Goal: Task Accomplishment & Management: Manage account settings

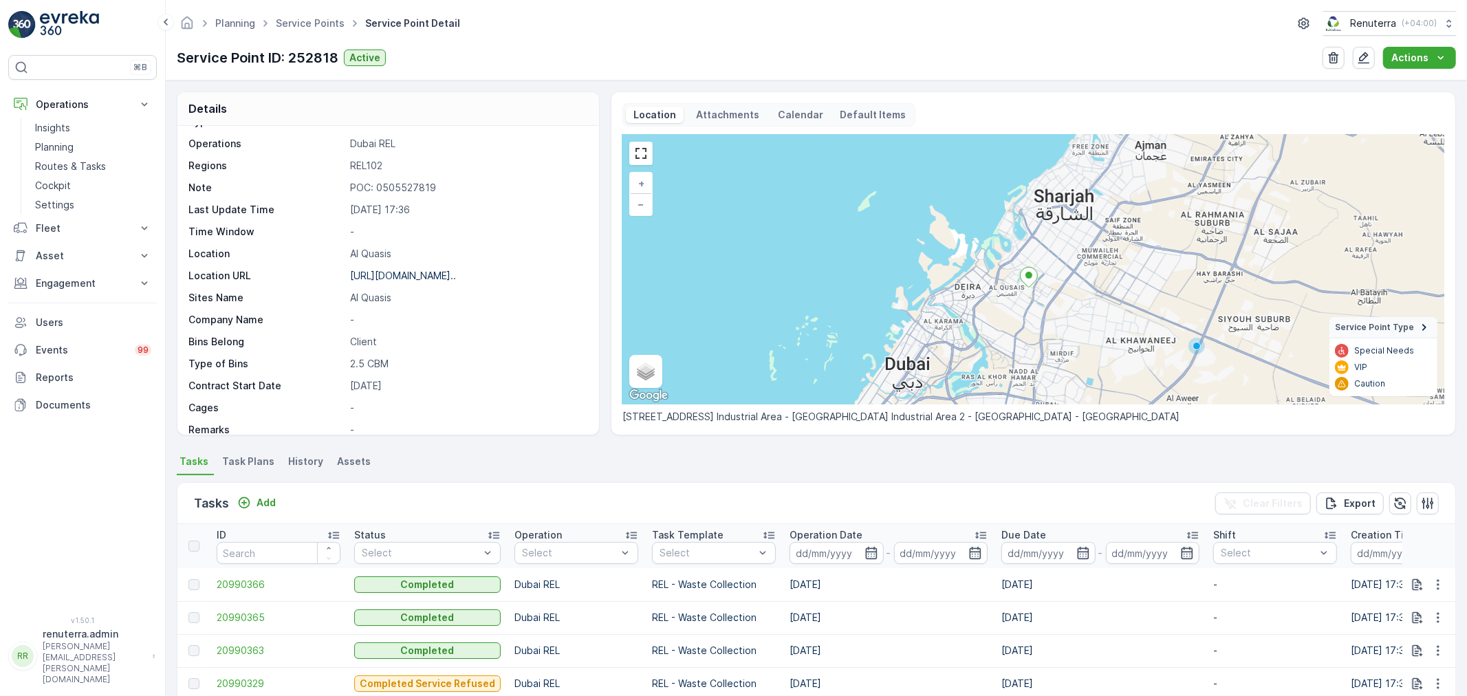
scroll to position [81, 0]
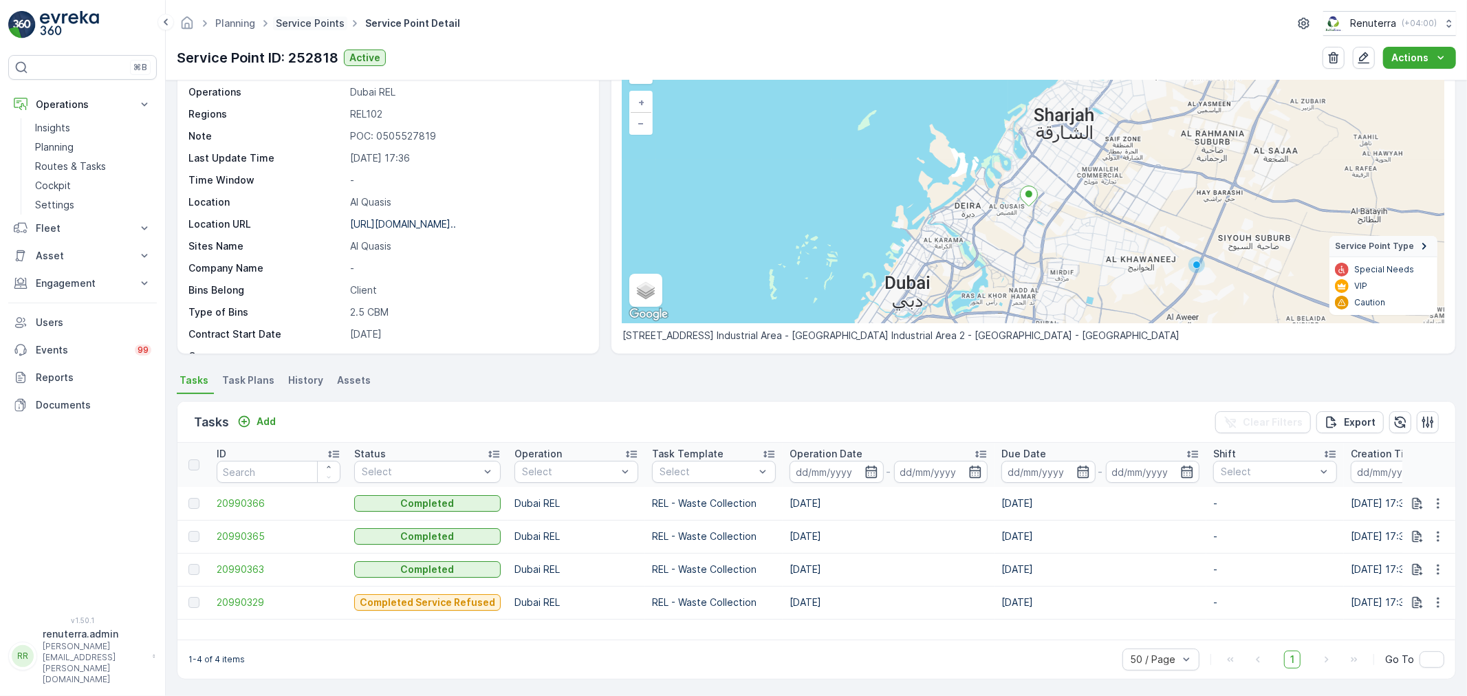
click at [326, 26] on link "Service Points" at bounding box center [310, 23] width 69 height 12
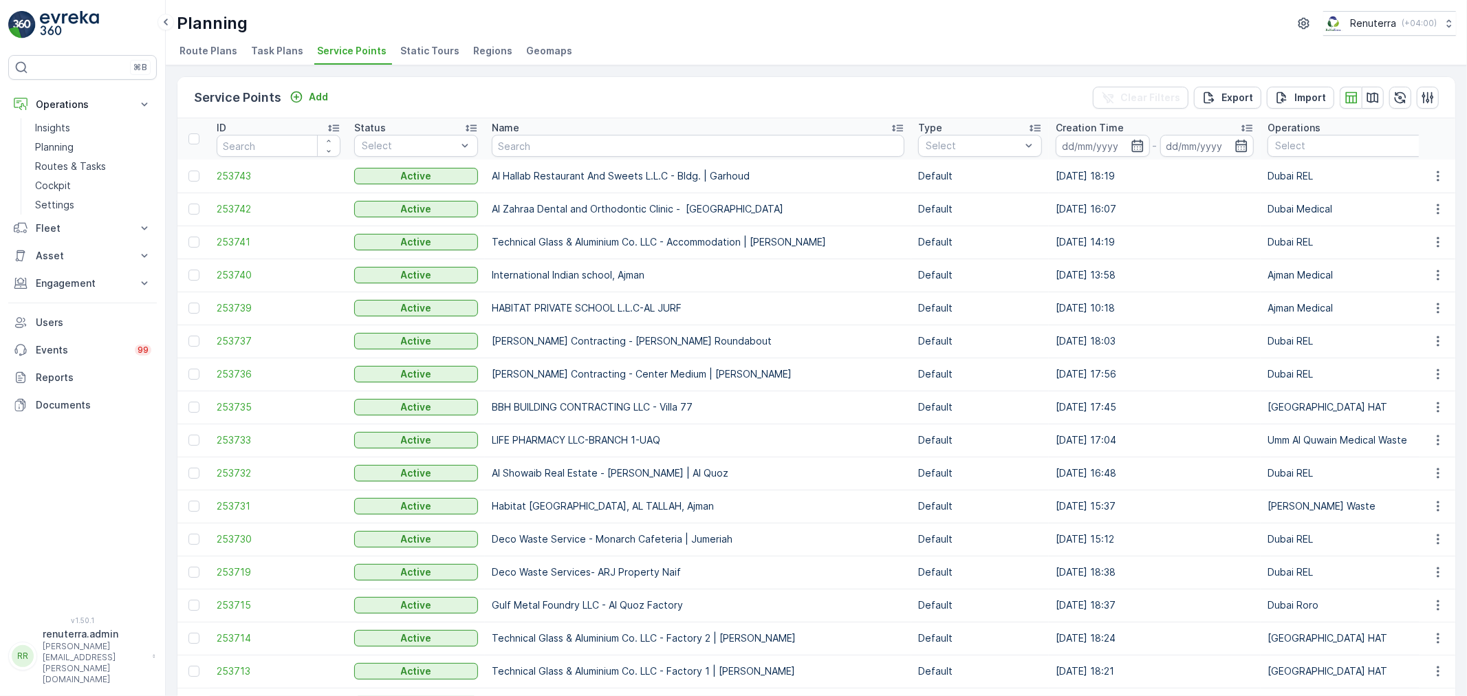
click at [554, 146] on input "text" at bounding box center [698, 146] width 413 height 22
type input "wade adams"
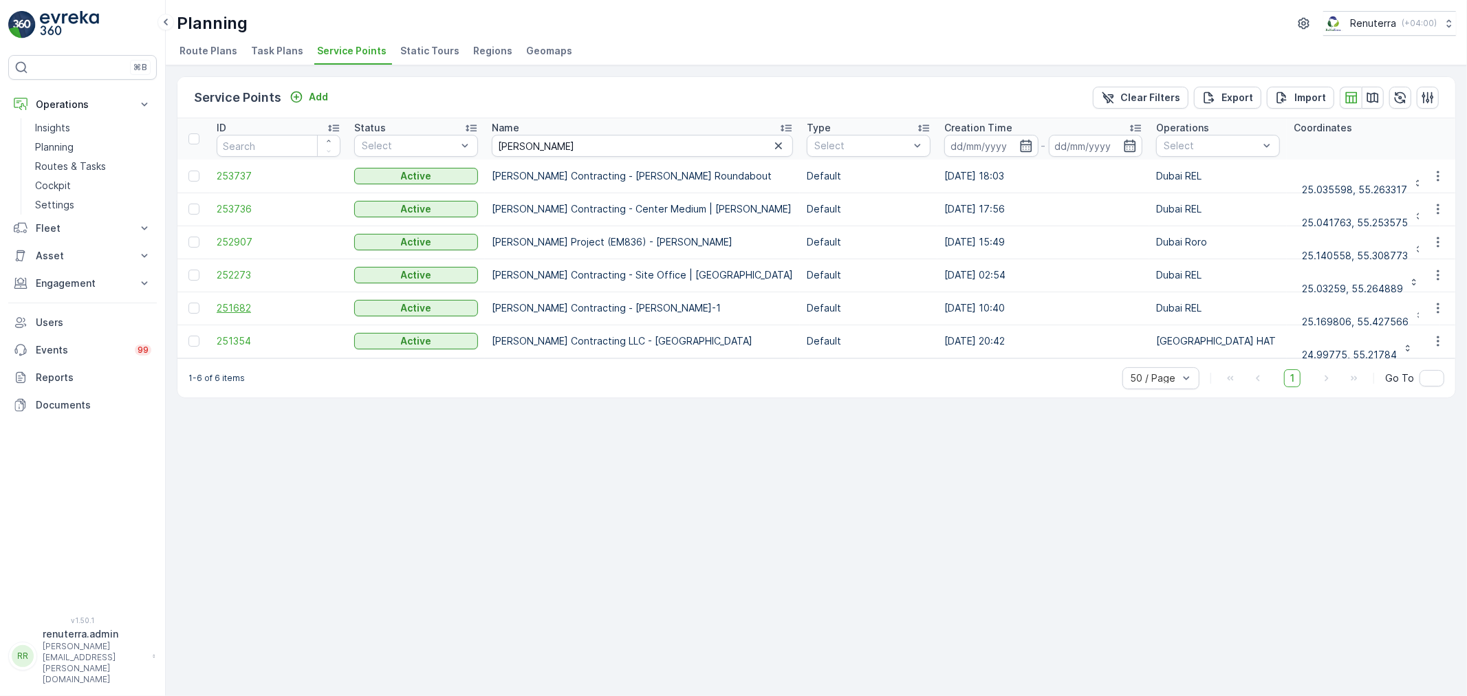
click at [236, 305] on span "251682" at bounding box center [279, 308] width 124 height 14
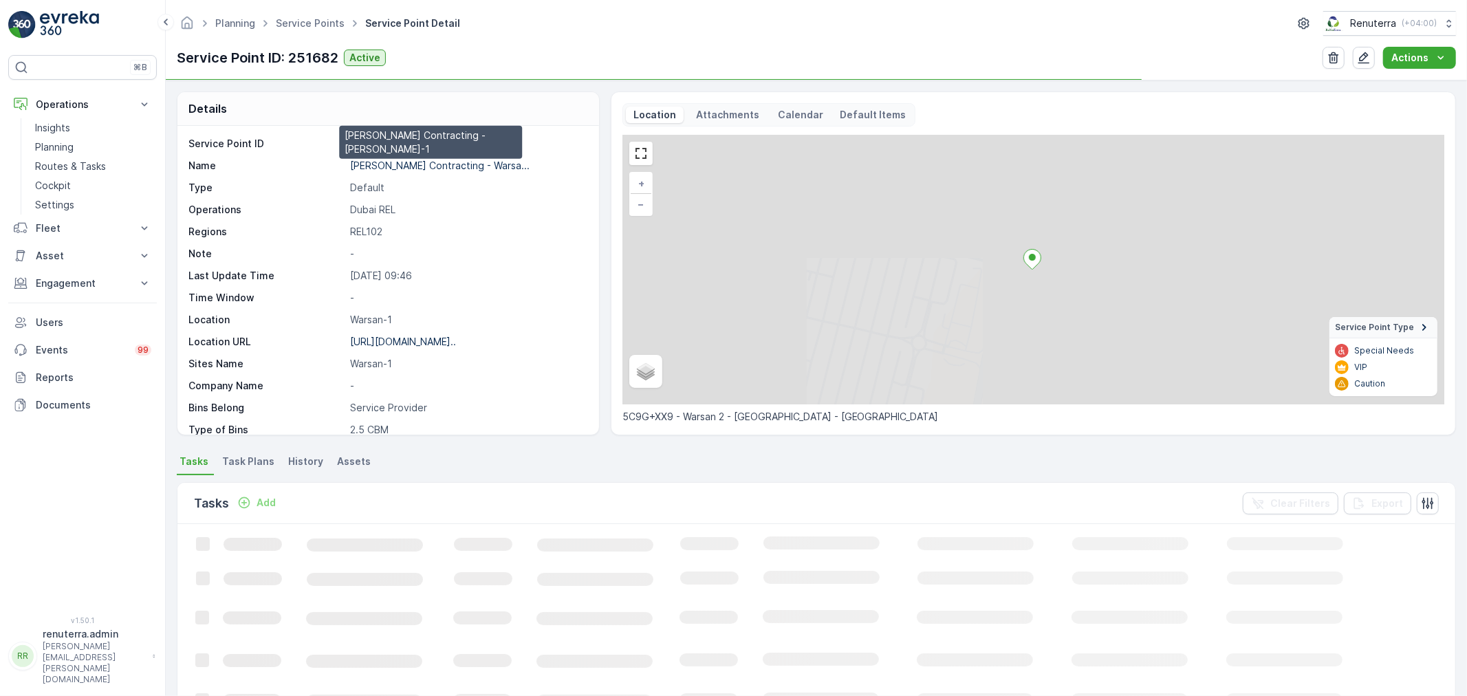
click at [431, 160] on p "Wade Adams Contracting - Warsa..." at bounding box center [440, 166] width 180 height 12
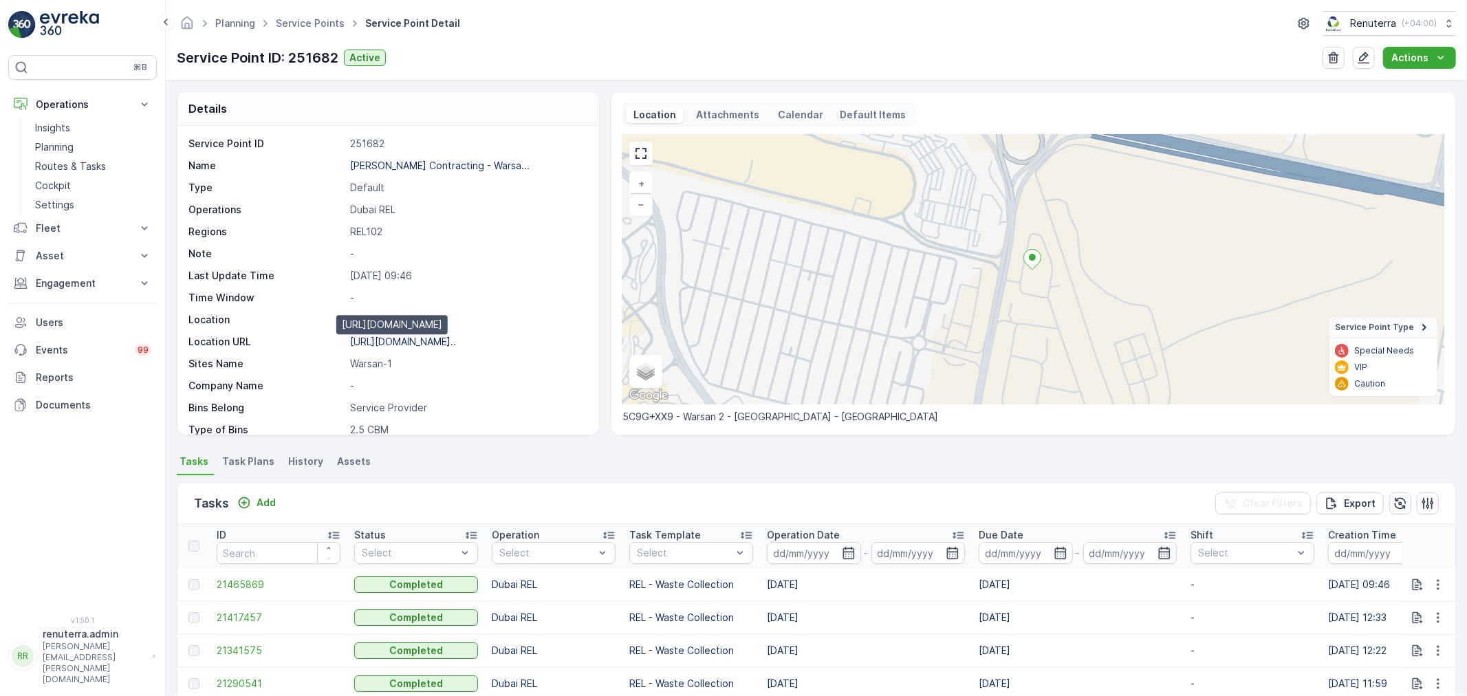
click at [415, 338] on p "https://maps.app.goo.gl/nHTeD9..." at bounding box center [403, 342] width 106 height 12
click at [244, 586] on span "21465869" at bounding box center [279, 585] width 124 height 14
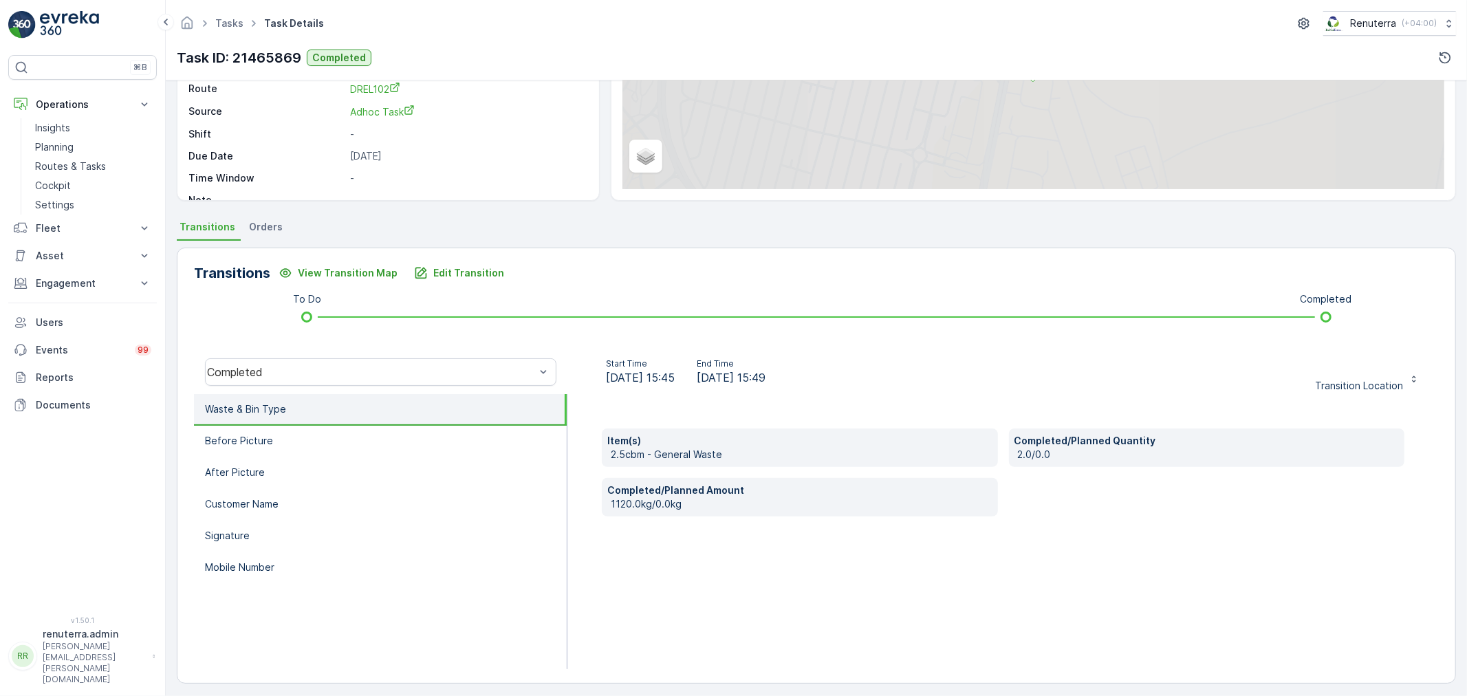
scroll to position [170, 0]
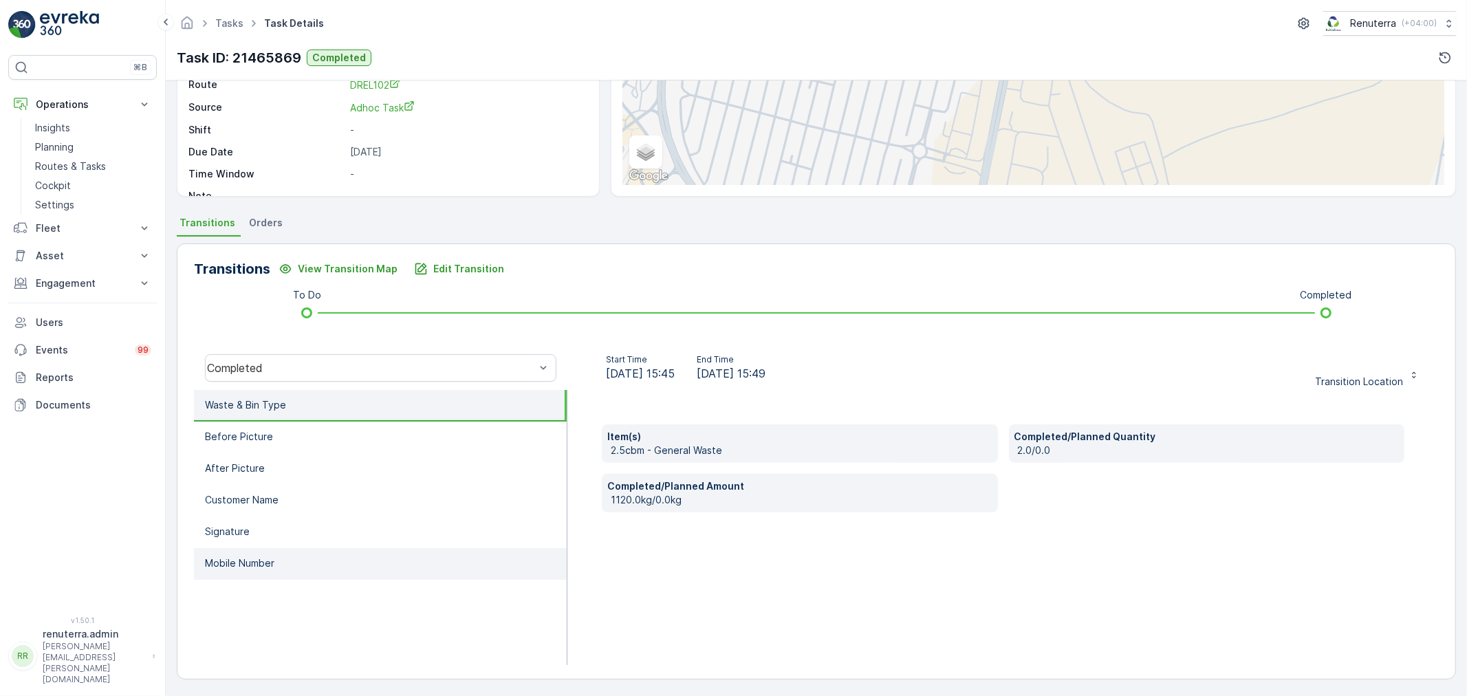
click at [259, 556] on p "Mobile Number" at bounding box center [239, 563] width 69 height 14
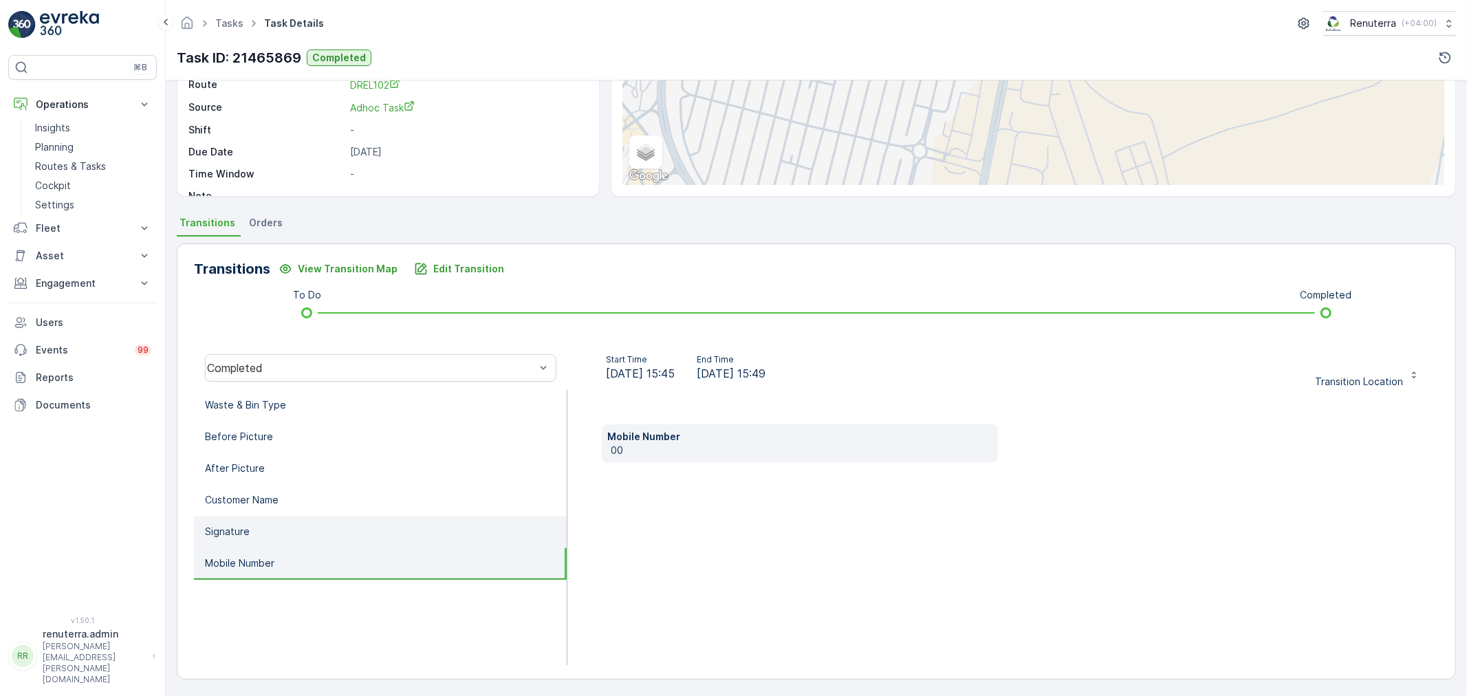
click at [258, 528] on li "Signature" at bounding box center [380, 533] width 373 height 32
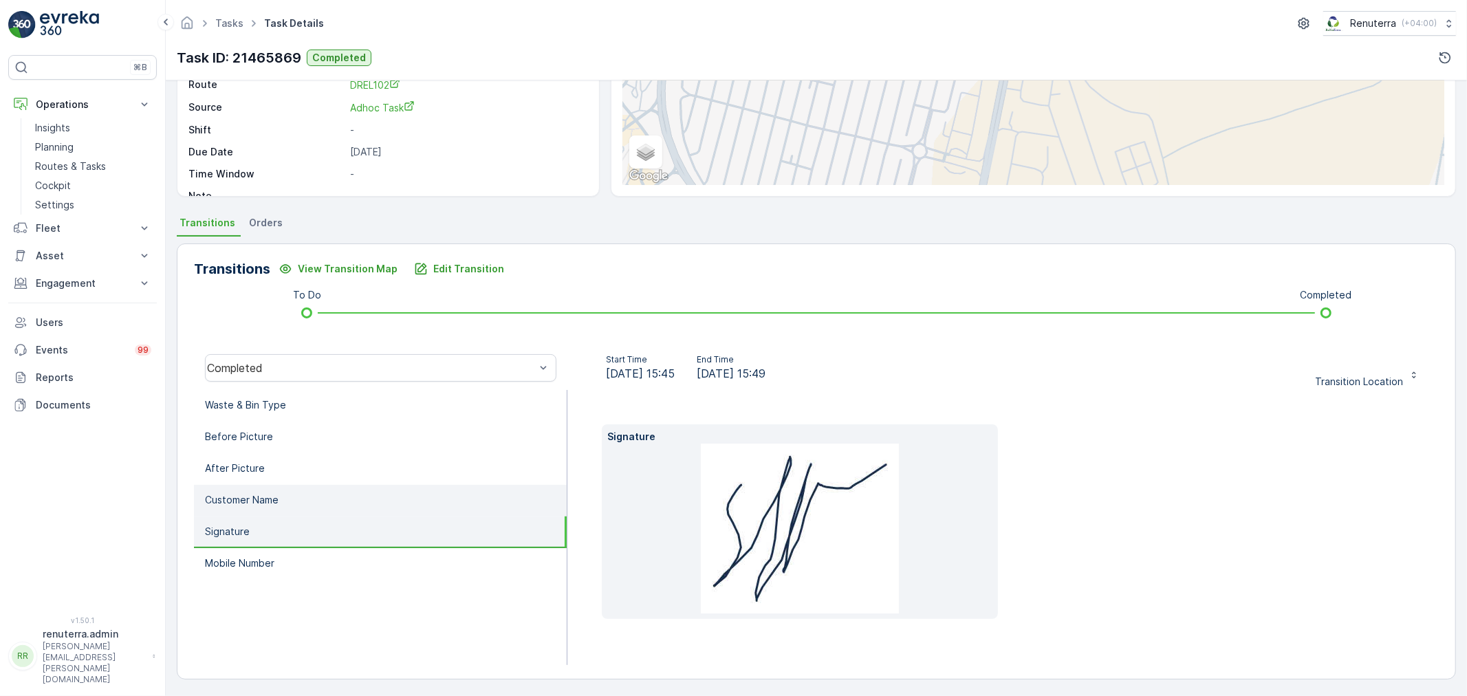
click at [283, 490] on li "Customer Name" at bounding box center [380, 501] width 373 height 32
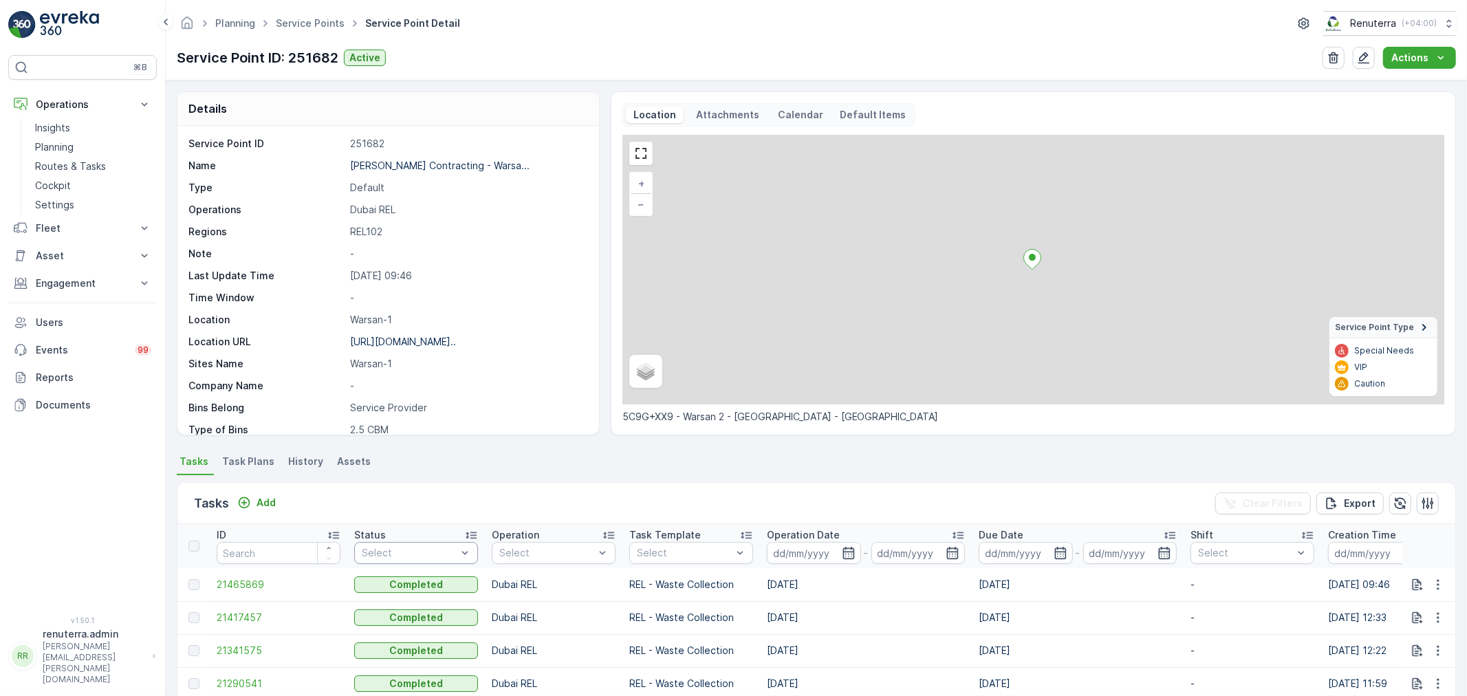
scroll to position [3, 0]
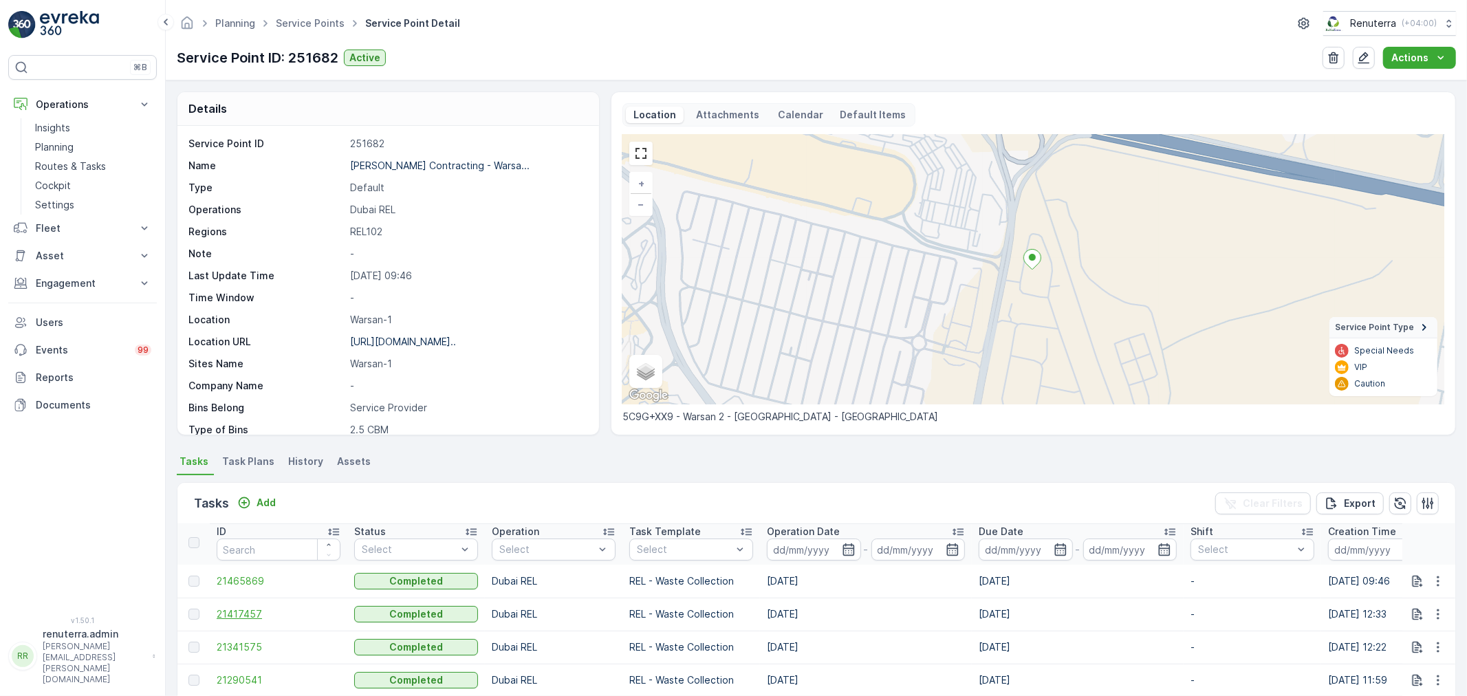
click at [239, 614] on span "21417457" at bounding box center [279, 614] width 124 height 14
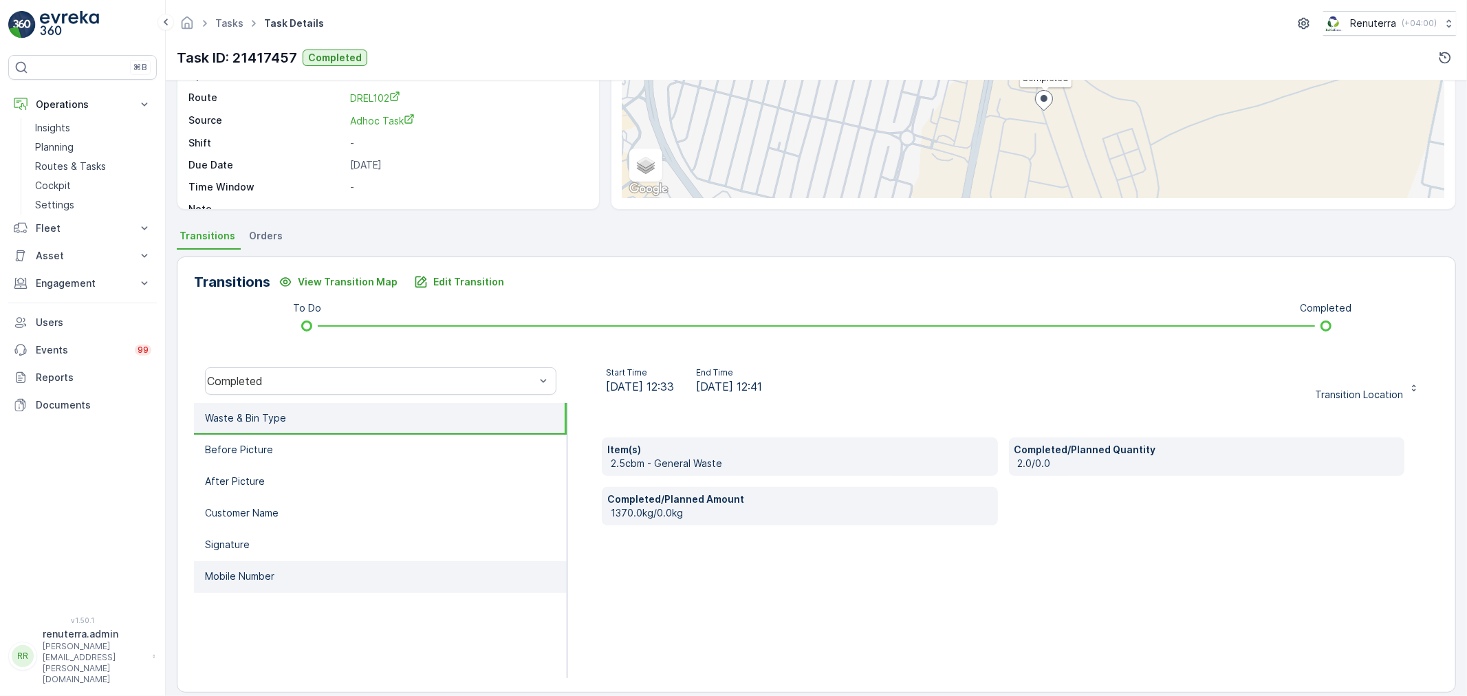
scroll to position [170, 0]
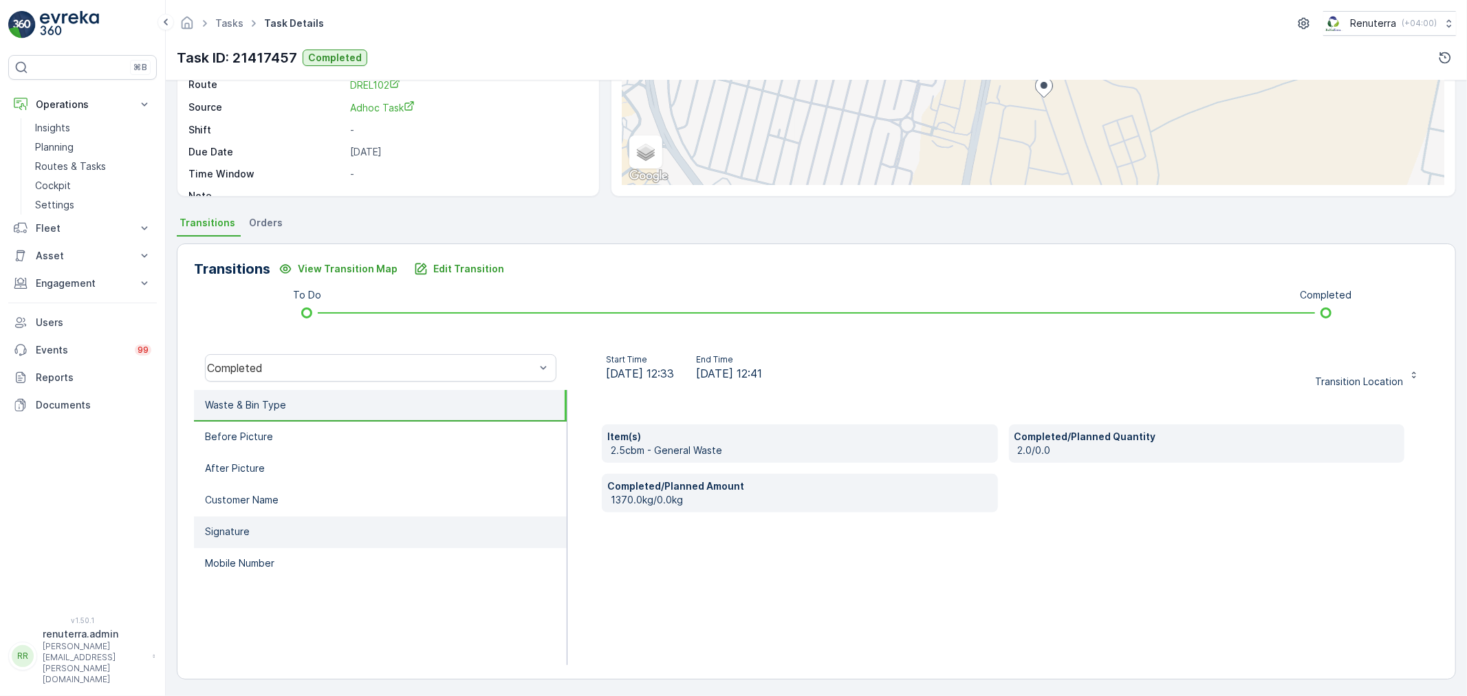
click at [264, 525] on li "Signature" at bounding box center [380, 533] width 373 height 32
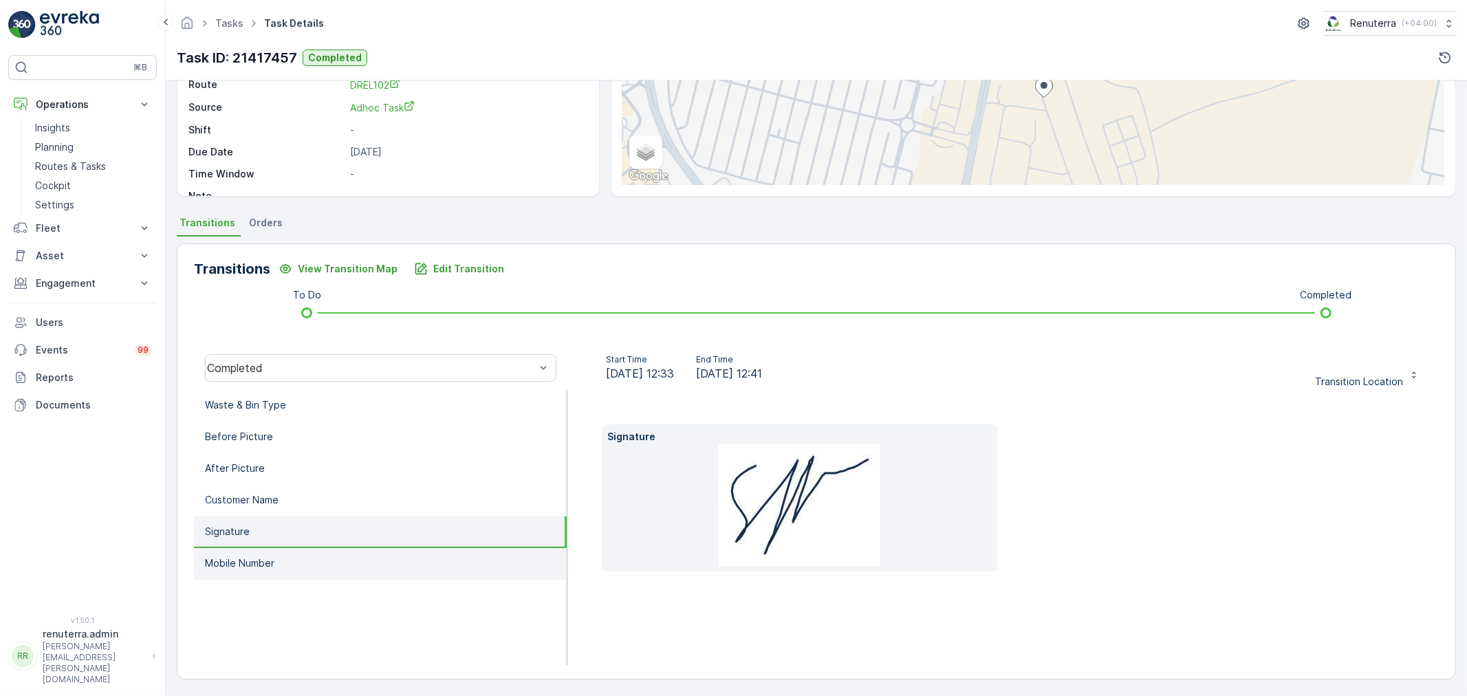
click at [267, 559] on p "Mobile Number" at bounding box center [239, 563] width 69 height 14
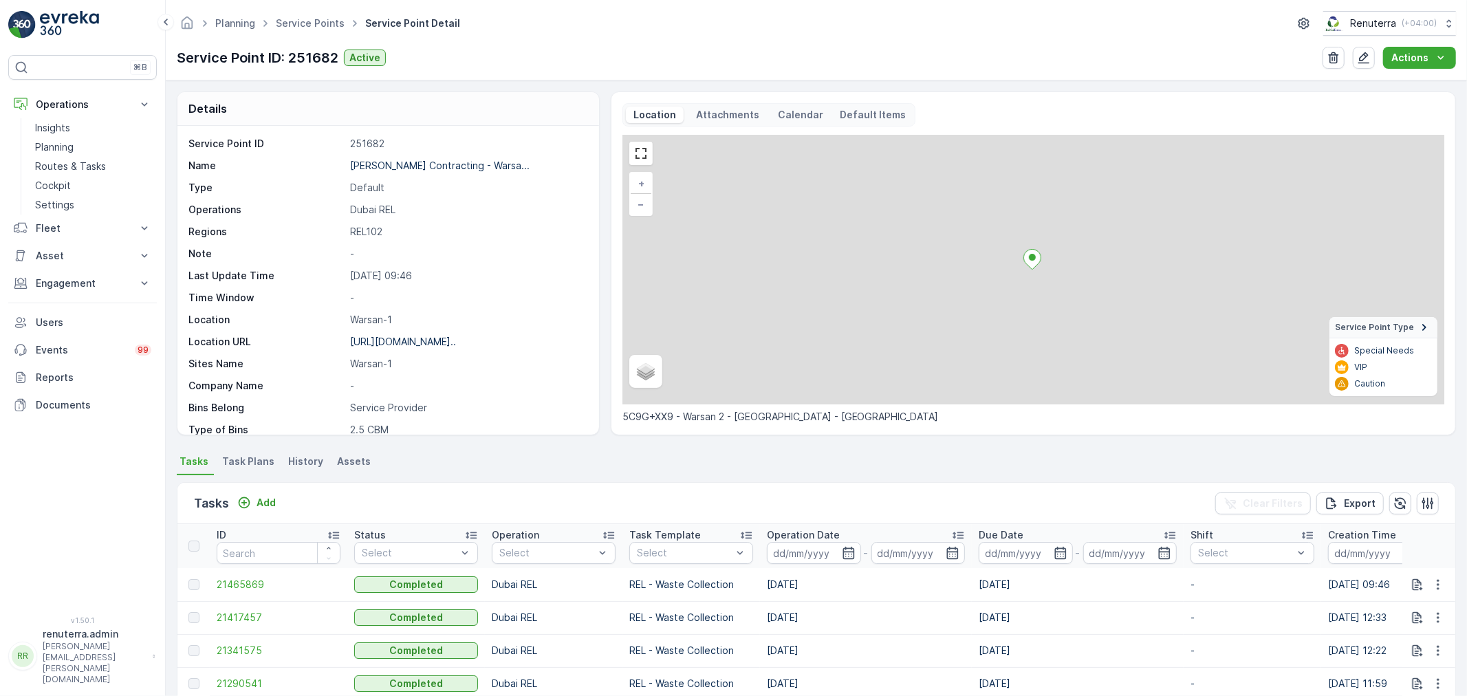
scroll to position [3, 0]
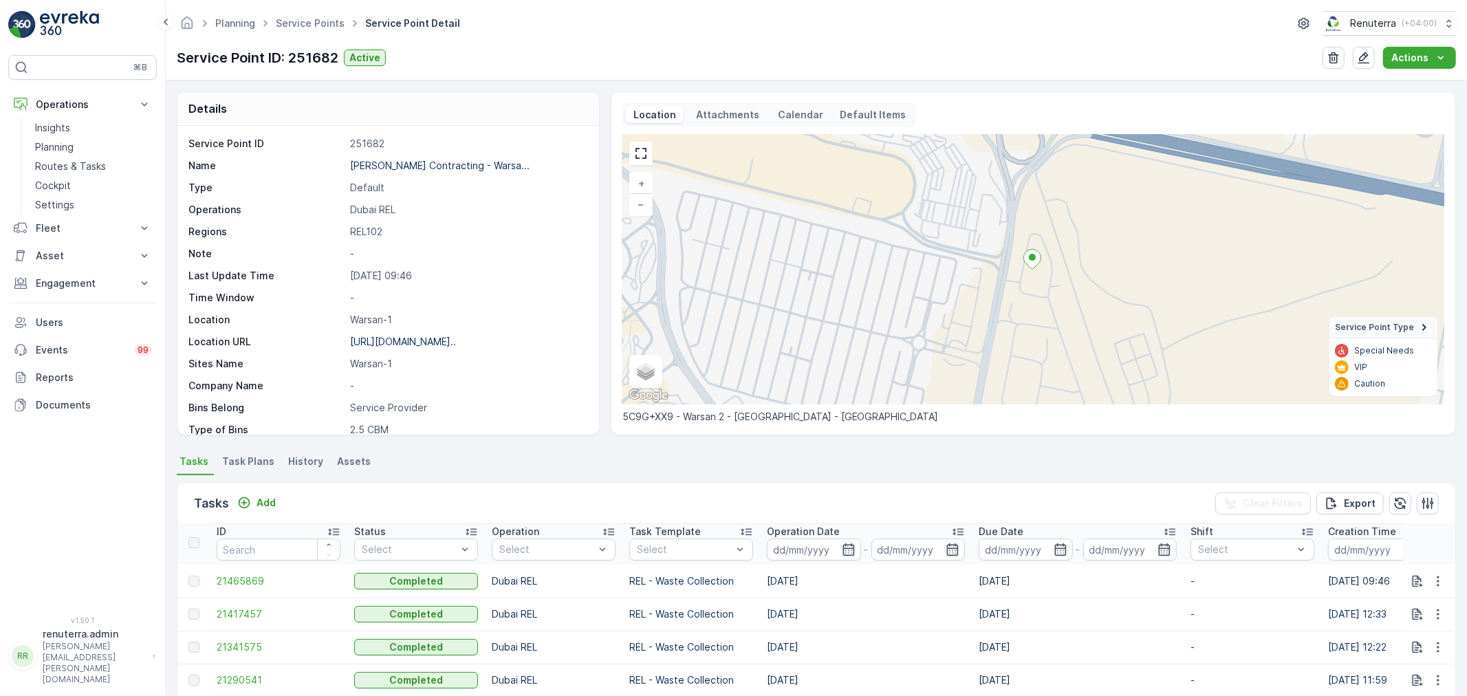
click at [248, 638] on td "21341575" at bounding box center [279, 647] width 138 height 33
click at [246, 649] on span "21341575" at bounding box center [279, 647] width 124 height 14
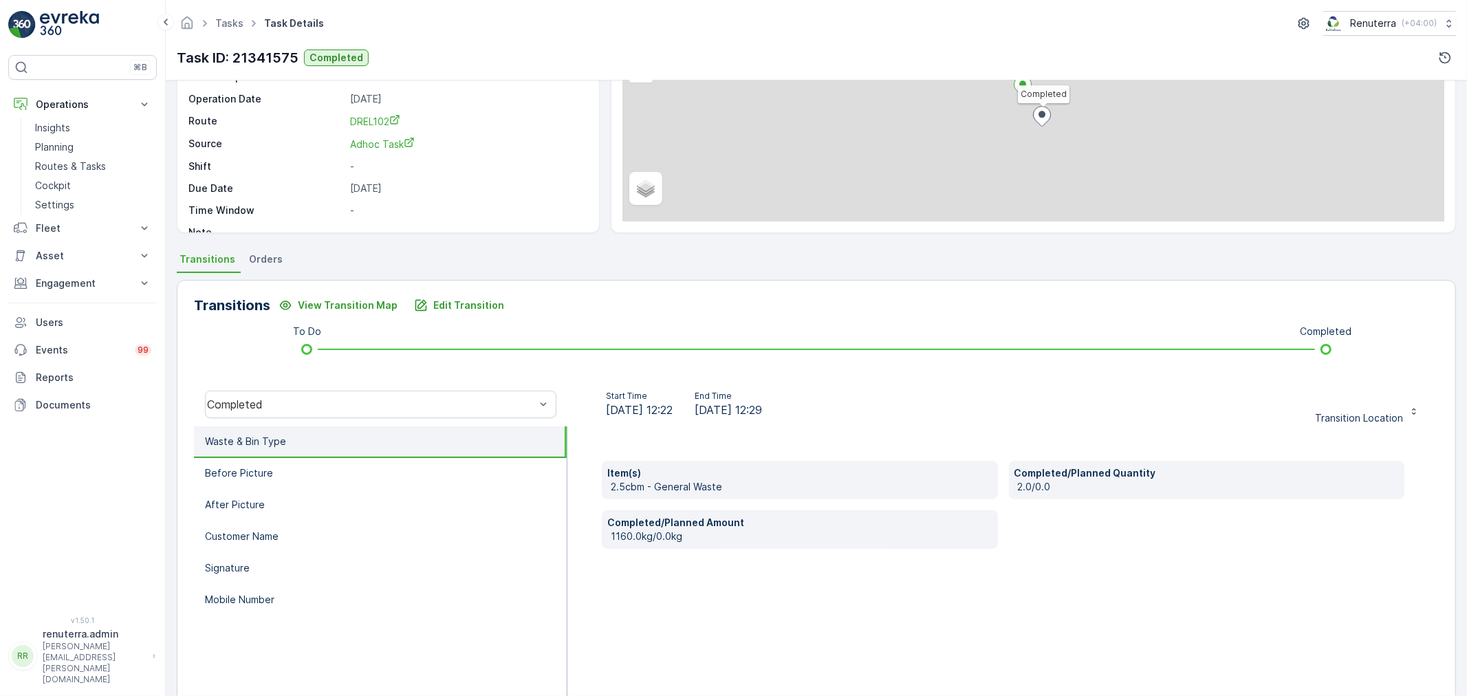
scroll to position [170, 0]
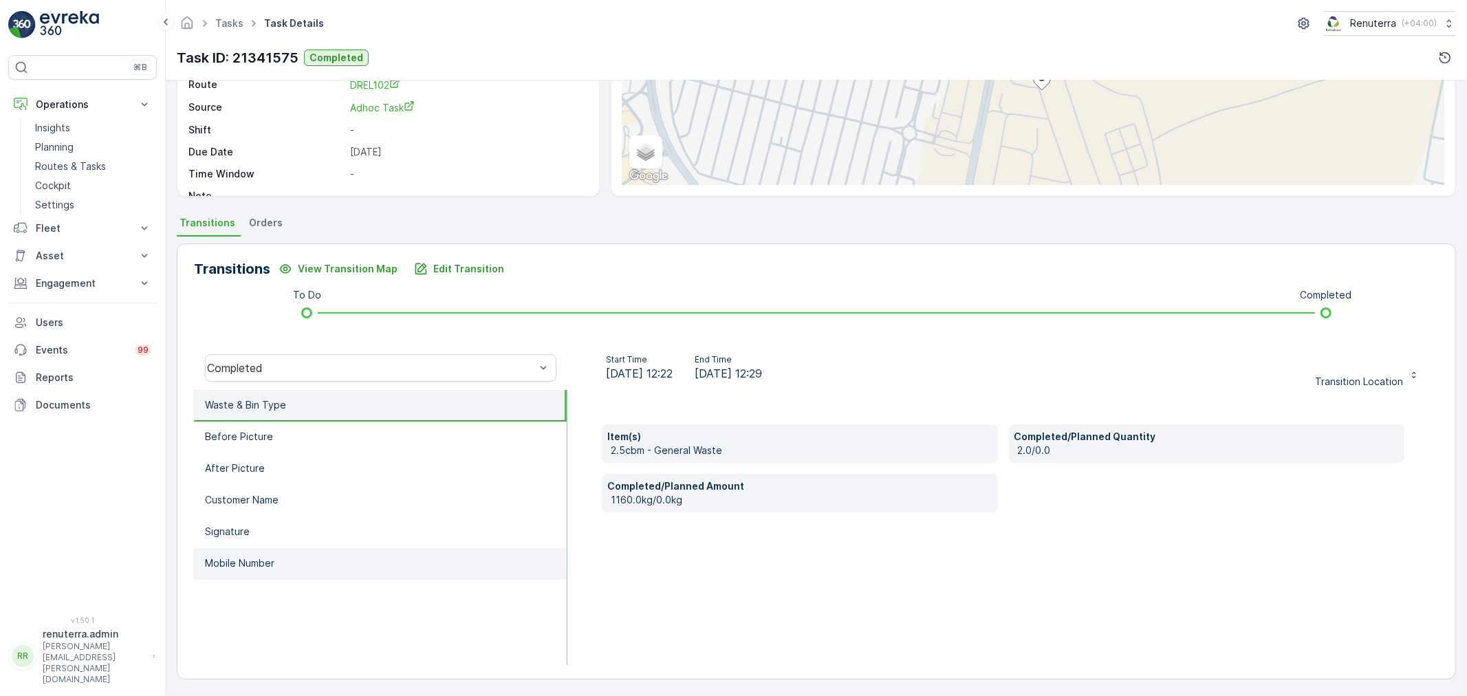
click at [270, 560] on p "Mobile Number" at bounding box center [239, 563] width 69 height 14
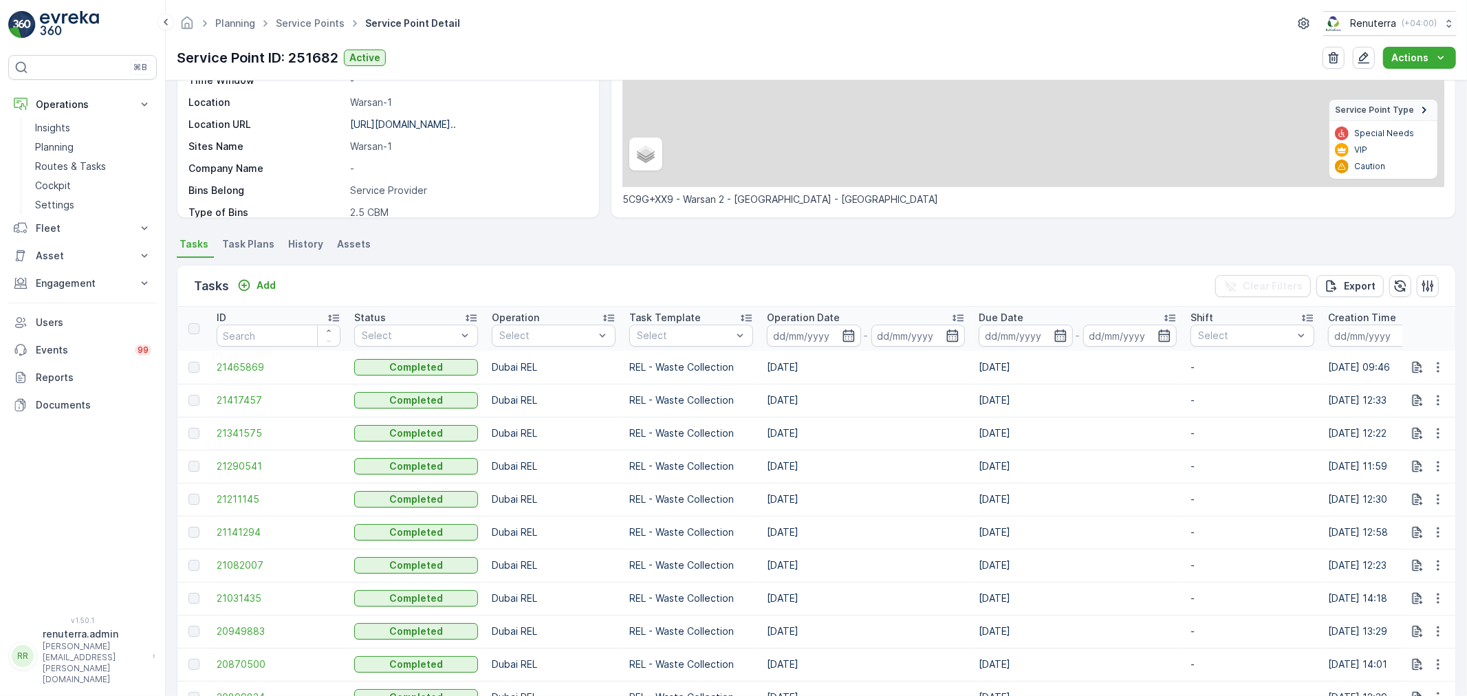
scroll to position [229, 0]
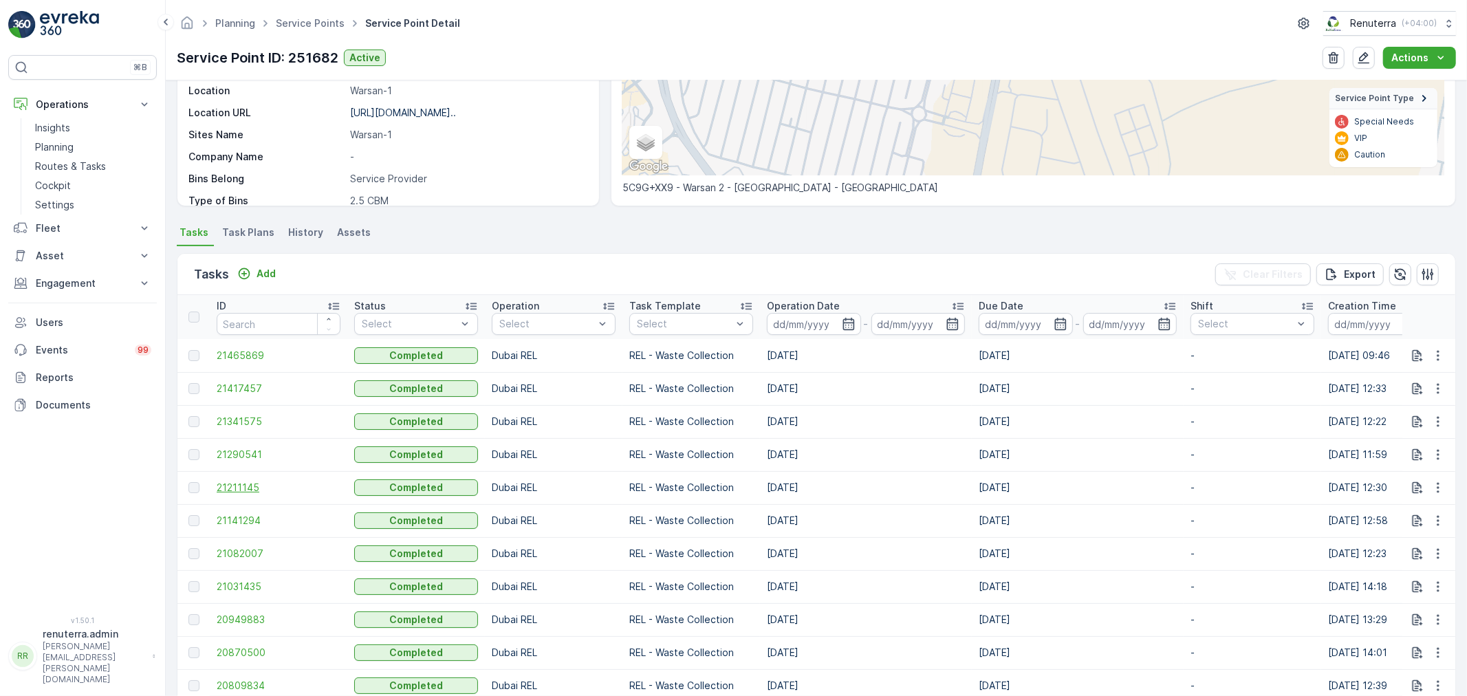
click at [241, 487] on span "21211145" at bounding box center [279, 488] width 124 height 14
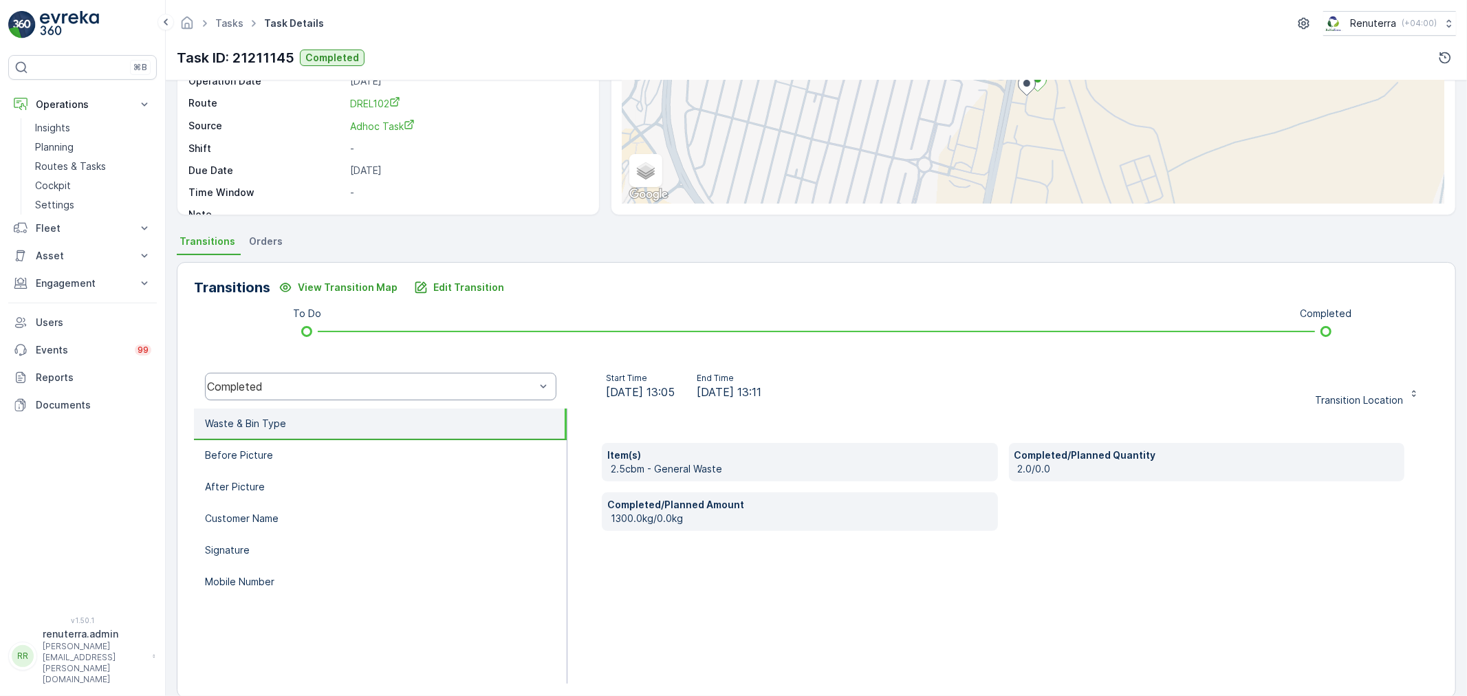
scroll to position [170, 0]
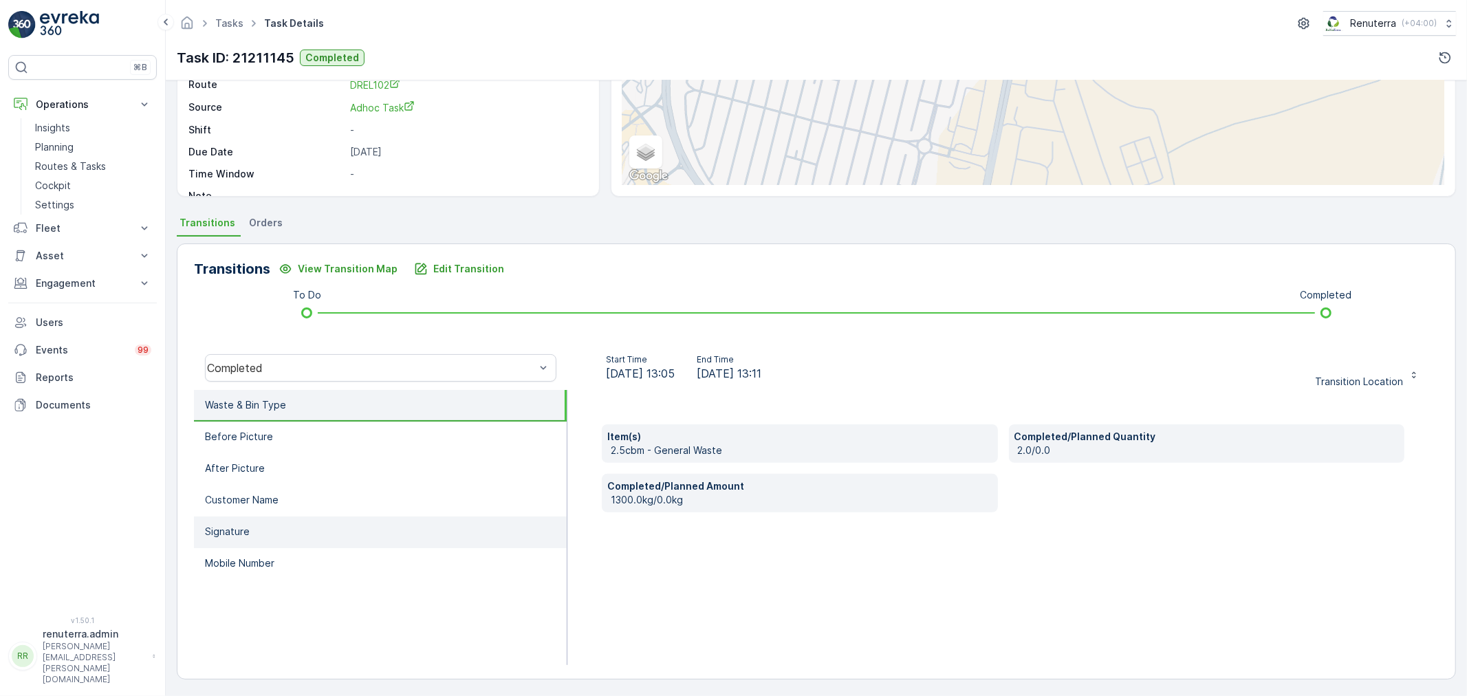
click at [267, 530] on li "Signature" at bounding box center [380, 533] width 373 height 32
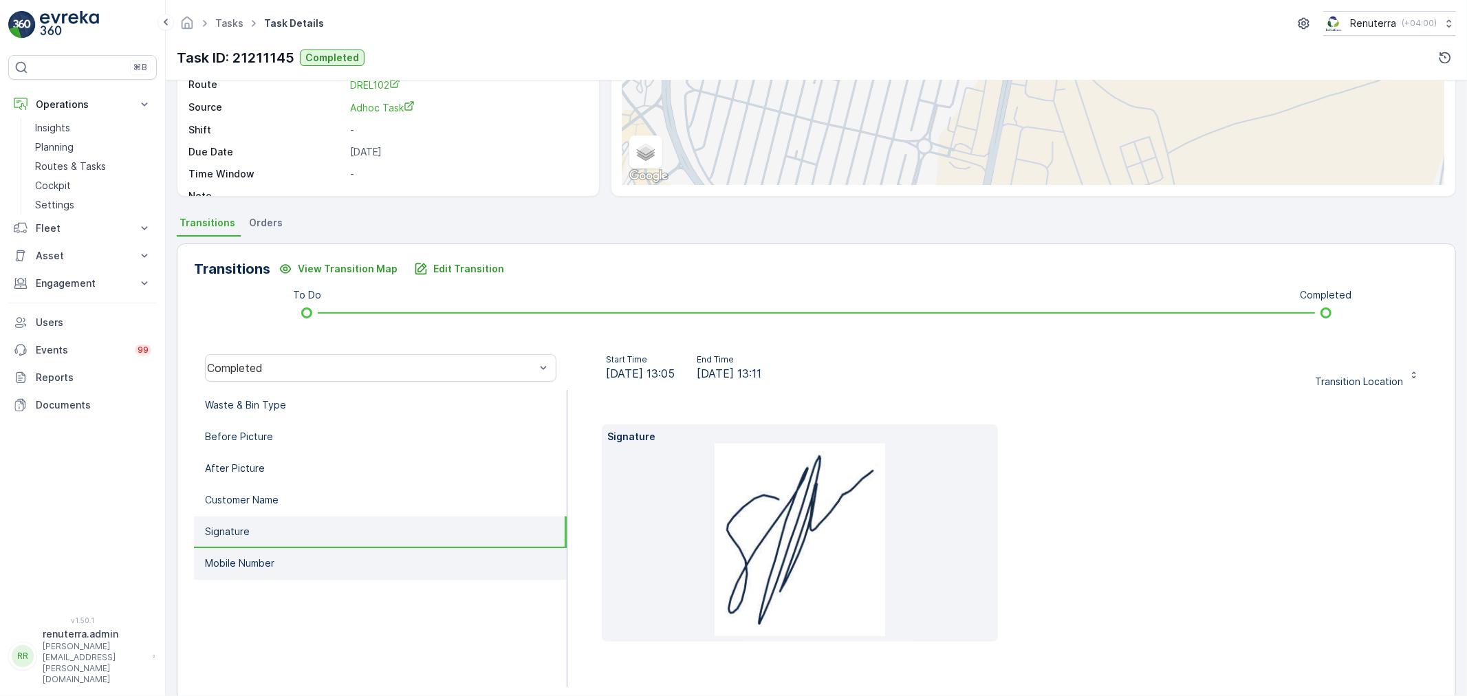
click at [260, 556] on p "Mobile Number" at bounding box center [239, 563] width 69 height 14
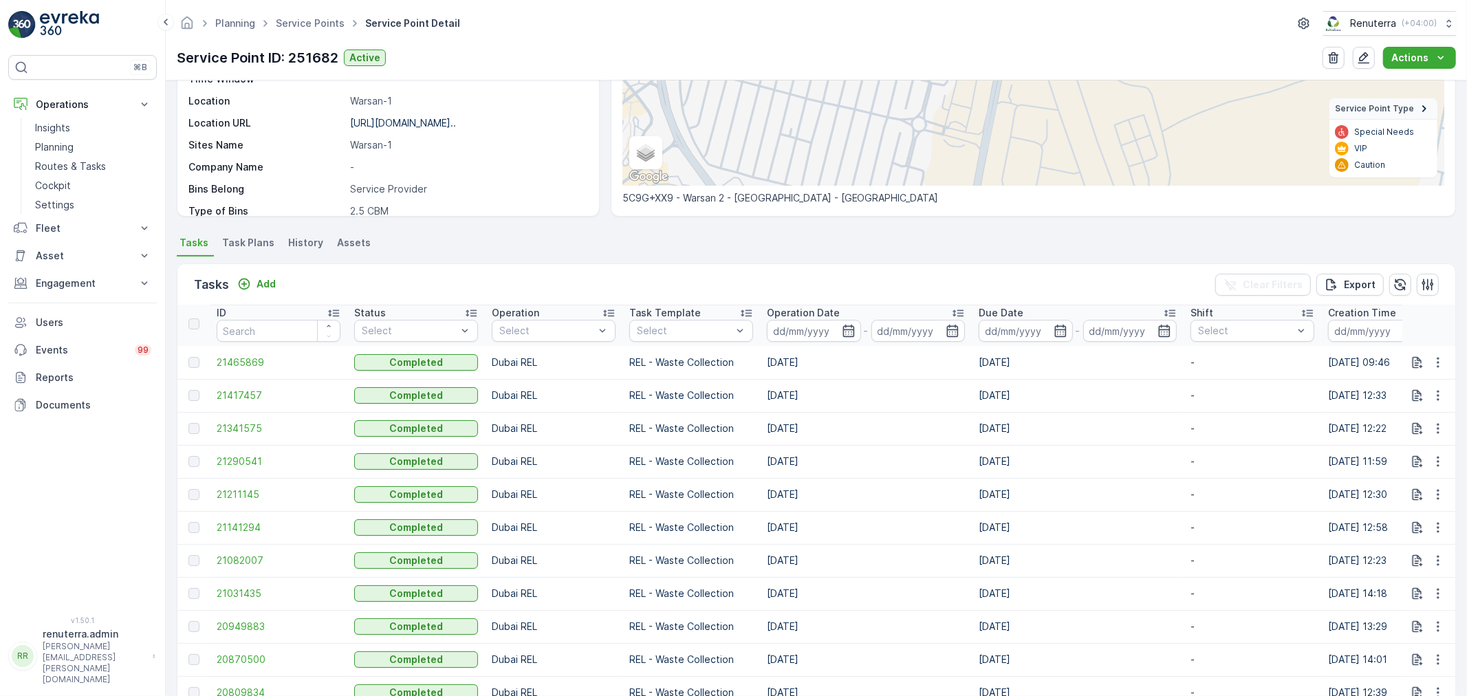
scroll to position [382, 0]
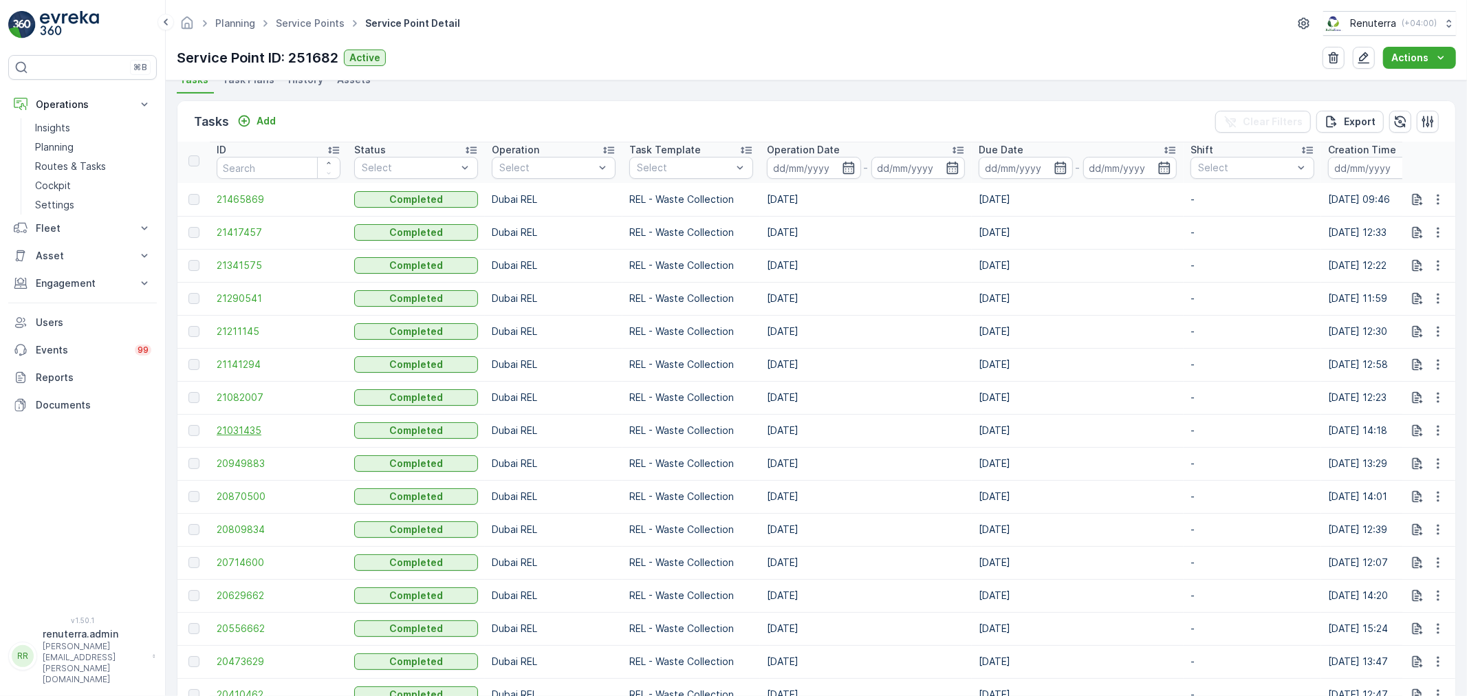
click at [235, 424] on span "21031435" at bounding box center [279, 431] width 124 height 14
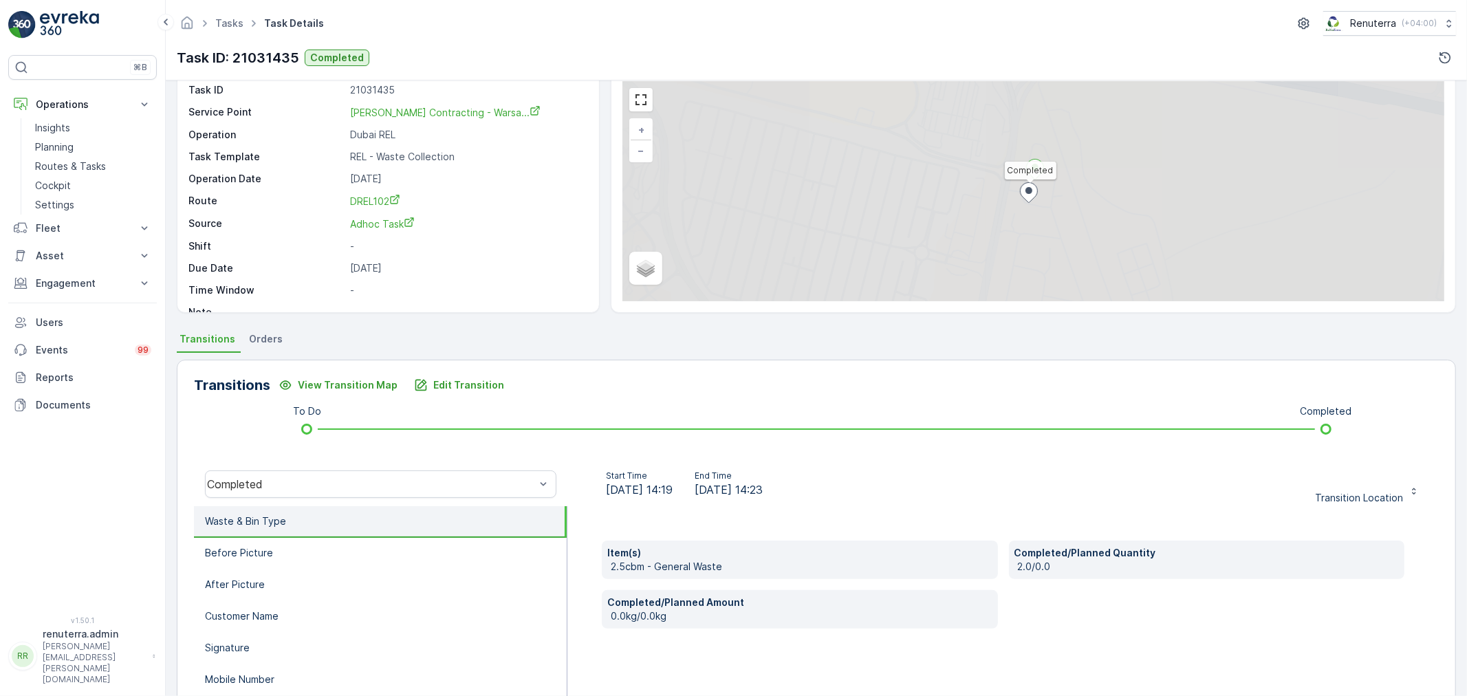
scroll to position [170, 0]
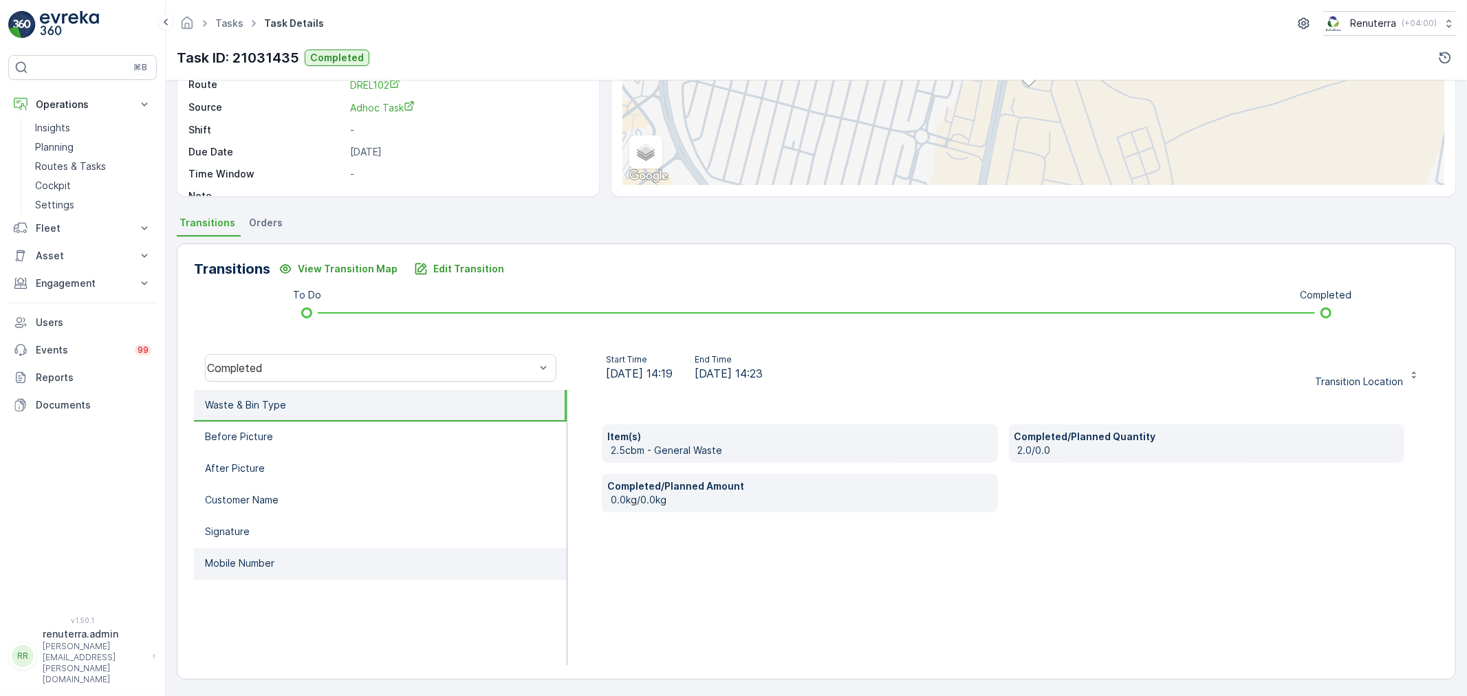
click at [236, 549] on li "Mobile Number" at bounding box center [380, 564] width 373 height 32
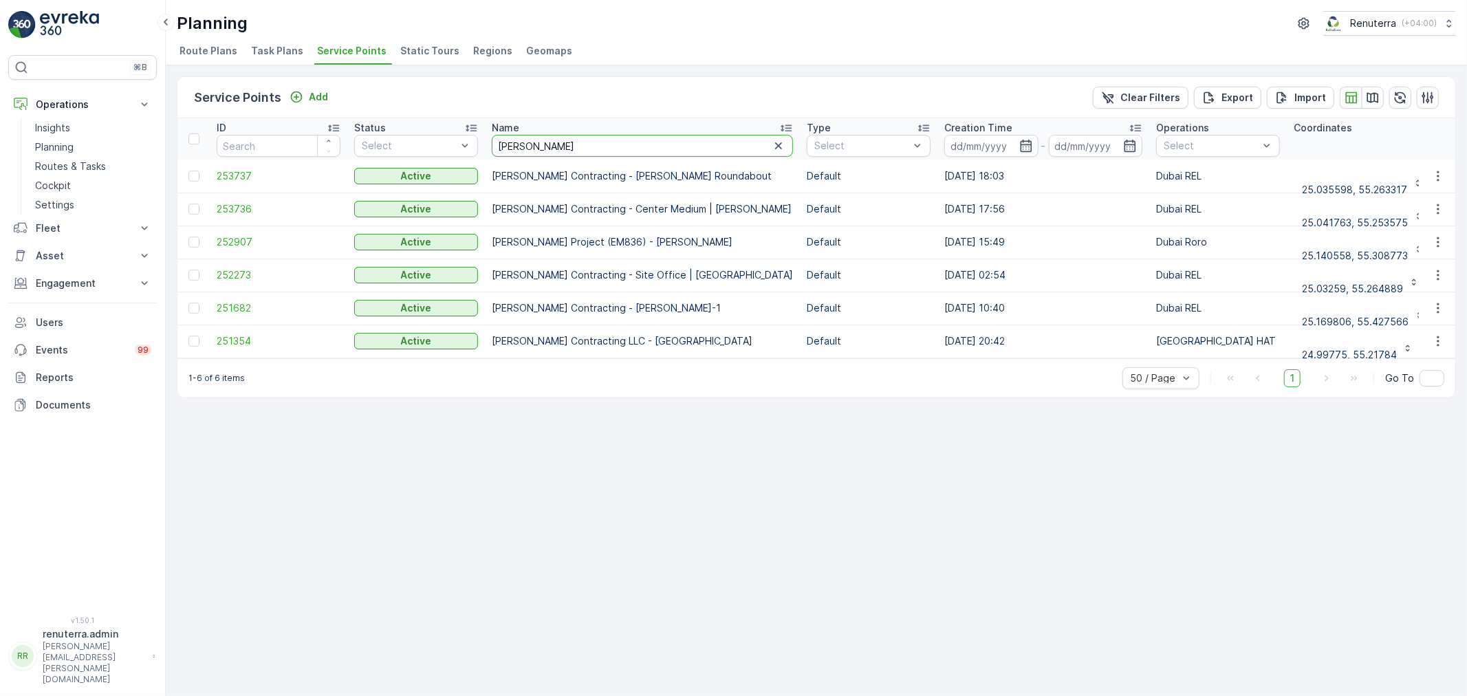
drag, startPoint x: 559, startPoint y: 153, endPoint x: 466, endPoint y: 129, distance: 95.1
type input "al serh"
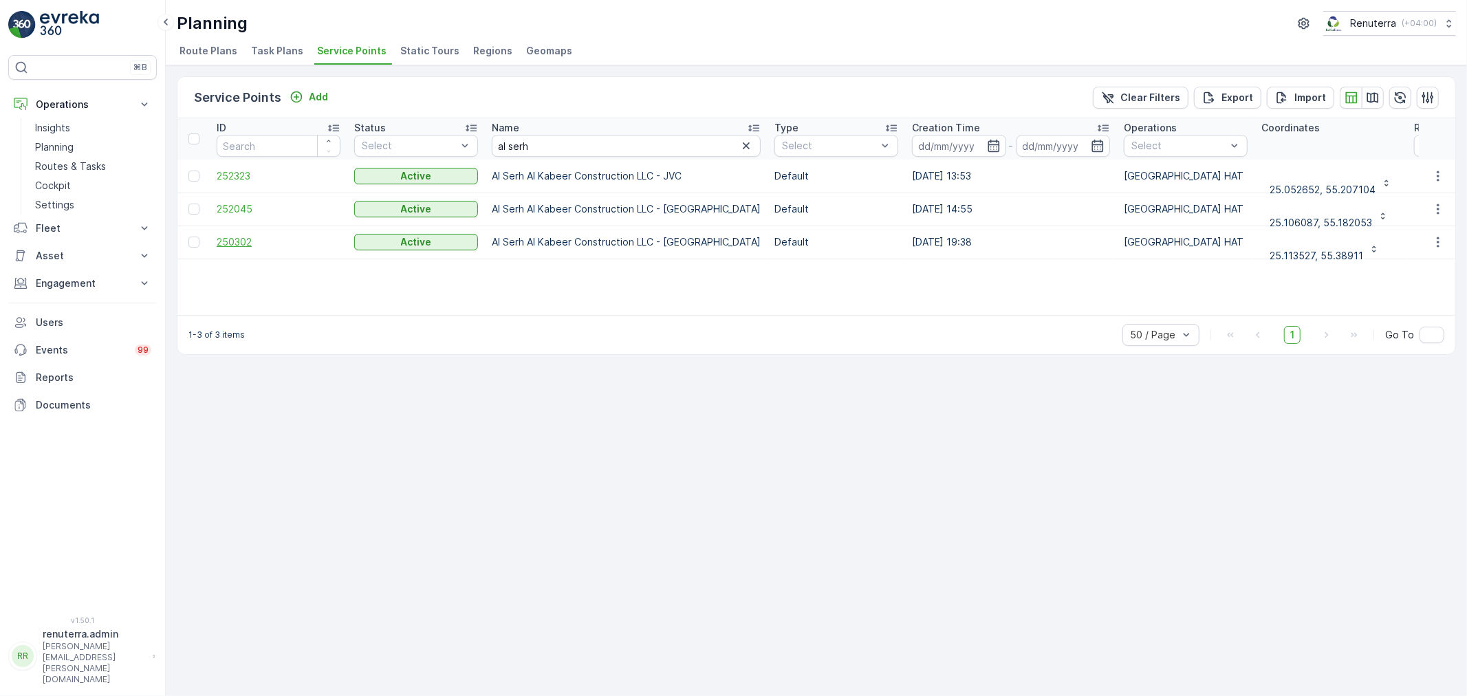
click at [237, 237] on span "250302" at bounding box center [279, 242] width 124 height 14
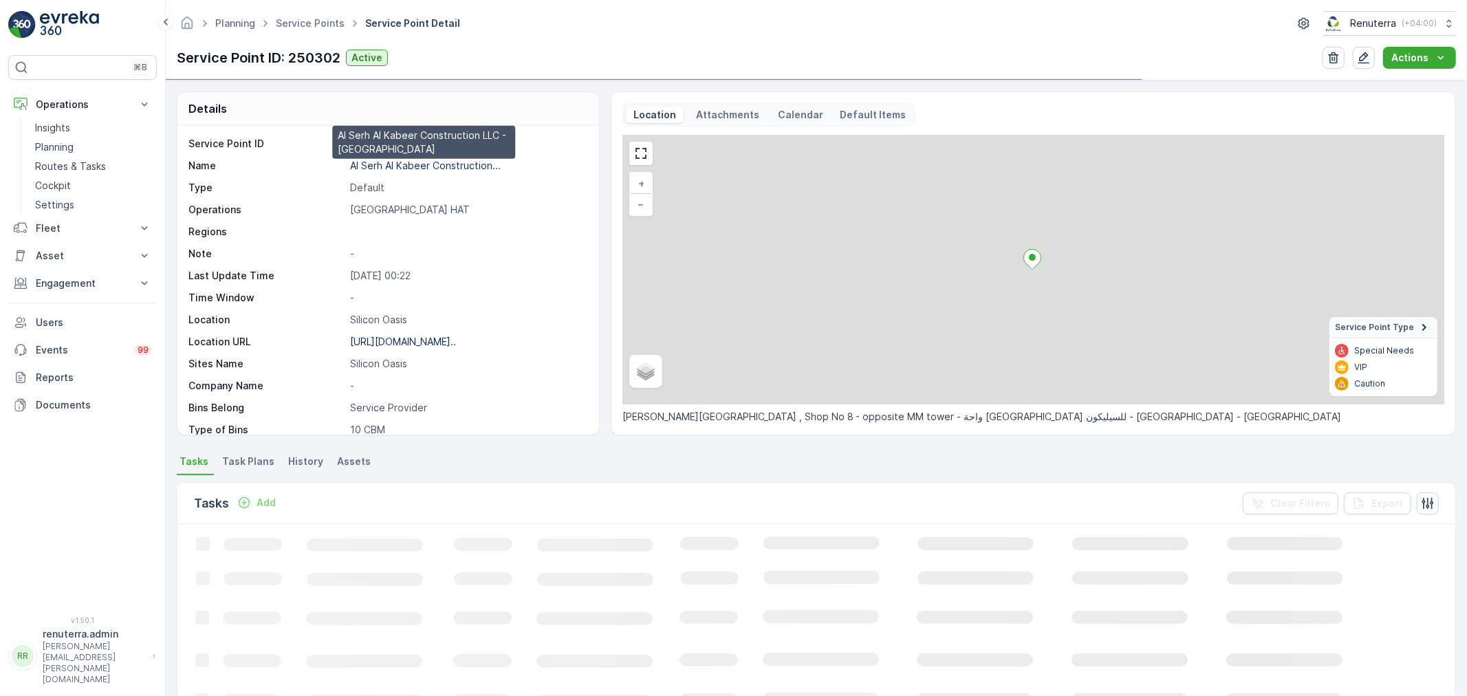
click at [408, 166] on p "Al Serh Al Kabeer Construction..." at bounding box center [425, 166] width 151 height 12
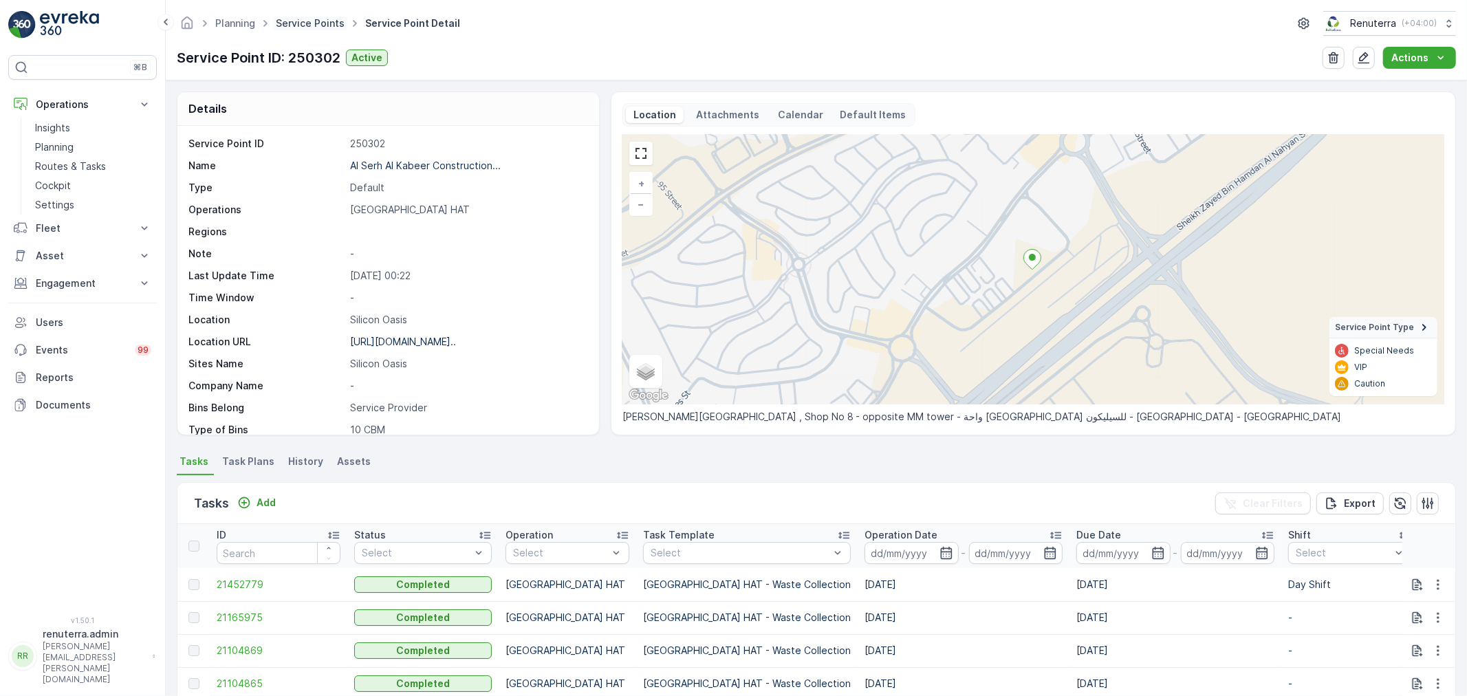
click at [307, 26] on link "Service Points" at bounding box center [310, 23] width 69 height 12
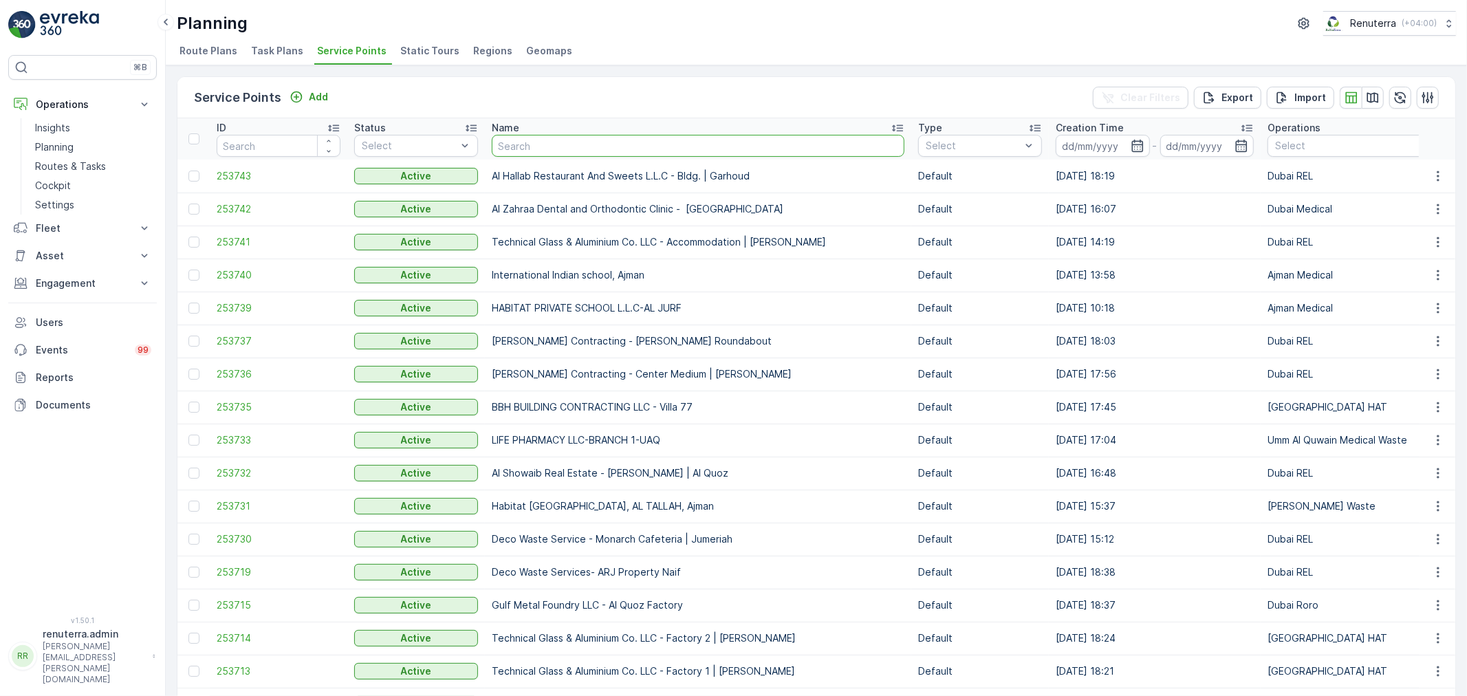
click at [561, 140] on input "text" at bounding box center [698, 146] width 413 height 22
type input "ba"
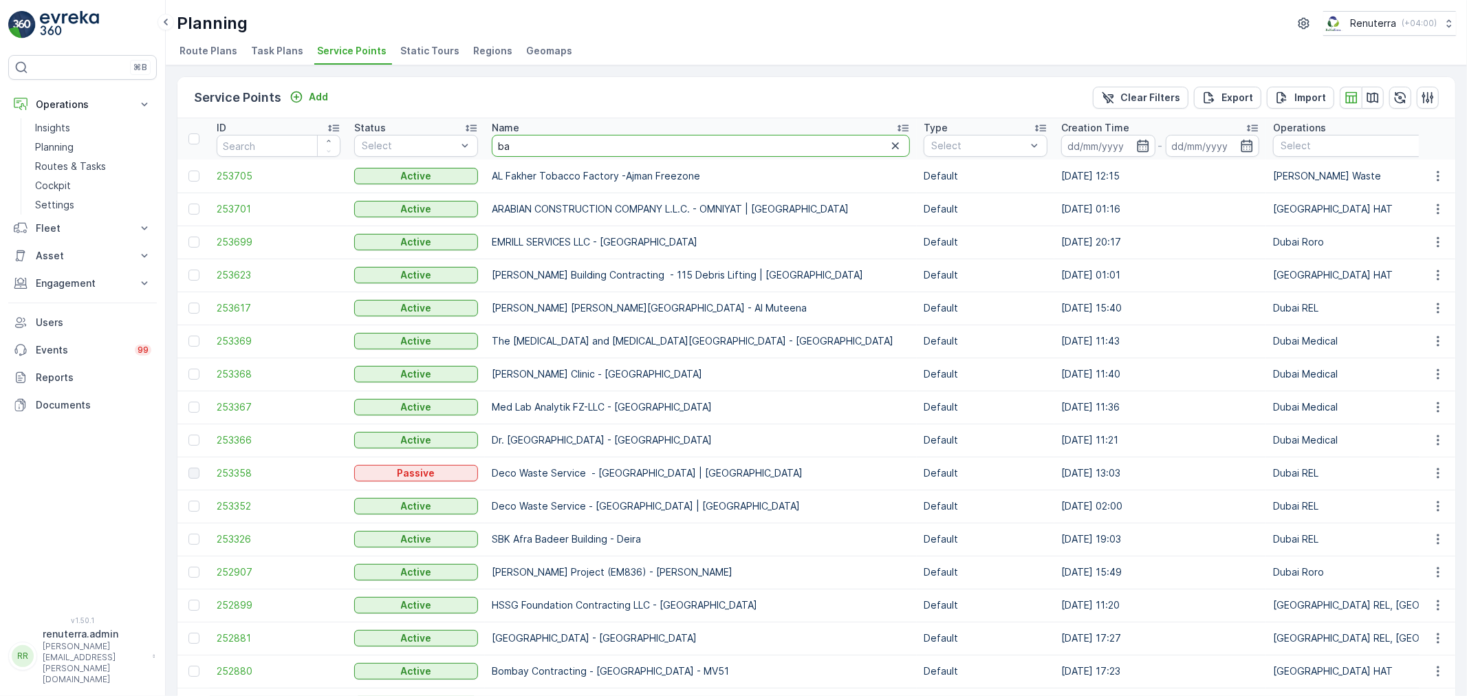
type input "naser"
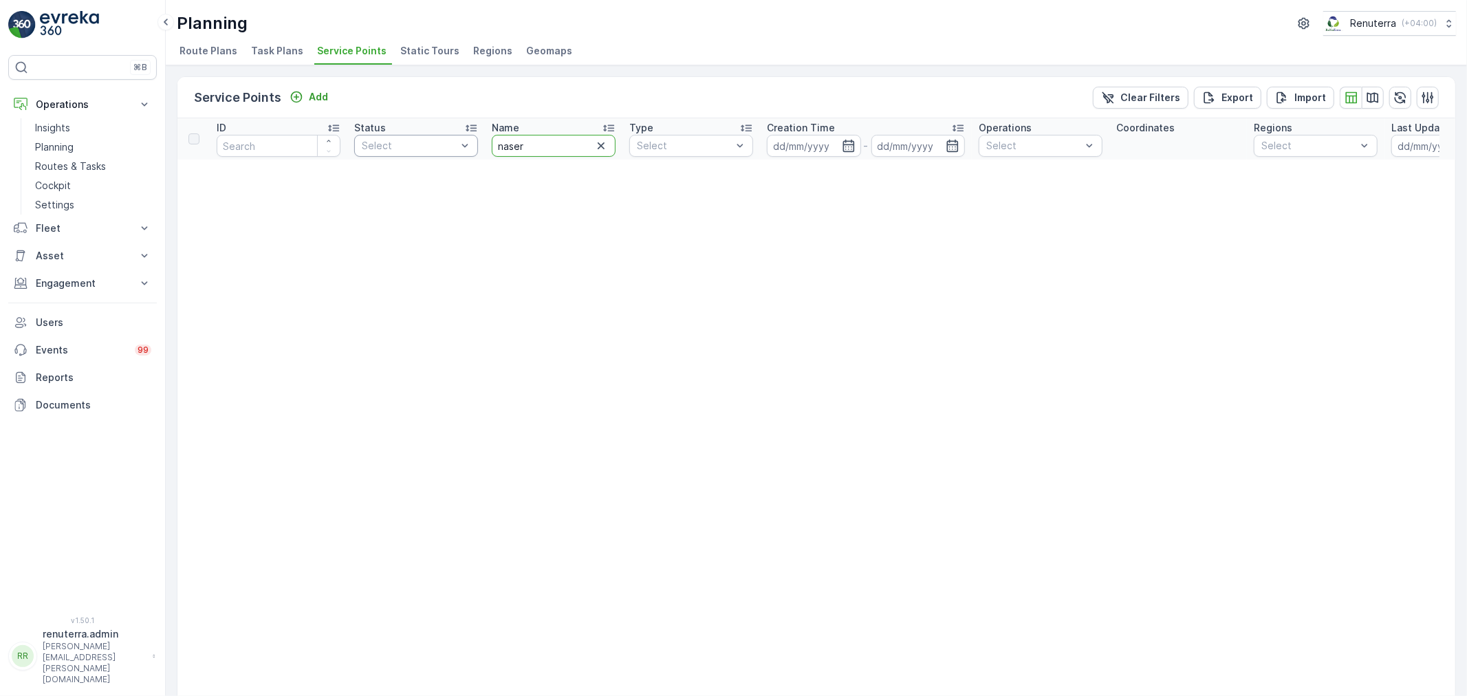
drag, startPoint x: 545, startPoint y: 149, endPoint x: 459, endPoint y: 138, distance: 86.7
type input "nasser"
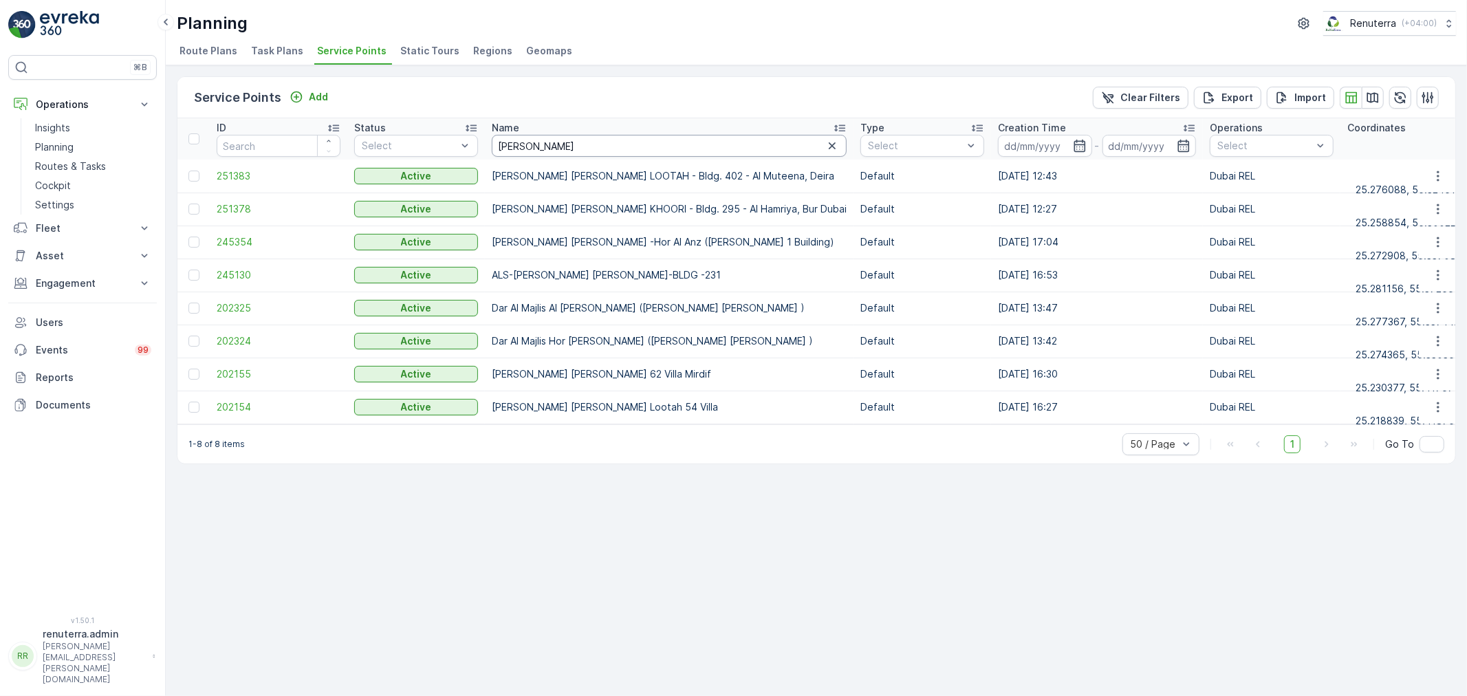
click at [564, 147] on input "nasser" at bounding box center [669, 146] width 355 height 22
type input "nasser bin"
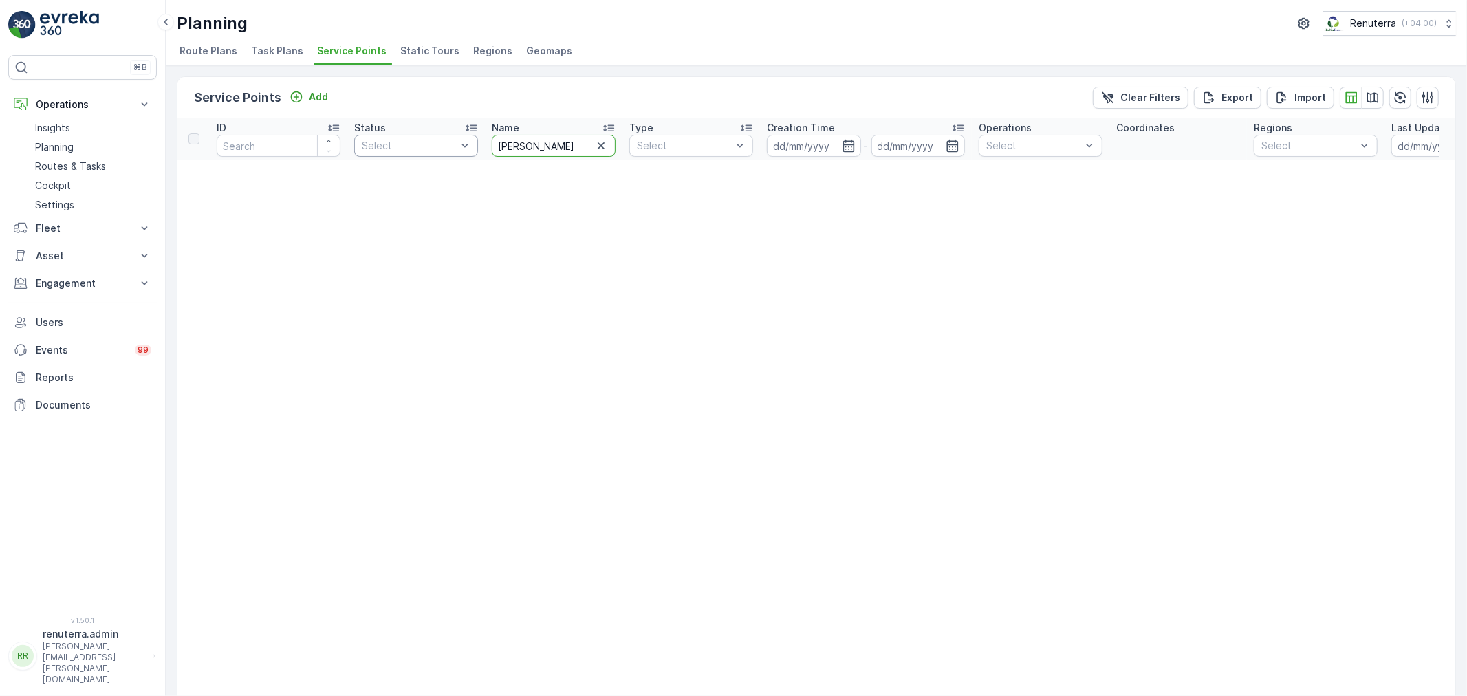
drag, startPoint x: 565, startPoint y: 147, endPoint x: 422, endPoint y: 140, distance: 143.9
type input "al ser"
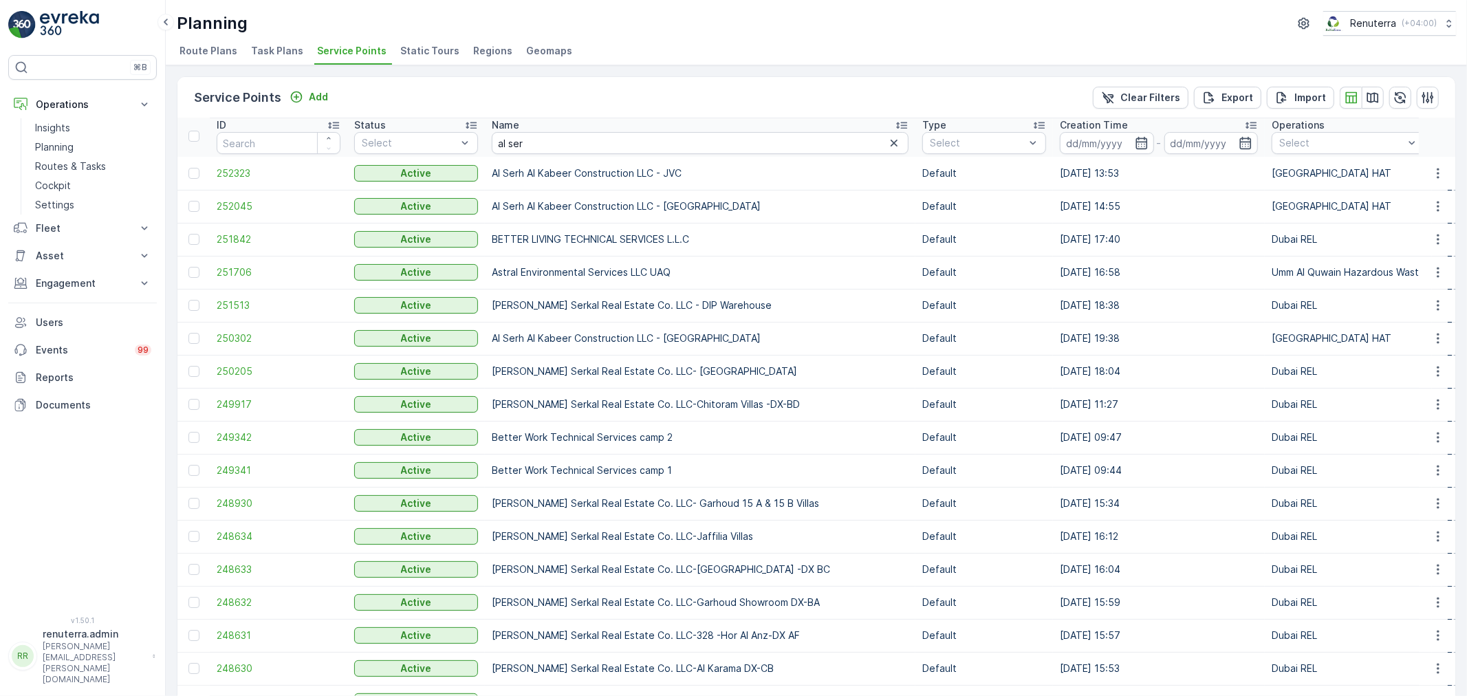
scroll to position [3, 0]
click at [237, 567] on span "248633" at bounding box center [279, 569] width 124 height 14
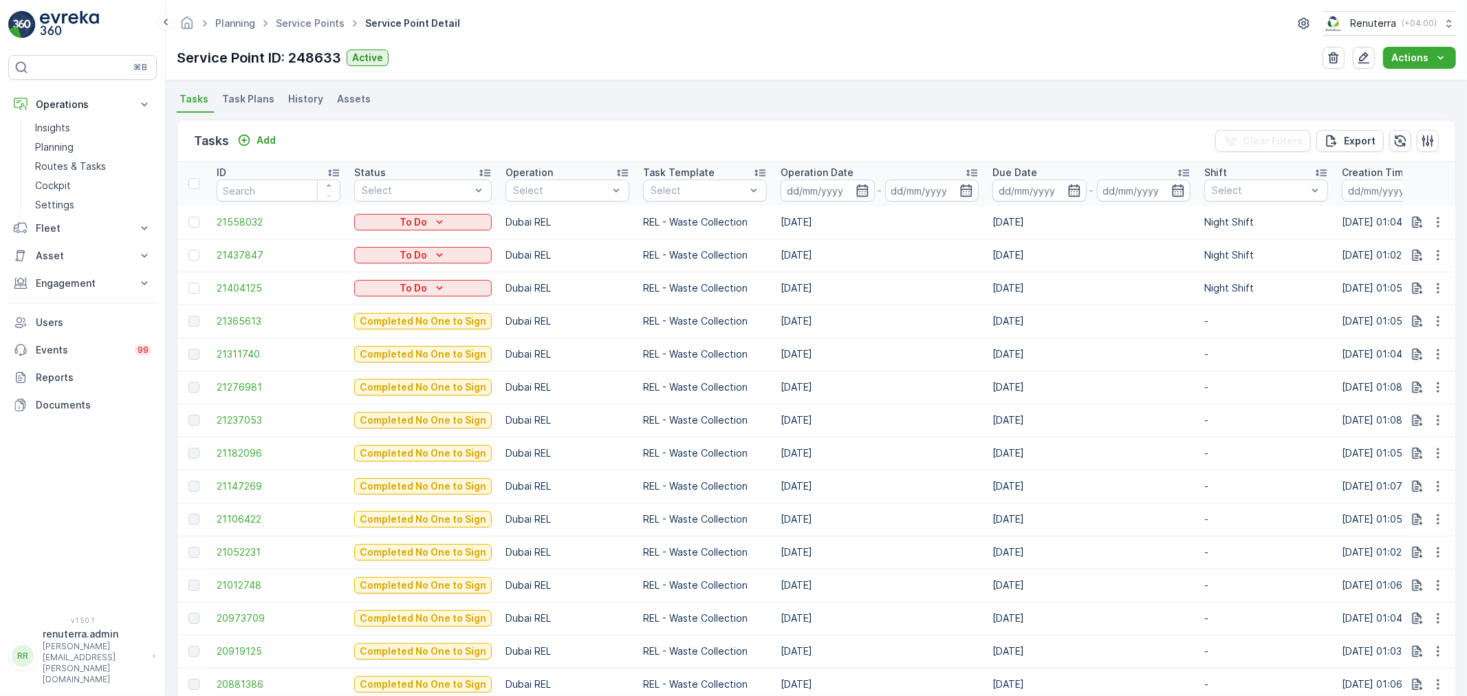
scroll to position [382, 0]
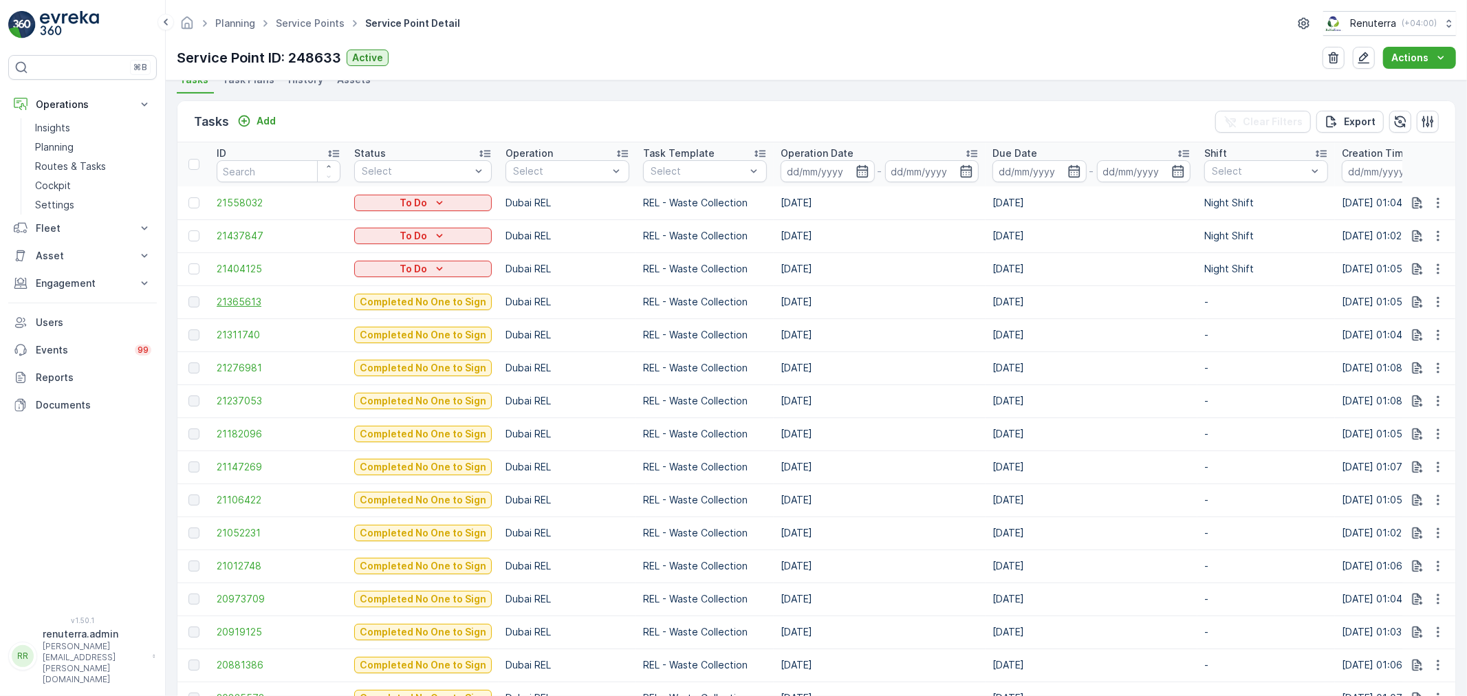
click at [245, 301] on span "21365613" at bounding box center [279, 302] width 124 height 14
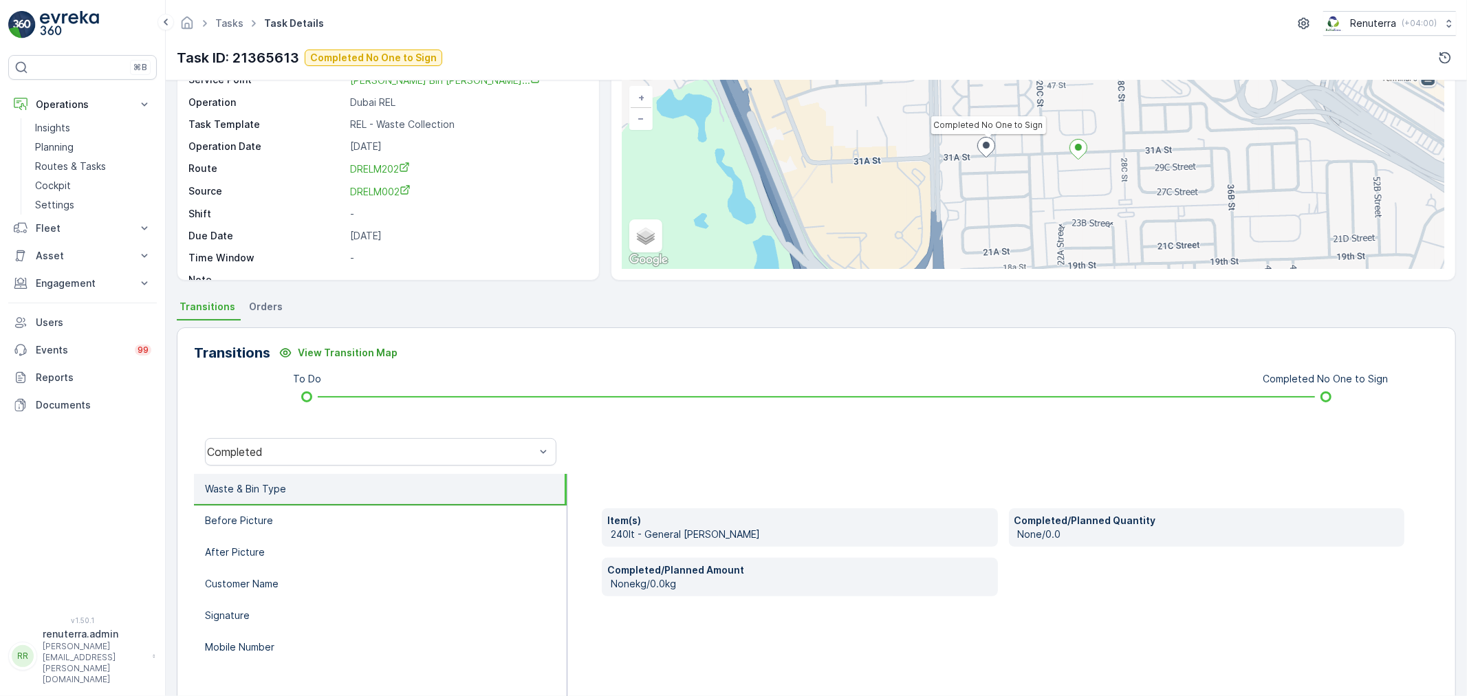
scroll to position [170, 0]
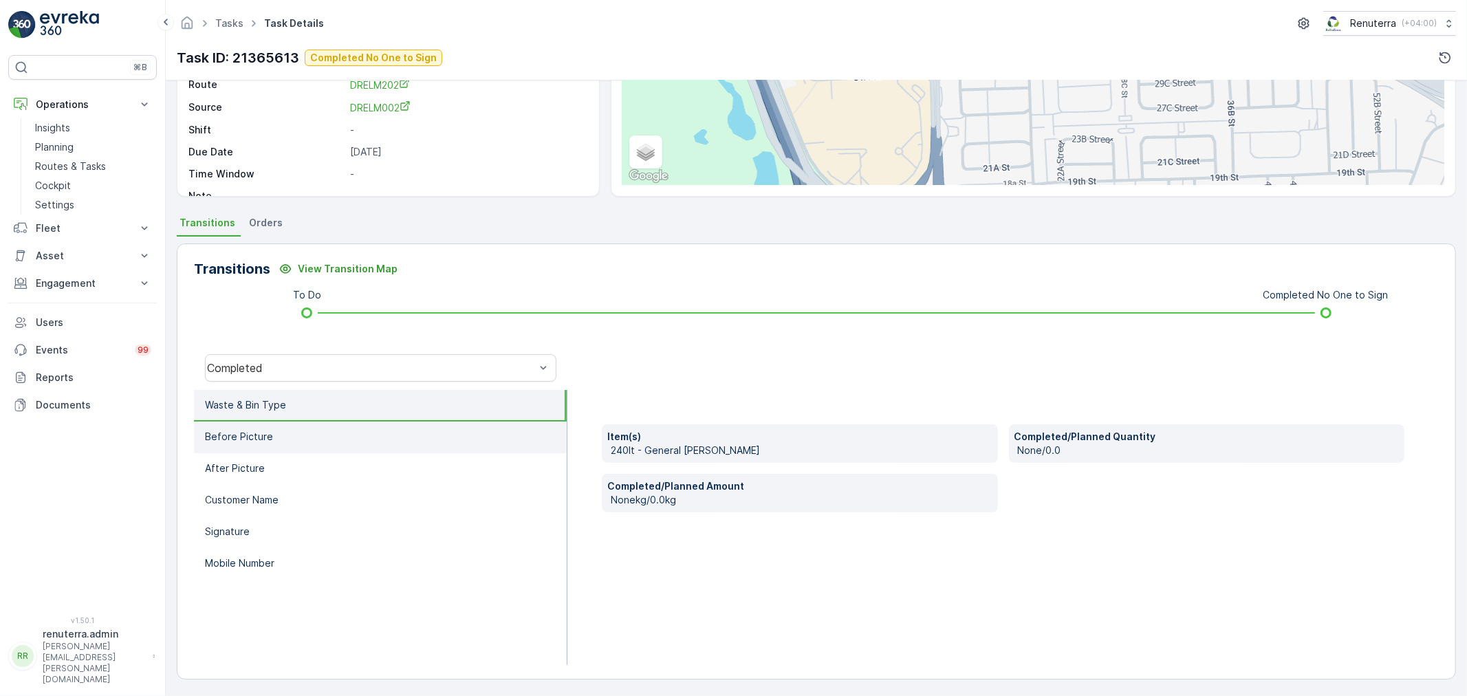
click at [266, 438] on p "Before Picture" at bounding box center [239, 437] width 68 height 14
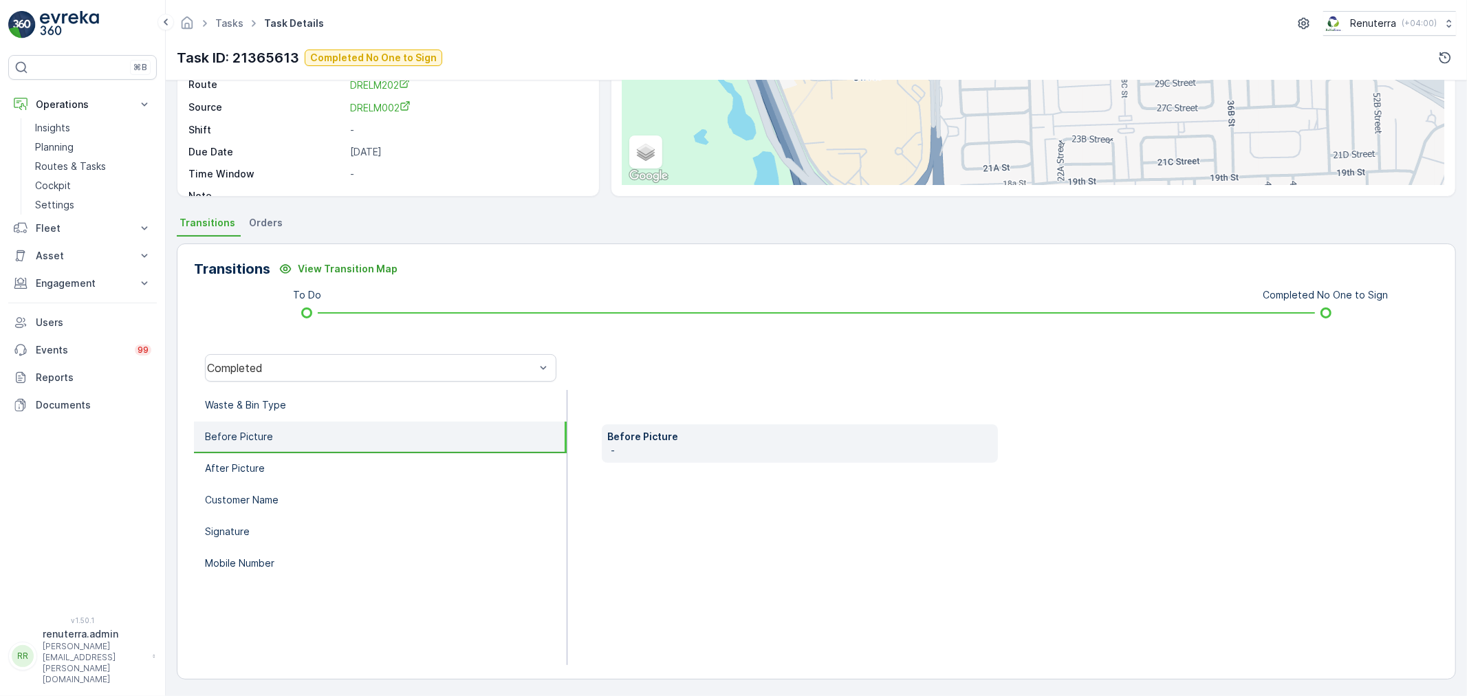
click at [337, 382] on div "Completed" at bounding box center [381, 368] width 374 height 44
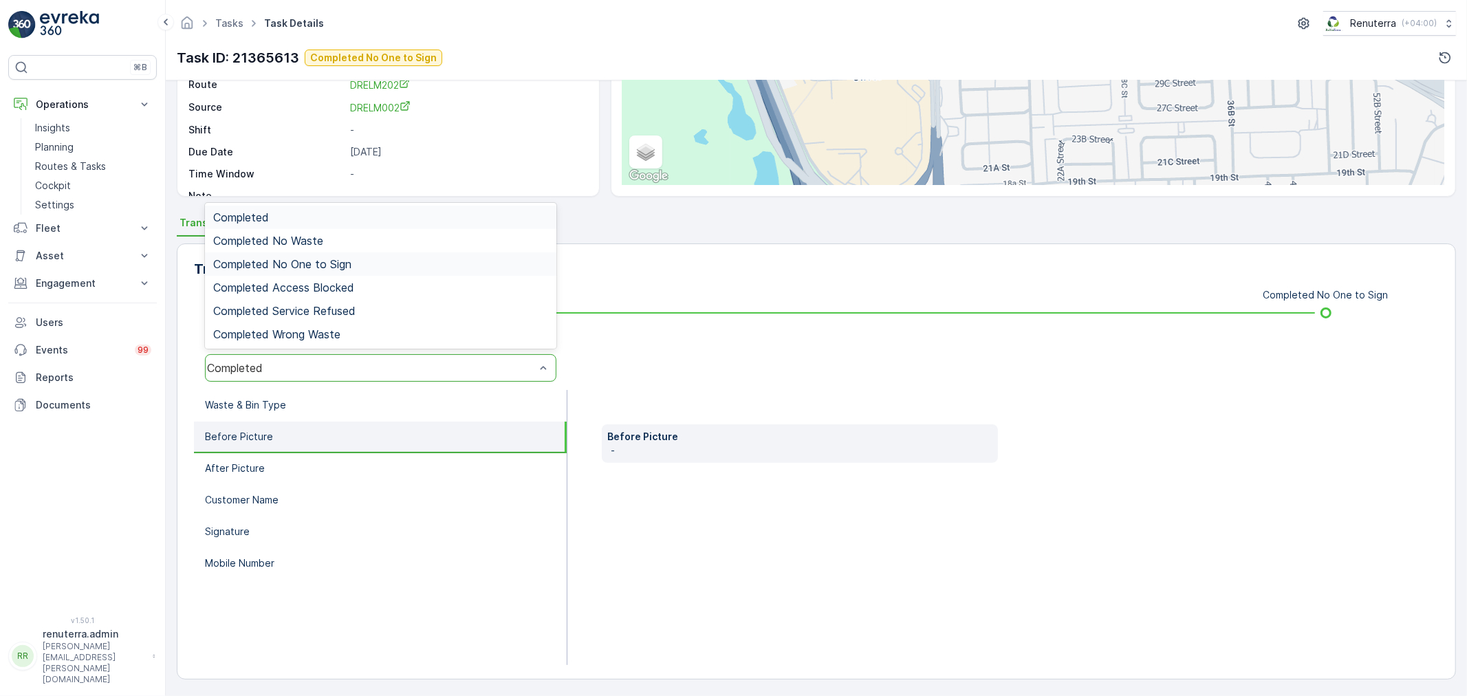
click at [326, 255] on div "Completed No One to Sign" at bounding box center [381, 263] width 352 height 23
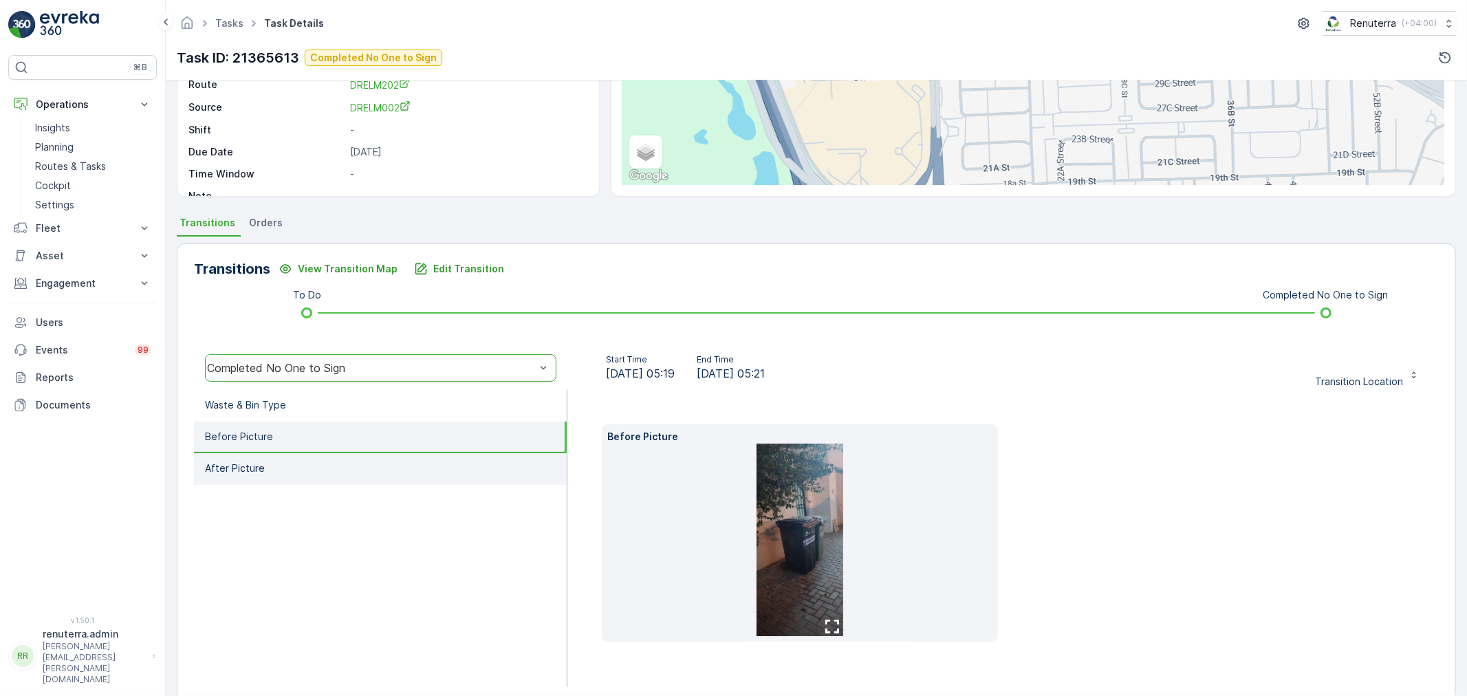
click at [255, 470] on p "After Picture" at bounding box center [235, 469] width 60 height 14
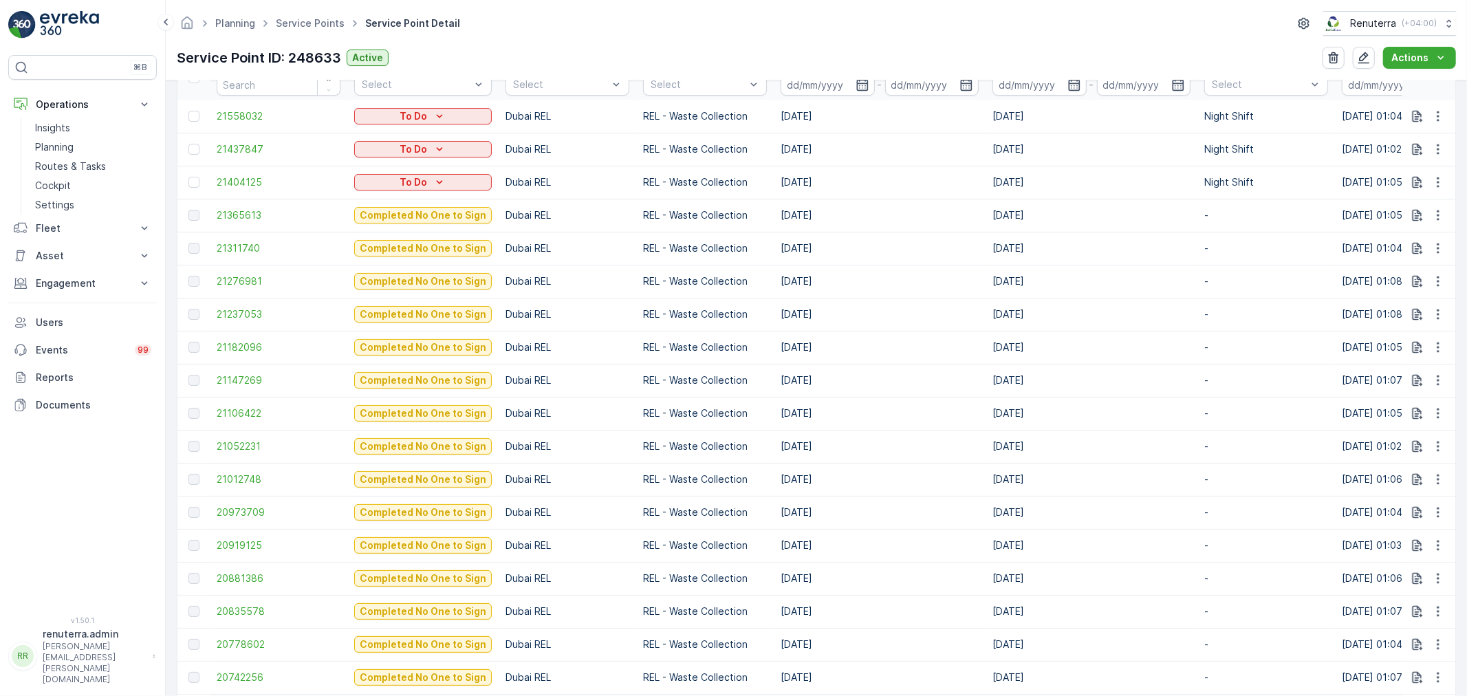
scroll to position [534, 0]
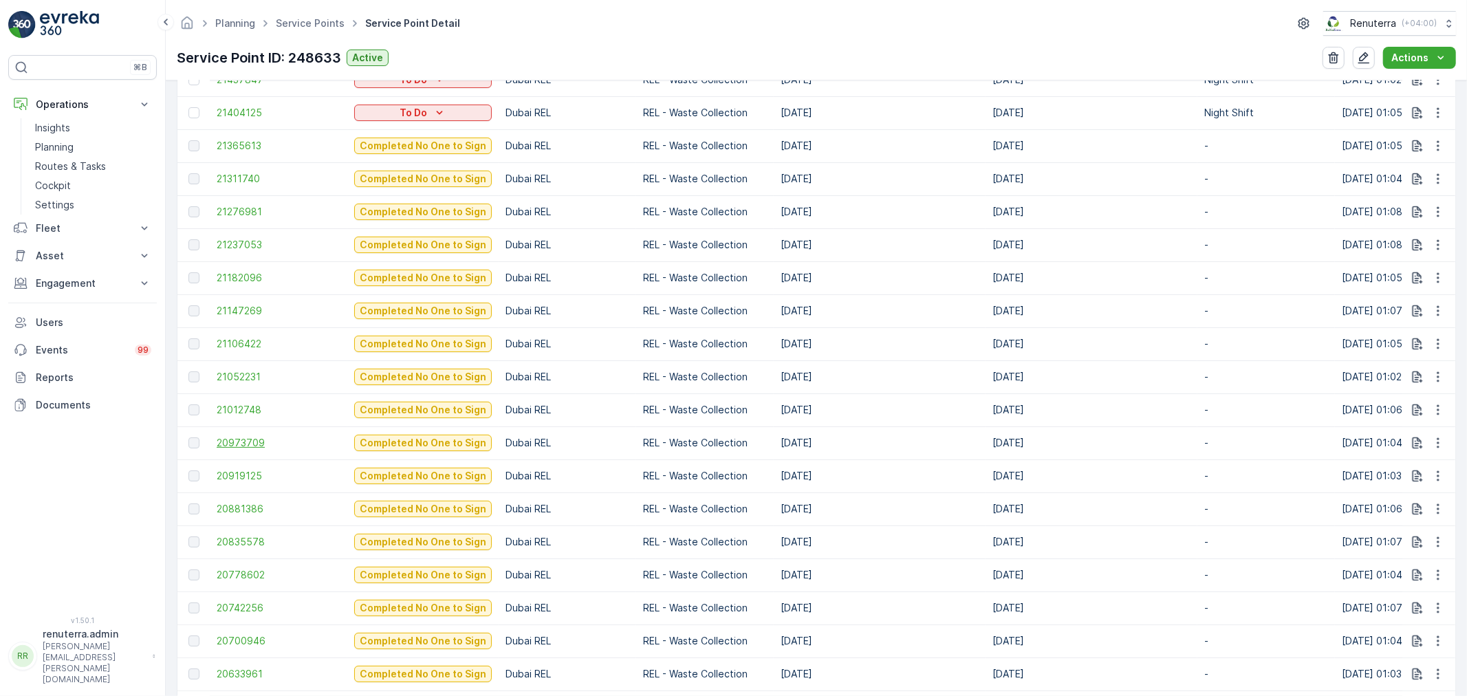
click at [239, 436] on span "20973709" at bounding box center [279, 443] width 124 height 14
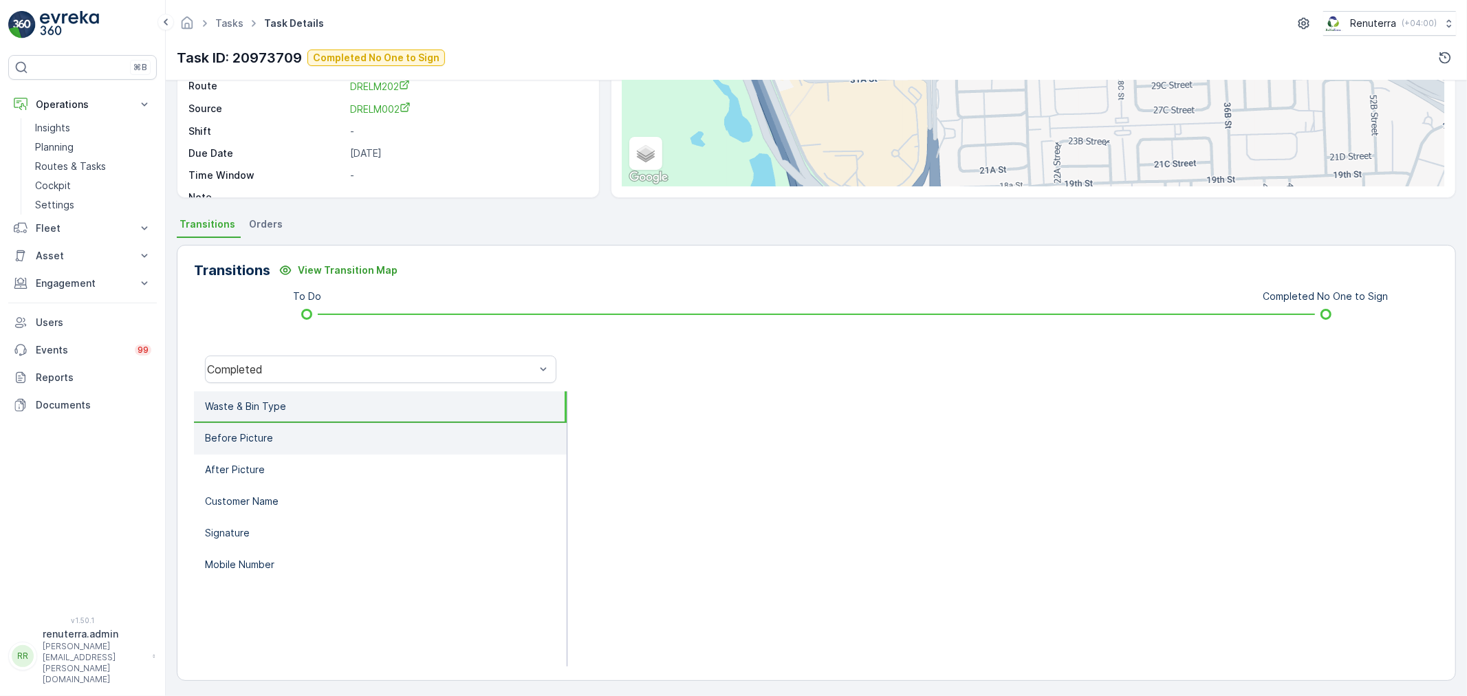
scroll to position [170, 0]
click at [360, 352] on div "Completed" at bounding box center [381, 368] width 374 height 44
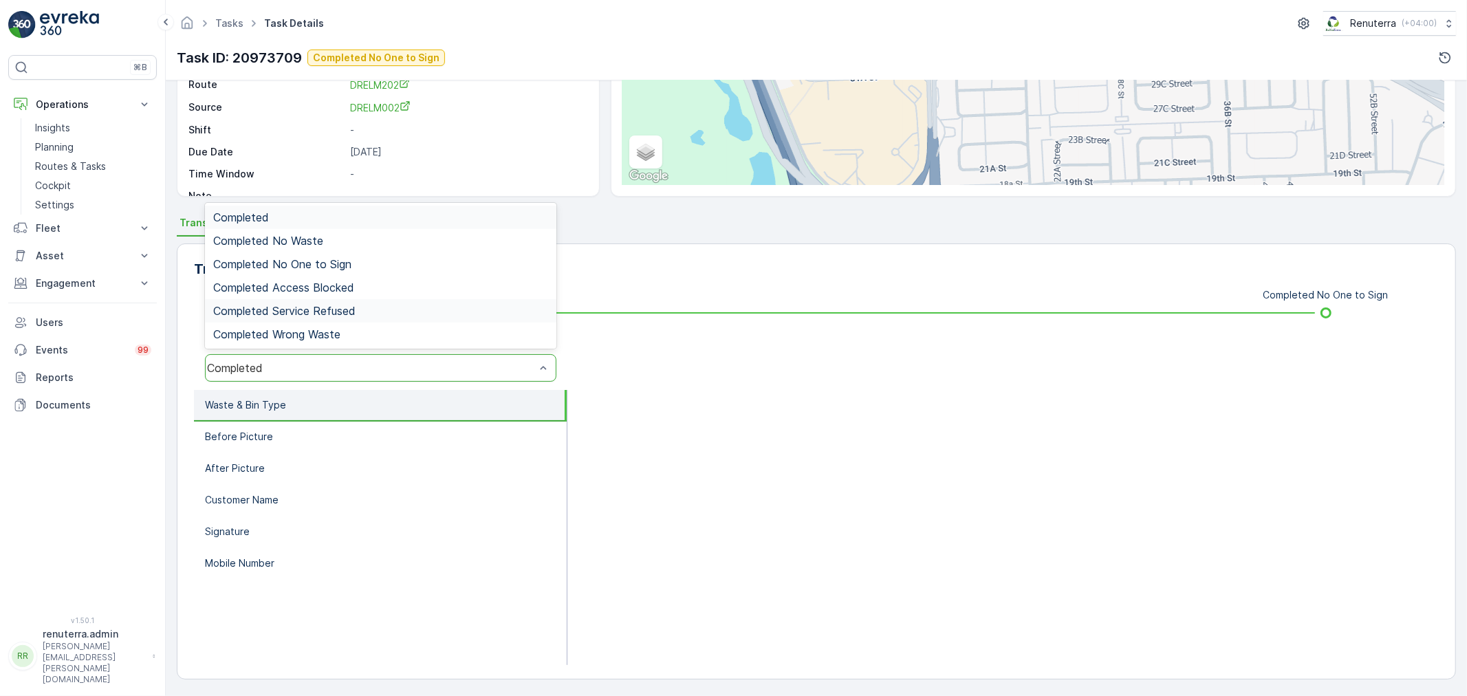
click at [786, 420] on div at bounding box center [1004, 527] width 872 height 275
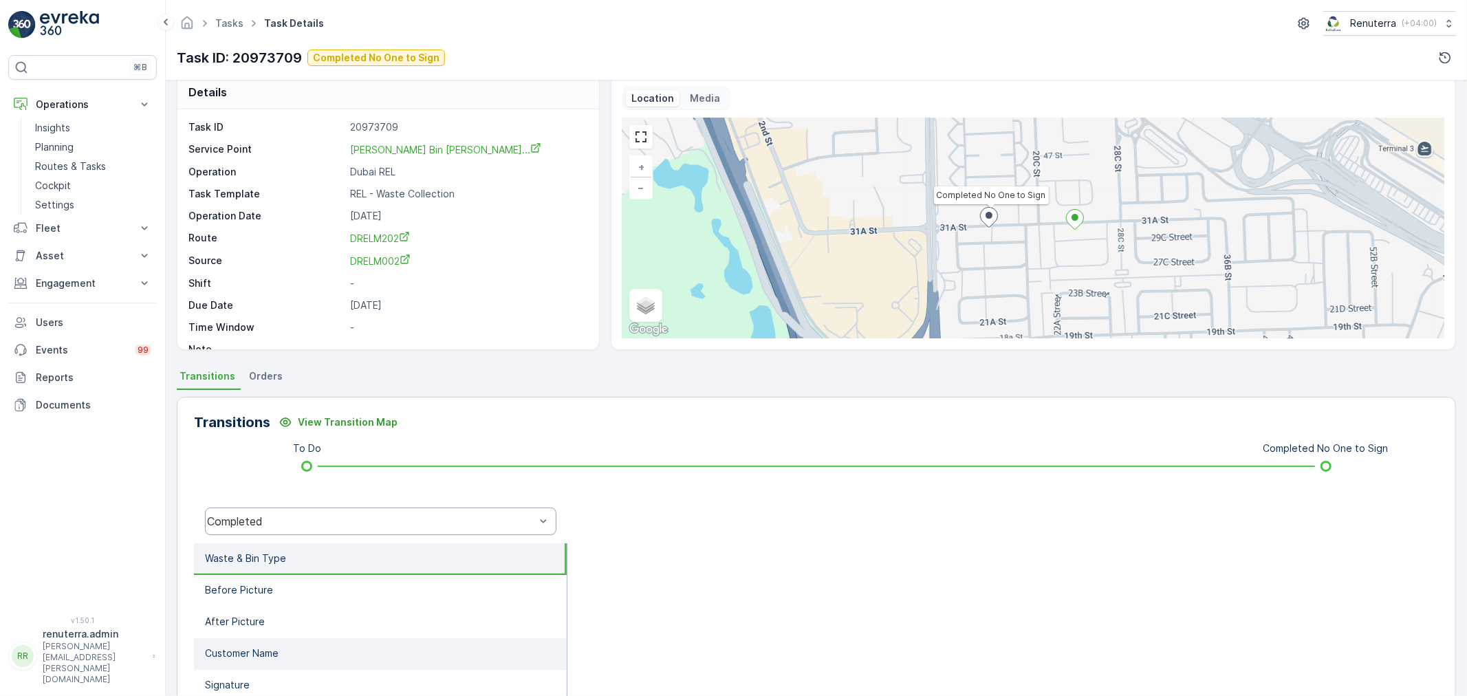
scroll to position [0, 0]
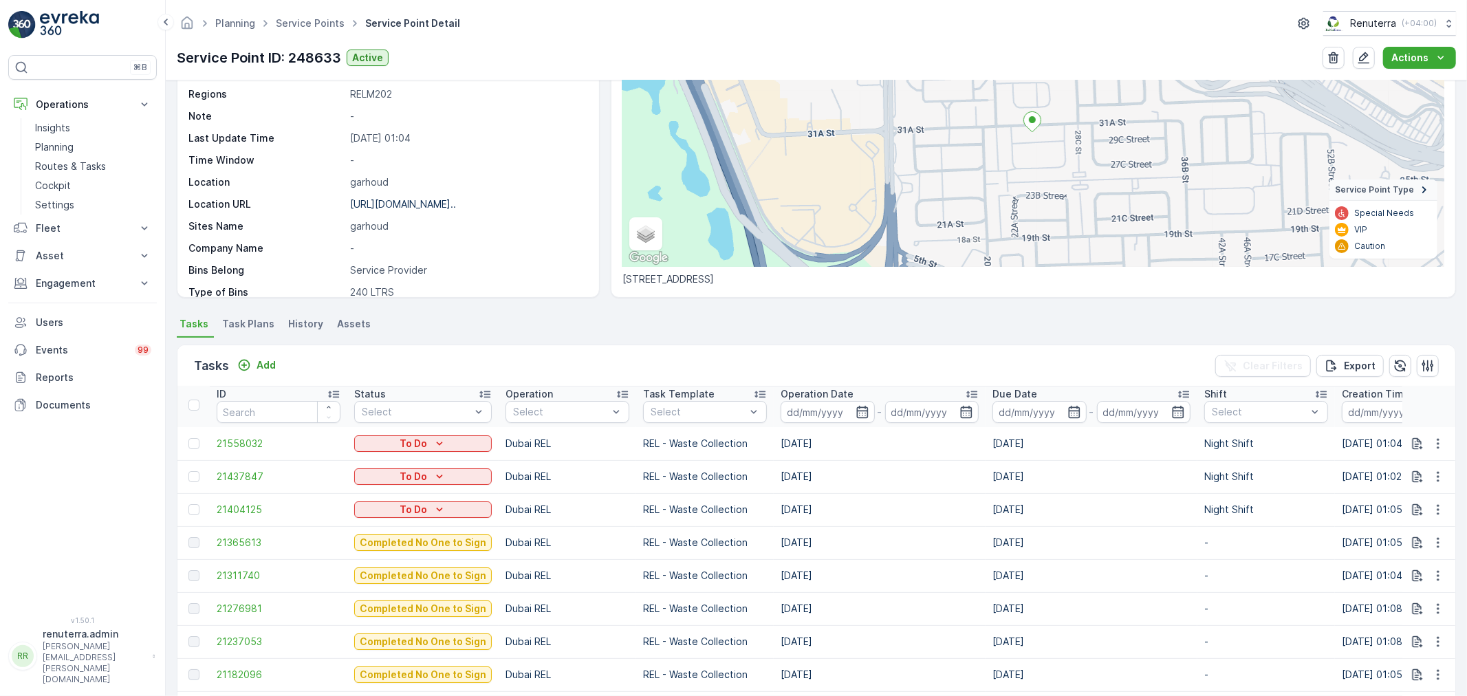
scroll to position [229, 0]
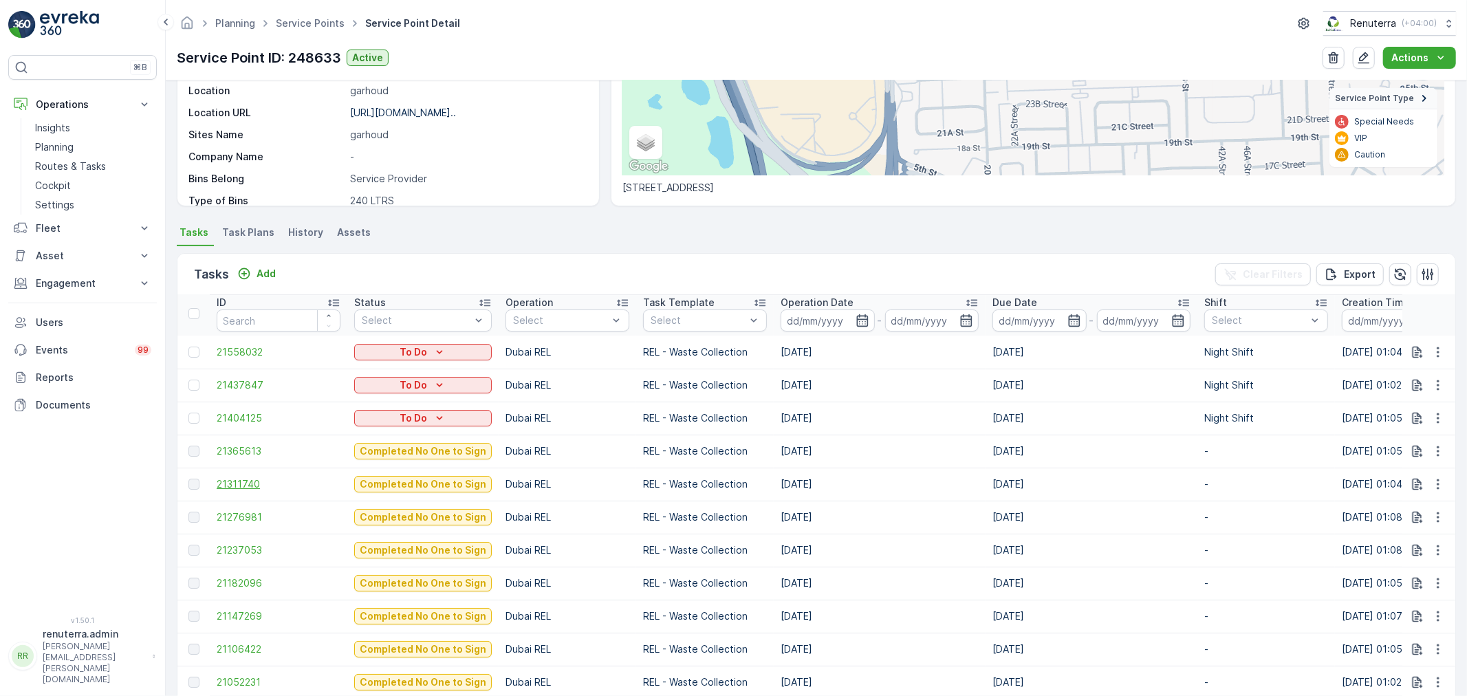
click at [251, 484] on span "21311740" at bounding box center [279, 484] width 124 height 14
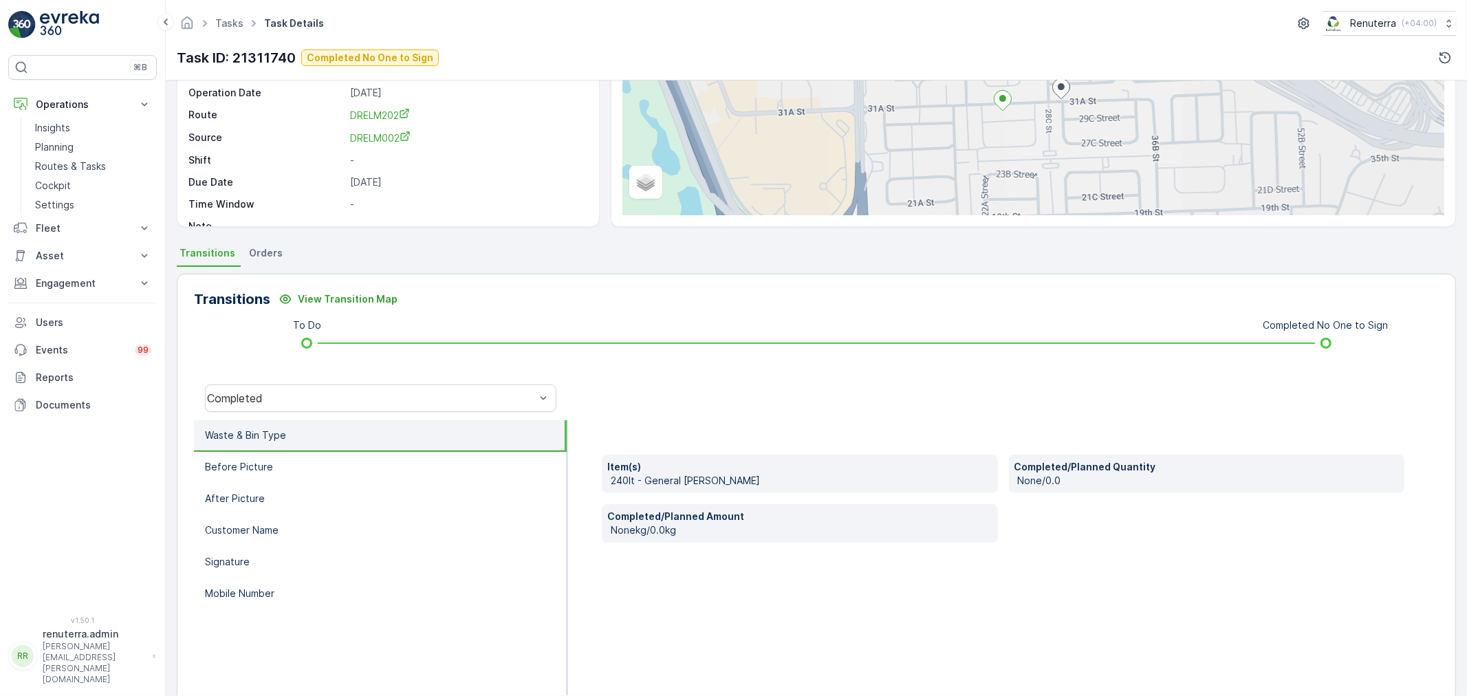
scroll to position [170, 0]
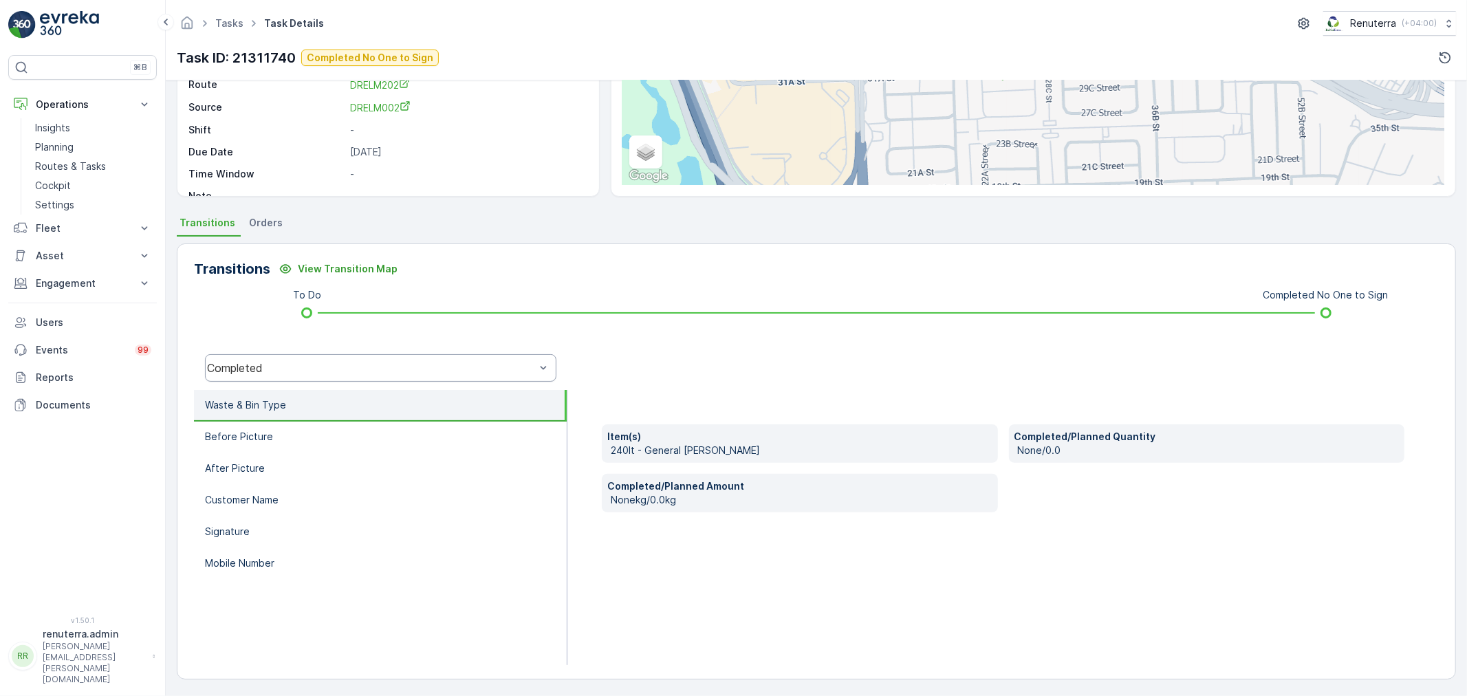
click at [348, 356] on div "Completed" at bounding box center [381, 368] width 352 height 28
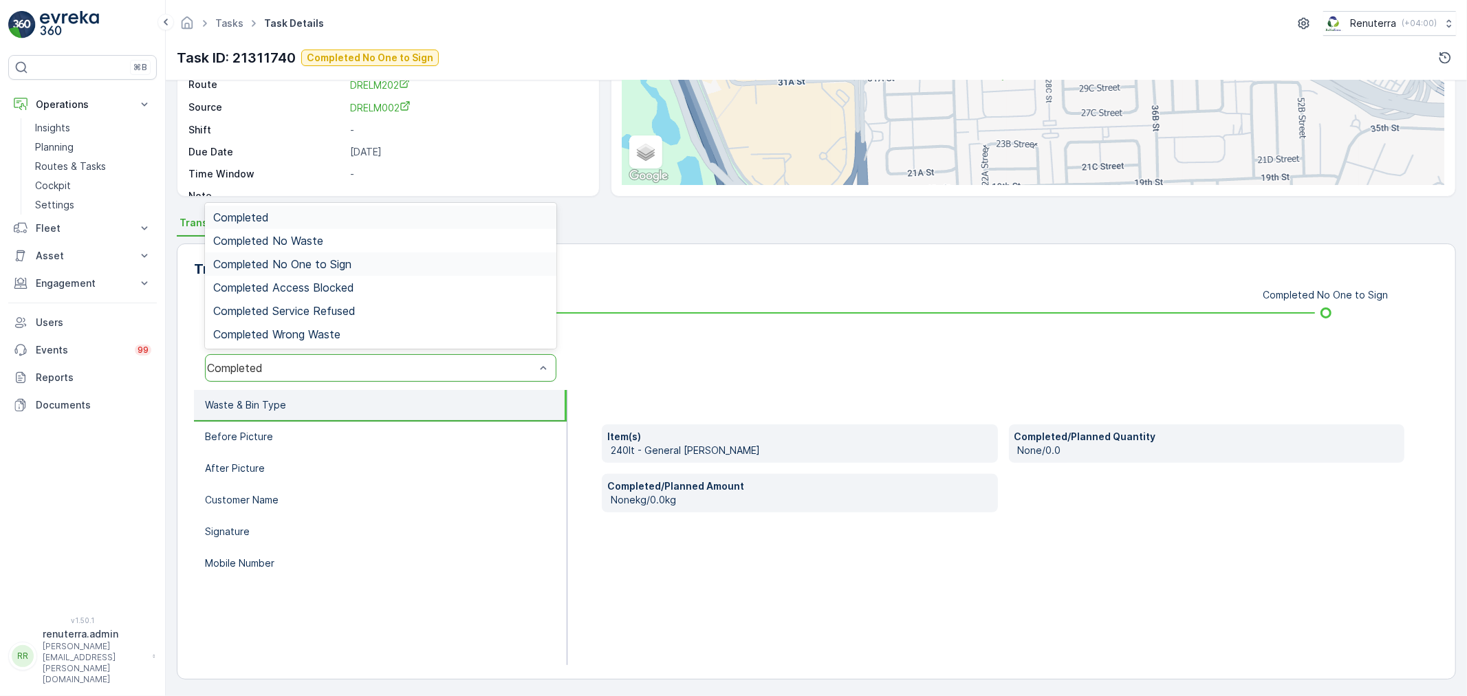
click at [343, 259] on span "Completed No One to Sign" at bounding box center [282, 264] width 138 height 12
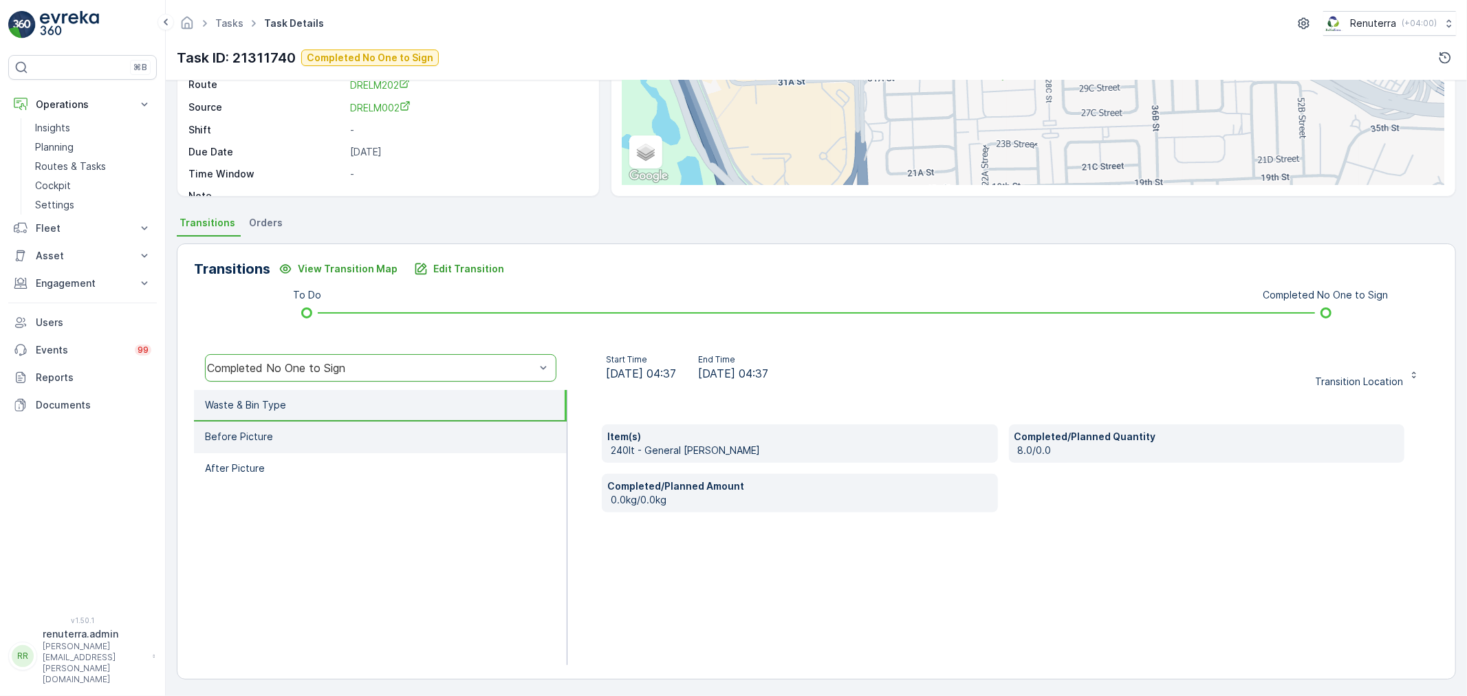
click at [269, 422] on li "Before Picture" at bounding box center [380, 438] width 373 height 32
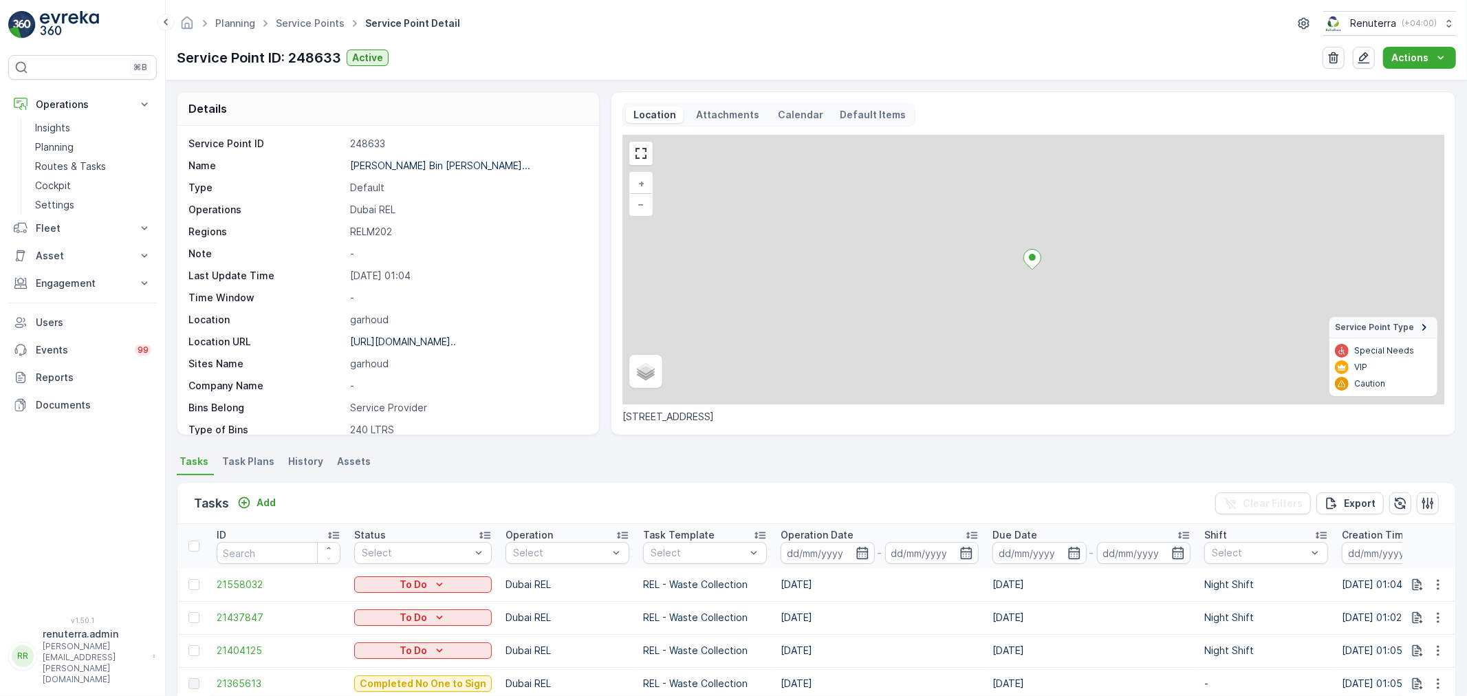
scroll to position [3, 0]
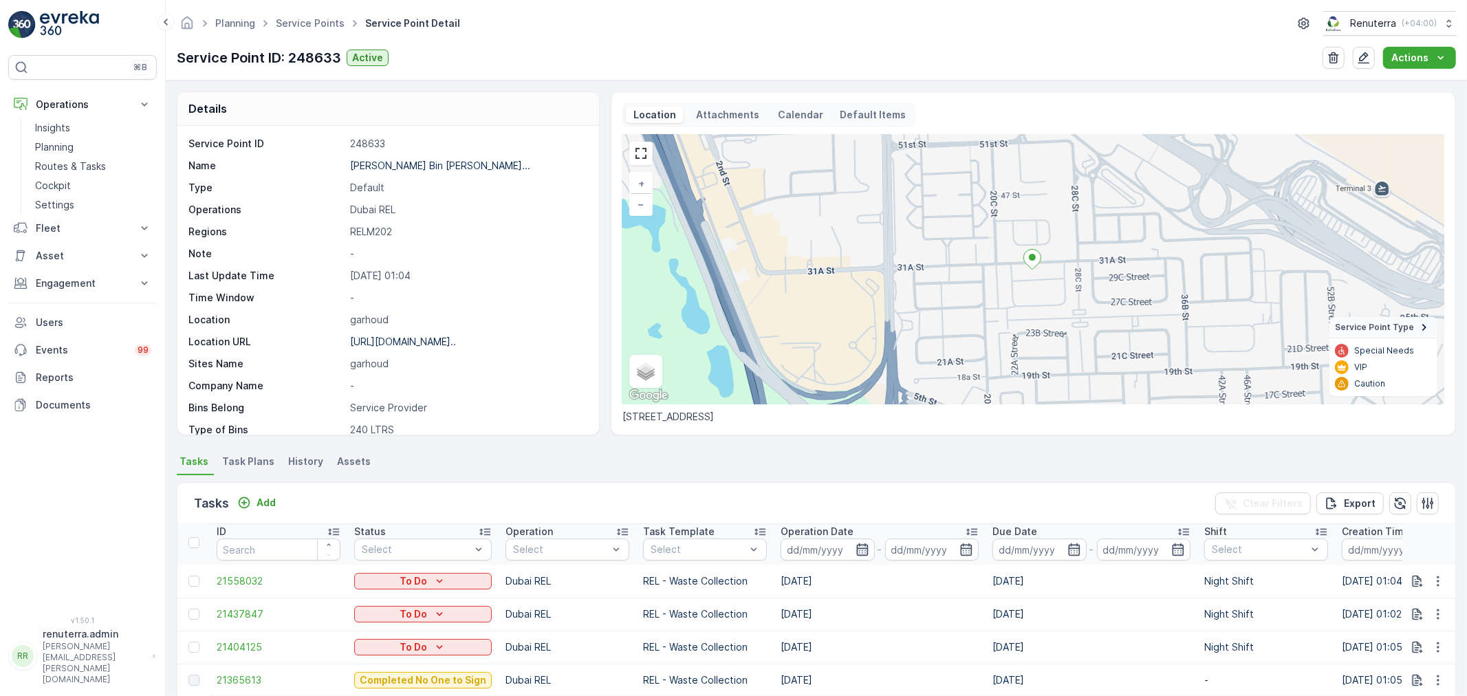
click at [856, 545] on icon "button" at bounding box center [863, 550] width 14 height 14
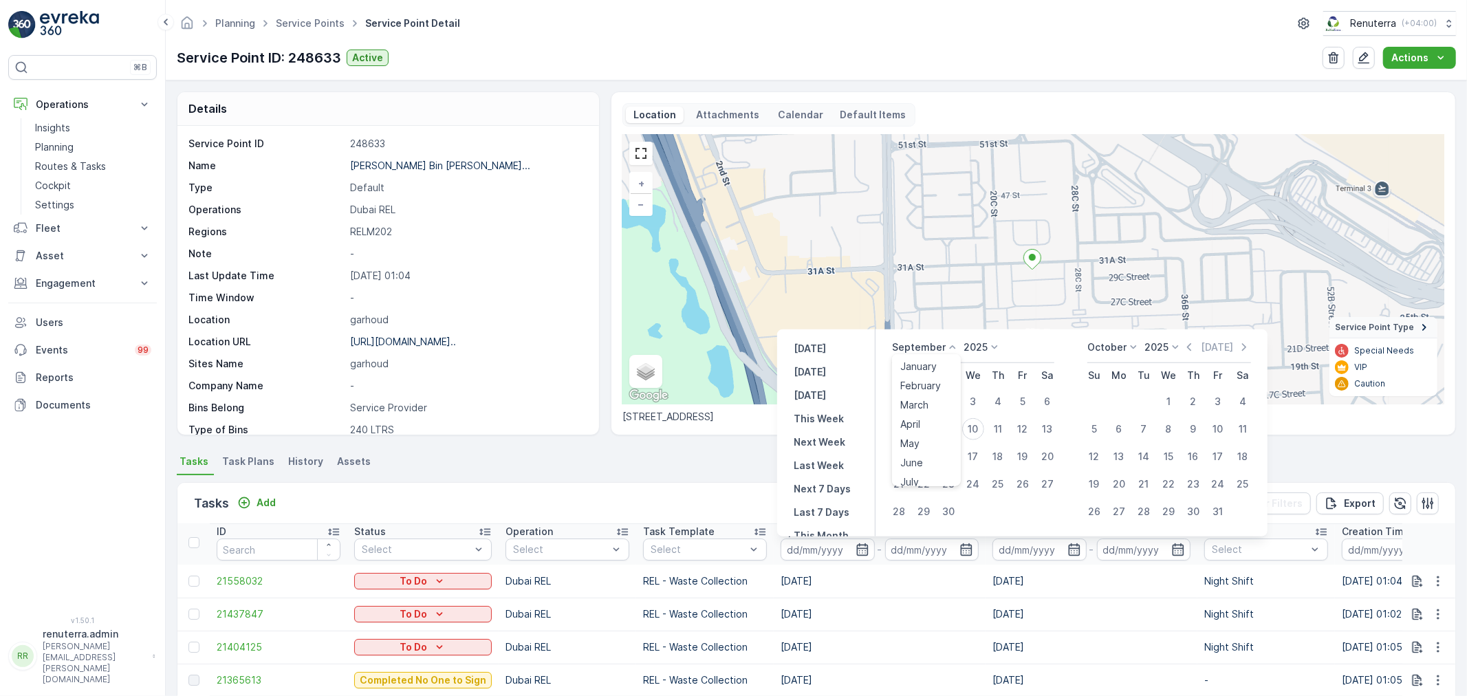
click at [946, 349] on icon at bounding box center [953, 348] width 14 height 14
click at [931, 394] on span "August" at bounding box center [916, 398] width 32 height 14
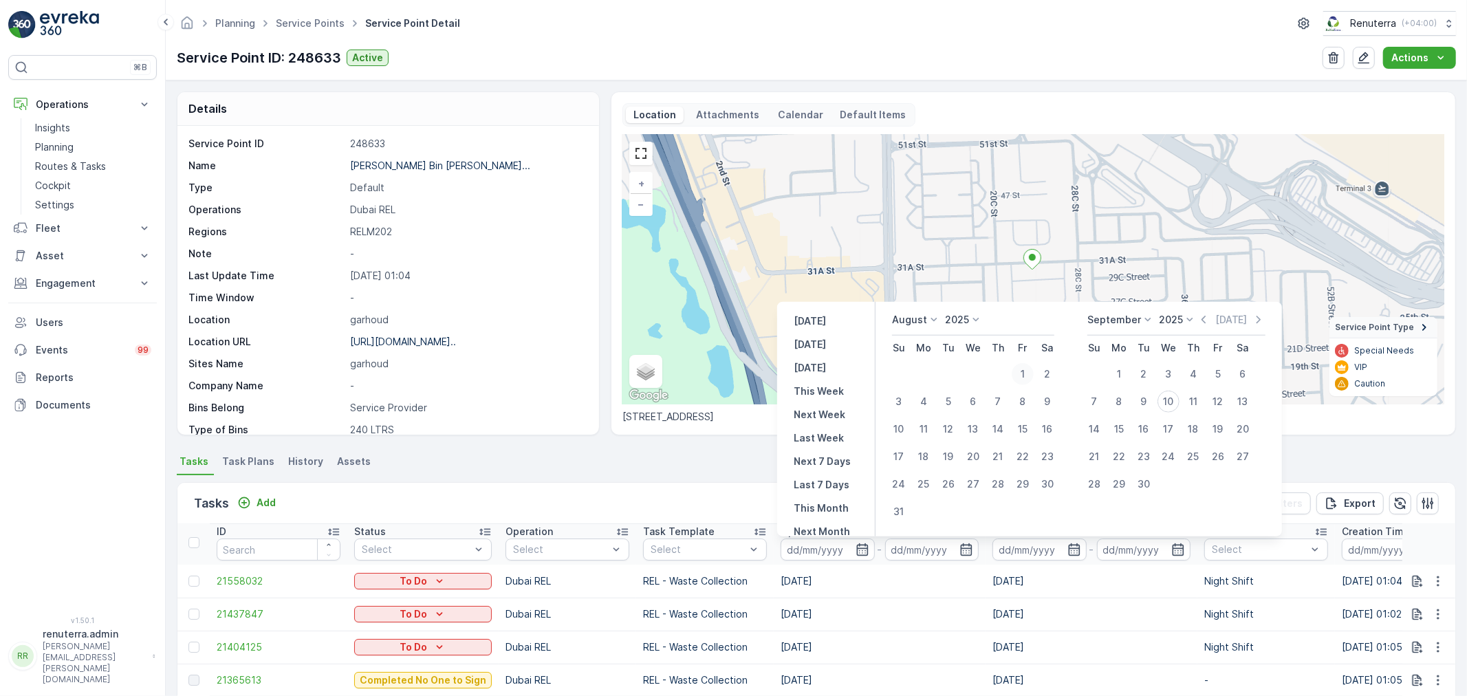
click at [1019, 373] on div "1" at bounding box center [1023, 374] width 22 height 22
type input "01.08.2025"
click at [898, 512] on div "31" at bounding box center [899, 512] width 22 height 22
type input "31.08.2025"
click at [1027, 367] on div "1" at bounding box center [1023, 374] width 22 height 22
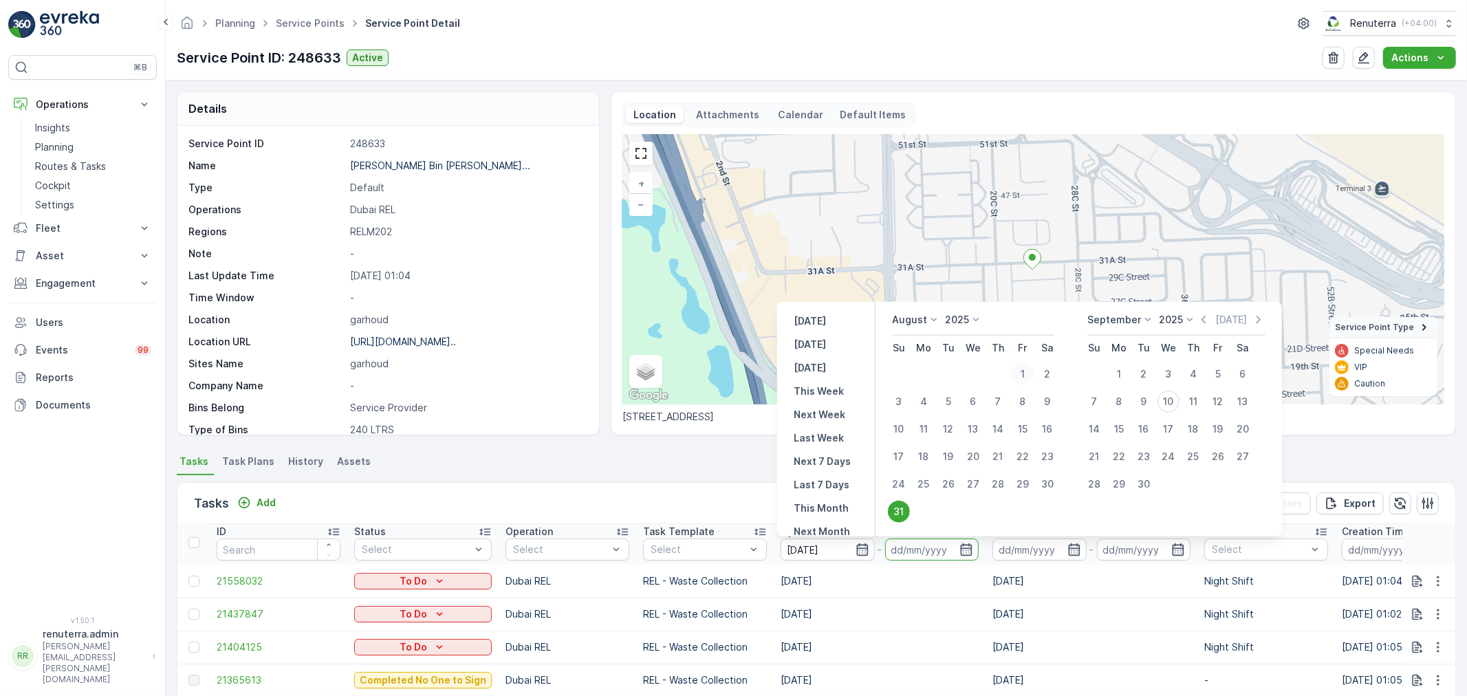
type input "01.08.2025"
click at [907, 504] on div "31" at bounding box center [899, 512] width 22 height 22
type input "31.08.2025"
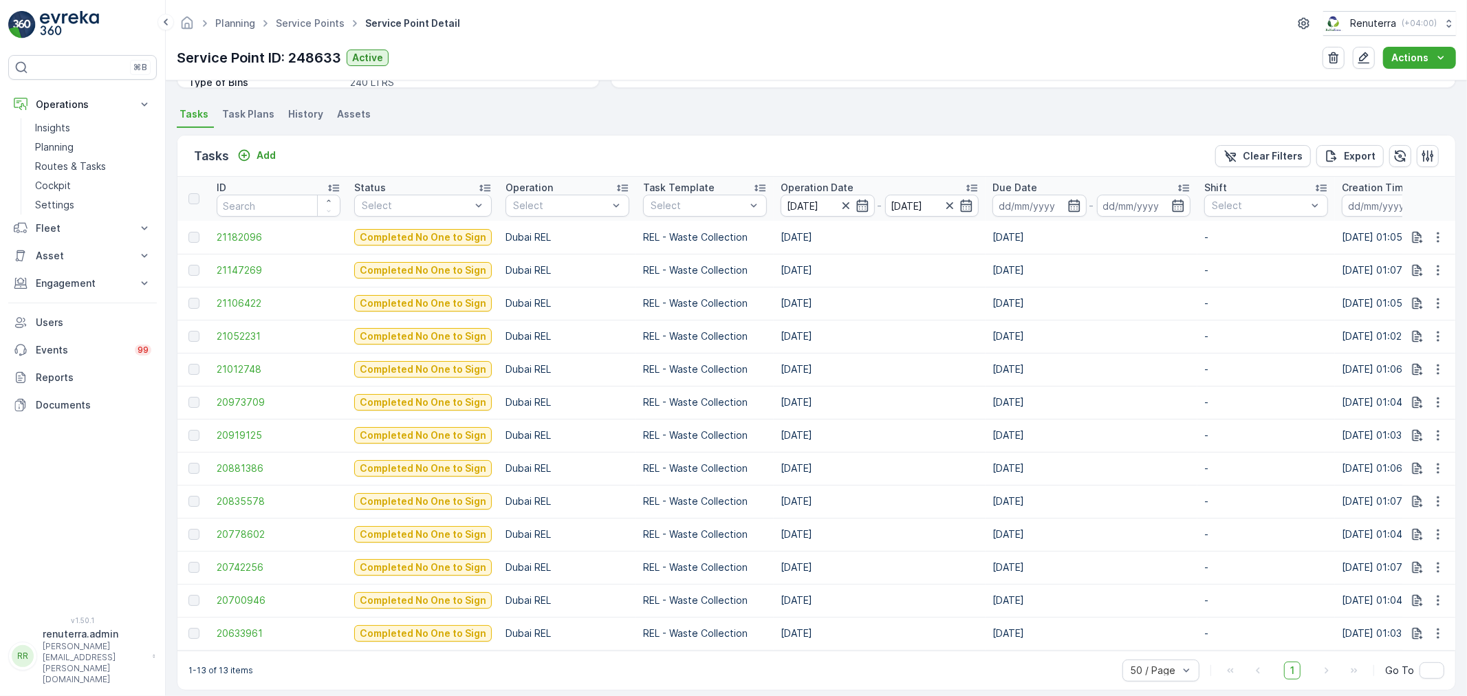
scroll to position [366, 0]
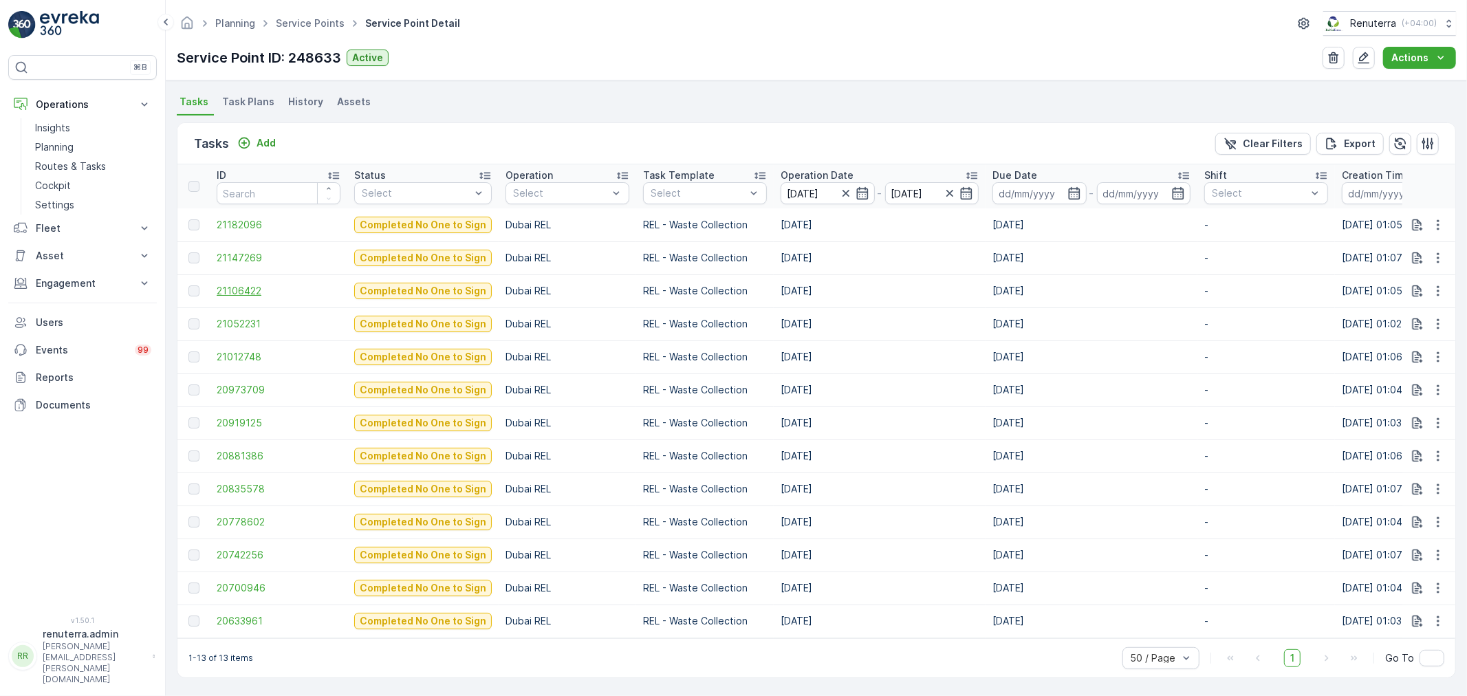
click at [241, 284] on span "21106422" at bounding box center [279, 291] width 124 height 14
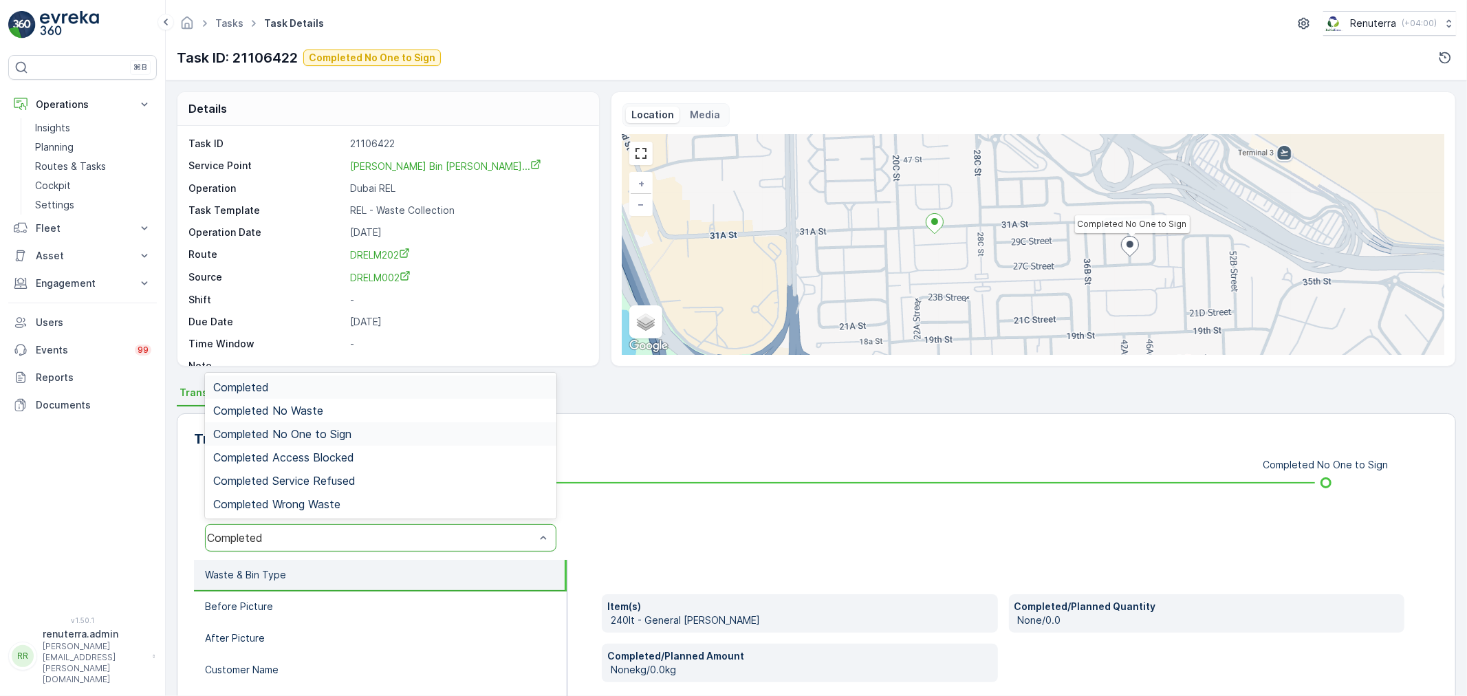
click at [314, 428] on span "Completed No One to Sign" at bounding box center [282, 434] width 138 height 12
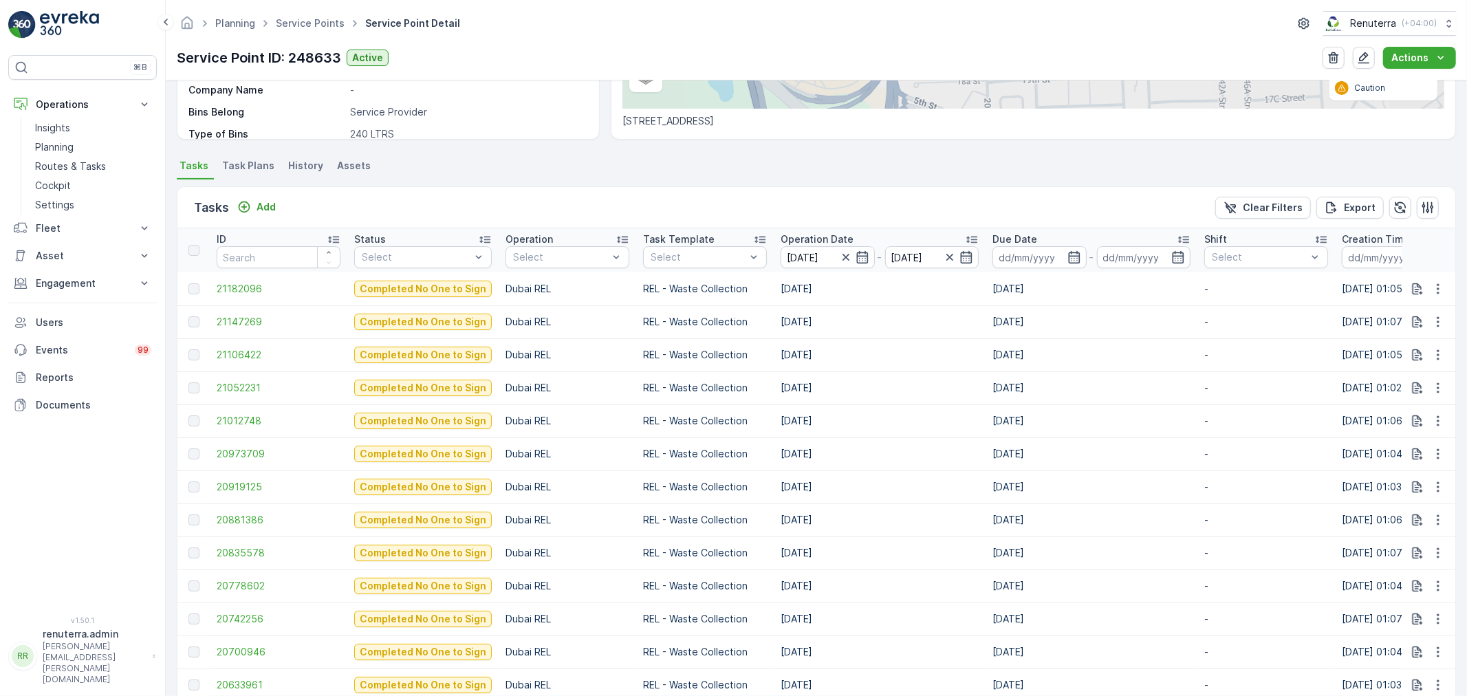
scroll to position [305, 0]
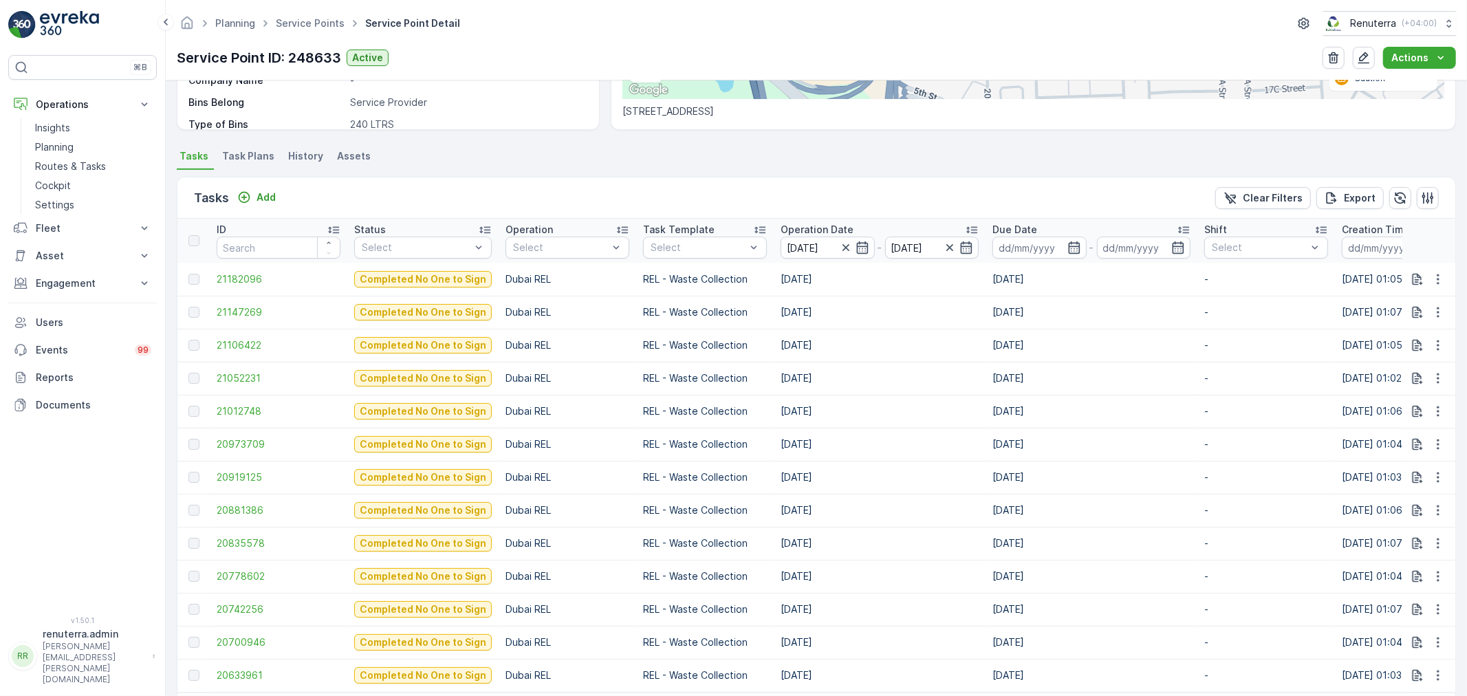
click at [244, 466] on td "20919125" at bounding box center [279, 477] width 138 height 33
click at [244, 473] on span "20919125" at bounding box center [279, 478] width 124 height 14
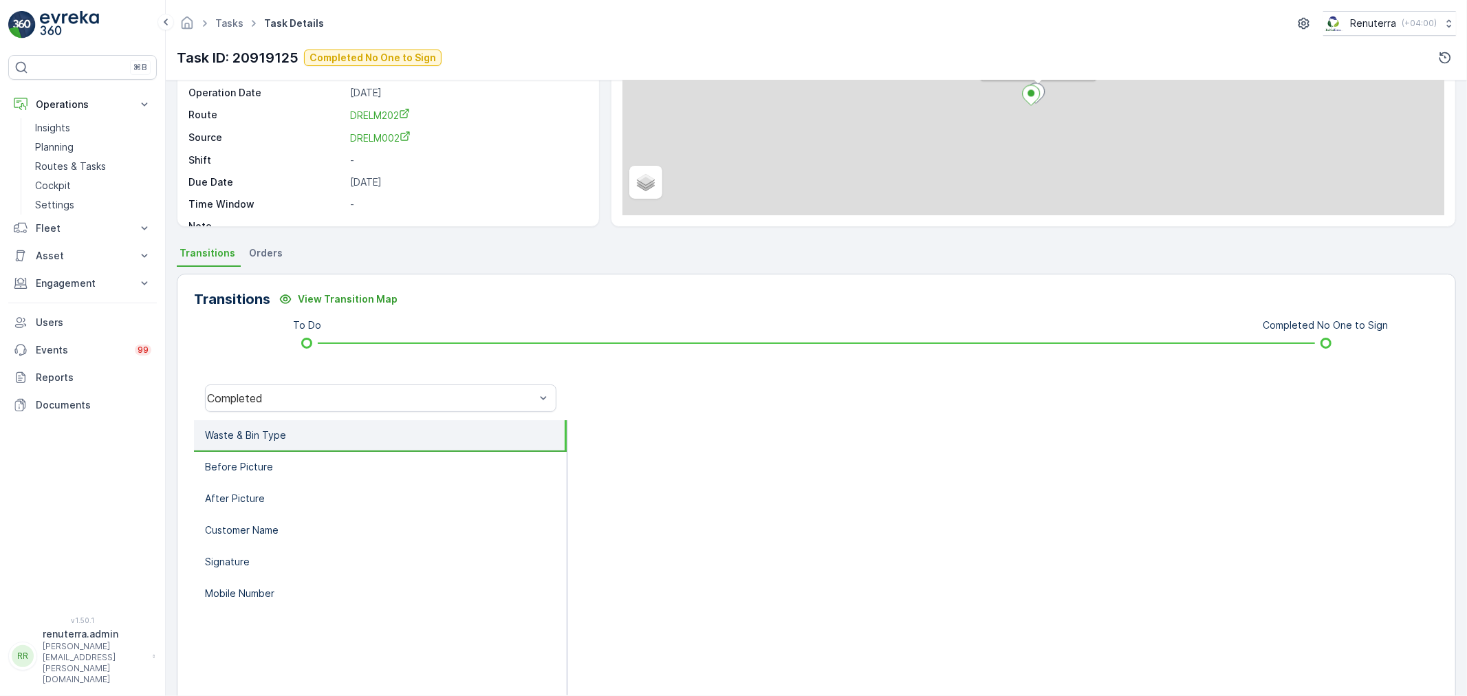
scroll to position [170, 0]
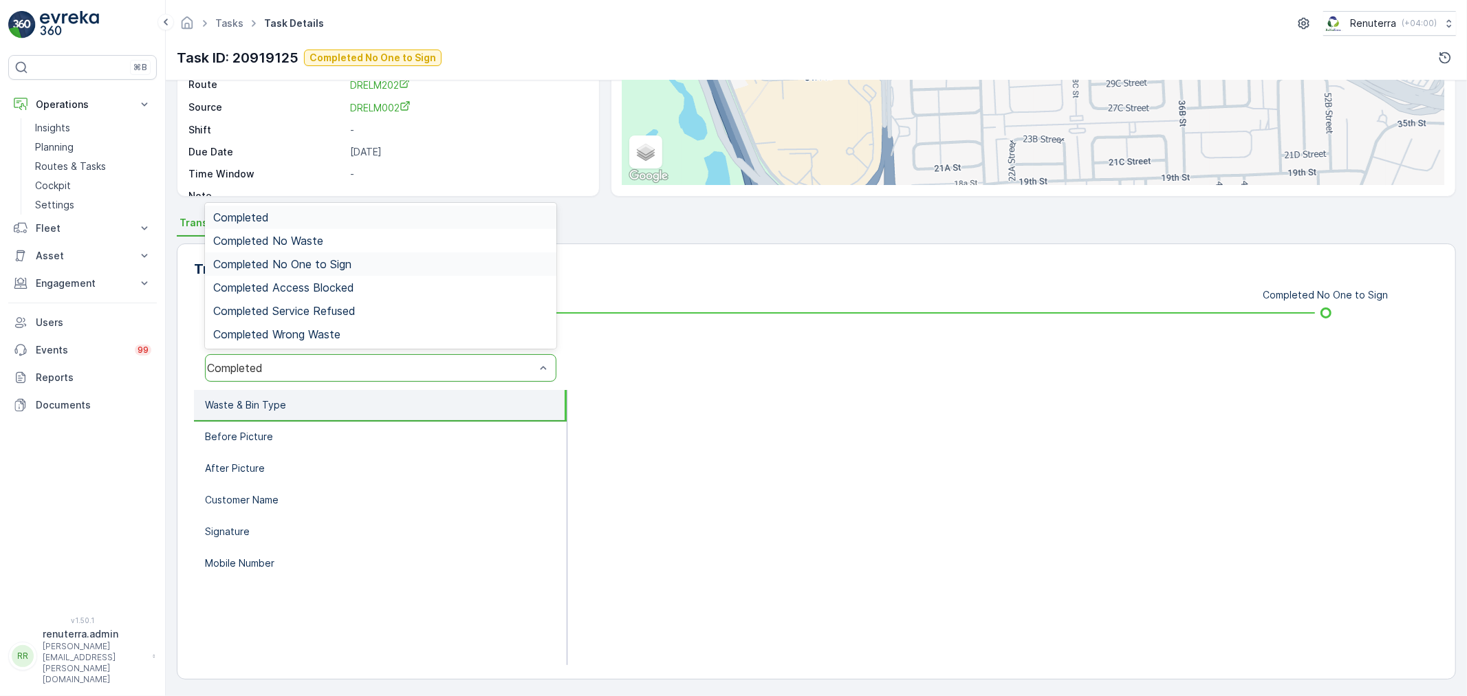
click at [354, 266] on div "Completed No One to Sign" at bounding box center [380, 264] width 335 height 12
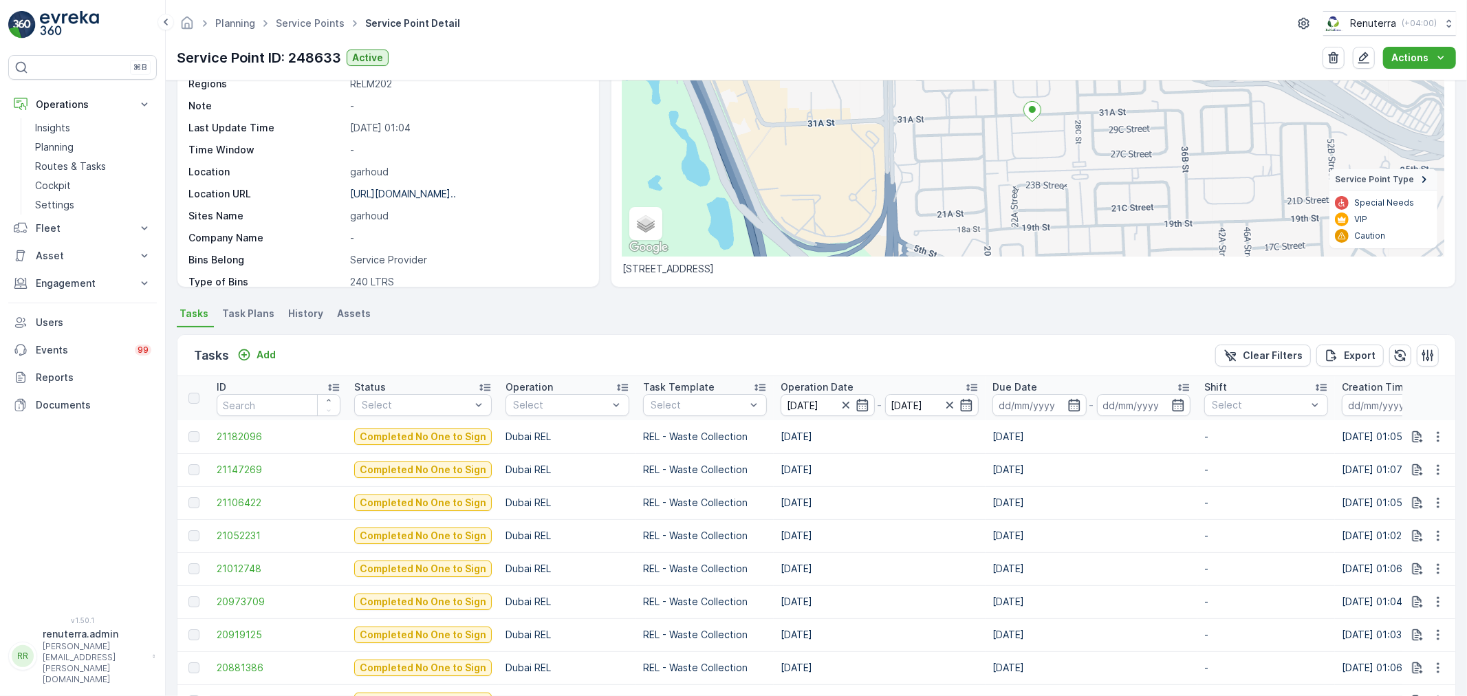
scroll to position [229, 0]
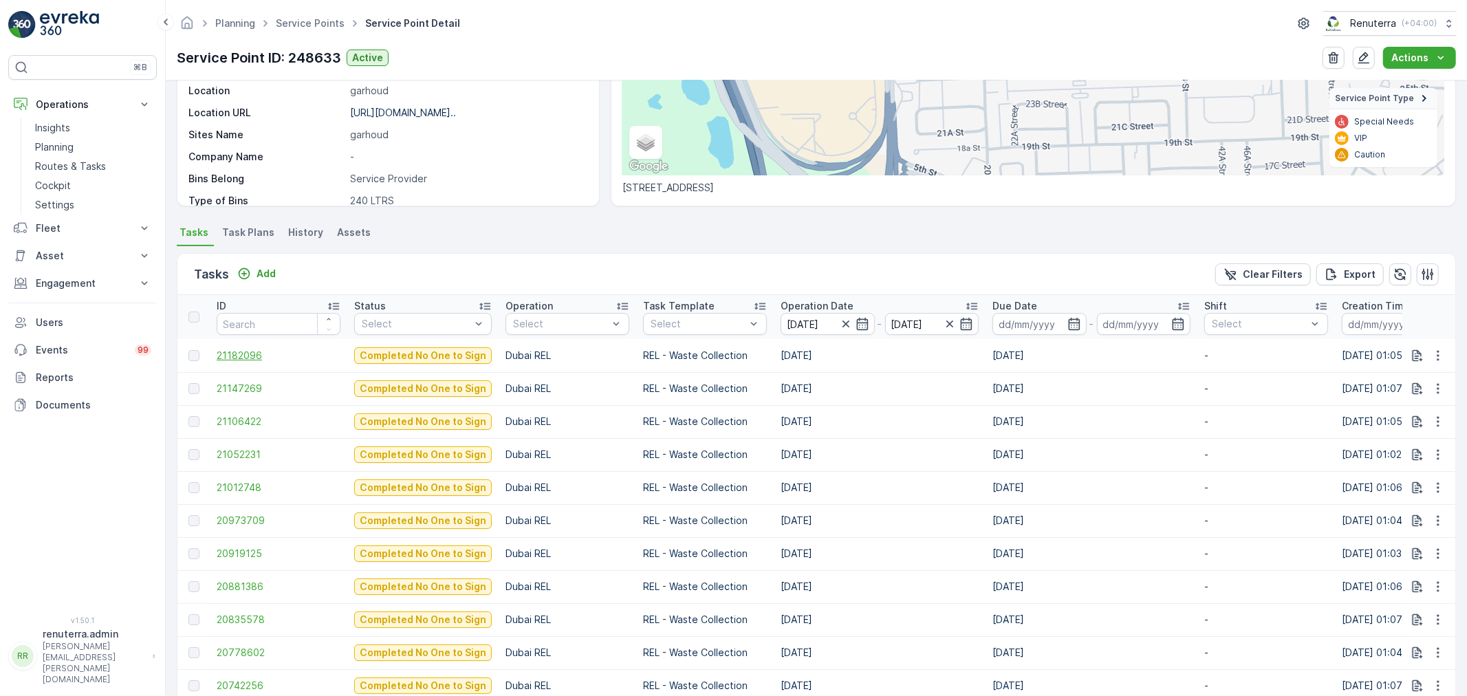
click at [259, 359] on span "21182096" at bounding box center [279, 356] width 124 height 14
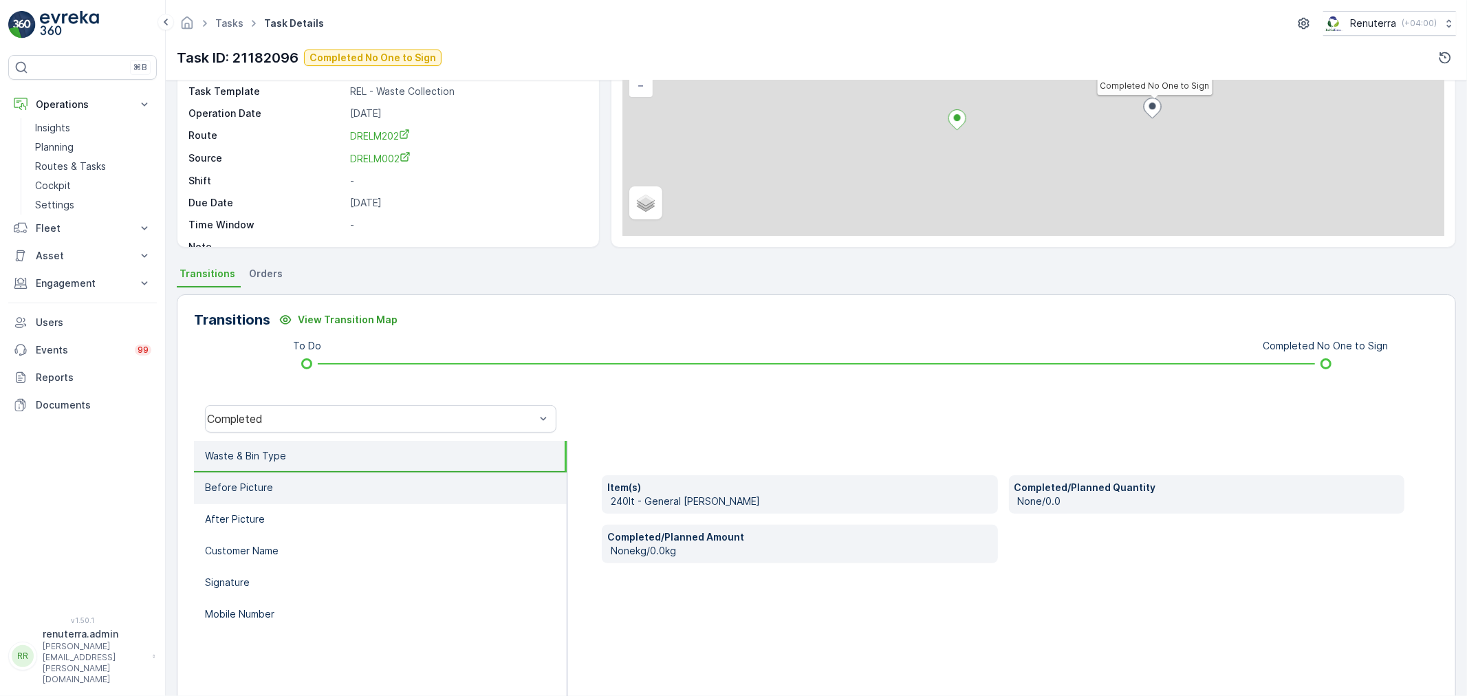
scroll to position [153, 0]
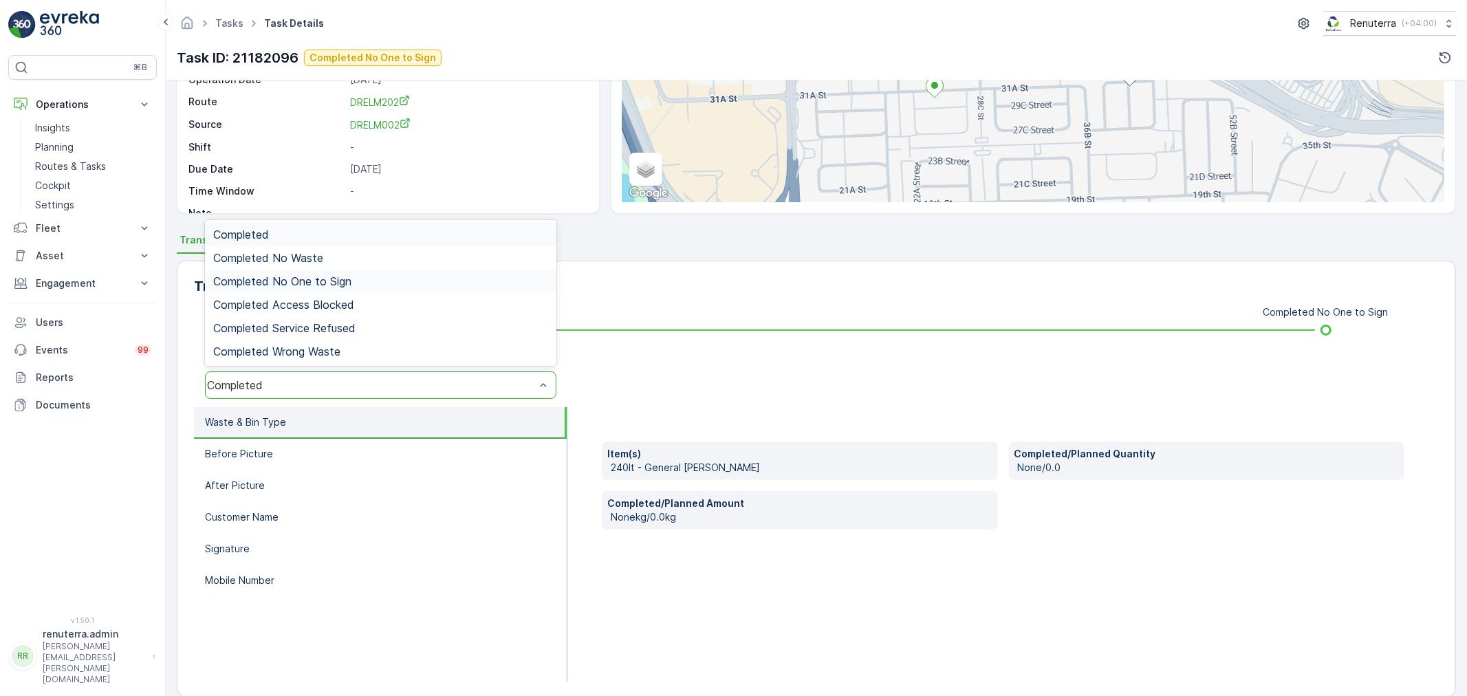
click at [362, 281] on div "Completed No One to Sign" at bounding box center [380, 281] width 335 height 12
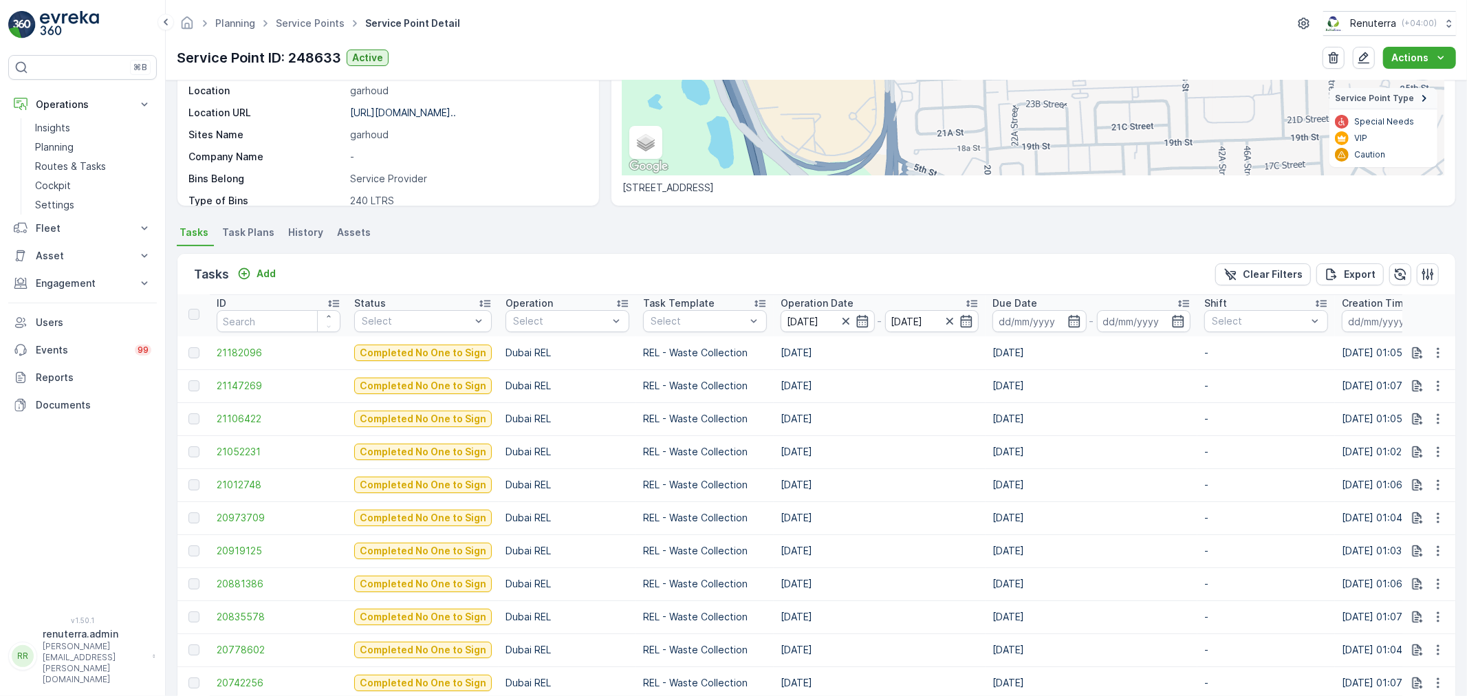
scroll to position [305, 0]
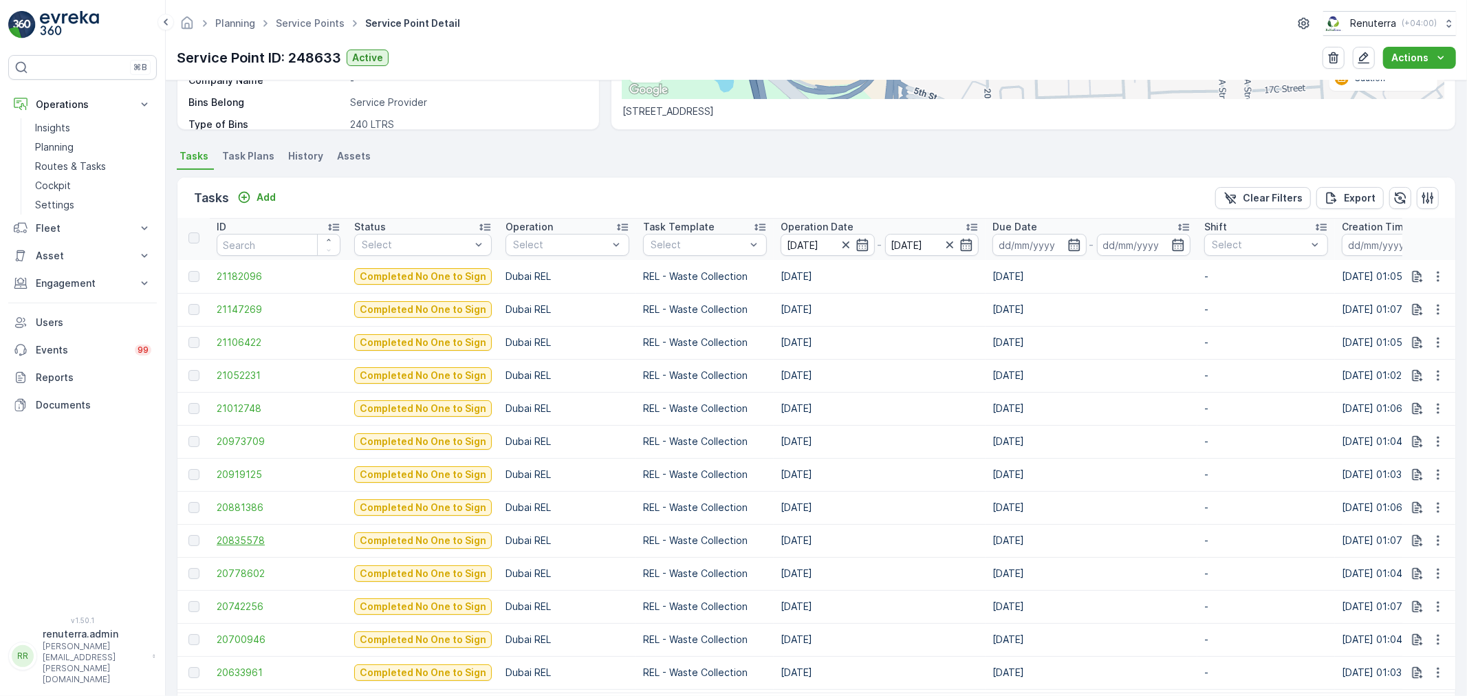
click at [228, 542] on span "20835578" at bounding box center [279, 541] width 124 height 14
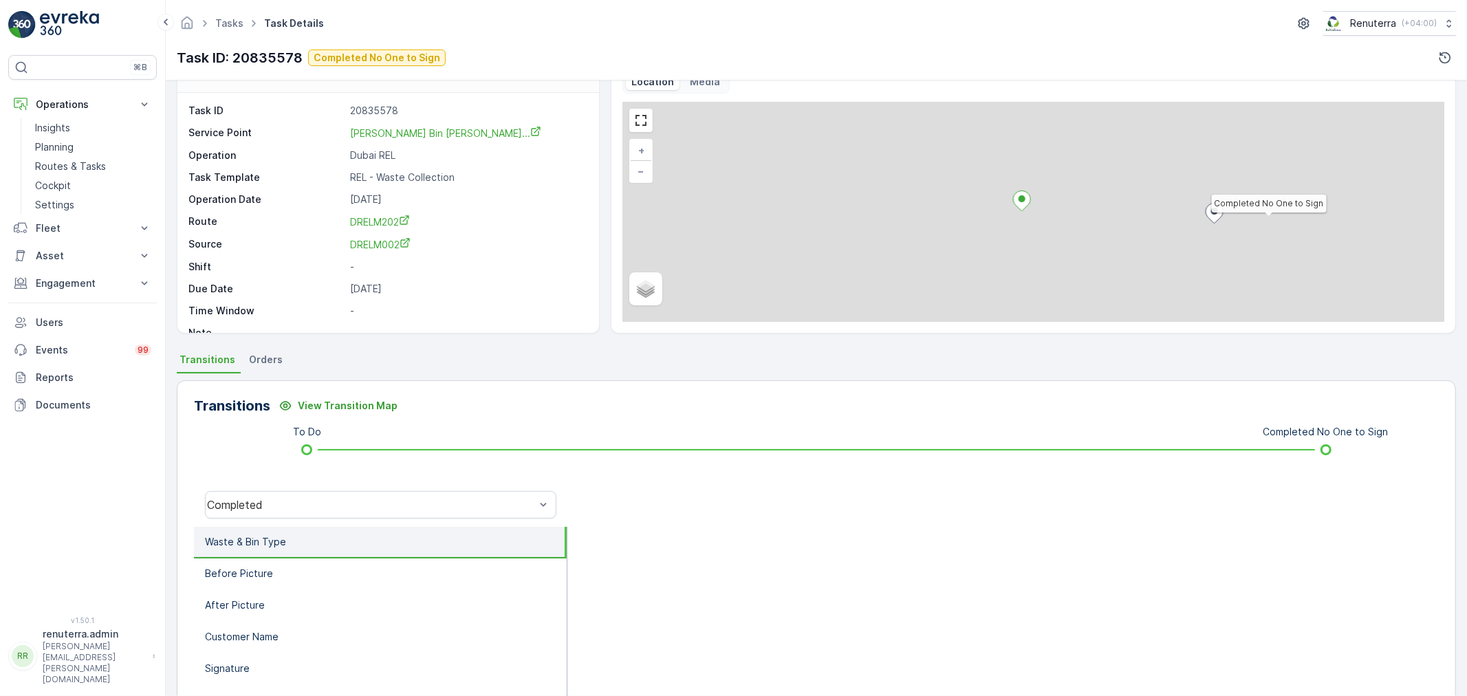
scroll to position [76, 0]
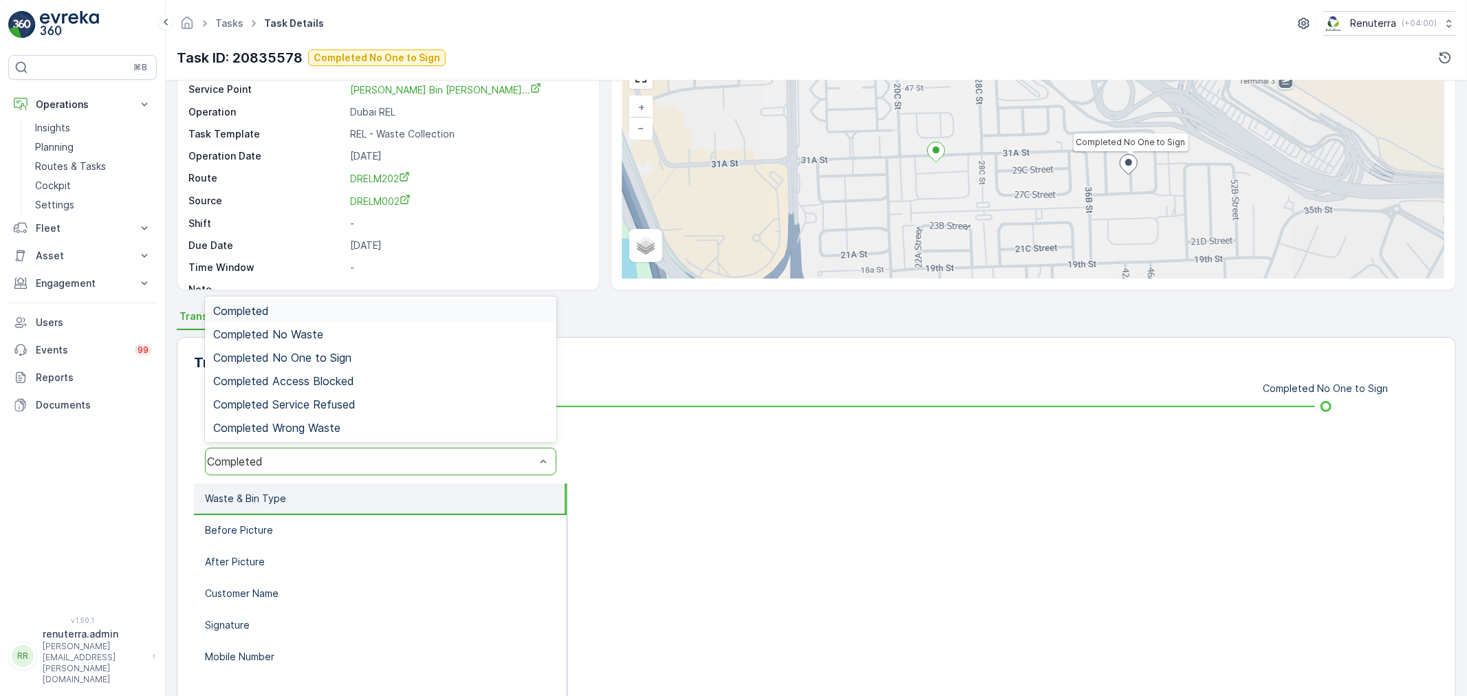
click at [333, 450] on div "Completed" at bounding box center [381, 462] width 352 height 28
click at [316, 358] on span "Completed No One to Sign" at bounding box center [282, 358] width 138 height 12
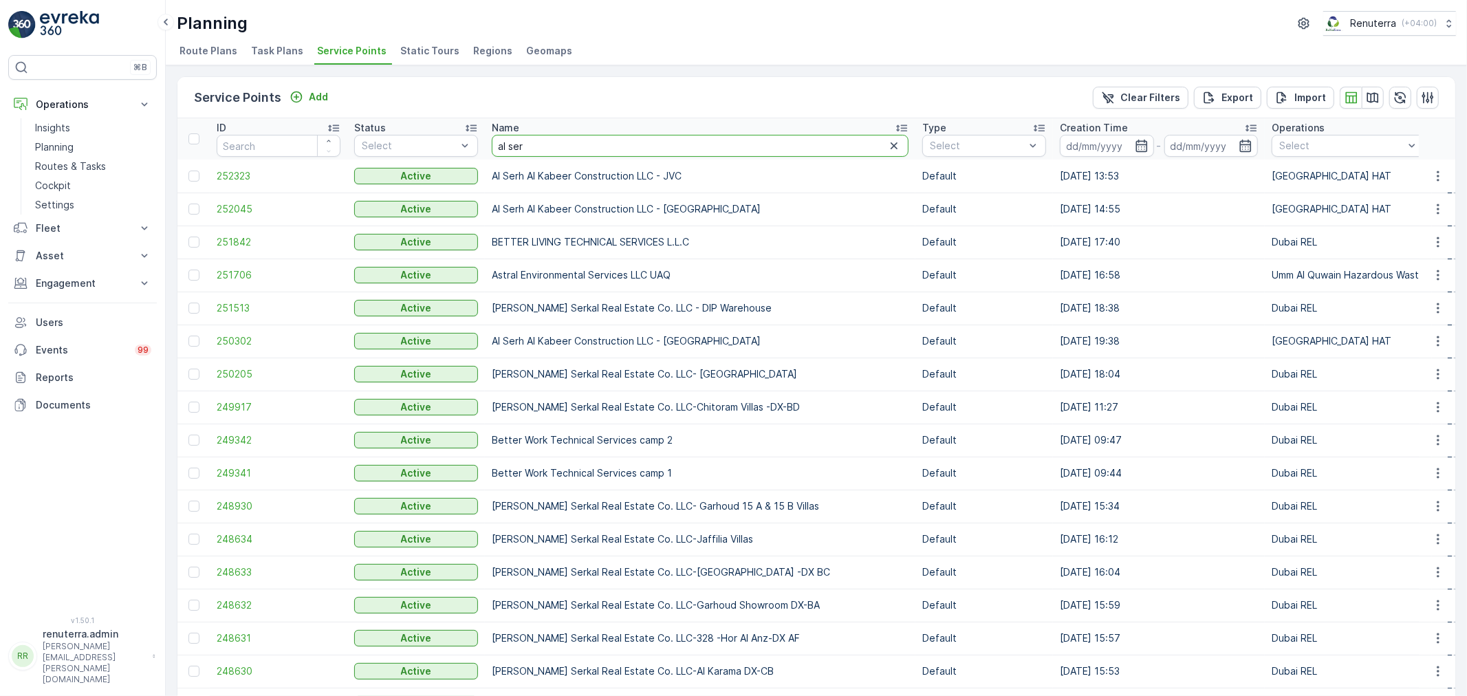
drag, startPoint x: 562, startPoint y: 148, endPoint x: 479, endPoint y: 136, distance: 83.5
type input "naif real"
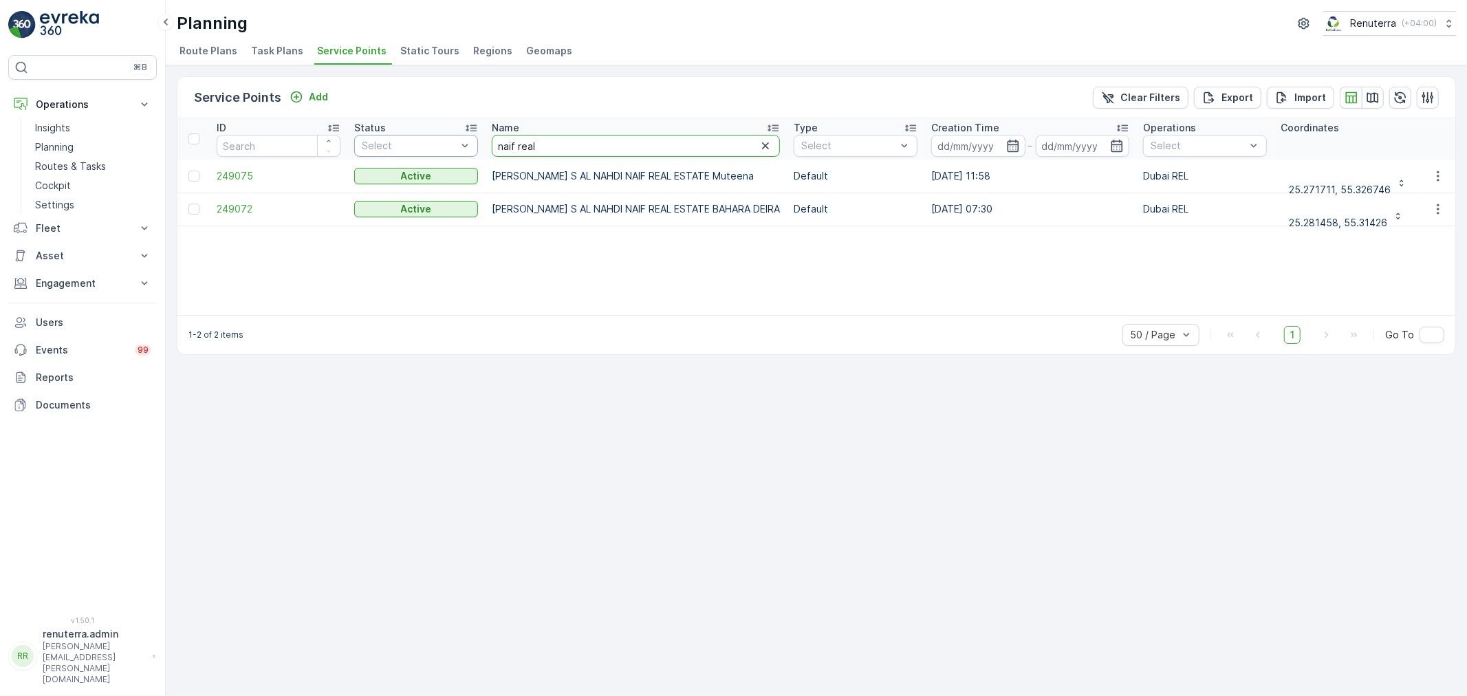
drag, startPoint x: 587, startPoint y: 149, endPoint x: 466, endPoint y: 148, distance: 121.1
type input "bahara"
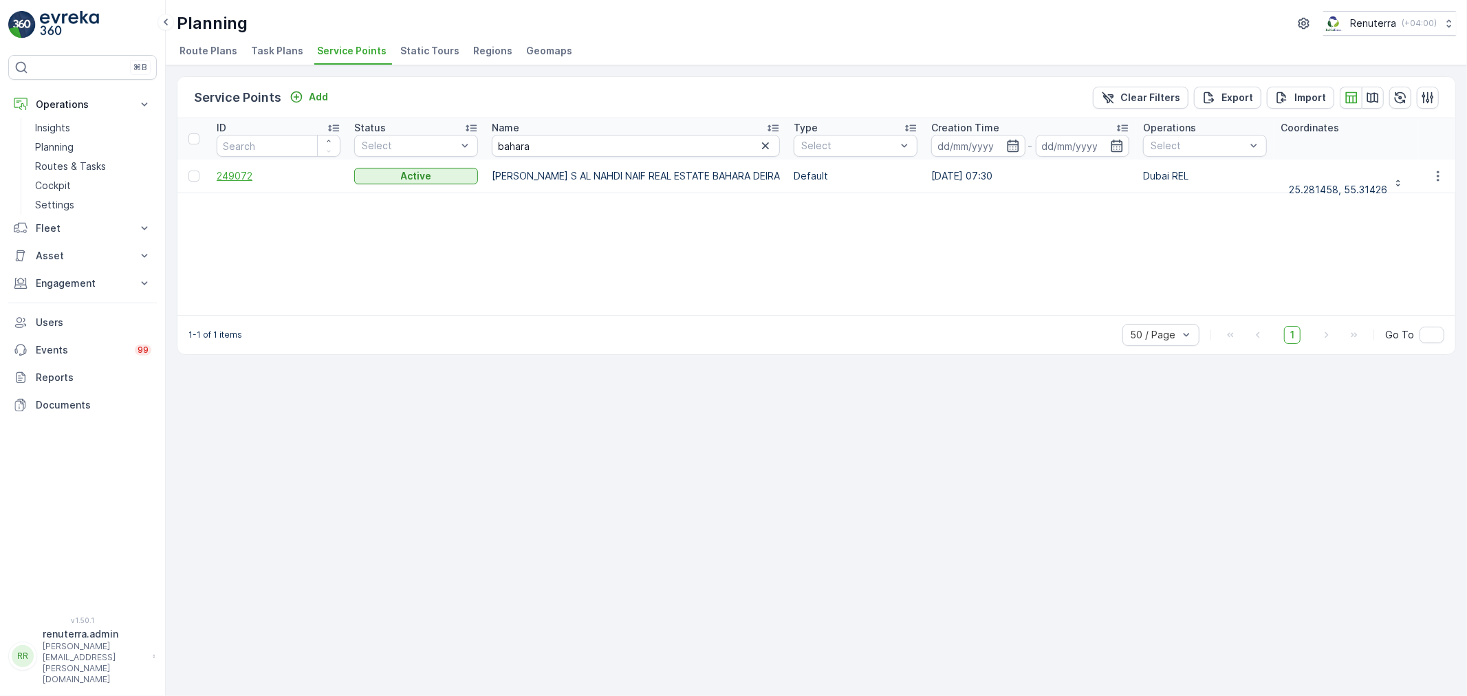
click at [232, 177] on span "249072" at bounding box center [279, 176] width 124 height 14
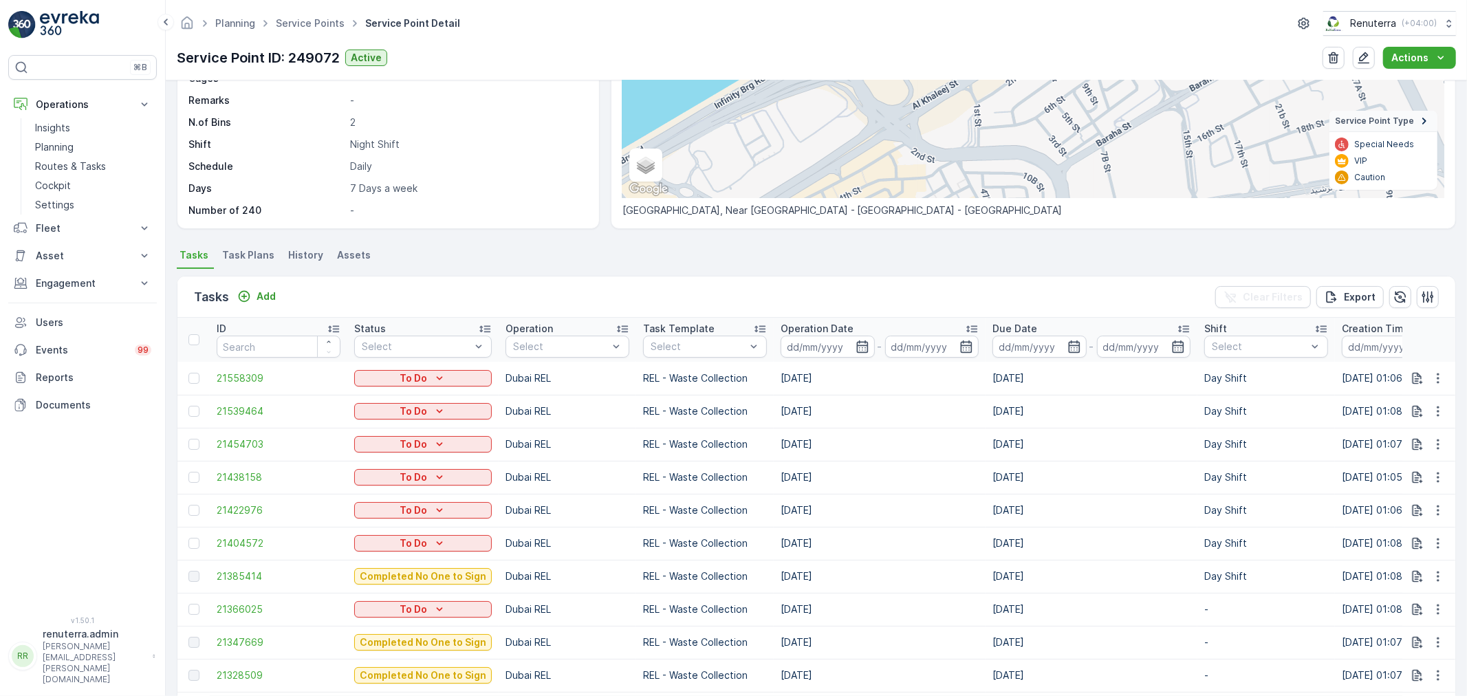
scroll to position [305, 0]
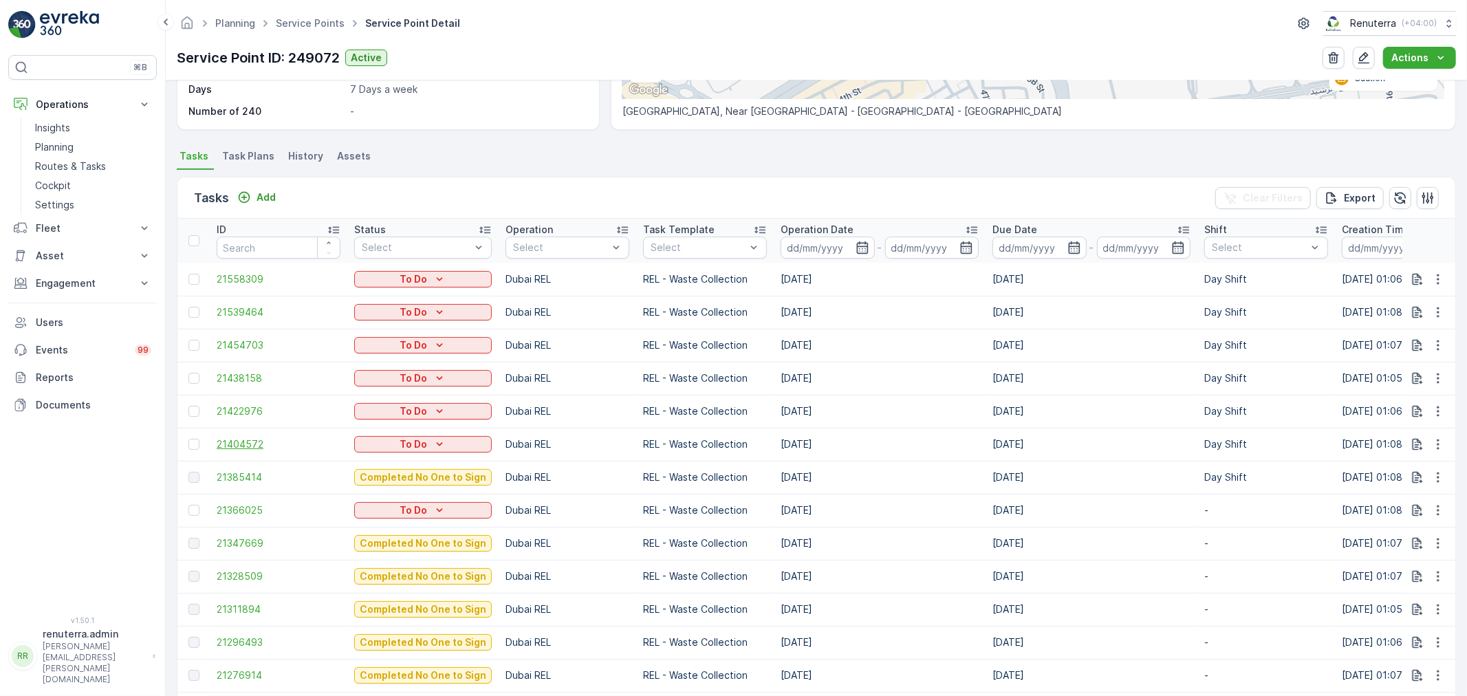
click at [248, 442] on span "21404572" at bounding box center [279, 444] width 124 height 14
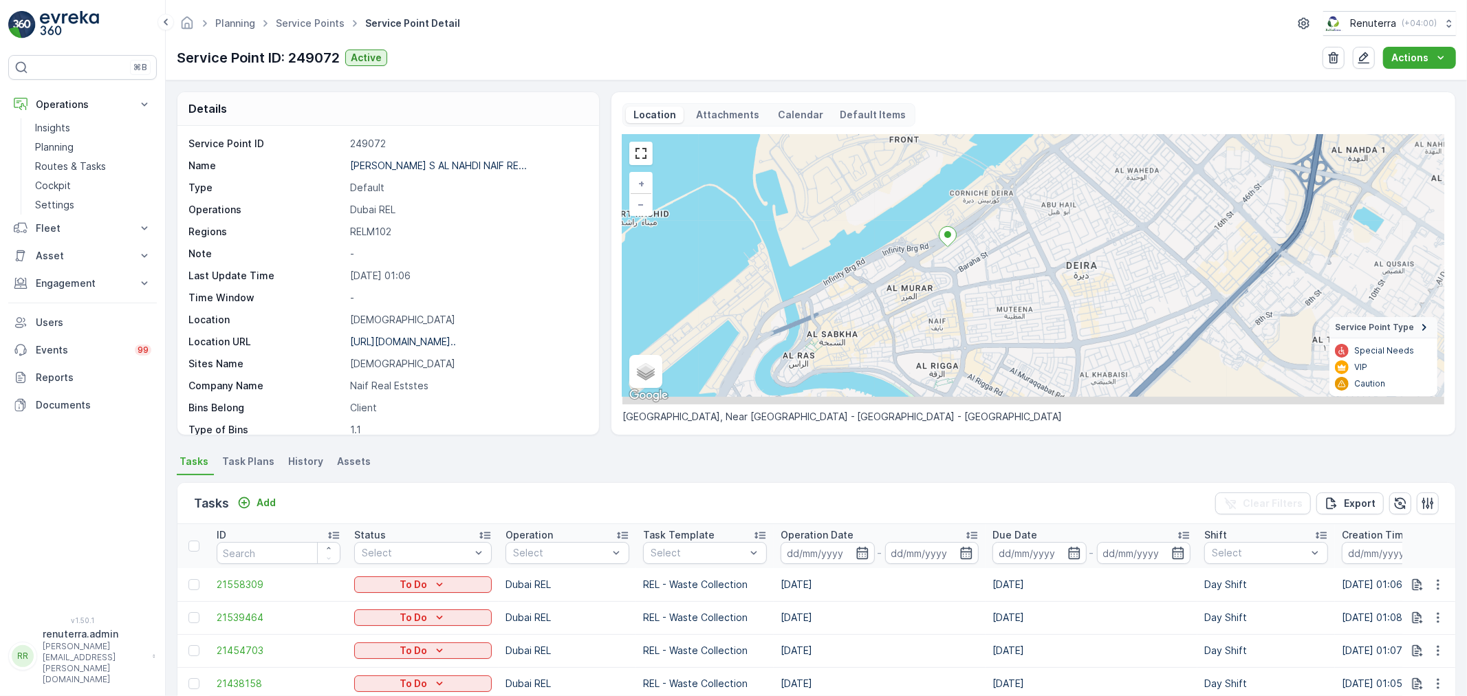
drag, startPoint x: 1026, startPoint y: 358, endPoint x: 1017, endPoint y: 246, distance: 112.5
click at [1017, 246] on div "+ − Satellite Roadmap Terrain Hybrid Leaflet Keyboard shortcuts Map Data Map da…" at bounding box center [1034, 270] width 822 height 270
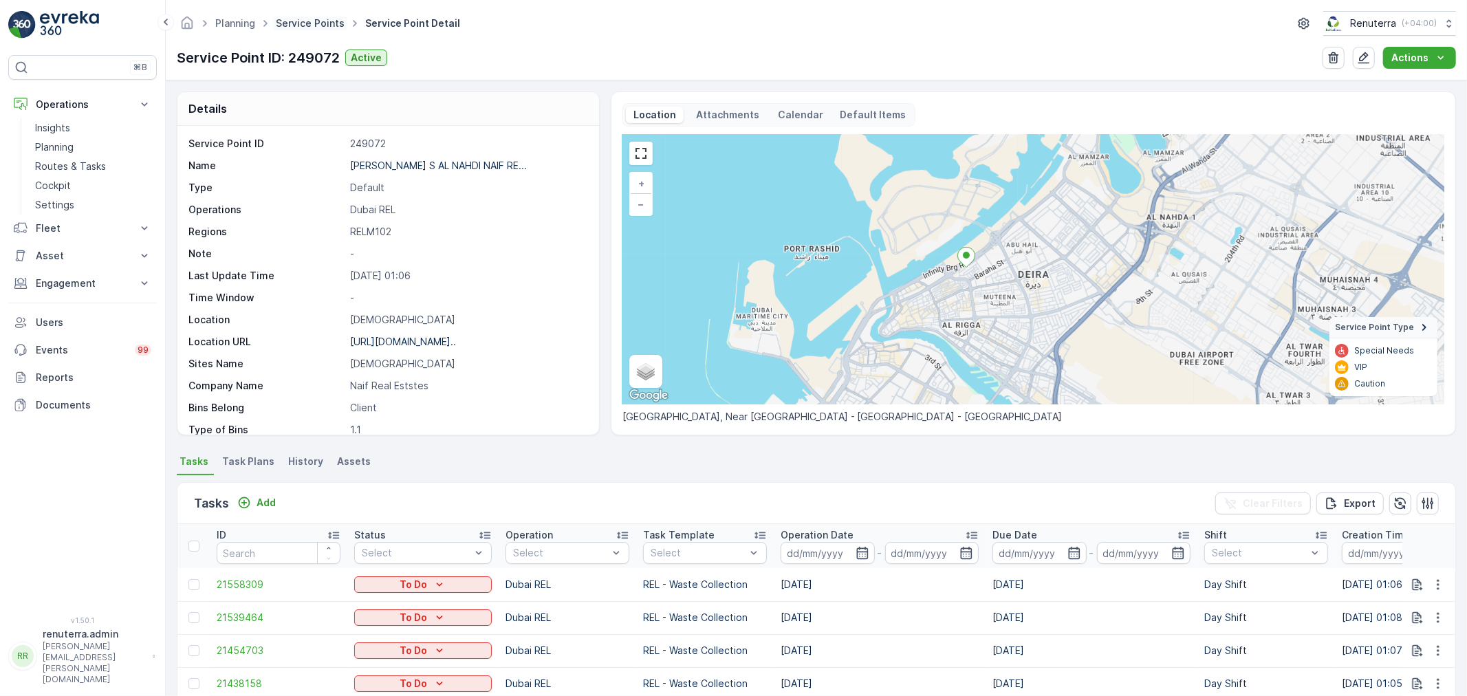
click at [325, 18] on link "Service Points" at bounding box center [310, 23] width 69 height 12
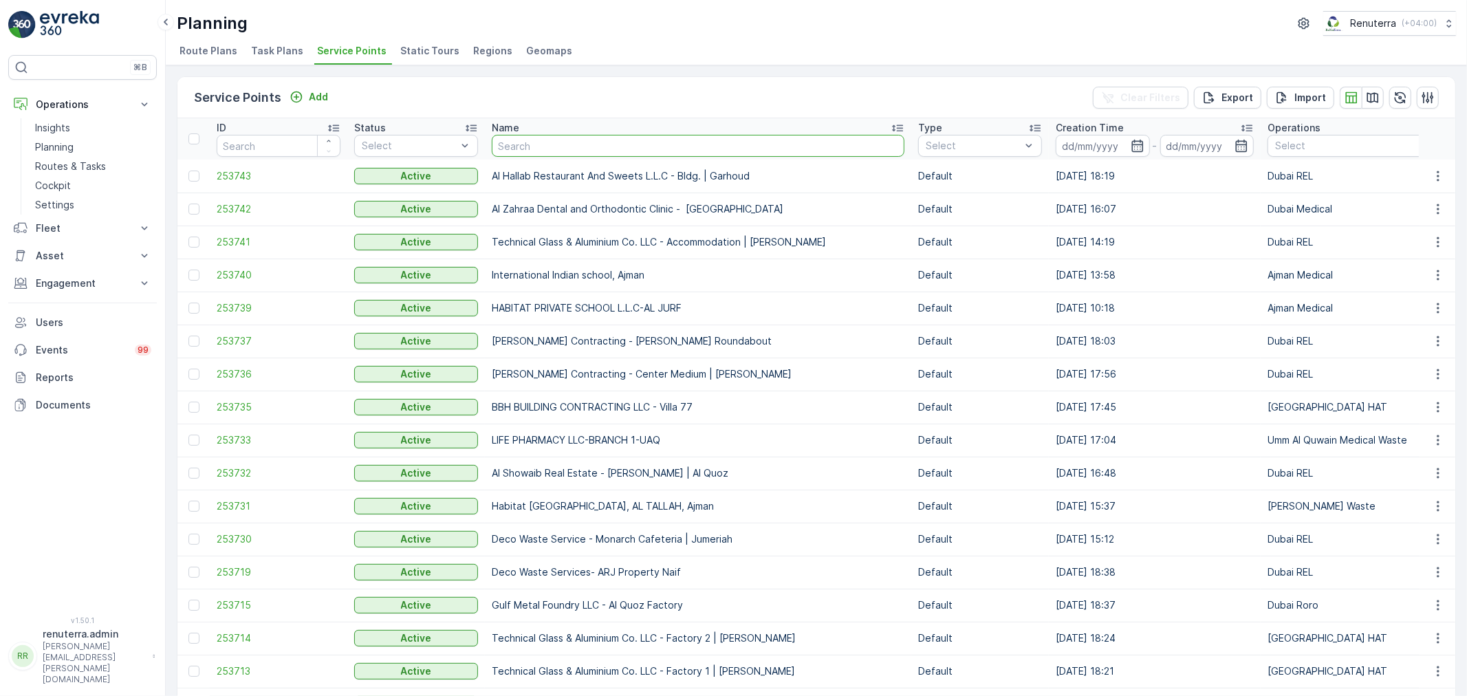
click at [589, 144] on input "text" at bounding box center [698, 146] width 413 height 22
type input "emrill"
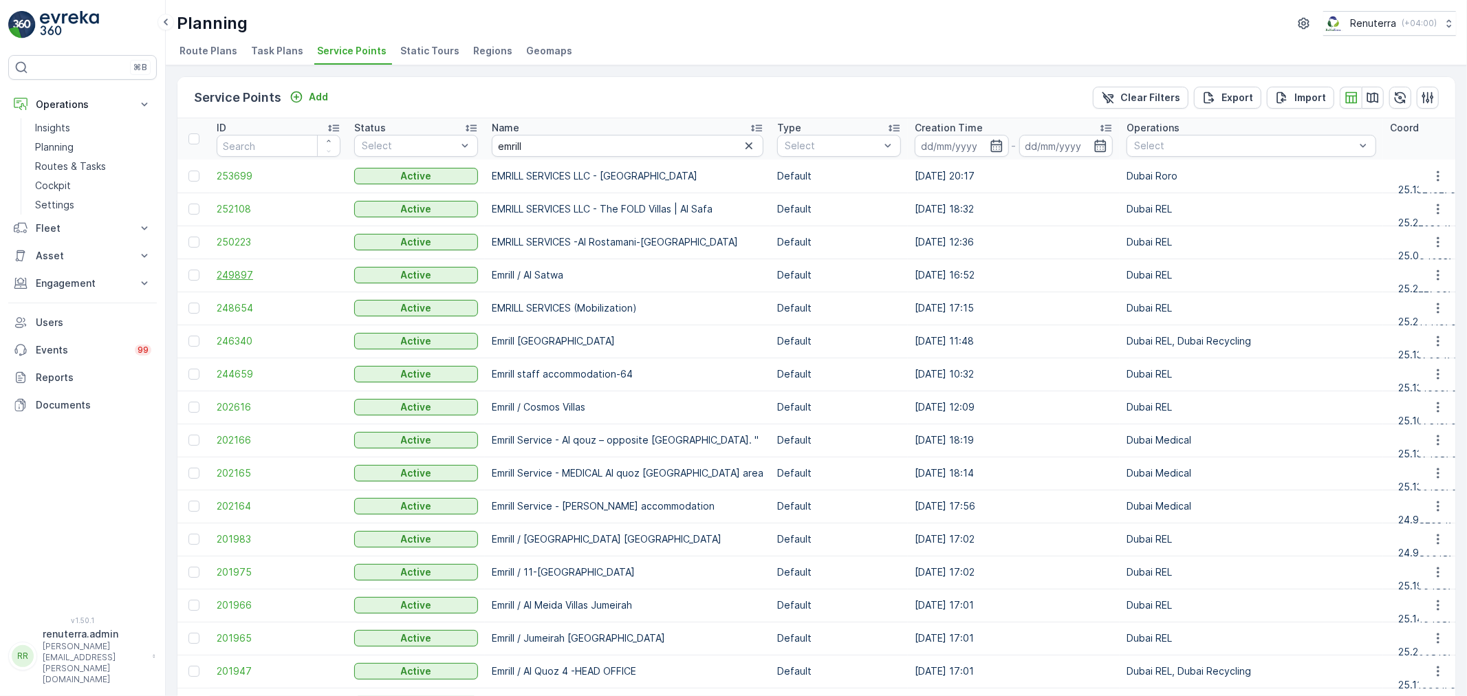
click at [243, 275] on span "249897" at bounding box center [279, 275] width 124 height 14
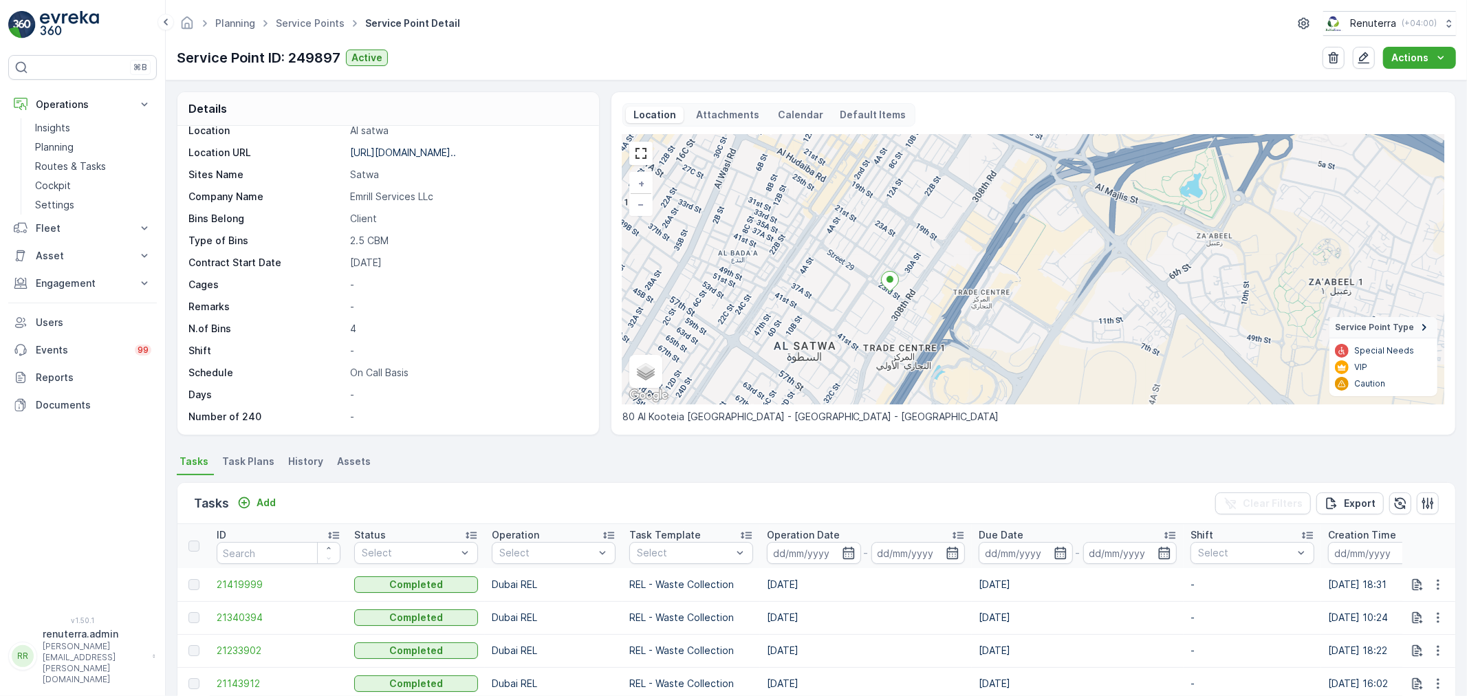
scroll to position [3, 0]
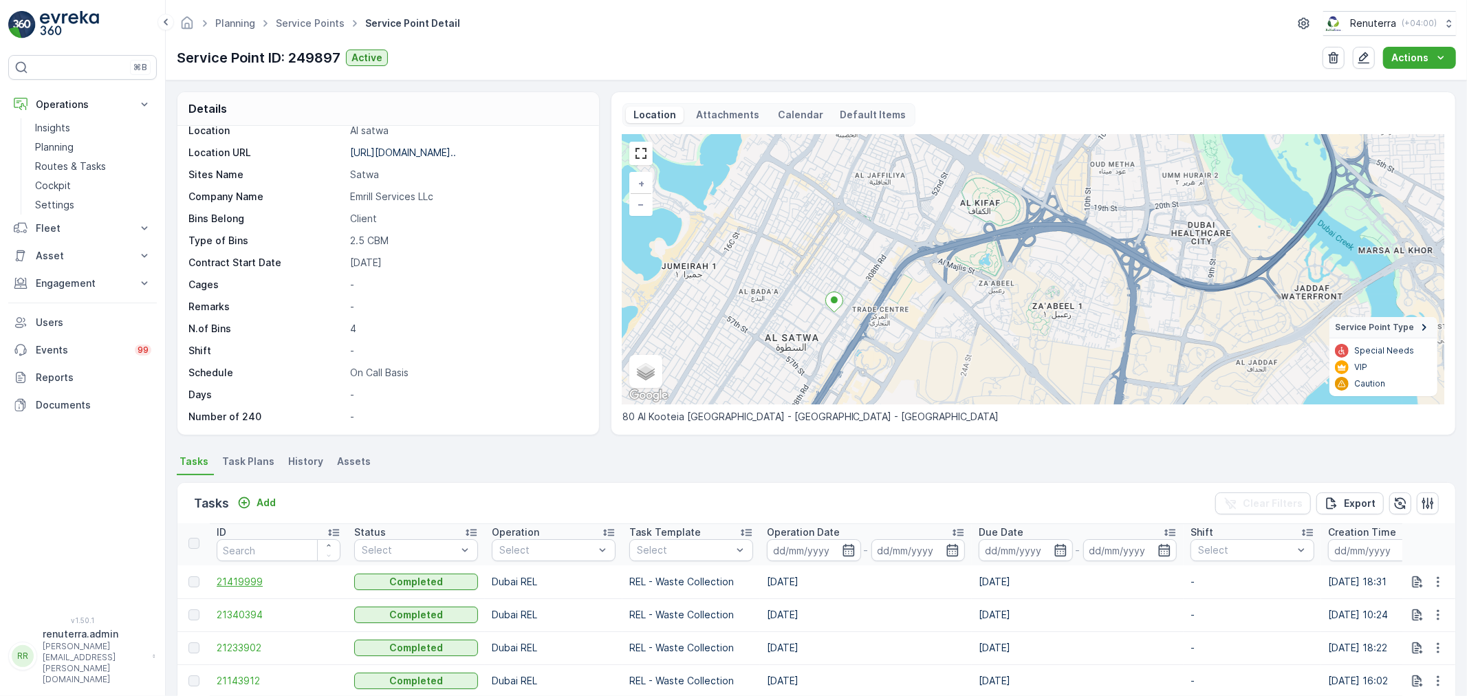
click at [252, 576] on span "21419999" at bounding box center [279, 582] width 124 height 14
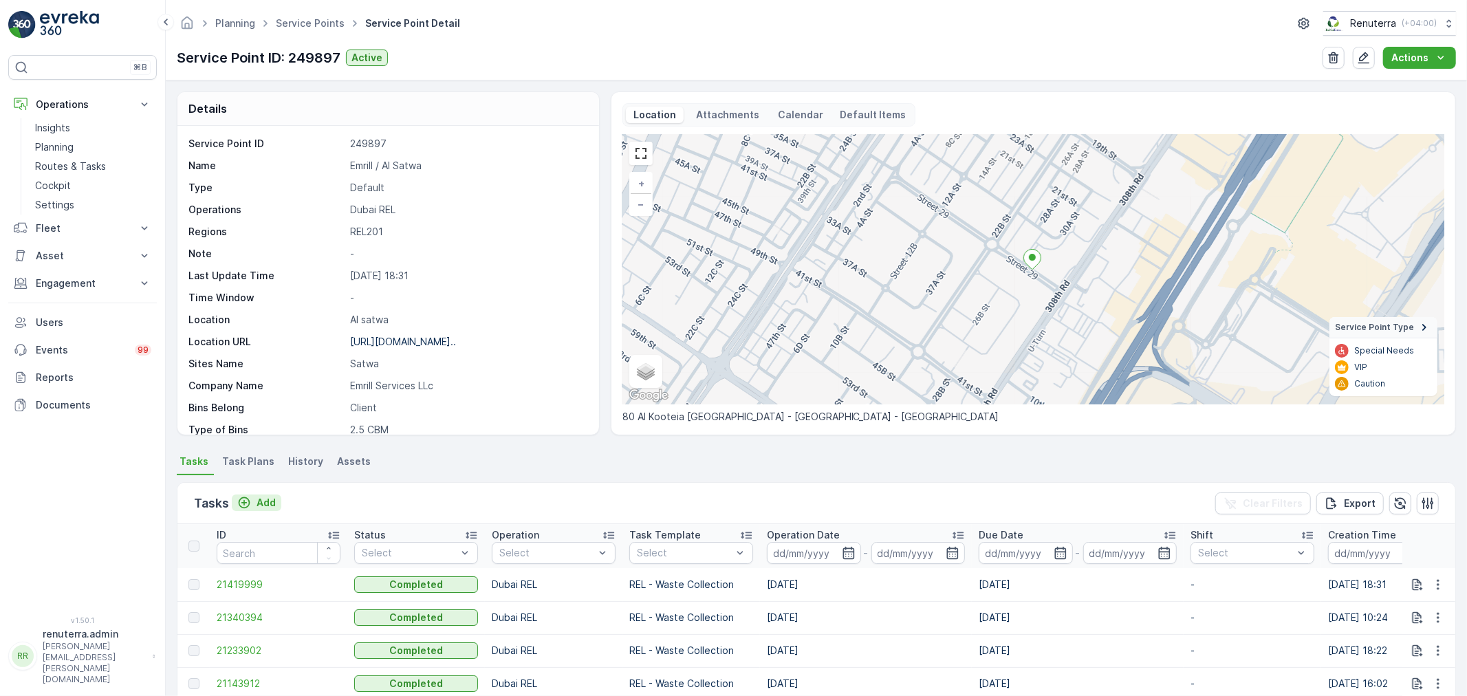
click at [260, 498] on p "Add" at bounding box center [266, 503] width 19 height 14
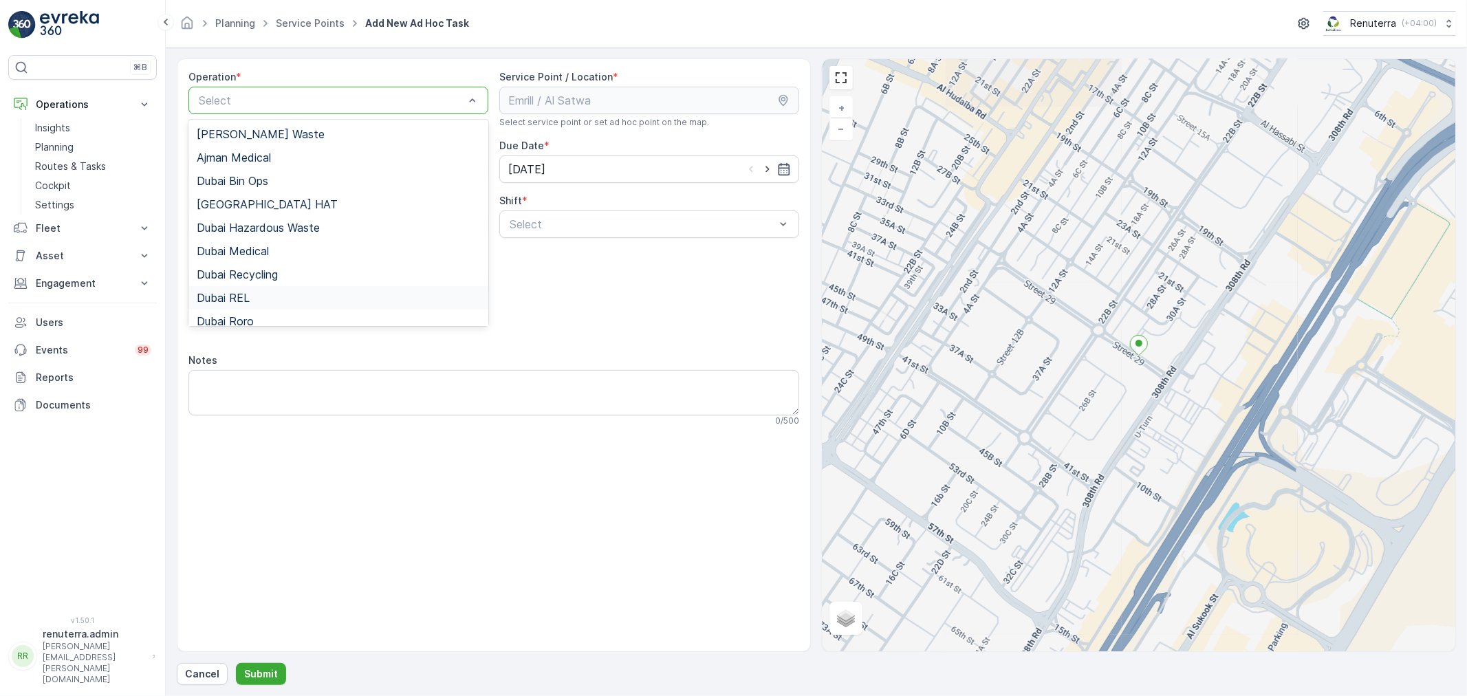
click at [252, 299] on div "Dubai REL" at bounding box center [338, 298] width 283 height 12
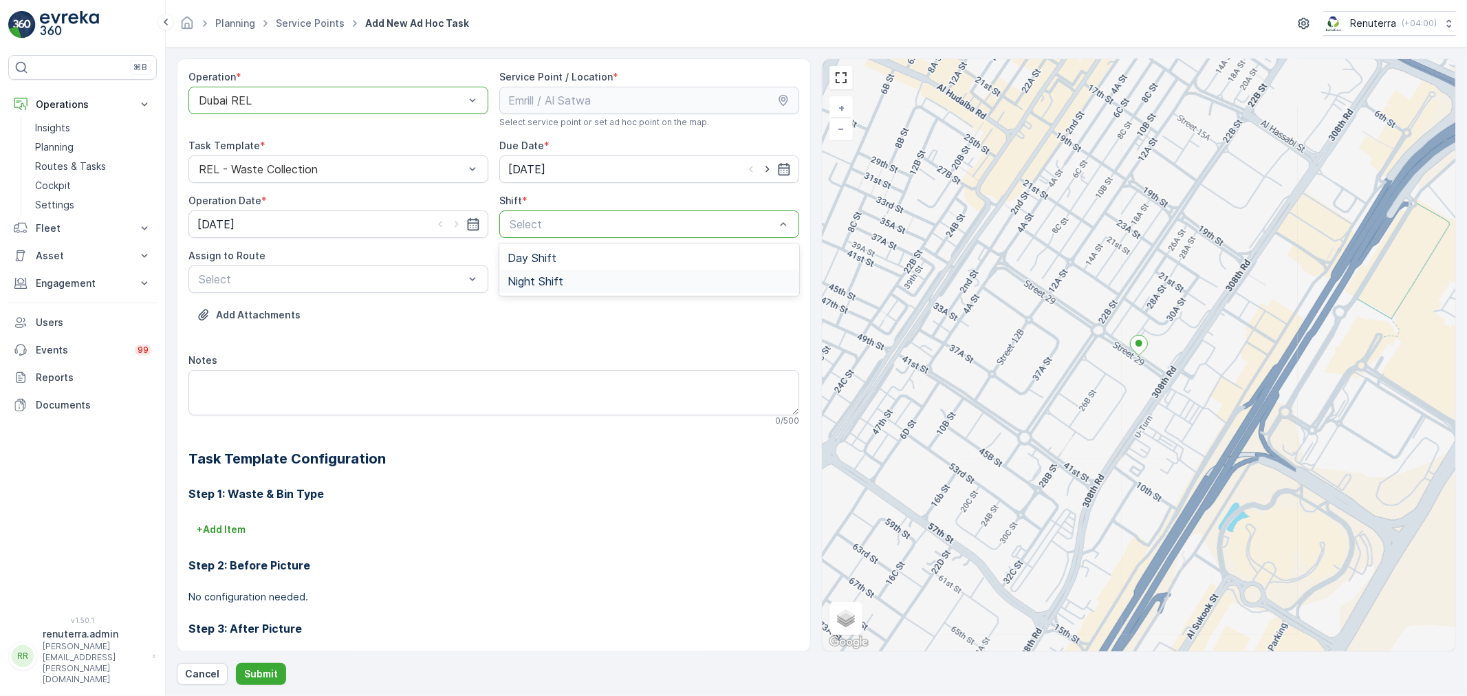
click at [527, 277] on span "Night Shift" at bounding box center [536, 281] width 56 height 12
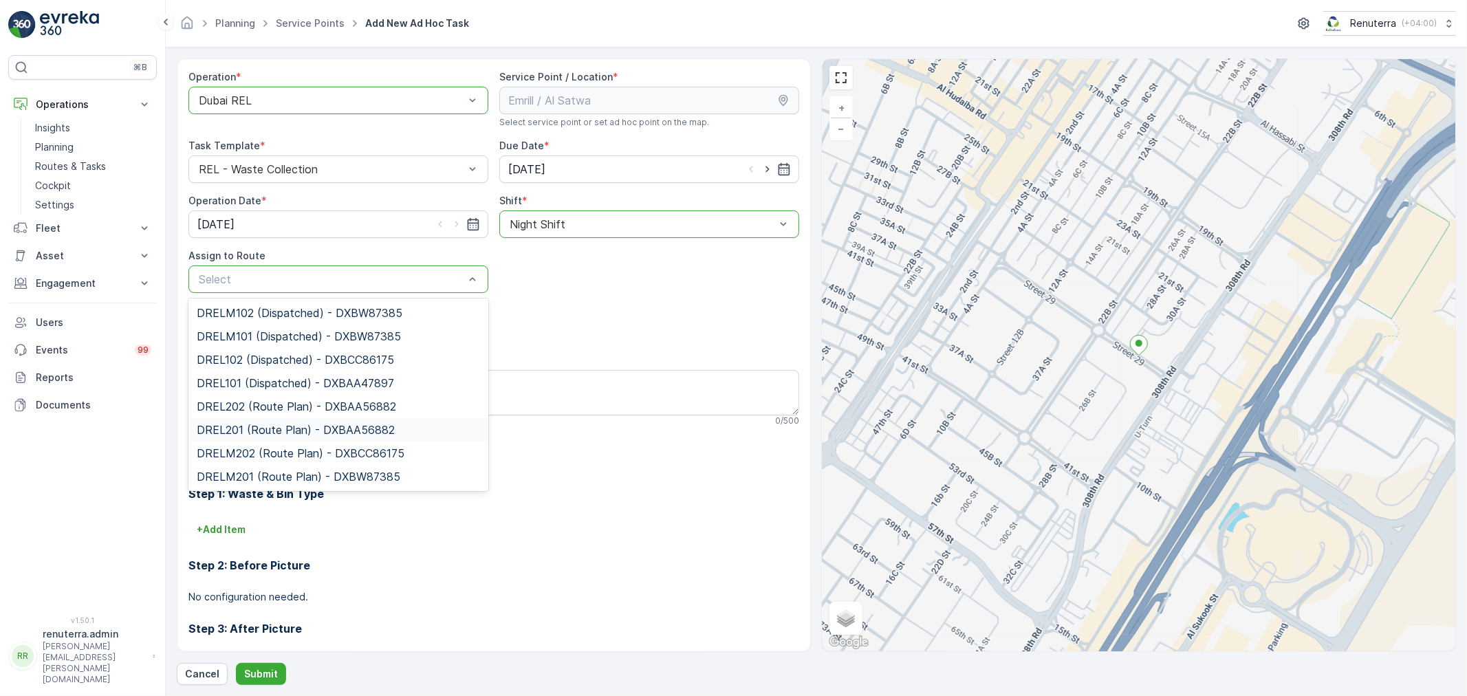
click at [258, 429] on span "DREL201 (Route Plan) - DXBAA56882" at bounding box center [296, 430] width 198 height 12
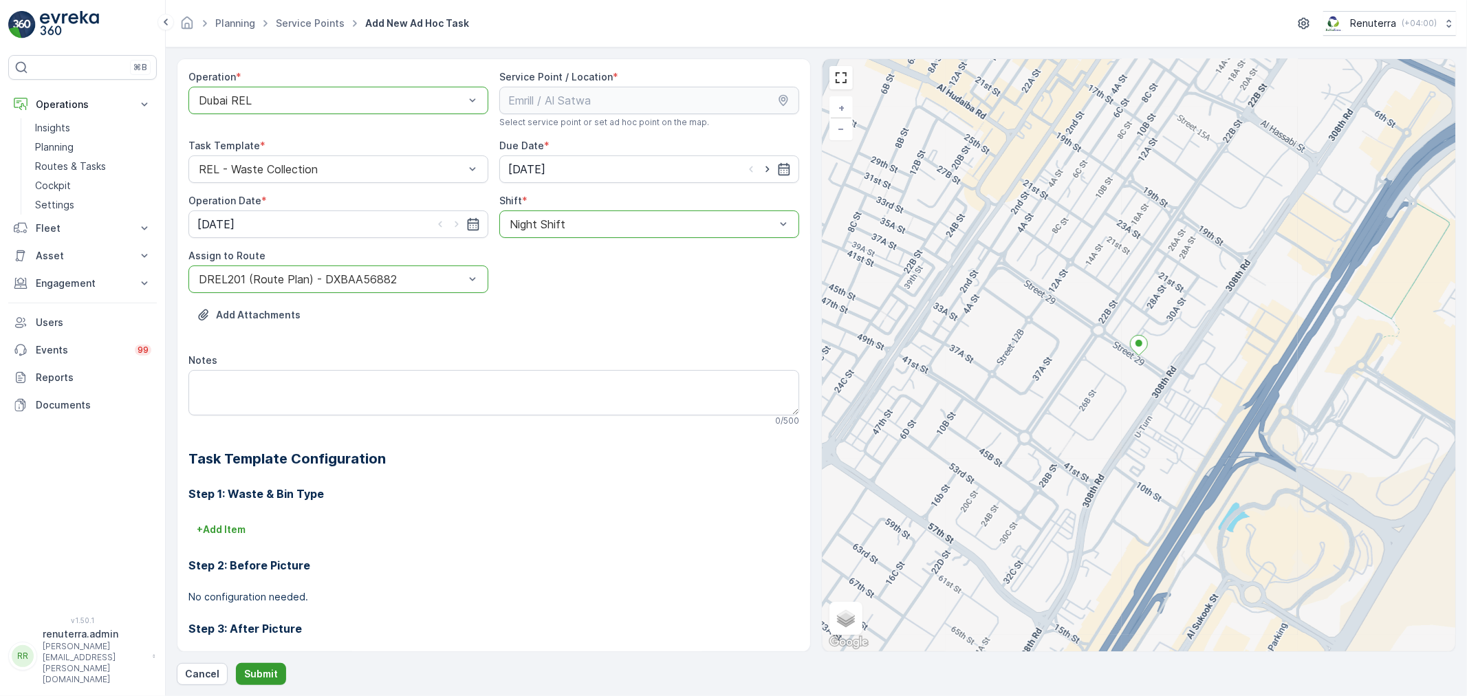
click at [266, 669] on p "Submit" at bounding box center [261, 674] width 34 height 14
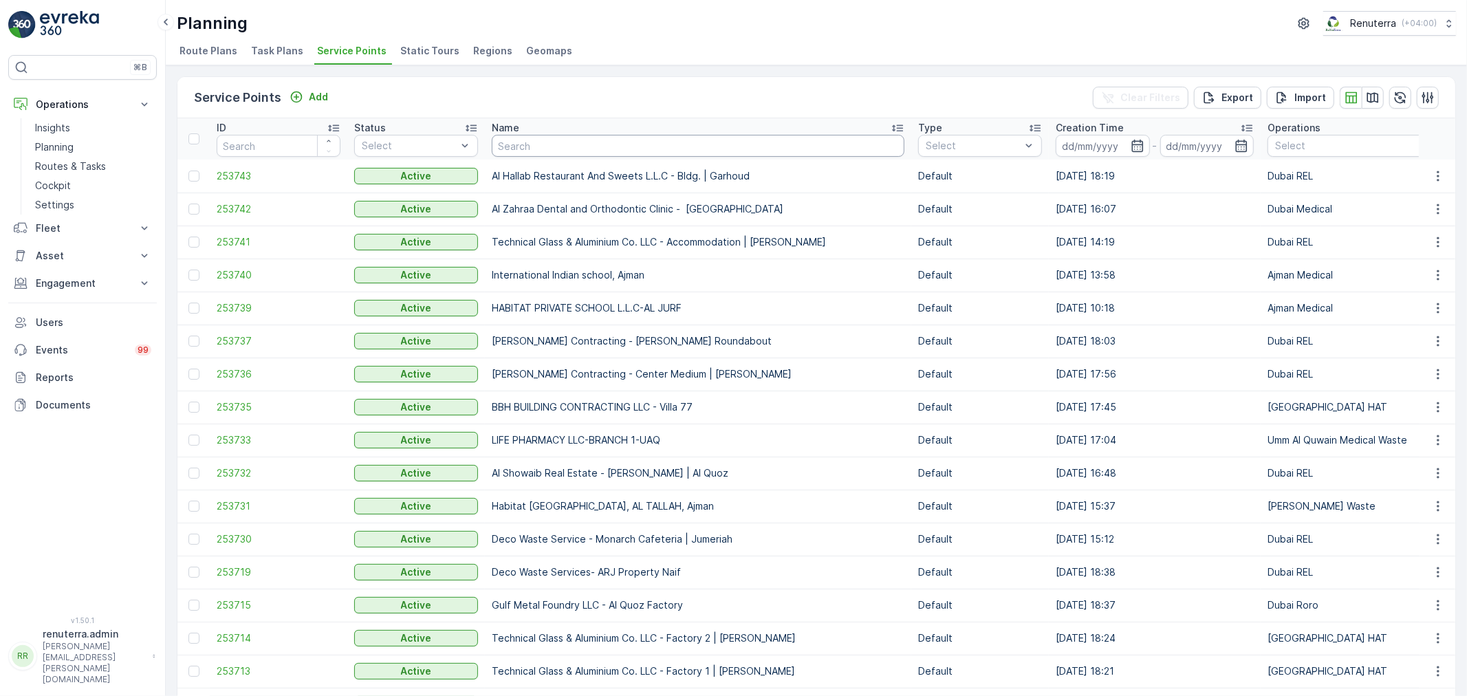
click at [540, 142] on input "text" at bounding box center [698, 146] width 413 height 22
type input "aes"
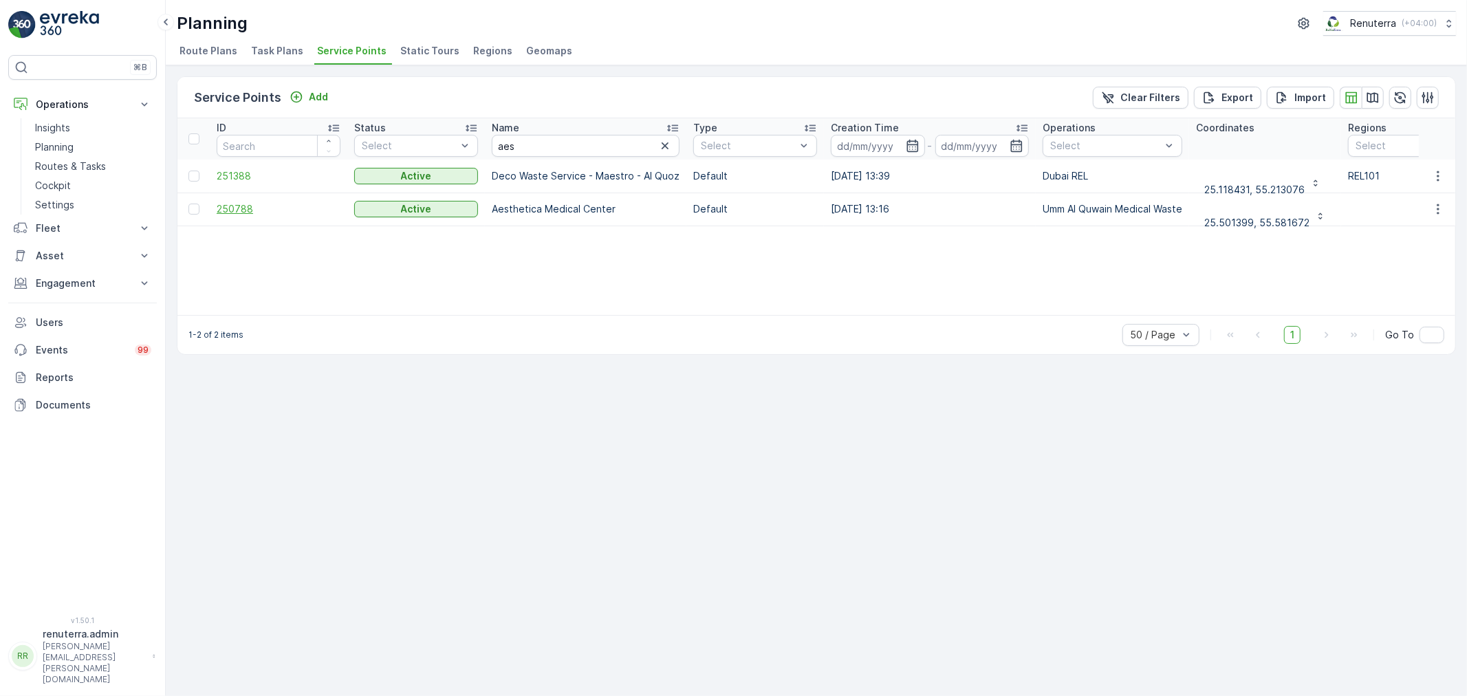
click at [244, 202] on span "250788" at bounding box center [279, 209] width 124 height 14
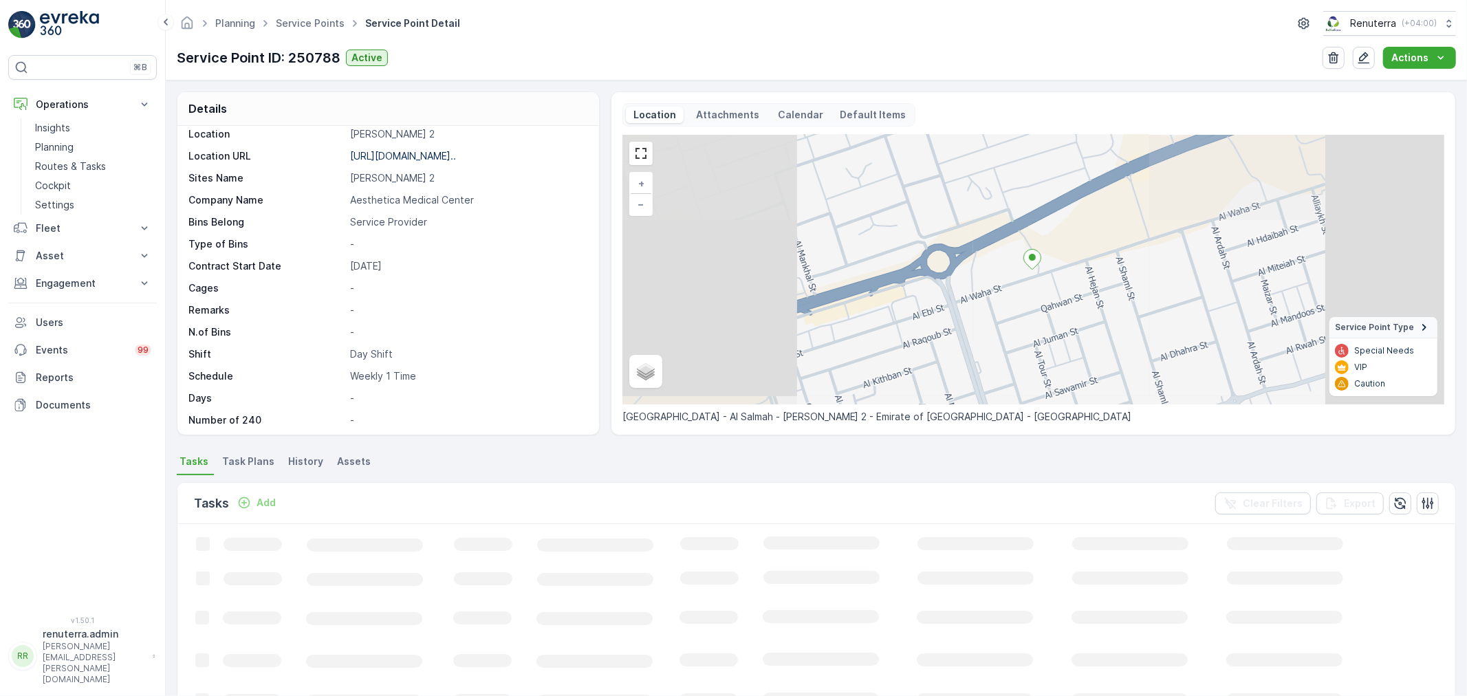
scroll to position [189, 0]
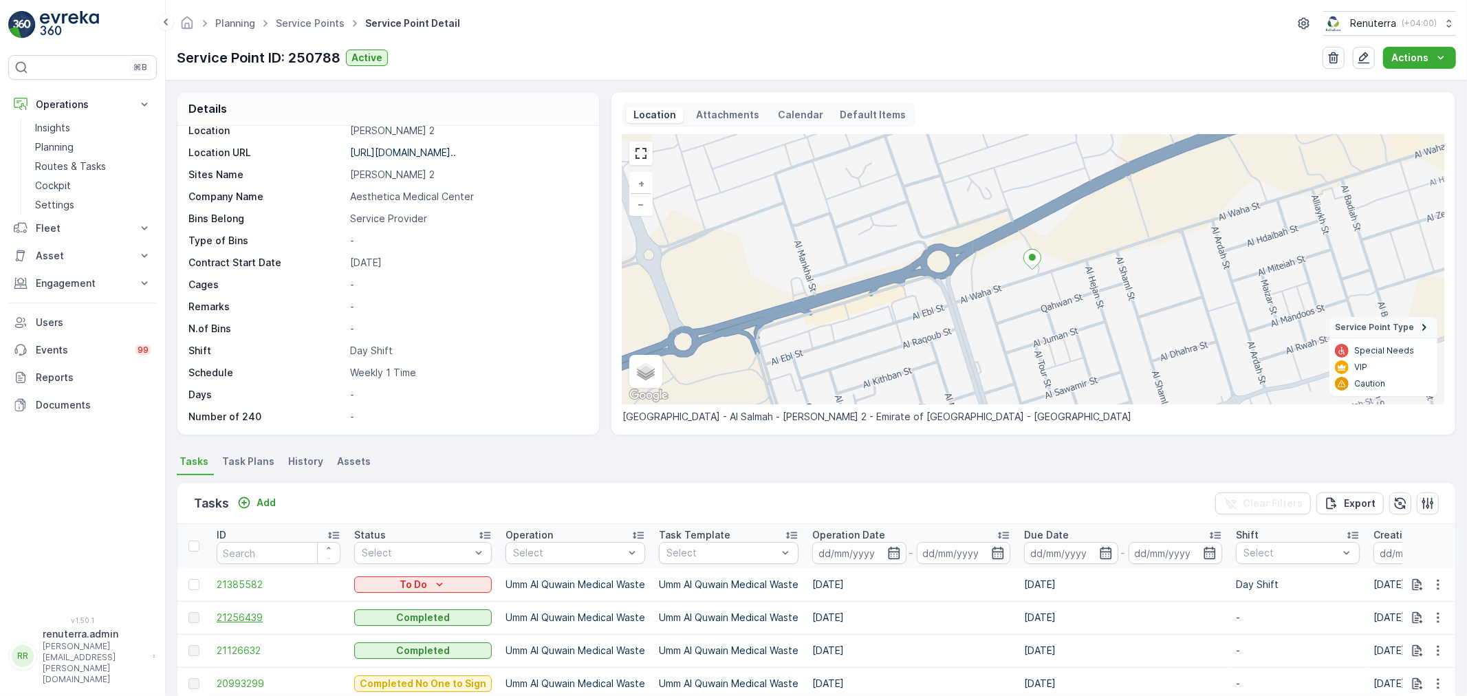
click at [251, 614] on span "21256439" at bounding box center [279, 618] width 124 height 14
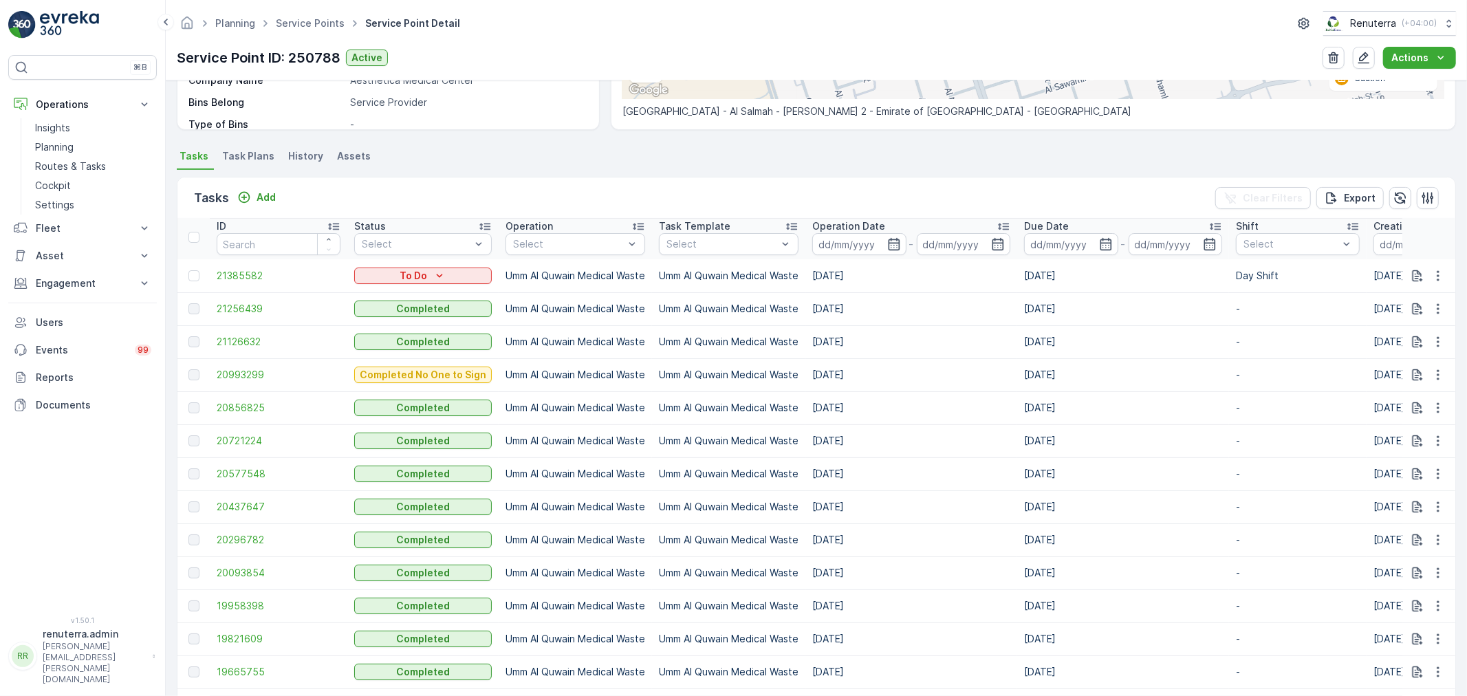
scroll to position [382, 0]
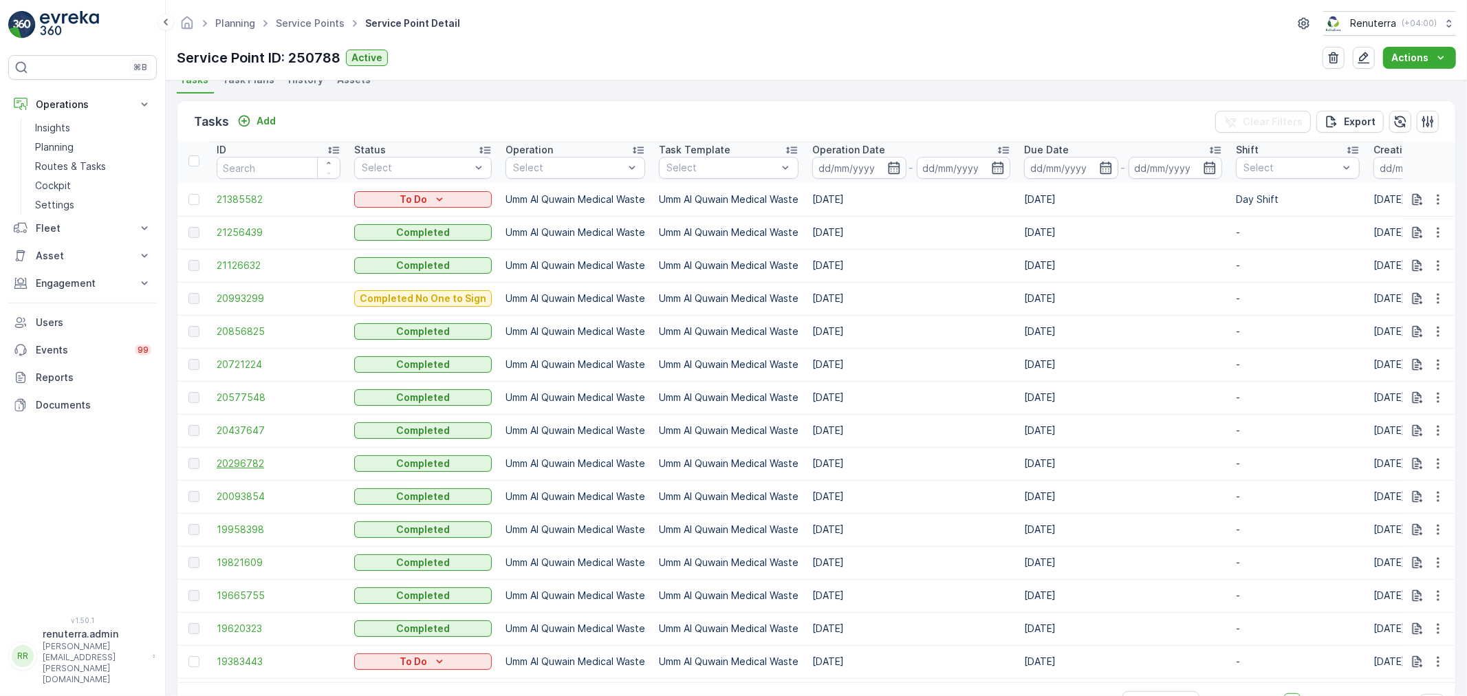
click at [242, 460] on span "20296782" at bounding box center [279, 464] width 124 height 14
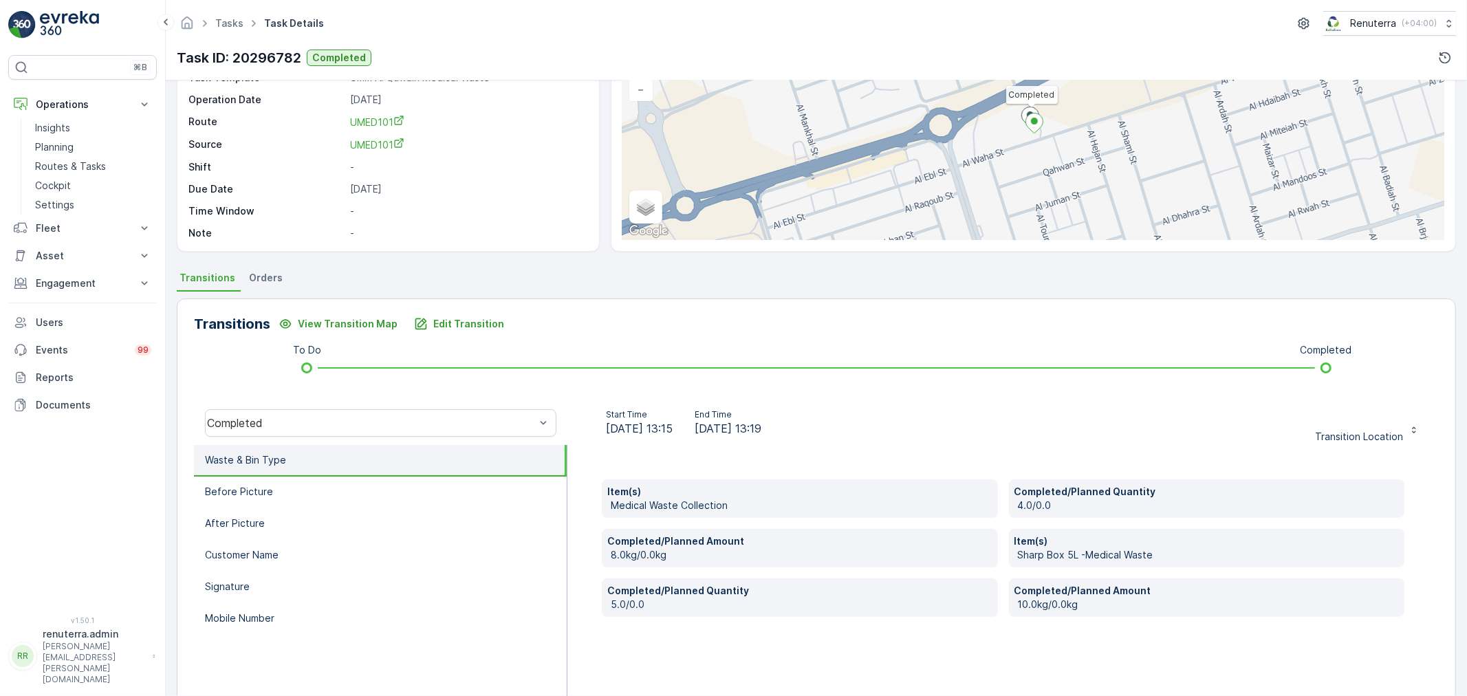
scroll to position [153, 0]
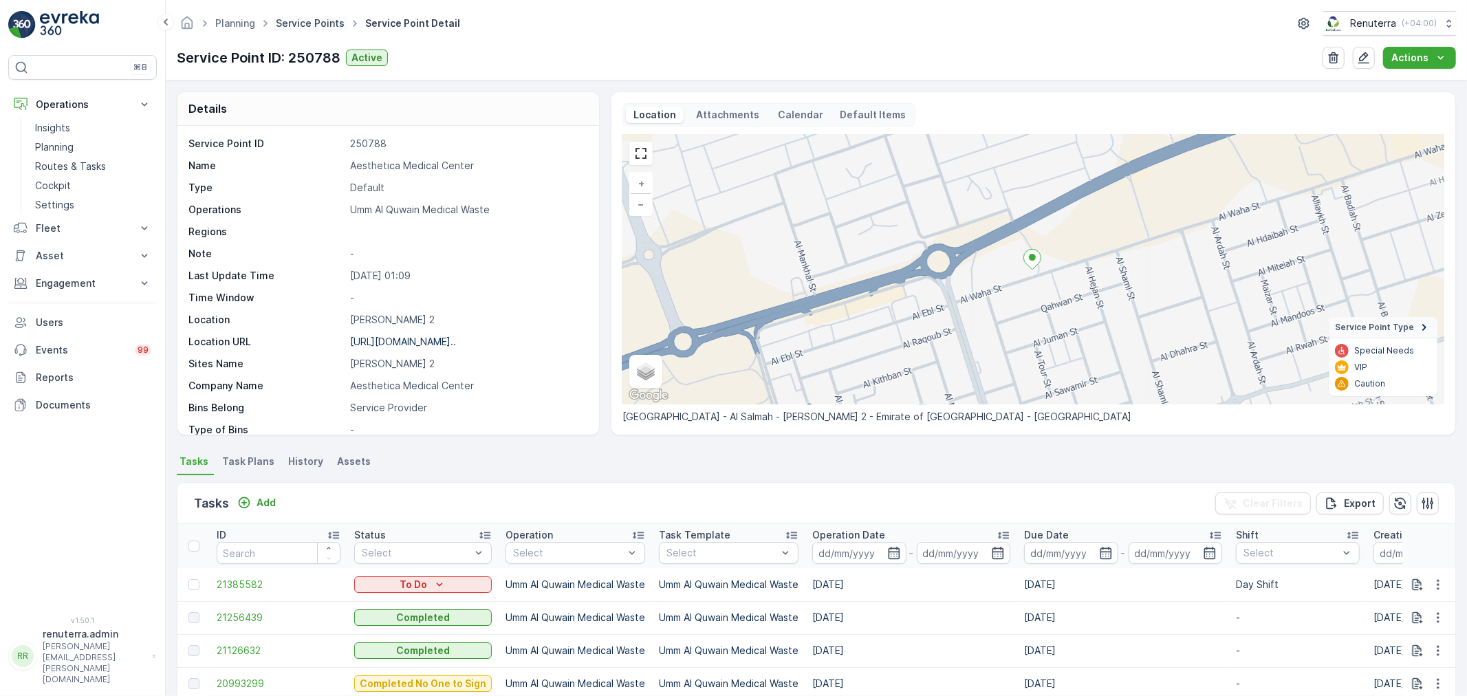
click at [307, 25] on link "Service Points" at bounding box center [310, 23] width 69 height 12
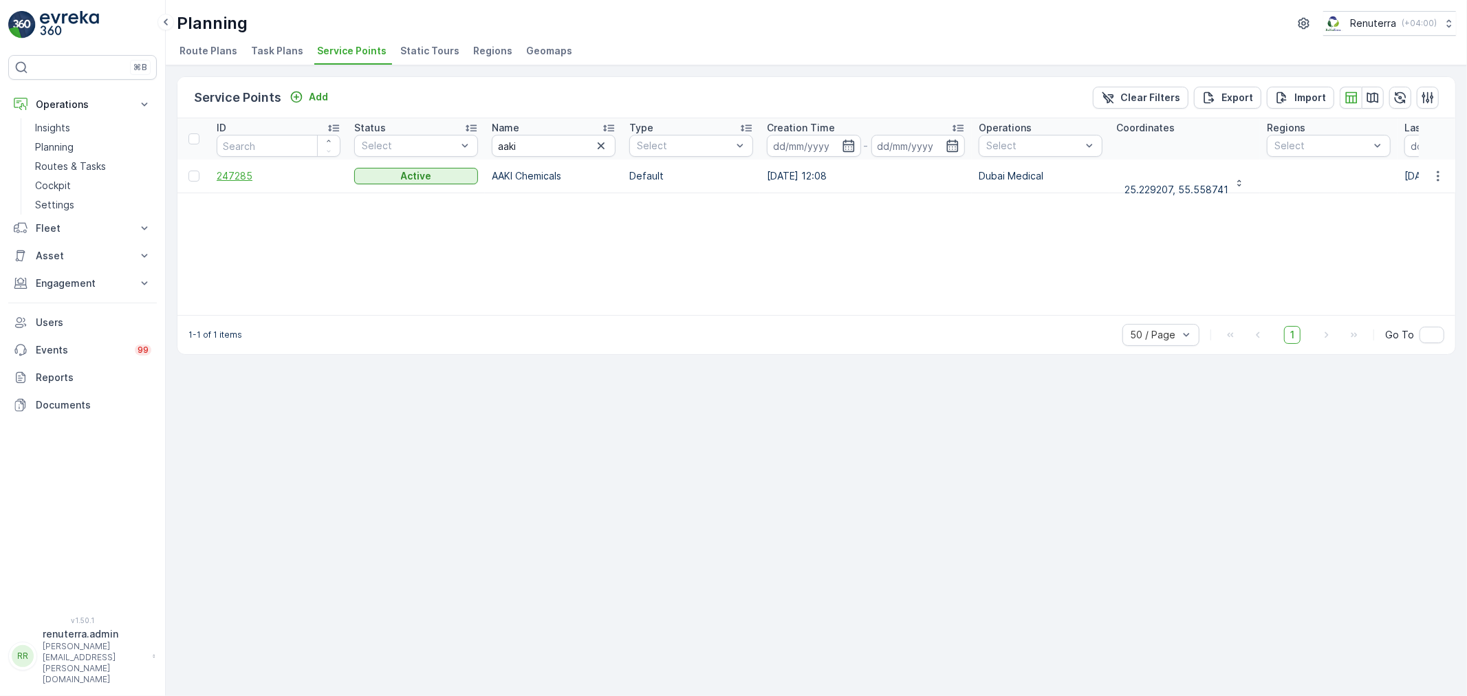
click at [221, 171] on span "247285" at bounding box center [279, 176] width 124 height 14
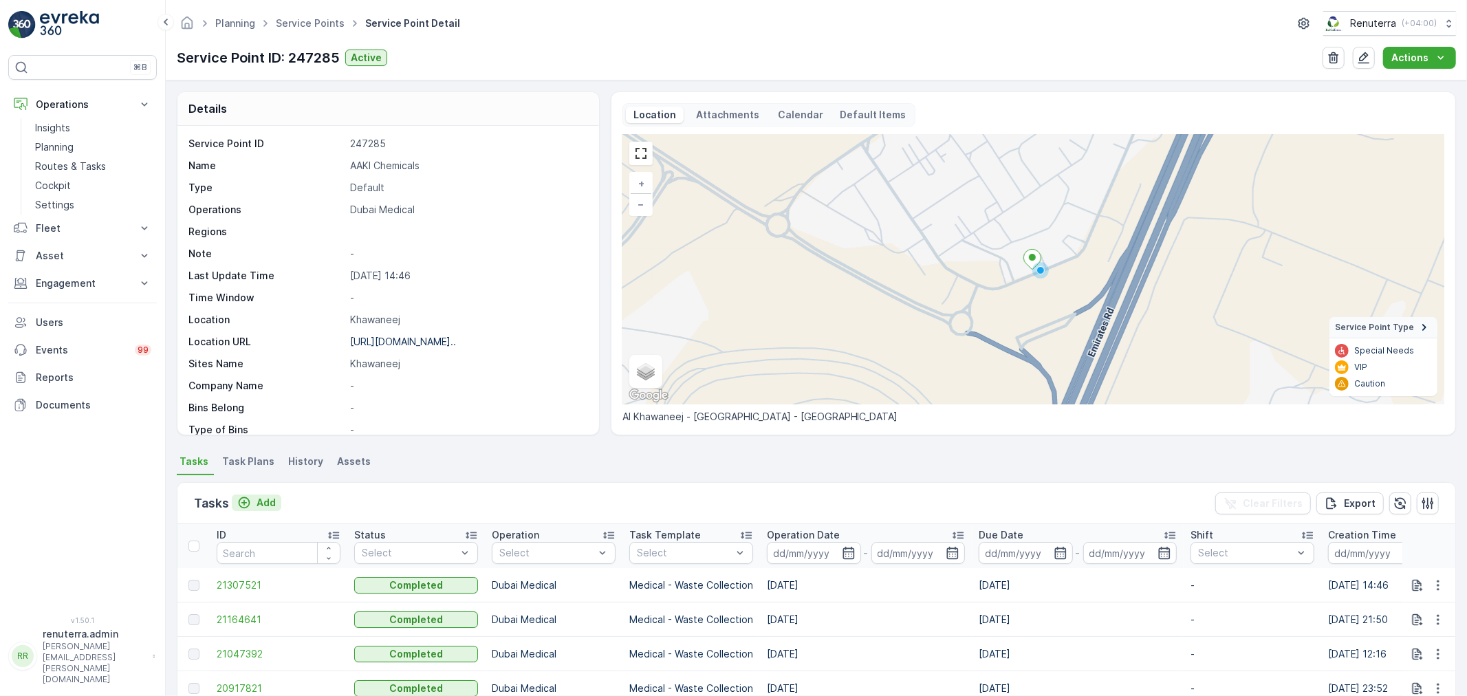
click at [262, 499] on p "Add" at bounding box center [266, 503] width 19 height 14
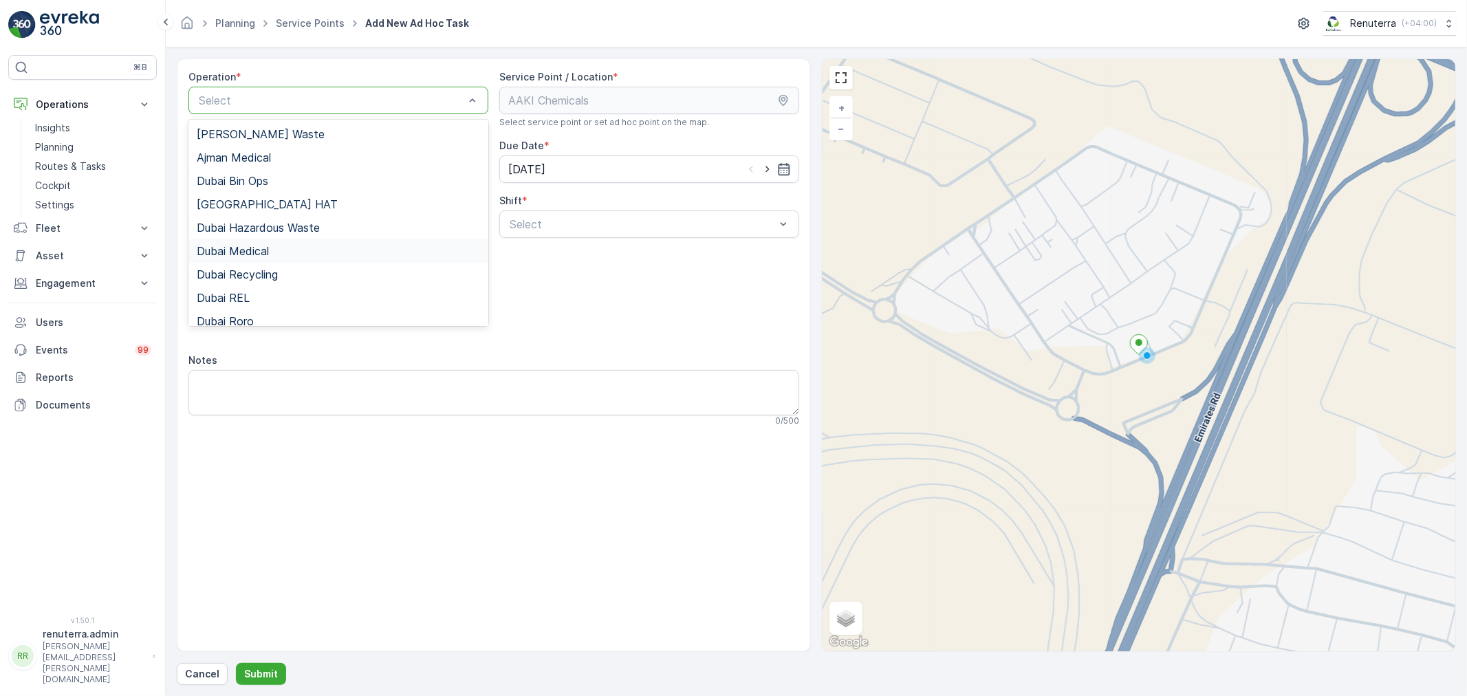
click at [253, 255] on span "Dubai Medical" at bounding box center [233, 251] width 72 height 12
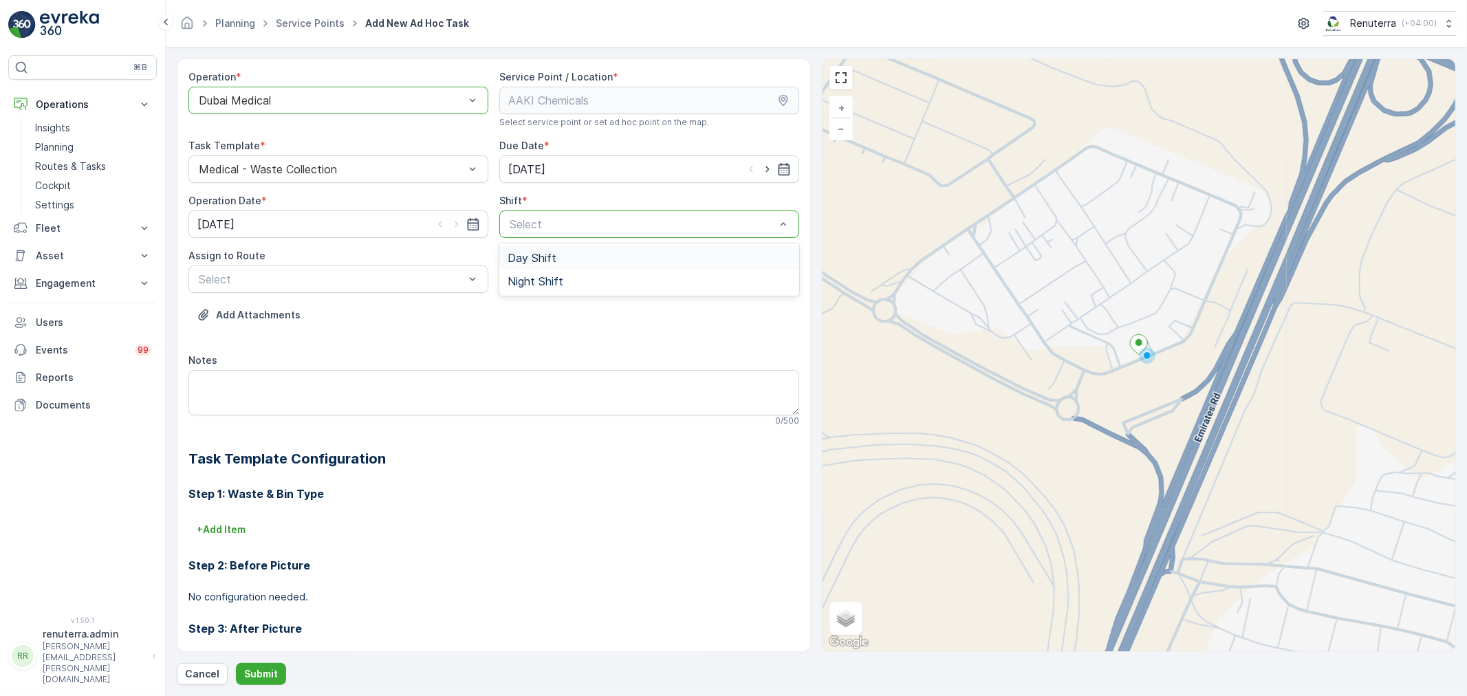
click at [530, 258] on span "Day Shift" at bounding box center [532, 258] width 49 height 12
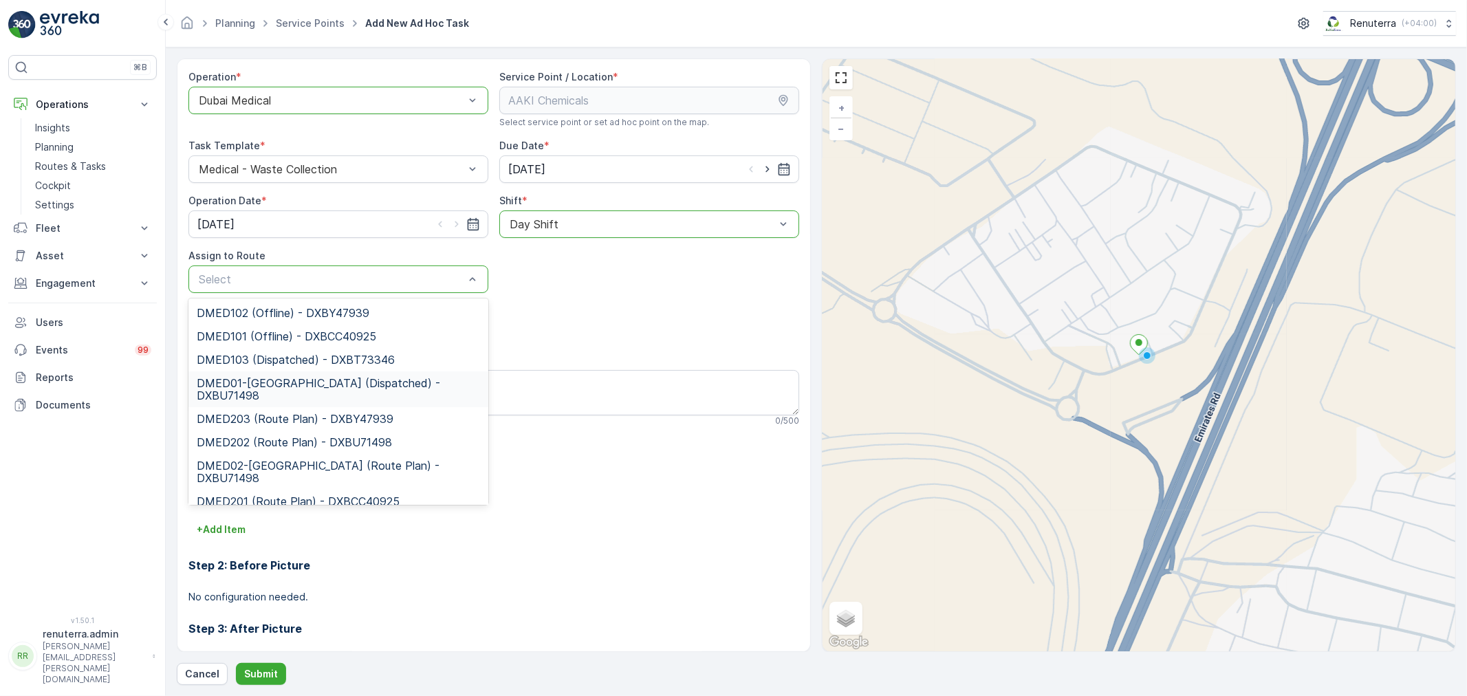
click at [267, 380] on span "DMED01-Khawaneej Yard (Dispatched) - DXBU71498" at bounding box center [338, 389] width 283 height 25
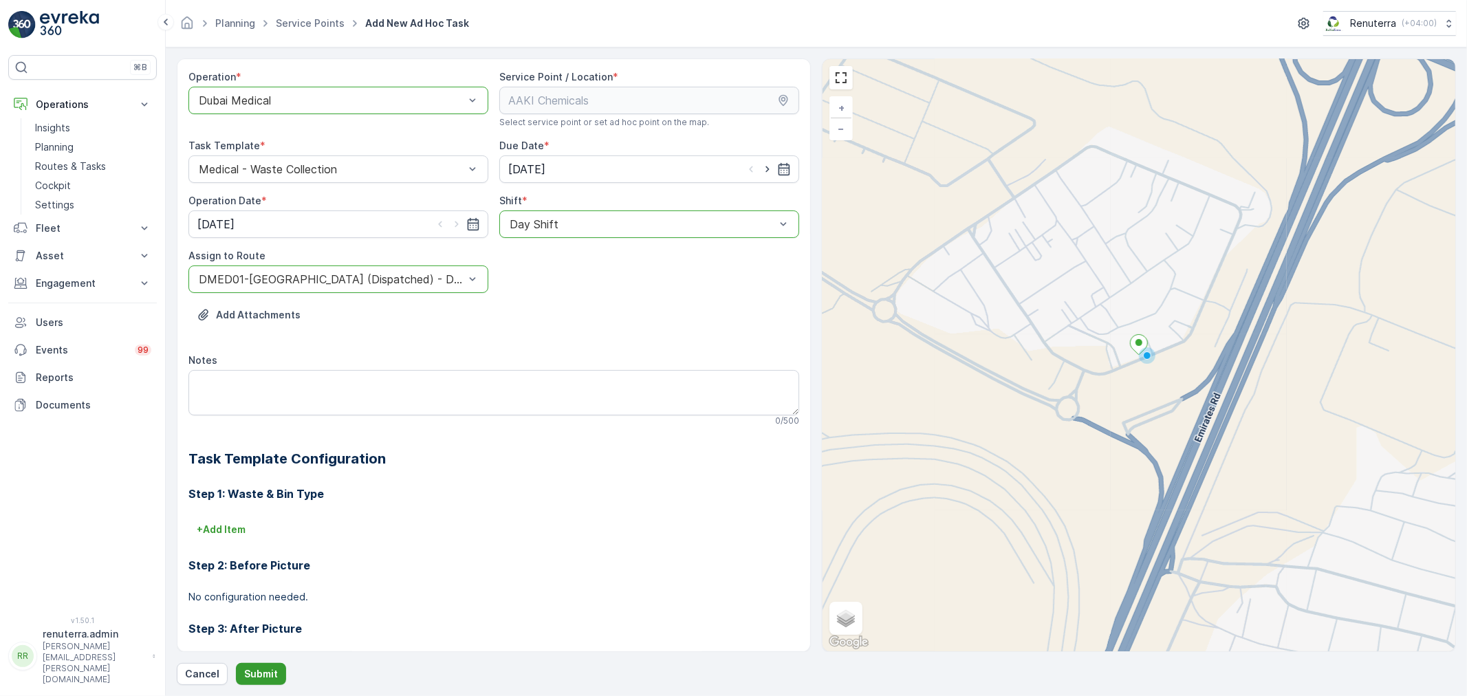
click at [255, 676] on p "Submit" at bounding box center [261, 674] width 34 height 14
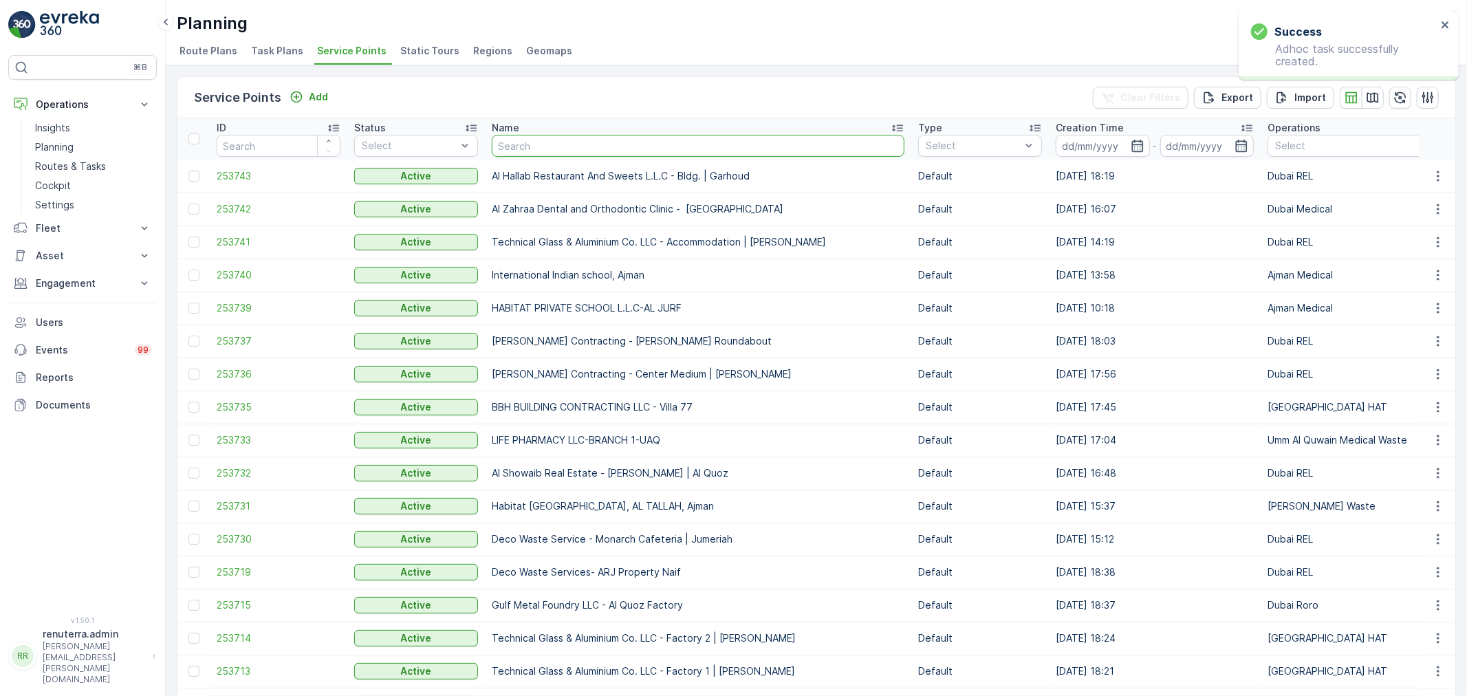
click at [554, 142] on input "text" at bounding box center [698, 146] width 413 height 22
type input "al nou"
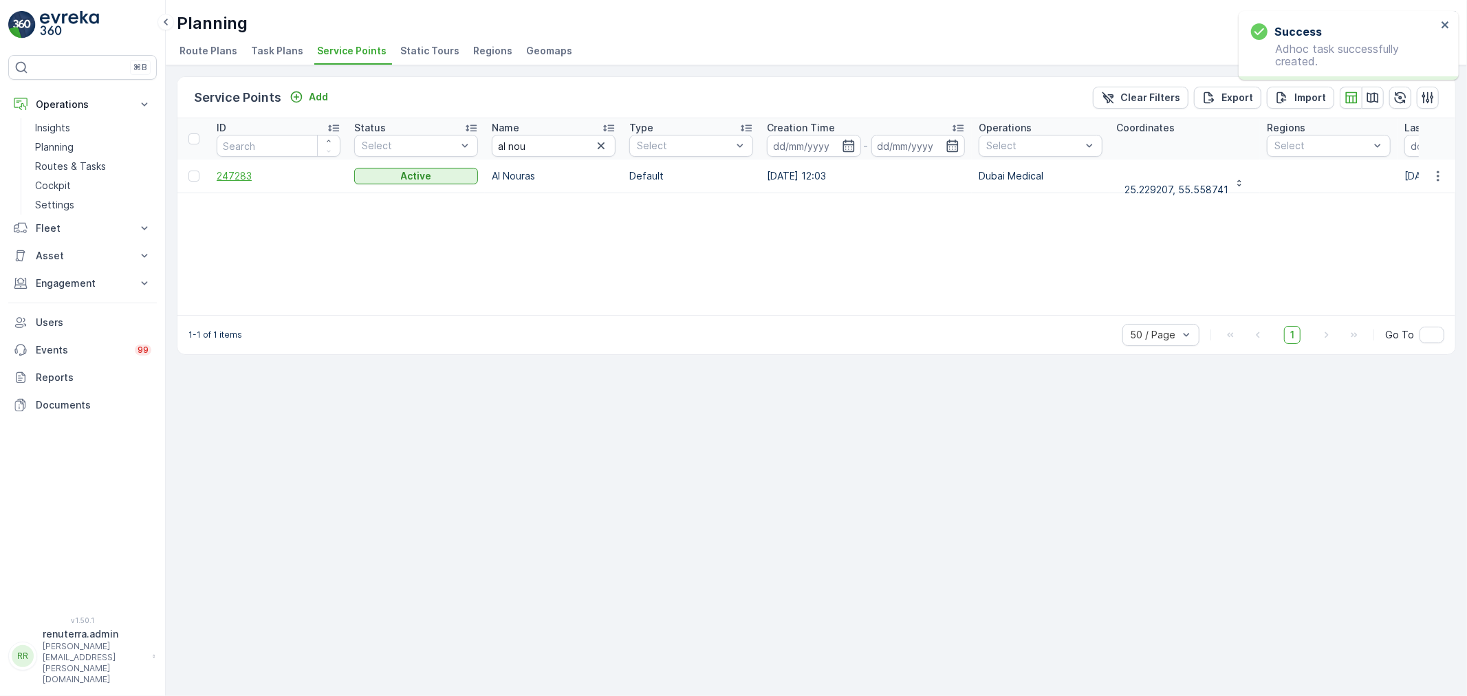
click at [228, 174] on span "247283" at bounding box center [279, 176] width 124 height 14
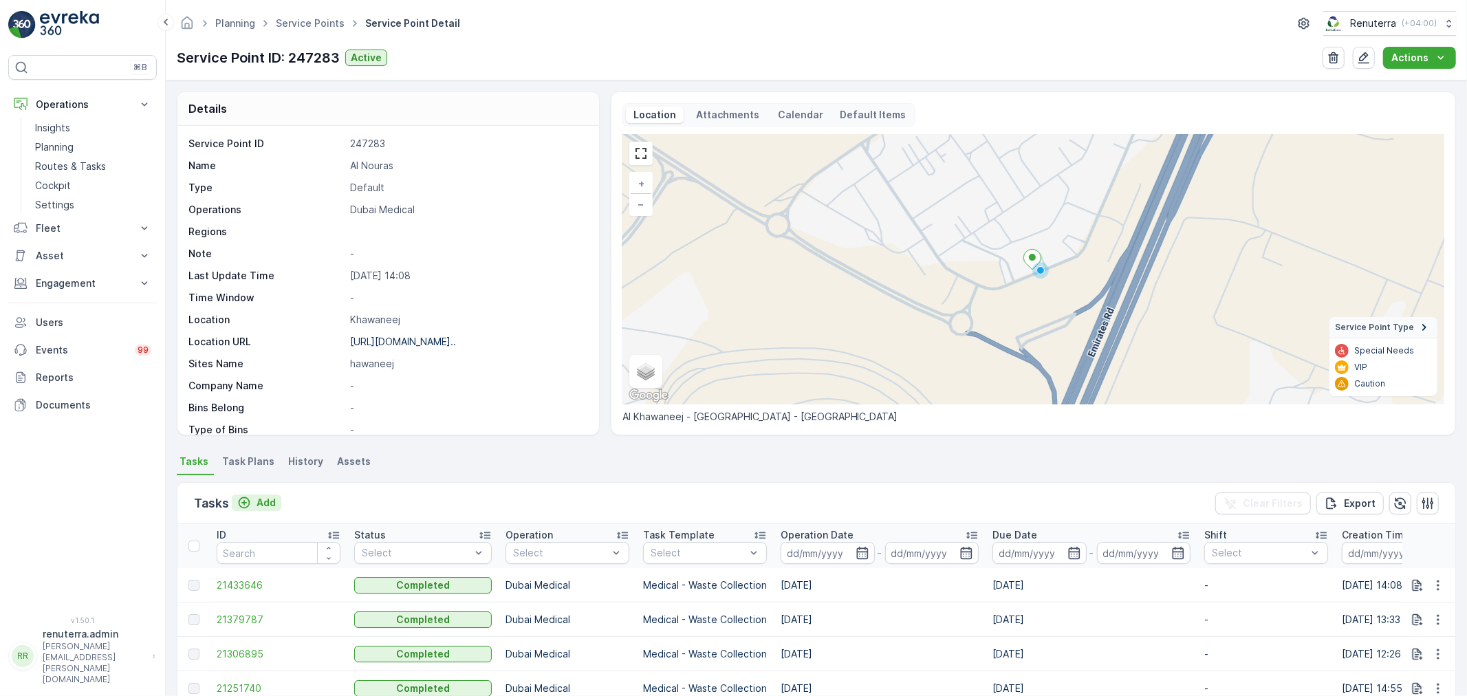
click at [263, 499] on p "Add" at bounding box center [266, 503] width 19 height 14
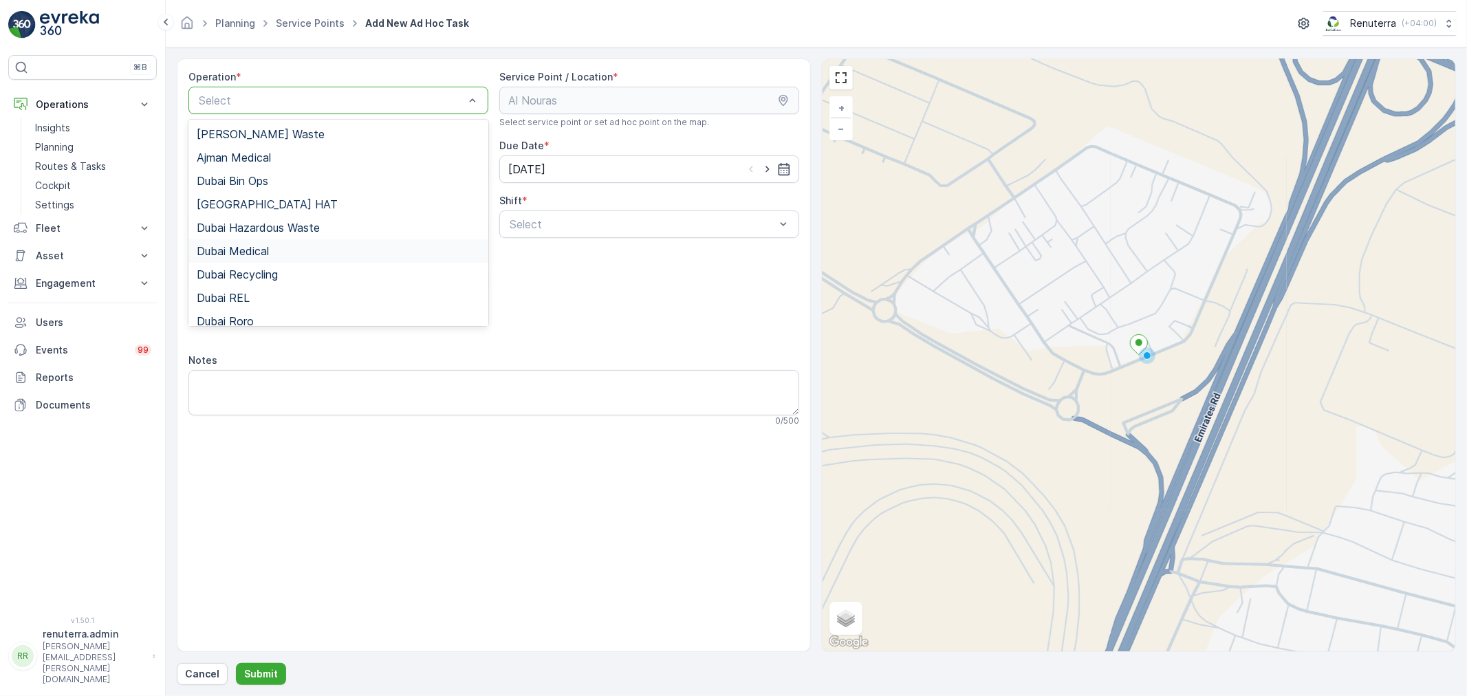
click at [251, 248] on span "Dubai Medical" at bounding box center [233, 251] width 72 height 12
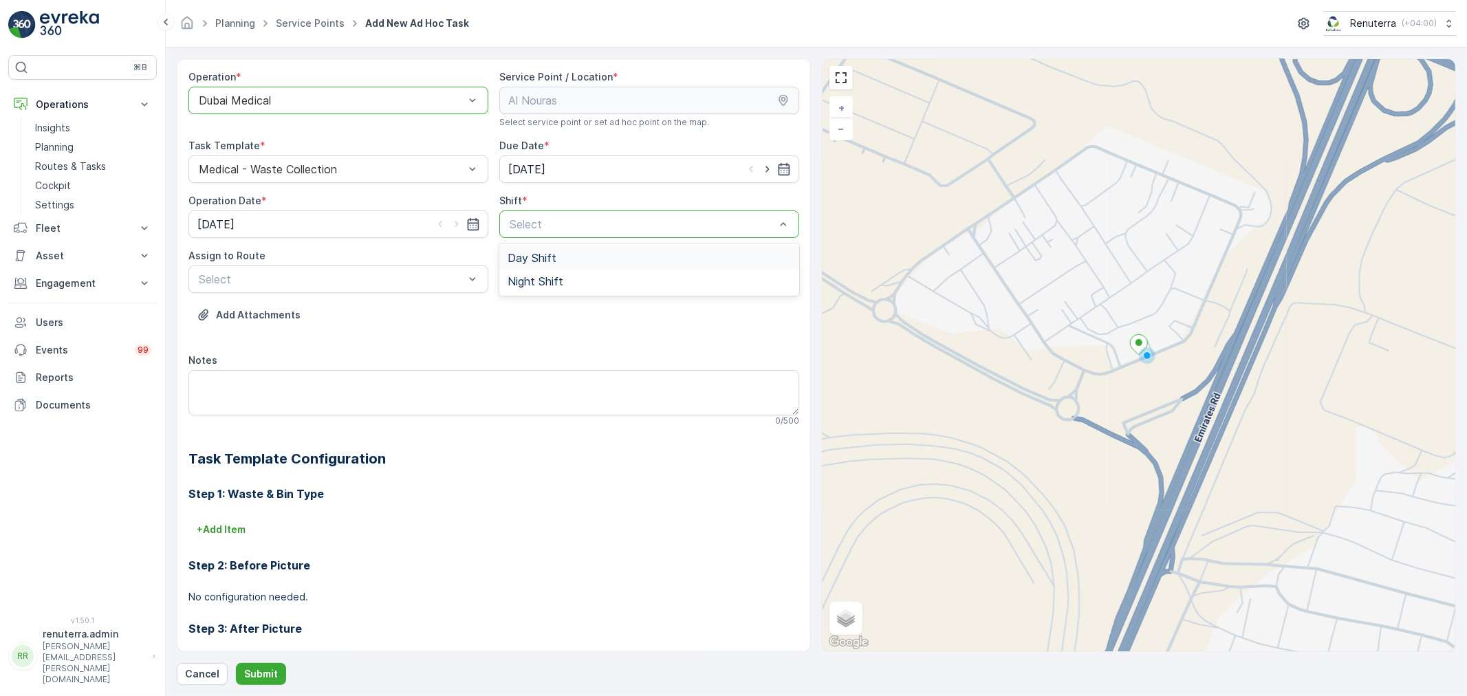
click at [526, 257] on span "Day Shift" at bounding box center [532, 258] width 49 height 12
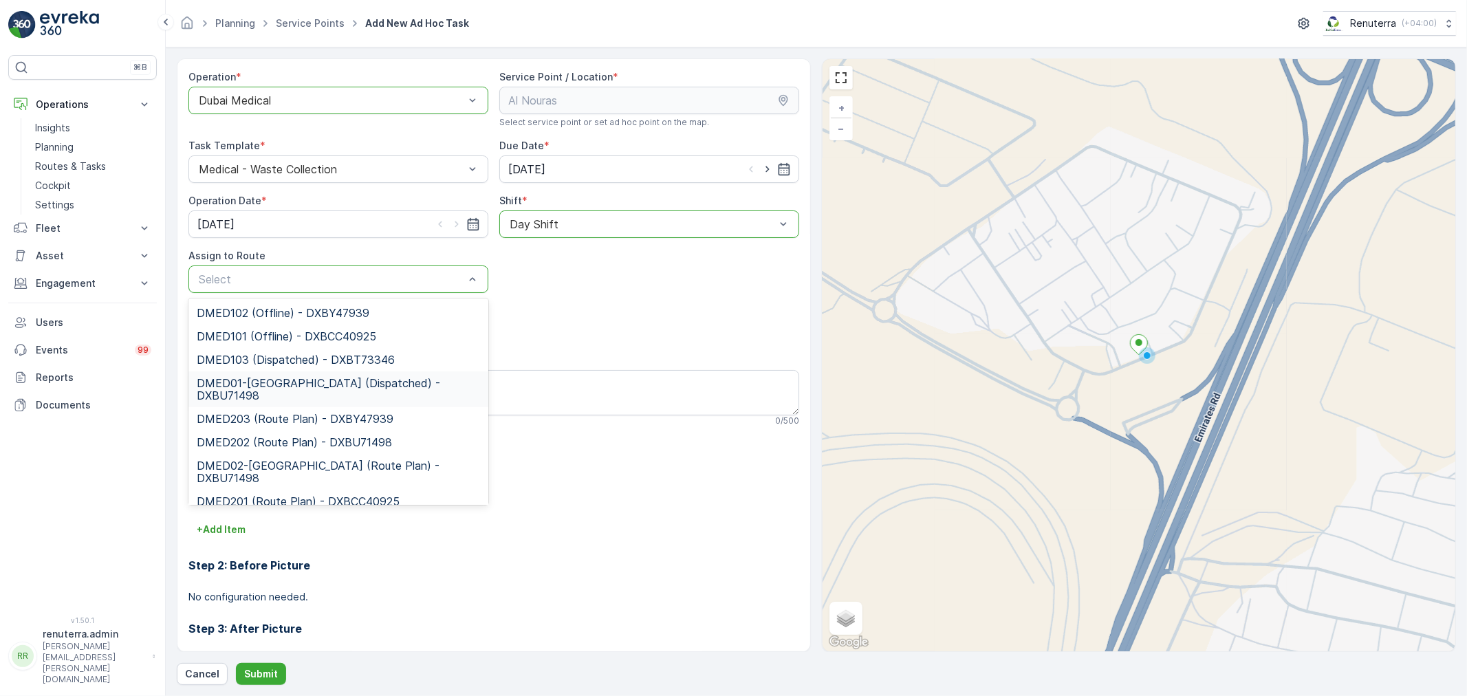
click at [323, 387] on span "DMED01-Khawaneej Yard (Dispatched) - DXBU71498" at bounding box center [338, 389] width 283 height 25
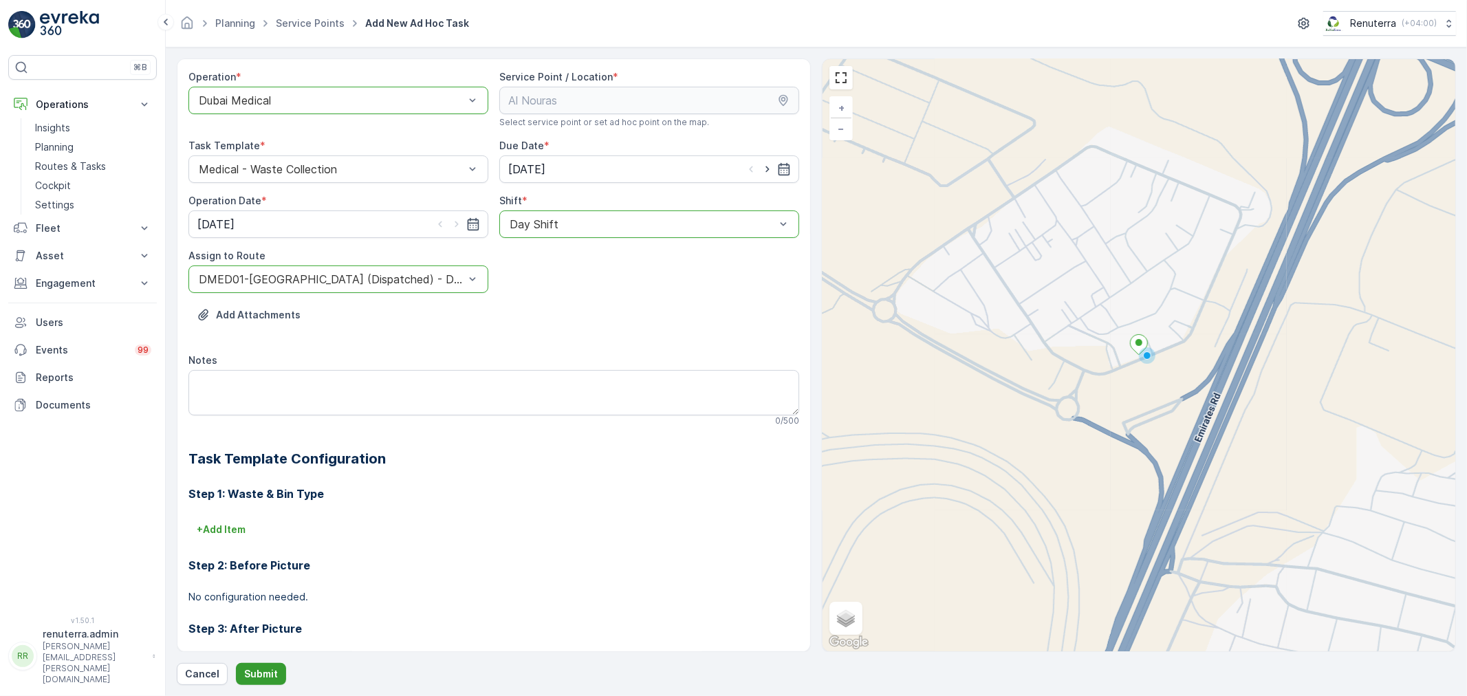
click at [265, 671] on p "Submit" at bounding box center [261, 674] width 34 height 14
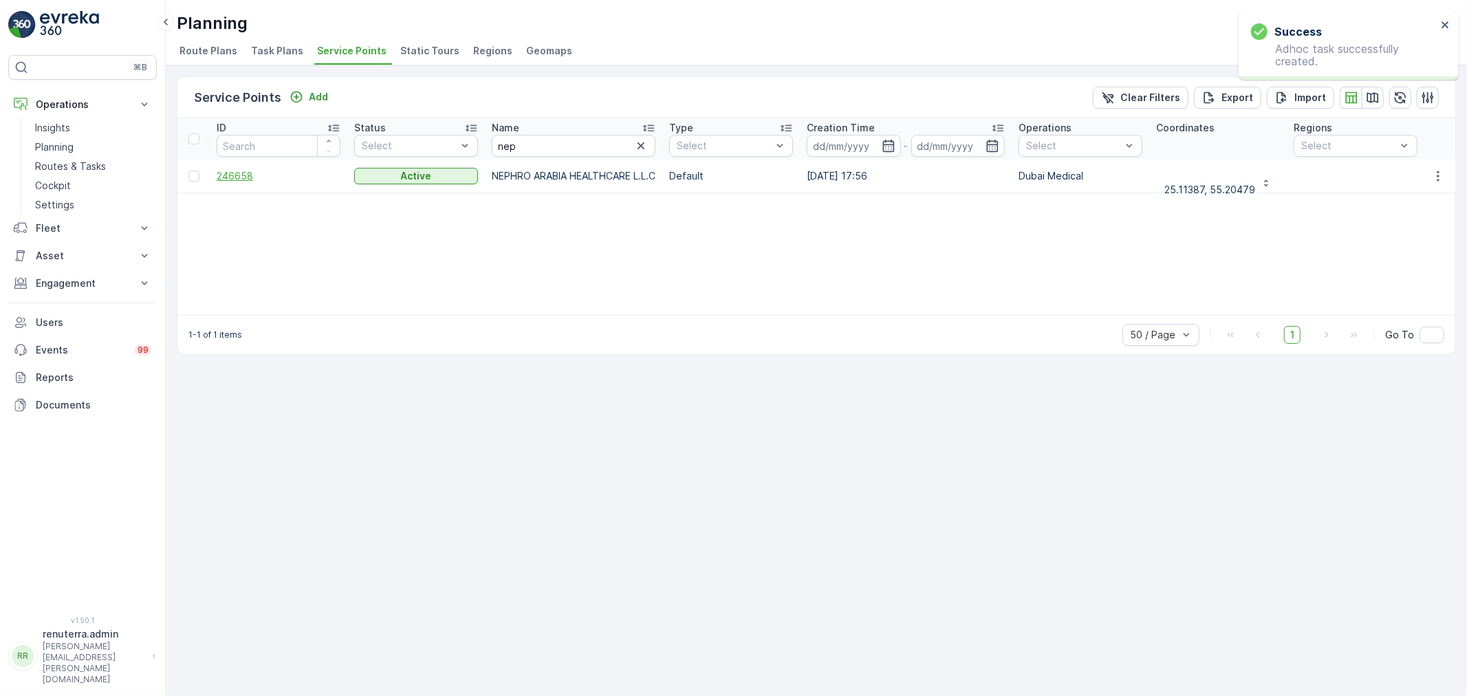
click at [231, 177] on span "246658" at bounding box center [279, 176] width 124 height 14
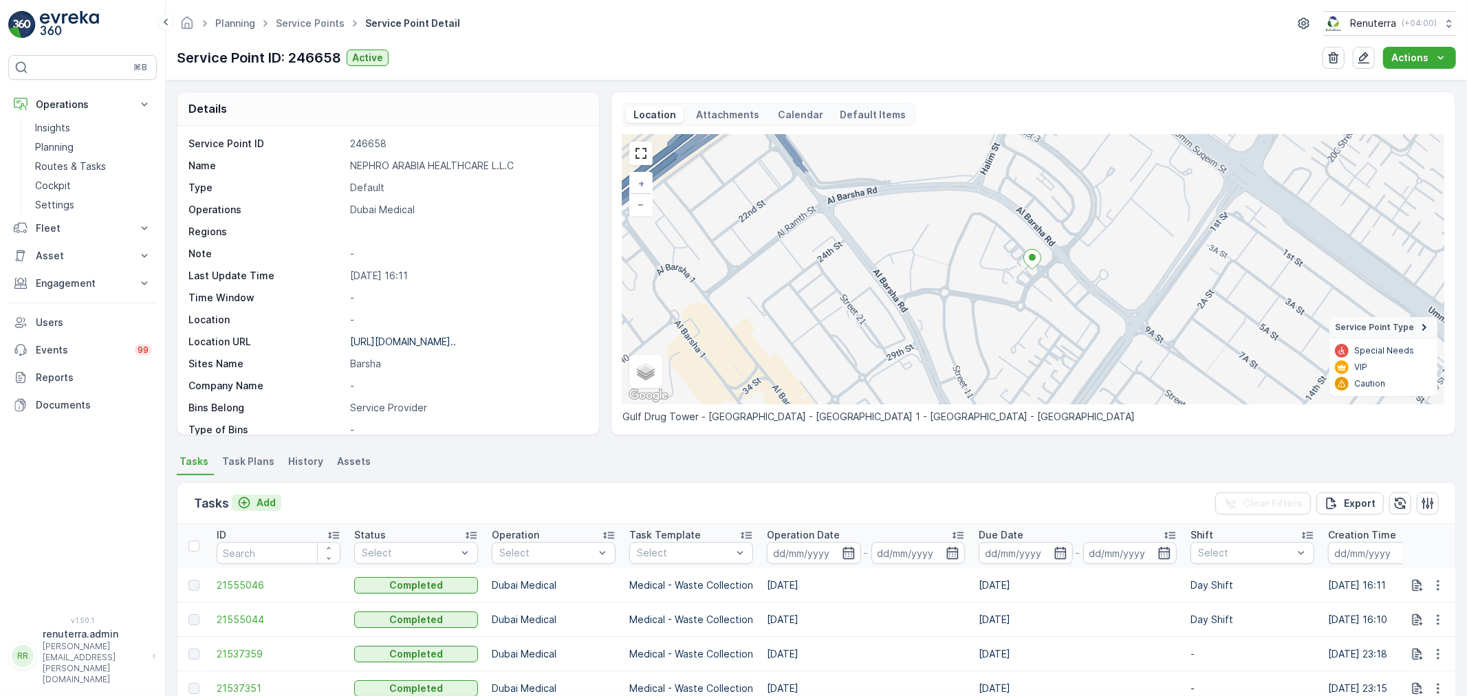
click at [258, 501] on p "Add" at bounding box center [266, 503] width 19 height 14
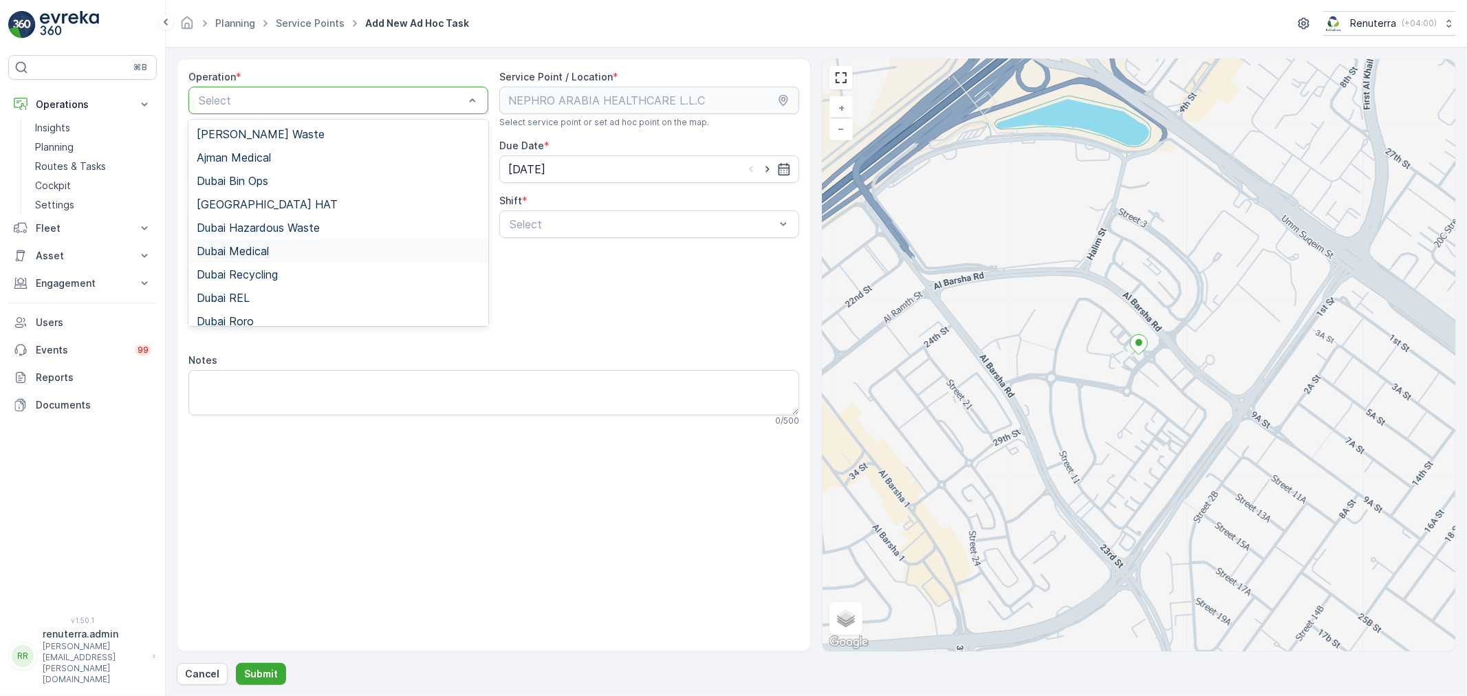
click at [256, 248] on span "Dubai Medical" at bounding box center [233, 251] width 72 height 12
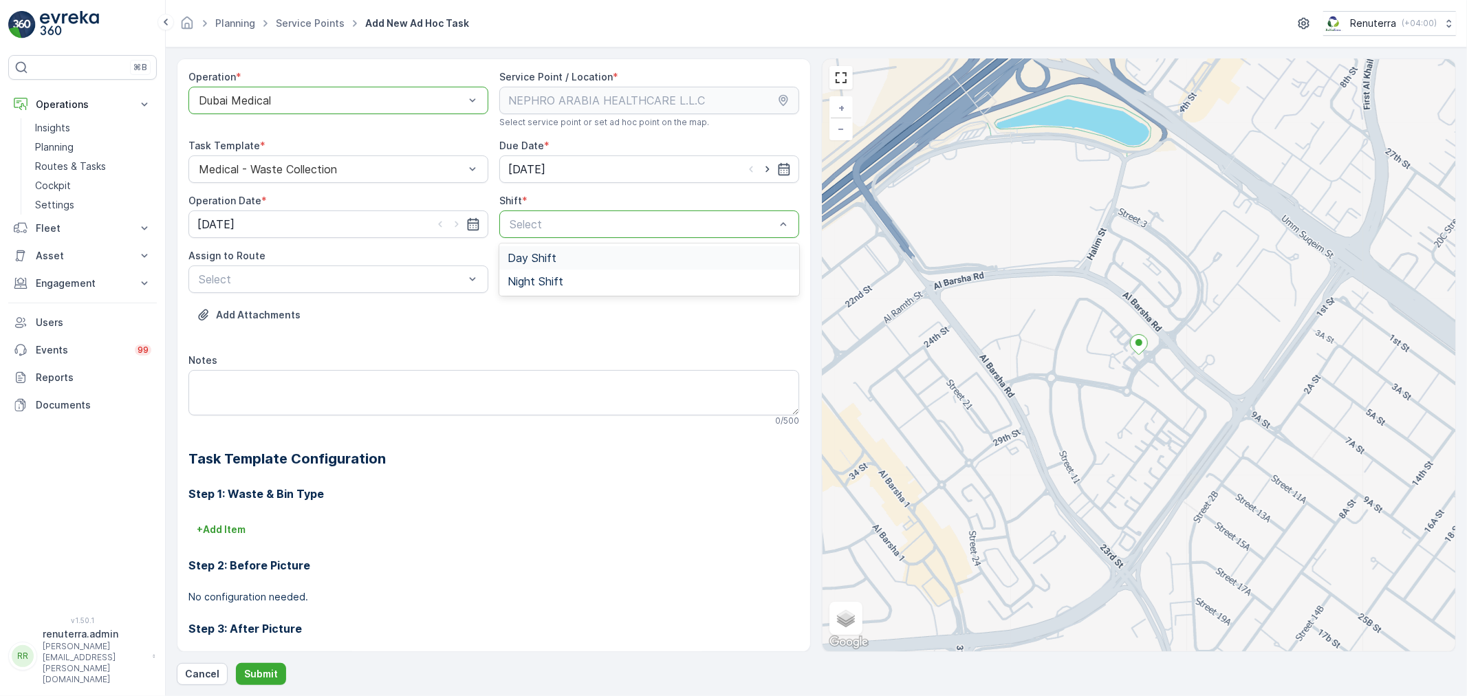
click at [537, 252] on span "Day Shift" at bounding box center [532, 258] width 49 height 12
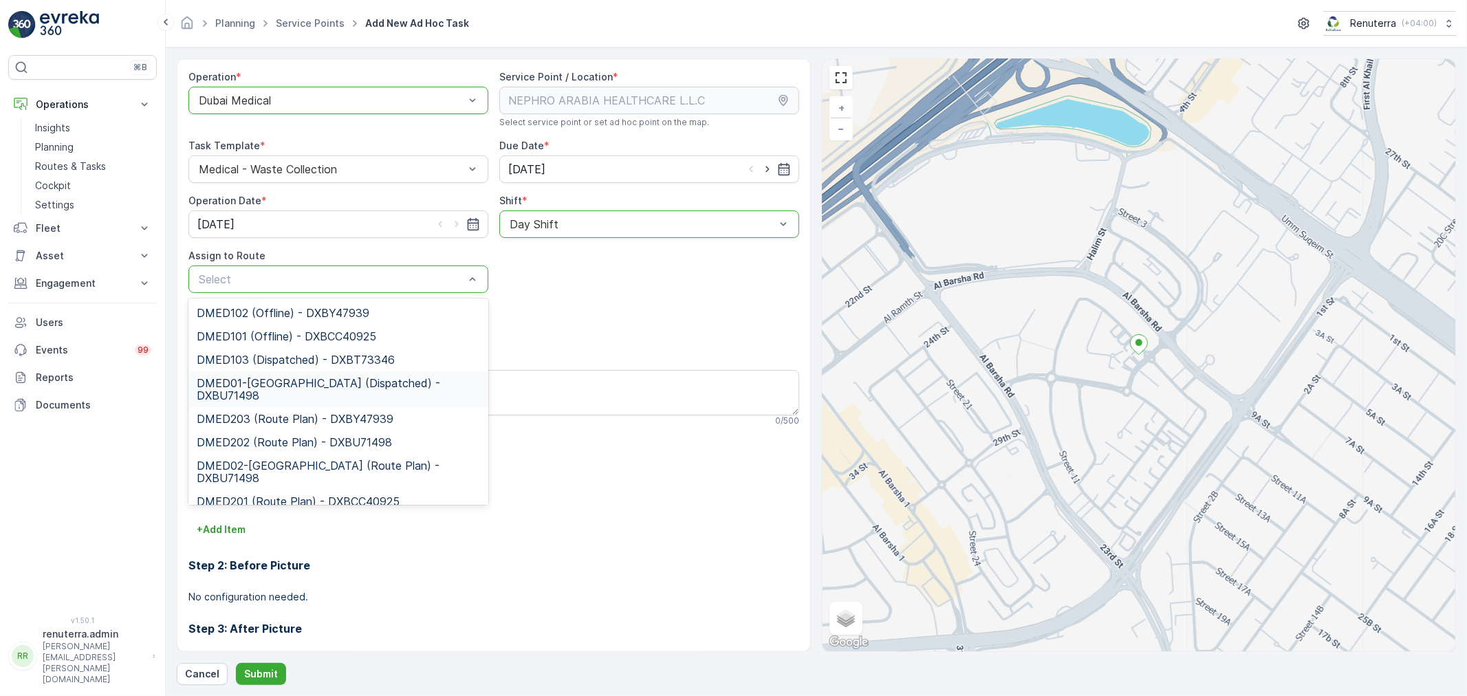
click at [289, 382] on span "DMED01-Khawaneej Yard (Dispatched) - DXBU71498" at bounding box center [338, 389] width 283 height 25
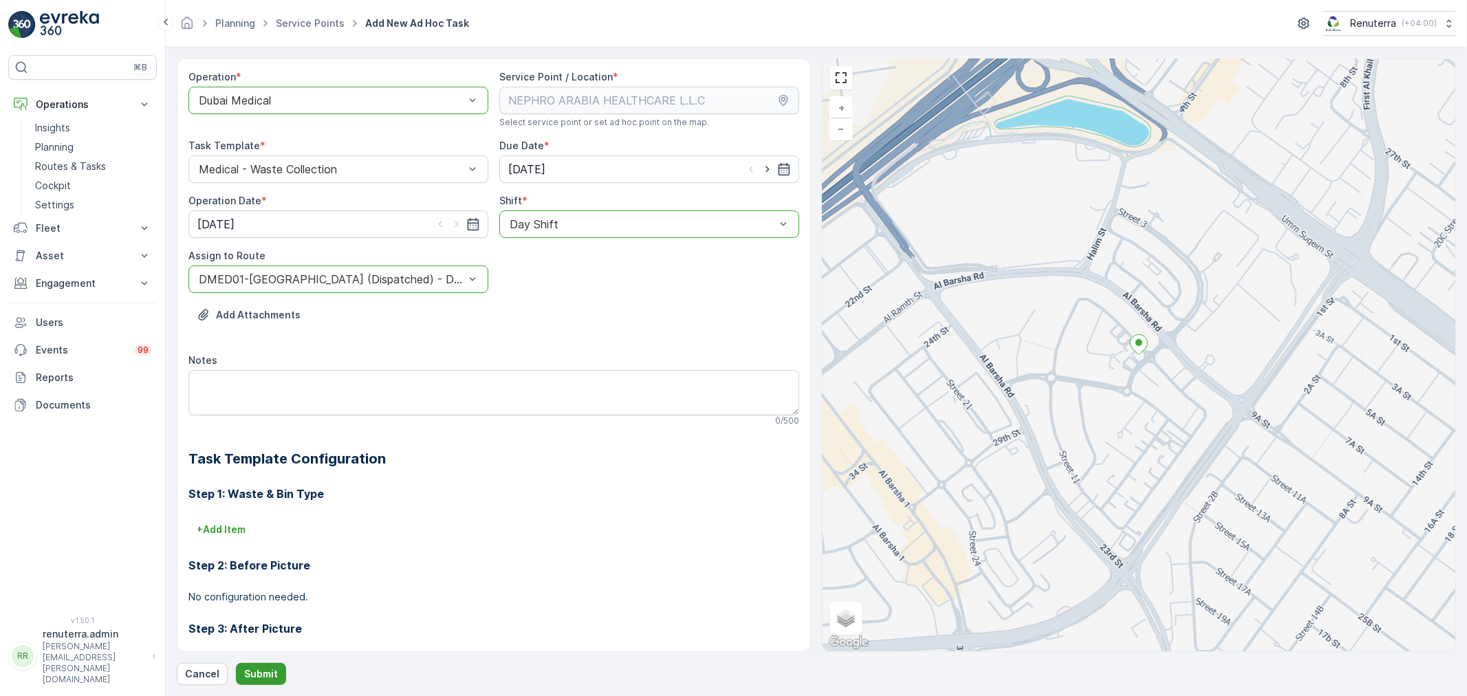
click at [264, 671] on p "Submit" at bounding box center [261, 674] width 34 height 14
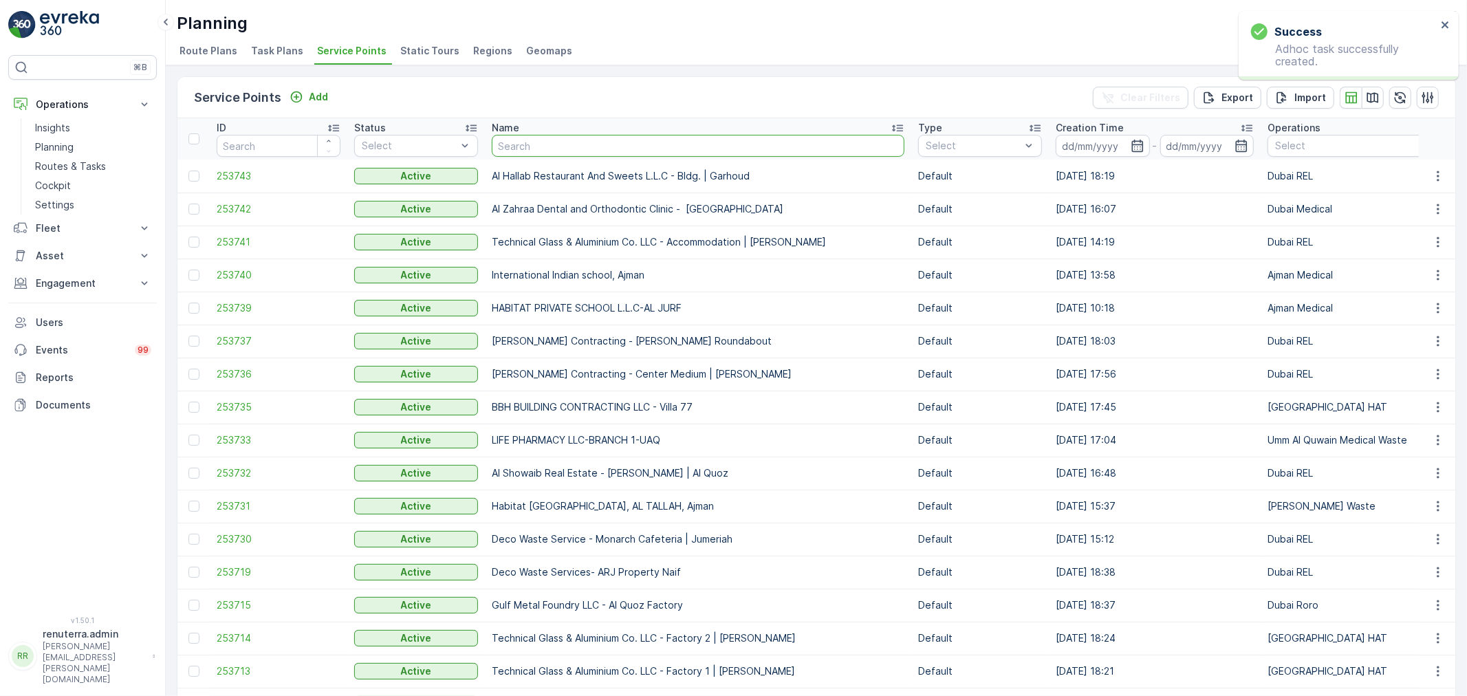
drag, startPoint x: 429, startPoint y: 321, endPoint x: 554, endPoint y: 148, distance: 213.3
click at [554, 148] on input "text" at bounding box center [698, 146] width 413 height 22
type input "nep"
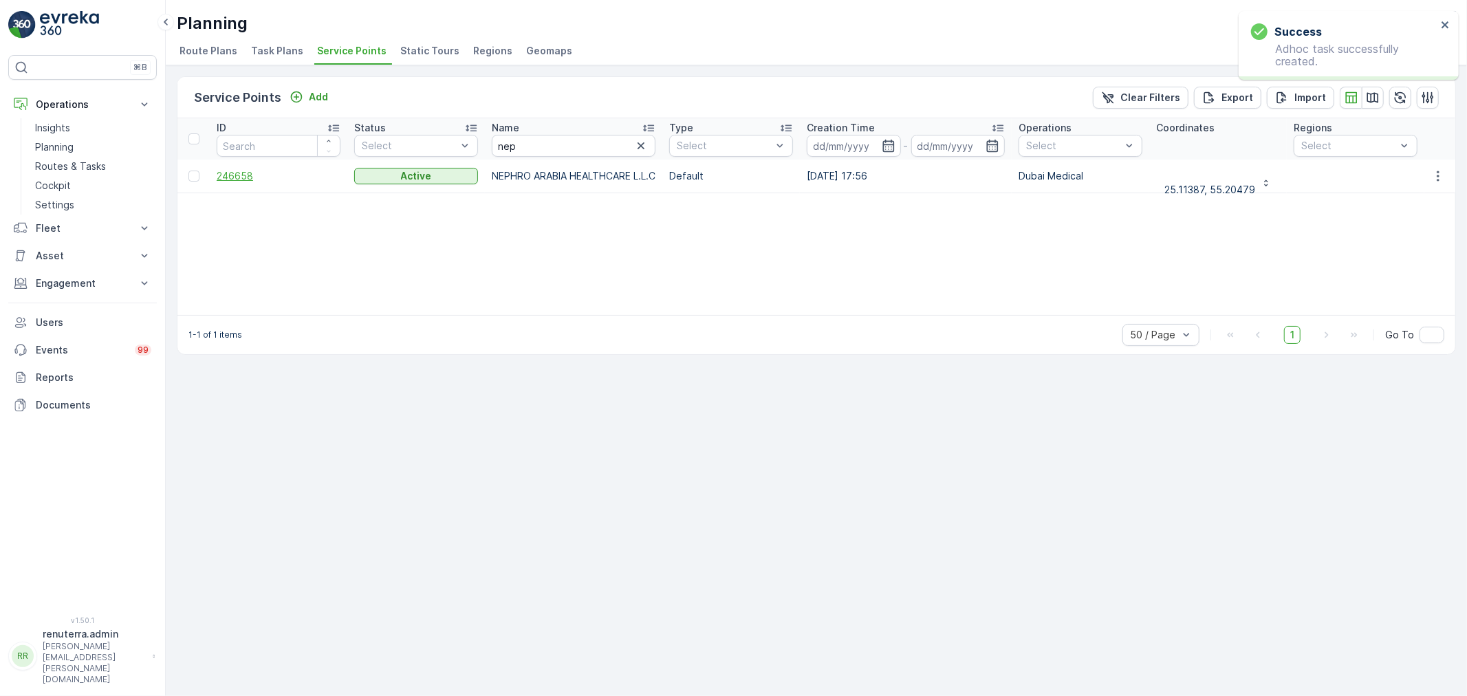
click at [230, 175] on span "246658" at bounding box center [279, 176] width 124 height 14
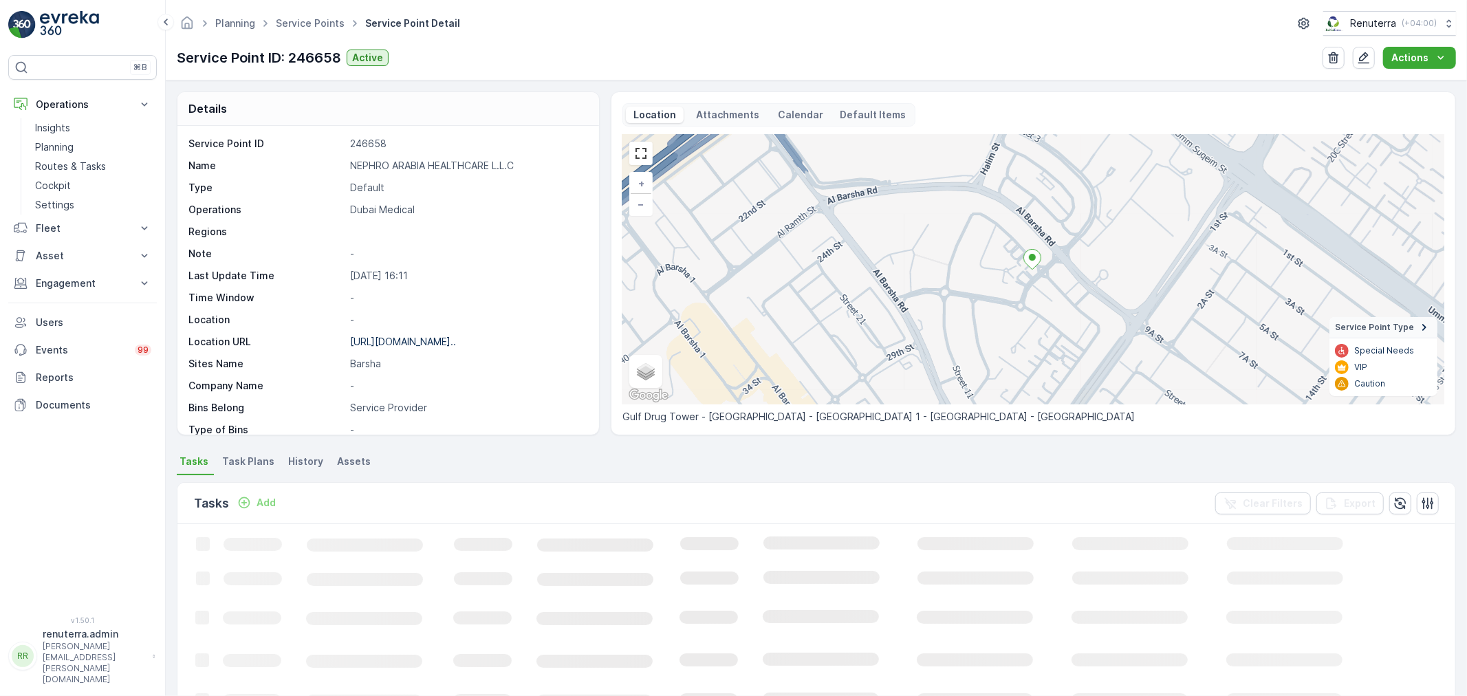
click at [263, 501] on p "Add" at bounding box center [266, 503] width 19 height 14
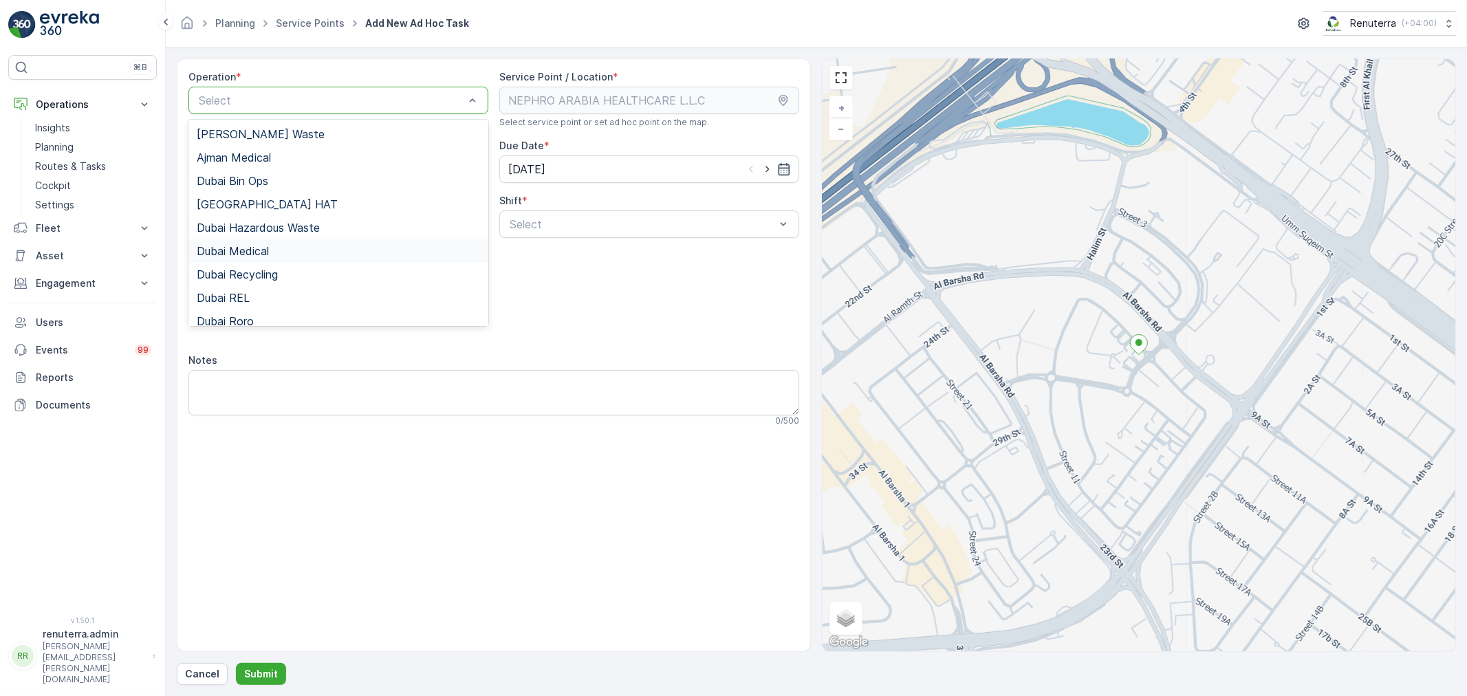
click at [259, 246] on span "Dubai Medical" at bounding box center [233, 251] width 72 height 12
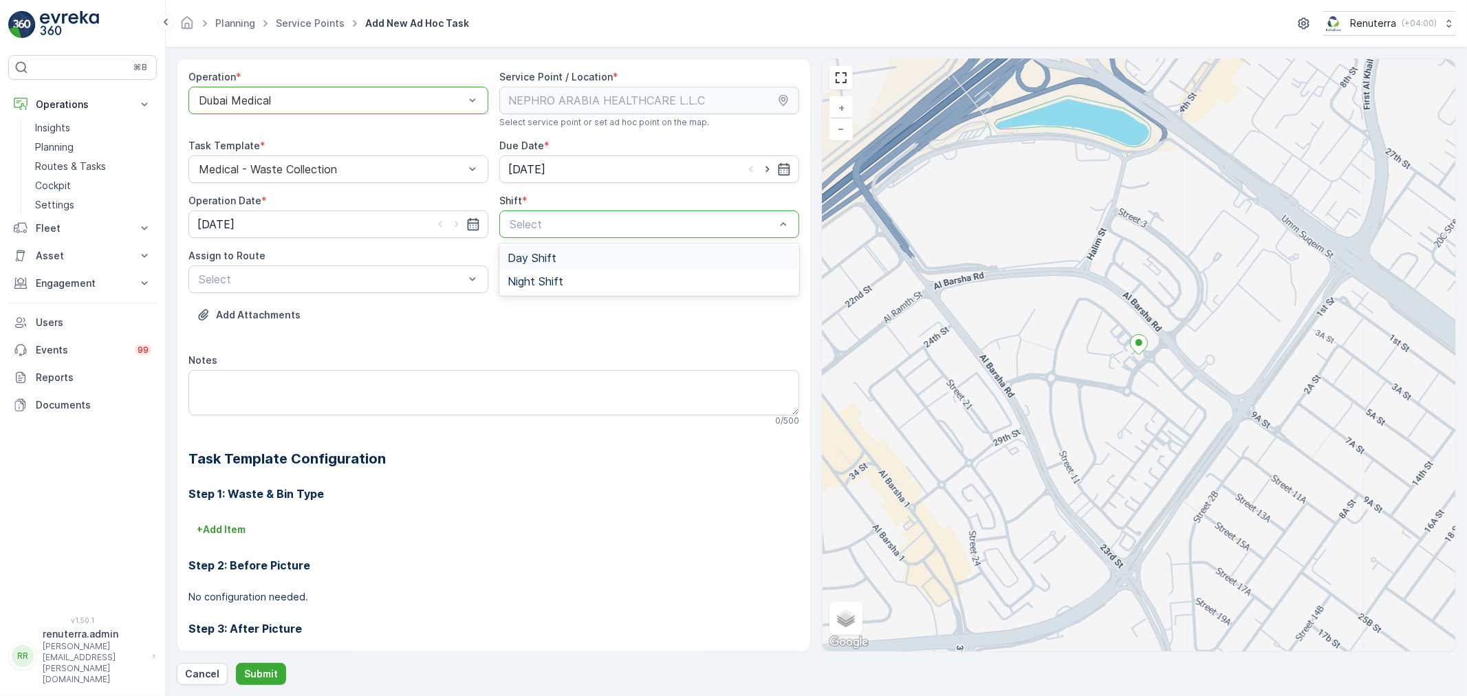
click at [534, 263] on span "Day Shift" at bounding box center [532, 258] width 49 height 12
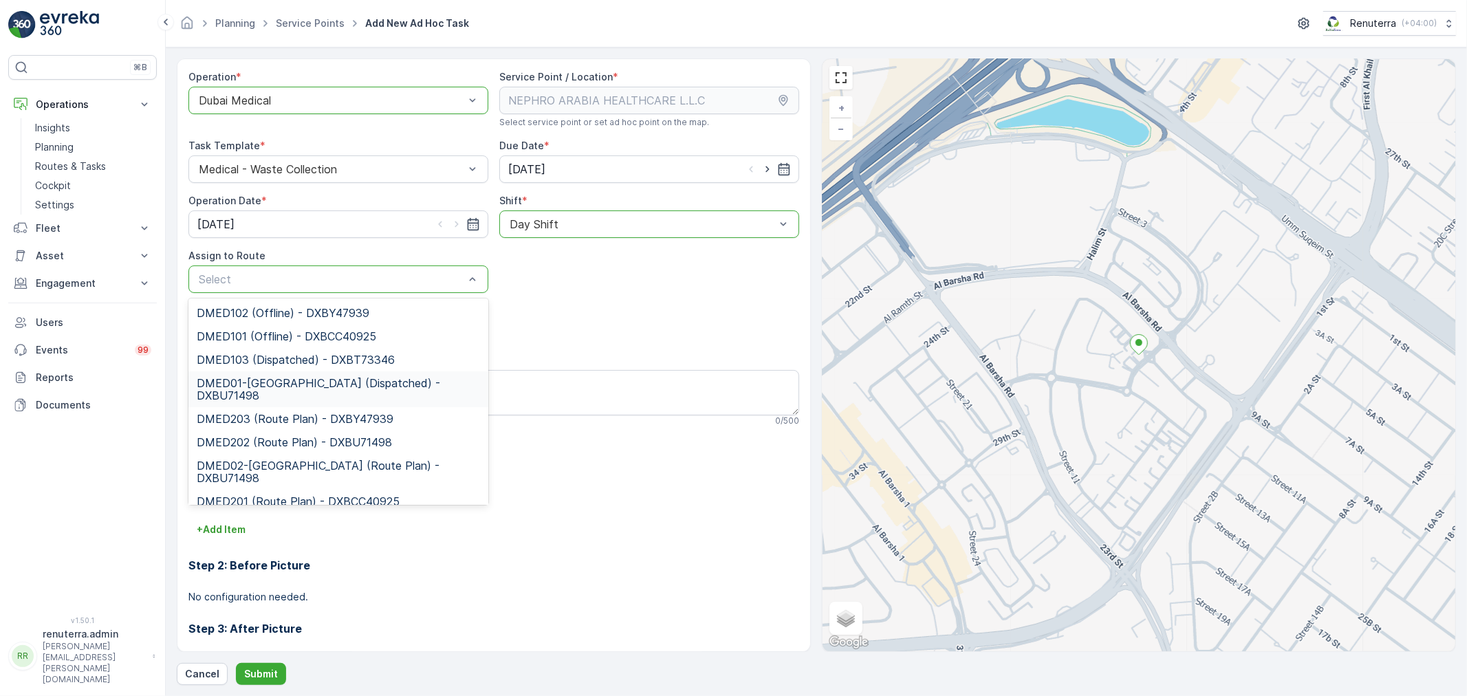
click at [304, 382] on span "DMED01-Khawaneej Yard (Dispatched) - DXBU71498" at bounding box center [338, 389] width 283 height 25
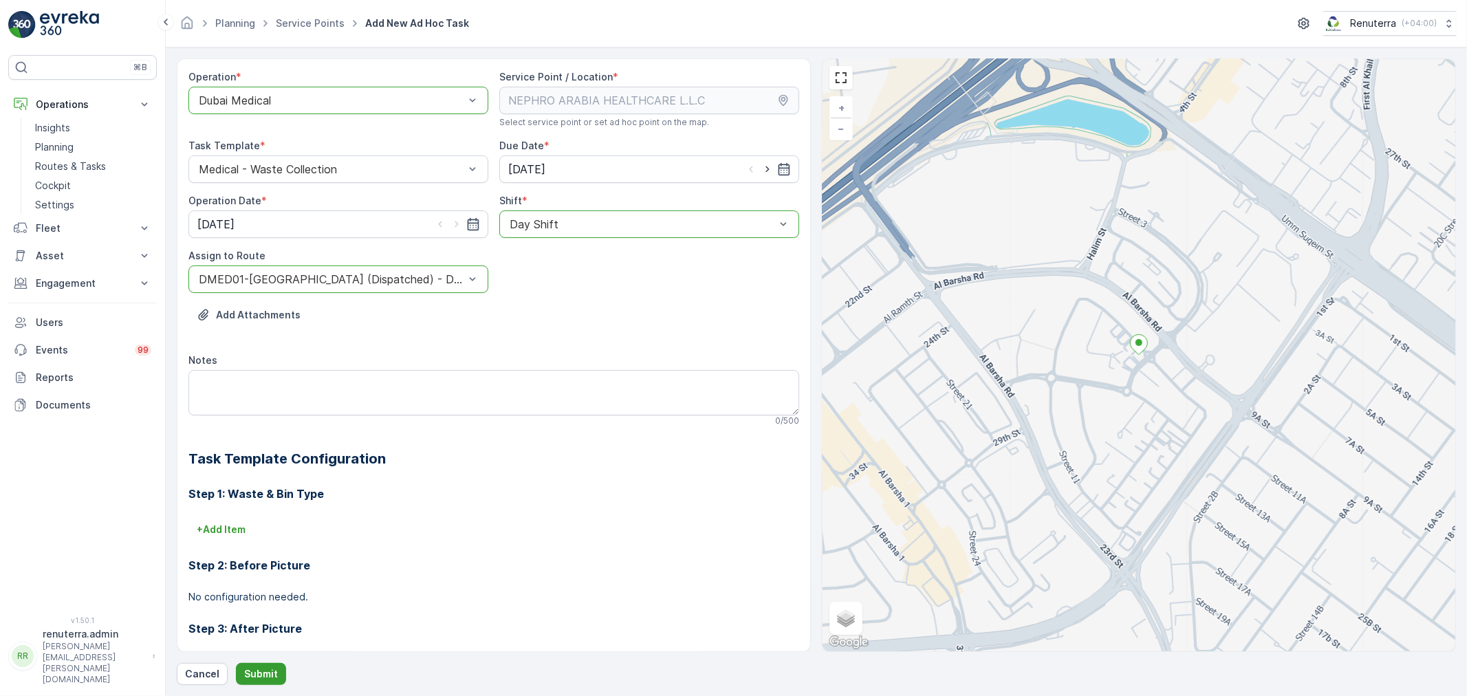
click at [277, 669] on button "Submit" at bounding box center [261, 674] width 50 height 22
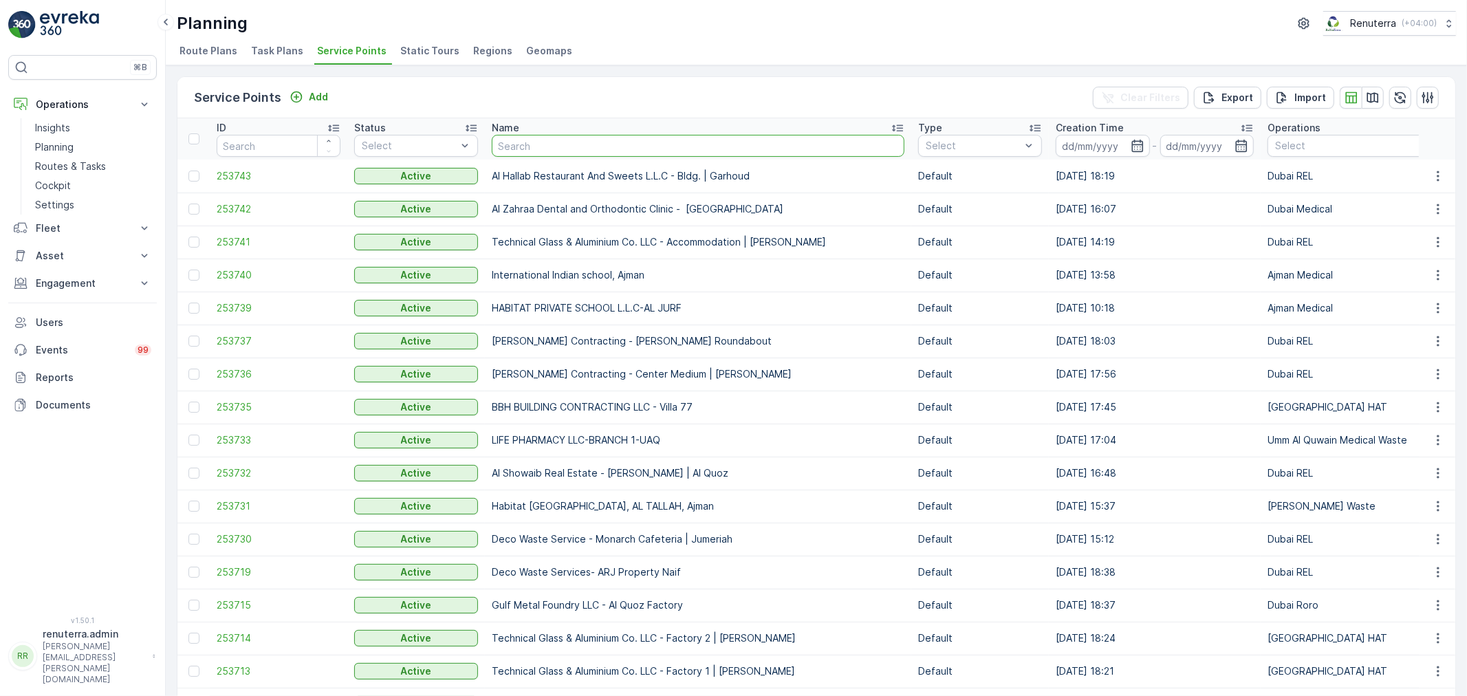
click at [606, 146] on input "text" at bounding box center [698, 146] width 413 height 22
type input "imdaa"
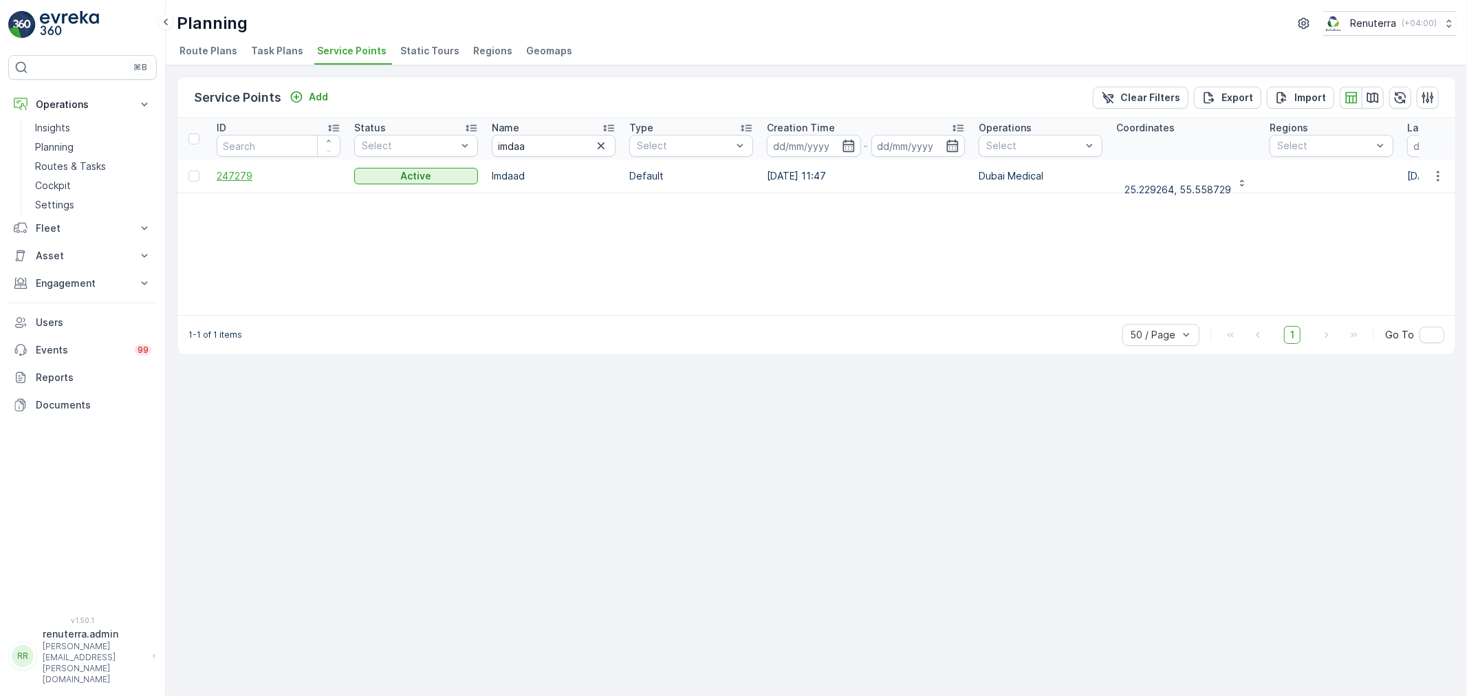
click at [228, 182] on span "247279" at bounding box center [279, 176] width 124 height 14
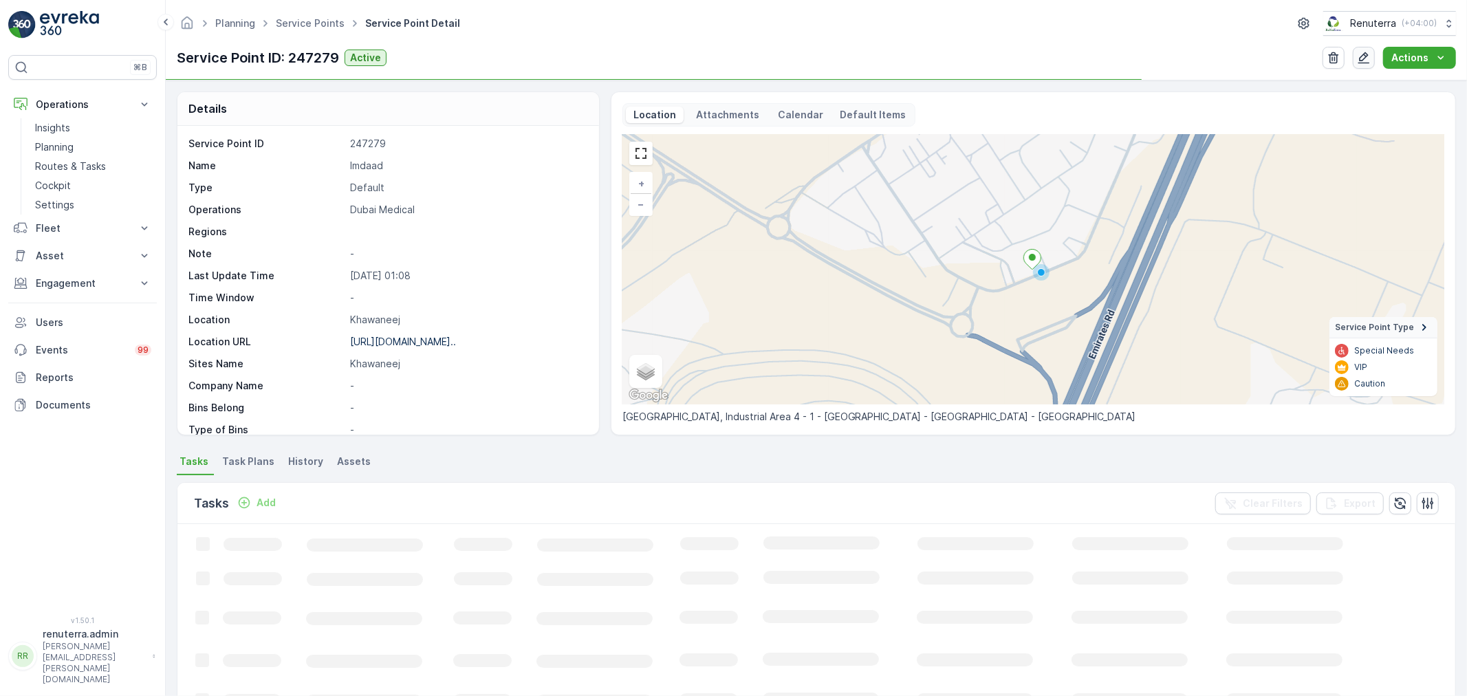
click at [1367, 54] on icon "button" at bounding box center [1364, 58] width 14 height 14
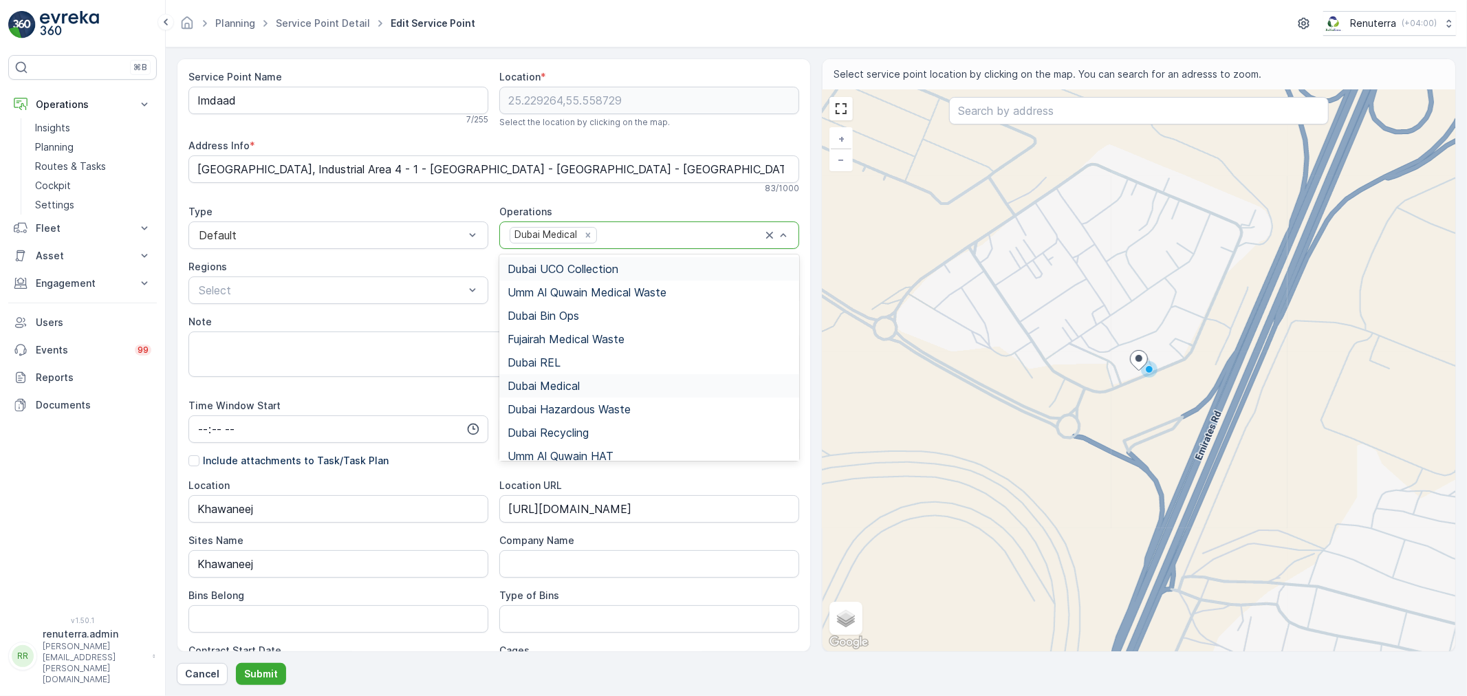
click at [662, 231] on div at bounding box center [680, 235] width 164 height 12
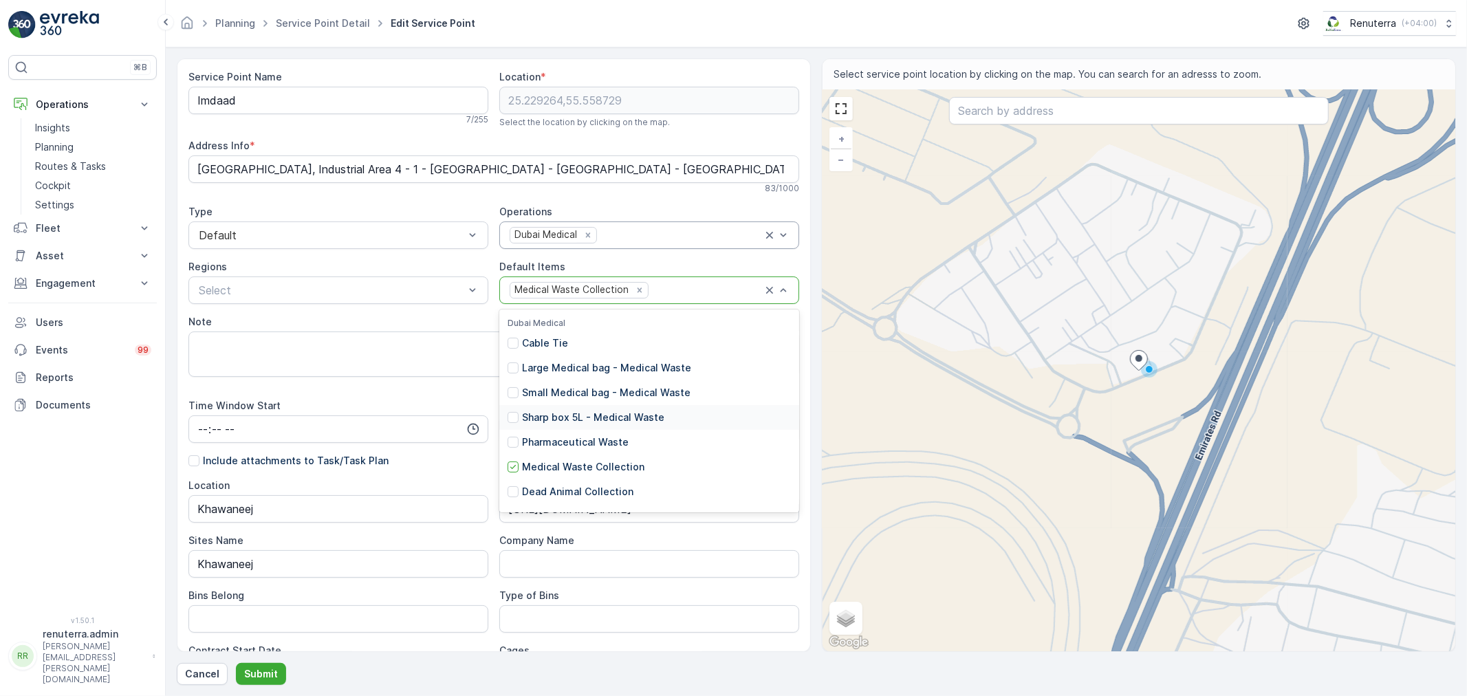
click at [382, 399] on div "Time Window Start" at bounding box center [338, 406] width 300 height 14
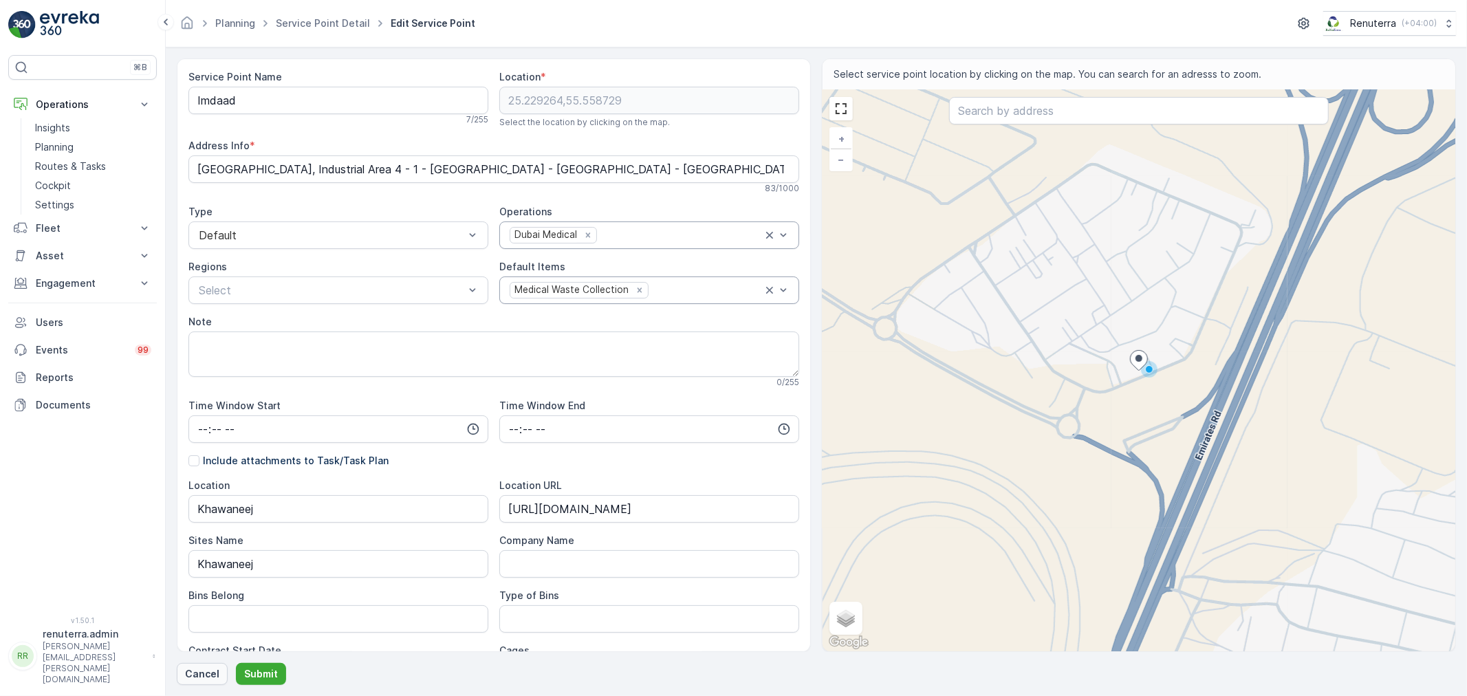
click at [193, 671] on p "Cancel" at bounding box center [202, 674] width 34 height 14
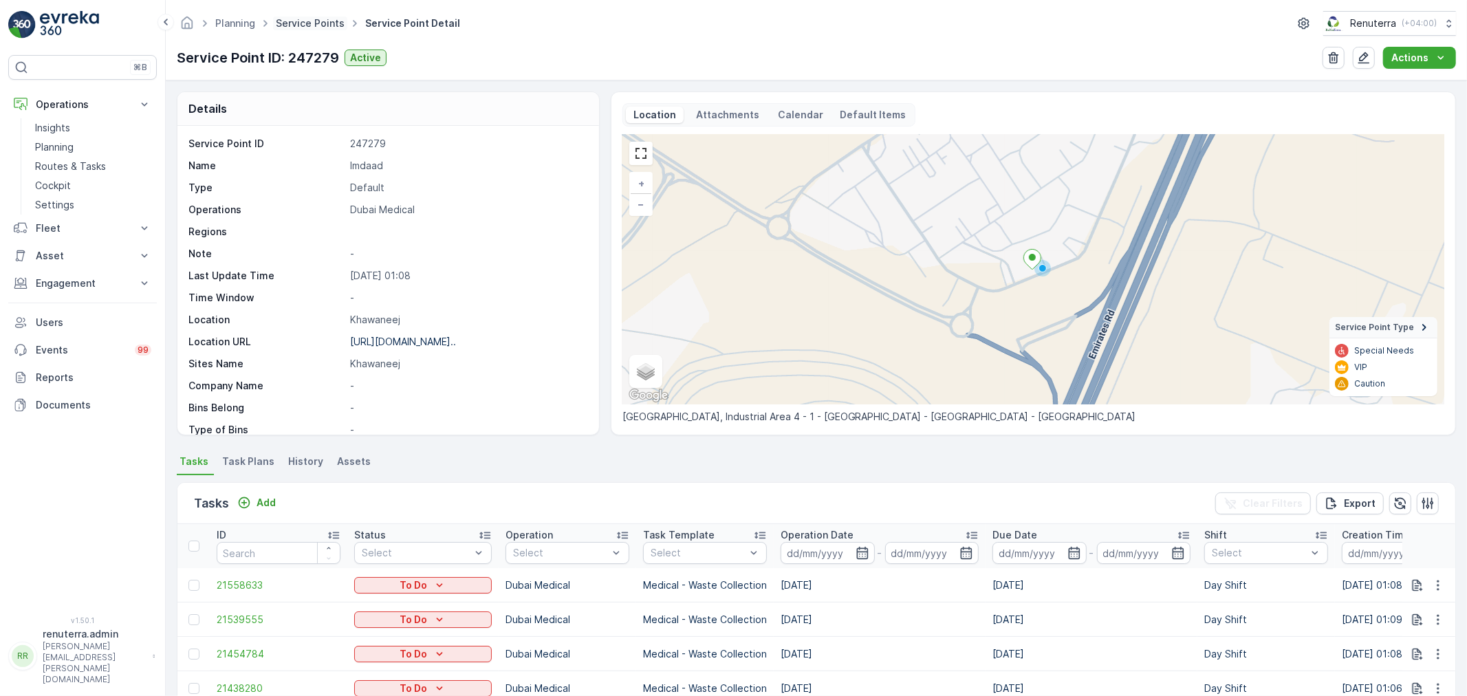
click at [324, 21] on link "Service Points" at bounding box center [310, 23] width 69 height 12
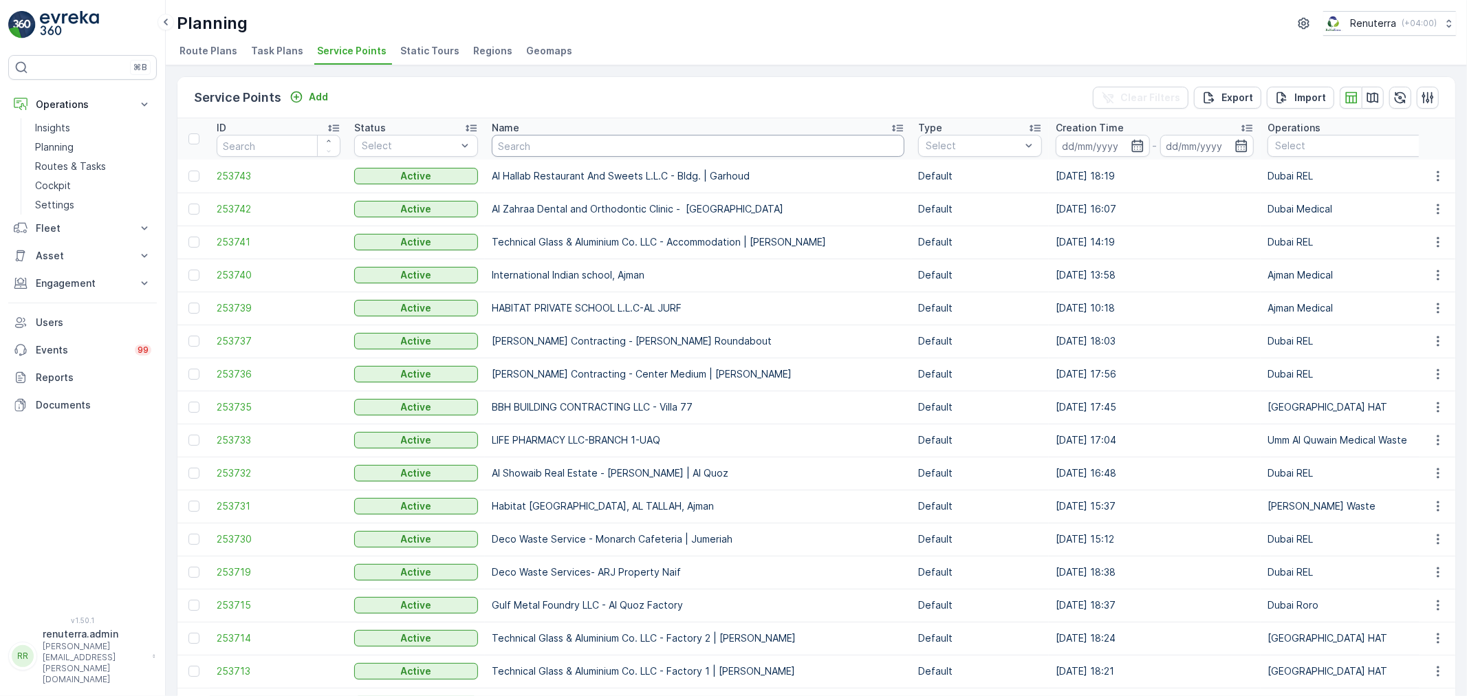
click at [555, 143] on input "text" at bounding box center [698, 146] width 413 height 22
type input "it"
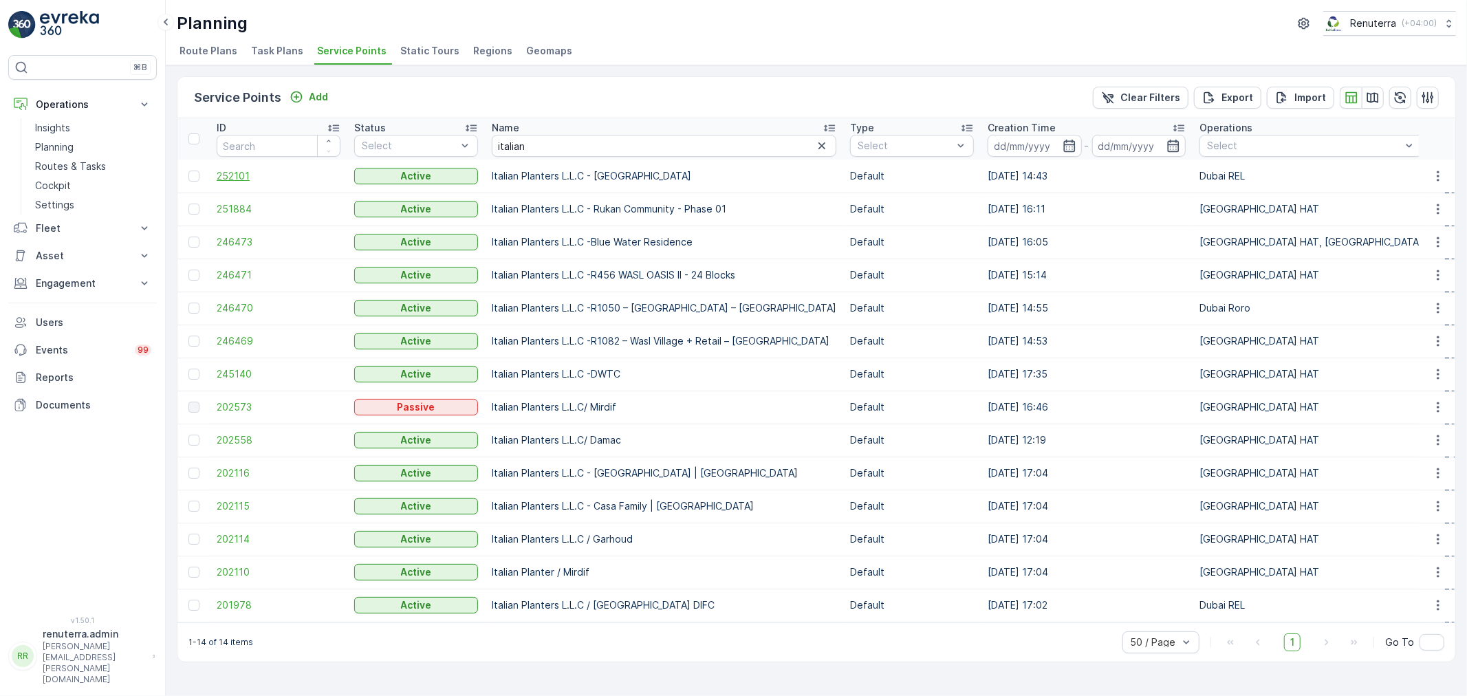
click at [244, 177] on span "252101" at bounding box center [279, 176] width 124 height 14
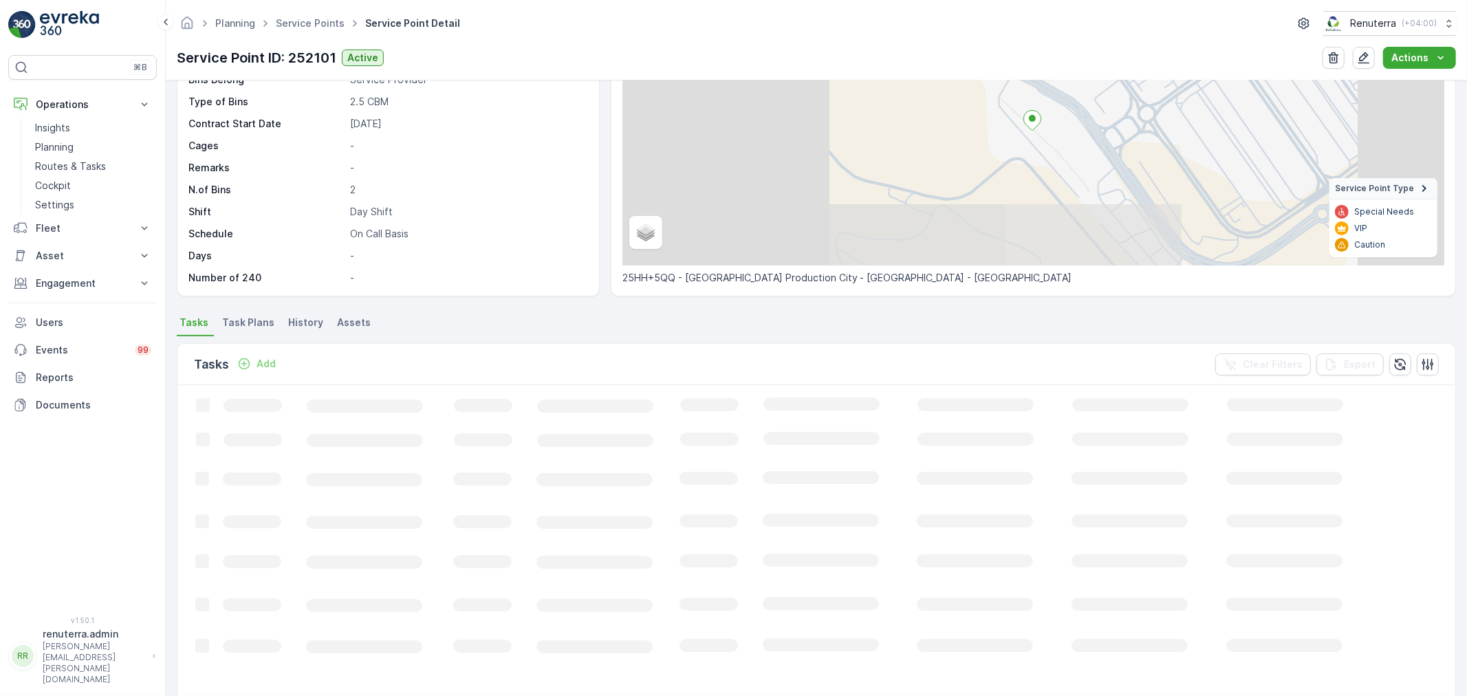
scroll to position [153, 0]
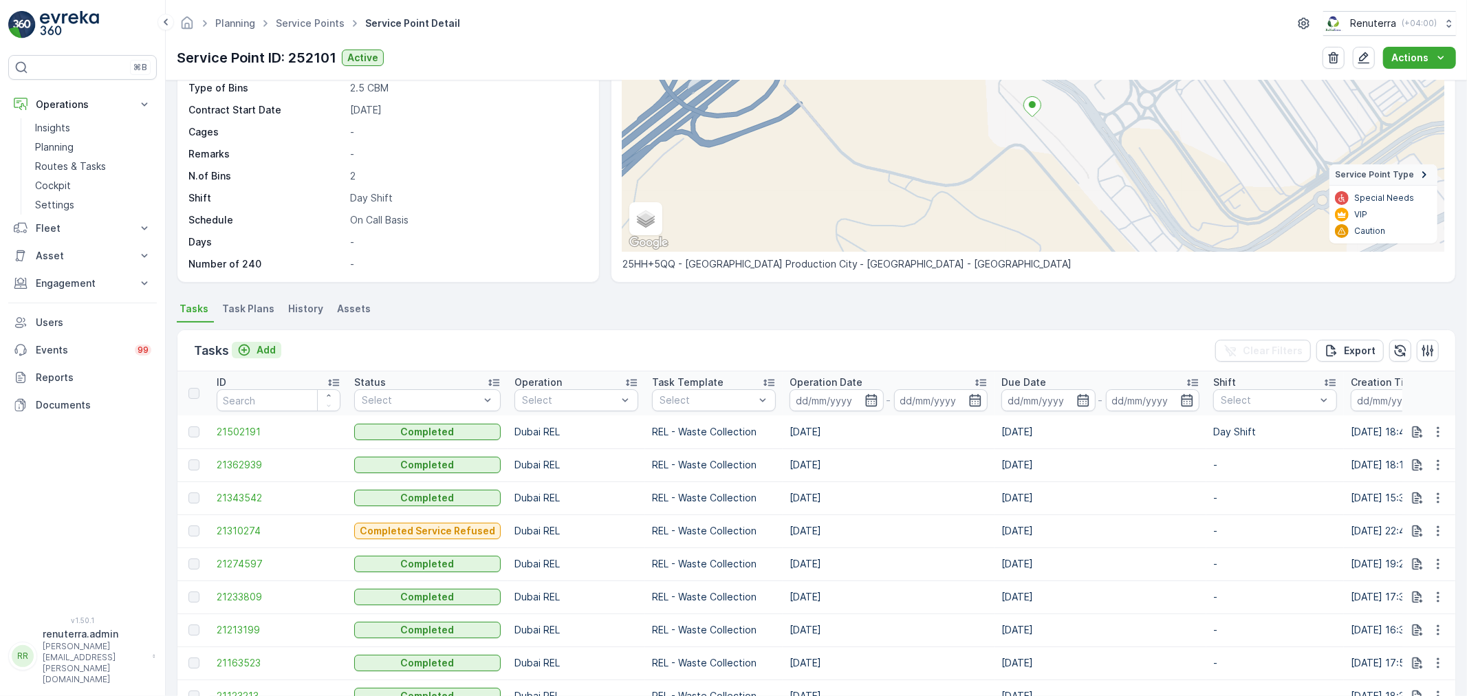
click at [268, 348] on p "Add" at bounding box center [266, 350] width 19 height 14
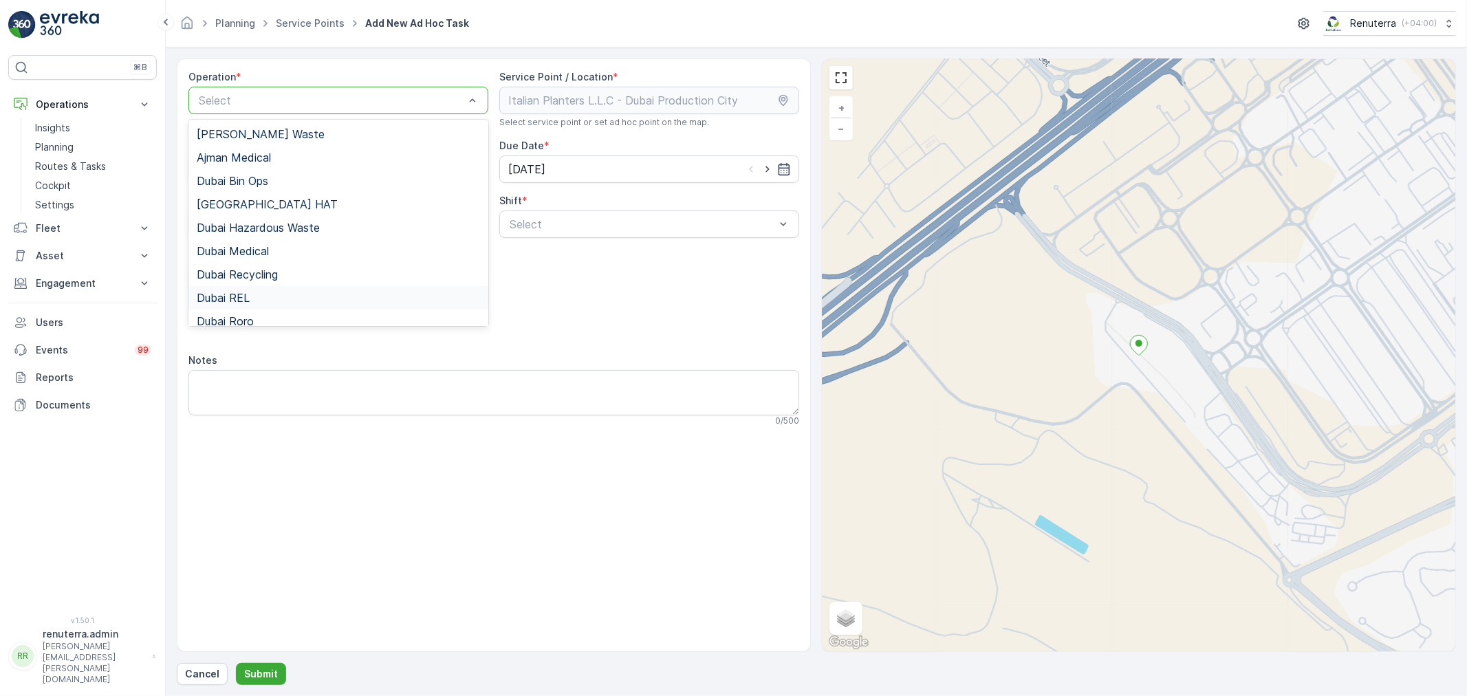
click at [257, 294] on div "Dubai REL" at bounding box center [338, 298] width 283 height 12
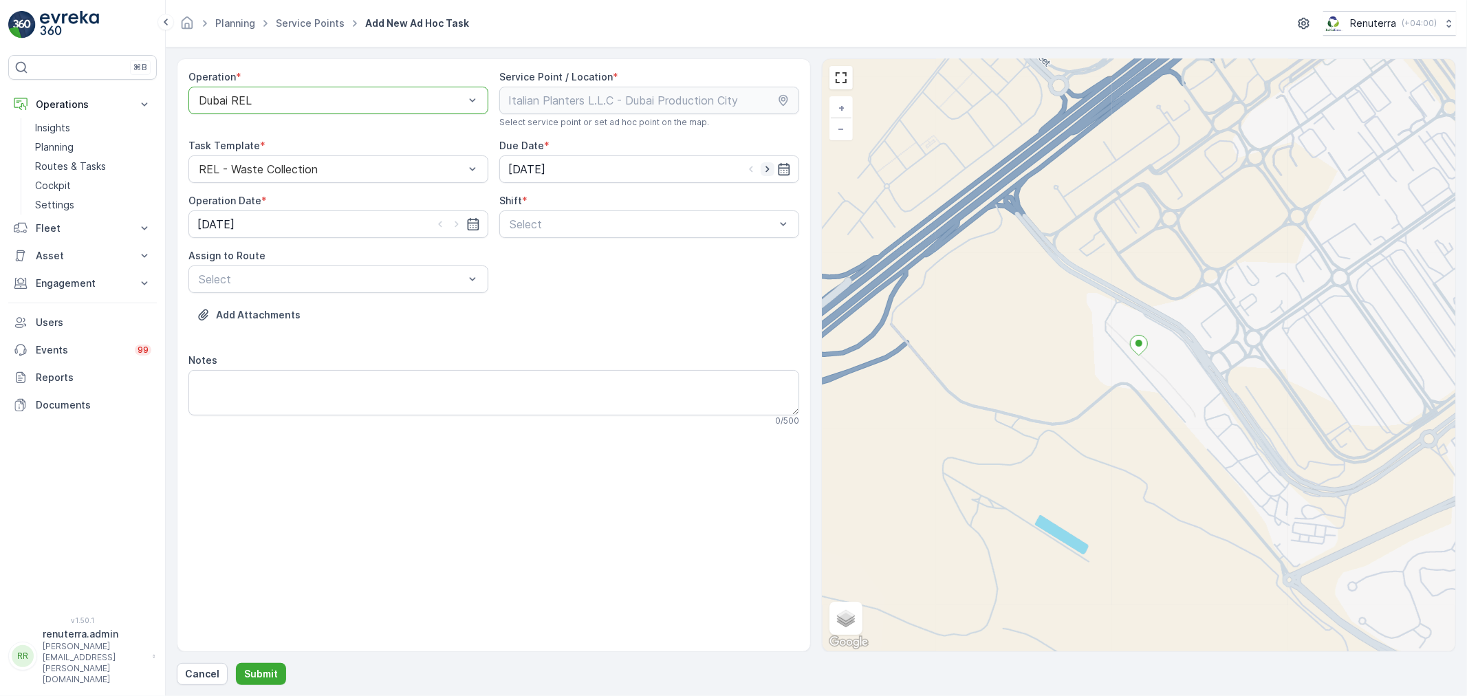
click at [769, 169] on icon "button" at bounding box center [768, 169] width 14 height 14
type input "11.09.2025"
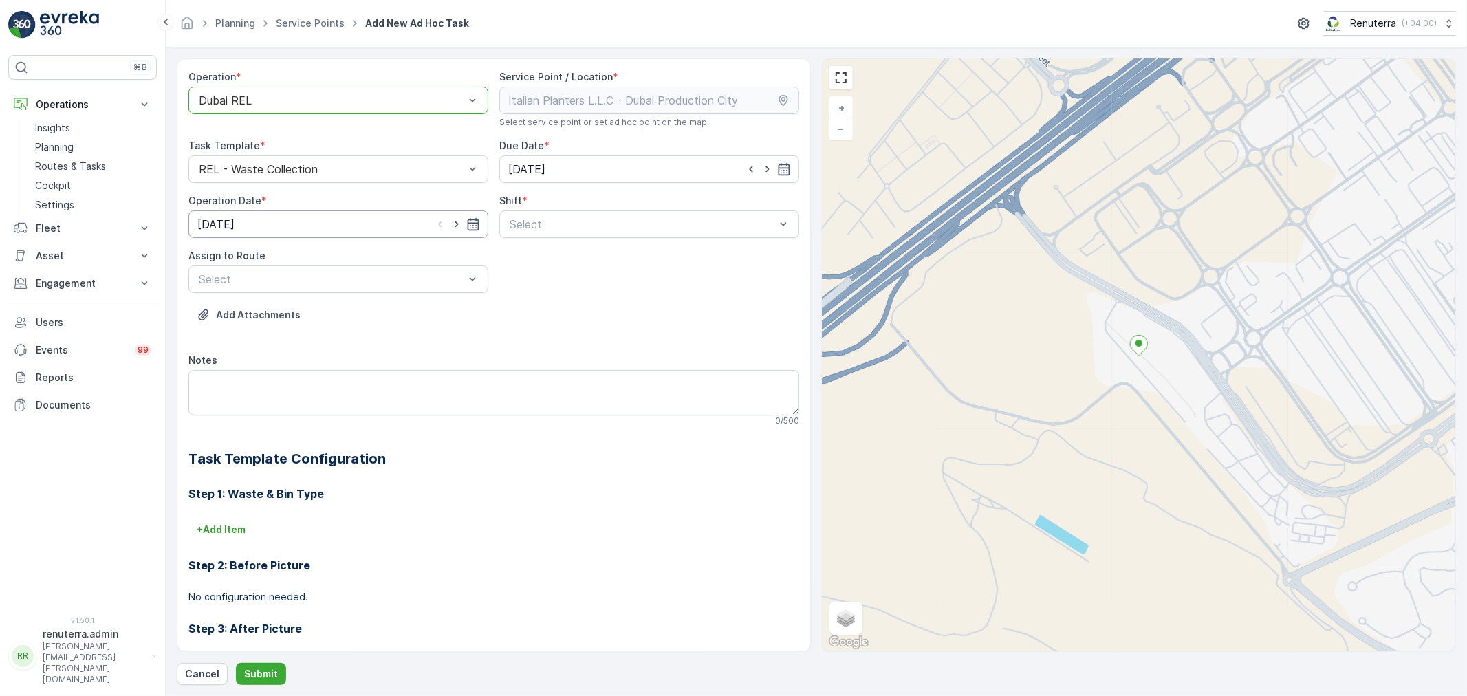
click at [456, 215] on input "10.09.2025" at bounding box center [338, 224] width 300 height 28
click at [457, 227] on icon "button" at bounding box center [457, 224] width 14 height 14
type input "11.09.2025"
click at [521, 259] on span "Day Shift" at bounding box center [532, 258] width 49 height 12
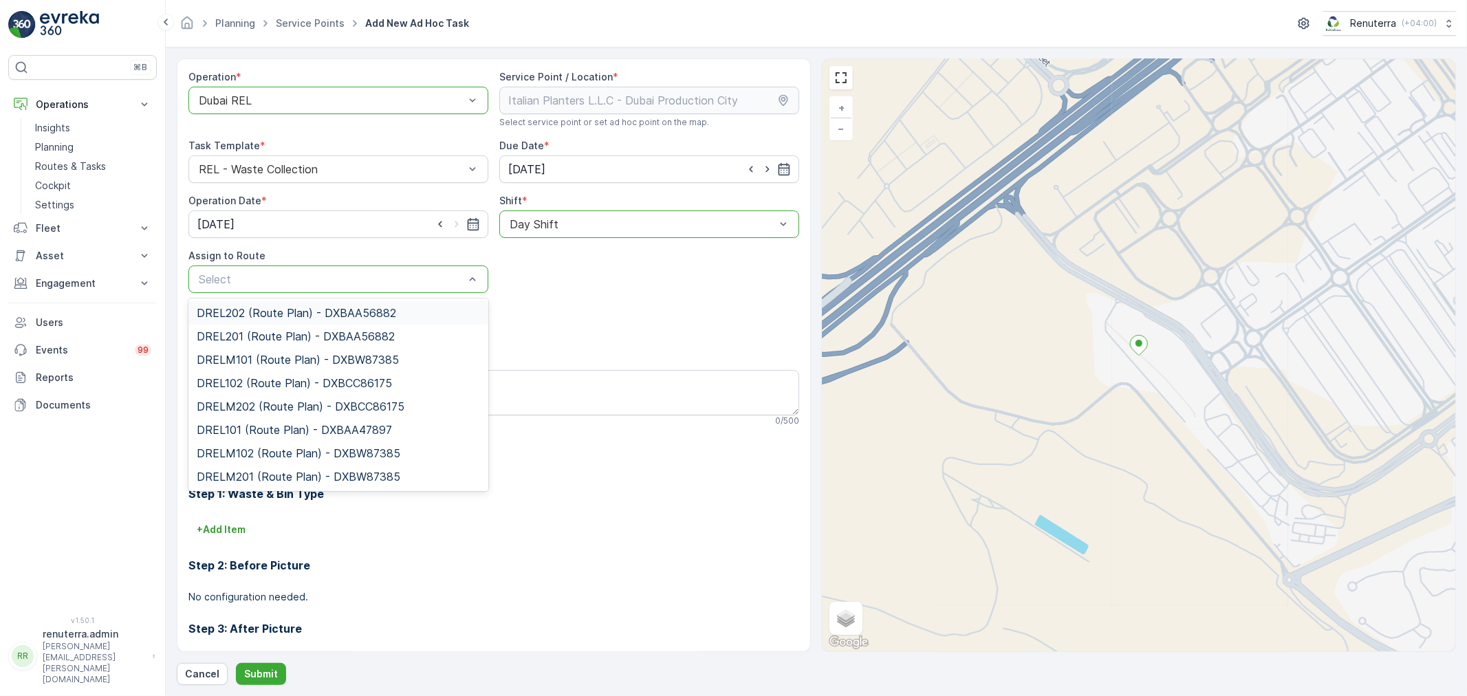
click at [356, 290] on div "Select" at bounding box center [338, 280] width 300 height 28
click at [252, 431] on span "DREL101 (Route Plan) - DXBAA47897" at bounding box center [294, 430] width 195 height 12
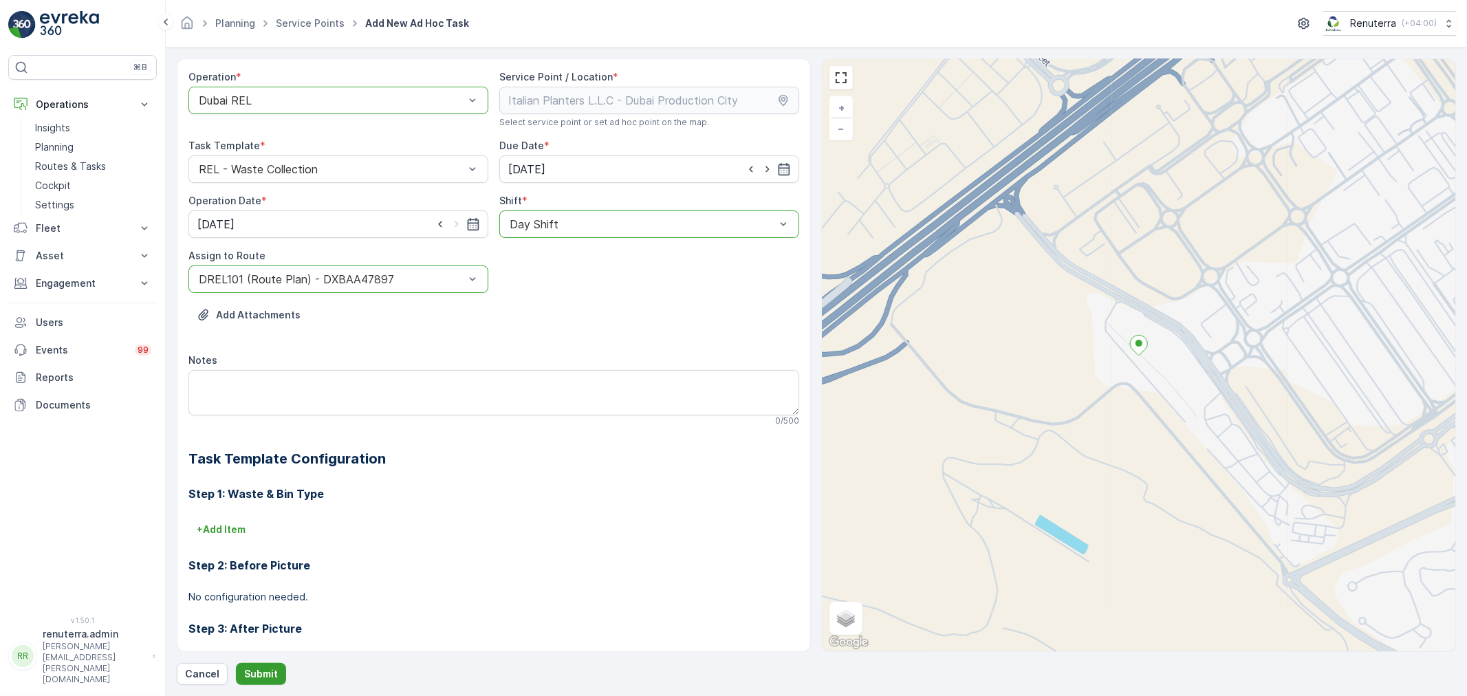
click at [255, 677] on p "Submit" at bounding box center [261, 674] width 34 height 14
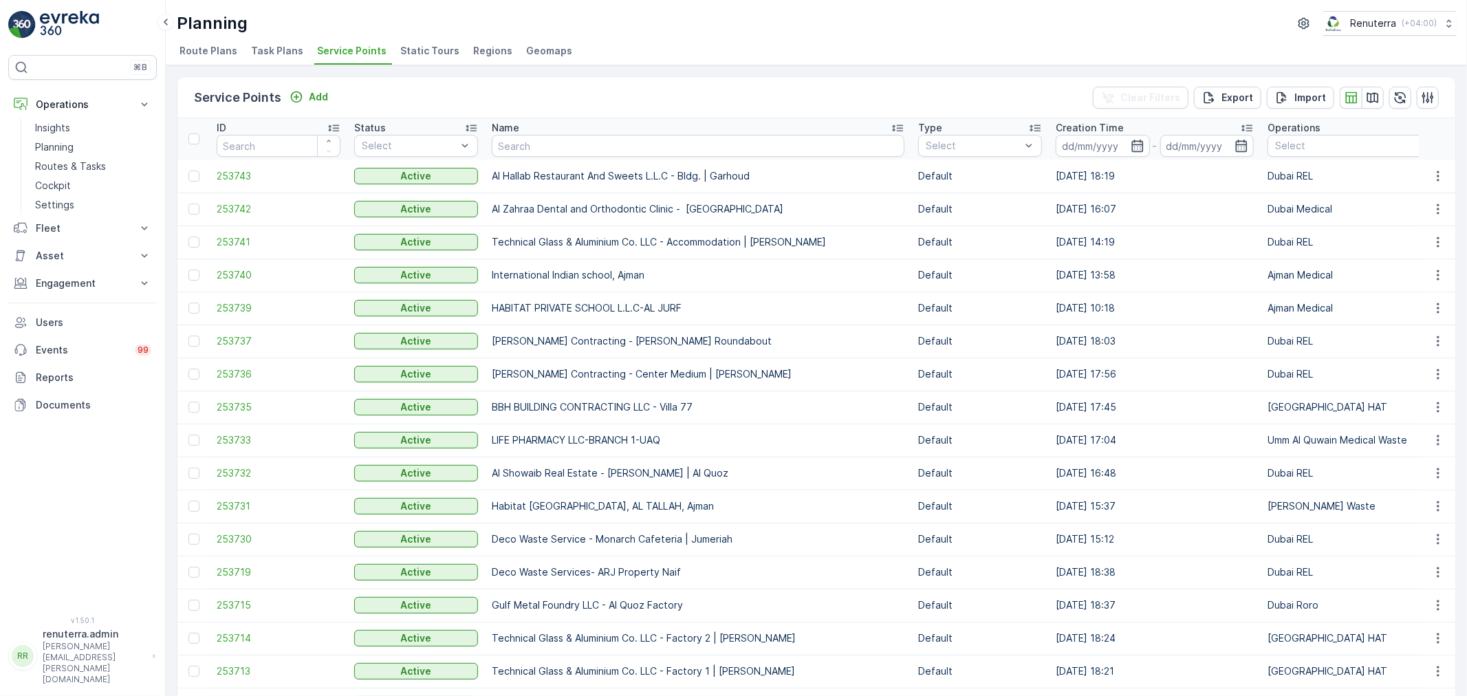
click at [334, 43] on li "Service Points" at bounding box center [353, 52] width 78 height 23
click at [58, 143] on p "Planning" at bounding box center [54, 147] width 39 height 14
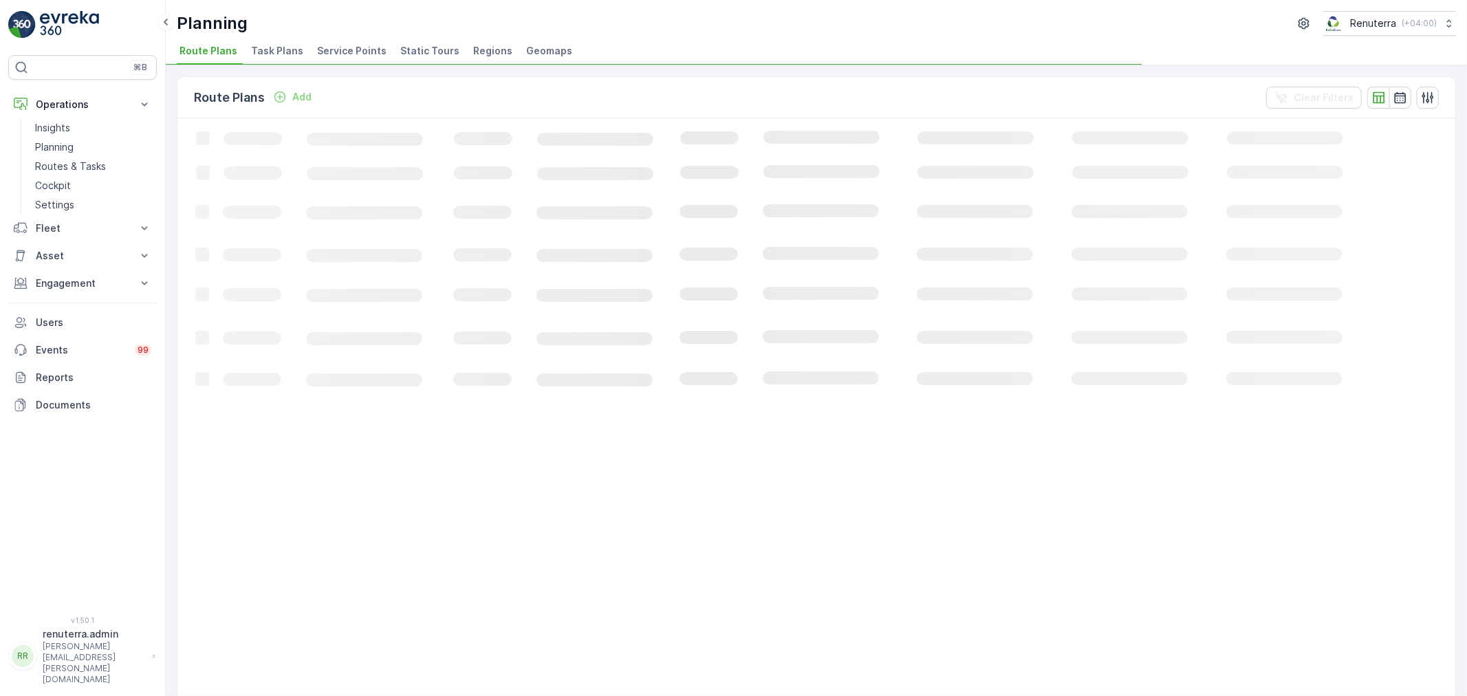
click at [339, 47] on span "Service Points" at bounding box center [351, 51] width 69 height 14
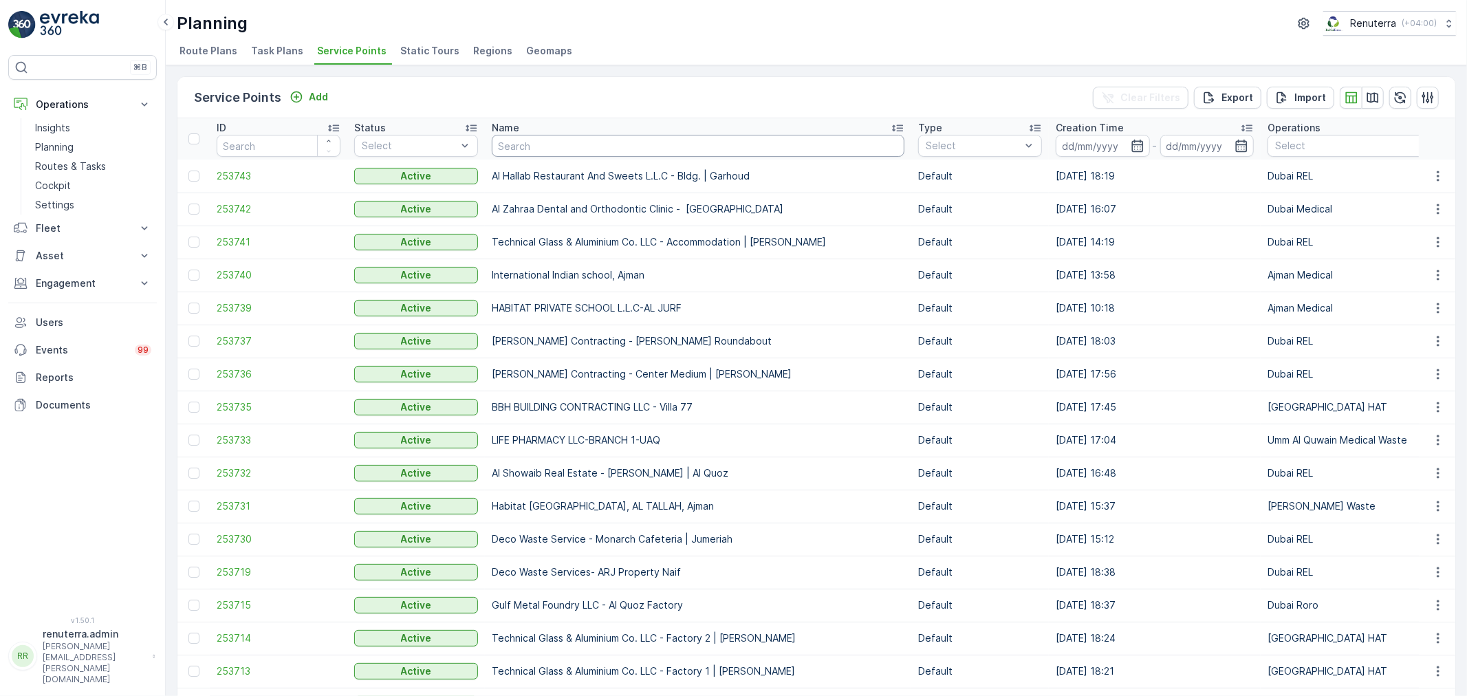
click at [541, 140] on input "text" at bounding box center [698, 146] width 413 height 22
type input "afnan"
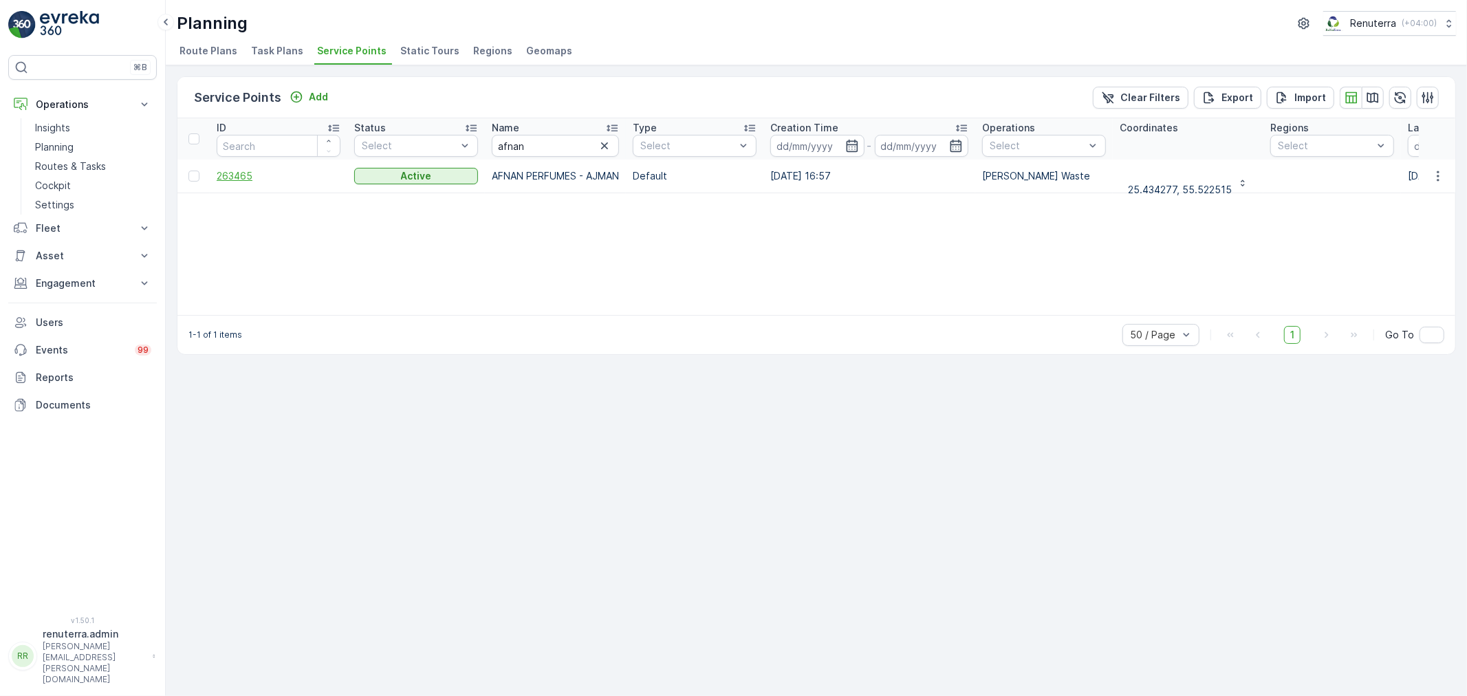
click at [236, 180] on span "263465" at bounding box center [279, 176] width 124 height 14
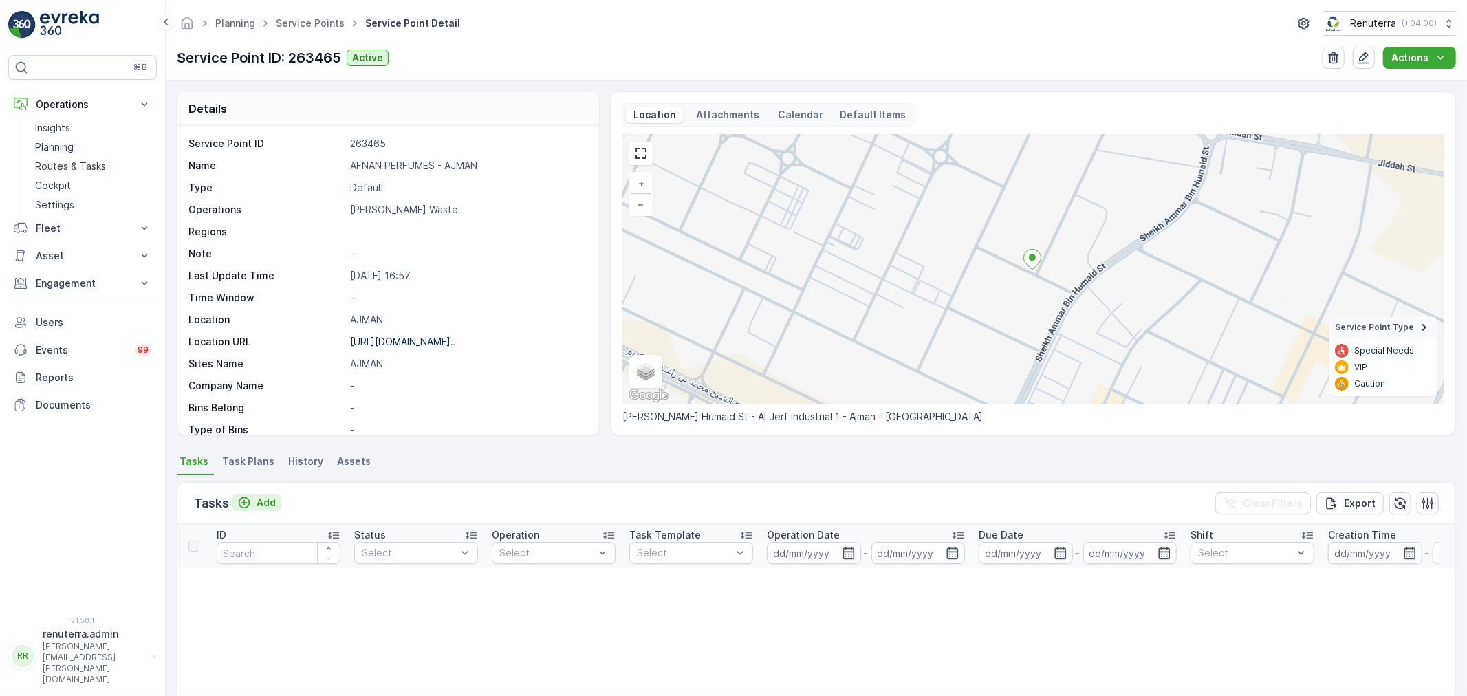
click at [257, 504] on p "Add" at bounding box center [266, 503] width 19 height 14
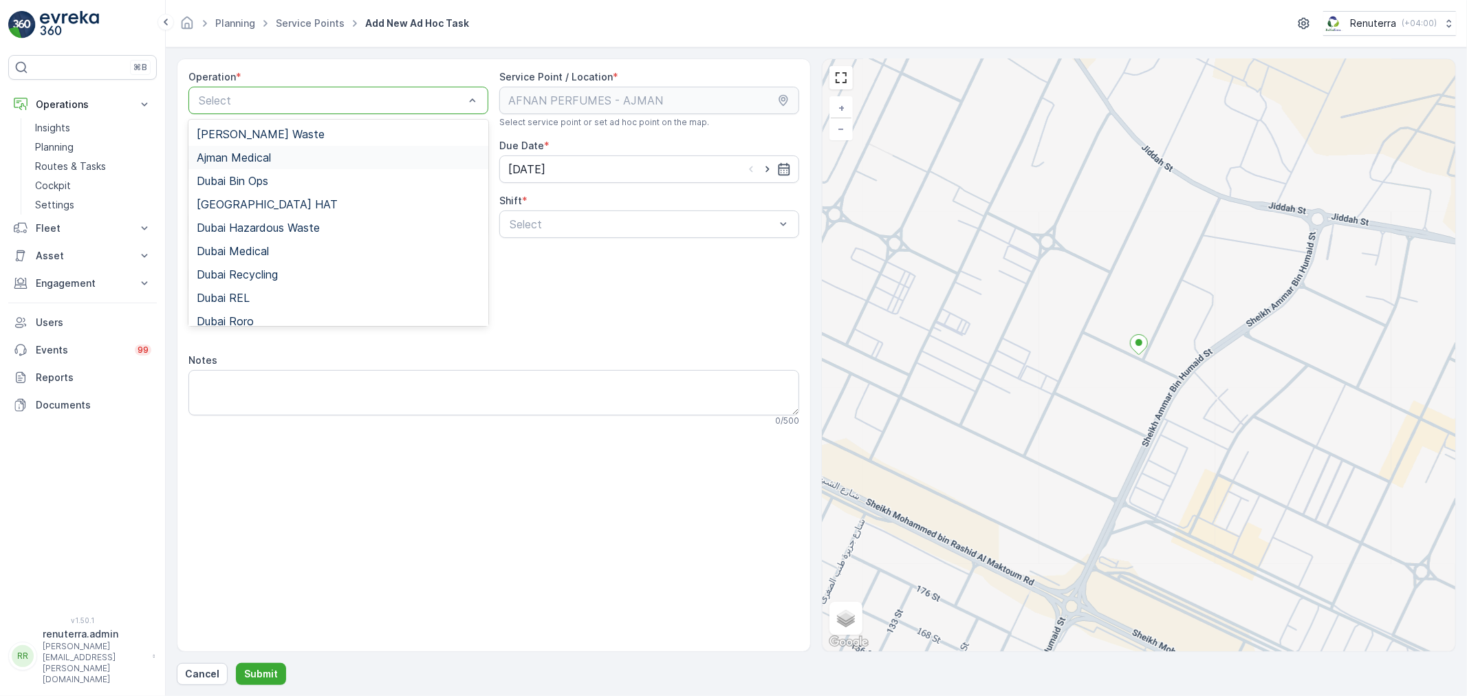
click at [253, 153] on span "Ajman Medical" at bounding box center [234, 157] width 74 height 12
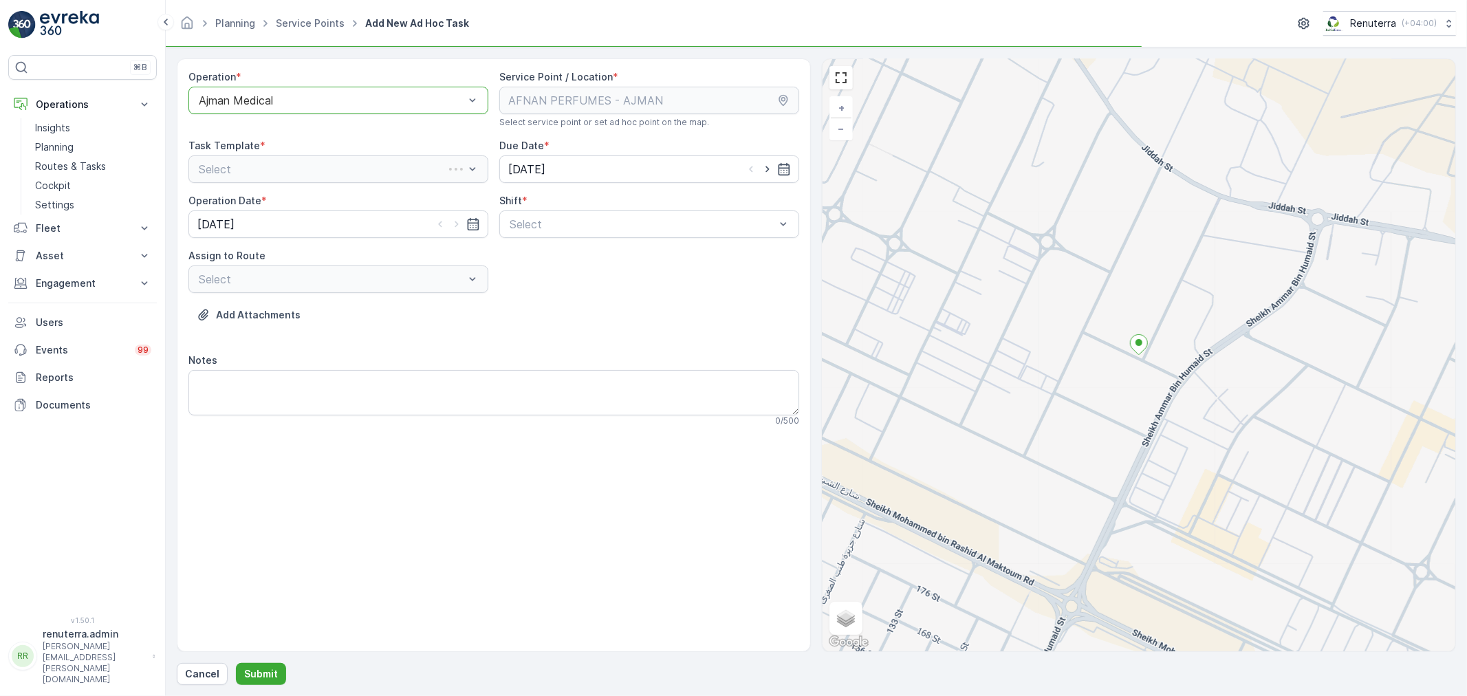
click at [253, 153] on div "Task Template * Select" at bounding box center [338, 161] width 300 height 44
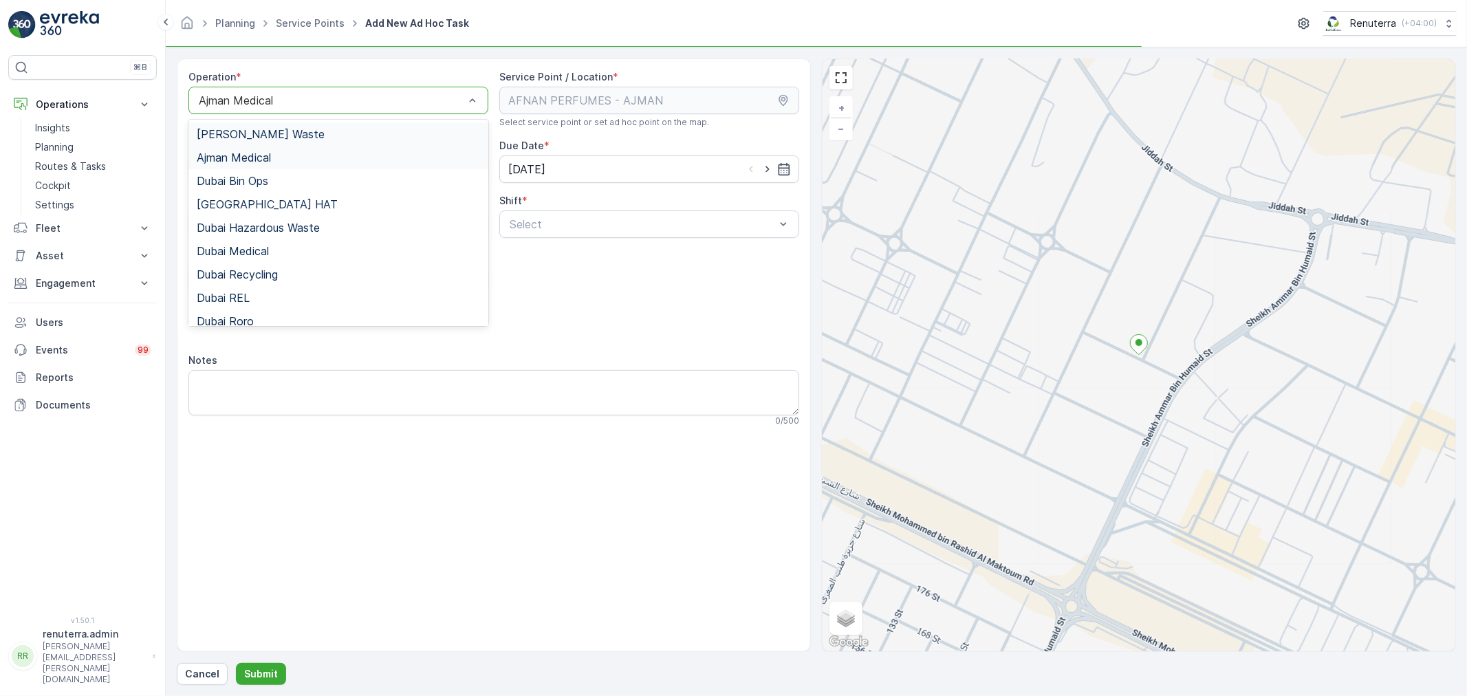
click at [280, 100] on div at bounding box center [331, 100] width 268 height 12
click at [279, 138] on span "Ajman Hazardous Waste" at bounding box center [261, 134] width 128 height 12
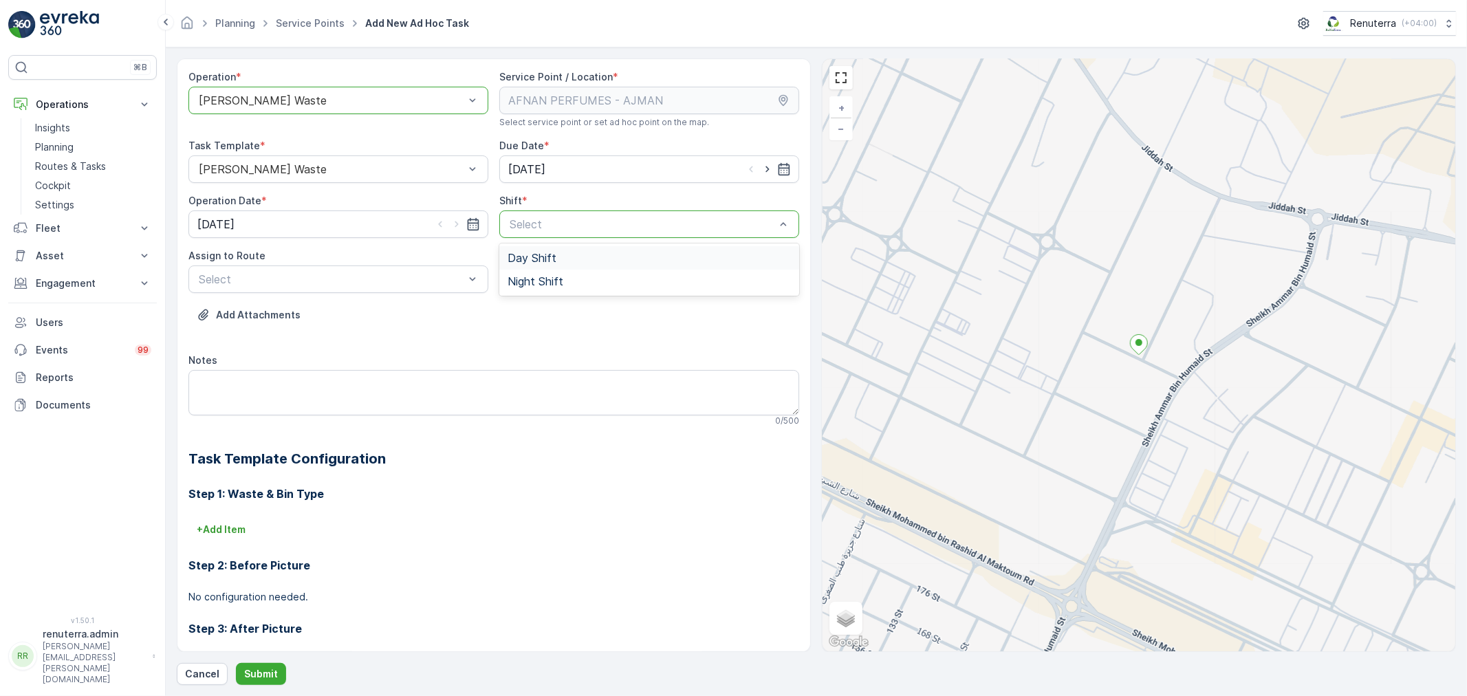
click at [525, 261] on span "Day Shift" at bounding box center [532, 258] width 49 height 12
click at [566, 220] on div at bounding box center [642, 224] width 268 height 12
click at [546, 281] on span "Night Shift" at bounding box center [536, 281] width 56 height 12
click at [317, 312] on span "AJHAZ101 (Upcoming) - U73528 DXB" at bounding box center [294, 313] width 195 height 12
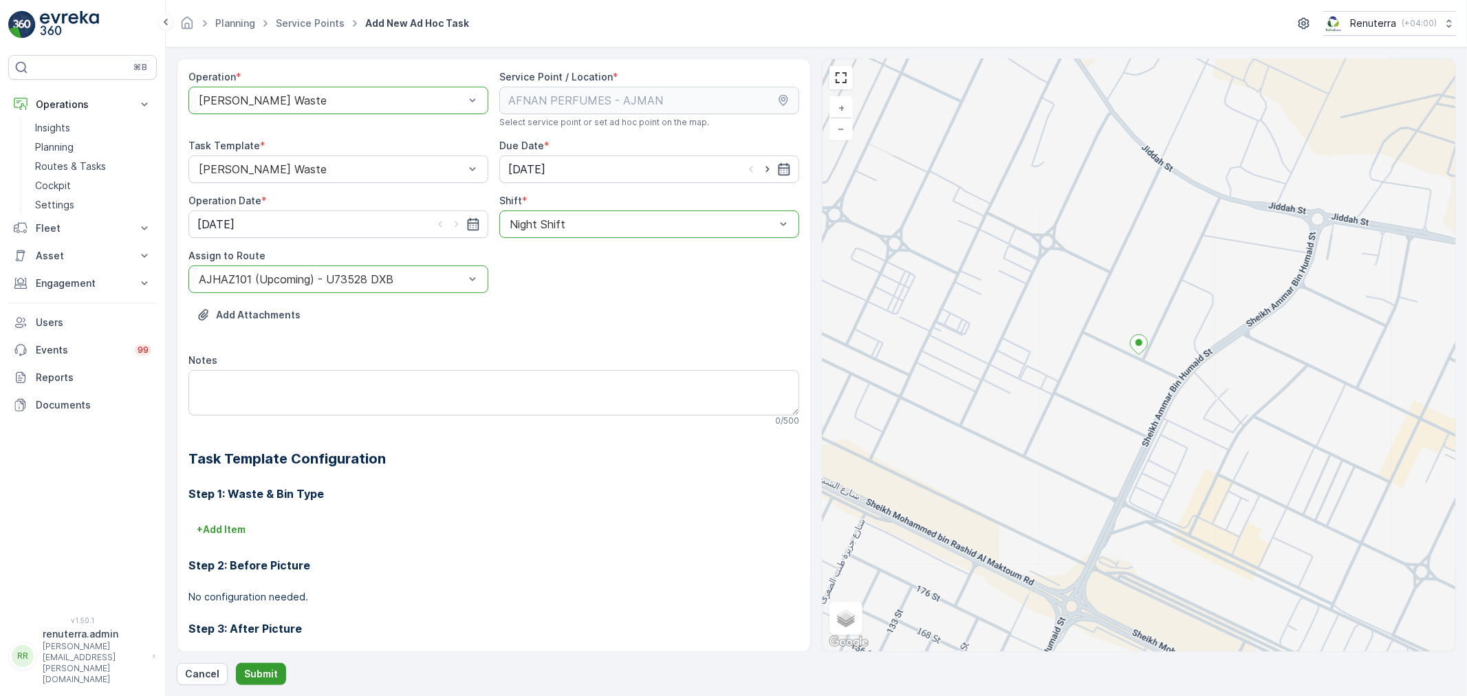
click at [255, 677] on p "Submit" at bounding box center [261, 674] width 34 height 14
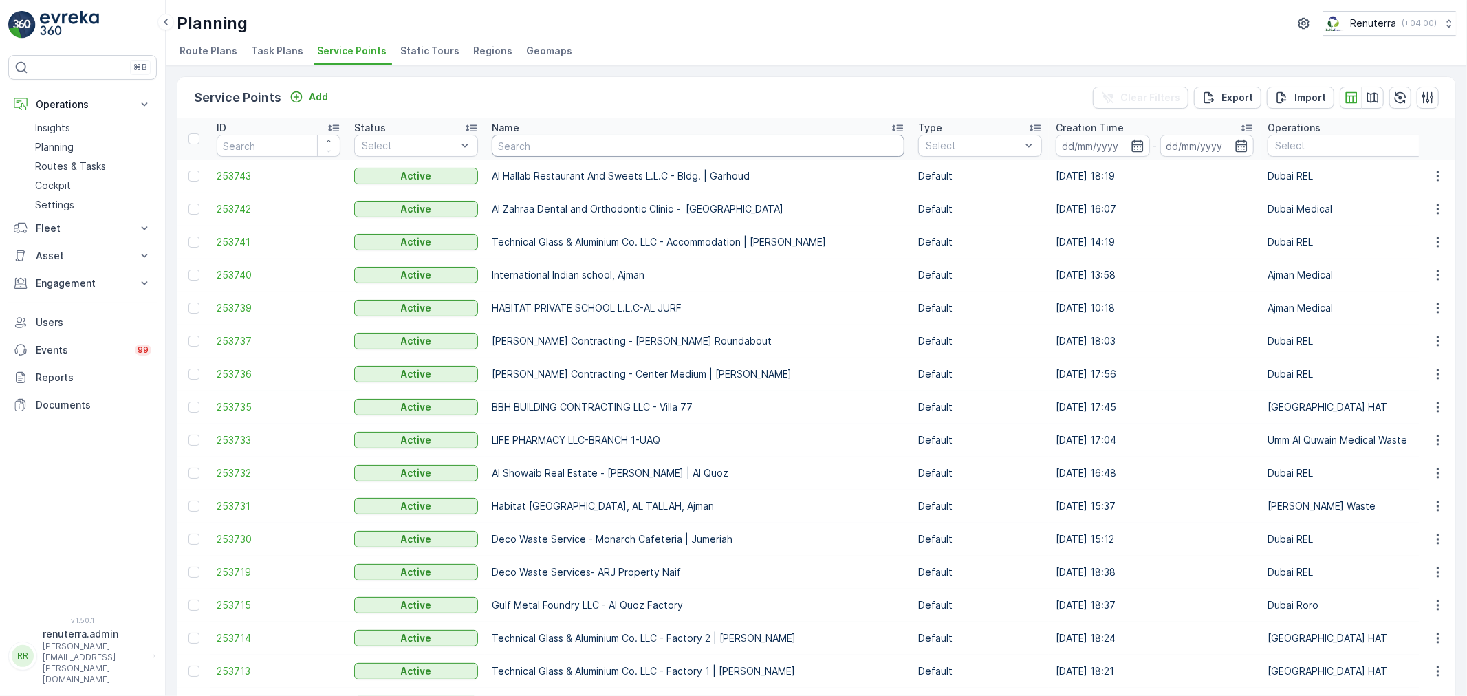
click at [542, 142] on input "text" at bounding box center [698, 146] width 413 height 22
type input "afnan"
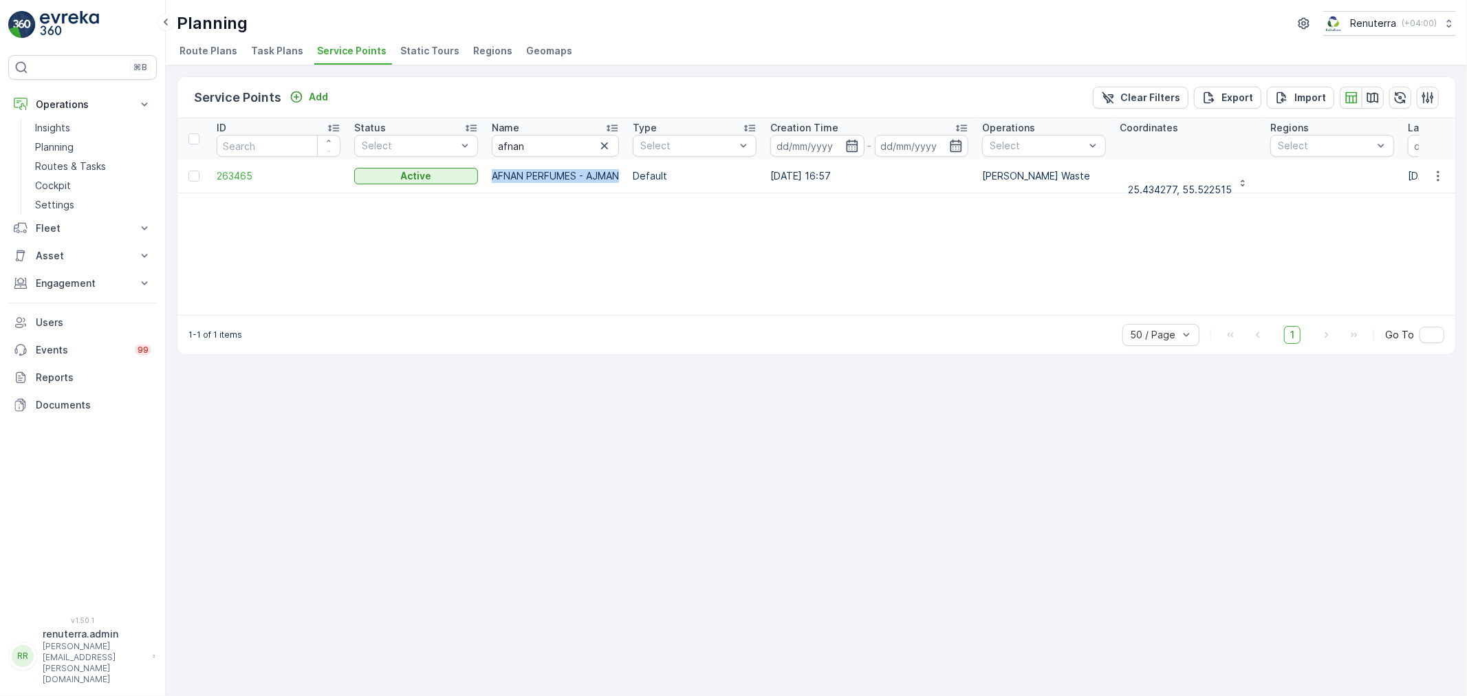
drag, startPoint x: 485, startPoint y: 175, endPoint x: 622, endPoint y: 180, distance: 137.0
click at [622, 180] on td "AFNAN PERFUMES - AJMAN" at bounding box center [555, 176] width 141 height 33
copy p "AFNAN PERFUMES - AJMAN"
drag, startPoint x: 532, startPoint y: 138, endPoint x: 462, endPoint y: 135, distance: 70.2
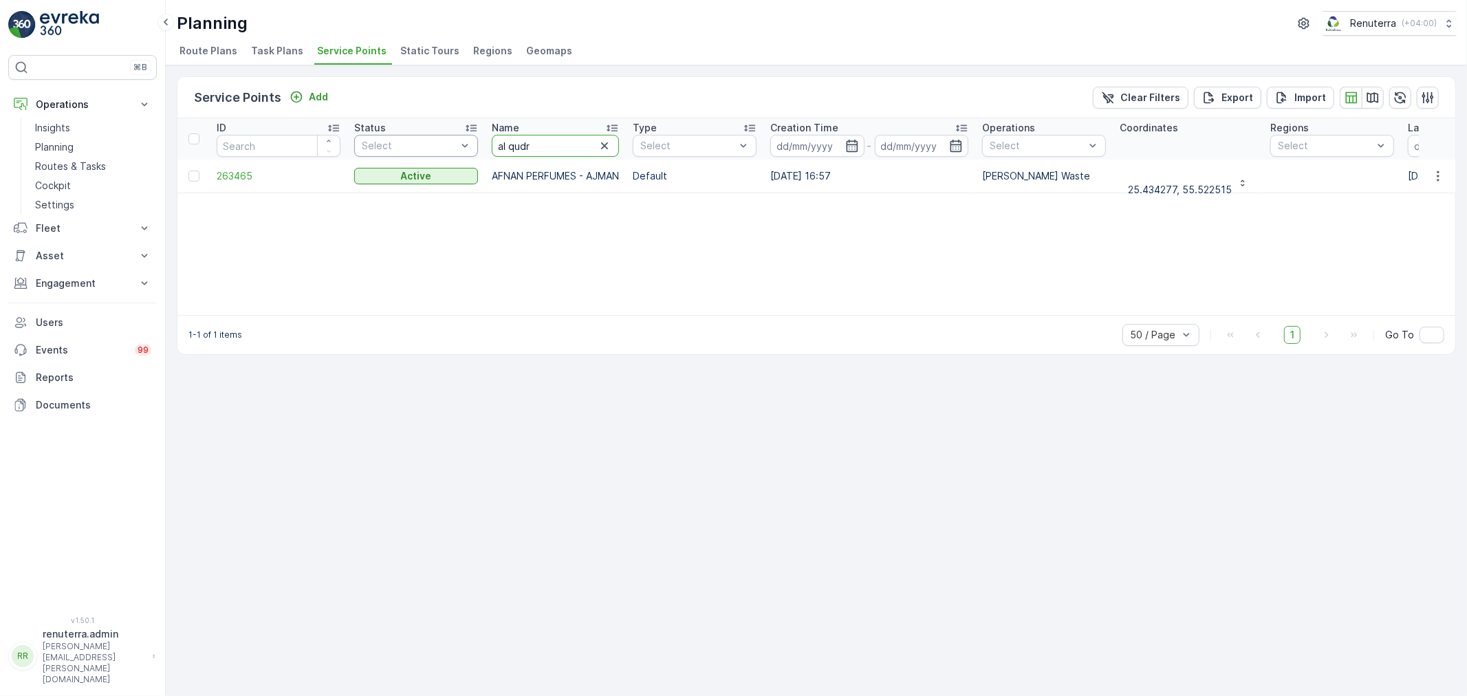
type input "al qudra"
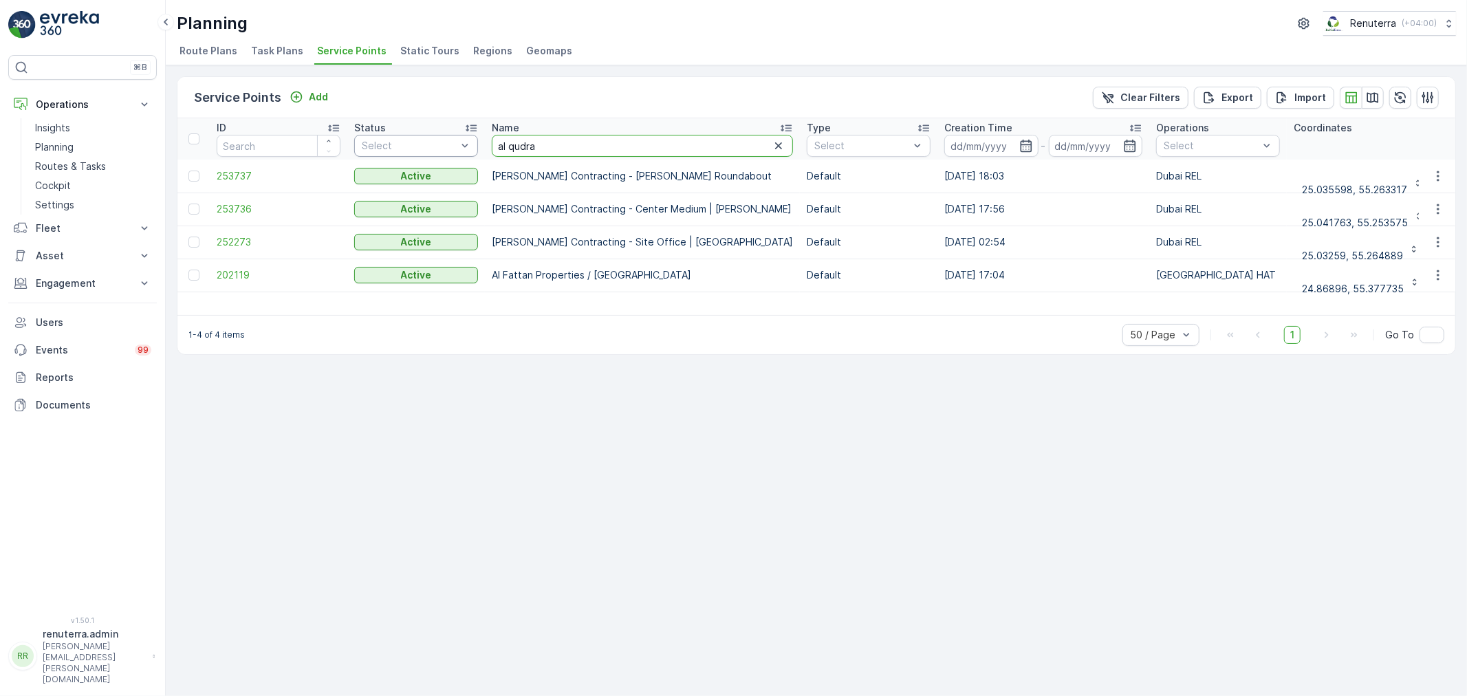
drag, startPoint x: 557, startPoint y: 152, endPoint x: 435, endPoint y: 153, distance: 121.8
type input "al tayer"
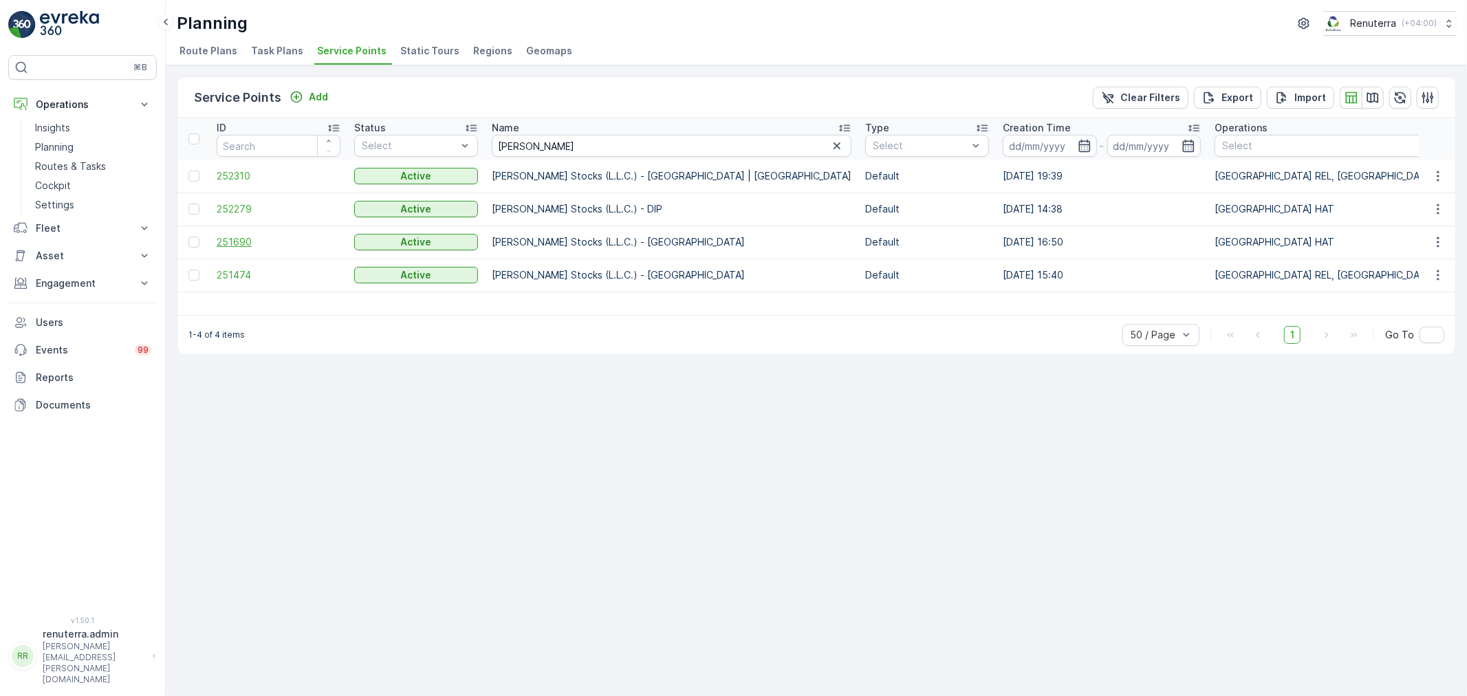
click at [229, 236] on span "251690" at bounding box center [279, 242] width 124 height 14
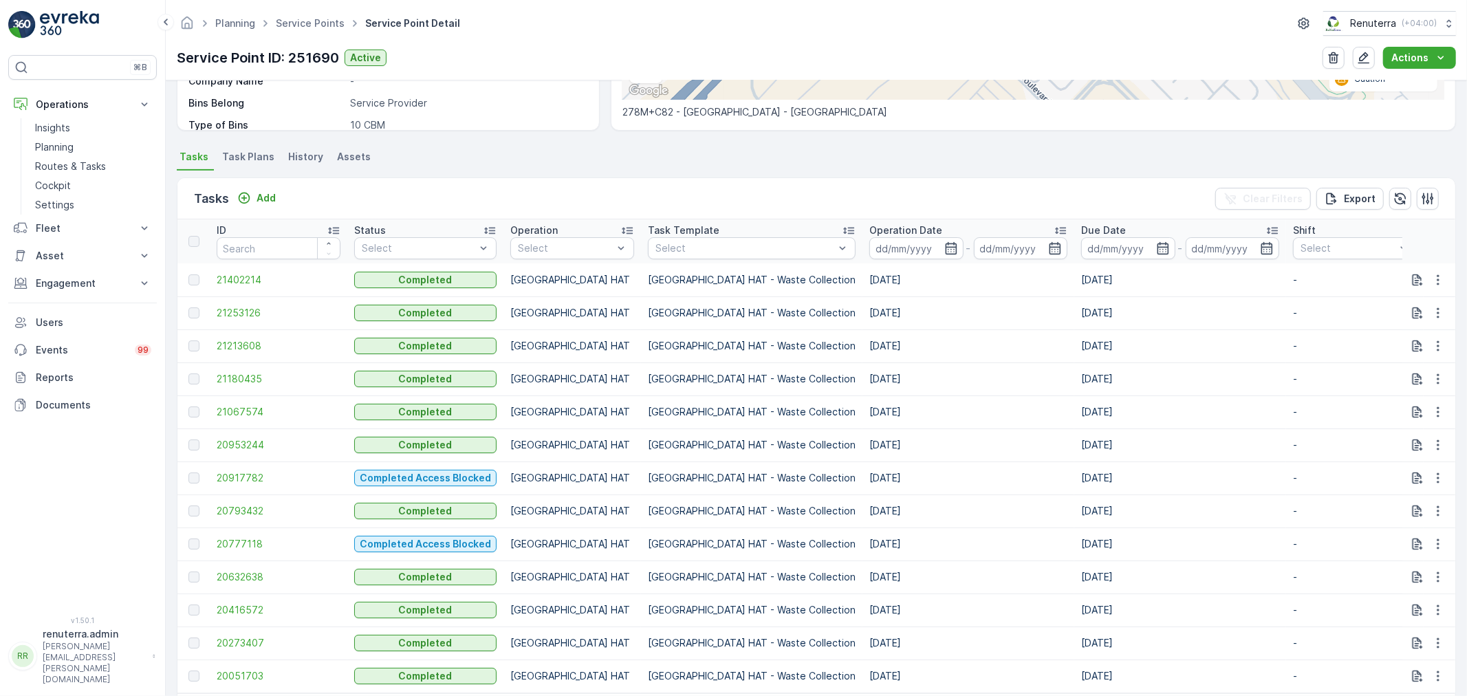
scroll to position [305, 0]
click at [944, 250] on icon "button" at bounding box center [951, 248] width 14 height 14
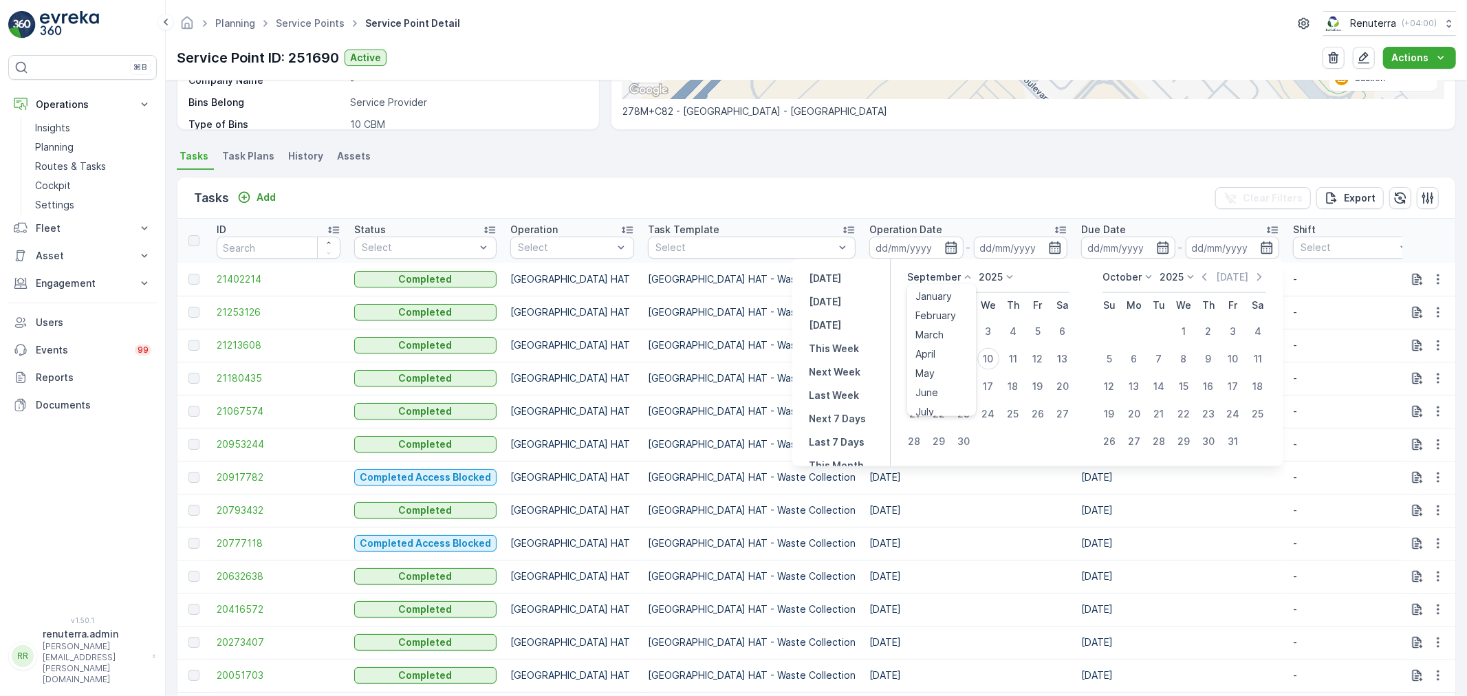
click at [938, 276] on p "September" at bounding box center [934, 277] width 54 height 14
click at [933, 349] on span "August" at bounding box center [932, 355] width 32 height 14
click at [1039, 329] on div "1" at bounding box center [1038, 332] width 22 height 22
type input "[DATE]"
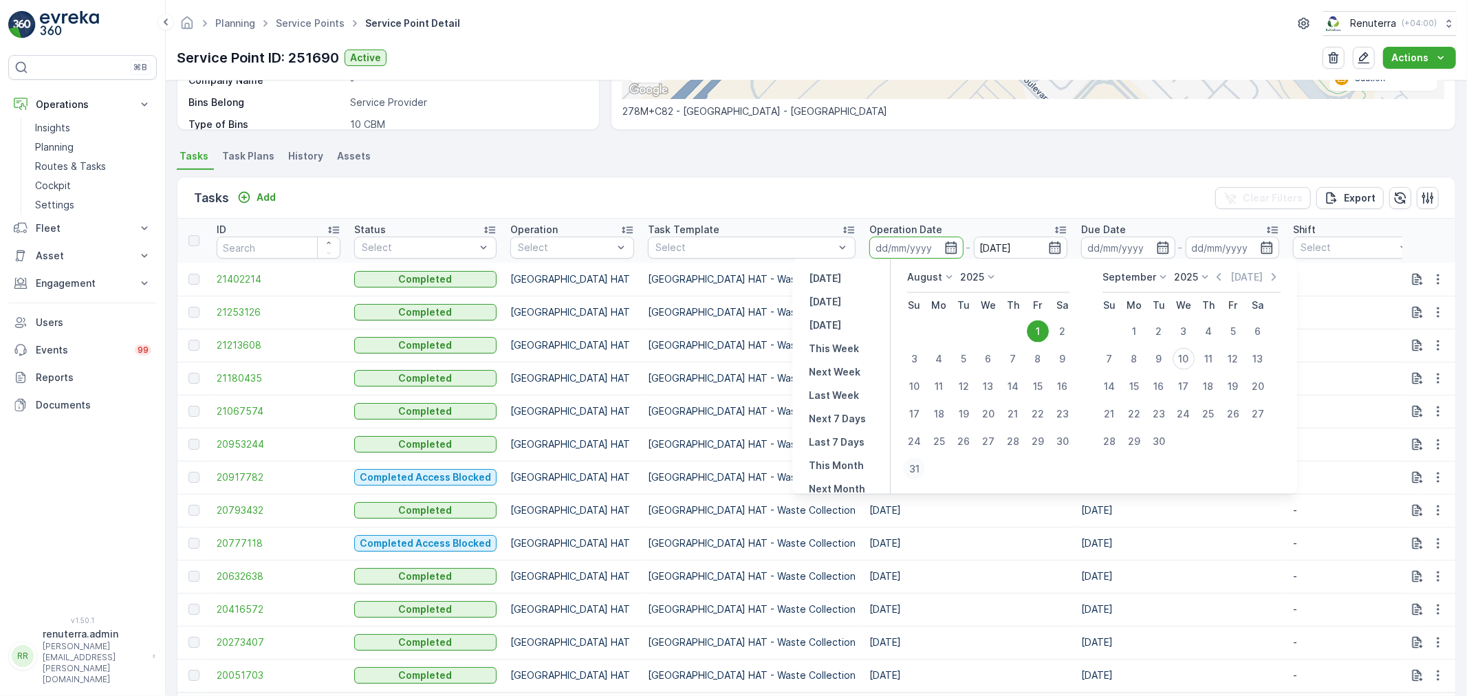
click at [911, 465] on div "31" at bounding box center [914, 469] width 22 height 22
type input "[DATE]"
click at [1043, 334] on div "1" at bounding box center [1038, 332] width 22 height 22
type input "[DATE]"
click at [911, 466] on div "31" at bounding box center [914, 469] width 22 height 22
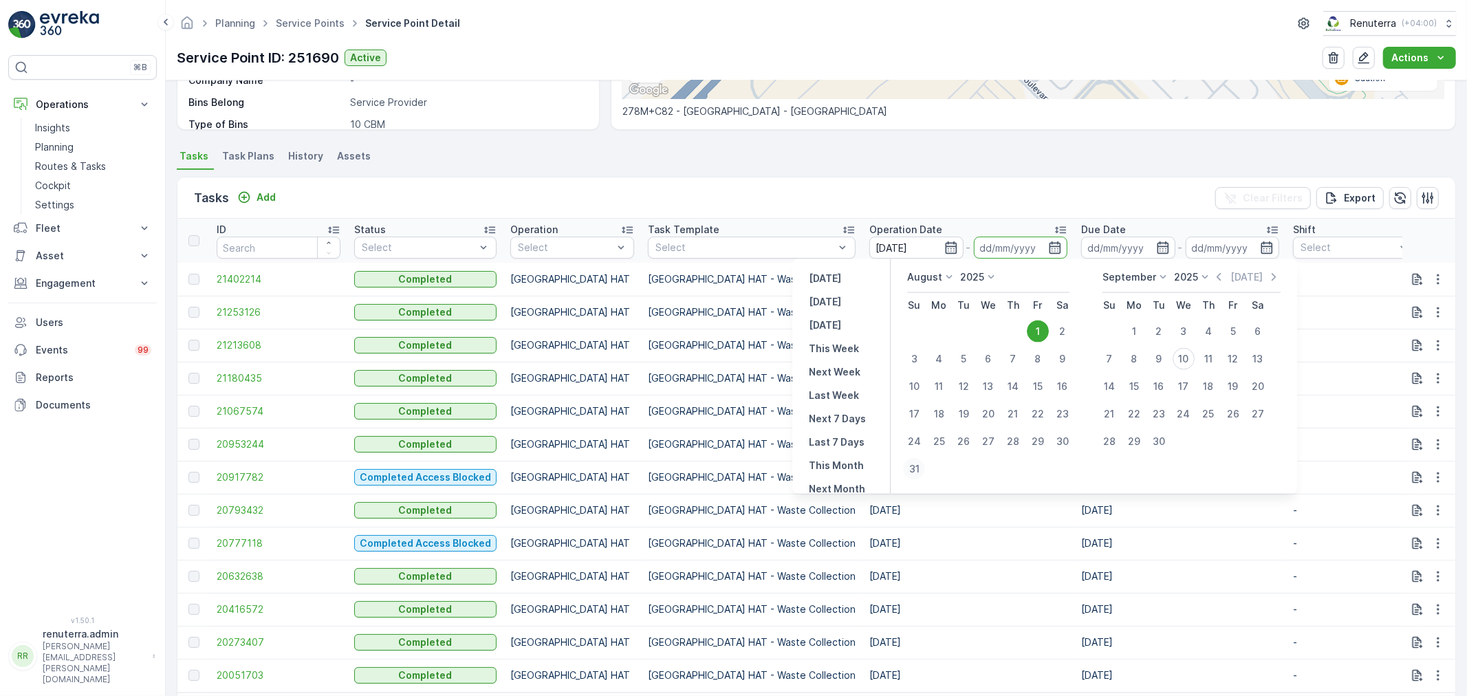
type input "[DATE]"
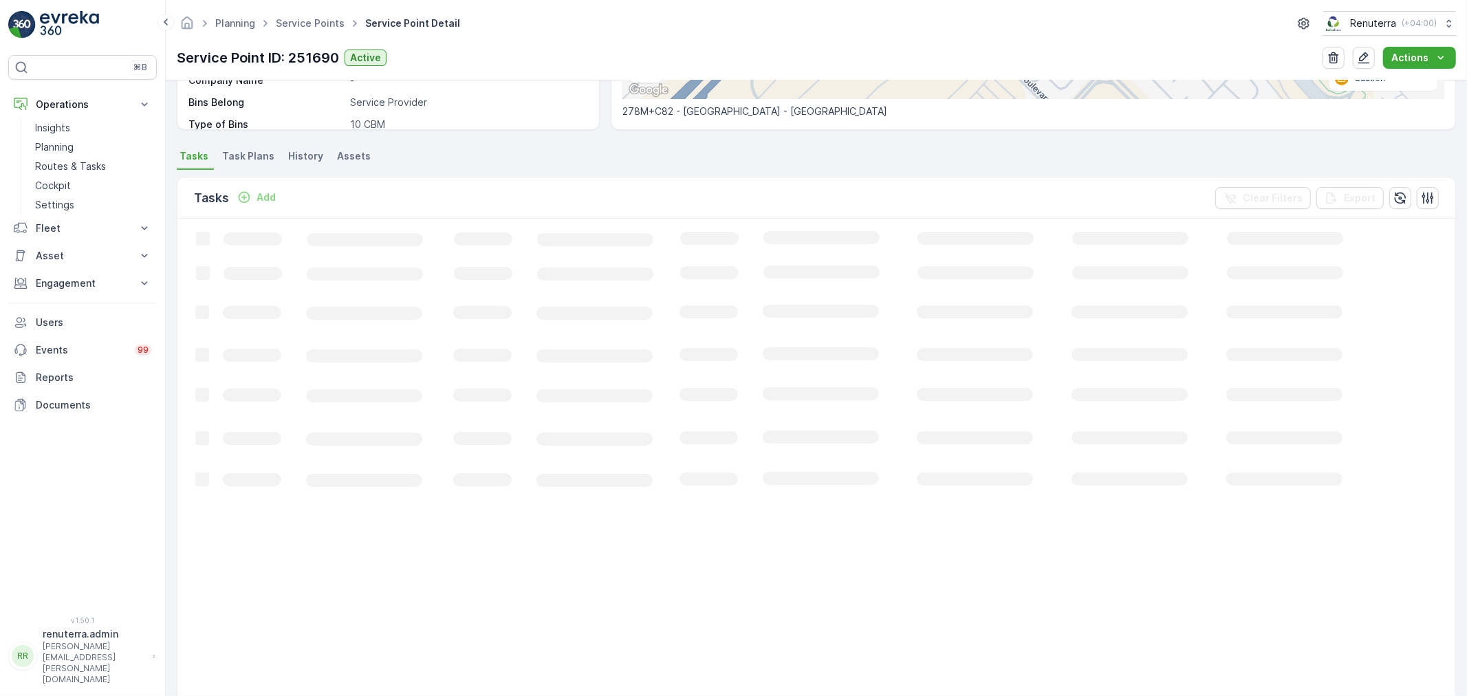
scroll to position [168, 0]
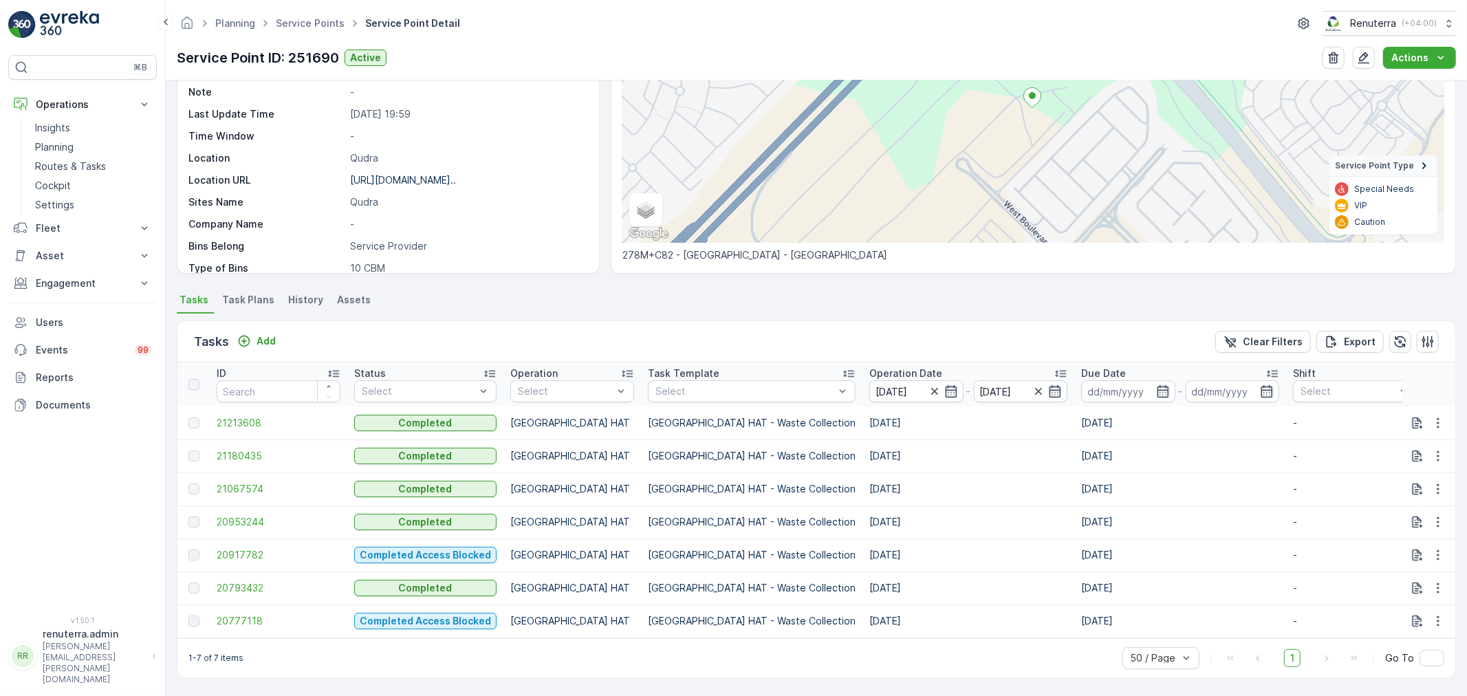
click at [571, 582] on p "[GEOGRAPHIC_DATA] HAT" at bounding box center [572, 588] width 124 height 14
click at [557, 506] on td "[GEOGRAPHIC_DATA] HAT" at bounding box center [573, 522] width 138 height 33
drag, startPoint x: 559, startPoint y: 477, endPoint x: 561, endPoint y: 457, distance: 20.8
click at [559, 482] on p "[GEOGRAPHIC_DATA] HAT" at bounding box center [572, 489] width 124 height 14
drag, startPoint x: 561, startPoint y: 434, endPoint x: 576, endPoint y: 404, distance: 33.2
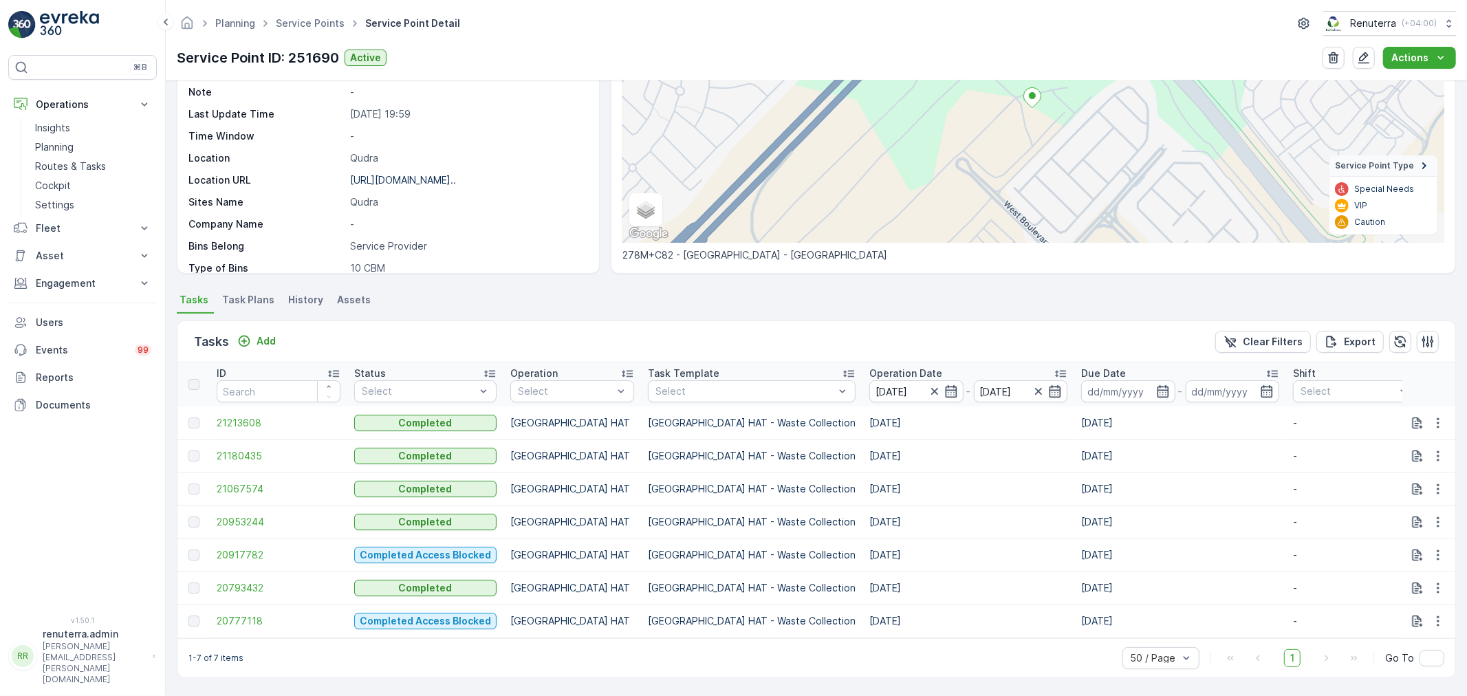
click at [562, 440] on td "[GEOGRAPHIC_DATA] HAT" at bounding box center [573, 456] width 138 height 33
click at [578, 407] on td "[GEOGRAPHIC_DATA] HAT" at bounding box center [573, 423] width 138 height 33
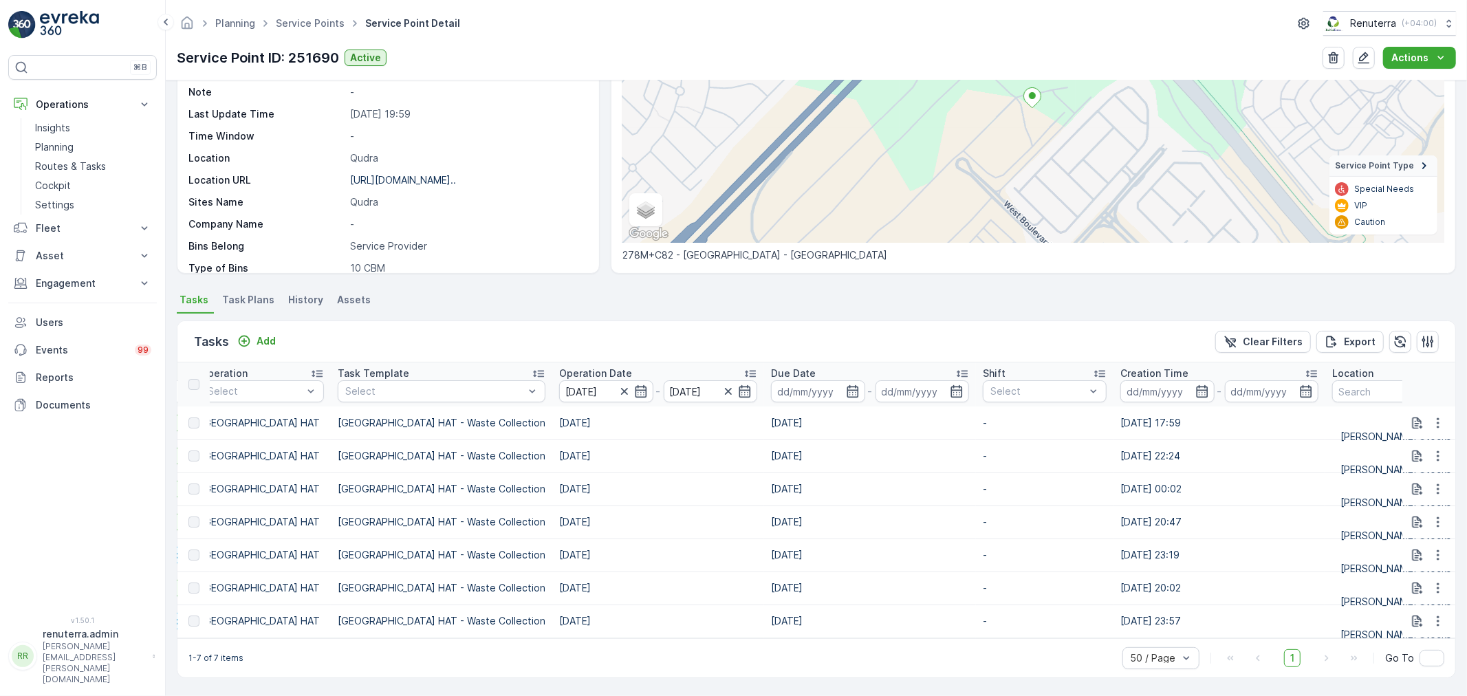
scroll to position [0, 0]
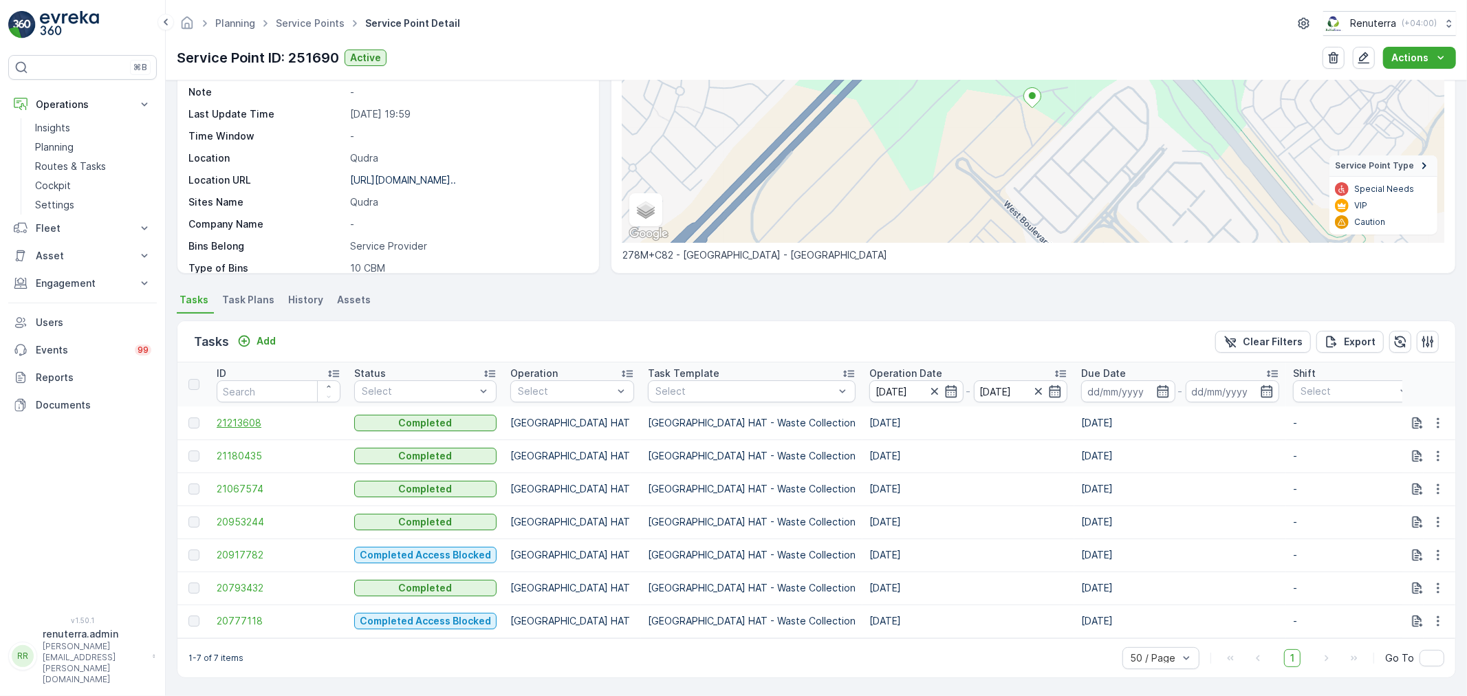
click at [241, 416] on span "21213608" at bounding box center [279, 423] width 124 height 14
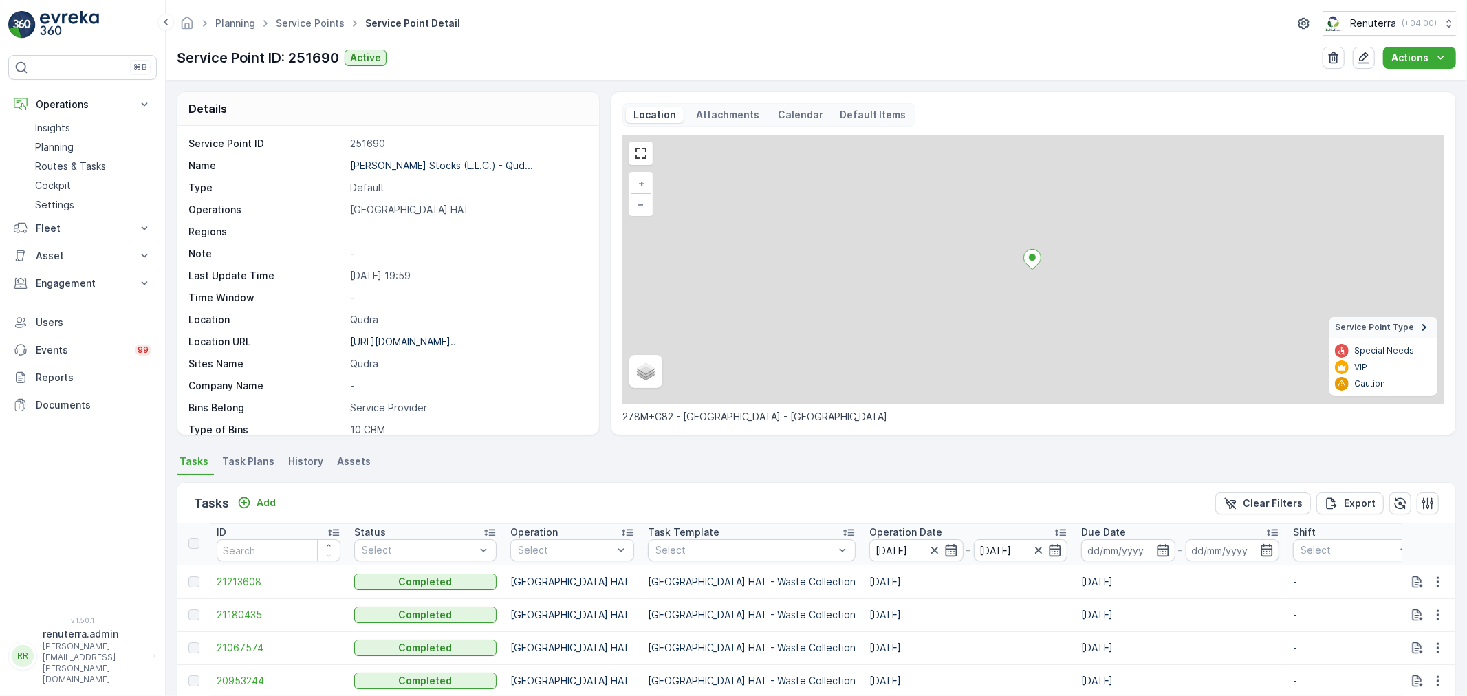
scroll to position [3, 0]
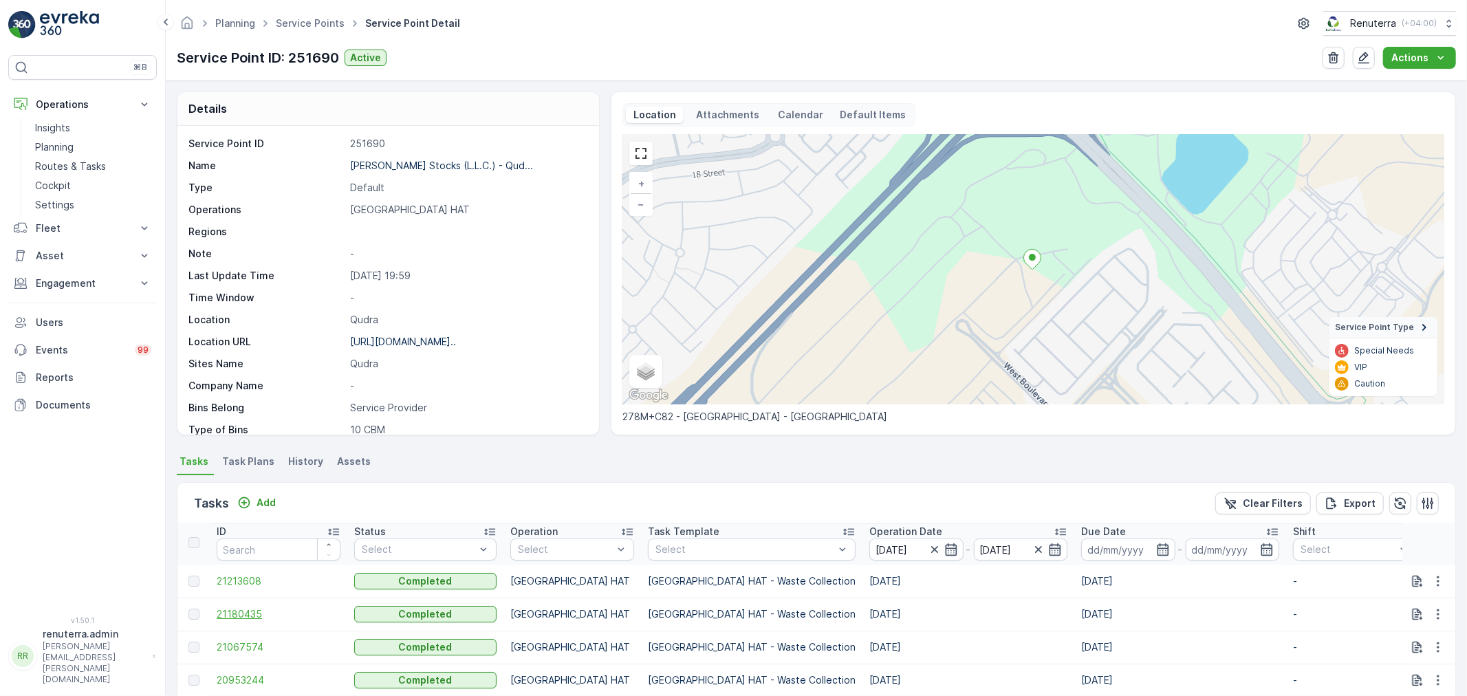
click at [238, 608] on span "21180435" at bounding box center [279, 614] width 124 height 14
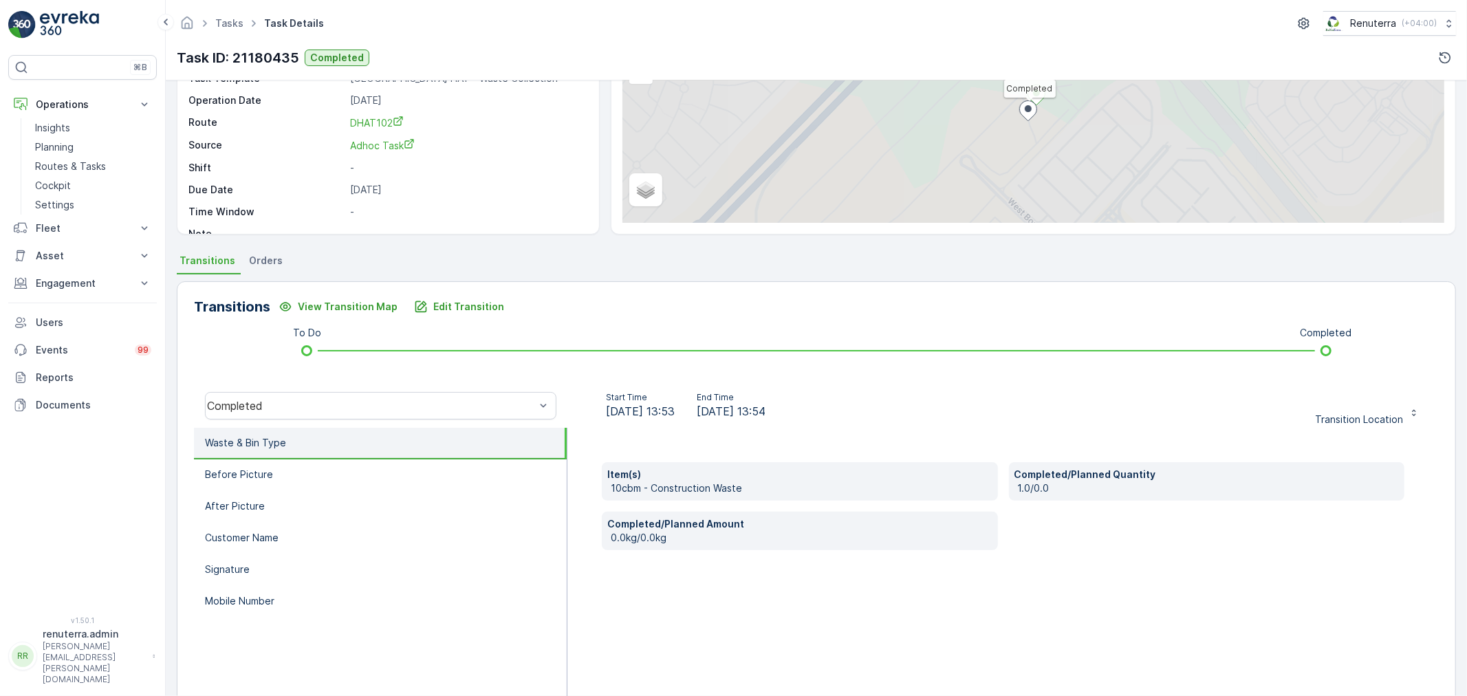
scroll to position [153, 0]
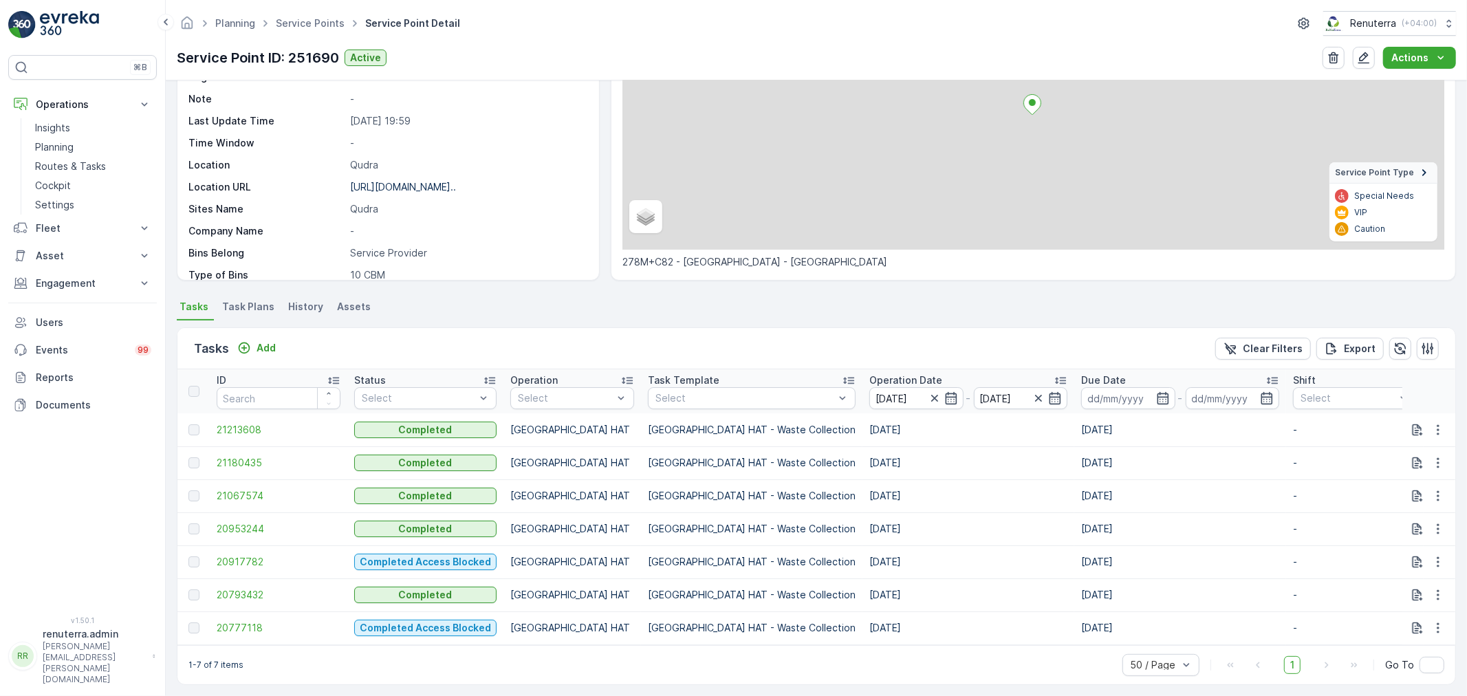
scroll to position [167, 0]
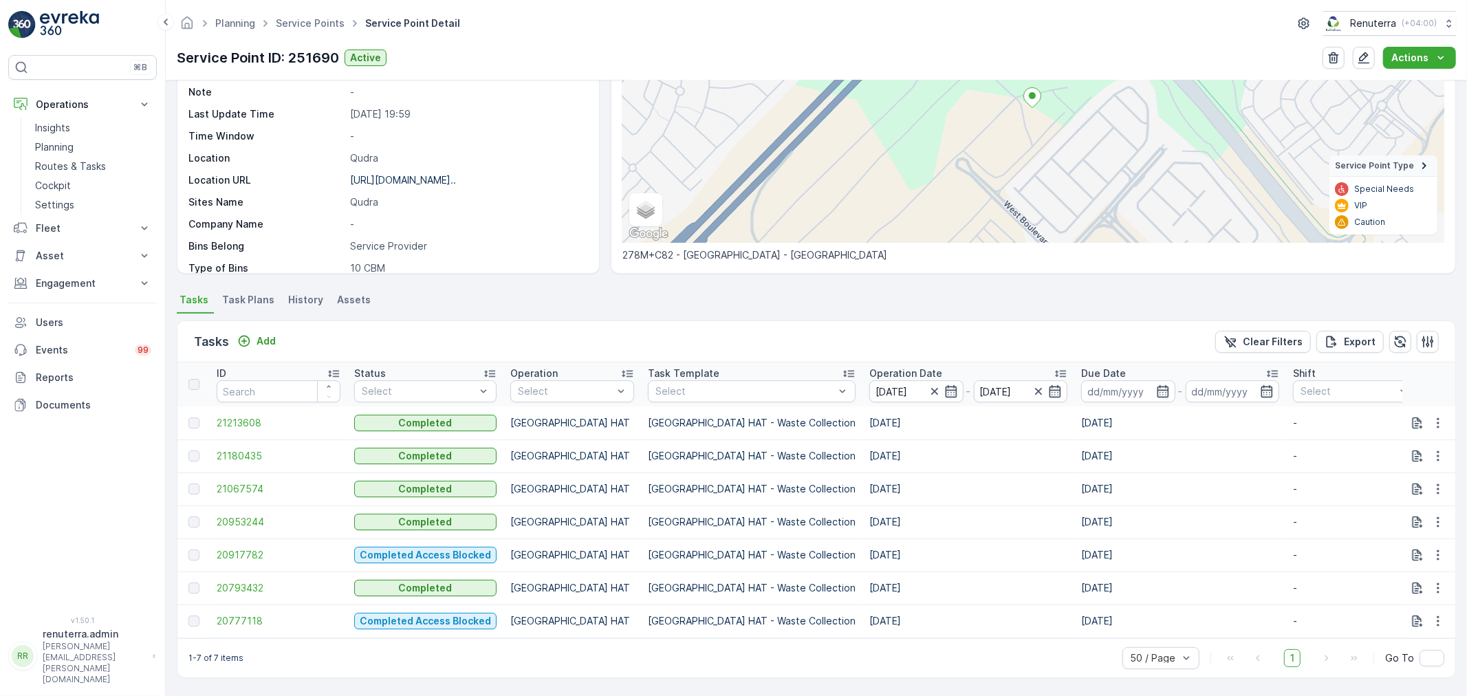
click at [239, 473] on td "21067574" at bounding box center [279, 489] width 138 height 33
click at [237, 473] on td "21067574" at bounding box center [279, 489] width 138 height 33
click at [237, 484] on span "21067574" at bounding box center [279, 489] width 124 height 14
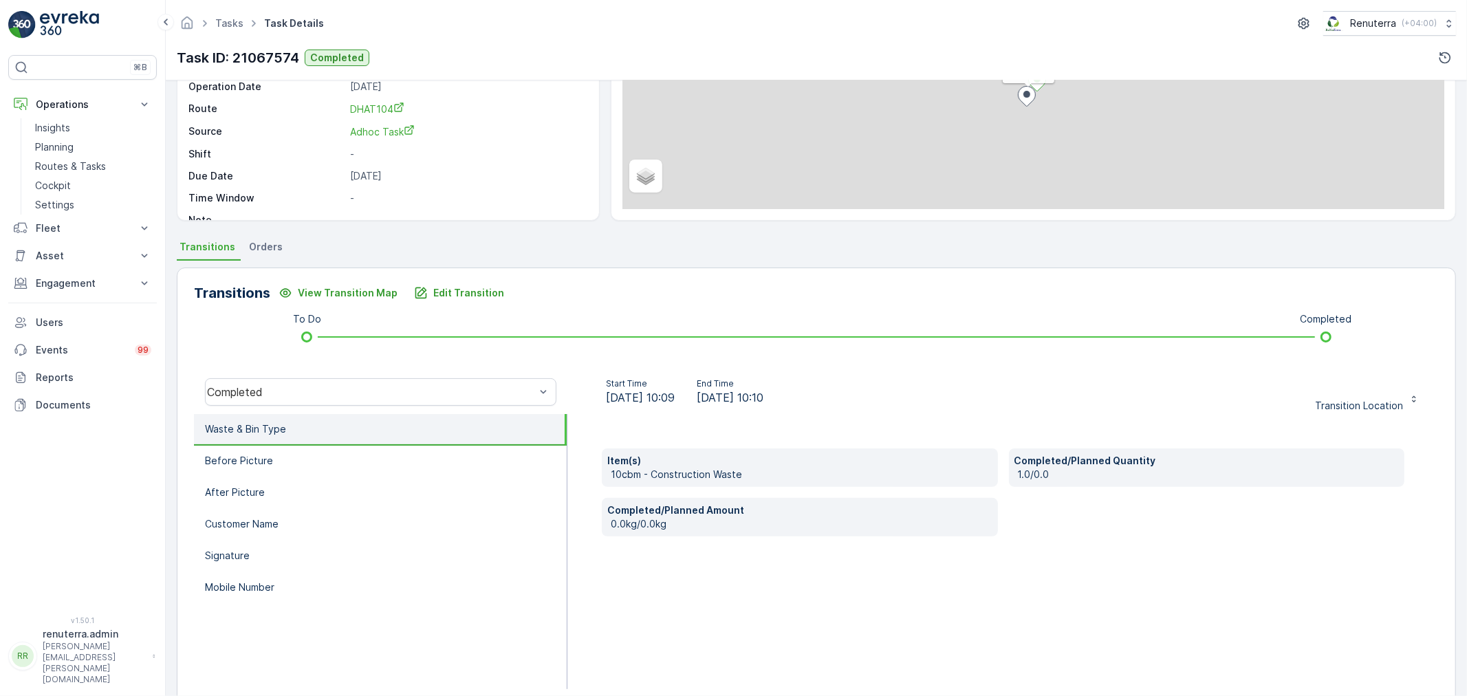
scroll to position [170, 0]
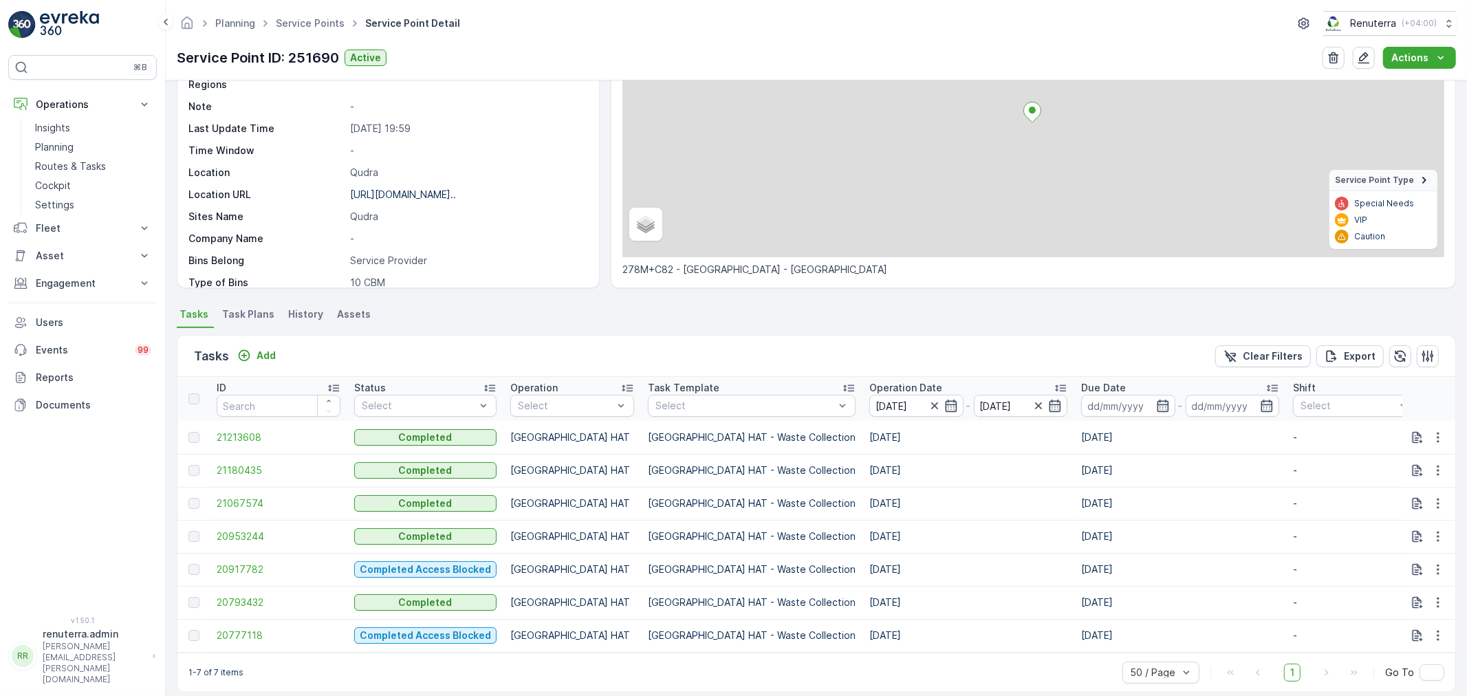
scroll to position [167, 0]
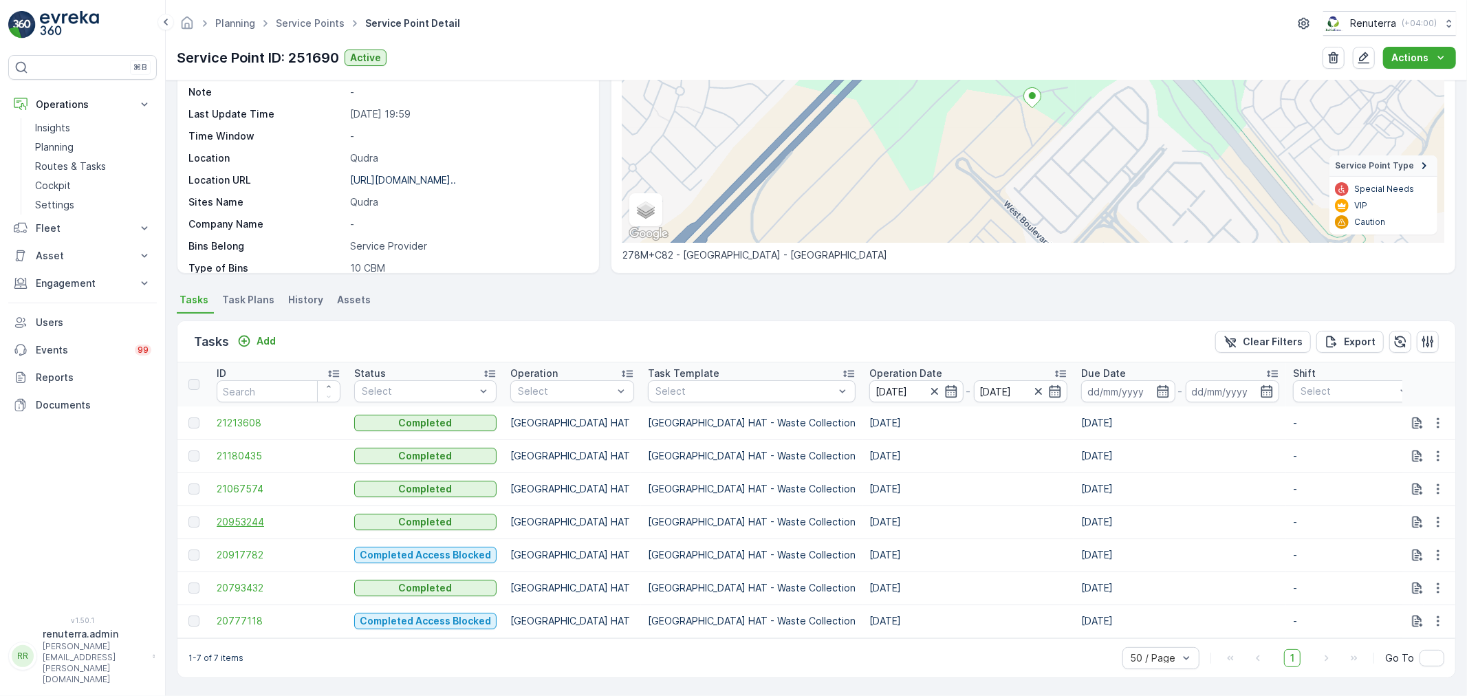
click at [258, 520] on span "20953244" at bounding box center [279, 522] width 124 height 14
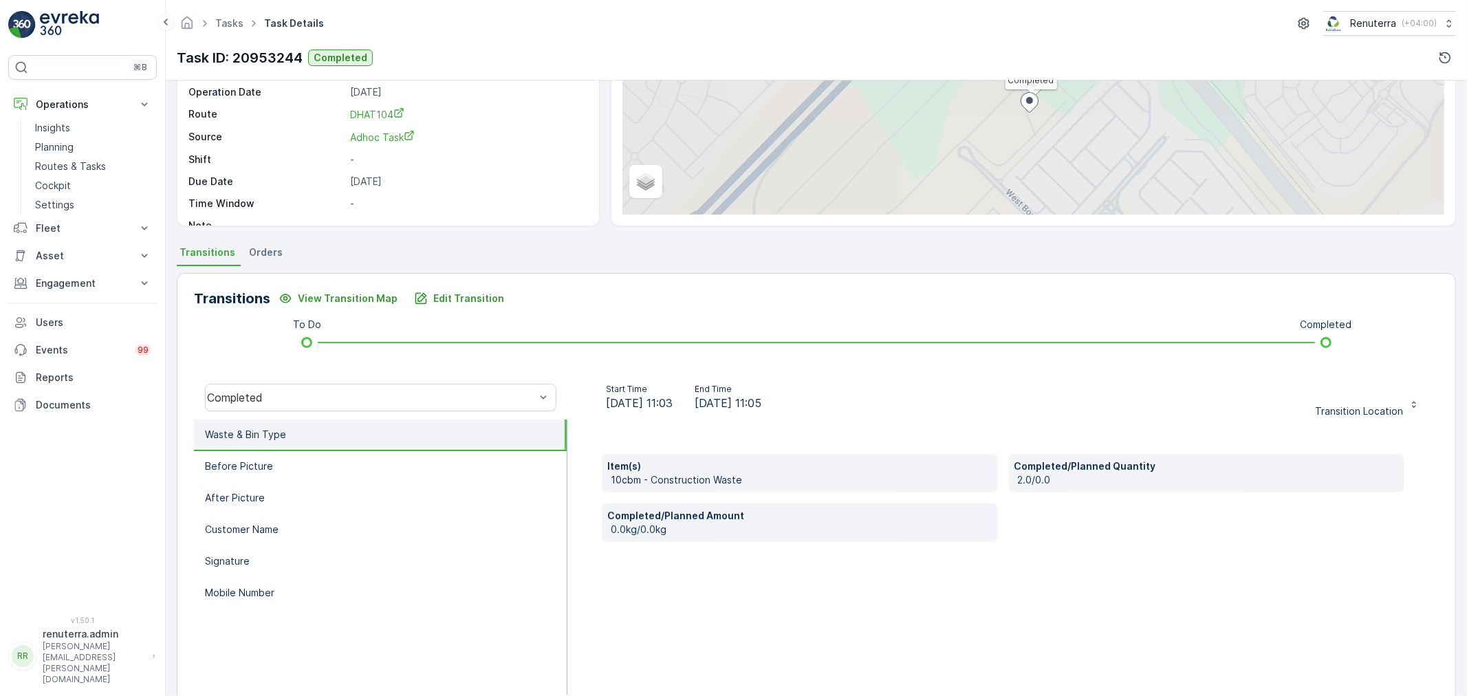
scroll to position [170, 0]
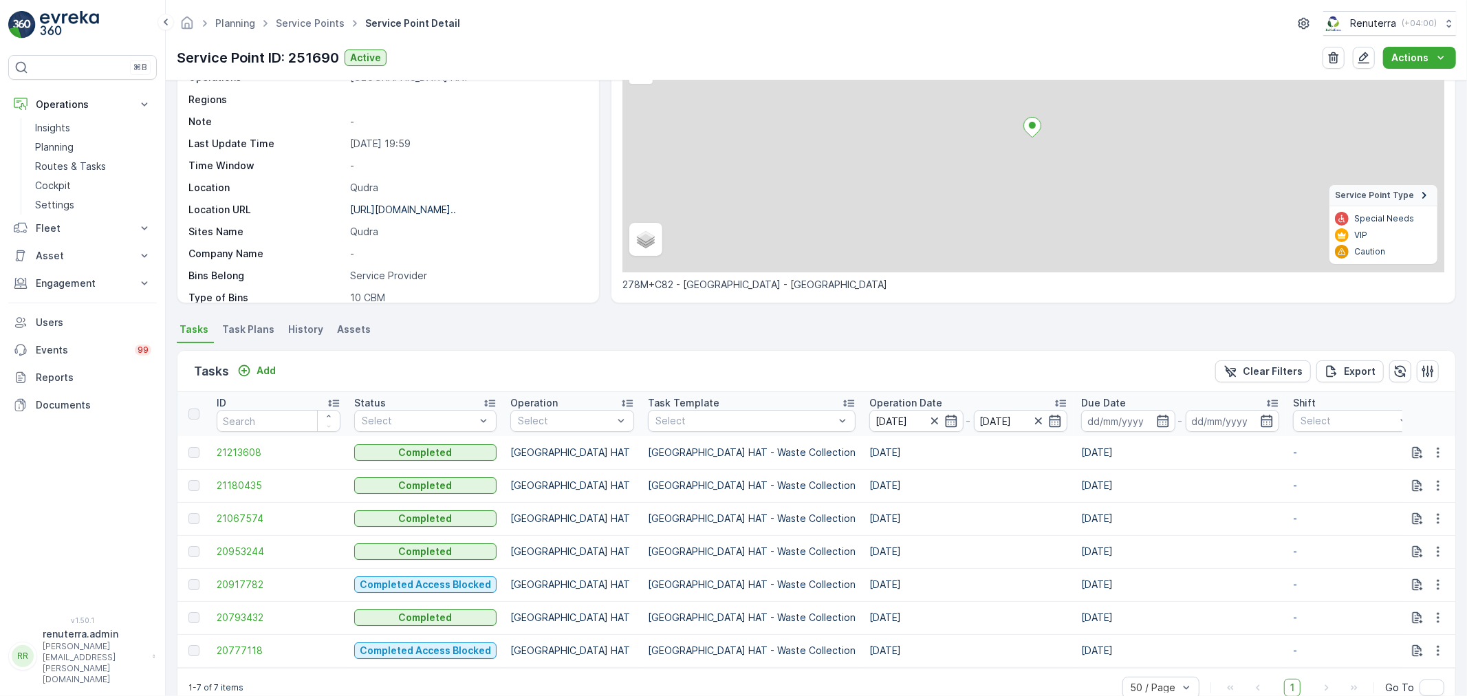
scroll to position [167, 0]
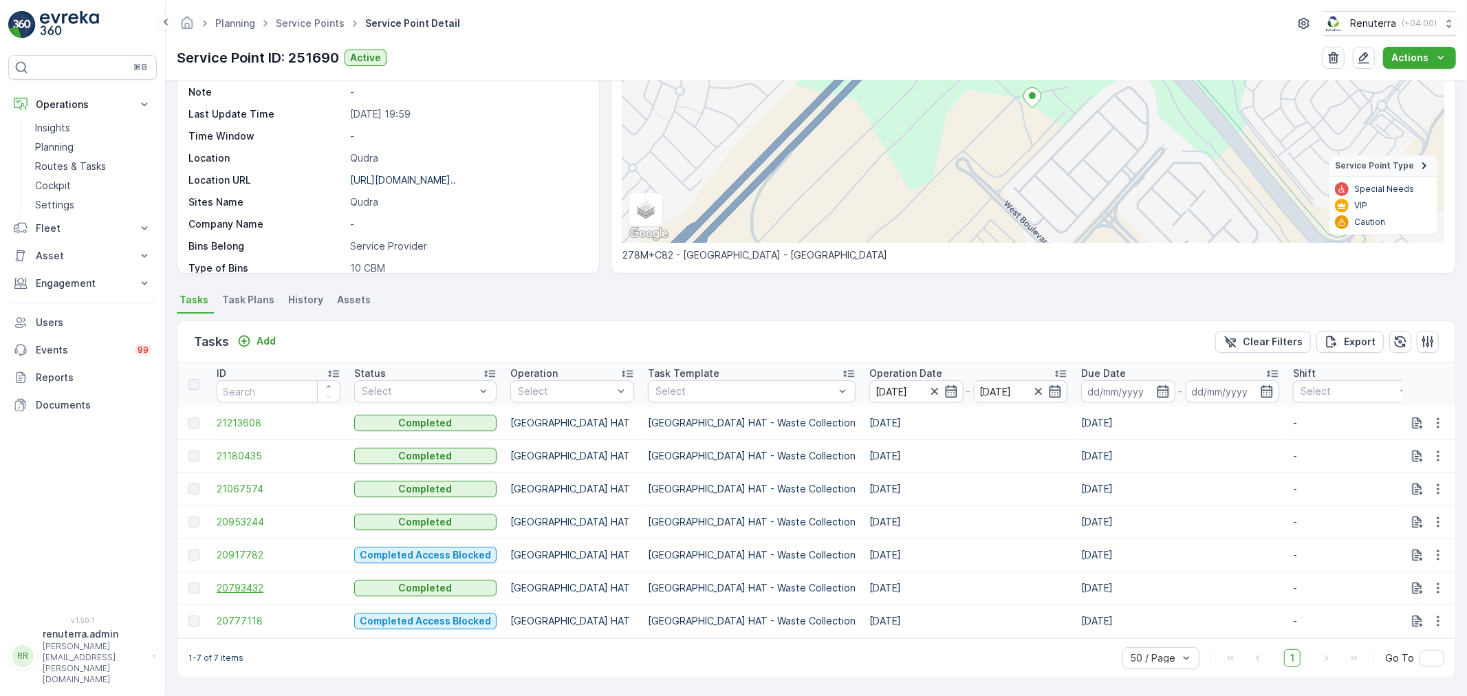
click at [253, 581] on span "20793432" at bounding box center [279, 588] width 124 height 14
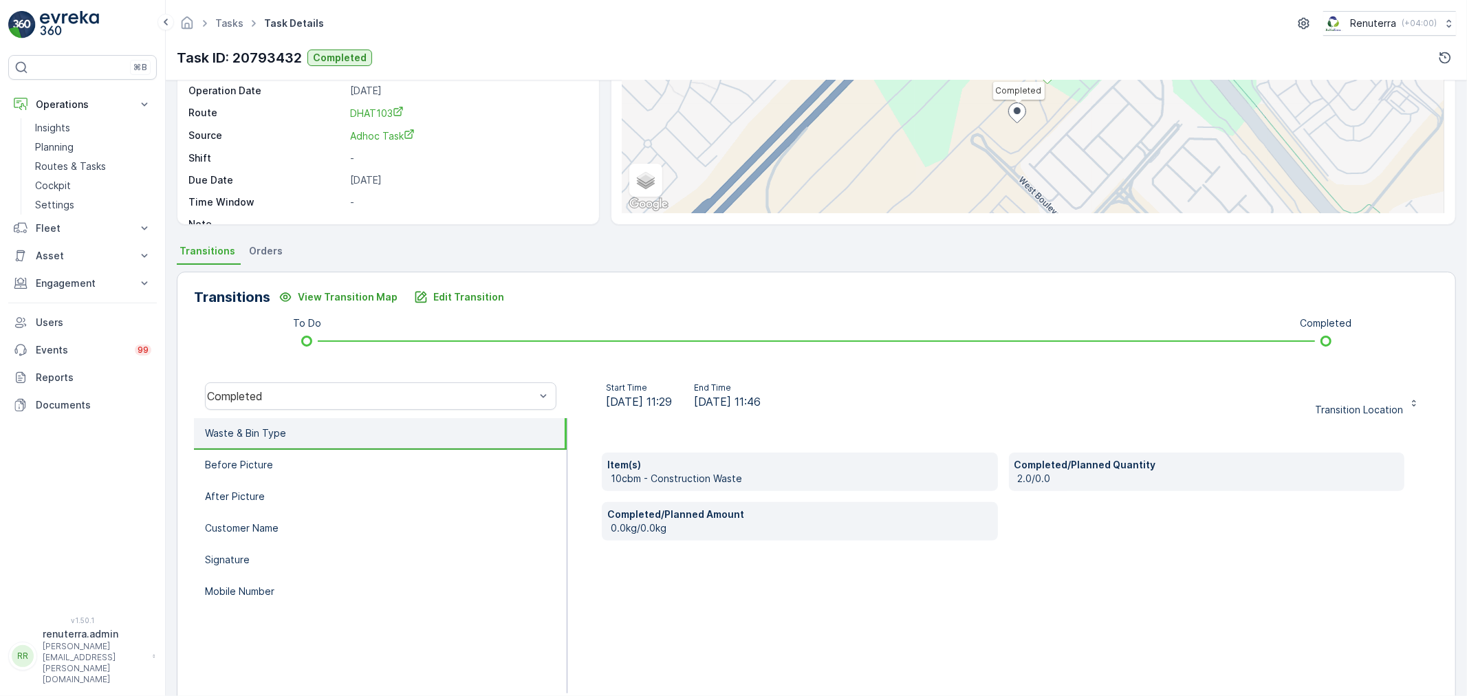
scroll to position [170, 0]
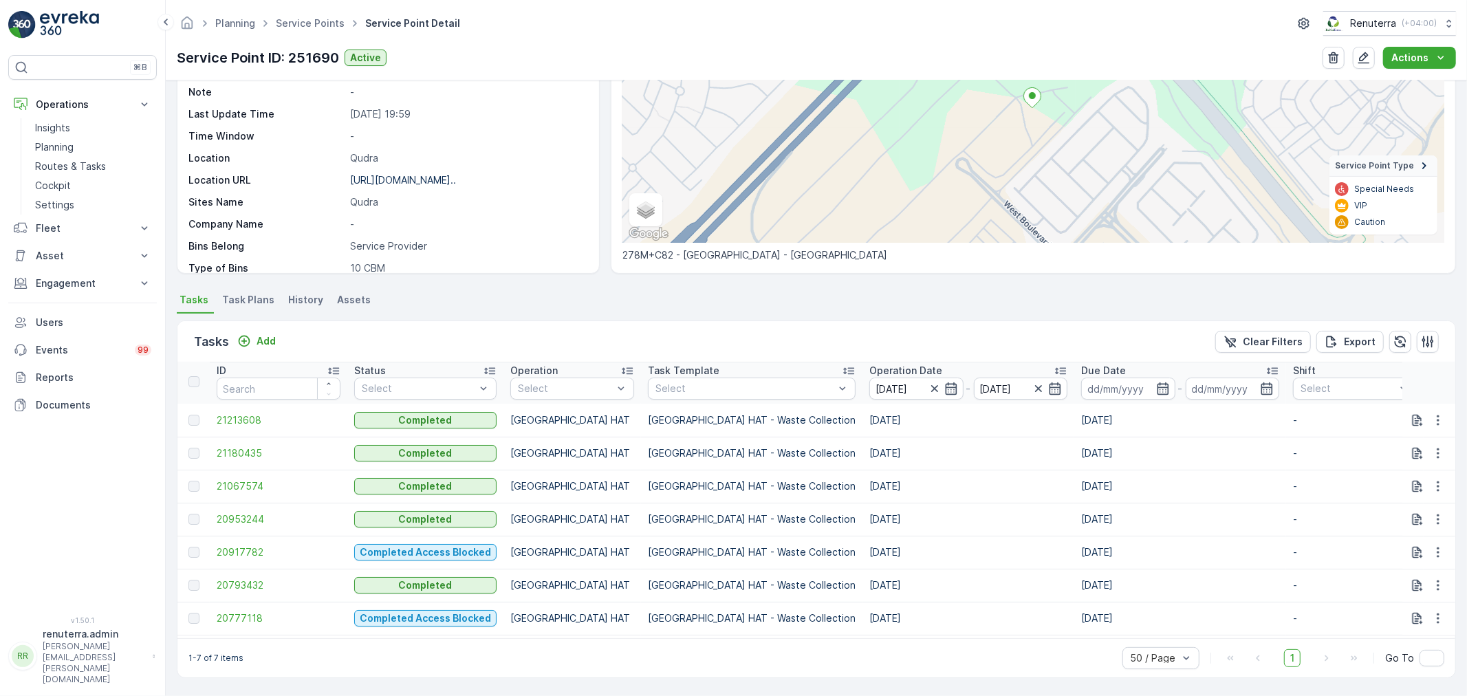
scroll to position [3, 0]
click at [249, 545] on span "20917782" at bounding box center [279, 552] width 124 height 14
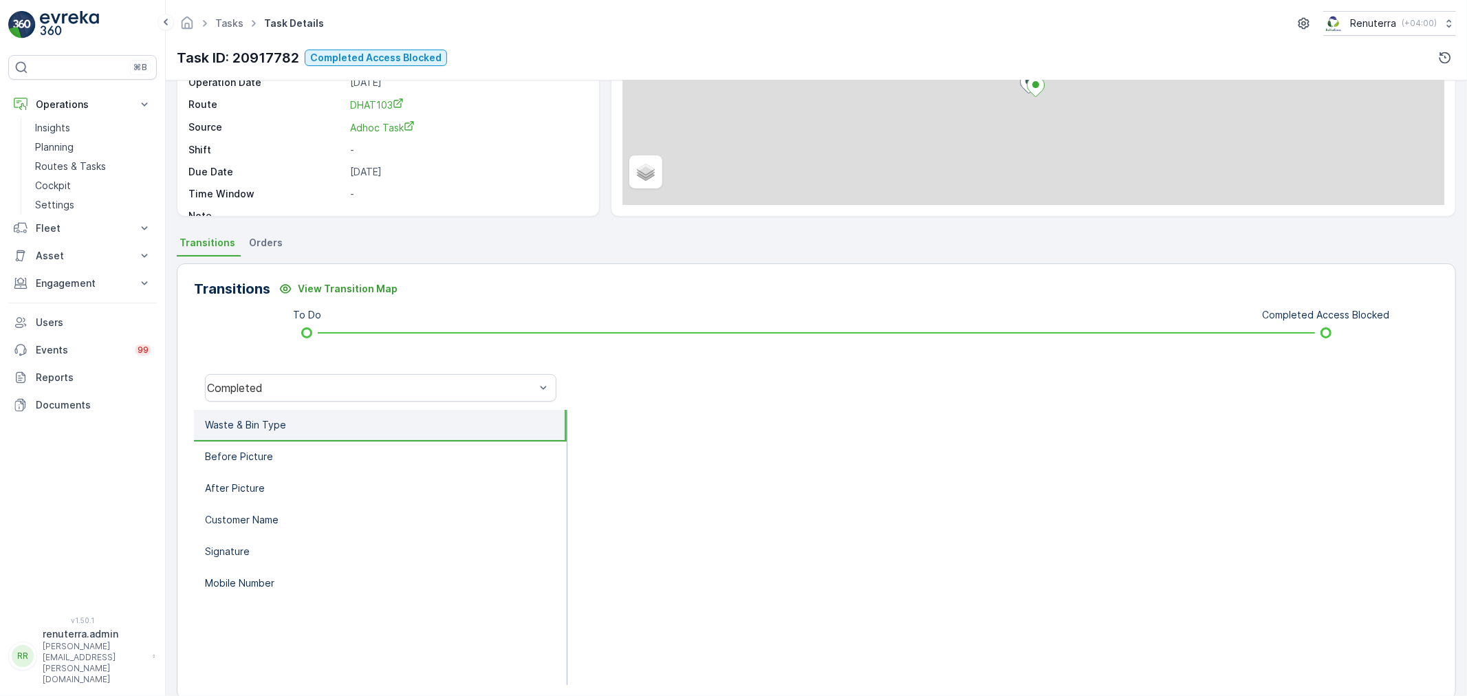
scroll to position [170, 0]
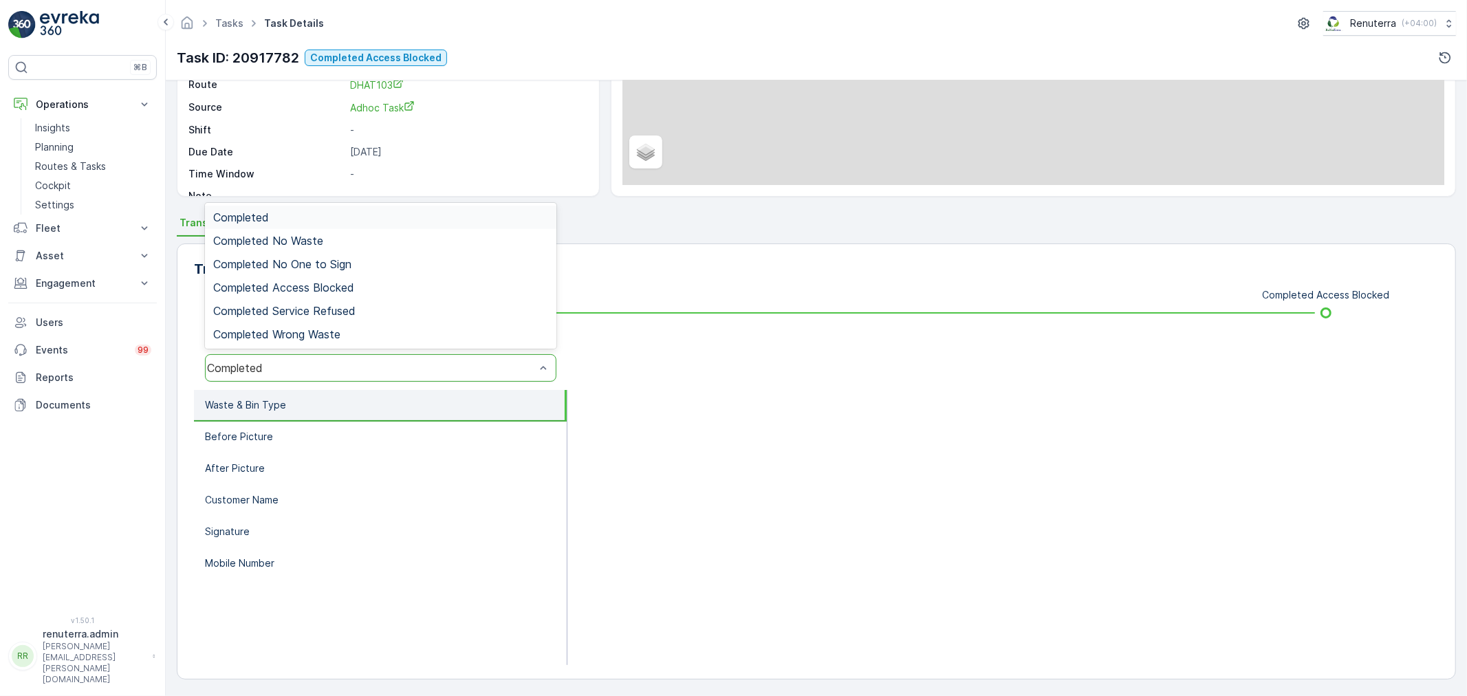
click at [318, 354] on div "Completed" at bounding box center [381, 368] width 352 height 28
click at [326, 281] on span "Completed Access Blocked" at bounding box center [283, 287] width 141 height 12
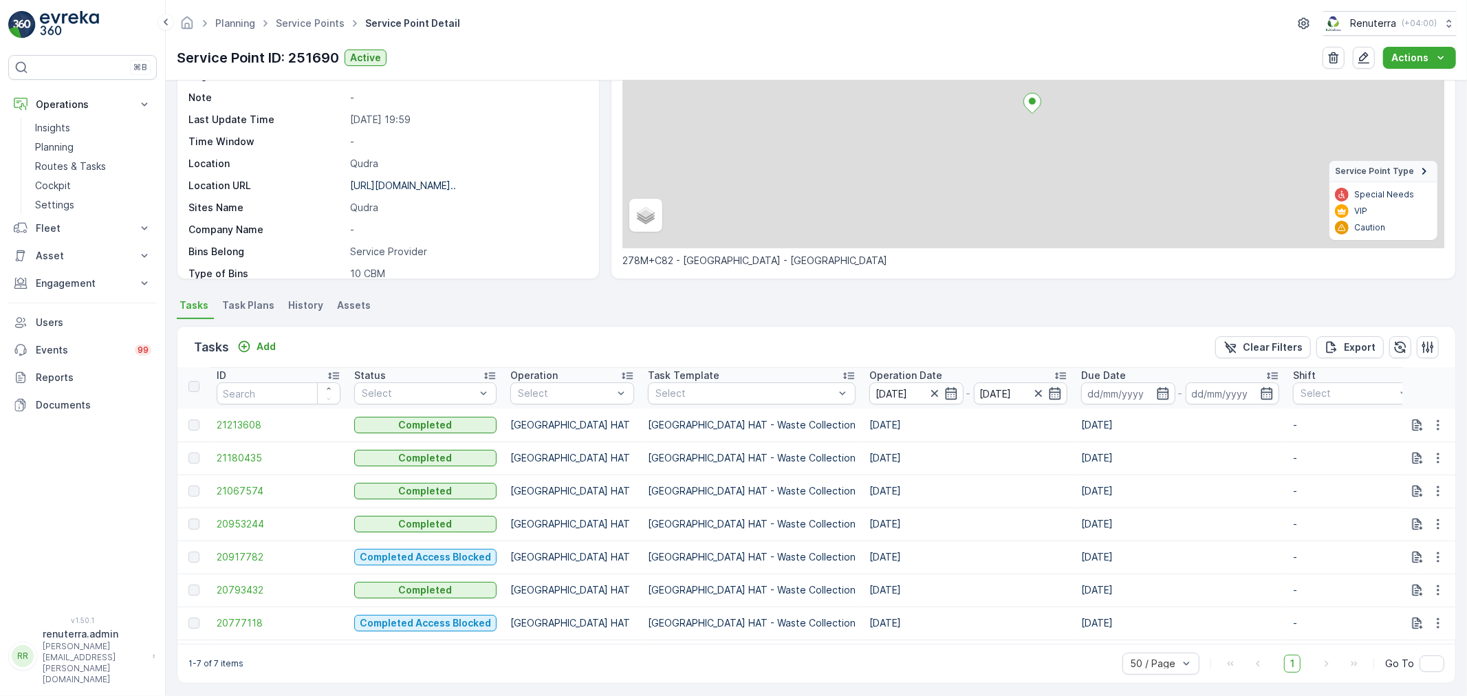
scroll to position [167, 0]
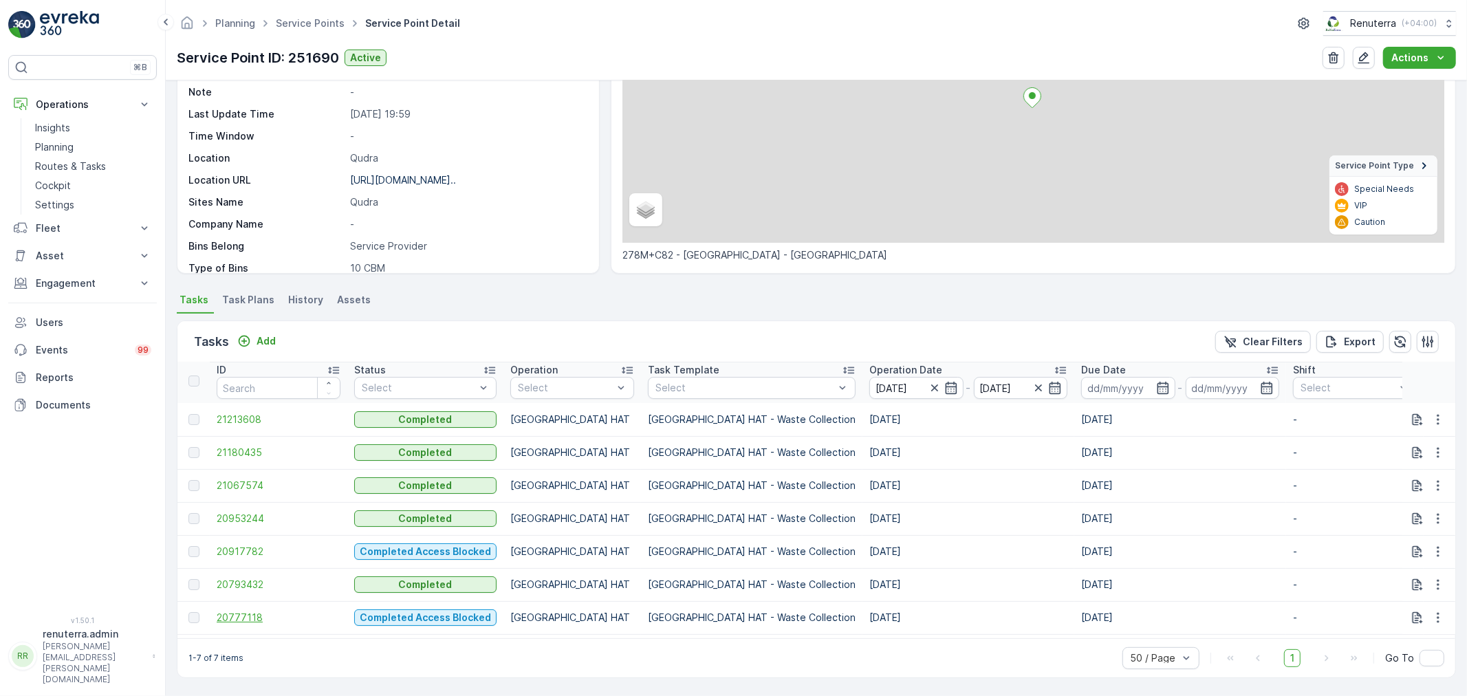
click at [244, 611] on span "20777118" at bounding box center [279, 618] width 124 height 14
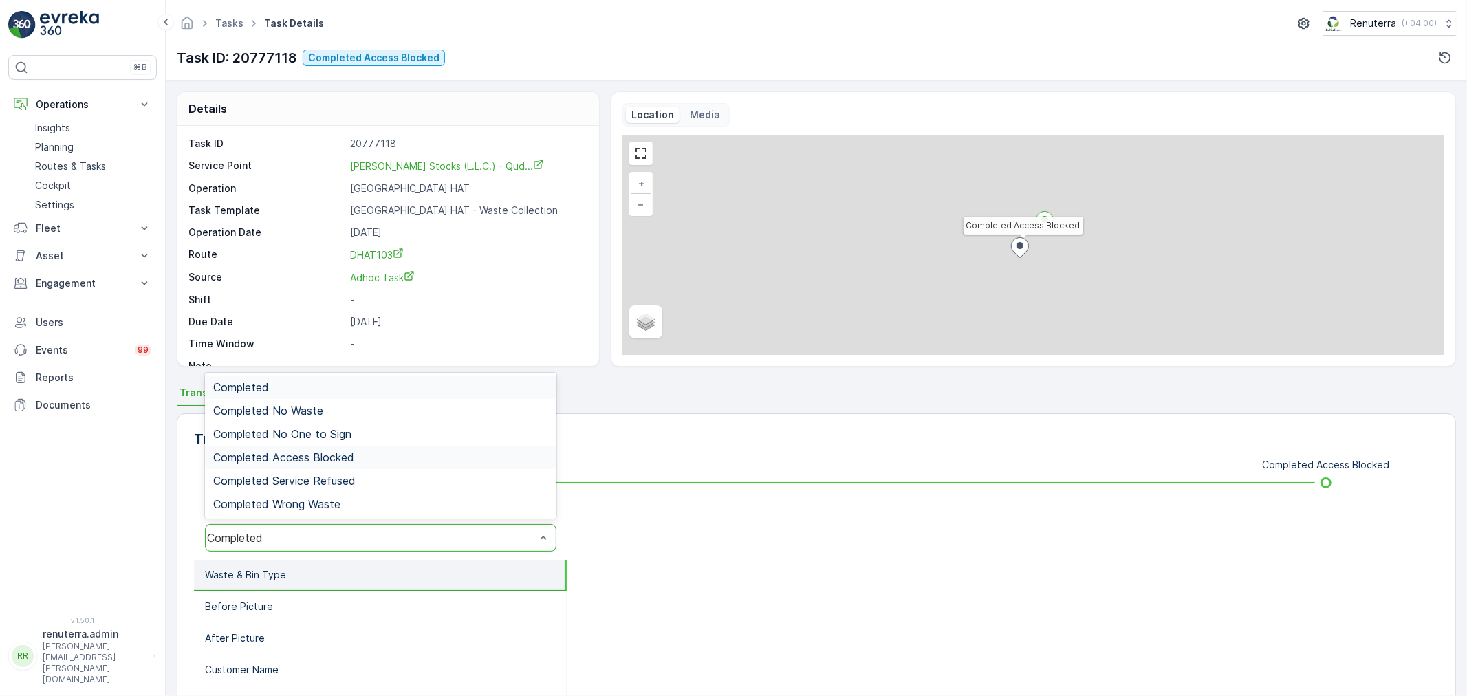
click at [341, 451] on span "Completed Access Blocked" at bounding box center [283, 457] width 141 height 12
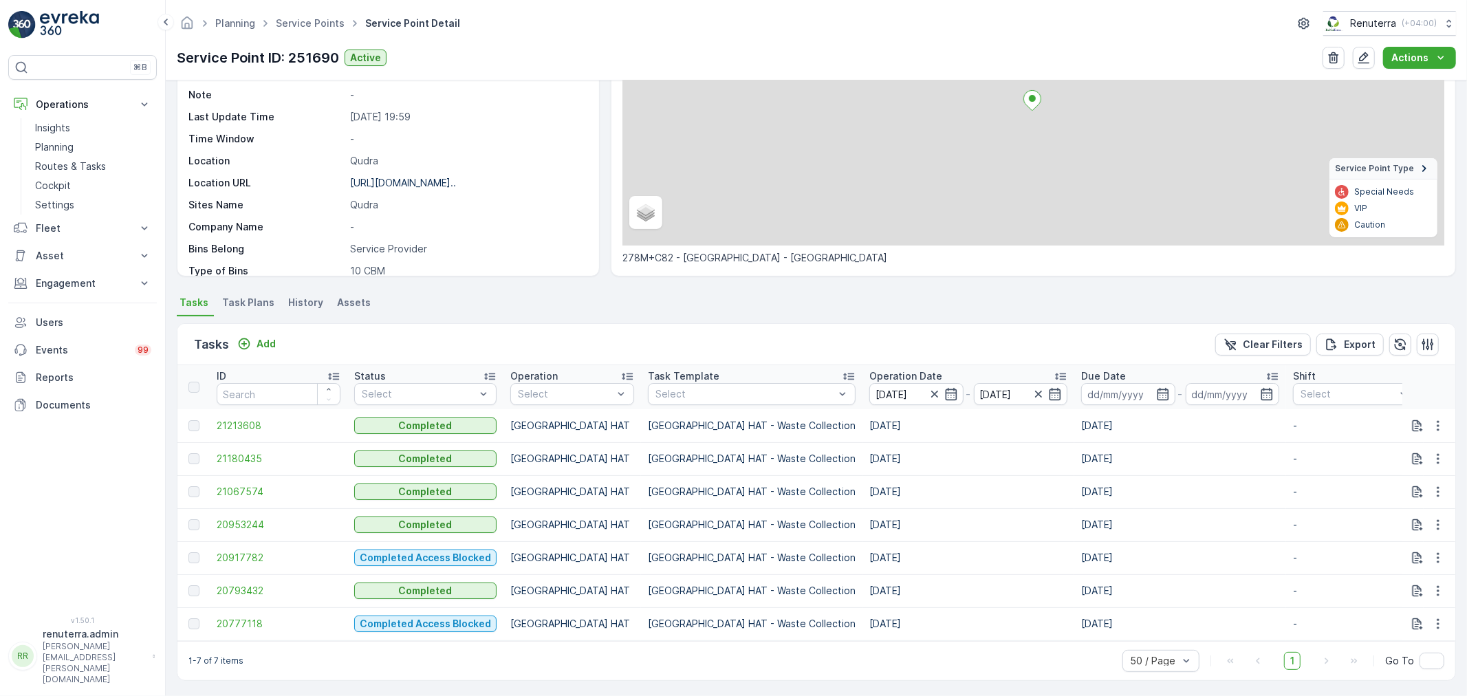
scroll to position [167, 0]
click at [253, 548] on span "20917782" at bounding box center [279, 555] width 124 height 14
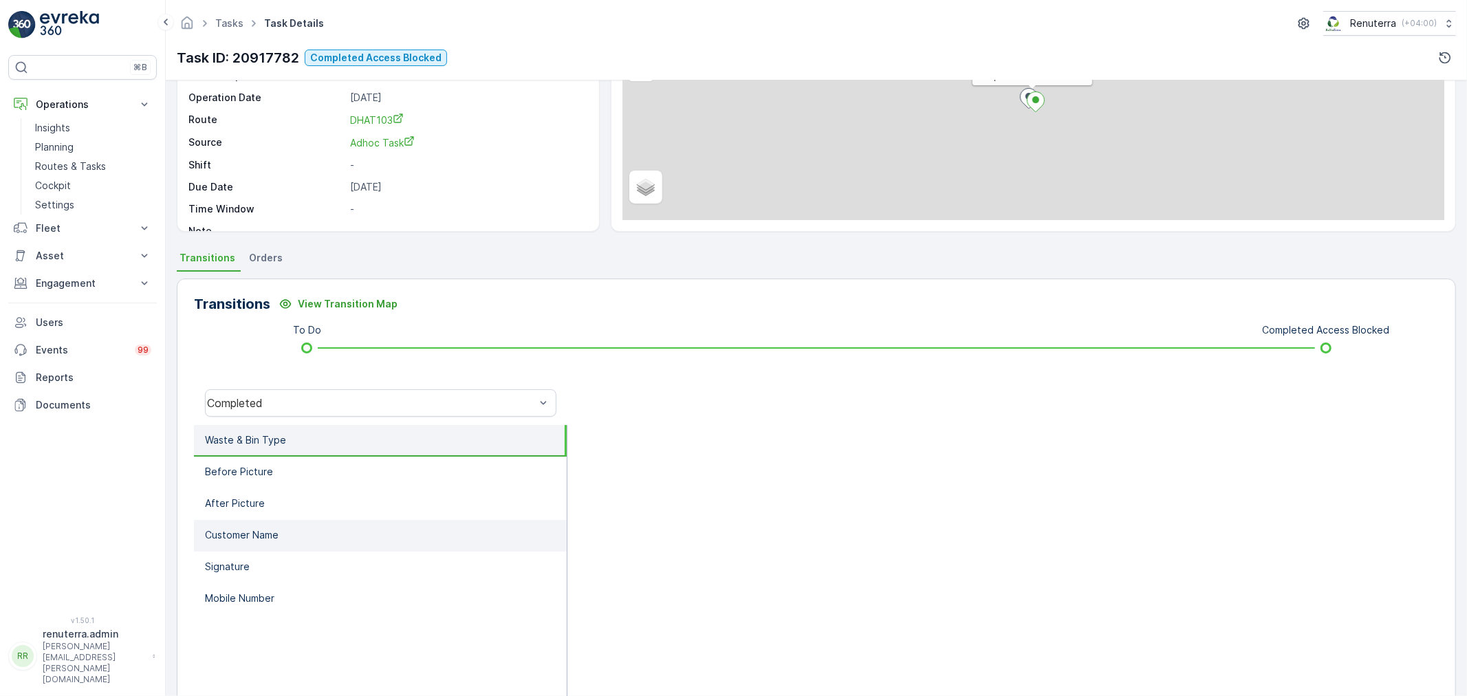
scroll to position [170, 0]
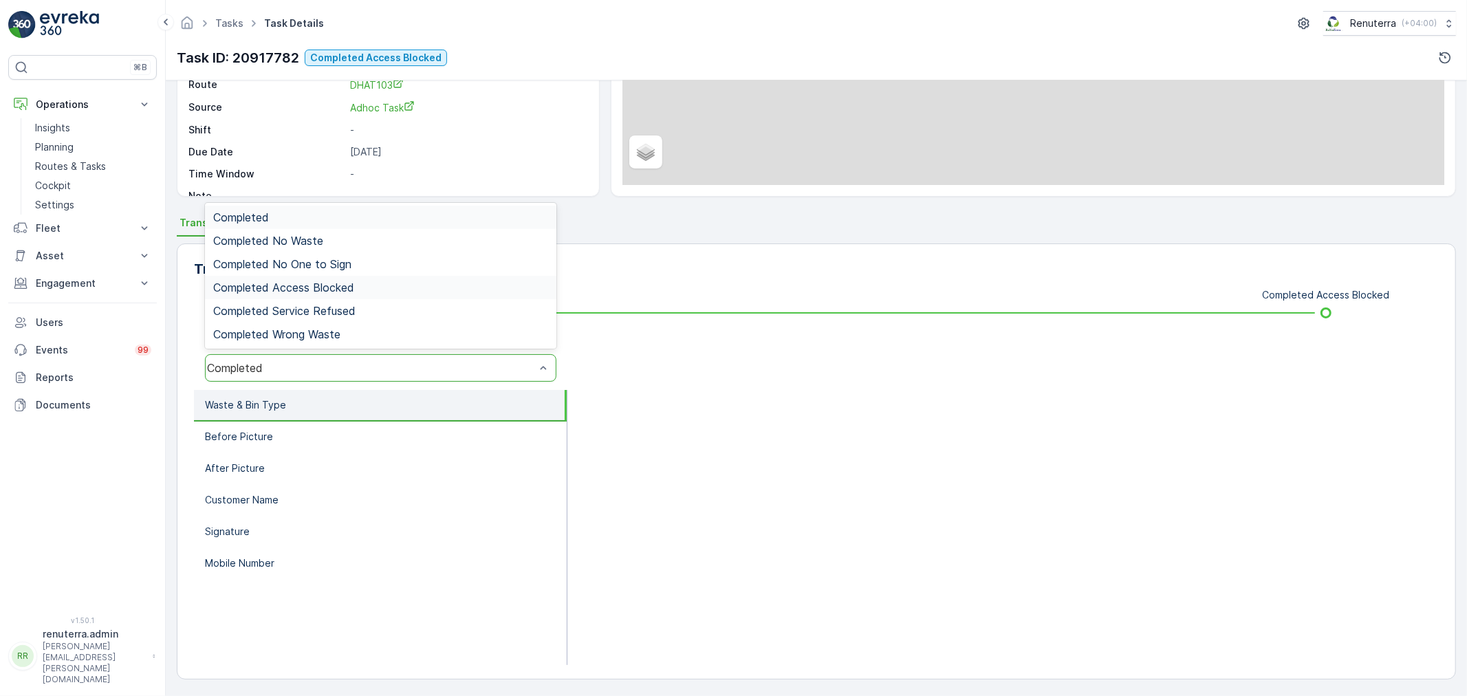
click at [347, 281] on span "Completed Access Blocked" at bounding box center [283, 287] width 141 height 12
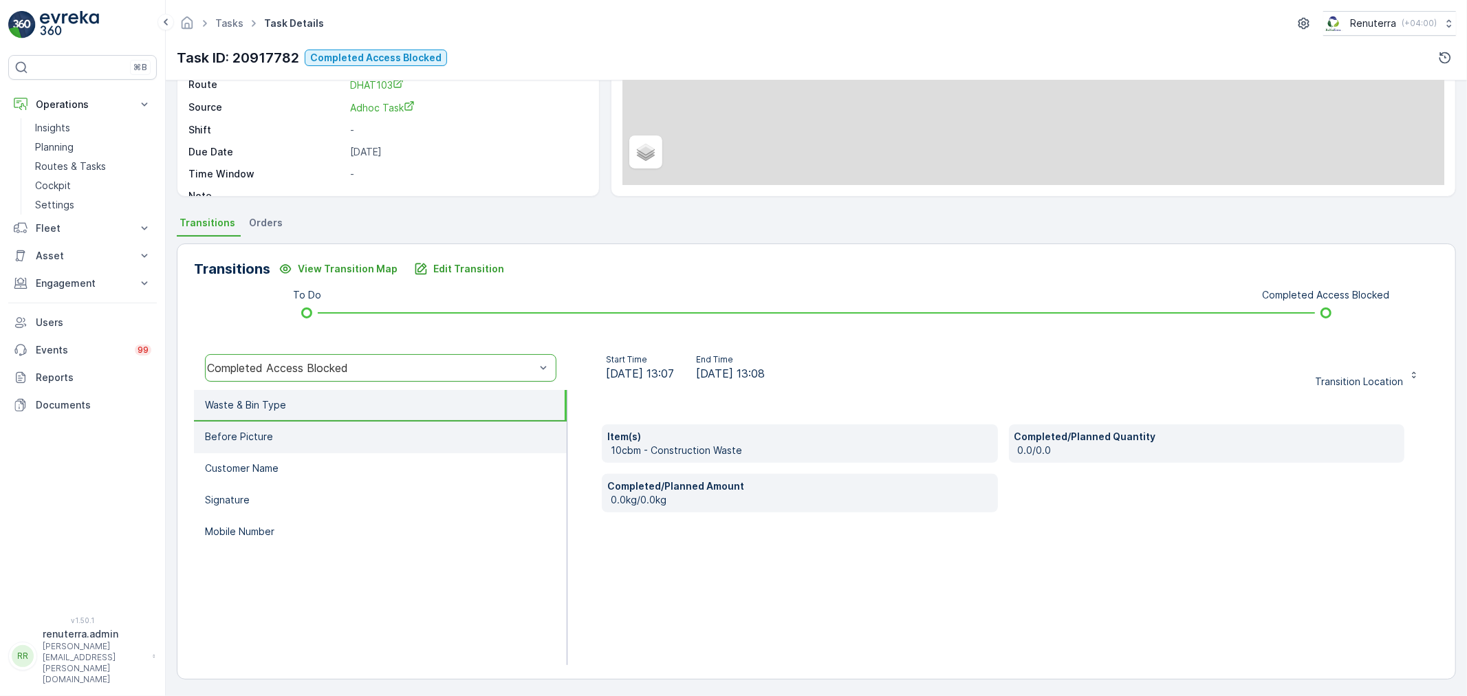
click at [315, 426] on li "Before Picture" at bounding box center [380, 438] width 373 height 32
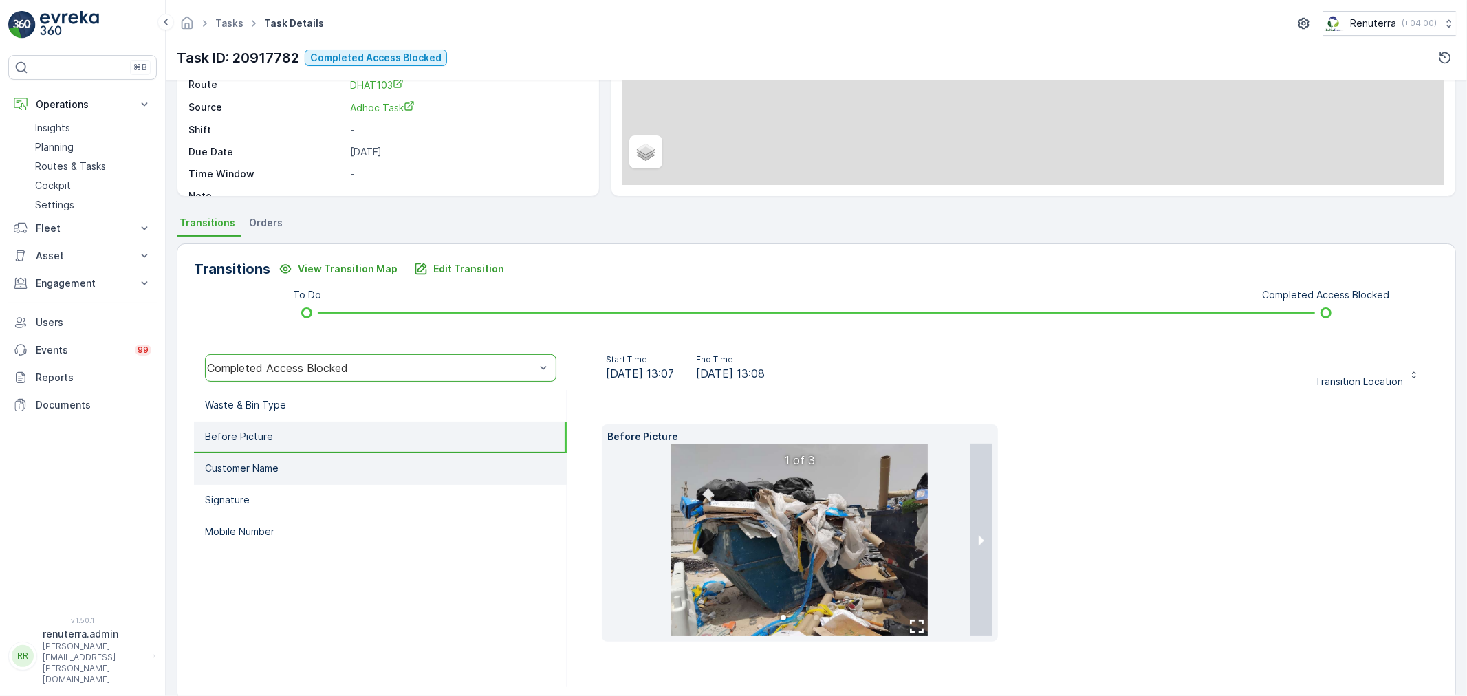
click at [343, 462] on li "Customer Name" at bounding box center [380, 469] width 373 height 32
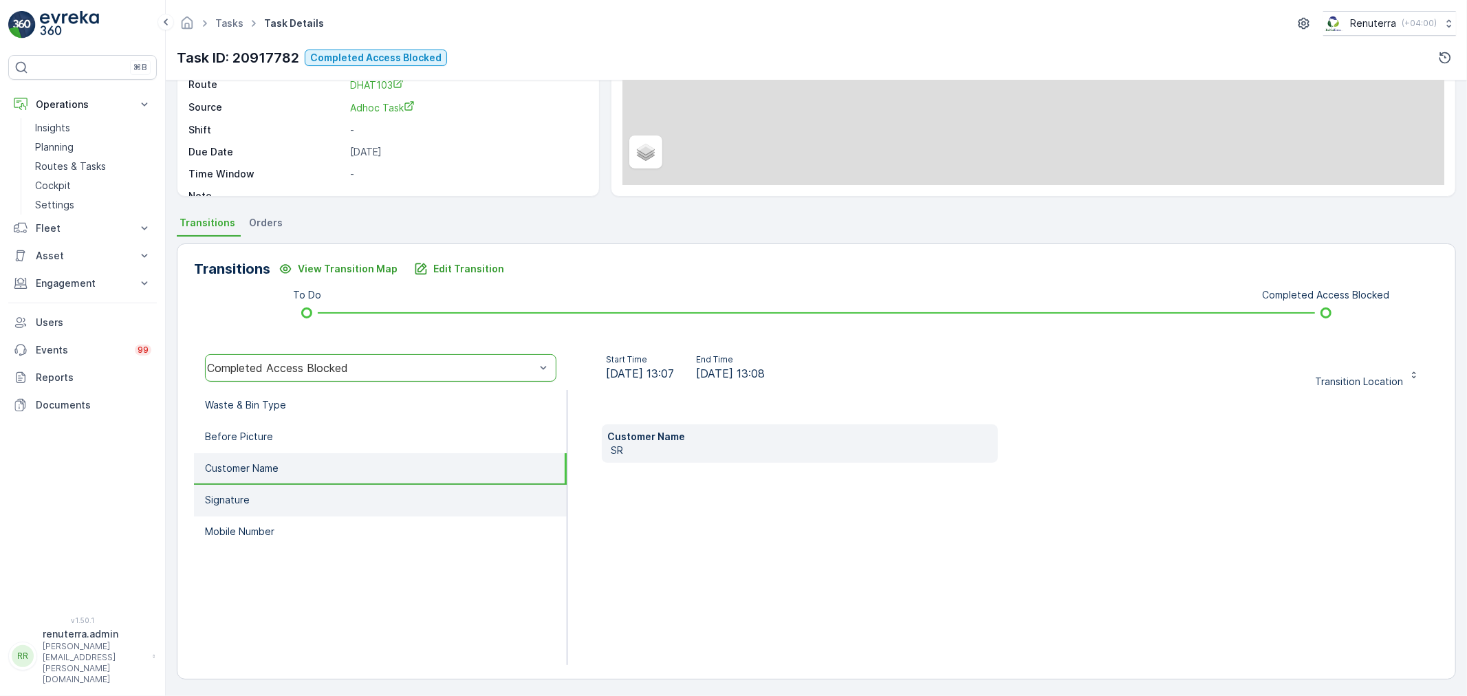
click at [328, 499] on li "Signature" at bounding box center [380, 501] width 373 height 32
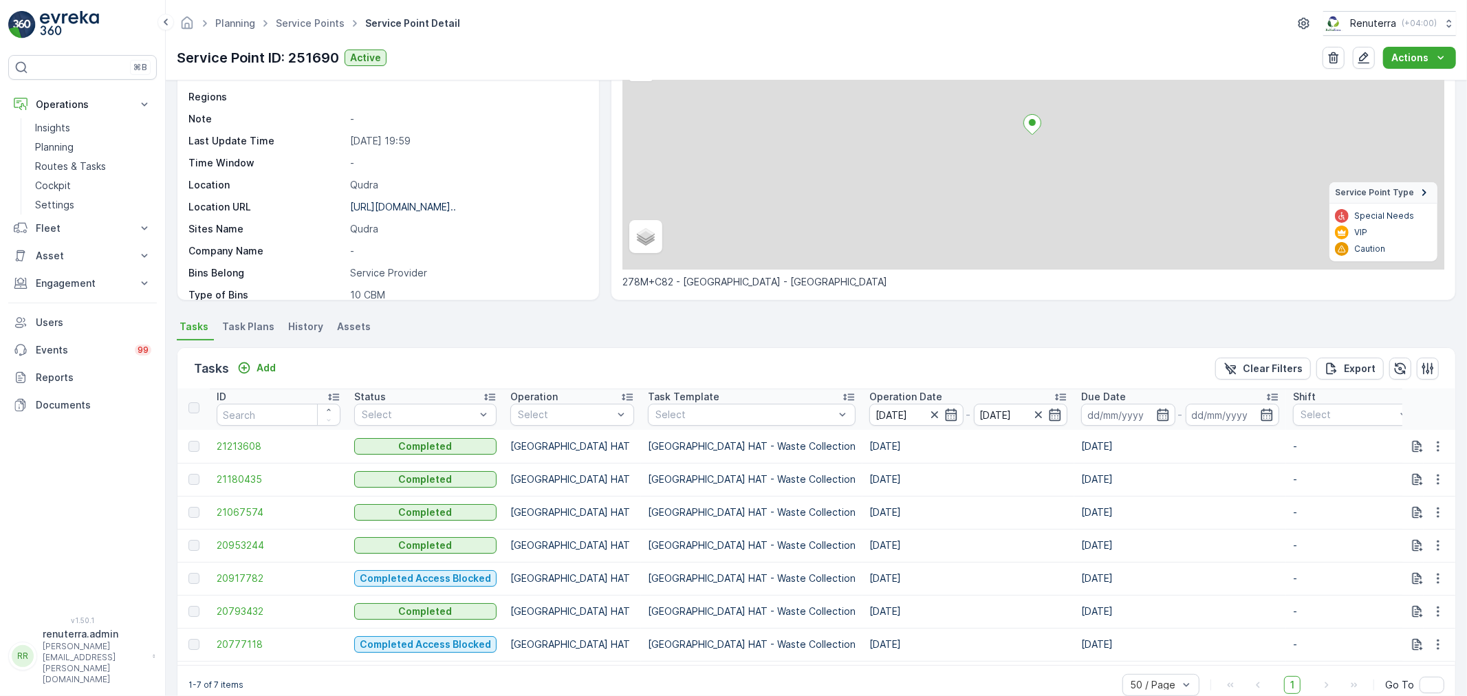
scroll to position [167, 0]
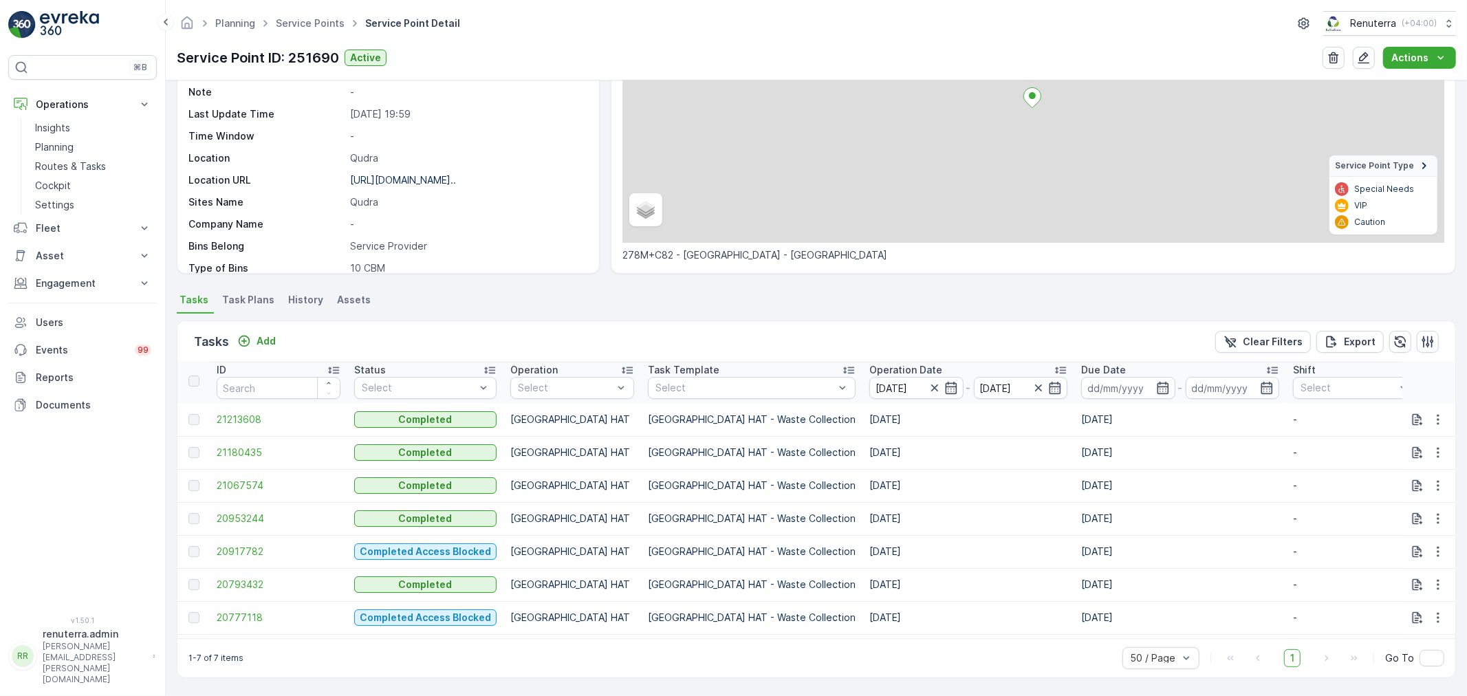
click at [627, 665] on div "1-7 of 7 items 50 / Page 1 Go To" at bounding box center [816, 657] width 1278 height 39
click at [235, 611] on span "20777118" at bounding box center [279, 618] width 124 height 14
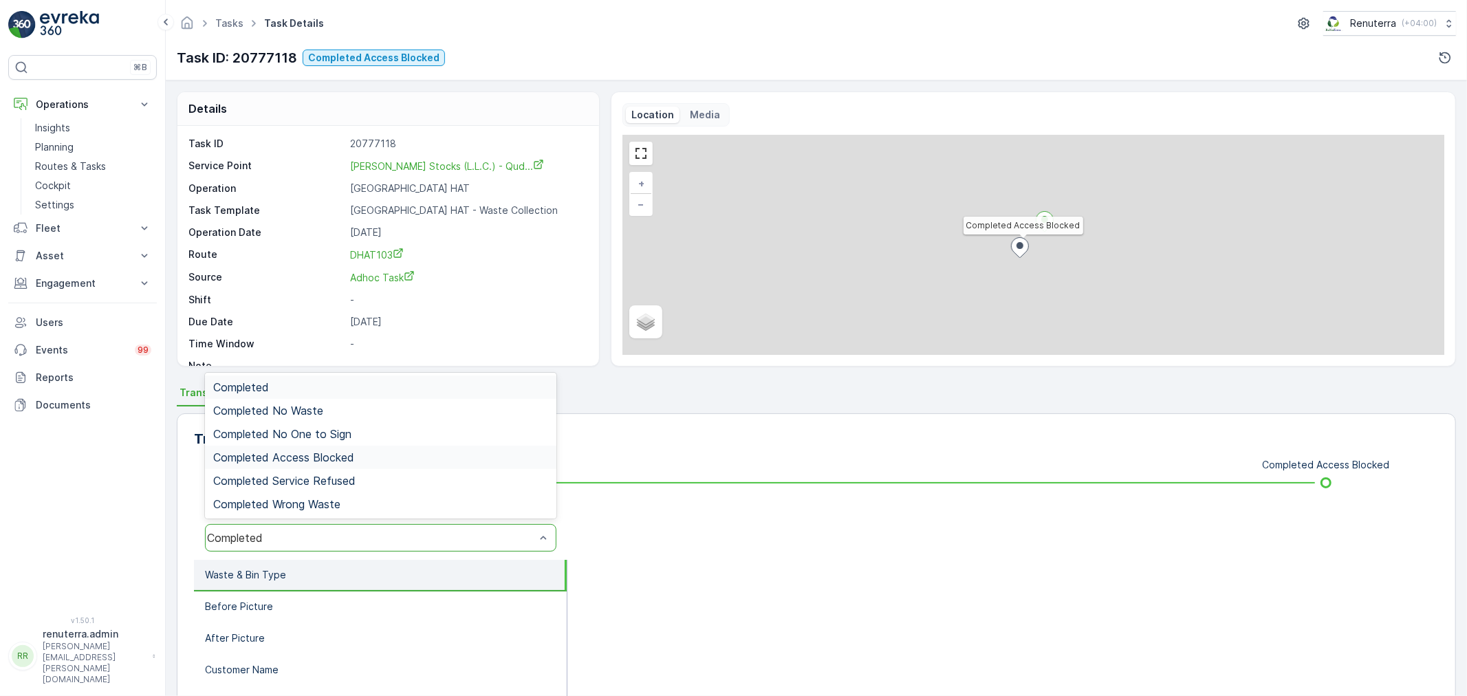
click at [321, 457] on span "Completed Access Blocked" at bounding box center [283, 457] width 141 height 12
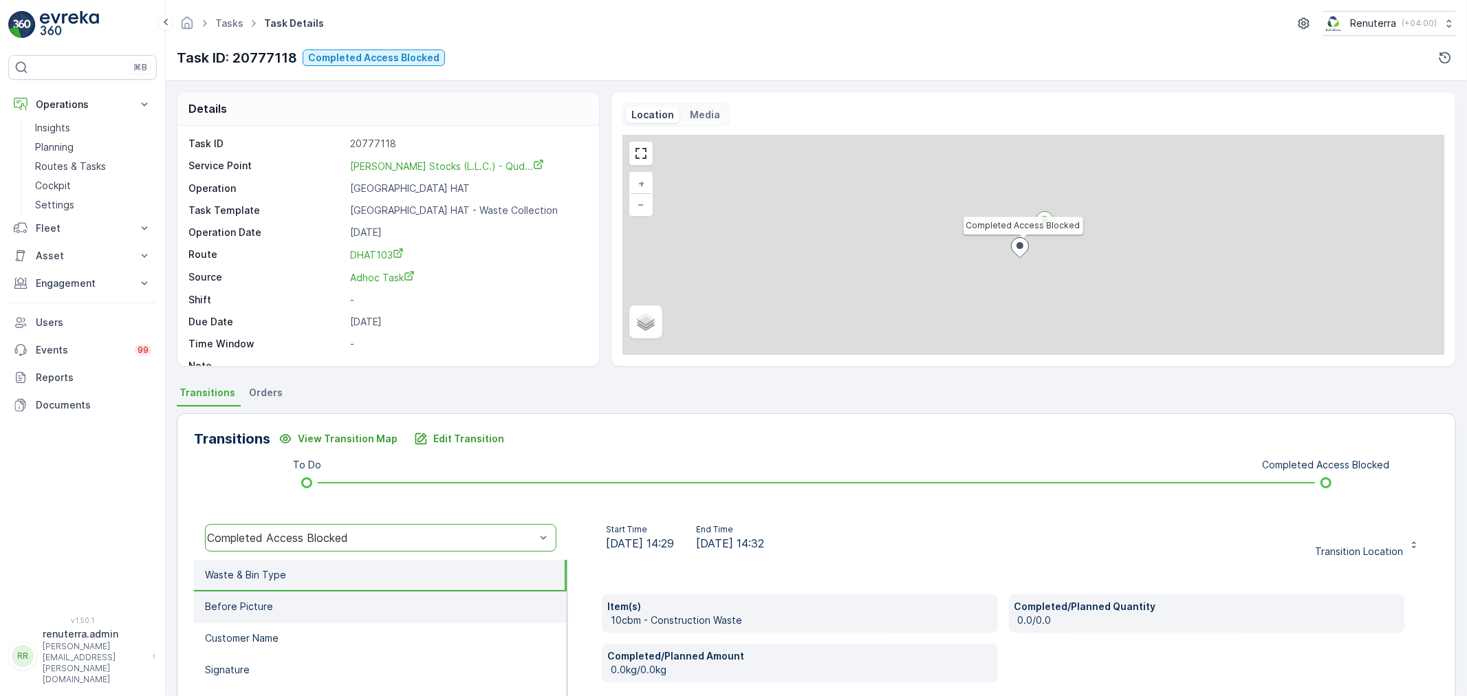
click at [252, 597] on li "Before Picture" at bounding box center [380, 608] width 373 height 32
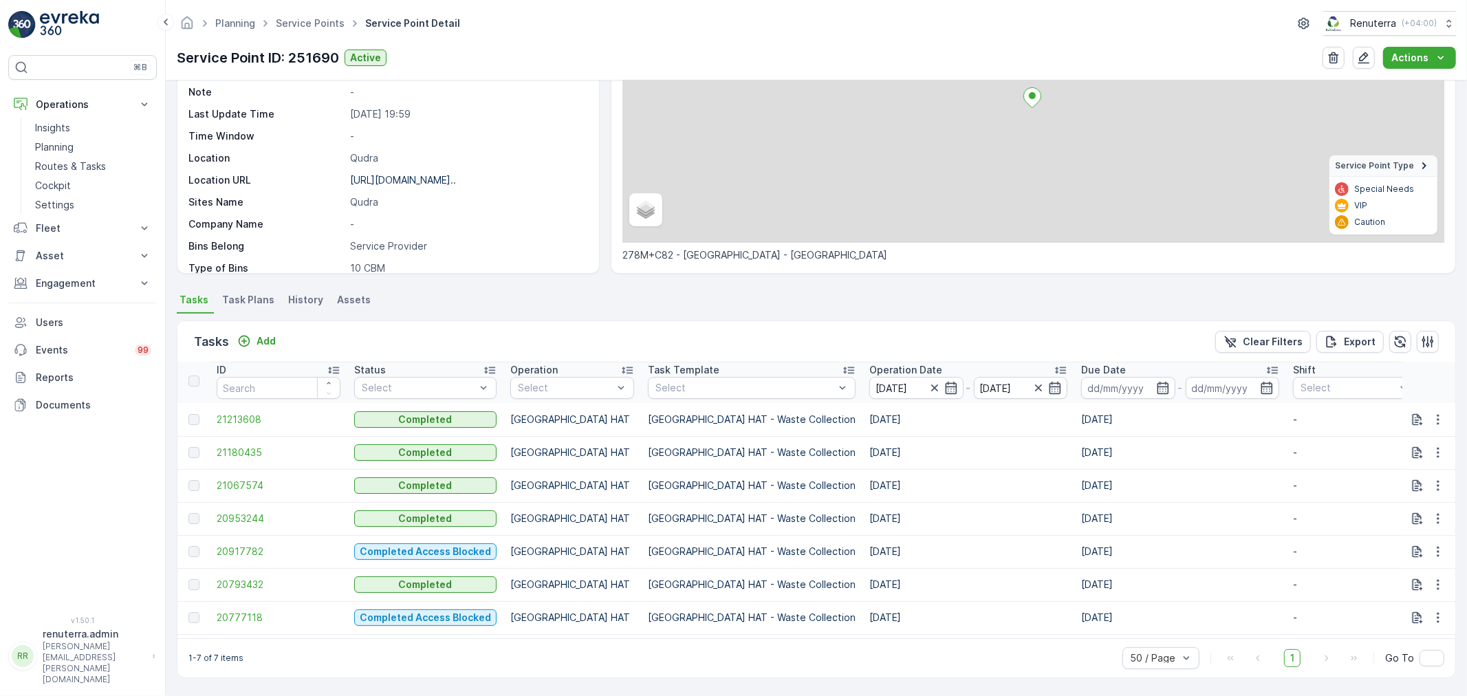
scroll to position [167, 0]
drag, startPoint x: 792, startPoint y: 545, endPoint x: 1058, endPoint y: 549, distance: 266.2
click at [1058, 549] on tr "20917782 Completed Access Blocked Dubai HAT Dubai HAT - Waste Collection 10.08.…" at bounding box center [1358, 551] width 2362 height 33
click at [807, 658] on div "1-7 of 7 items 50 / Page 1 Go To" at bounding box center [816, 657] width 1278 height 39
drag, startPoint x: 792, startPoint y: 544, endPoint x: 1064, endPoint y: 545, distance: 271.7
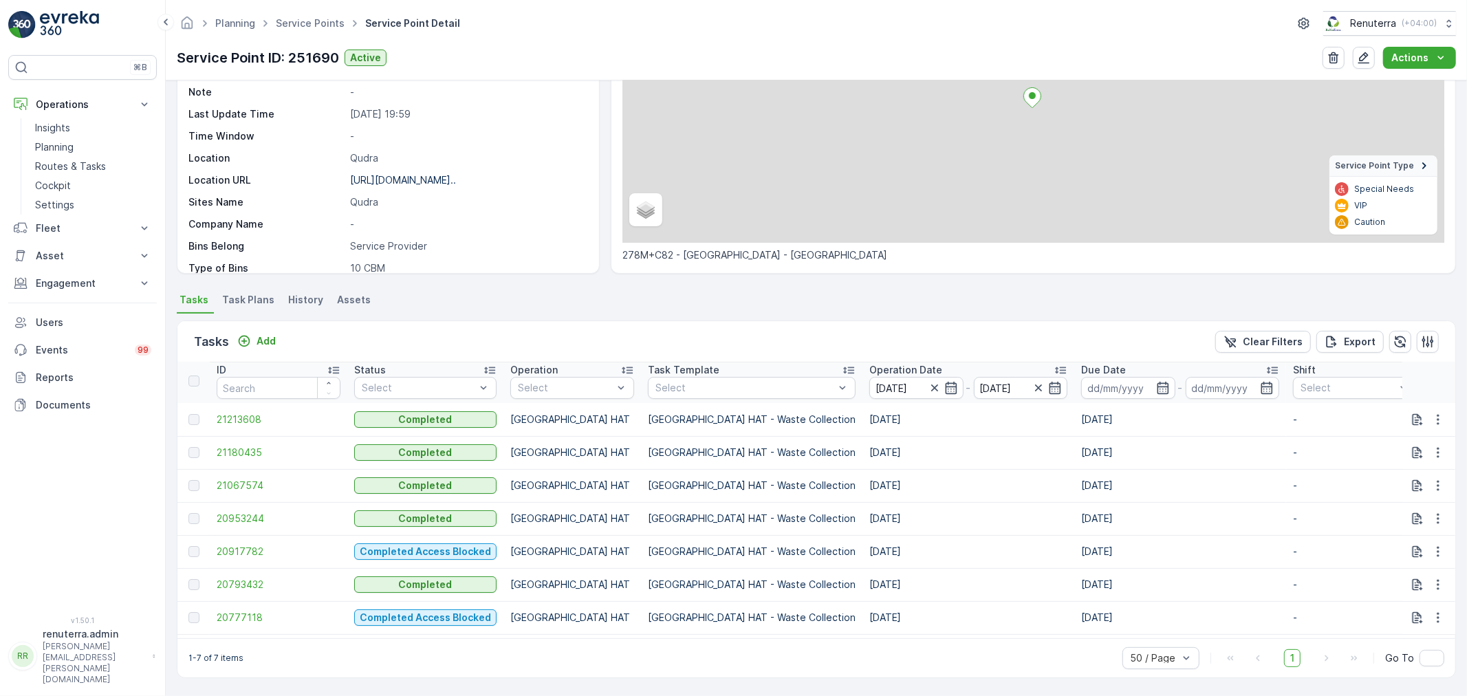
click at [1064, 545] on tr "20917782 Completed Access Blocked Dubai HAT Dubai HAT - Waste Collection 10.08.…" at bounding box center [1358, 551] width 2362 height 33
click at [787, 659] on div "1-7 of 7 items 50 / Page 1 Go To" at bounding box center [816, 657] width 1278 height 39
click at [246, 545] on span "20917782" at bounding box center [279, 552] width 124 height 14
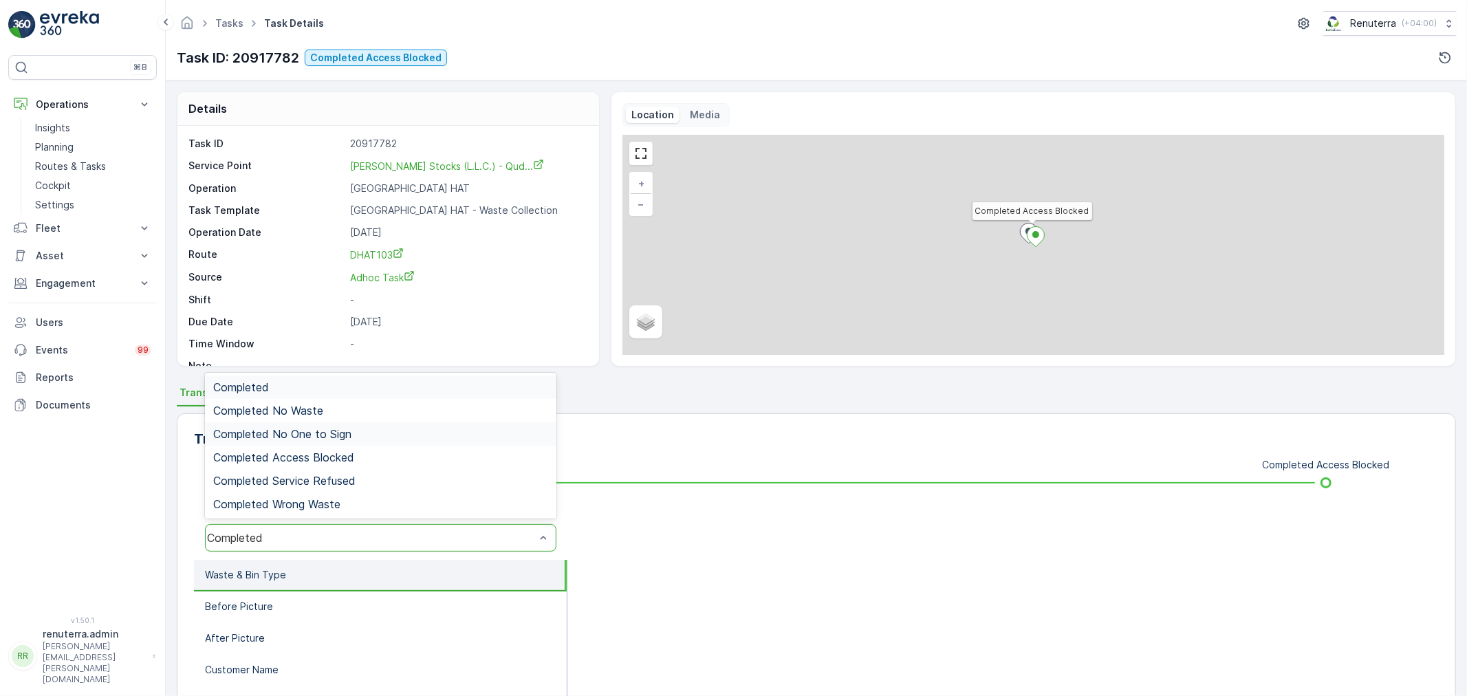
click at [321, 435] on span "Completed No One to Sign" at bounding box center [282, 434] width 138 height 12
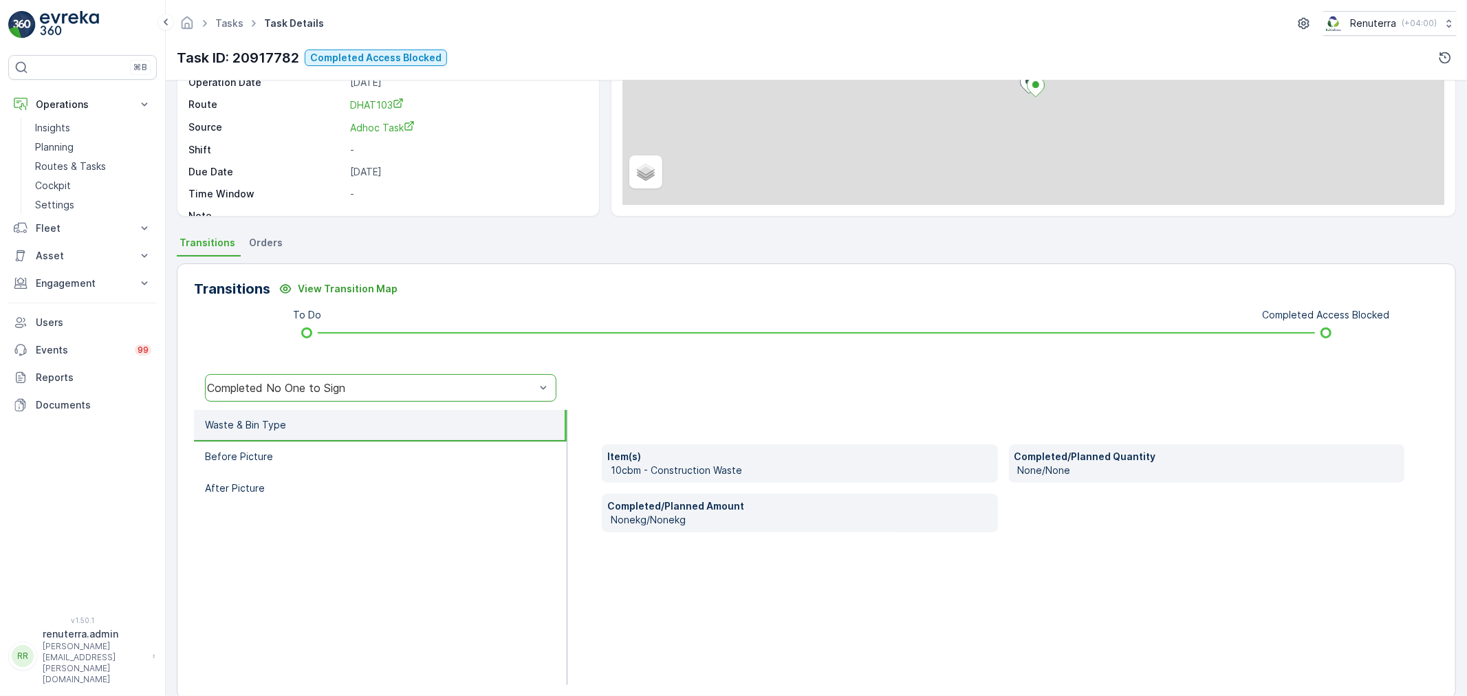
scroll to position [170, 0]
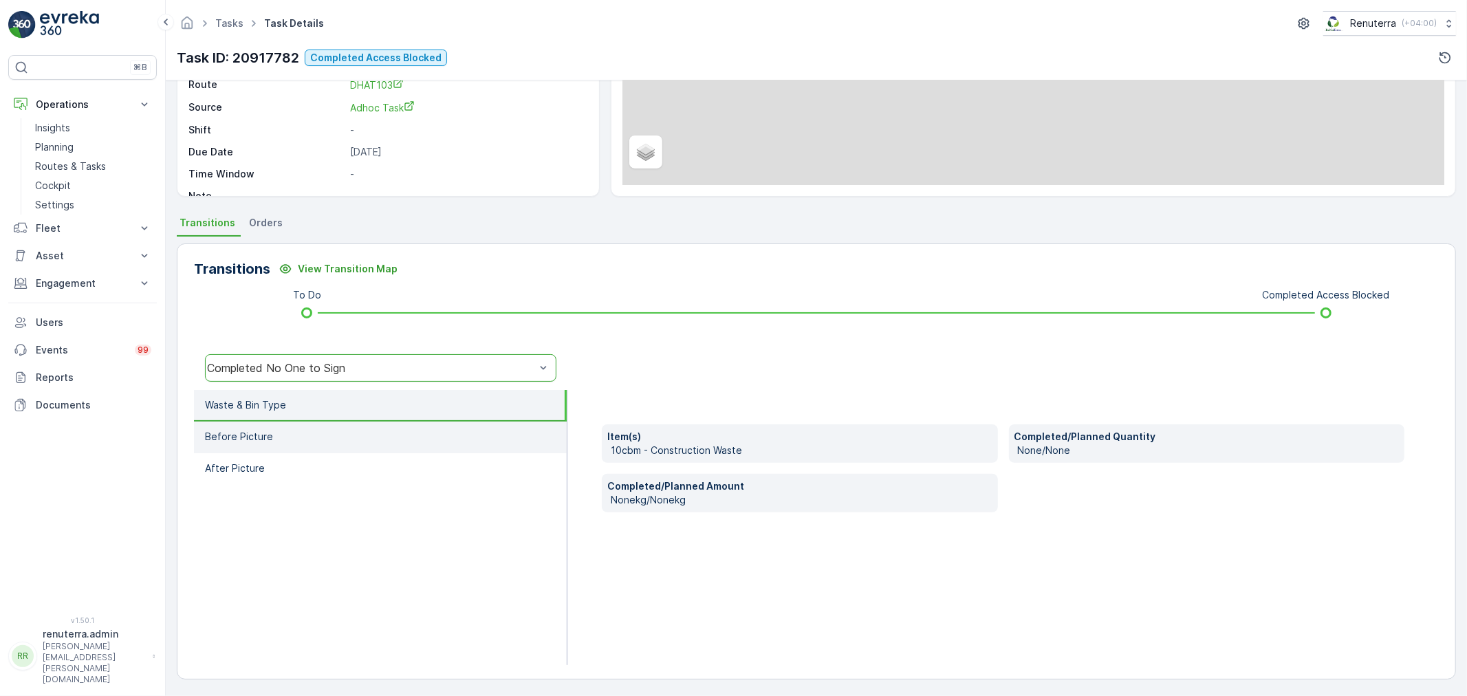
click at [270, 437] on li "Before Picture" at bounding box center [380, 438] width 373 height 32
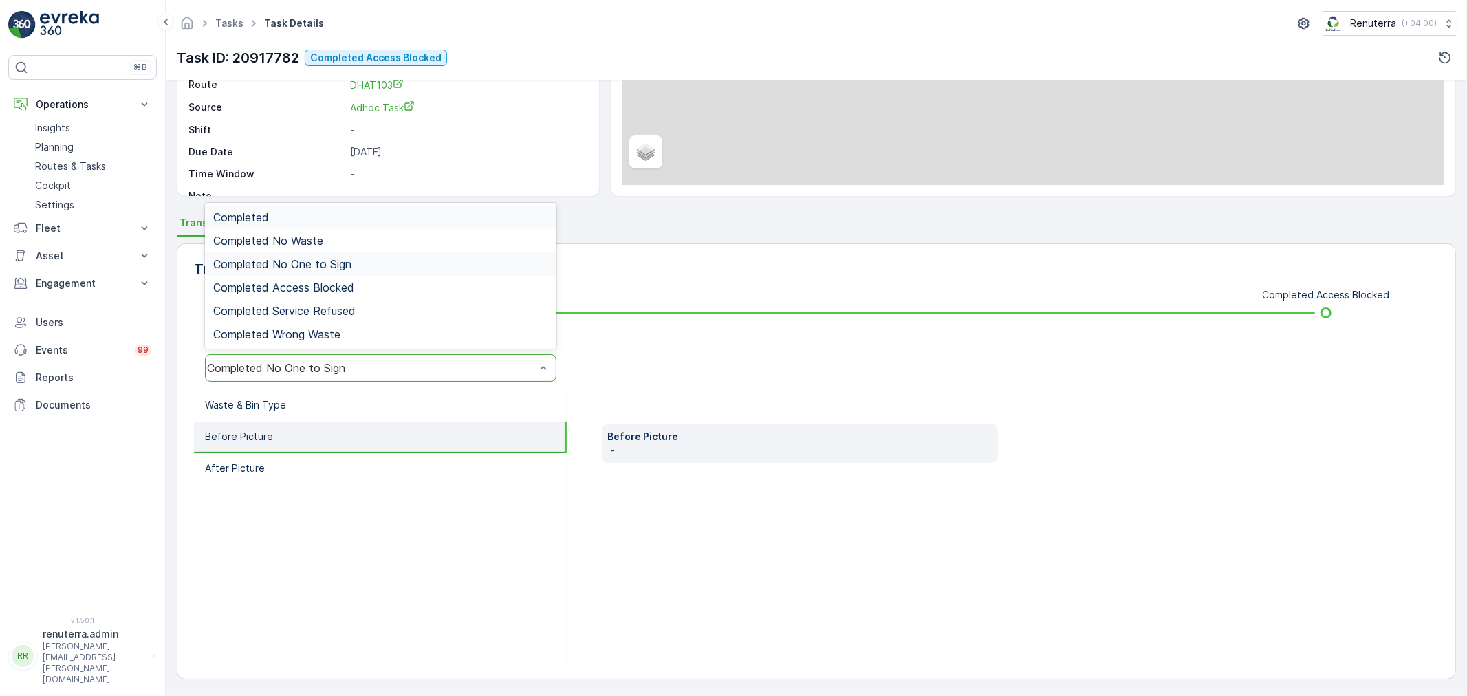
click at [285, 356] on div "Completed No One to Sign" at bounding box center [381, 368] width 352 height 28
click at [312, 285] on span "Completed Access Blocked" at bounding box center [283, 287] width 141 height 12
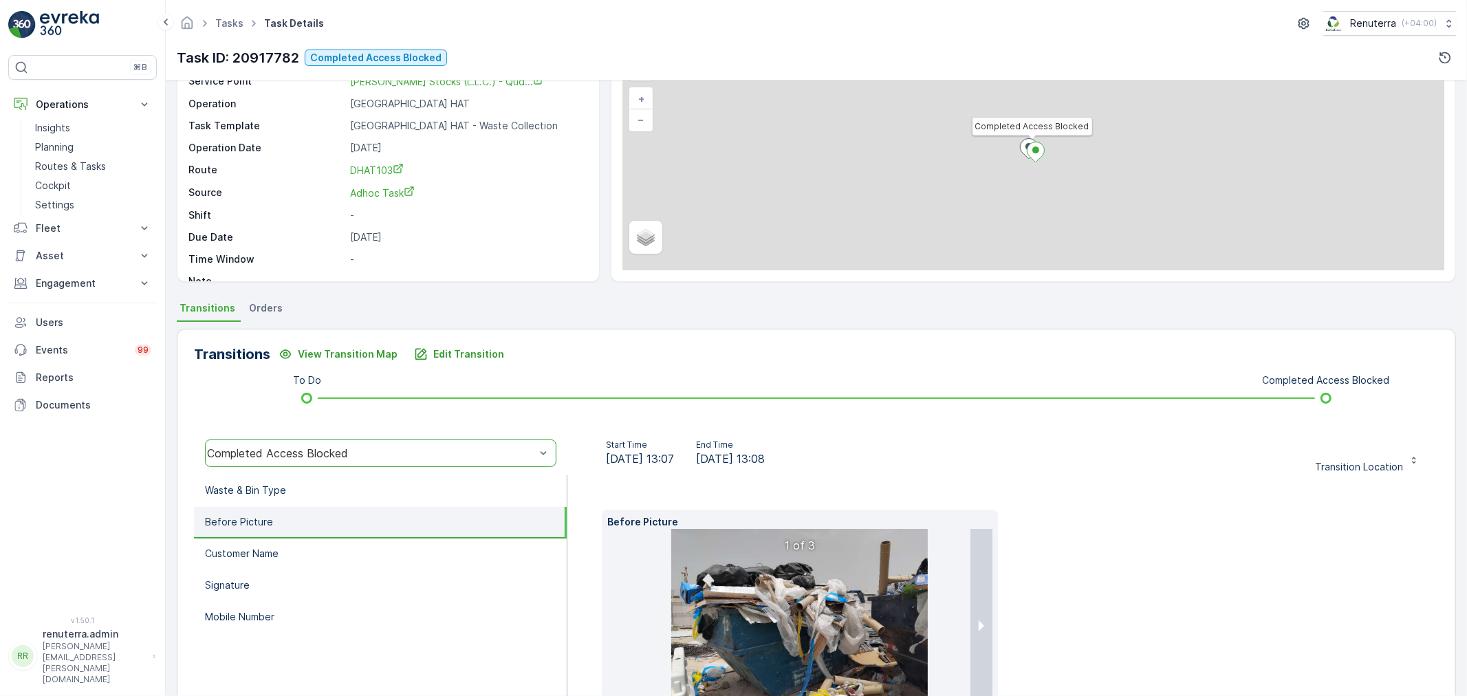
scroll to position [76, 0]
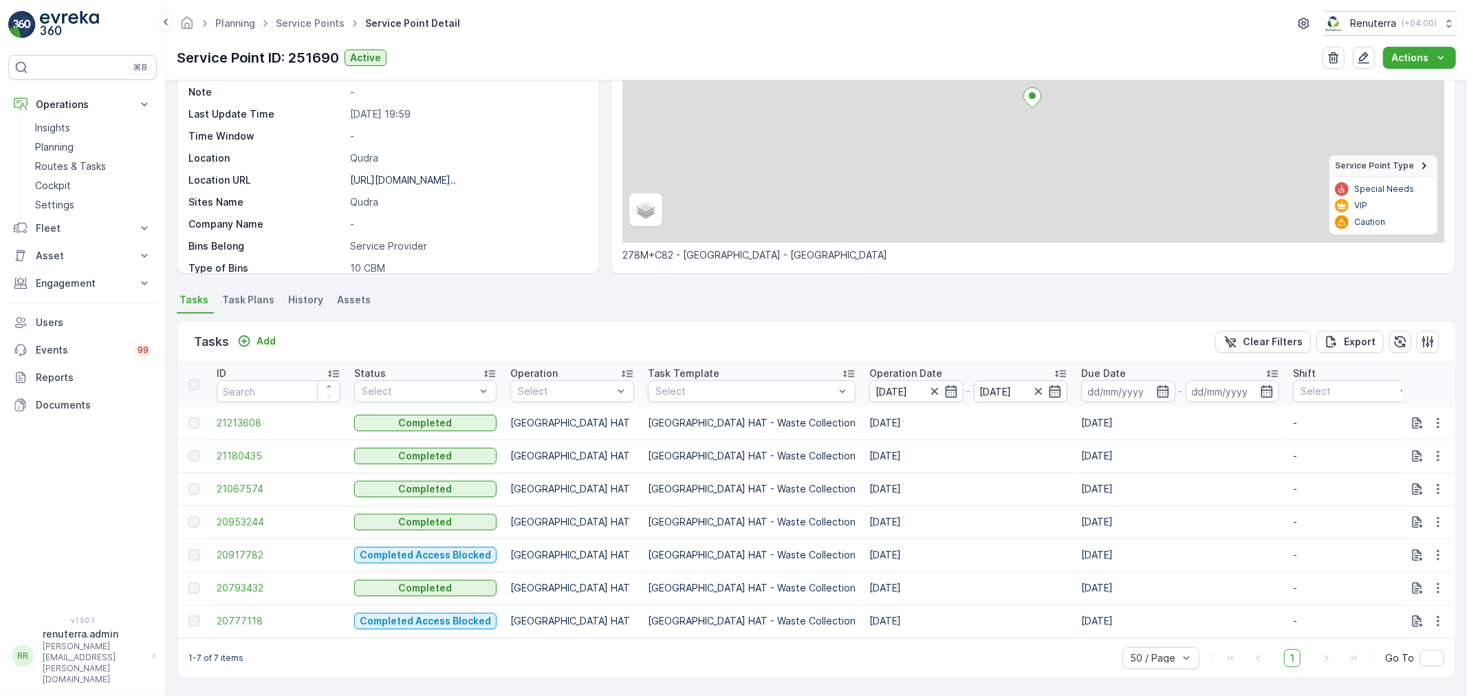
scroll to position [3, 0]
click at [250, 611] on span "20777118" at bounding box center [279, 618] width 124 height 14
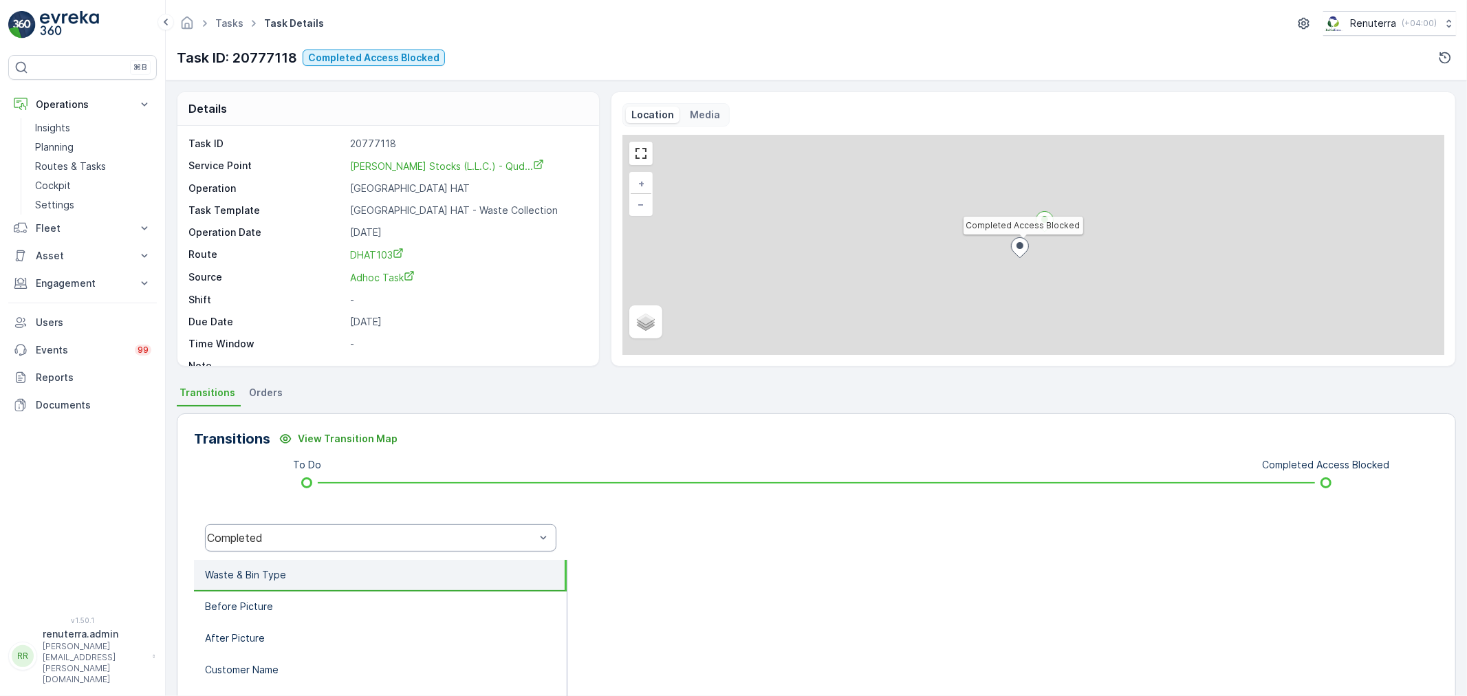
click at [288, 546] on div "Completed" at bounding box center [381, 538] width 352 height 28
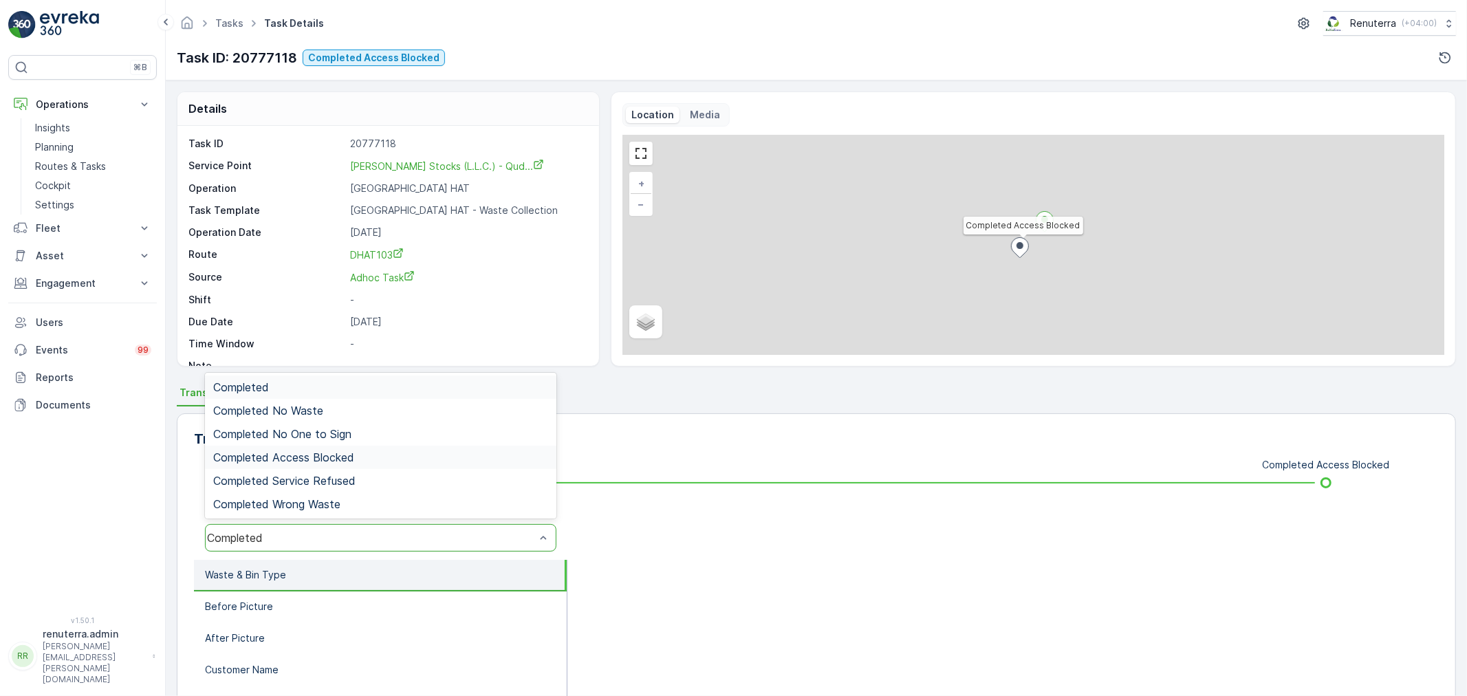
click at [338, 454] on span "Completed Access Blocked" at bounding box center [283, 457] width 141 height 12
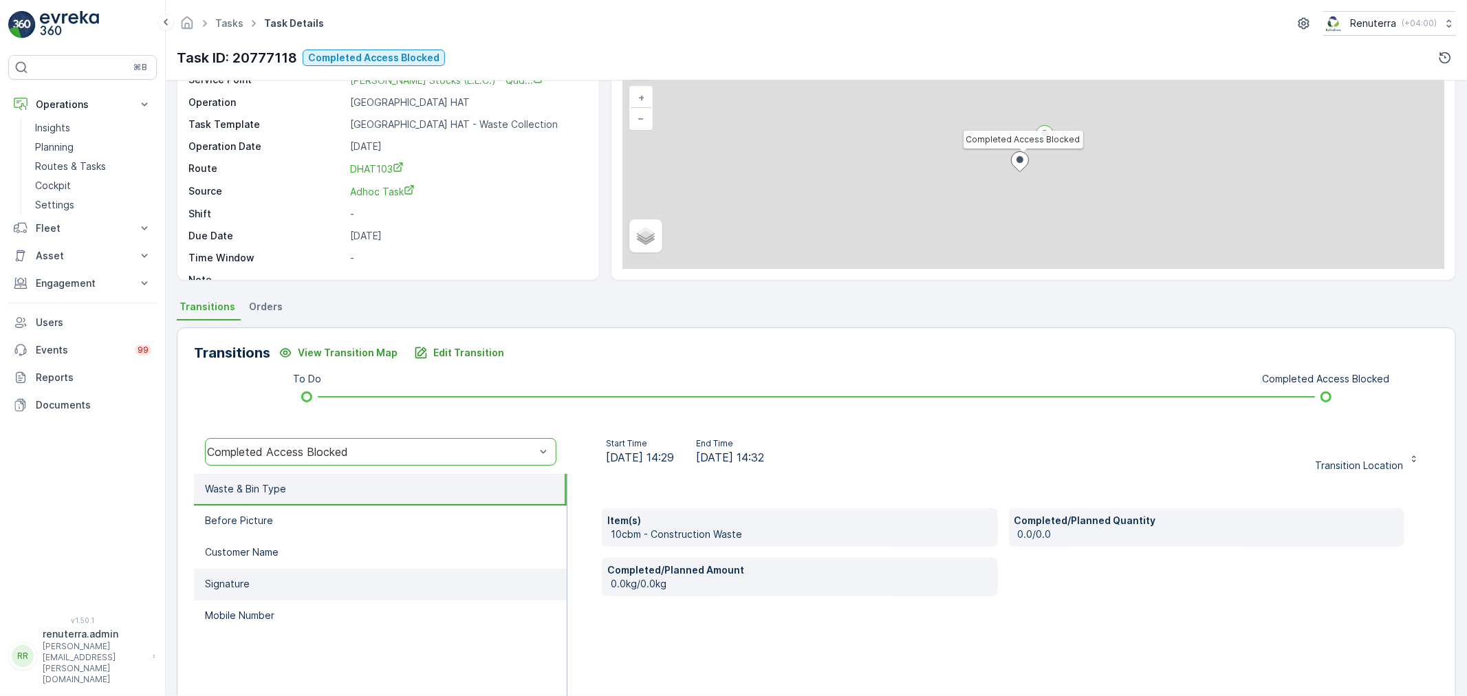
scroll to position [153, 0]
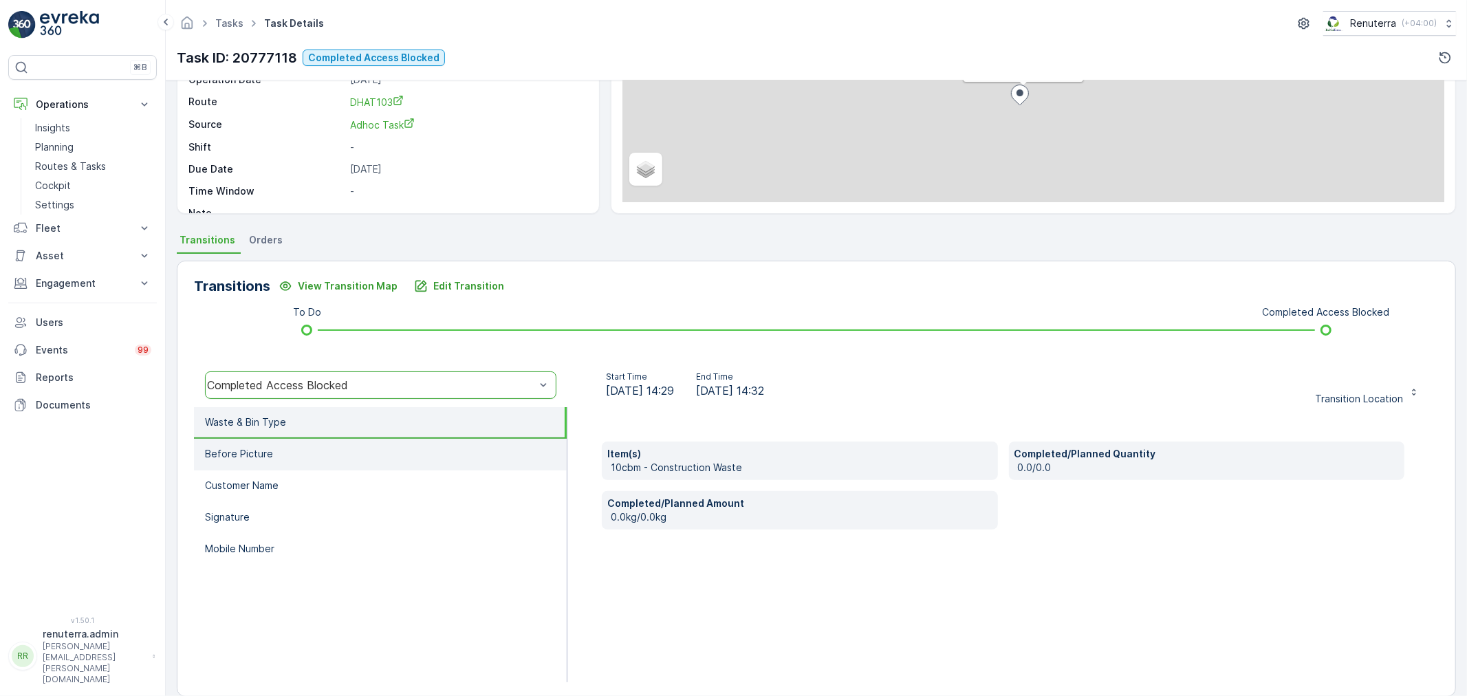
click at [272, 457] on li "Before Picture" at bounding box center [380, 455] width 373 height 32
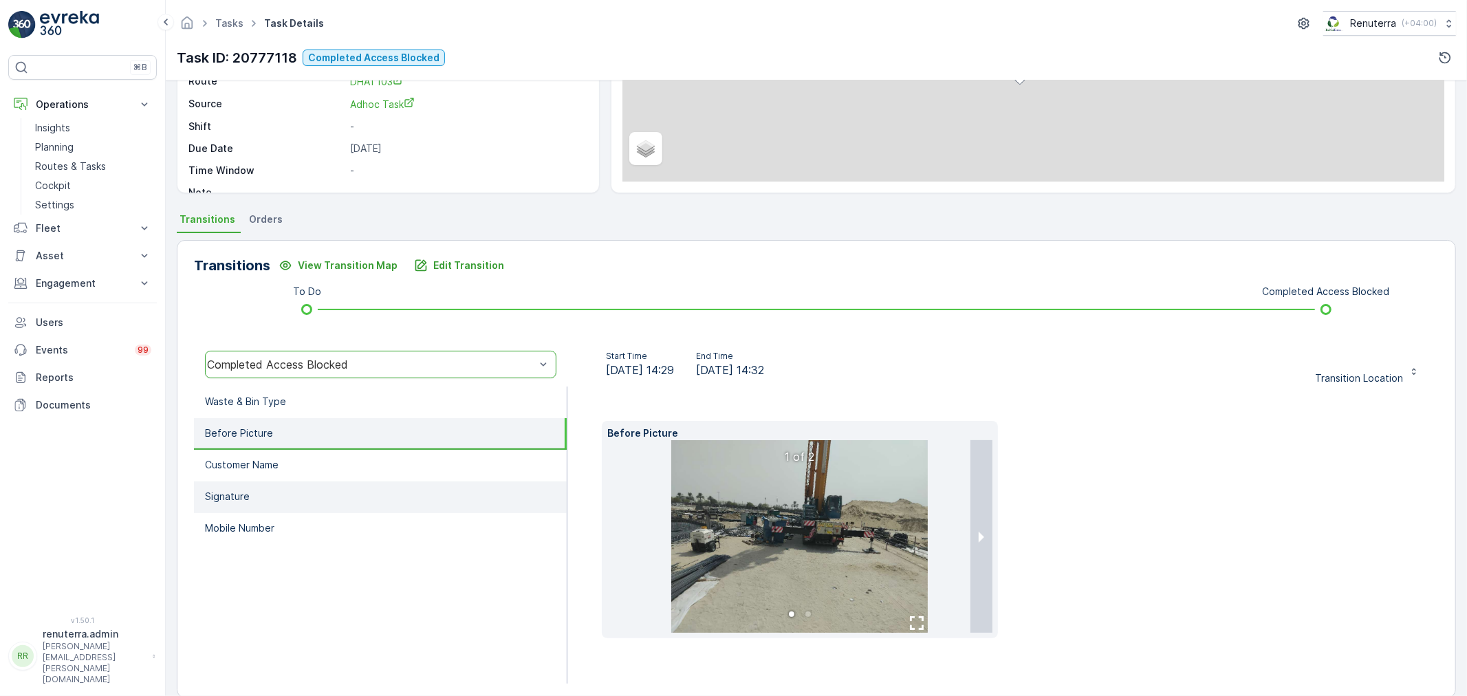
scroll to position [193, 0]
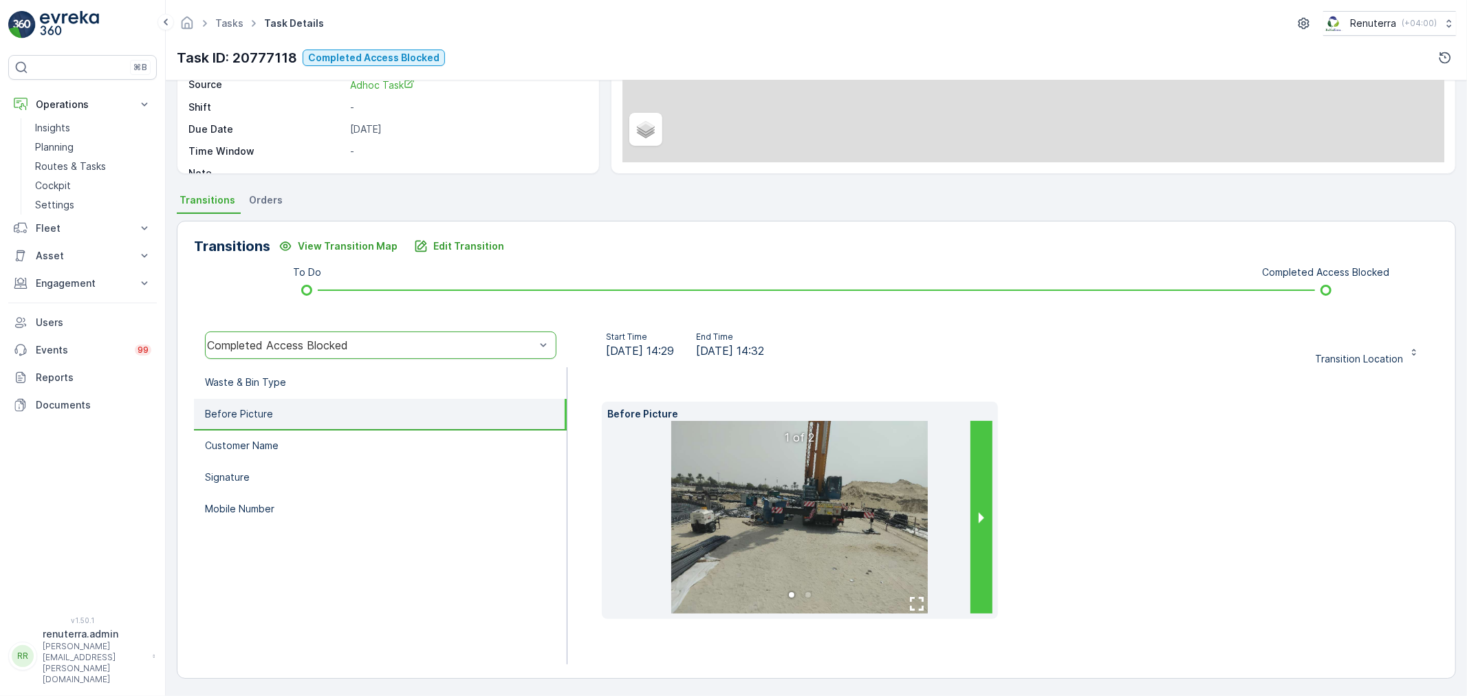
click at [978, 516] on button "next slide / item" at bounding box center [982, 517] width 22 height 193
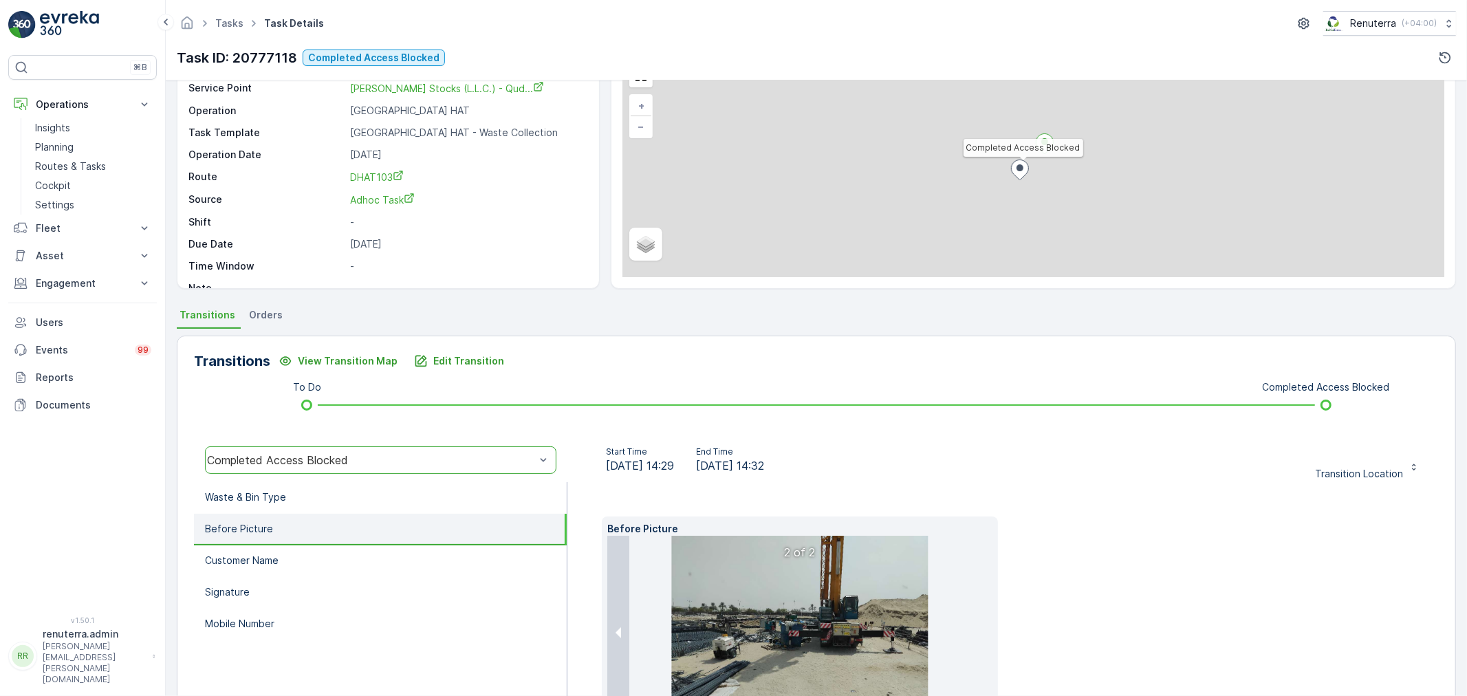
scroll to position [39, 0]
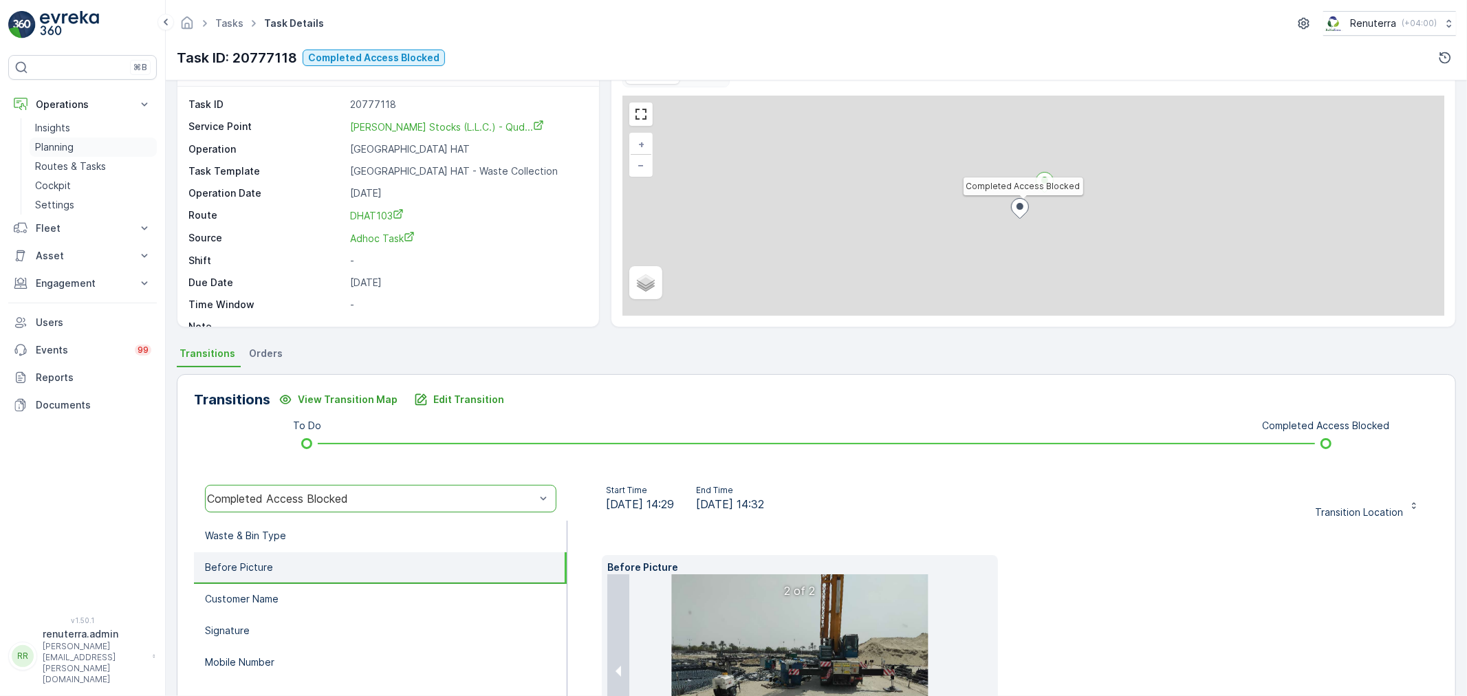
click at [64, 154] on link "Planning" at bounding box center [93, 147] width 127 height 19
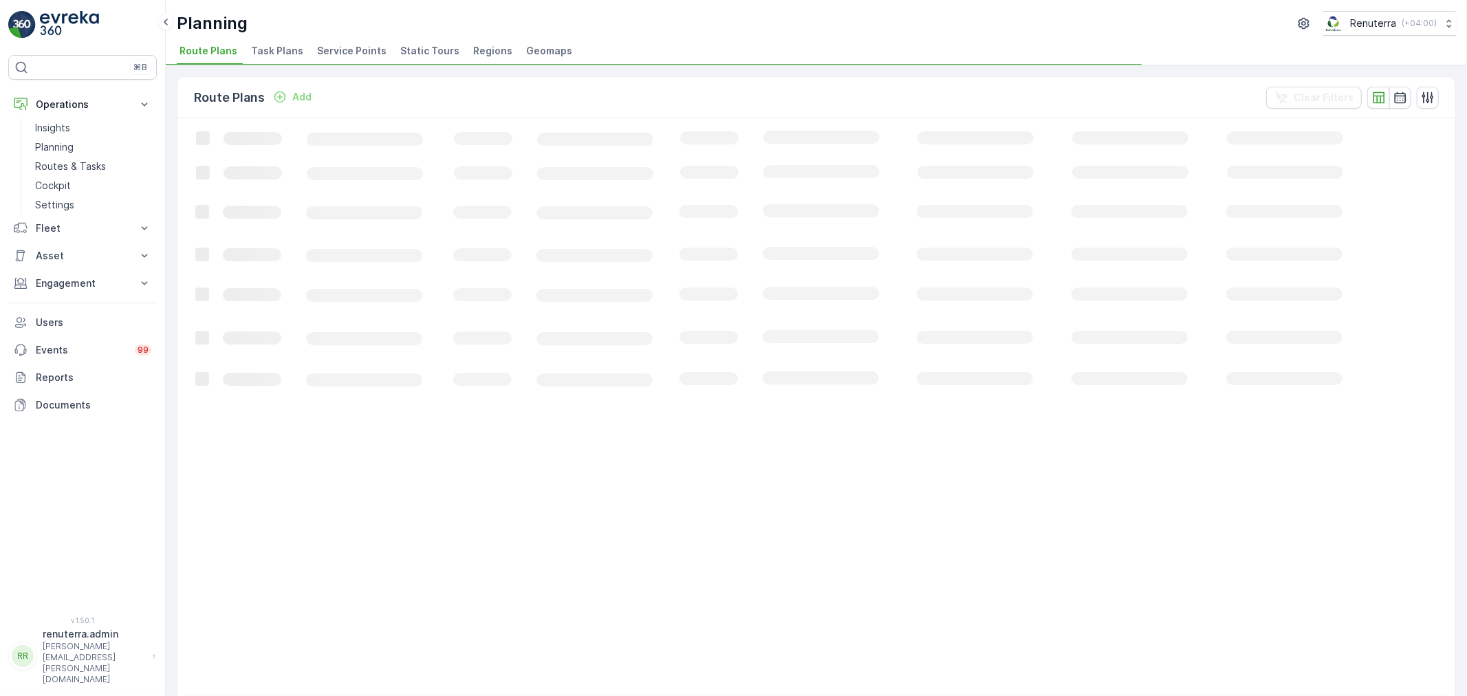
click at [351, 51] on span "Service Points" at bounding box center [351, 51] width 69 height 14
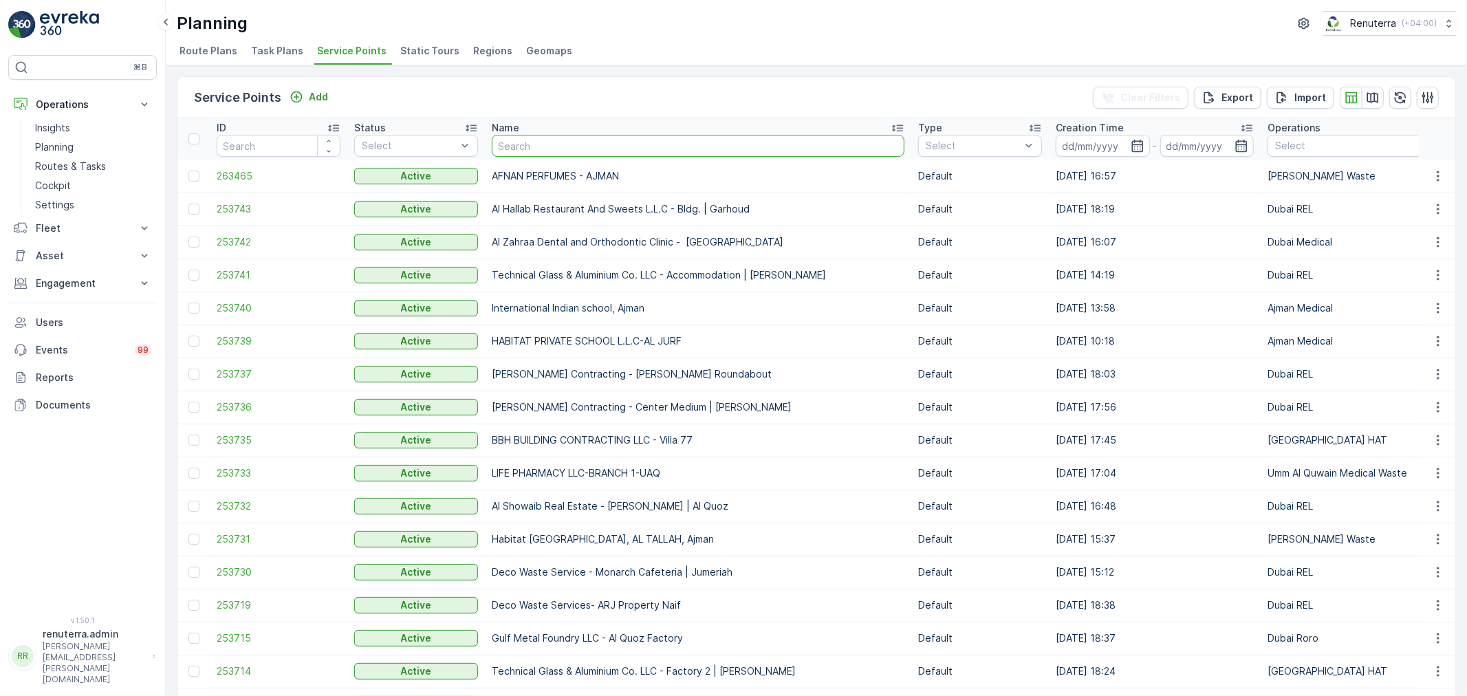
click at [593, 143] on input "text" at bounding box center [698, 146] width 413 height 22
type input "red"
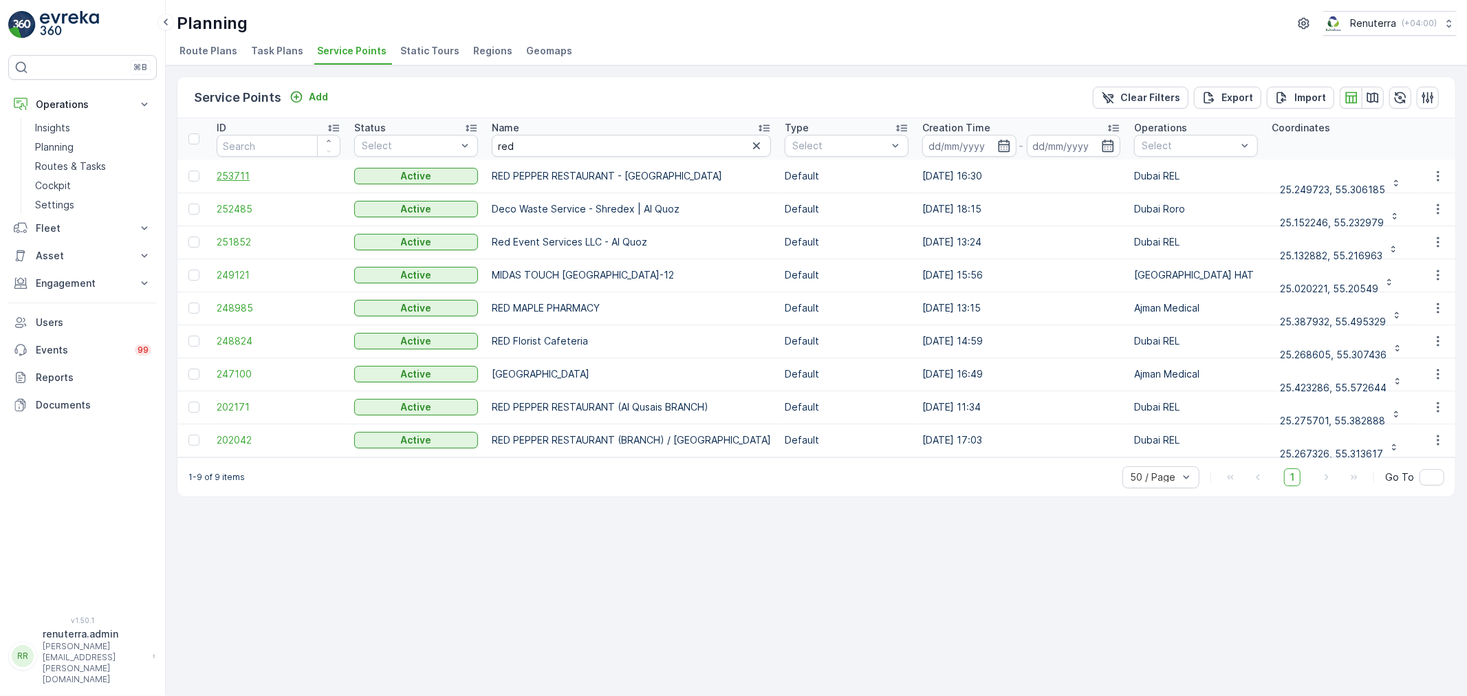
click at [234, 174] on span "253711" at bounding box center [279, 176] width 124 height 14
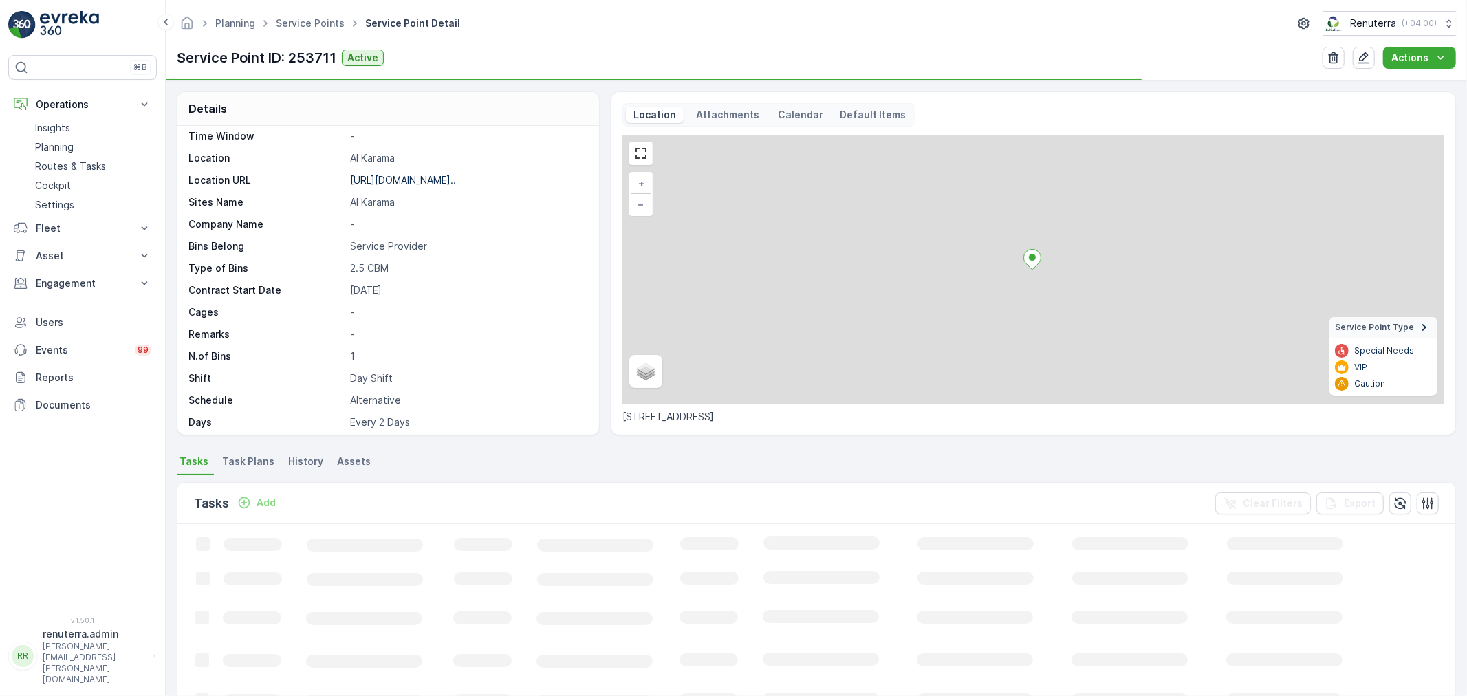
scroll to position [189, 0]
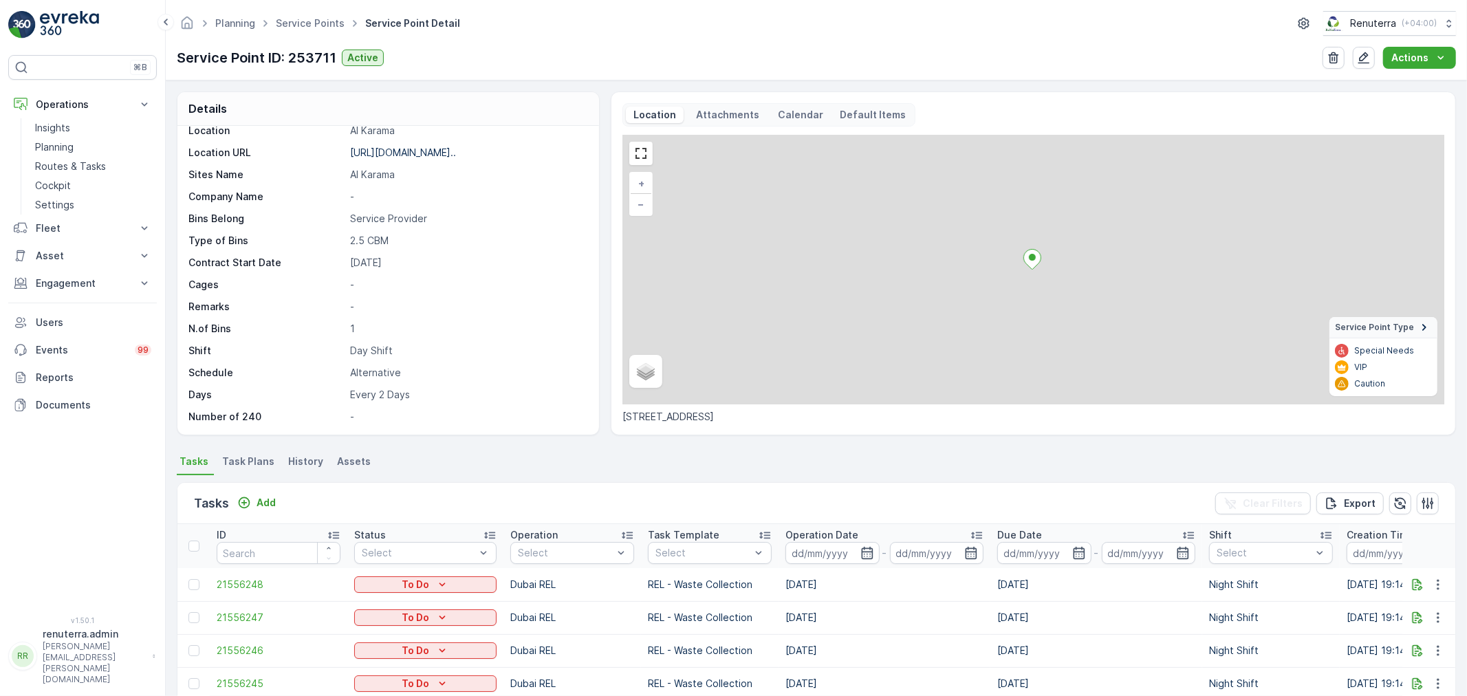
click at [252, 466] on span "Task Plans" at bounding box center [248, 462] width 52 height 14
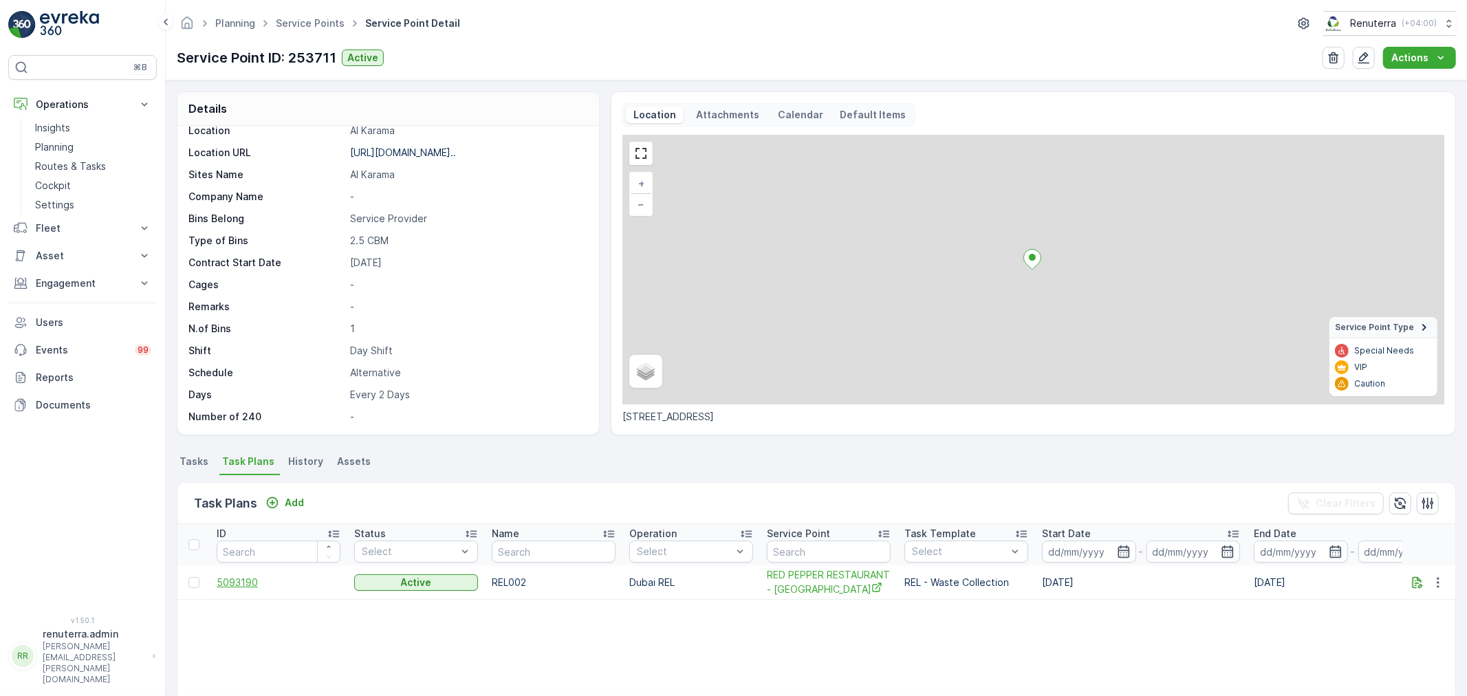
click at [234, 587] on span "5093190" at bounding box center [279, 583] width 124 height 14
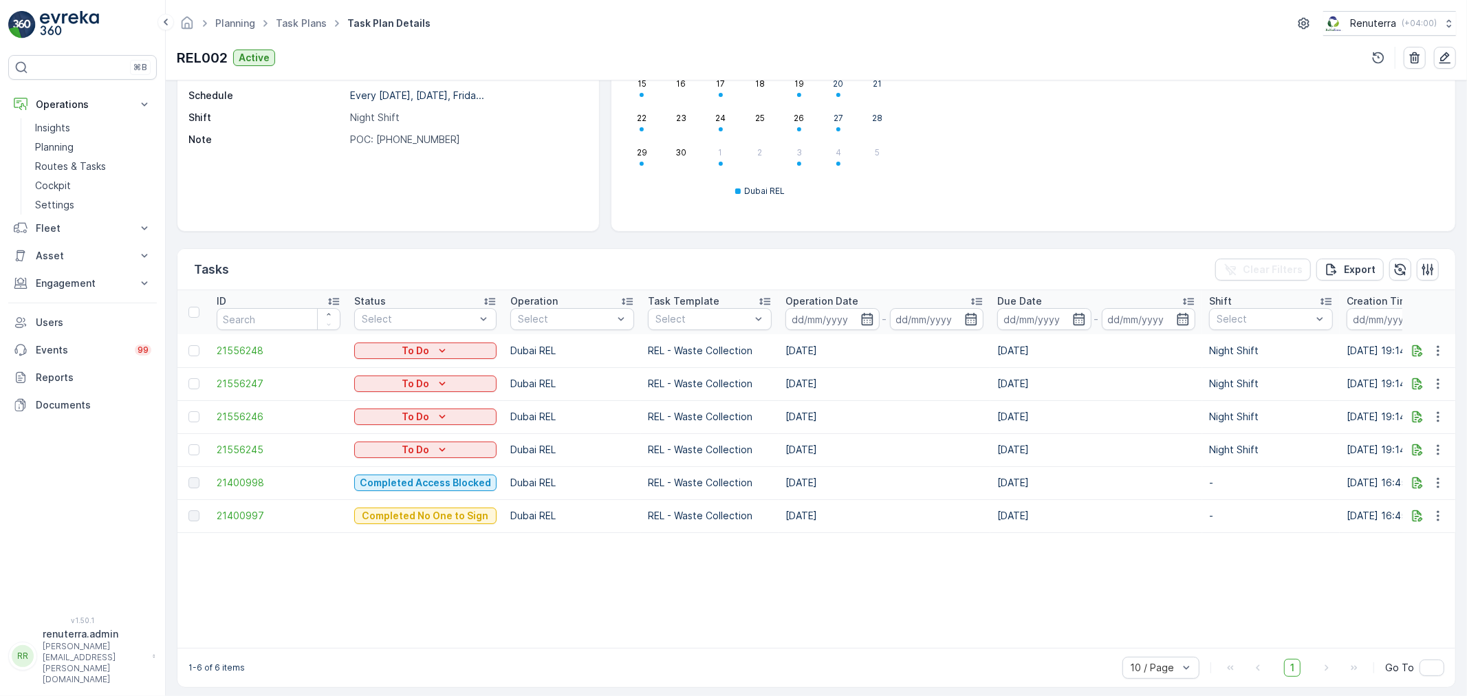
scroll to position [213, 0]
drag, startPoint x: 776, startPoint y: 435, endPoint x: 1059, endPoint y: 448, distance: 283.7
click at [1059, 448] on tr "21556245 To Do Dubai REL REL - Waste Collection 10.09.2025 10.09.2025 Night Shi…" at bounding box center [1305, 447] width 2256 height 33
click at [766, 556] on table "ID Status Select Operation Select Task Template Select Operation Date - Due Dat…" at bounding box center [1305, 467] width 2256 height 358
drag, startPoint x: 780, startPoint y: 443, endPoint x: 852, endPoint y: 443, distance: 71.5
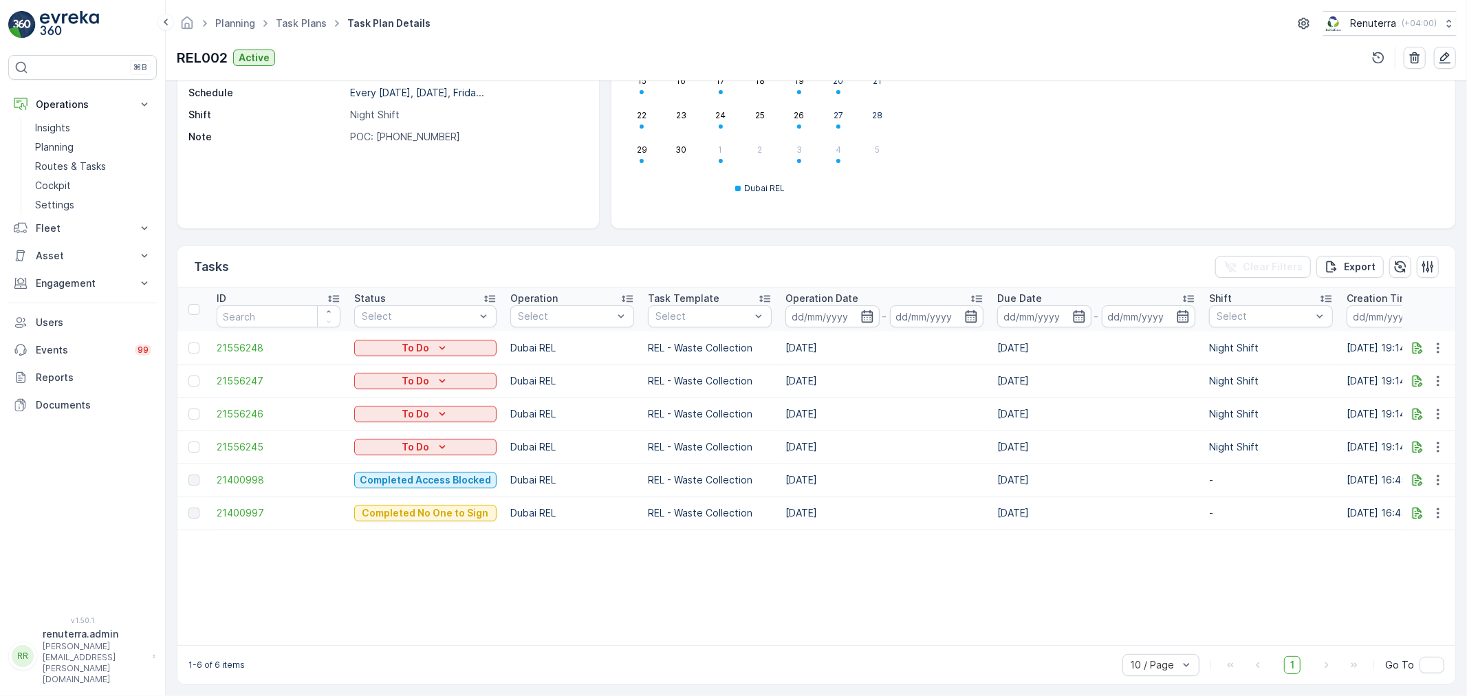
click at [852, 443] on td "[DATE]" at bounding box center [885, 447] width 212 height 33
click at [62, 141] on p "Planning" at bounding box center [54, 147] width 39 height 14
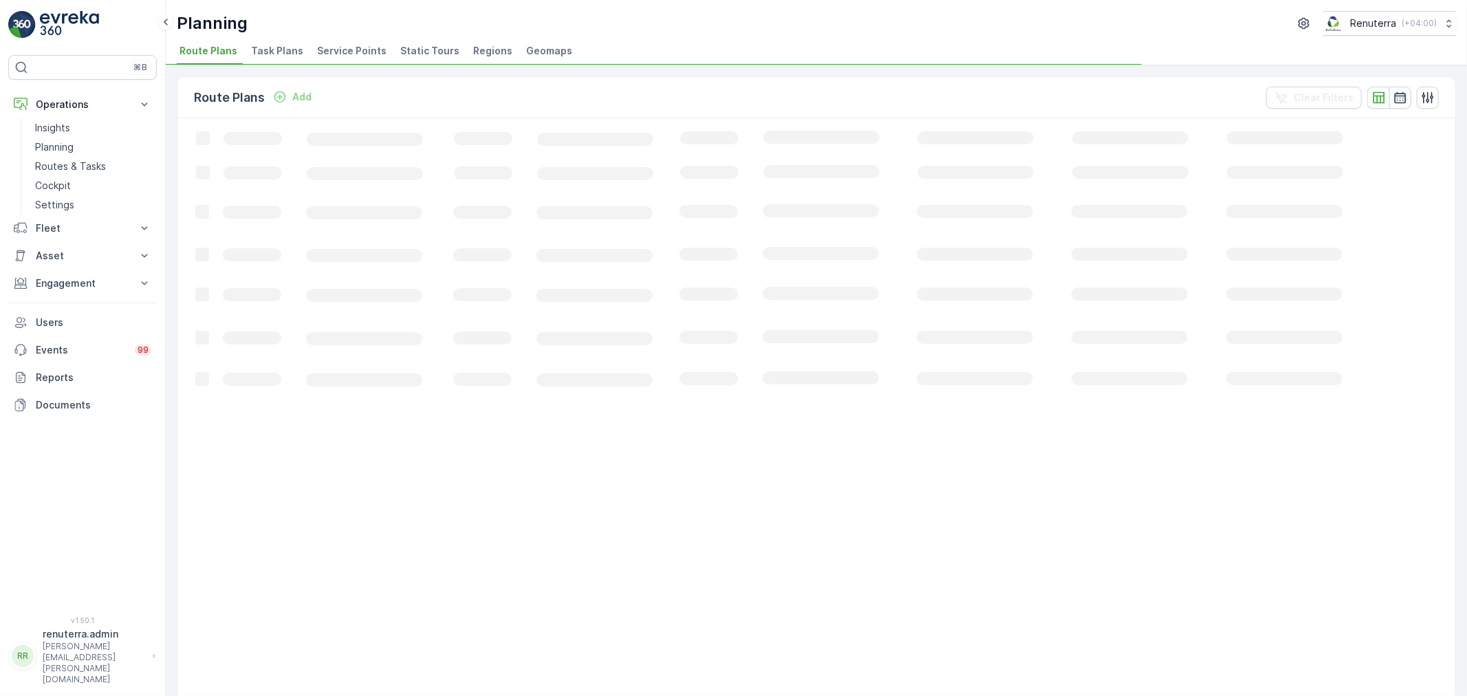
click at [331, 46] on span "Service Points" at bounding box center [351, 51] width 69 height 14
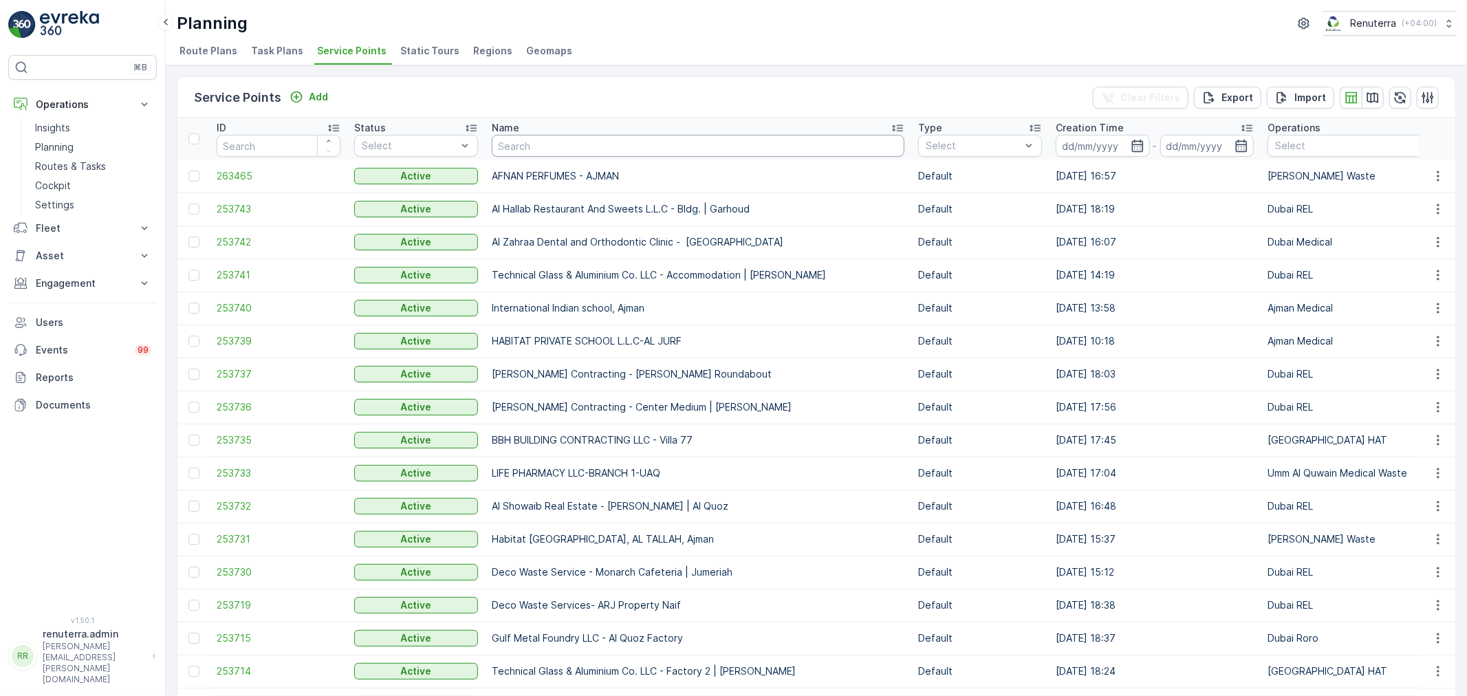
click at [570, 147] on input "text" at bounding box center [698, 146] width 413 height 22
type input "omega"
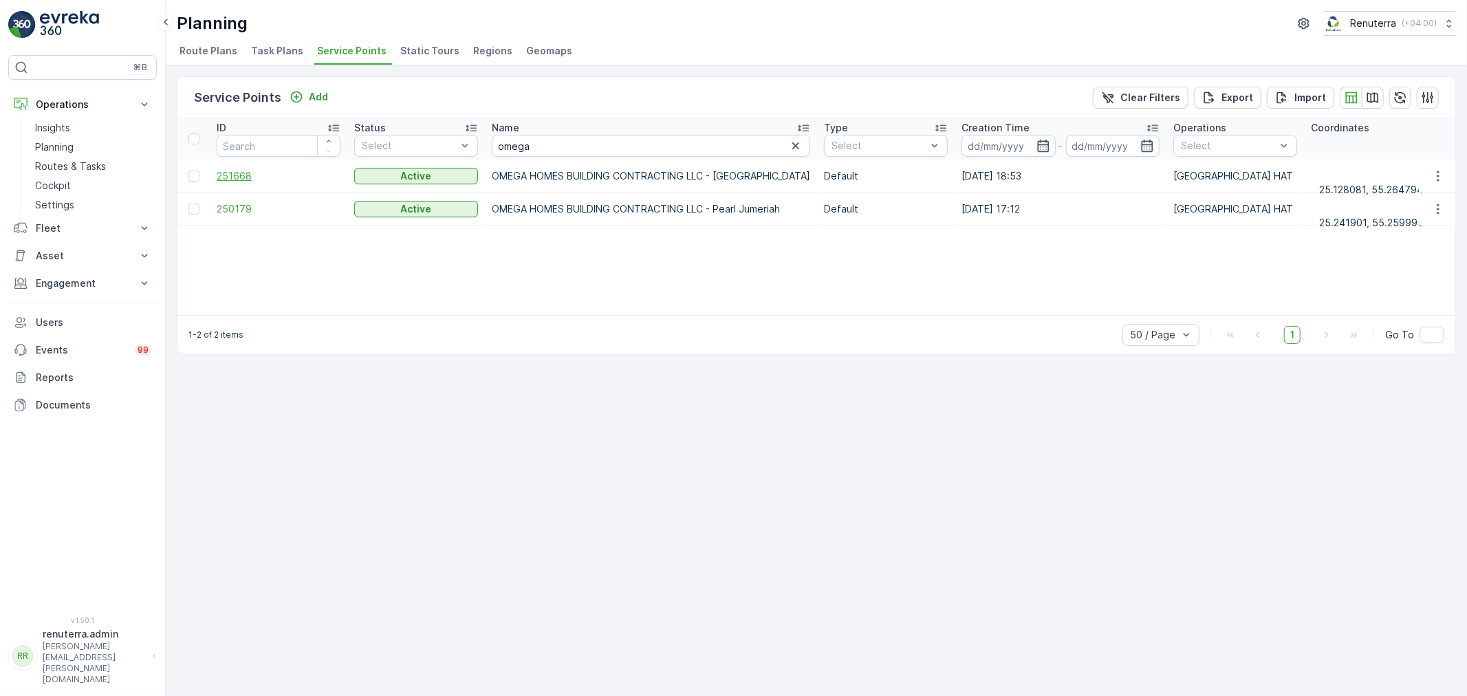
click at [239, 175] on span "251668" at bounding box center [279, 176] width 124 height 14
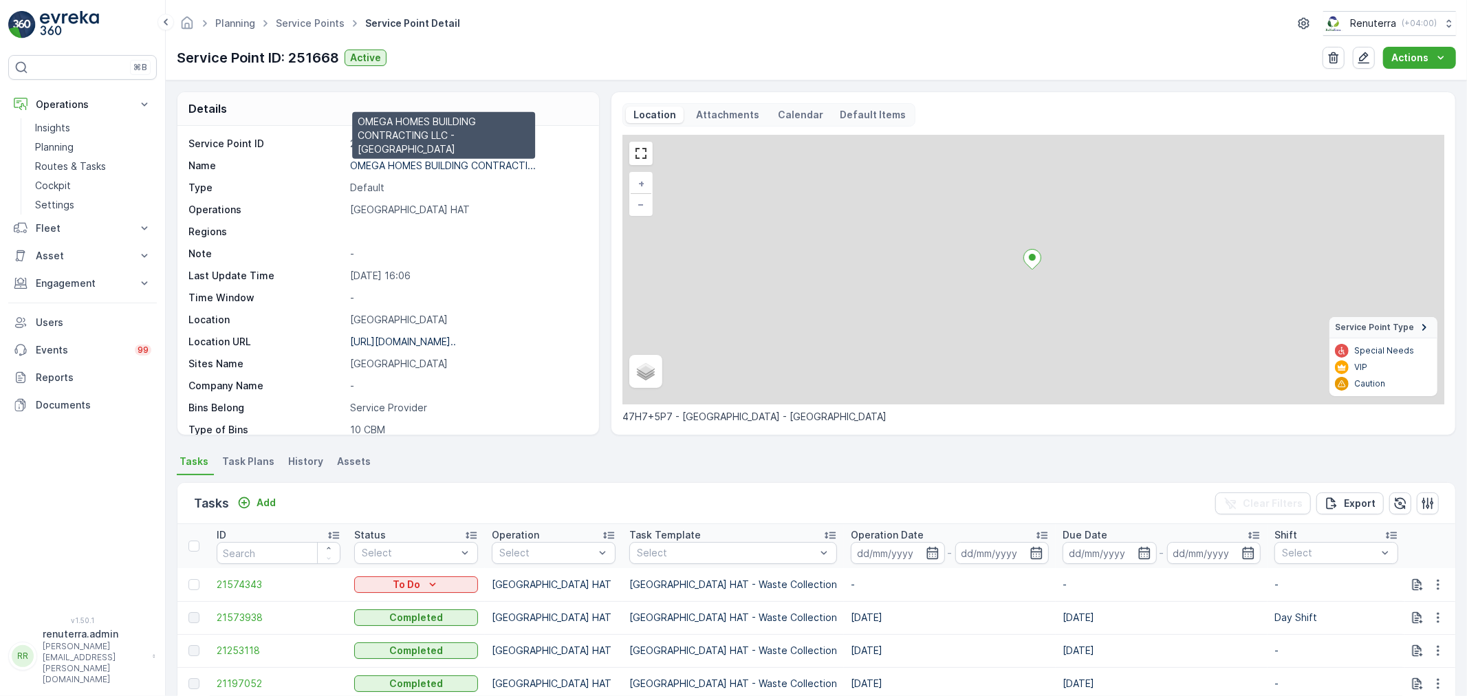
click at [462, 169] on p "OMEGA HOMES BUILDING CONTRACTI..." at bounding box center [443, 166] width 186 height 12
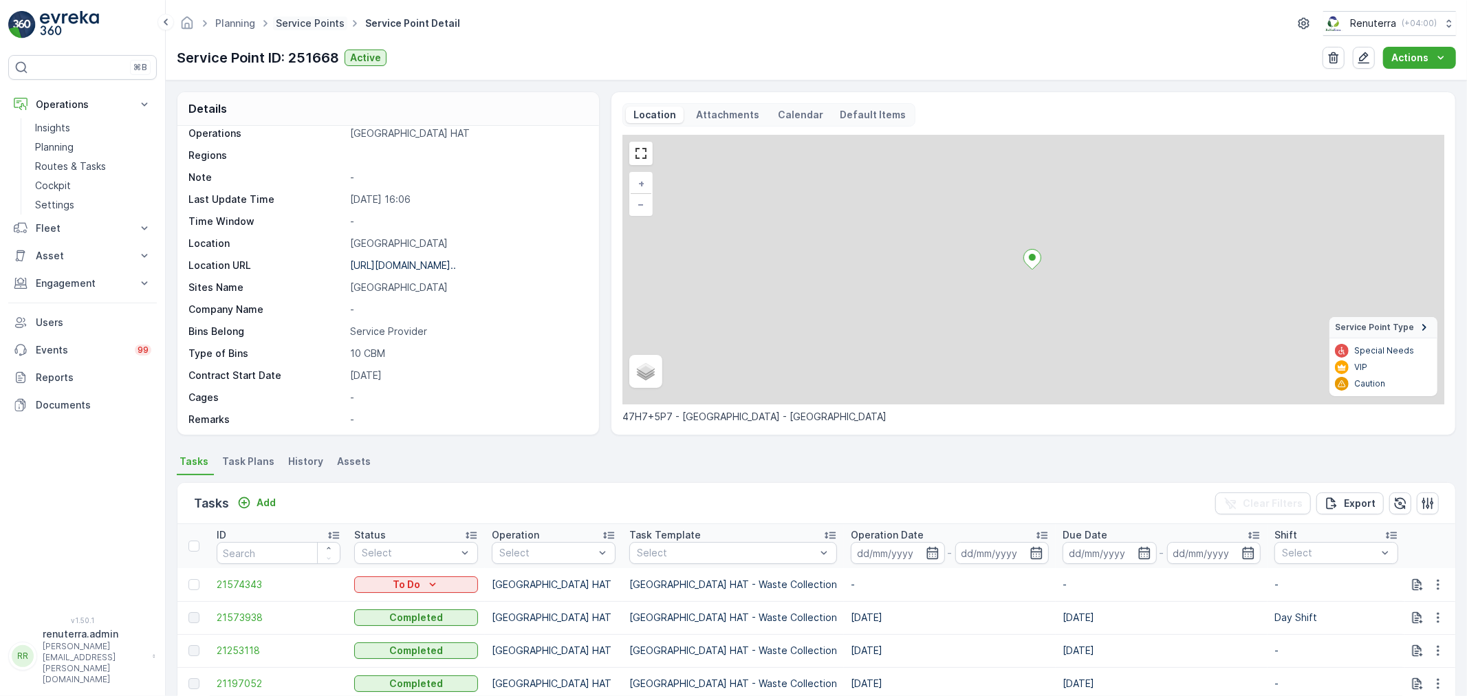
click at [312, 19] on link "Service Points" at bounding box center [310, 23] width 69 height 12
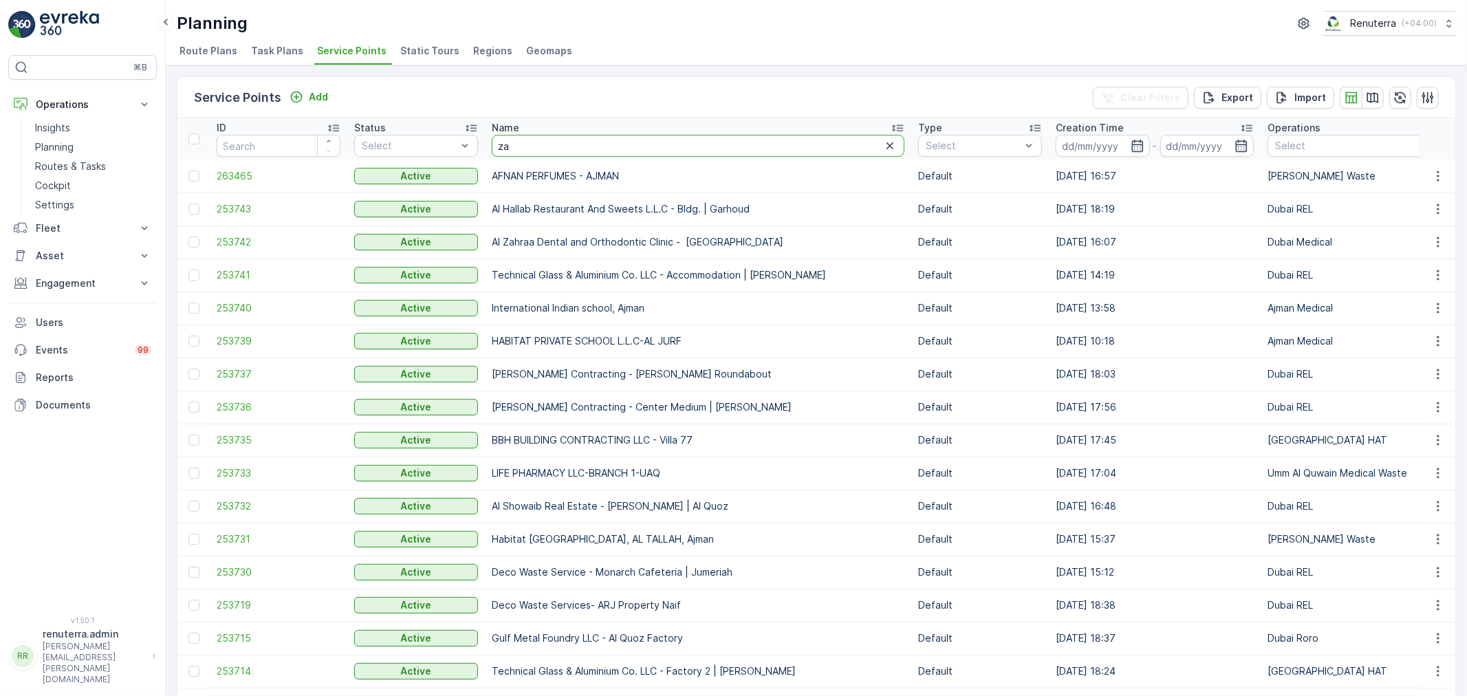
type input "zah"
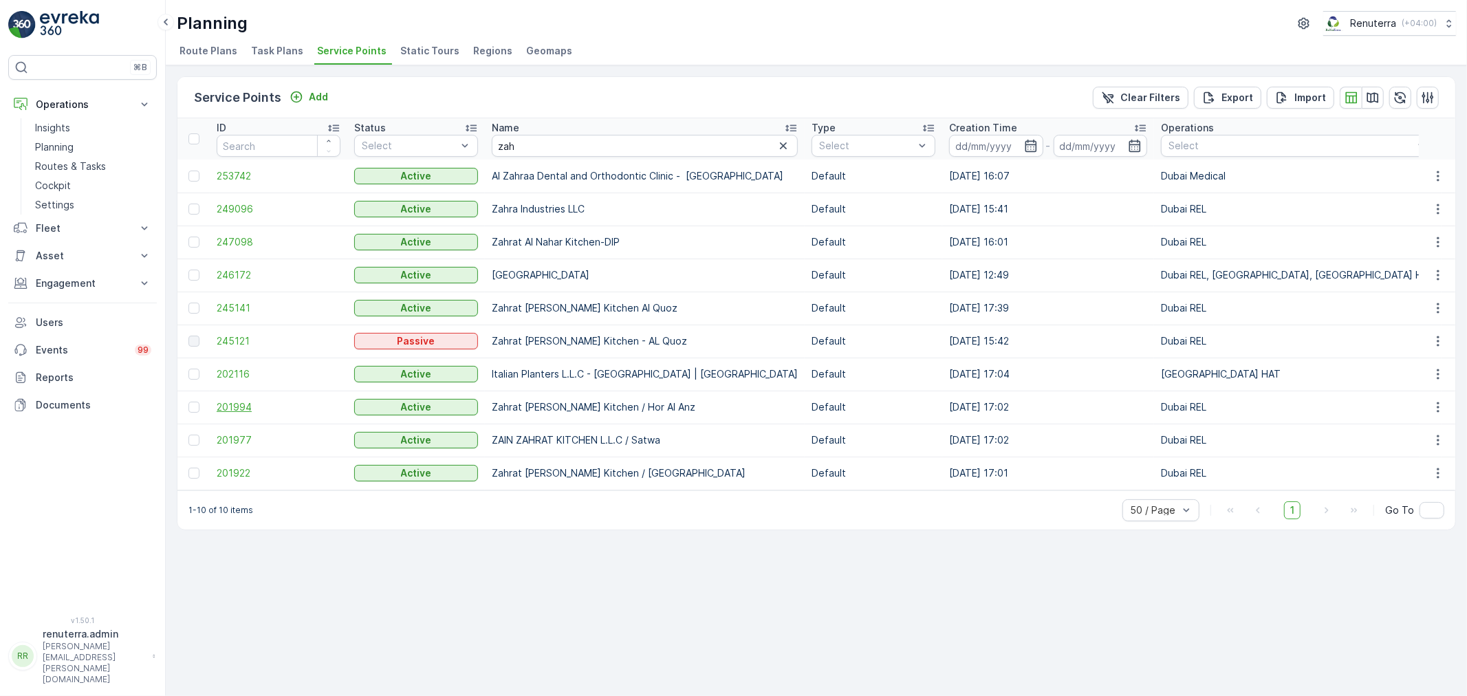
click at [241, 400] on span "201994" at bounding box center [279, 407] width 124 height 14
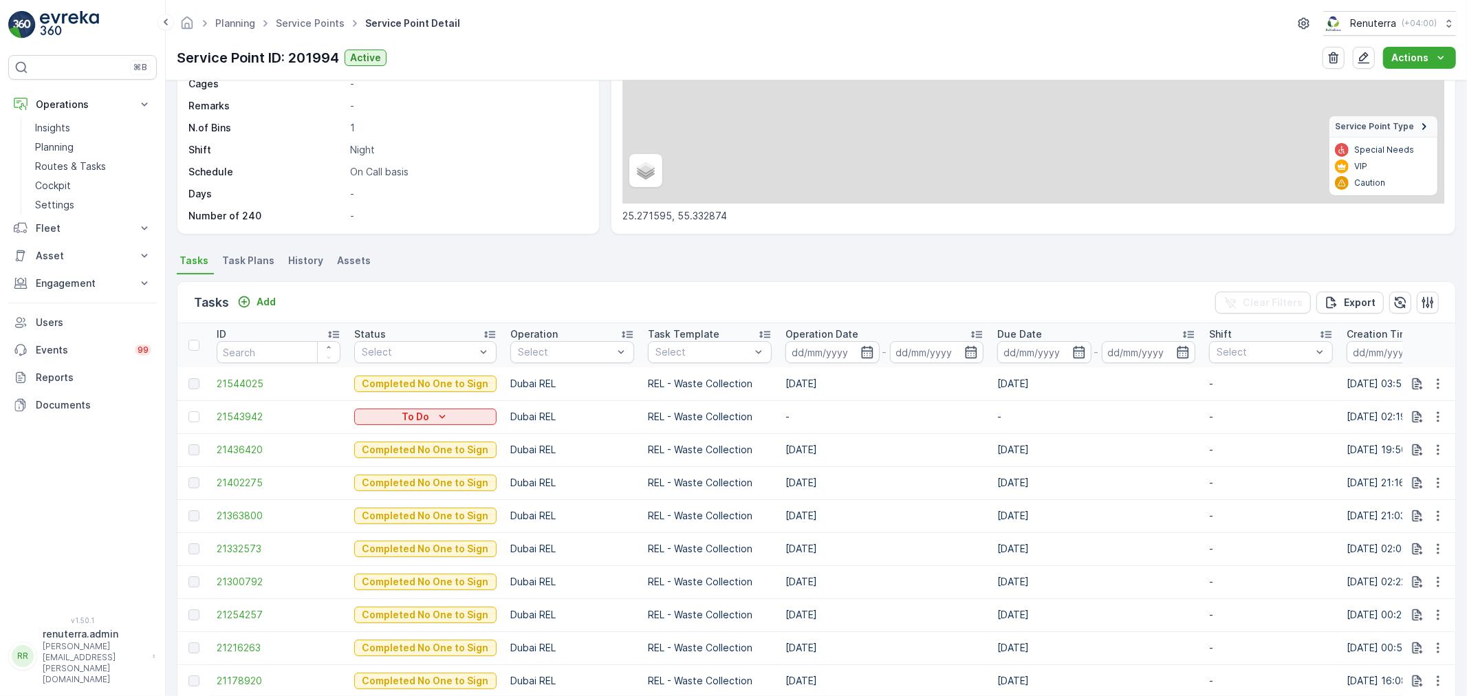
scroll to position [229, 0]
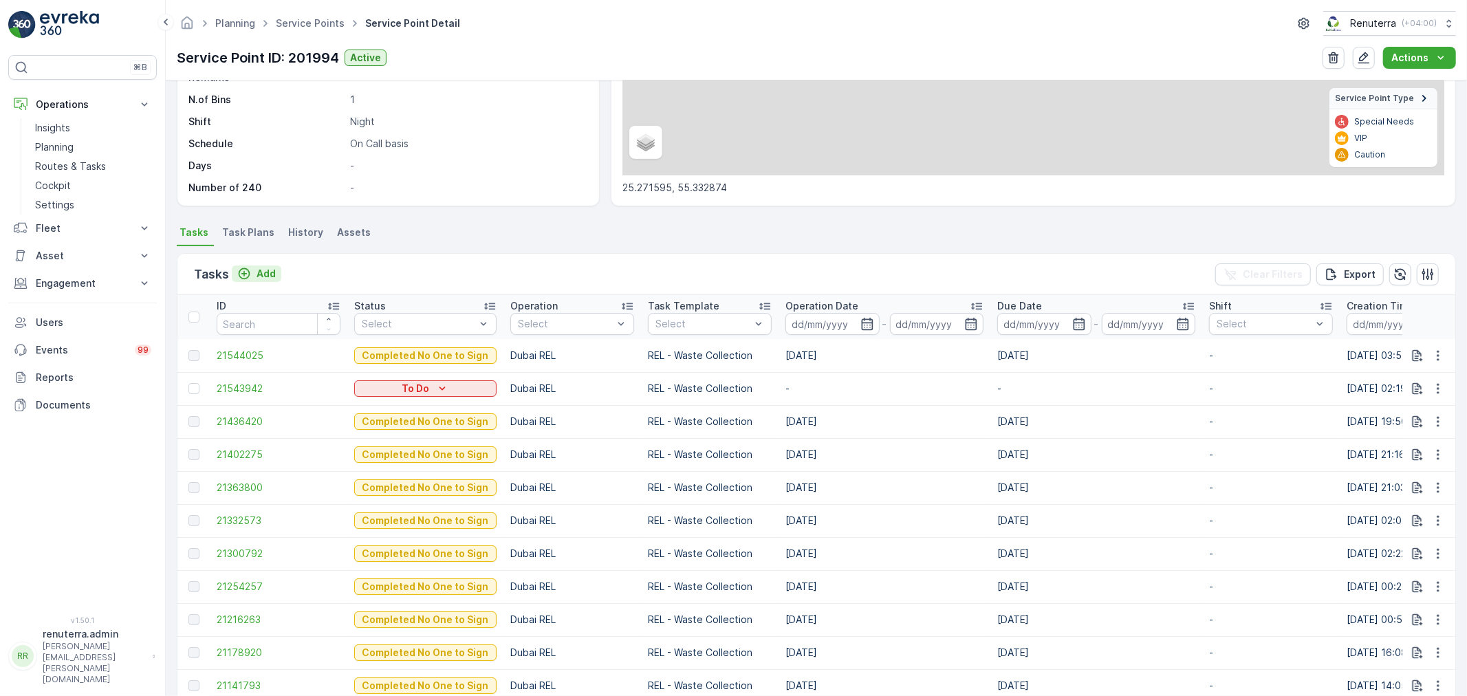
click at [260, 275] on p "Add" at bounding box center [266, 274] width 19 height 14
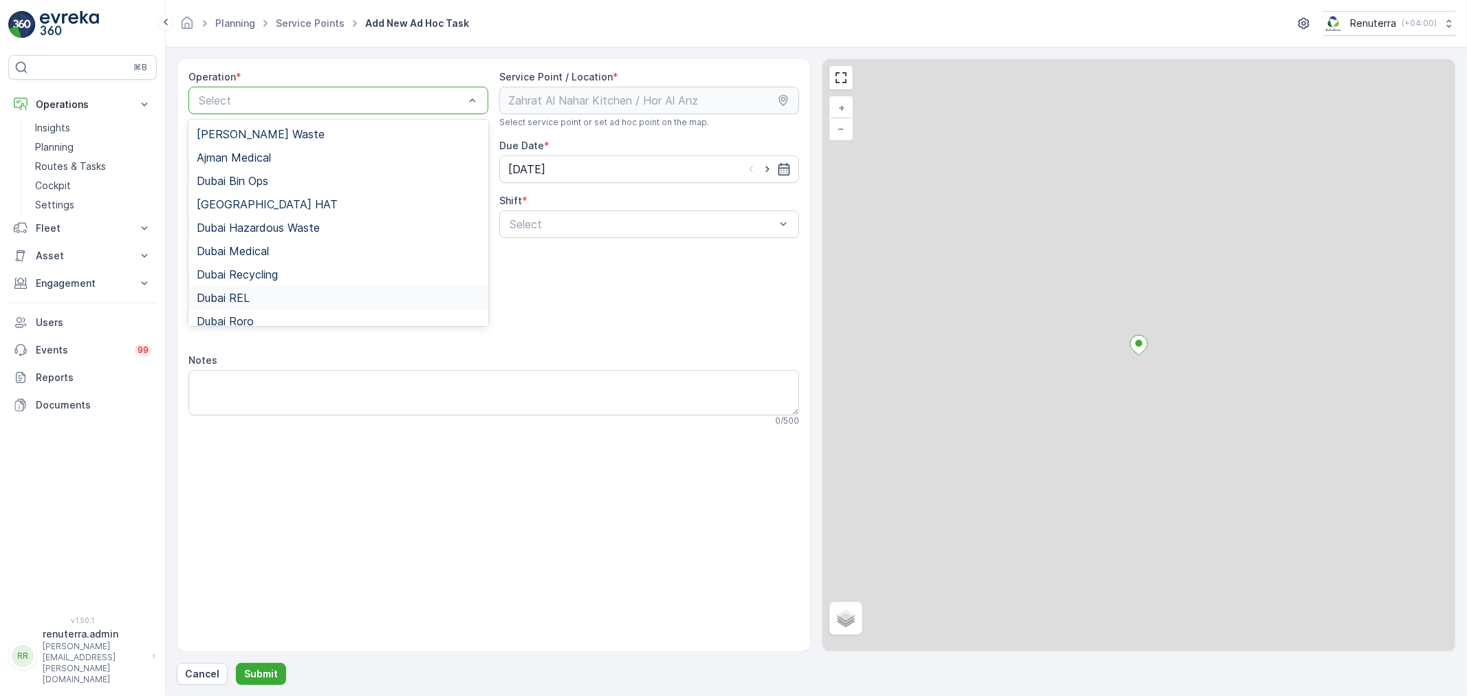
click at [249, 298] on span "Dubai REL" at bounding box center [223, 298] width 53 height 12
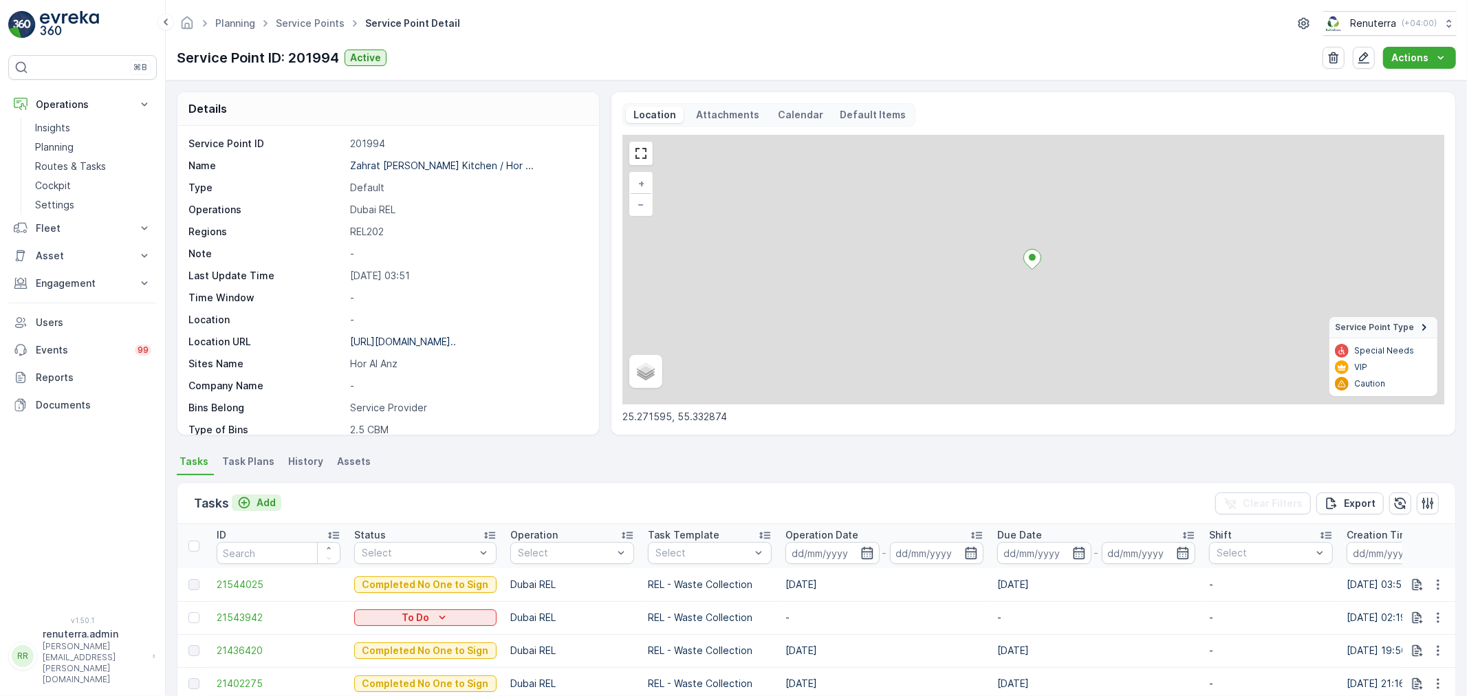
click at [265, 499] on p "Add" at bounding box center [266, 503] width 19 height 14
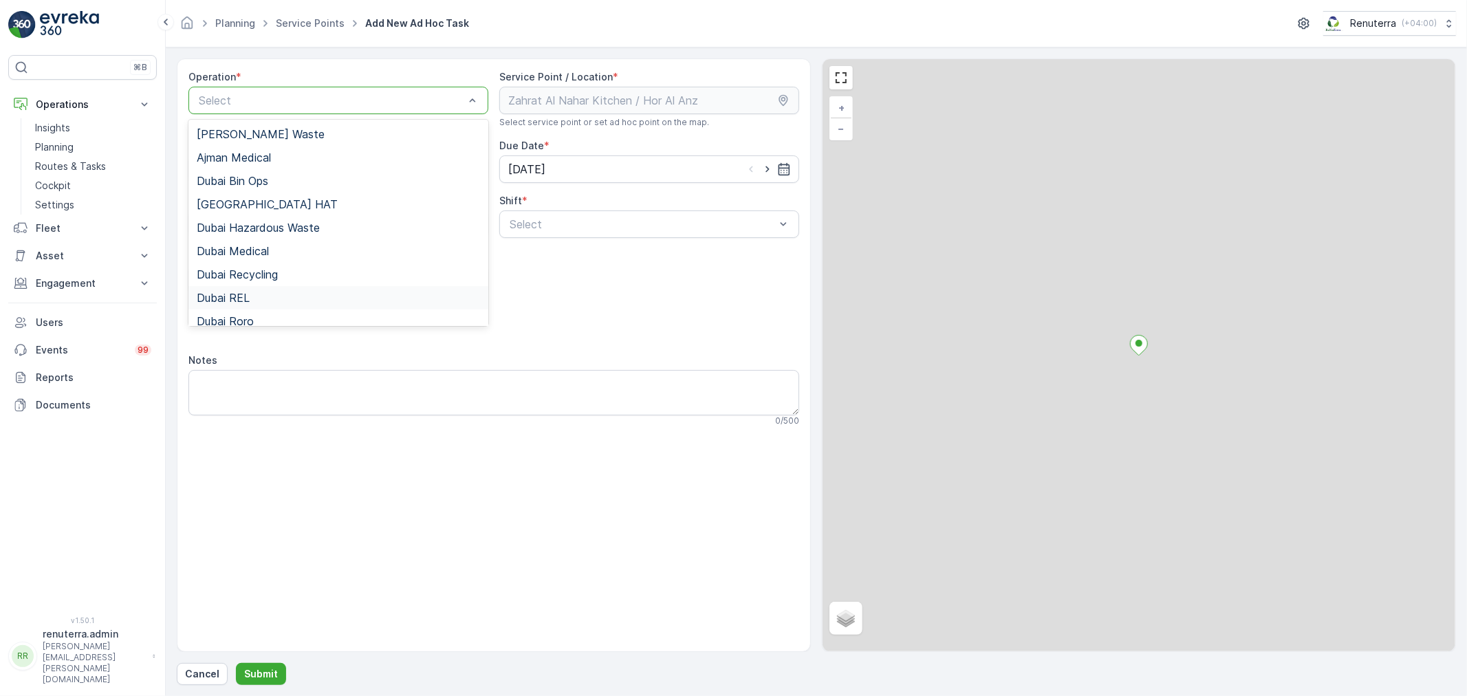
click at [249, 292] on span "Dubai REL" at bounding box center [223, 298] width 53 height 12
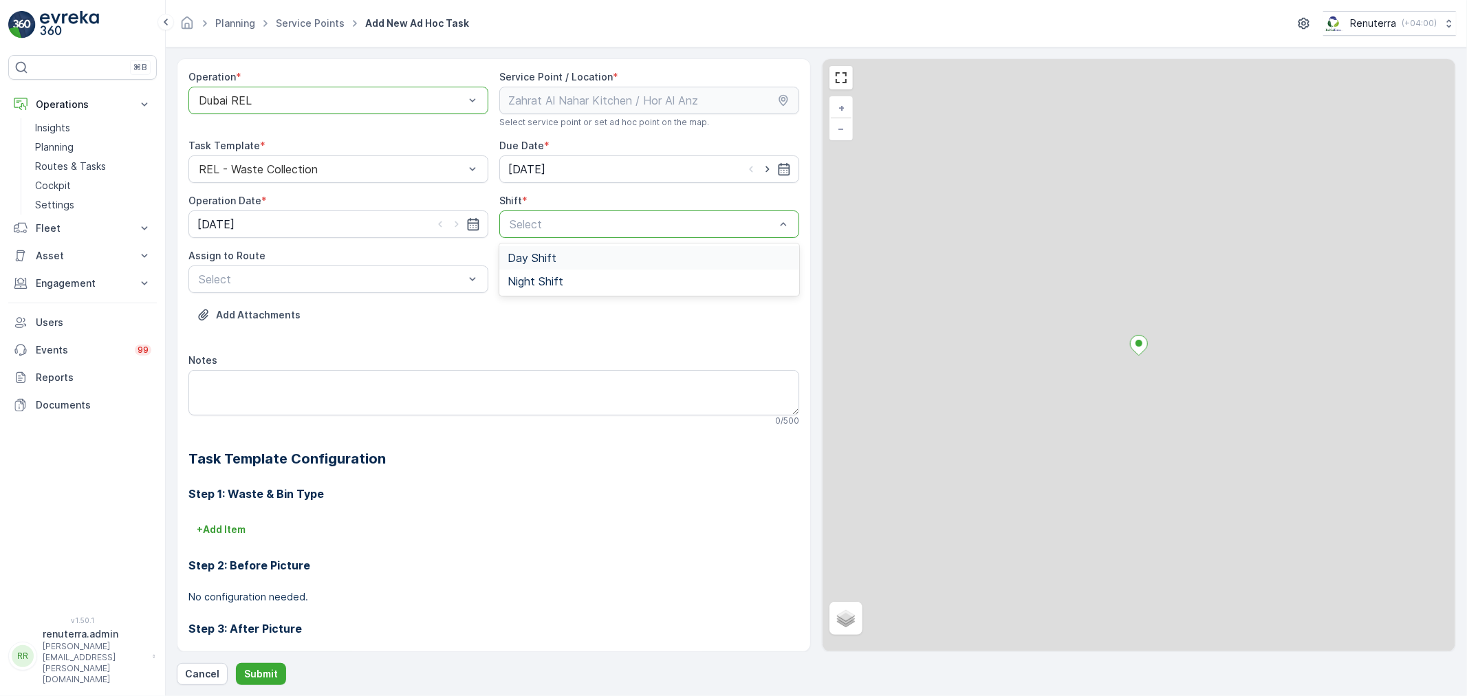
click at [540, 257] on span "Day Shift" at bounding box center [532, 258] width 49 height 12
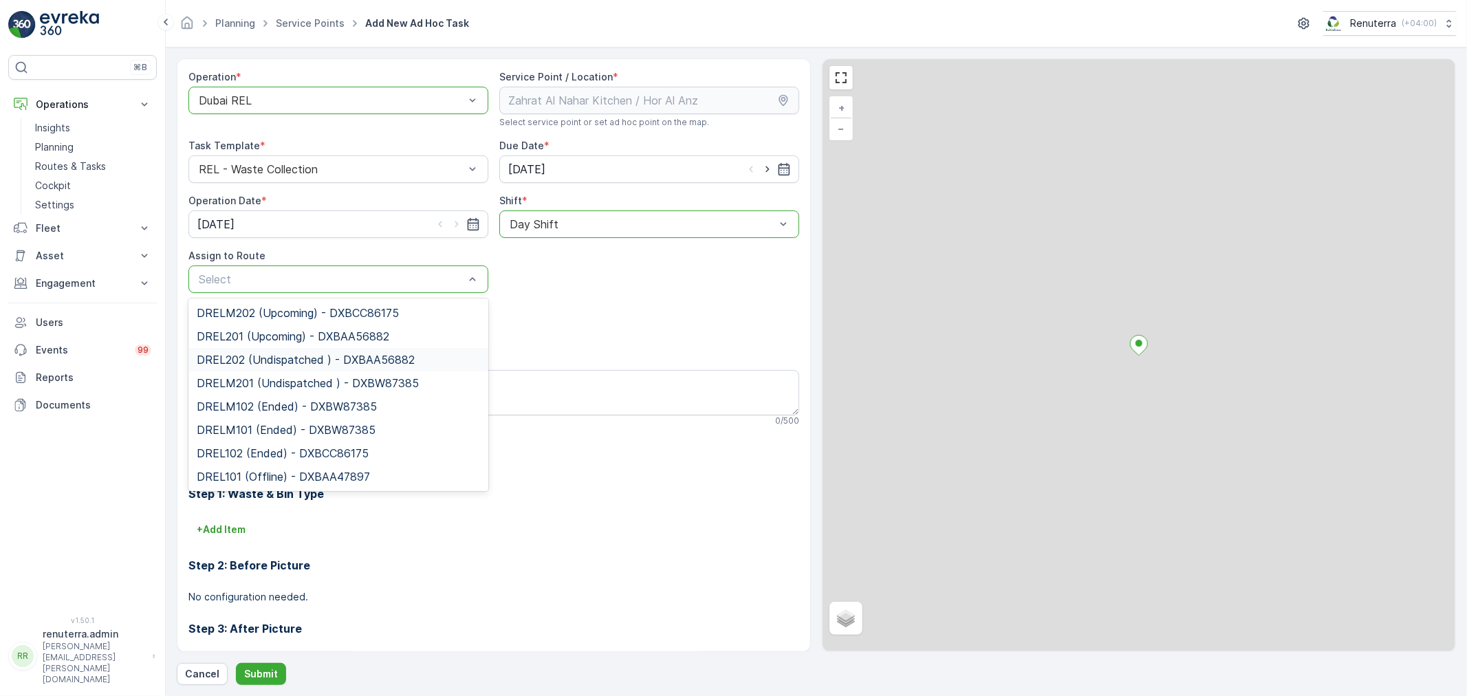
click at [266, 366] on span "DREL202 (Undispatched ) - DXBAA56882" at bounding box center [306, 360] width 218 height 12
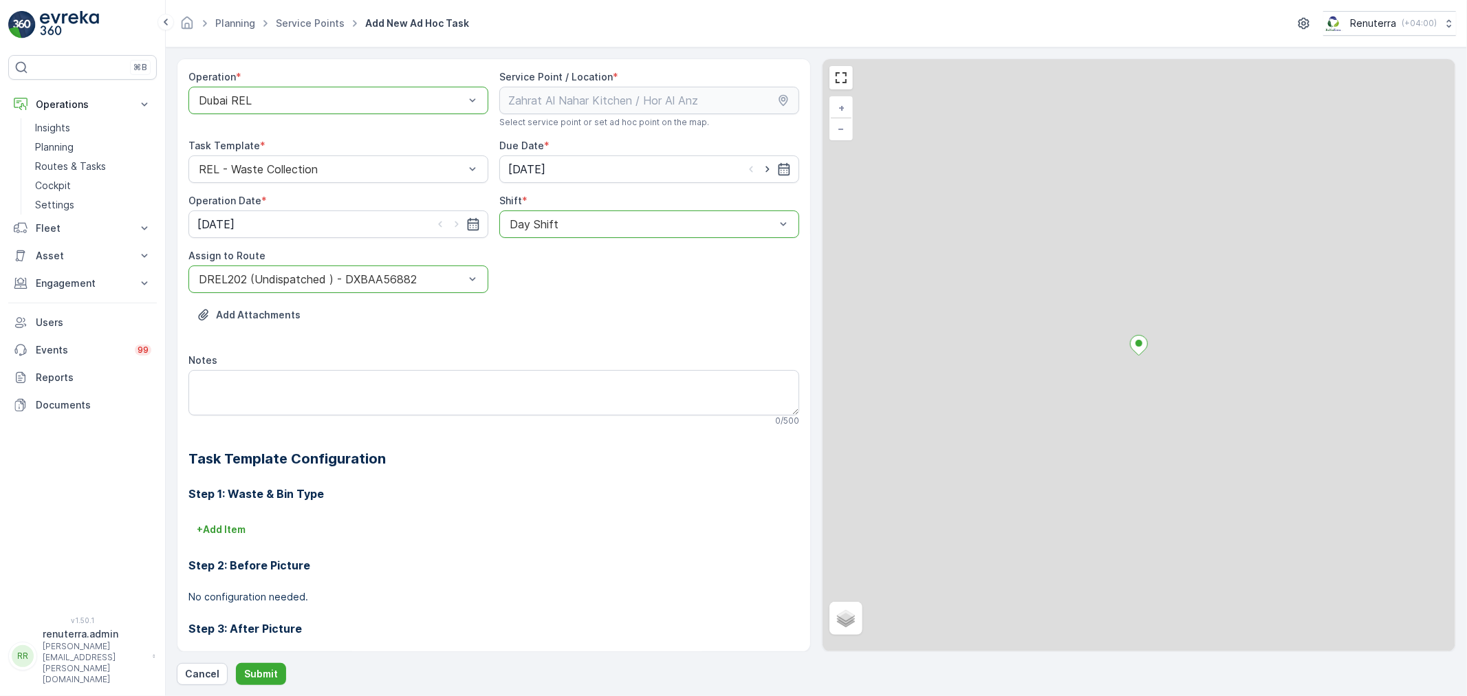
click at [545, 221] on div at bounding box center [642, 224] width 268 height 12
click at [538, 283] on span "Night Shift" at bounding box center [536, 281] width 56 height 12
click at [250, 669] on p "Submit" at bounding box center [261, 674] width 34 height 14
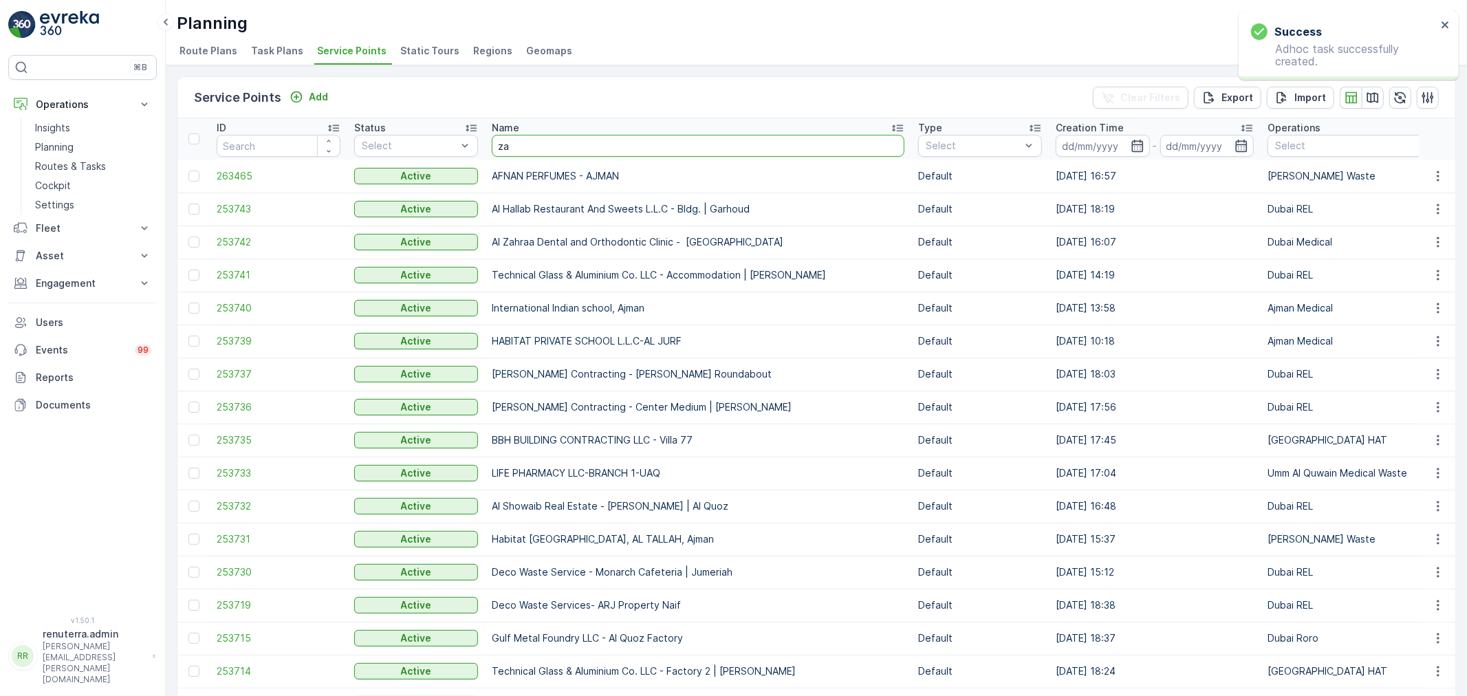
type input "zah"
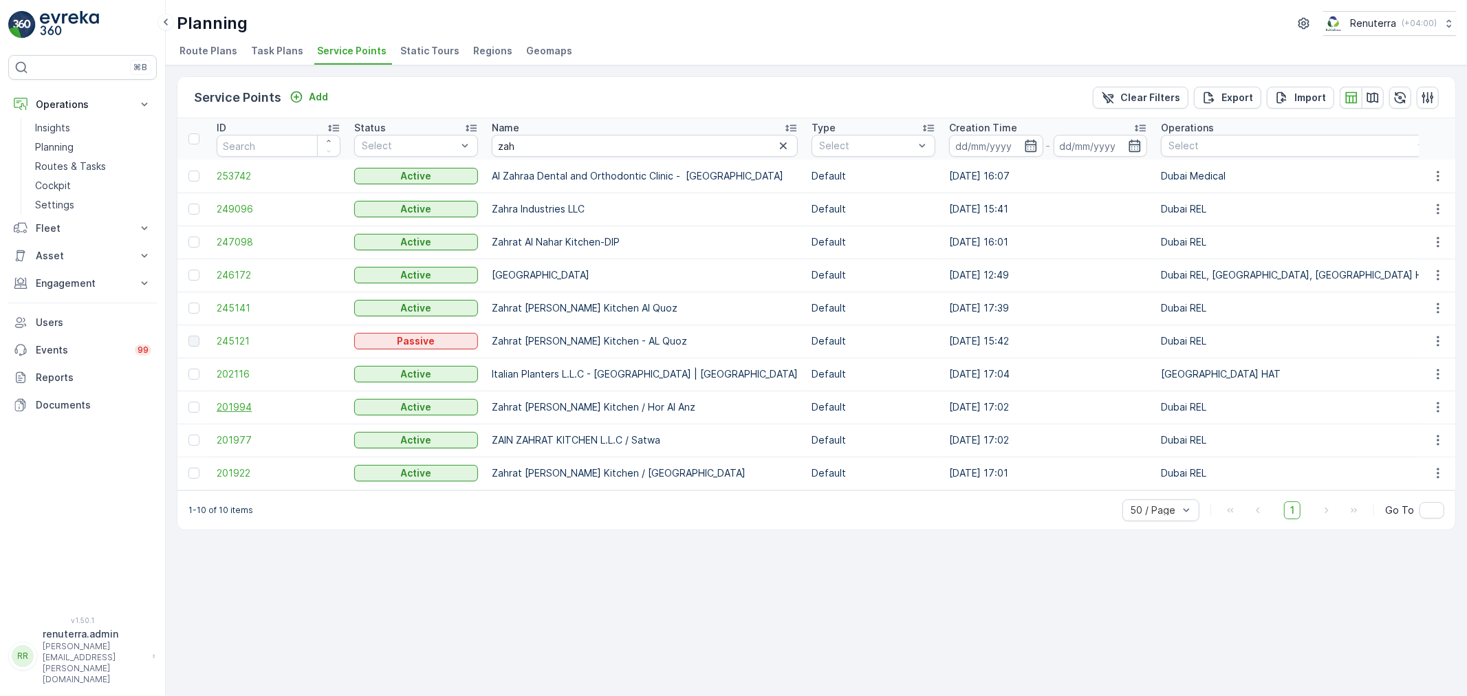
click at [231, 404] on span "201994" at bounding box center [279, 407] width 124 height 14
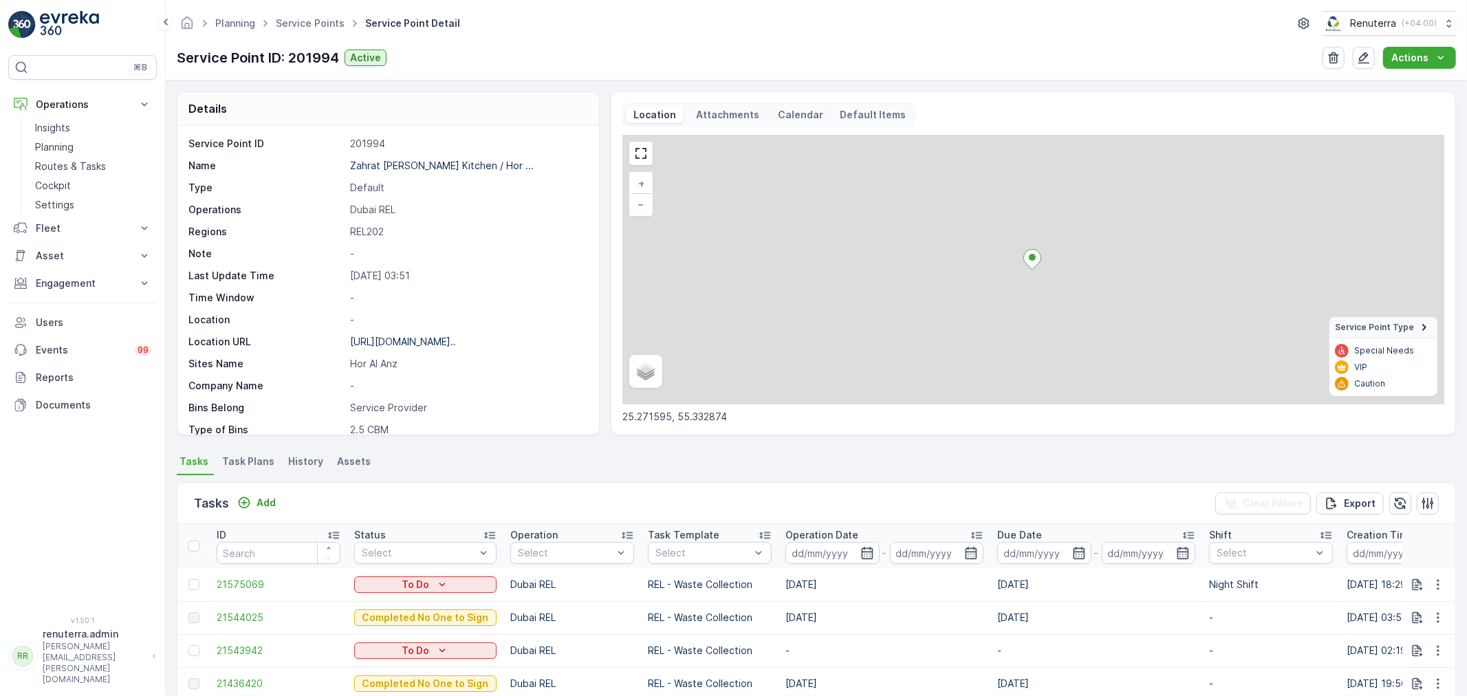
scroll to position [189, 0]
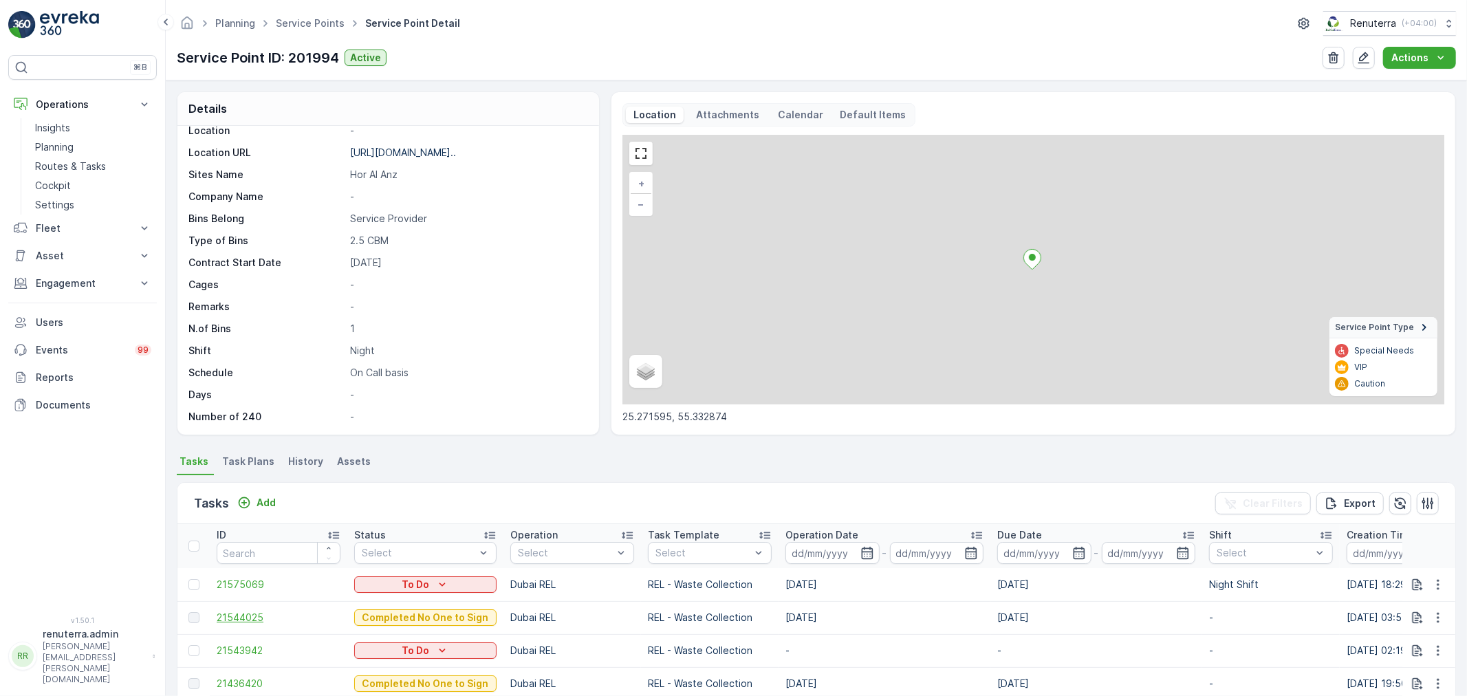
click at [252, 616] on span "21544025" at bounding box center [279, 618] width 124 height 14
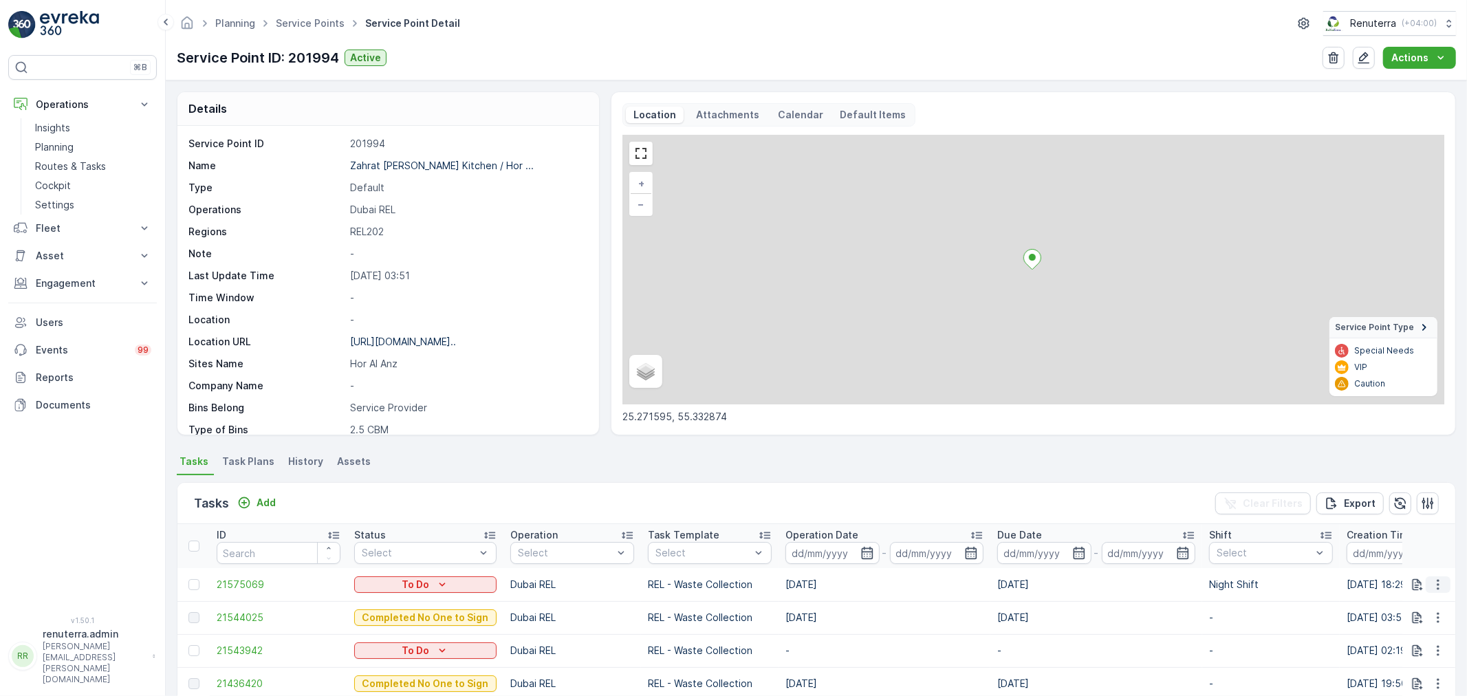
click at [1436, 587] on icon "button" at bounding box center [1438, 585] width 14 height 14
click at [1397, 517] on span "Change Route" at bounding box center [1403, 519] width 67 height 14
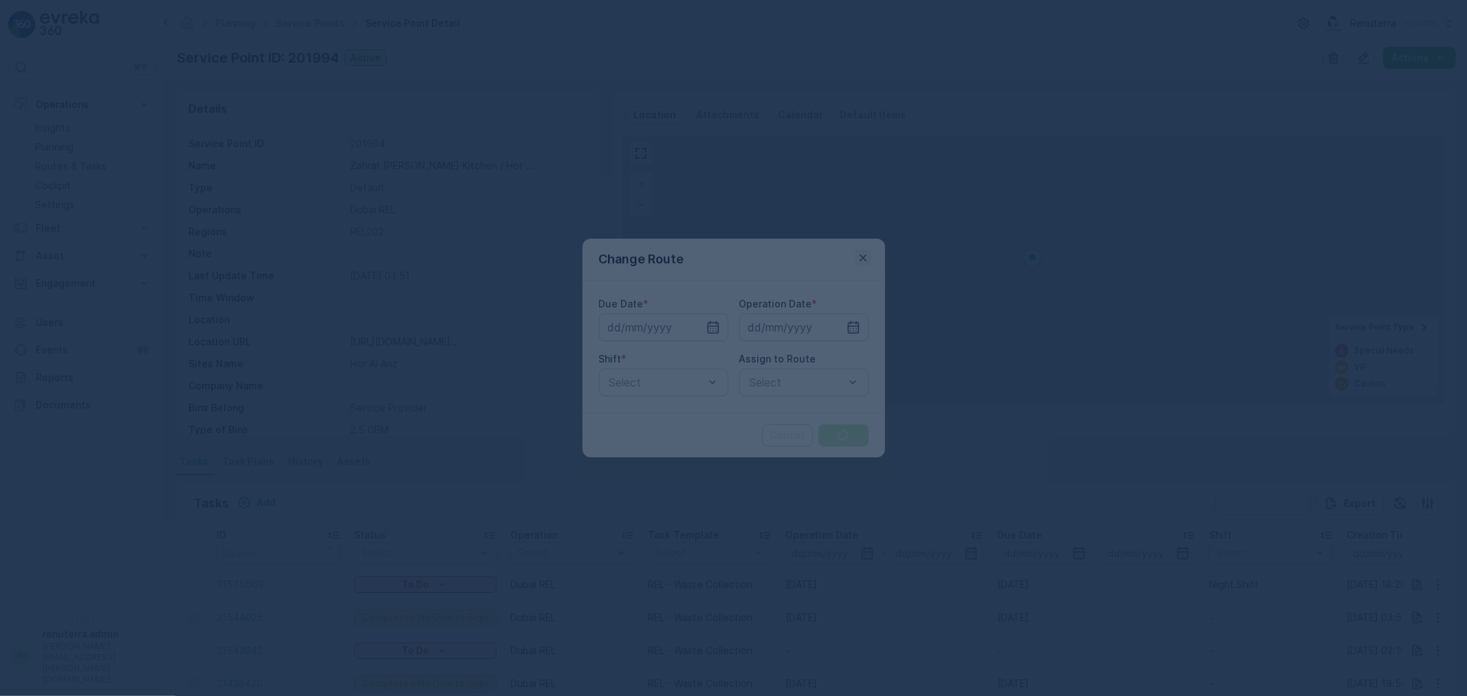
type input "[DATE]"
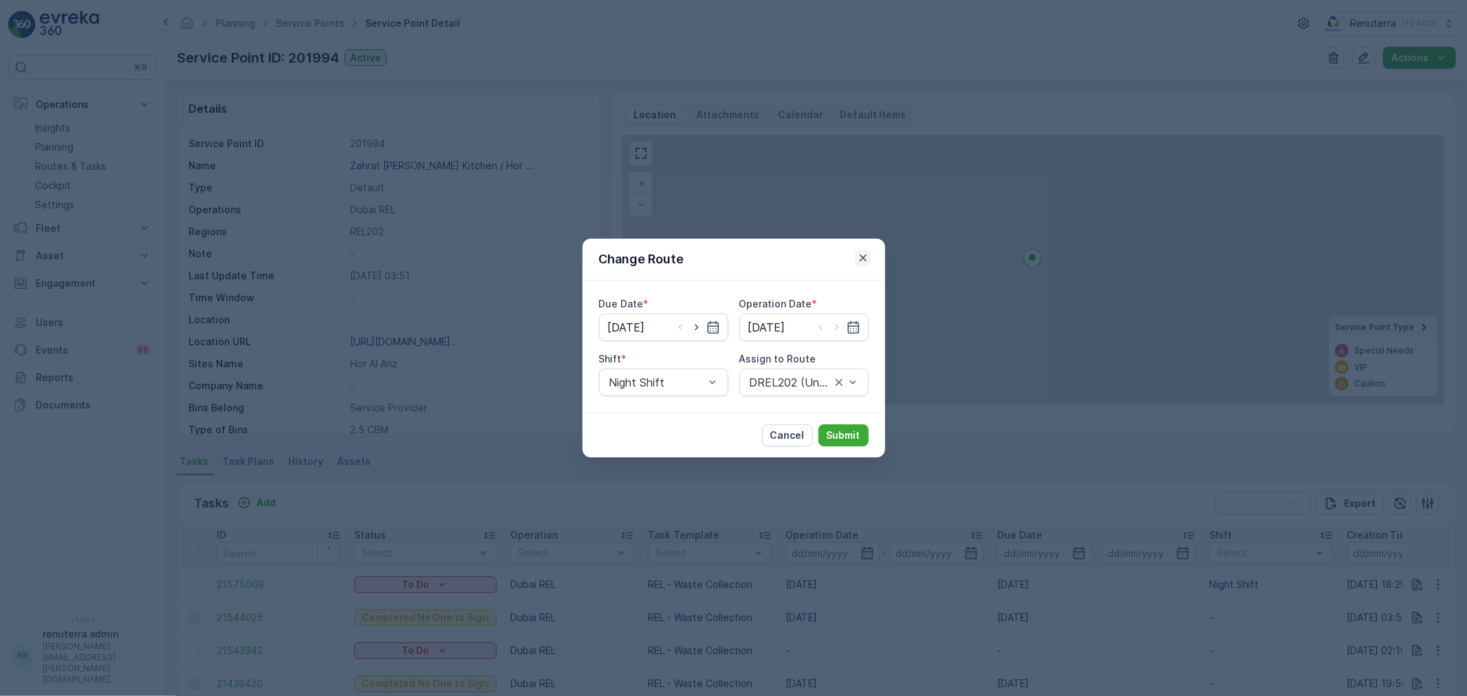
click at [867, 255] on icon "button" at bounding box center [863, 258] width 14 height 14
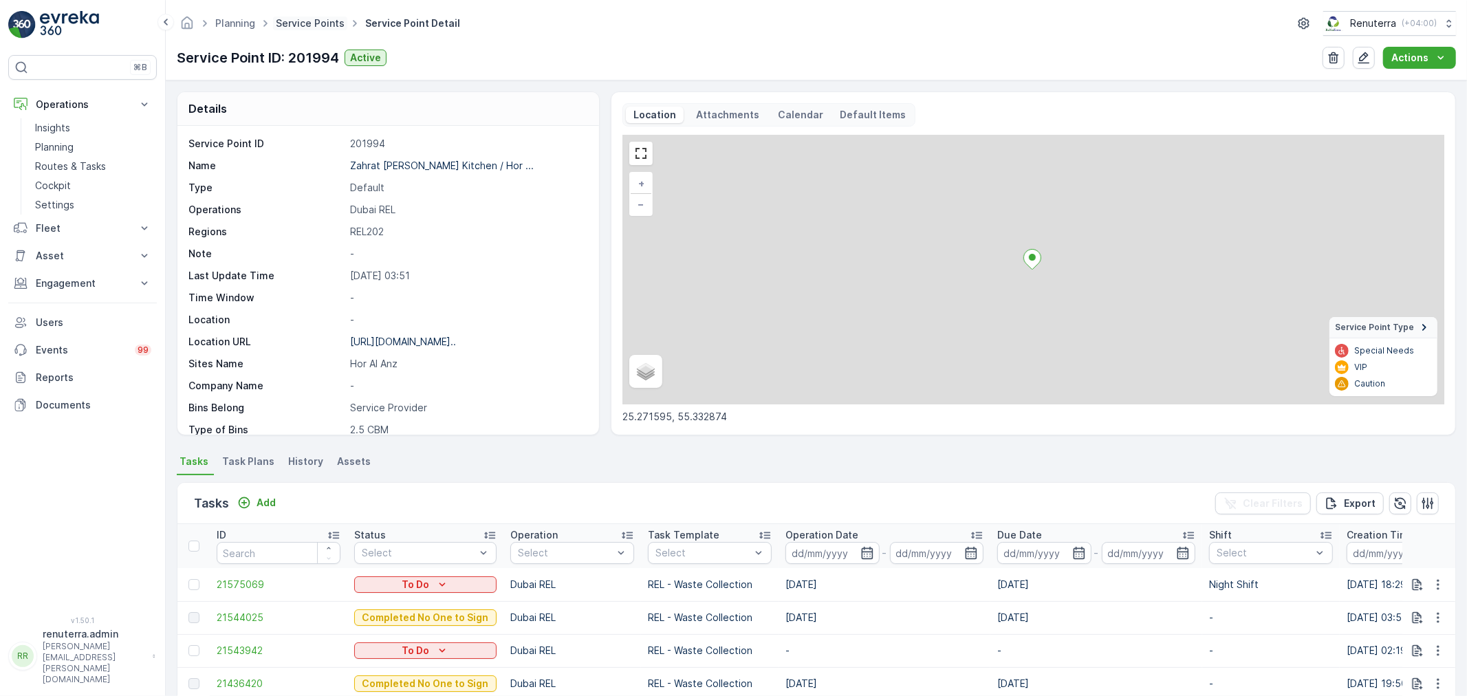
click at [297, 17] on link "Service Points" at bounding box center [310, 23] width 69 height 12
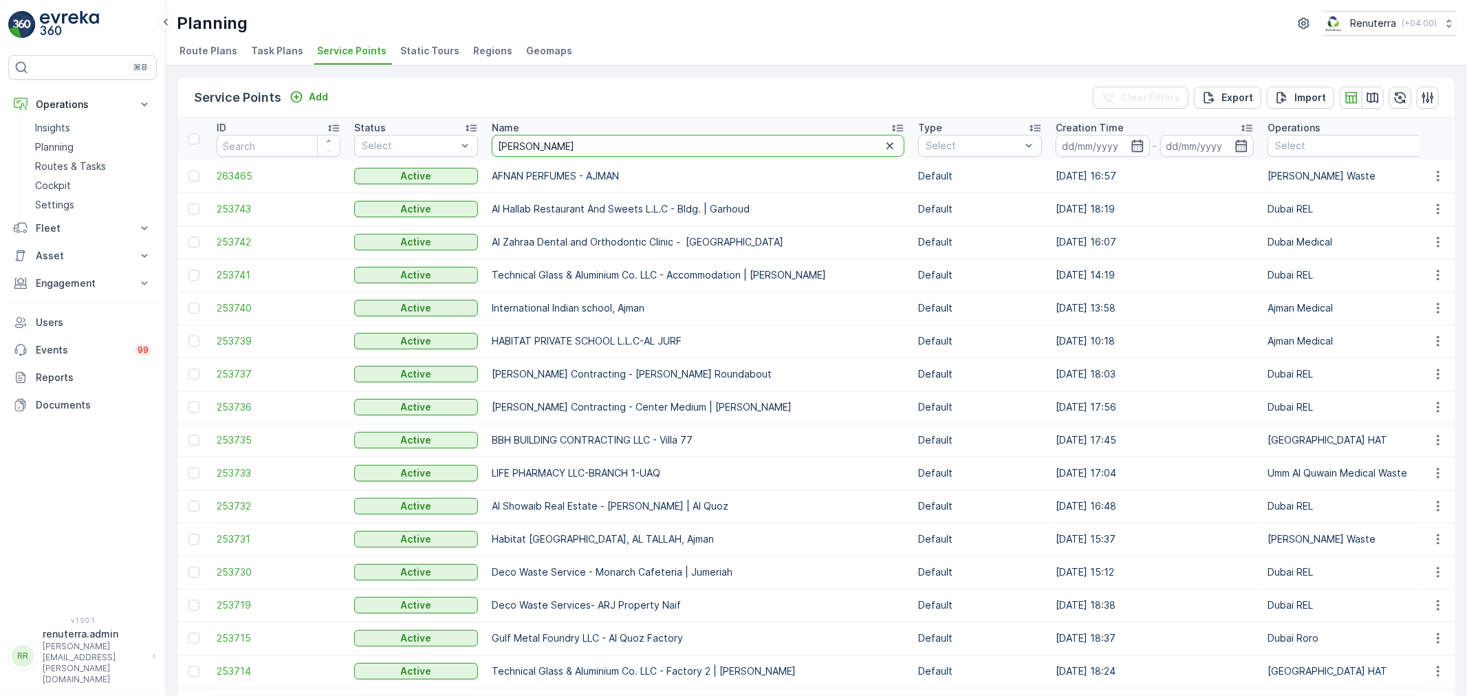
type input "otto"
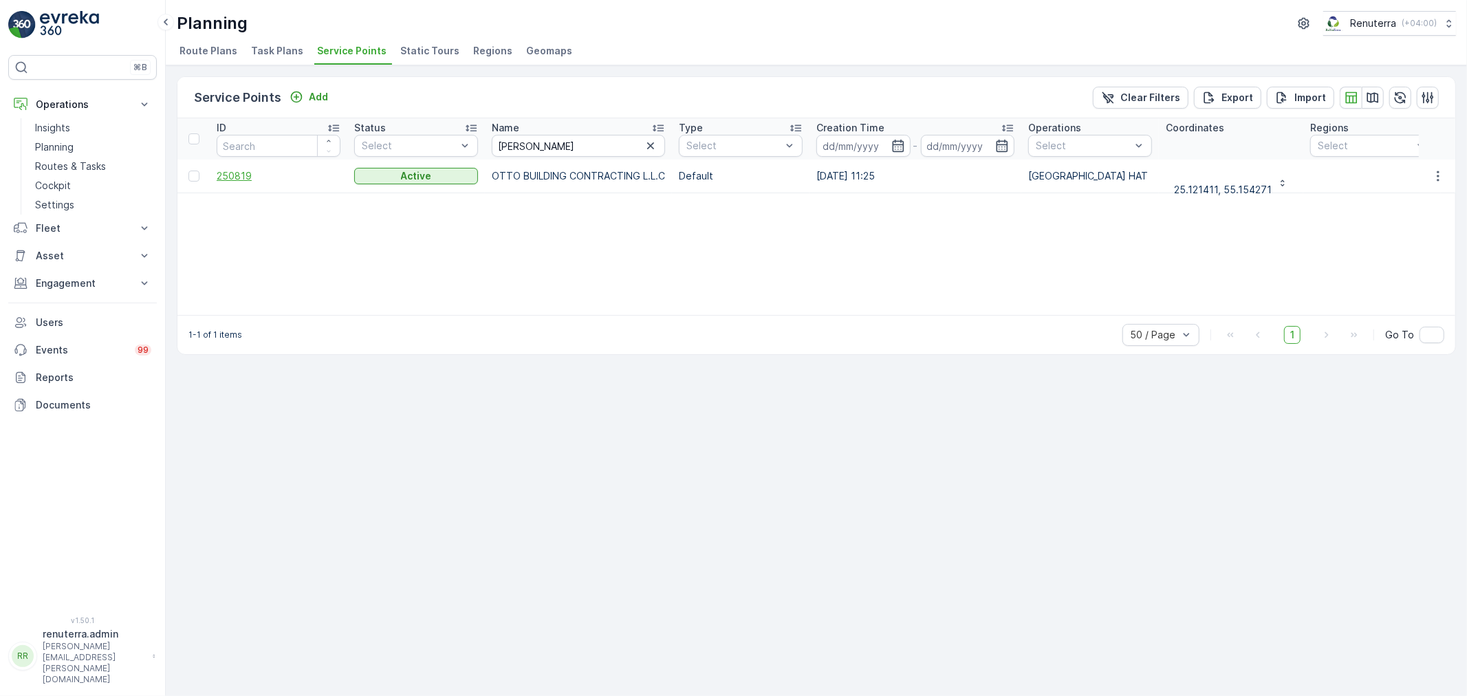
click at [243, 169] on span "250819" at bounding box center [279, 176] width 124 height 14
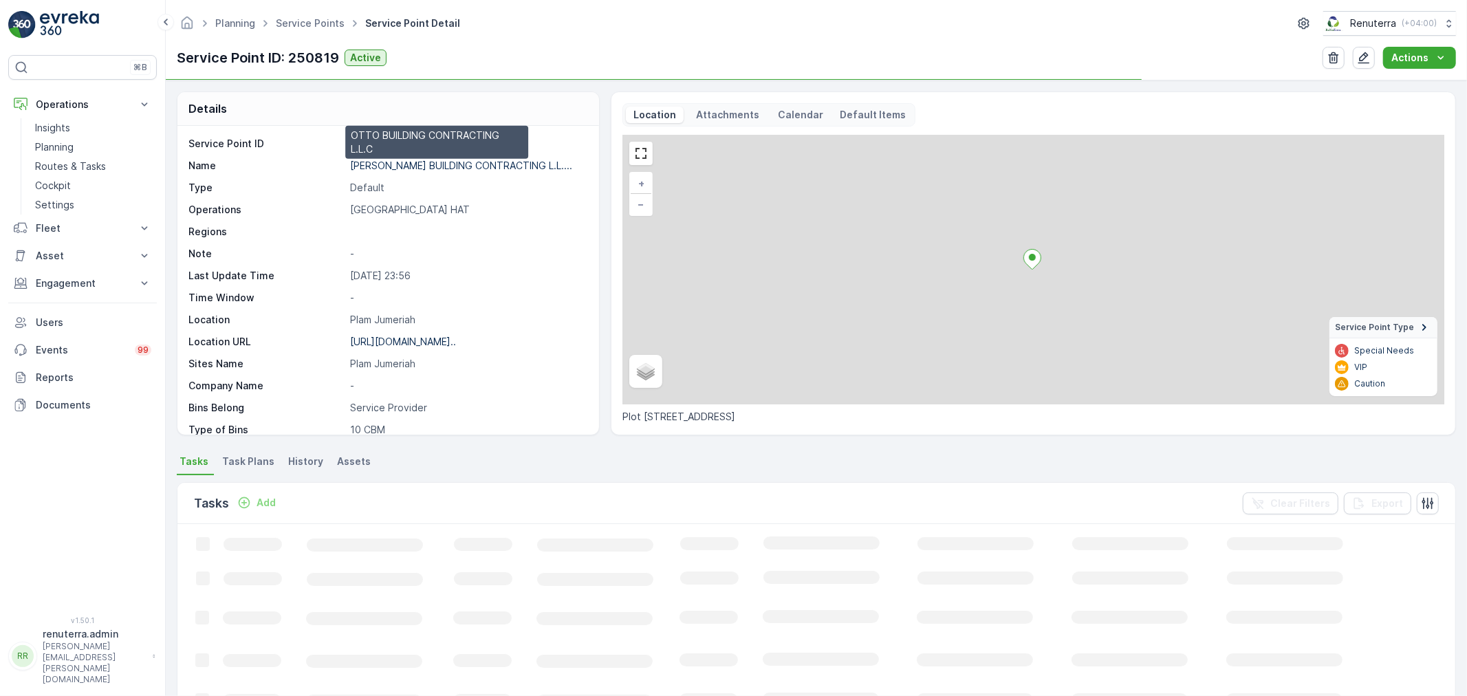
click at [439, 165] on p "OTTO BUILDING CONTRACTING L.L...." at bounding box center [461, 166] width 222 height 12
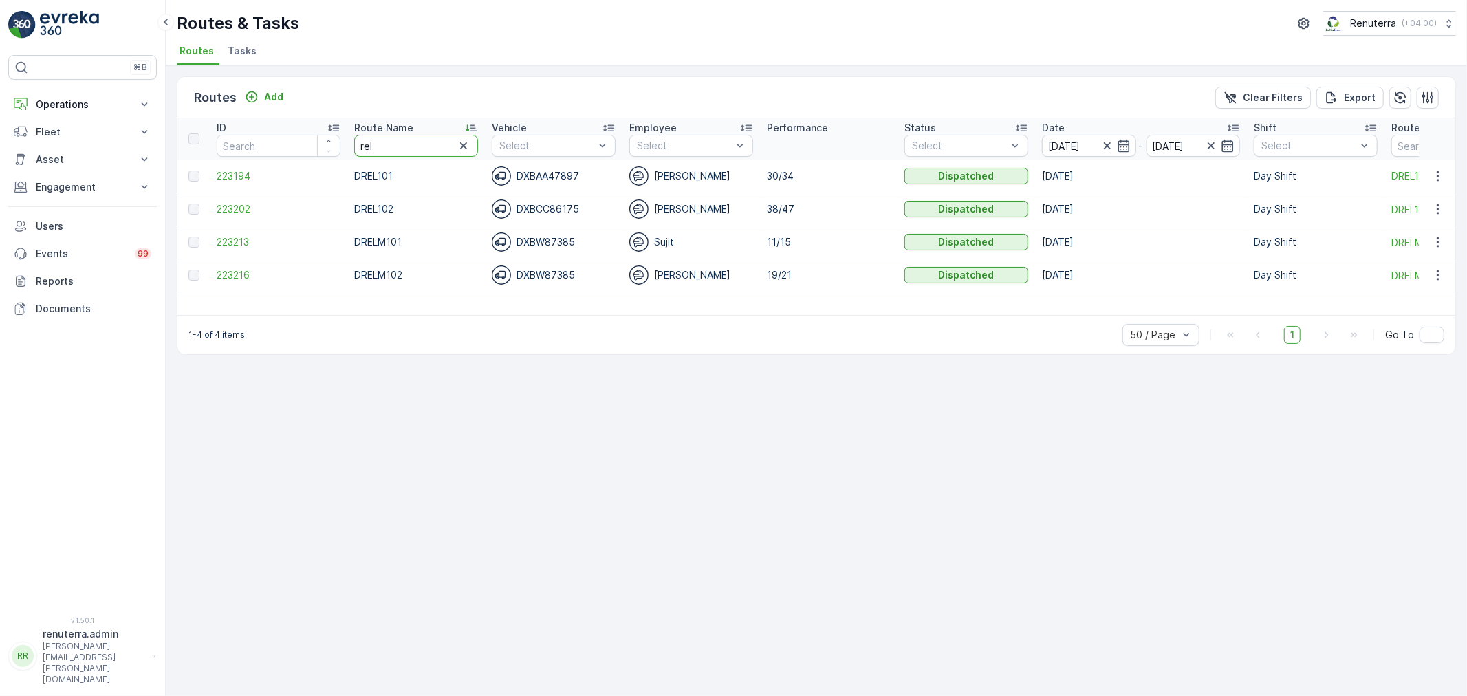
click at [325, 149] on tr "ID Route Name rel Vehicle Select Employee Select Performance Status Select Date…" at bounding box center [868, 138] width 1382 height 41
type input "hat"
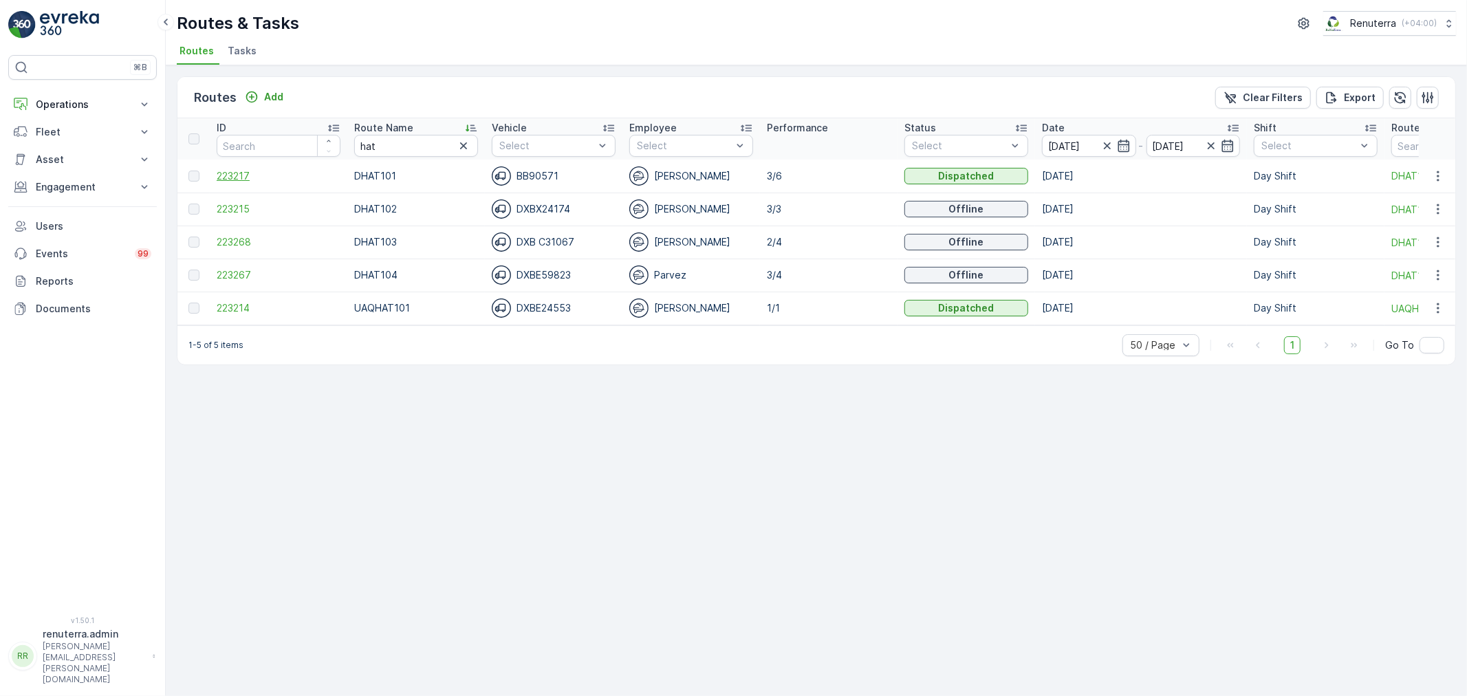
click at [233, 175] on span "223217" at bounding box center [279, 176] width 124 height 14
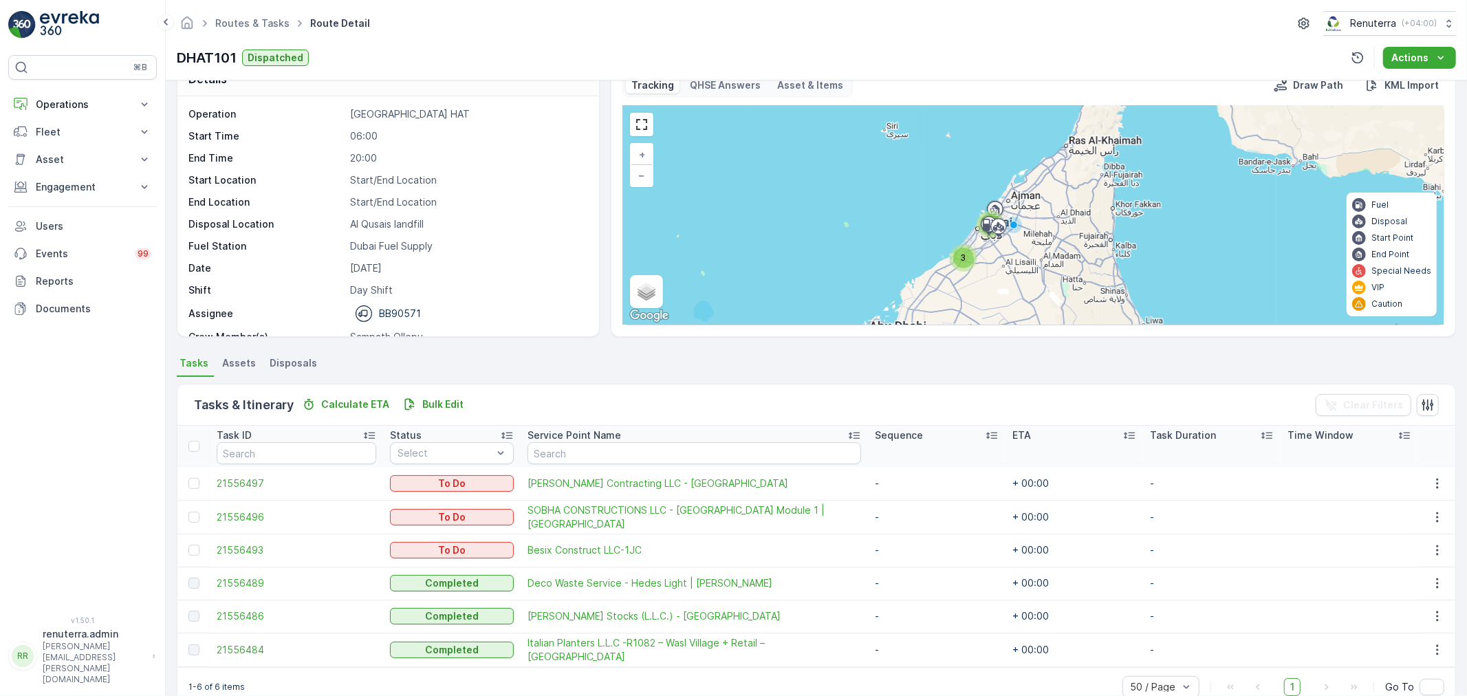
scroll to position [57, 0]
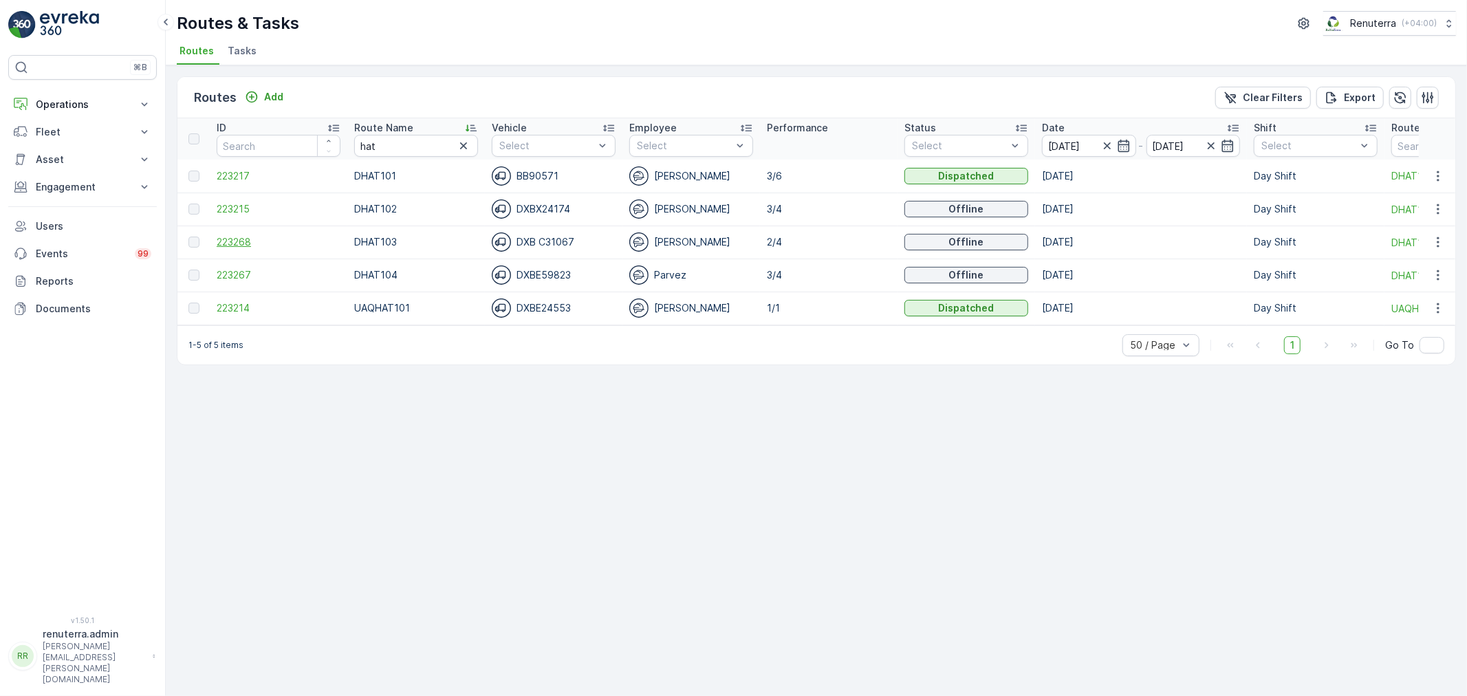
click at [230, 243] on span "223268" at bounding box center [279, 242] width 124 height 14
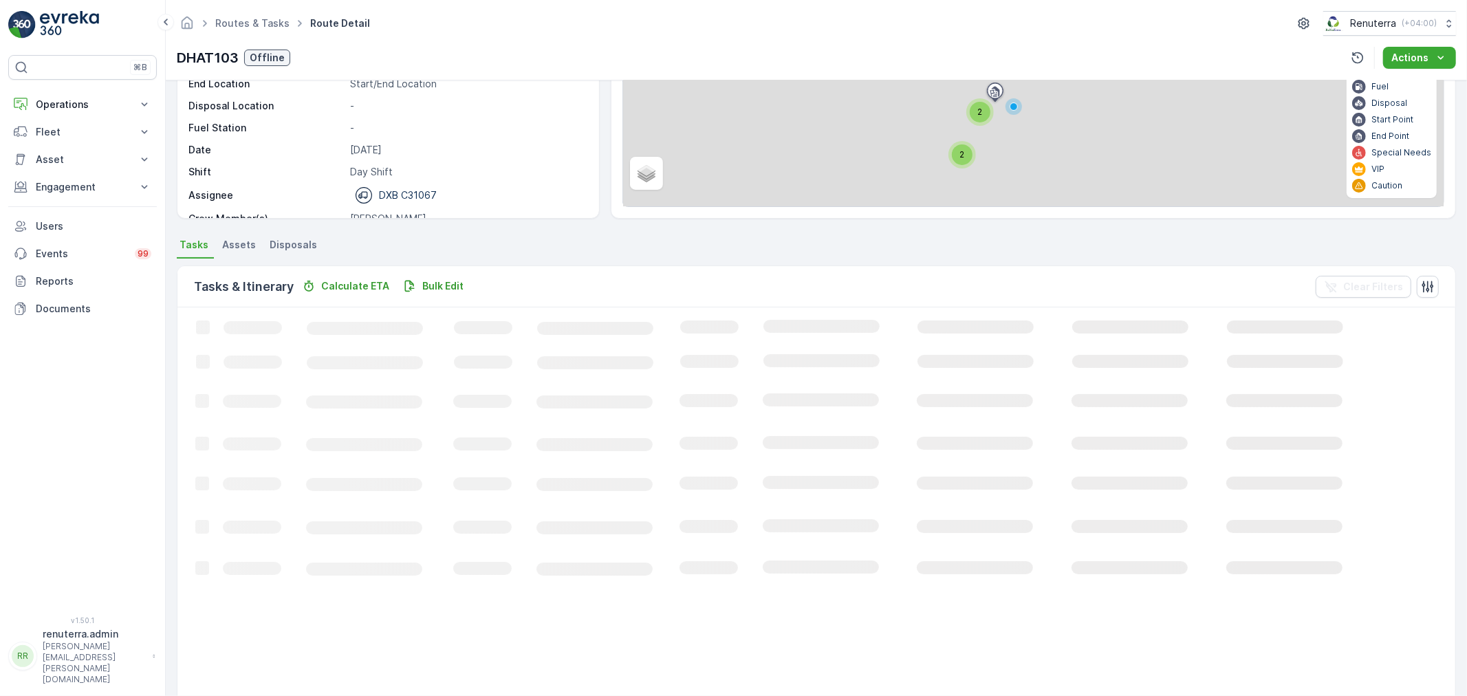
scroll to position [14, 0]
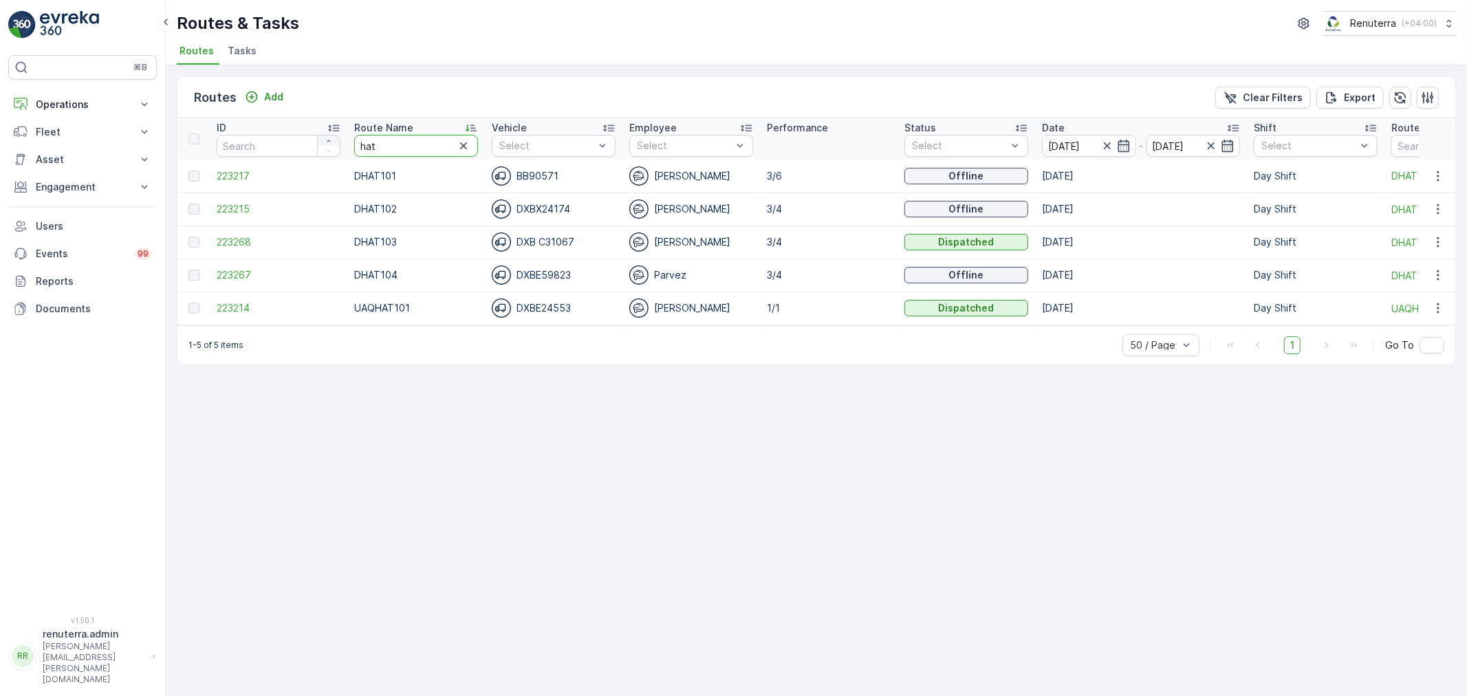
drag, startPoint x: 404, startPoint y: 147, endPoint x: 324, endPoint y: 140, distance: 80.7
click at [324, 140] on tr "ID Route Name hat Vehicle Select Employee Select Performance Status Select Date…" at bounding box center [868, 138] width 1382 height 41
type input "rel"
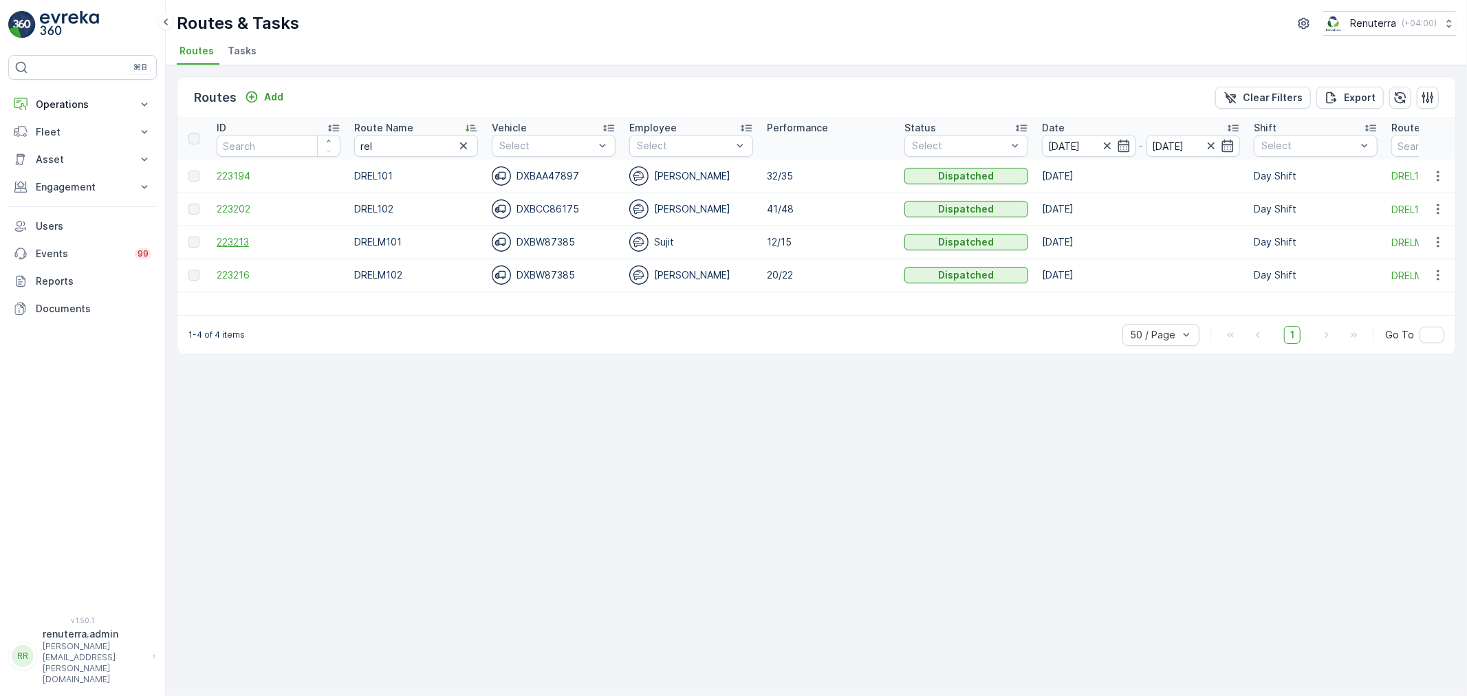
click at [242, 238] on span "223213" at bounding box center [279, 242] width 124 height 14
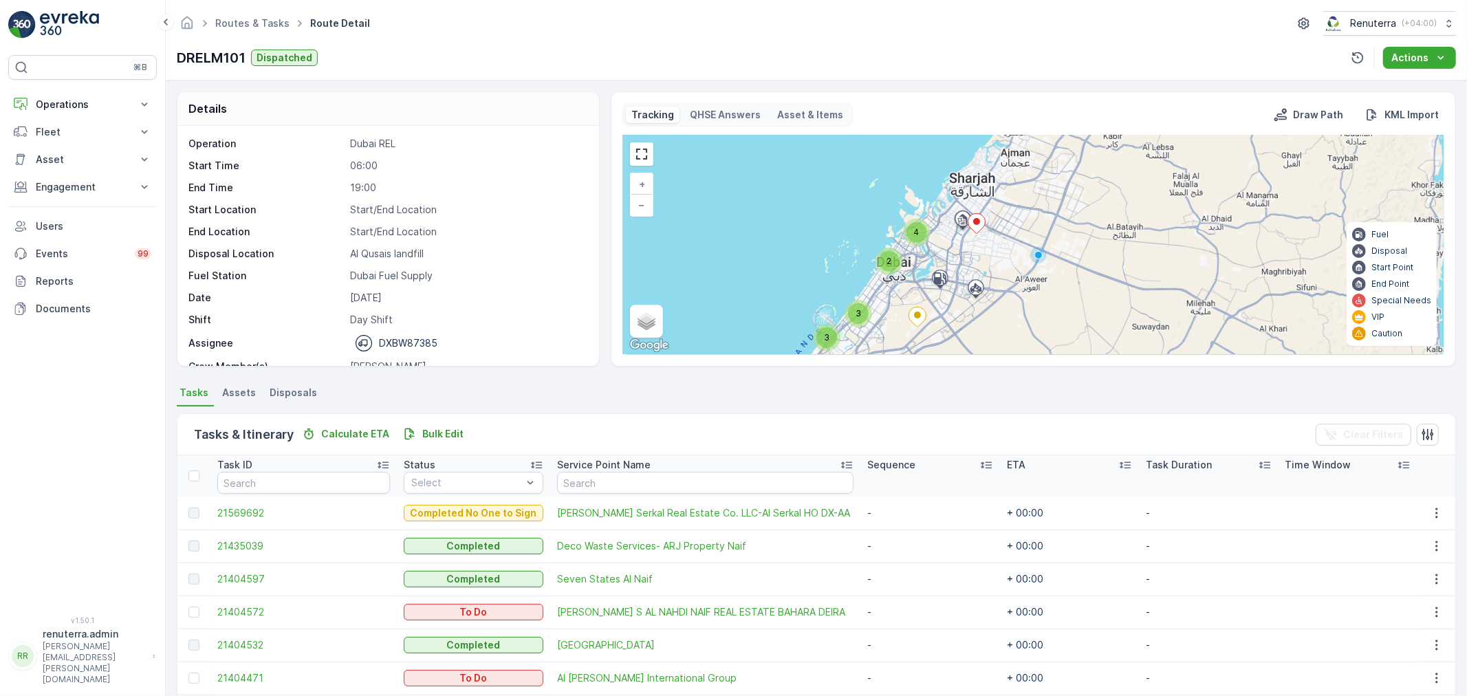
drag, startPoint x: 969, startPoint y: 177, endPoint x: 966, endPoint y: 267, distance: 89.5
click at [966, 267] on div "3 3 2 4 + − Satellite Roadmap Terrain Hybrid Leaflet Keyboard shortcuts Map Dat…" at bounding box center [1033, 245] width 821 height 219
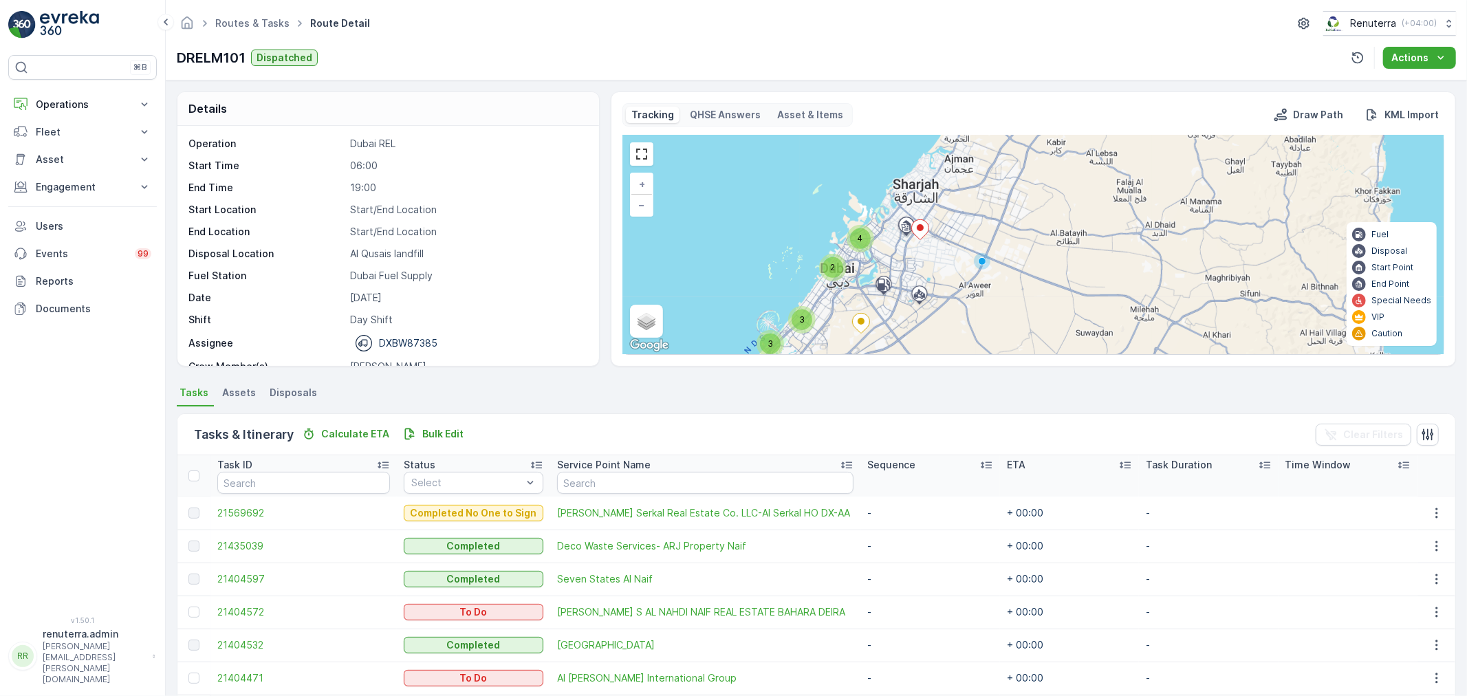
drag, startPoint x: 903, startPoint y: 294, endPoint x: 905, endPoint y: 313, distance: 18.7
click at [905, 313] on div "3 3 2 4 + − Satellite Roadmap Terrain Hybrid Leaflet Keyboard shortcuts Map Dat…" at bounding box center [1033, 245] width 821 height 219
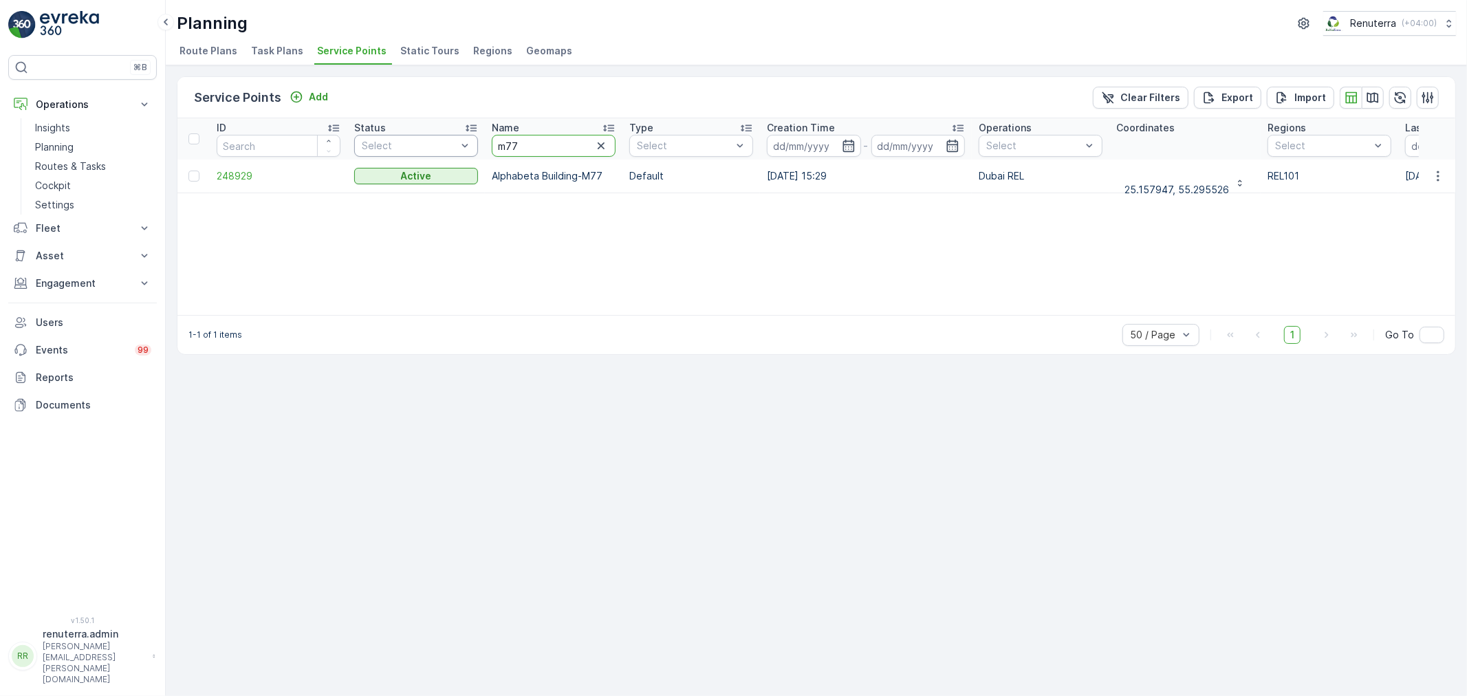
drag, startPoint x: 0, startPoint y: 0, endPoint x: 476, endPoint y: 147, distance: 498.3
type input "omega"
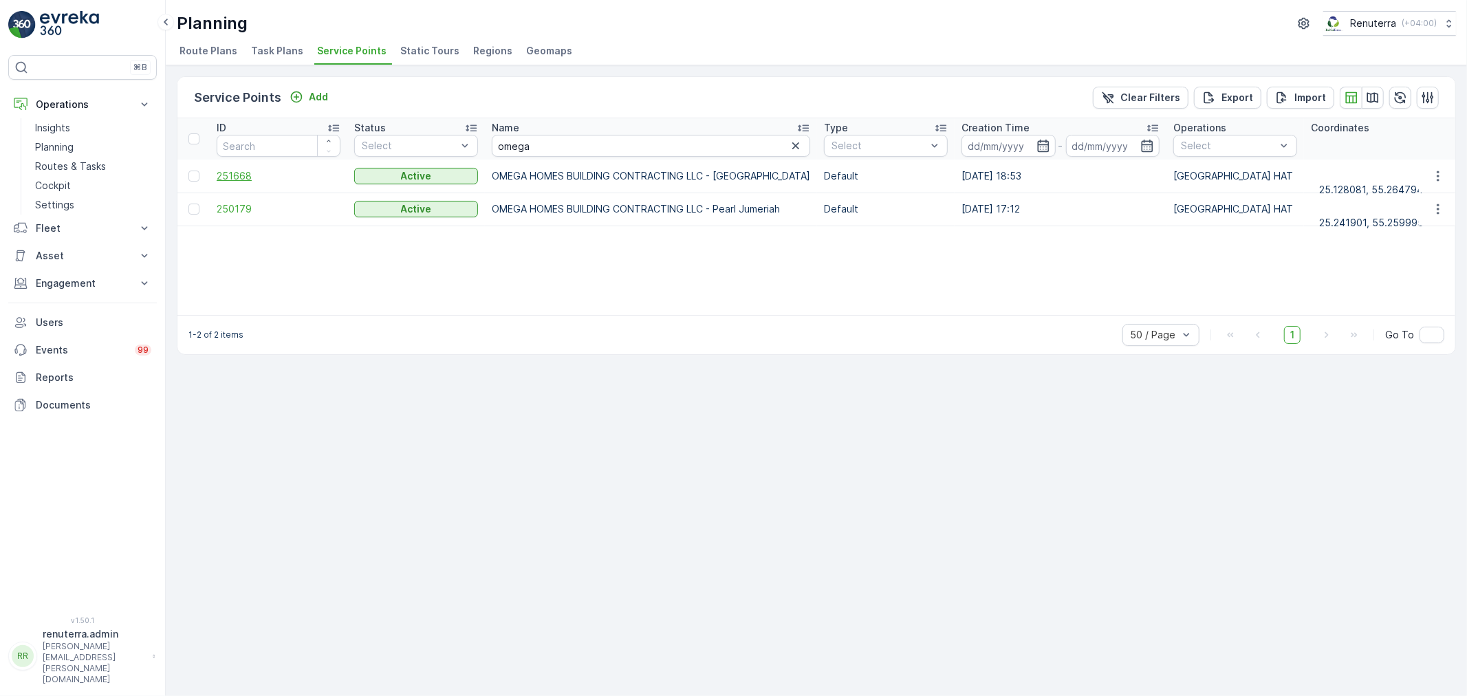
click at [239, 173] on span "251668" at bounding box center [279, 176] width 124 height 14
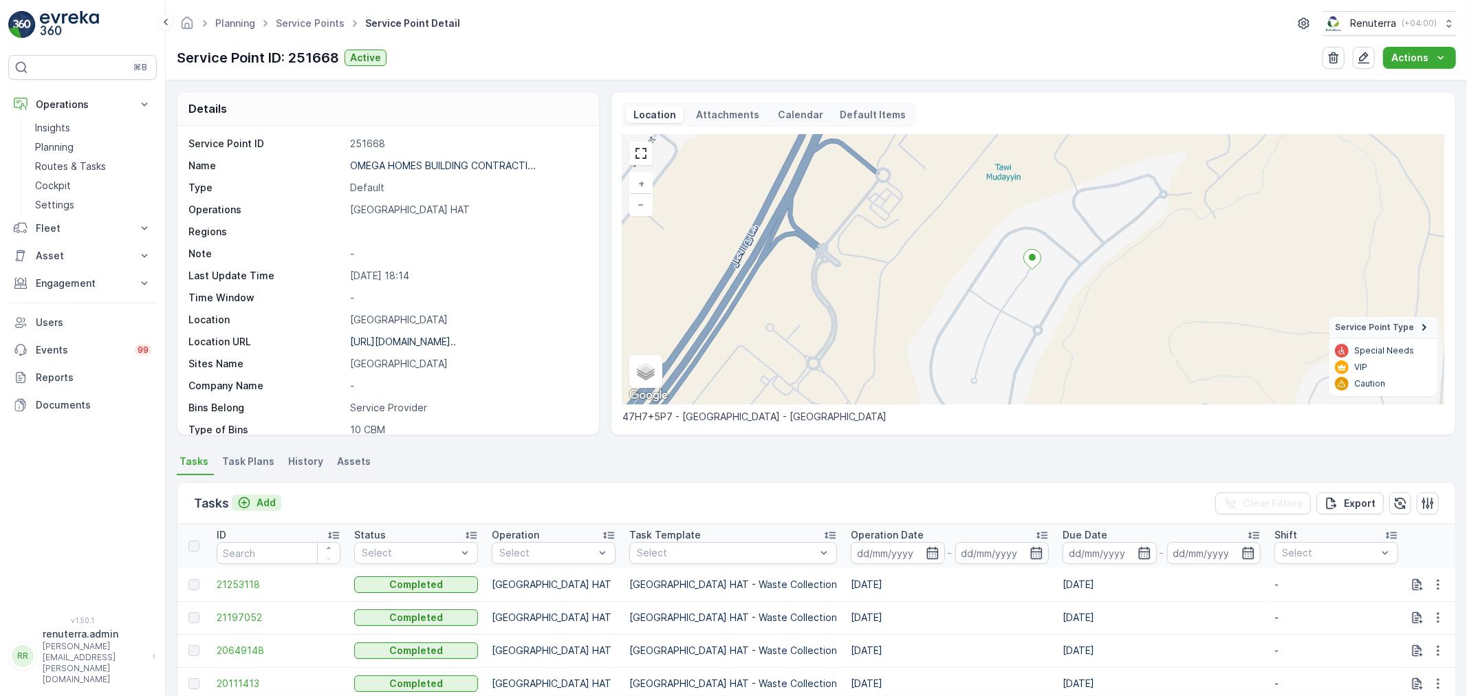
click at [266, 504] on p "Add" at bounding box center [266, 503] width 19 height 14
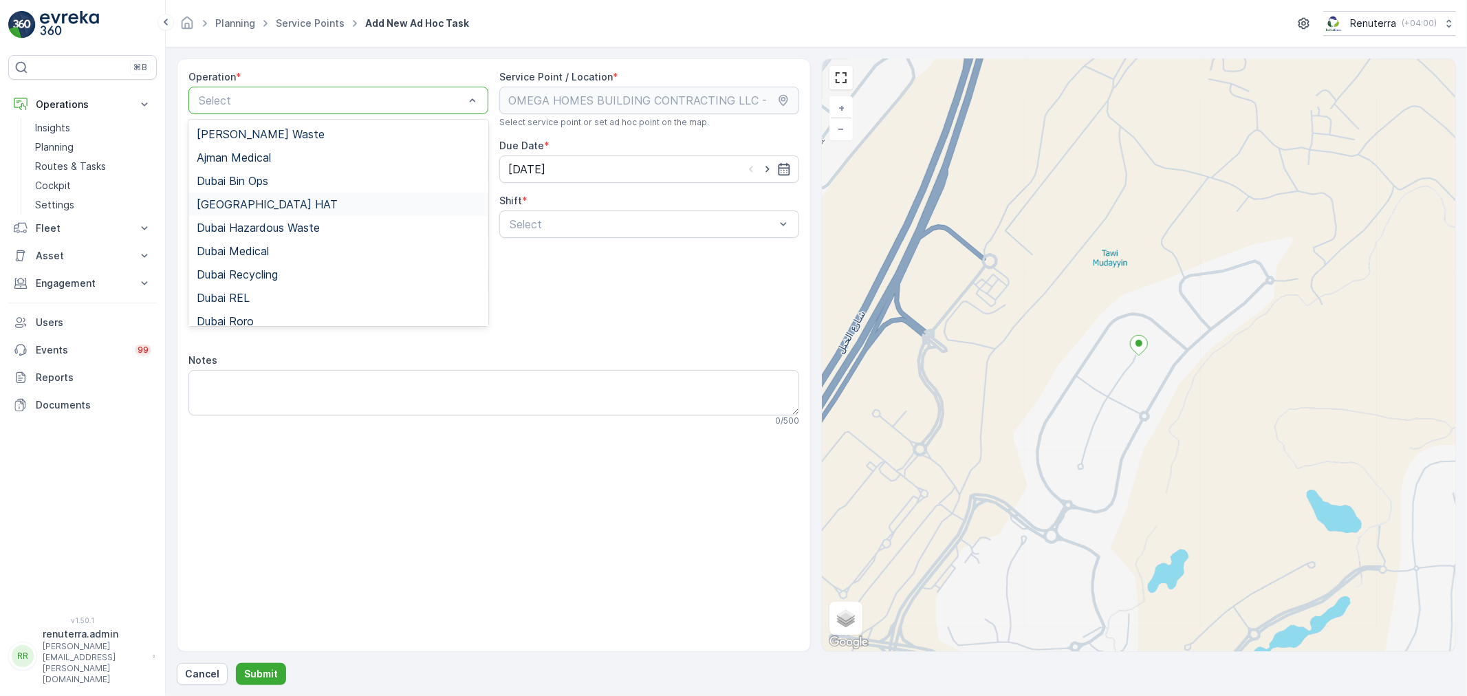
click at [250, 199] on span "[GEOGRAPHIC_DATA] HAT" at bounding box center [267, 204] width 141 height 12
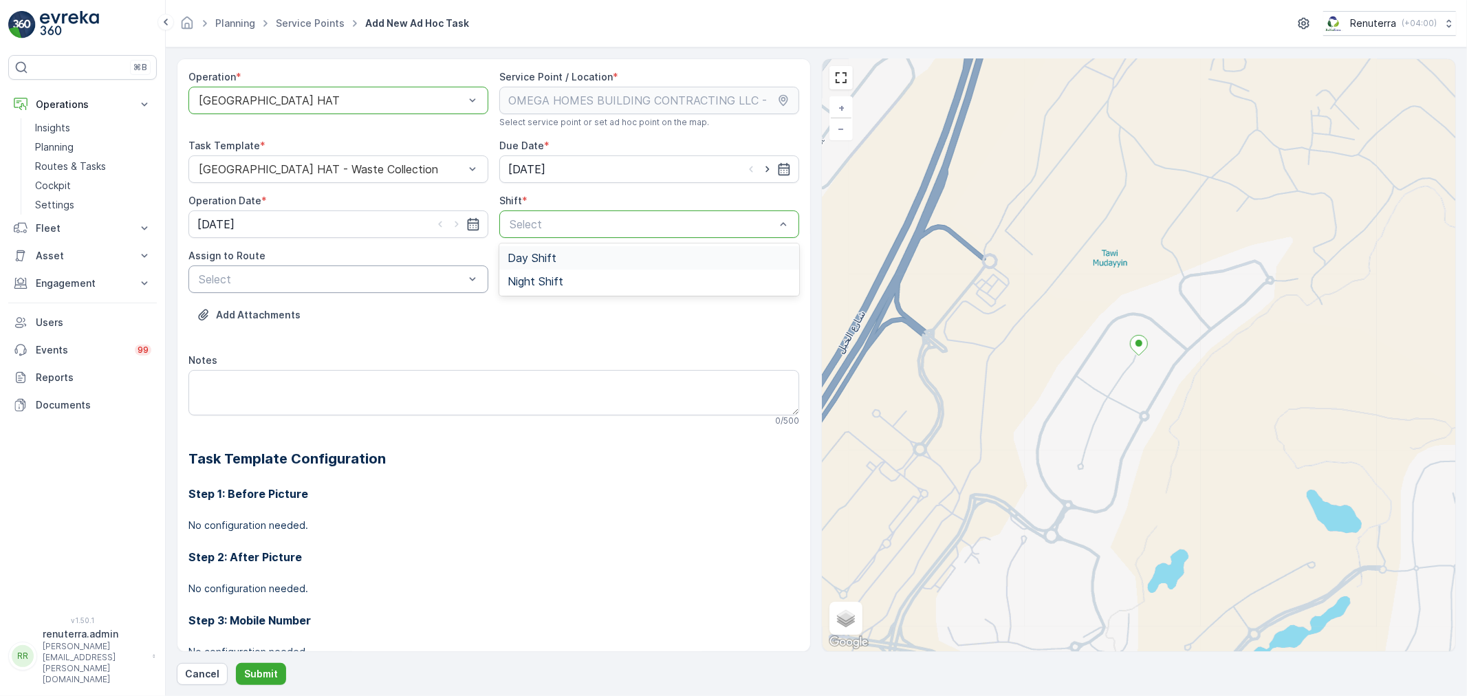
click at [352, 288] on div "Select" at bounding box center [338, 280] width 300 height 28
click at [554, 261] on div "Day Shift" at bounding box center [649, 258] width 283 height 12
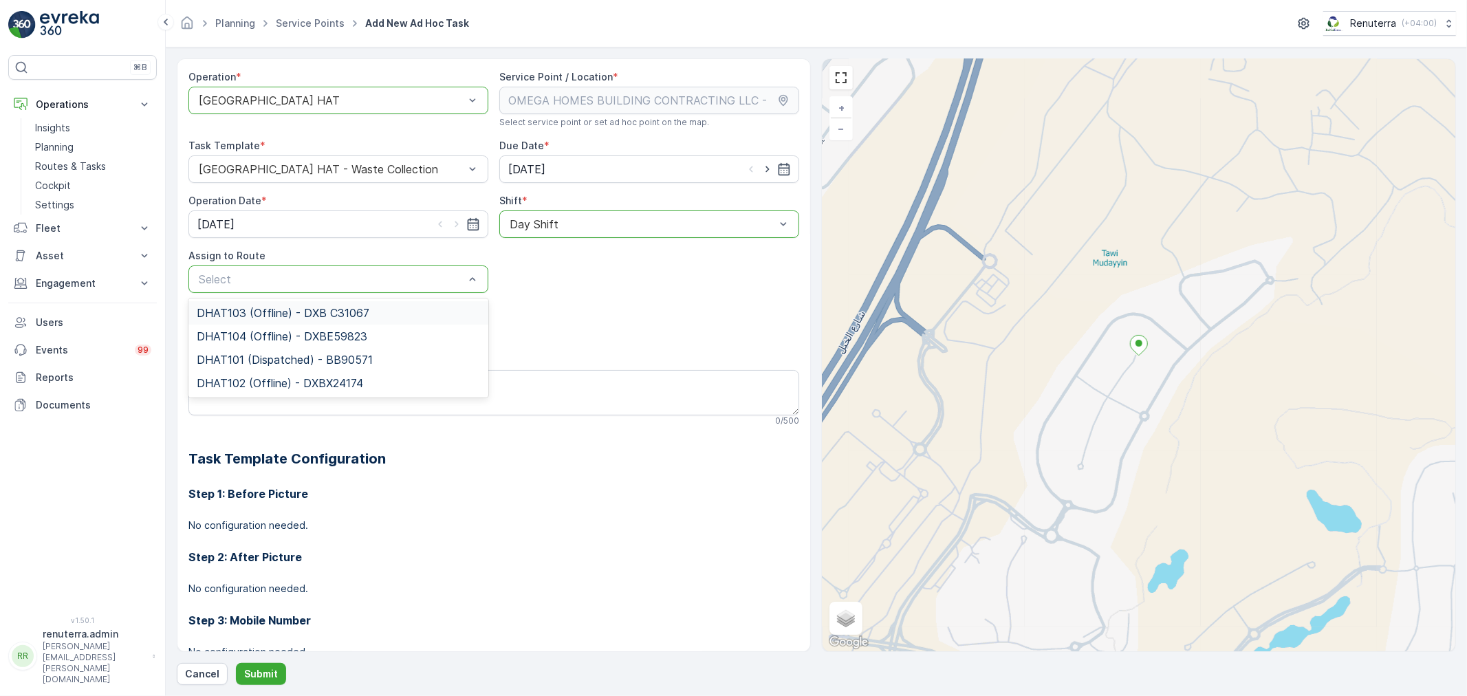
click at [344, 266] on div "Select" at bounding box center [338, 280] width 300 height 28
click at [277, 382] on span "DHAT102 (Offline) - DXBX24174" at bounding box center [280, 383] width 166 height 12
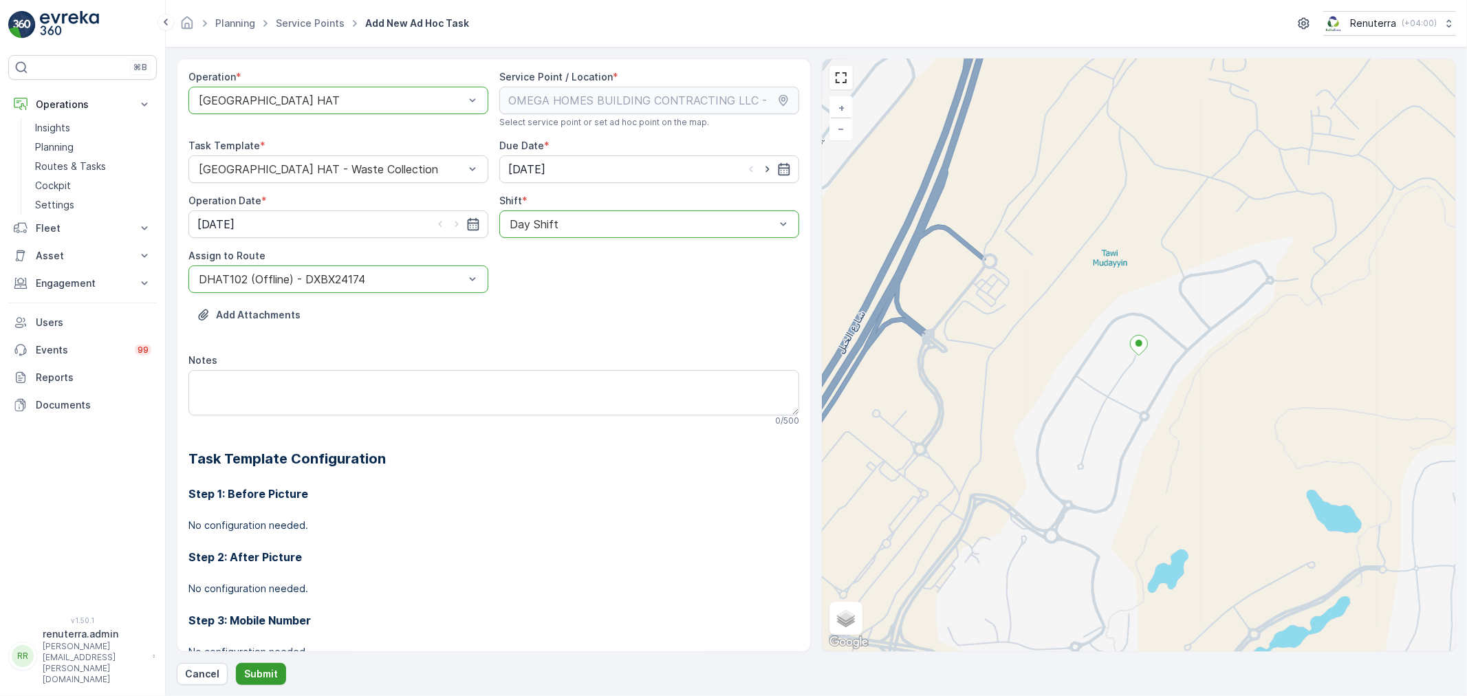
click at [262, 675] on p "Submit" at bounding box center [261, 674] width 34 height 14
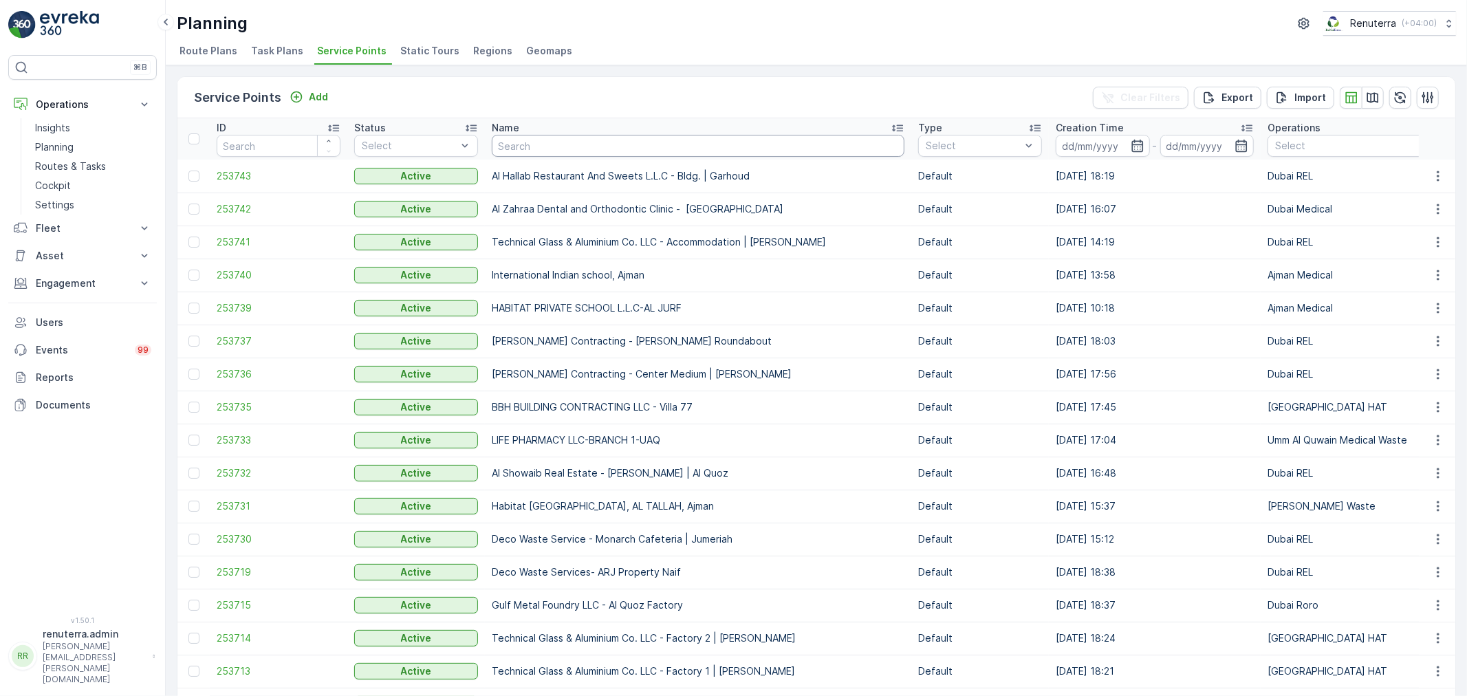
click at [564, 153] on input "text" at bounding box center [698, 146] width 413 height 22
type input "vaahan"
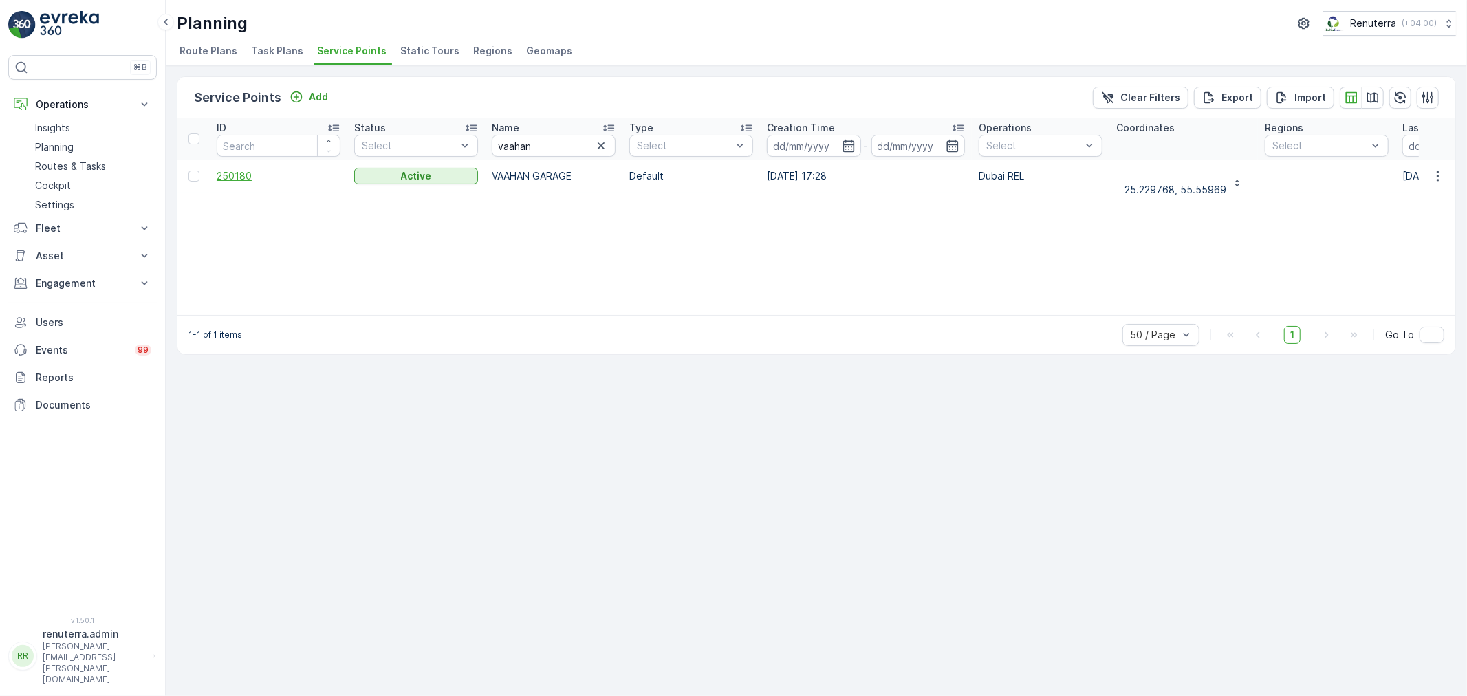
click at [245, 175] on span "250180" at bounding box center [279, 176] width 124 height 14
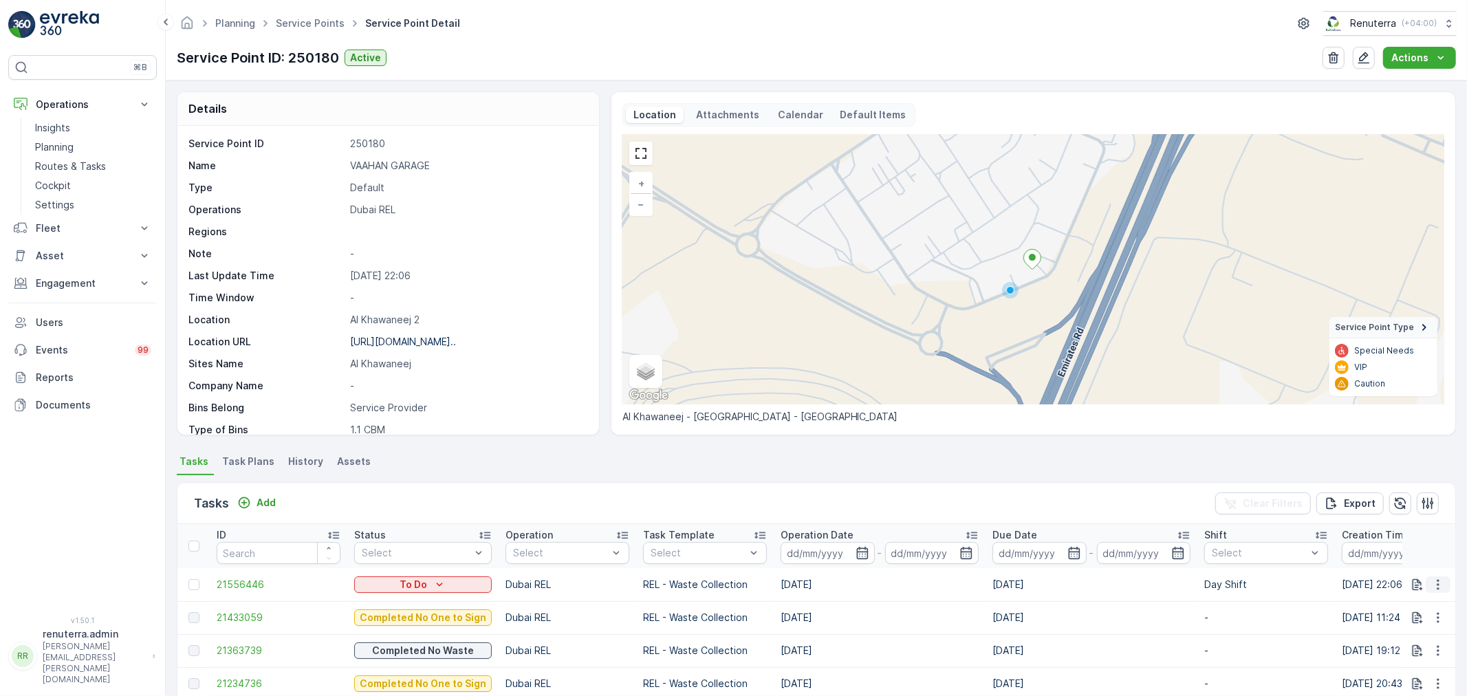
click at [1431, 582] on icon "button" at bounding box center [1438, 585] width 14 height 14
click at [1405, 519] on span "Change Route" at bounding box center [1403, 519] width 67 height 14
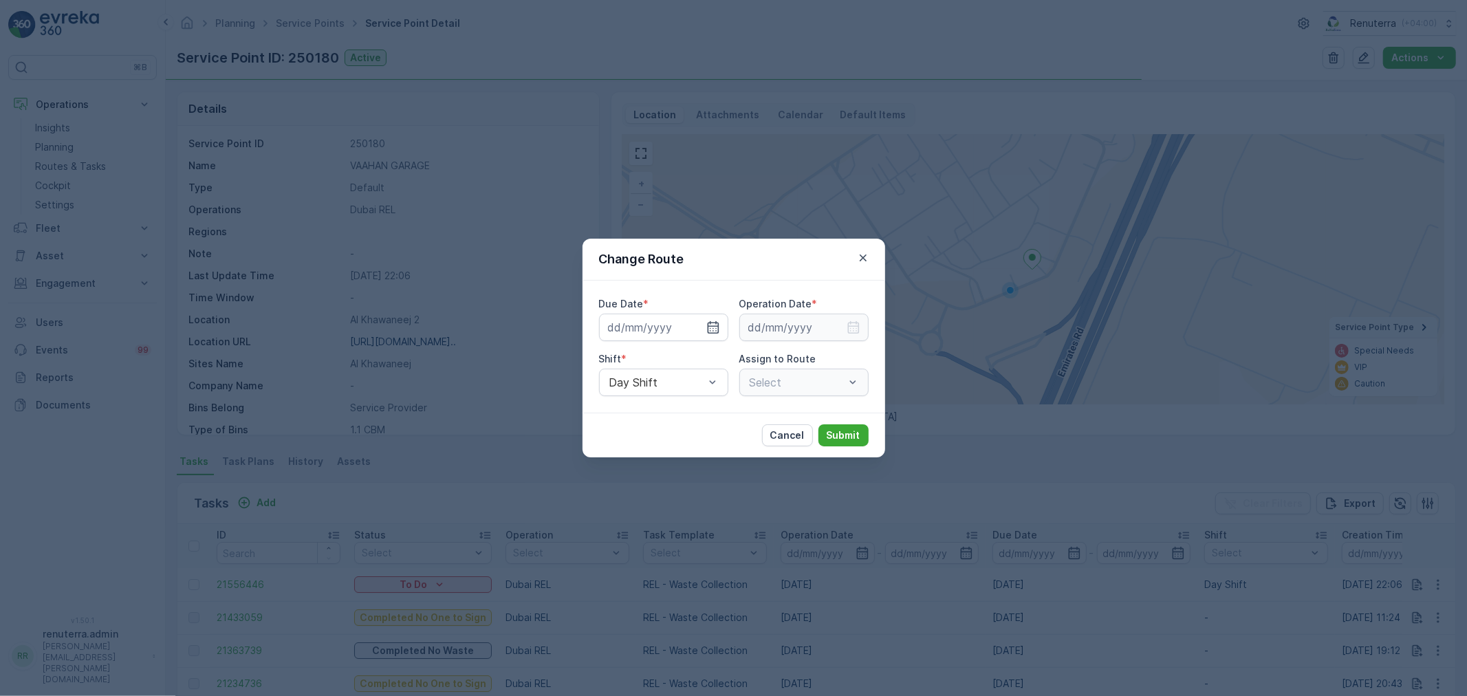
type input "09.09.2025"
click at [700, 328] on icon "button" at bounding box center [697, 328] width 14 height 14
type input "[DATE]"
click at [843, 326] on input at bounding box center [803, 328] width 129 height 28
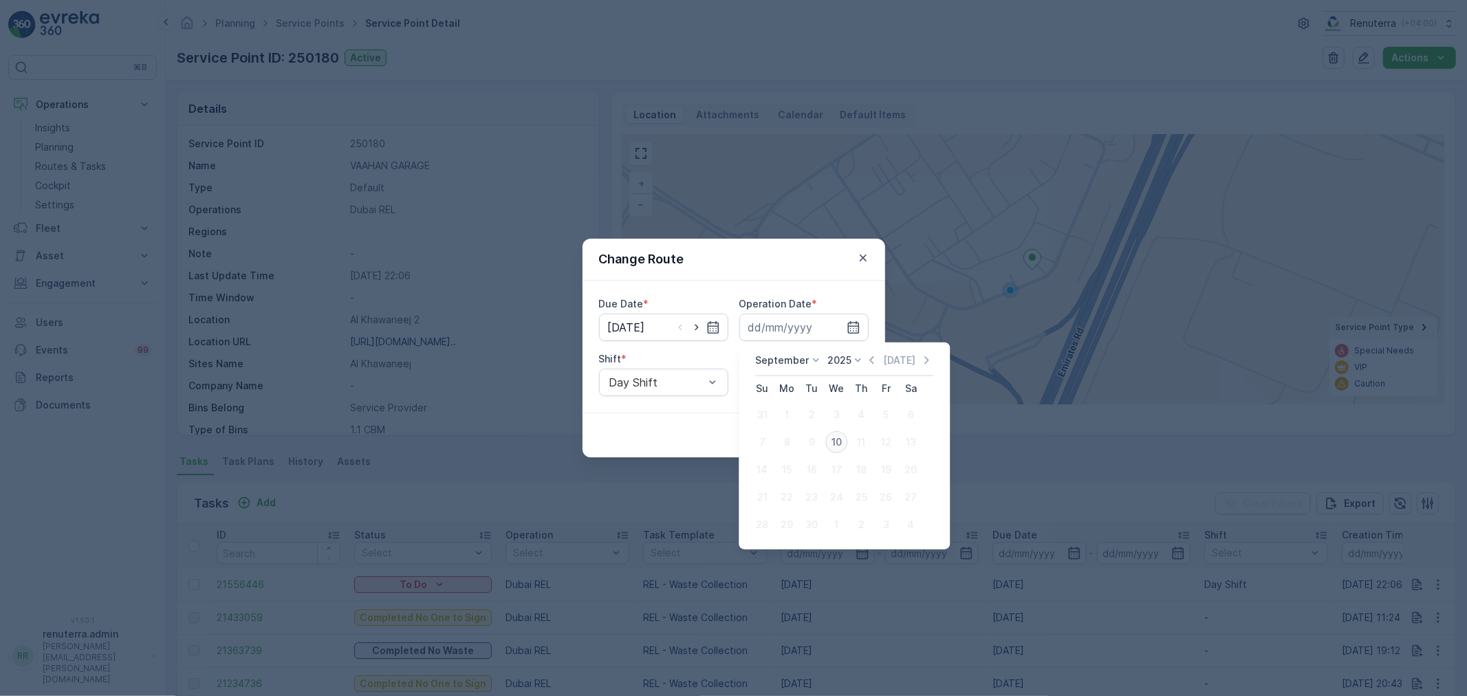
click at [836, 443] on div "10" at bounding box center [836, 442] width 22 height 22
type input "[DATE]"
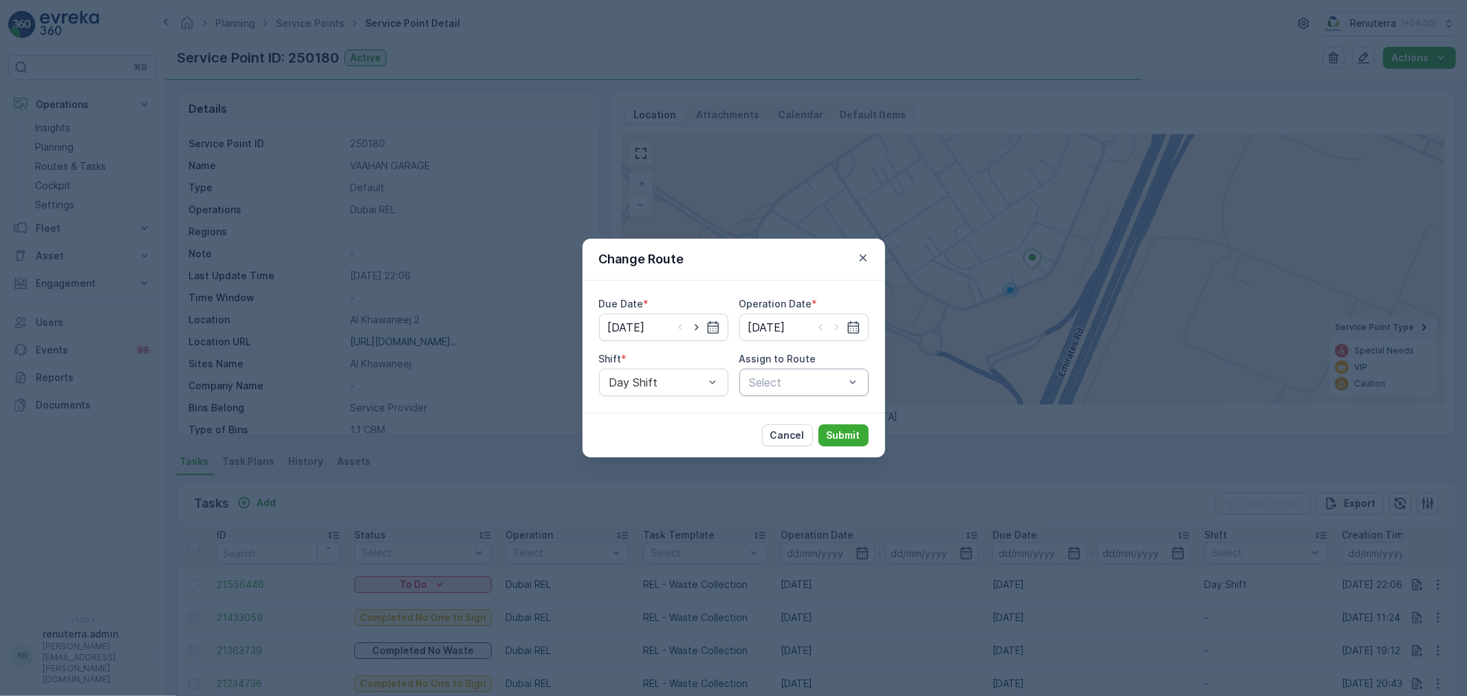
click at [772, 372] on div "Select" at bounding box center [803, 383] width 129 height 28
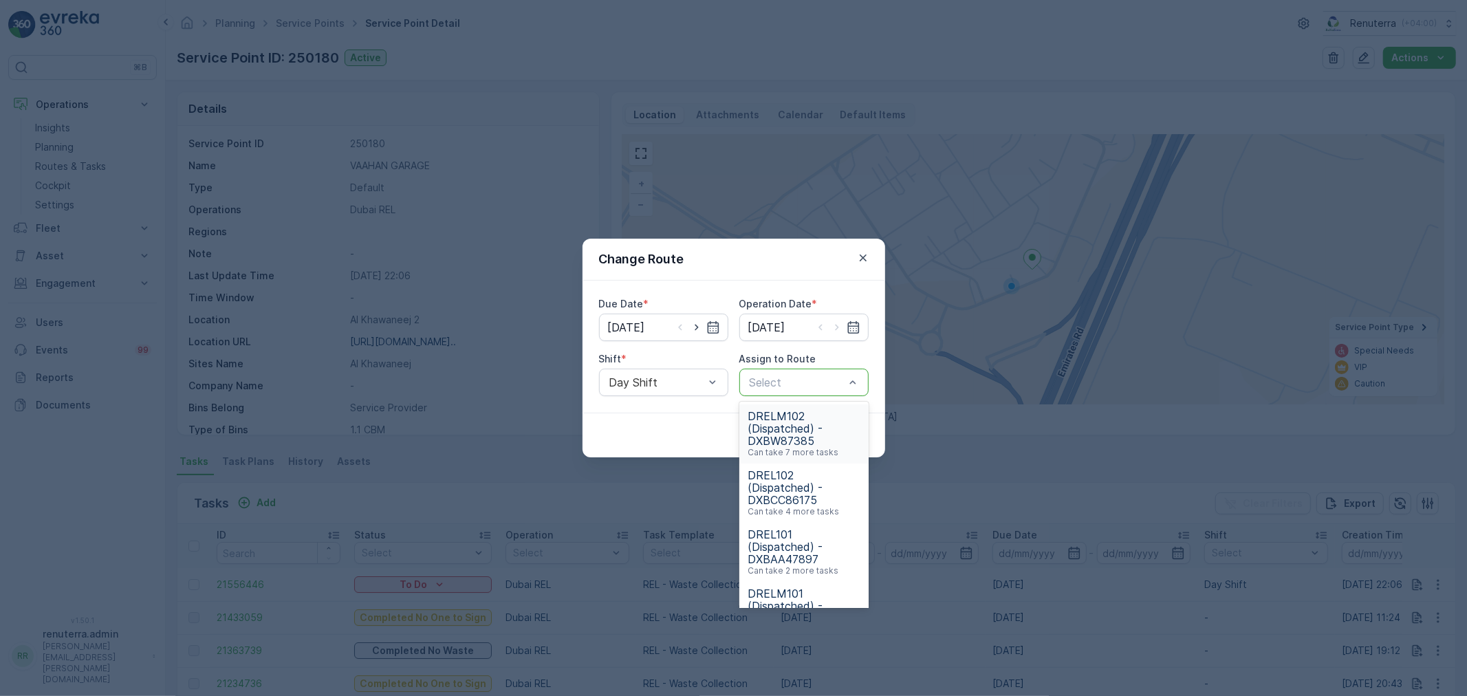
click at [798, 435] on span "DRELM102 (Dispatched) - DXBW87385" at bounding box center [804, 428] width 113 height 37
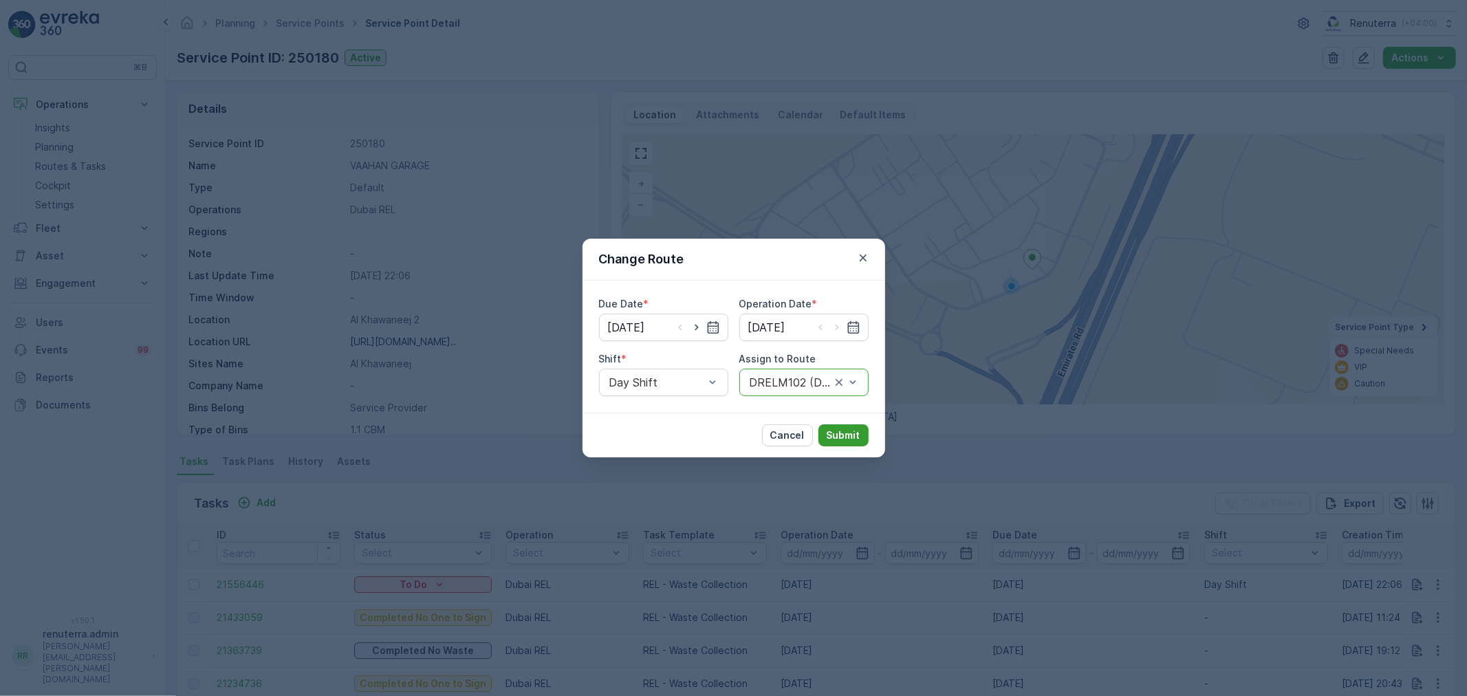
click at [841, 430] on p "Submit" at bounding box center [844, 436] width 34 height 14
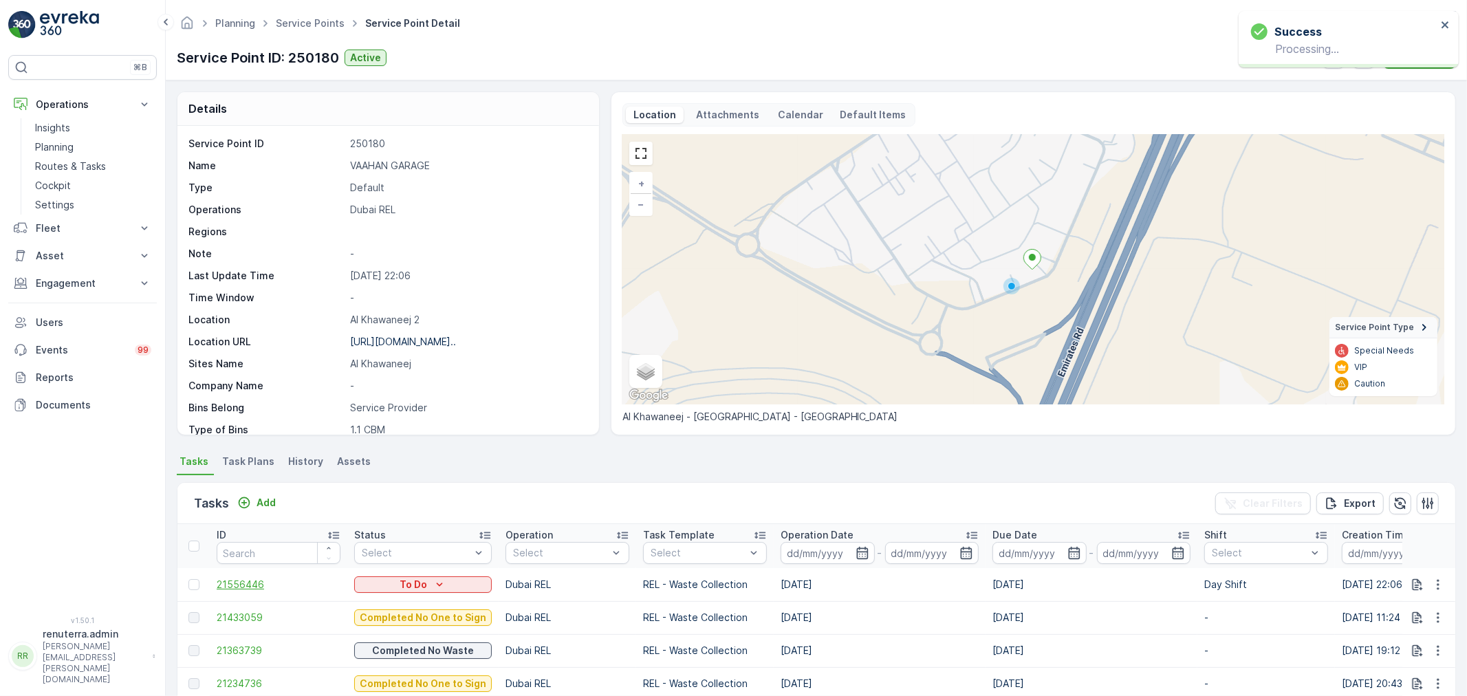
click at [238, 579] on span "21556446" at bounding box center [279, 585] width 124 height 14
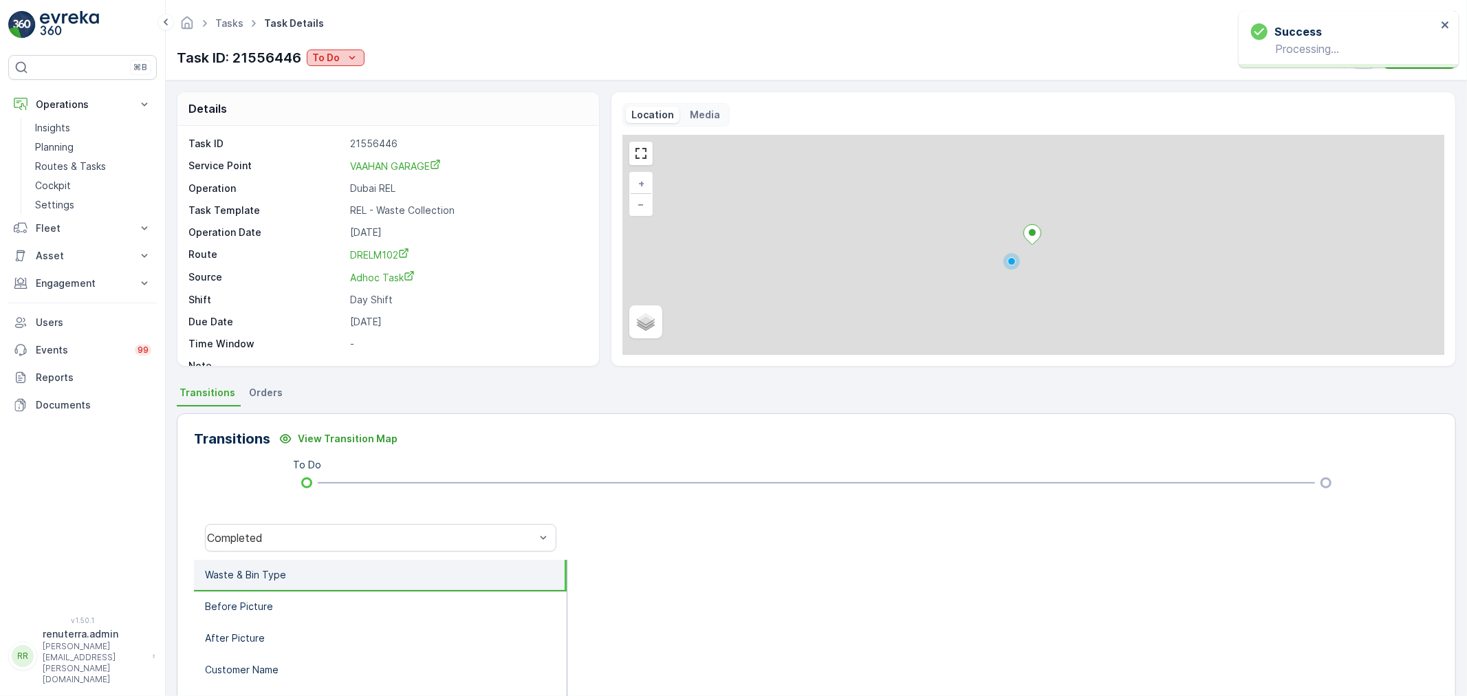
click at [346, 57] on icon "To Do" at bounding box center [352, 58] width 14 height 14
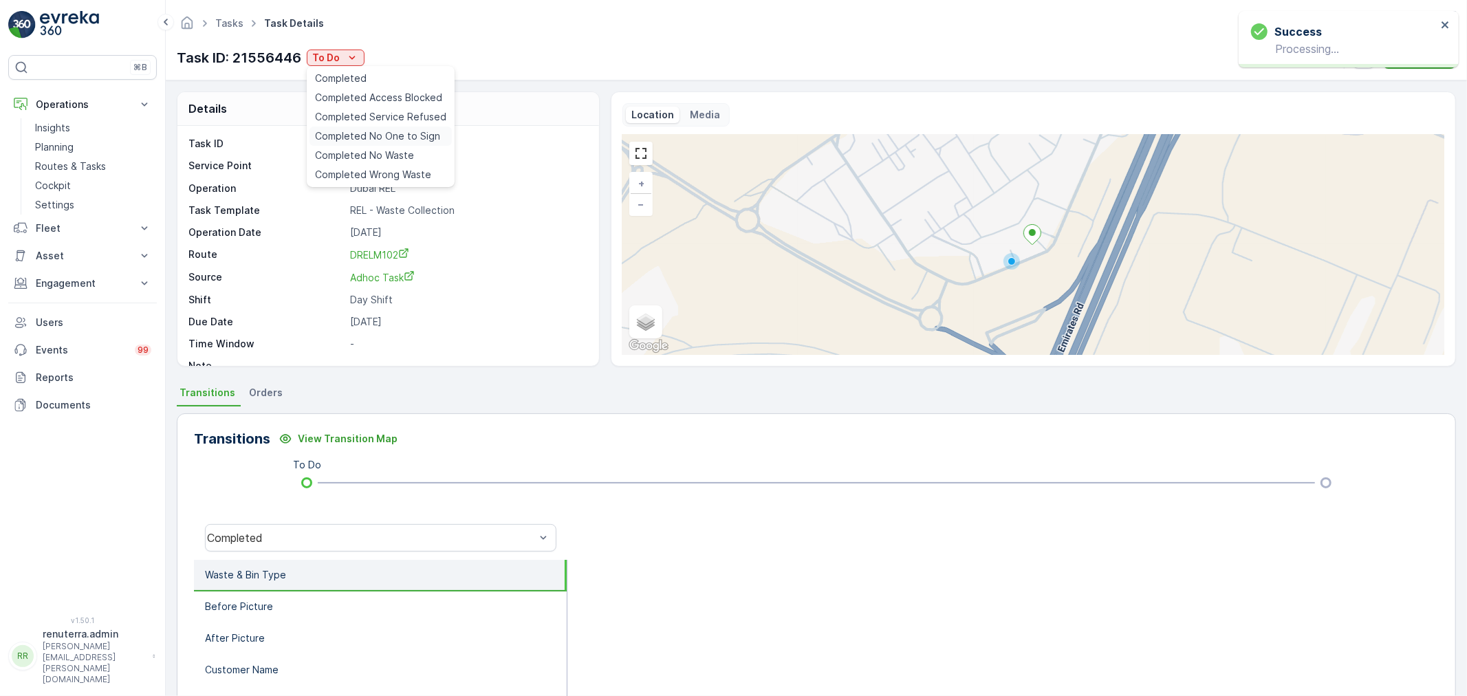
click at [395, 131] on span "Completed No One to Sign" at bounding box center [377, 136] width 125 height 14
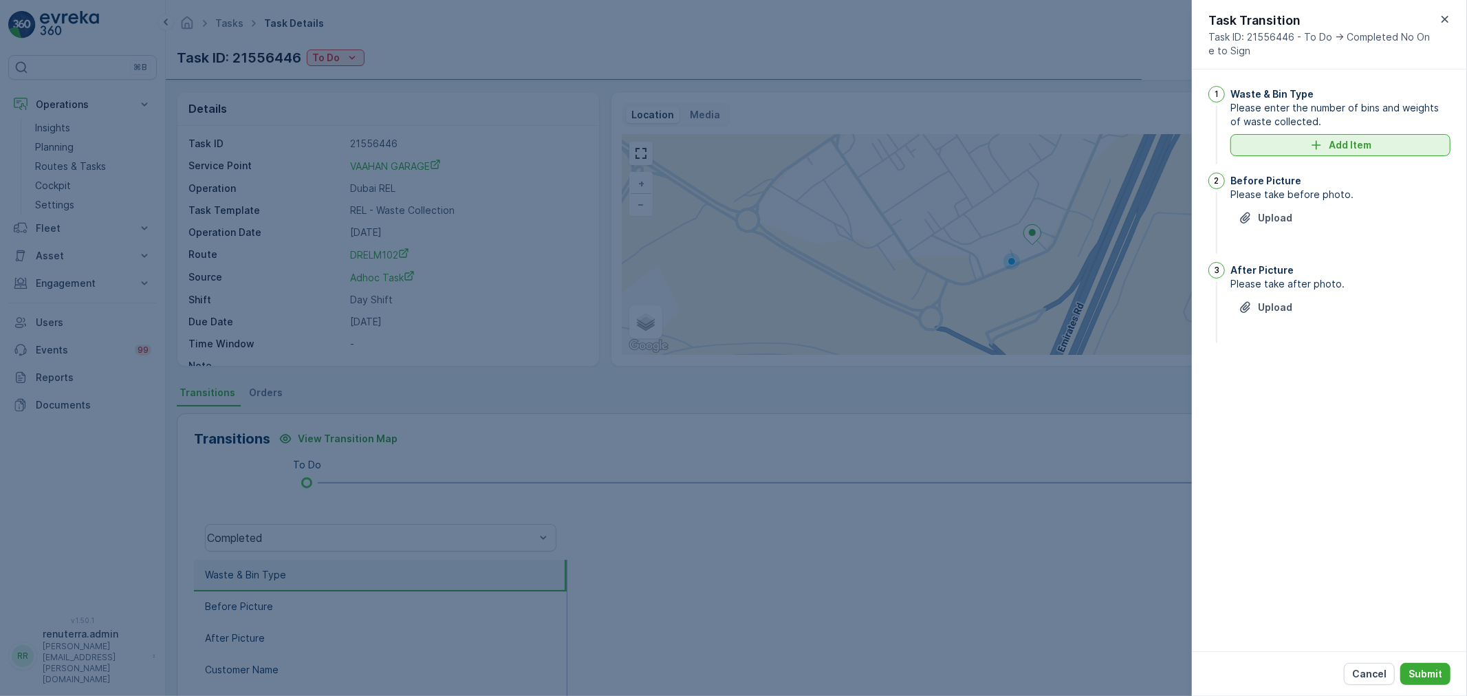
click at [1331, 144] on p "Add Item" at bounding box center [1350, 145] width 43 height 14
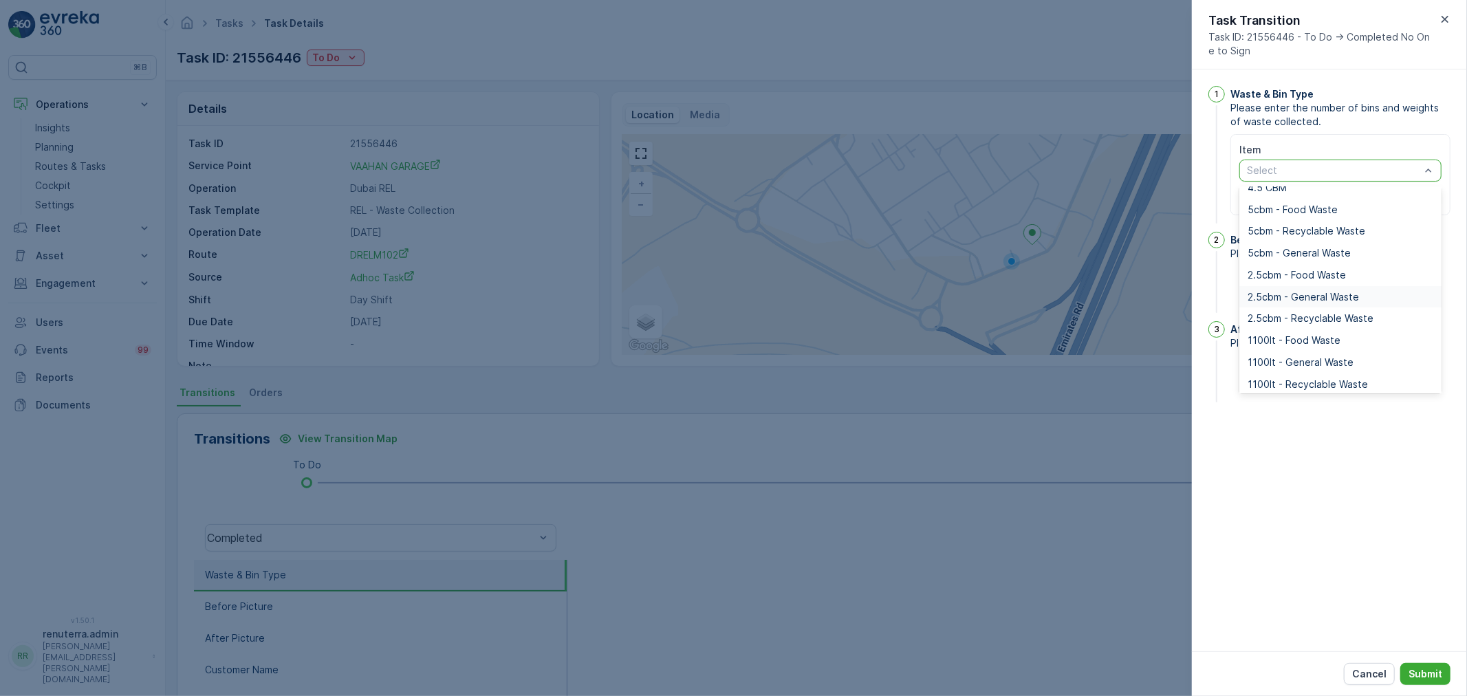
scroll to position [76, 0]
click at [1301, 319] on span "1100lt - General Waste" at bounding box center [1301, 321] width 106 height 11
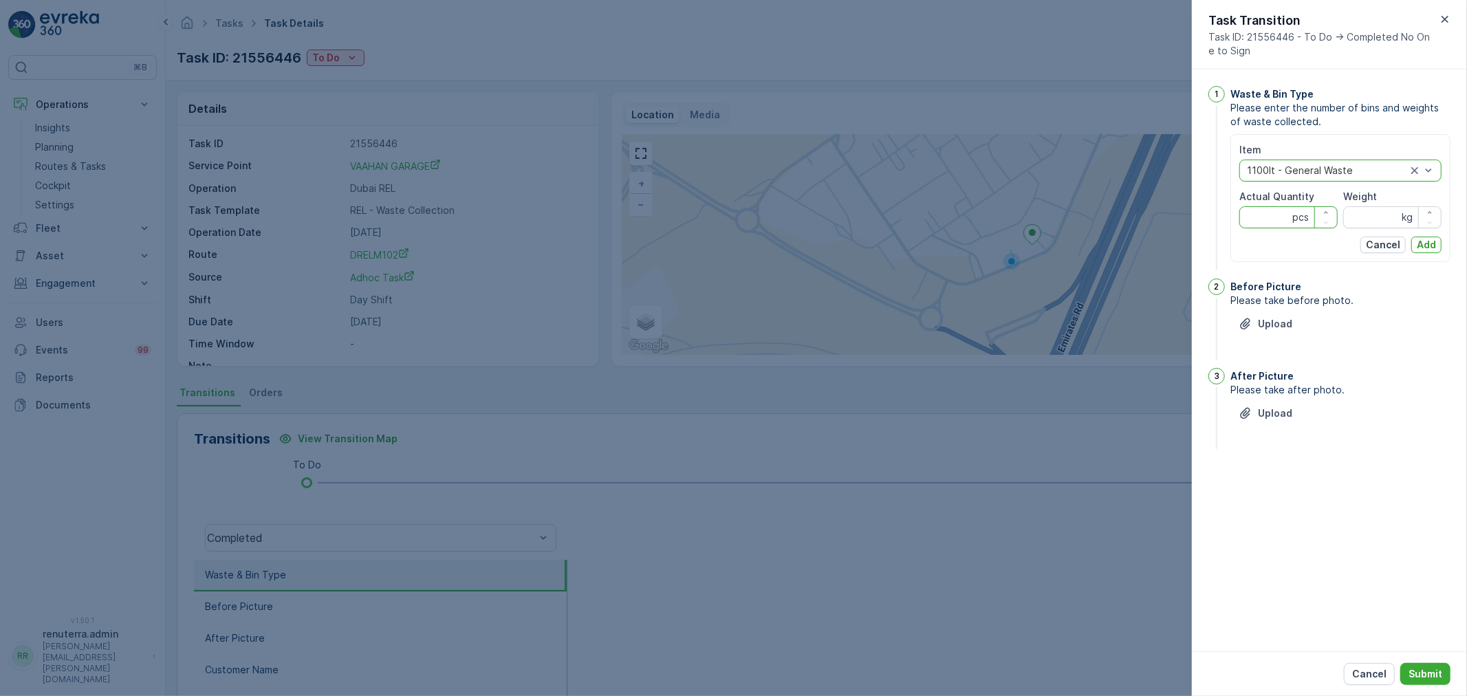
click at [1276, 219] on Quantity "Actual Quantity" at bounding box center [1289, 217] width 98 height 22
type Quantity "2"
click at [1381, 215] on input "Weight" at bounding box center [1392, 217] width 98 height 22
type input "0"
click at [1422, 244] on p "Add" at bounding box center [1426, 245] width 19 height 14
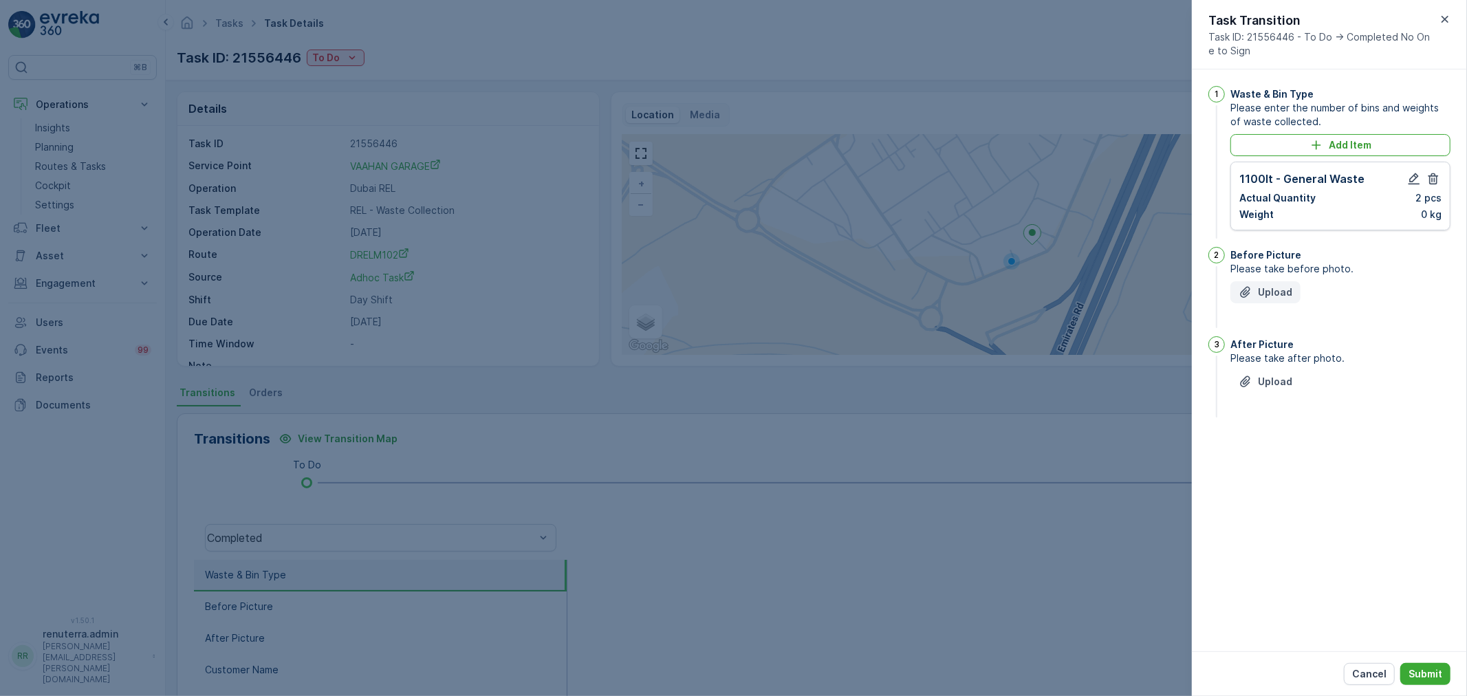
click at [1252, 292] on icon "Upload File" at bounding box center [1246, 292] width 14 height 14
click at [1288, 374] on button "Upload" at bounding box center [1266, 382] width 70 height 22
click at [1276, 294] on p "Upload" at bounding box center [1275, 292] width 34 height 14
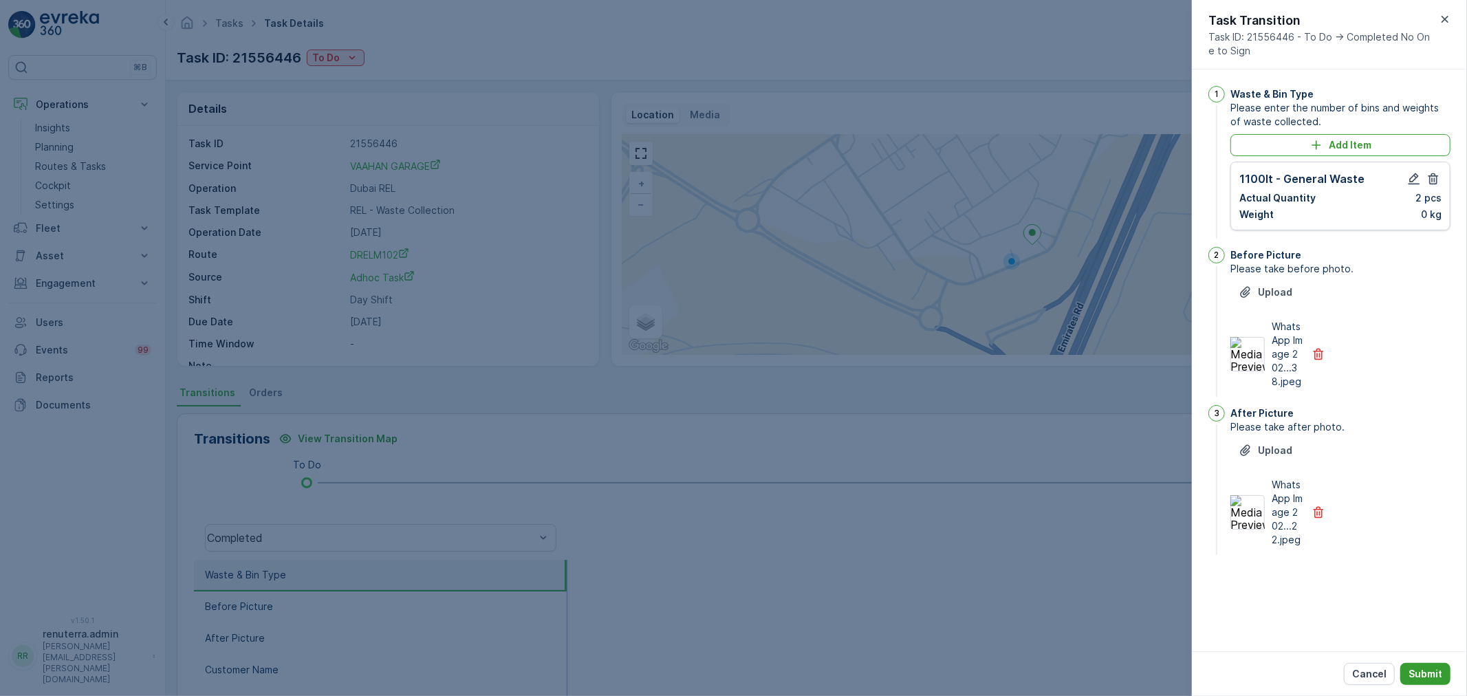
click at [1424, 678] on p "Submit" at bounding box center [1426, 674] width 34 height 14
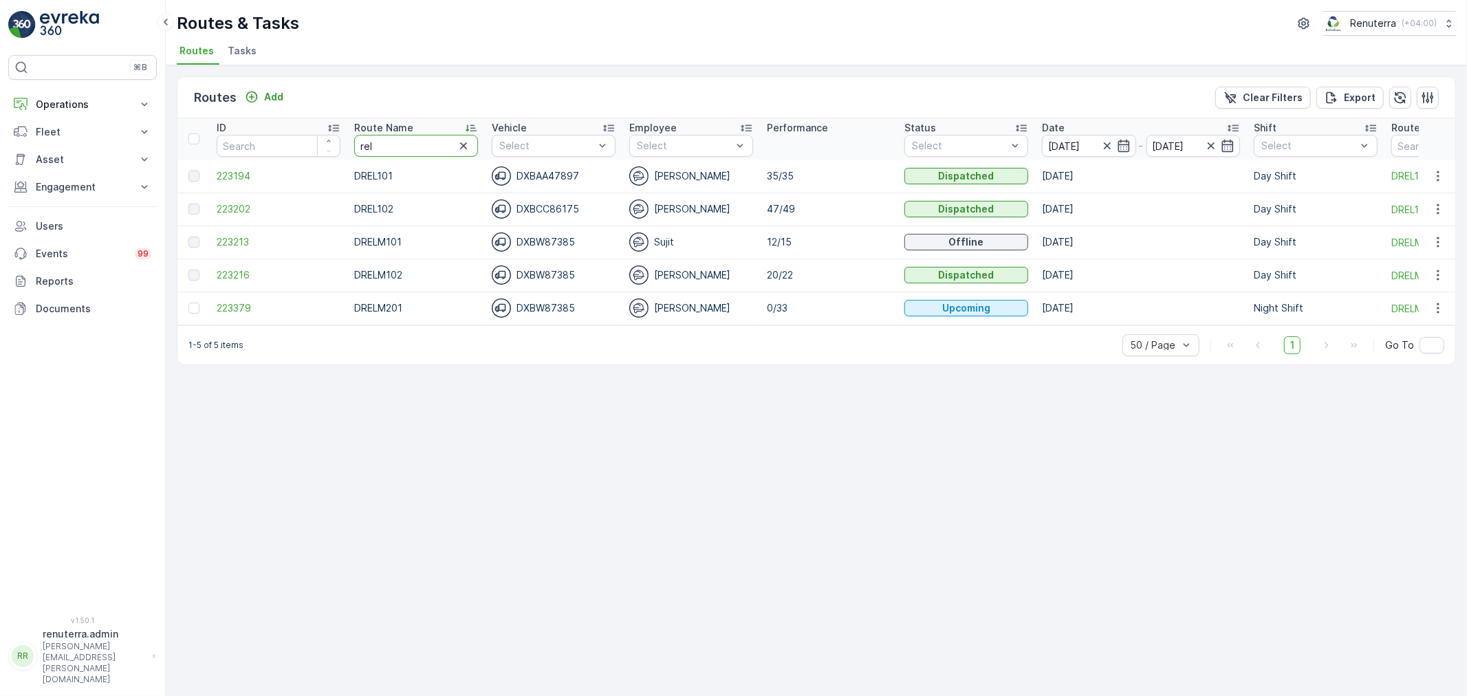
drag, startPoint x: 393, startPoint y: 136, endPoint x: 347, endPoint y: 136, distance: 46.1
click at [347, 136] on th "Route Name rel" at bounding box center [416, 138] width 138 height 41
type input "hat"
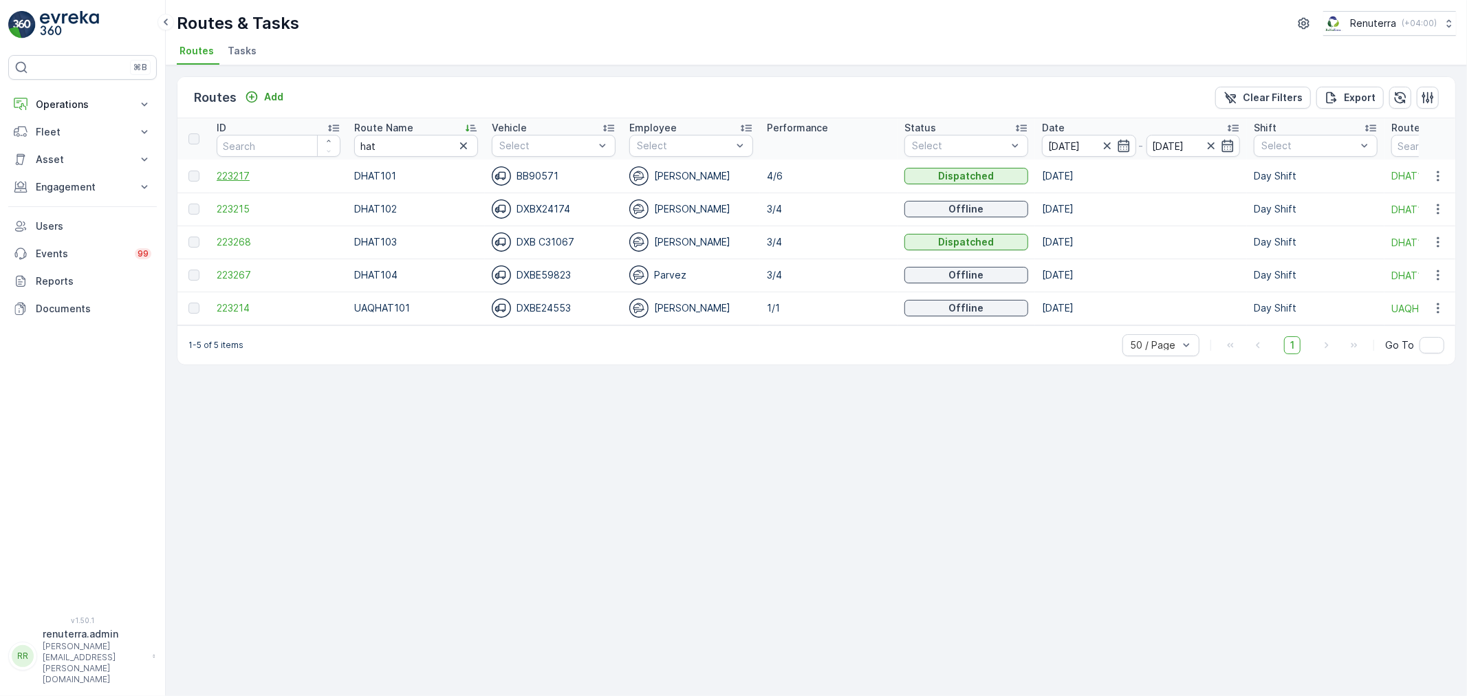
click at [235, 172] on span "223217" at bounding box center [279, 176] width 124 height 14
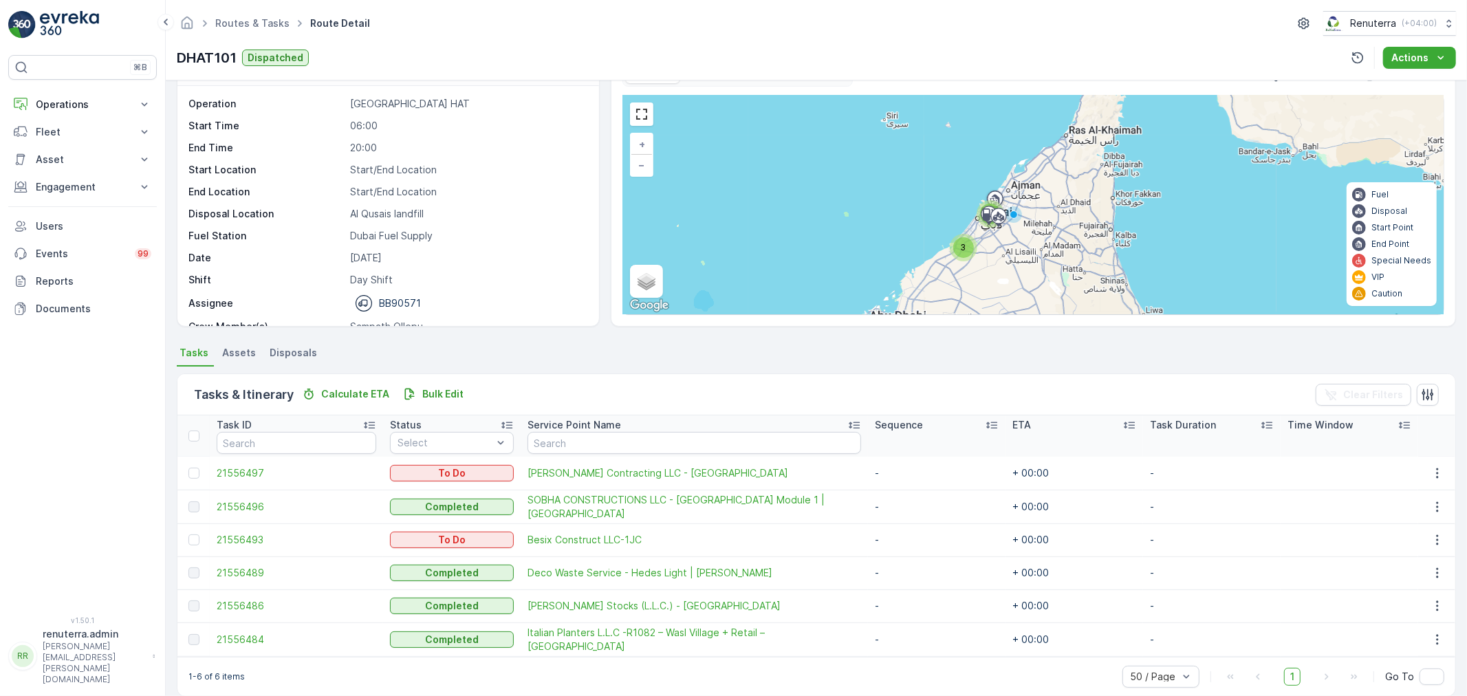
scroll to position [57, 0]
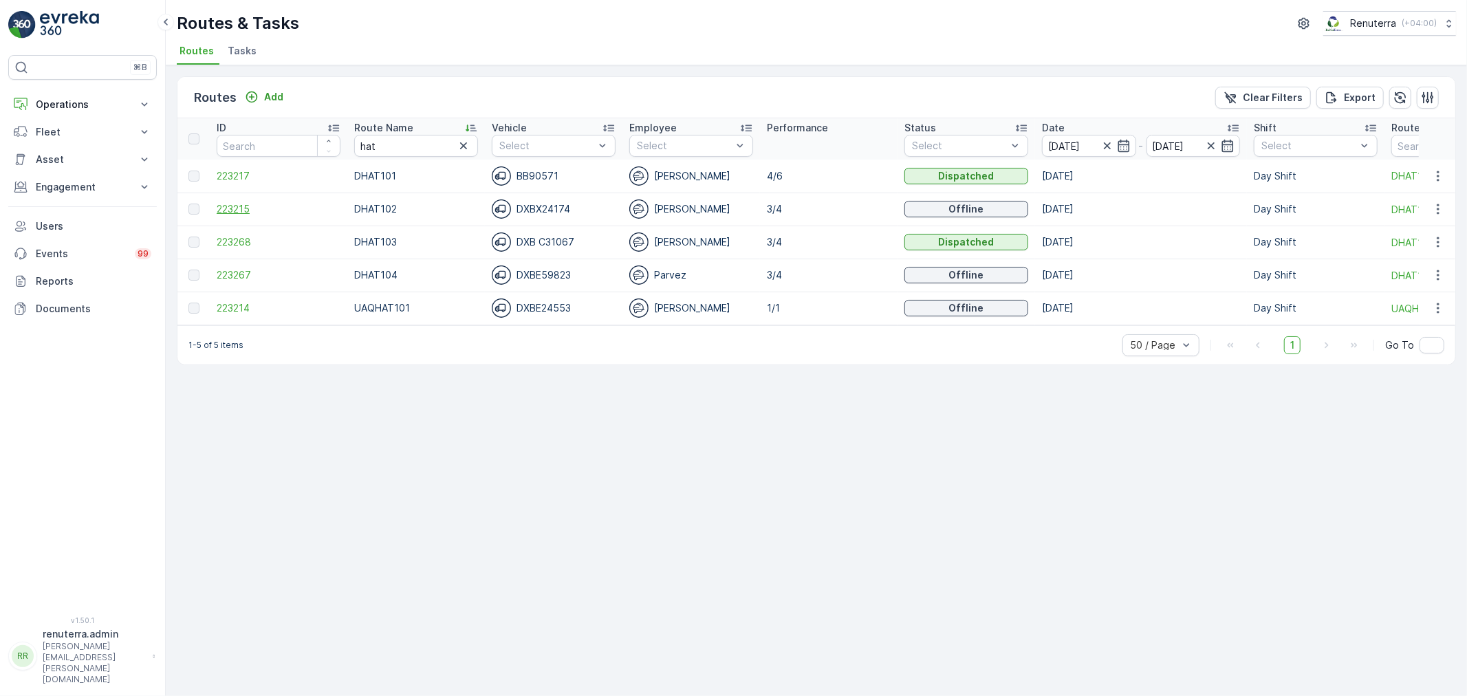
click at [235, 203] on span "223215" at bounding box center [279, 209] width 124 height 14
click at [239, 241] on span "223268" at bounding box center [279, 242] width 124 height 14
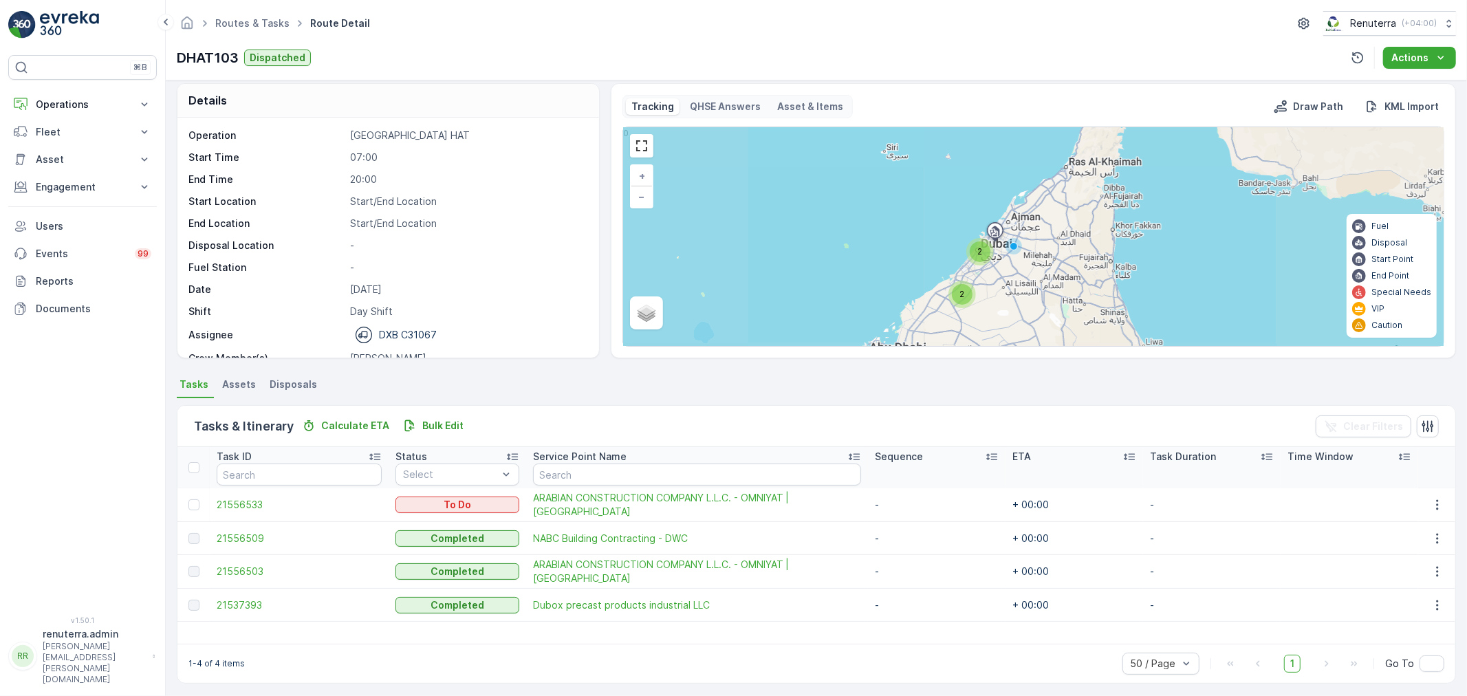
scroll to position [12, 0]
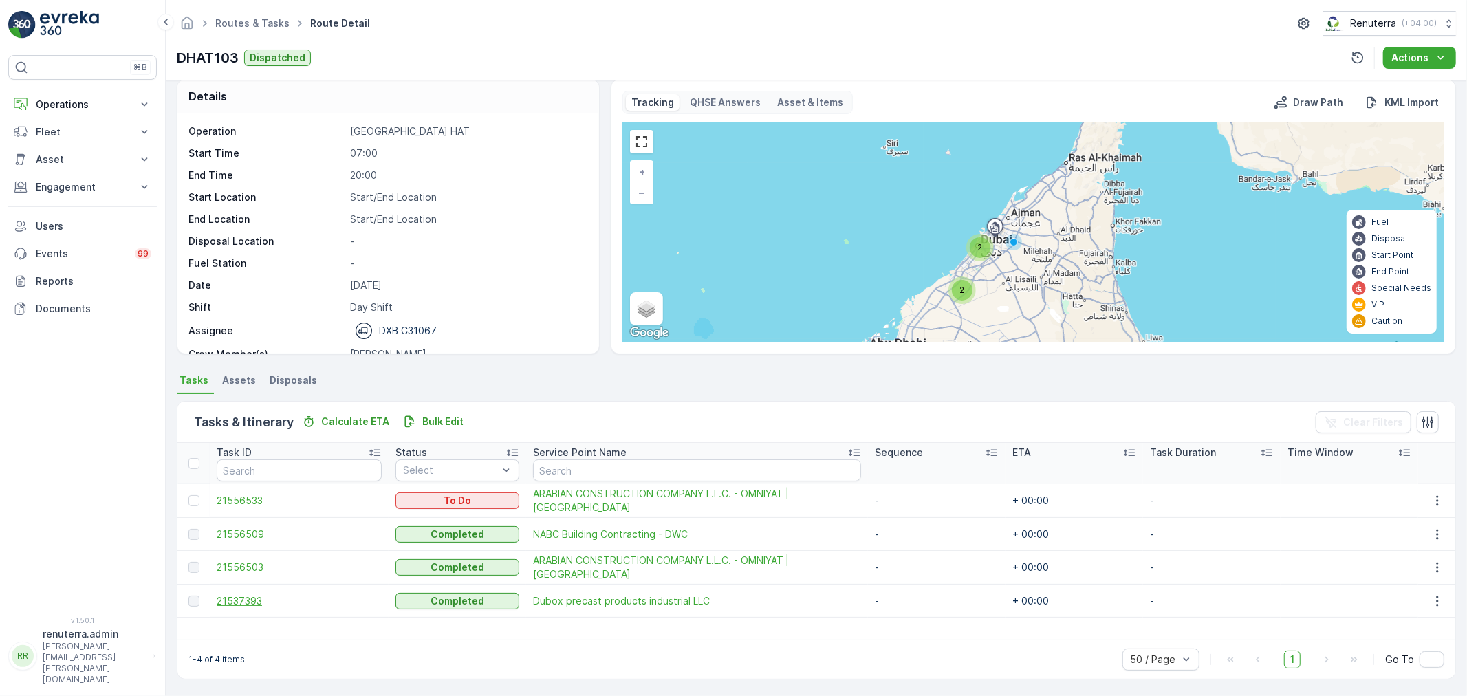
click at [259, 599] on span "21537393" at bounding box center [299, 601] width 165 height 14
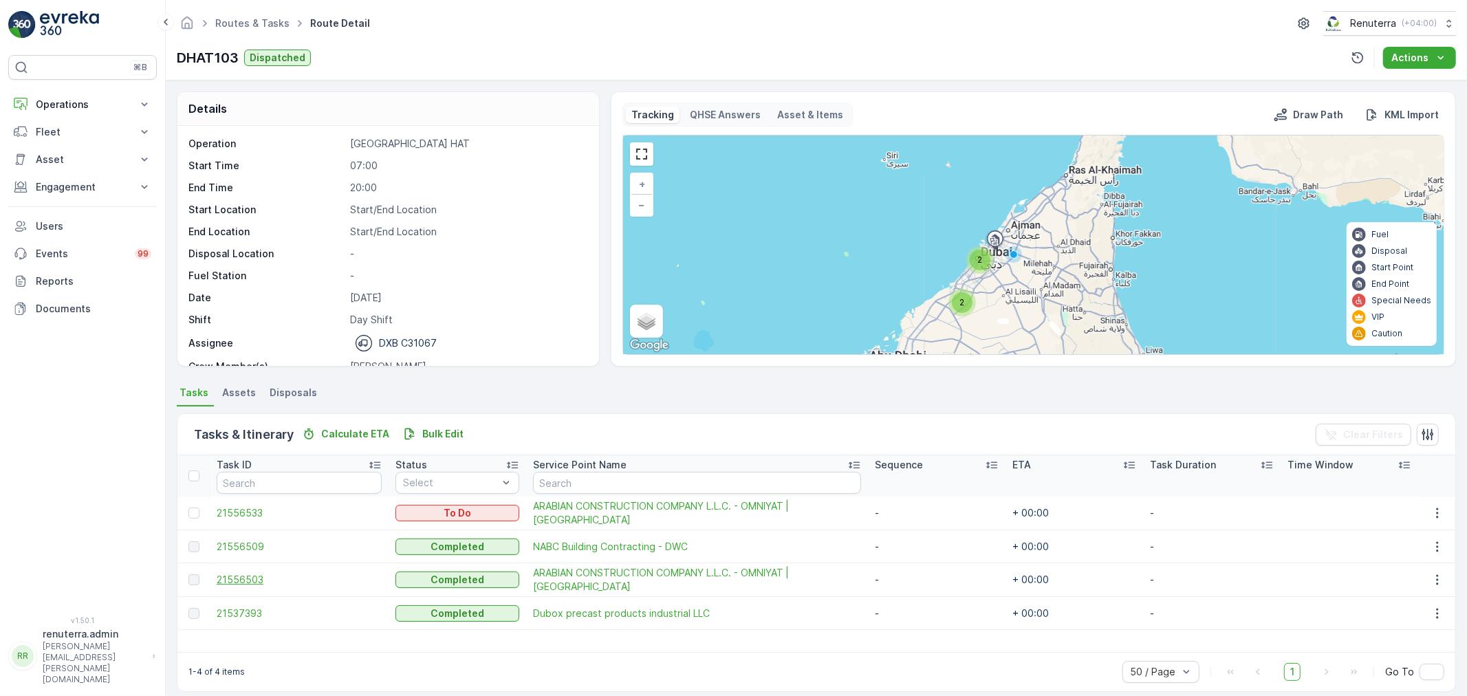
click at [237, 579] on span "21556503" at bounding box center [299, 580] width 165 height 14
click at [257, 541] on span "21556509" at bounding box center [299, 547] width 165 height 14
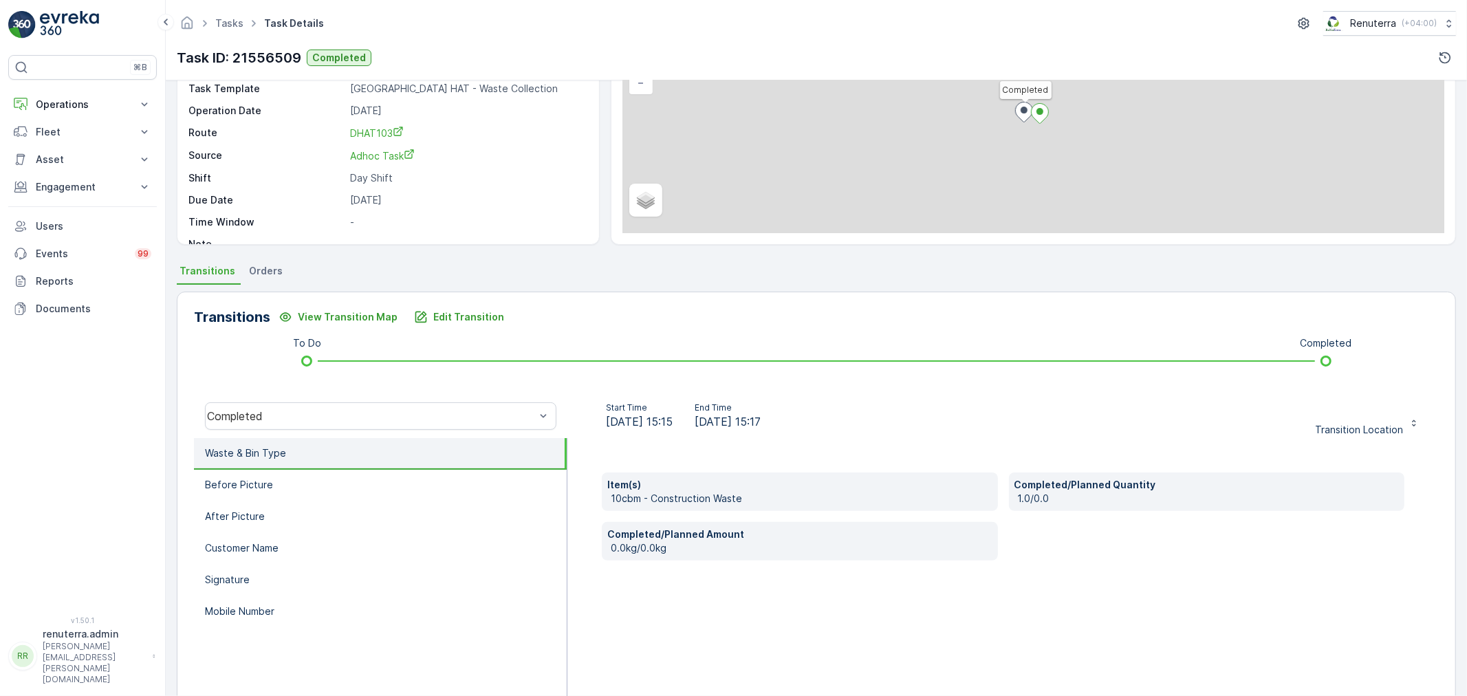
scroll to position [153, 0]
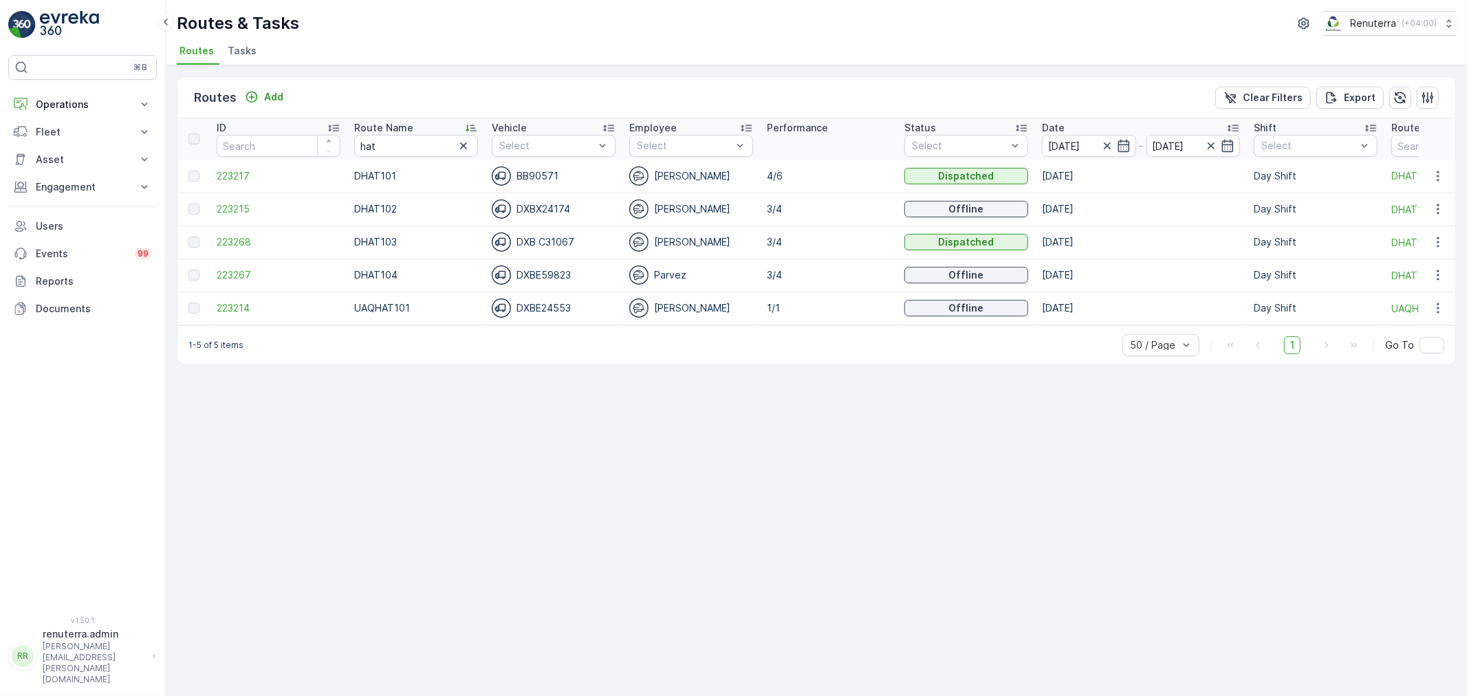
click at [230, 265] on td "223267" at bounding box center [279, 275] width 138 height 33
click at [235, 271] on span "223267" at bounding box center [279, 275] width 124 height 14
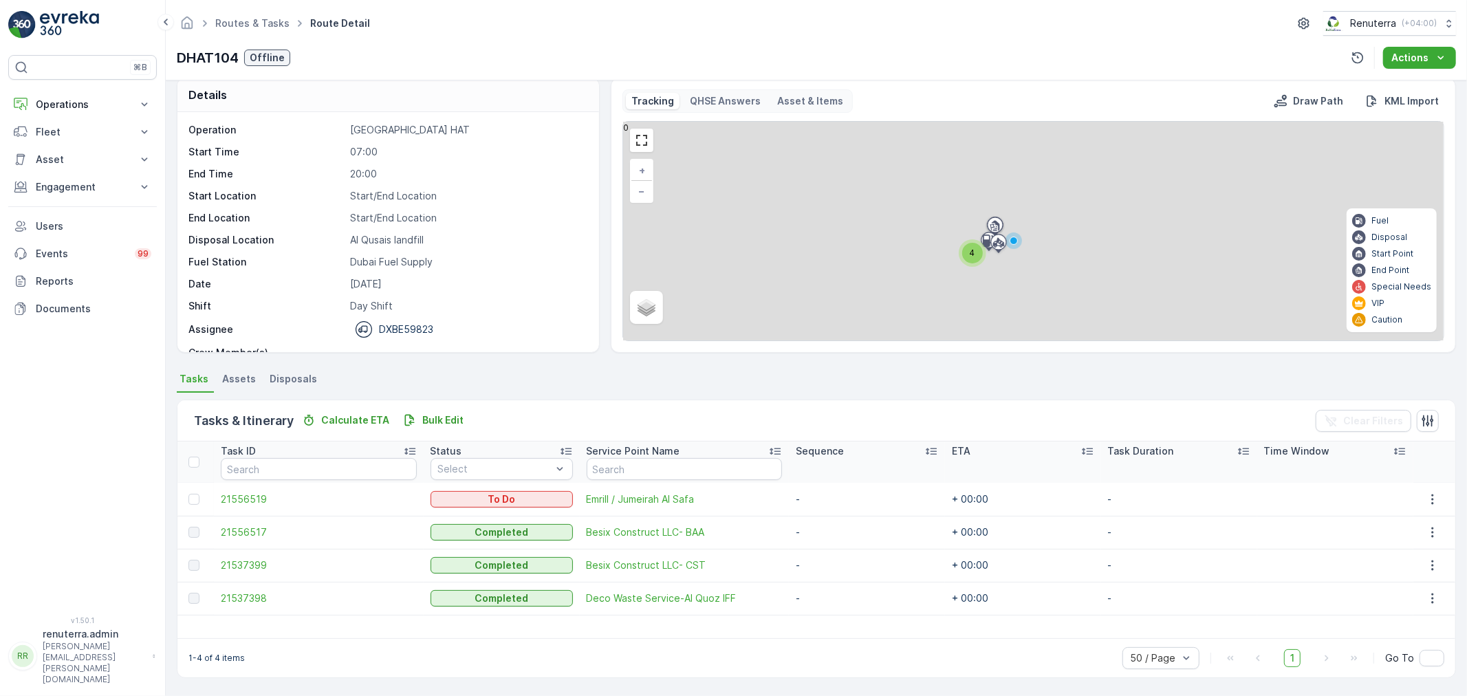
scroll to position [14, 0]
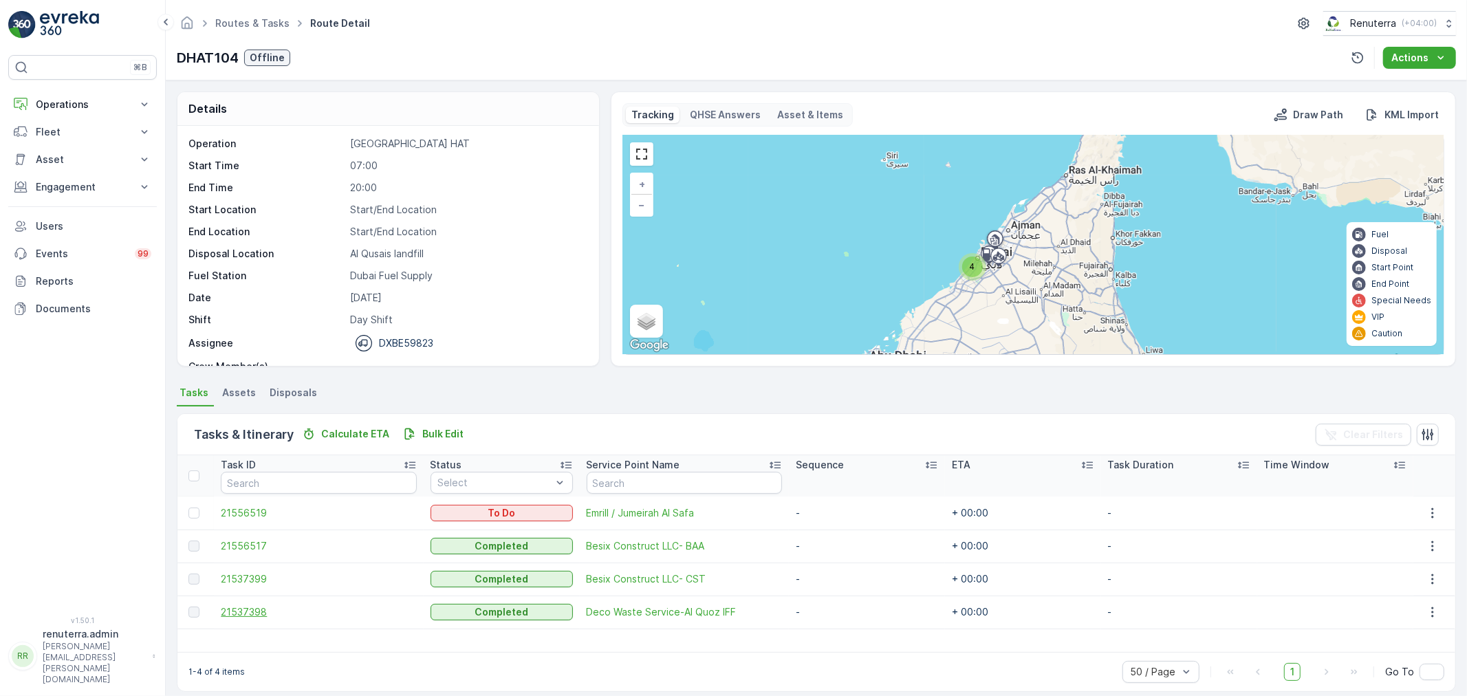
click at [249, 607] on span "21537398" at bounding box center [318, 612] width 195 height 14
click at [238, 579] on span "21537399" at bounding box center [318, 579] width 195 height 14
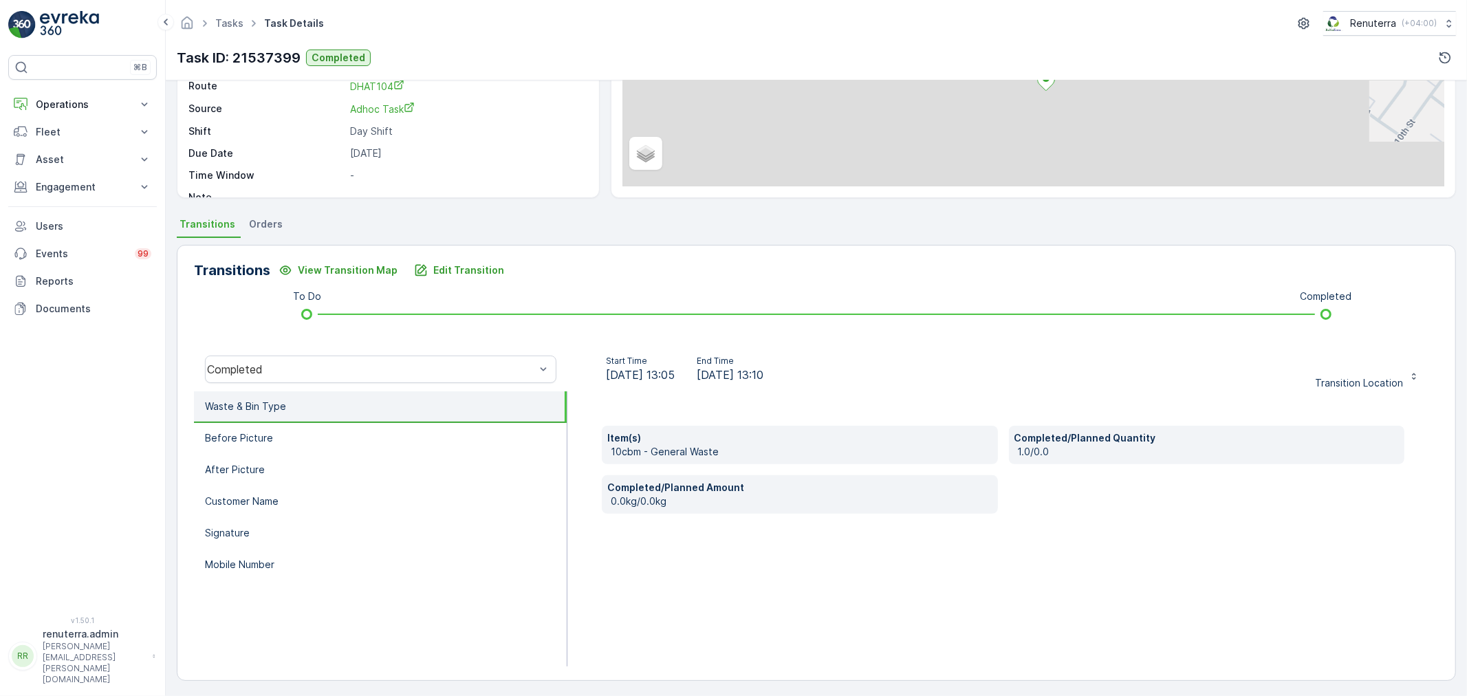
scroll to position [170, 0]
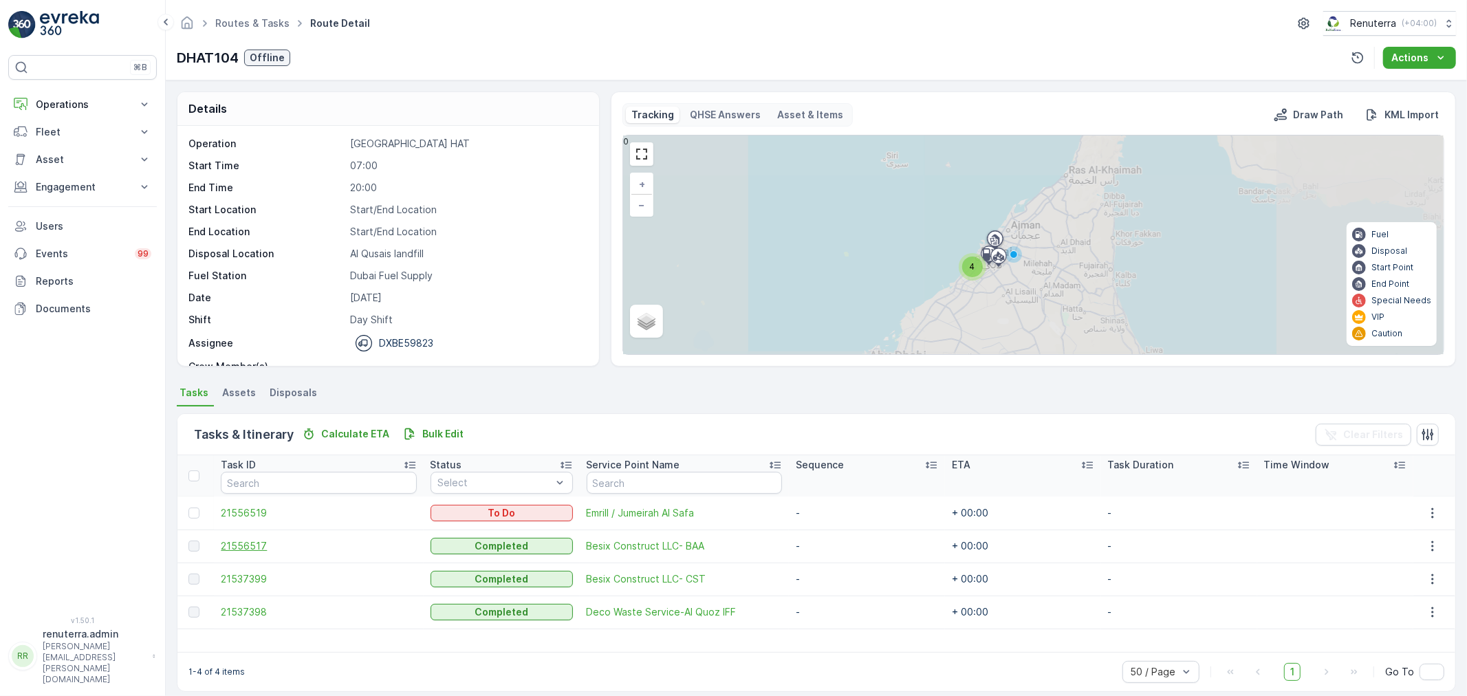
click at [252, 547] on span "21556517" at bounding box center [318, 546] width 195 height 14
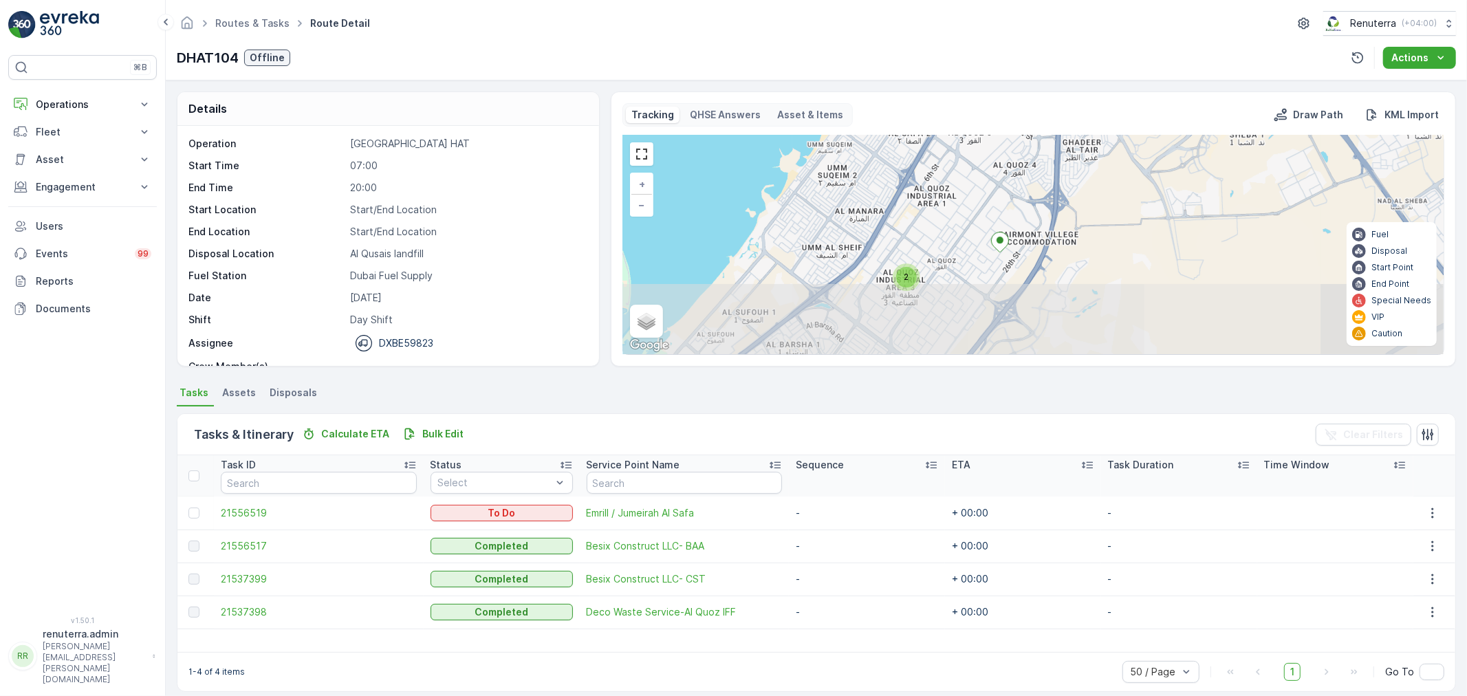
drag, startPoint x: 931, startPoint y: 301, endPoint x: 925, endPoint y: 227, distance: 73.8
click at [925, 227] on div "2 + − Satellite Roadmap Terrain Hybrid Leaflet Keyboard shortcuts Map Data Map …" at bounding box center [1033, 245] width 821 height 219
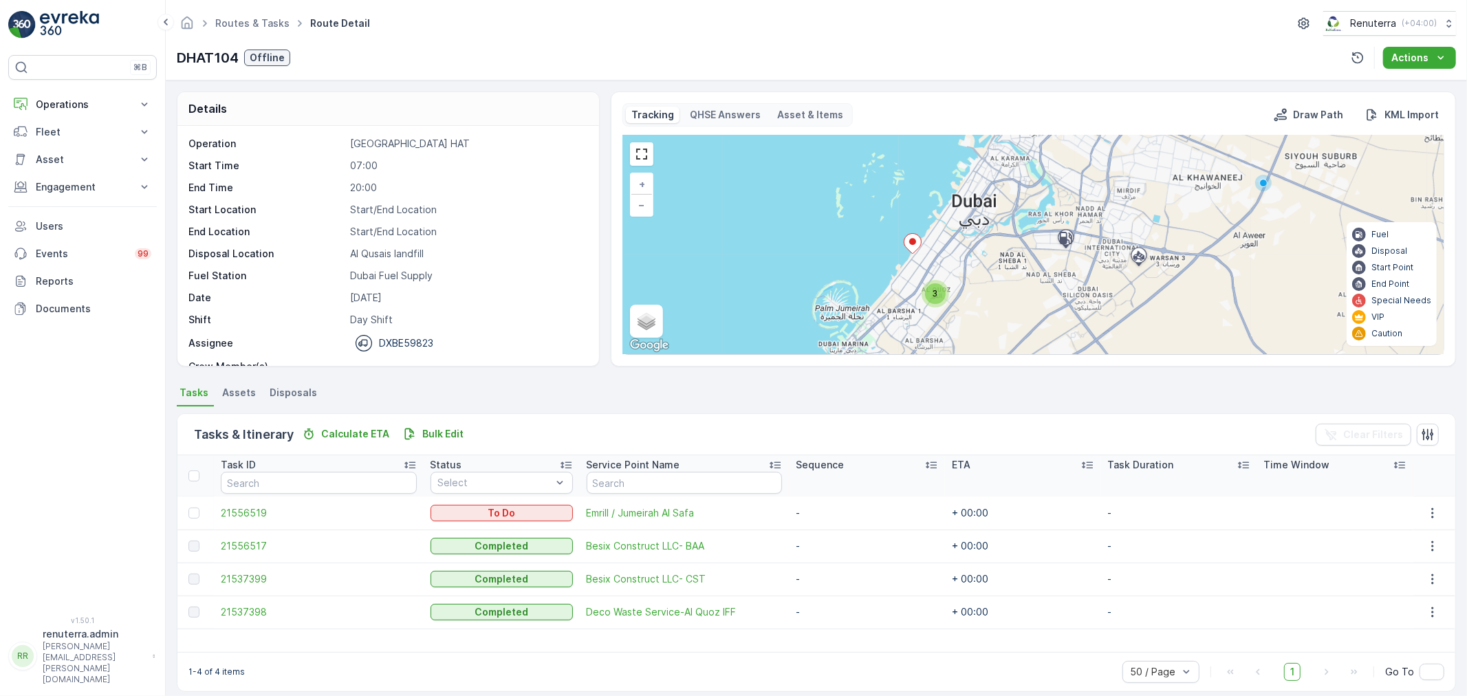
drag, startPoint x: 938, startPoint y: 241, endPoint x: 939, endPoint y: 260, distance: 19.3
click at [939, 260] on div "3 + − Satellite Roadmap Terrain Hybrid Leaflet Keyboard shortcuts Map Data Map …" at bounding box center [1033, 245] width 821 height 219
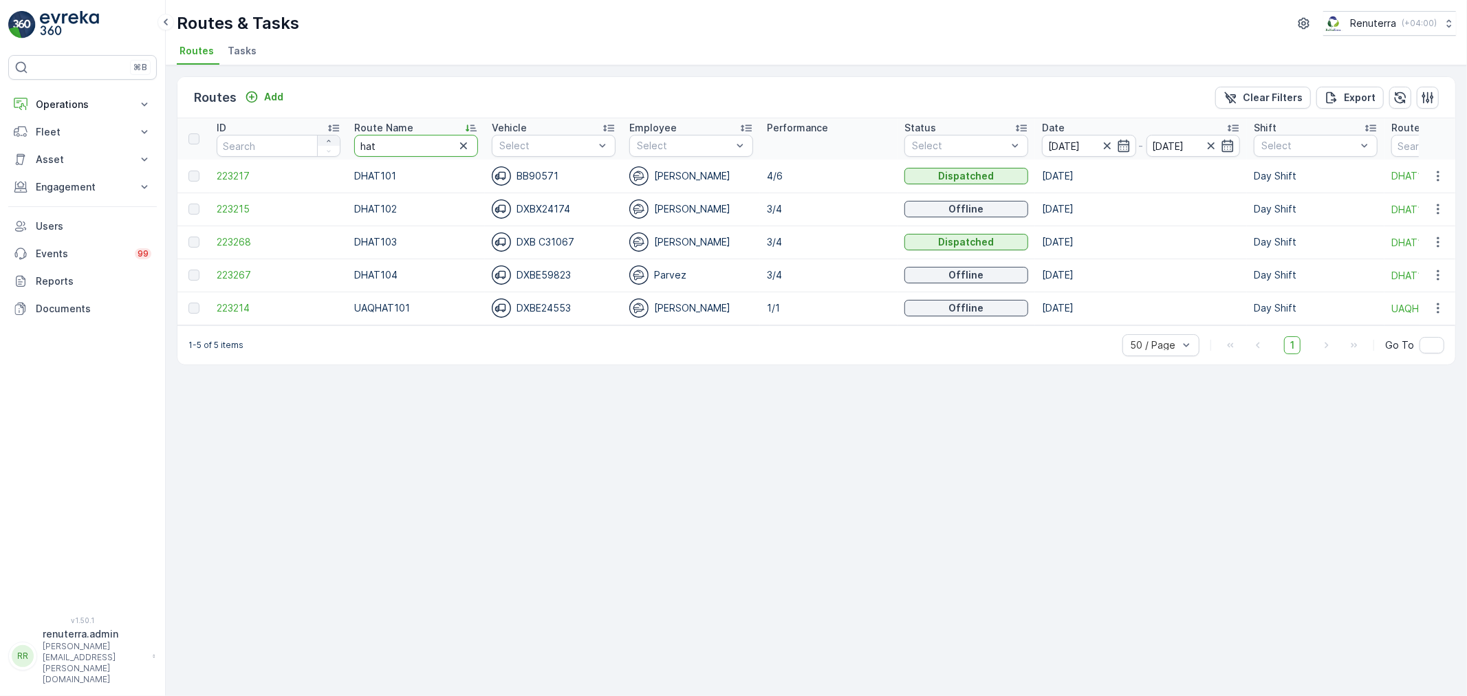
drag, startPoint x: 384, startPoint y: 150, endPoint x: 327, endPoint y: 142, distance: 57.6
click at [327, 142] on tr "ID Route Name hat Vehicle Select Employee Select Performance Status Select Date…" at bounding box center [868, 138] width 1382 height 41
type input "roro"
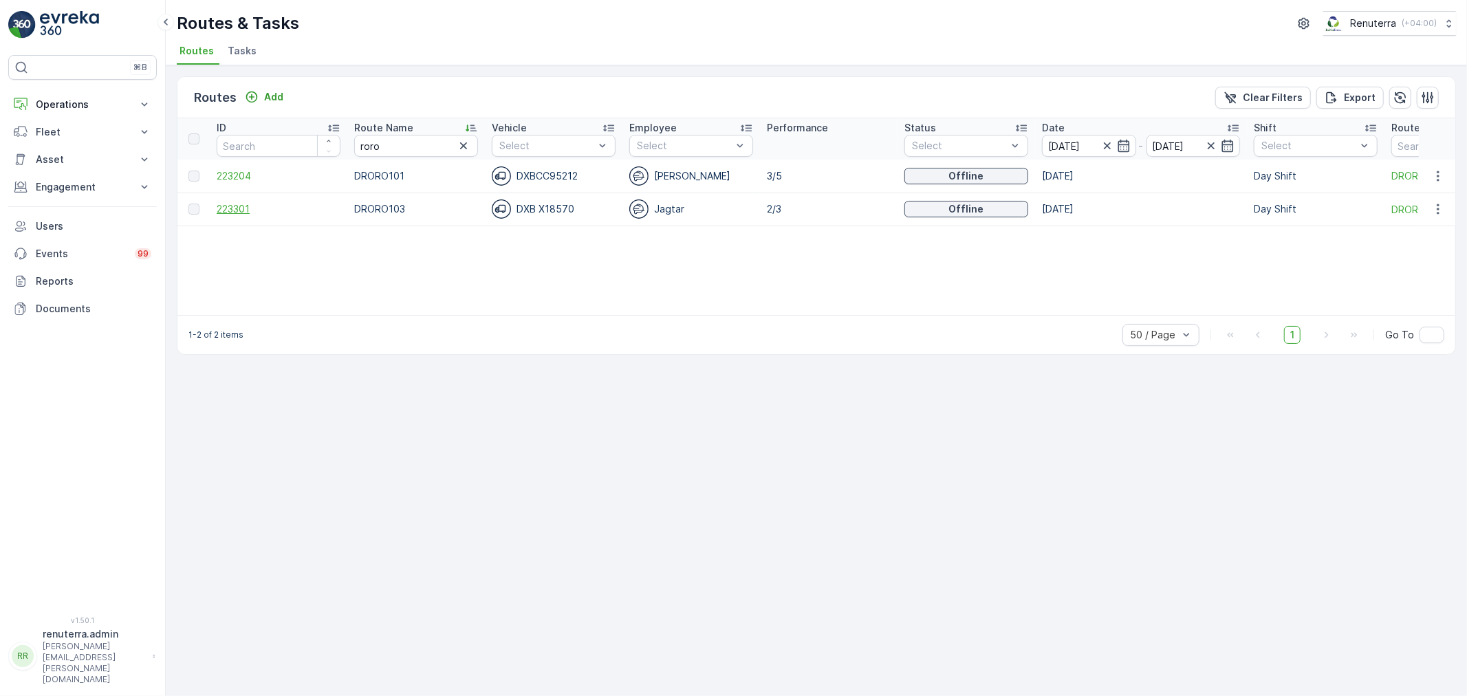
click at [244, 203] on span "223301" at bounding box center [279, 209] width 124 height 14
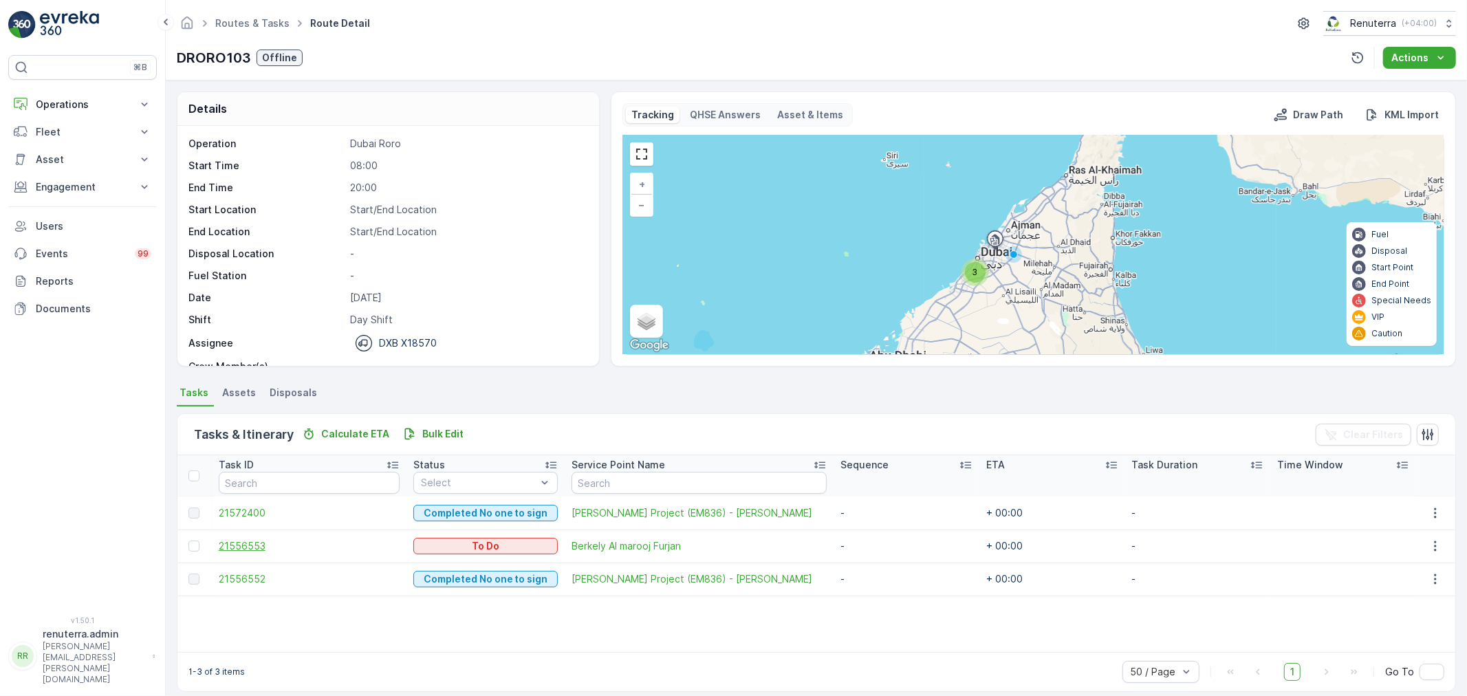
click at [260, 546] on span "21556553" at bounding box center [310, 546] width 182 height 14
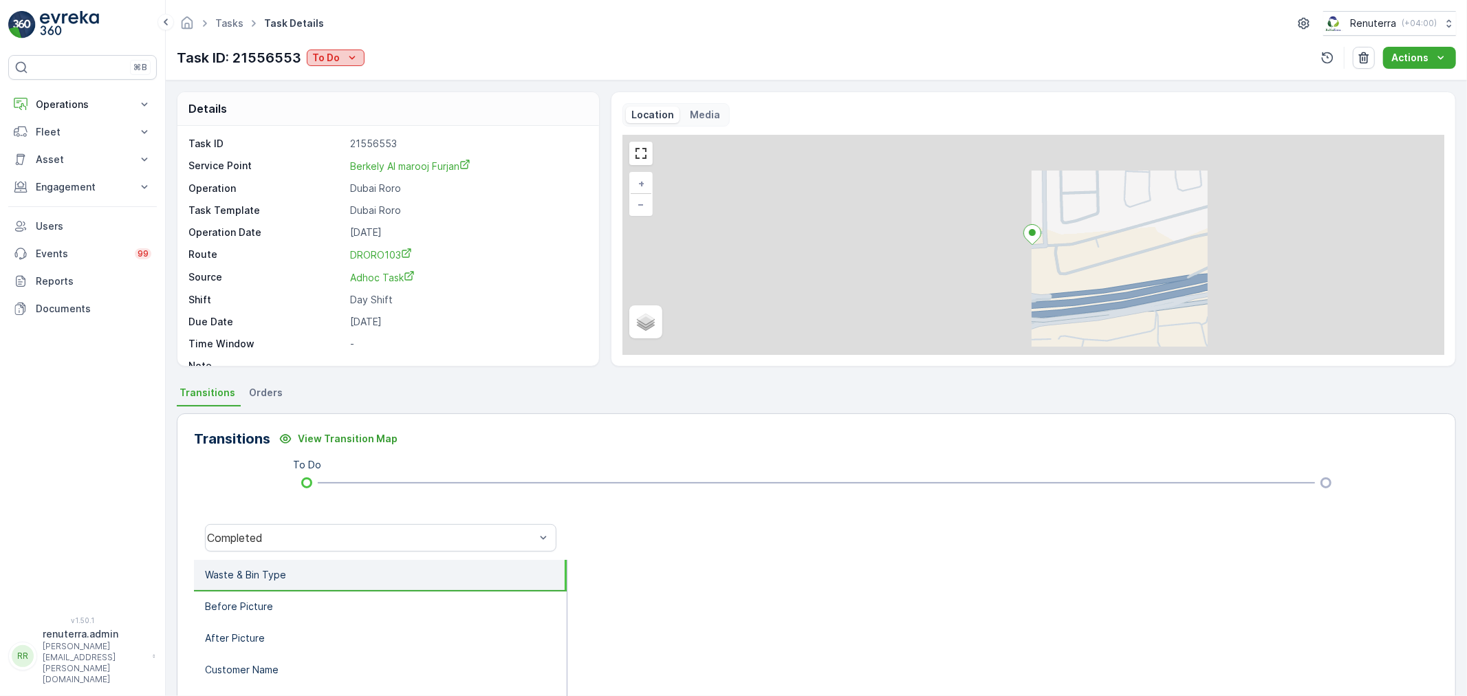
click at [339, 56] on div "To Do" at bounding box center [335, 58] width 47 height 14
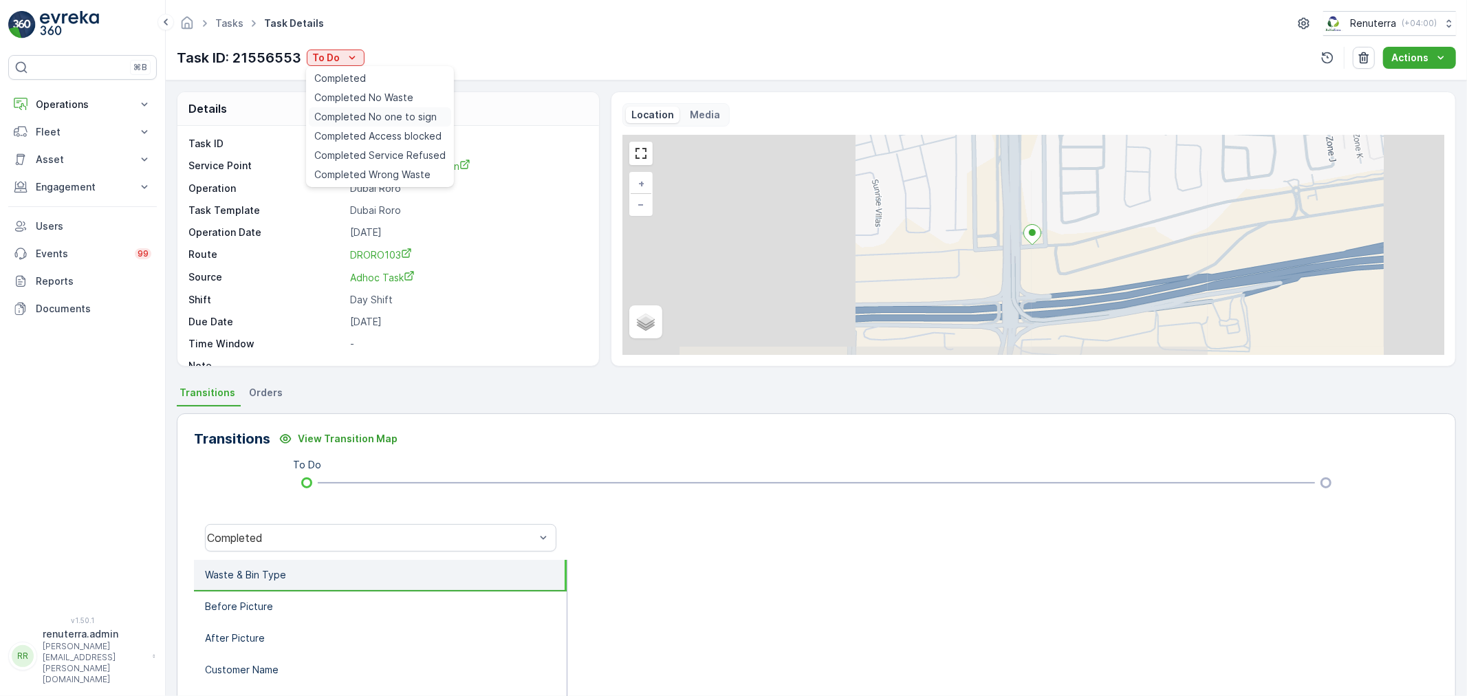
click at [373, 116] on span "Completed No one to sign" at bounding box center [375, 117] width 122 height 14
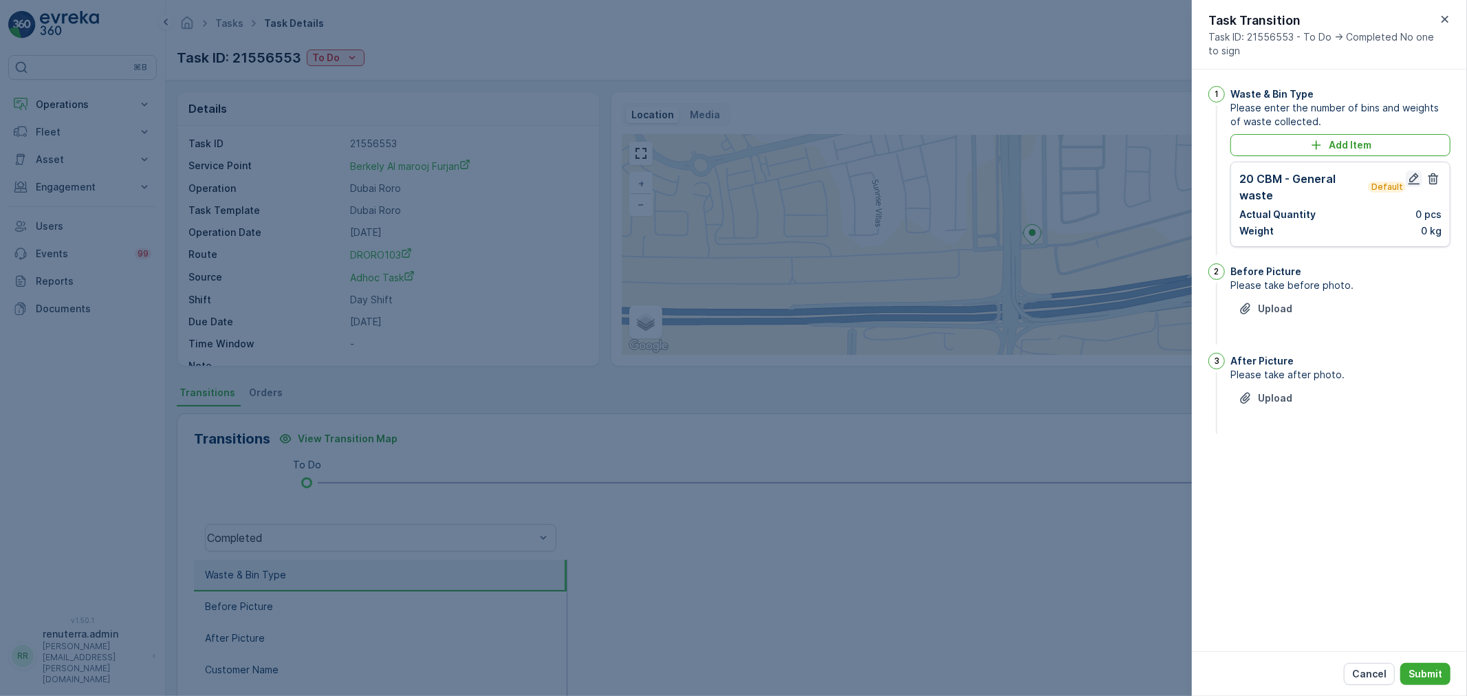
click at [1406, 175] on button "button" at bounding box center [1414, 179] width 17 height 17
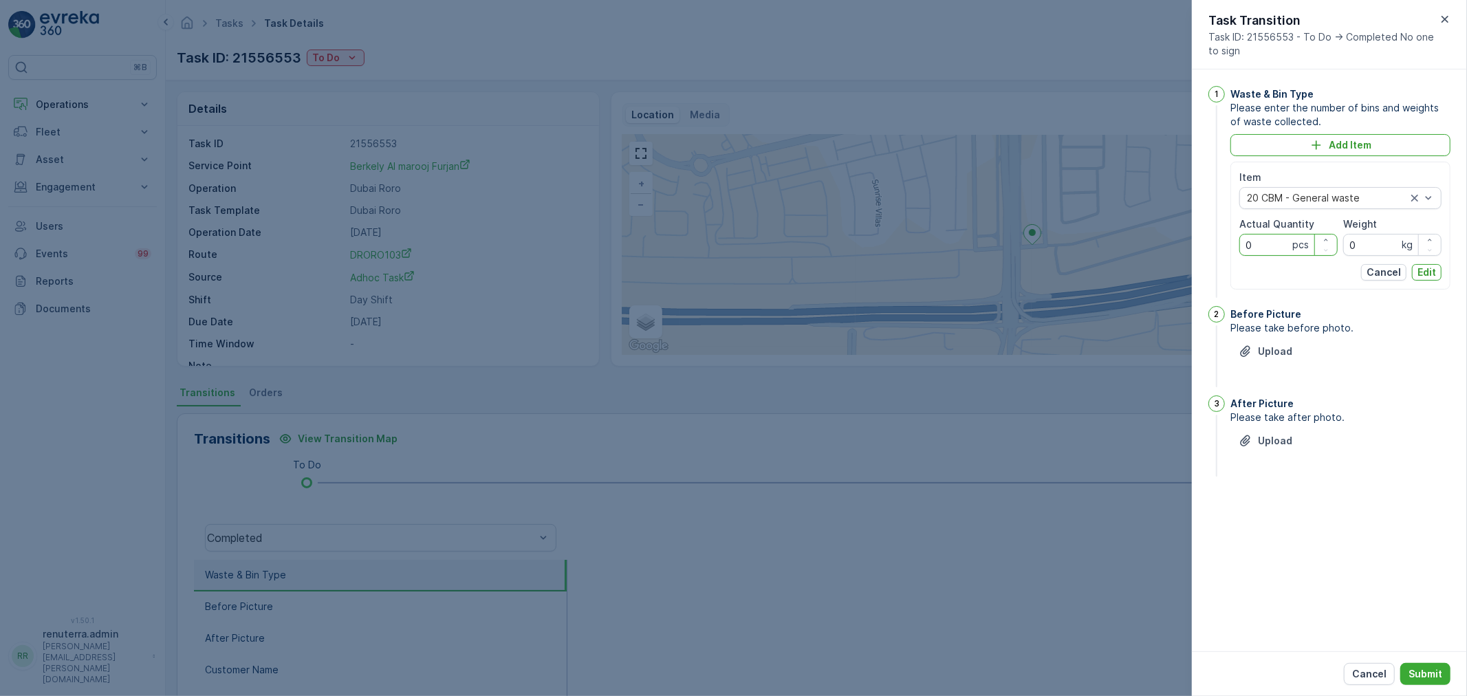
drag, startPoint x: 1264, startPoint y: 248, endPoint x: 1221, endPoint y: 242, distance: 43.0
click at [1221, 242] on div "1 Waste & Bin Type Please enter the number of bins and weights of waste collect…" at bounding box center [1330, 193] width 242 height 215
type Quantity "1"
click at [1423, 268] on p "Edit" at bounding box center [1427, 273] width 19 height 14
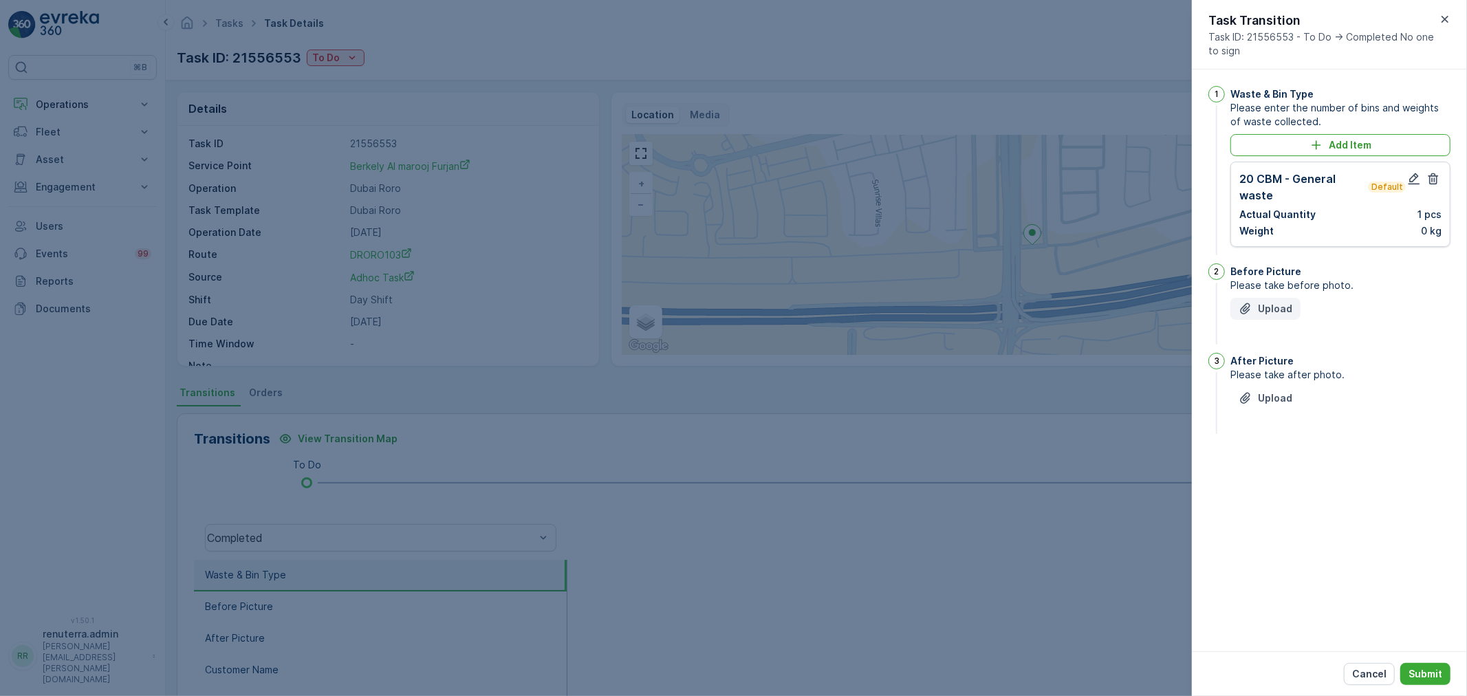
click at [1281, 304] on p "Upload" at bounding box center [1275, 309] width 34 height 14
click at [1271, 466] on p "Upload" at bounding box center [1275, 467] width 34 height 14
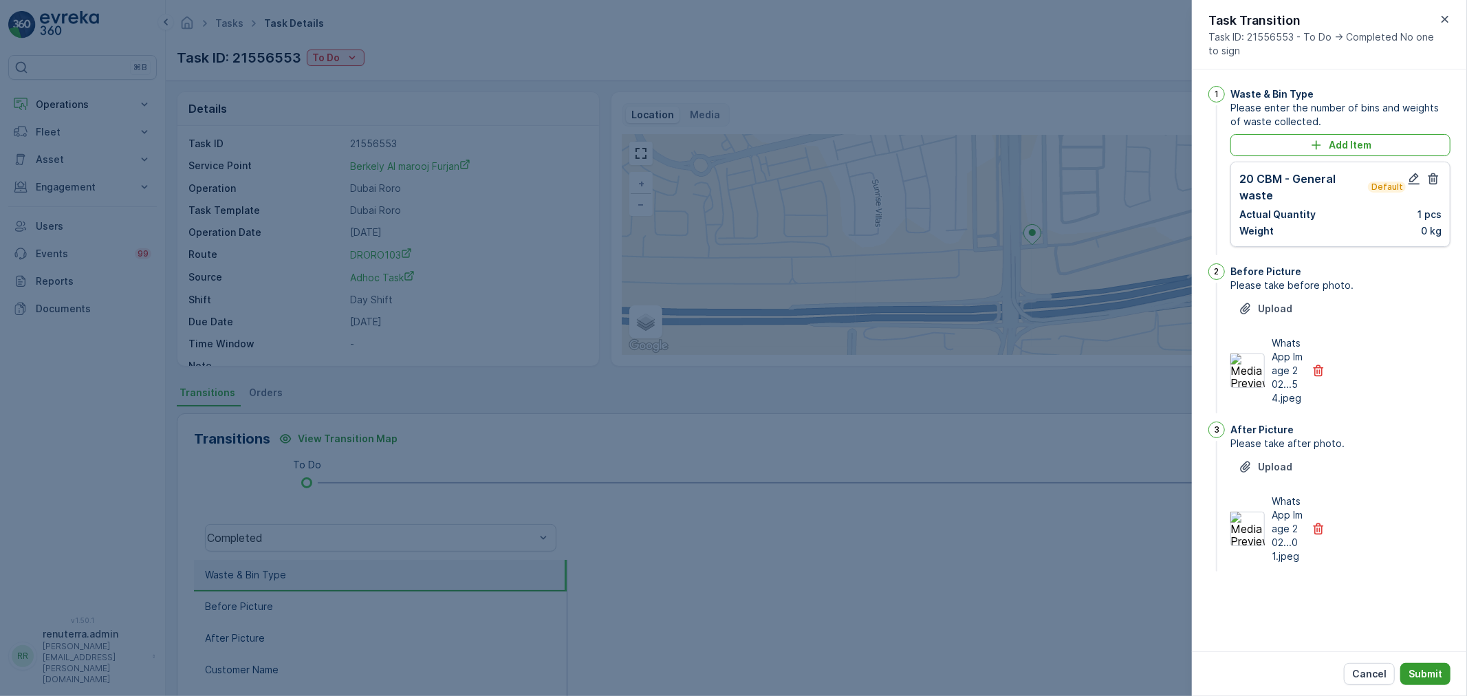
click at [1432, 674] on p "Submit" at bounding box center [1426, 674] width 34 height 14
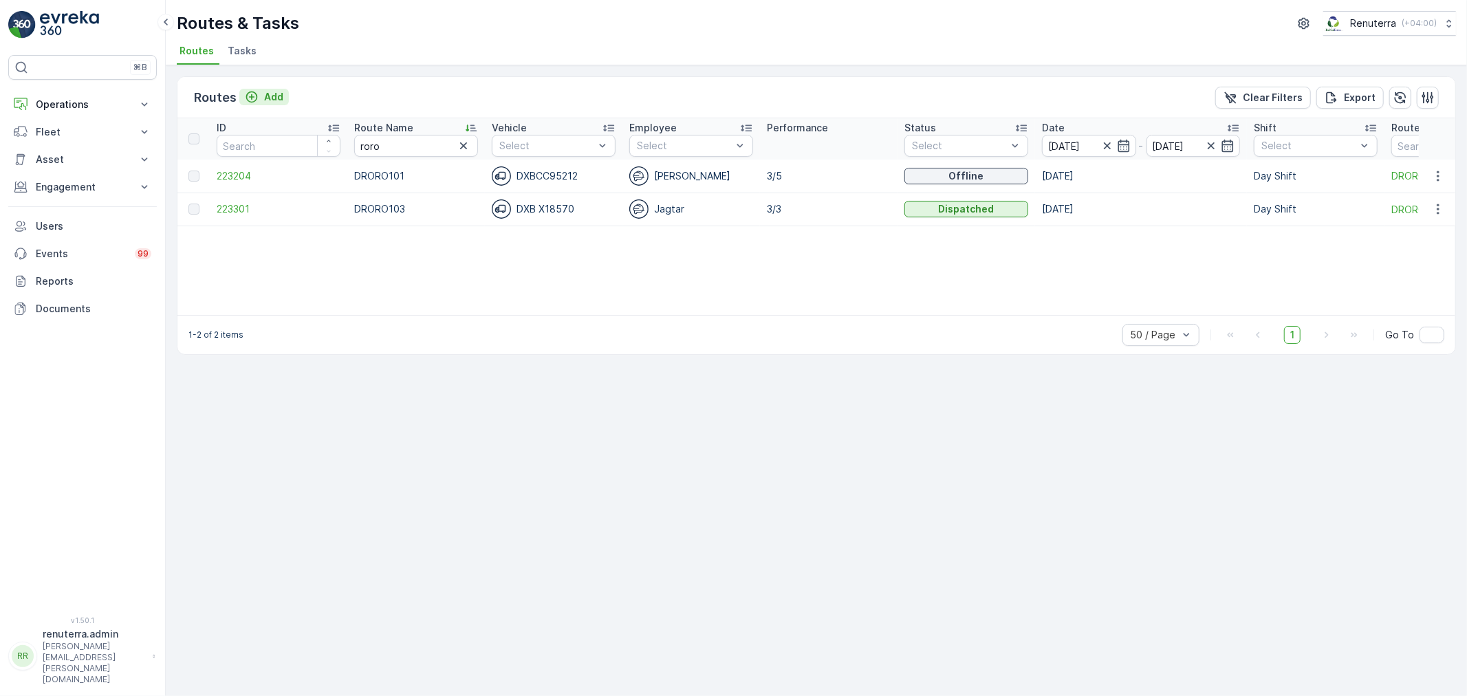
click at [270, 93] on p "Add" at bounding box center [273, 97] width 19 height 14
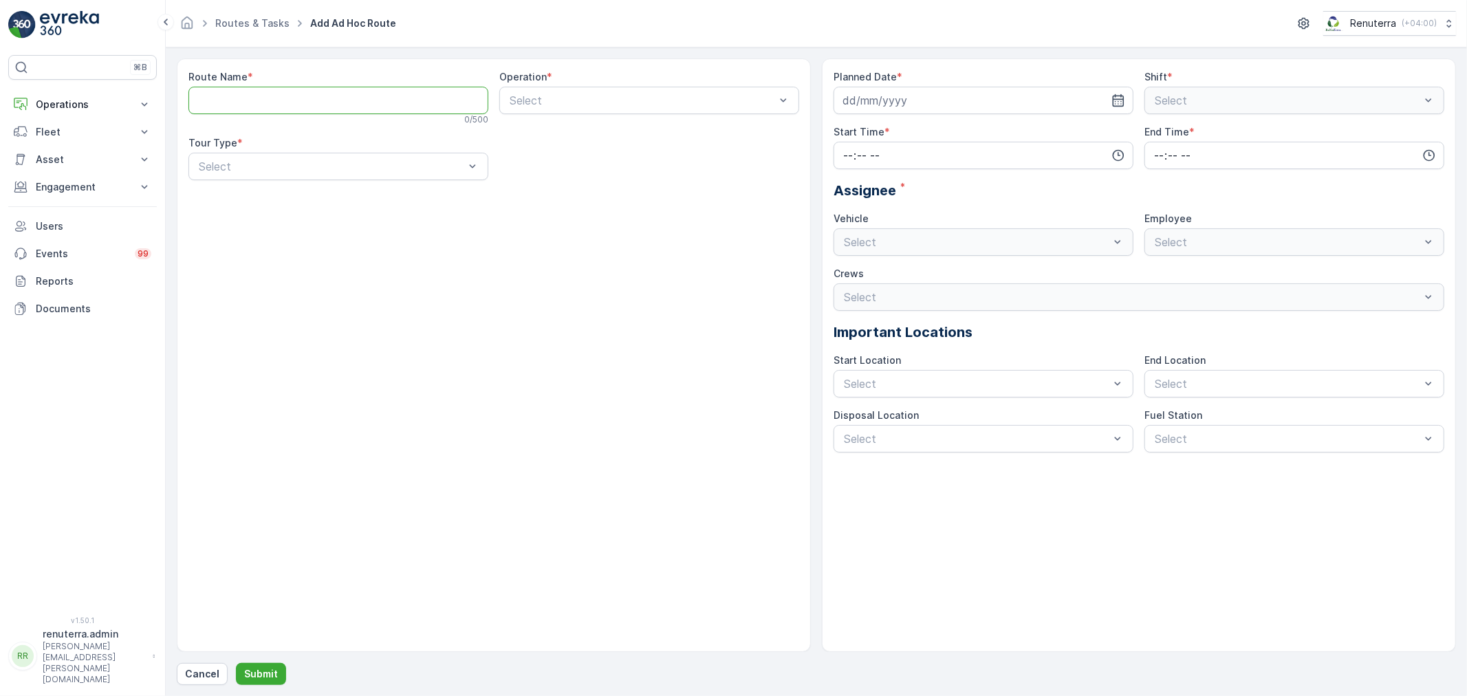
click at [305, 101] on Name "Route Name" at bounding box center [338, 101] width 300 height 28
type Name "AJHAZ101"
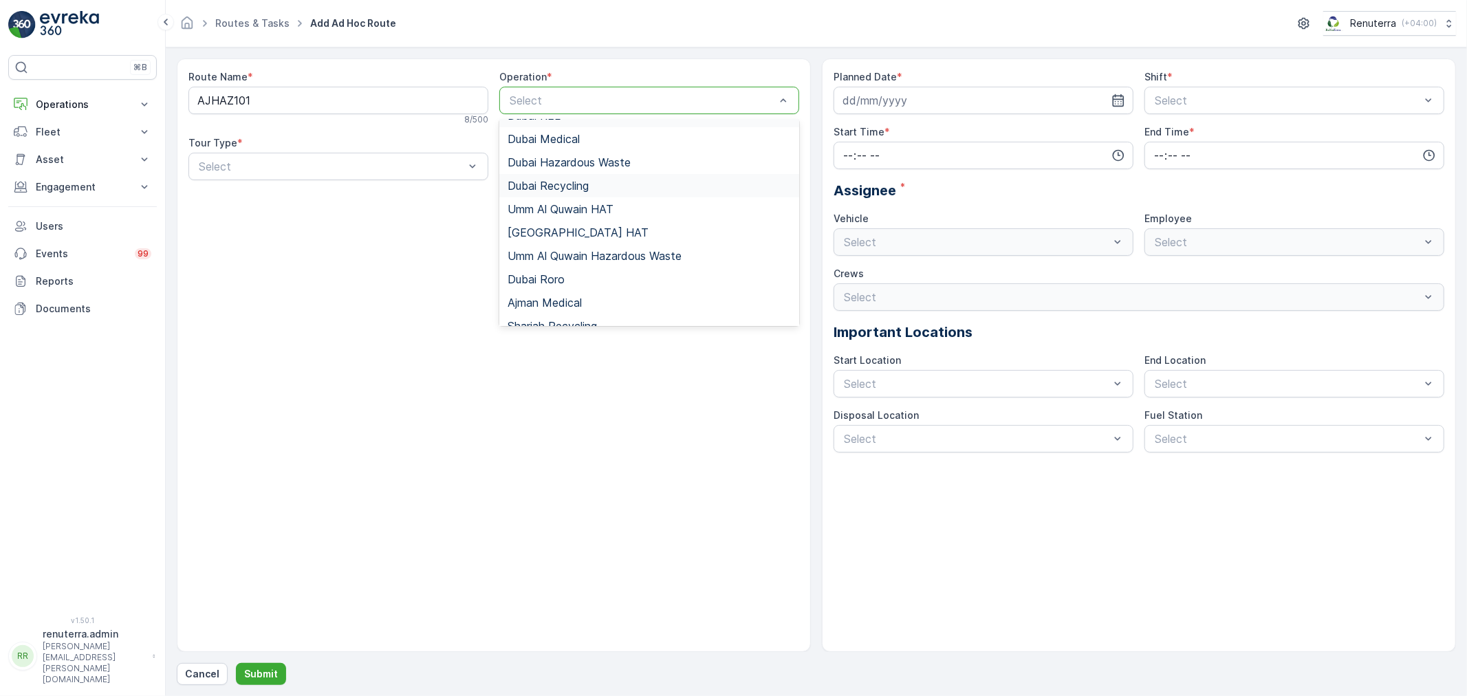
scroll to position [153, 0]
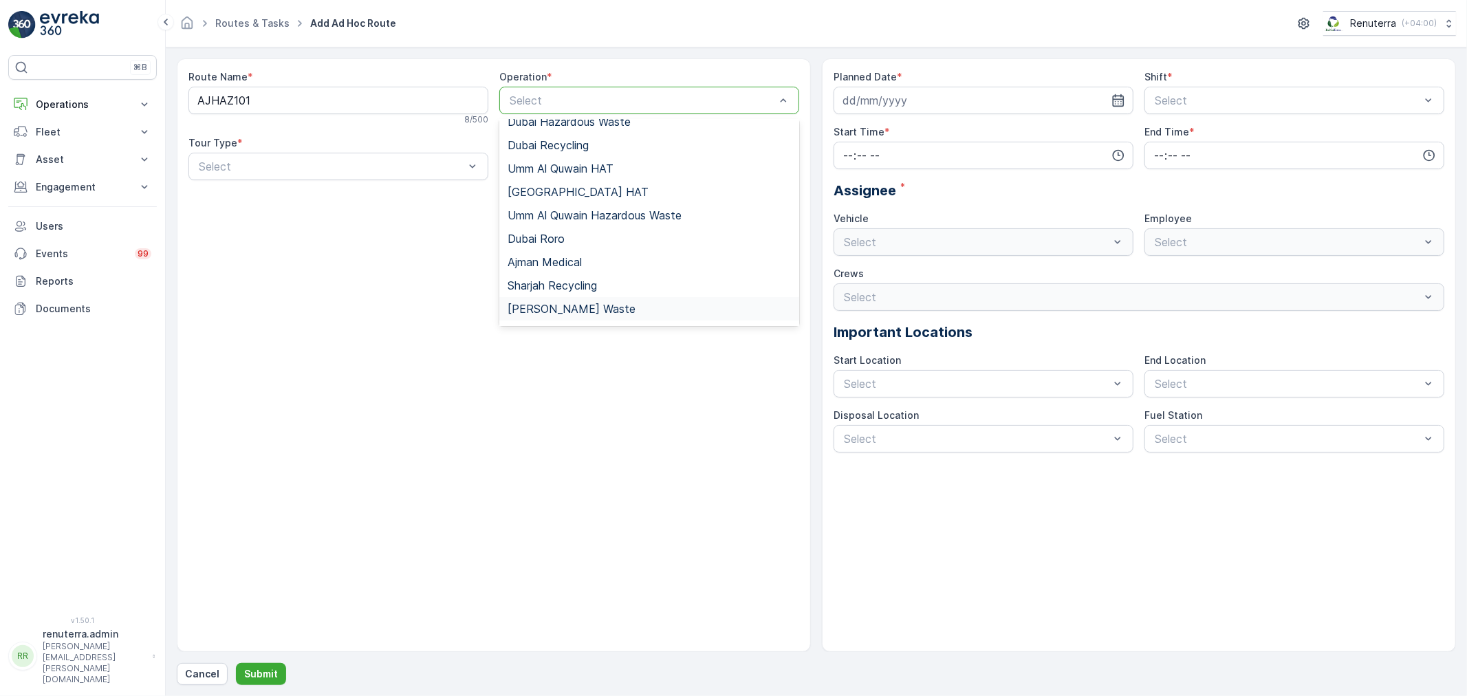
click at [595, 305] on span "[PERSON_NAME] Waste" at bounding box center [572, 309] width 128 height 12
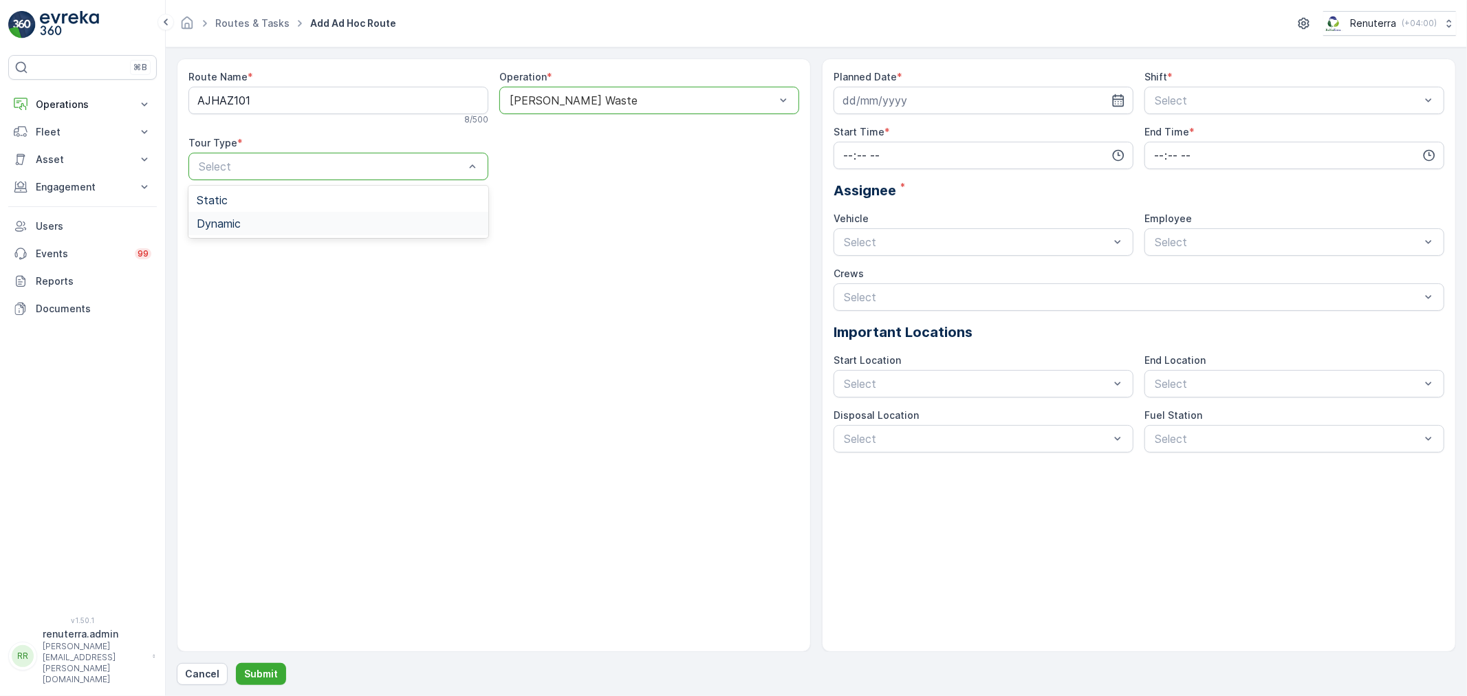
click at [225, 224] on span "Dynamic" at bounding box center [219, 223] width 44 height 12
click at [1055, 101] on input at bounding box center [984, 101] width 300 height 28
click at [931, 221] on div "10" at bounding box center [931, 216] width 22 height 22
type input "[DATE]"
click at [1178, 147] on div "Night Shift" at bounding box center [1295, 157] width 300 height 23
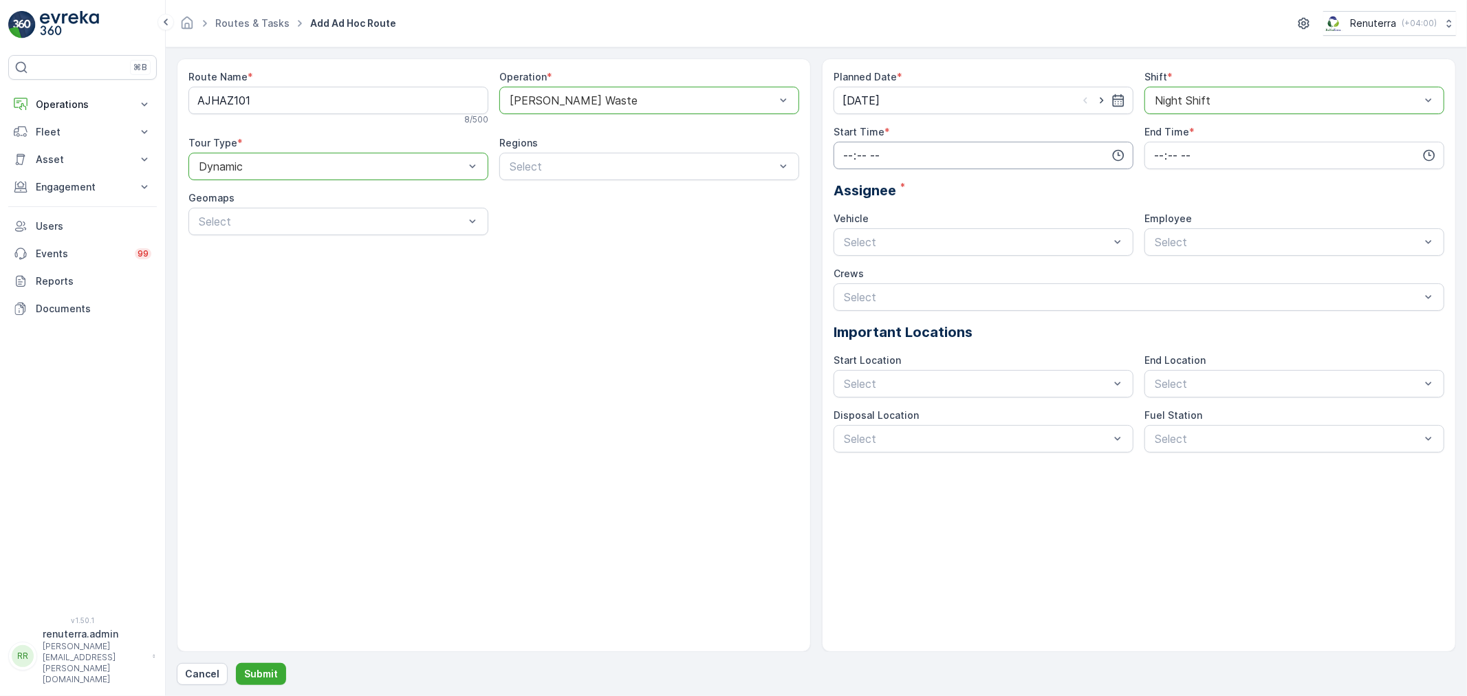
click at [938, 154] on input "time" at bounding box center [984, 156] width 300 height 28
click at [847, 221] on span "18" at bounding box center [847, 223] width 11 height 14
type input "18:00"
click at [876, 180] on span "00" at bounding box center [877, 182] width 12 height 14
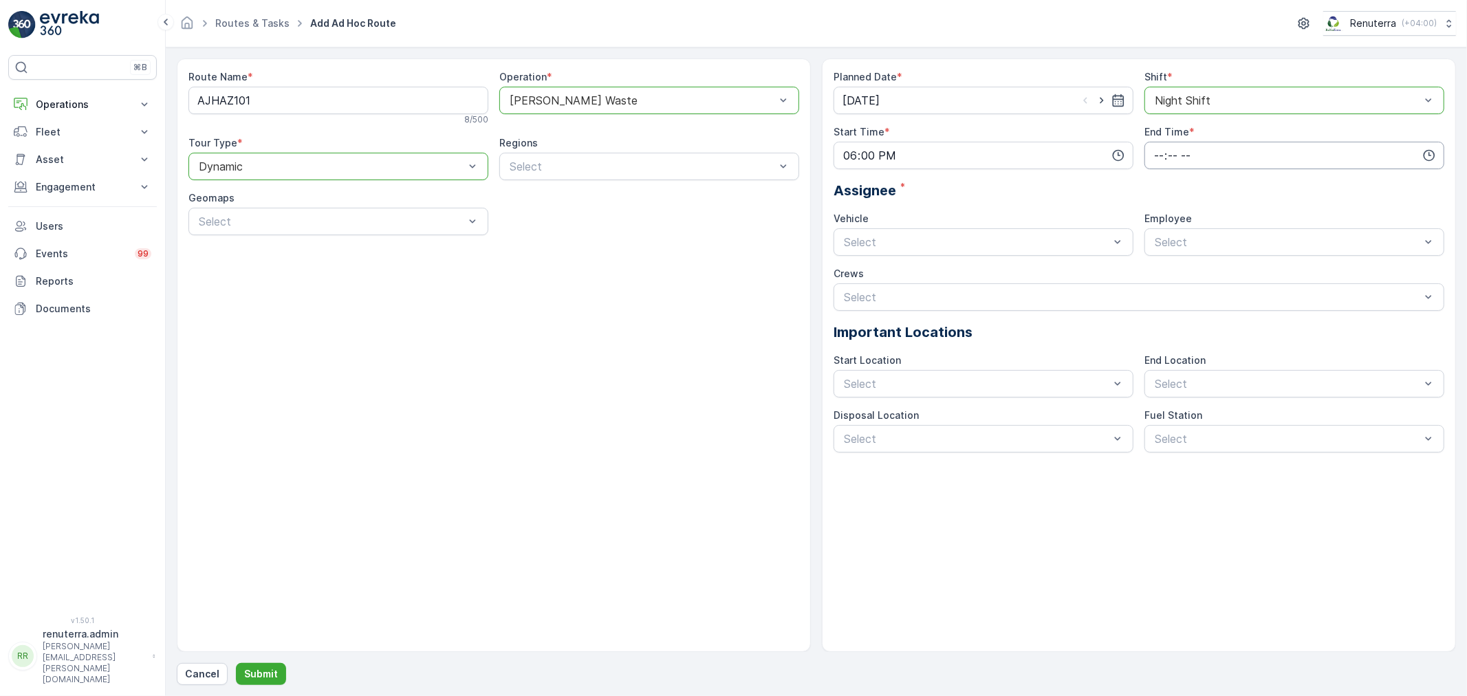
click at [1166, 150] on input "time" at bounding box center [1295, 156] width 300 height 28
click at [1158, 290] on span "23" at bounding box center [1158, 295] width 11 height 14
type input "23:00"
click at [1190, 183] on span "00" at bounding box center [1188, 182] width 12 height 14
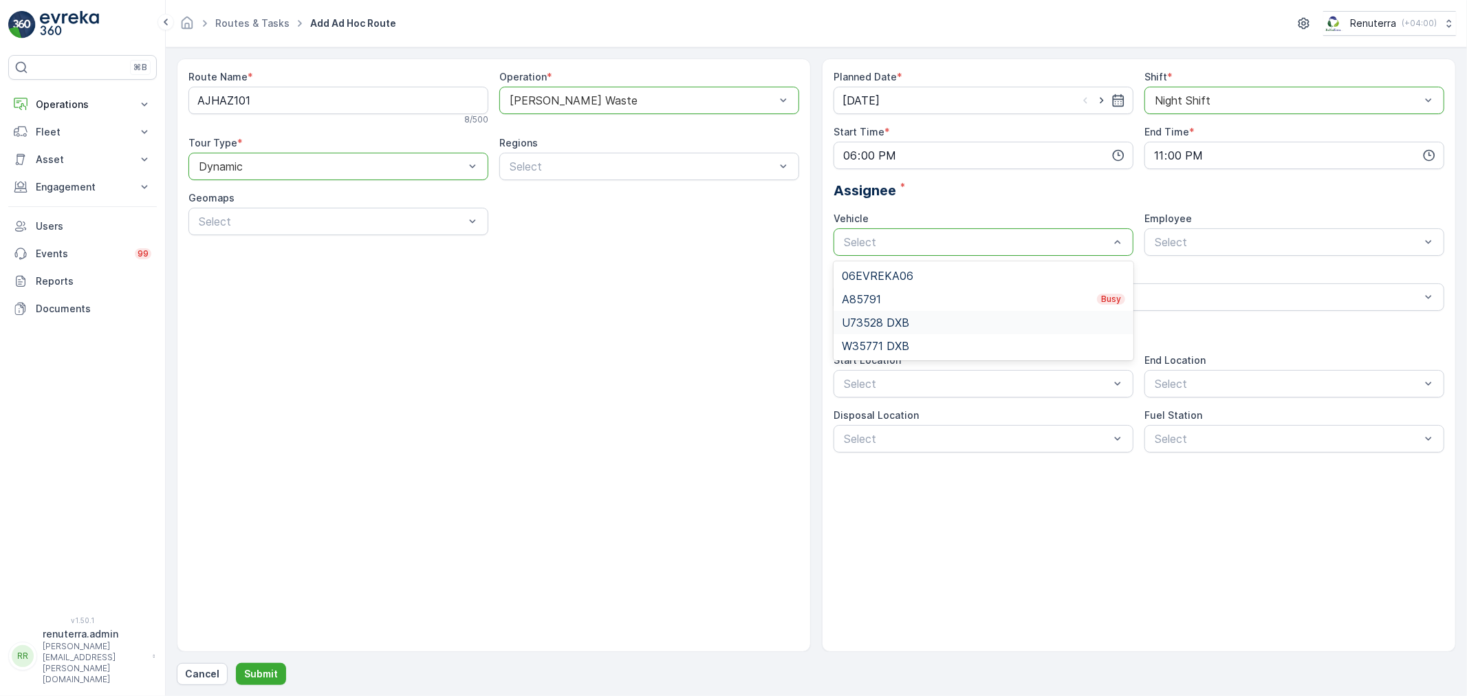
click at [909, 323] on div "U73528 DXB" at bounding box center [983, 322] width 283 height 12
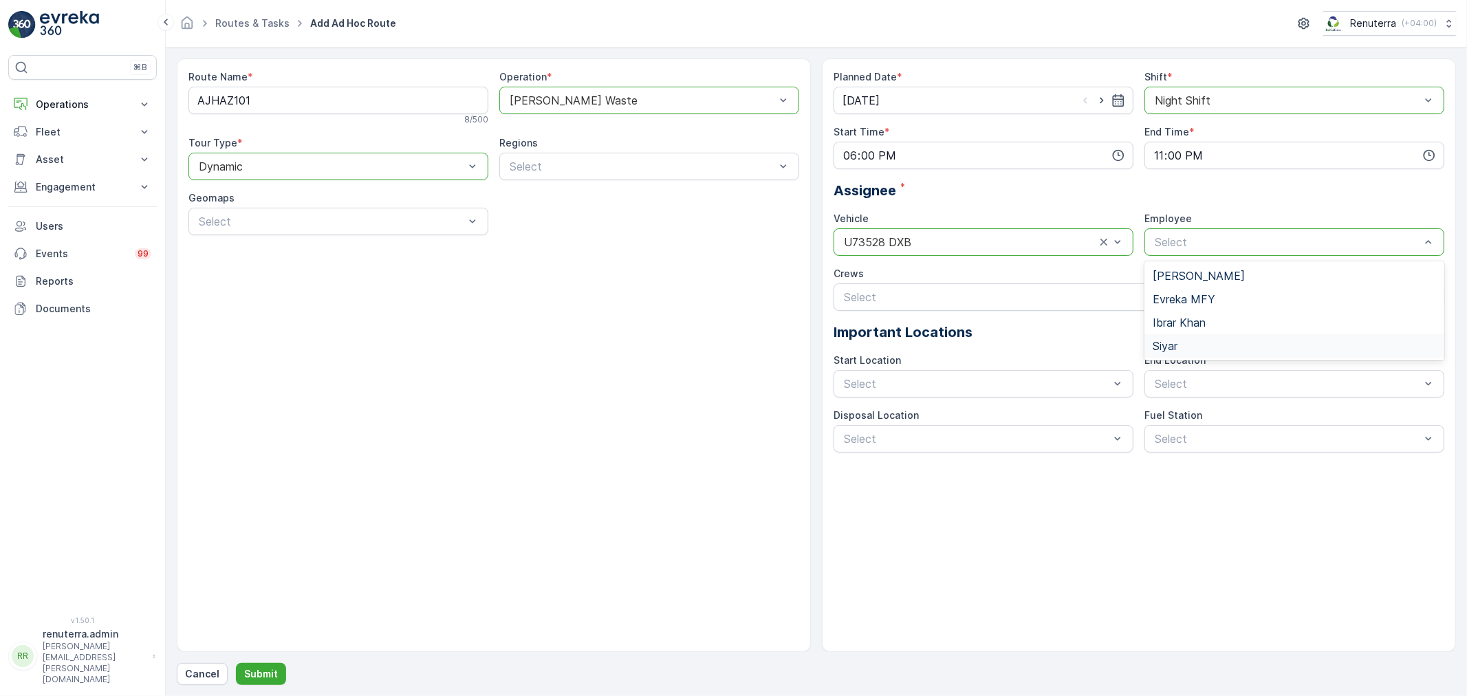
click at [1180, 346] on div "Siyar" at bounding box center [1294, 346] width 283 height 12
click at [255, 672] on p "Submit" at bounding box center [261, 674] width 34 height 14
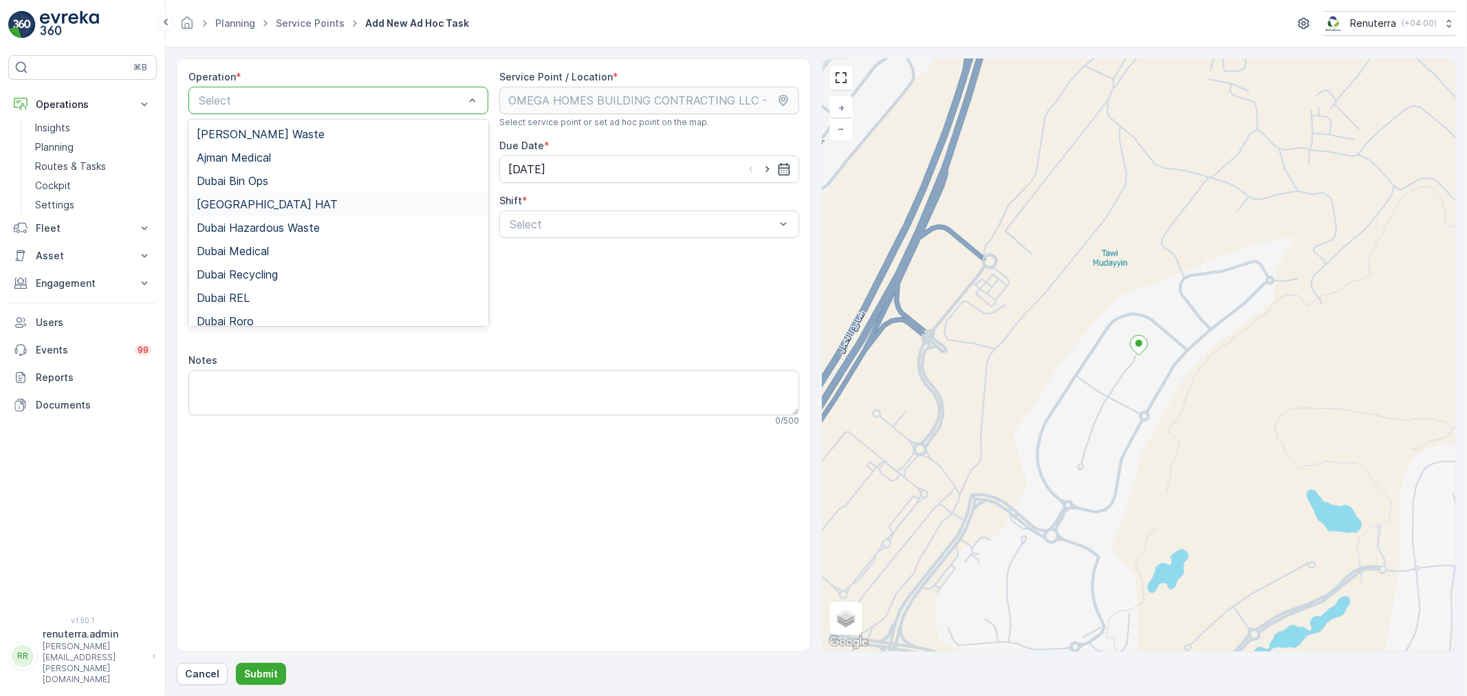
click at [241, 208] on span "[GEOGRAPHIC_DATA] HAT" at bounding box center [267, 204] width 141 height 12
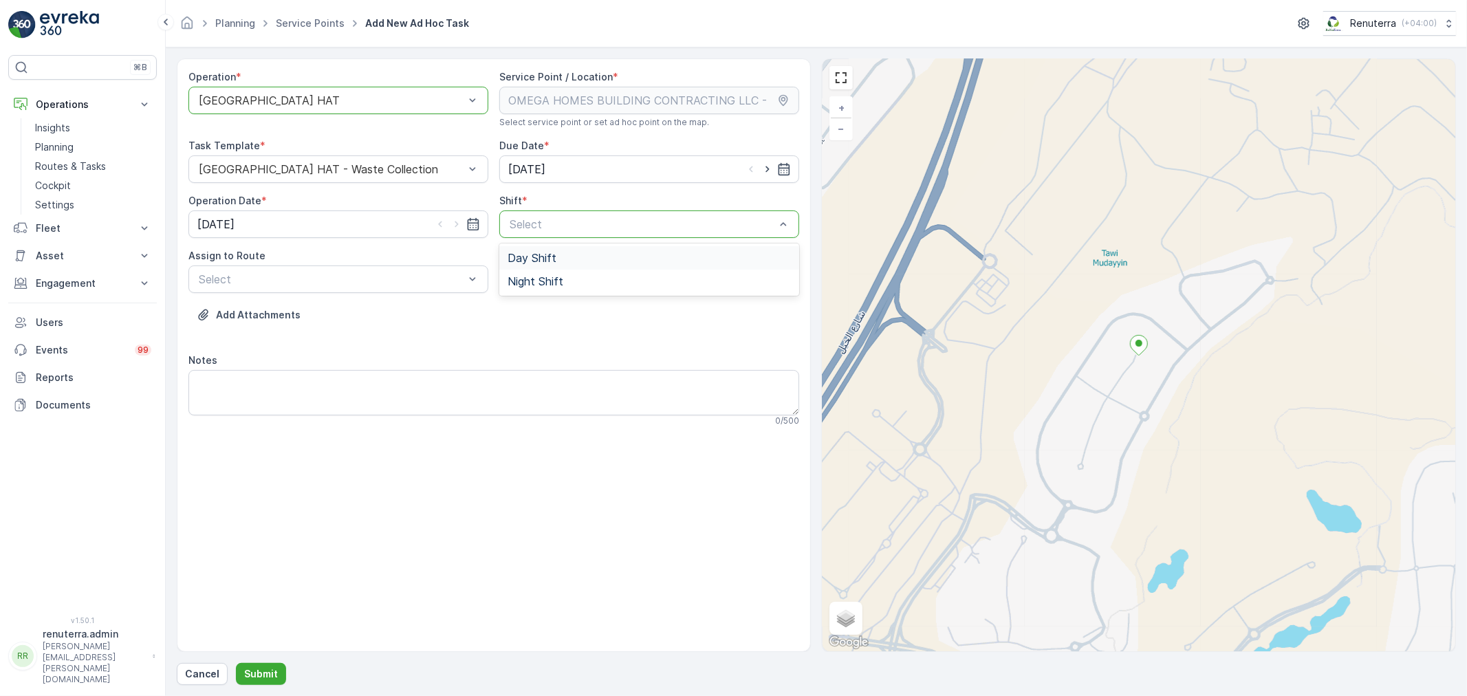
click at [519, 263] on span "Day Shift" at bounding box center [532, 258] width 49 height 12
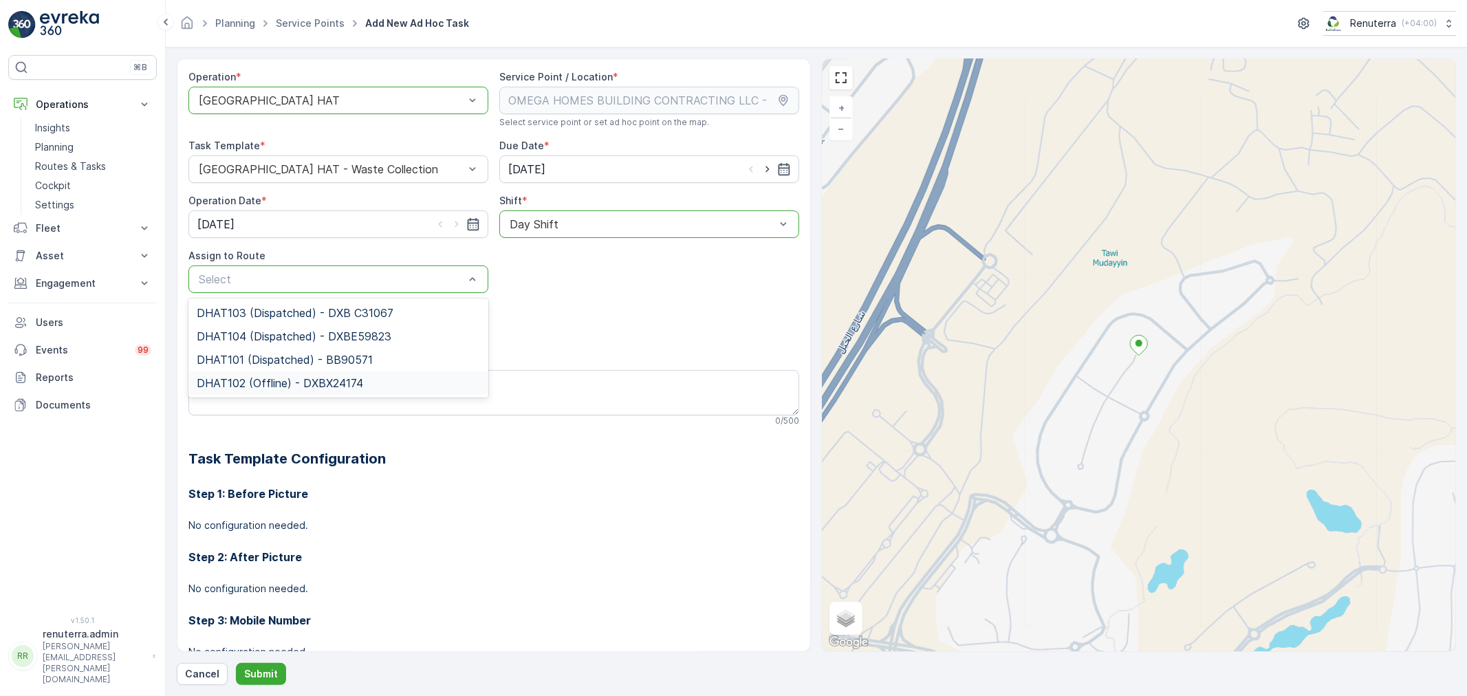
click at [252, 387] on span "DHAT102 (Offline) - DXBX24174" at bounding box center [280, 383] width 166 height 12
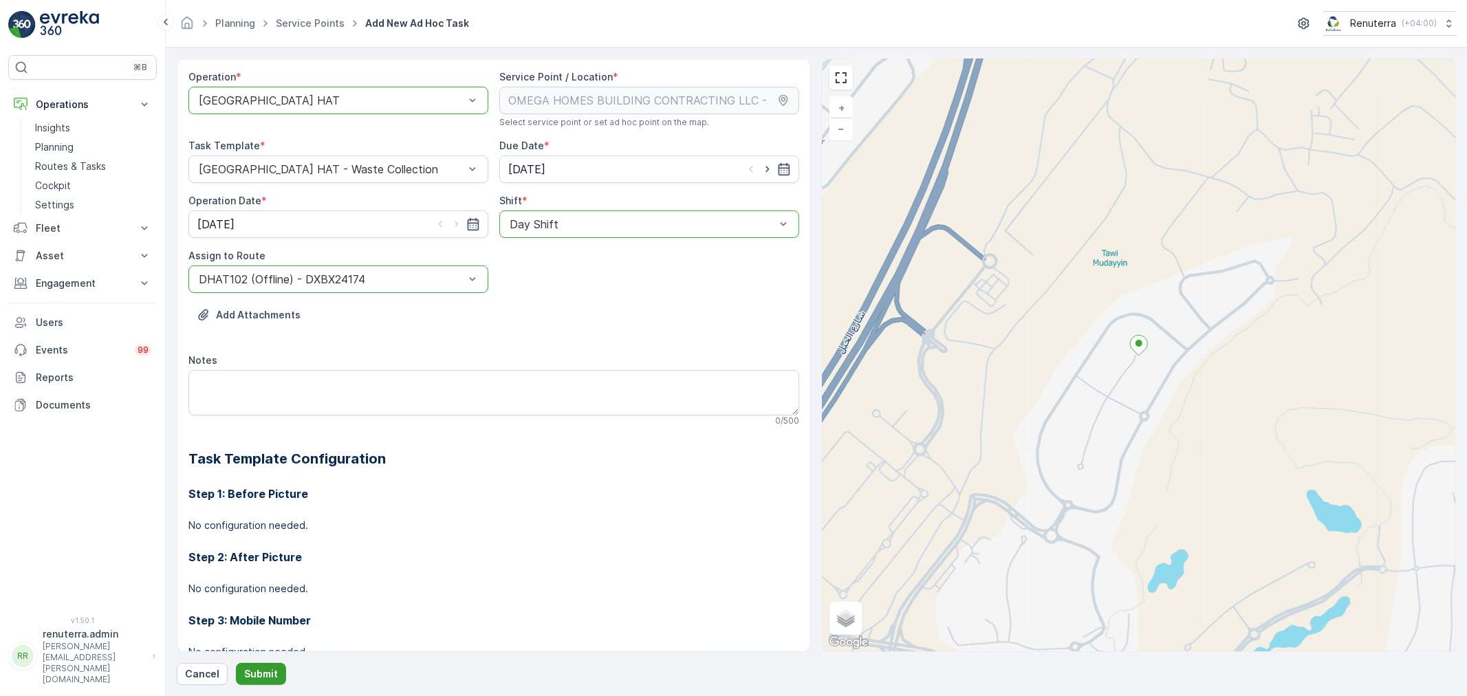
click at [255, 673] on p "Submit" at bounding box center [261, 674] width 34 height 14
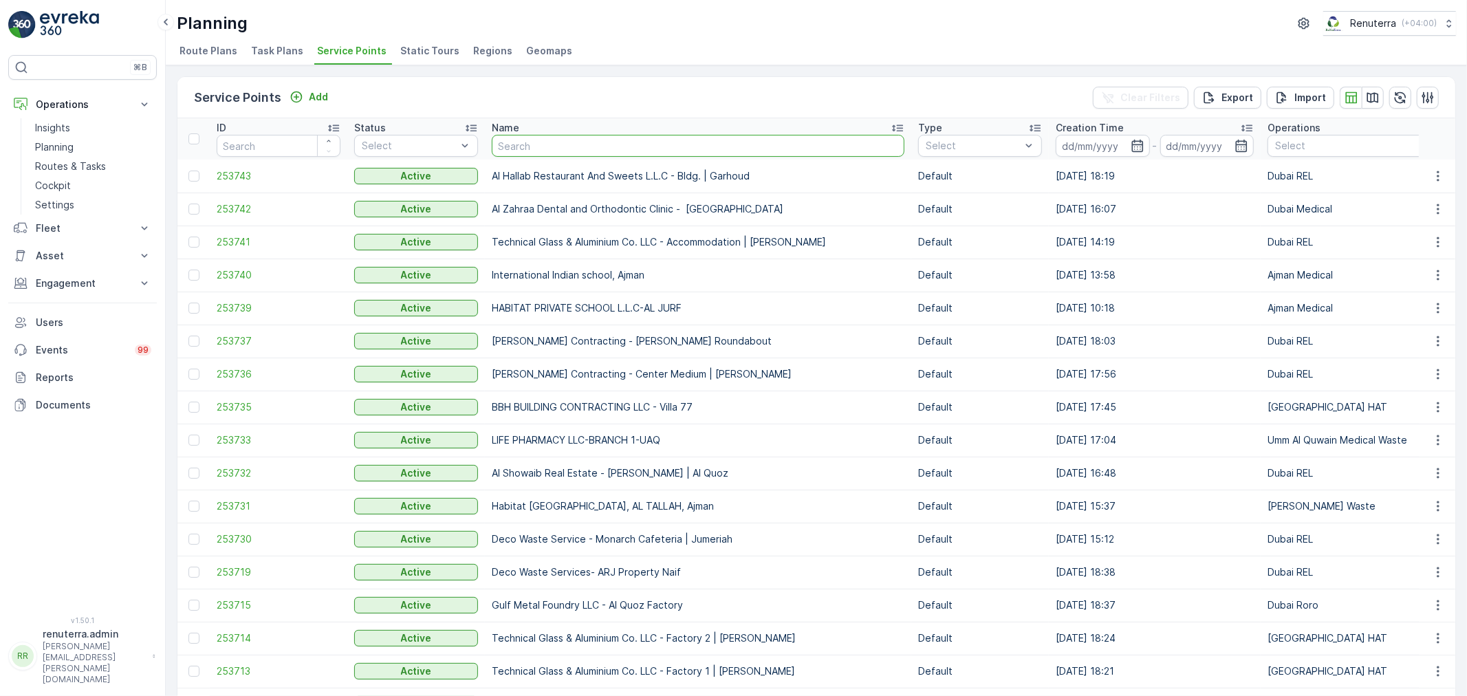
click at [526, 152] on input "text" at bounding box center [698, 146] width 413 height 22
type input "better"
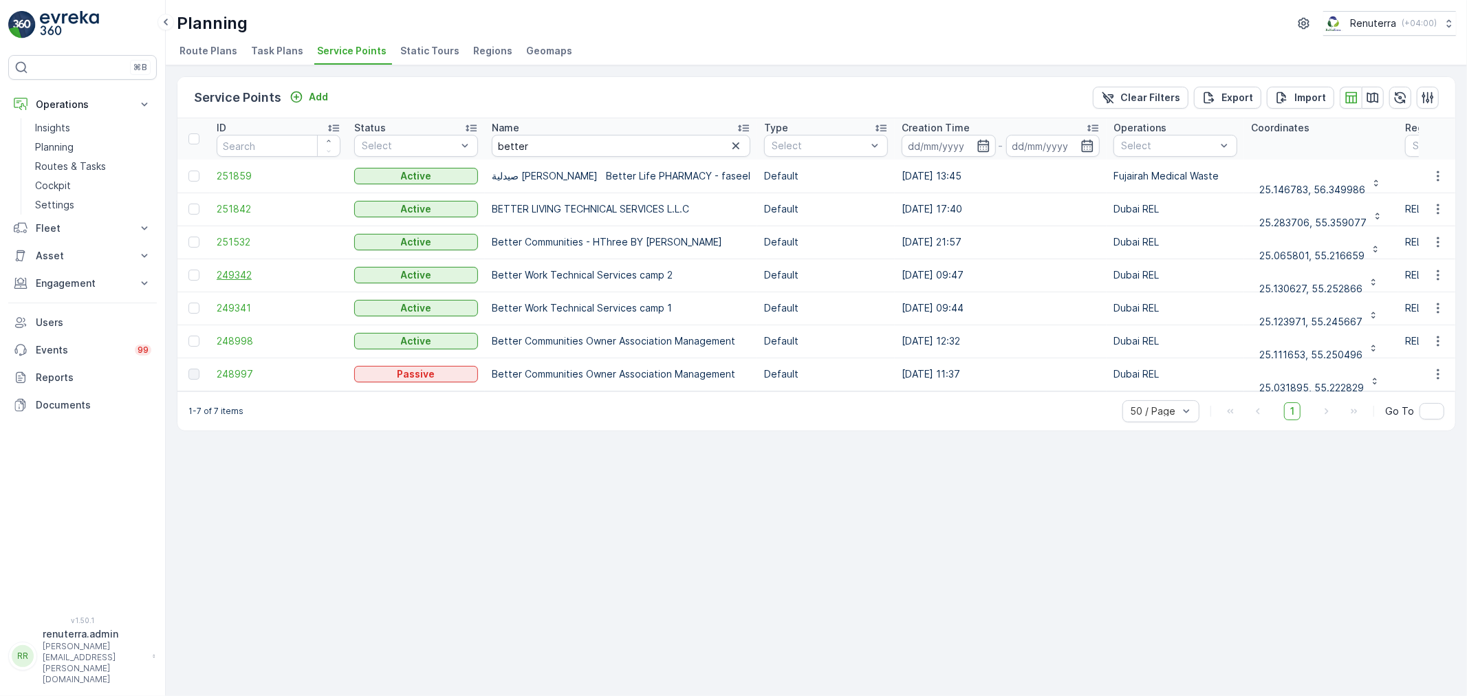
click at [225, 272] on span "249342" at bounding box center [279, 275] width 124 height 14
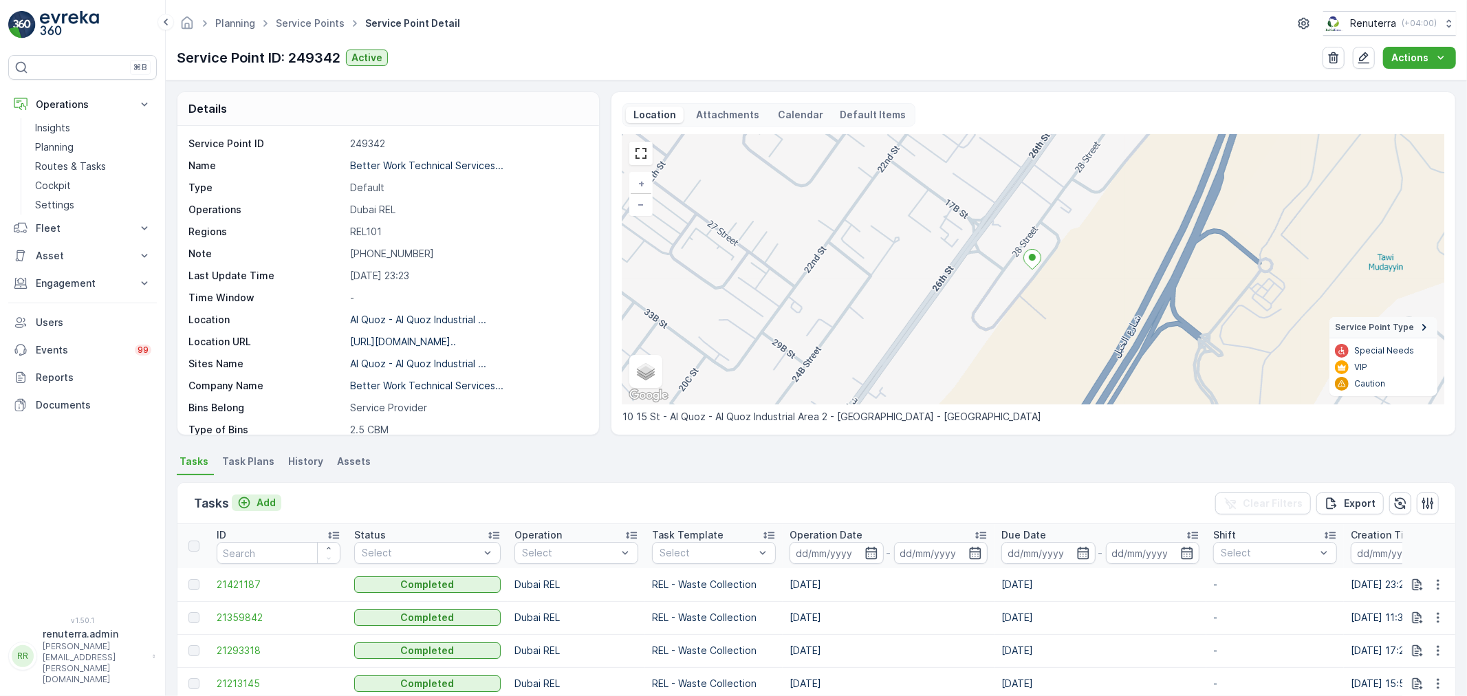
click at [260, 500] on p "Add" at bounding box center [266, 503] width 19 height 14
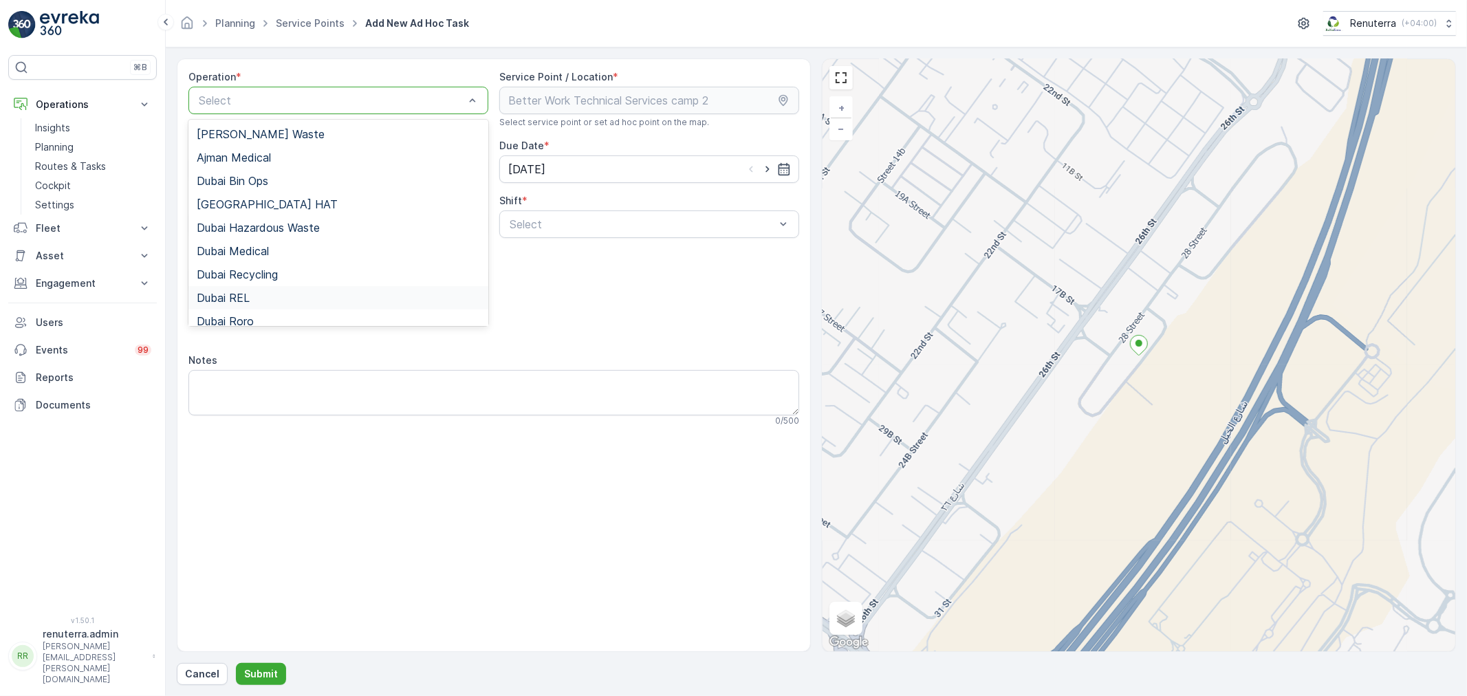
click at [253, 294] on div "Dubai REL" at bounding box center [338, 298] width 283 height 12
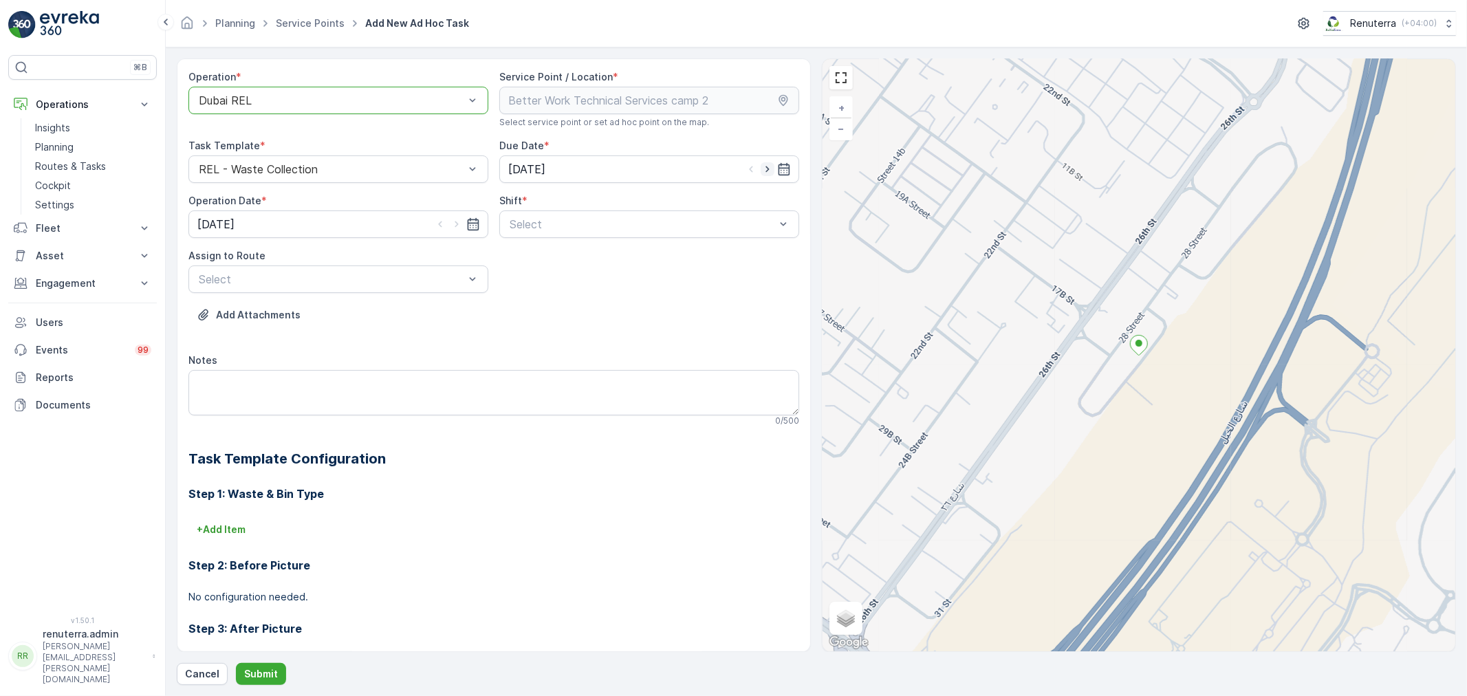
click at [766, 166] on icon "button" at bounding box center [768, 169] width 14 height 14
type input "11.09.2025"
click at [453, 225] on icon "button" at bounding box center [457, 224] width 14 height 14
type input "11.09.2025"
click at [528, 257] on span "Day Shift" at bounding box center [532, 258] width 49 height 12
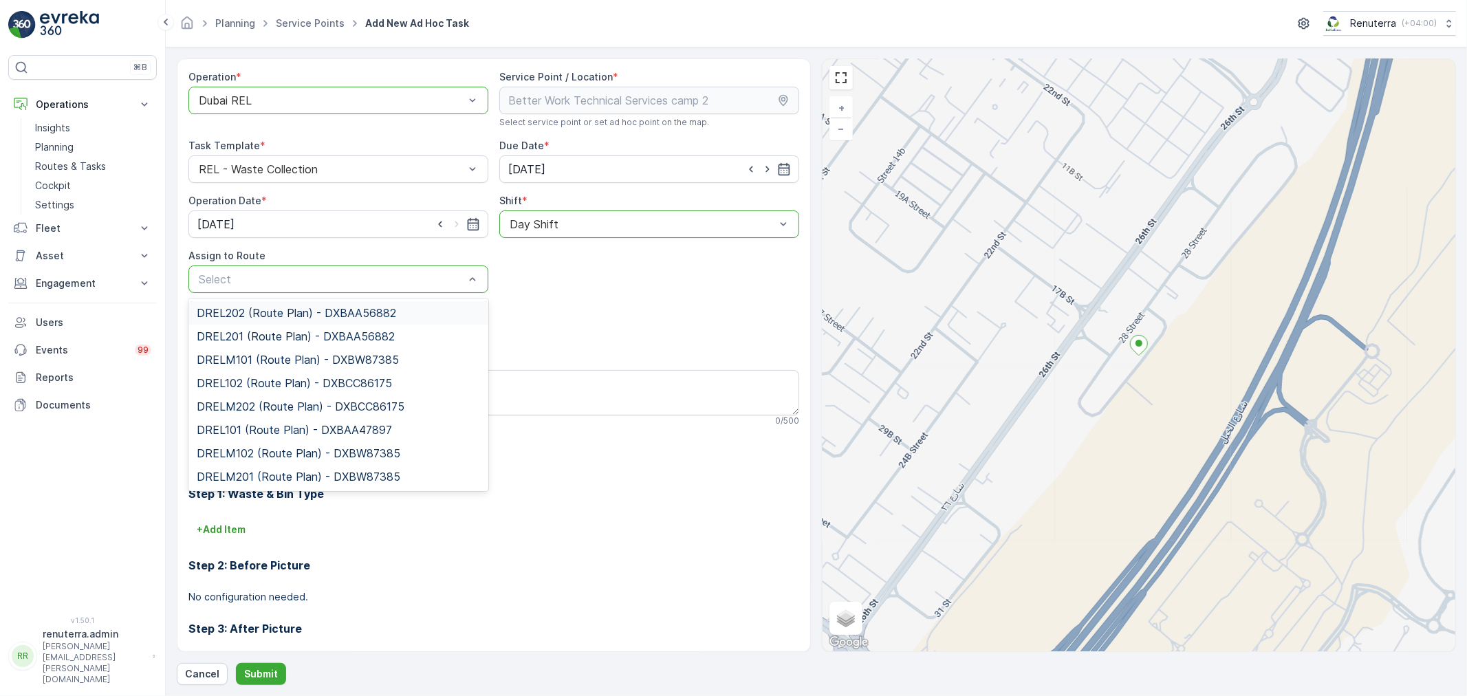
click at [334, 288] on div "Select" at bounding box center [338, 280] width 300 height 28
click at [259, 424] on span "DREL101 (Route Plan) - DXBAA47897" at bounding box center [294, 430] width 195 height 12
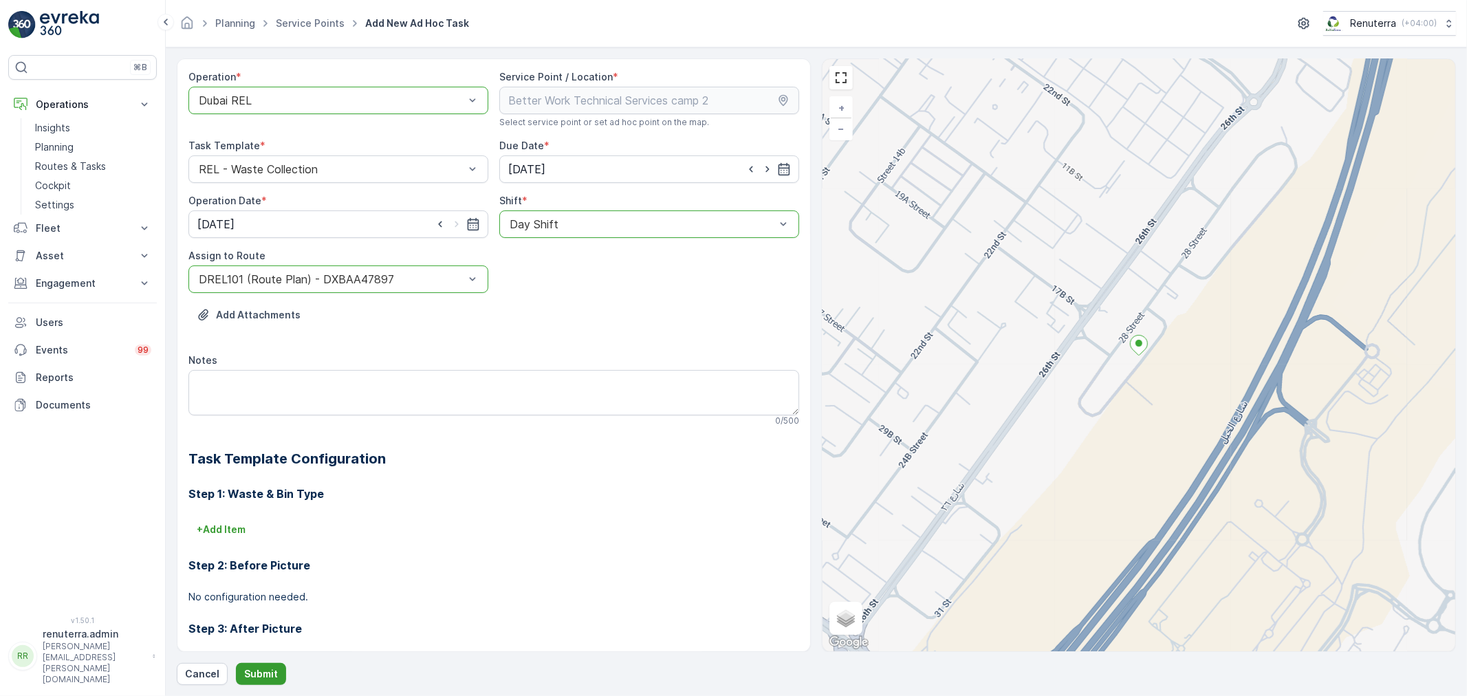
click at [263, 669] on p "Submit" at bounding box center [261, 674] width 34 height 14
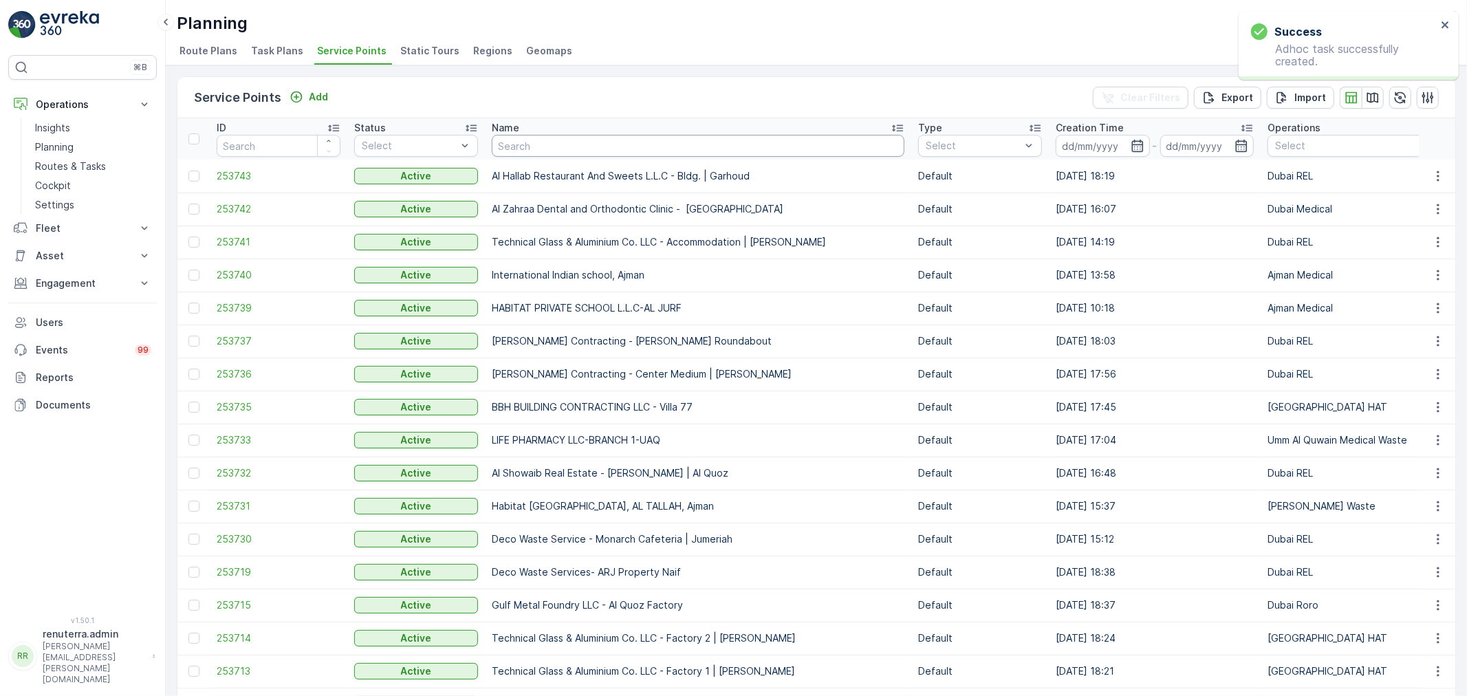
click at [539, 149] on input "text" at bounding box center [698, 146] width 413 height 22
type input "better"
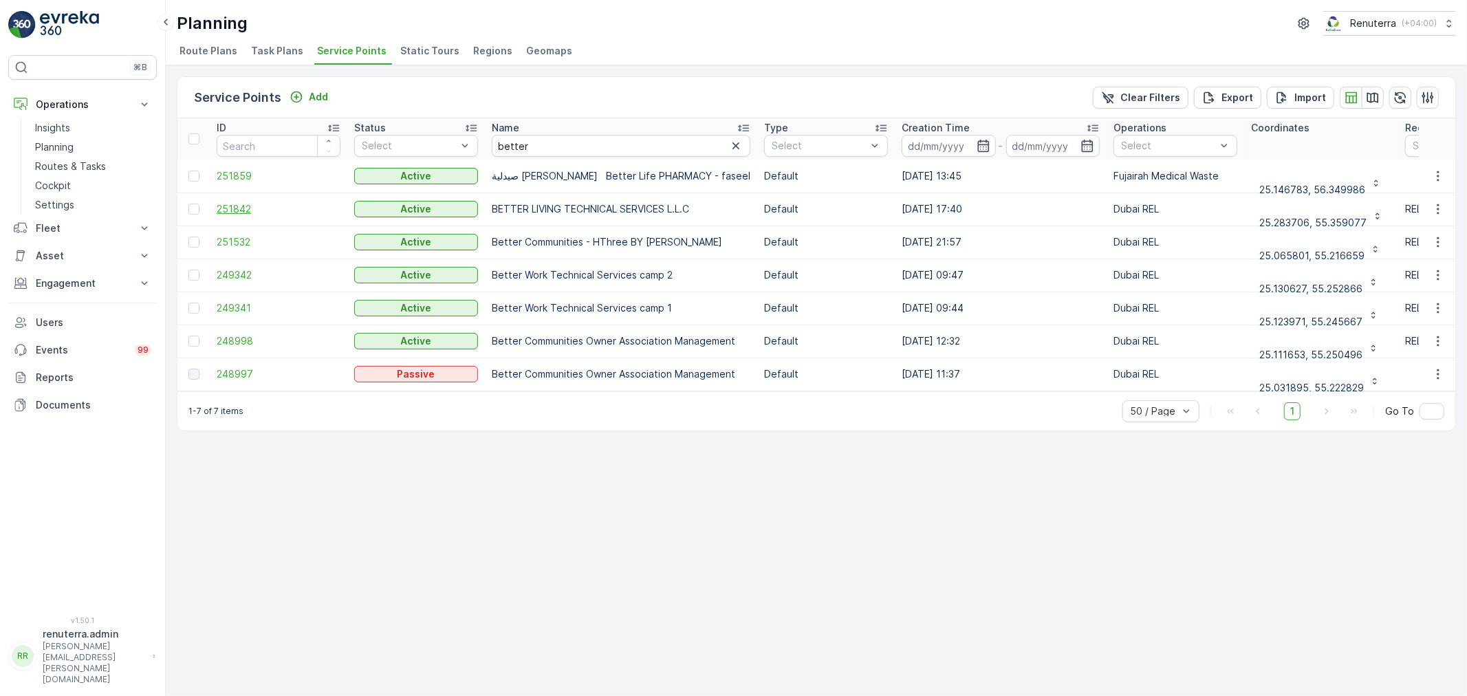
click at [246, 203] on span "251842" at bounding box center [279, 209] width 124 height 14
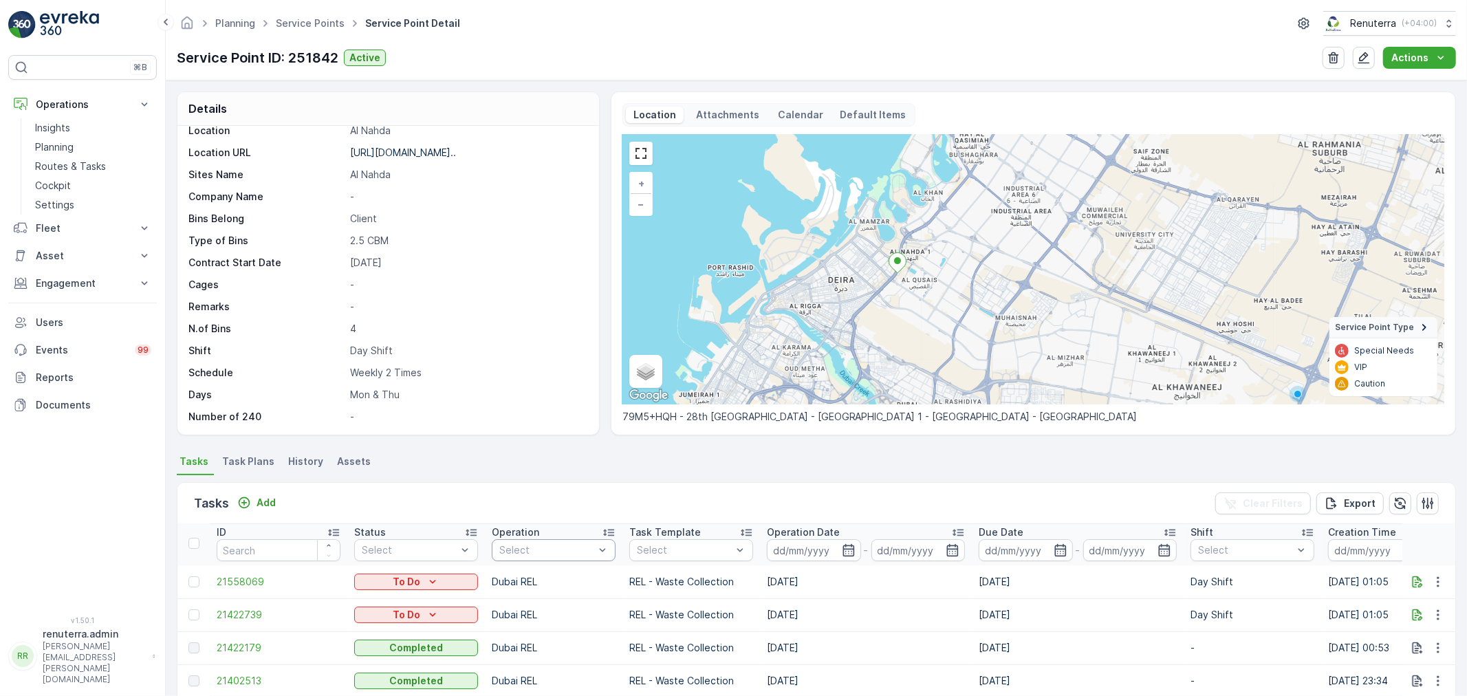
scroll to position [3, 0]
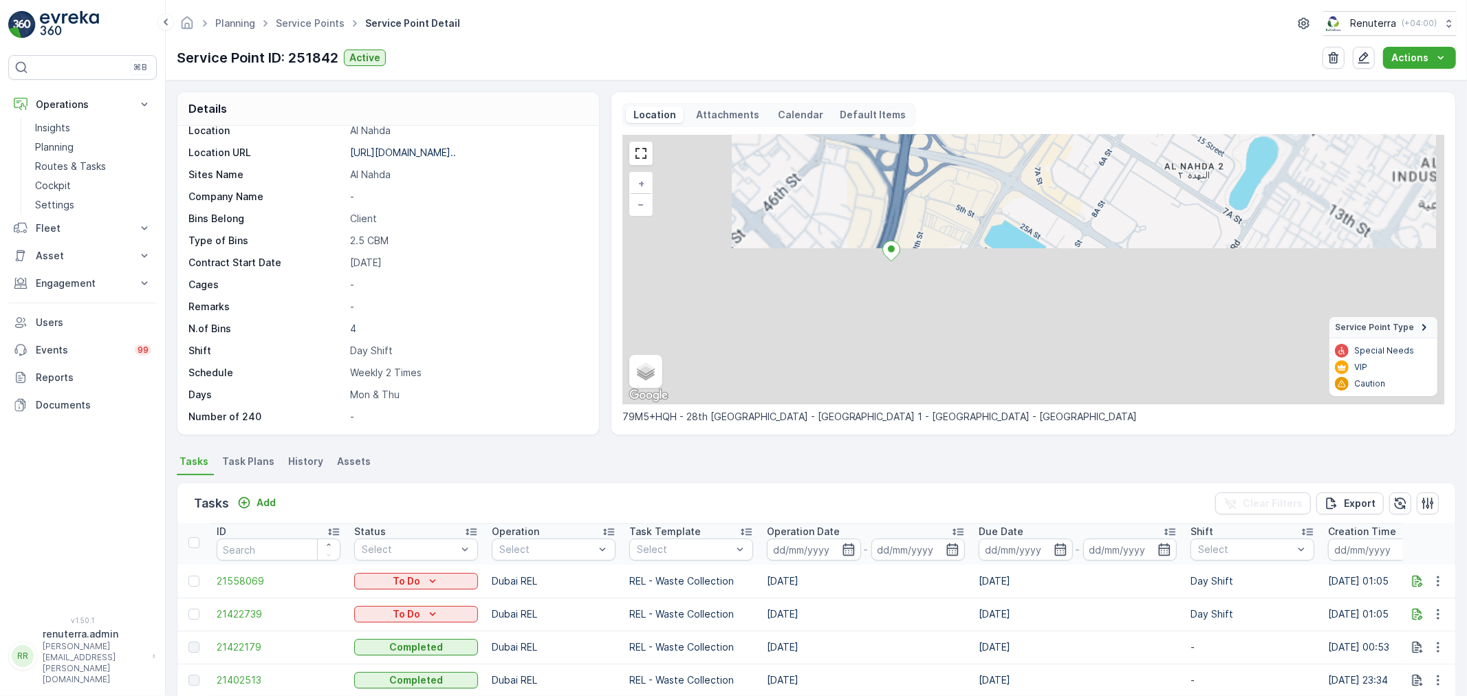
drag, startPoint x: 869, startPoint y: 360, endPoint x: 888, endPoint y: 209, distance: 152.6
click at [888, 209] on div "+ − Satellite Roadmap Terrain Hybrid Leaflet Keyboard shortcuts Map Data Map da…" at bounding box center [1034, 270] width 822 height 270
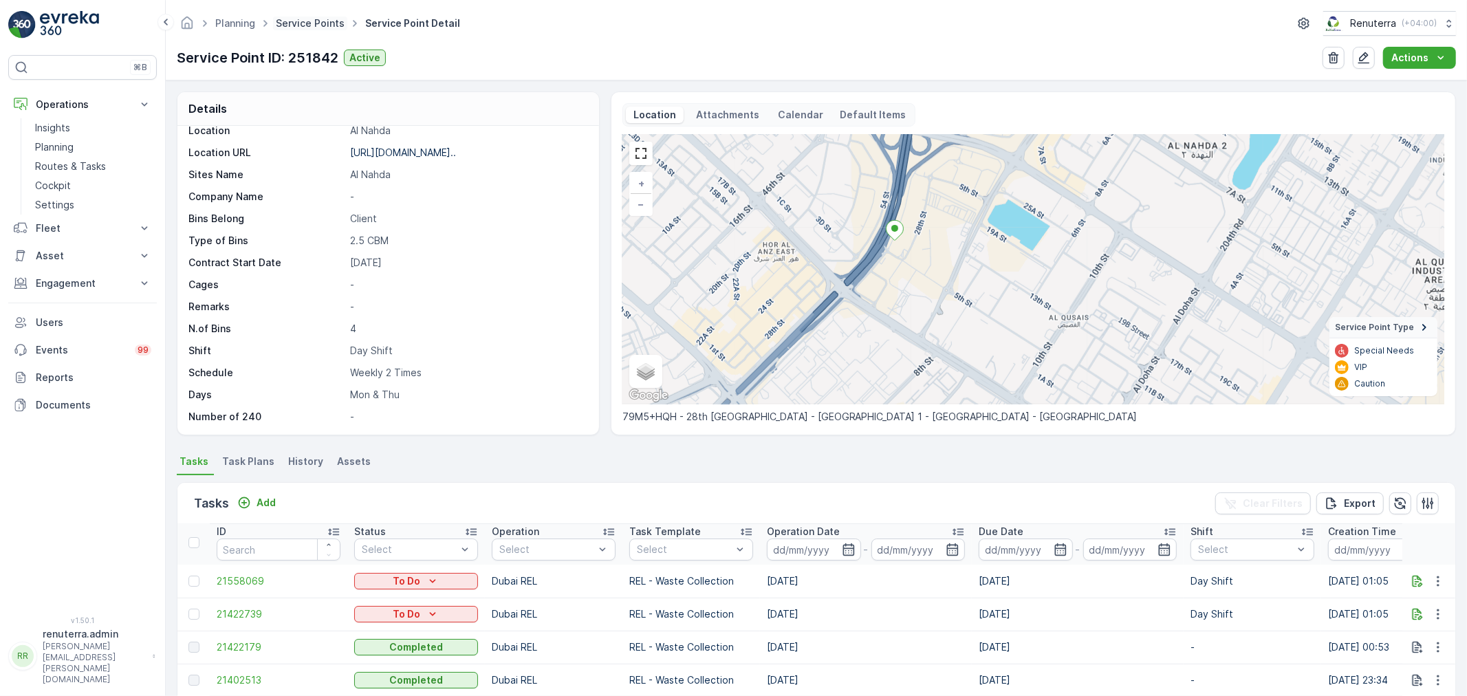
click at [305, 24] on link "Service Points" at bounding box center [310, 23] width 69 height 12
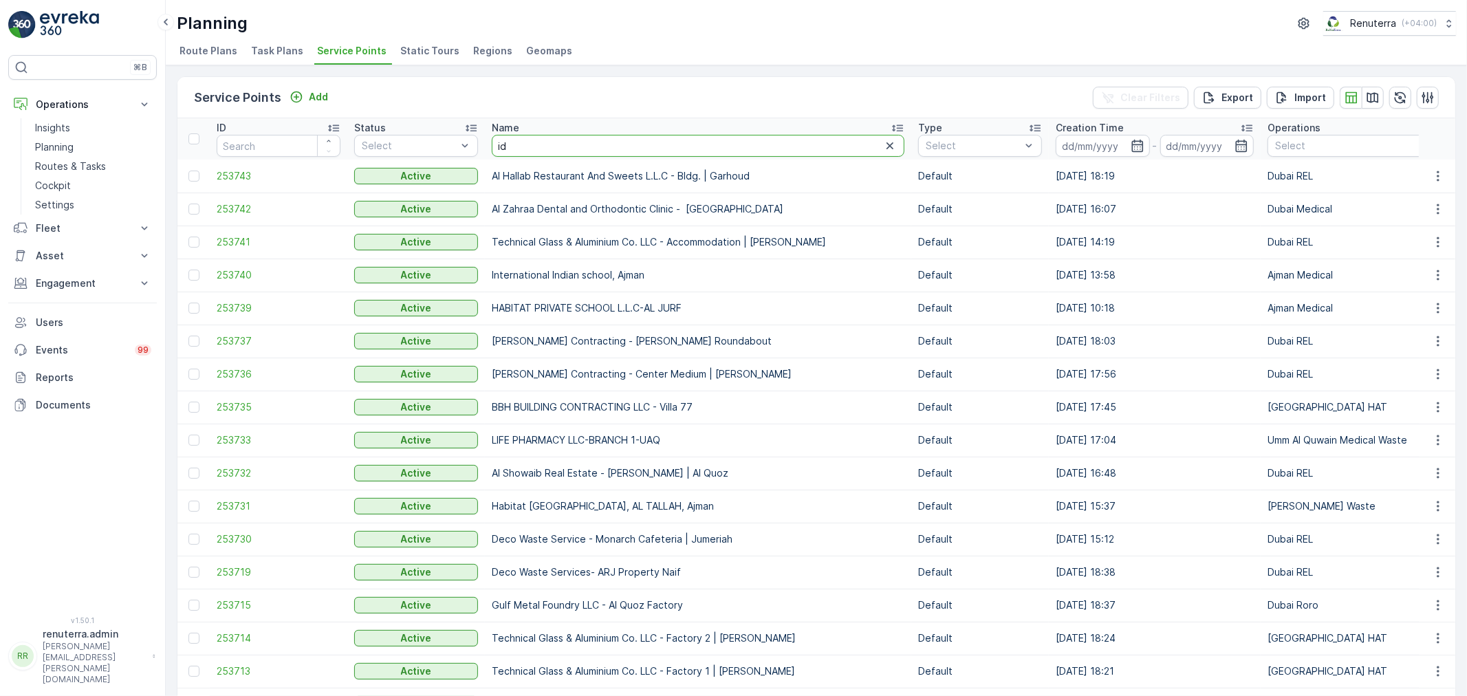
type input "idt"
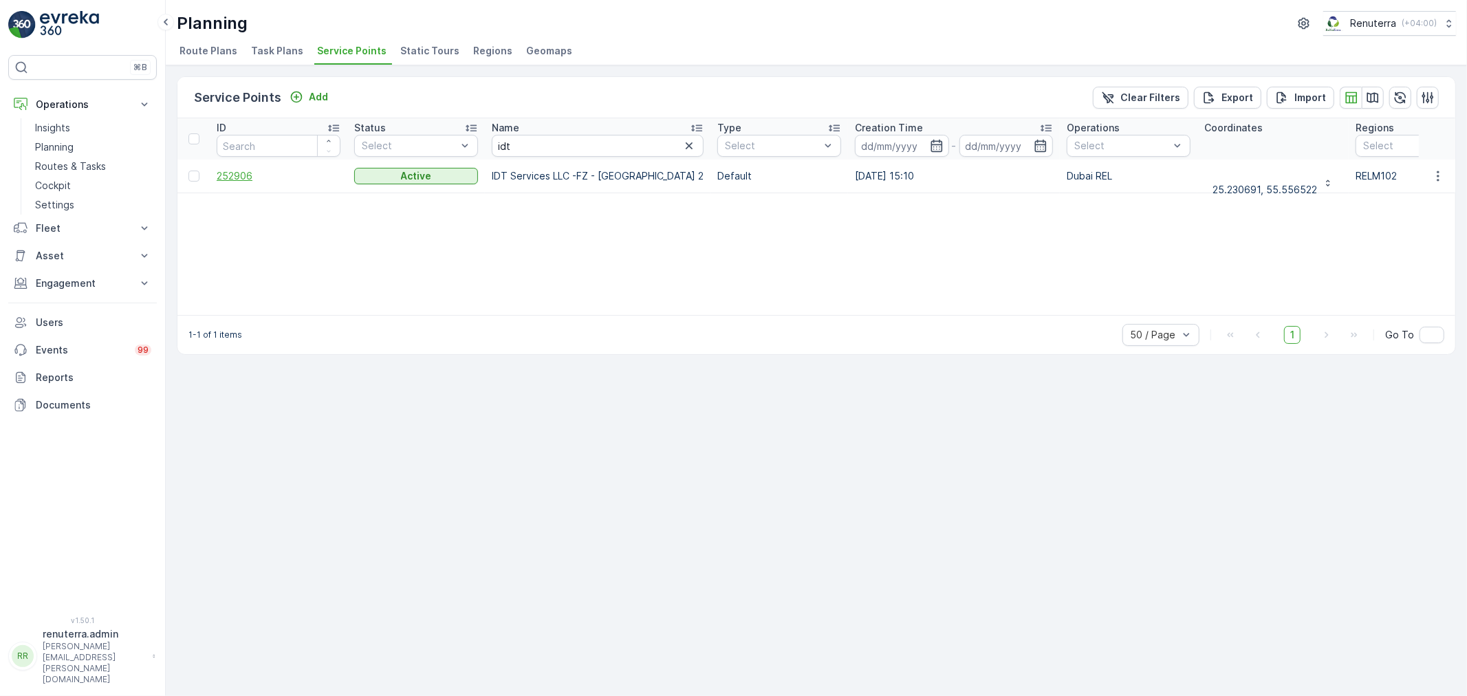
click at [244, 180] on span "252906" at bounding box center [279, 176] width 124 height 14
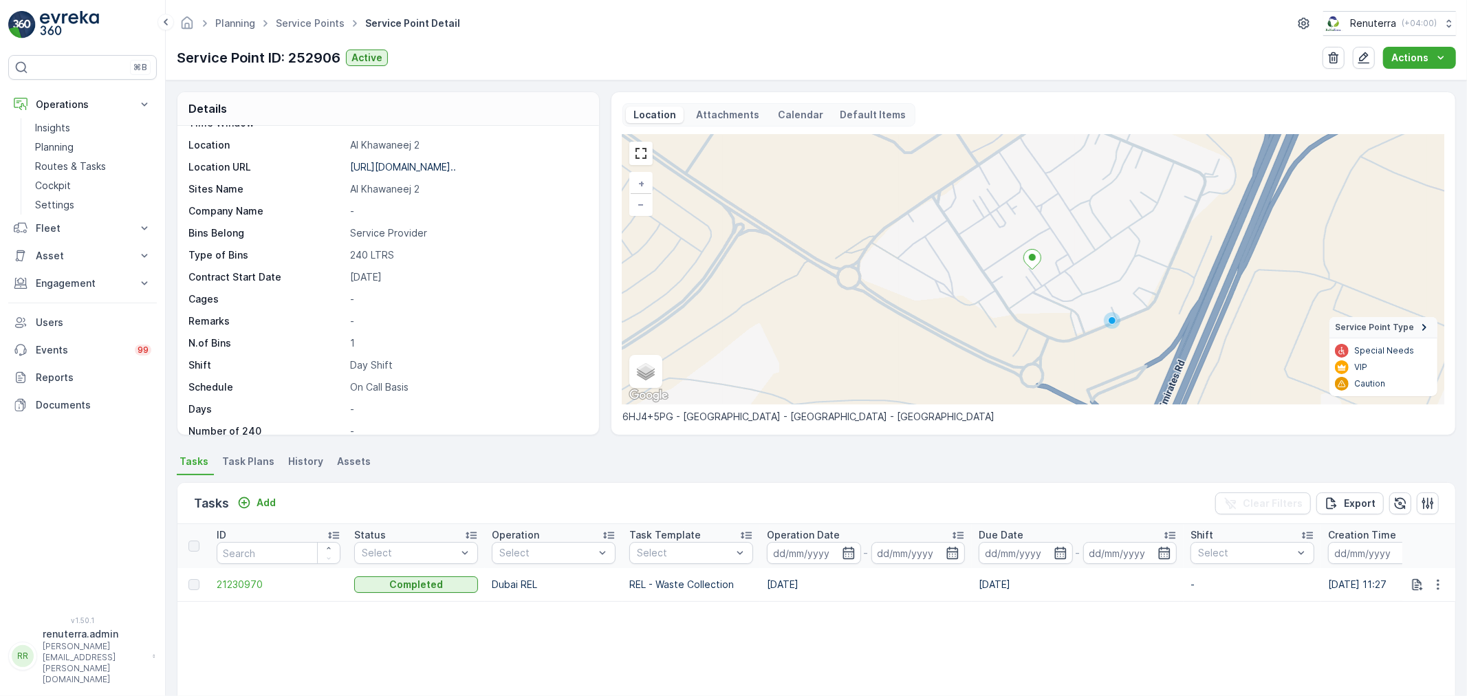
scroll to position [189, 0]
click at [270, 502] on p "Add" at bounding box center [266, 503] width 19 height 14
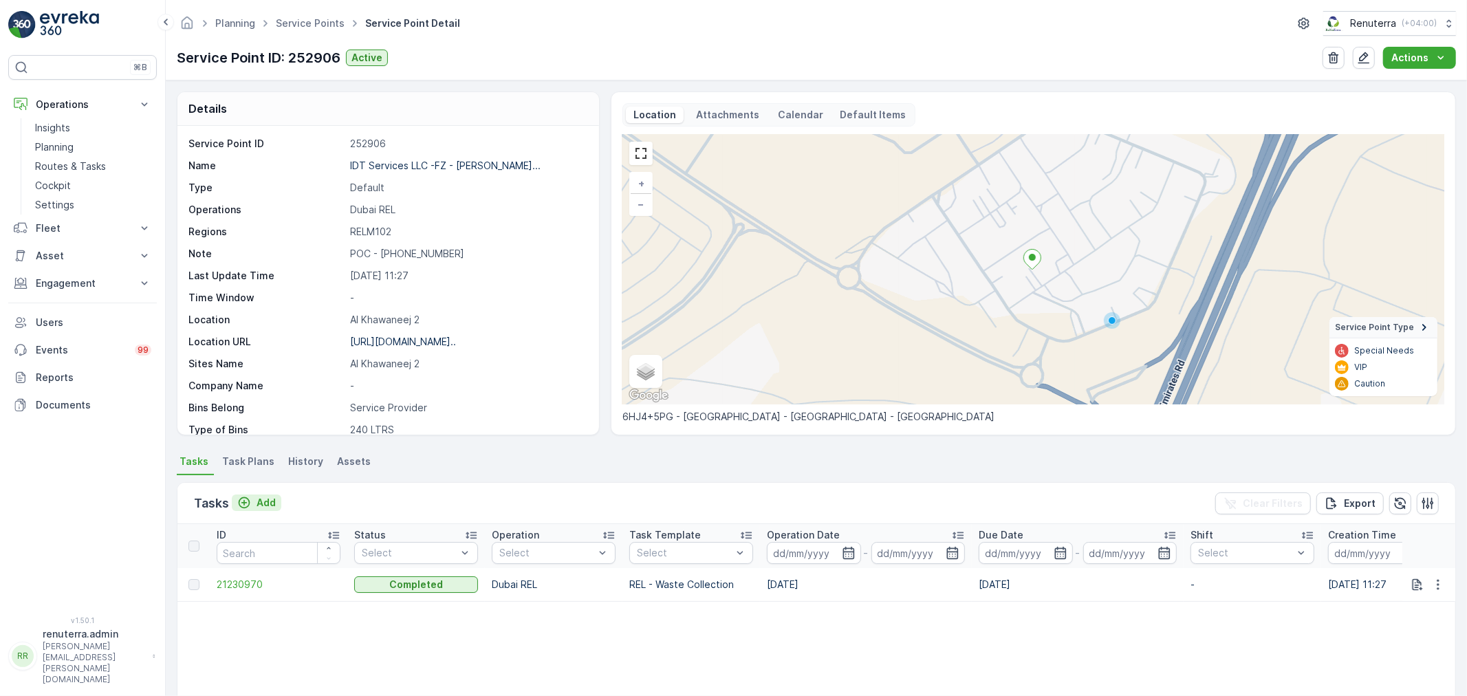
click at [265, 495] on button "Add" at bounding box center [257, 503] width 50 height 17
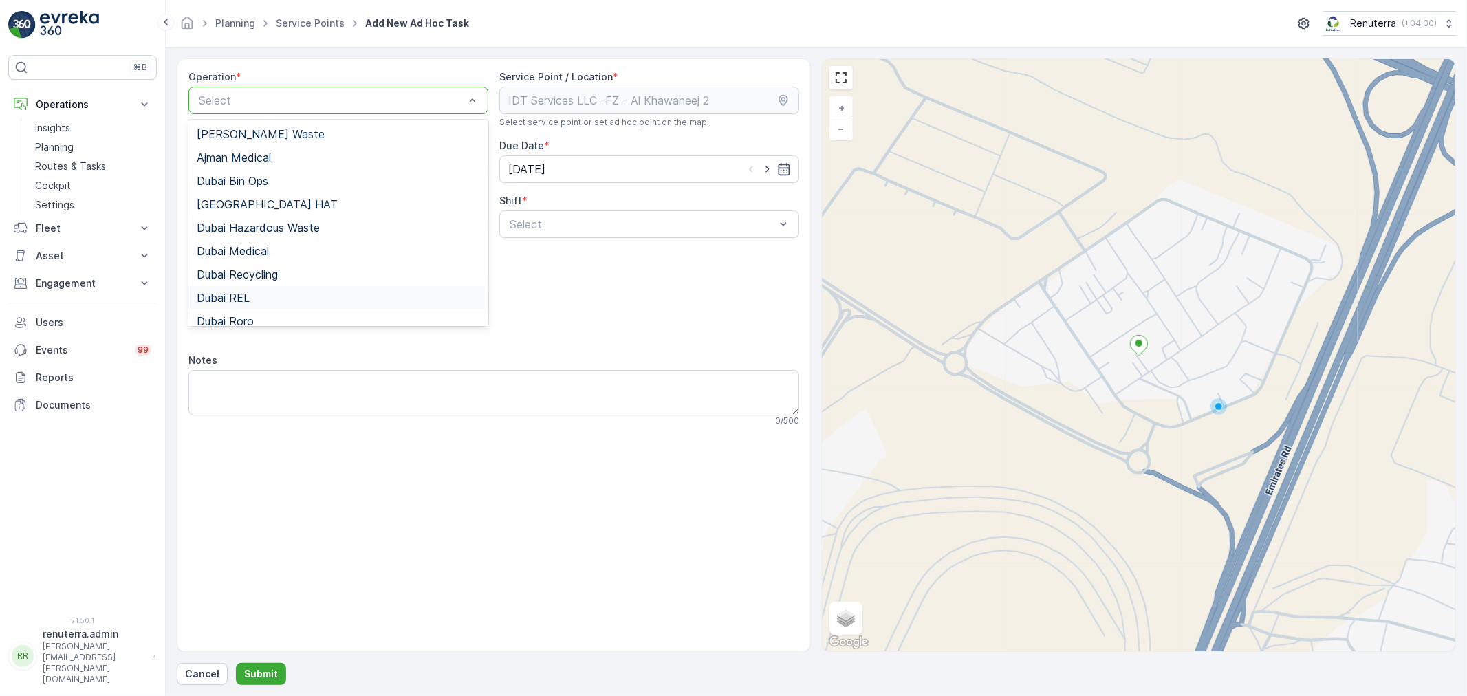
click at [253, 292] on div "Dubai REL" at bounding box center [338, 298] width 283 height 12
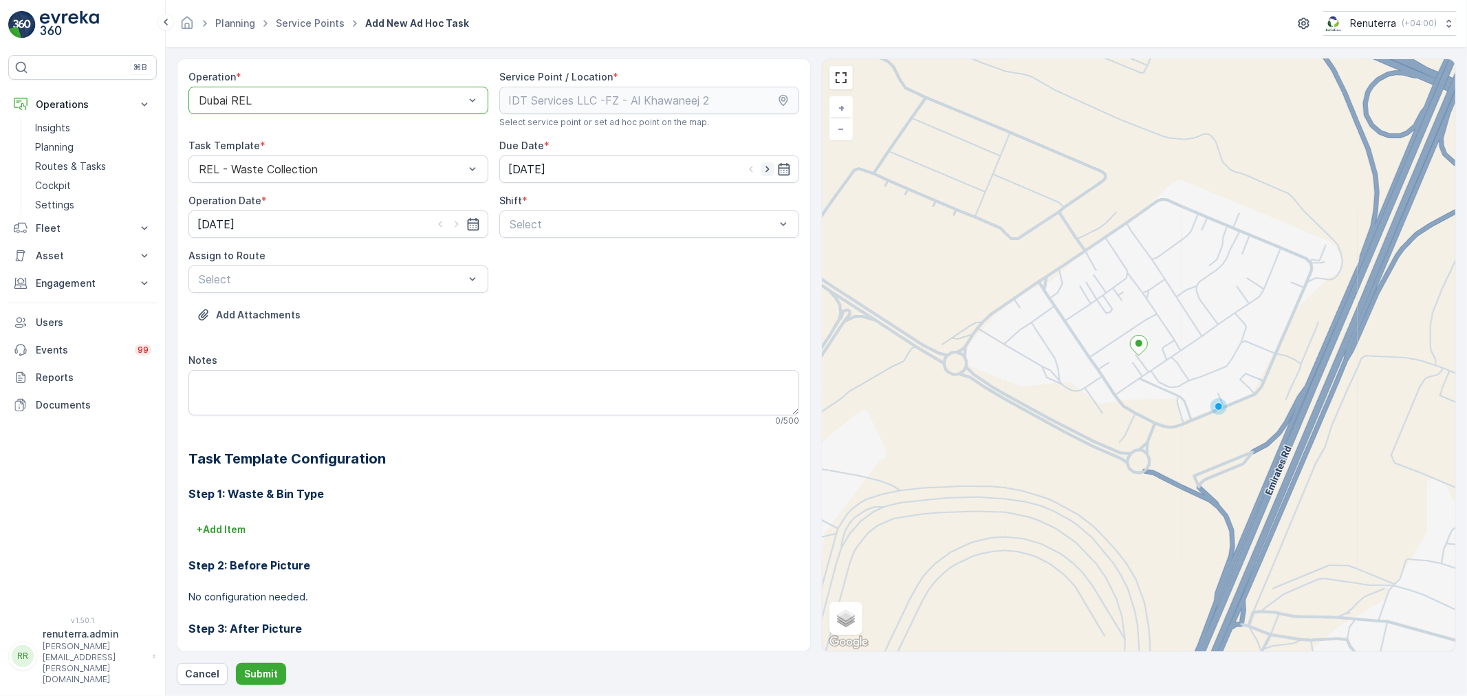
click at [767, 165] on icon "button" at bounding box center [768, 169] width 14 height 14
type input "11.09.2025"
click at [455, 224] on icon "button" at bounding box center [457, 224] width 14 height 14
type input "11.09.2025"
click at [535, 263] on span "Day Shift" at bounding box center [532, 258] width 49 height 12
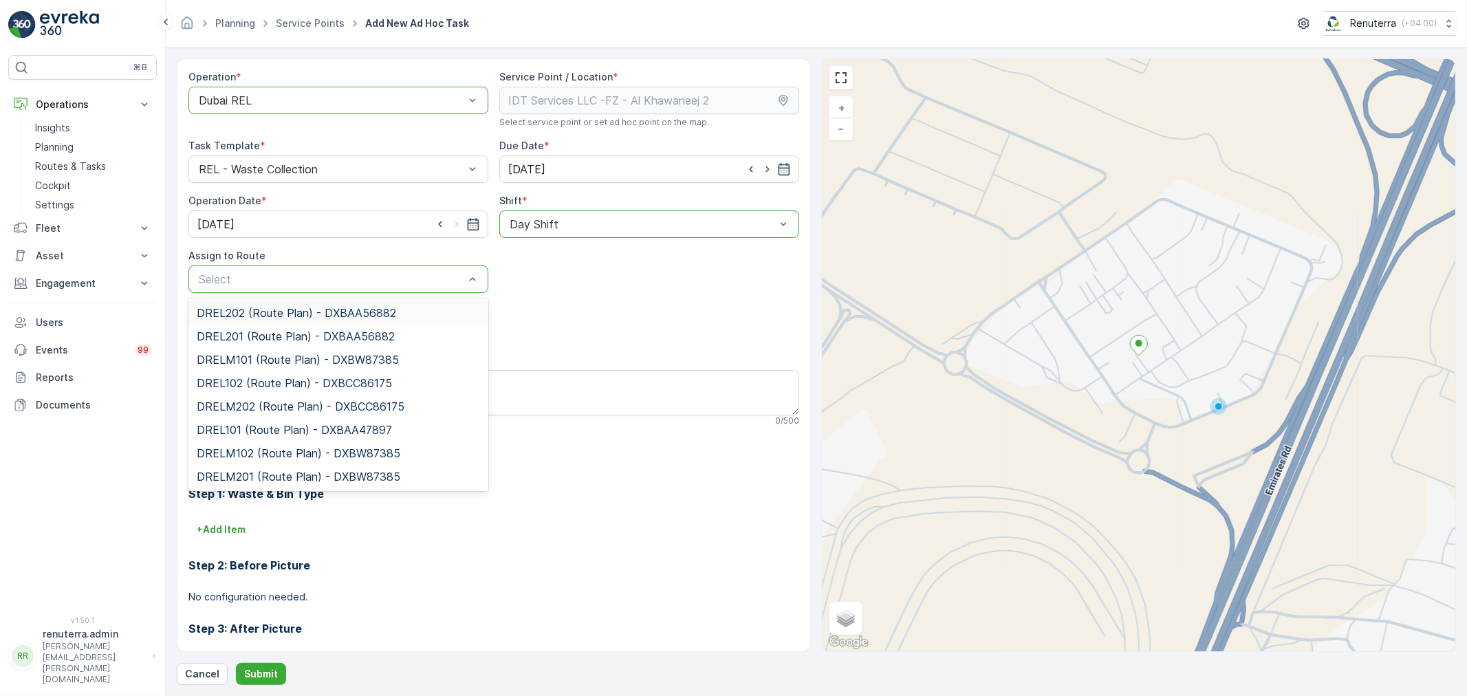
click at [367, 288] on div "Select" at bounding box center [338, 280] width 300 height 28
click at [260, 428] on span "DREL101 (Route Plan) - DXBAA47897" at bounding box center [294, 430] width 195 height 12
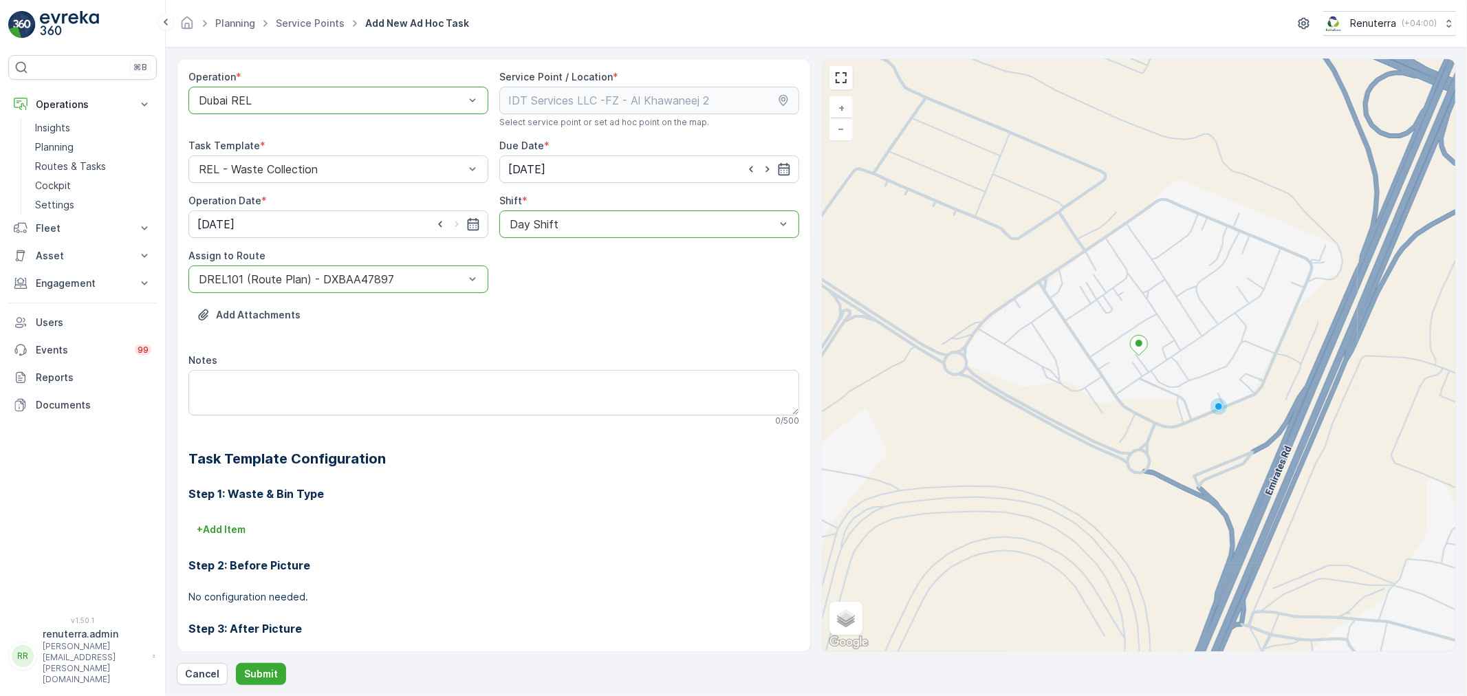
click at [311, 277] on div at bounding box center [331, 279] width 268 height 12
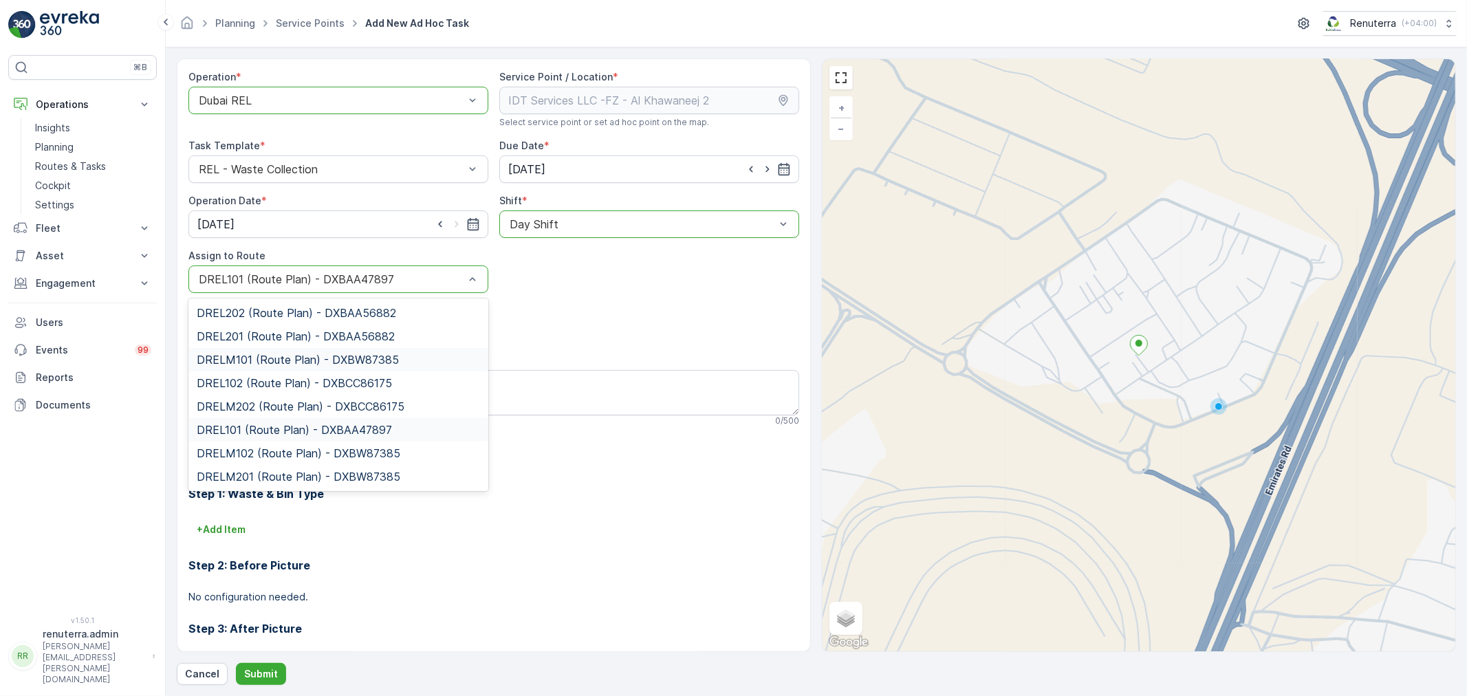
click at [292, 359] on span "DRELM101 (Route Plan) - DXBW87385" at bounding box center [298, 360] width 202 height 12
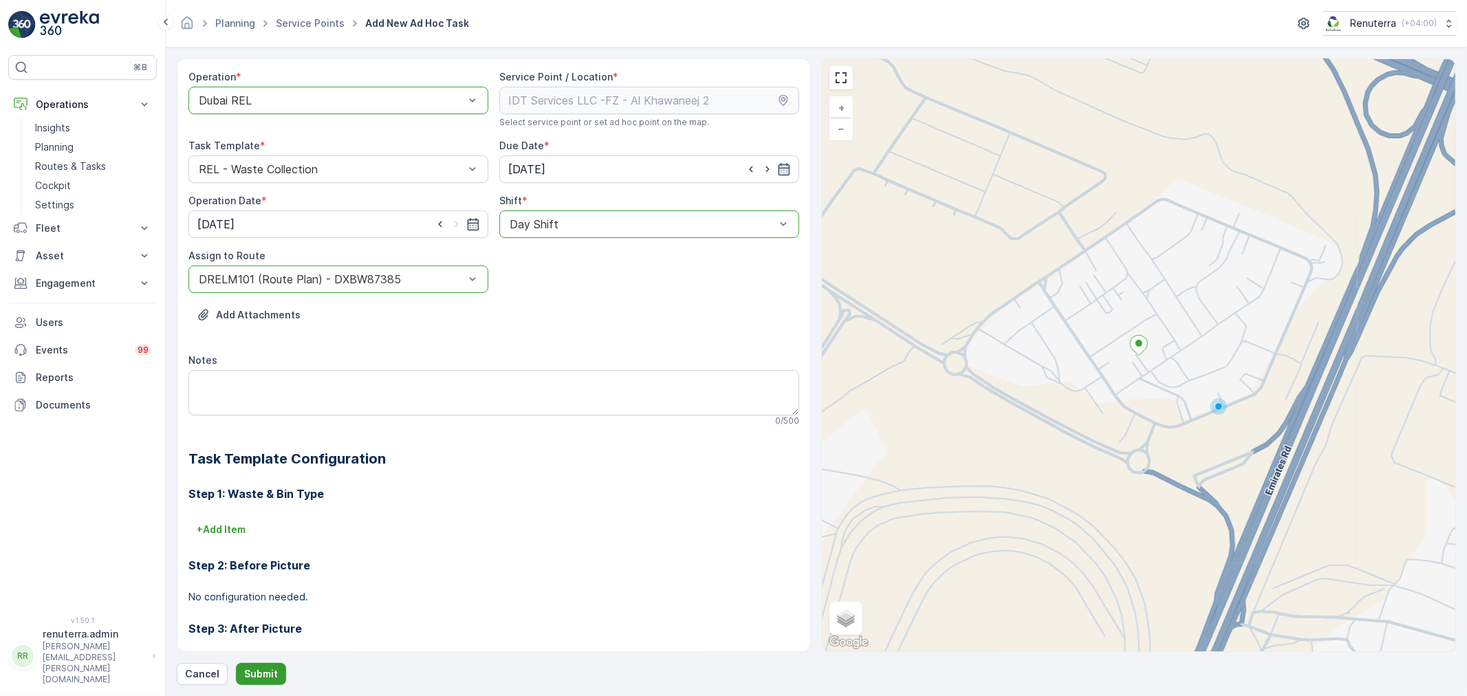
click at [262, 672] on p "Submit" at bounding box center [261, 674] width 34 height 14
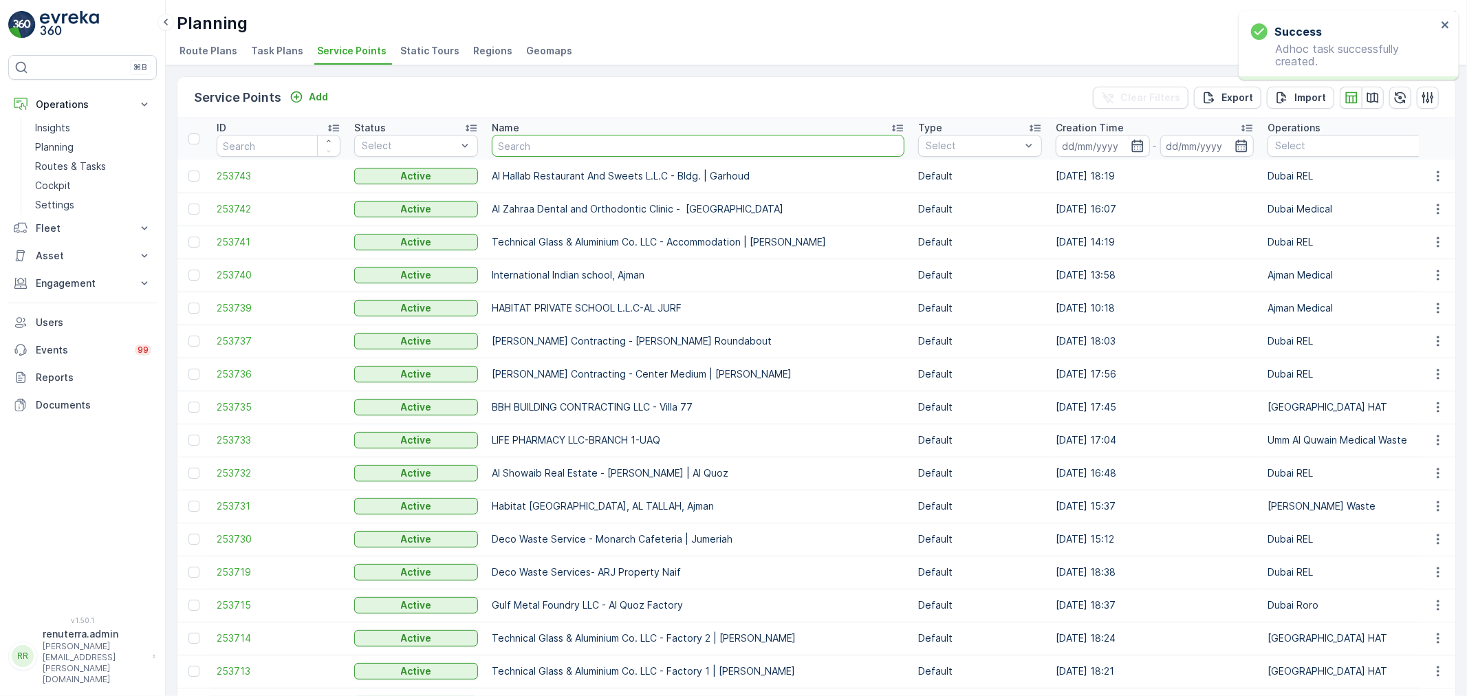
click at [554, 147] on input "text" at bounding box center [698, 146] width 413 height 22
type input "salamul"
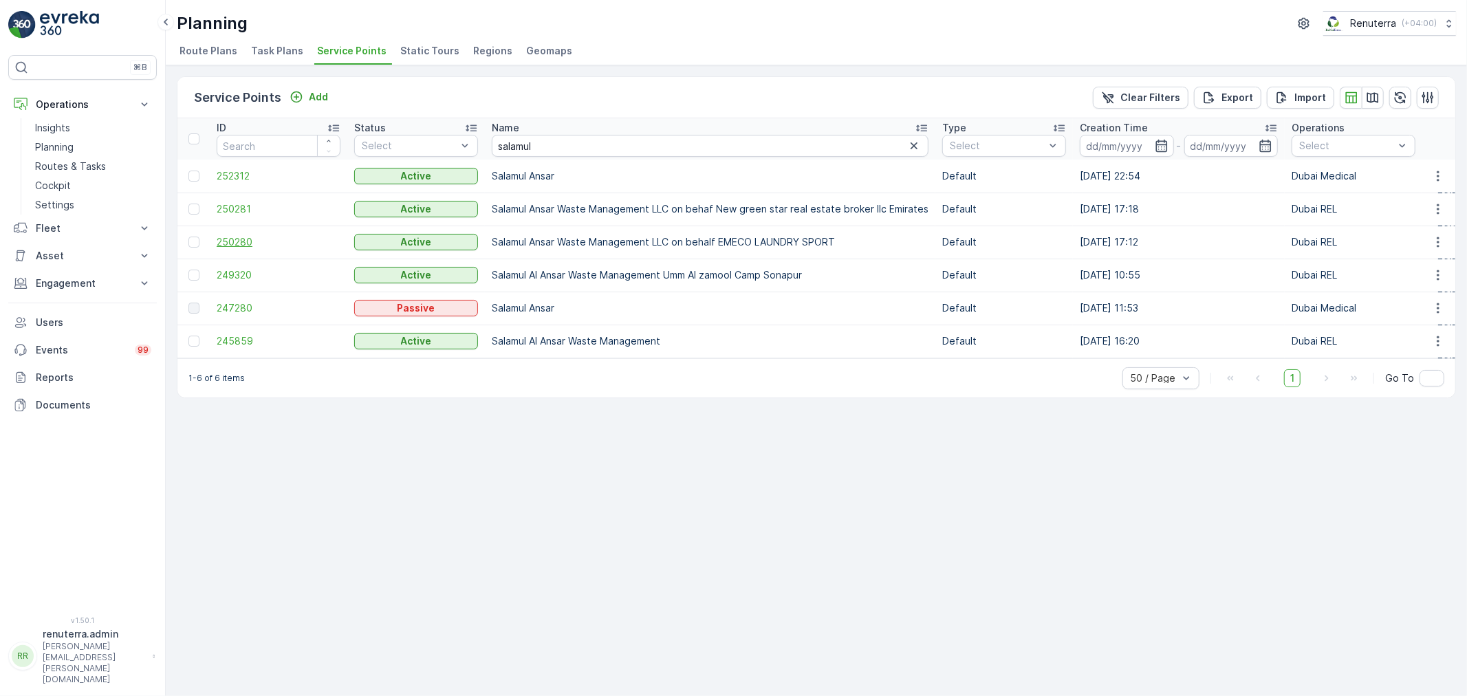
click at [223, 239] on span "250280" at bounding box center [279, 242] width 124 height 14
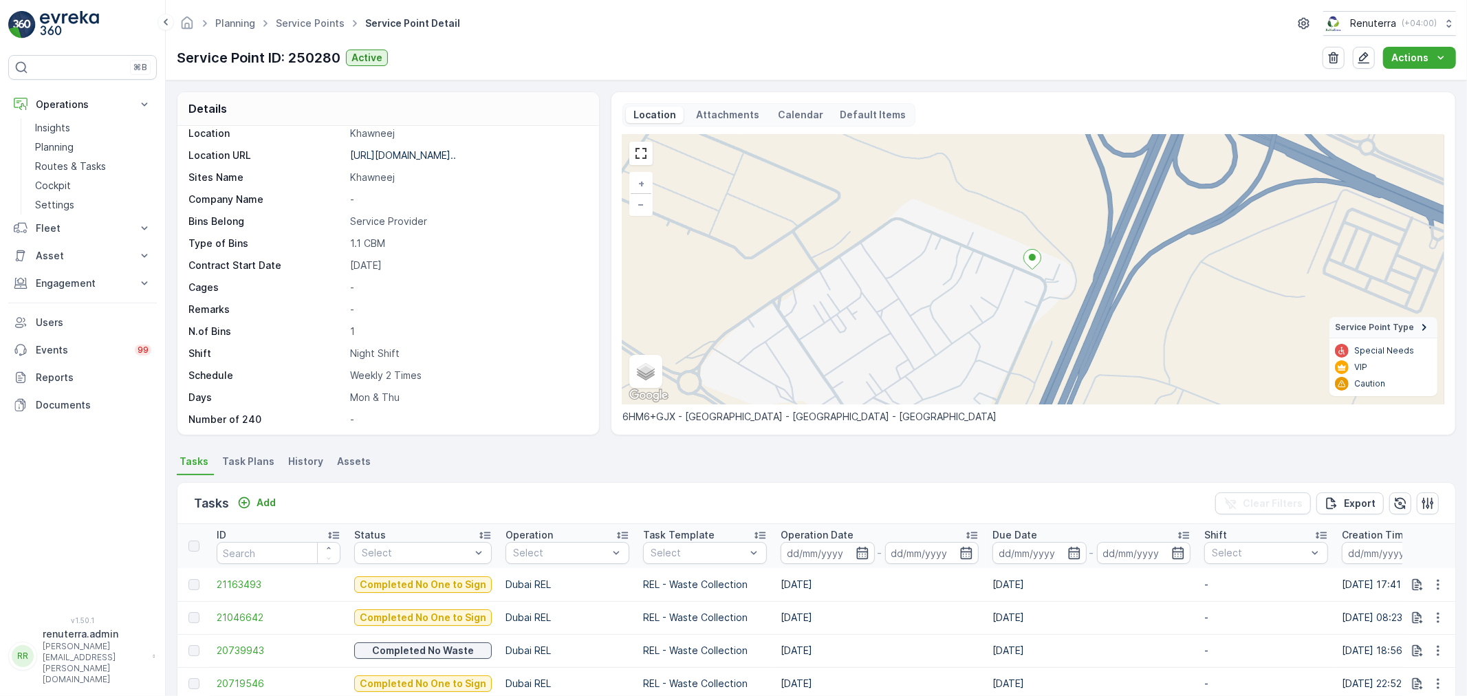
scroll to position [189, 0]
click at [265, 501] on p "Add" at bounding box center [266, 503] width 19 height 14
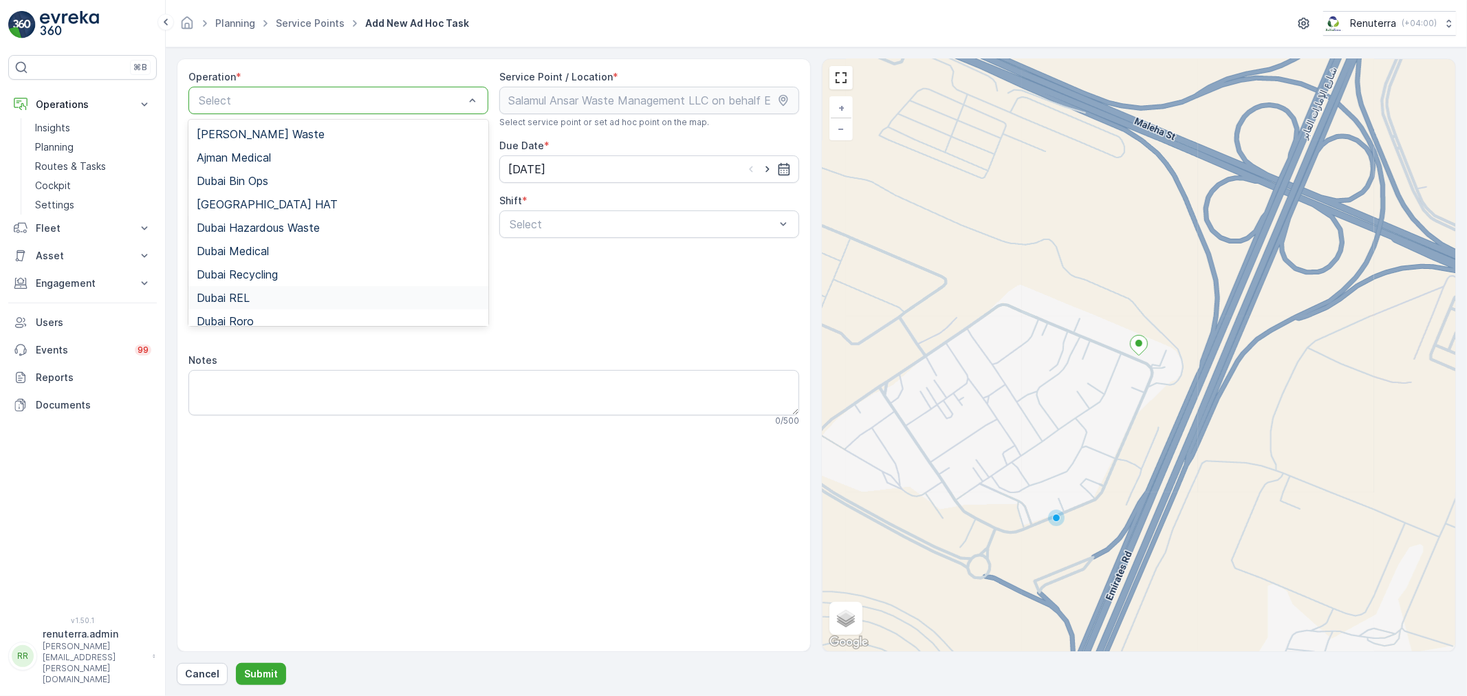
click at [250, 300] on div "Dubai REL" at bounding box center [338, 298] width 283 height 12
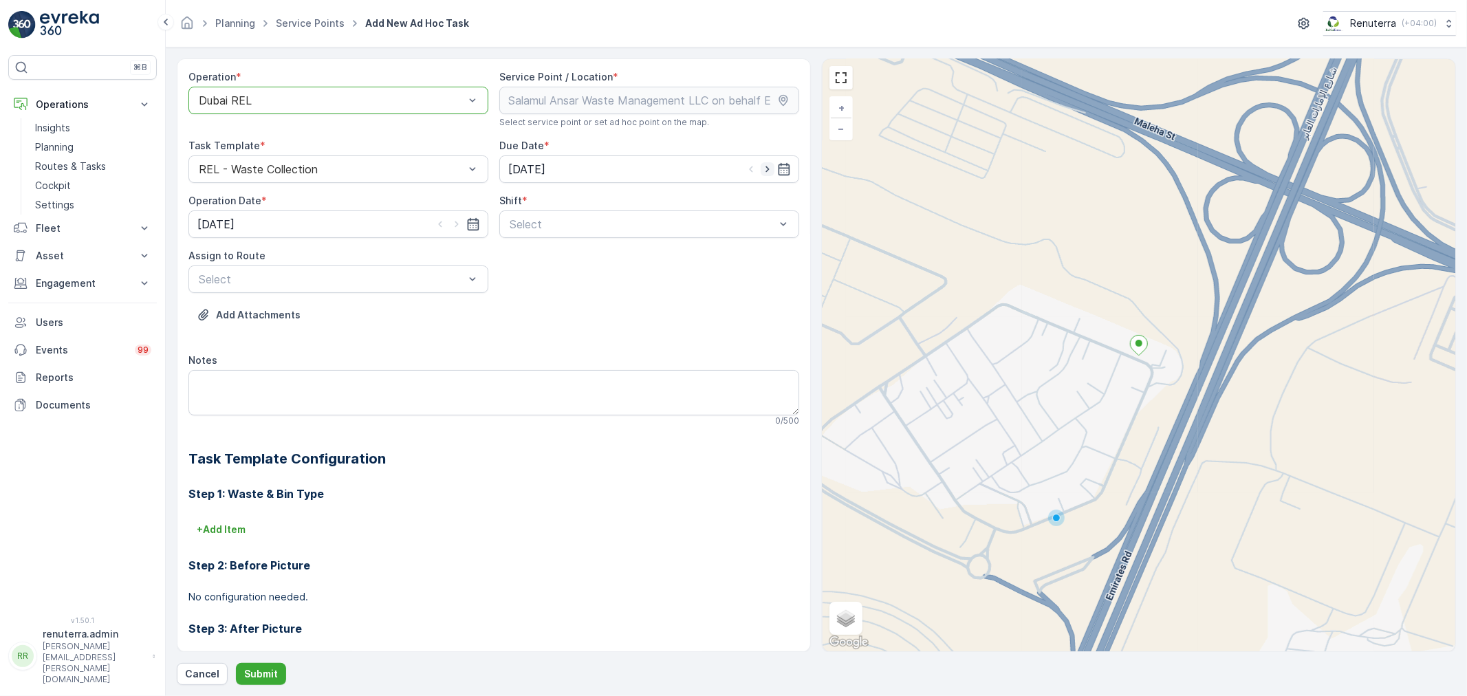
click at [761, 166] on icon "button" at bounding box center [768, 169] width 14 height 14
type input "11.09.2025"
click at [455, 226] on icon "button" at bounding box center [456, 224] width 3 height 6
type input "11.09.2025"
click at [525, 258] on span "Day Shift" at bounding box center [532, 258] width 49 height 12
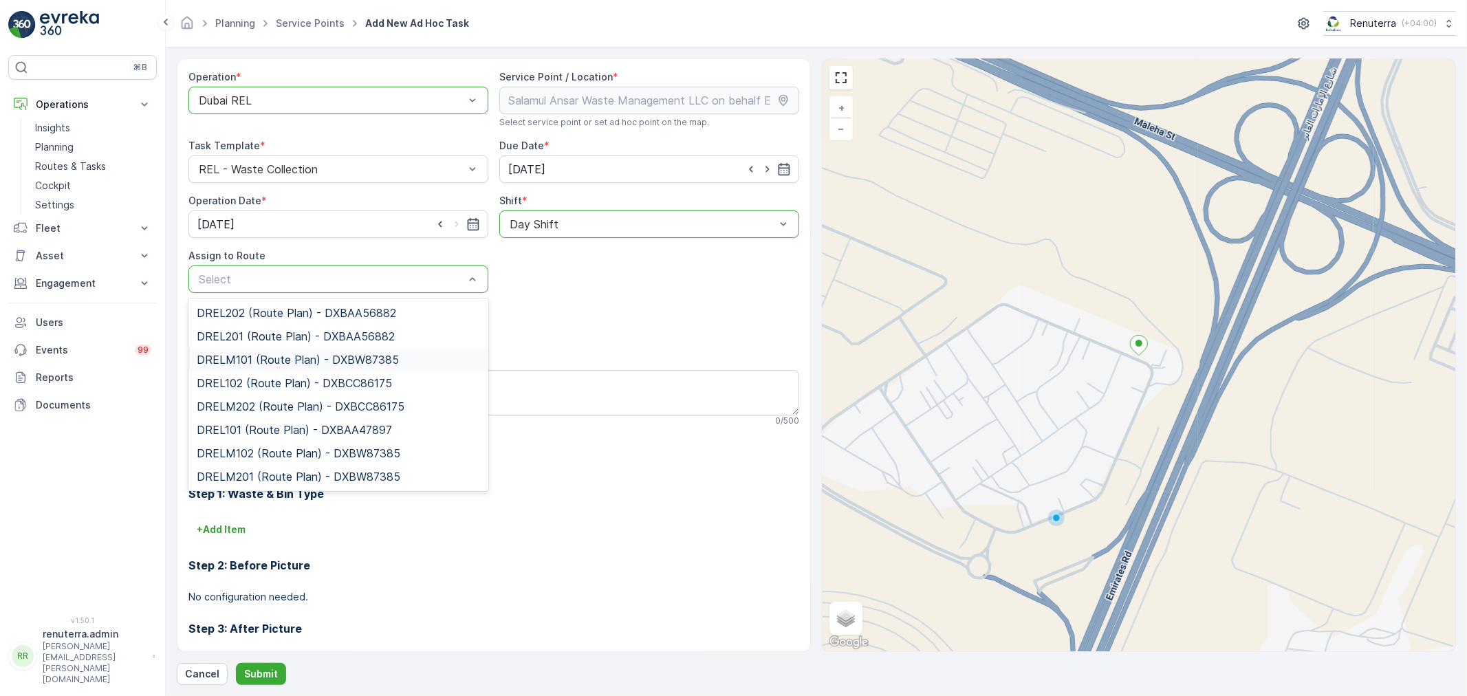
click at [267, 362] on span "DRELM101 (Route Plan) - DXBW87385" at bounding box center [298, 360] width 202 height 12
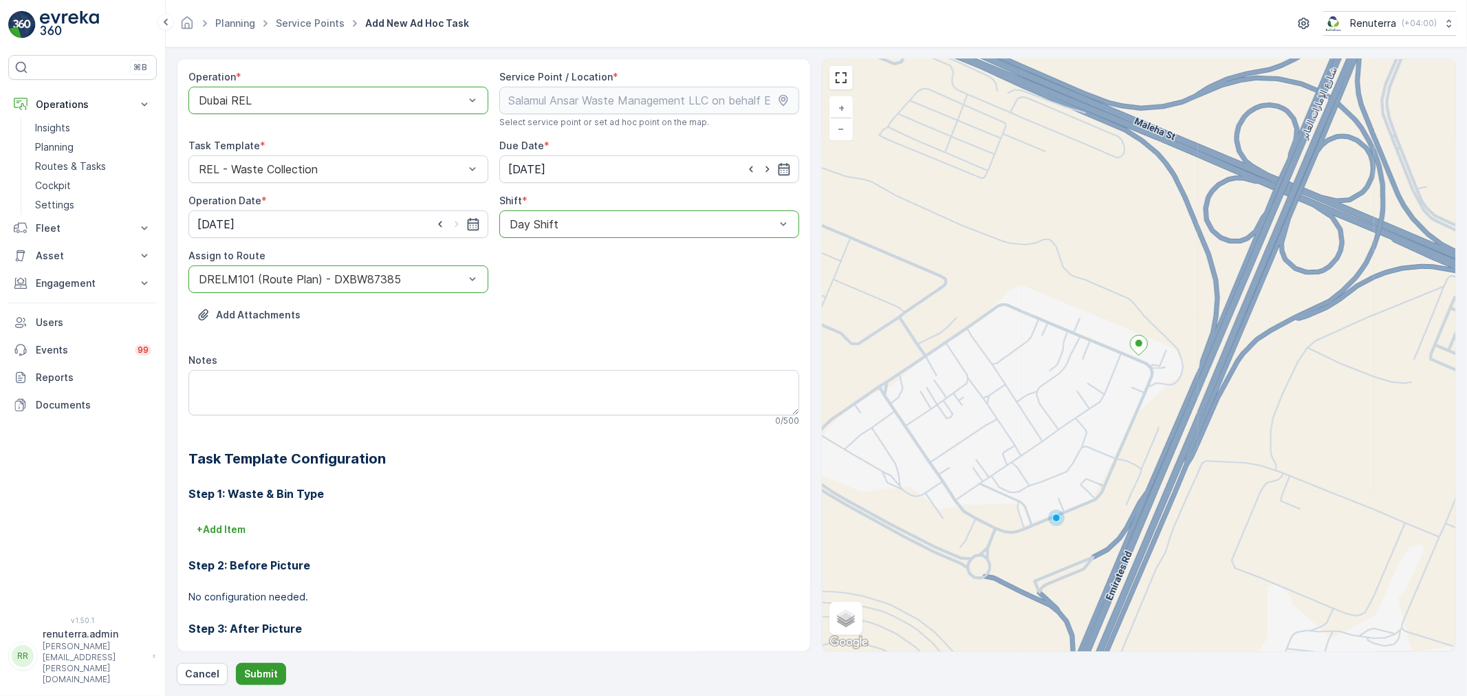
click at [272, 668] on p "Submit" at bounding box center [261, 674] width 34 height 14
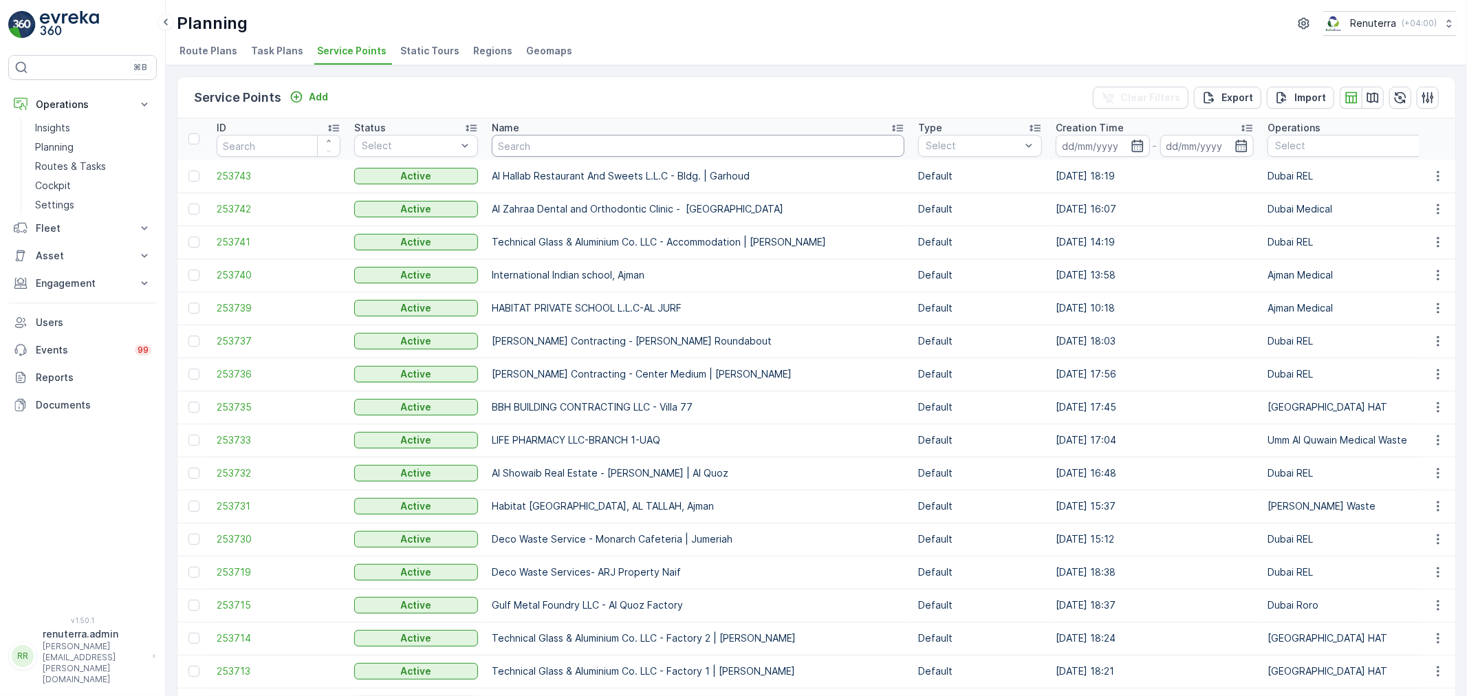
click at [565, 146] on input "text" at bounding box center [698, 146] width 413 height 22
type input "rikan"
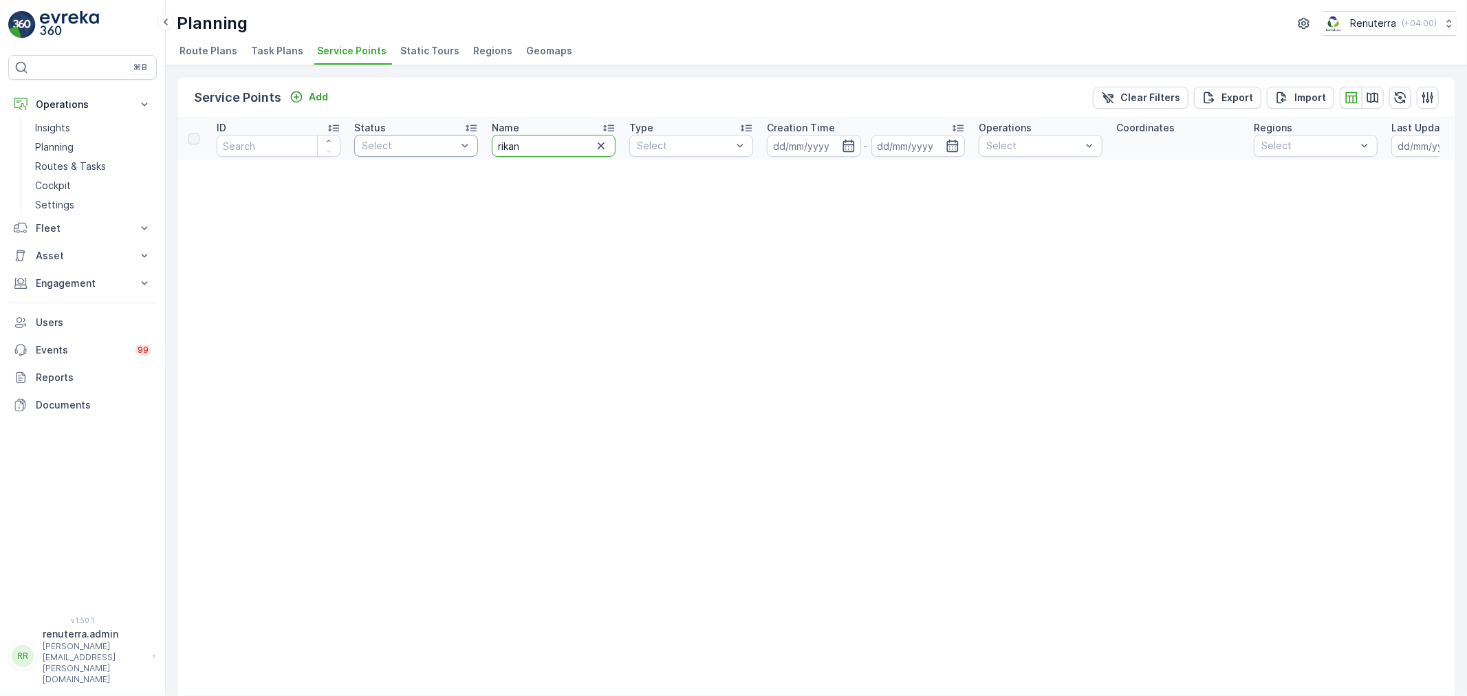
drag, startPoint x: 539, startPoint y: 146, endPoint x: 434, endPoint y: 138, distance: 104.9
type input "rukan"
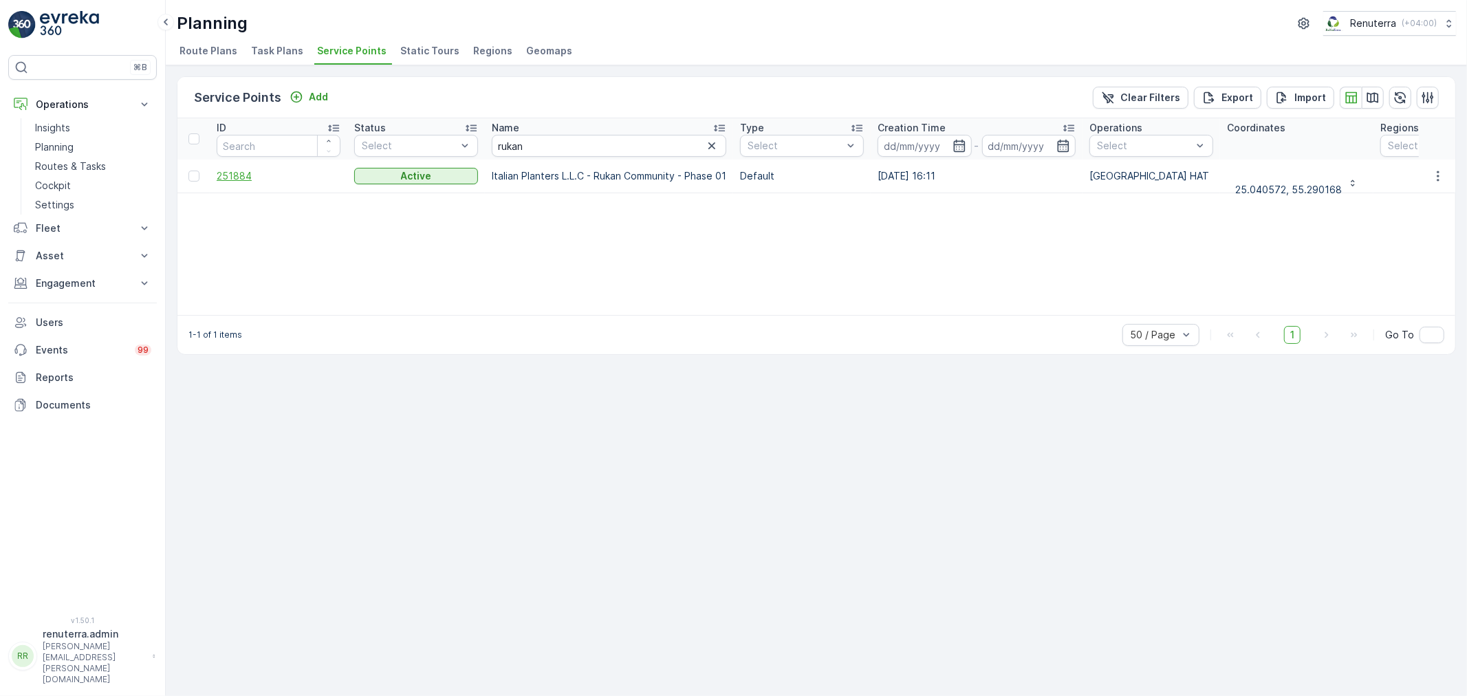
click at [235, 175] on span "251884" at bounding box center [279, 176] width 124 height 14
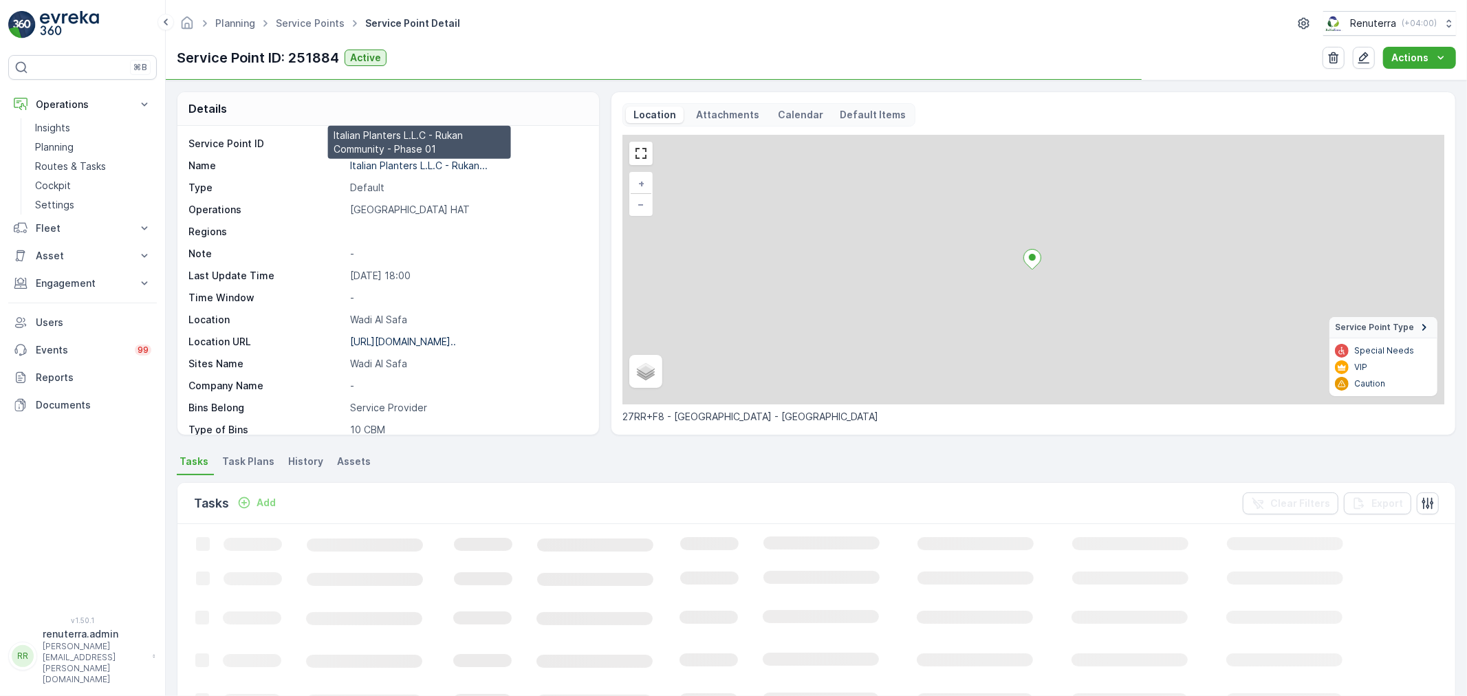
click at [402, 161] on p "Italian Planters L.L.C - Rukan..." at bounding box center [419, 166] width 138 height 12
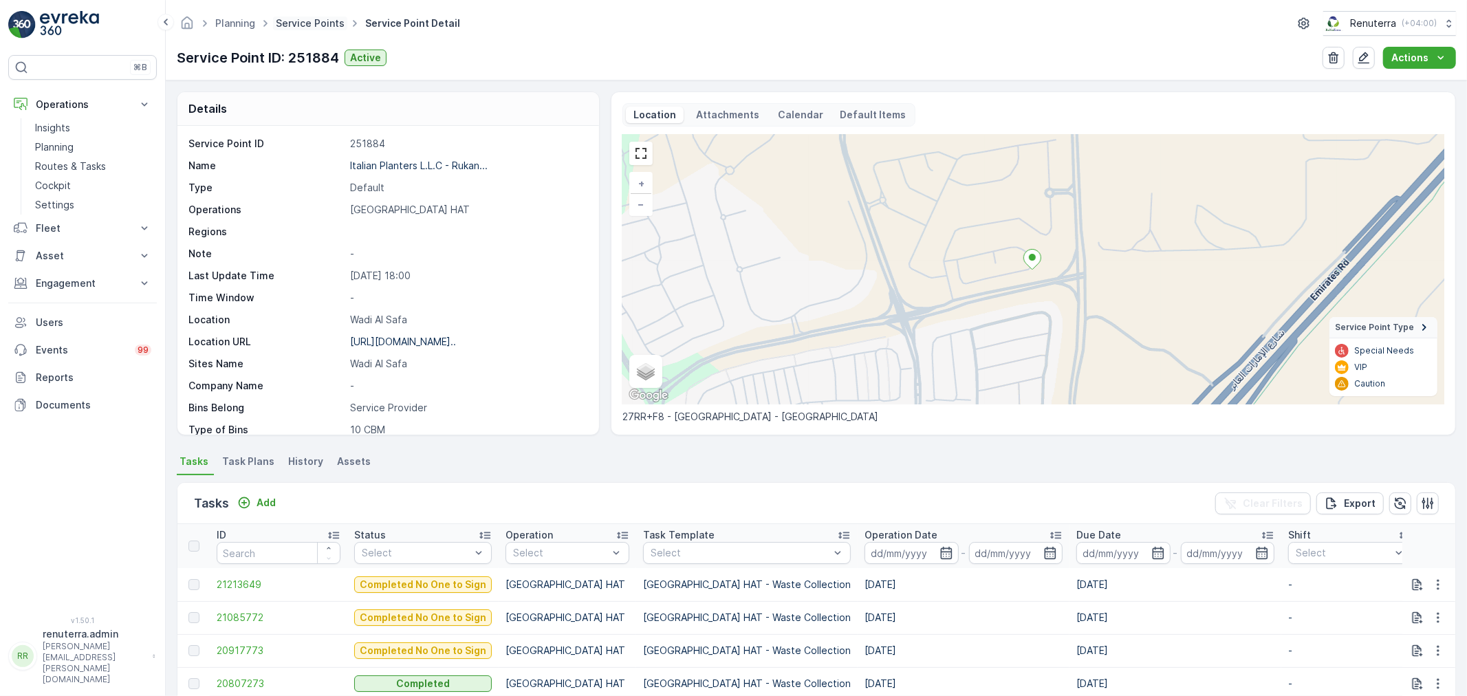
click at [306, 17] on link "Service Points" at bounding box center [310, 23] width 69 height 12
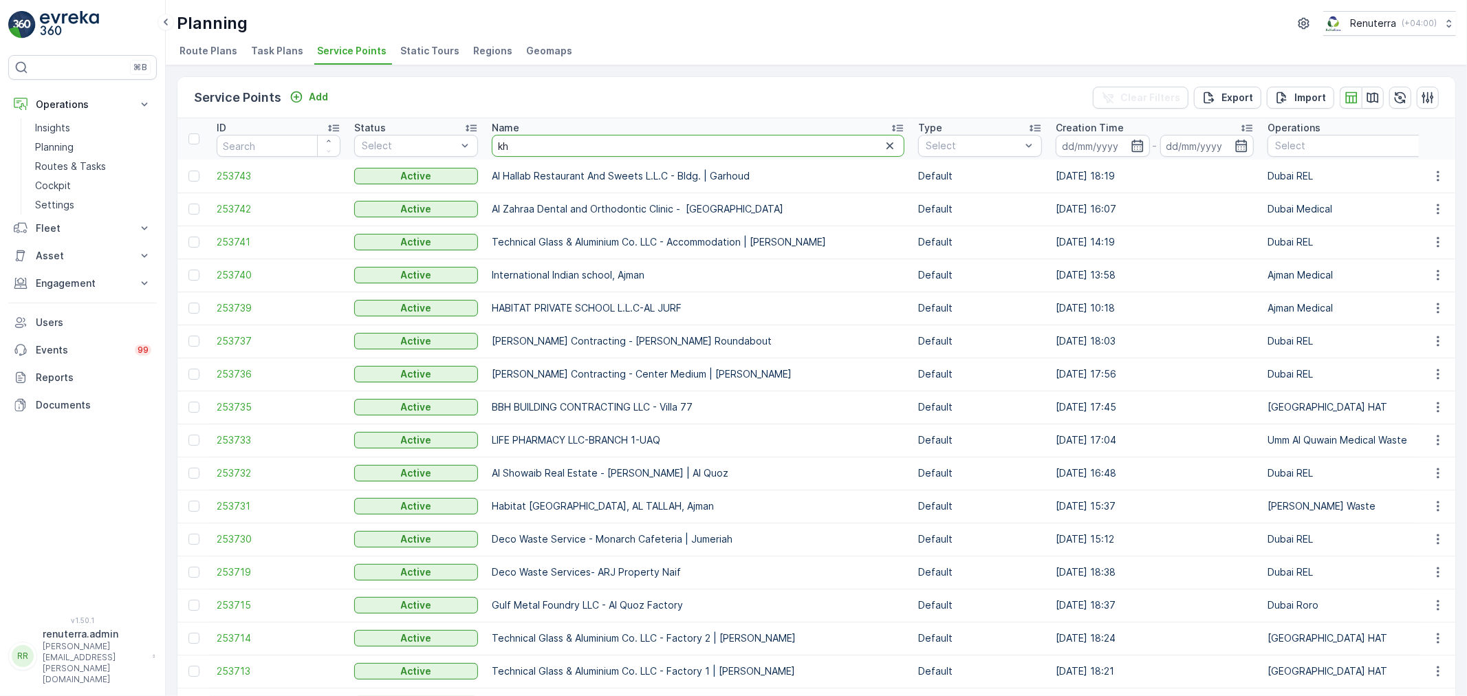
type input "khk"
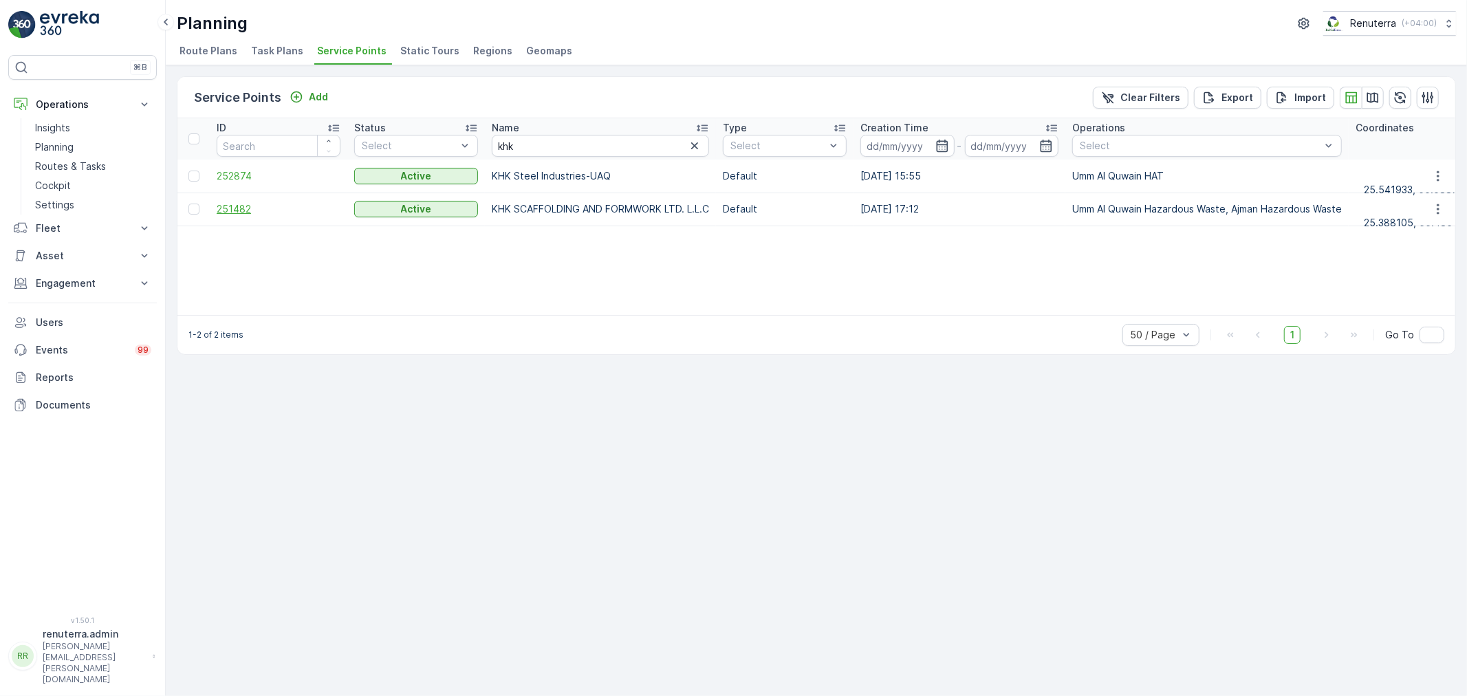
click at [235, 208] on span "251482" at bounding box center [279, 209] width 124 height 14
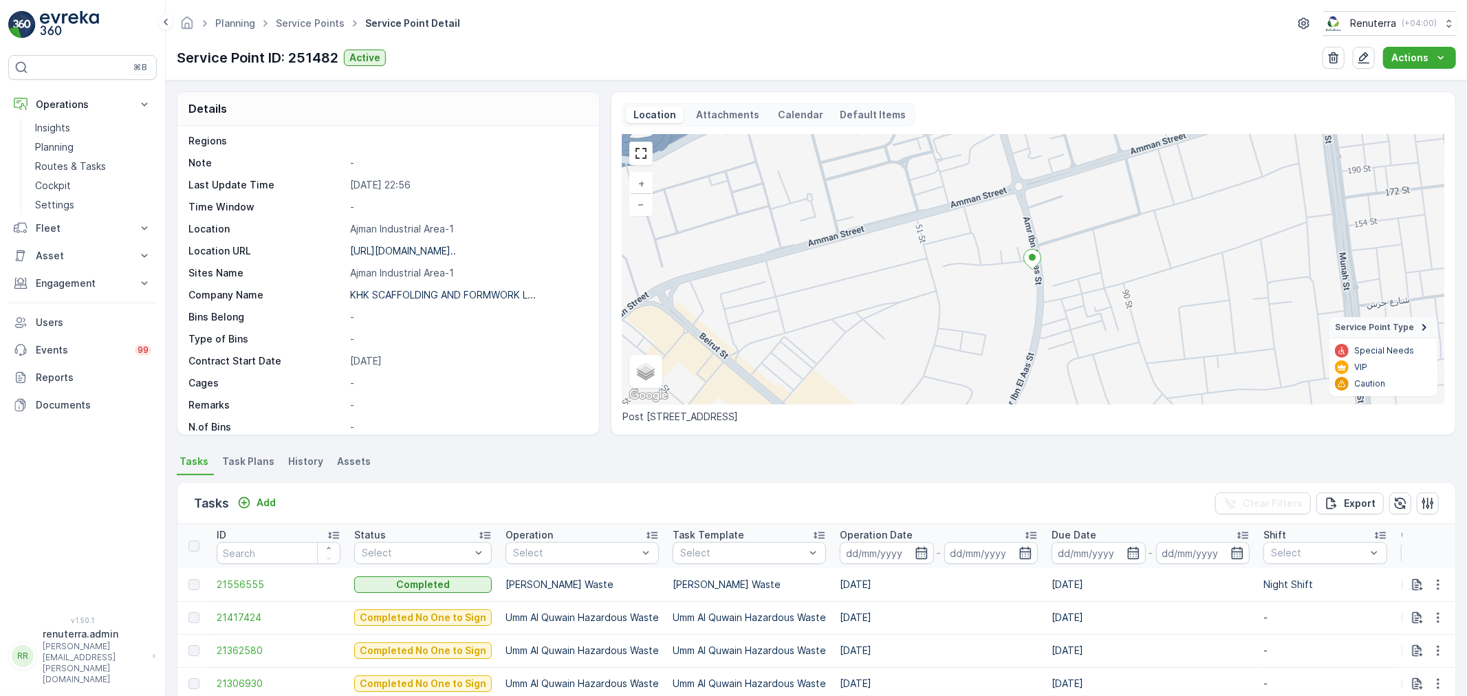
scroll to position [153, 0]
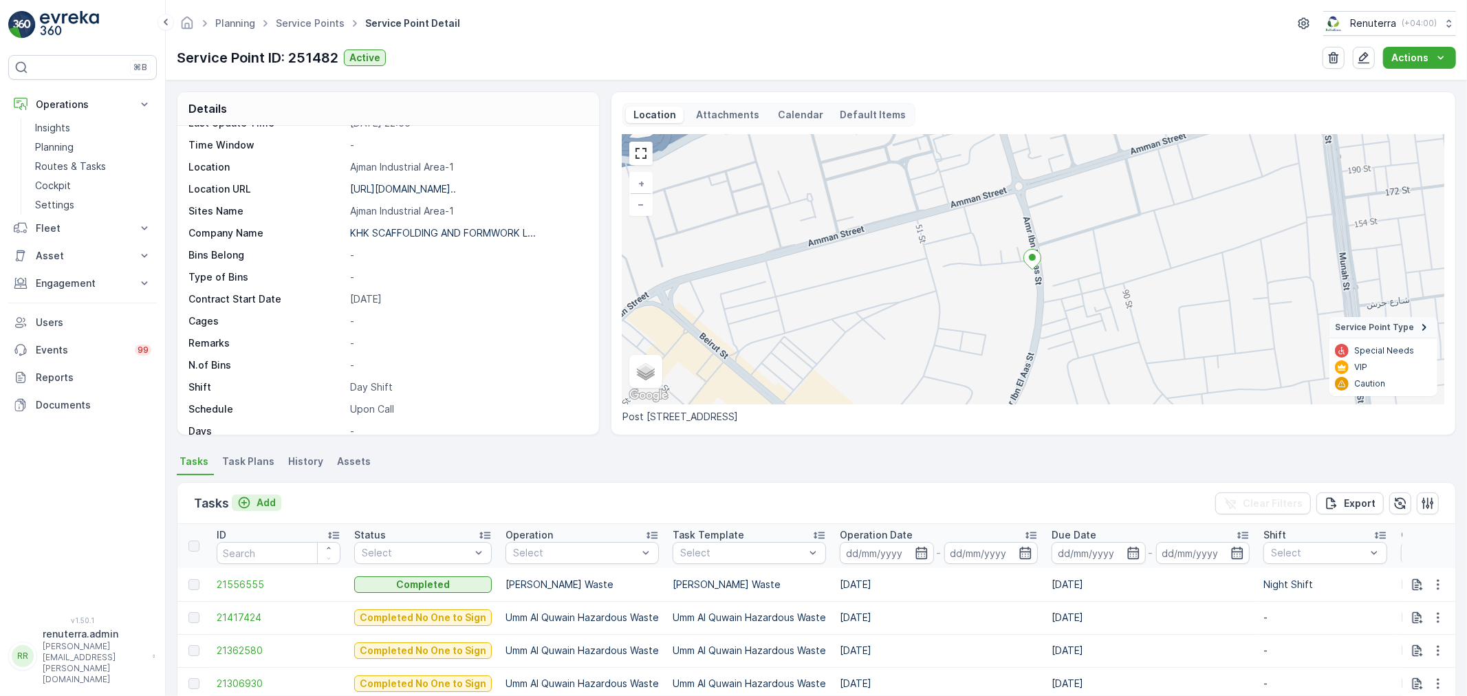
click at [263, 503] on p "Add" at bounding box center [266, 503] width 19 height 14
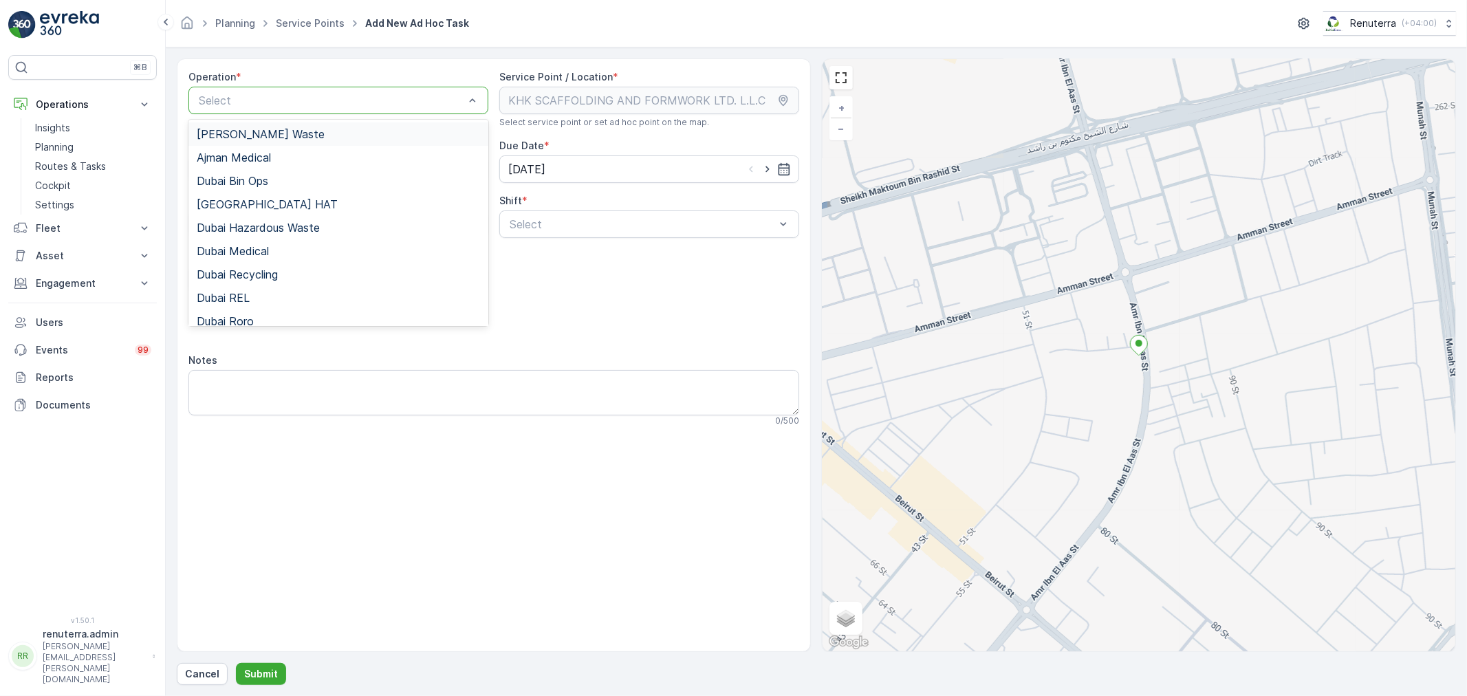
click at [272, 135] on span "[PERSON_NAME] Waste" at bounding box center [261, 134] width 128 height 12
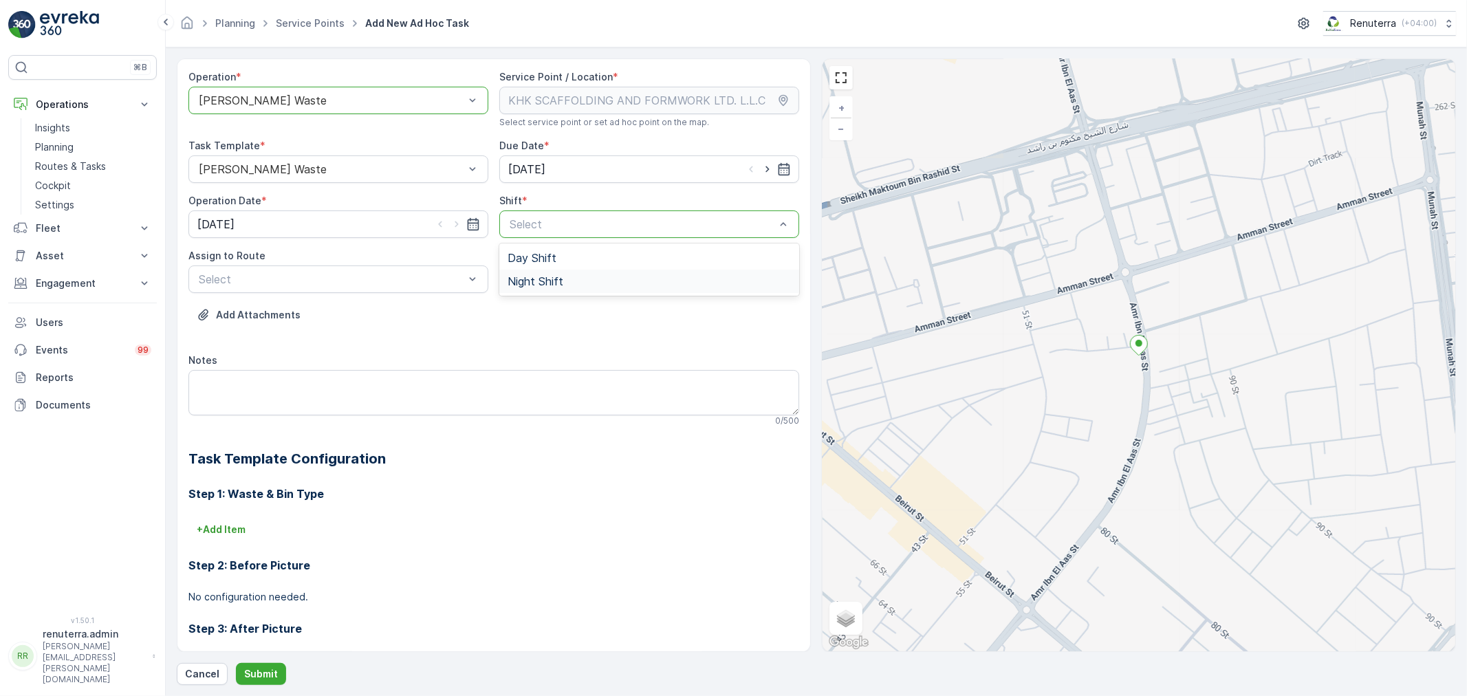
click at [540, 279] on span "Night Shift" at bounding box center [536, 281] width 56 height 12
click at [298, 316] on span "AJHAZ101 (Upcoming) - U73528 DXB" at bounding box center [294, 313] width 195 height 12
click at [253, 672] on p "Submit" at bounding box center [261, 674] width 34 height 14
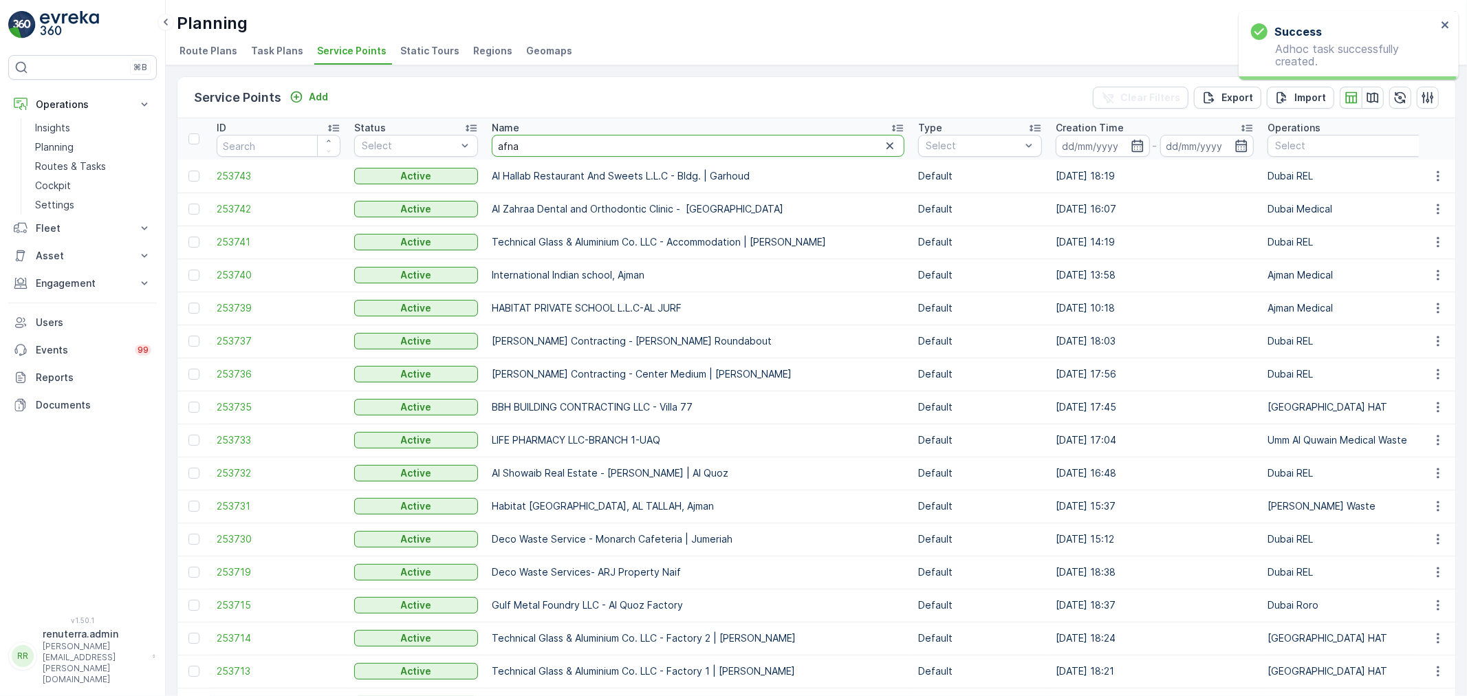
type input "afnan"
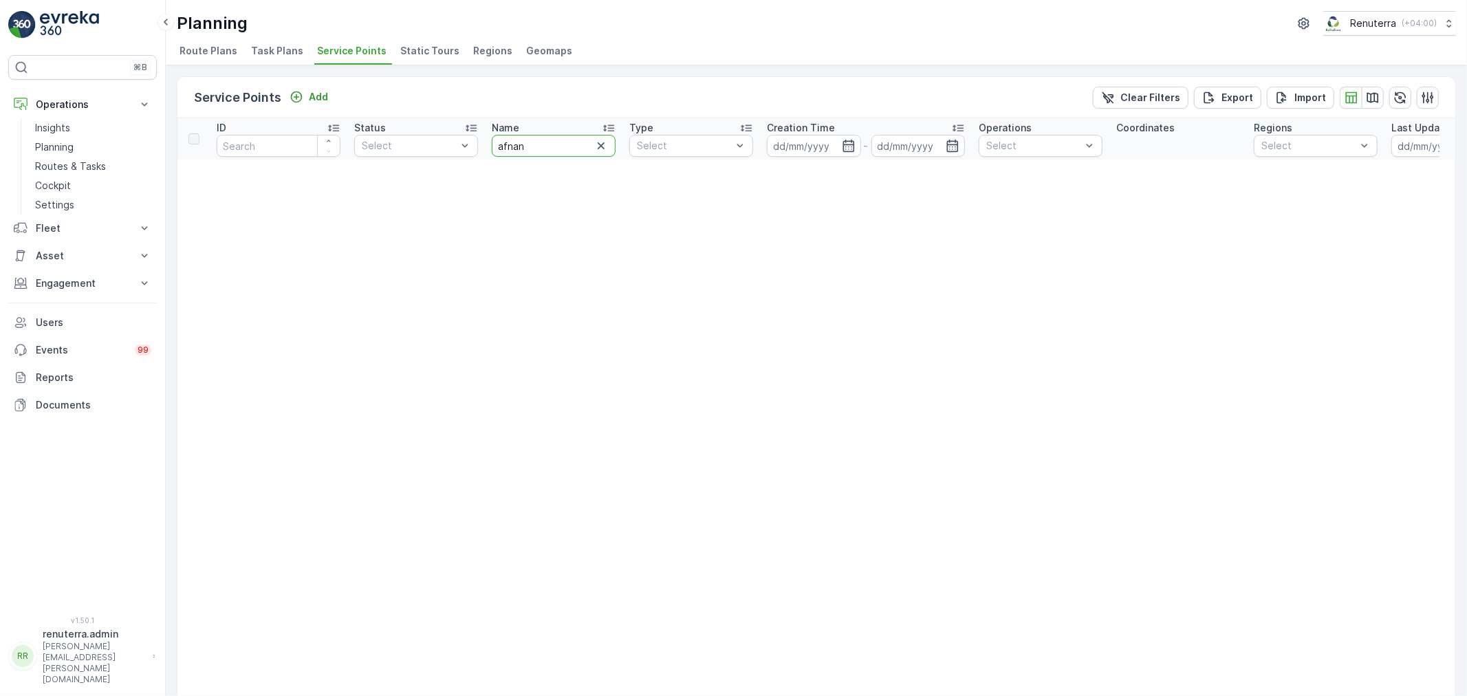
drag, startPoint x: 541, startPoint y: 145, endPoint x: 479, endPoint y: 143, distance: 62.6
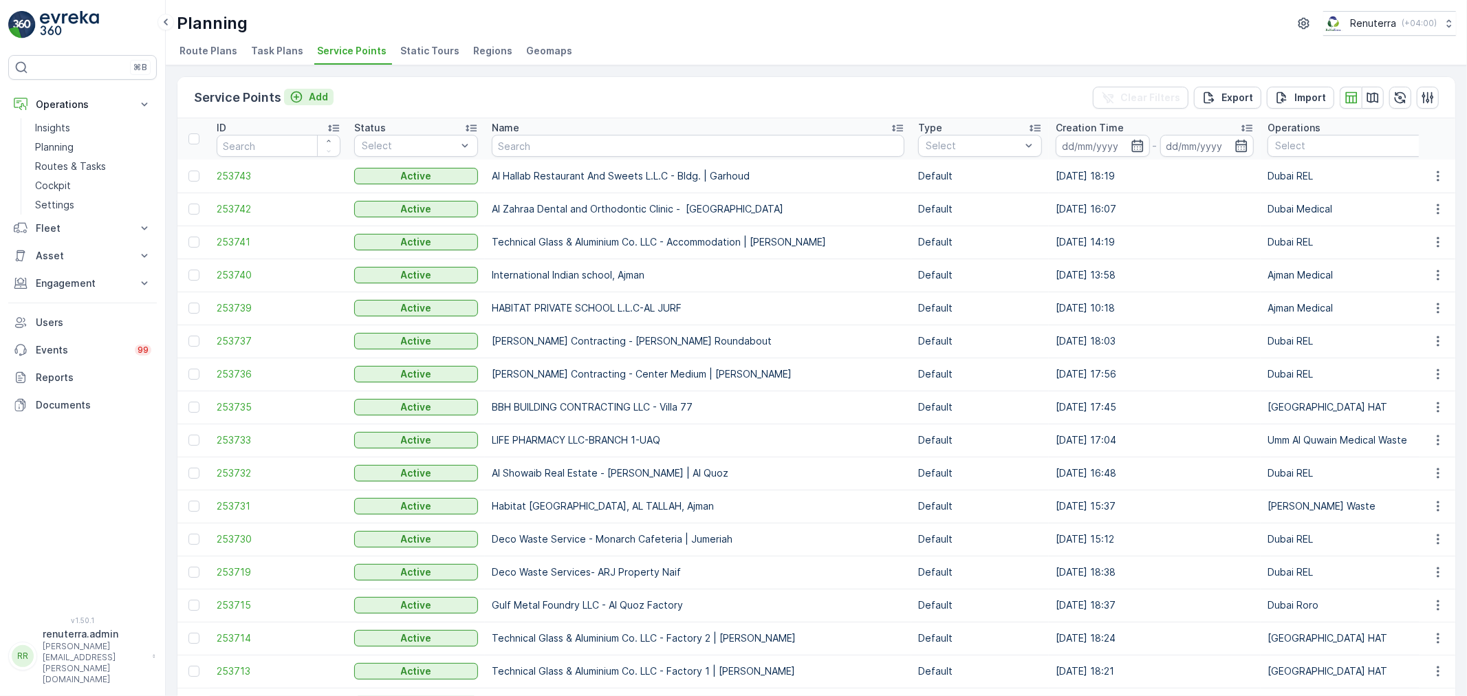
click at [318, 94] on p "Add" at bounding box center [318, 97] width 19 height 14
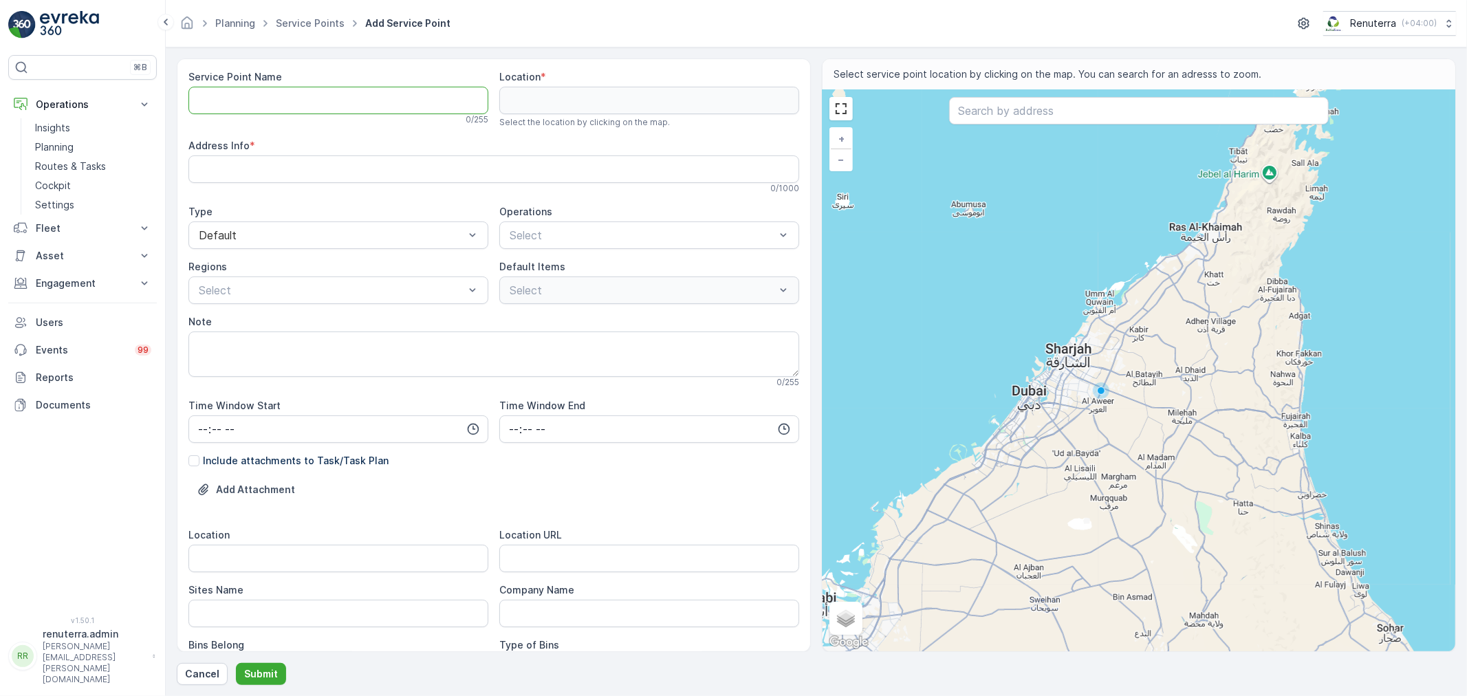
click at [321, 101] on Name "Service Point Name" at bounding box center [338, 101] width 300 height 28
paste Name "AFNAN PERFUMES"
type Name "AFNAN PERFUMES - AJMAN"
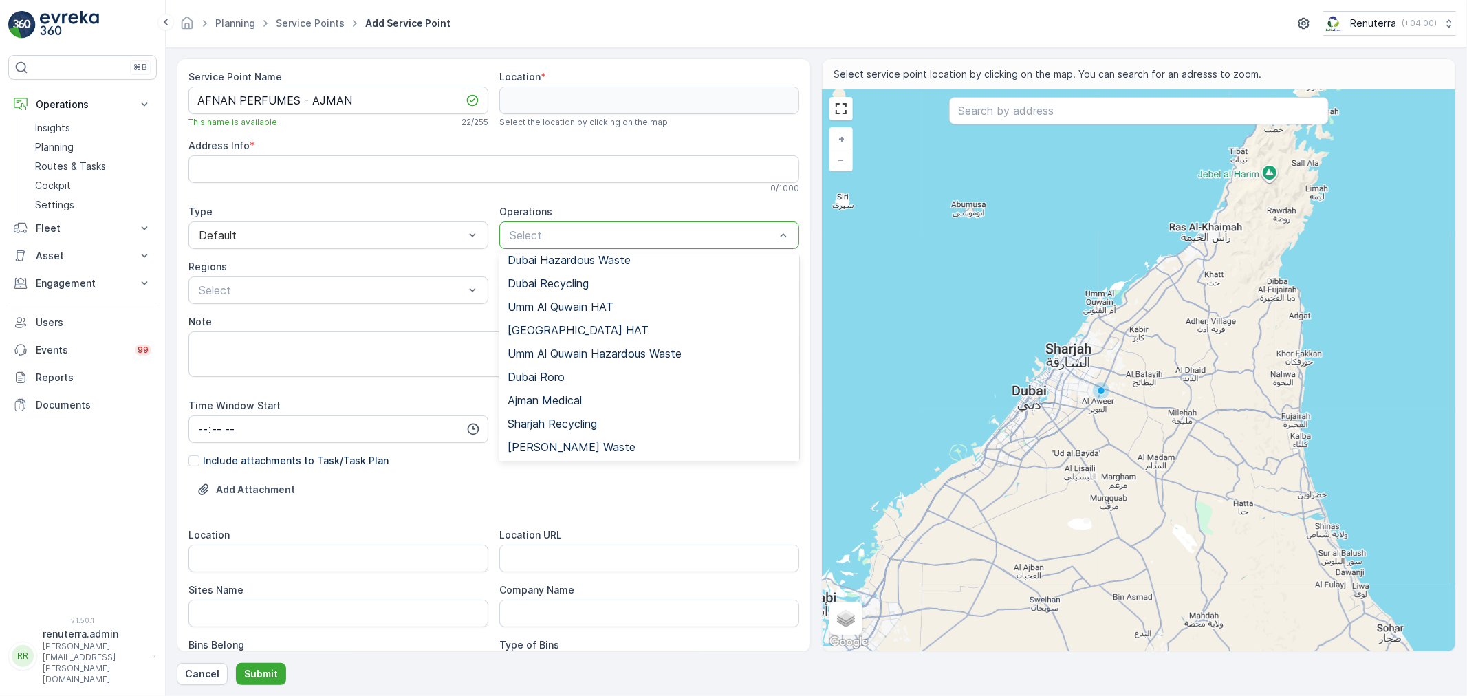
scroll to position [153, 0]
click at [594, 442] on span "[PERSON_NAME] Waste" at bounding box center [572, 443] width 128 height 12
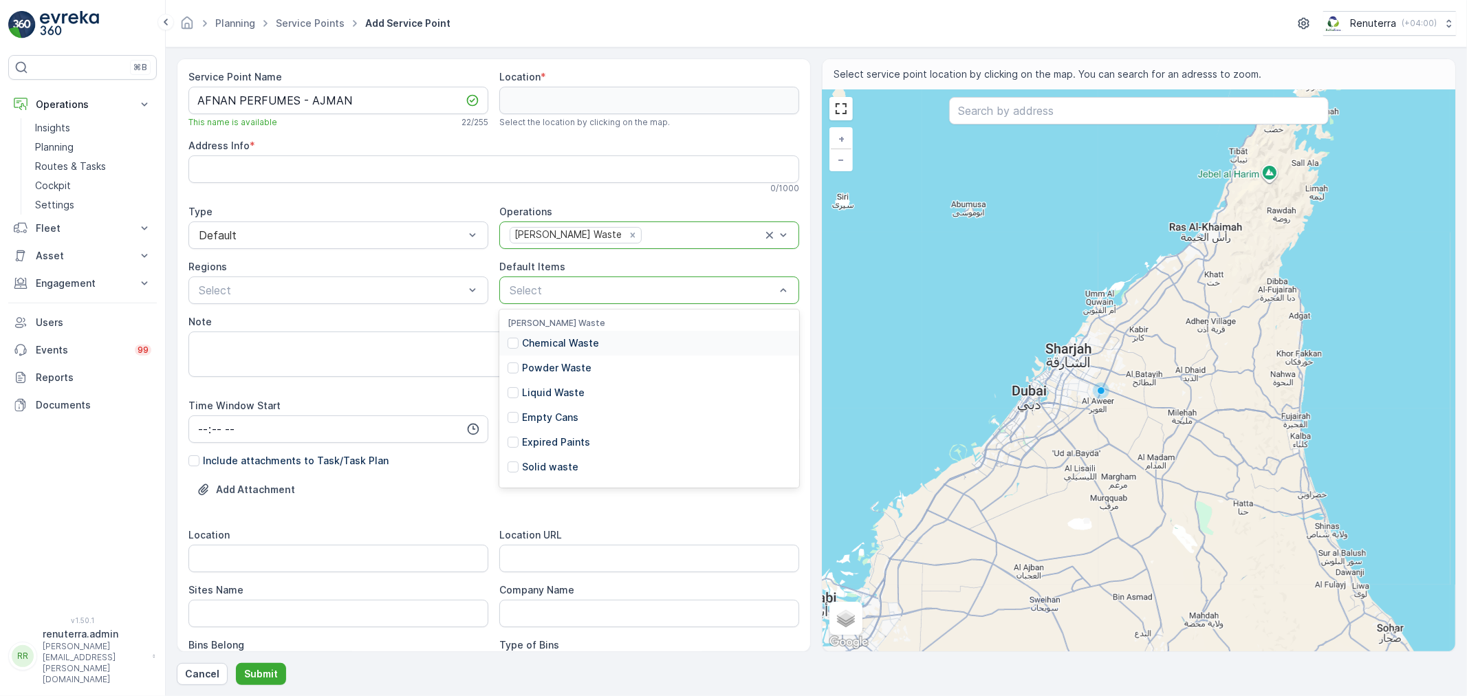
click at [587, 345] on p "Chemical Waste" at bounding box center [560, 343] width 77 height 14
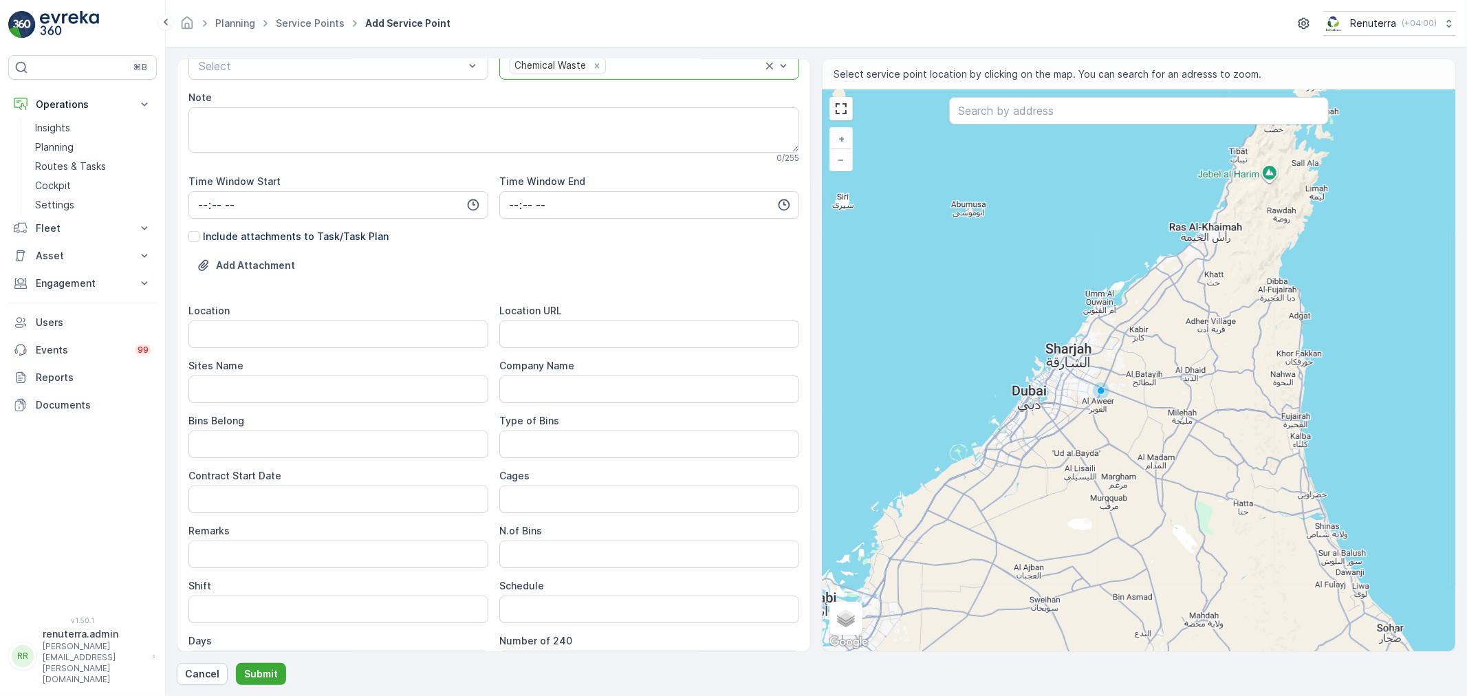
scroll to position [229, 0]
click at [281, 335] on input "Location" at bounding box center [338, 330] width 300 height 28
type input "AJMAN"
click at [210, 374] on Name "Sites Name" at bounding box center [338, 385] width 300 height 28
paste Name "AJMAN"
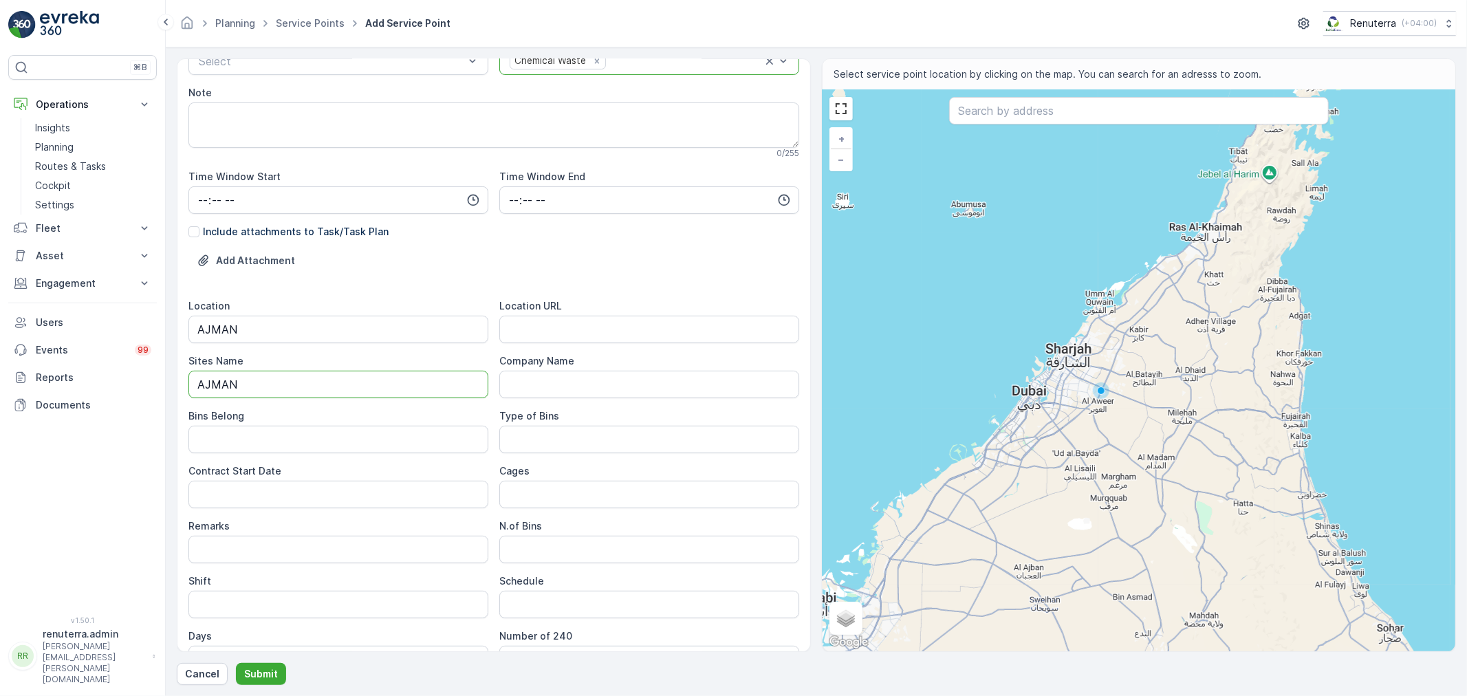
type Name "AJMAN"
click at [567, 337] on URL "Location URL" at bounding box center [649, 330] width 300 height 28
paste URL "https://maps.app.goo.gl/EAoTSUV6vcS3bbAQ9"
type URL "https://maps.app.goo.gl/EAoTSUV6vcS3bbAQ9"
click at [313, 444] on Belong "Bins Belong" at bounding box center [338, 440] width 300 height 28
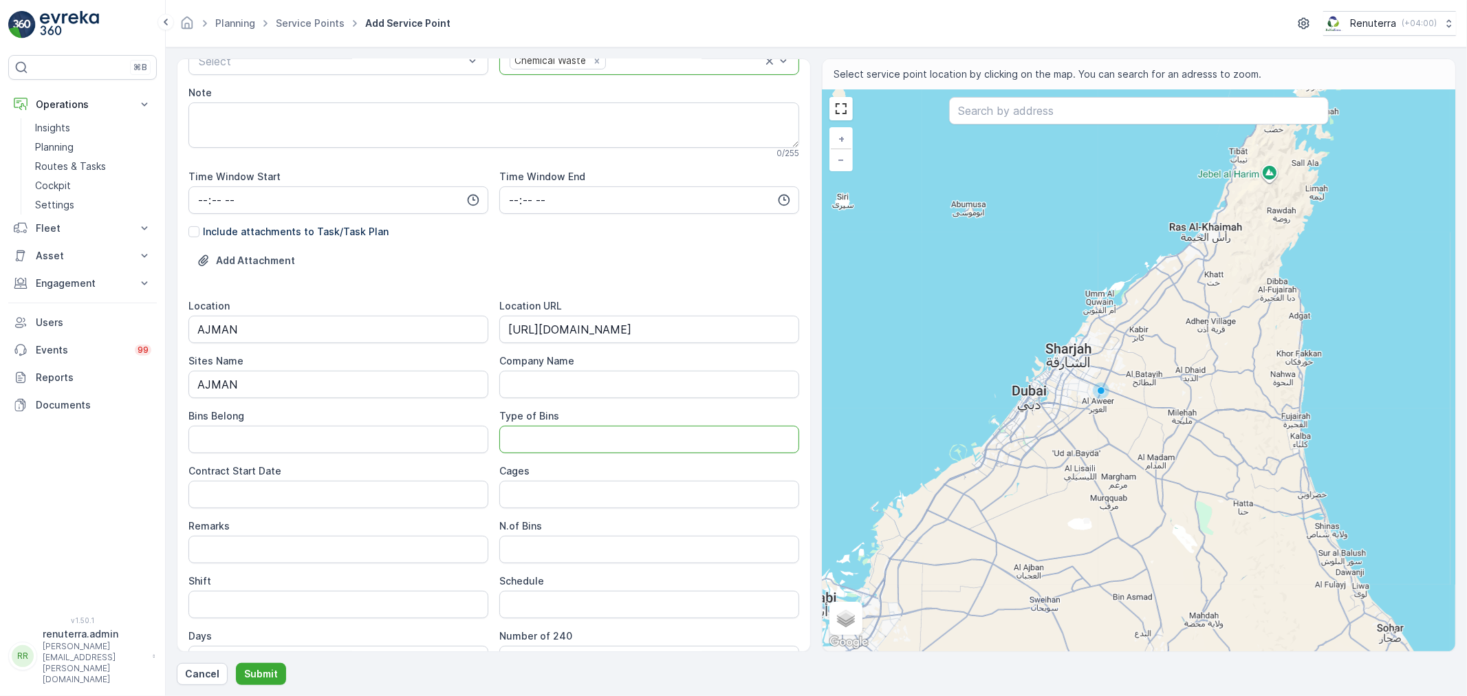
click at [541, 443] on Bins "Type of Bins" at bounding box center [649, 440] width 300 height 28
click at [292, 497] on Date "Contract Start Date" at bounding box center [338, 495] width 300 height 28
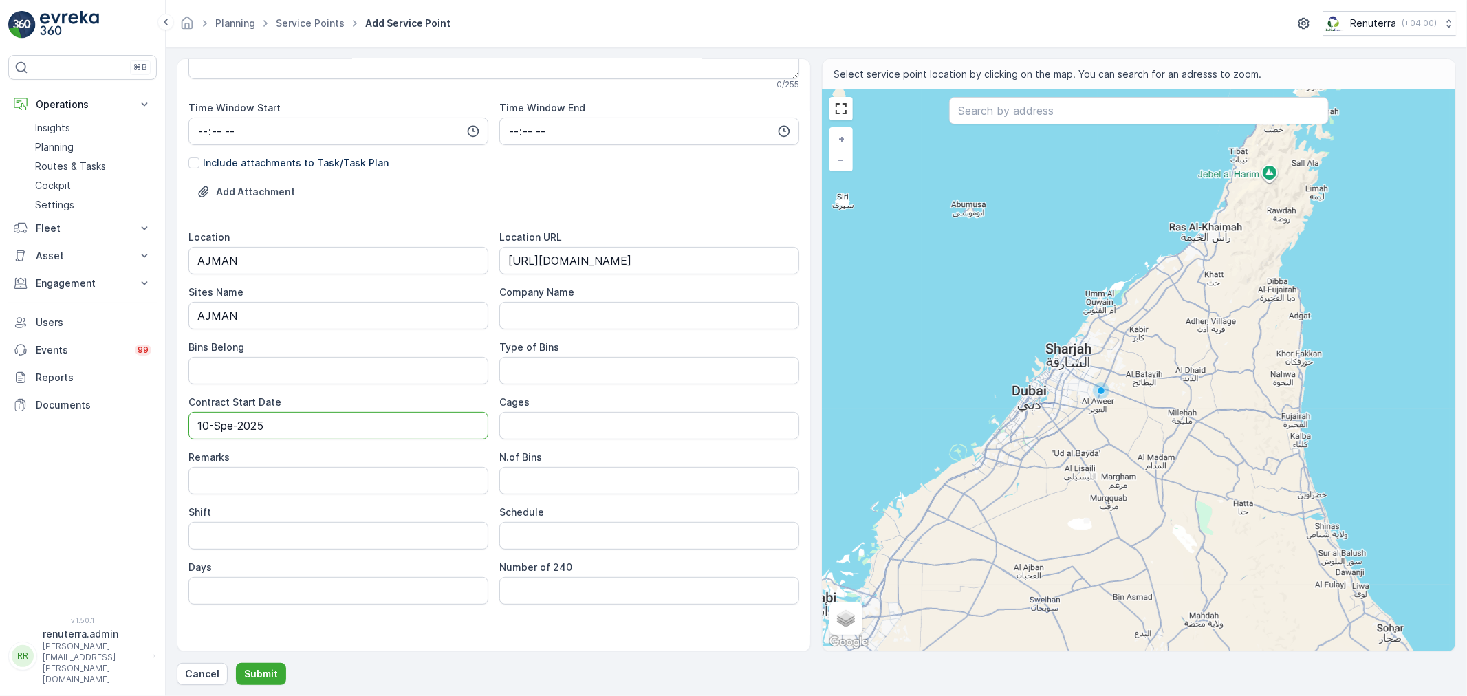
scroll to position [306, 0]
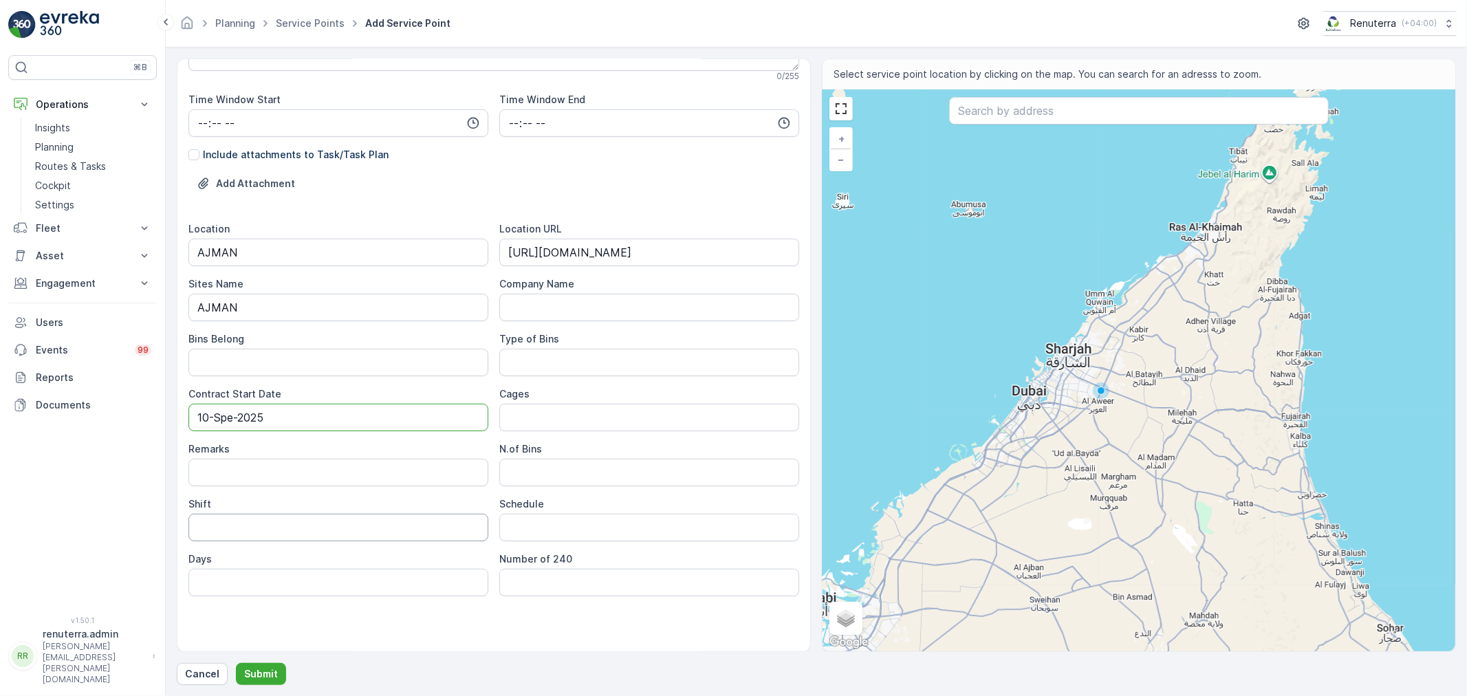
type Date "10-Spe-2025"
click at [296, 532] on input "Shift" at bounding box center [338, 528] width 300 height 28
type input "Day Shift"
click at [569, 519] on input "Schedule" at bounding box center [649, 528] width 300 height 28
type input "On Call Basis"
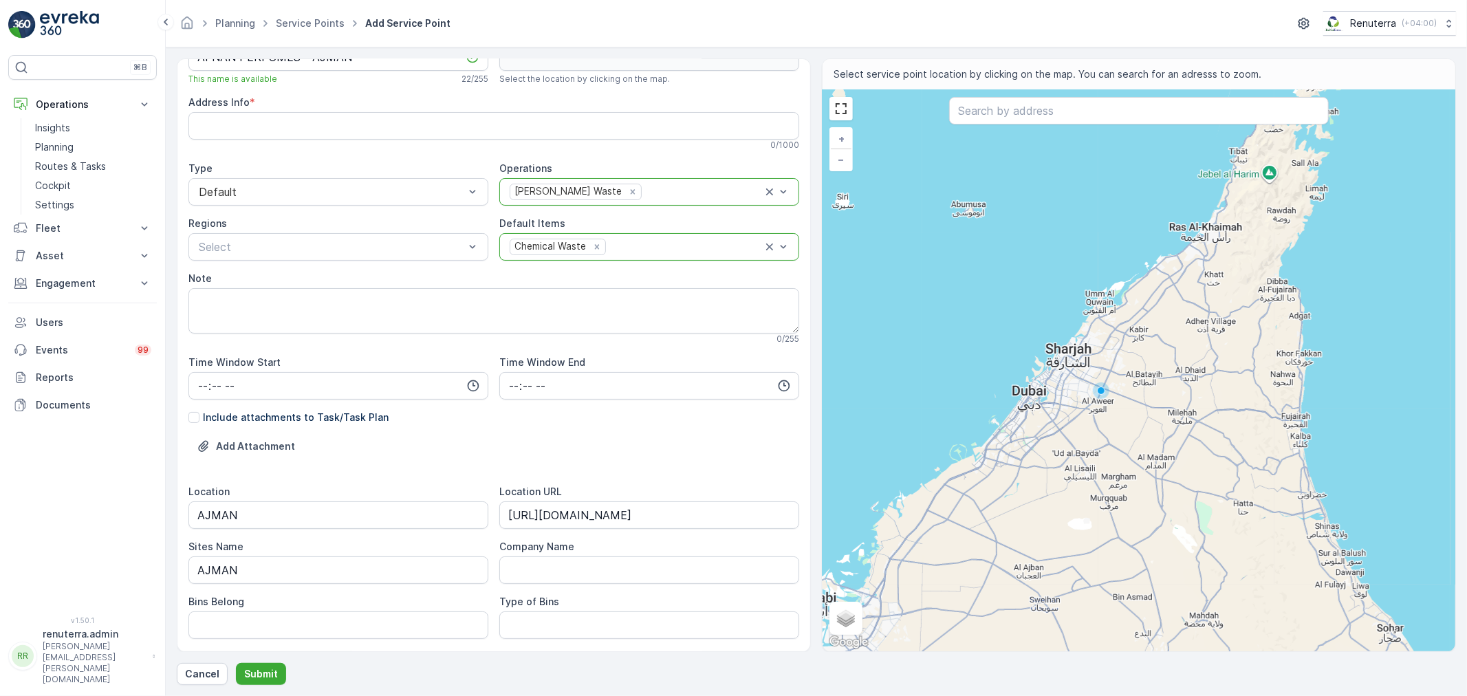
scroll to position [0, 0]
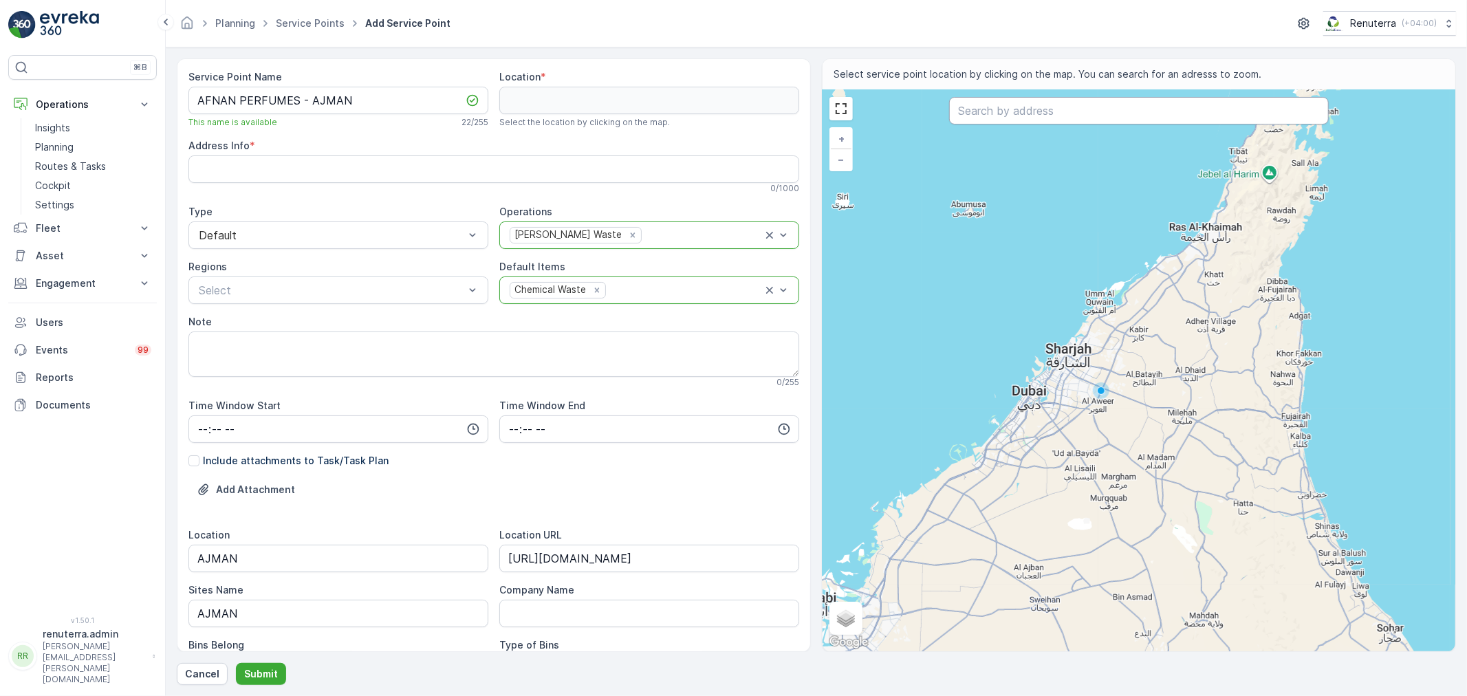
click at [1023, 111] on input "text" at bounding box center [1139, 111] width 380 height 28
paste input "Afnan Perfumes - Head Office"
type input "Afnan Perfumes - Head Office"
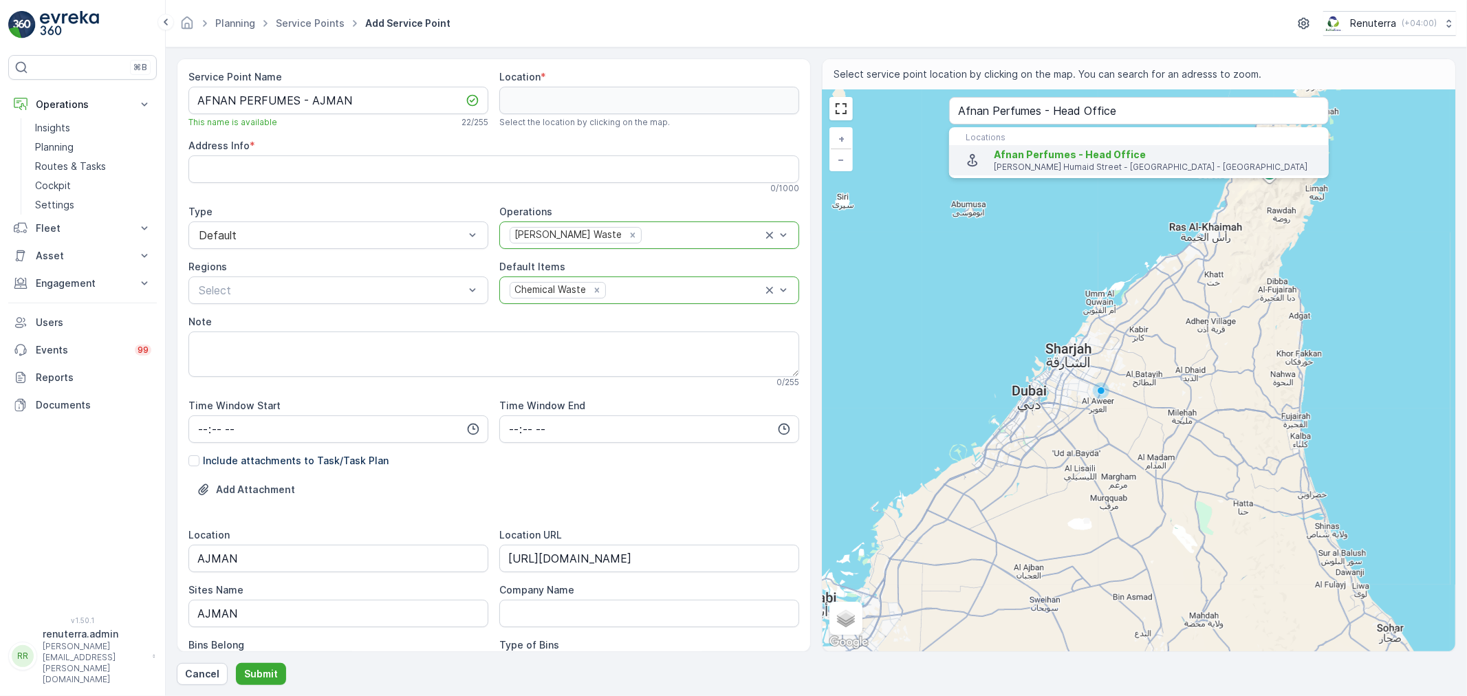
click at [991, 153] on div "Afnan Perfumes - Head Office Sheikh Ammar Bin Humaid Street - Ajman - United Ar…" at bounding box center [1139, 160] width 358 height 25
type input "25.4342768,55.5225149"
type Info "Sheikh Ammar Bin Humaid St - Al Jerf Industrial 1 - Ajman - United Arab Emirates"
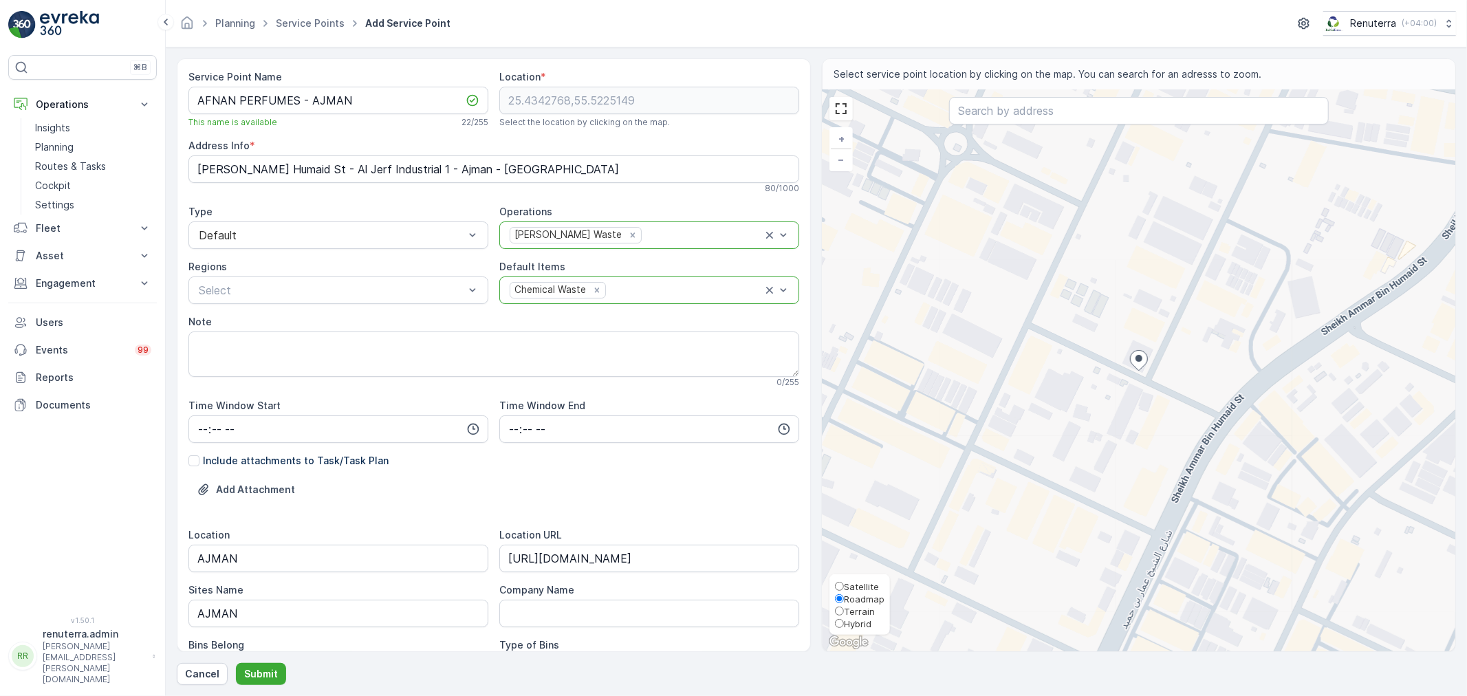
click at [851, 581] on span "Satellite" at bounding box center [861, 586] width 35 height 11
click at [844, 582] on input "Satellite" at bounding box center [839, 586] width 9 height 9
radio input "true"
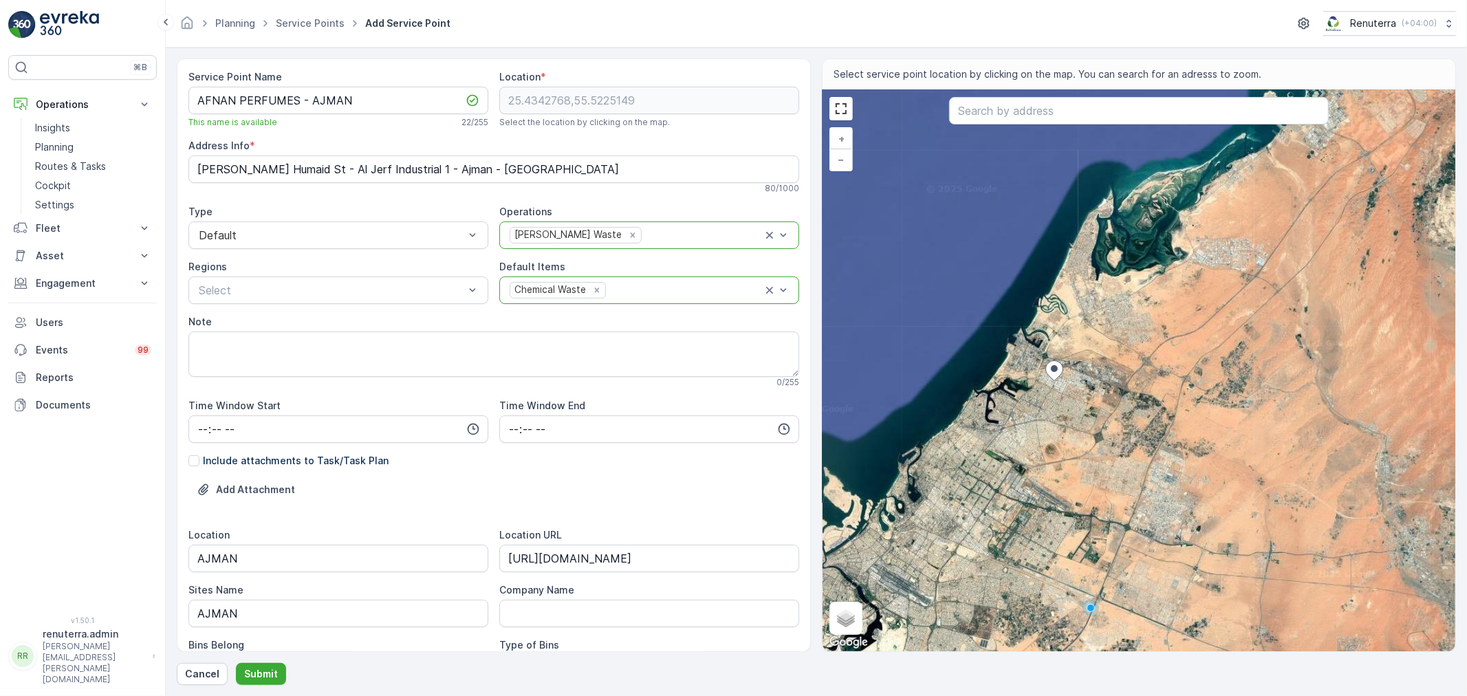
drag, startPoint x: 1149, startPoint y: 497, endPoint x: 1074, endPoint y: 448, distance: 89.1
click at [1074, 448] on div "+ − Satellite Roadmap Terrain Hybrid Leaflet Keyboard shortcuts Map Data Image …" at bounding box center [1139, 370] width 633 height 561
click at [861, 596] on span "Roadmap" at bounding box center [864, 599] width 41 height 11
click at [844, 596] on input "Roadmap" at bounding box center [839, 598] width 9 height 9
radio input "true"
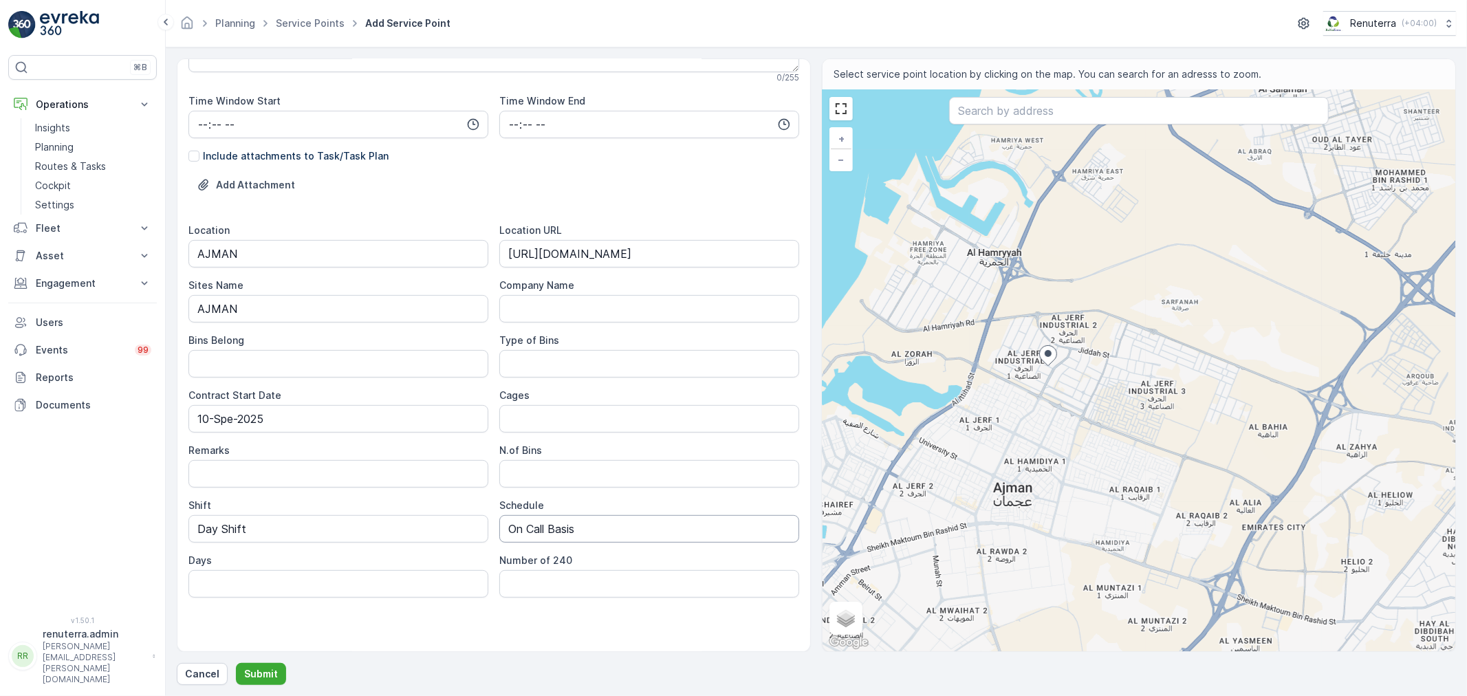
scroll to position [306, 0]
click at [264, 669] on p "Submit" at bounding box center [261, 674] width 34 height 14
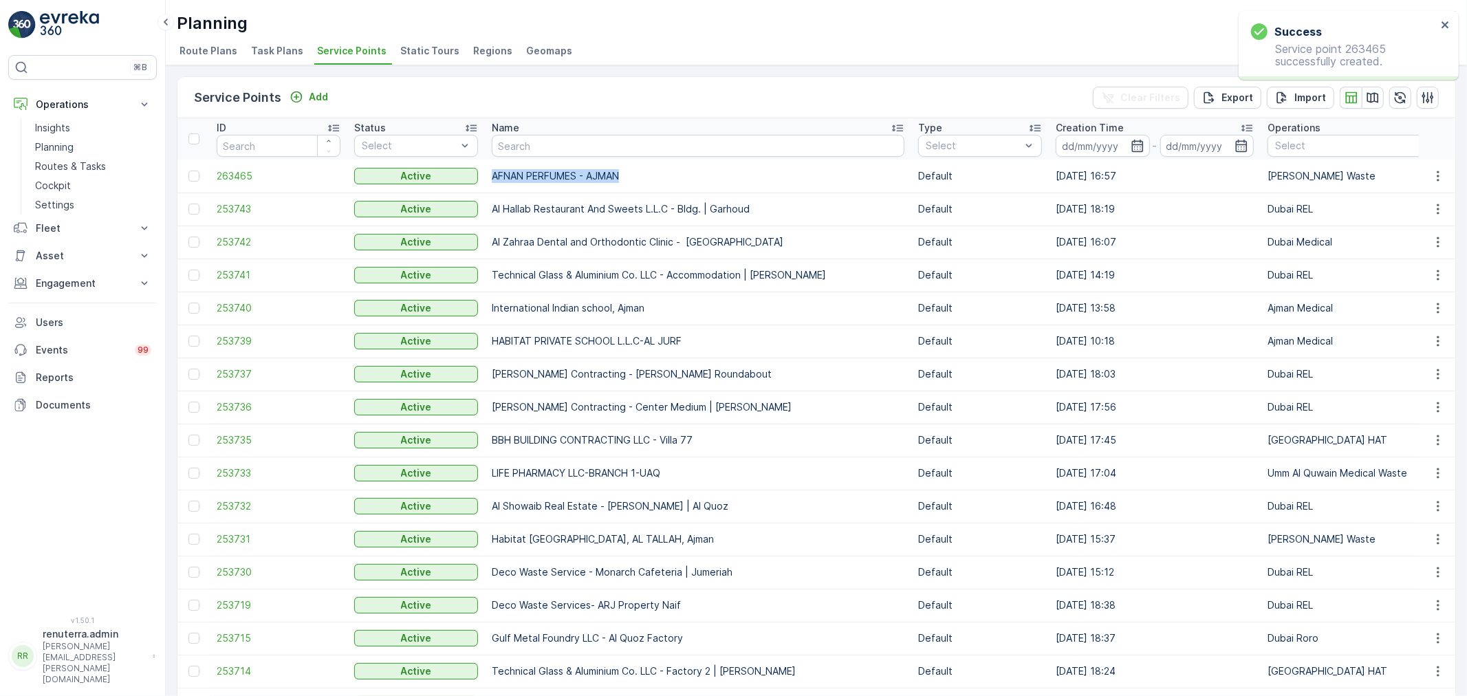
drag, startPoint x: 493, startPoint y: 177, endPoint x: 642, endPoint y: 176, distance: 150.0
click at [642, 176] on p "AFNAN PERFUMES - AJMAN" at bounding box center [698, 176] width 413 height 14
copy p "AFNAN PERFUMES - AJMAN"
click at [80, 281] on p "Engagement" at bounding box center [83, 284] width 94 height 14
click at [64, 327] on p "Entities" at bounding box center [52, 326] width 34 height 14
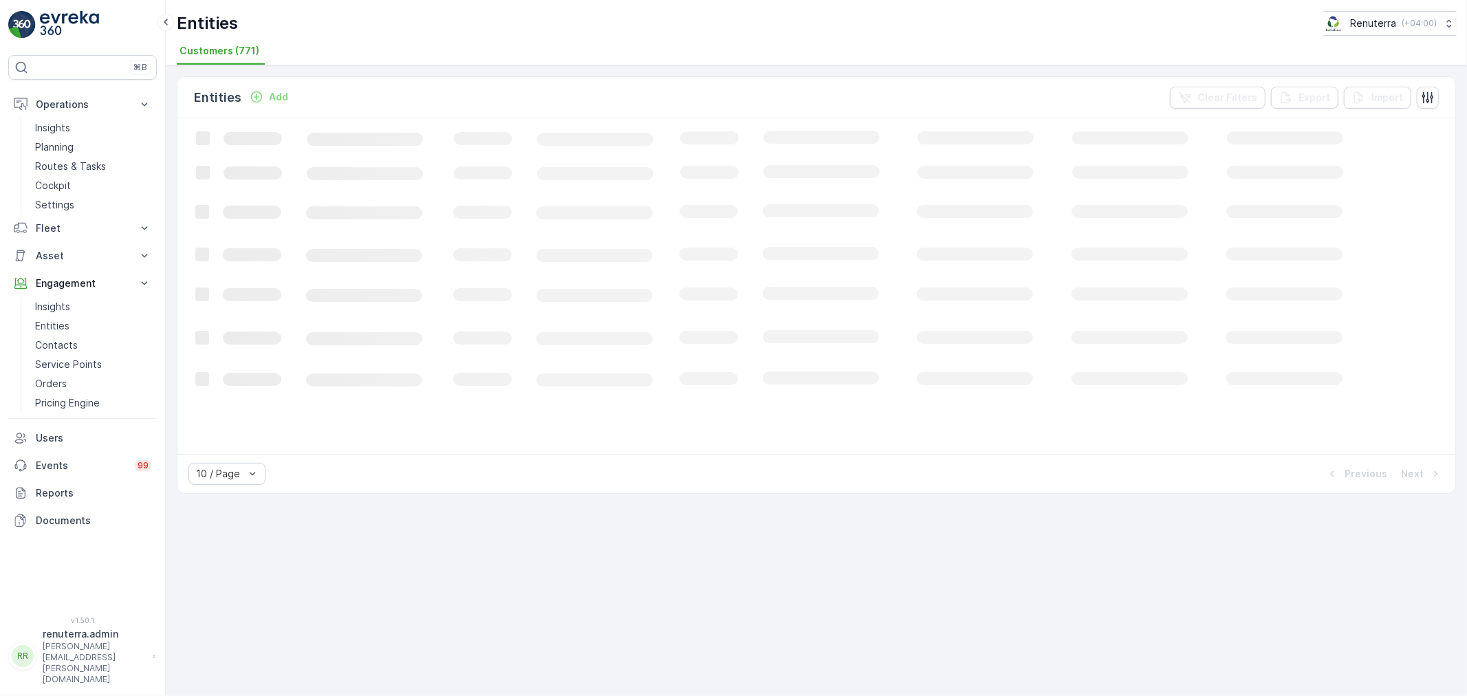
click at [285, 98] on button "Add" at bounding box center [269, 97] width 50 height 17
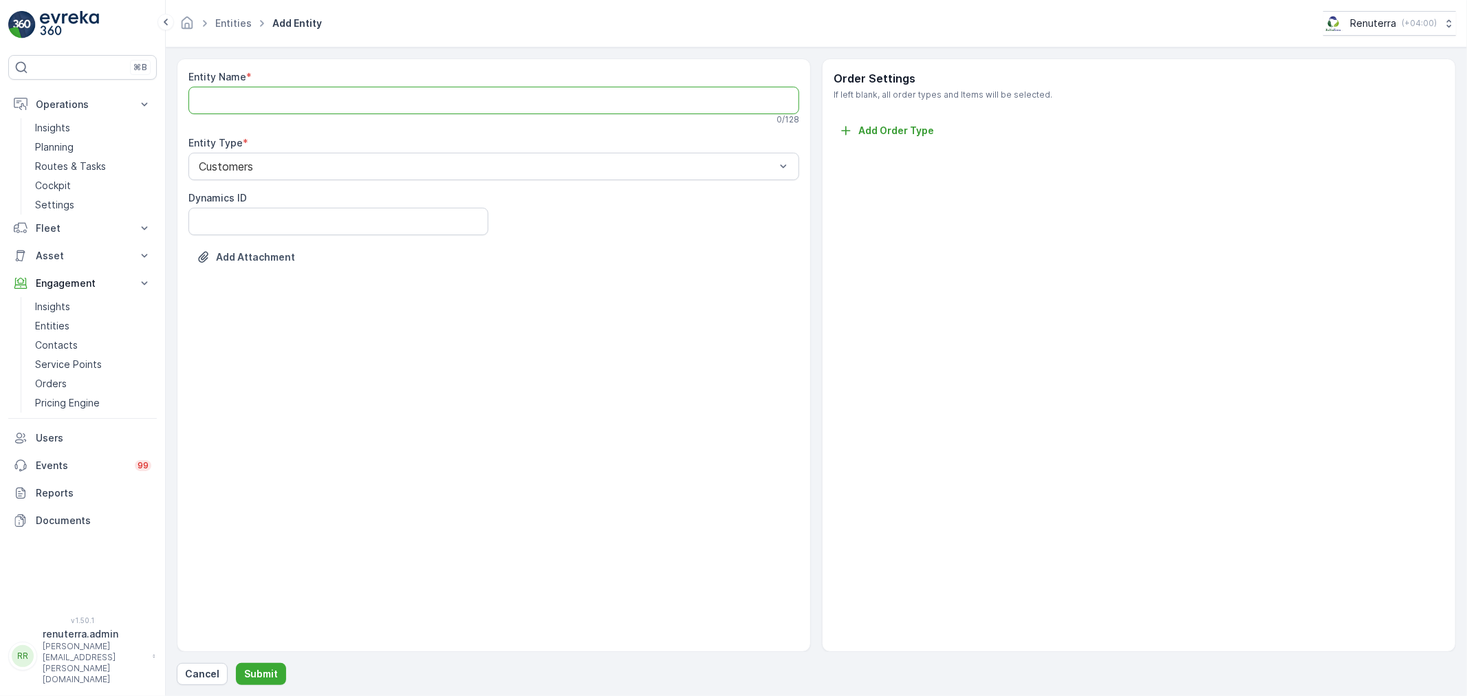
click at [289, 96] on Name "Entity Name" at bounding box center [493, 101] width 611 height 28
paste Name "AFNAN PERFUMES - AJMAN"
type Name "AFNAN PERFUMES - AJMAN"
click at [259, 674] on p "Submit" at bounding box center [261, 674] width 34 height 14
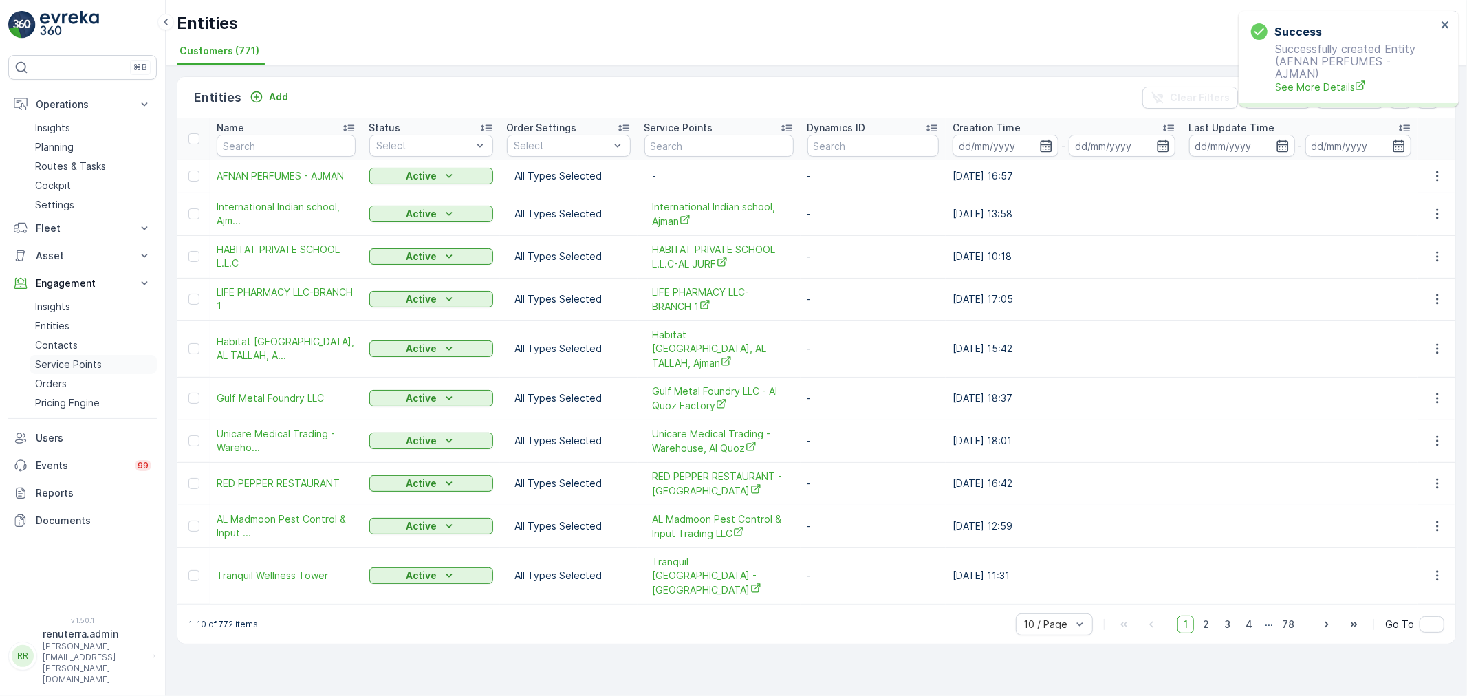
click at [88, 365] on p "Service Points" at bounding box center [68, 365] width 67 height 14
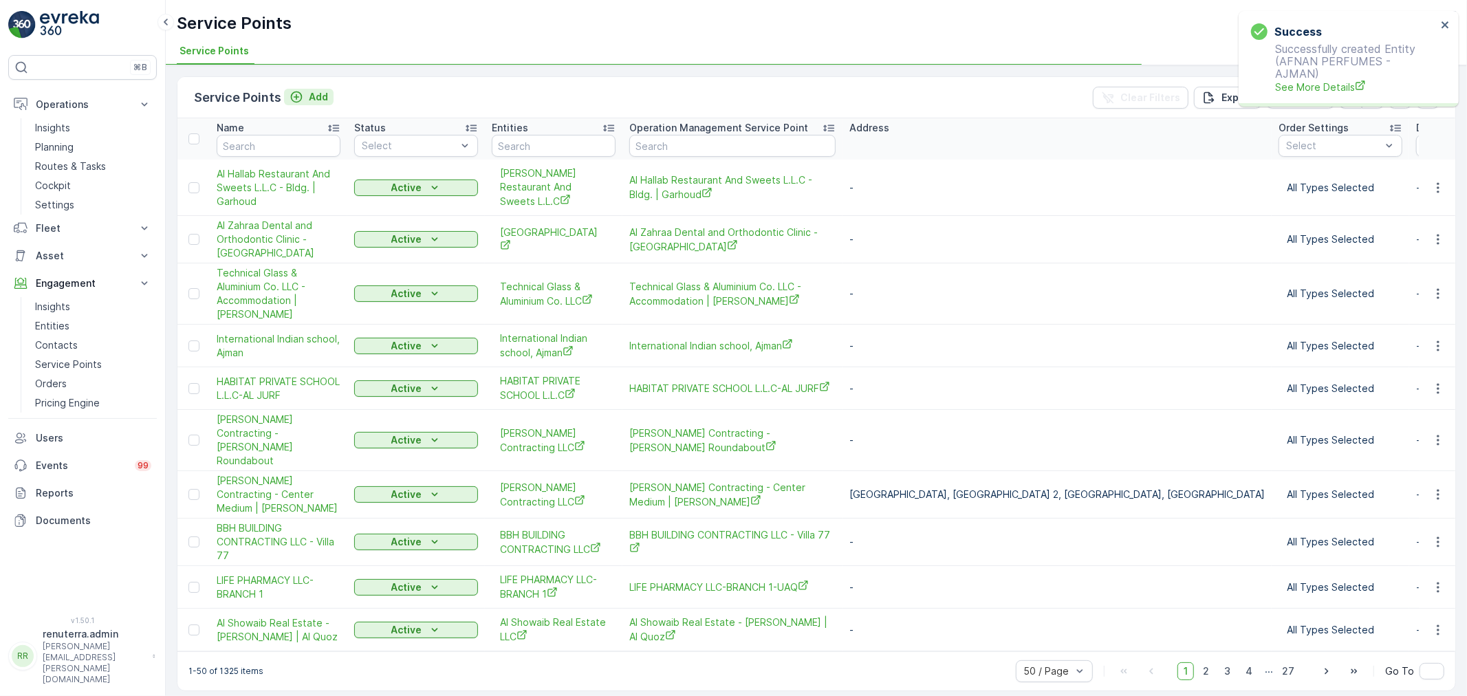
click at [309, 98] on p "Add" at bounding box center [318, 97] width 19 height 14
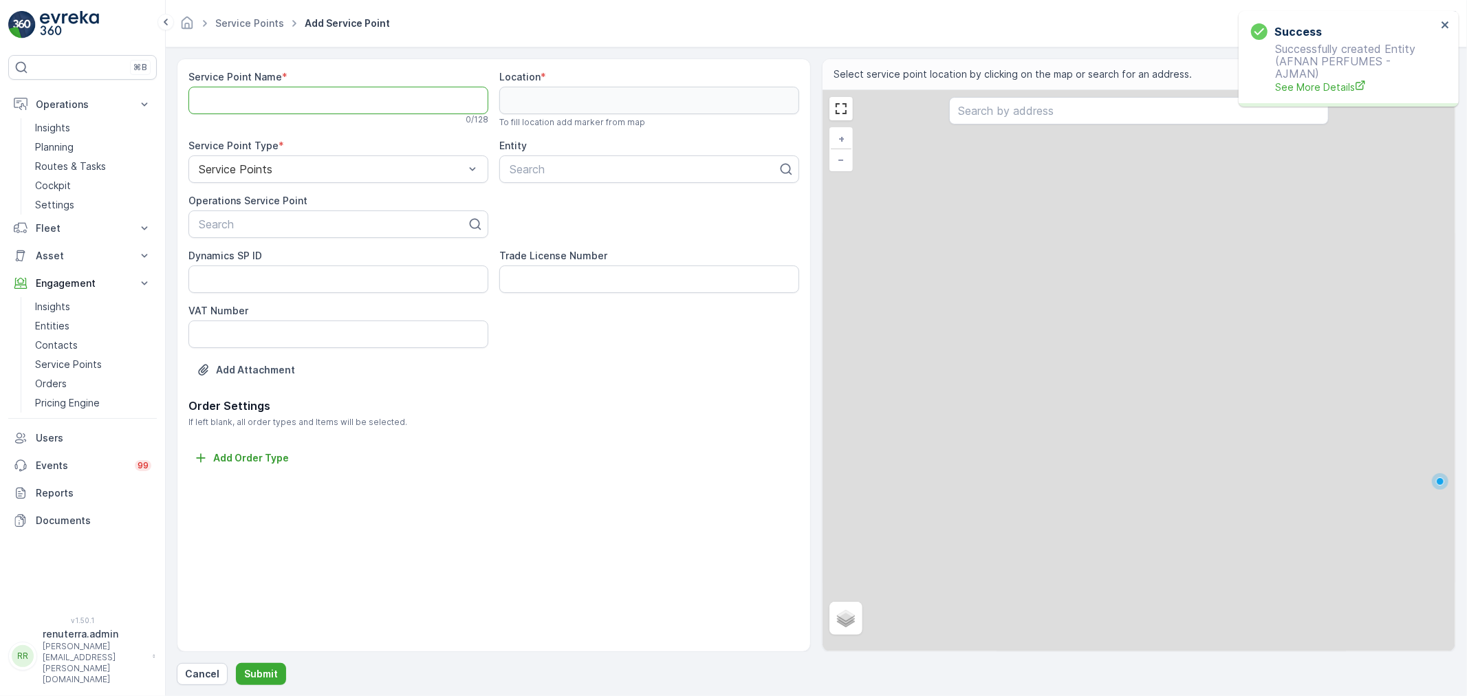
click at [258, 105] on Name "Service Point Name" at bounding box center [338, 101] width 300 height 28
paste Name "AFNAN PERFUMES - AJMAN"
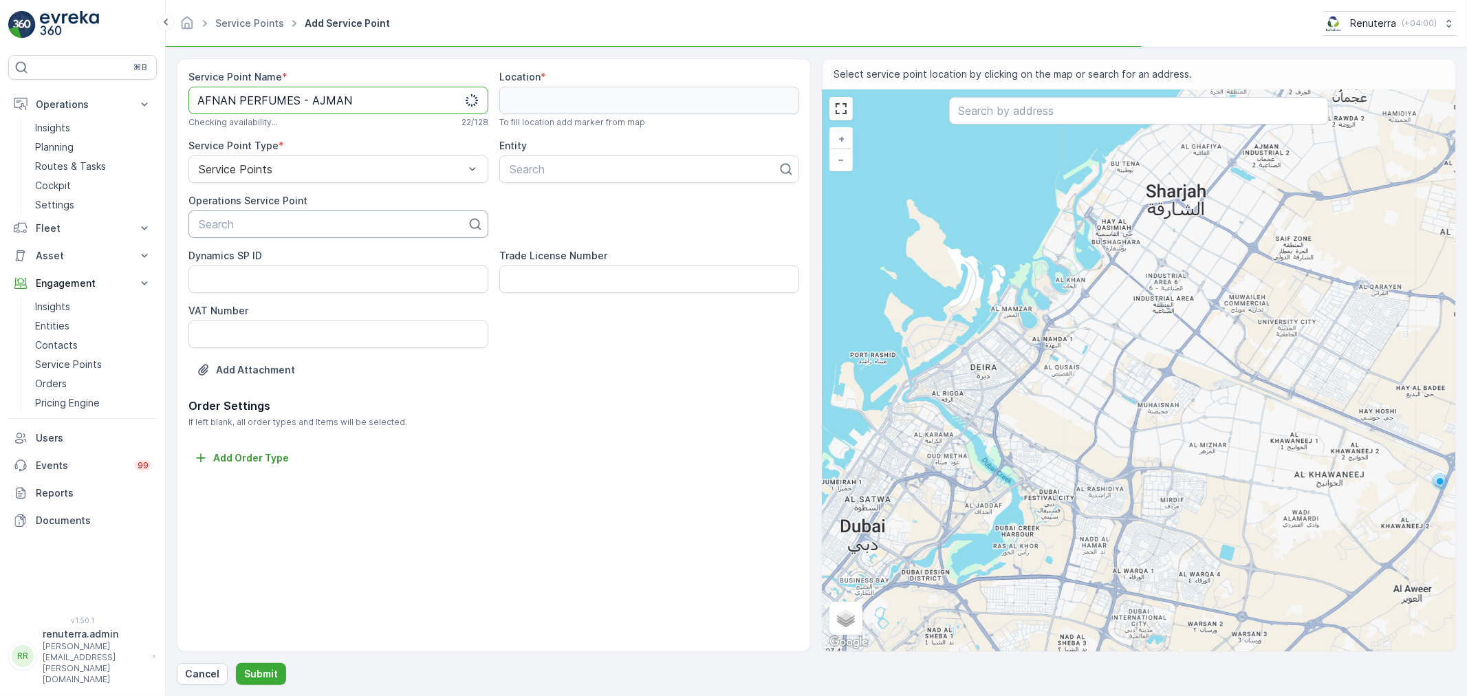
type Name "AFNAN PERFUMES - AJMAN"
click at [301, 223] on div at bounding box center [332, 224] width 271 height 12
paste input "AFNAN PERFUMES - AJMAN"
type input "AFNAN PERFUMES - AJMAN"
click at [303, 260] on span "AFNAN PERFUMES - AJMAN" at bounding box center [274, 258] width 155 height 12
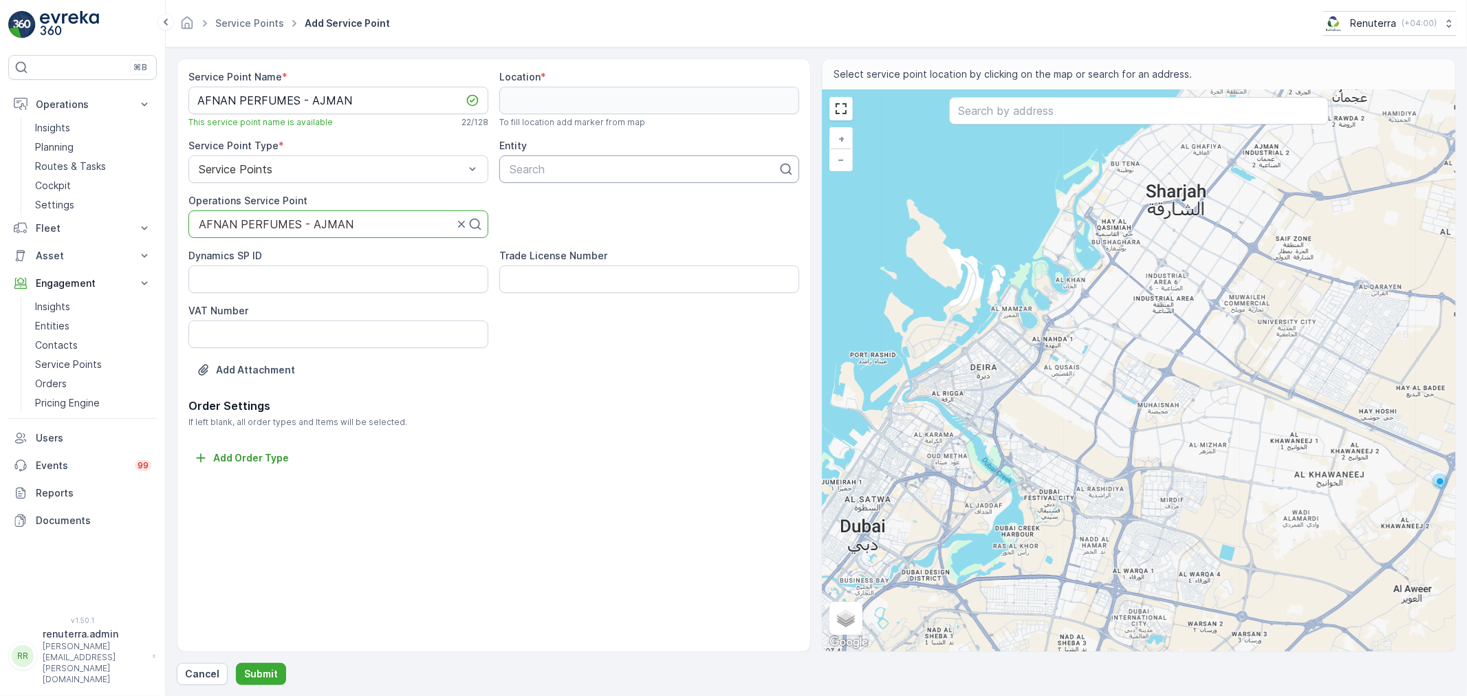
click at [595, 169] on div at bounding box center [643, 169] width 271 height 12
type input "afn"
click at [582, 205] on span "AFNAN PERFUMES - AJMAN" at bounding box center [585, 203] width 155 height 12
click at [1069, 111] on input "text" at bounding box center [1139, 111] width 380 height 28
paste input "Afnan Perfumes - Head Office"
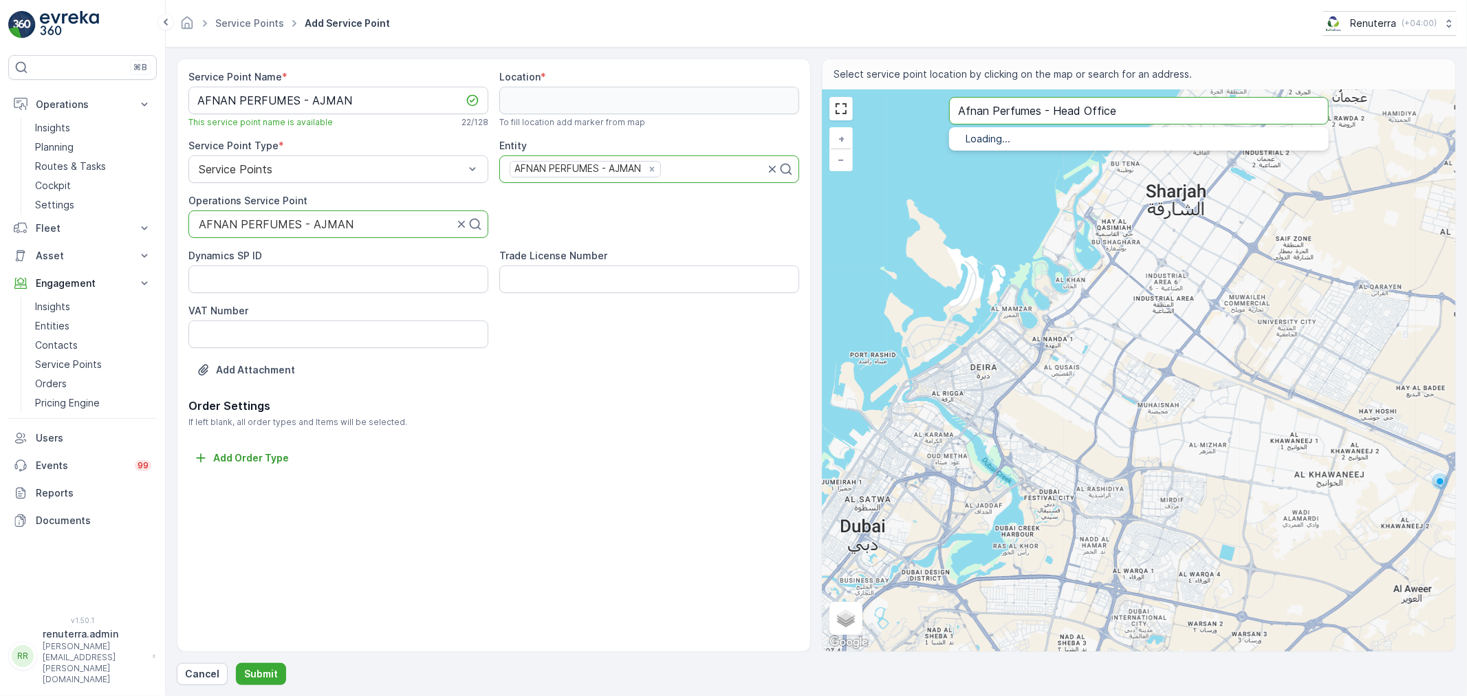
type input "Afnan Perfumes - Head Office"
click at [1036, 158] on span "Afnan Perfumes - Head Office" at bounding box center [1070, 155] width 152 height 12
type input "25.4342768,55.5225149"
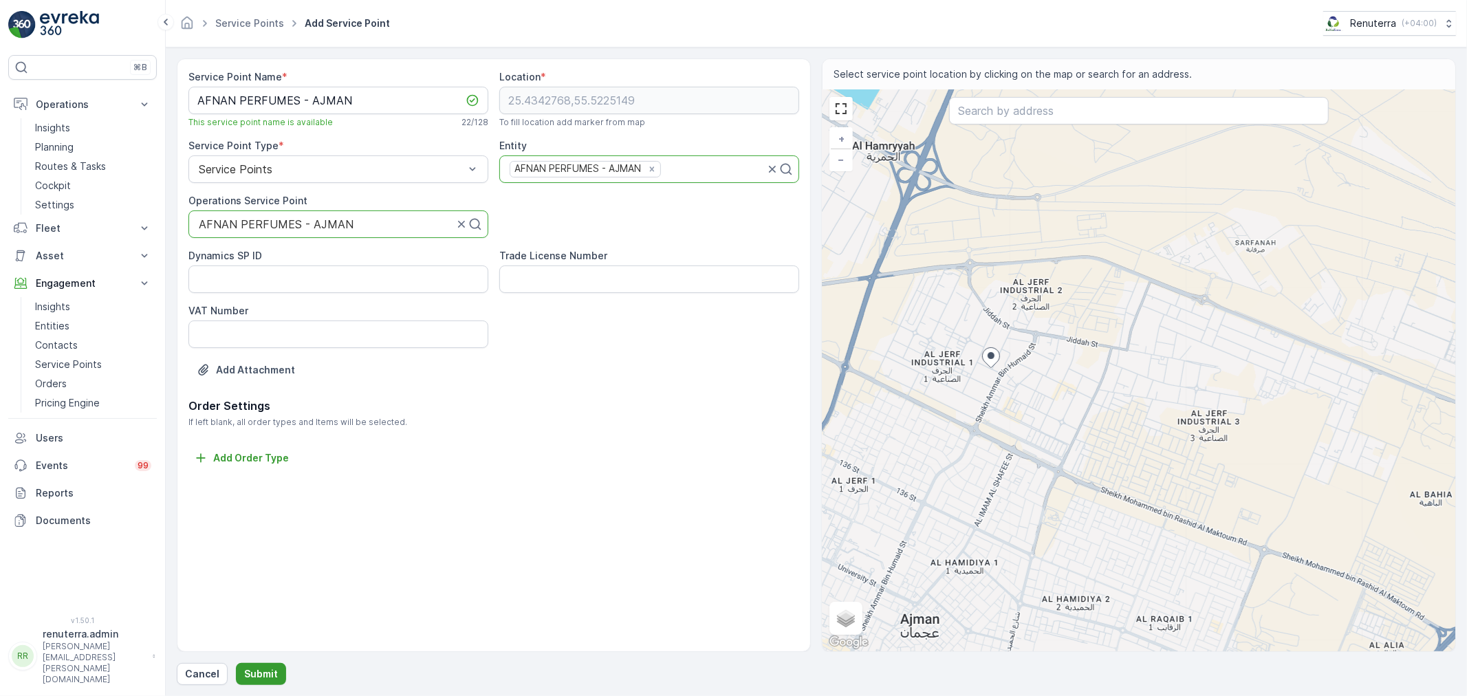
click at [270, 666] on button "Submit" at bounding box center [261, 674] width 50 height 22
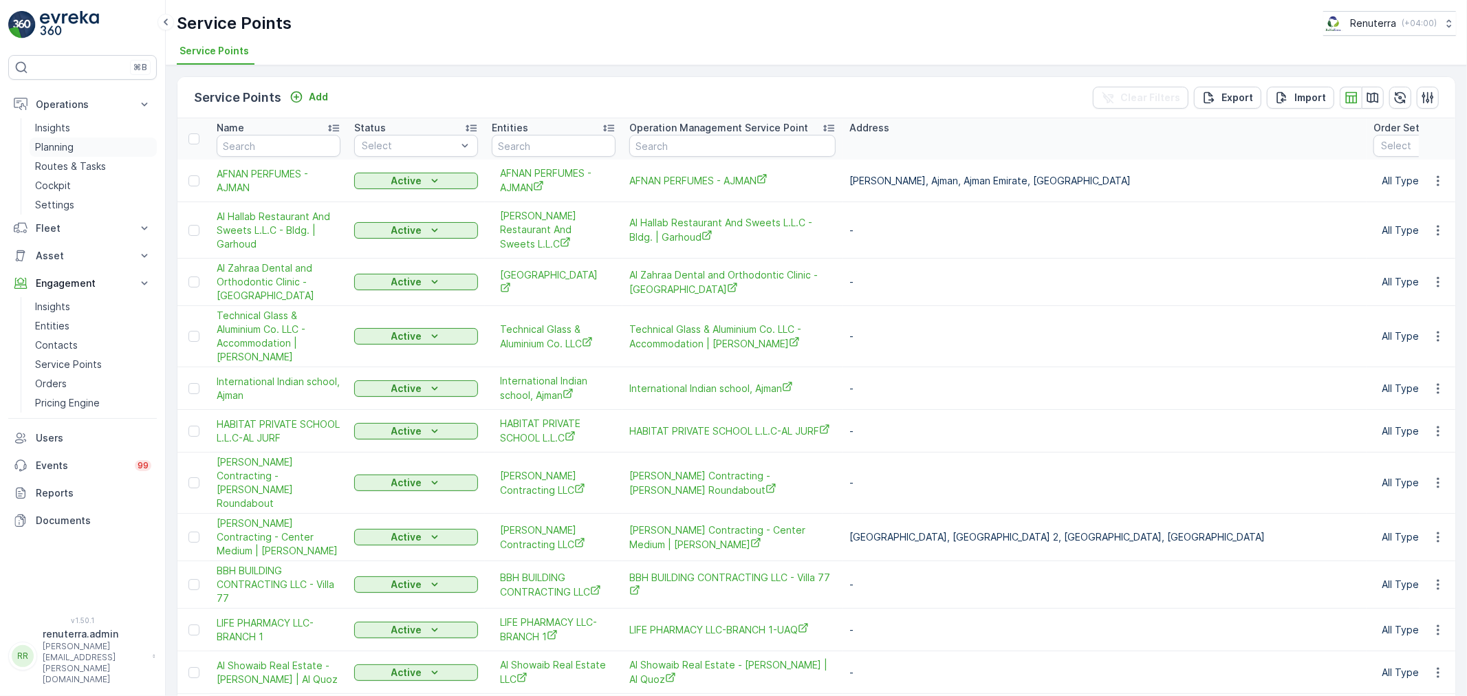
click at [58, 146] on p "Planning" at bounding box center [54, 147] width 39 height 14
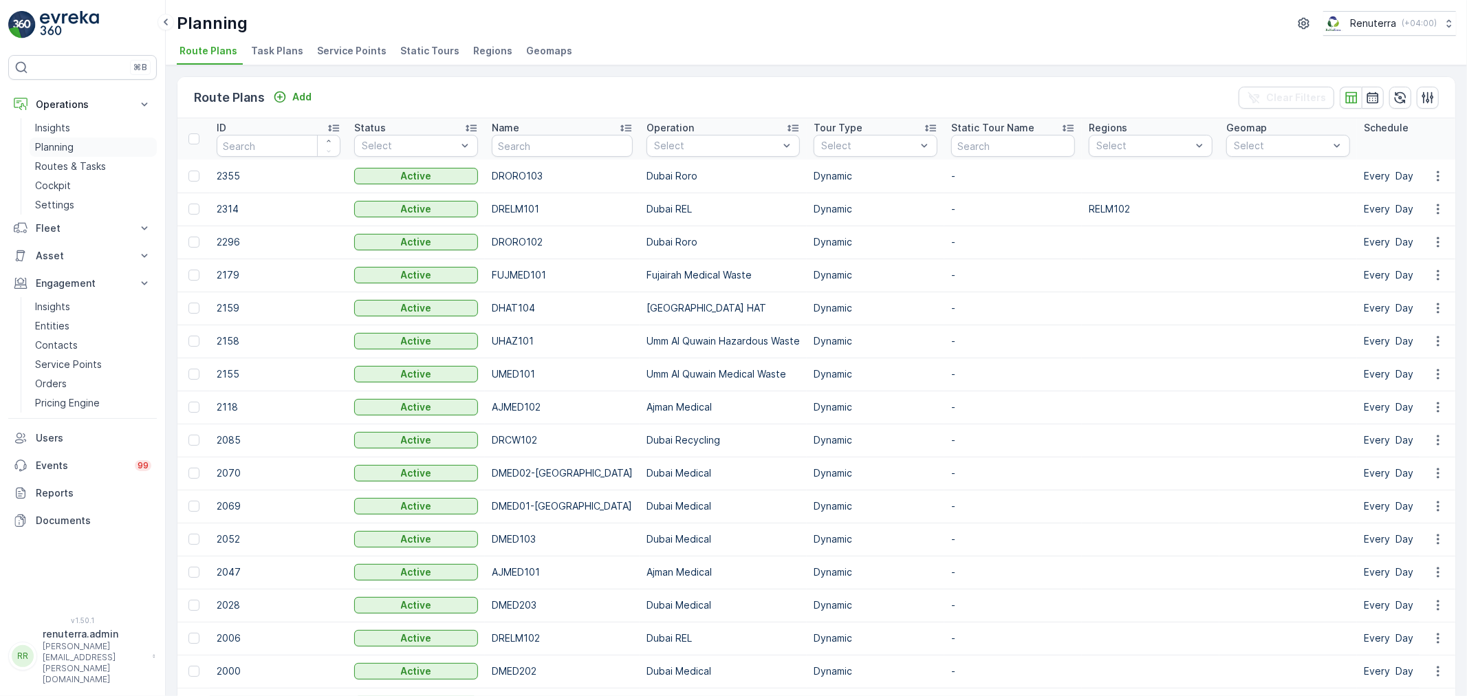
click at [69, 146] on p "Planning" at bounding box center [54, 147] width 39 height 14
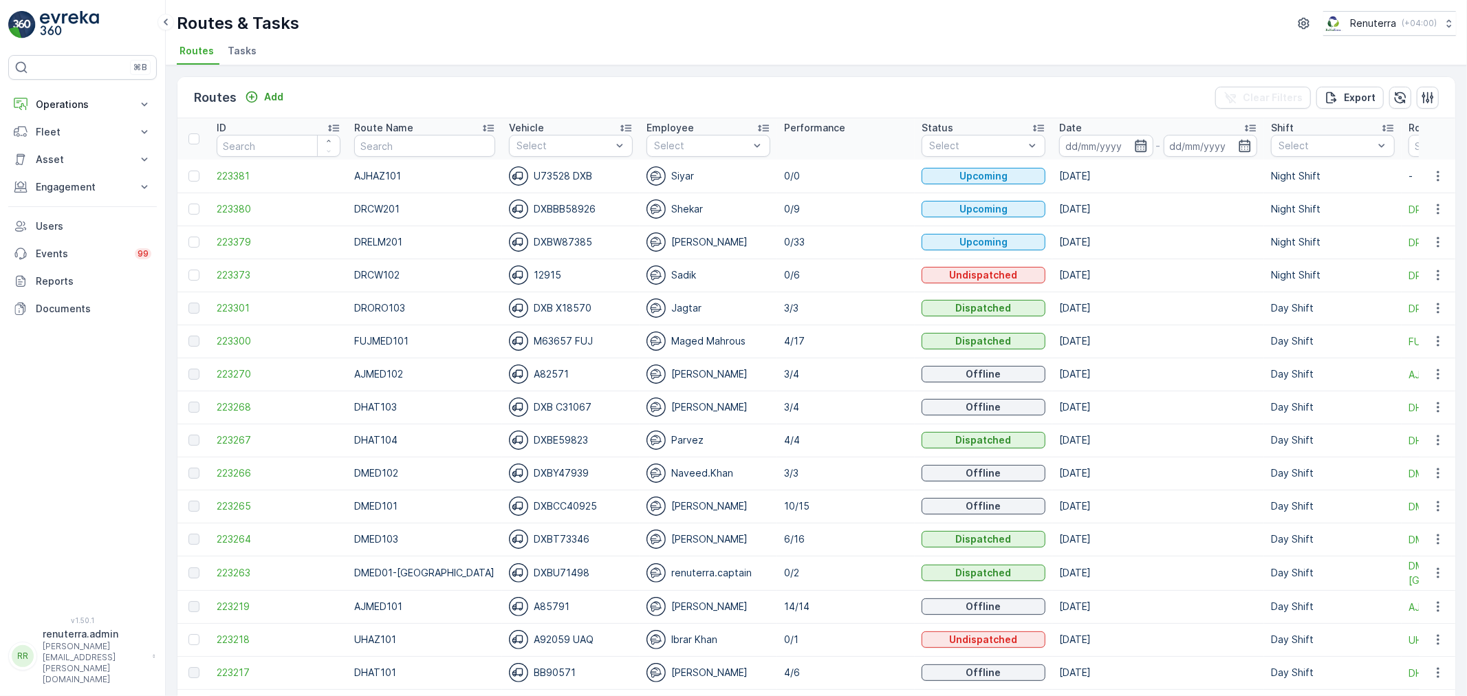
click at [1135, 142] on icon "button" at bounding box center [1141, 146] width 12 height 12
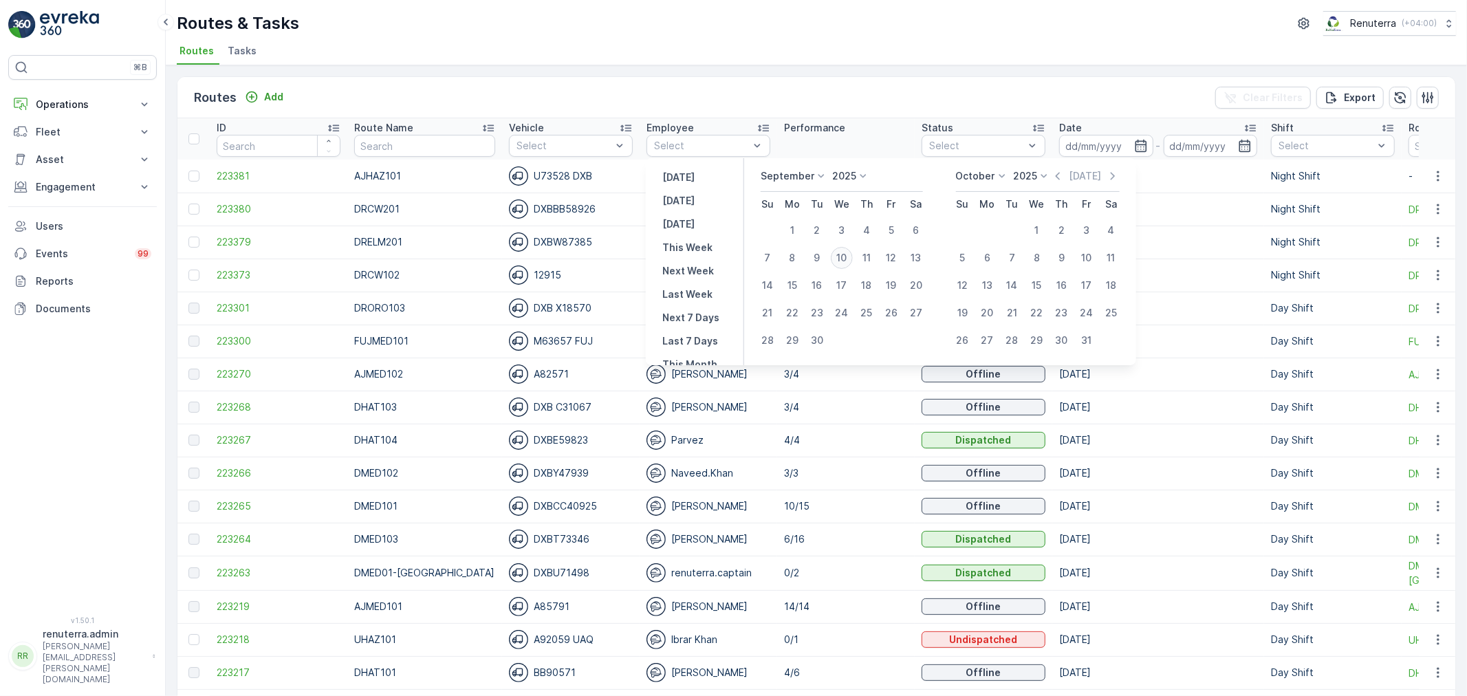
click at [840, 259] on div "10" at bounding box center [842, 258] width 22 height 22
type input "[DATE]"
click at [840, 259] on div "10" at bounding box center [842, 258] width 22 height 22
type input "[DATE]"
click at [801, 24] on div "Routes & Tasks Renuterra ( +04:00 )" at bounding box center [816, 23] width 1279 height 25
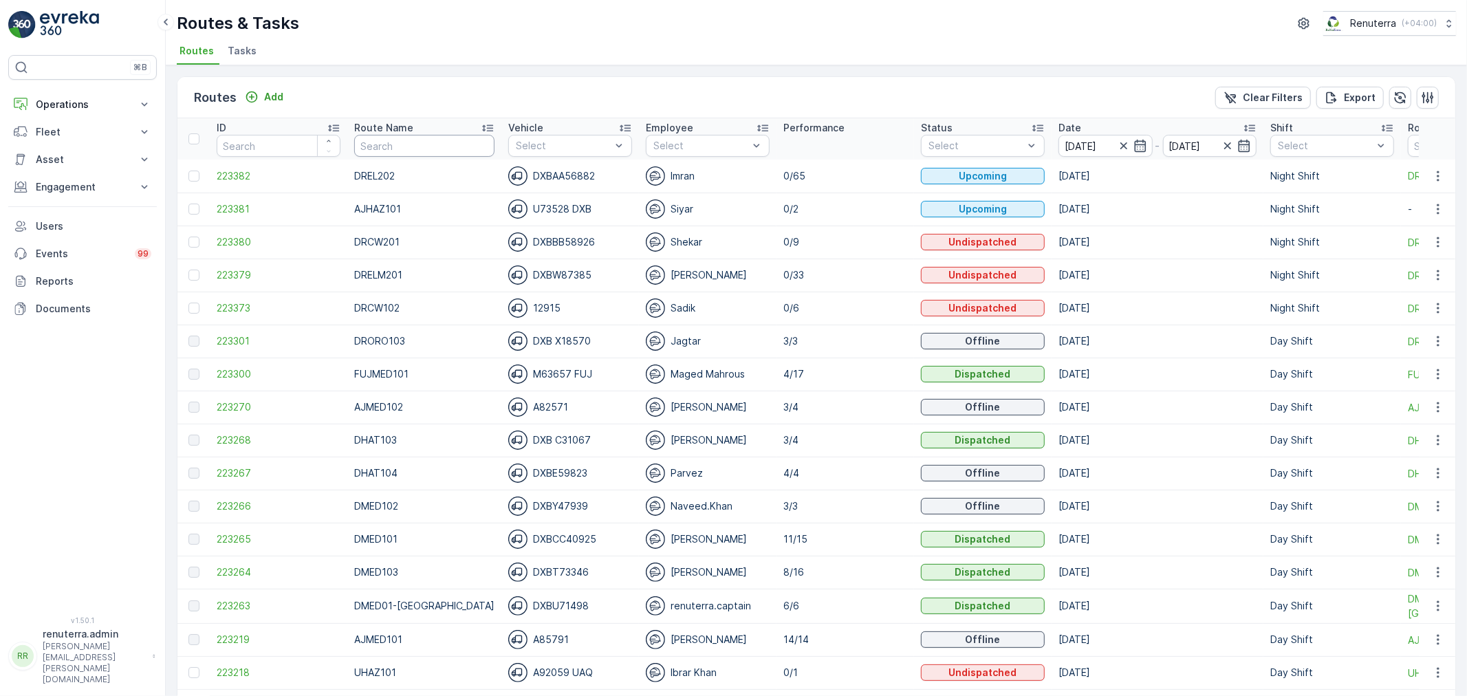
click at [406, 140] on input "text" at bounding box center [424, 146] width 140 height 22
type input "rel"
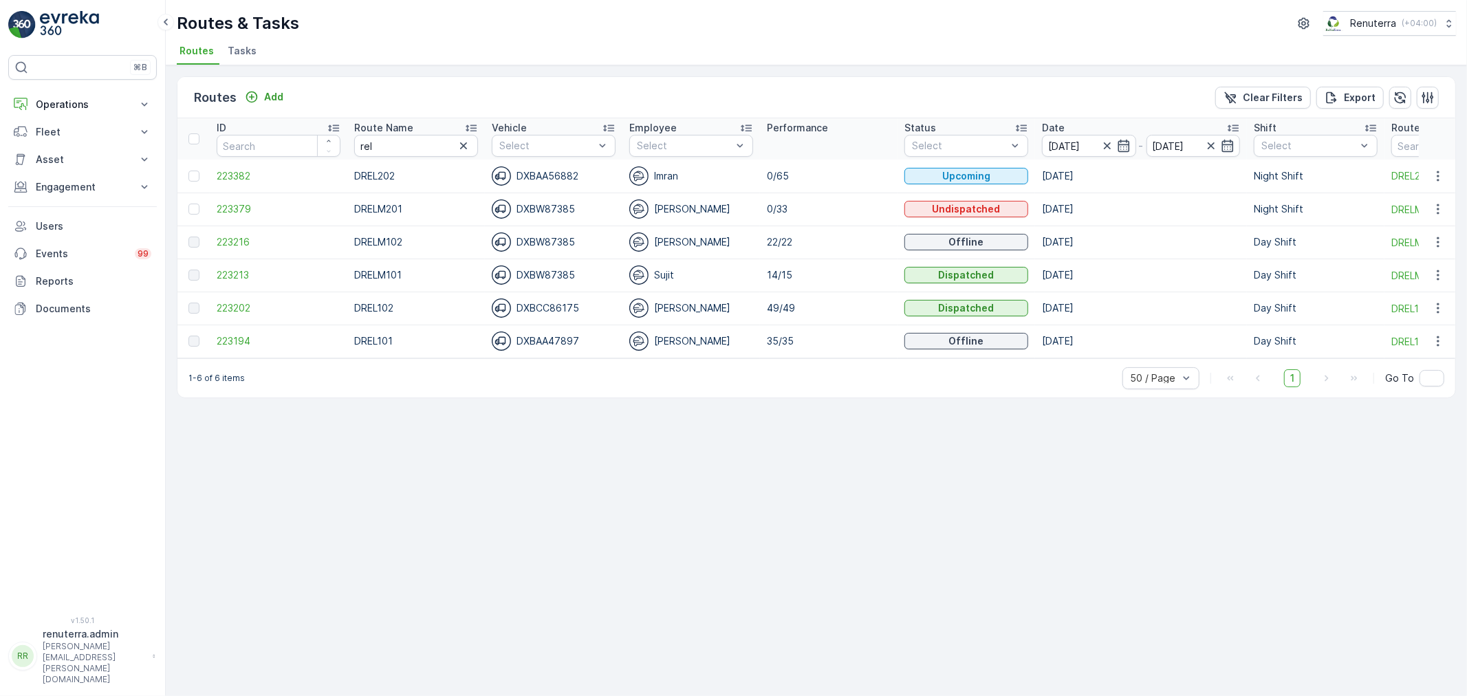
click at [473, 128] on icon at bounding box center [471, 128] width 14 height 14
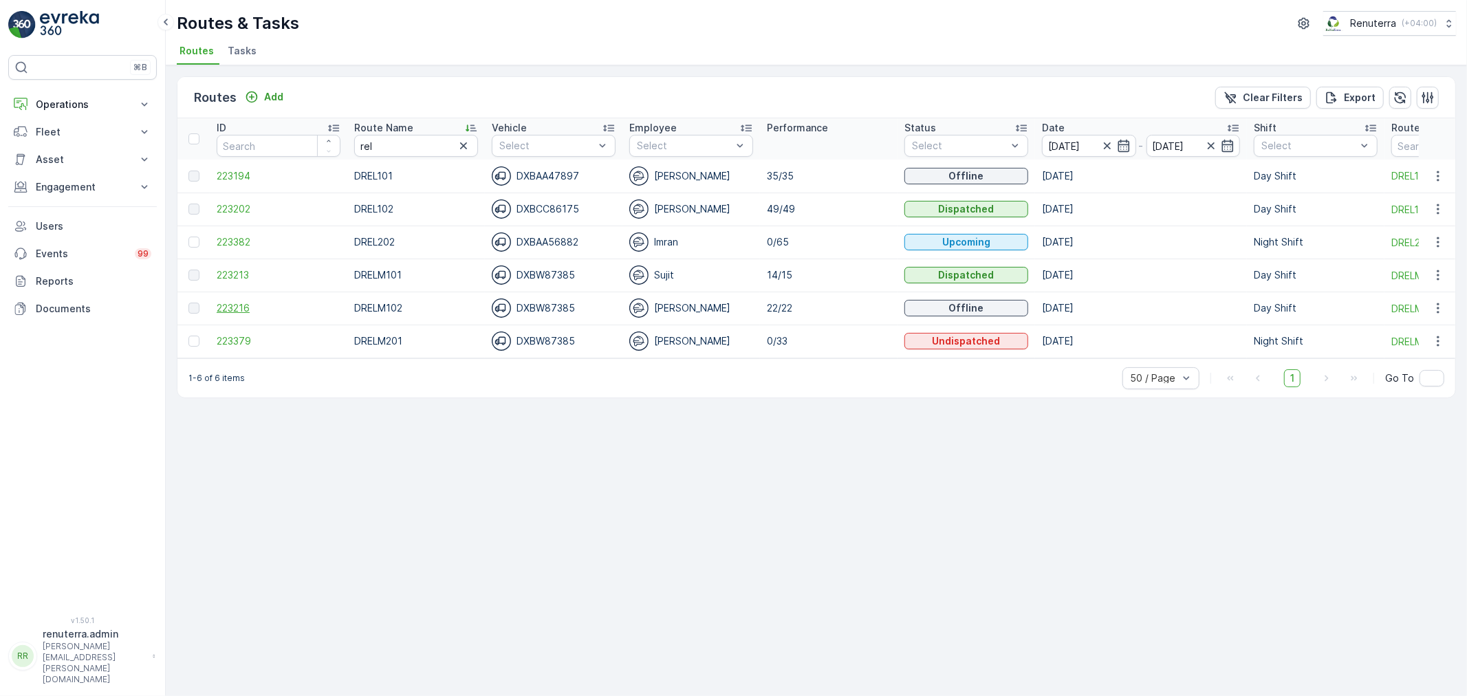
click at [239, 304] on span "223216" at bounding box center [279, 308] width 124 height 14
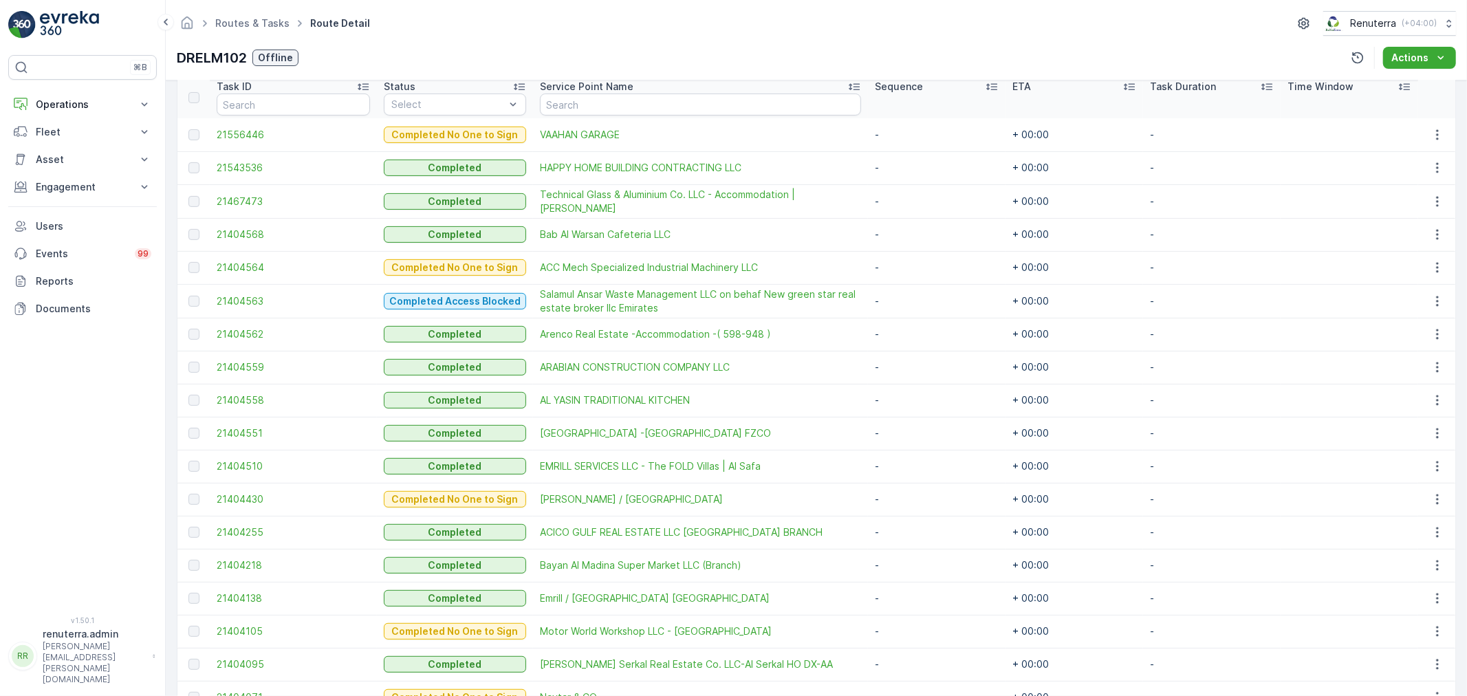
scroll to position [127, 0]
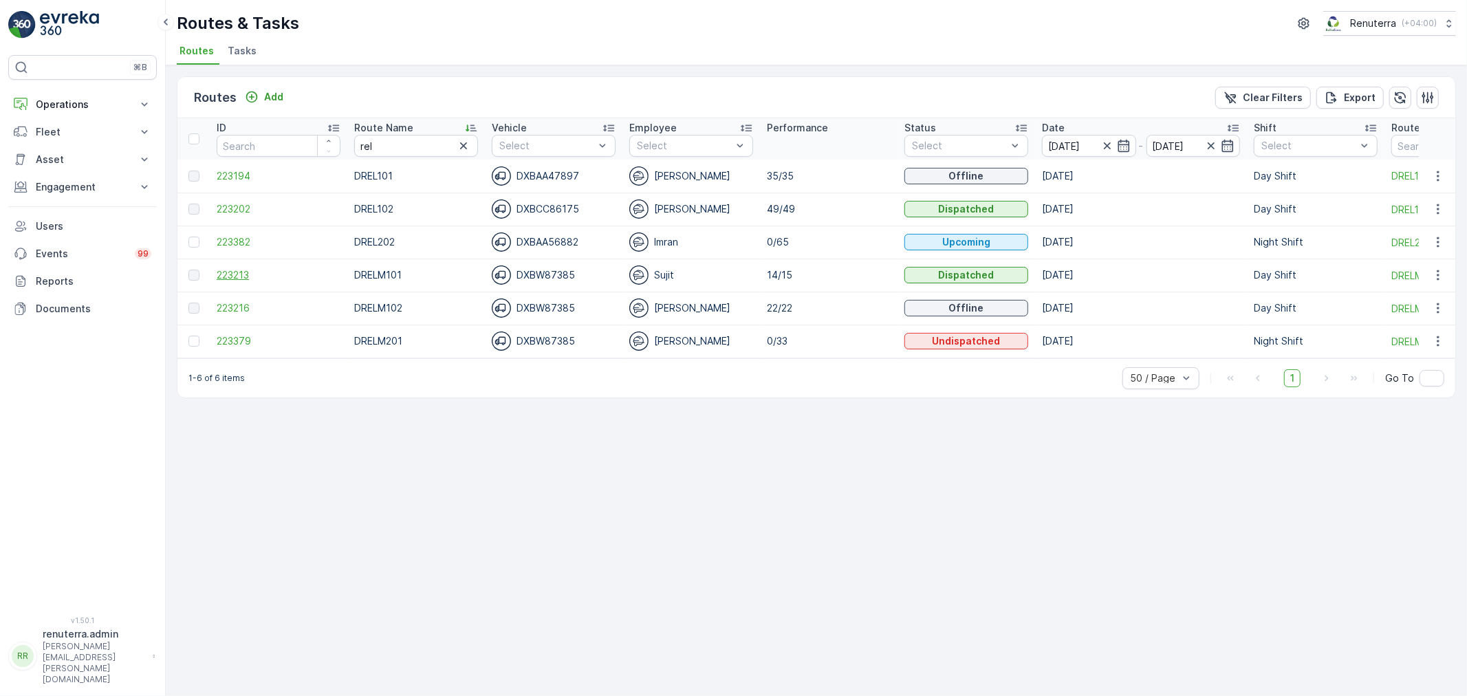
click at [228, 273] on span "223213" at bounding box center [279, 275] width 124 height 14
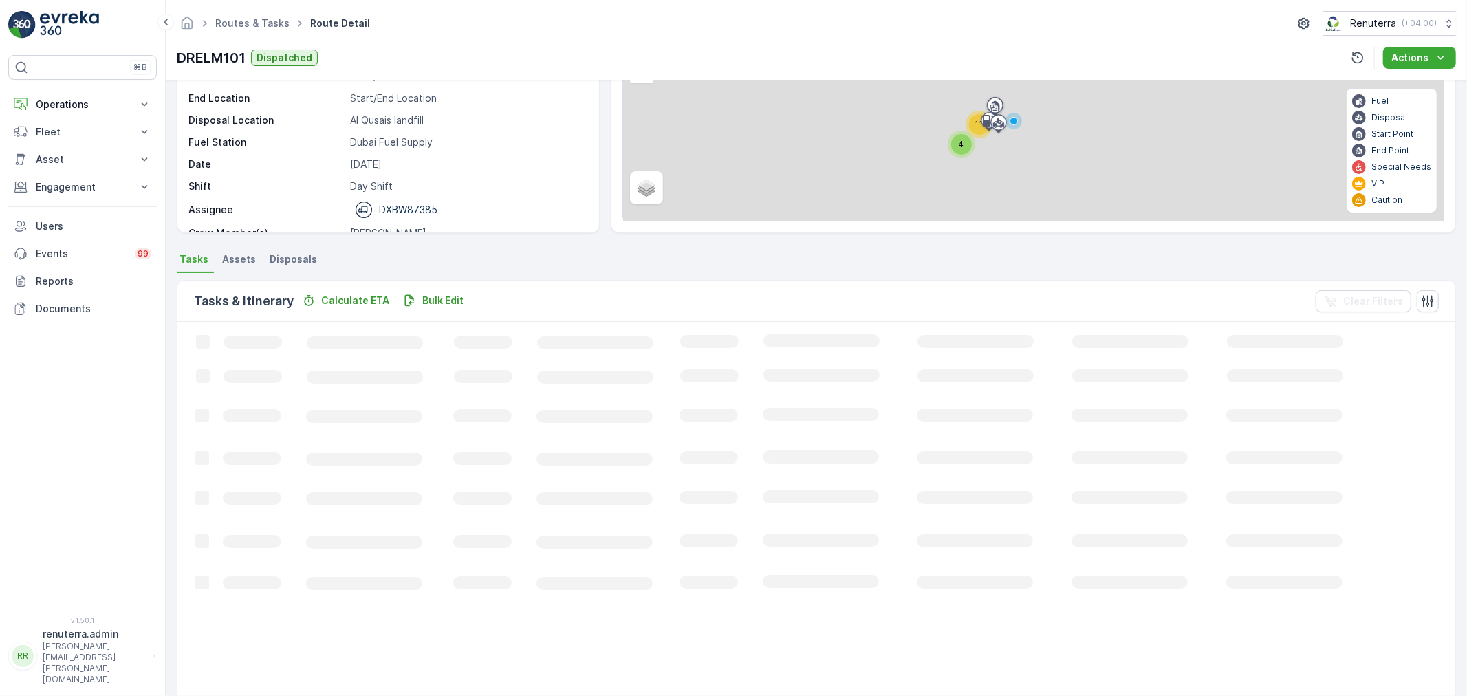
scroll to position [153, 0]
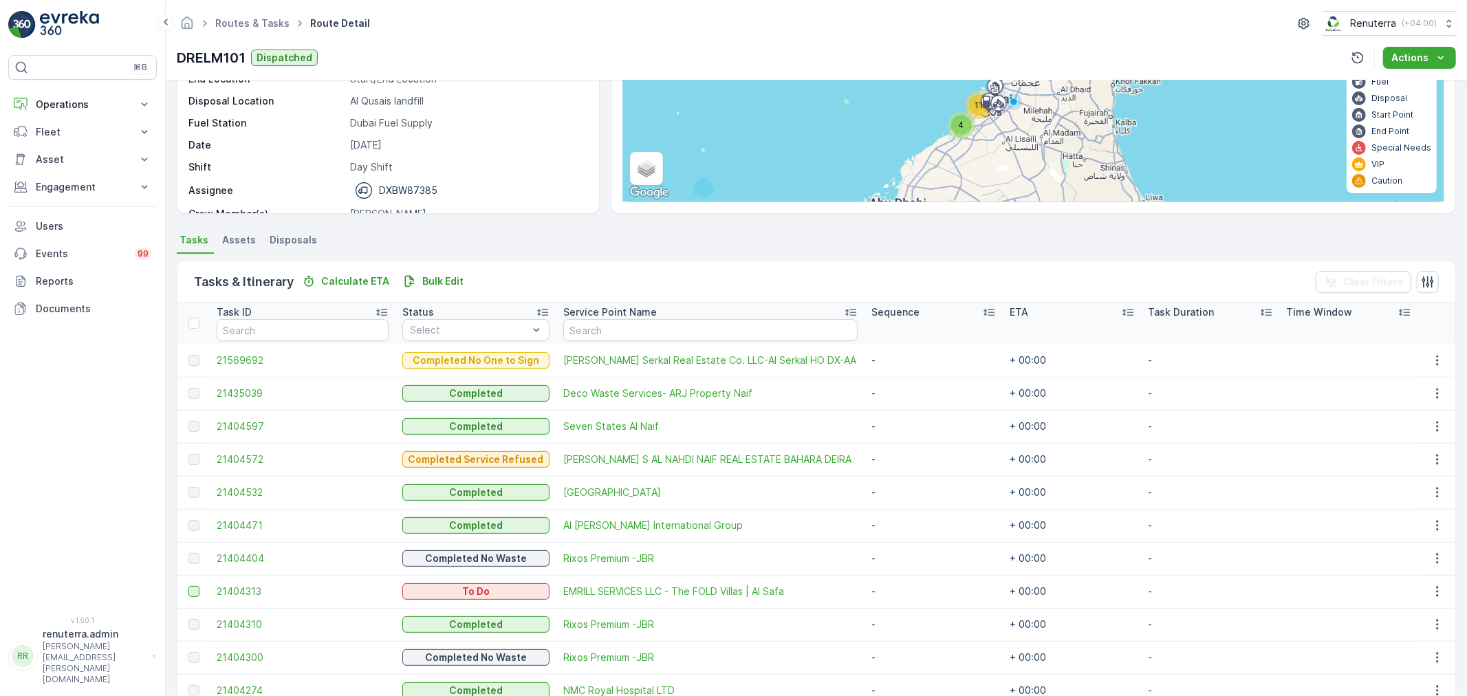
click at [193, 590] on div at bounding box center [193, 591] width 11 height 11
click at [188, 586] on input "checkbox" at bounding box center [188, 586] width 0 height 0
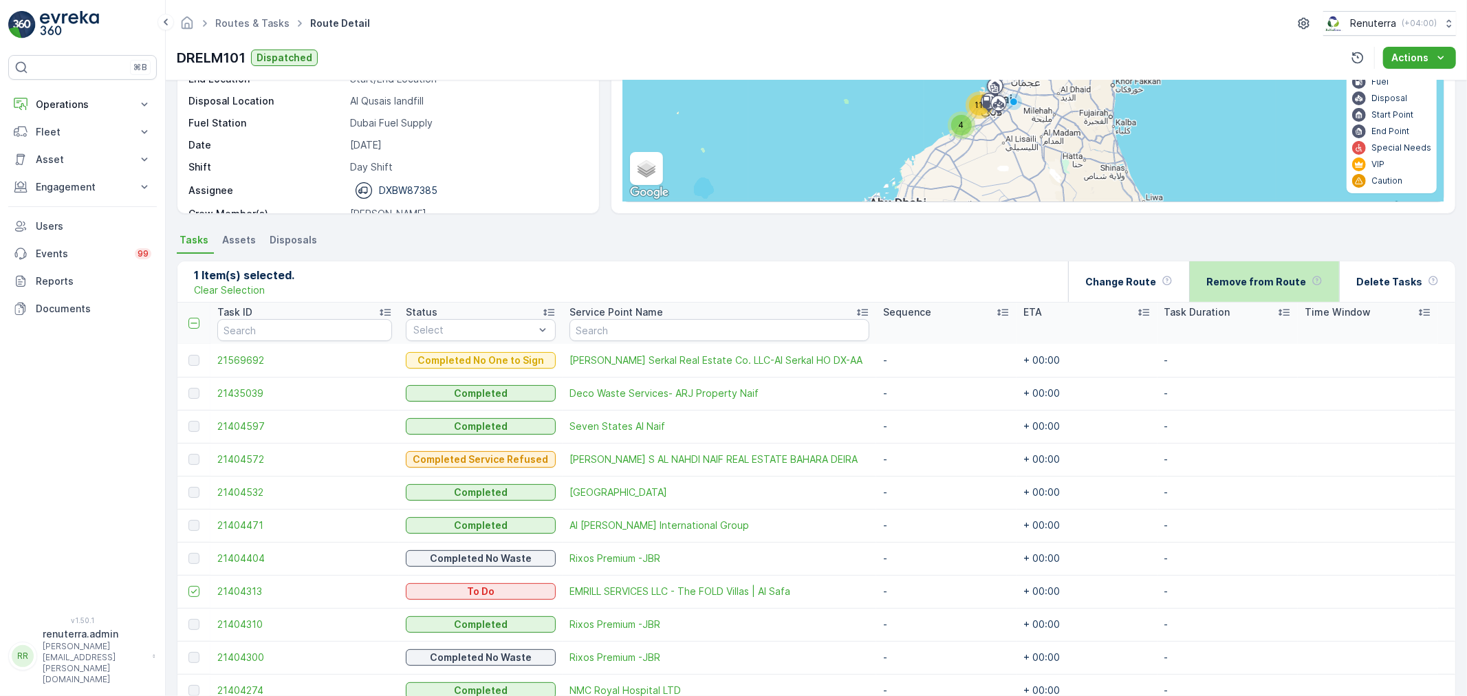
click at [1254, 276] on p "Remove from Route" at bounding box center [1257, 282] width 100 height 14
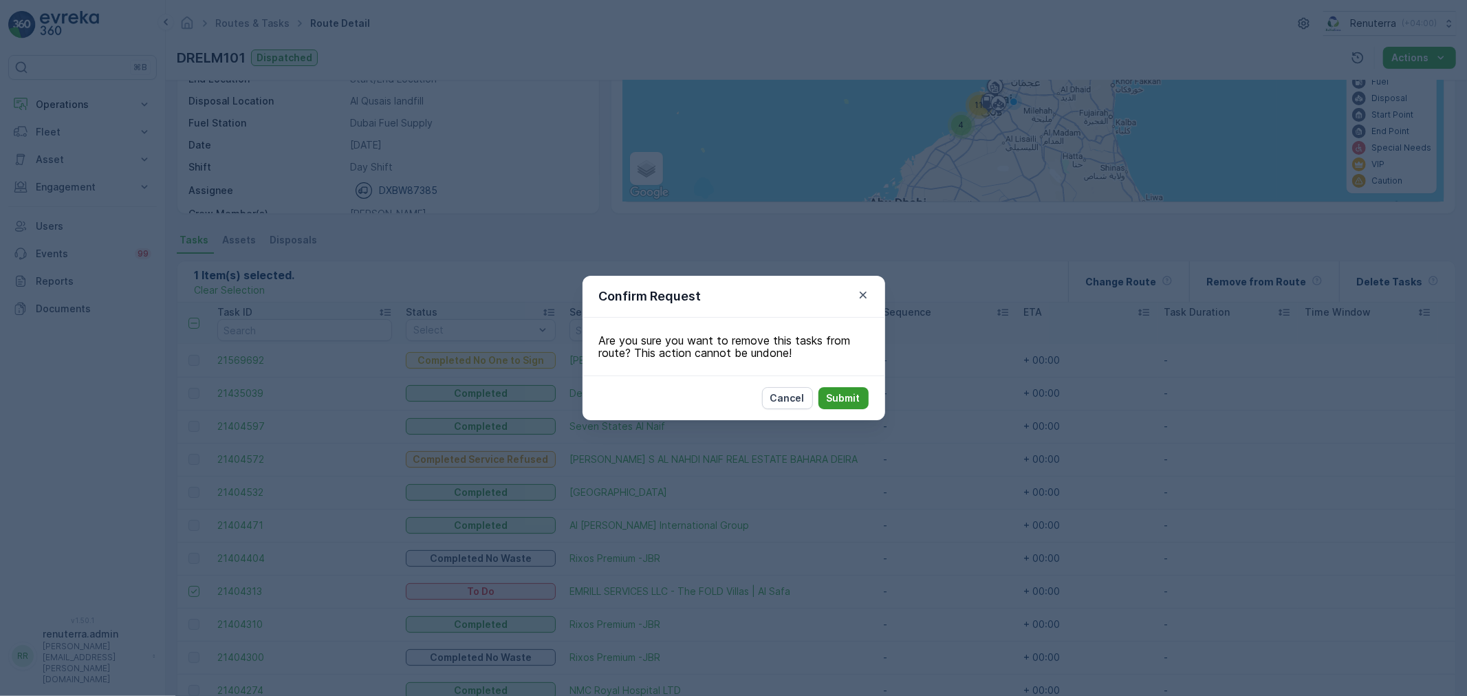
click at [829, 397] on p "Submit" at bounding box center [844, 398] width 34 height 14
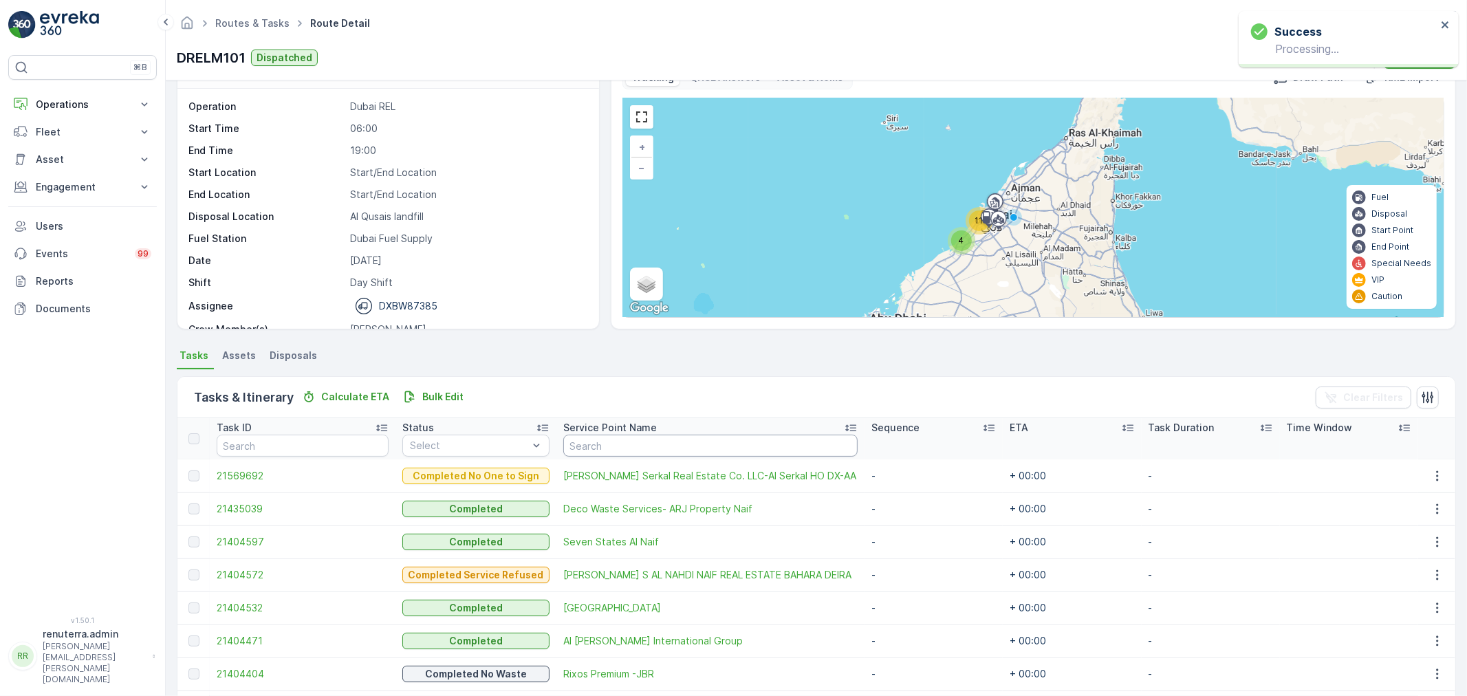
scroll to position [0, 0]
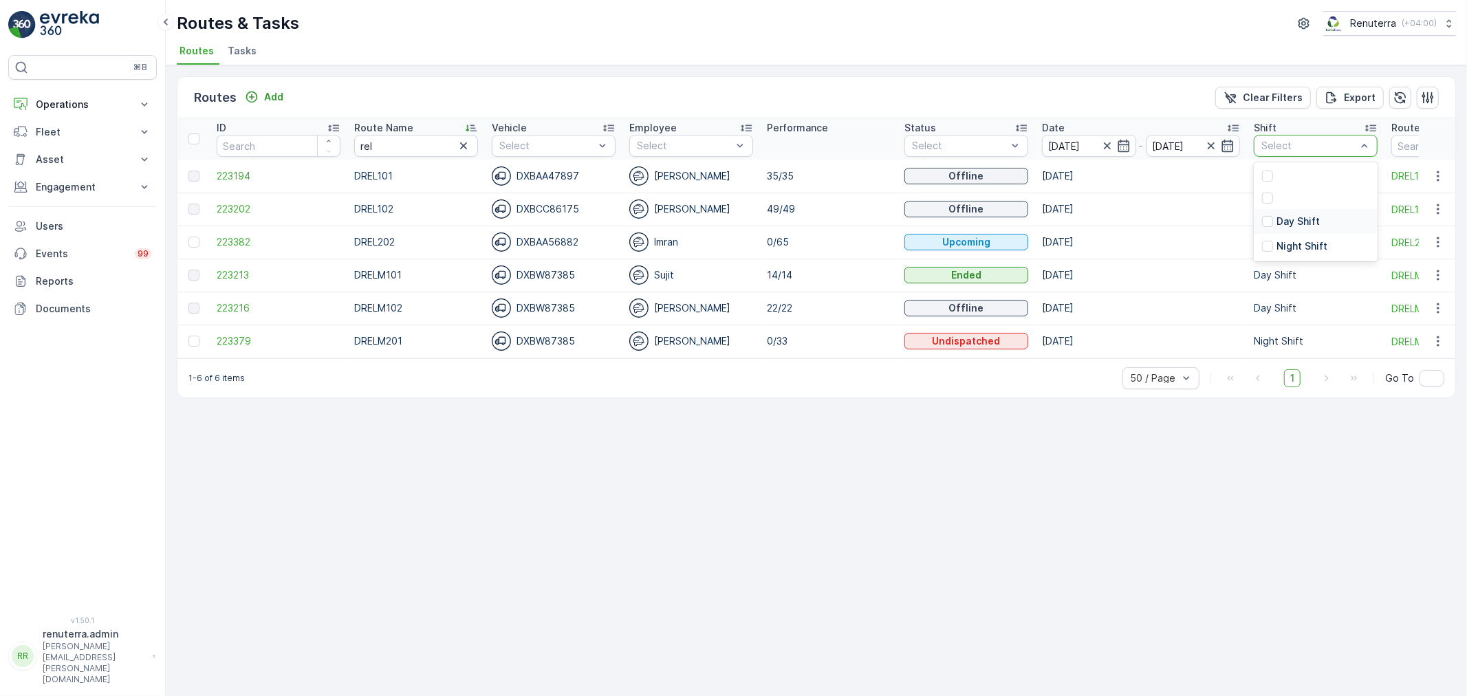
click at [1297, 211] on div "Day Shift" at bounding box center [1316, 221] width 124 height 25
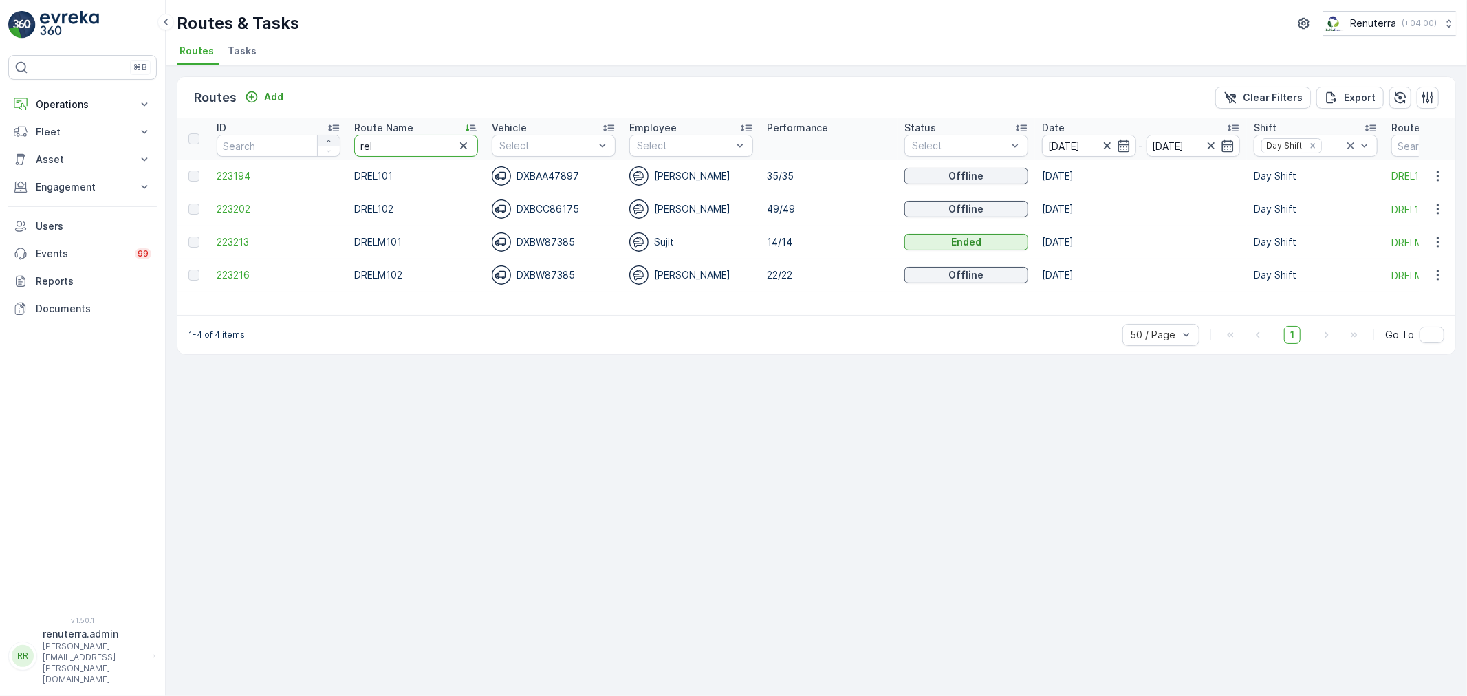
drag, startPoint x: 401, startPoint y: 153, endPoint x: 334, endPoint y: 140, distance: 68.0
click at [334, 140] on tr "ID Route Name rel Vehicle Select Employee Select Performance Status Select Date…" at bounding box center [868, 138] width 1382 height 41
type input "hat"
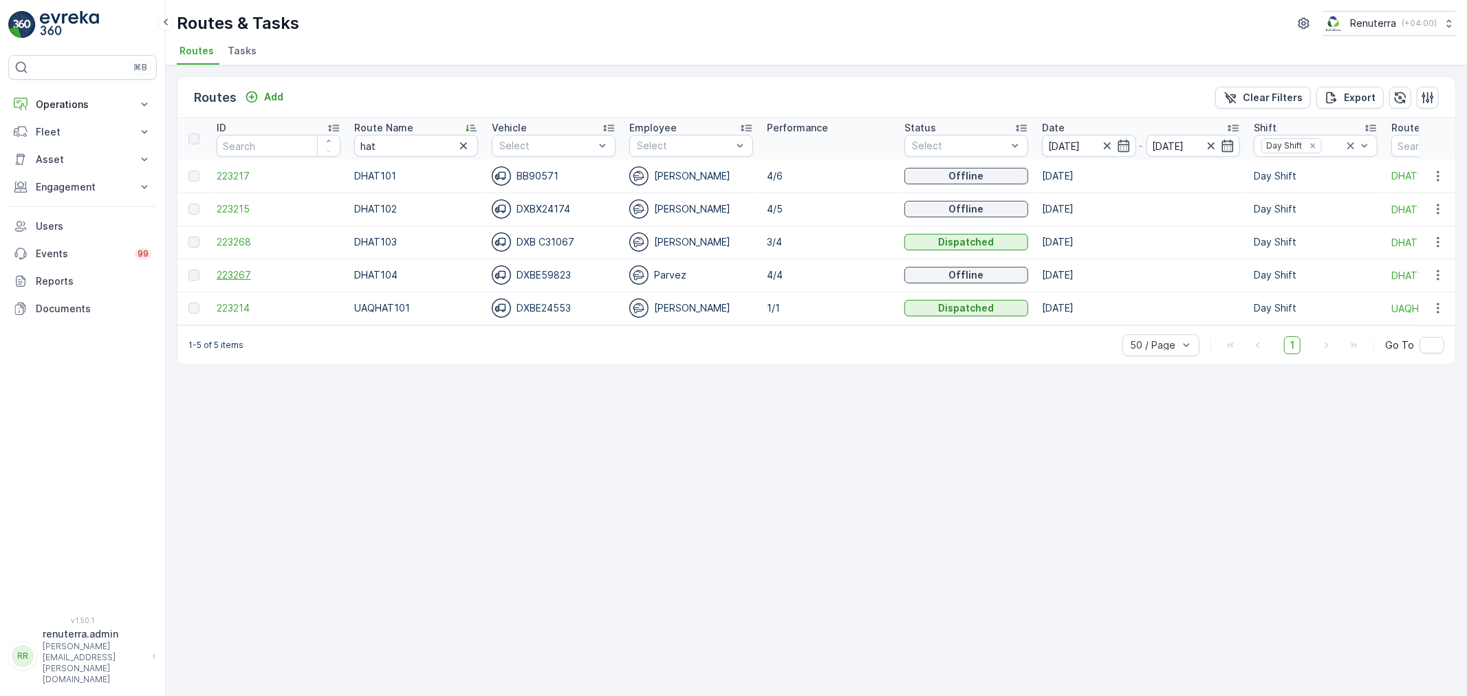
click at [252, 268] on span "223267" at bounding box center [279, 275] width 124 height 14
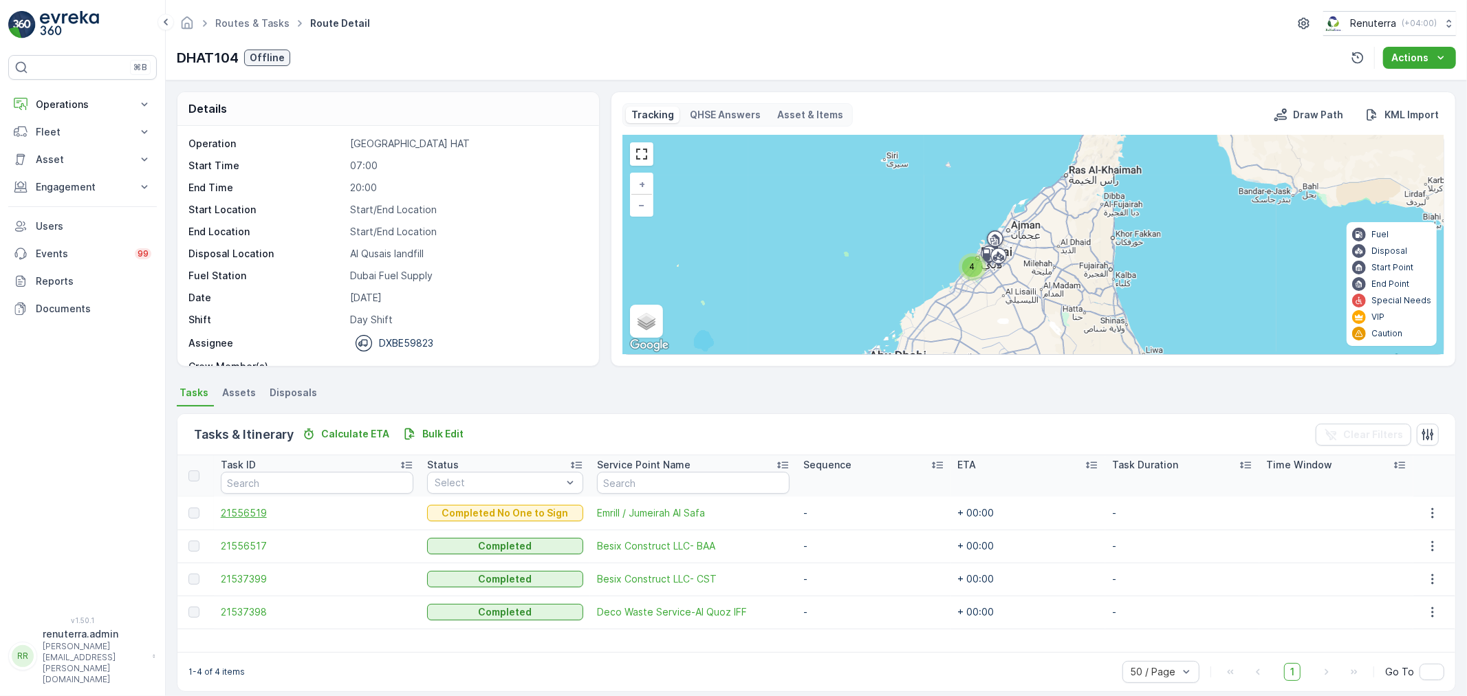
click at [248, 514] on span "21556519" at bounding box center [317, 513] width 193 height 14
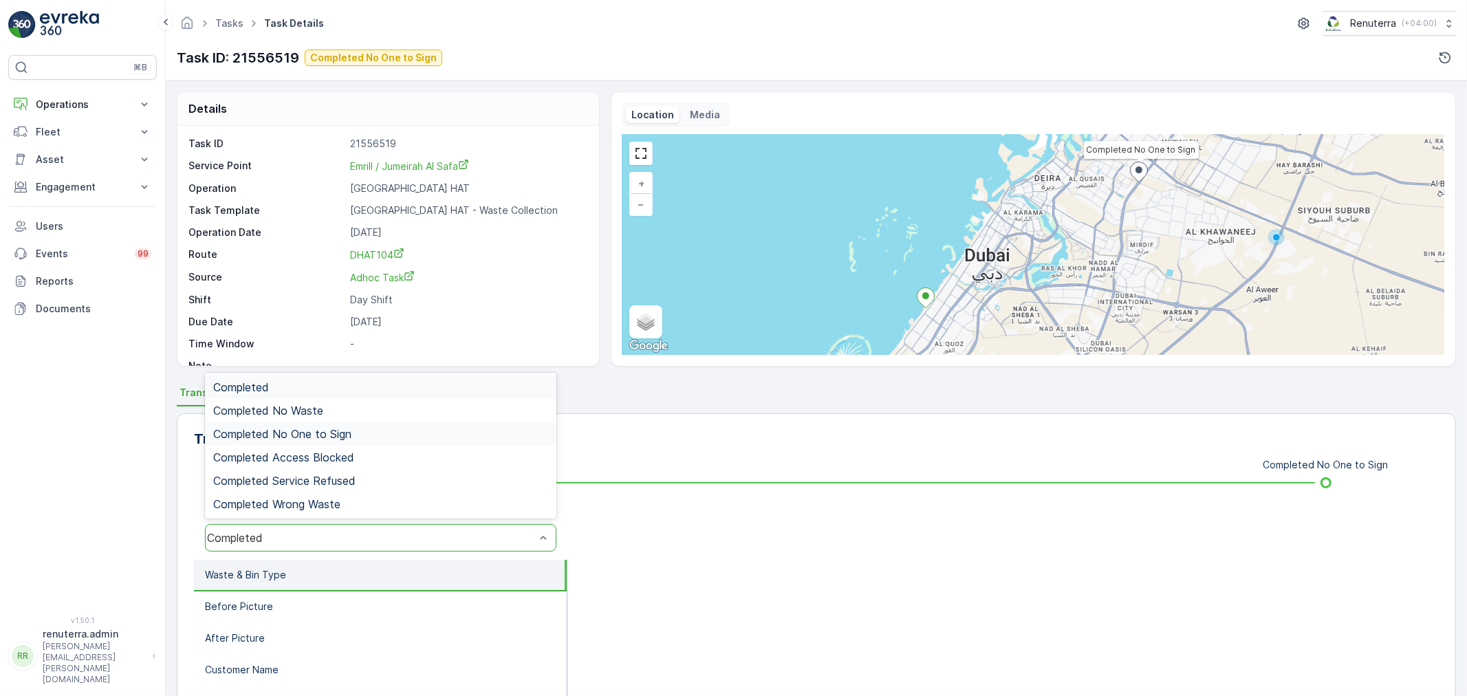
click at [332, 431] on span "Completed No One to Sign" at bounding box center [282, 434] width 138 height 12
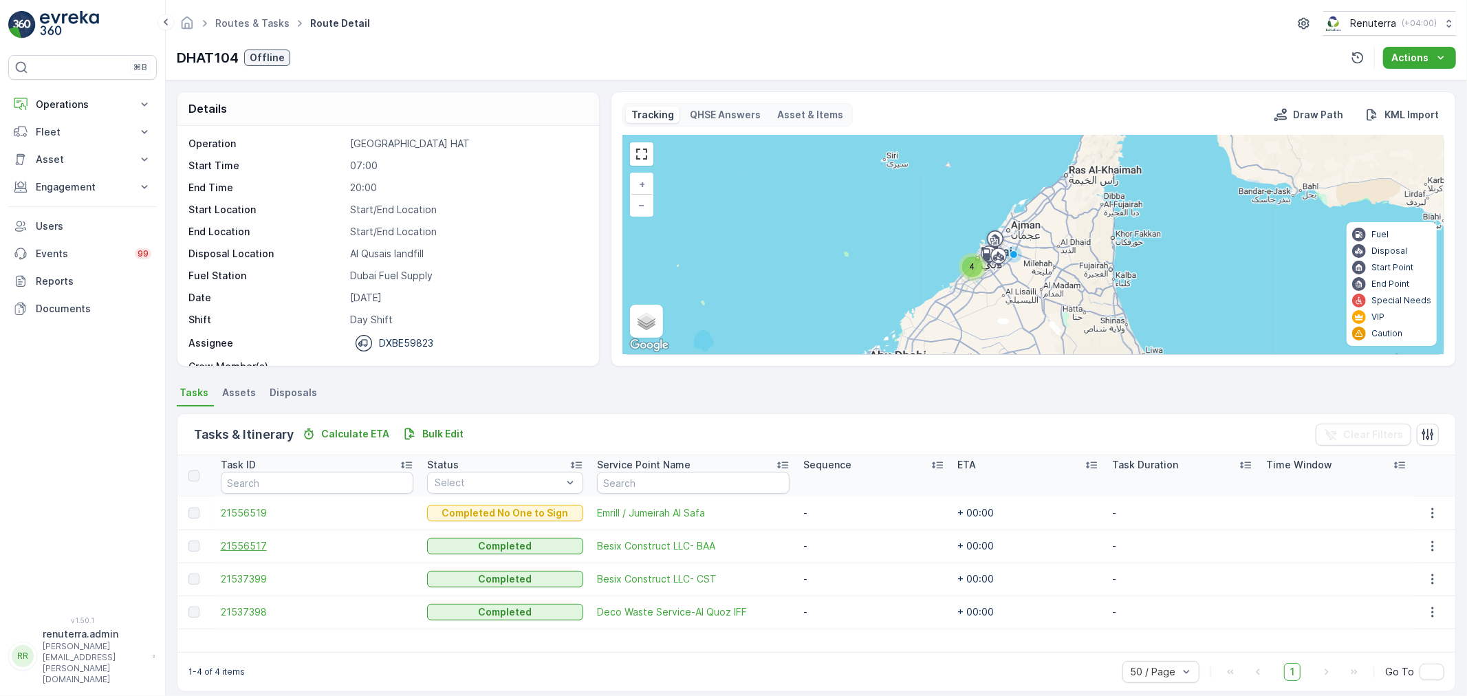
click at [252, 539] on span "21556517" at bounding box center [317, 546] width 193 height 14
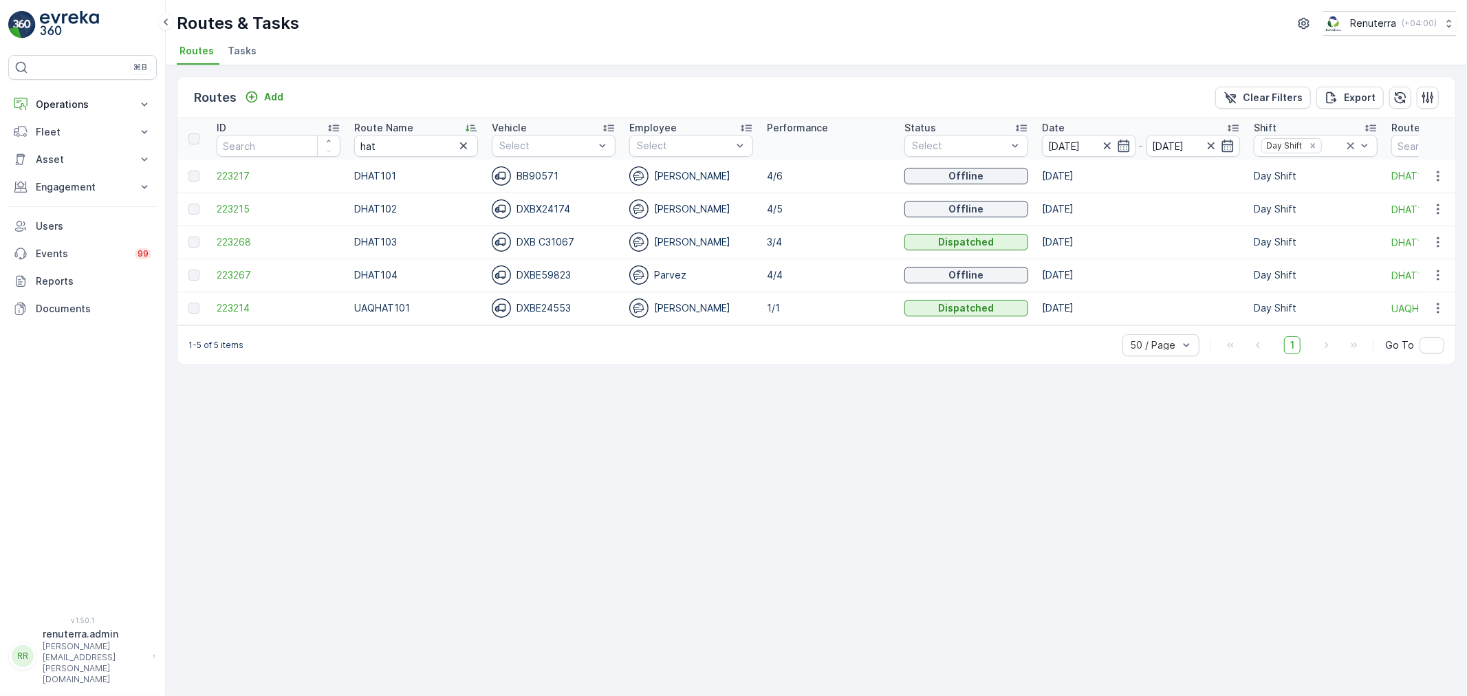
click at [246, 234] on td "223268" at bounding box center [279, 242] width 138 height 33
click at [250, 202] on span "223215" at bounding box center [279, 209] width 124 height 14
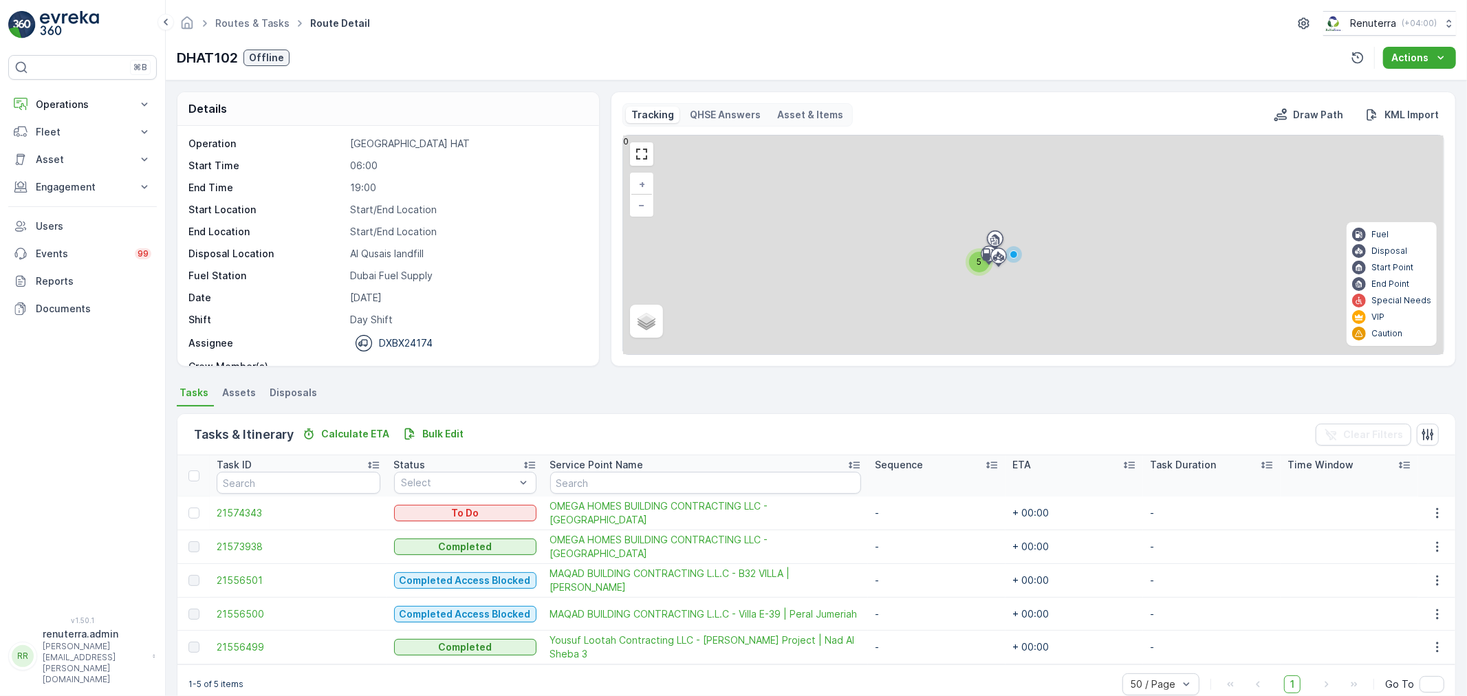
scroll to position [24, 0]
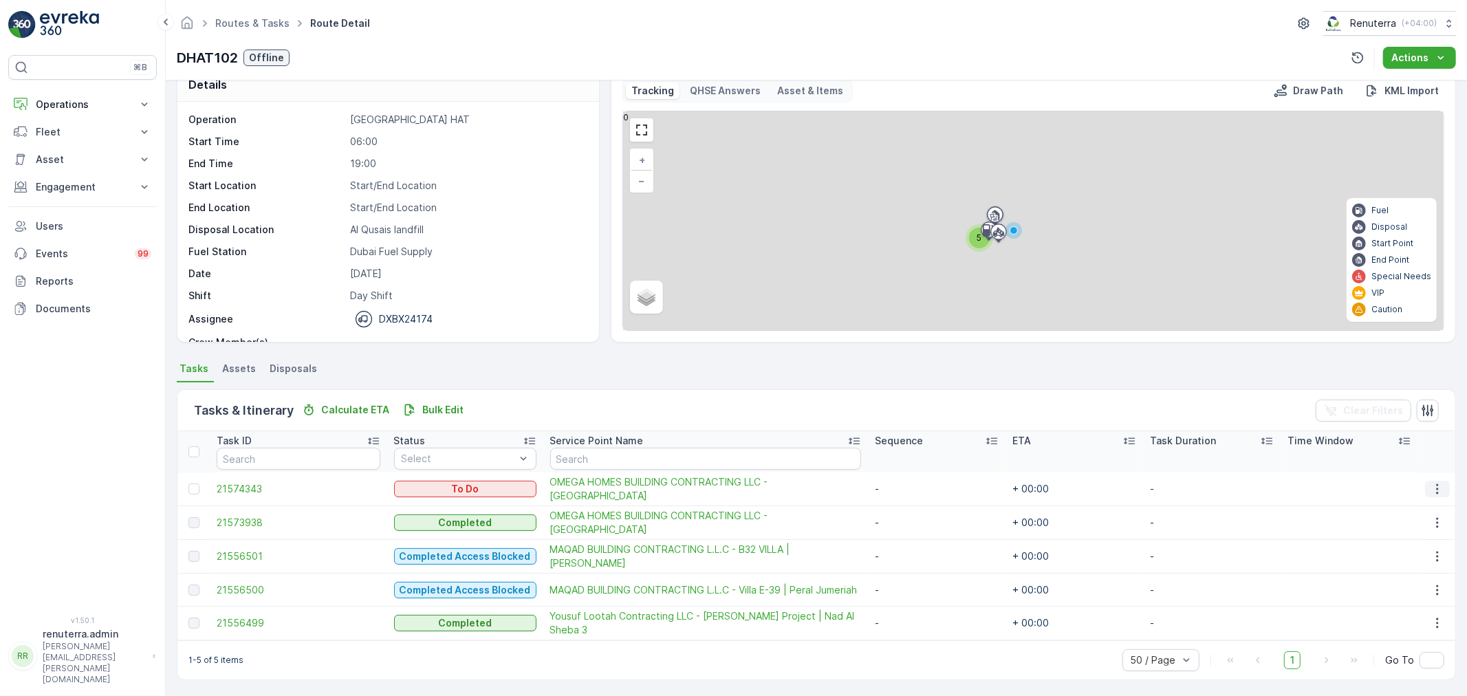
click at [1438, 485] on icon "button" at bounding box center [1438, 489] width 14 height 14
click at [1410, 562] on span "Remove from Route" at bounding box center [1416, 566] width 93 height 14
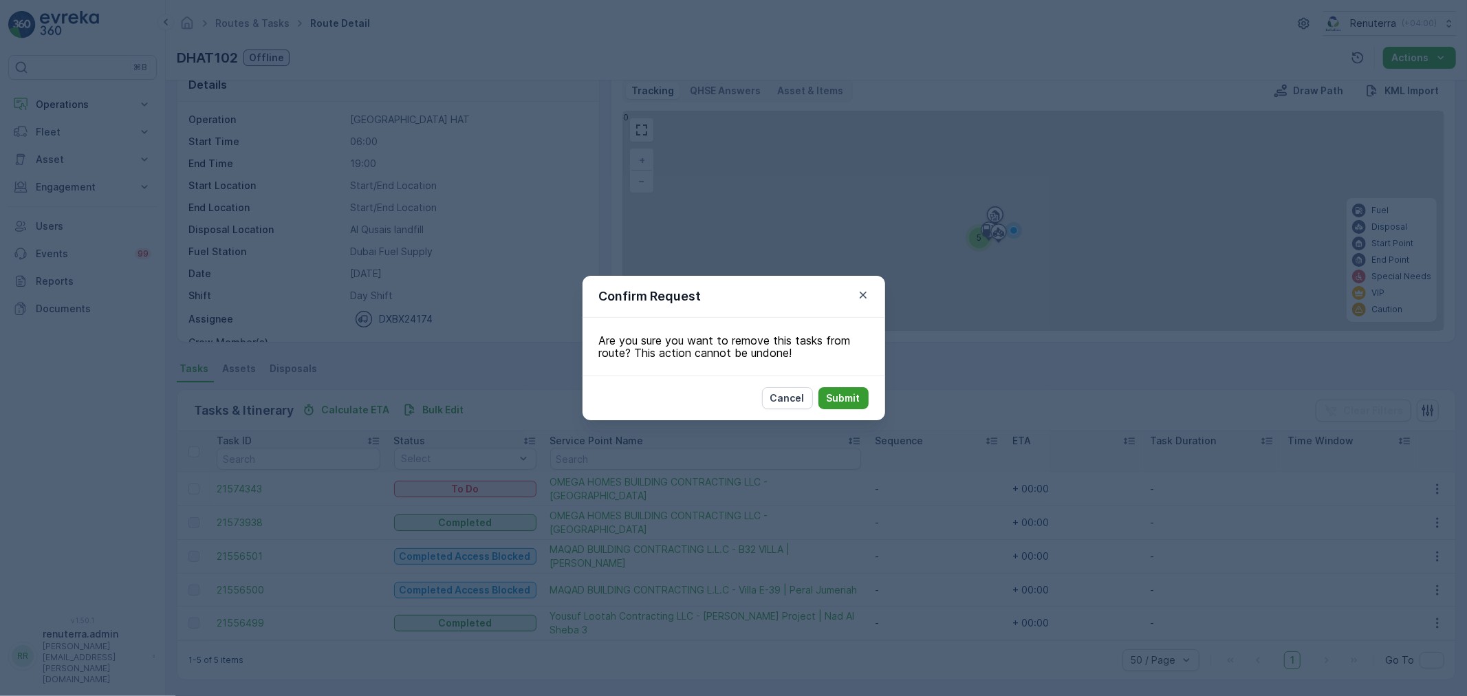
click at [842, 400] on p "Submit" at bounding box center [844, 398] width 34 height 14
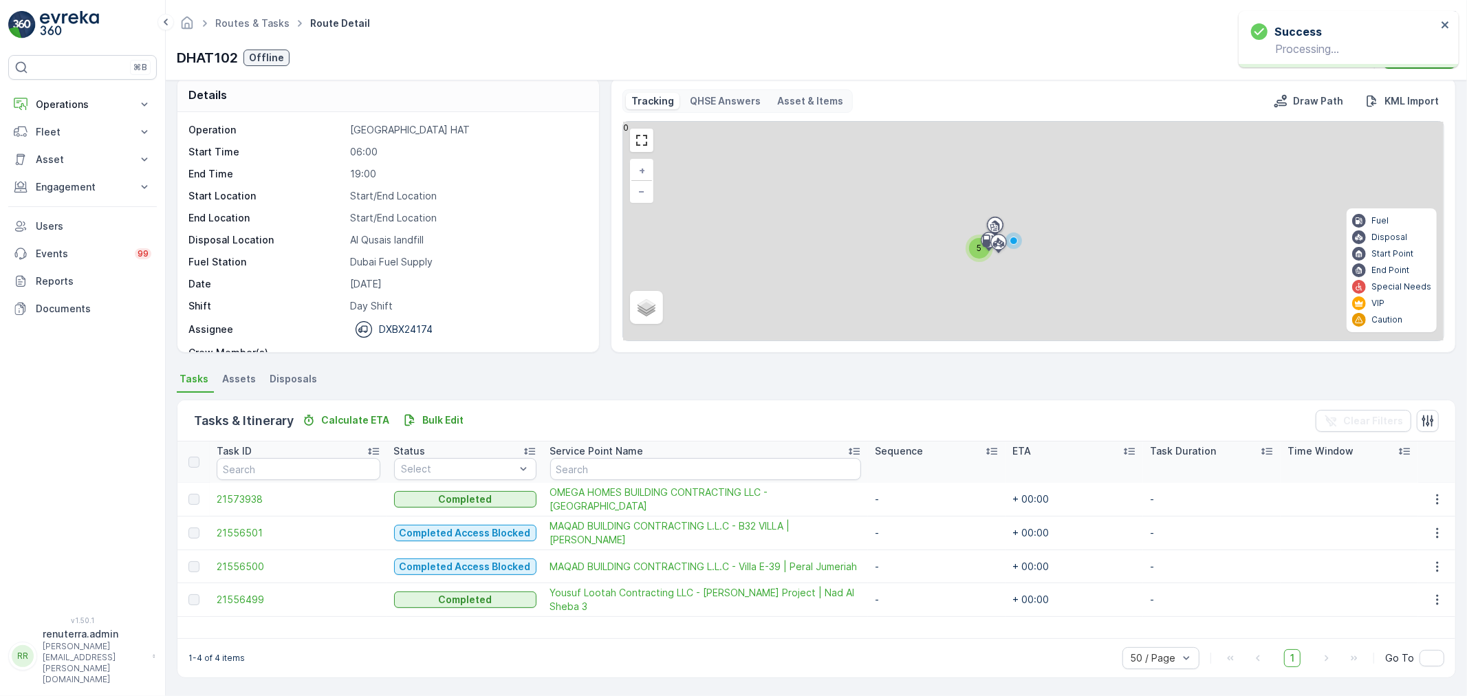
scroll to position [14, 0]
click at [248, 496] on span "21573938" at bounding box center [299, 500] width 164 height 14
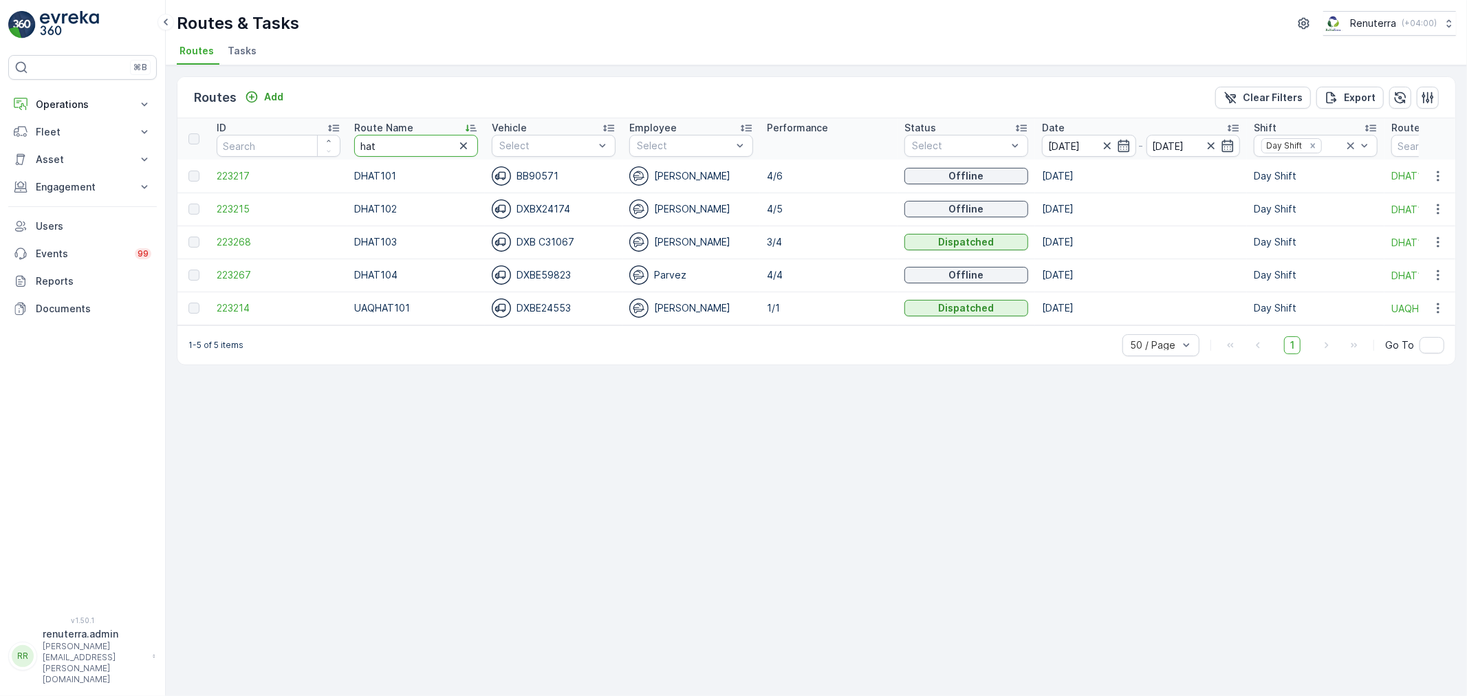
drag, startPoint x: 402, startPoint y: 147, endPoint x: 358, endPoint y: 142, distance: 45.0
click at [358, 142] on input "hat" at bounding box center [416, 146] width 124 height 22
type input "ajm"
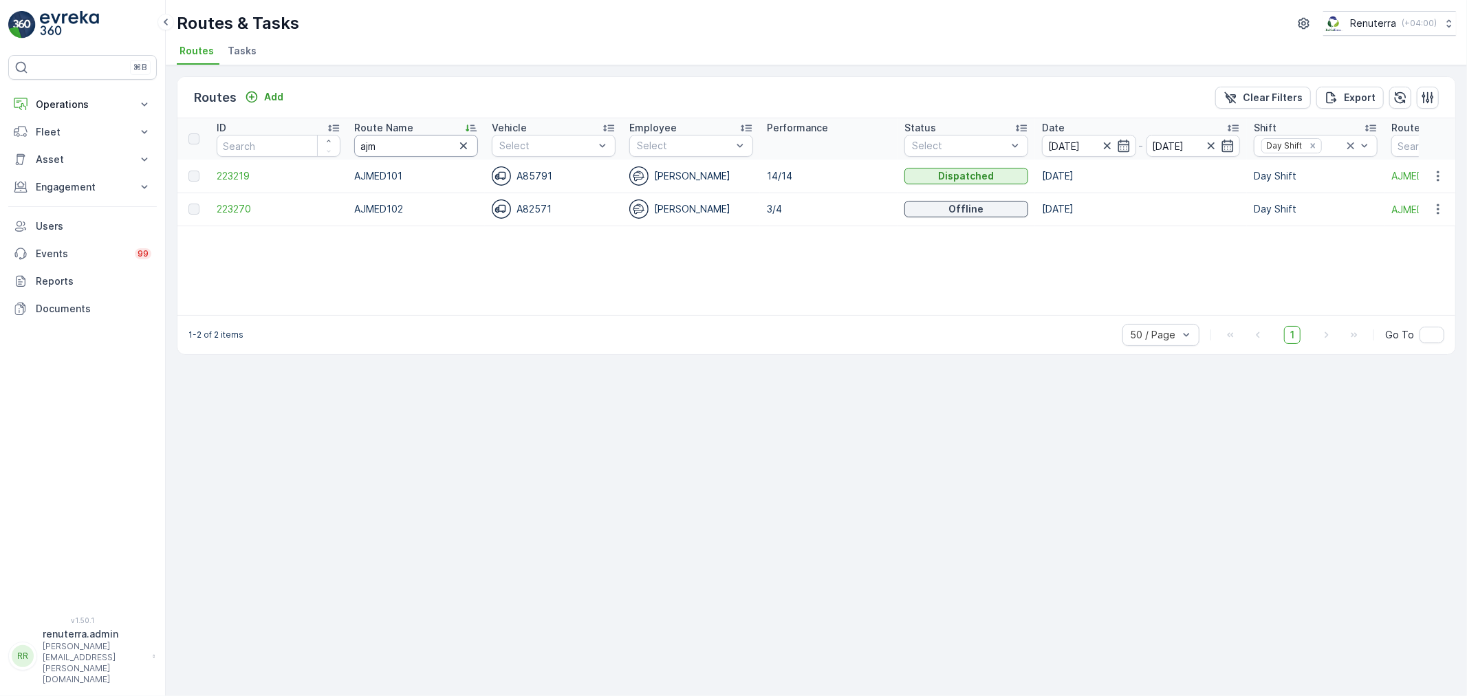
click at [384, 139] on input "ajm" at bounding box center [416, 146] width 124 height 22
type input "aj"
drag, startPoint x: 398, startPoint y: 148, endPoint x: 314, endPoint y: 136, distance: 84.1
click at [314, 136] on tr "ID Route Name aj Vehicle Select Employee Select Performance Status Select Date …" at bounding box center [868, 138] width 1382 height 41
type input "haz"
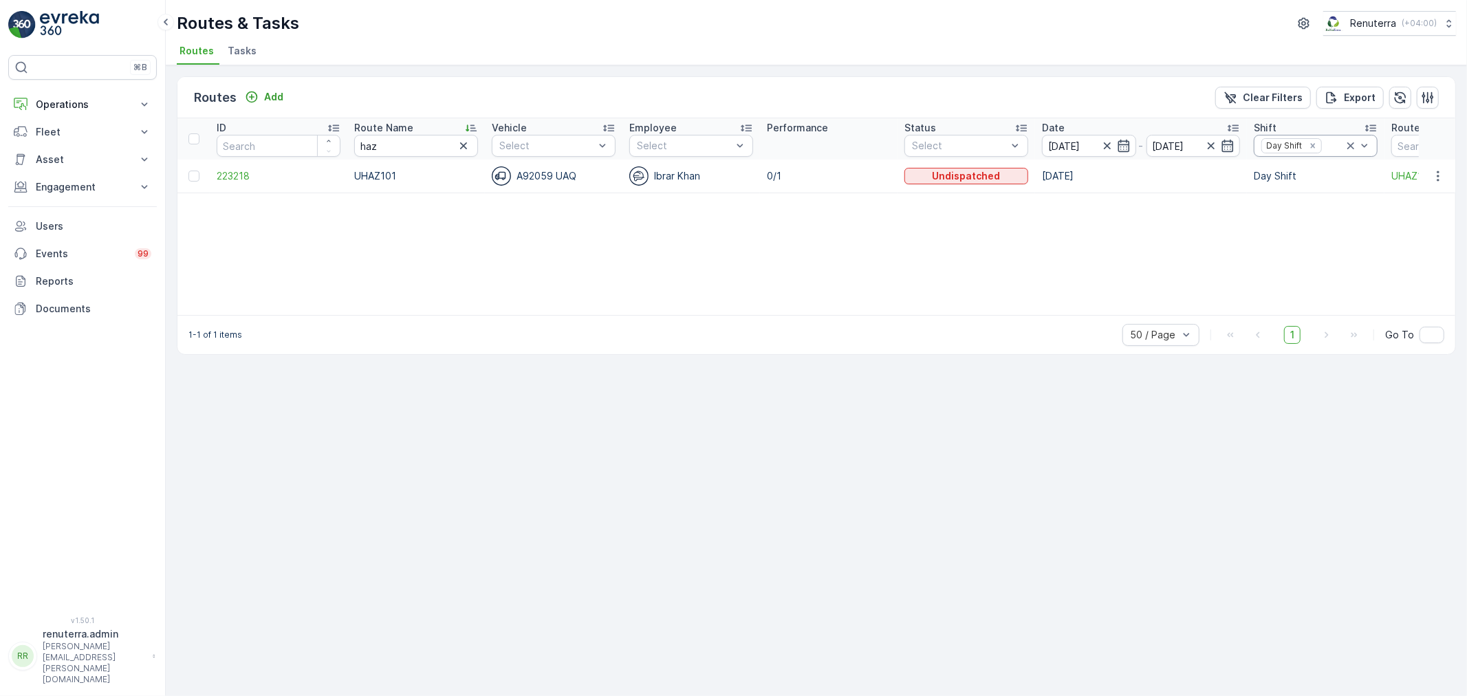
click at [1354, 139] on icon at bounding box center [1351, 146] width 14 height 14
click at [1352, 142] on icon at bounding box center [1351, 146] width 14 height 14
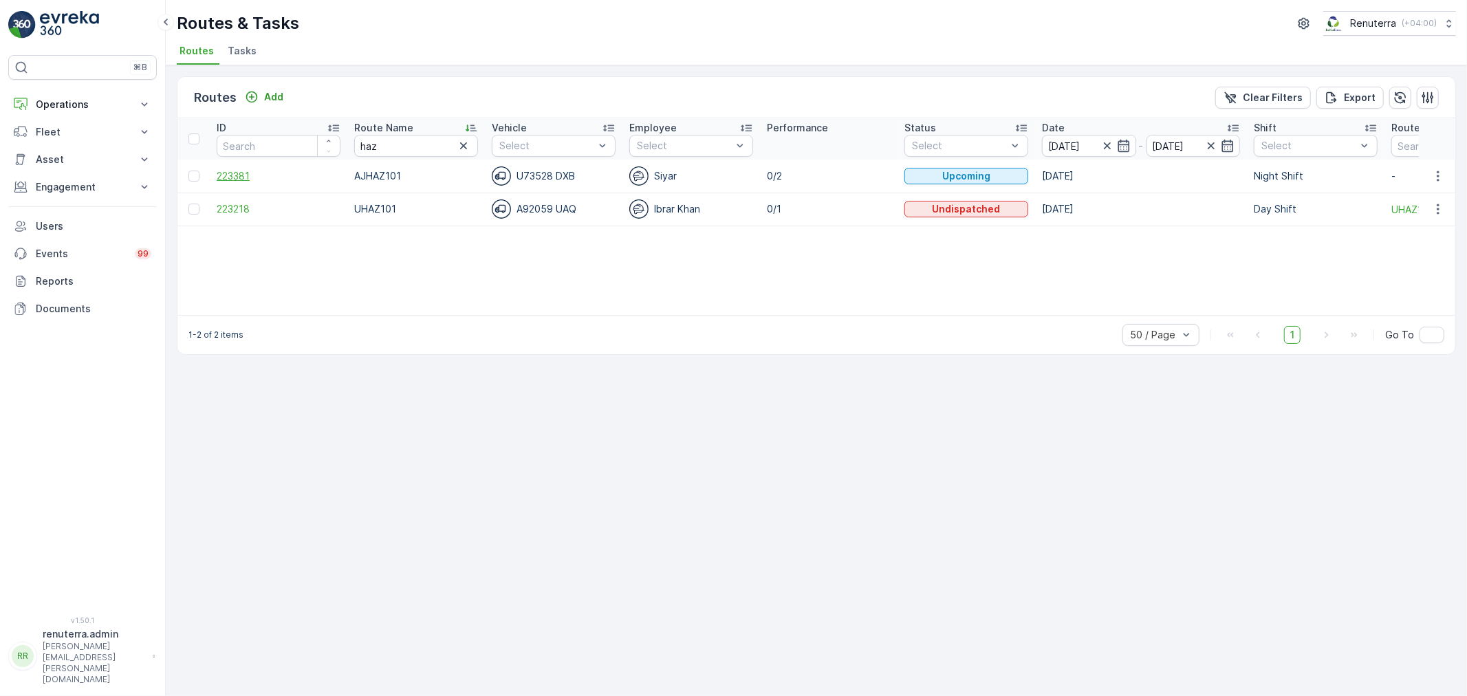
click at [237, 175] on span "223381" at bounding box center [279, 176] width 124 height 14
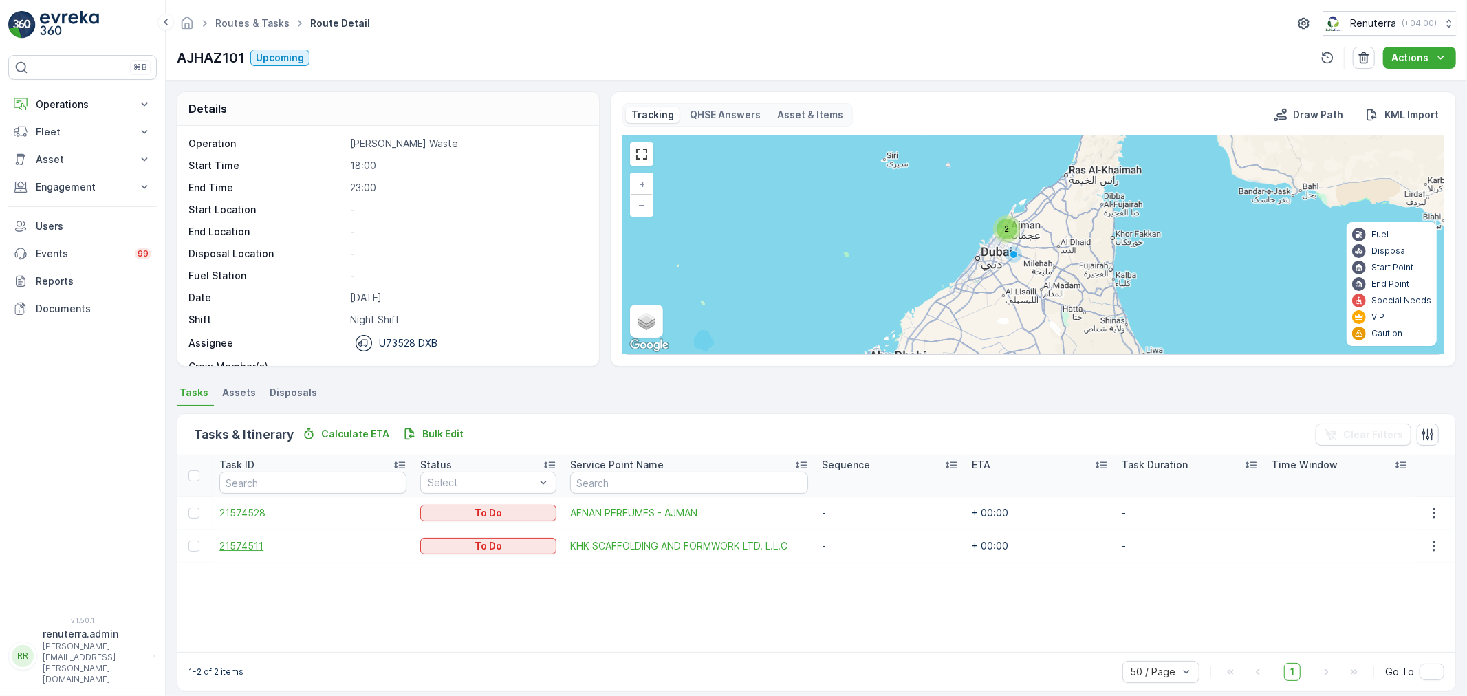
click at [252, 546] on span "21574511" at bounding box center [312, 546] width 187 height 14
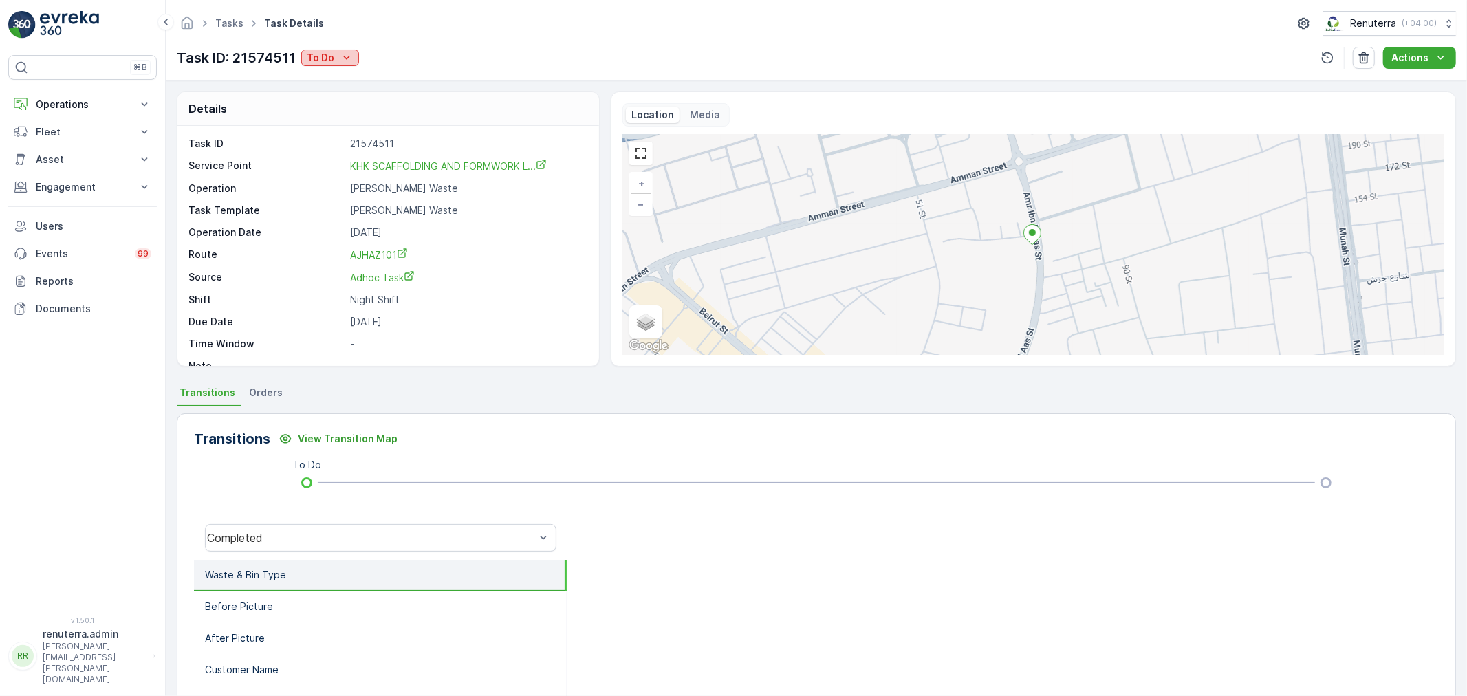
click at [328, 57] on p "To Do" at bounding box center [321, 58] width 28 height 14
click at [393, 110] on span "Completed No One to Sign" at bounding box center [371, 117] width 125 height 14
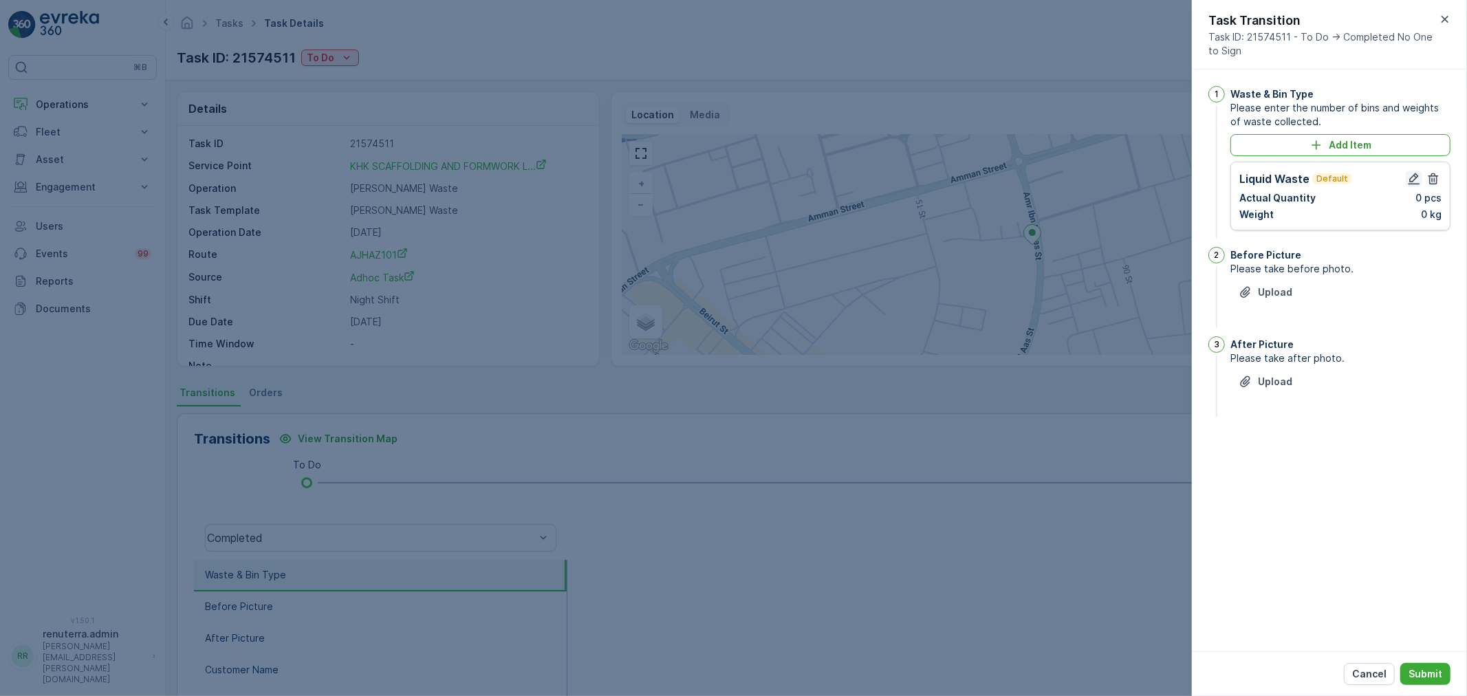
click at [1416, 177] on icon "button" at bounding box center [1415, 179] width 12 height 12
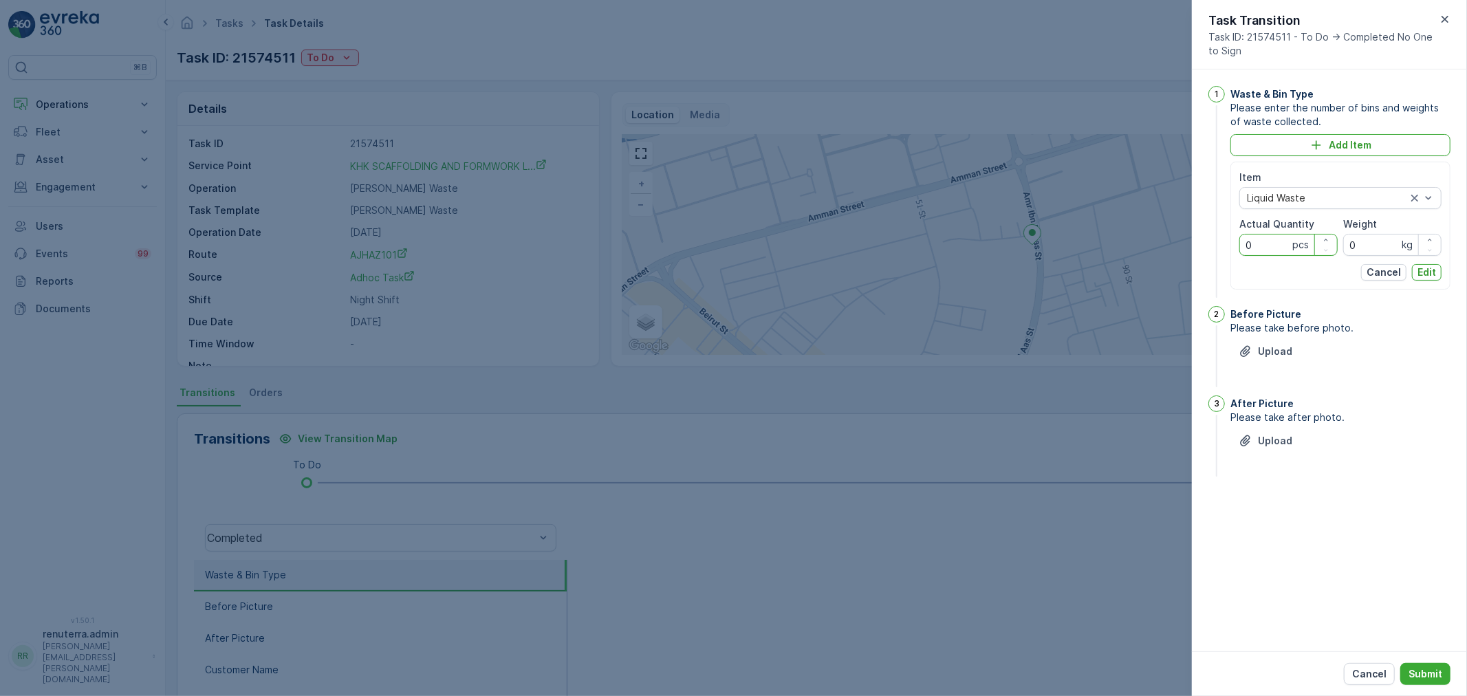
drag, startPoint x: 1266, startPoint y: 246, endPoint x: 1220, endPoint y: 239, distance: 47.2
click at [1220, 239] on div "1 Waste & Bin Type Please enter the number of bins and weights of waste collect…" at bounding box center [1330, 193] width 242 height 215
type Quantity "1"
drag, startPoint x: 1374, startPoint y: 241, endPoint x: 1324, endPoint y: 233, distance: 50.2
click at [1324, 233] on div "Item Liquid Waste Actual Quantity 1 pcs Weight 0 kg" at bounding box center [1341, 213] width 202 height 85
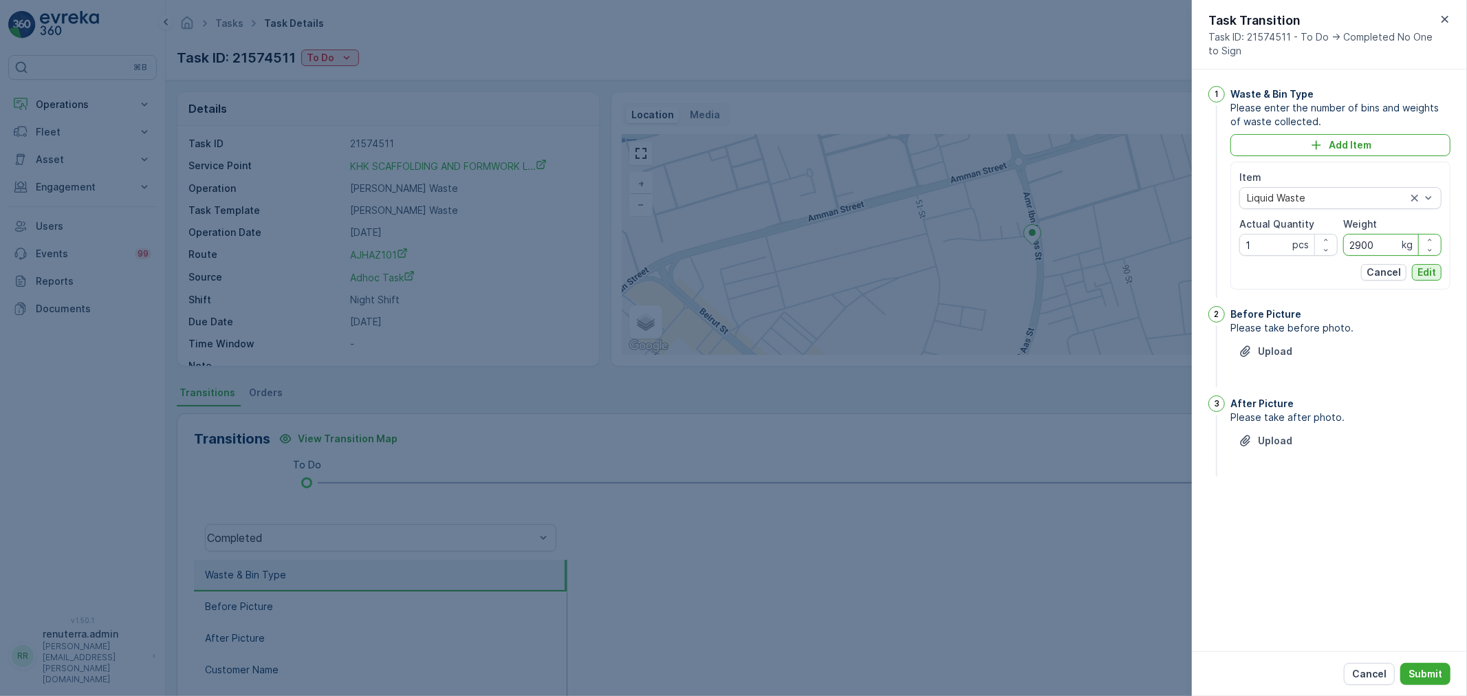
type input "2900"
click at [1431, 268] on p "Edit" at bounding box center [1427, 273] width 19 height 14
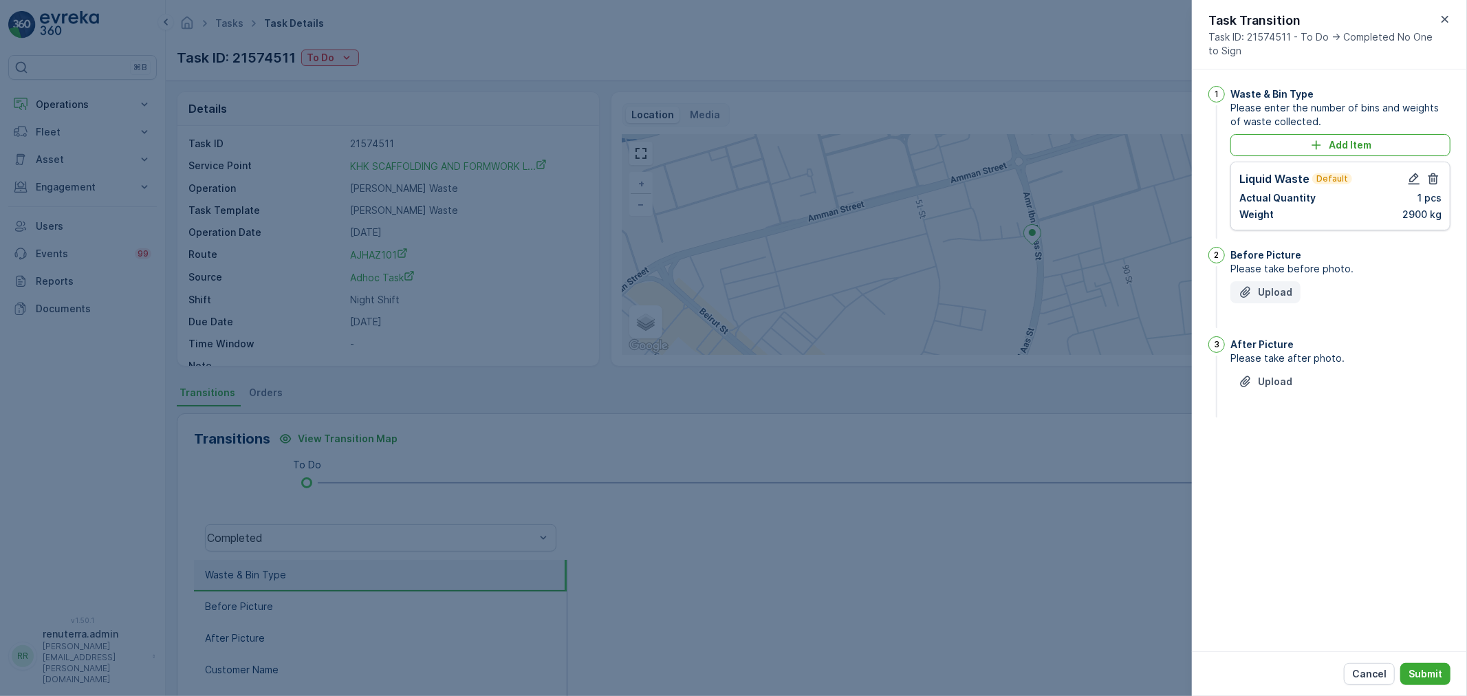
click at [1275, 293] on p "Upload" at bounding box center [1275, 292] width 34 height 14
click at [1242, 349] on img at bounding box center [1248, 354] width 34 height 34
click at [1288, 448] on p "Upload" at bounding box center [1275, 451] width 34 height 14
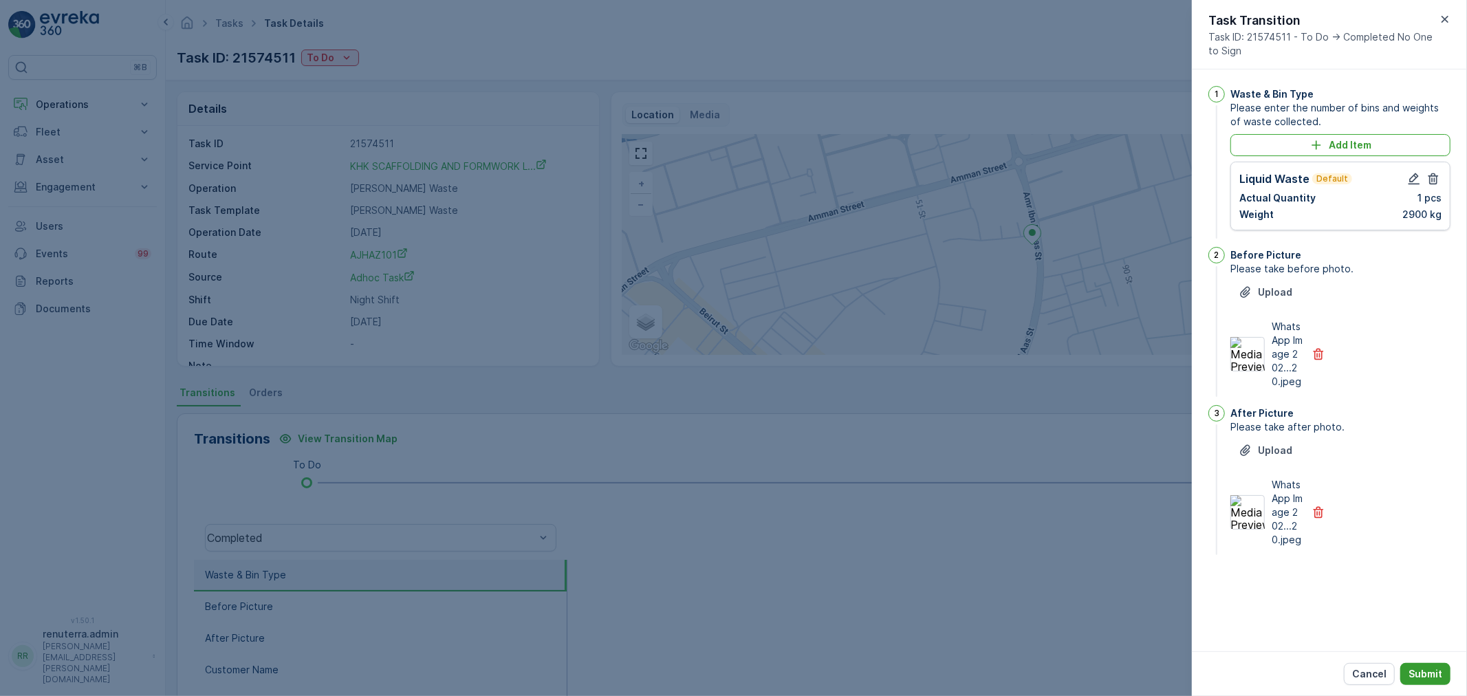
click at [1429, 675] on p "Submit" at bounding box center [1426, 674] width 34 height 14
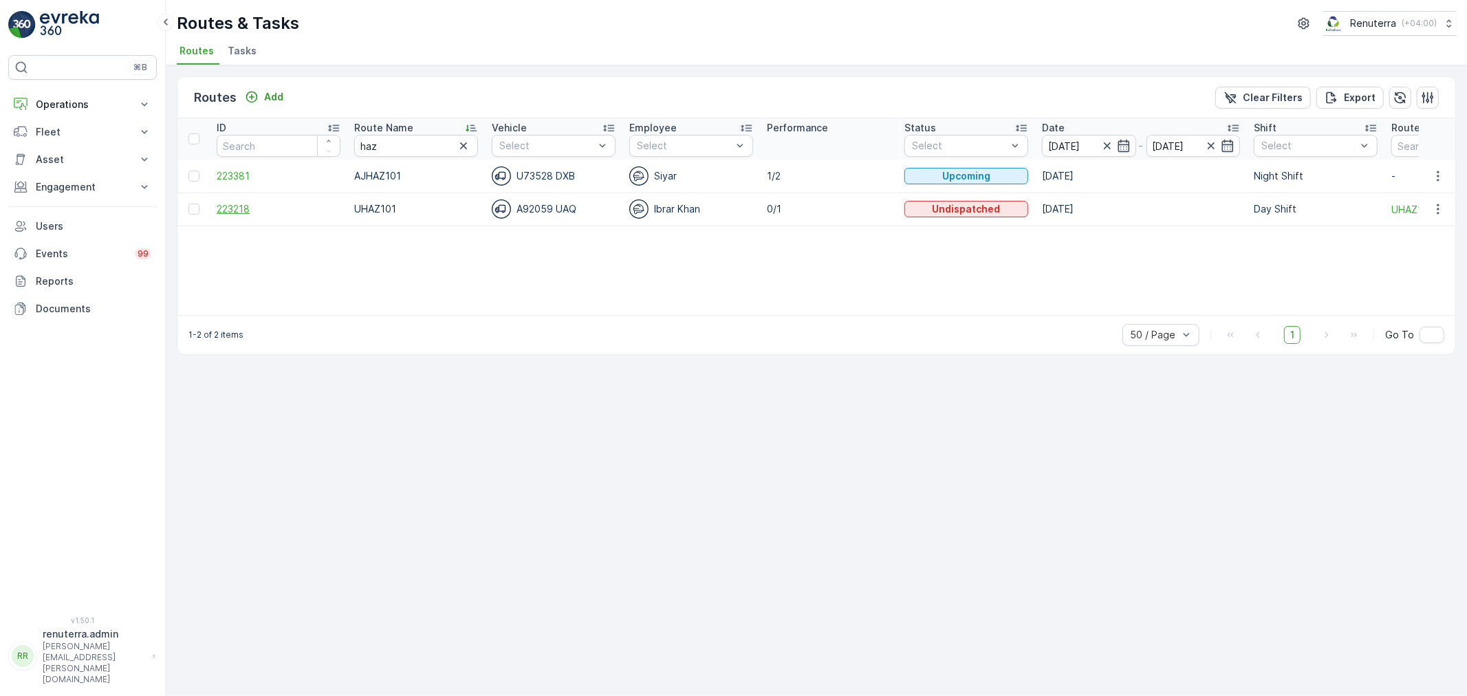
click at [248, 211] on span "223218" at bounding box center [279, 209] width 124 height 14
drag, startPoint x: 400, startPoint y: 147, endPoint x: 292, endPoint y: 129, distance: 108.7
click at [292, 129] on tr "ID Route Name haz Vehicle Select Employee Select Performance Status Select Date…" at bounding box center [868, 138] width 1382 height 41
type input "med"
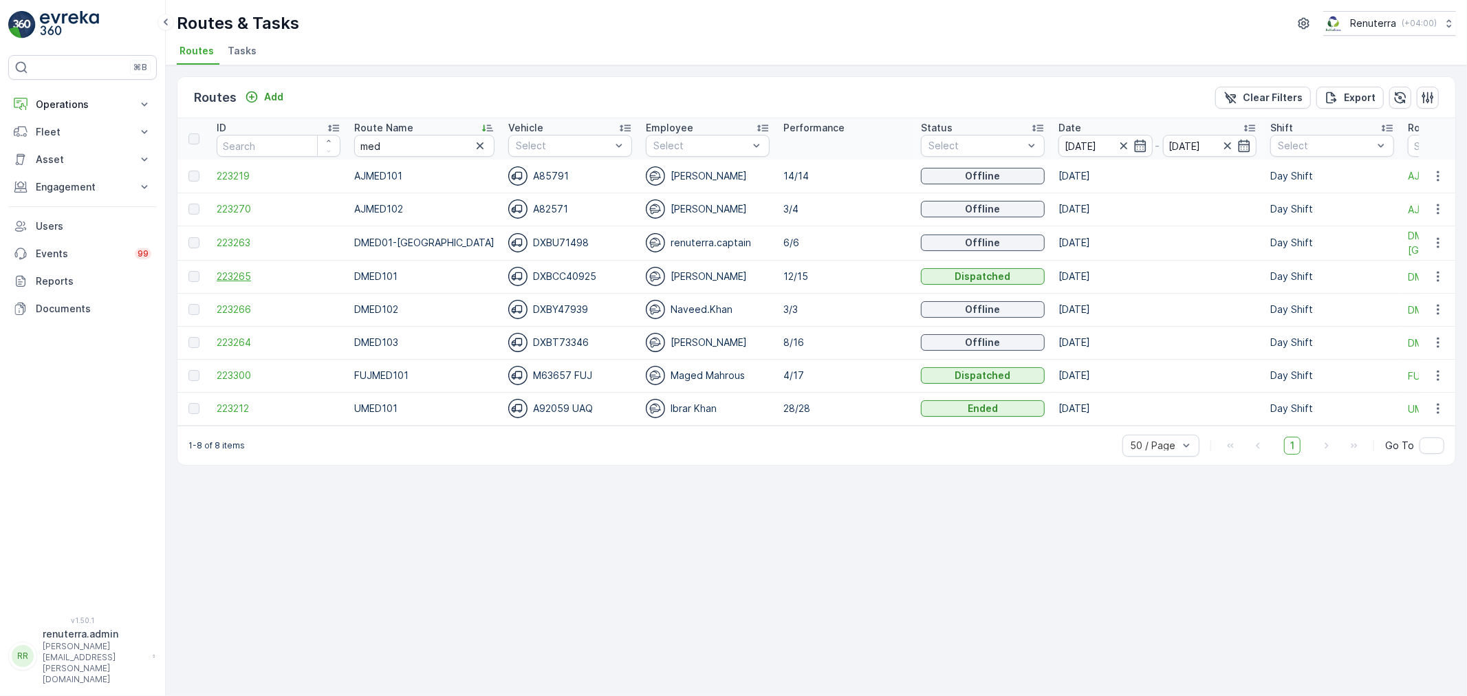
click at [233, 272] on span "223265" at bounding box center [279, 277] width 124 height 14
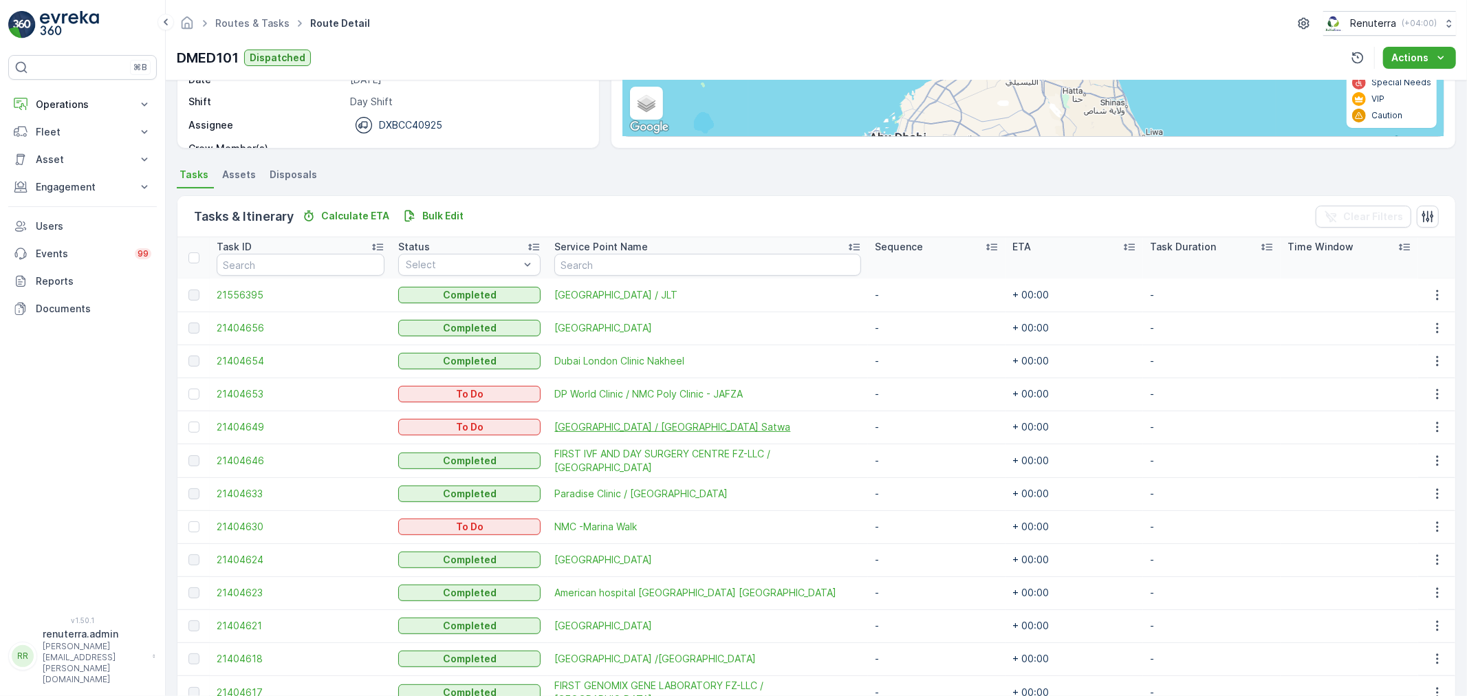
scroll to position [125, 0]
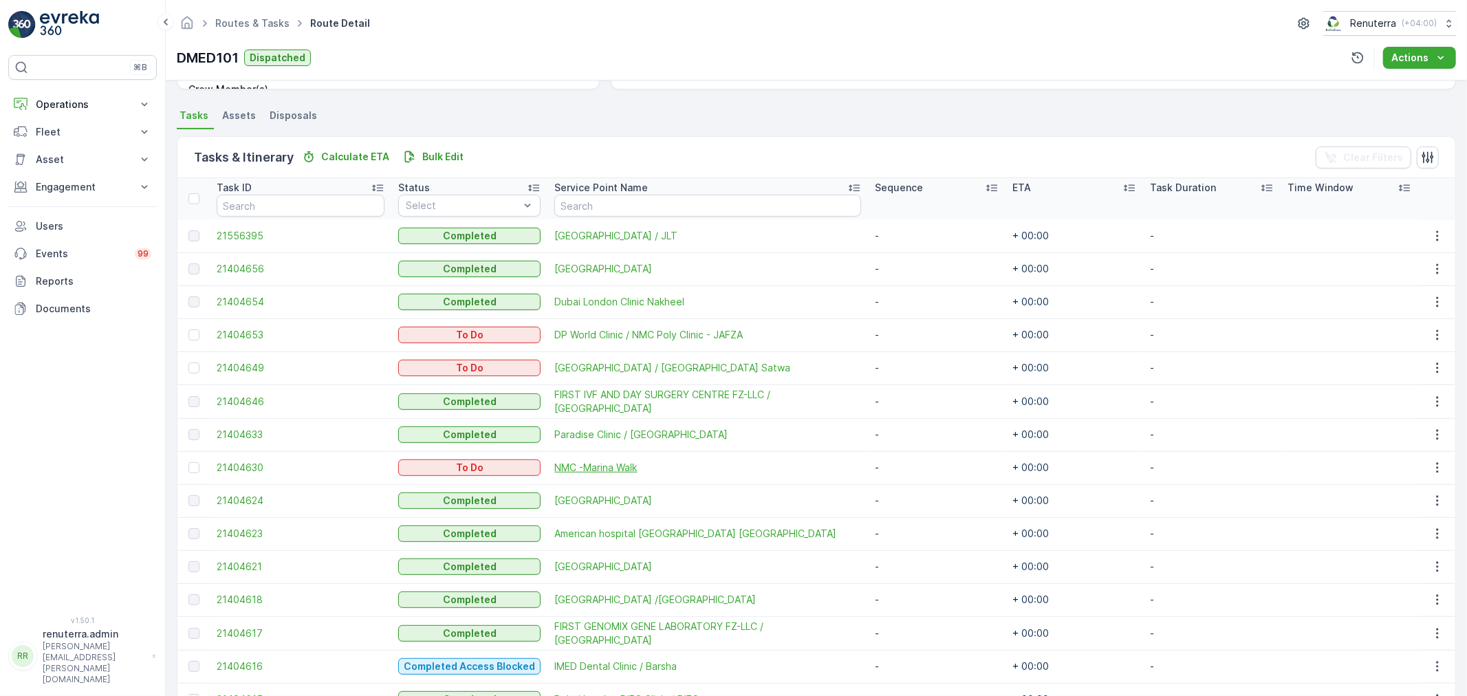
scroll to position [201, 0]
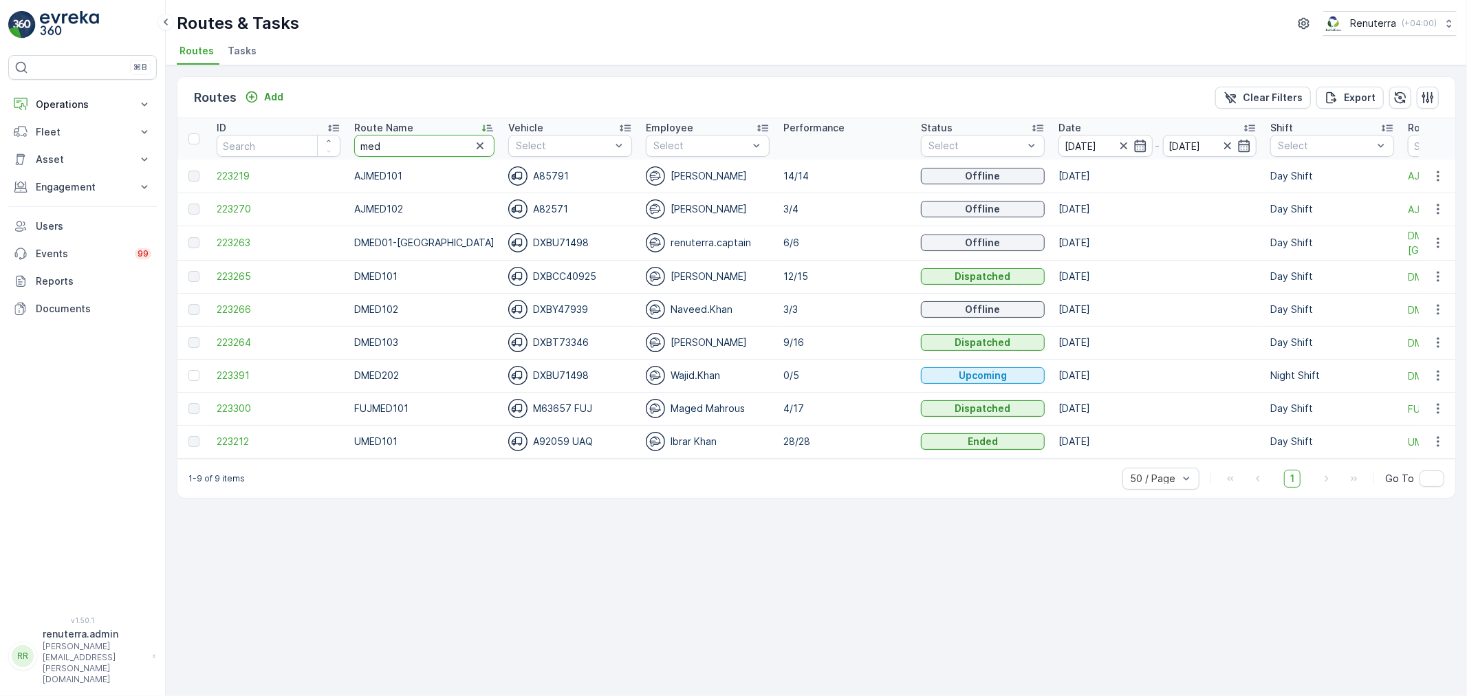
drag, startPoint x: 422, startPoint y: 147, endPoint x: 301, endPoint y: 133, distance: 122.5
click at [301, 133] on tr "ID Route Name med Vehicle Select Employee Select Performance Status Select Date…" at bounding box center [876, 138] width 1398 height 41
type input "hat"
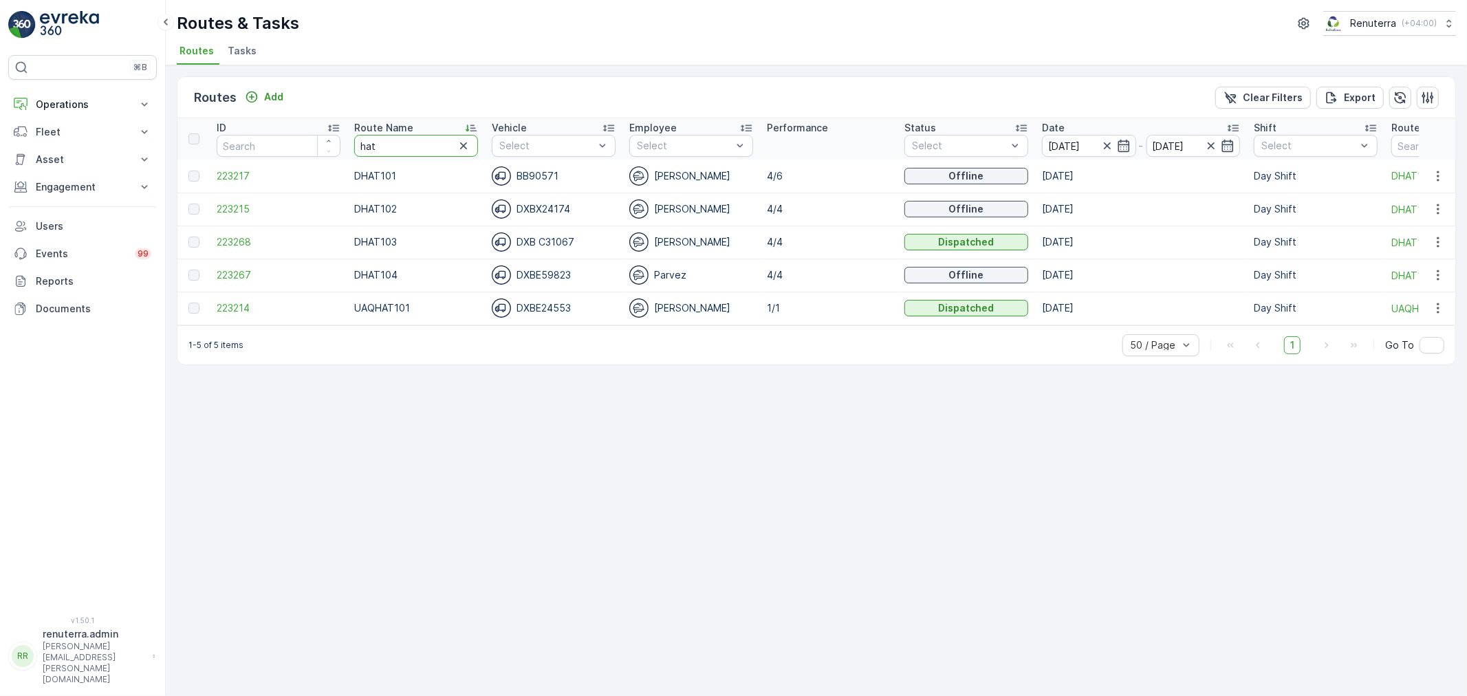
drag, startPoint x: 403, startPoint y: 149, endPoint x: 345, endPoint y: 147, distance: 57.8
click at [345, 147] on tr "ID Route Name hat Vehicle Select Employee Select Performance Status Select Date…" at bounding box center [868, 138] width 1382 height 41
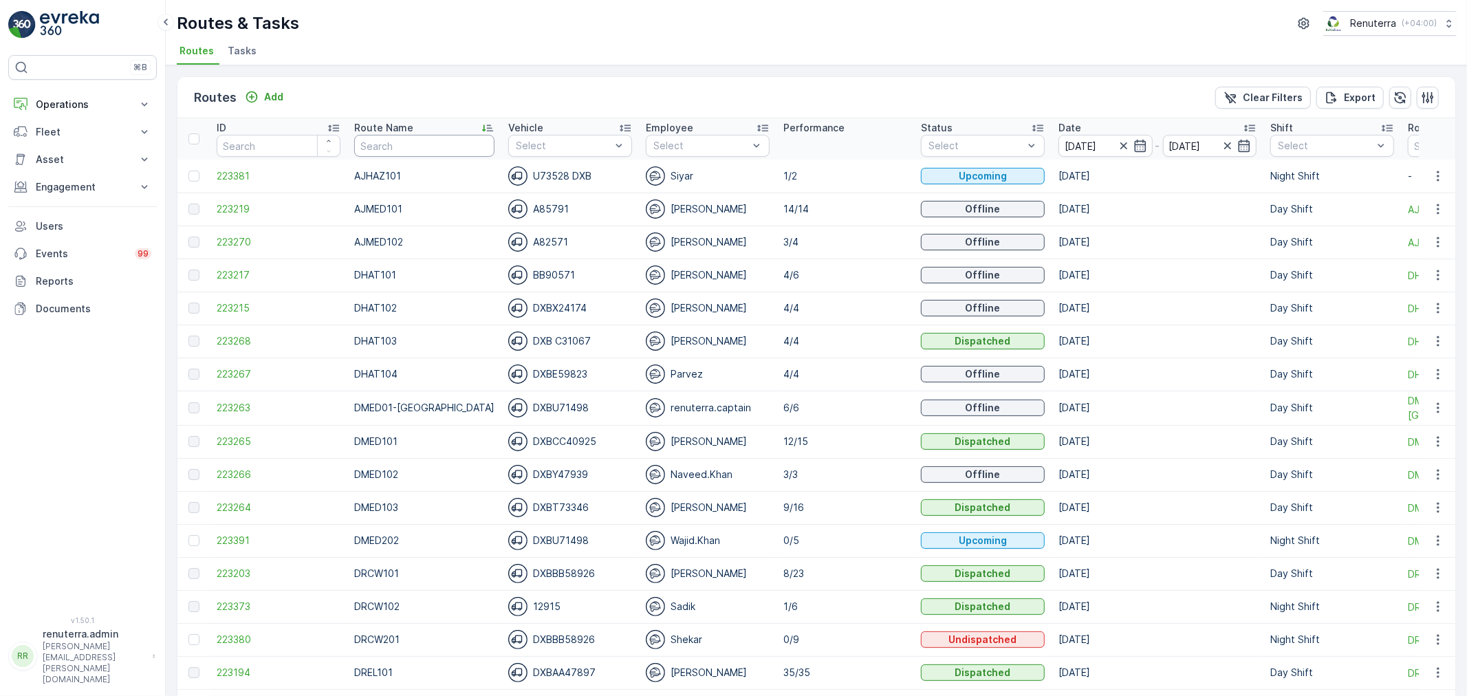
click at [425, 135] on input "text" at bounding box center [424, 146] width 140 height 22
click at [224, 176] on span "223381" at bounding box center [279, 176] width 124 height 14
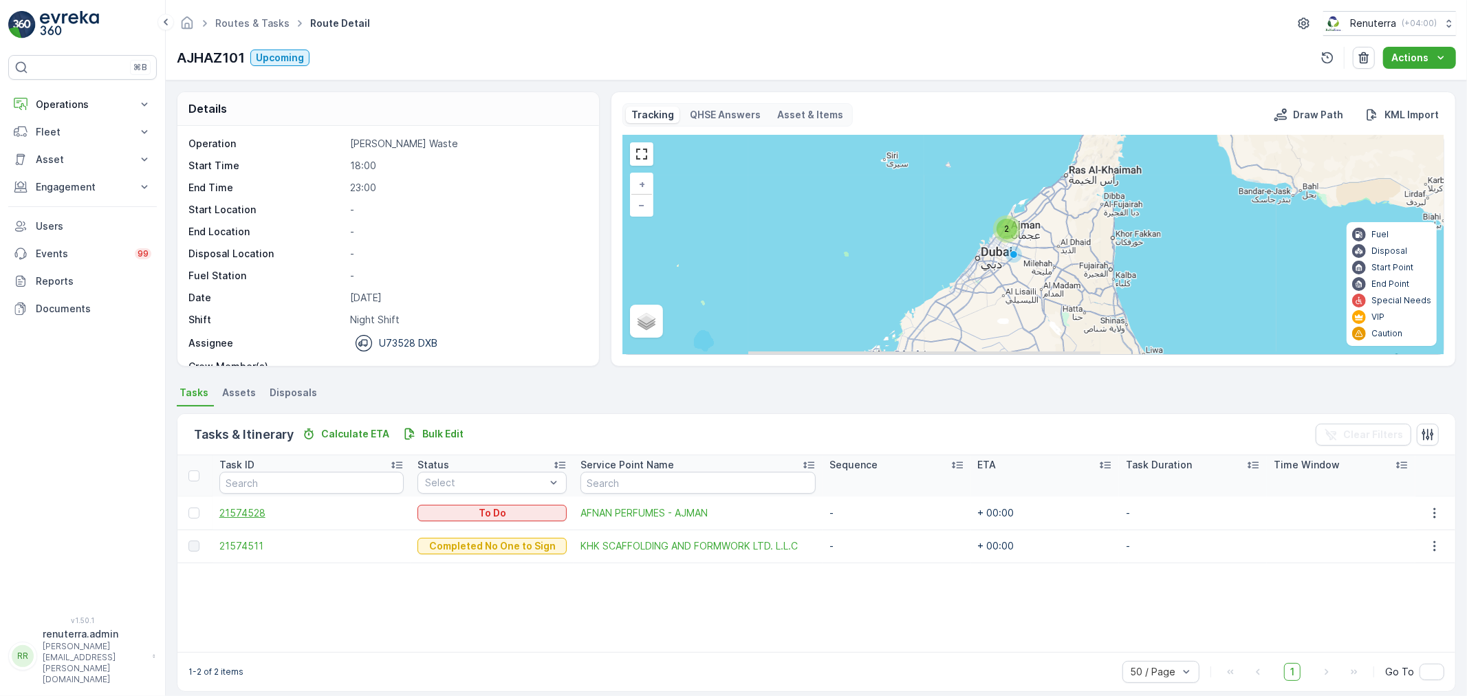
click at [245, 510] on span "21574528" at bounding box center [311, 513] width 185 height 14
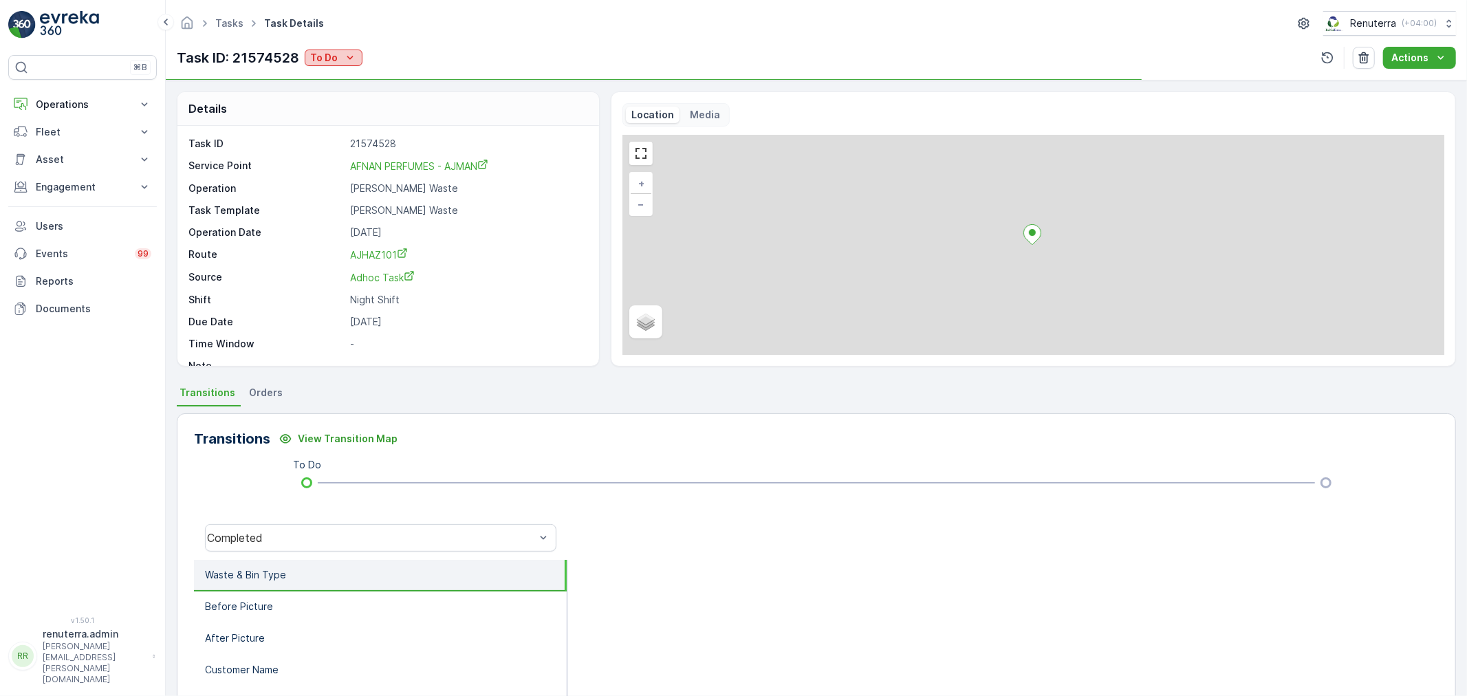
click at [326, 58] on p "To Do" at bounding box center [324, 58] width 28 height 14
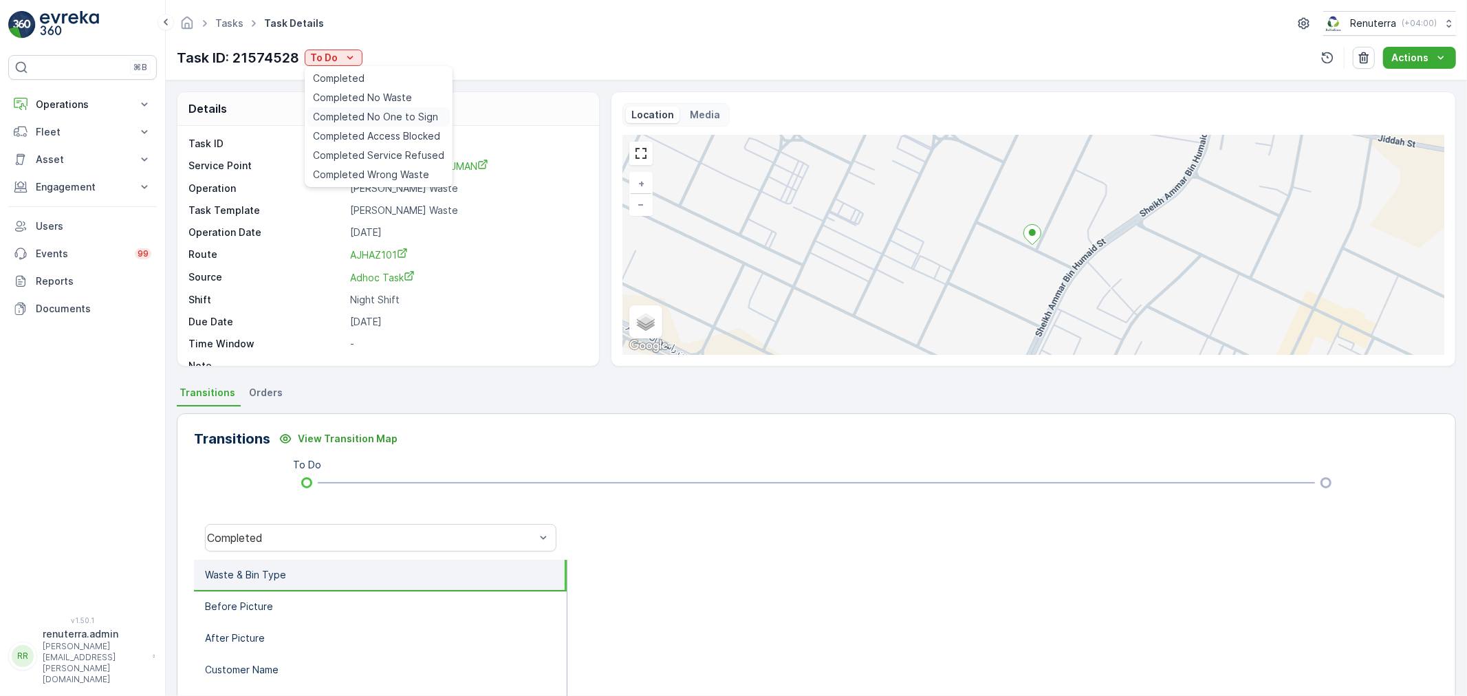
click at [379, 114] on span "Completed No One to Sign" at bounding box center [375, 117] width 125 height 14
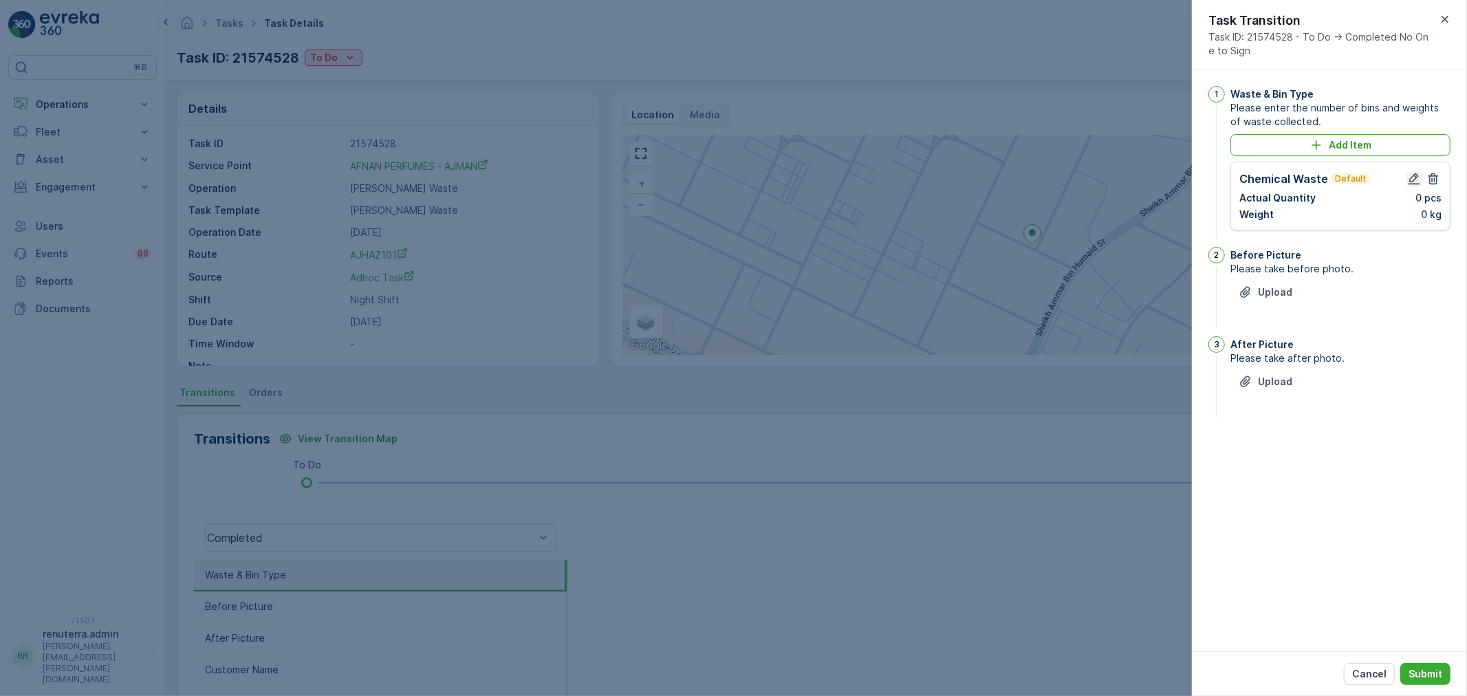
click at [1414, 179] on icon "button" at bounding box center [1414, 179] width 14 height 14
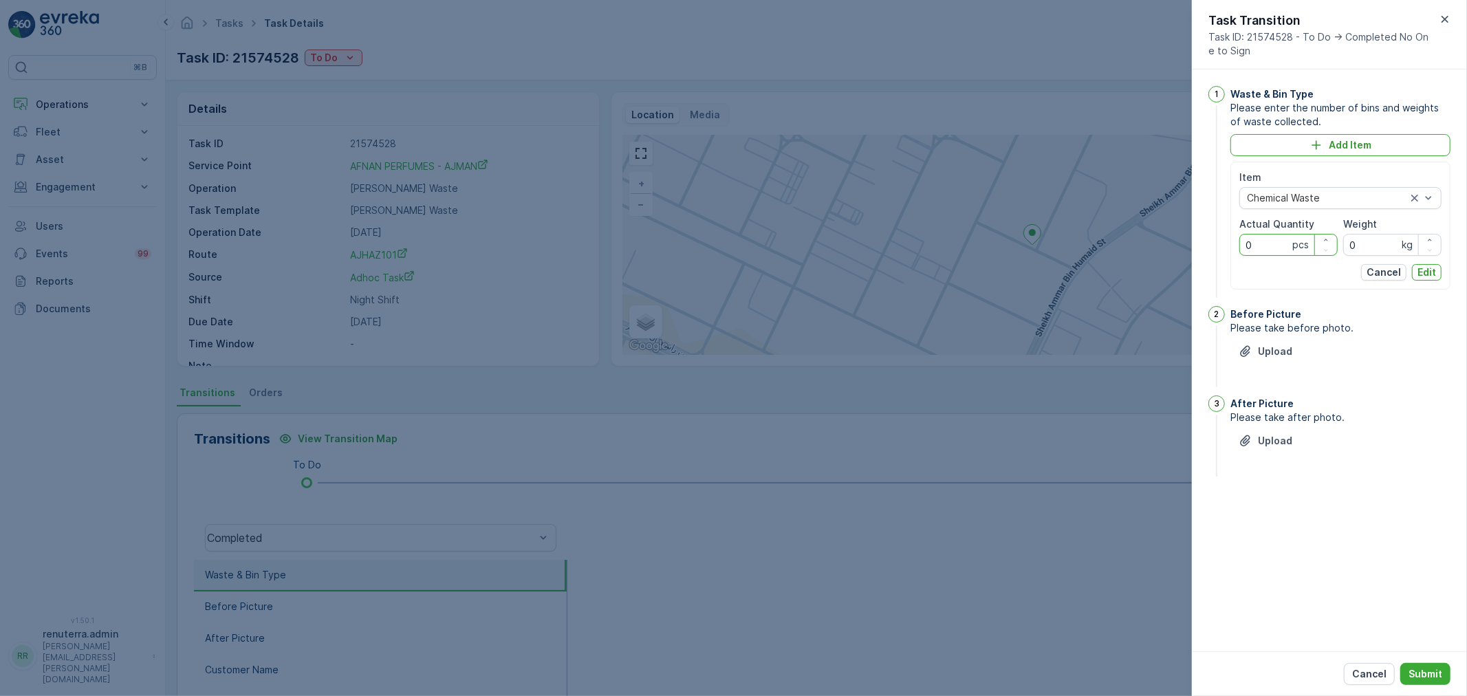
drag, startPoint x: 1276, startPoint y: 239, endPoint x: 1227, endPoint y: 241, distance: 48.9
click at [1227, 241] on div "1 Waste & Bin Type Please enter the number of bins and weights of waste collect…" at bounding box center [1330, 193] width 242 height 215
type Quantity "1"
drag, startPoint x: 1366, startPoint y: 242, endPoint x: 1315, endPoint y: 239, distance: 51.0
click at [1315, 239] on div "Item Chemical Waste Actual Quantity 1 pcs Weight 0 kg" at bounding box center [1341, 213] width 202 height 85
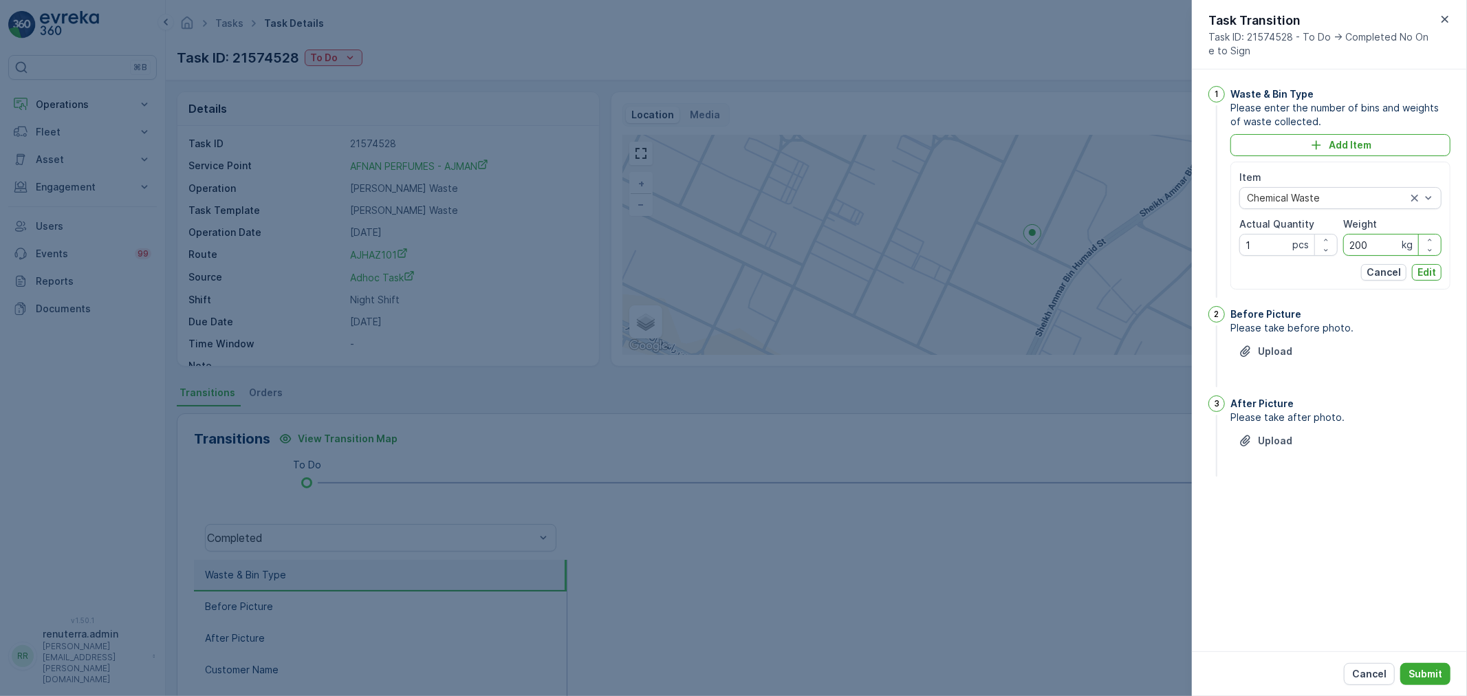
drag, startPoint x: 1390, startPoint y: 245, endPoint x: 1344, endPoint y: 245, distance: 45.4
click at [1344, 245] on input "200" at bounding box center [1392, 245] width 98 height 22
type input "3200"
click at [1429, 263] on div "Item Chemical Waste Actual Quantity 1 pcs Weight 3200 kg Cancel Edit" at bounding box center [1341, 226] width 202 height 110
click at [1425, 278] on p "Edit" at bounding box center [1427, 273] width 19 height 14
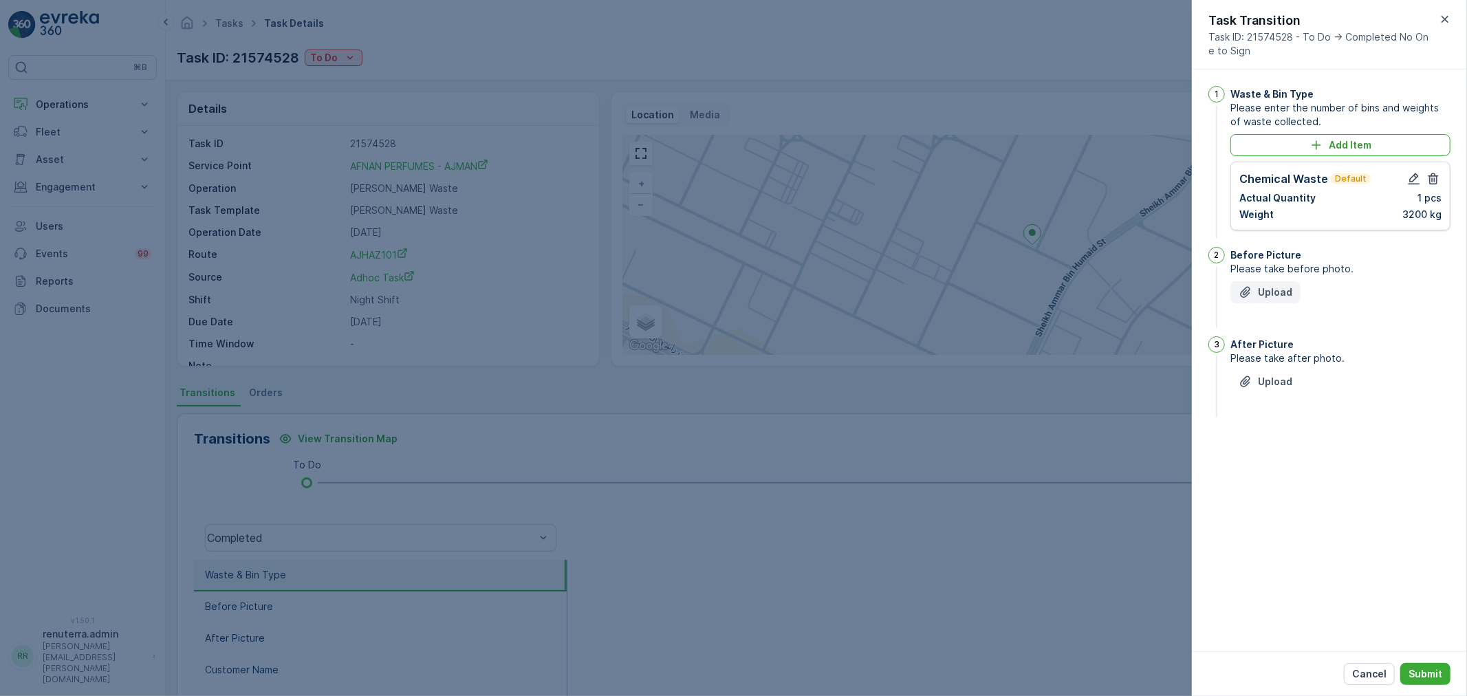
click at [1257, 294] on div "Upload" at bounding box center [1266, 292] width 54 height 14
click at [1277, 444] on p "Upload" at bounding box center [1275, 451] width 34 height 14
click at [1282, 442] on button "Upload" at bounding box center [1266, 451] width 70 height 22
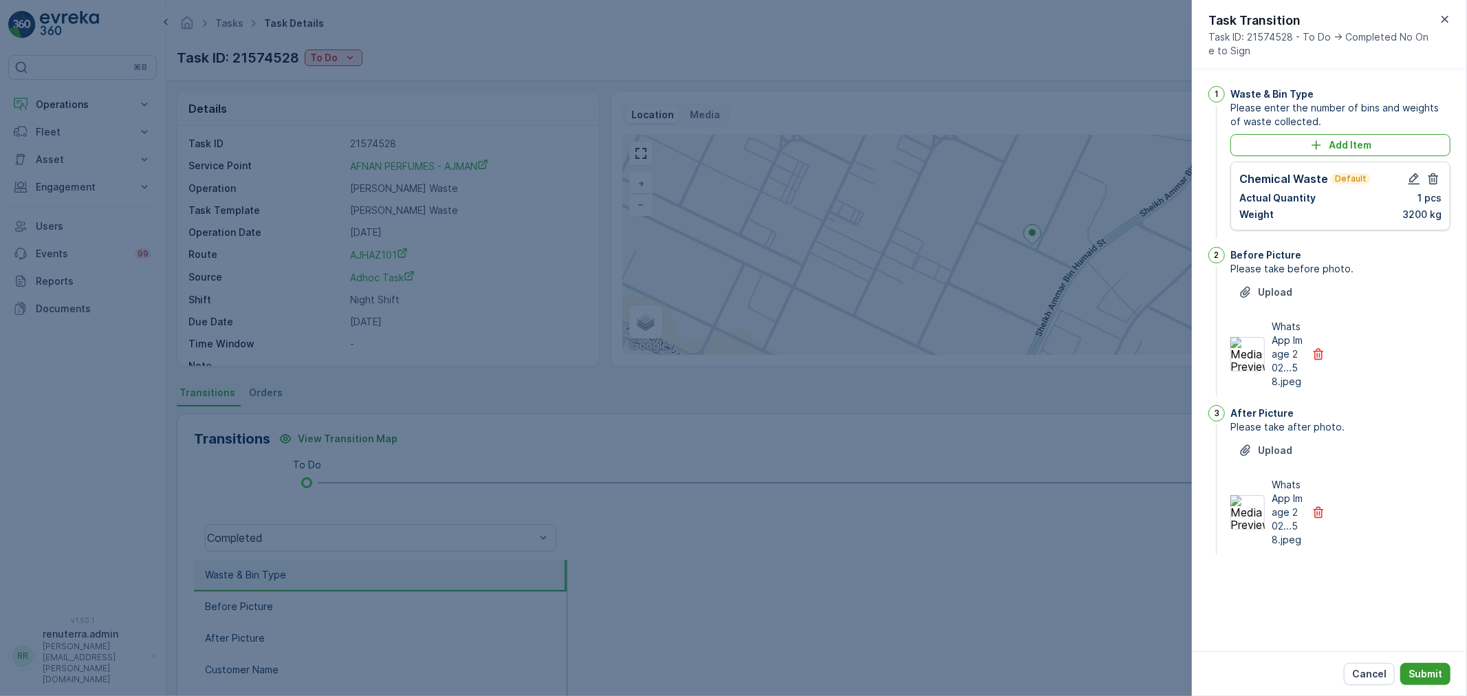
click at [1427, 670] on p "Submit" at bounding box center [1426, 674] width 34 height 14
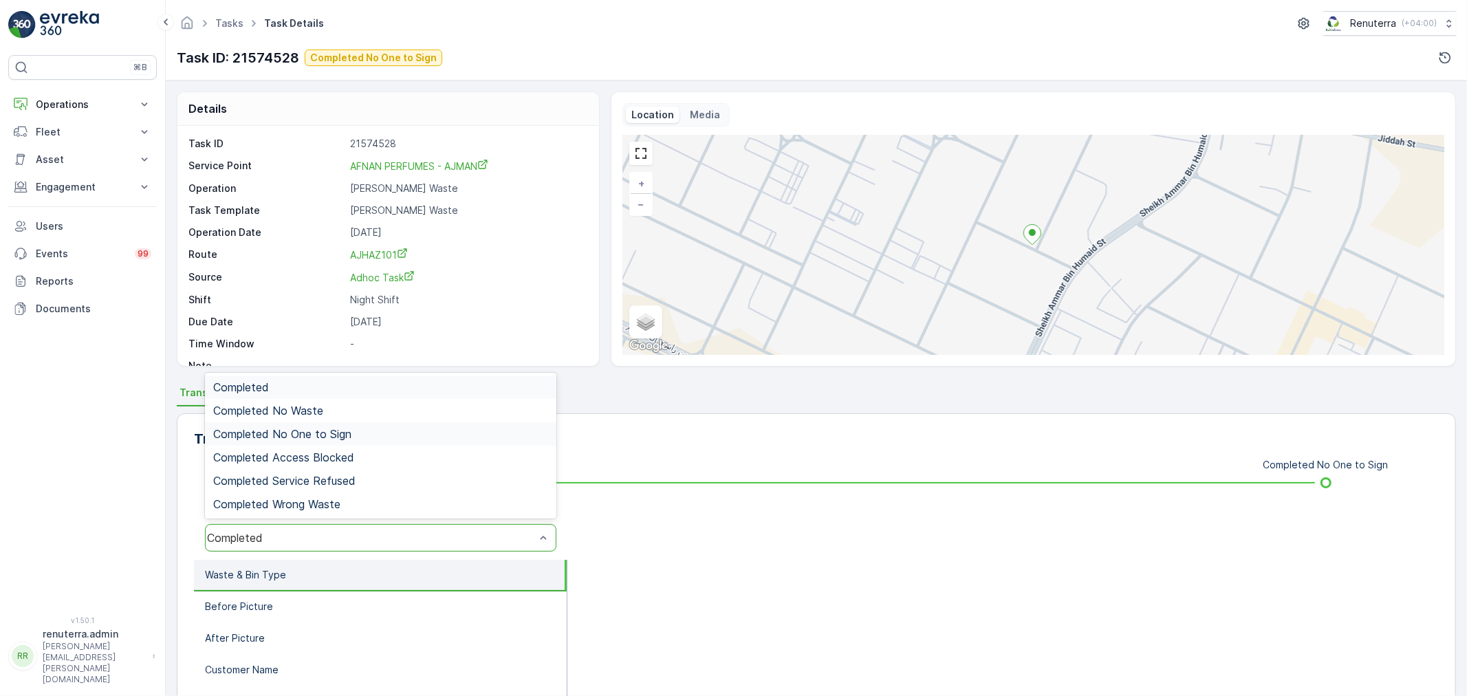
click at [340, 429] on span "Completed No One to Sign" at bounding box center [282, 434] width 138 height 12
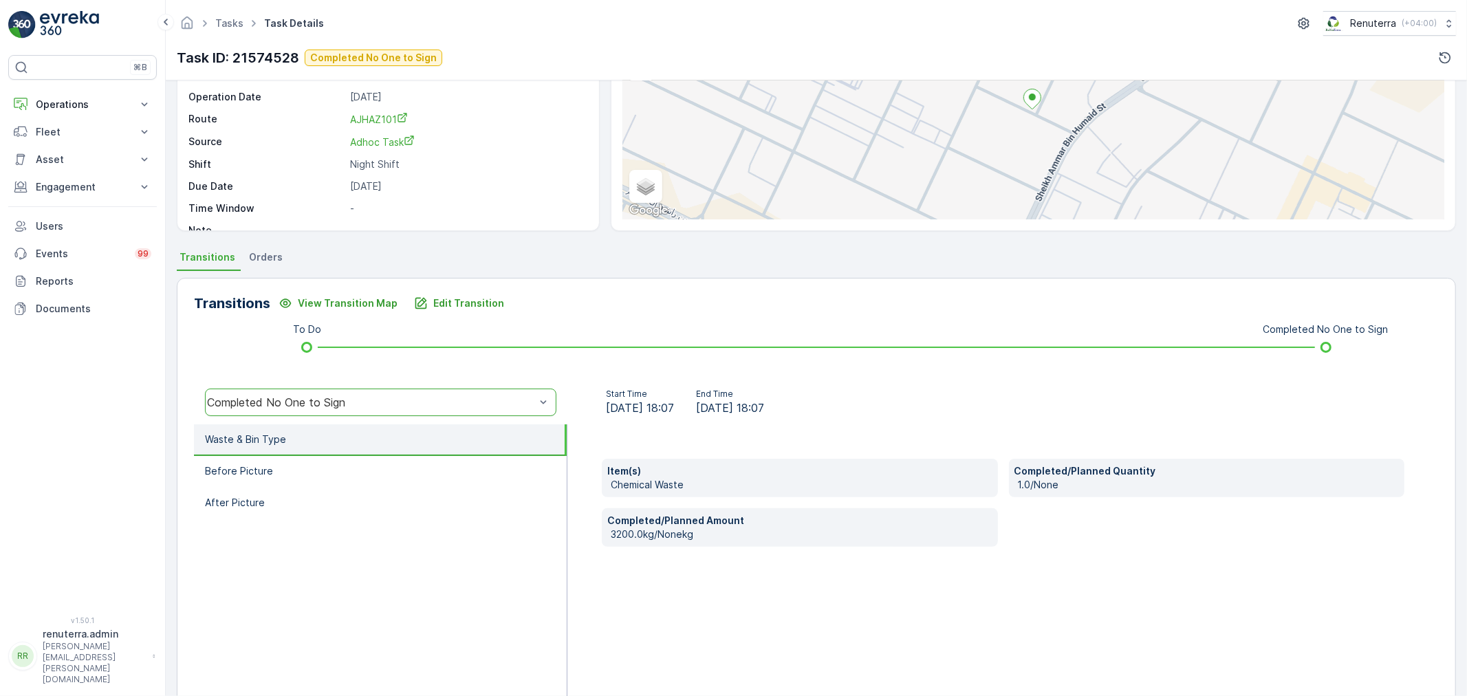
scroll to position [170, 0]
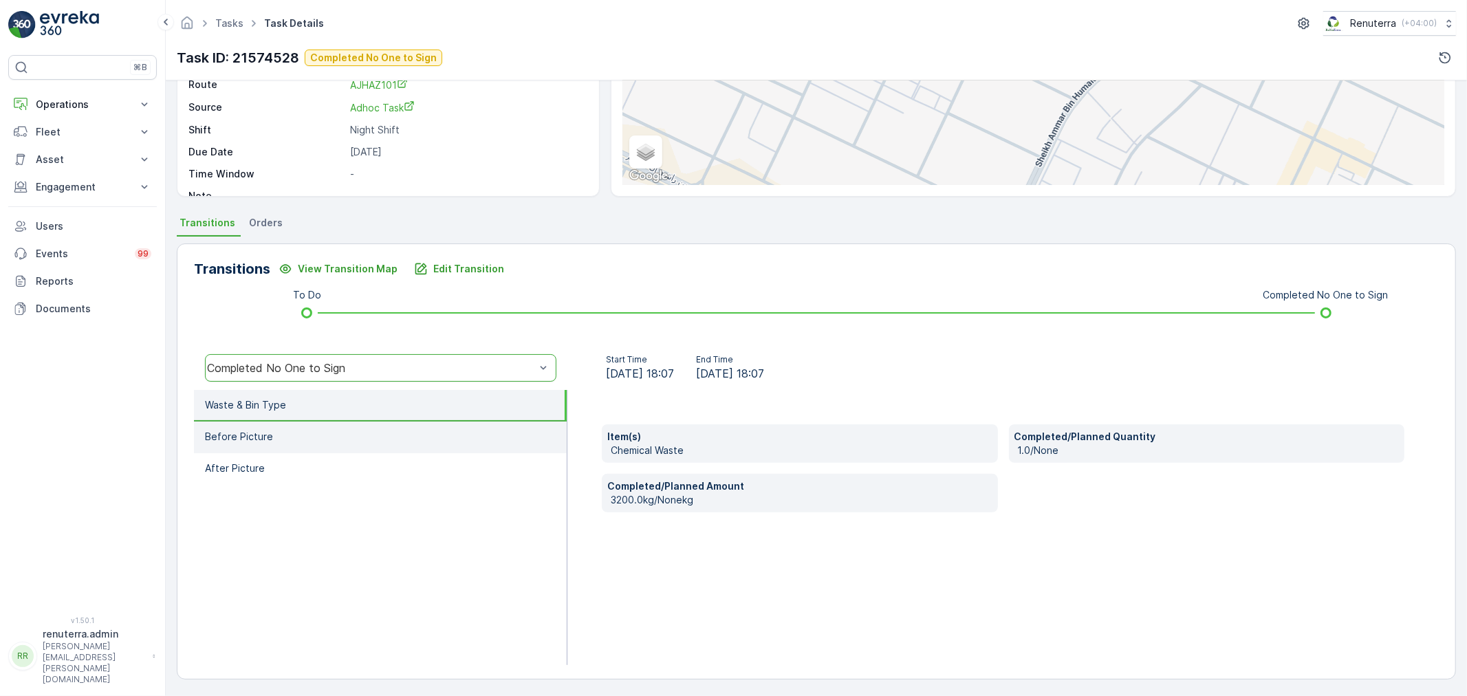
click at [299, 435] on li "Before Picture" at bounding box center [380, 438] width 373 height 32
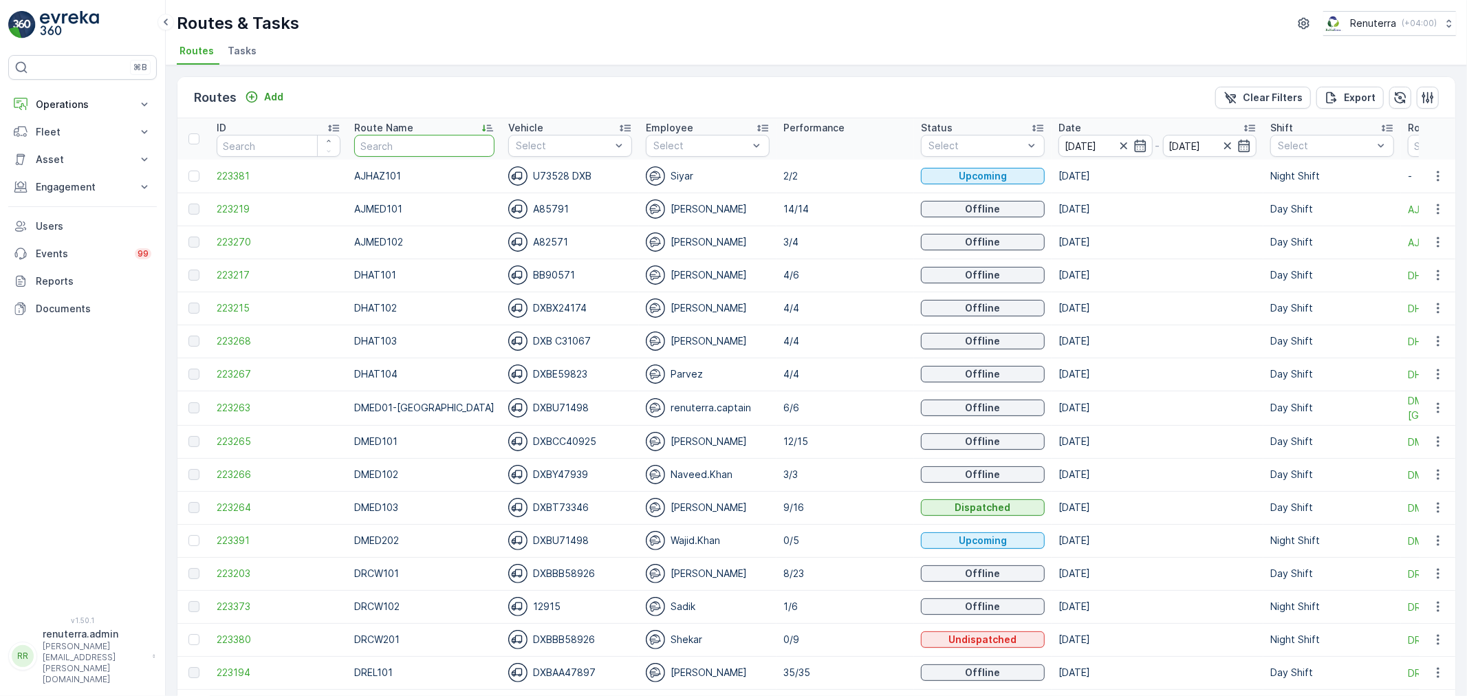
click at [418, 149] on input "text" at bounding box center [424, 146] width 140 height 22
type input "hat"
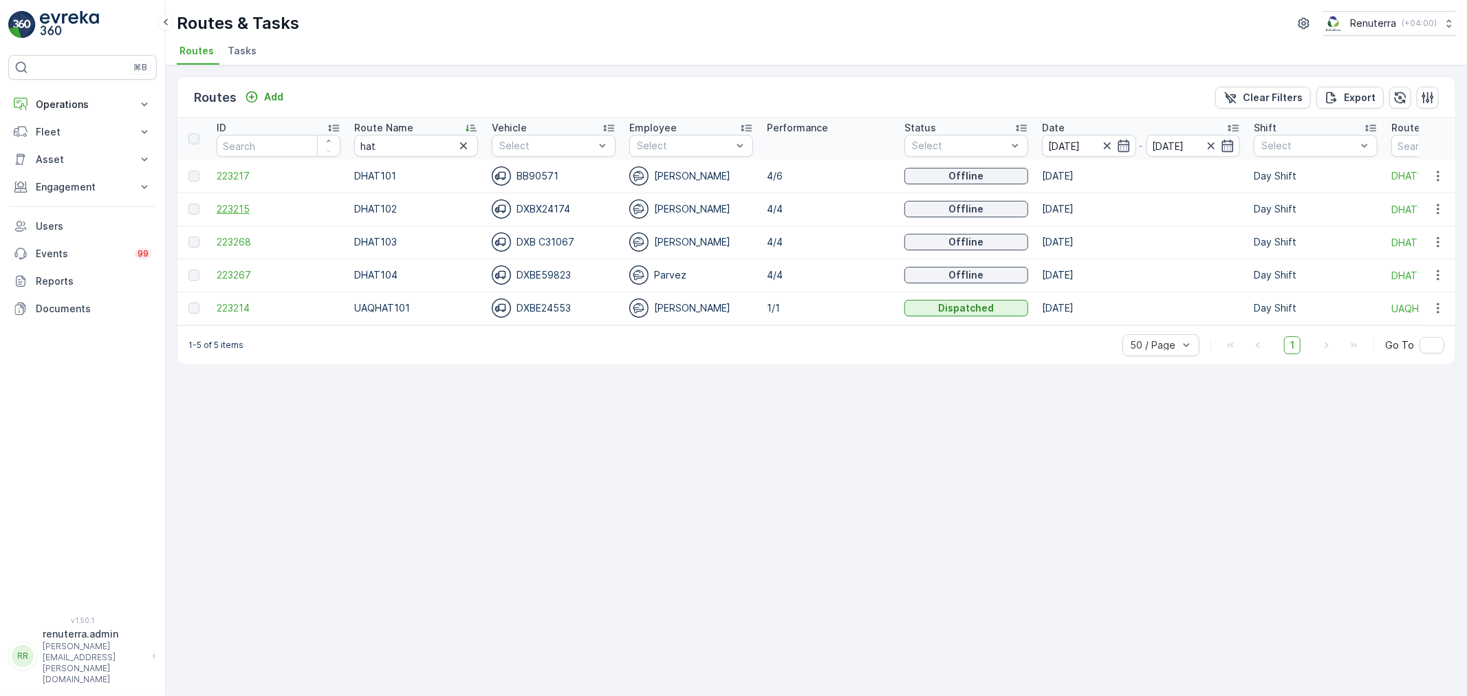
click at [230, 207] on span "223215" at bounding box center [279, 209] width 124 height 14
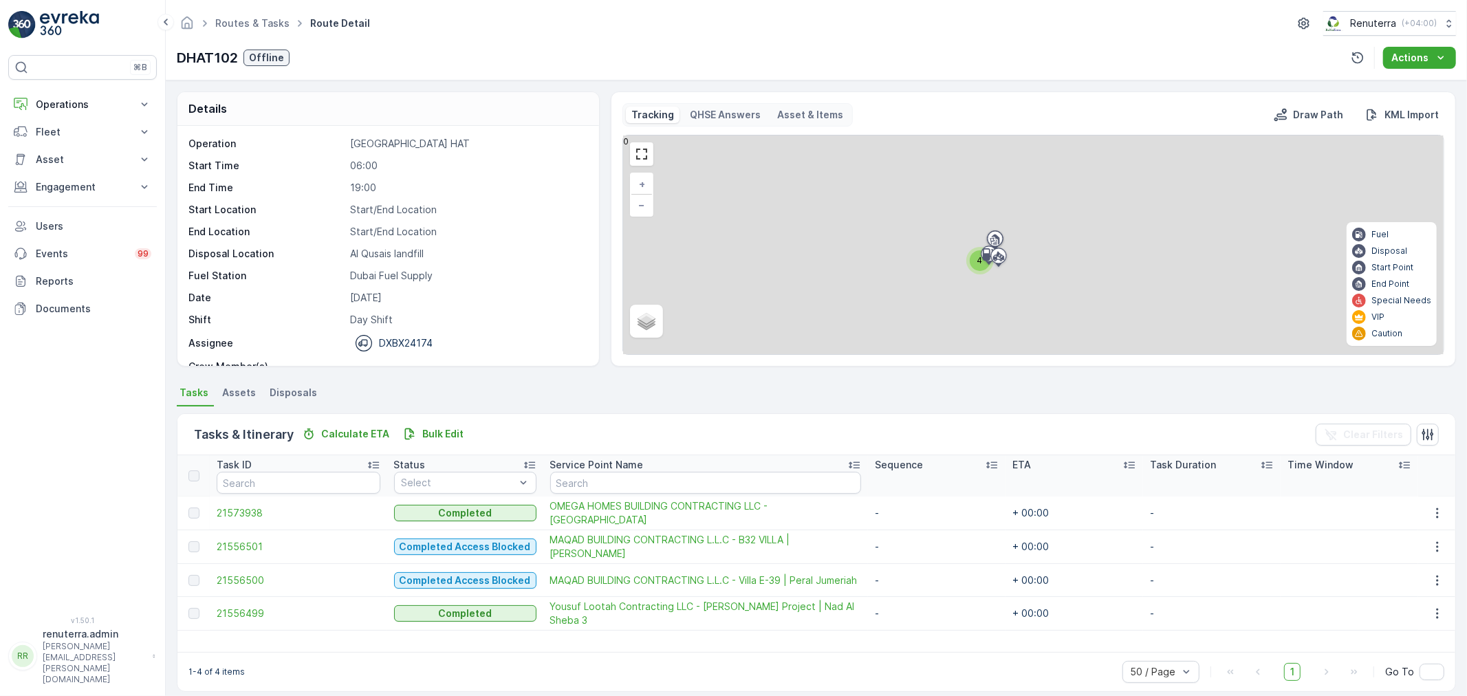
scroll to position [12, 0]
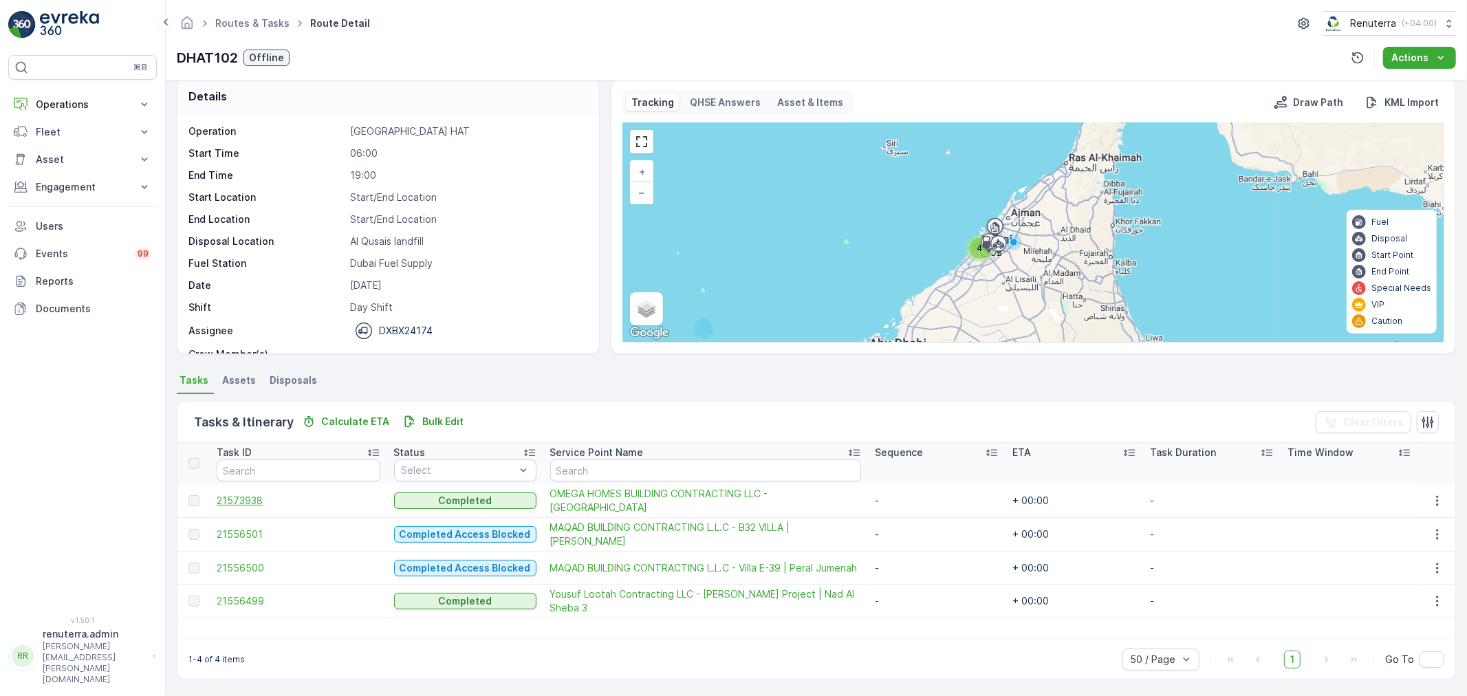
click at [235, 502] on span "21573938" at bounding box center [299, 501] width 164 height 14
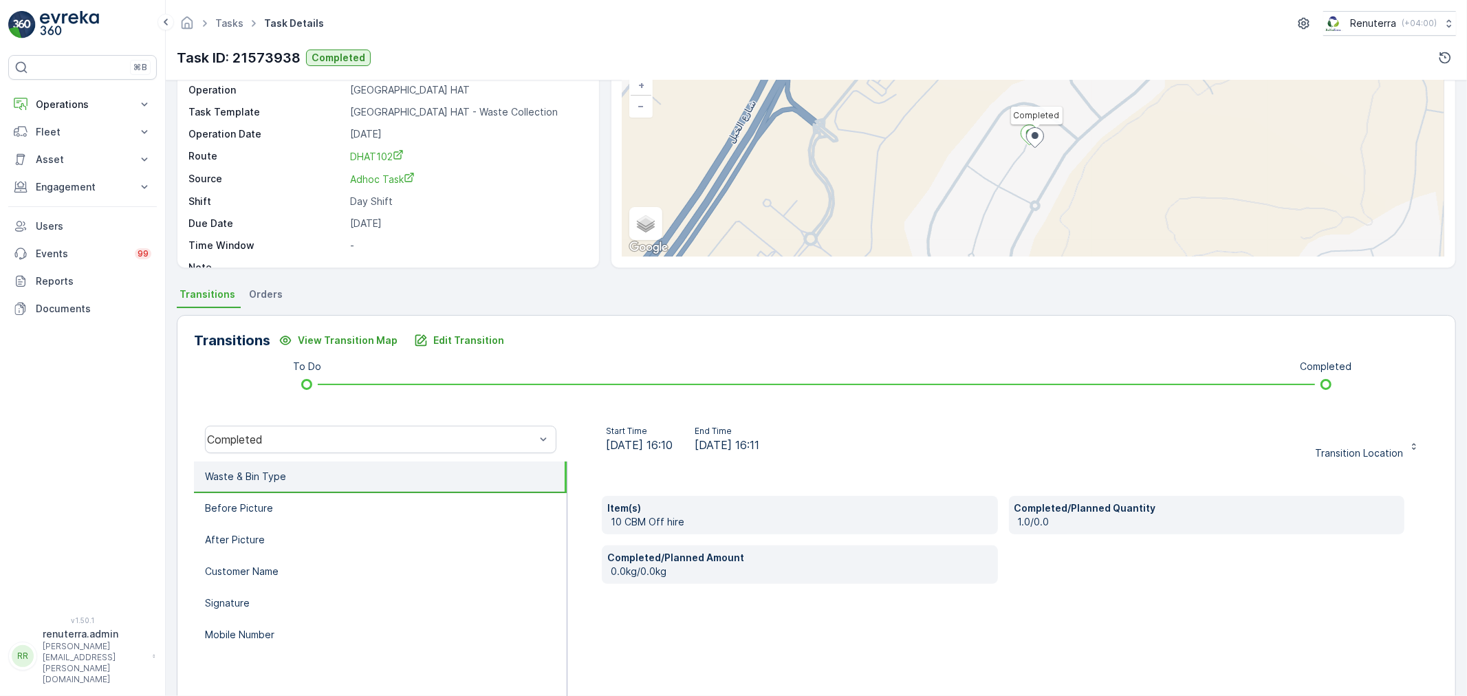
scroll to position [170, 0]
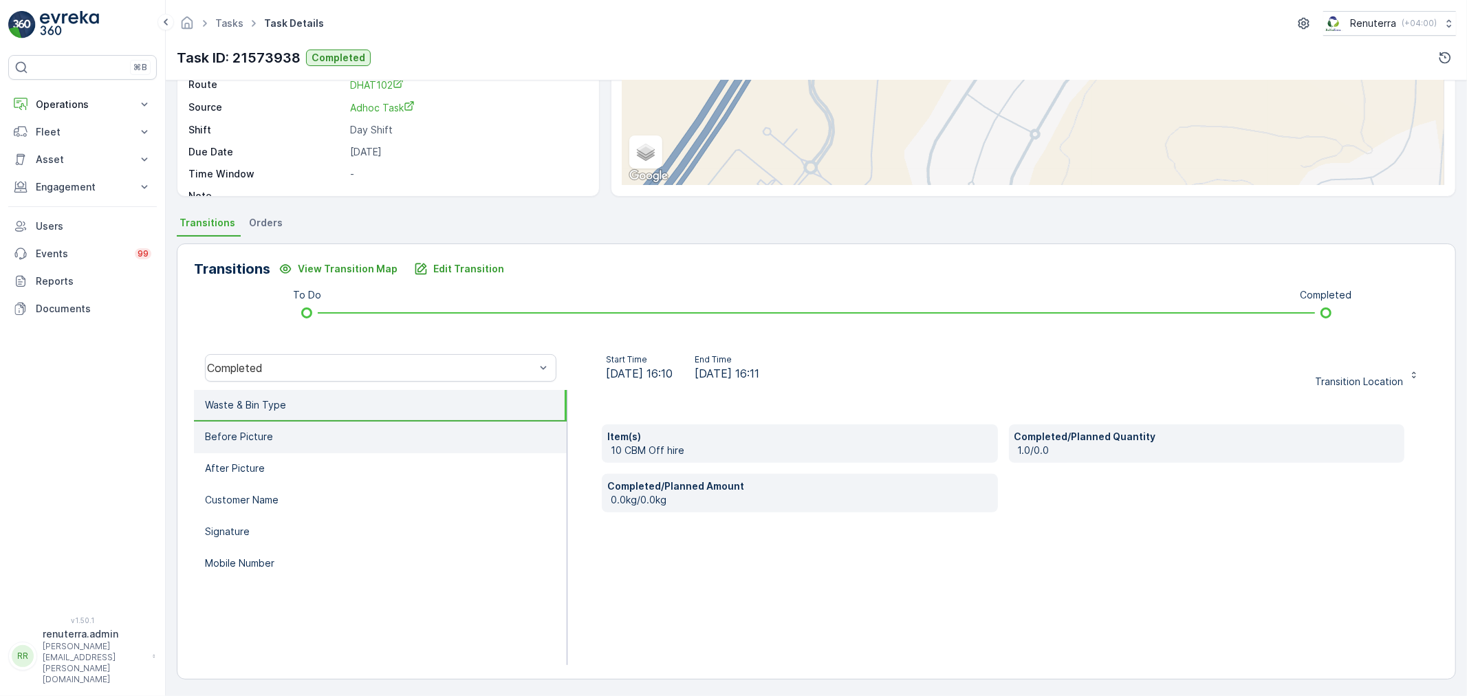
click at [293, 437] on li "Before Picture" at bounding box center [380, 438] width 373 height 32
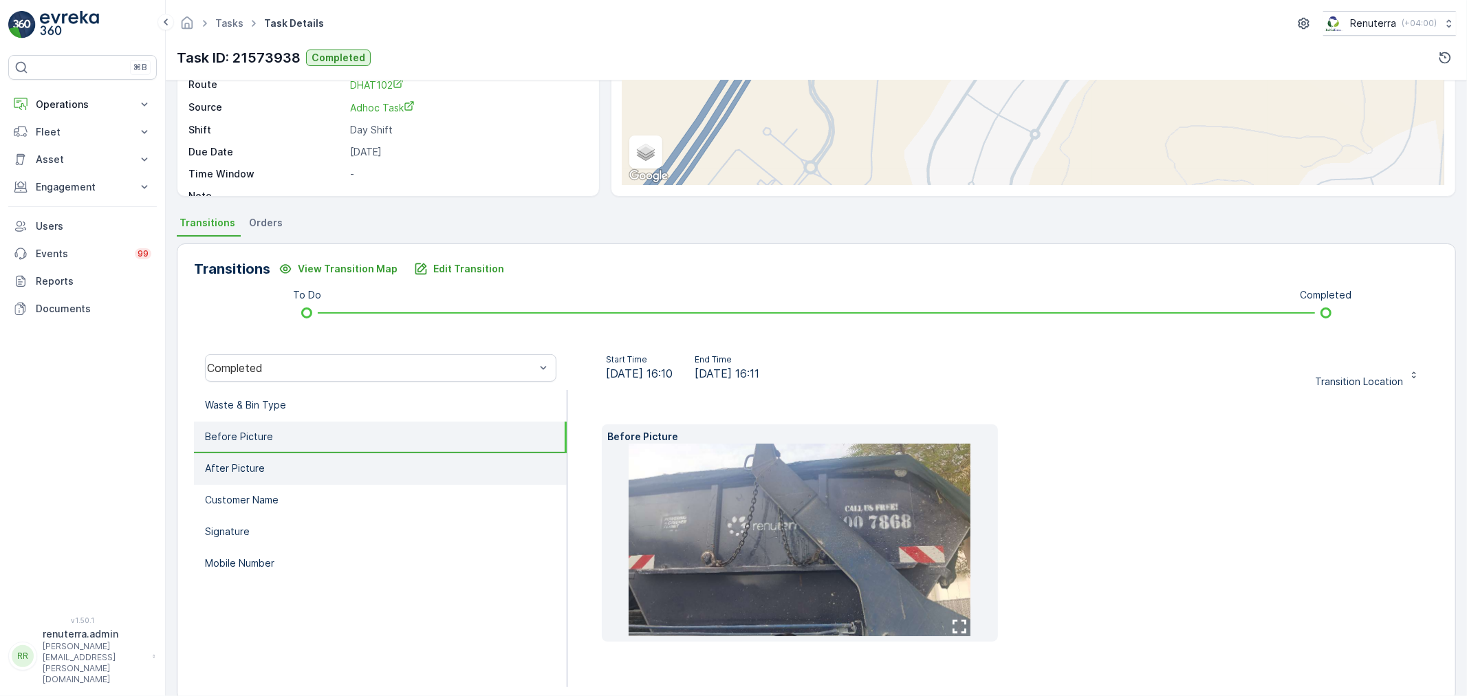
click at [293, 465] on li "After Picture" at bounding box center [380, 469] width 373 height 32
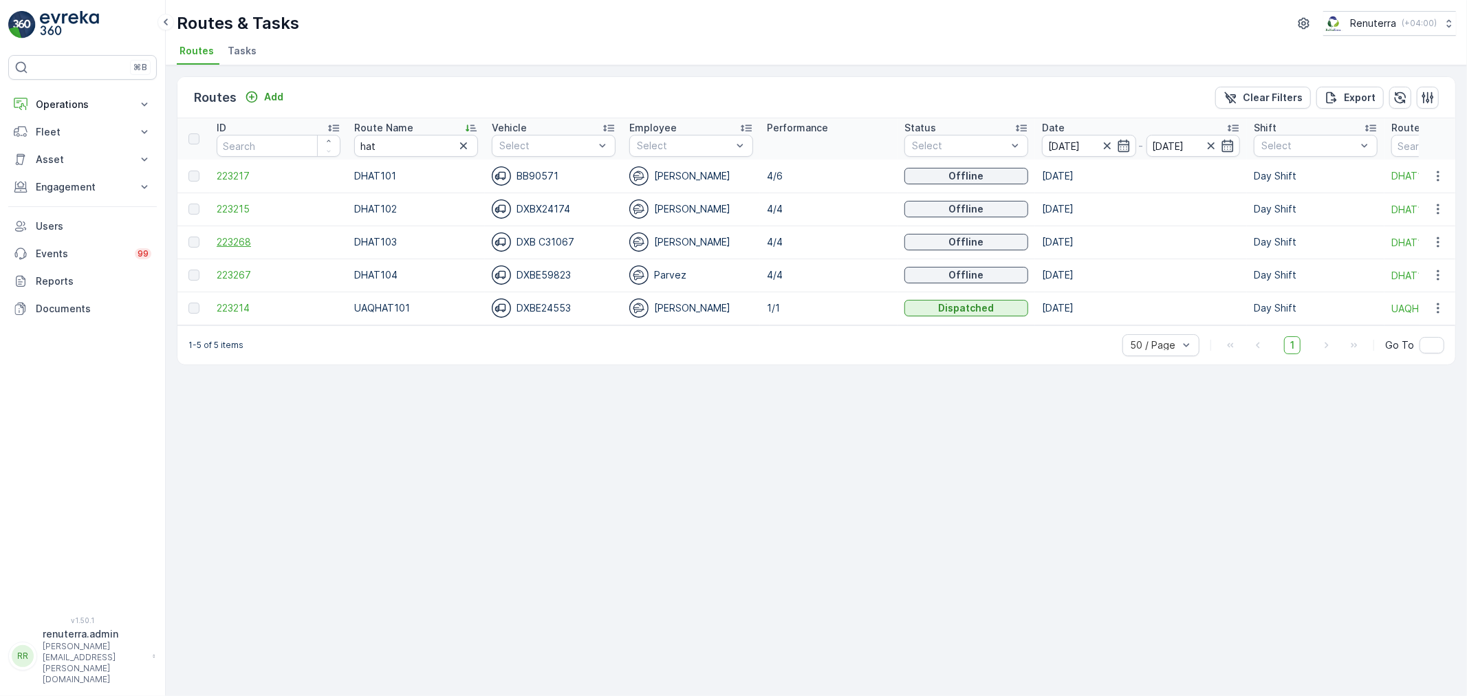
click at [245, 235] on span "223268" at bounding box center [279, 242] width 124 height 14
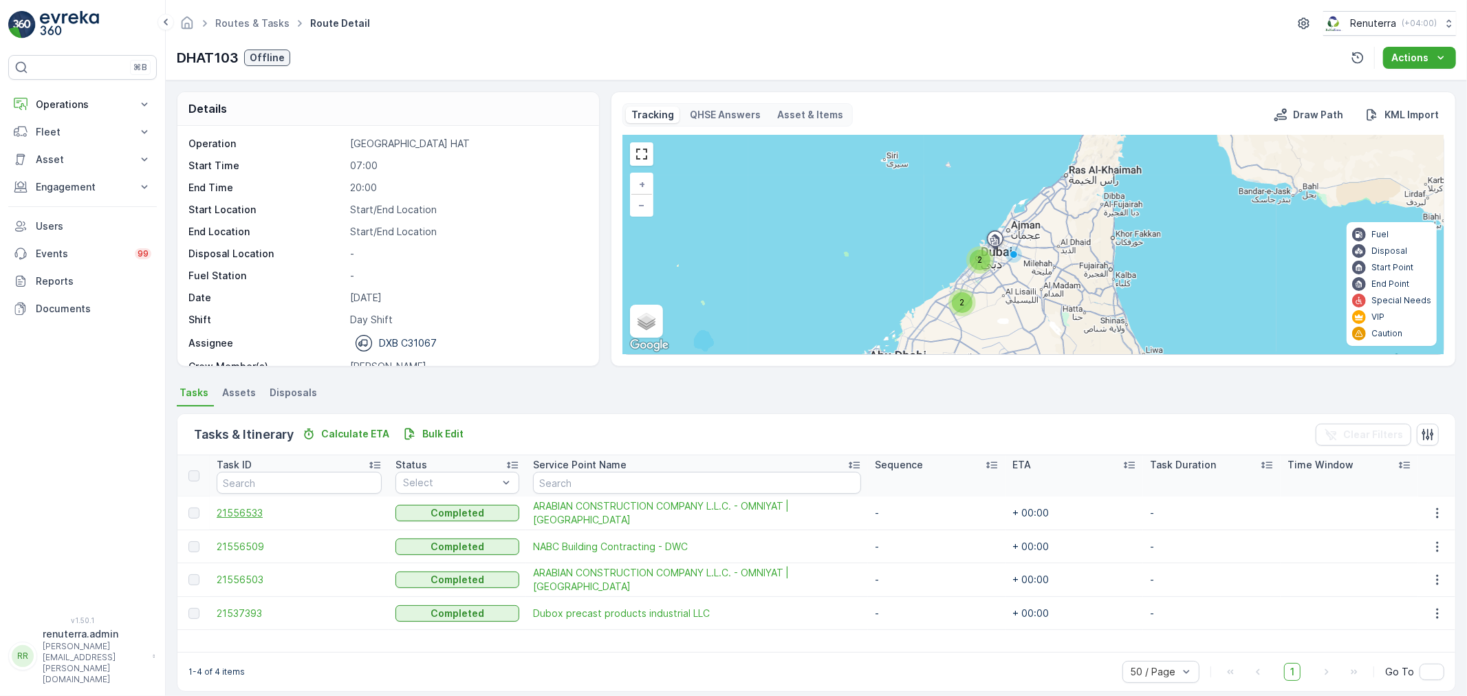
click at [248, 509] on span "21556533" at bounding box center [299, 513] width 165 height 14
click at [237, 540] on span "21556509" at bounding box center [299, 547] width 165 height 14
click at [252, 573] on span "21556503" at bounding box center [299, 580] width 165 height 14
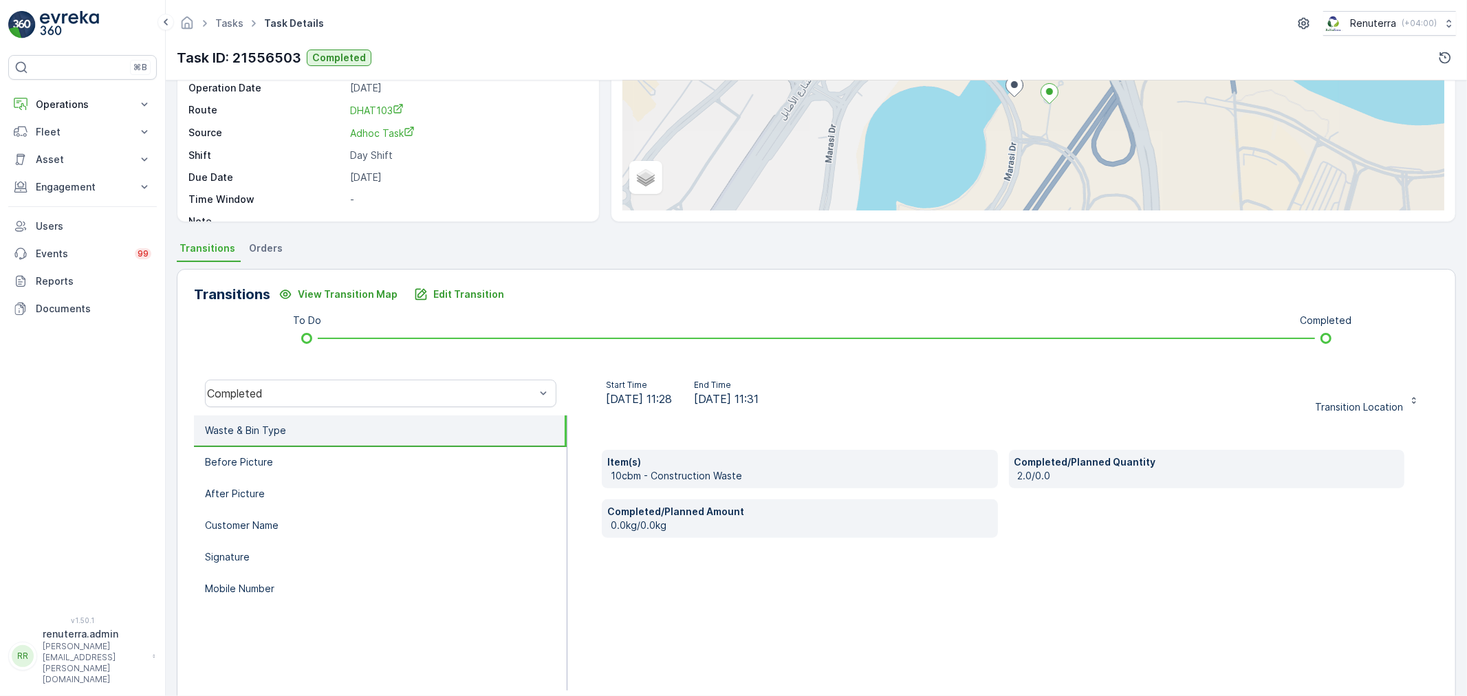
scroll to position [170, 0]
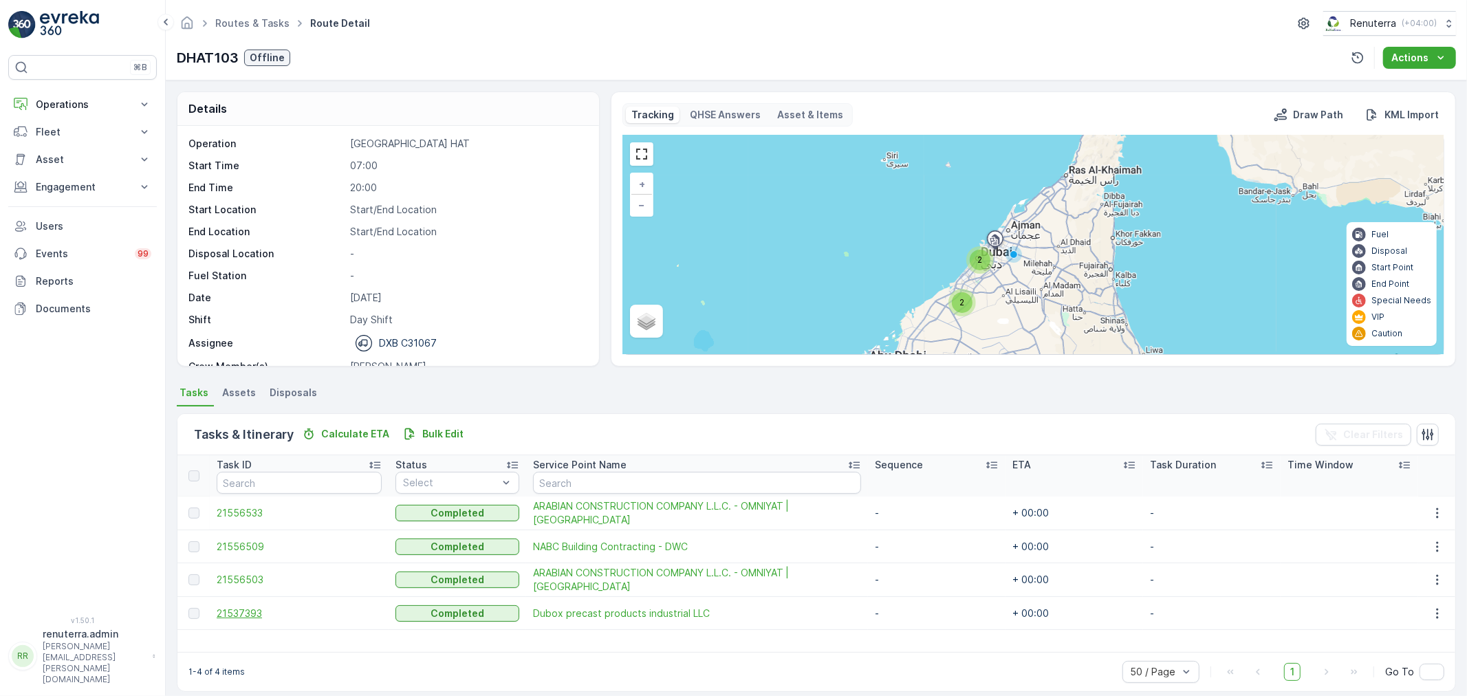
click at [259, 610] on span "21537393" at bounding box center [299, 614] width 165 height 14
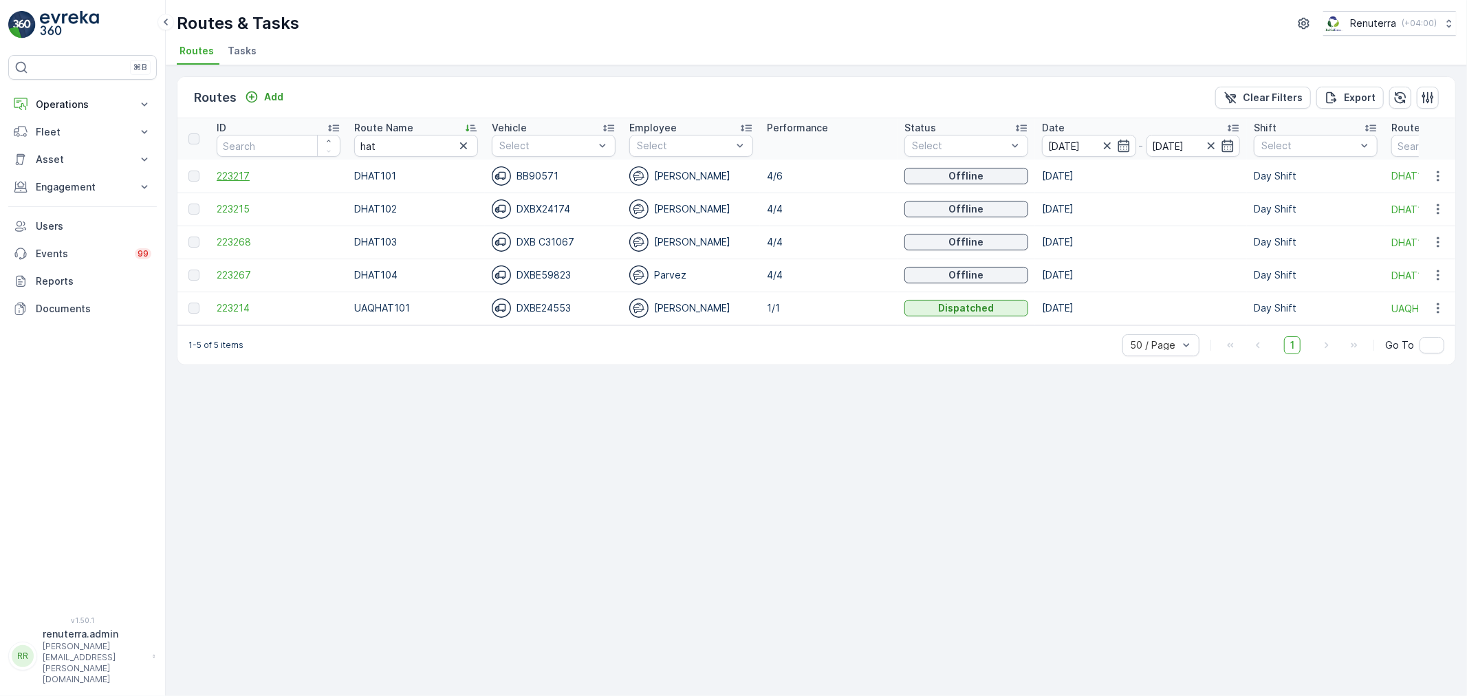
click at [251, 175] on span "223217" at bounding box center [279, 176] width 124 height 14
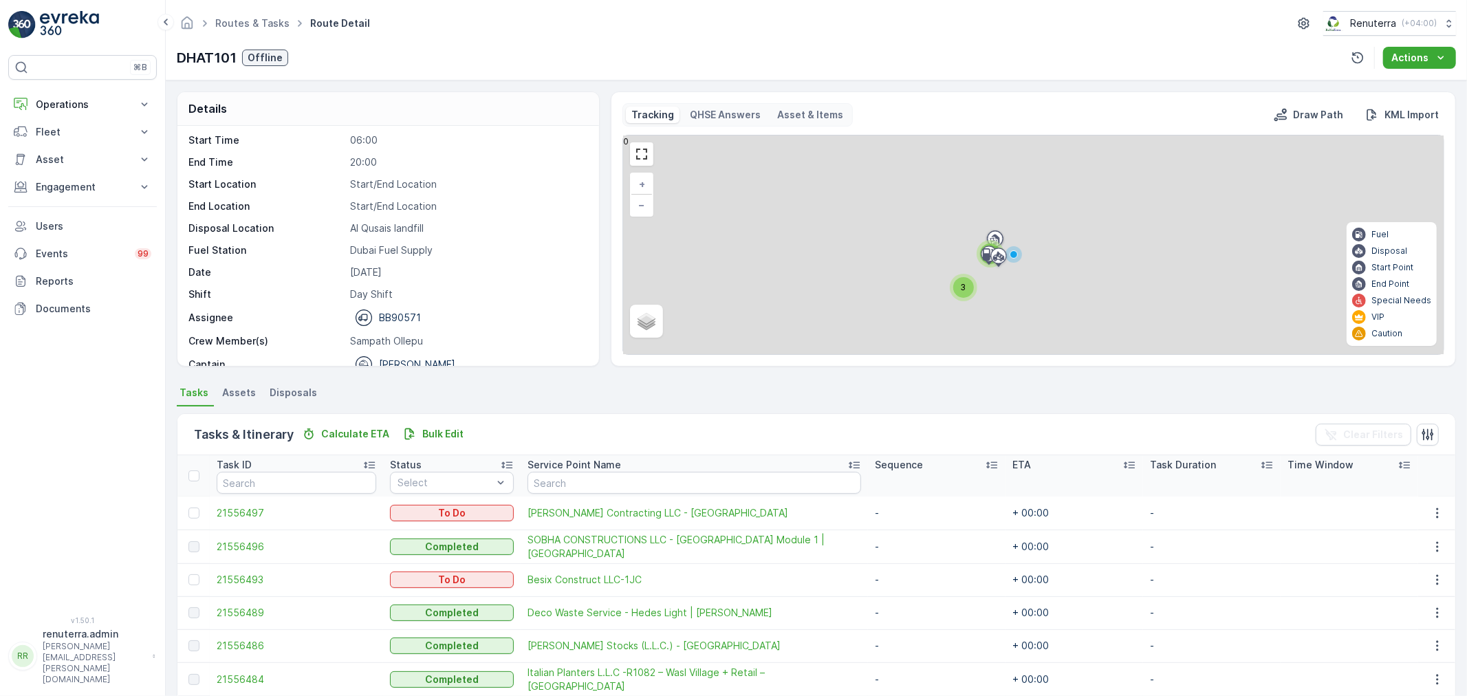
scroll to position [43, 0]
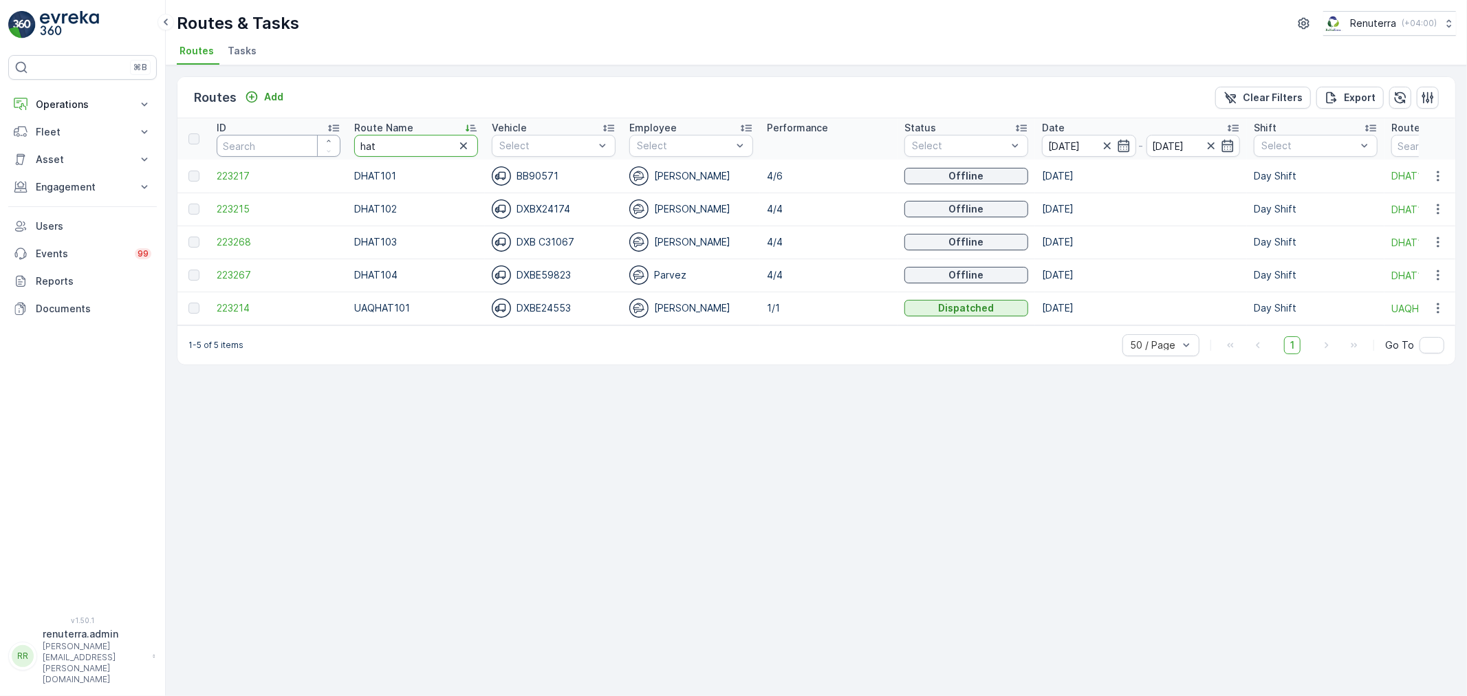
drag, startPoint x: 409, startPoint y: 143, endPoint x: 257, endPoint y: 135, distance: 152.2
click at [257, 135] on tr "ID Route Name hat Vehicle Select Employee Select Performance Status Select Date…" at bounding box center [868, 138] width 1382 height 41
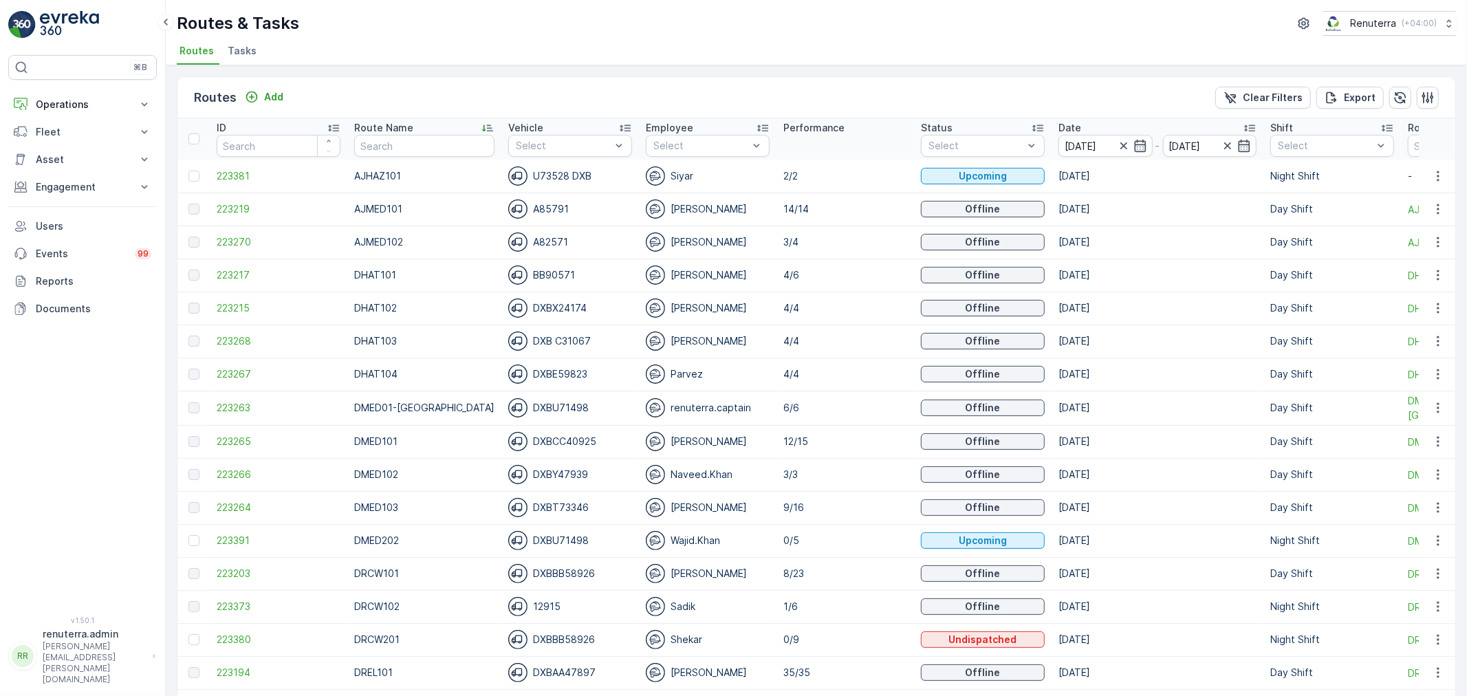
click at [399, 133] on p "Route Name" at bounding box center [383, 128] width 59 height 14
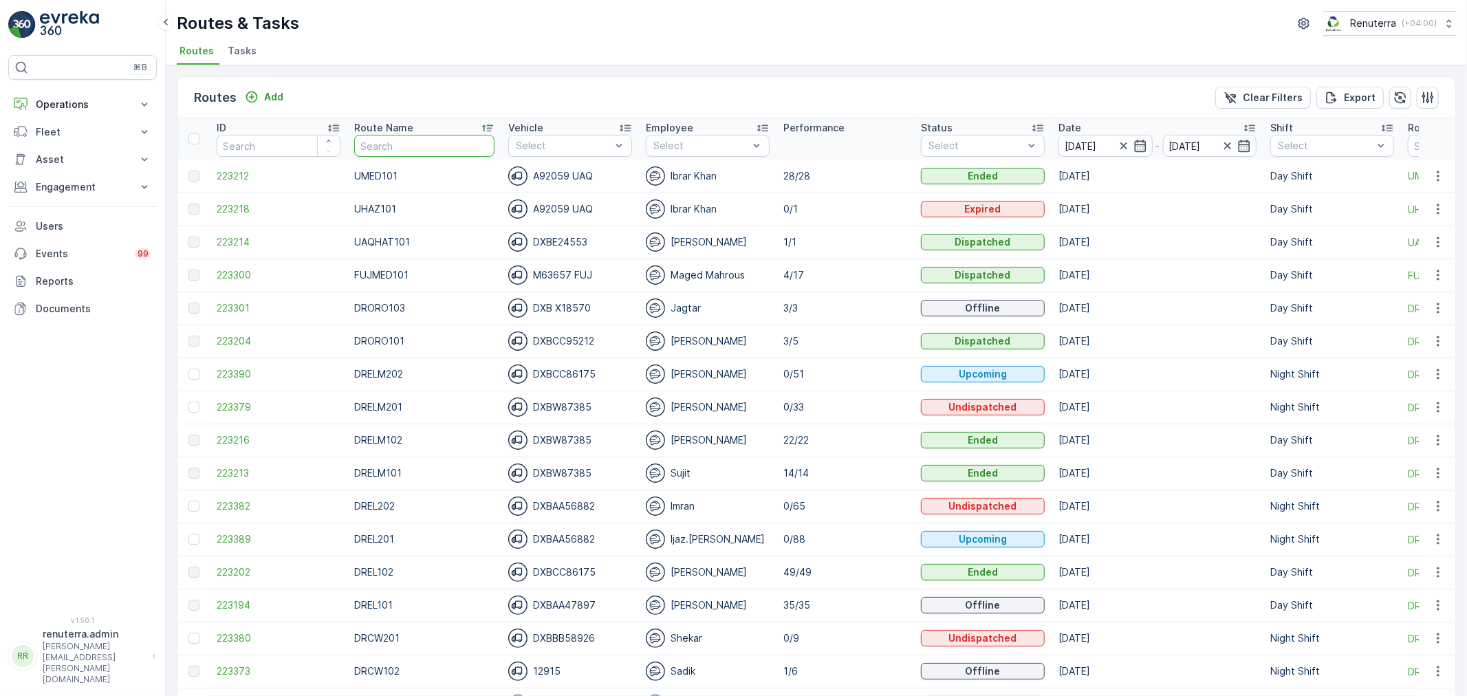
click at [404, 149] on input "text" at bounding box center [424, 146] width 140 height 22
type input "rcw"
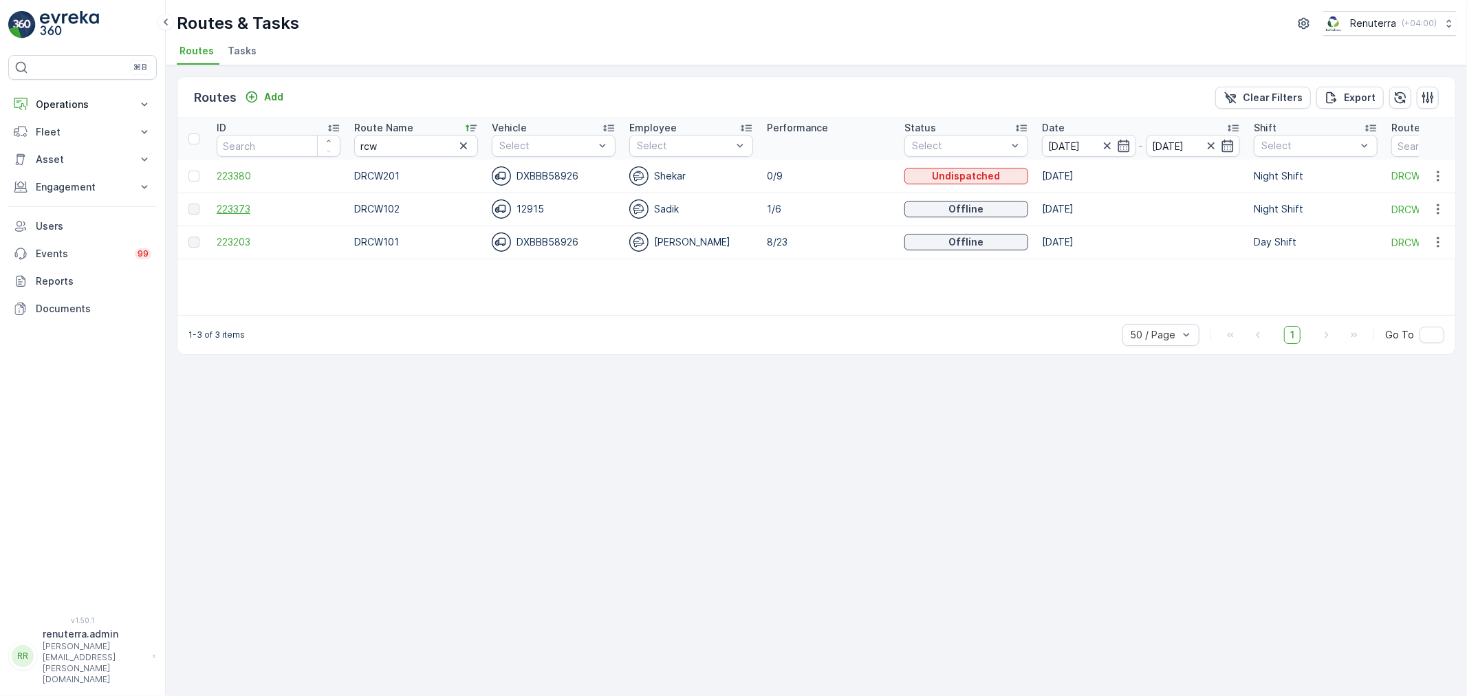
click at [246, 204] on span "223373" at bounding box center [279, 209] width 124 height 14
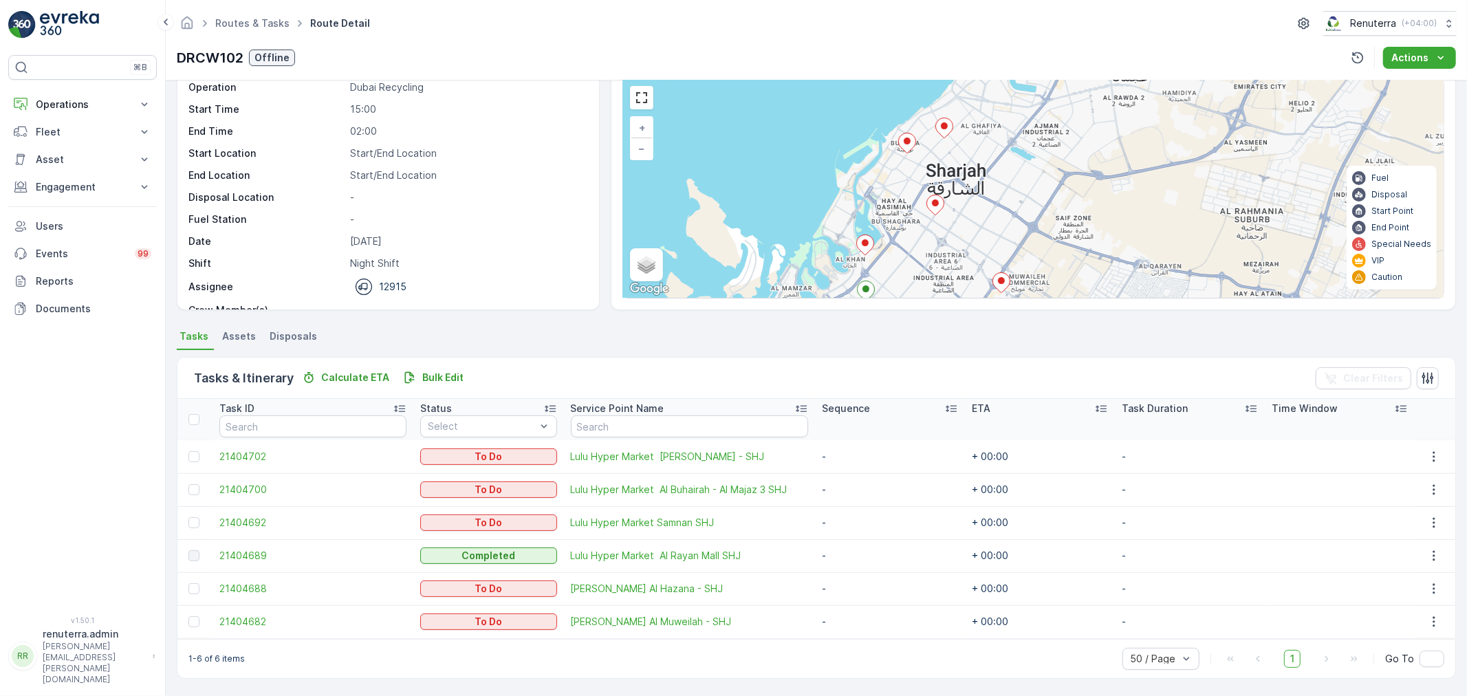
scroll to position [55, 0]
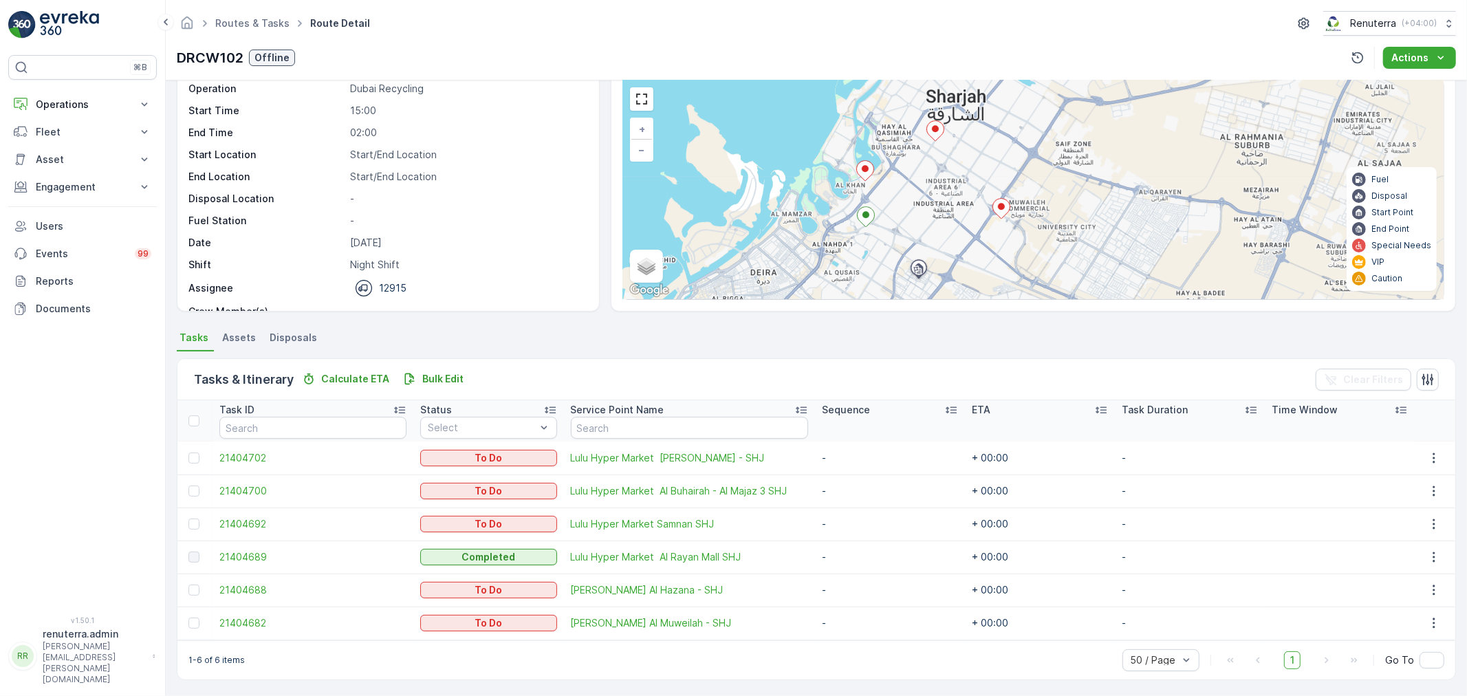
drag, startPoint x: 929, startPoint y: 273, endPoint x: 929, endPoint y: 197, distance: 76.4
click at [929, 197] on div "+ − Satellite Roadmap Terrain Hybrid Leaflet Keyboard shortcuts Map Data Map da…" at bounding box center [1033, 189] width 821 height 219
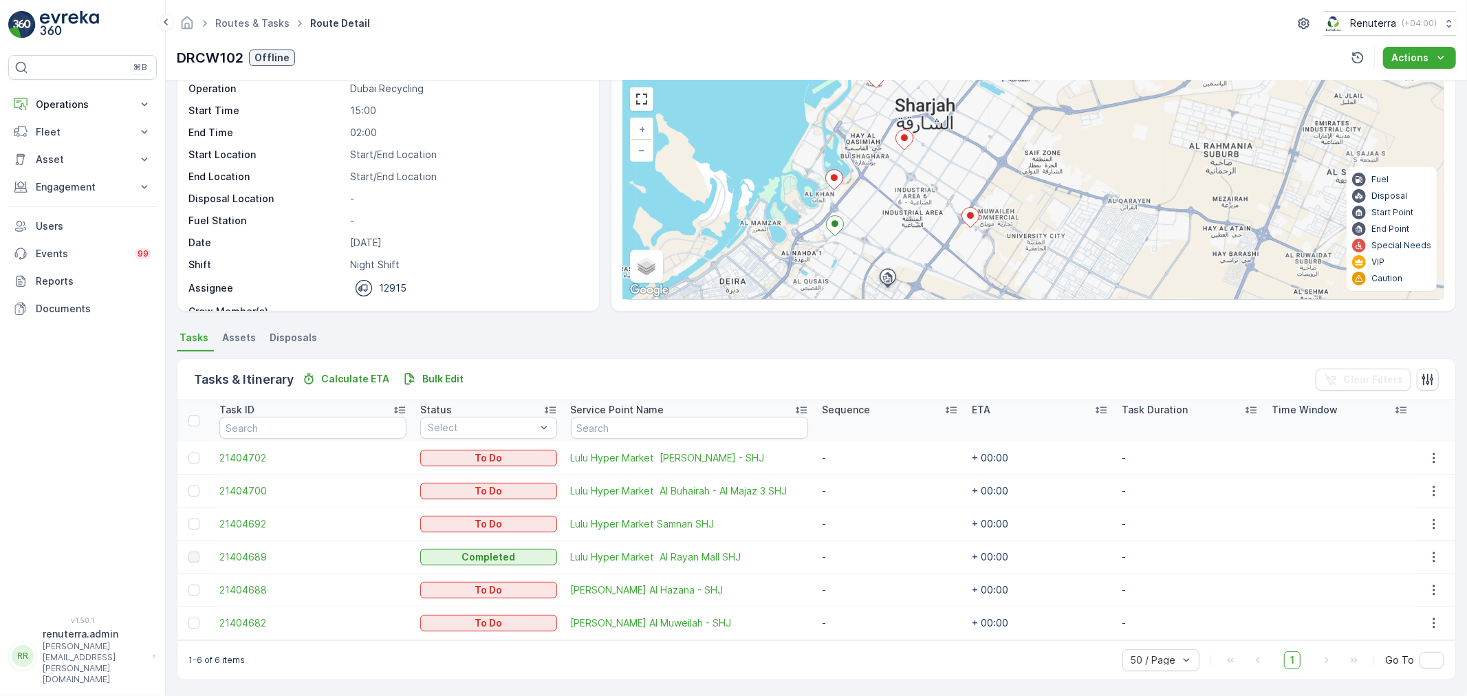
drag, startPoint x: 885, startPoint y: 196, endPoint x: 861, endPoint y: 197, distance: 24.8
click at [861, 197] on div "+ − Satellite Roadmap Terrain Hybrid Leaflet Keyboard shortcuts Map Data Map da…" at bounding box center [1033, 189] width 821 height 219
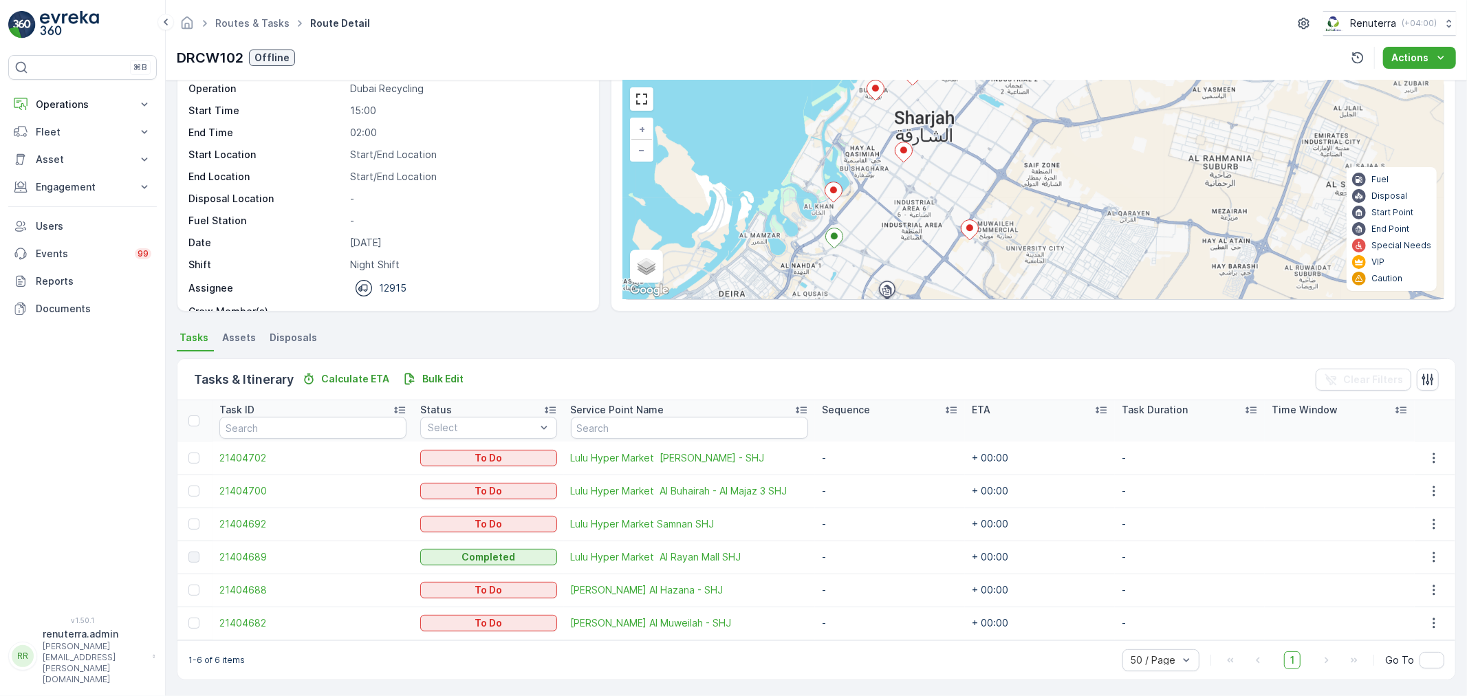
drag, startPoint x: 905, startPoint y: 252, endPoint x: 885, endPoint y: 241, distance: 22.8
click at [885, 241] on div "+ − Satellite Roadmap Terrain Hybrid Leaflet Keyboard shortcuts Map Data Map da…" at bounding box center [1033, 189] width 821 height 219
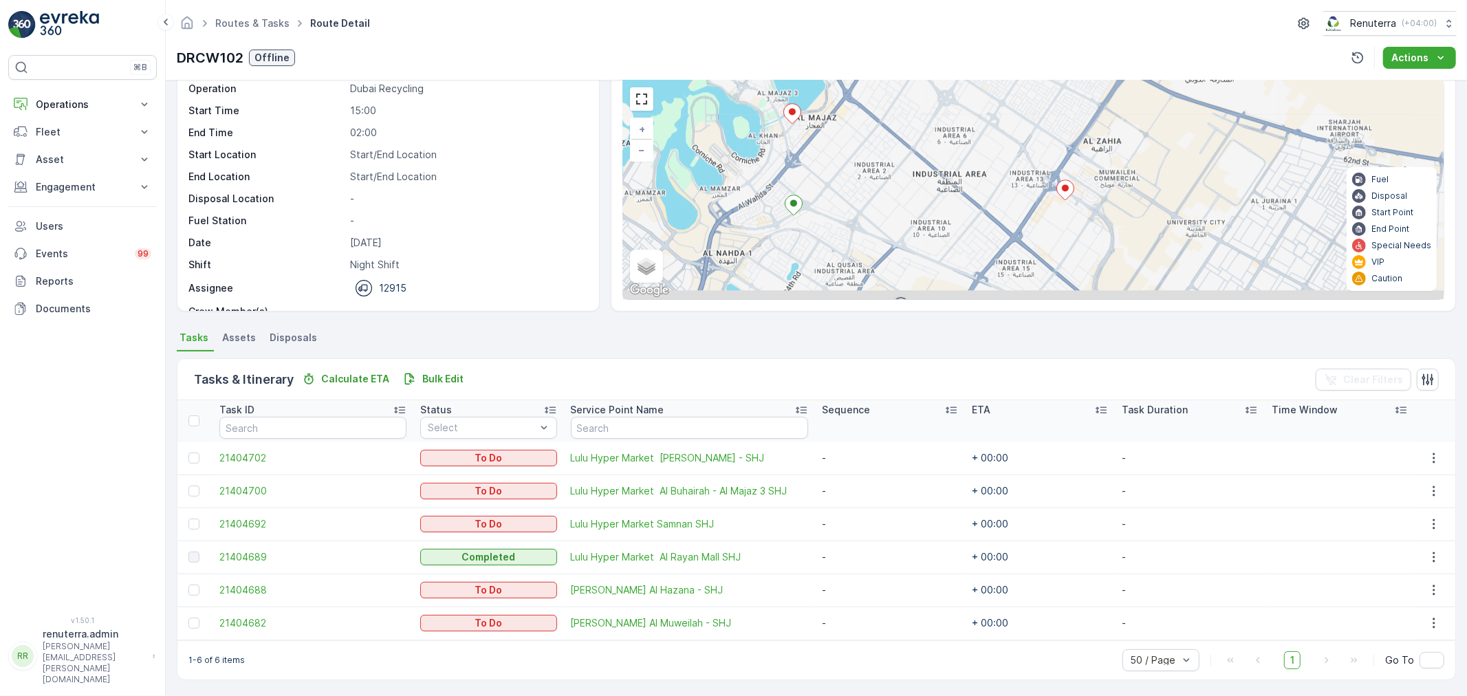
drag, startPoint x: 883, startPoint y: 236, endPoint x: 903, endPoint y: 164, distance: 74.8
click at [903, 164] on div "+ − Satellite Roadmap Terrain Hybrid Leaflet Keyboard shortcuts Map Data Map da…" at bounding box center [1033, 189] width 821 height 219
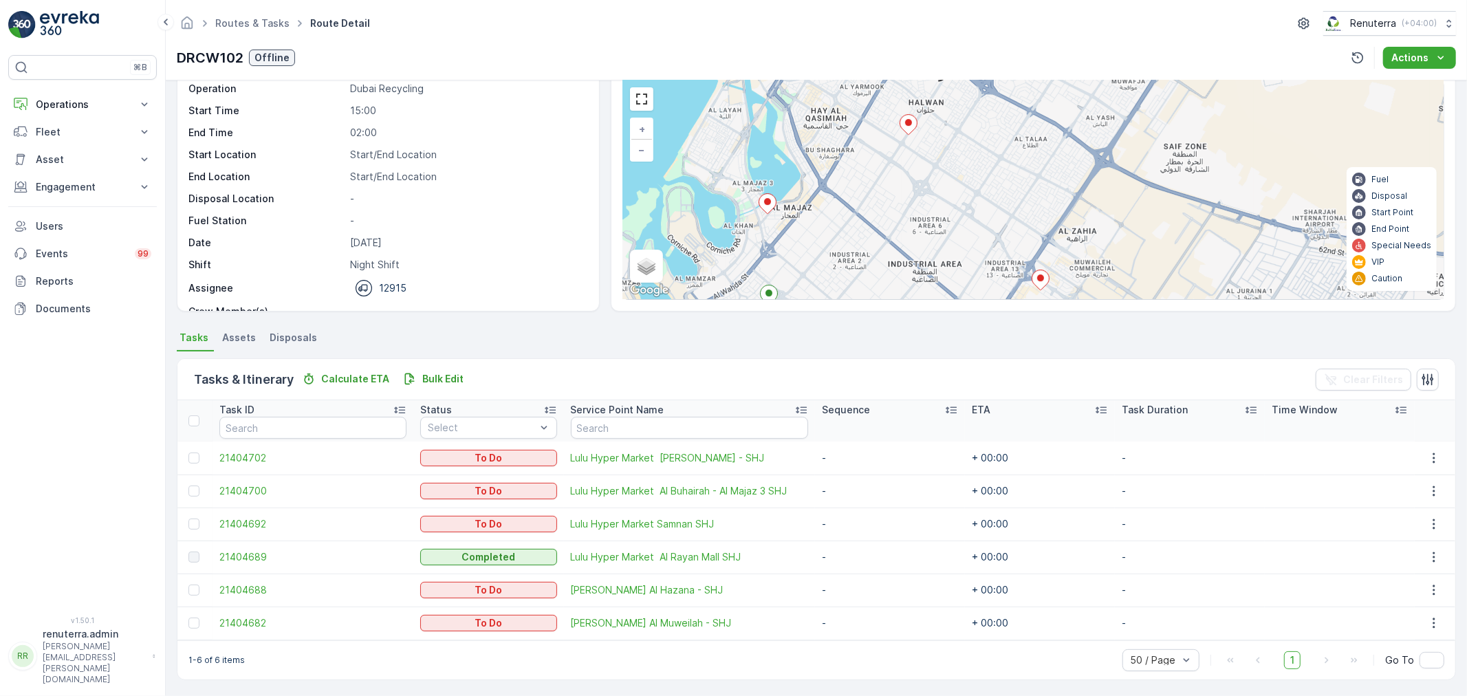
drag, startPoint x: 874, startPoint y: 193, endPoint x: 847, endPoint y: 287, distance: 97.1
click at [847, 287] on div "+ − Satellite Roadmap Terrain Hybrid Leaflet Keyboard shortcuts Map Data Map da…" at bounding box center [1033, 189] width 821 height 219
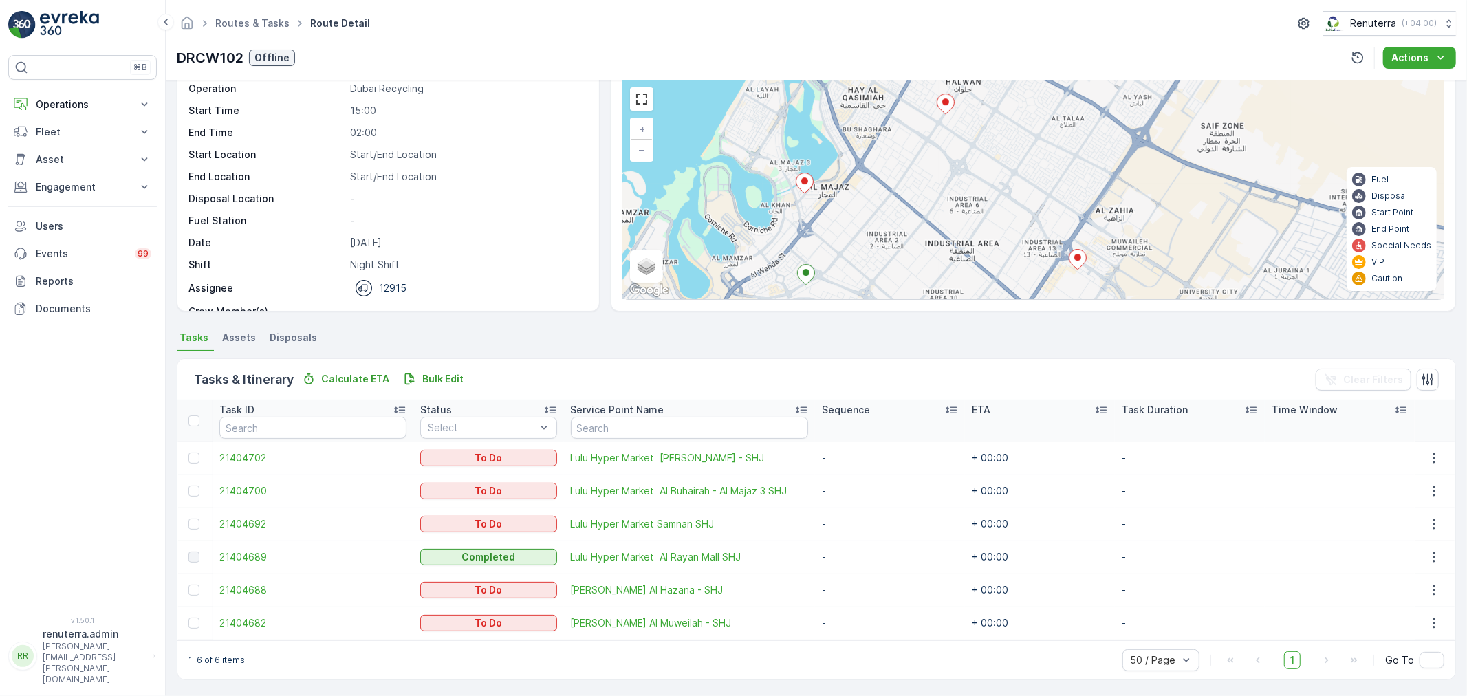
drag, startPoint x: 843, startPoint y: 239, endPoint x: 880, endPoint y: 228, distance: 38.6
click at [880, 228] on div "+ − Satellite Roadmap Terrain Hybrid Leaflet Keyboard shortcuts Map Data Map da…" at bounding box center [1033, 189] width 821 height 219
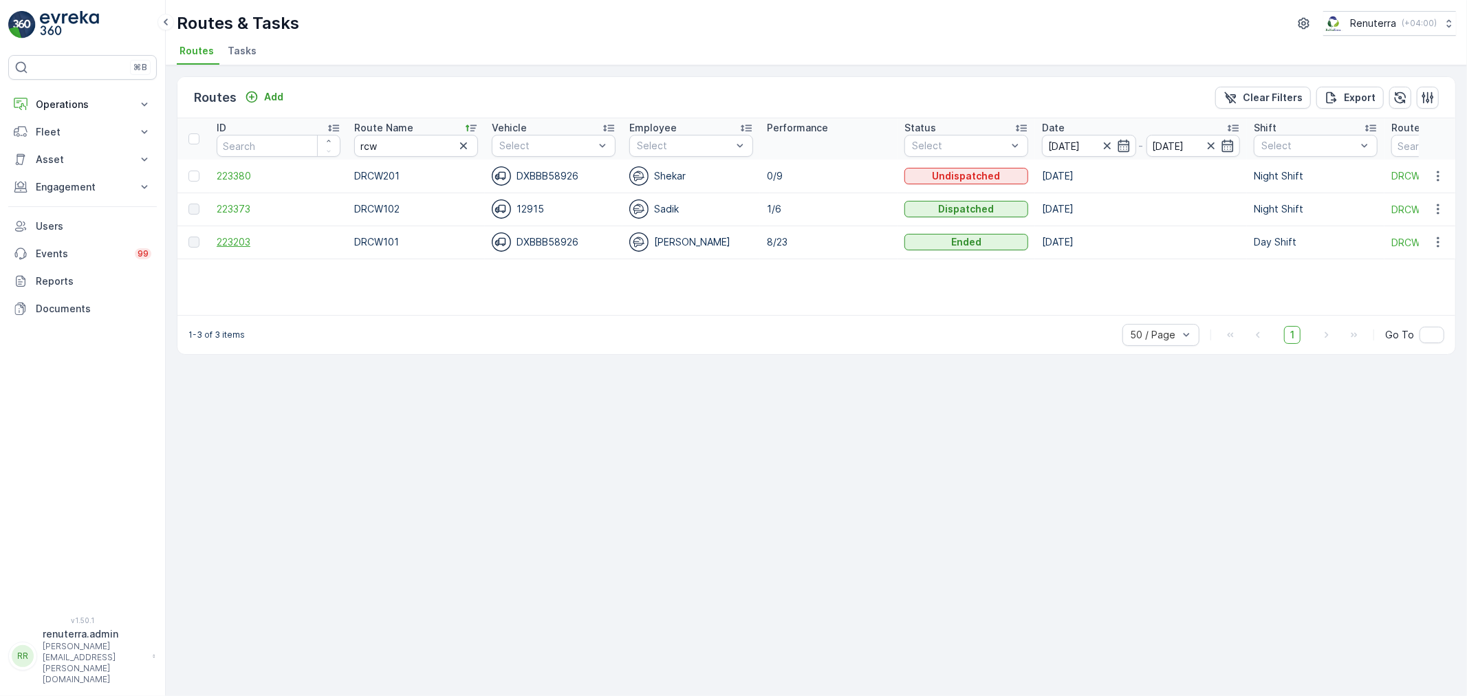
click at [249, 242] on span "223203" at bounding box center [279, 242] width 124 height 14
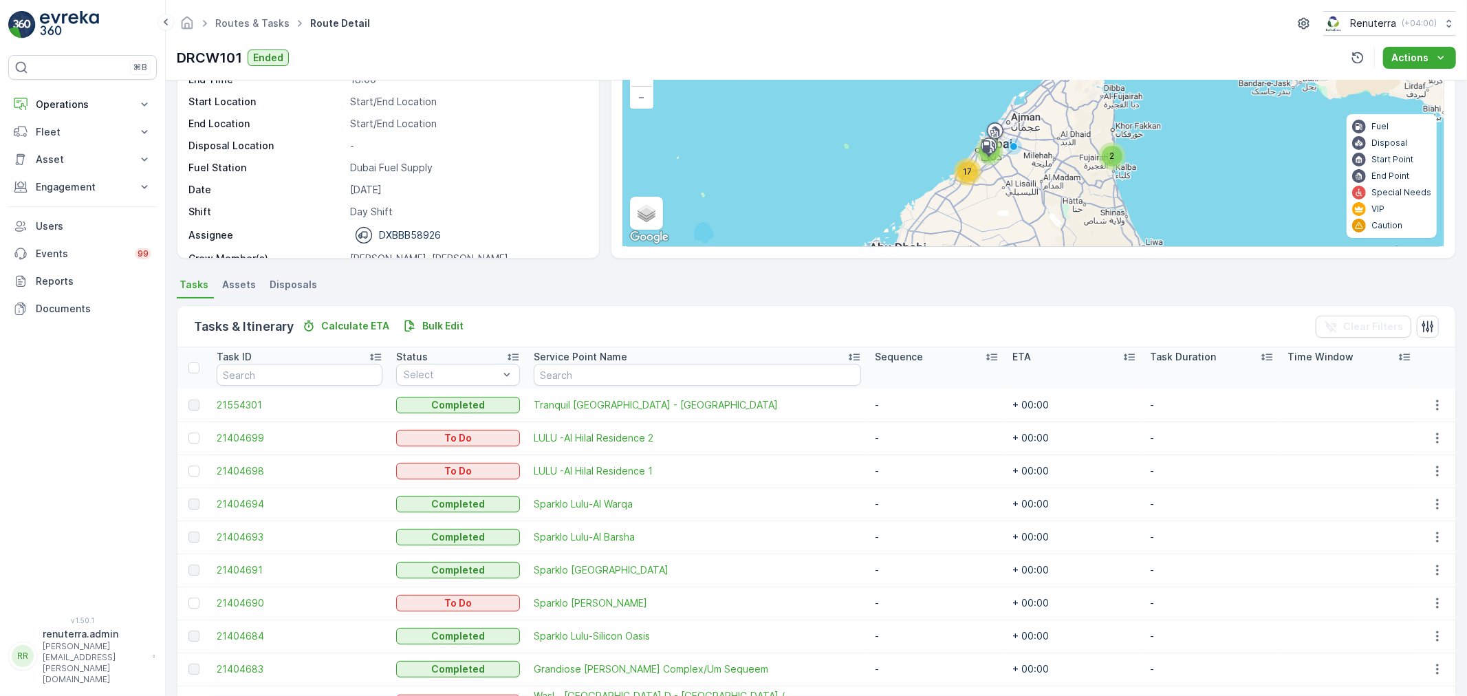
scroll to position [76, 0]
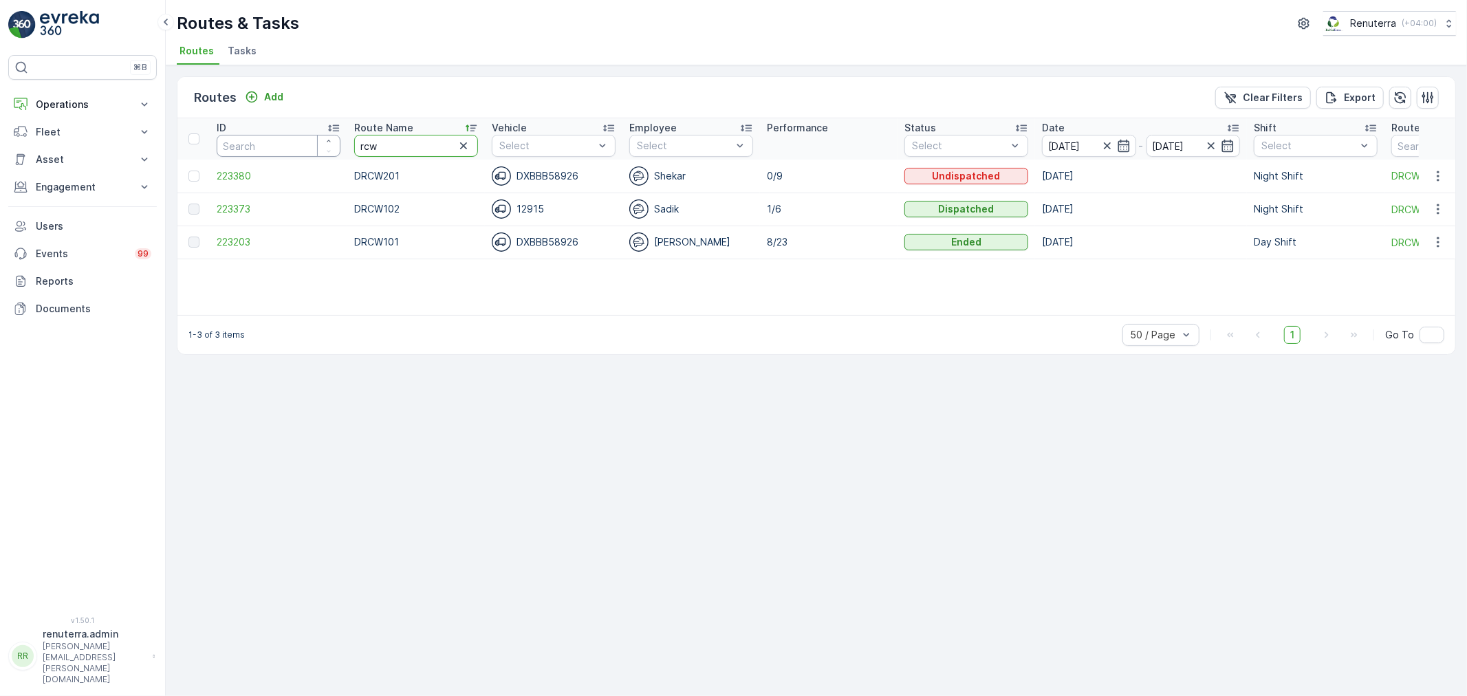
drag, startPoint x: 400, startPoint y: 150, endPoint x: 310, endPoint y: 141, distance: 90.6
click at [310, 141] on tr "ID Route Name rcw Vehicle Select Employee Select Performance Status Select Date…" at bounding box center [868, 138] width 1382 height 41
type input "roro"
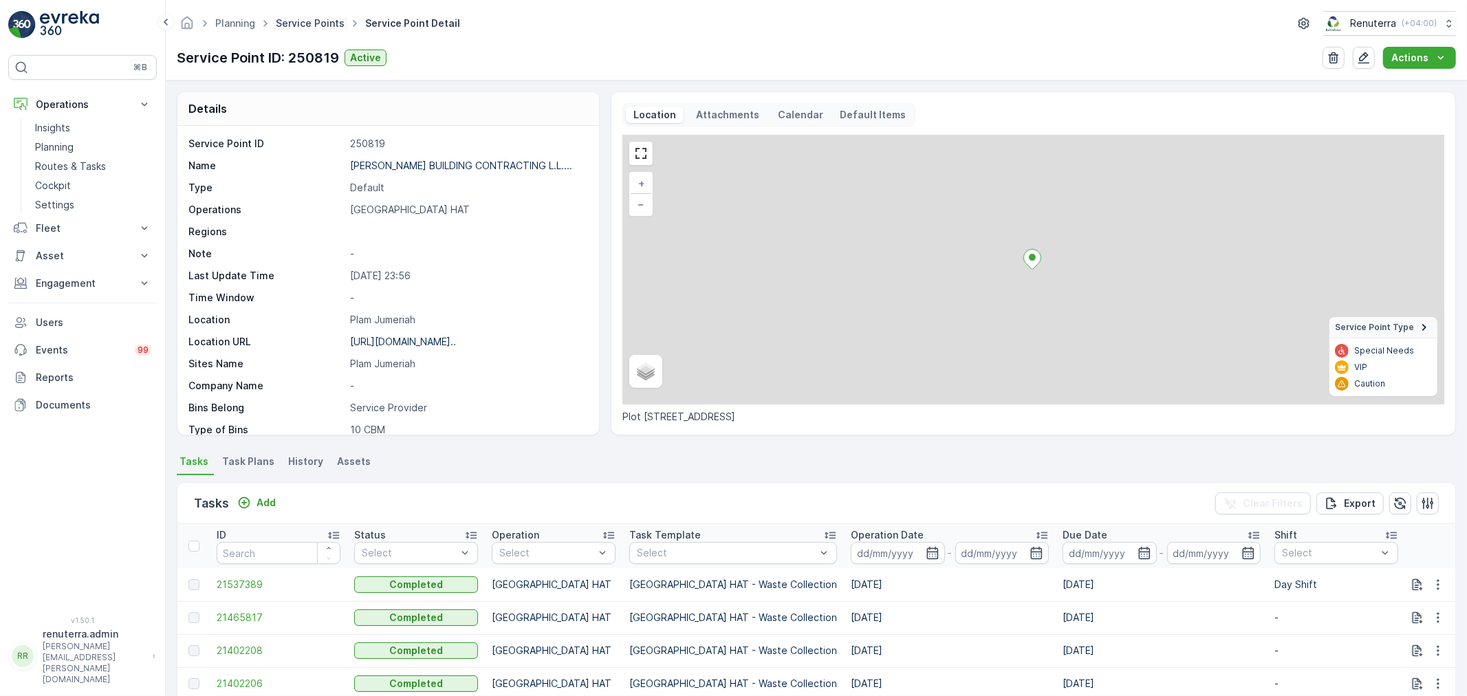
click at [312, 21] on link "Service Points" at bounding box center [310, 23] width 69 height 12
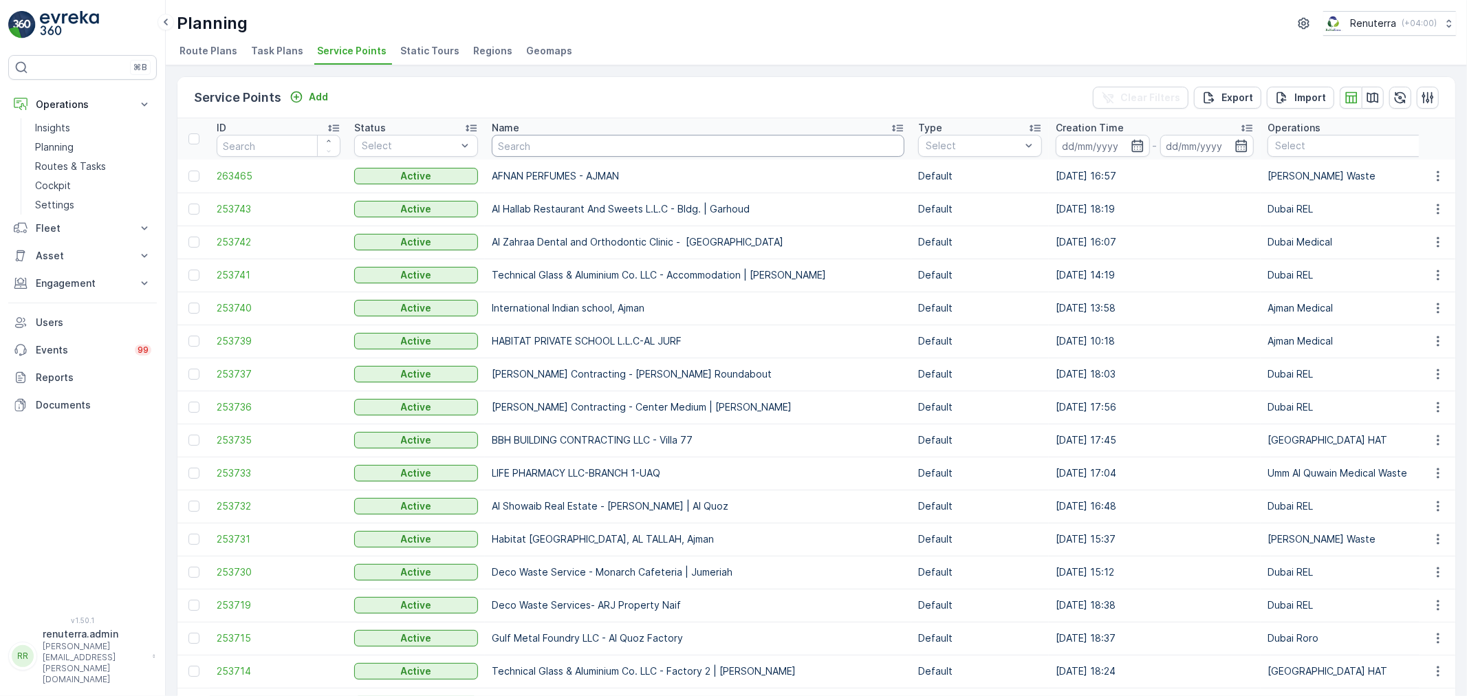
click at [560, 144] on input "text" at bounding box center [698, 146] width 413 height 22
paste input "Italian Planters L.L.C - Casa Family | [GEOGRAPHIC_DATA]"
type input "Italian Planters L.L.C - Casa Family | [GEOGRAPHIC_DATA]"
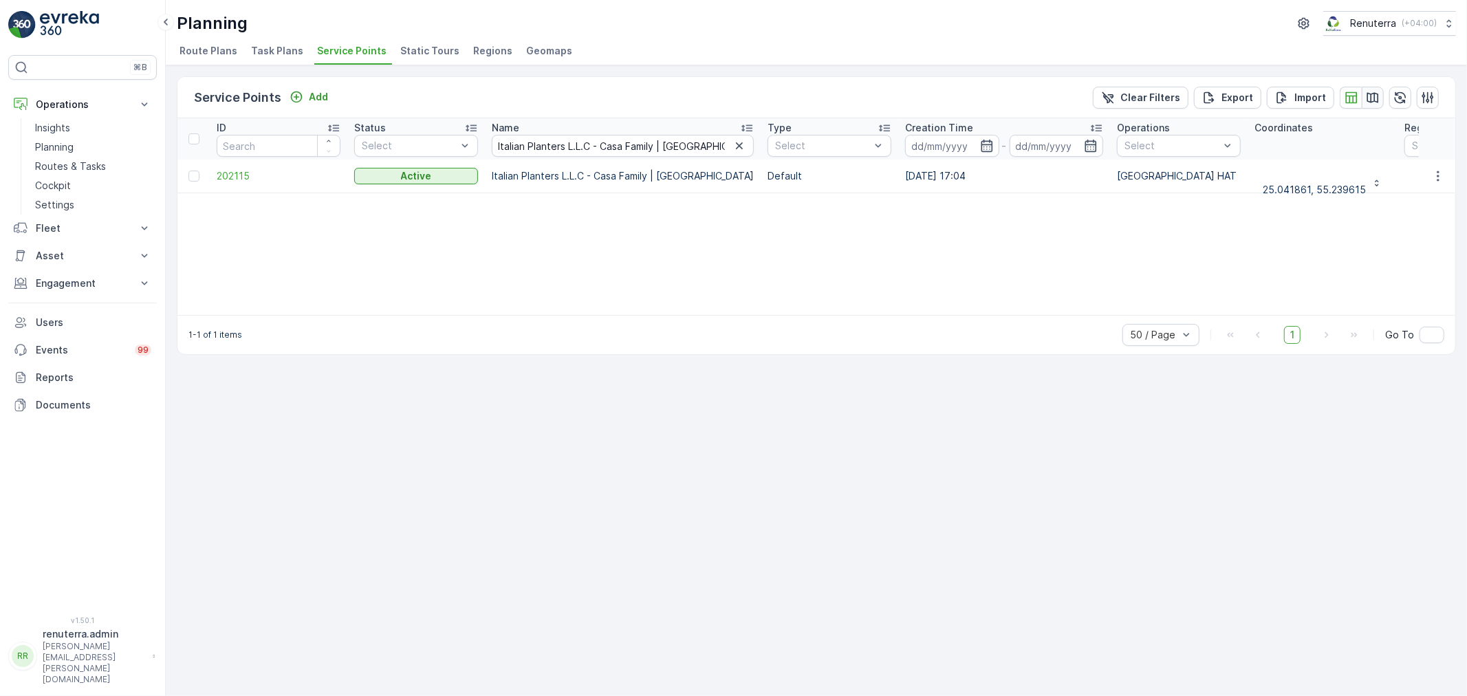
click at [1372, 97] on icon "button" at bounding box center [1373, 98] width 14 height 14
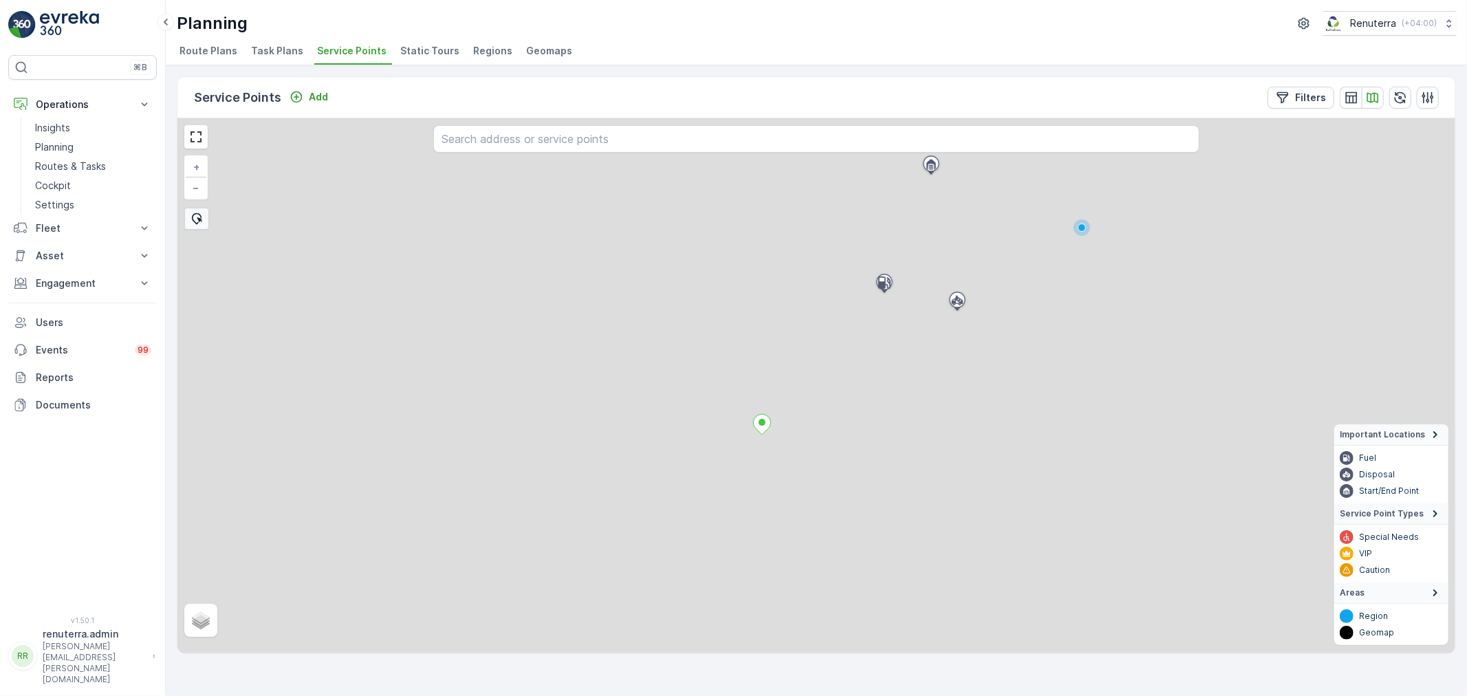
drag, startPoint x: 772, startPoint y: 544, endPoint x: 815, endPoint y: 462, distance: 92.6
click at [815, 462] on div "+ − Satellite Roadmap Terrain Hybrid Leaflet Important Locations Fuel Disposal …" at bounding box center [816, 385] width 1278 height 535
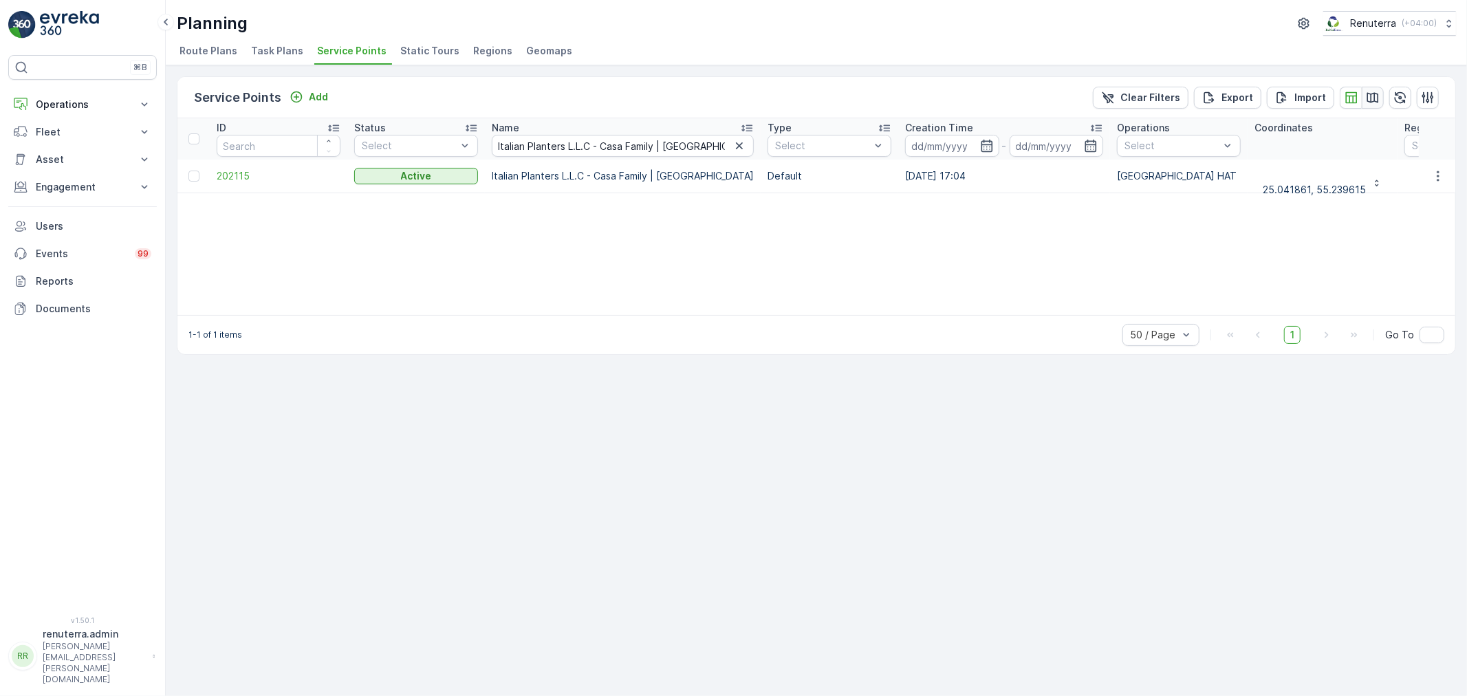
click at [1369, 91] on icon "button" at bounding box center [1373, 98] width 14 height 14
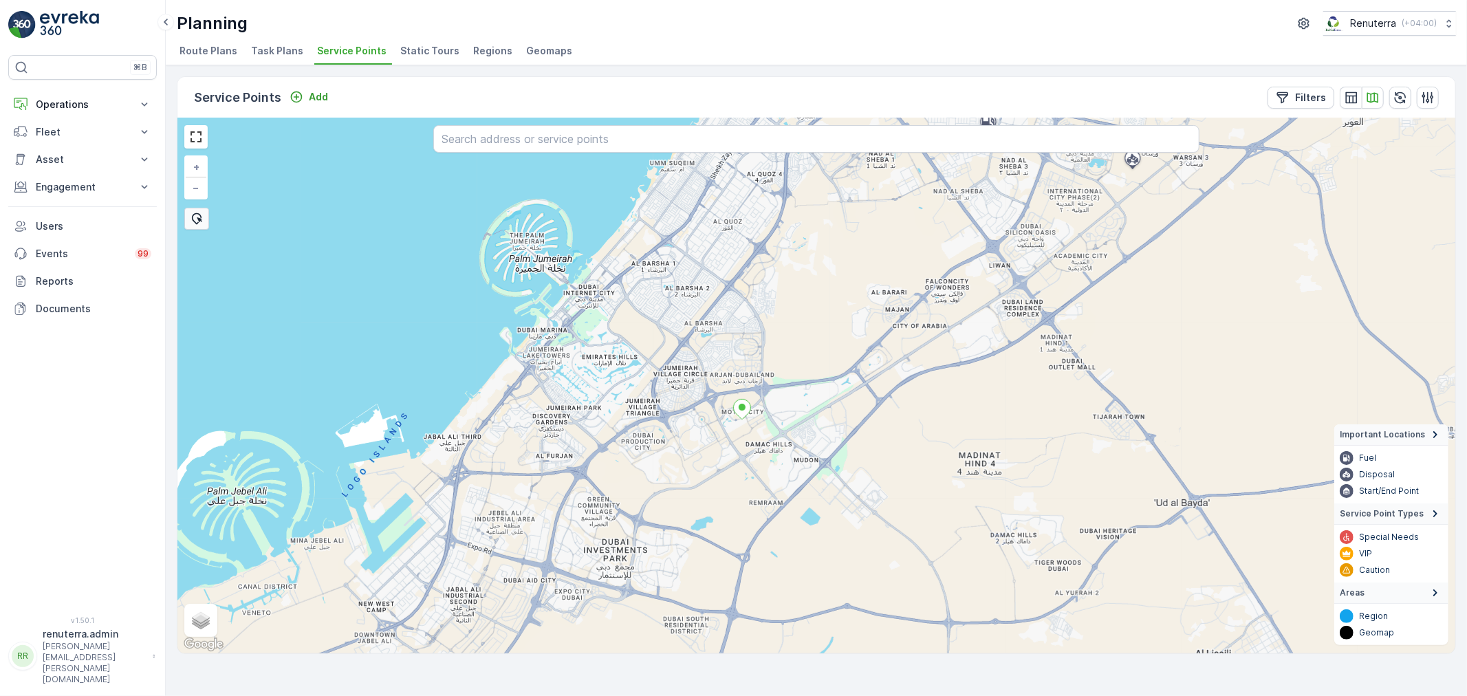
drag, startPoint x: 638, startPoint y: 531, endPoint x: 675, endPoint y: 454, distance: 85.5
click at [675, 454] on div "+ − Satellite Roadmap Terrain Hybrid Leaflet Keyboard shortcuts Map Data Map da…" at bounding box center [816, 385] width 1278 height 535
click at [1352, 94] on icon "button" at bounding box center [1351, 97] width 12 height 12
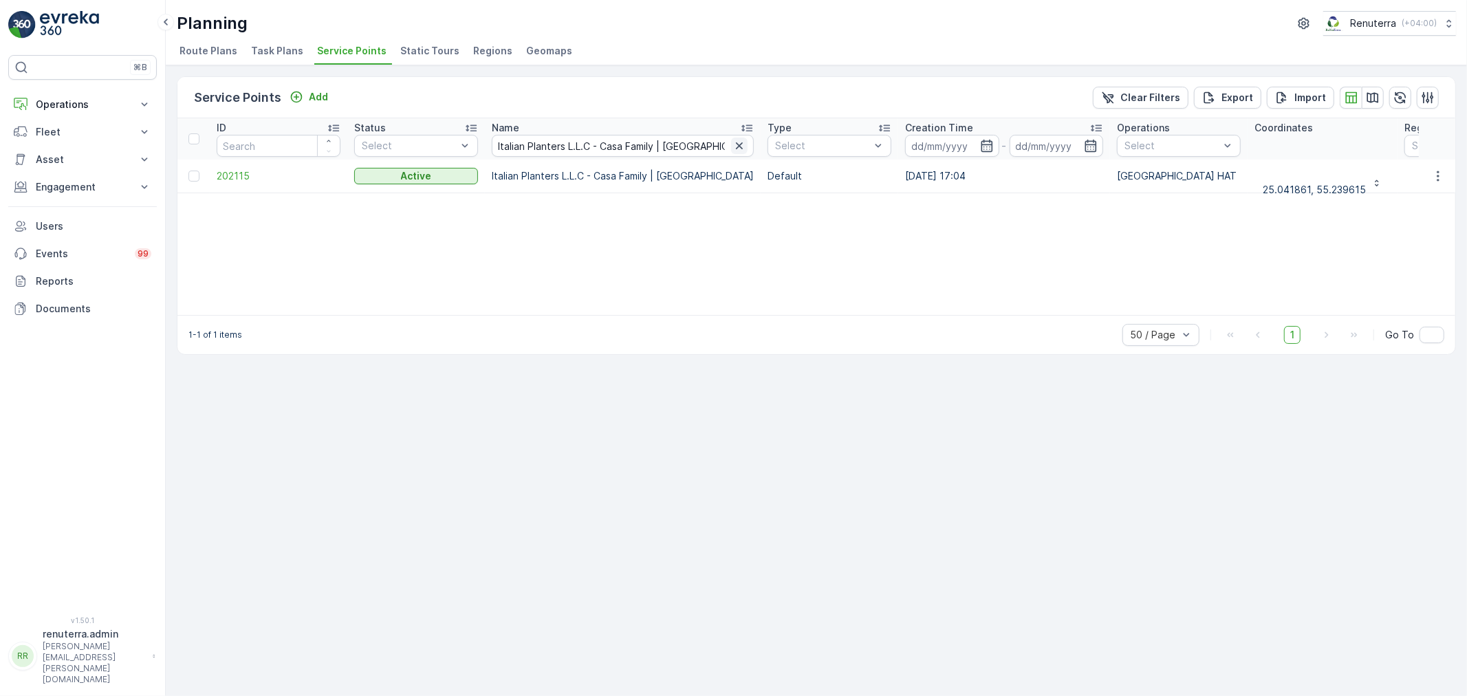
click at [736, 144] on icon "button" at bounding box center [739, 145] width 7 height 7
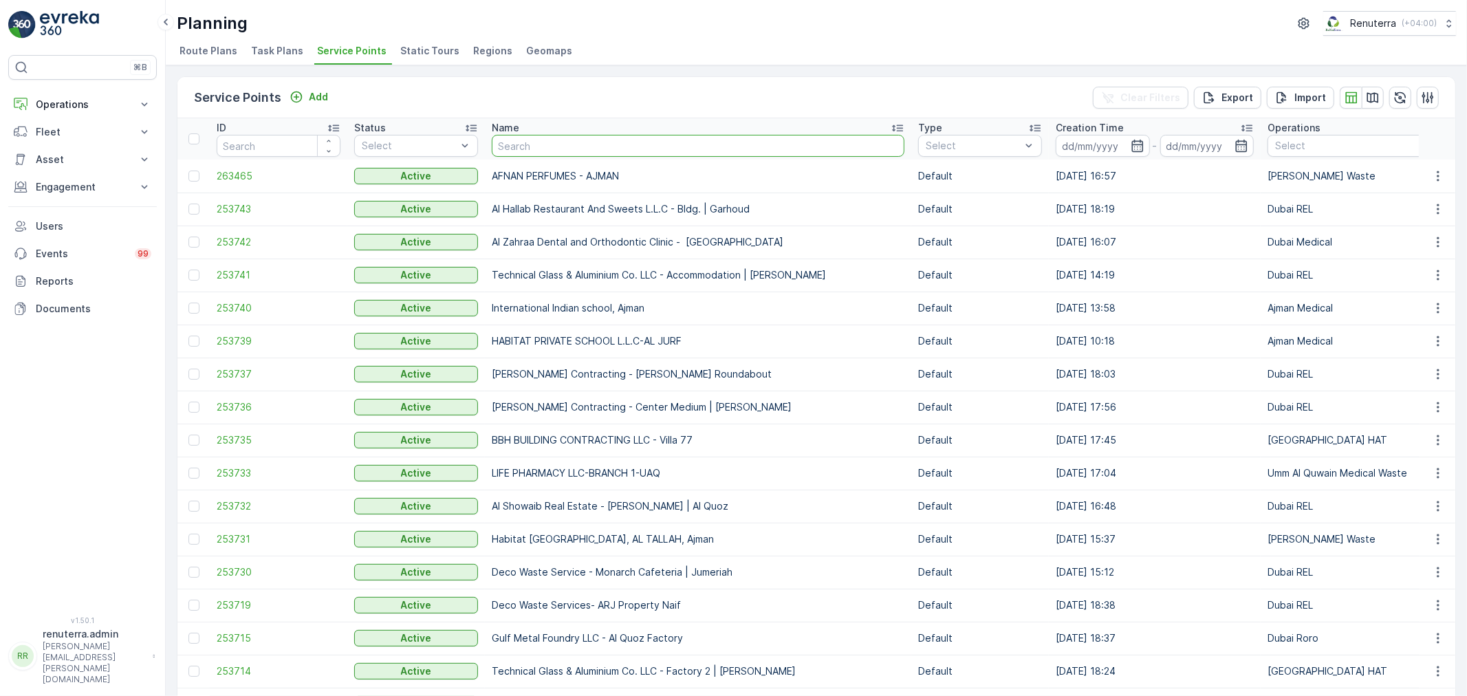
click at [537, 147] on input "text" at bounding box center [698, 146] width 413 height 22
type input "Italian Planters L.L.C - Rukan Community - Phase 01"
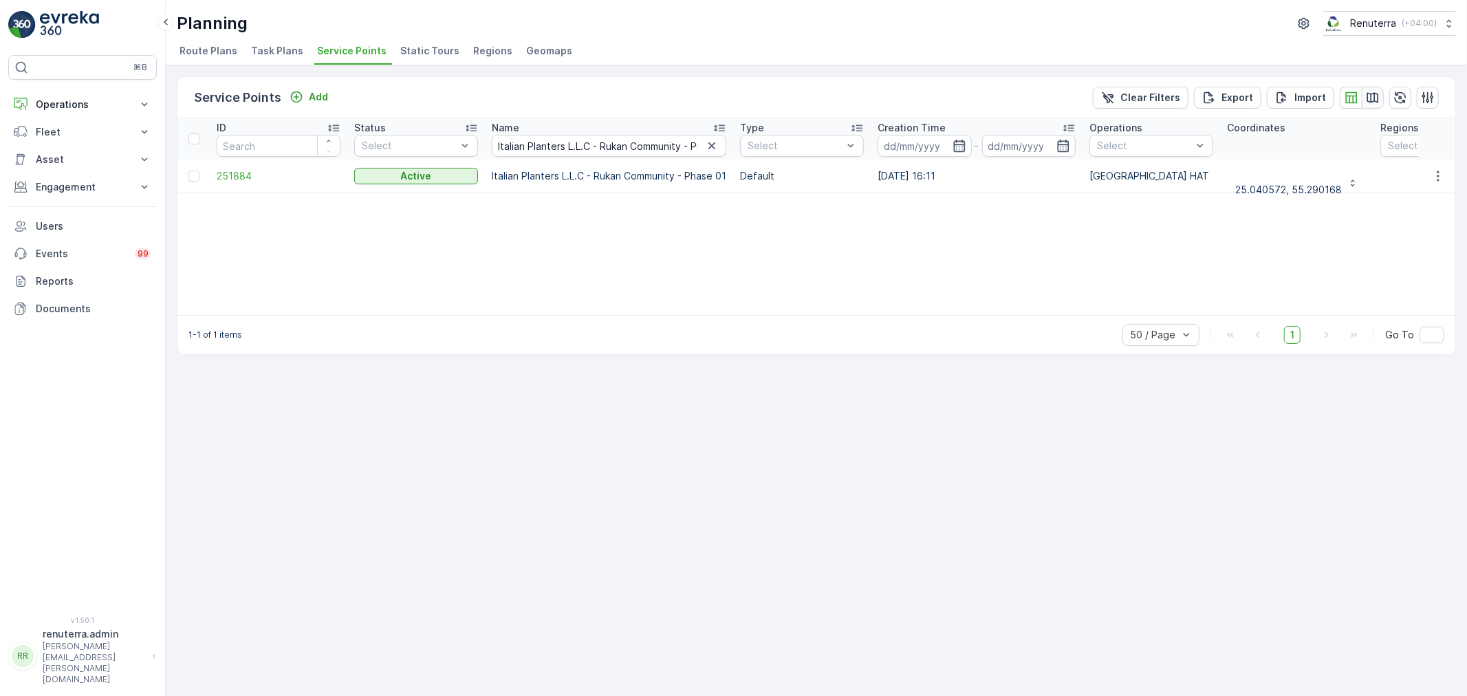
click at [1370, 99] on icon "button" at bounding box center [1373, 98] width 14 height 14
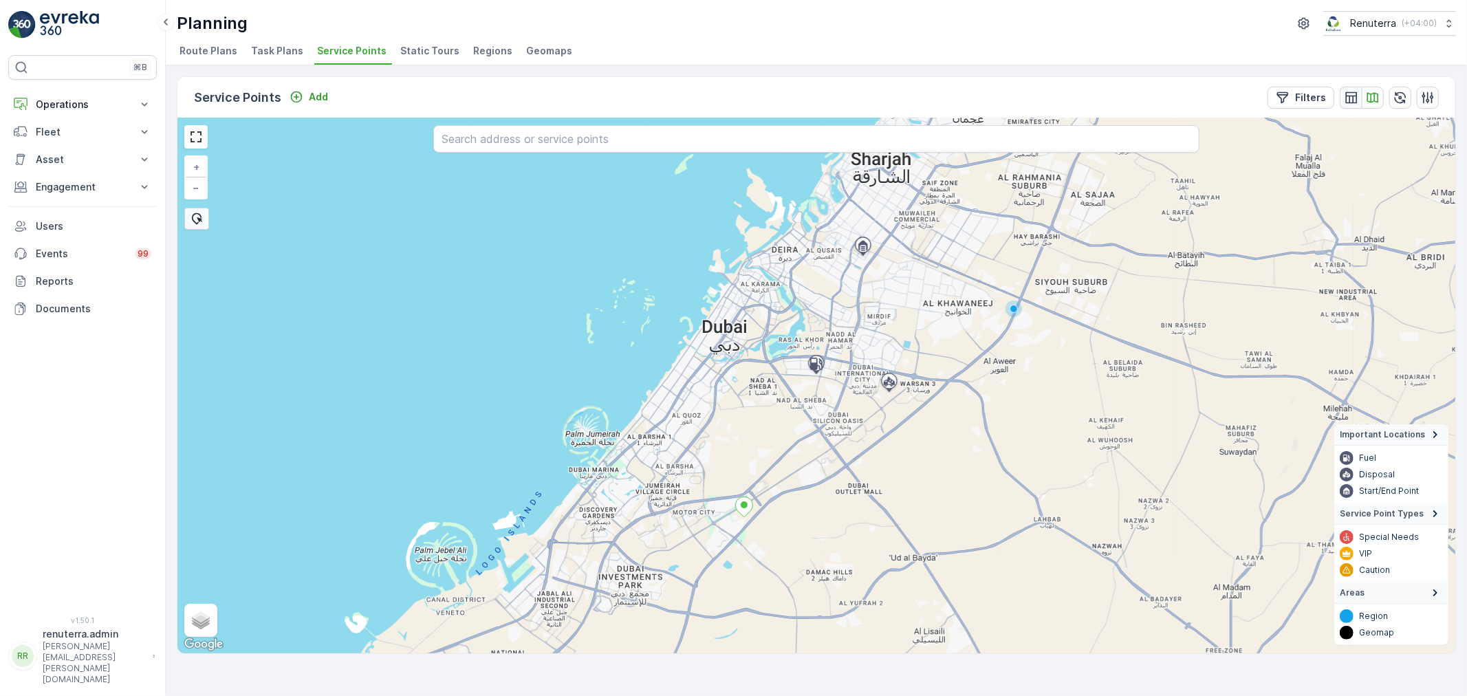
click at [1345, 95] on icon "button" at bounding box center [1351, 97] width 12 height 12
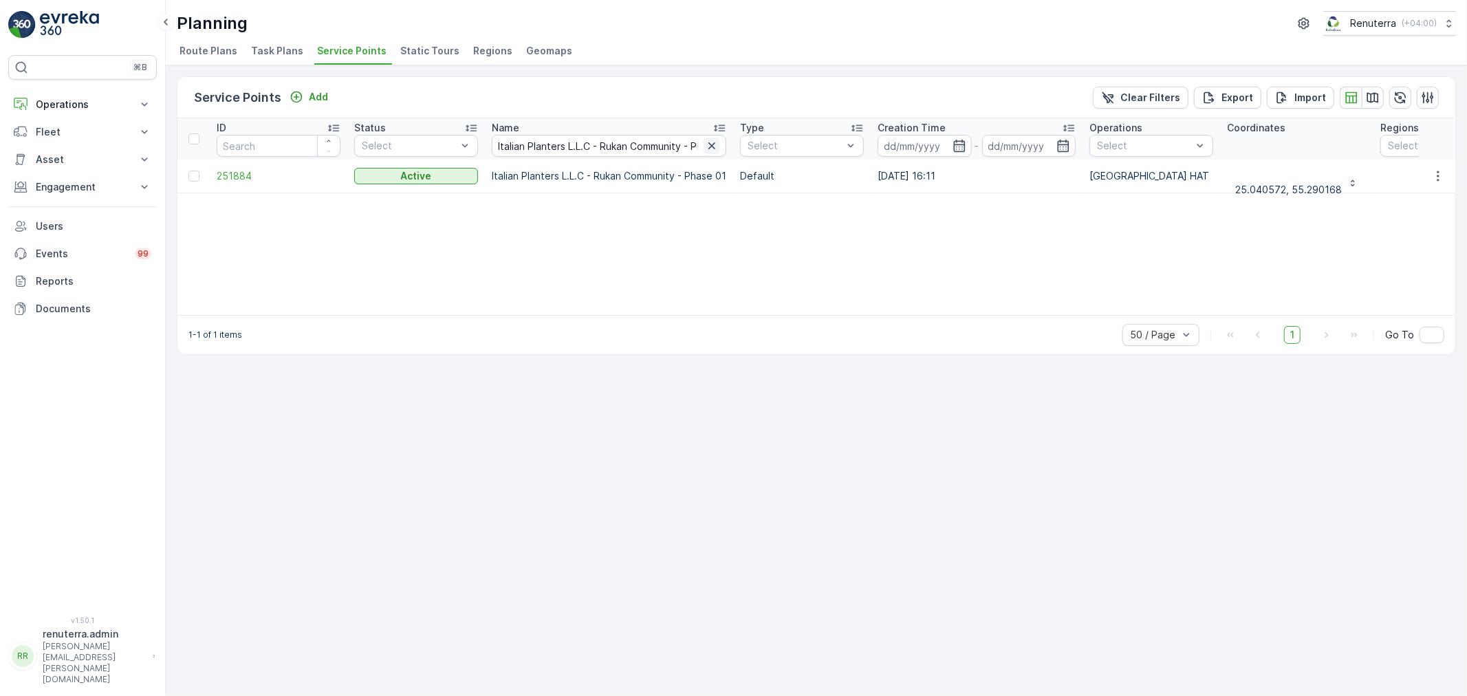
click at [717, 147] on icon "button" at bounding box center [712, 146] width 14 height 14
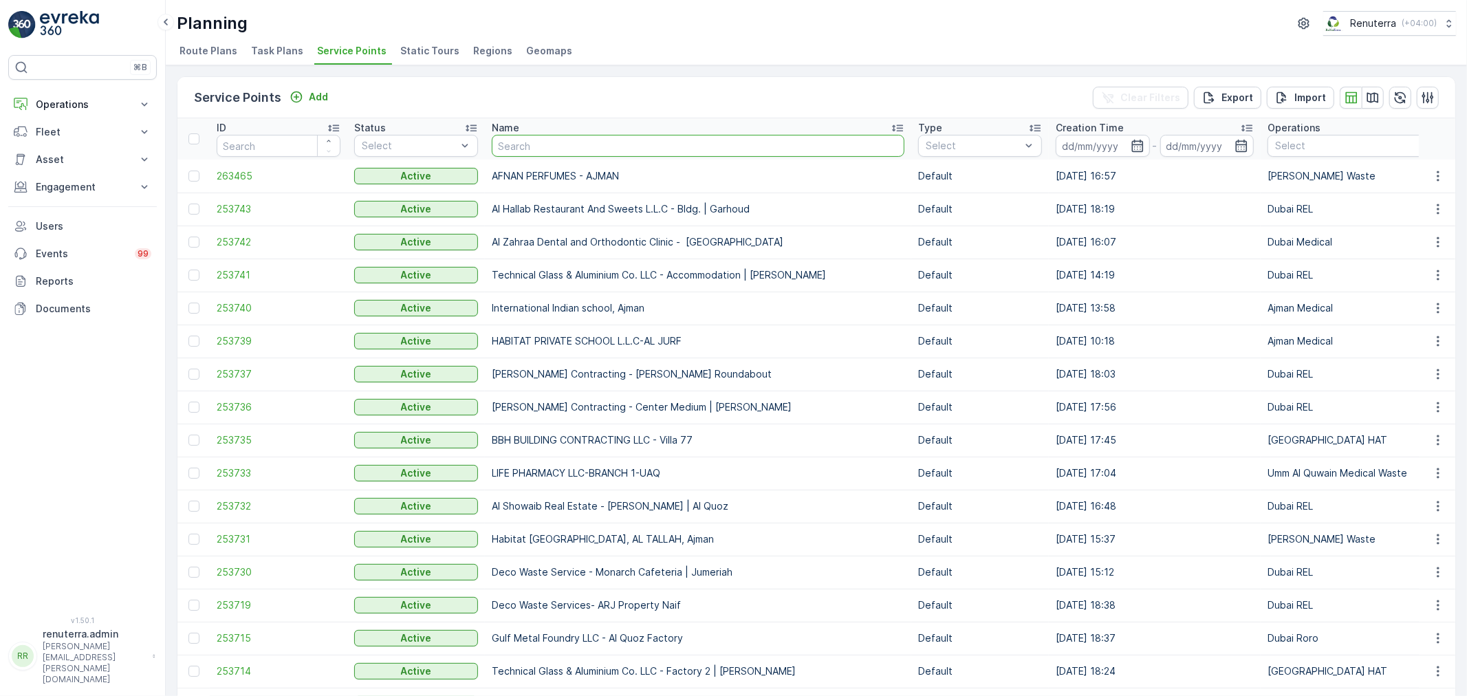
type input "[PERSON_NAME] Contracting LLC - [GEOGRAPHIC_DATA]"
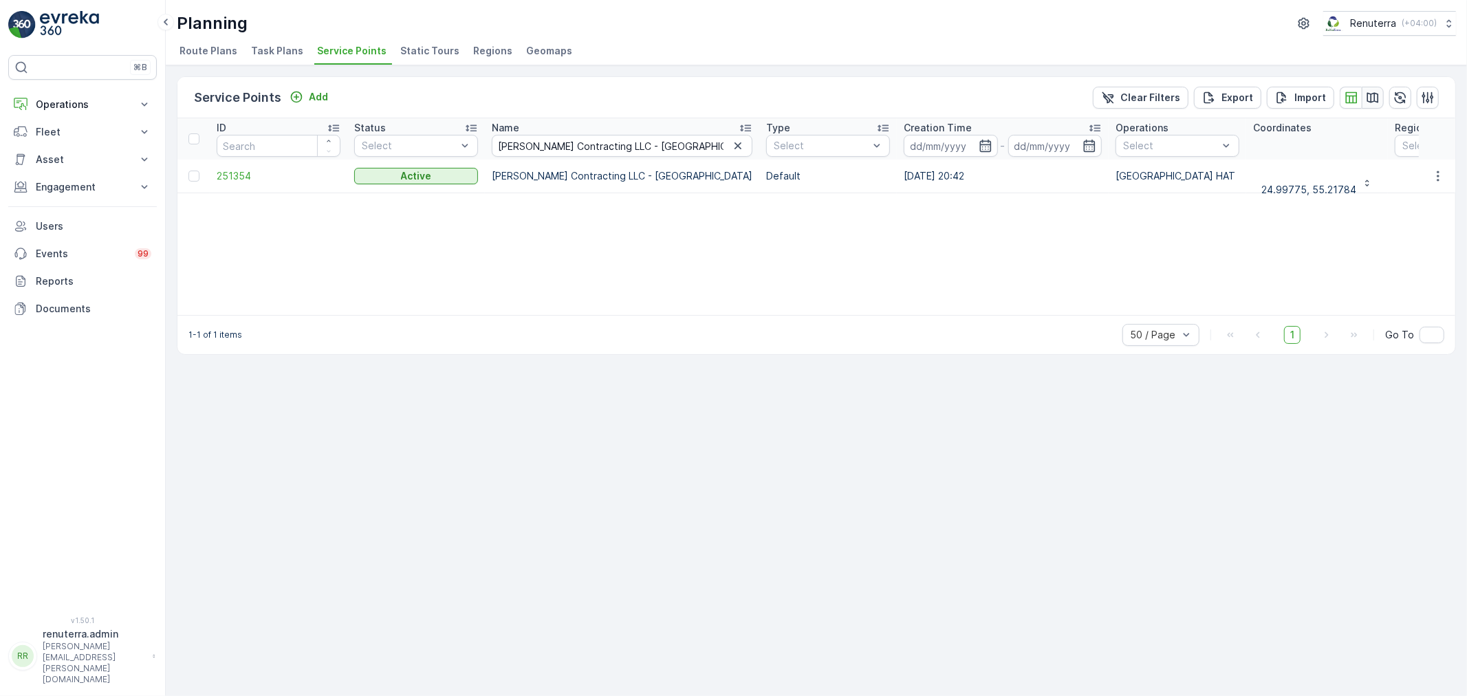
click at [1370, 94] on icon "button" at bounding box center [1373, 98] width 14 height 14
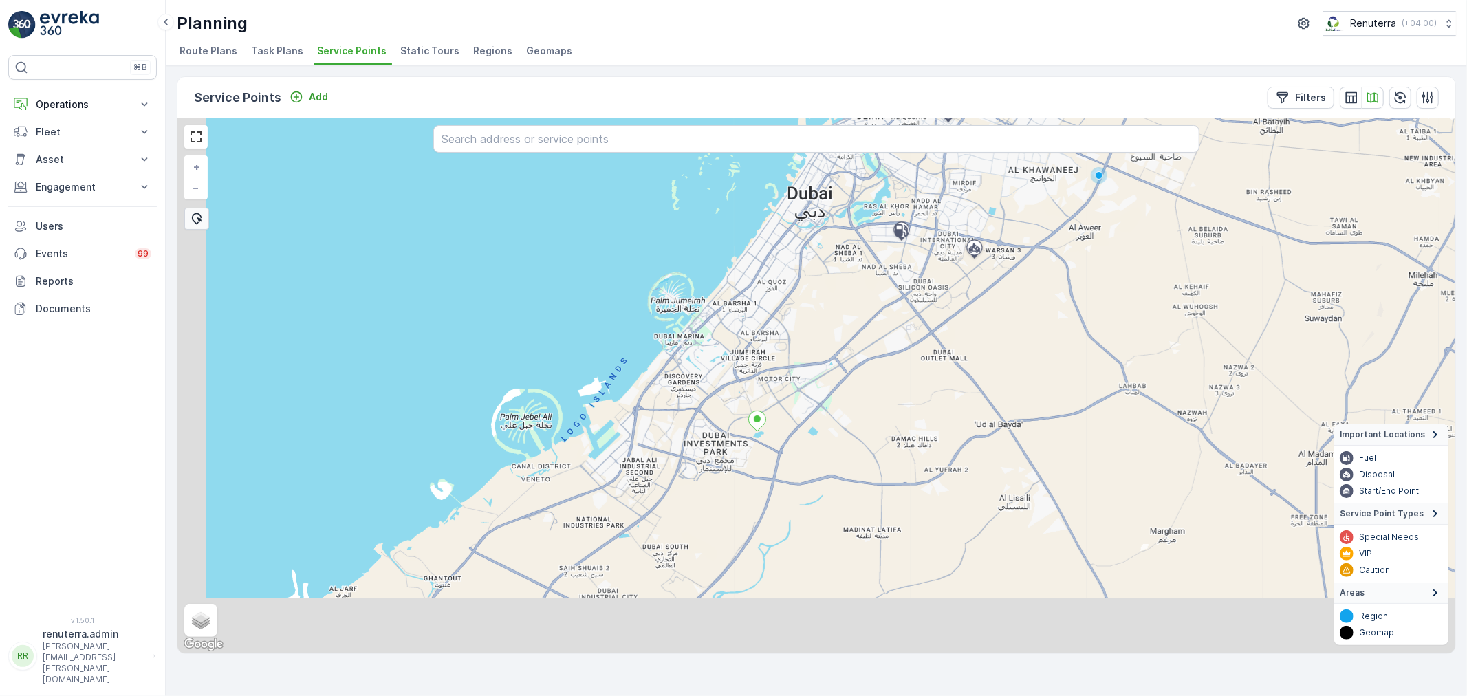
drag, startPoint x: 819, startPoint y: 506, endPoint x: 869, endPoint y: 396, distance: 120.7
click at [869, 396] on div "+ − Satellite Roadmap Terrain Hybrid Leaflet Keyboard shortcuts Map Data Map da…" at bounding box center [816, 385] width 1278 height 535
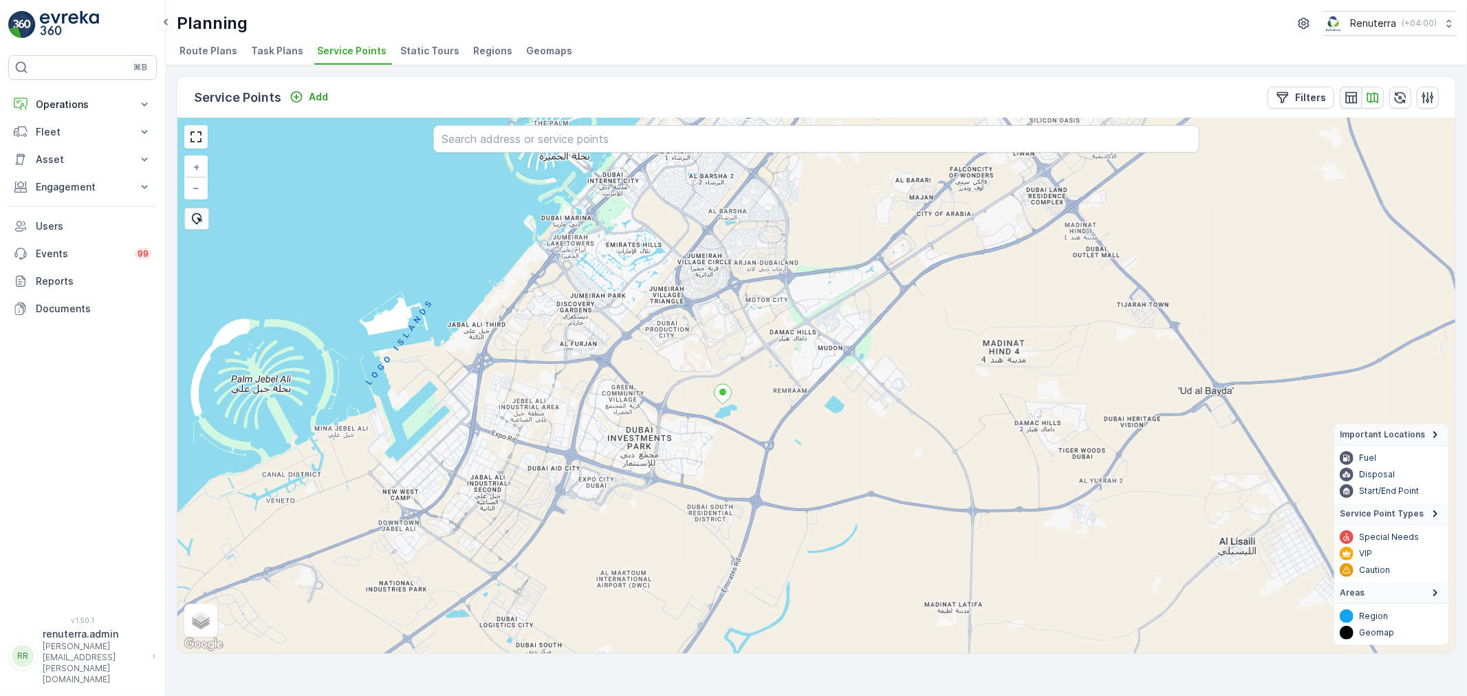
click at [1351, 94] on icon "button" at bounding box center [1351, 97] width 12 height 12
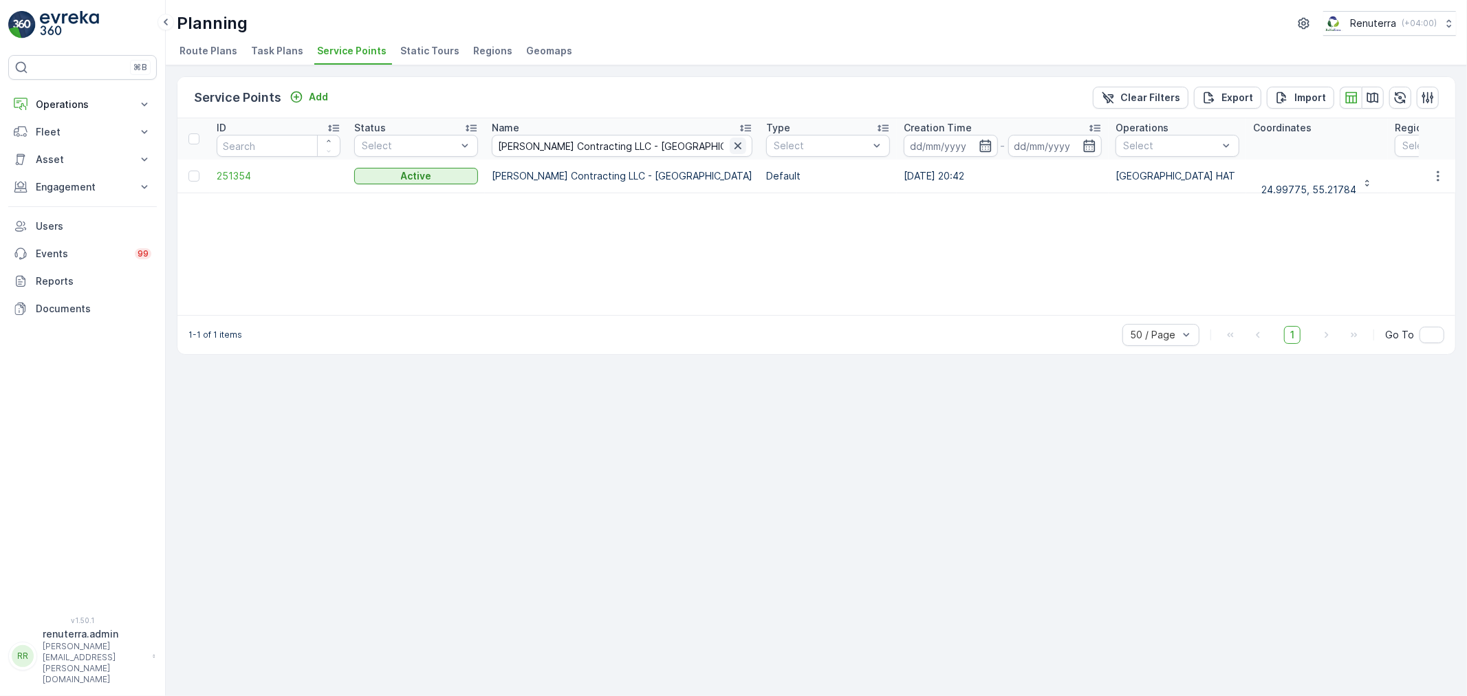
click at [731, 142] on icon "button" at bounding box center [738, 146] width 14 height 14
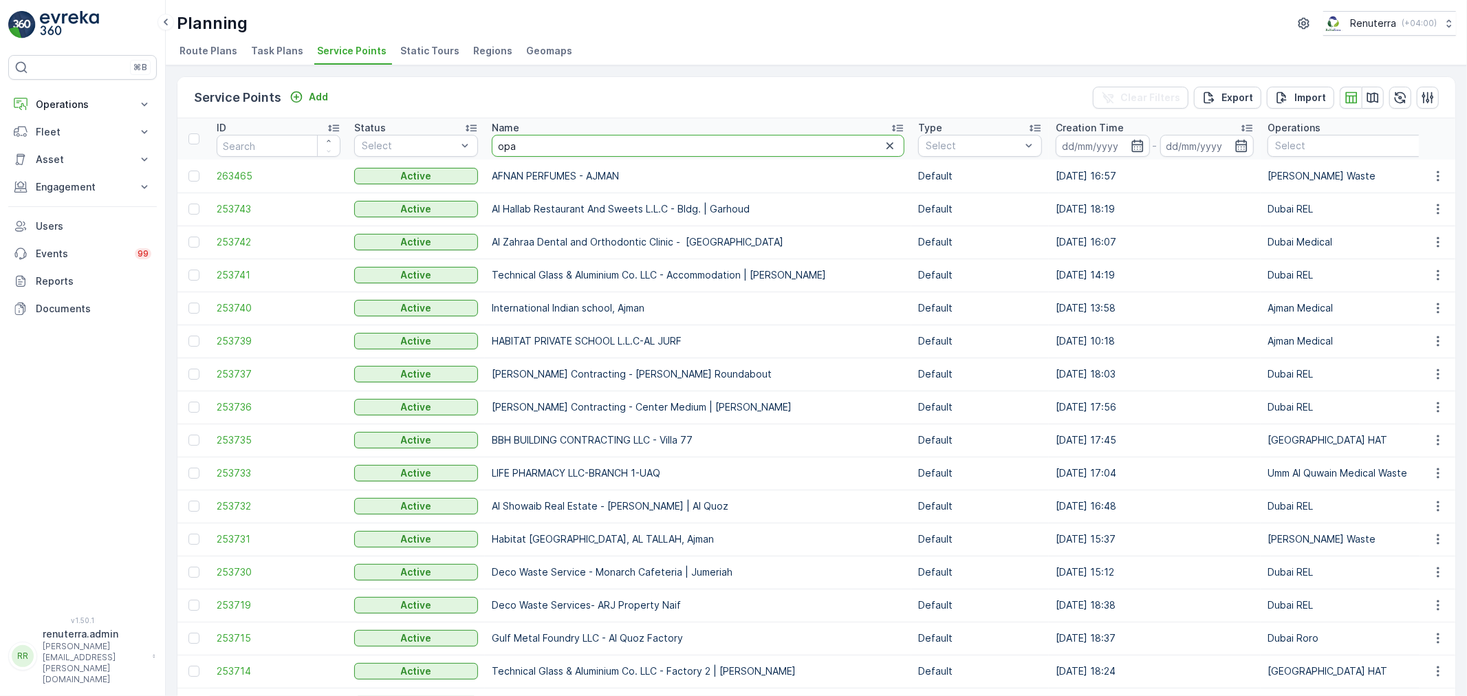
type input "opal"
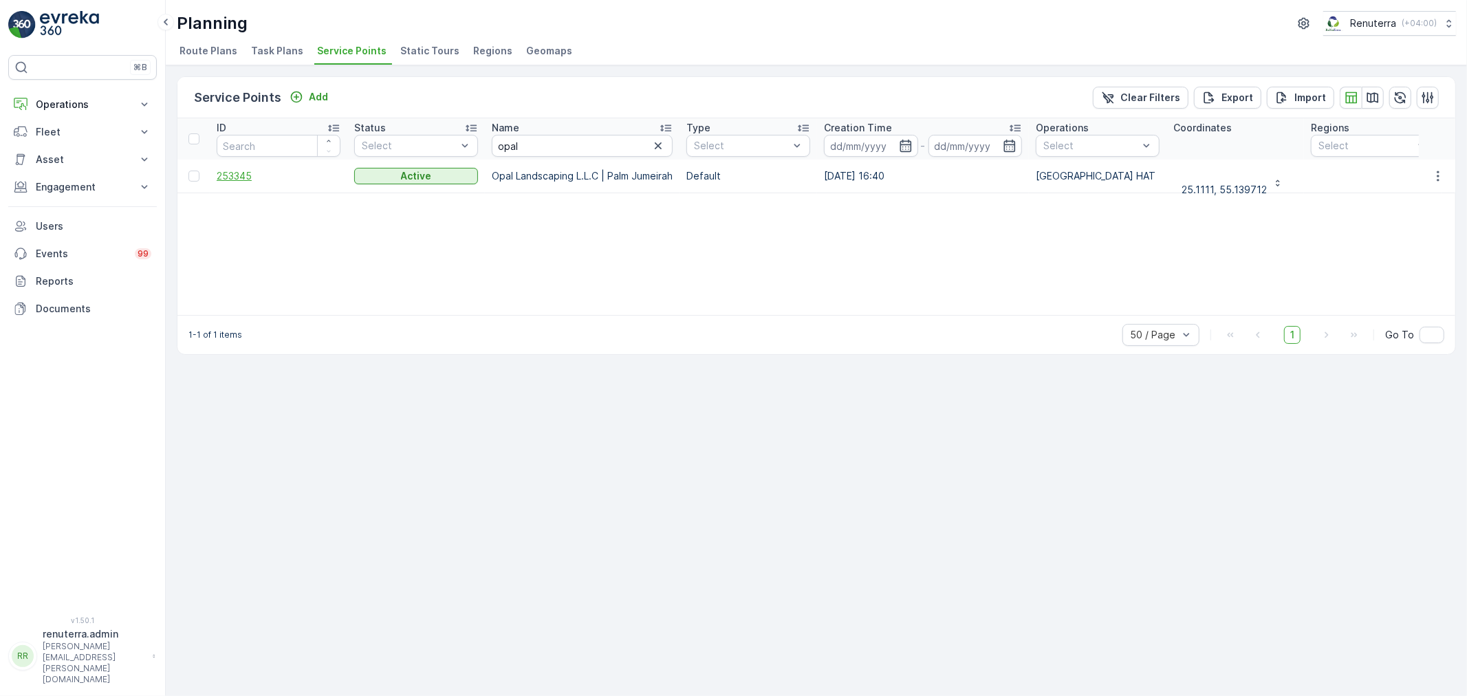
click at [237, 177] on span "253345" at bounding box center [279, 176] width 124 height 14
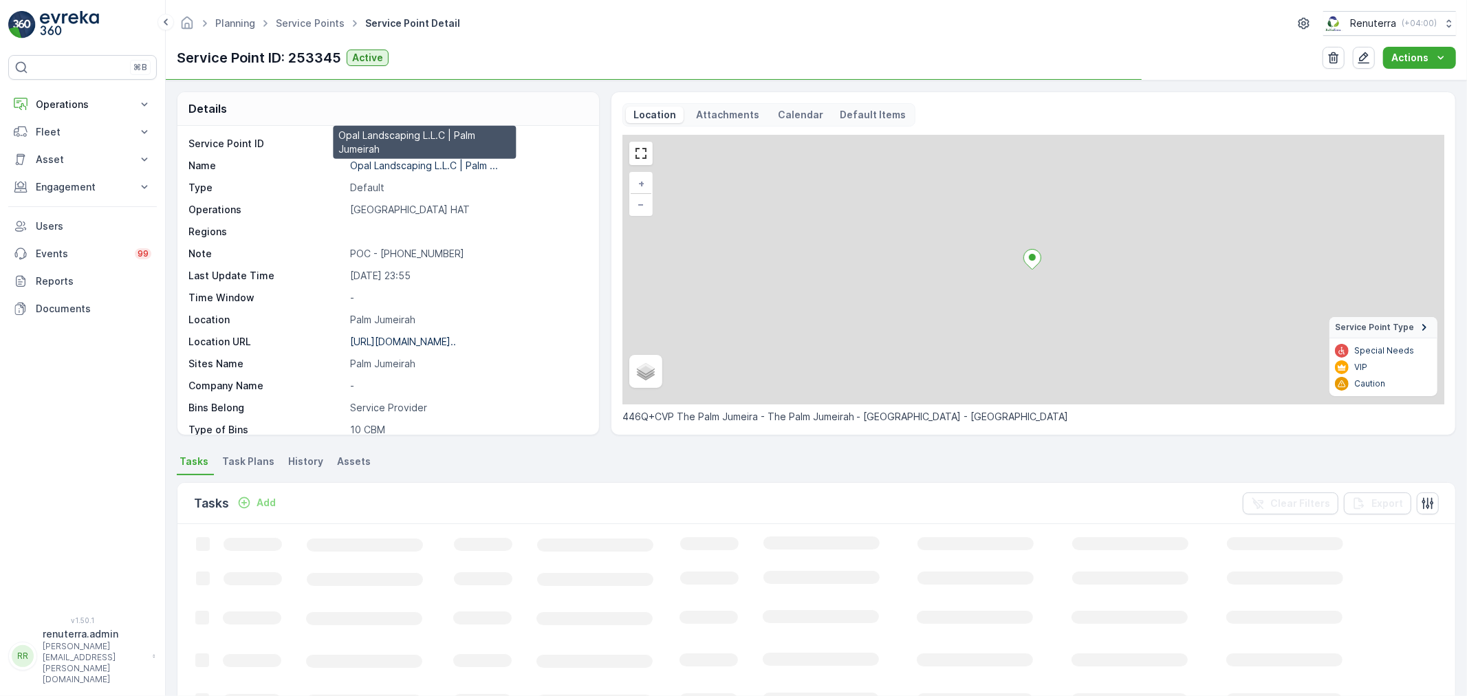
click at [404, 165] on p "Opal Landscaping L.L.C | Palm ..." at bounding box center [424, 166] width 148 height 12
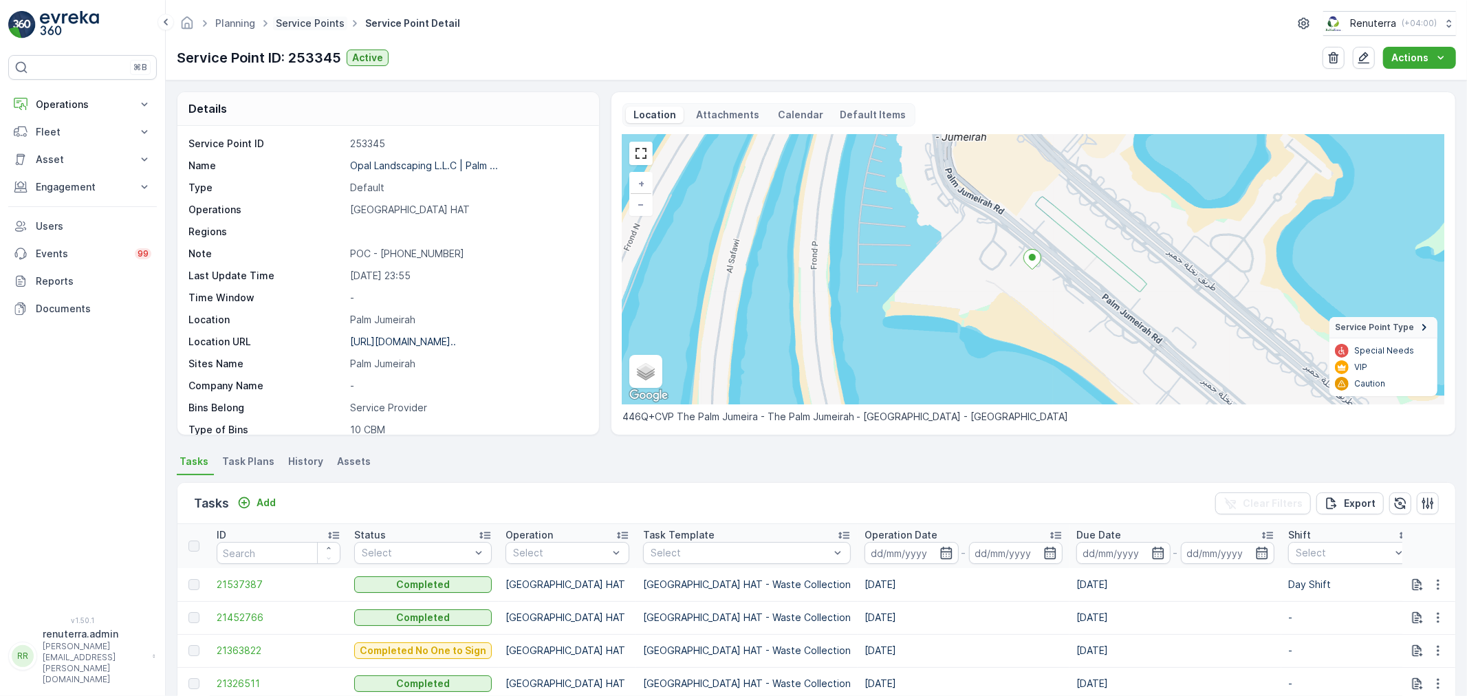
click at [322, 25] on link "Service Points" at bounding box center [310, 23] width 69 height 12
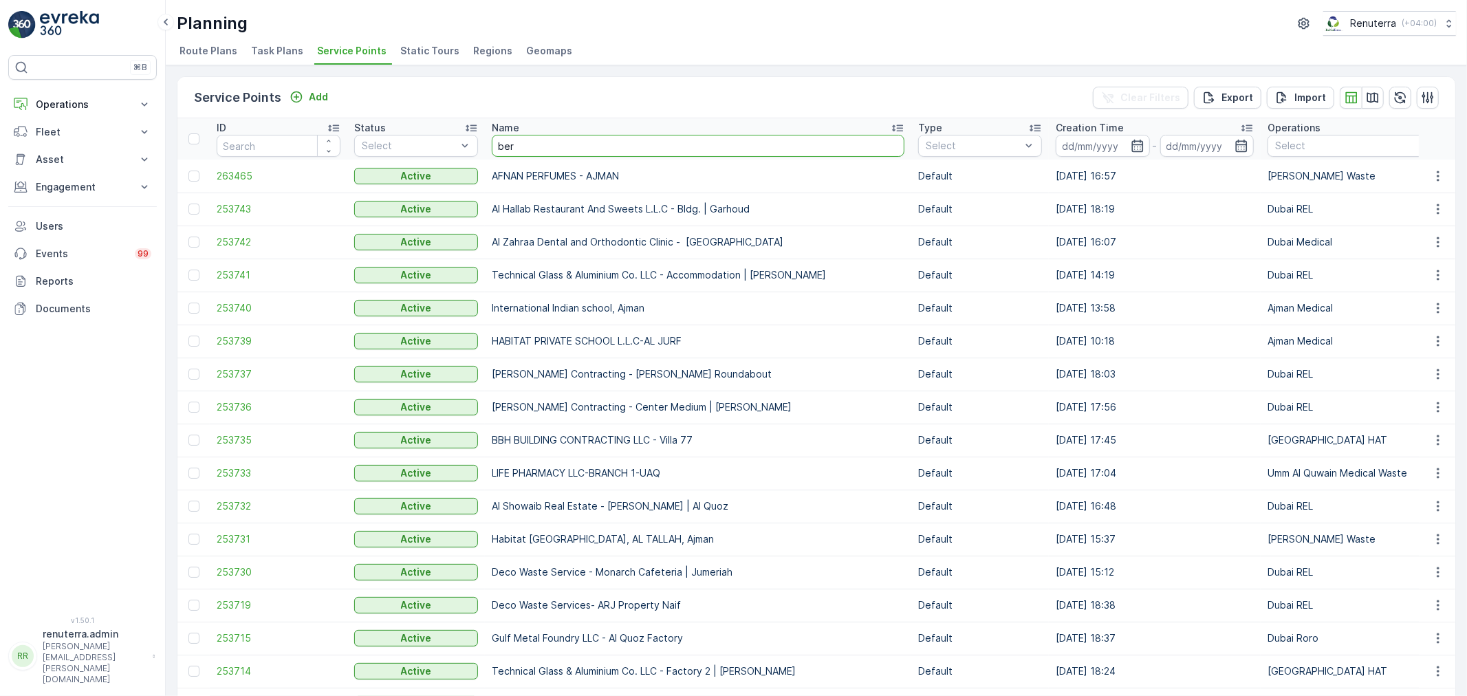
type input "[PERSON_NAME]"
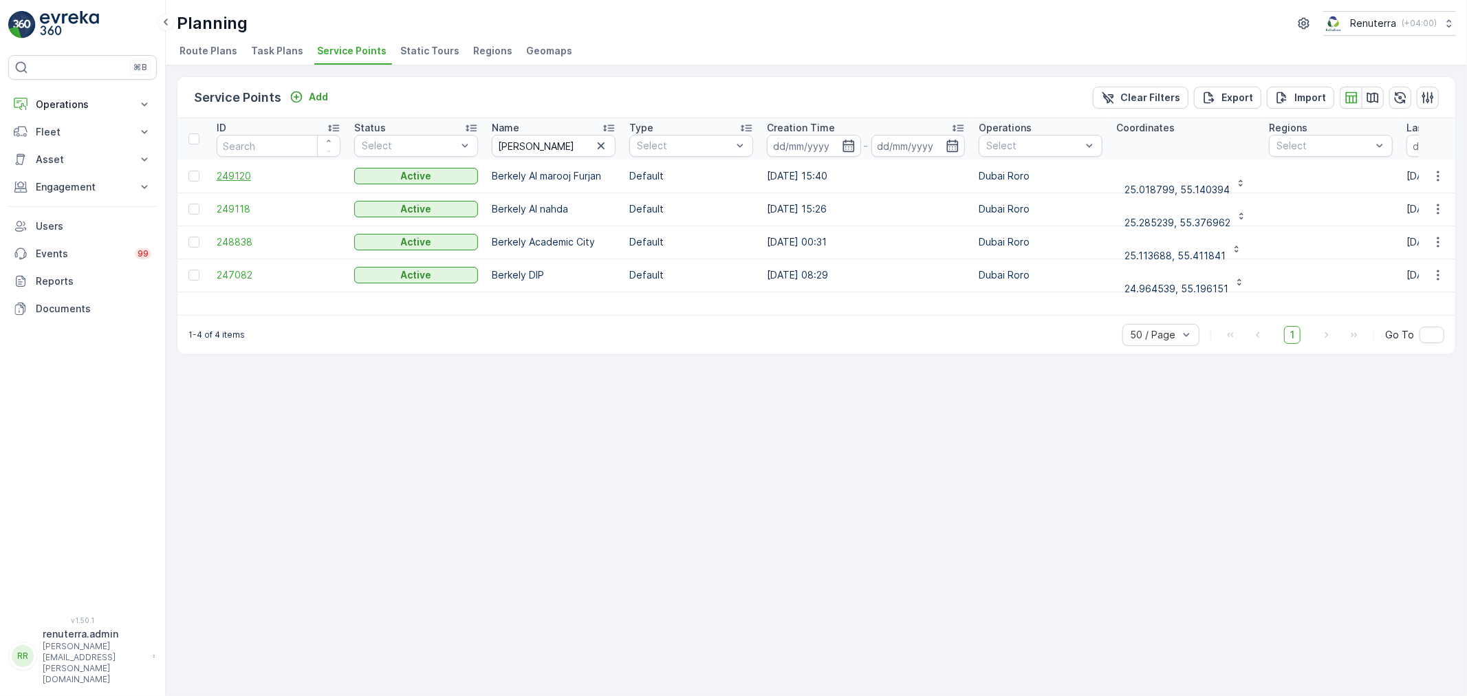
click at [235, 171] on span "249120" at bounding box center [279, 176] width 124 height 14
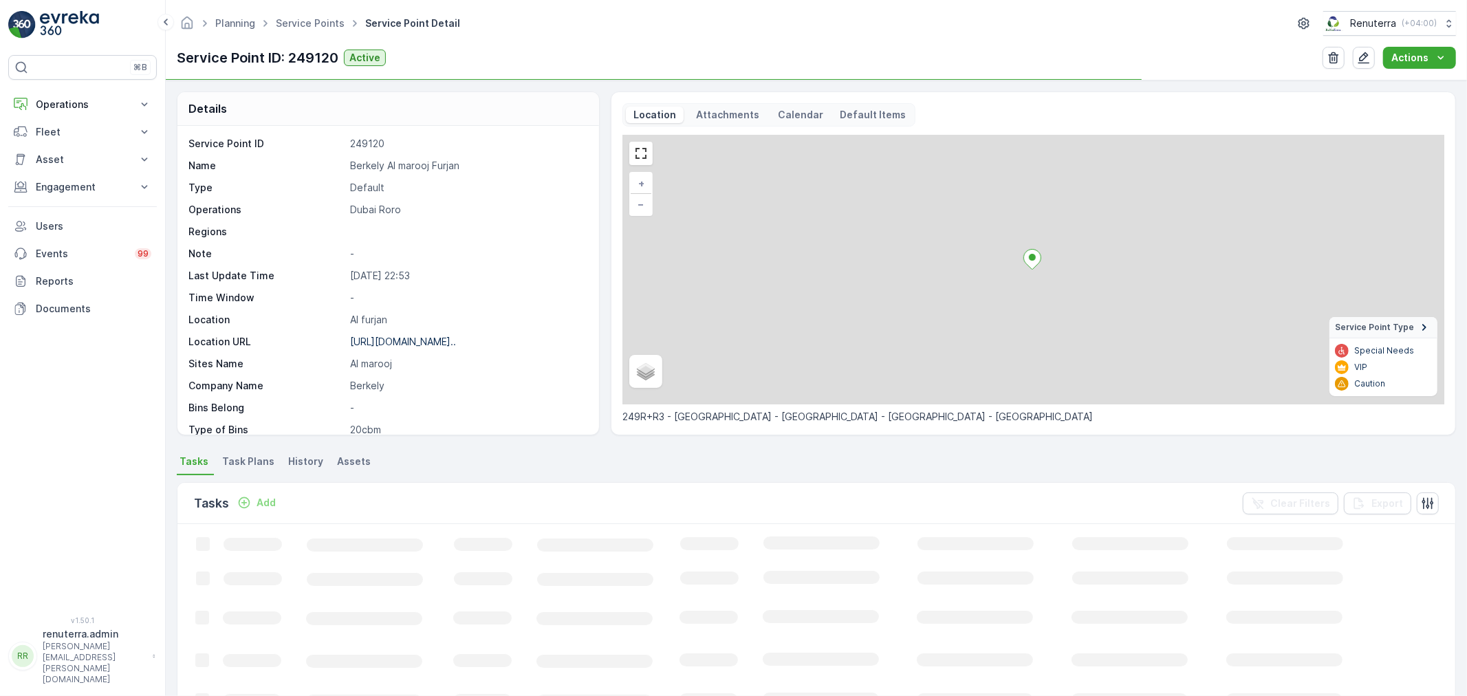
click at [365, 160] on p "Berkely Al marooj Furjan" at bounding box center [467, 166] width 235 height 14
copy p "Berkely Al marooj Furjan"
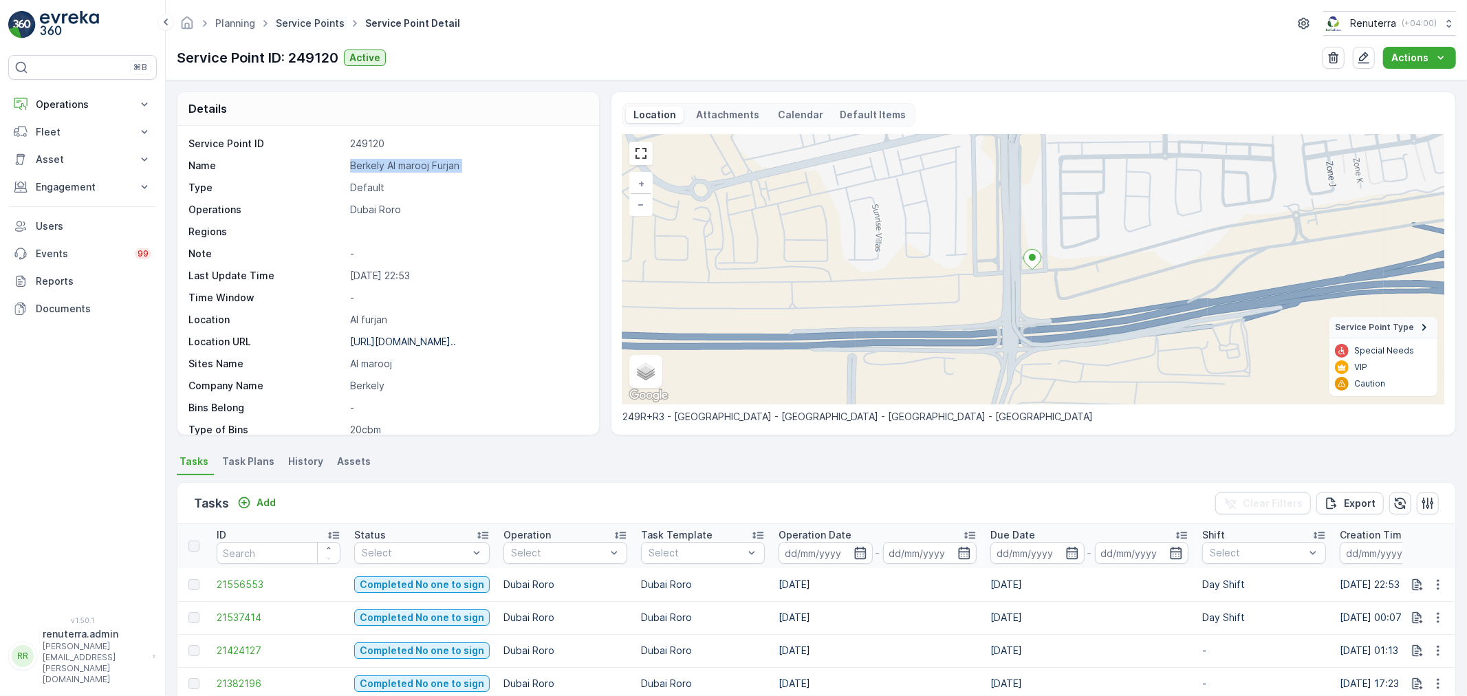
click at [301, 23] on link "Service Points" at bounding box center [310, 23] width 69 height 12
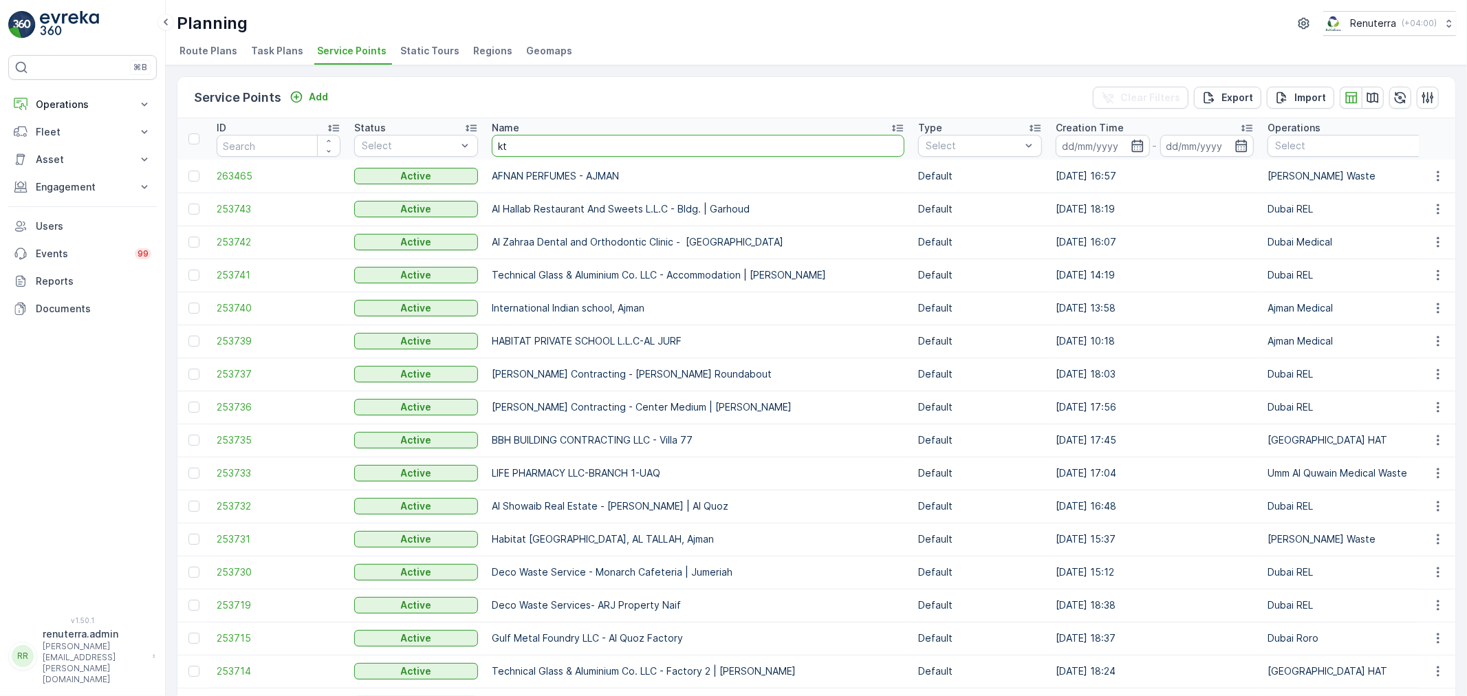
type input "ktc"
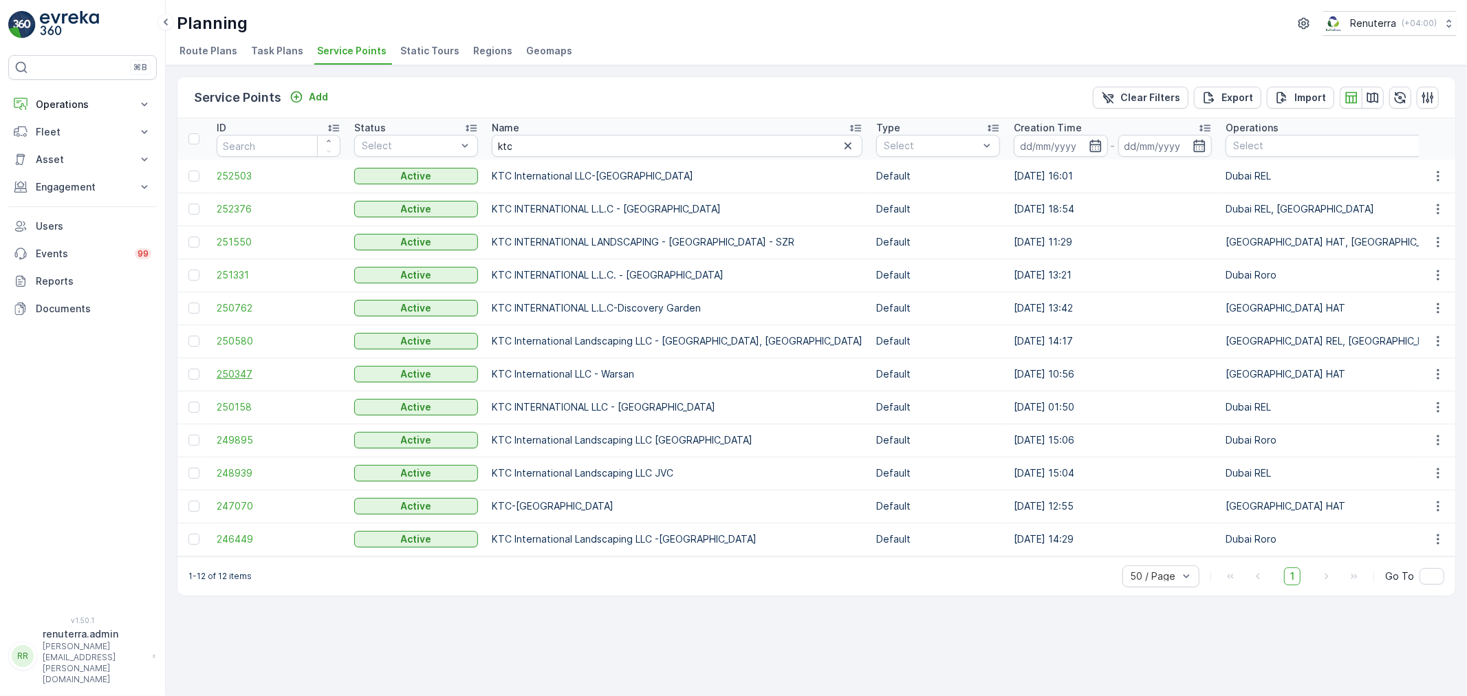
click at [238, 378] on span "250347" at bounding box center [279, 374] width 124 height 14
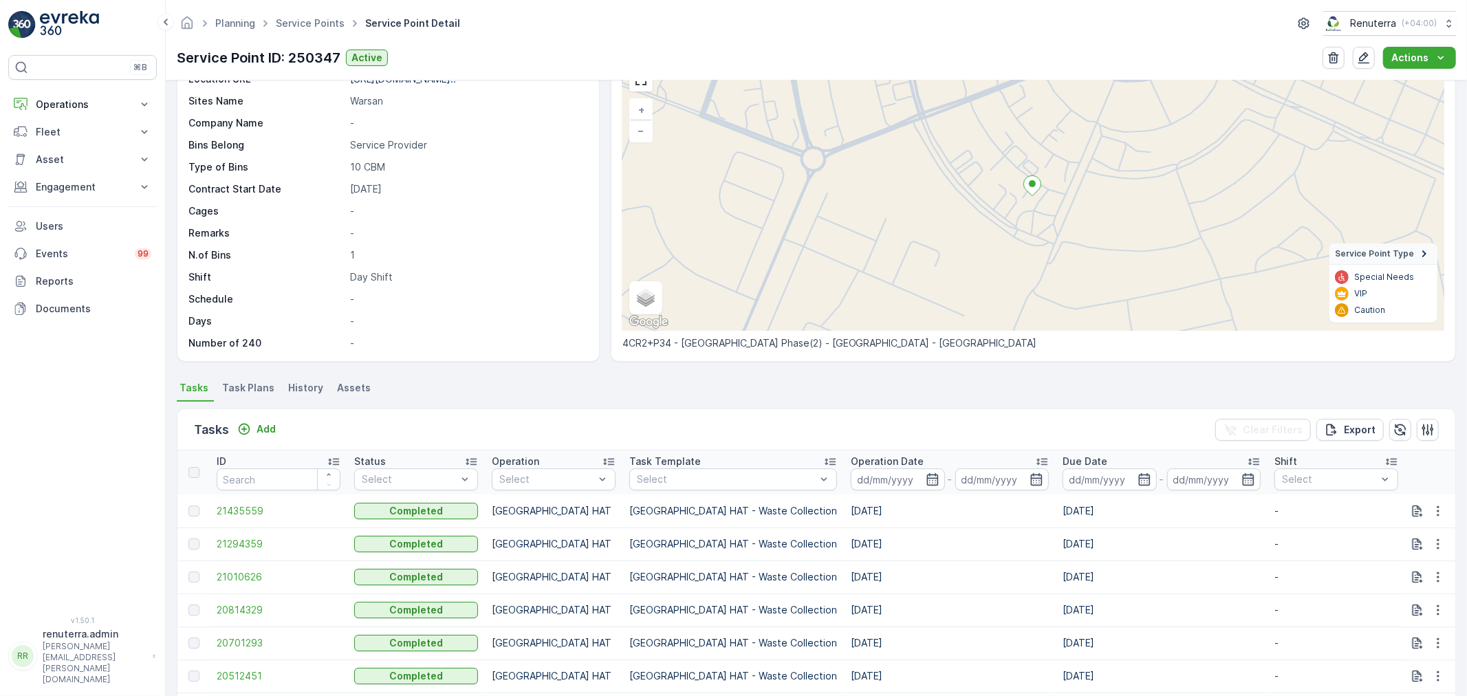
scroll to position [229, 0]
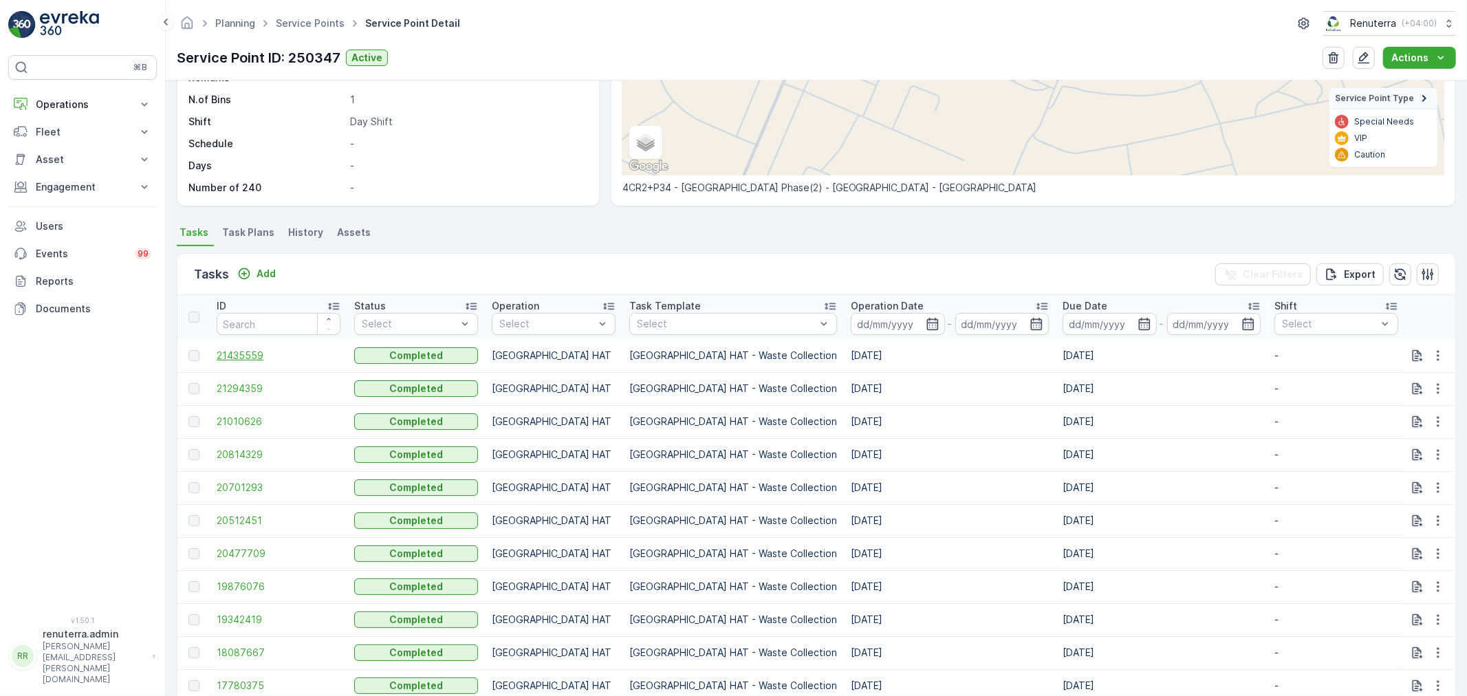
click at [250, 349] on span "21435559" at bounding box center [279, 356] width 124 height 14
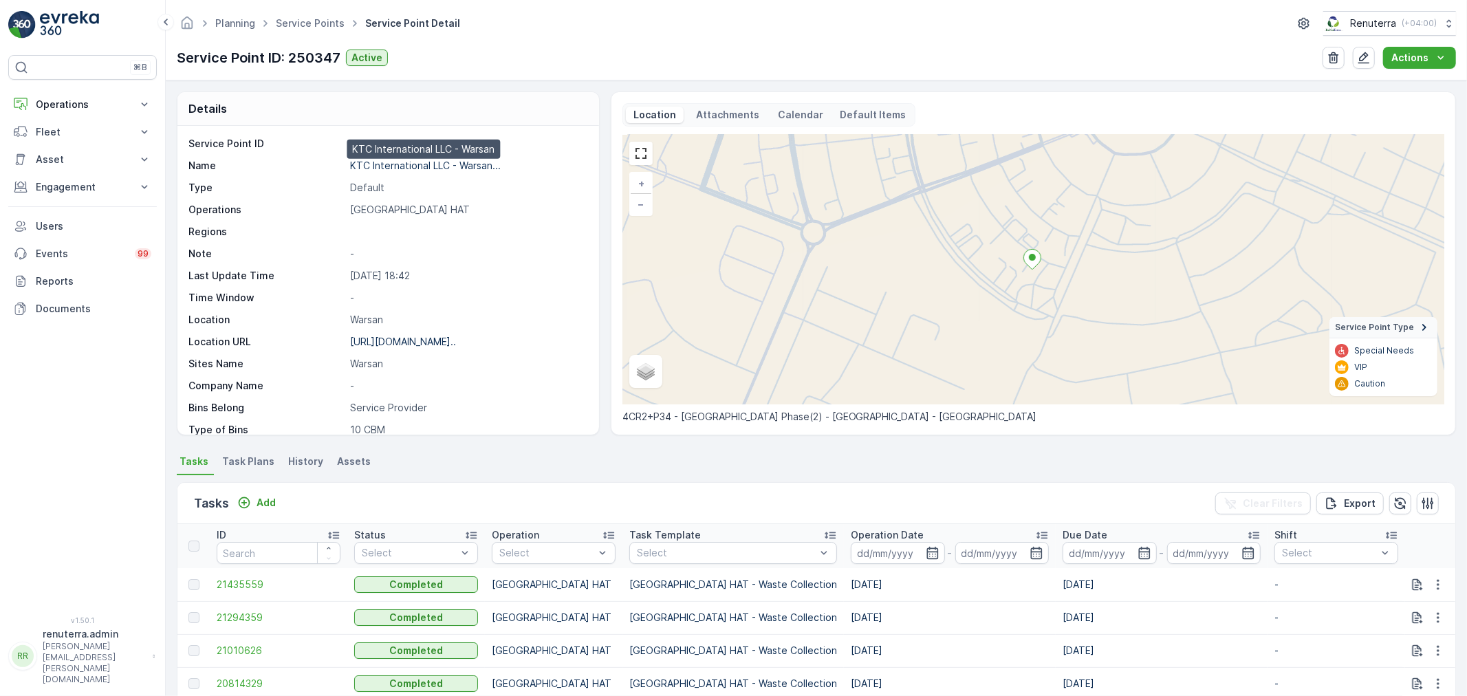
click at [461, 169] on p "KTC International LLC - Warsan..." at bounding box center [425, 166] width 151 height 12
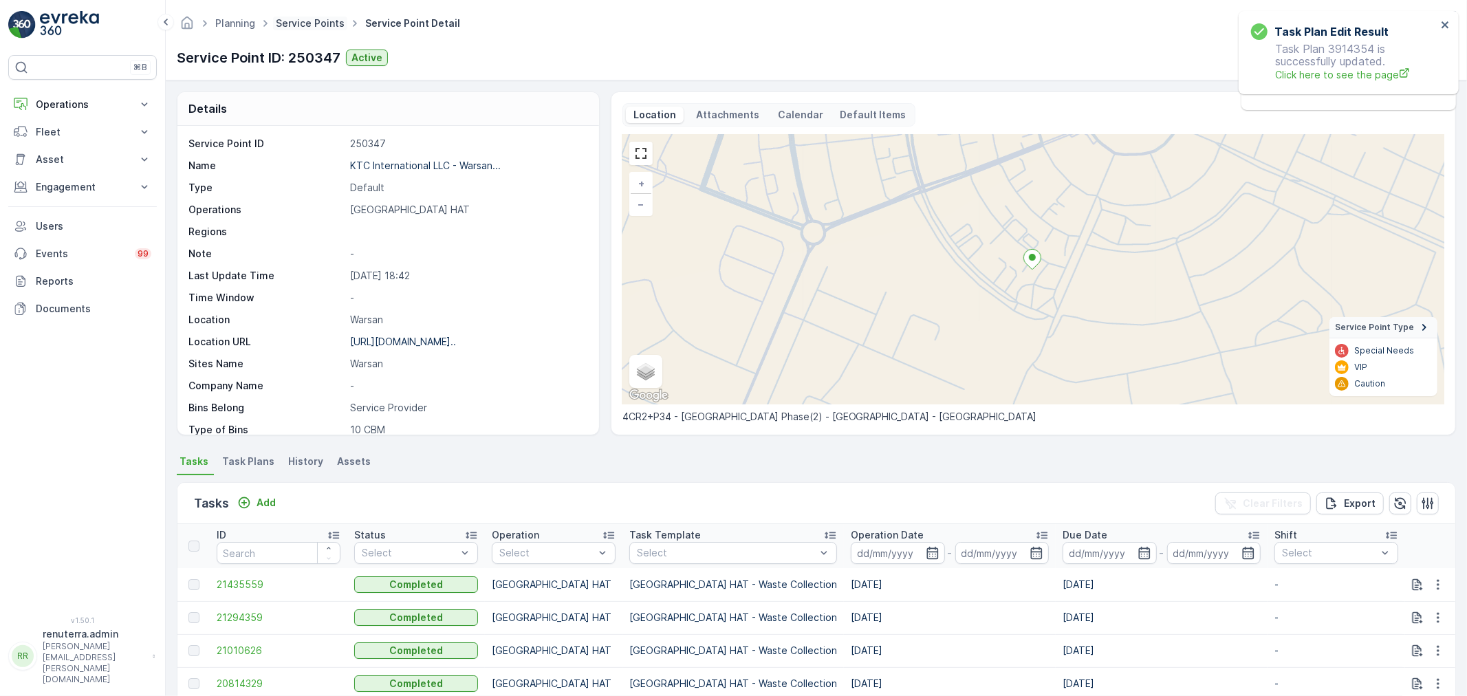
click at [319, 25] on link "Service Points" at bounding box center [310, 23] width 69 height 12
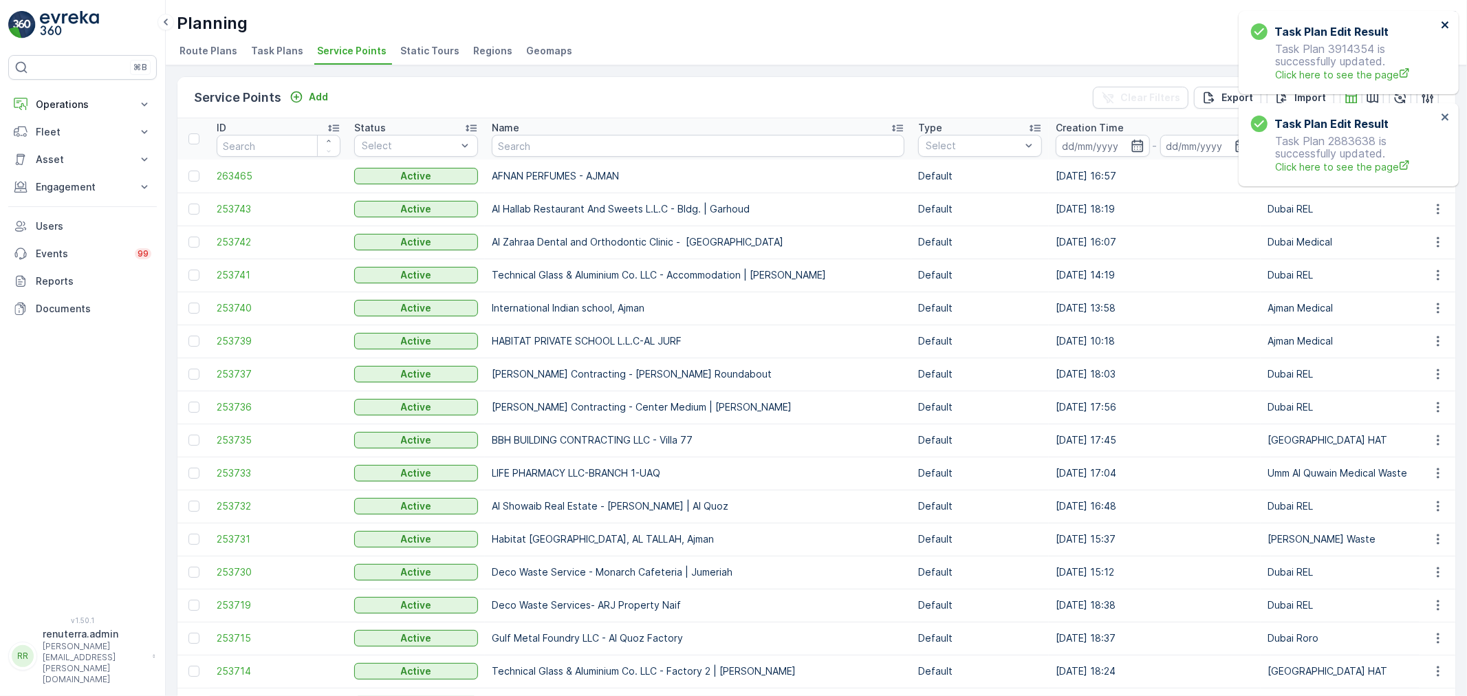
click at [1445, 24] on icon "close" at bounding box center [1445, 24] width 7 height 7
click at [607, 150] on input "text" at bounding box center [698, 146] width 413 height 22
type input "alab"
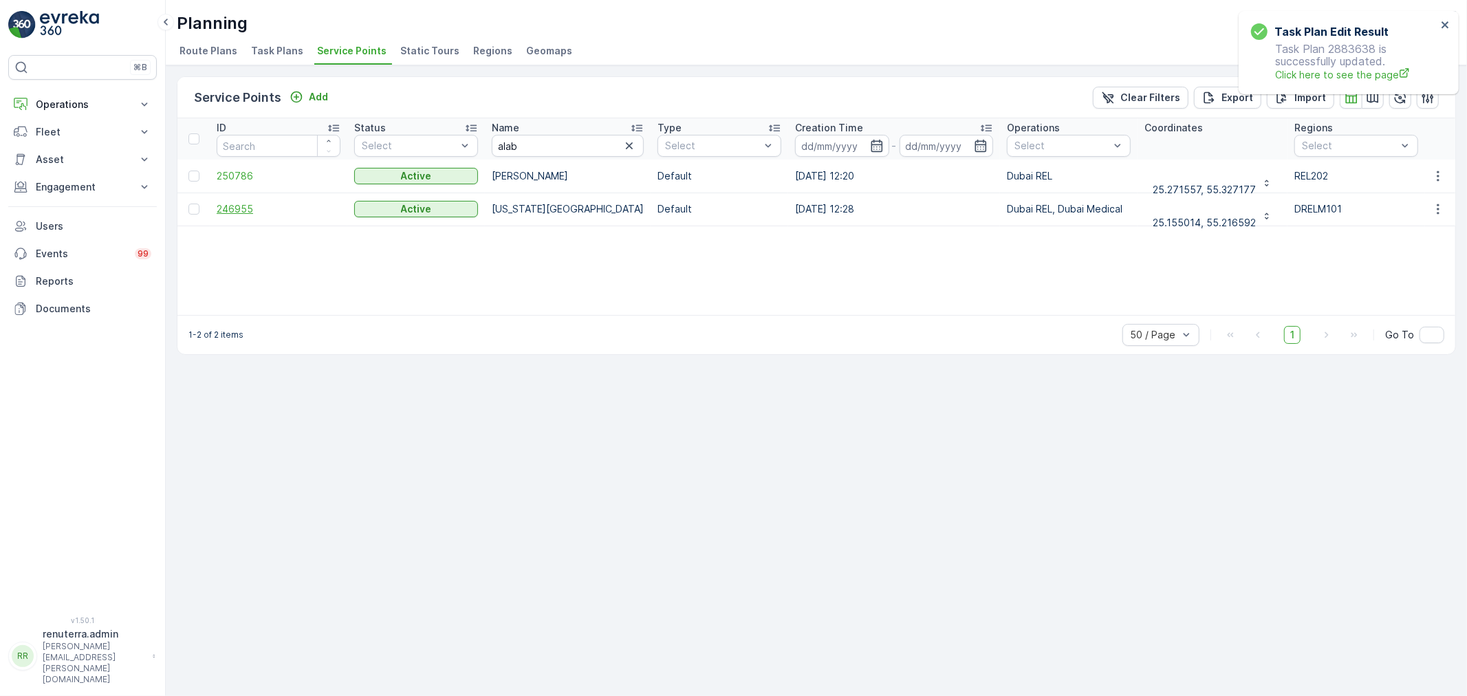
click at [239, 210] on span "246955" at bounding box center [279, 209] width 124 height 14
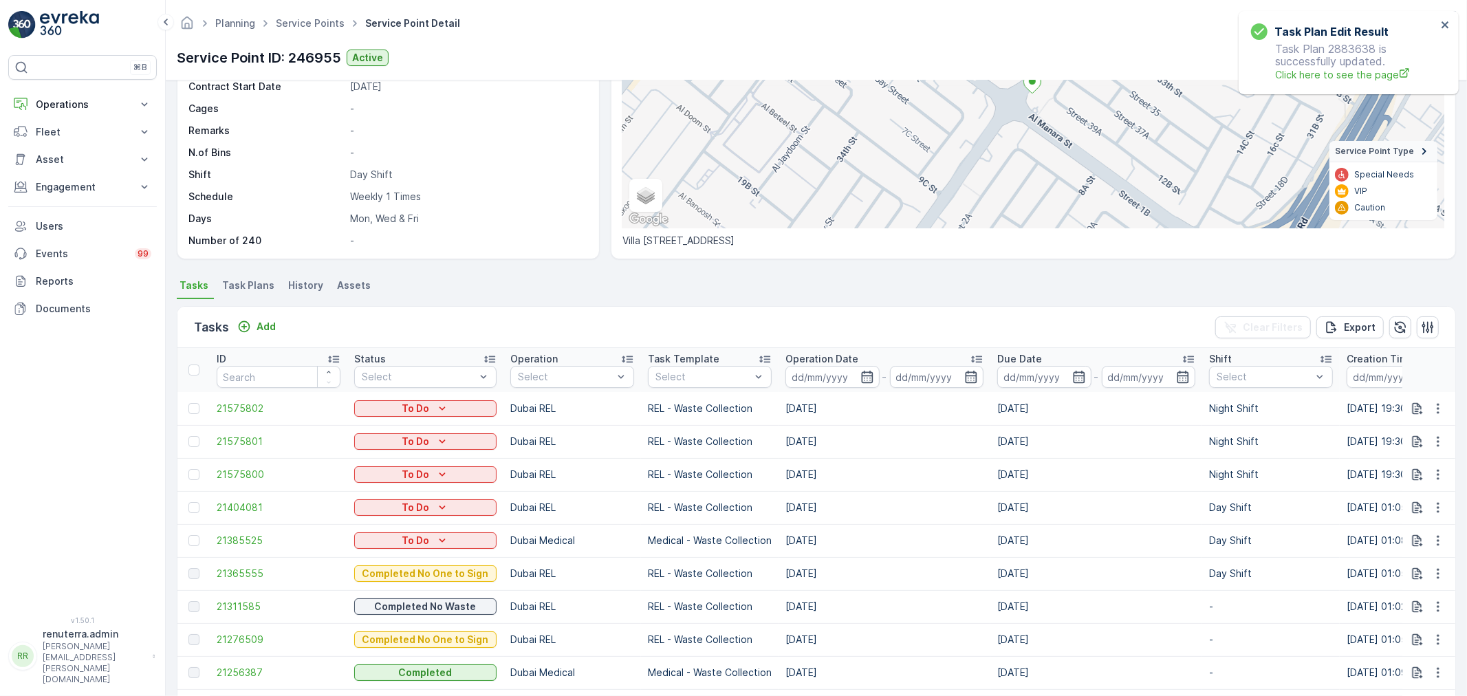
scroll to position [229, 0]
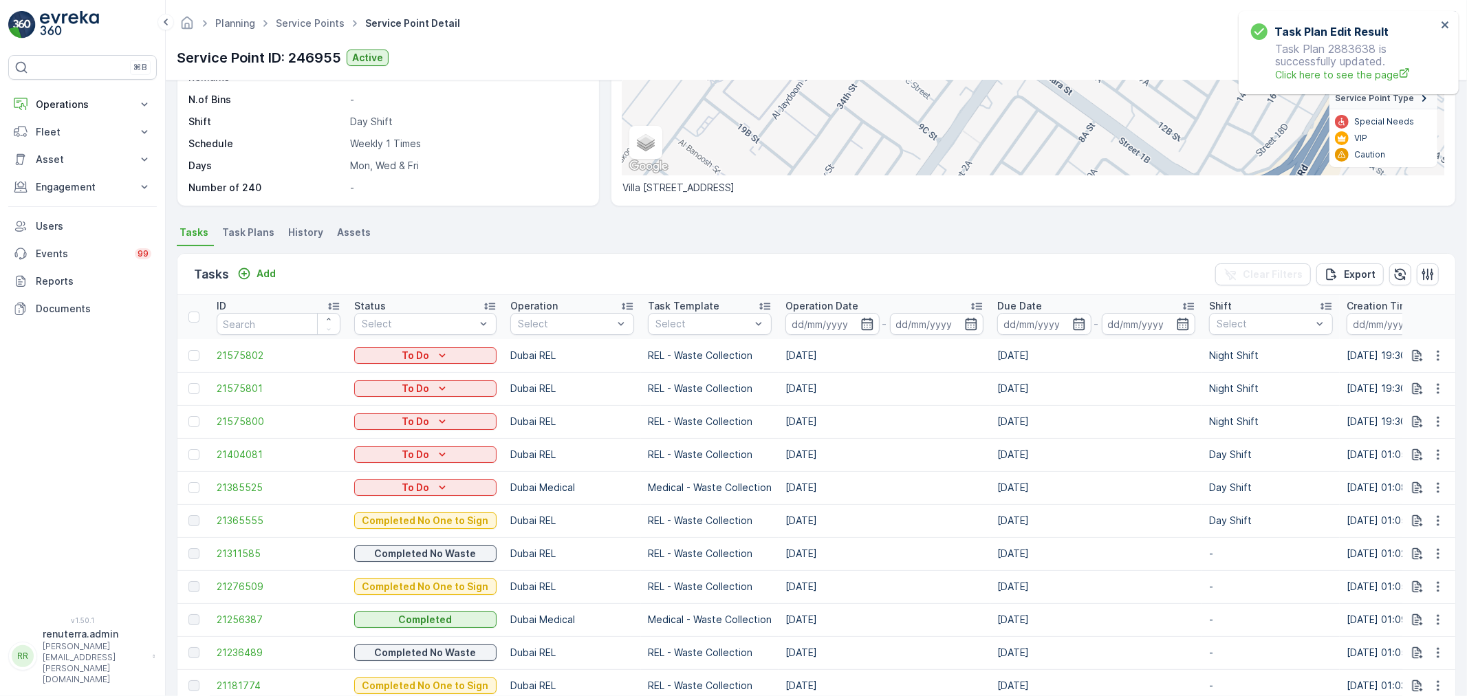
drag, startPoint x: 585, startPoint y: 456, endPoint x: 1096, endPoint y: 449, distance: 510.5
click at [1096, 449] on tr "21404081 To Do Dubai REL REL - Waste Collection [DATE] [DATE] Day Shift [DATE] …" at bounding box center [1265, 454] width 2177 height 33
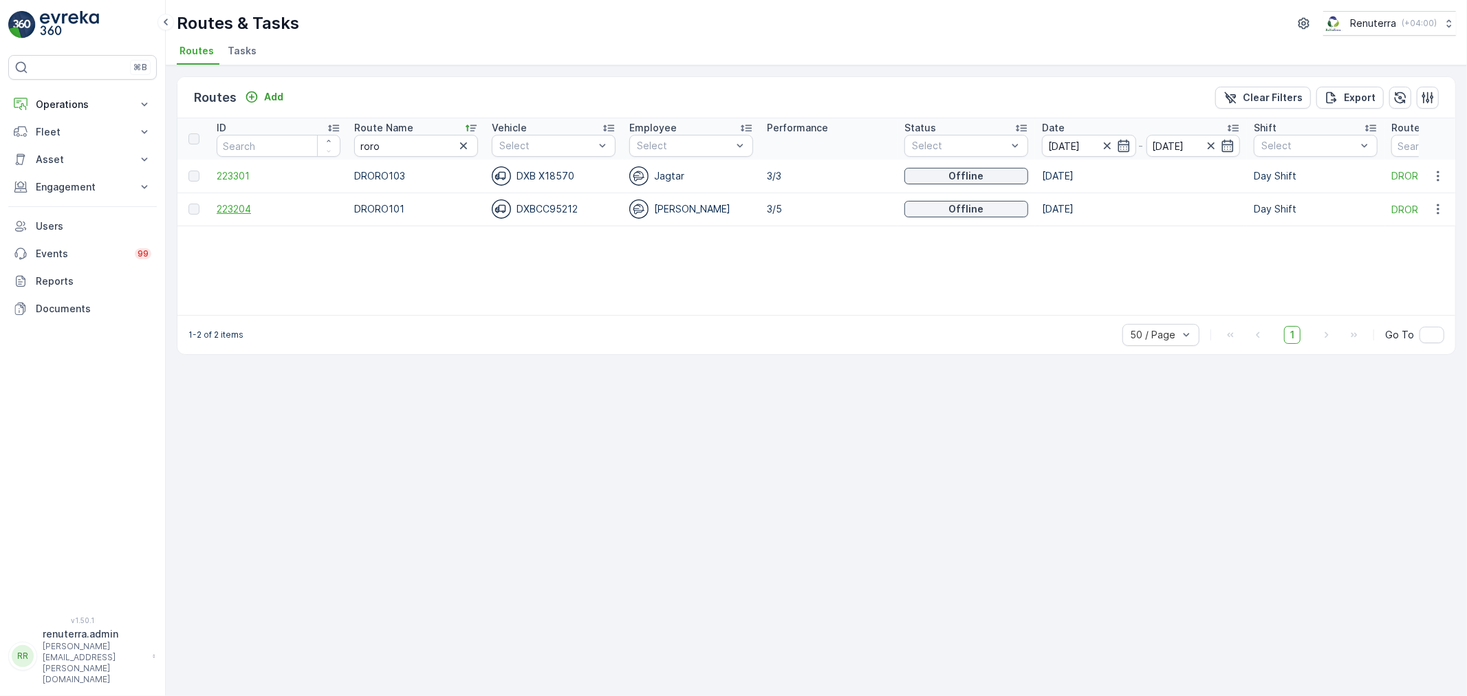
click at [248, 213] on span "223204" at bounding box center [279, 209] width 124 height 14
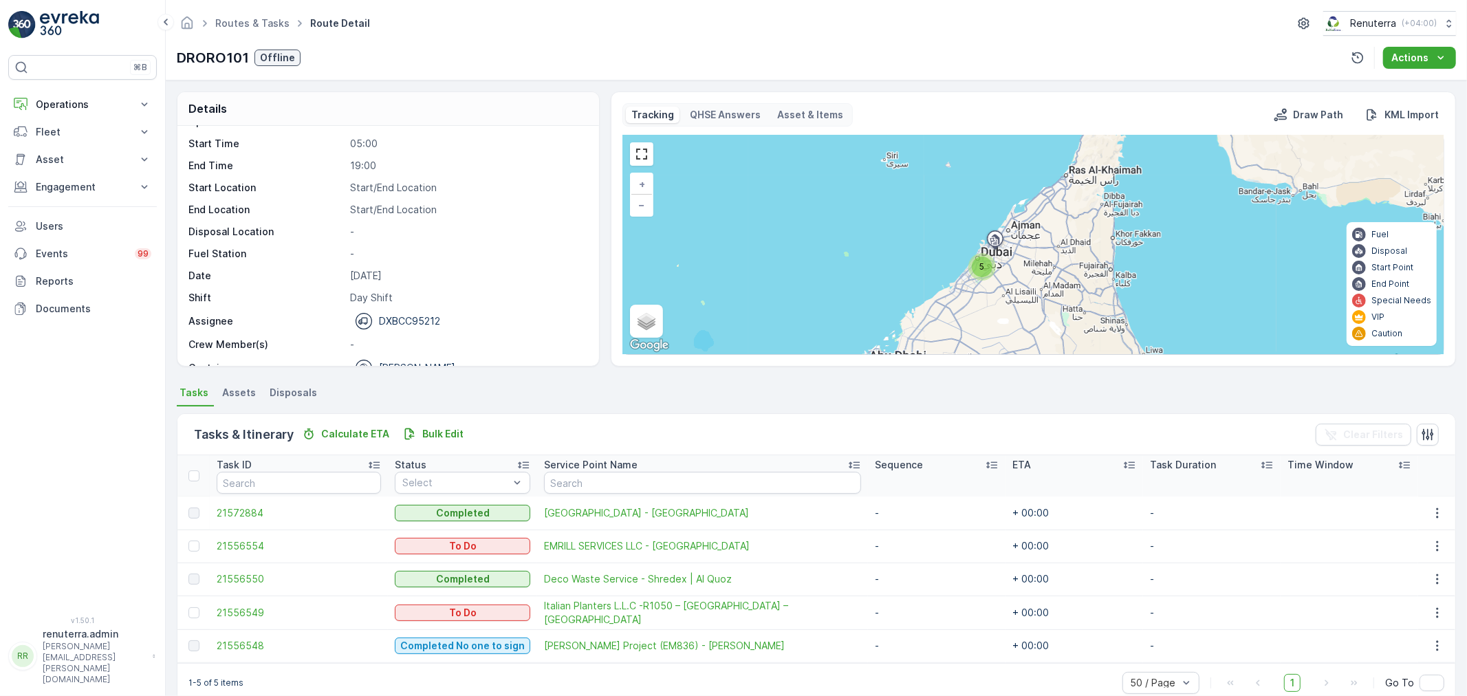
scroll to position [43, 0]
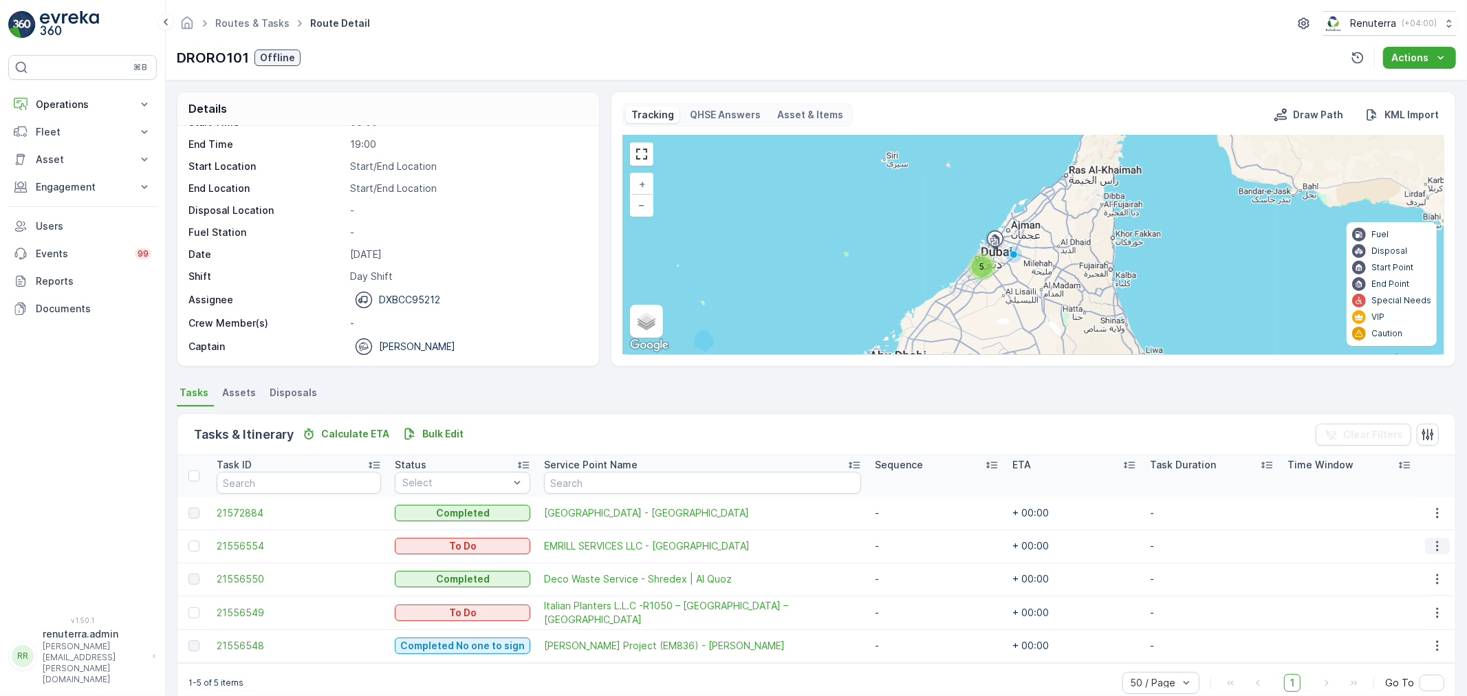
click at [1434, 544] on icon "button" at bounding box center [1438, 546] width 14 height 14
click at [1410, 602] on span "Change Route" at bounding box center [1403, 605] width 67 height 14
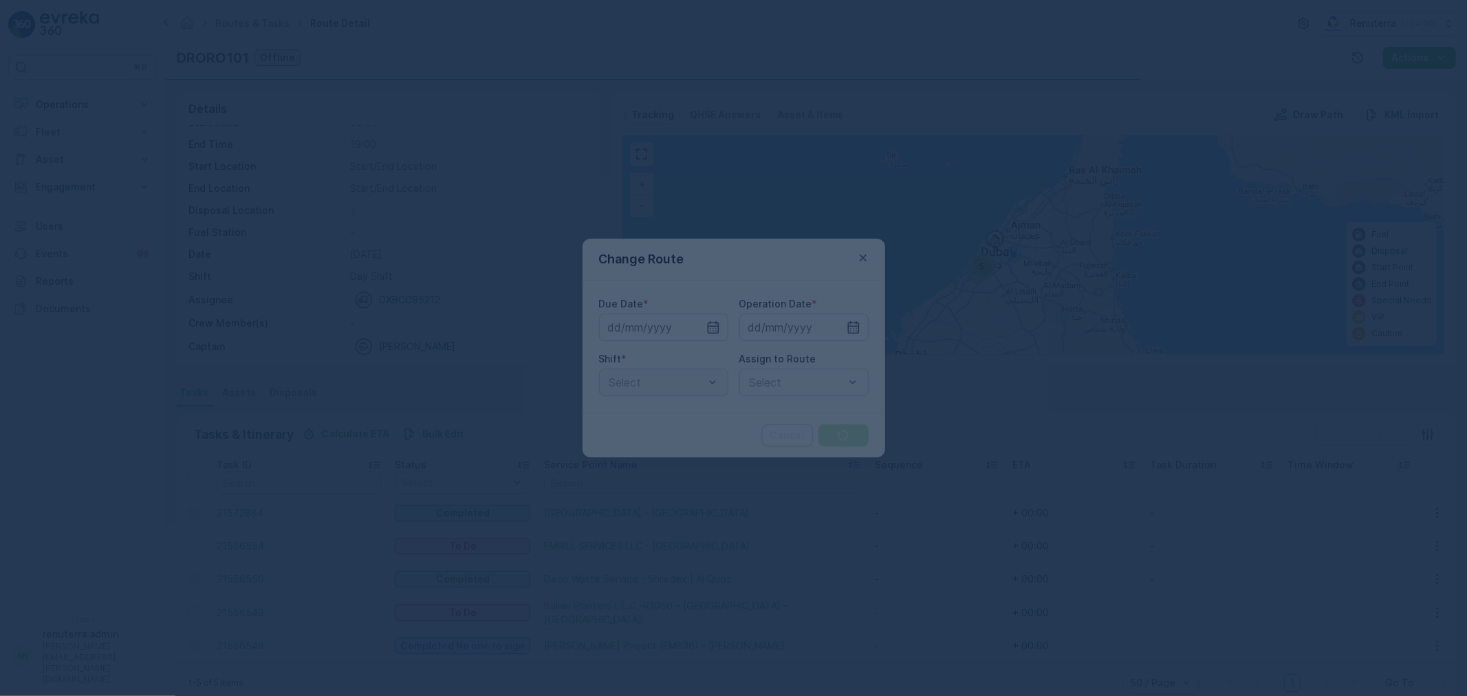
type input "[DATE]"
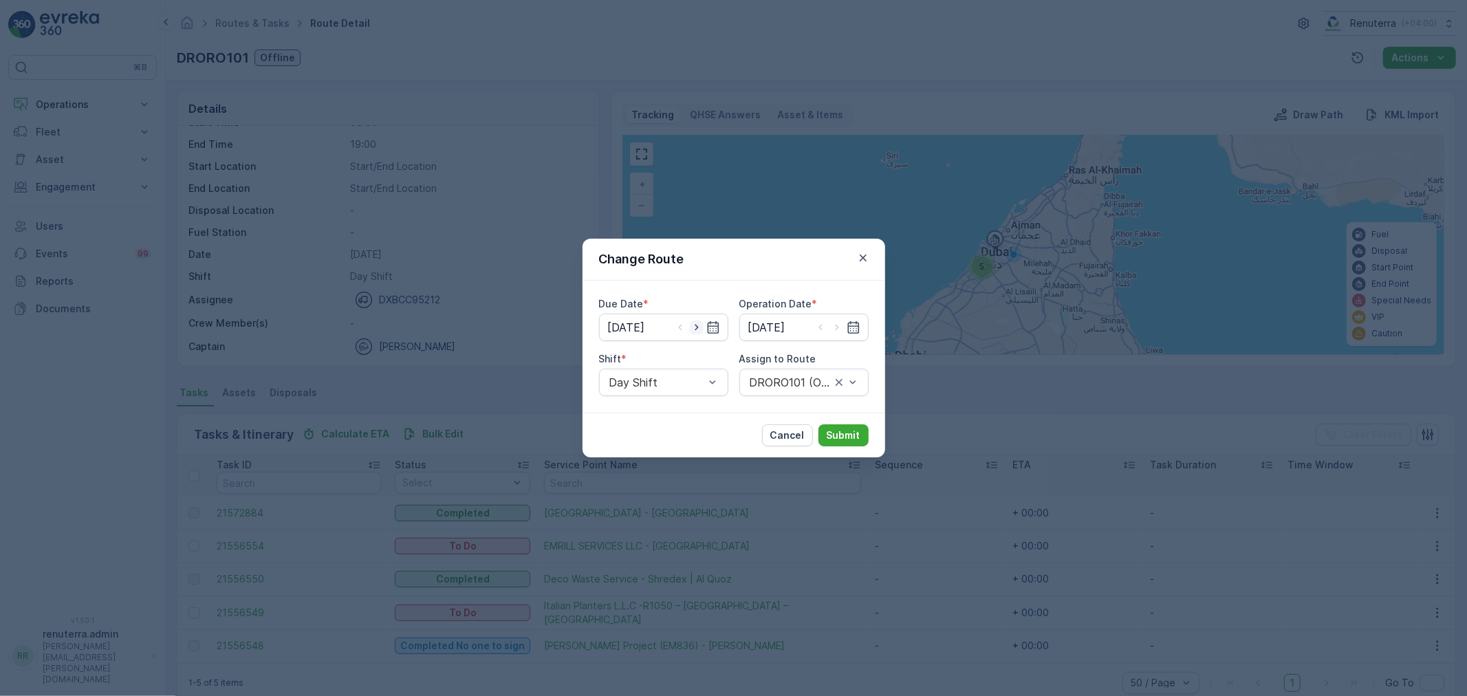
click at [702, 325] on icon "button" at bounding box center [697, 328] width 14 height 14
type input "[DATE]"
click at [836, 327] on icon "button" at bounding box center [837, 328] width 14 height 14
type input "[DATE]"
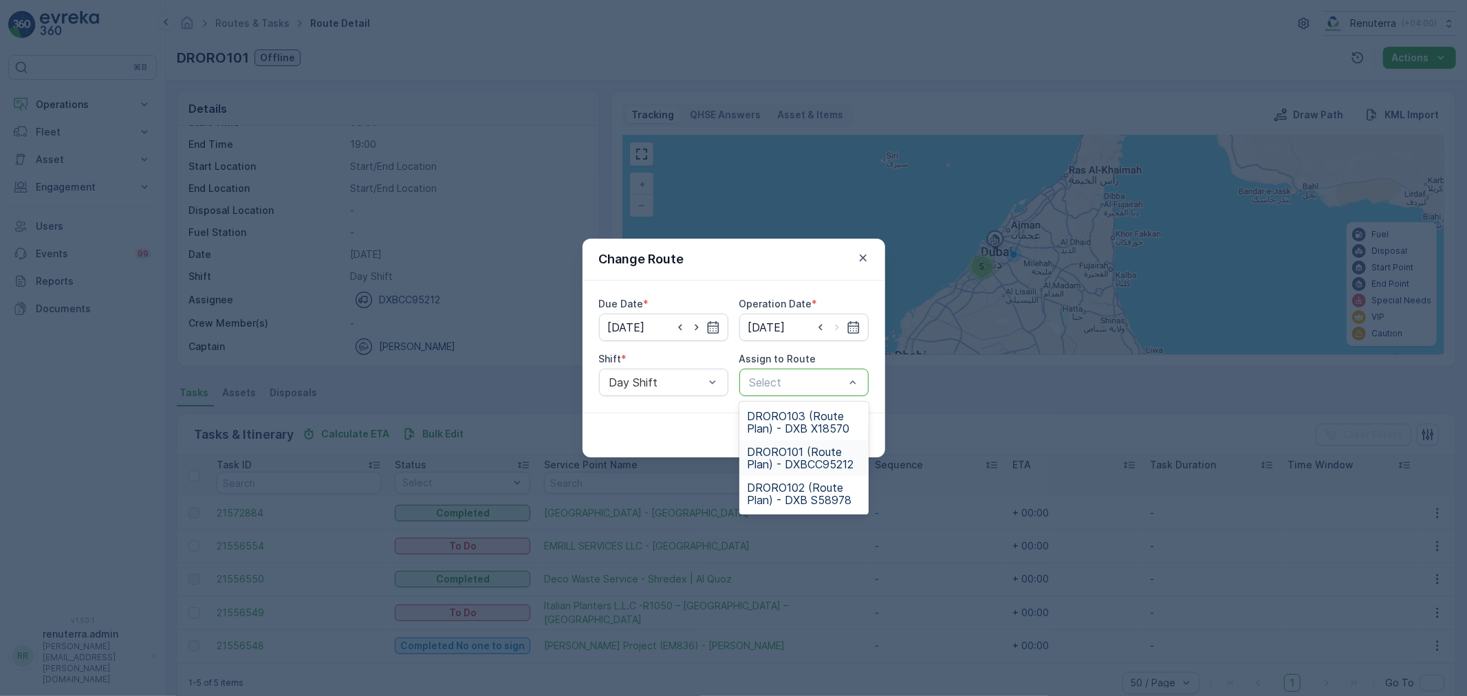
click at [806, 455] on span "DRORO101 (Route Plan) - DXBCC95212" at bounding box center [804, 458] width 113 height 25
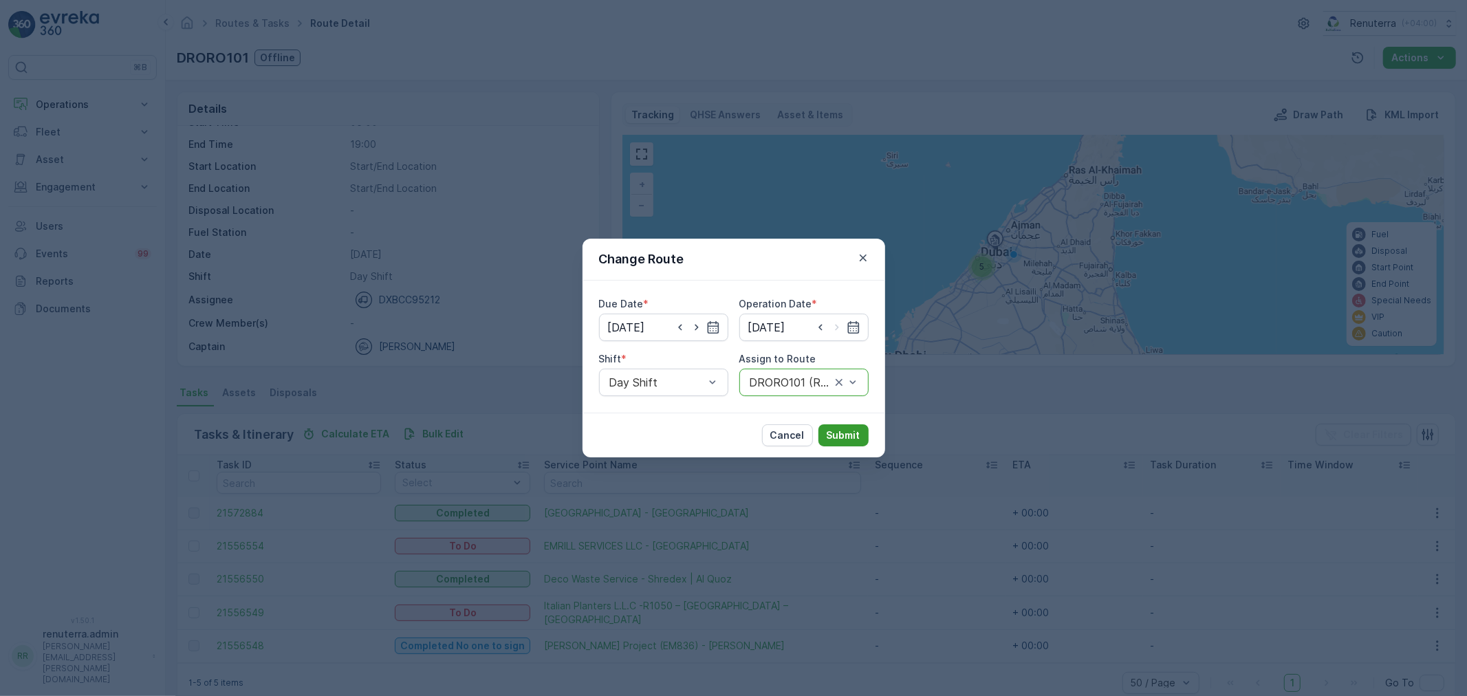
click at [848, 436] on p "Submit" at bounding box center [844, 436] width 34 height 14
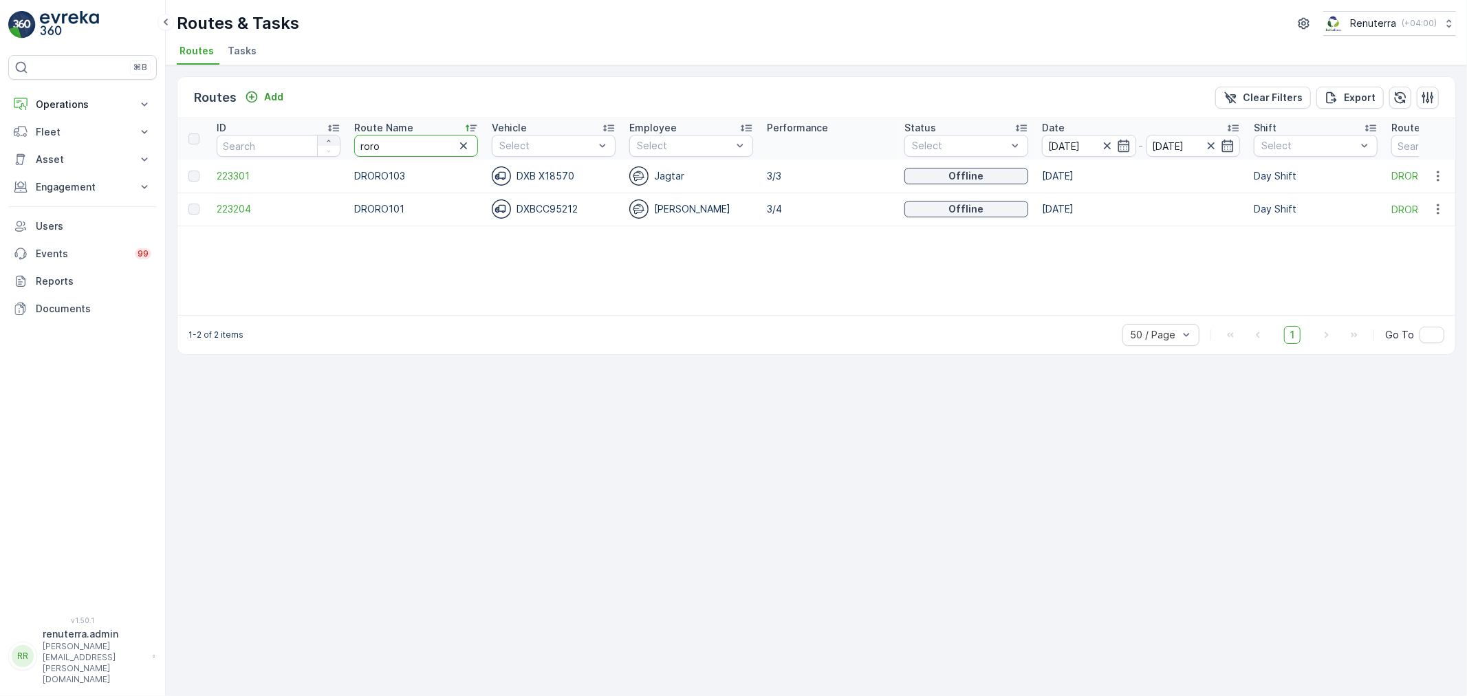
drag, startPoint x: 395, startPoint y: 147, endPoint x: 336, endPoint y: 141, distance: 59.4
click at [336, 141] on tr "ID Route Name roro Vehicle Select Employee Select Performance Status Select Dat…" at bounding box center [868, 138] width 1382 height 41
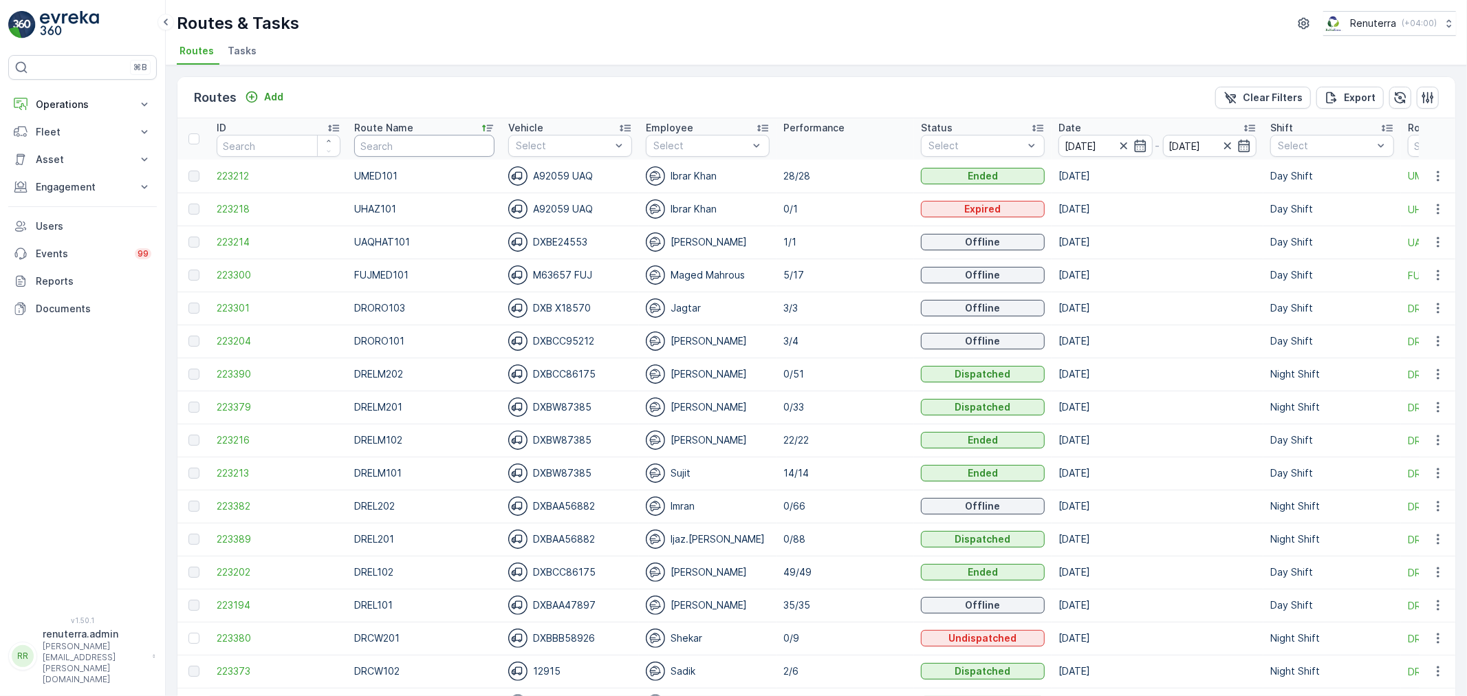
click at [411, 145] on input "text" at bounding box center [424, 146] width 140 height 22
type input "rel"
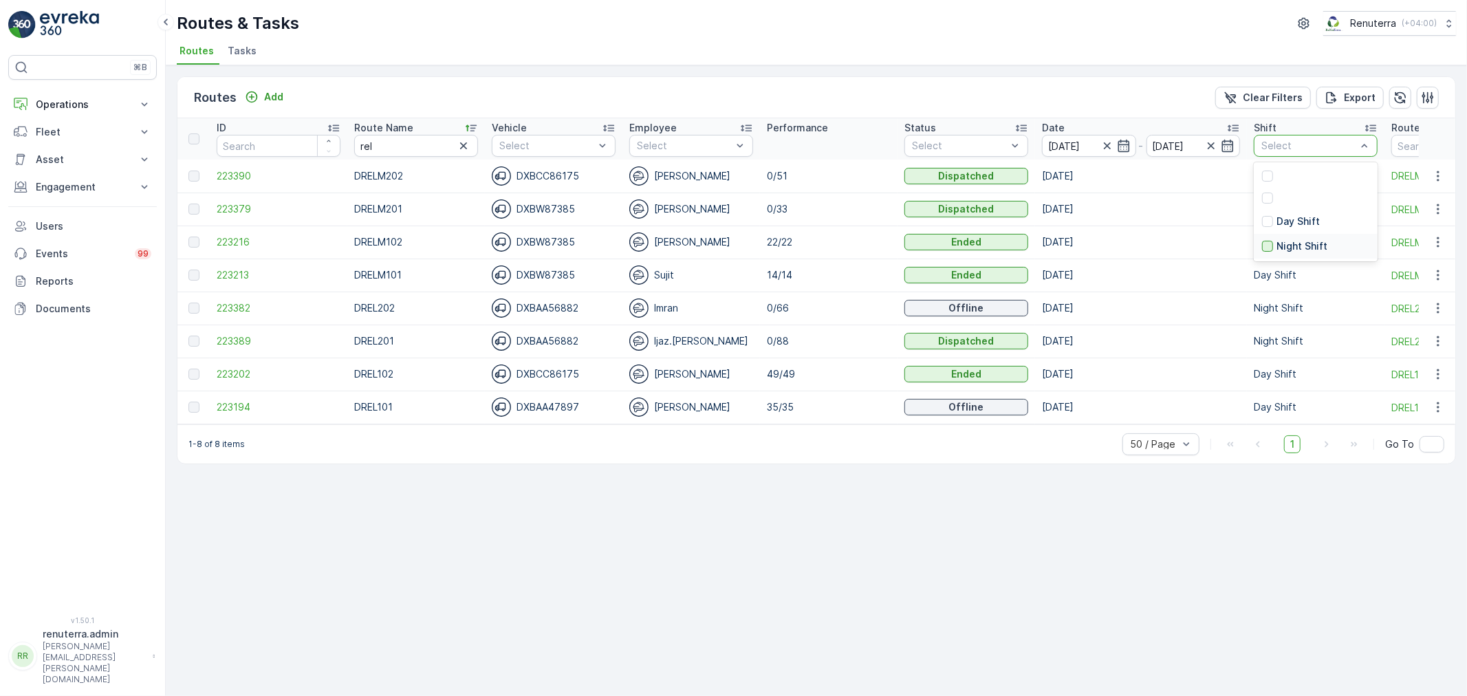
click at [1268, 248] on div at bounding box center [1267, 246] width 11 height 11
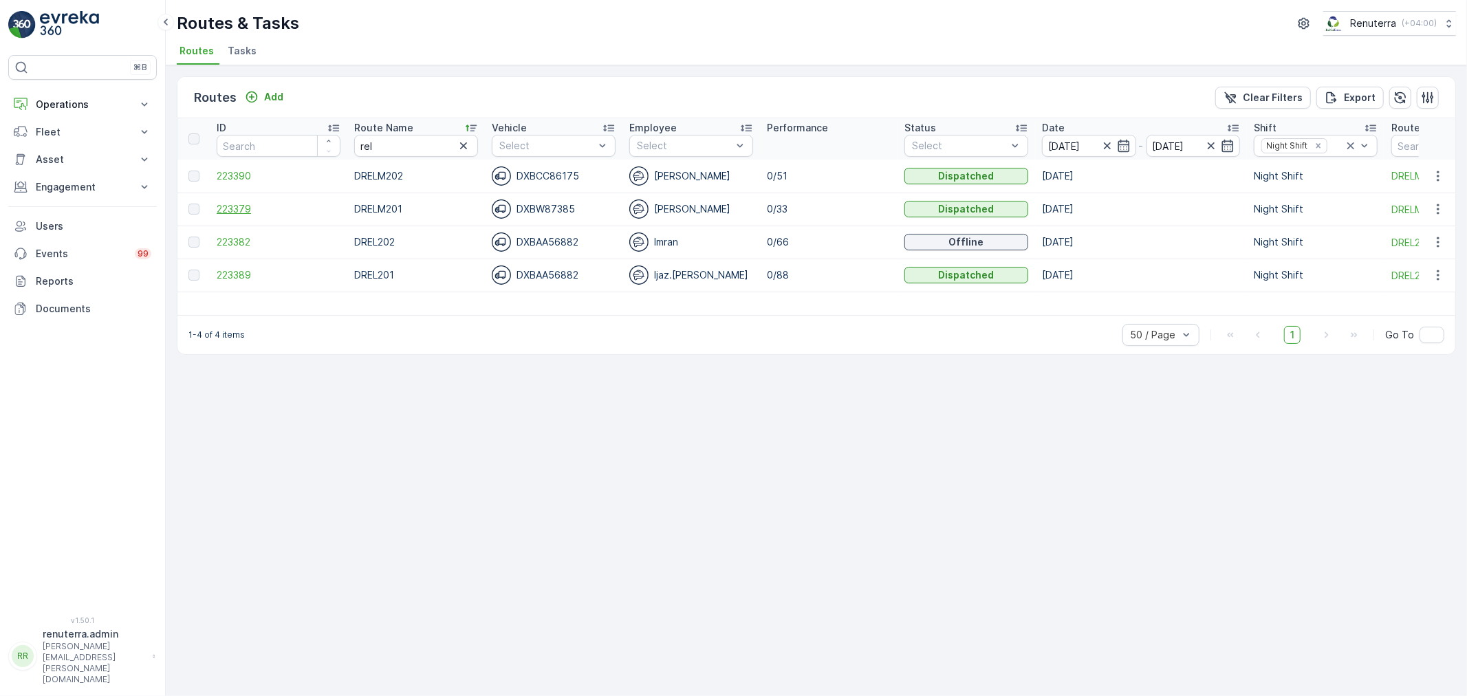
click at [236, 205] on span "223379" at bounding box center [279, 209] width 124 height 14
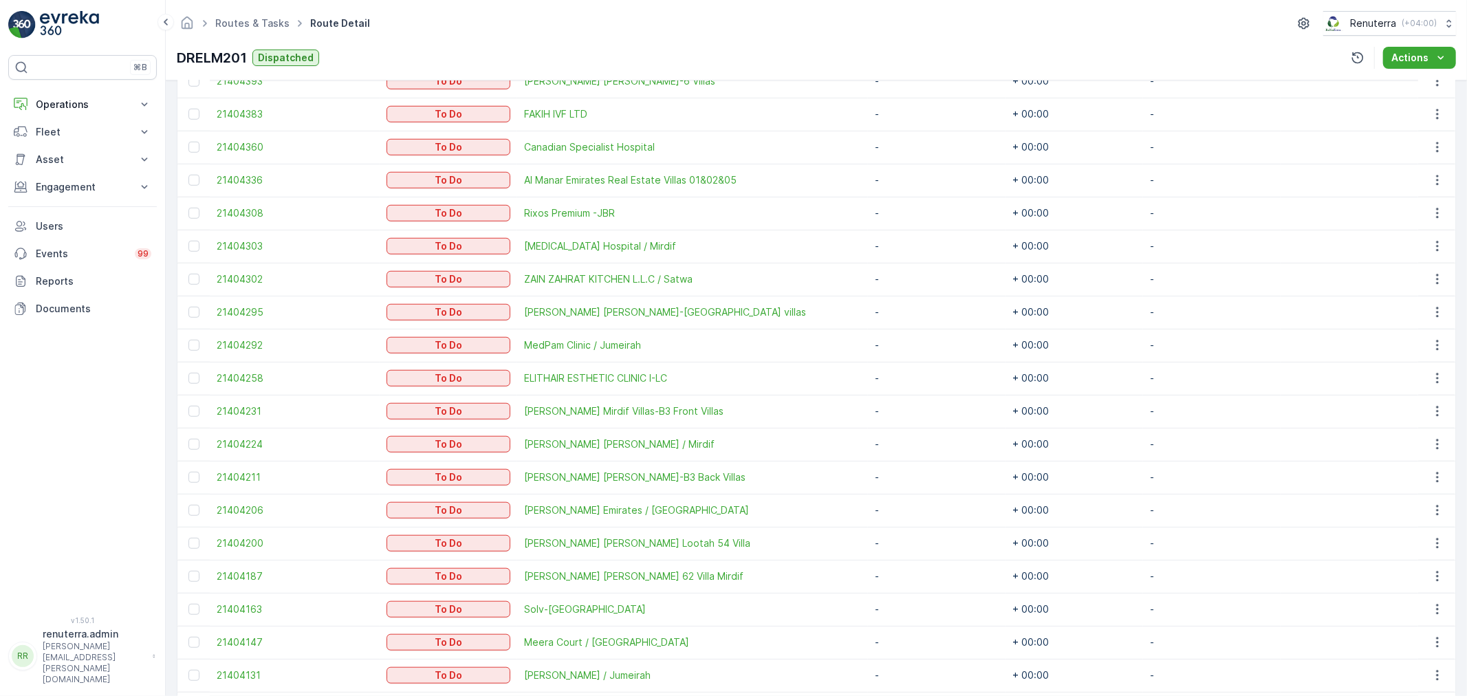
scroll to position [872, 0]
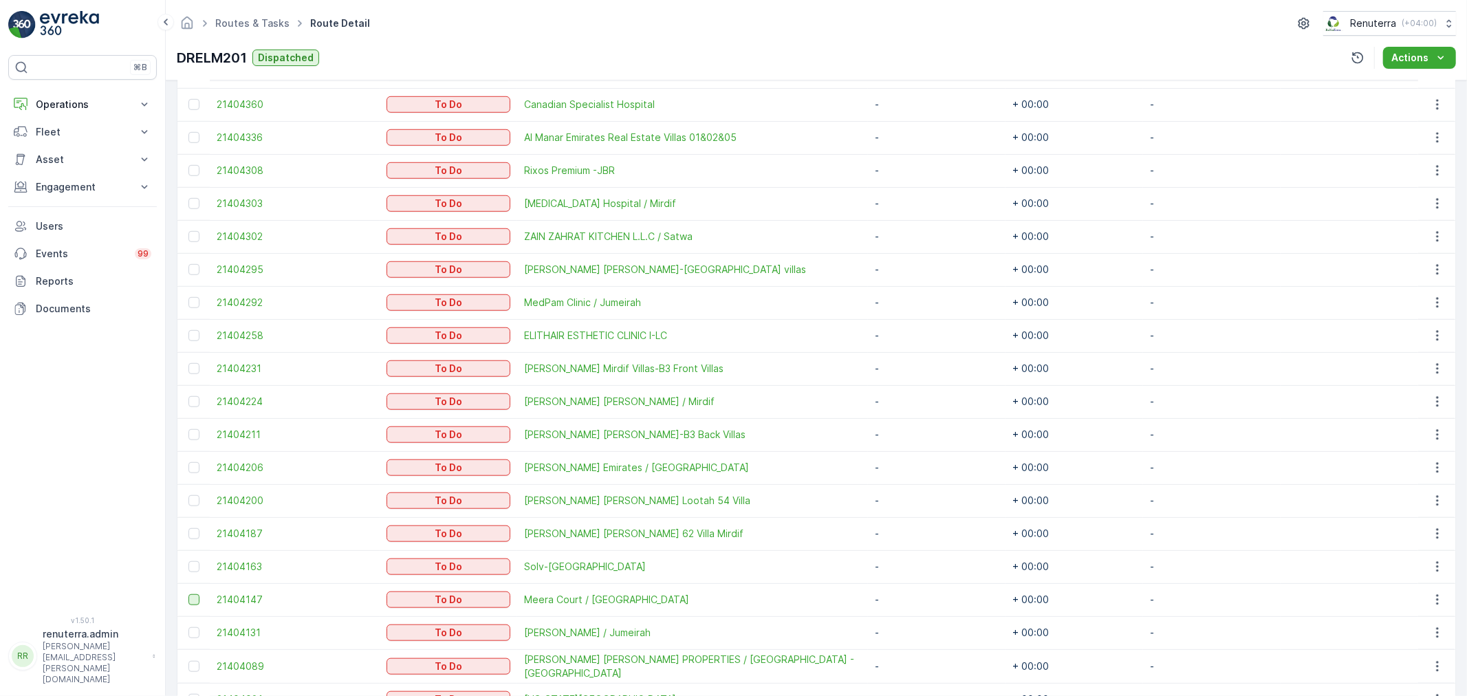
click at [199, 599] on div at bounding box center [193, 599] width 11 height 11
click at [188, 594] on input "checkbox" at bounding box center [188, 594] width 0 height 0
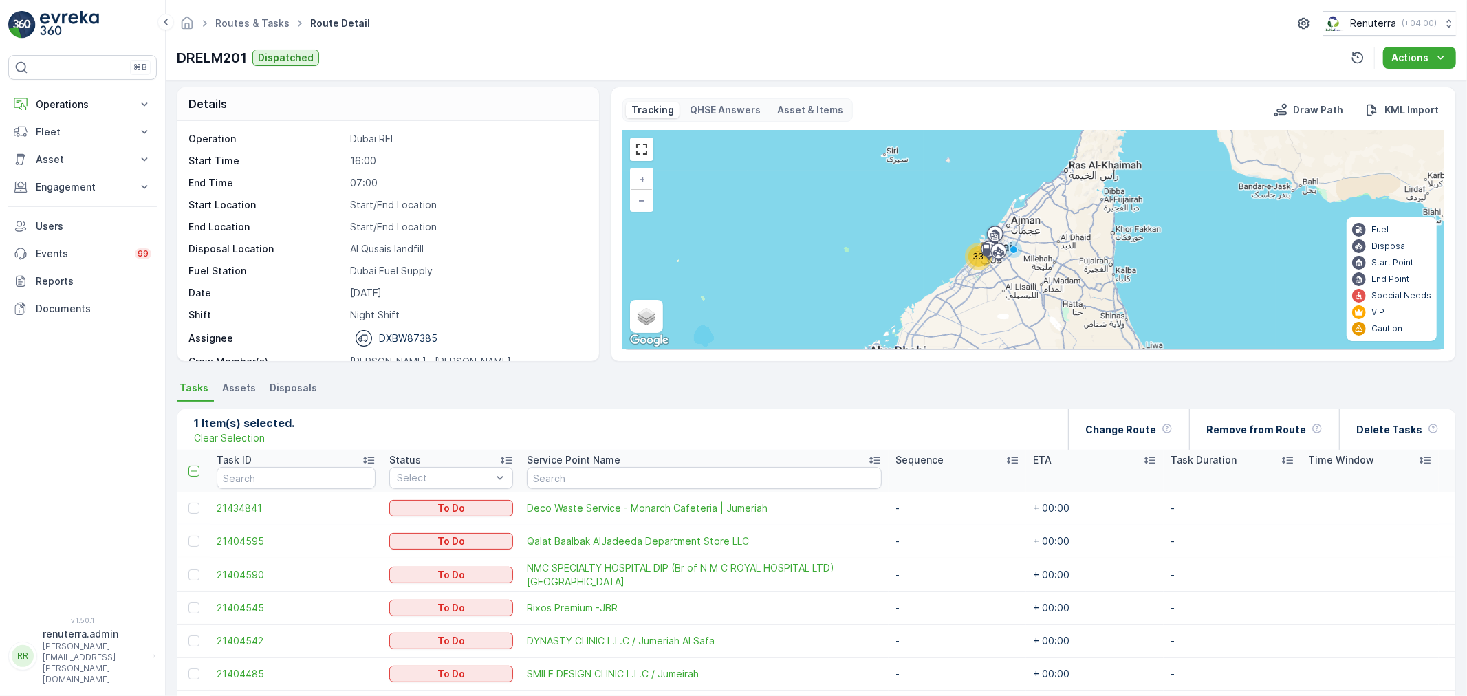
scroll to position [0, 0]
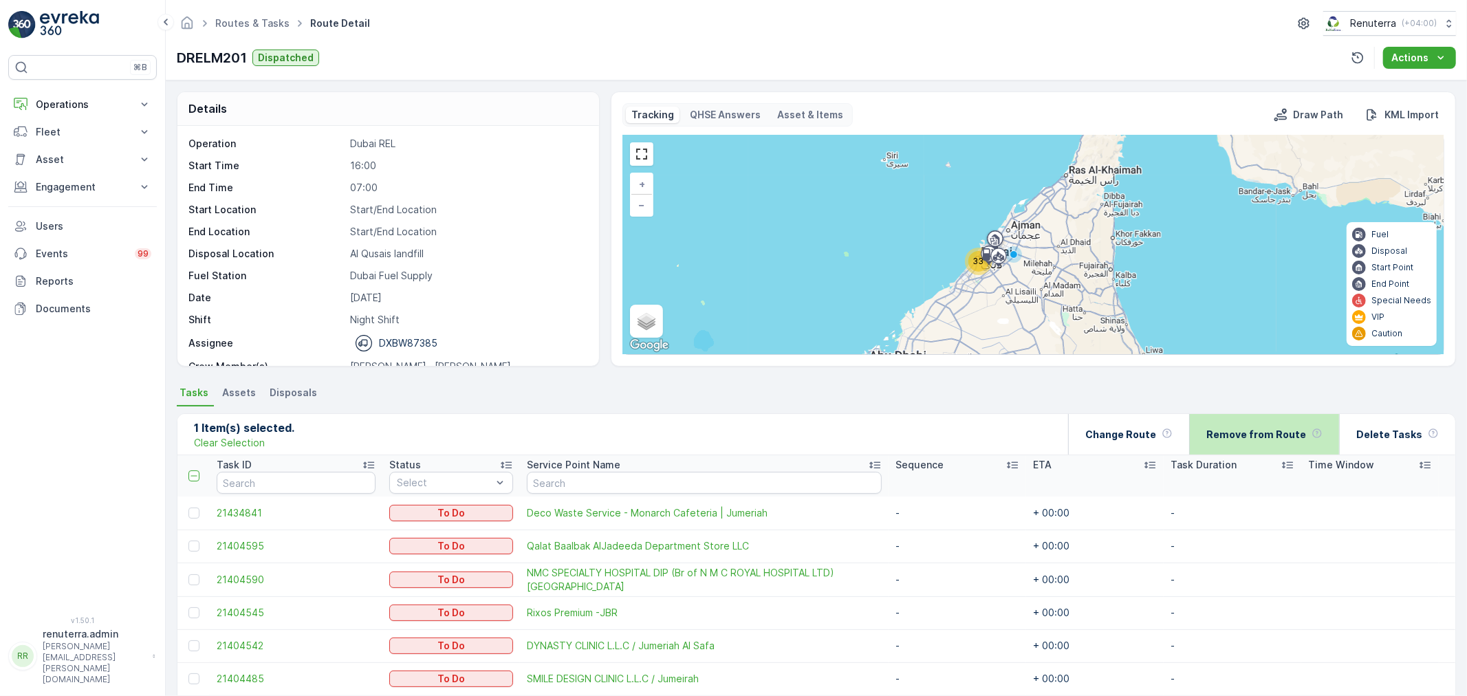
click at [1247, 431] on p "Remove from Route" at bounding box center [1257, 435] width 100 height 14
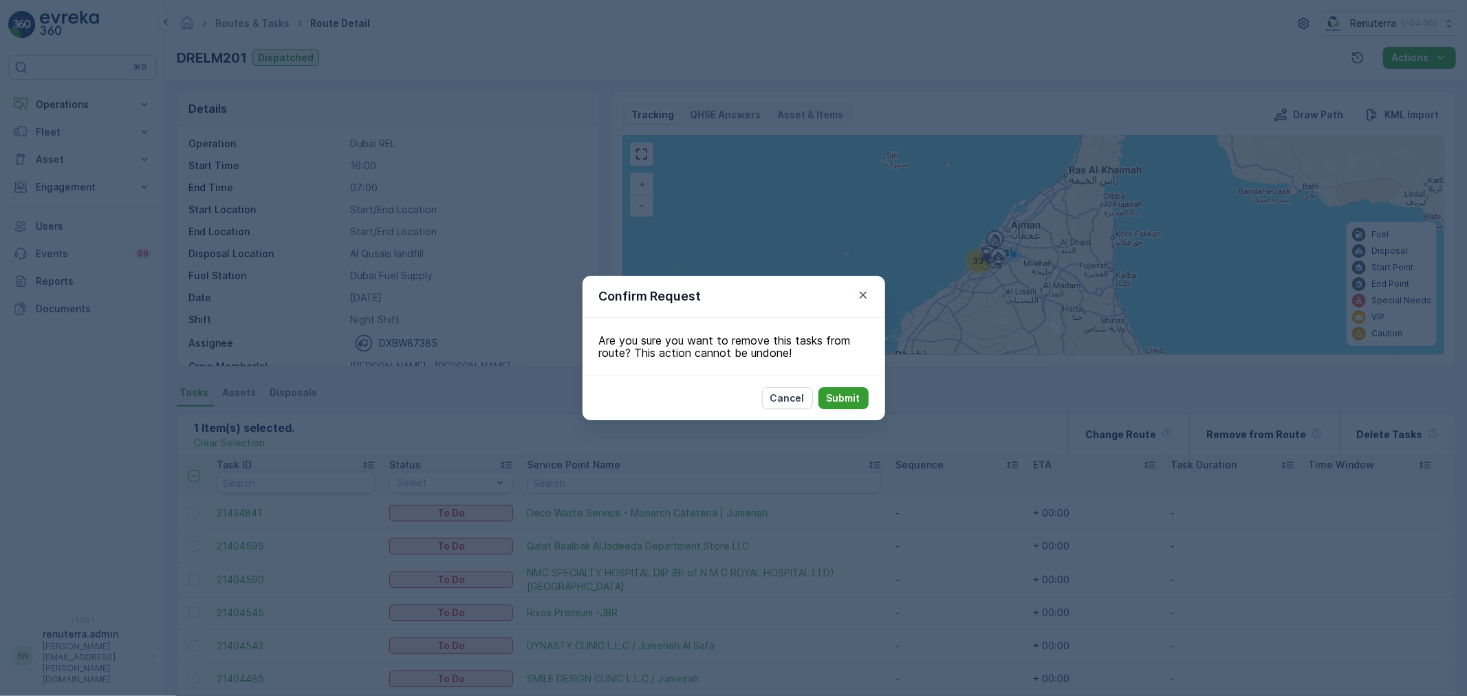
click at [838, 399] on p "Submit" at bounding box center [844, 398] width 34 height 14
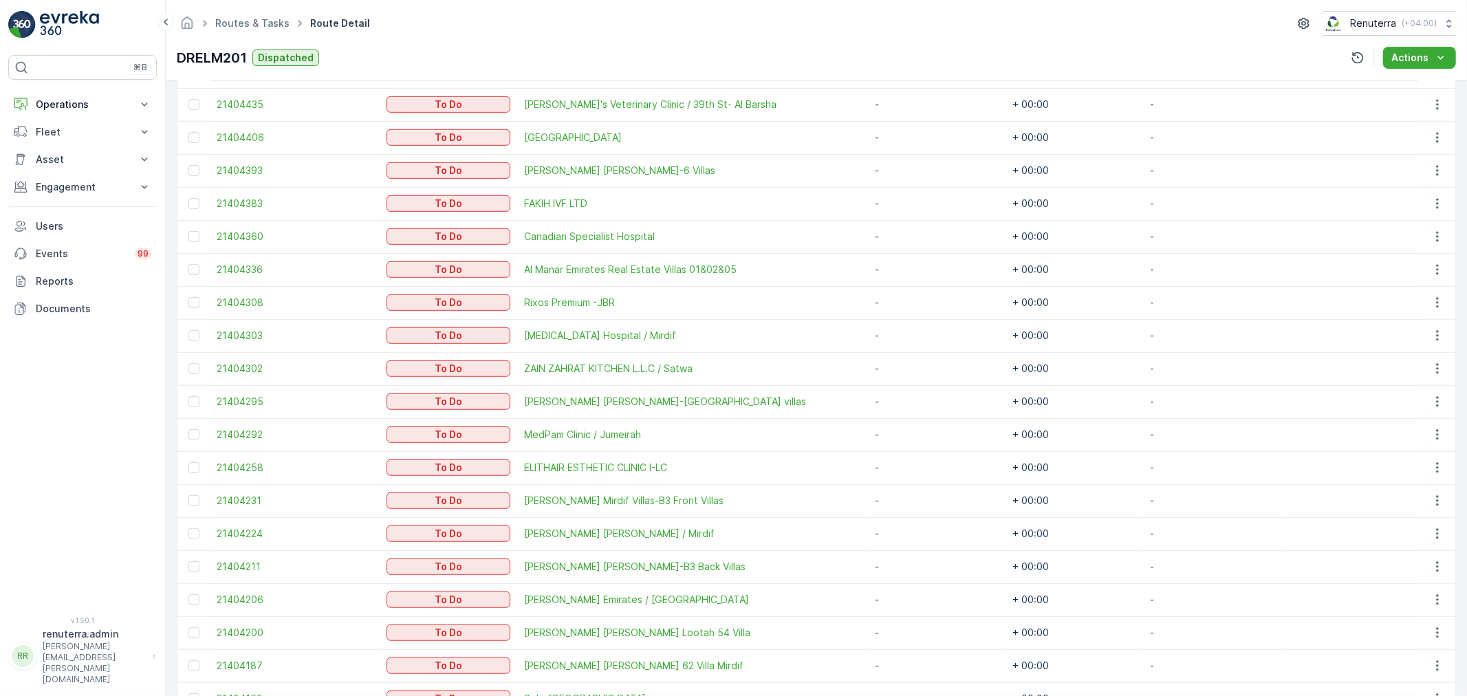
scroll to position [304, 0]
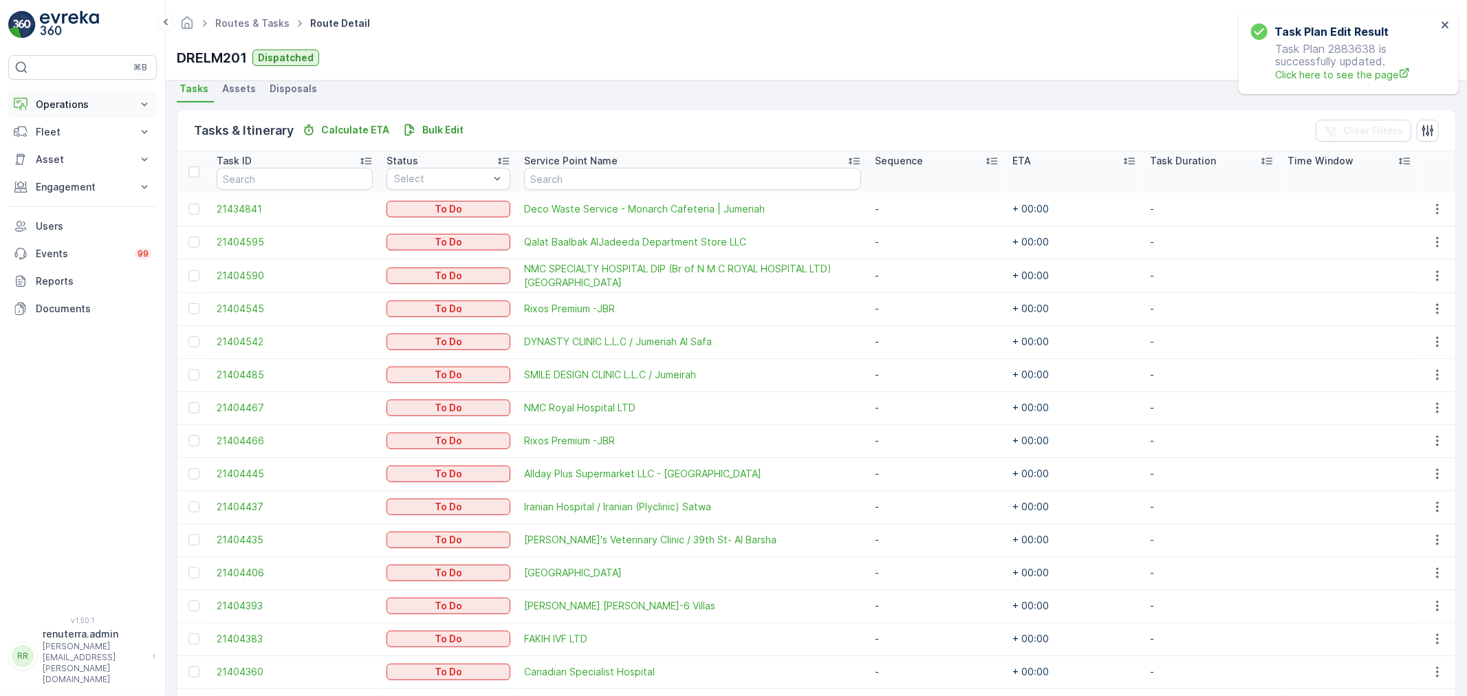
click at [45, 106] on p "Operations" at bounding box center [83, 105] width 94 height 14
click at [74, 204] on link "Settings" at bounding box center [93, 204] width 127 height 19
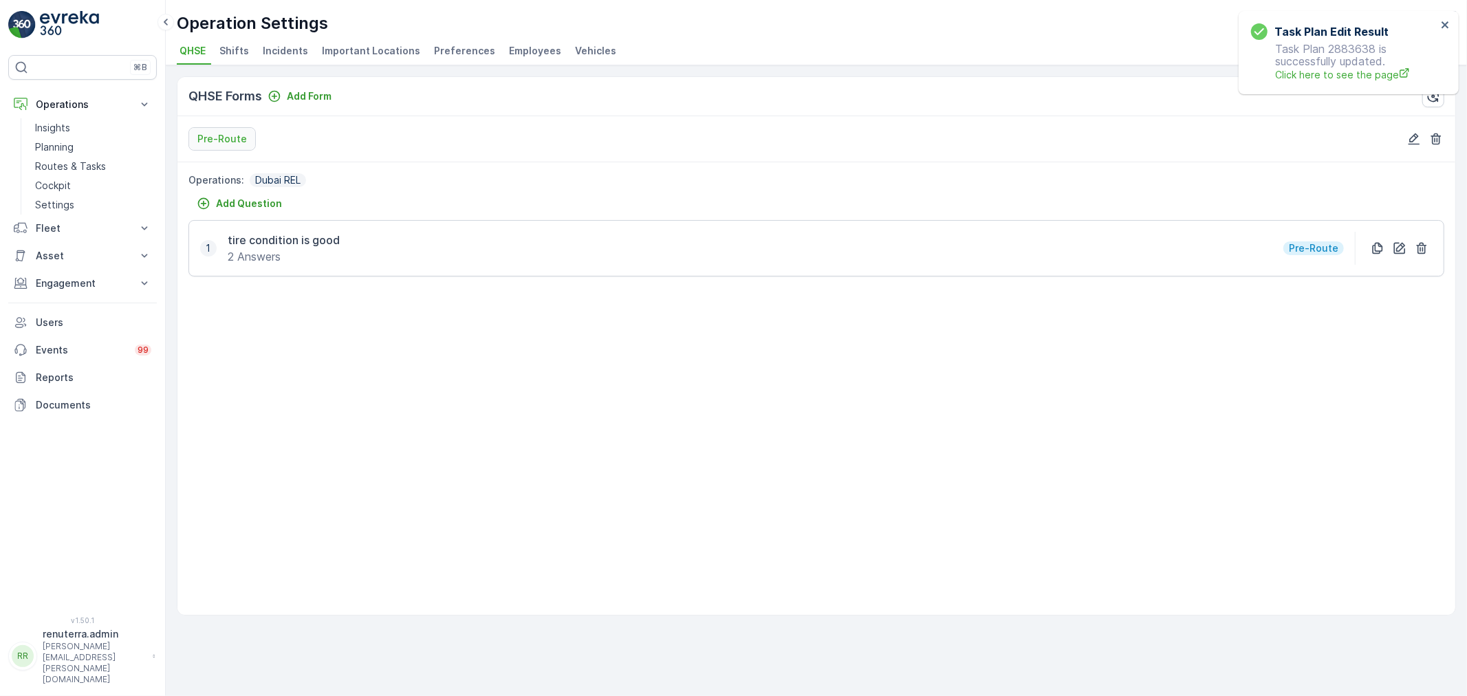
click at [238, 56] on span "Shifts" at bounding box center [234, 51] width 30 height 14
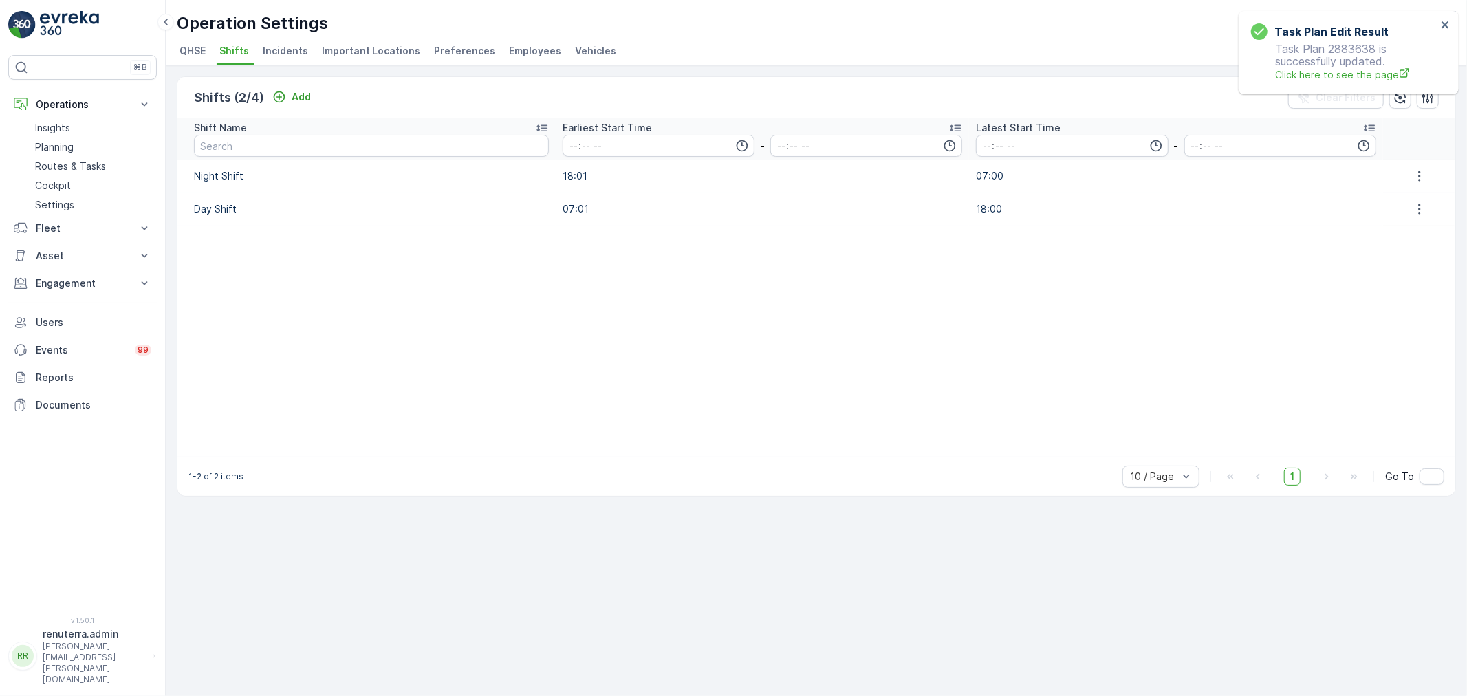
click at [271, 49] on span "Incidents" at bounding box center [285, 51] width 45 height 14
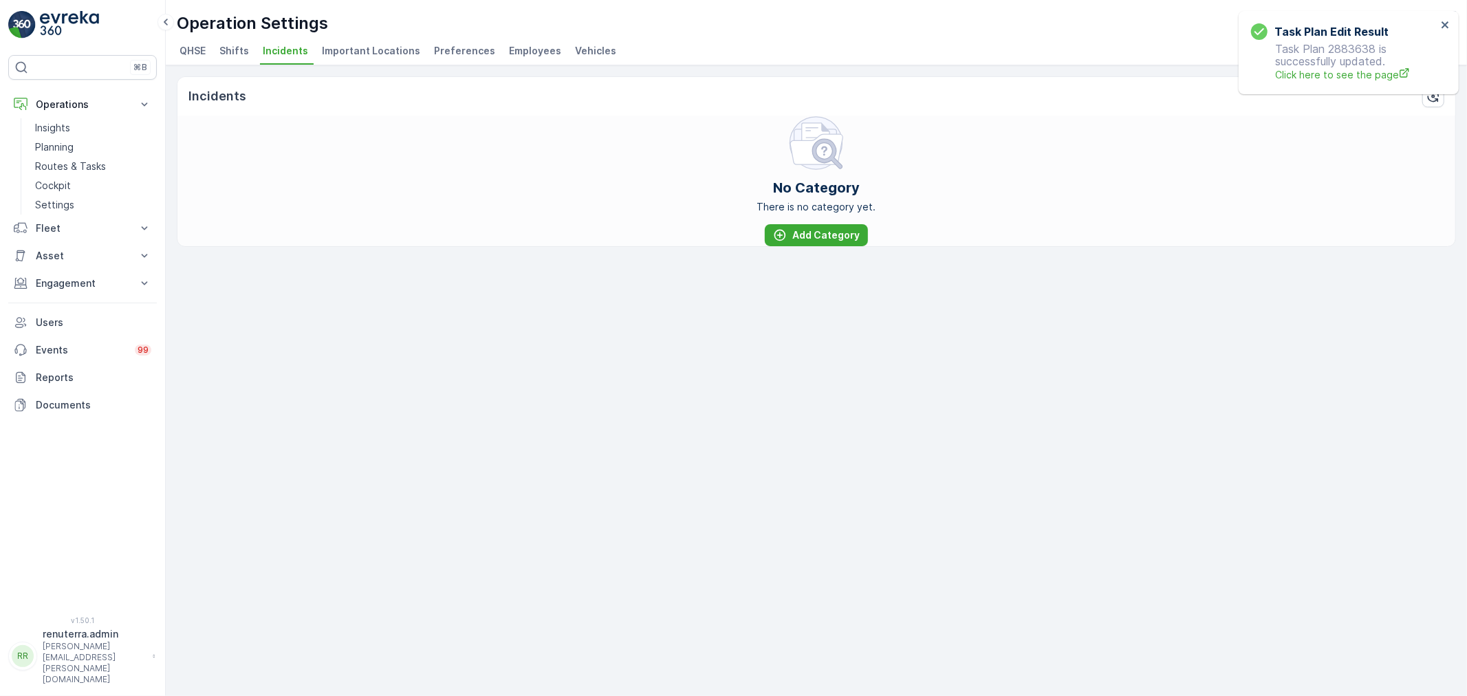
click at [372, 46] on span "Important Locations" at bounding box center [371, 51] width 98 height 14
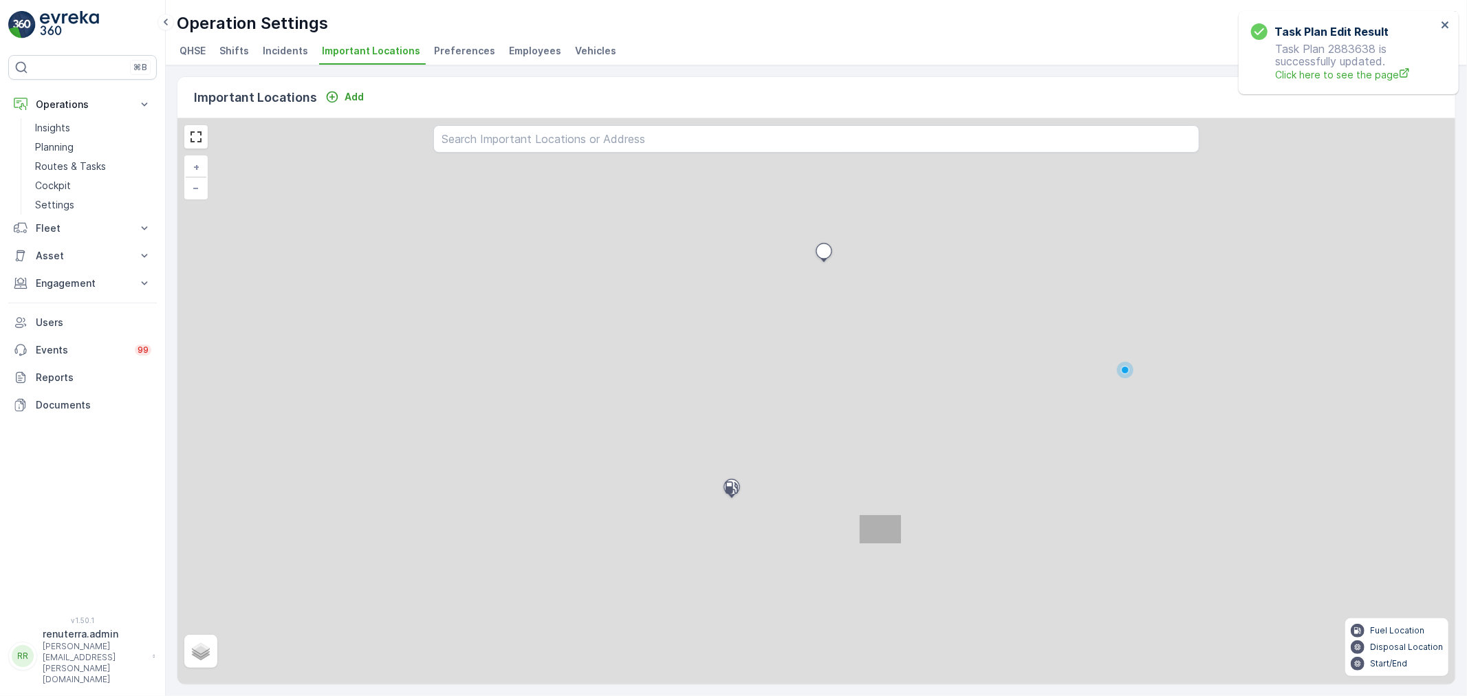
click at [434, 48] on span "Preferences" at bounding box center [464, 51] width 61 height 14
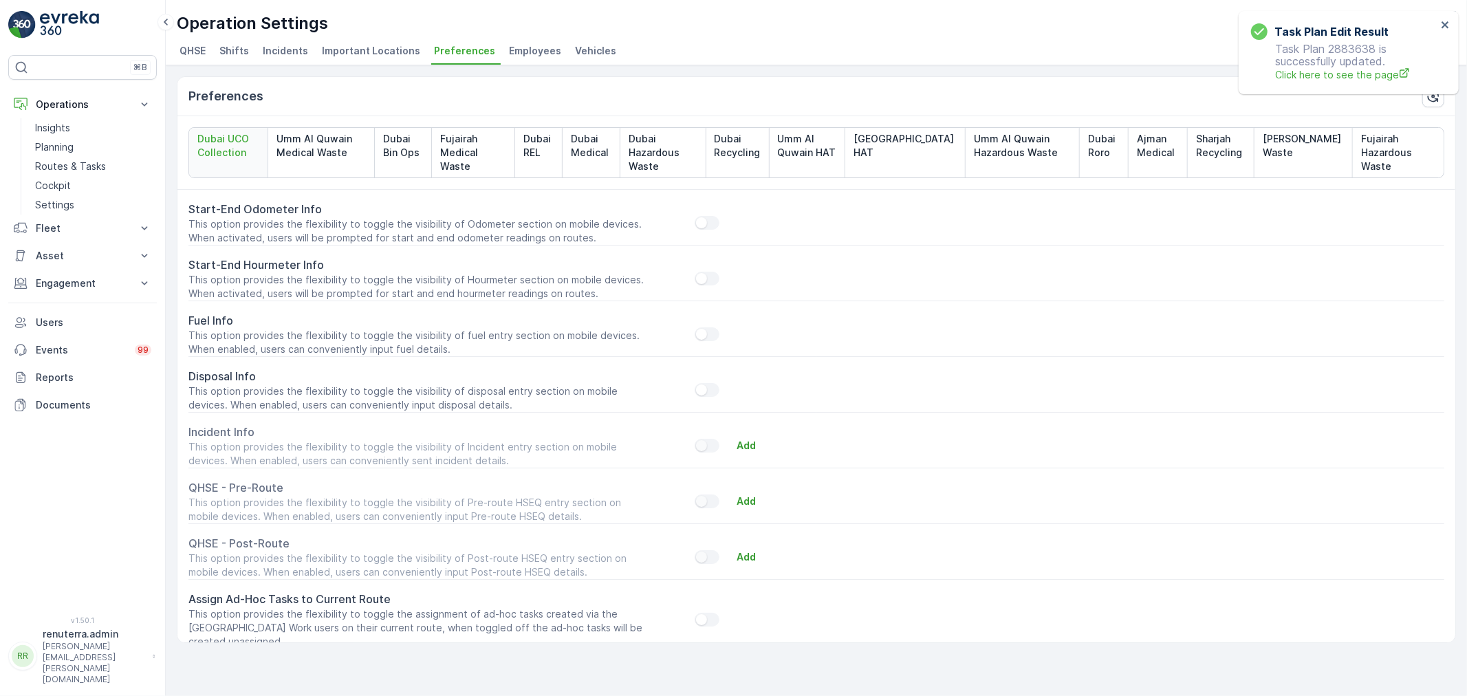
click at [509, 50] on span "Employees" at bounding box center [535, 51] width 52 height 14
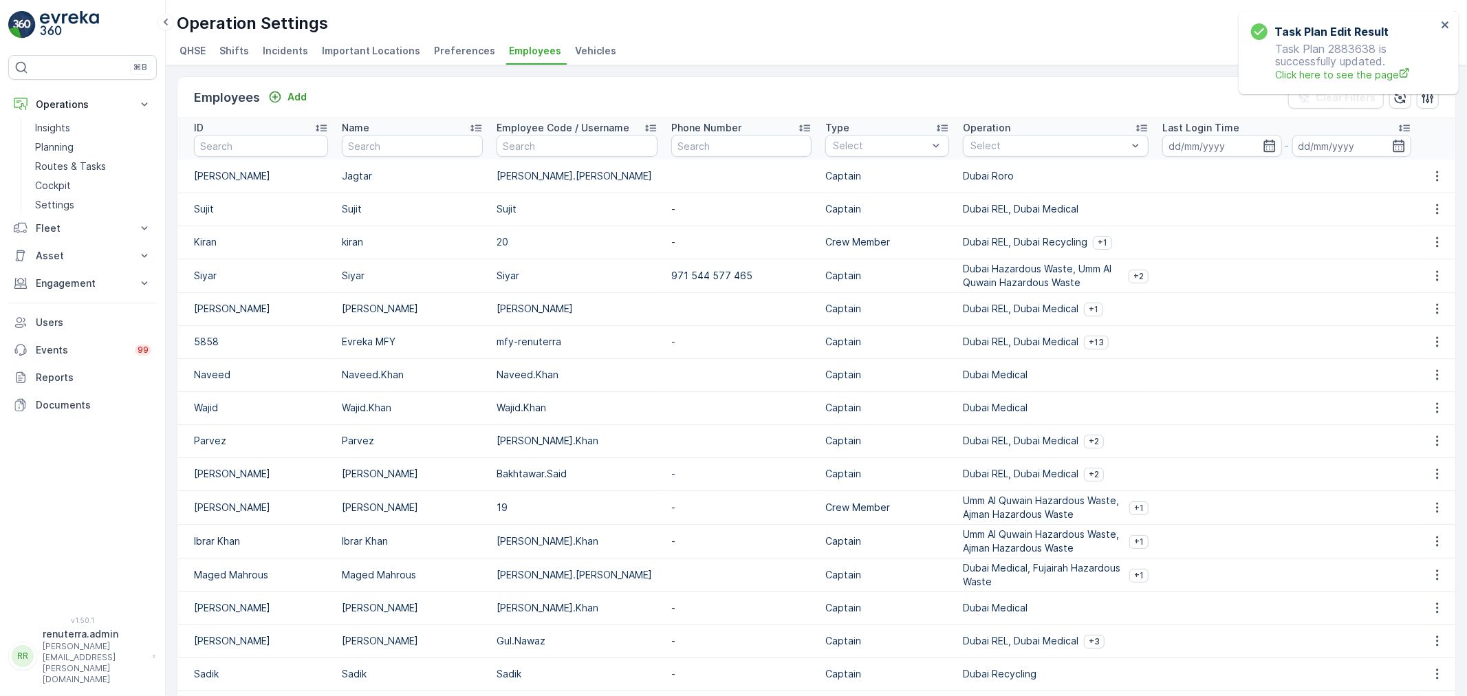
click at [575, 49] on span "Vehicles" at bounding box center [595, 51] width 41 height 14
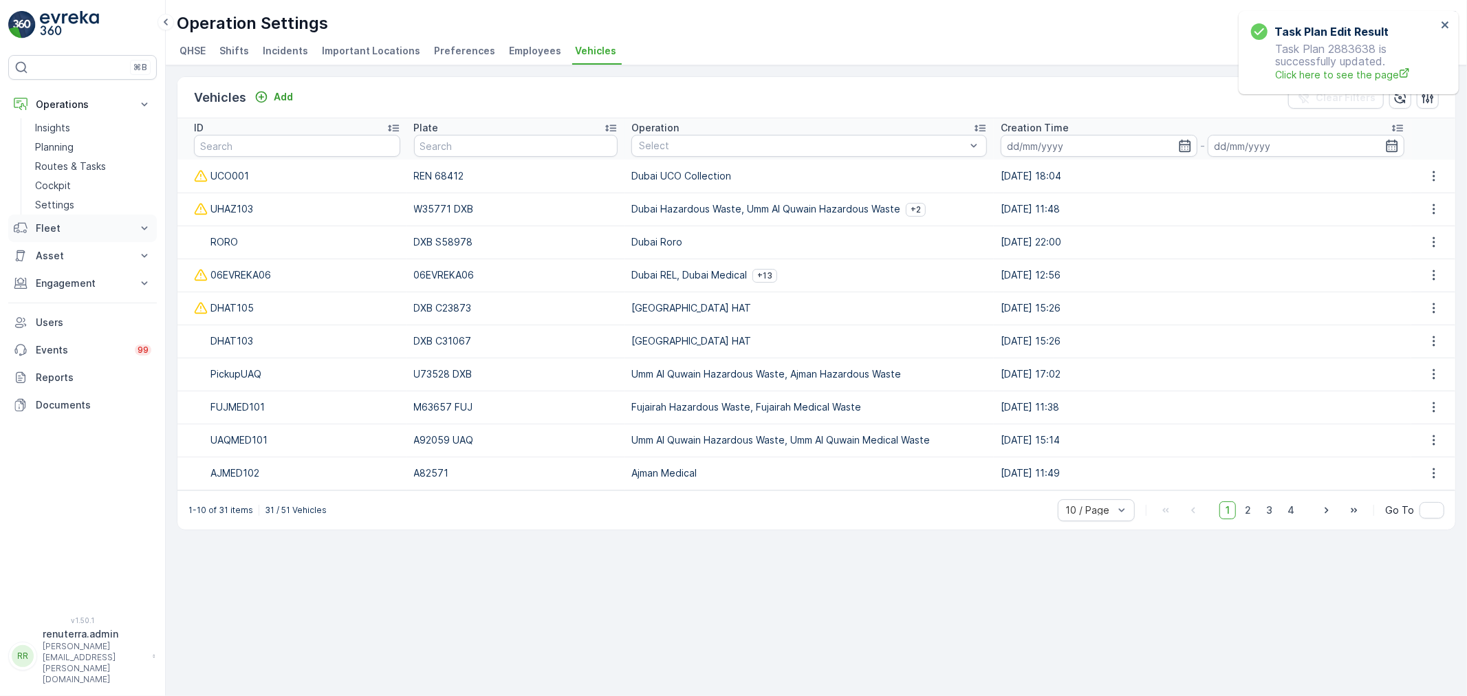
click at [59, 224] on p "Fleet" at bounding box center [83, 228] width 94 height 14
click at [60, 290] on link "Fleet" at bounding box center [93, 290] width 127 height 19
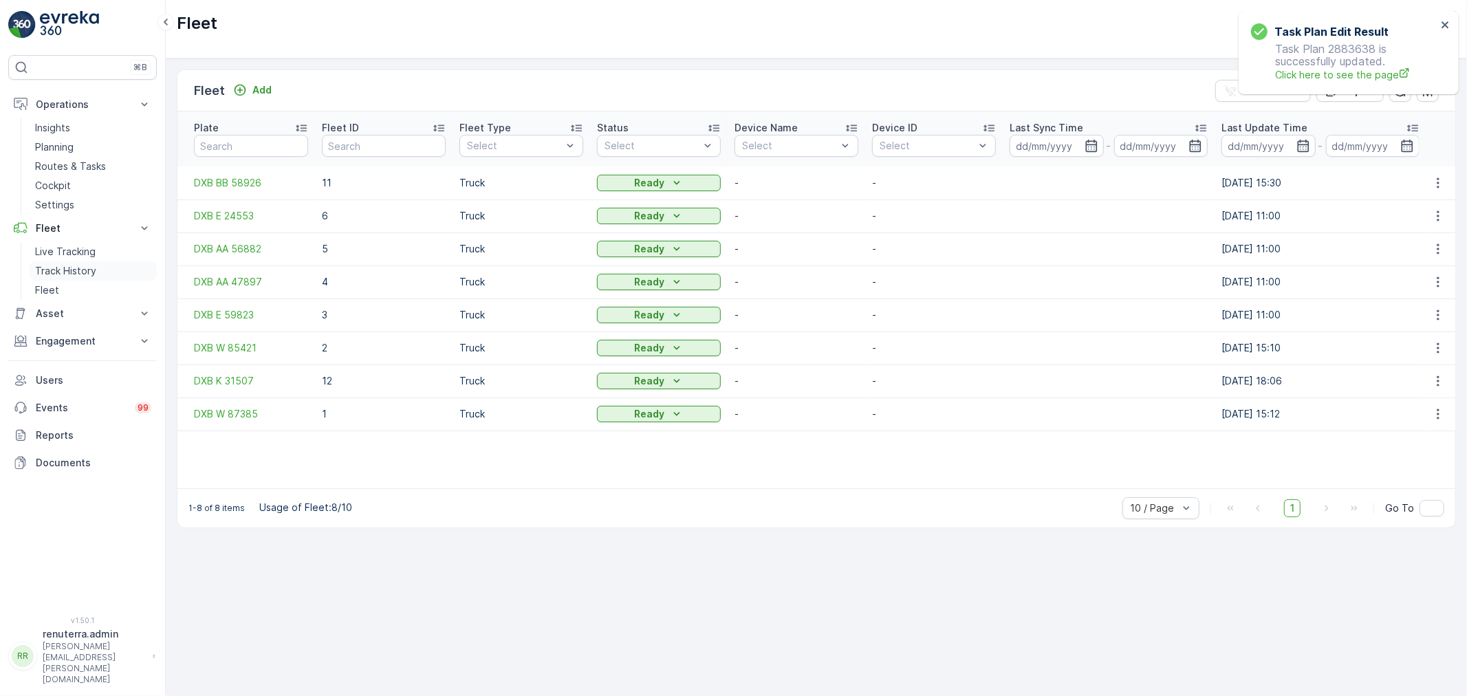
click at [67, 269] on p "Track History" at bounding box center [65, 271] width 61 height 14
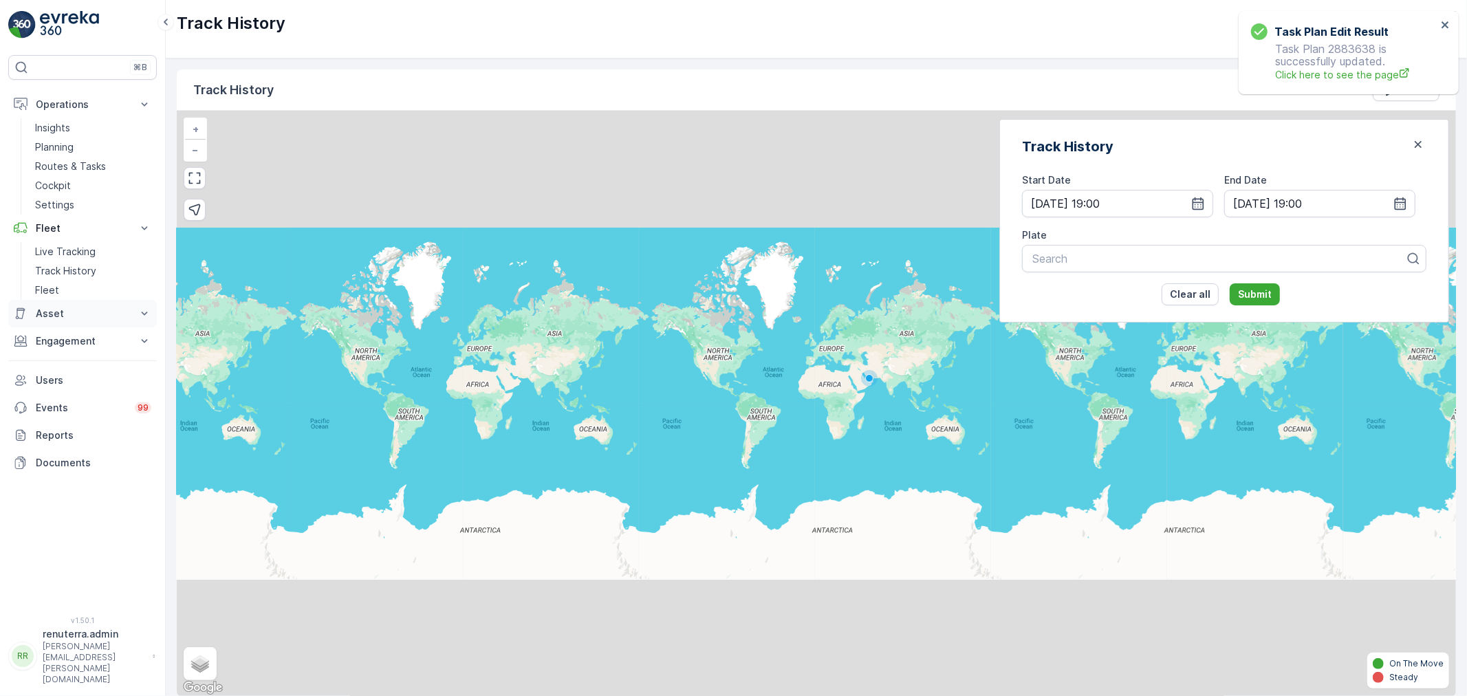
click at [83, 312] on p "Asset" at bounding box center [83, 314] width 94 height 14
click at [73, 332] on link "Assets" at bounding box center [93, 336] width 127 height 19
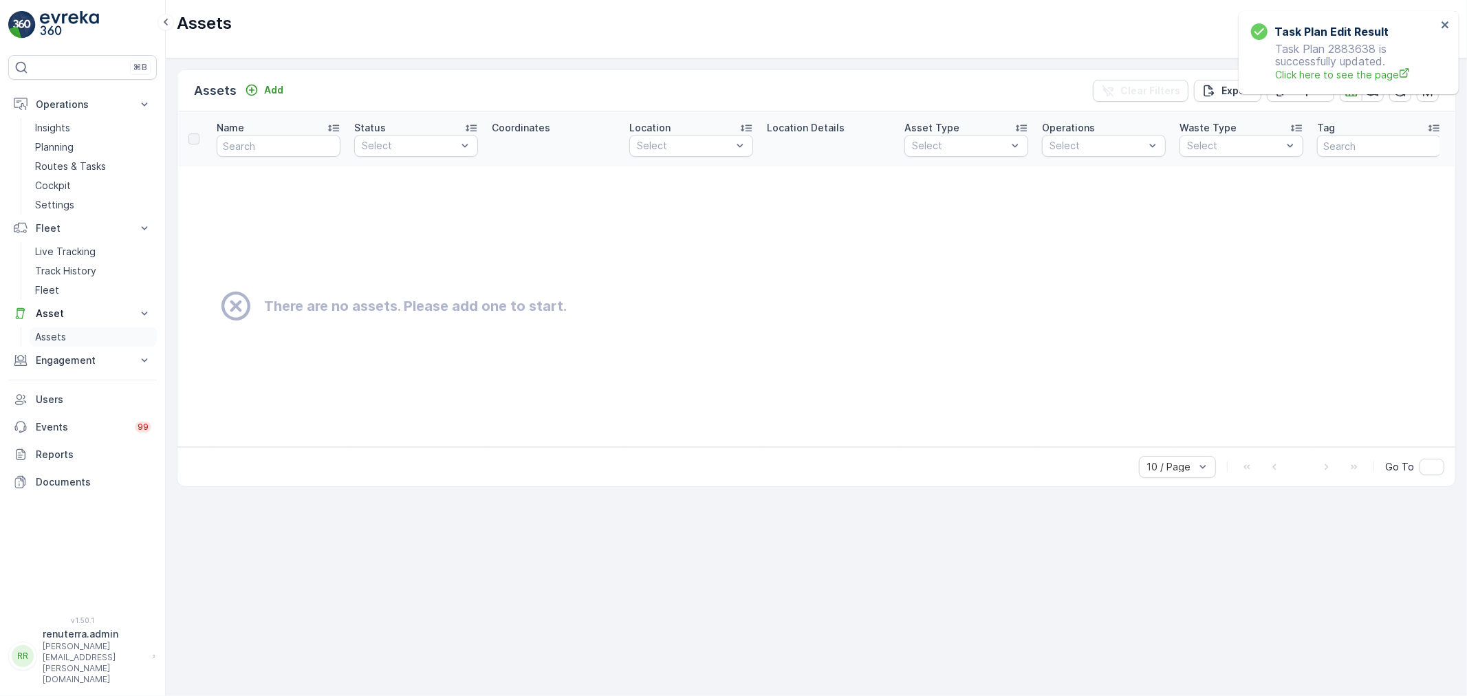
click at [72, 340] on link "Assets" at bounding box center [93, 336] width 127 height 19
click at [56, 334] on p "Assets" at bounding box center [50, 337] width 31 height 14
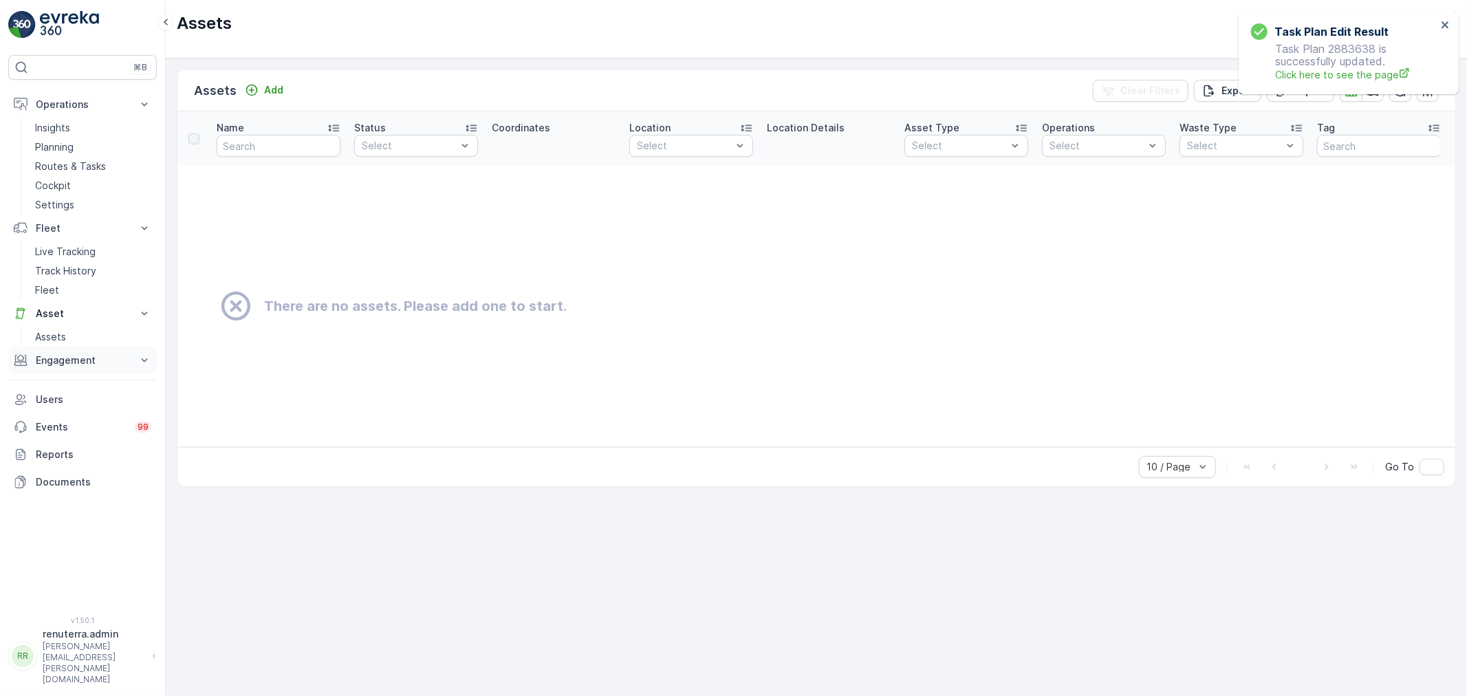
click at [74, 358] on p "Engagement" at bounding box center [83, 361] width 94 height 14
click at [60, 199] on p "Settings" at bounding box center [54, 205] width 39 height 14
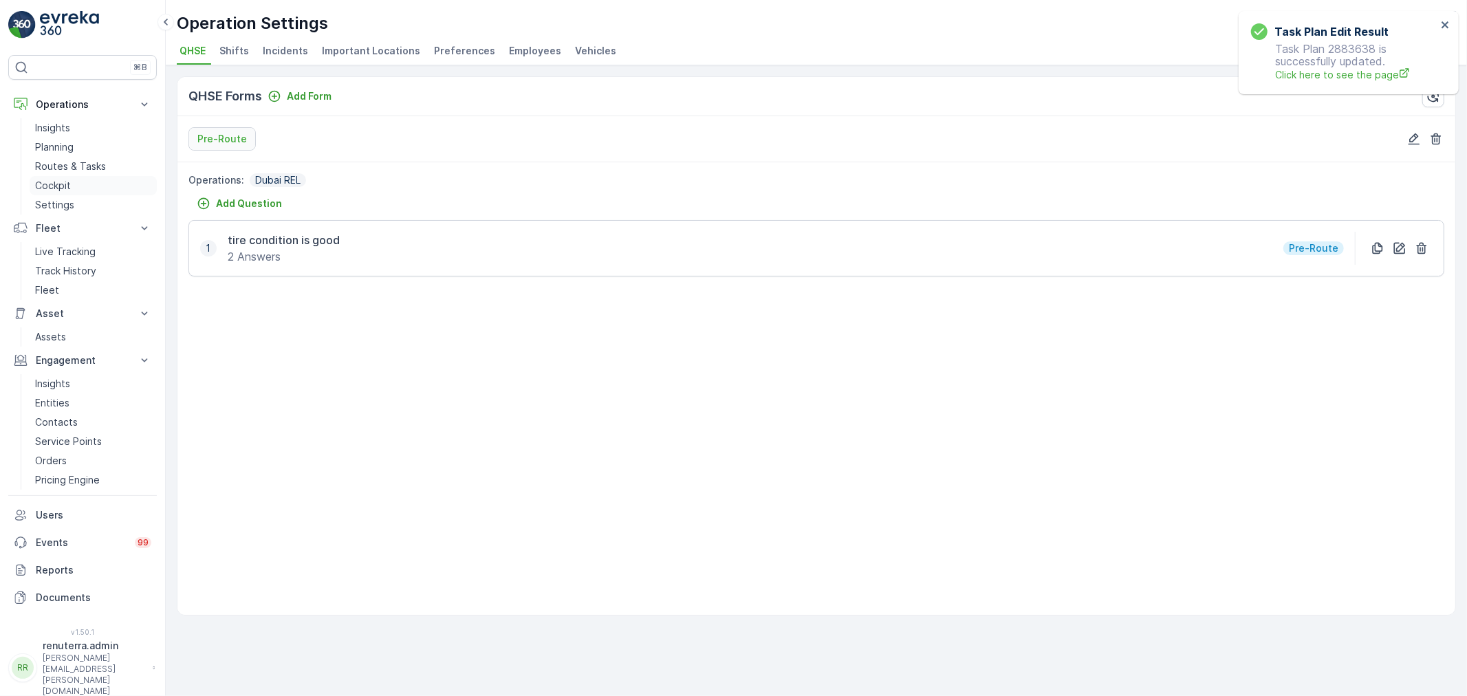
click at [60, 182] on p "Cockpit" at bounding box center [53, 186] width 36 height 14
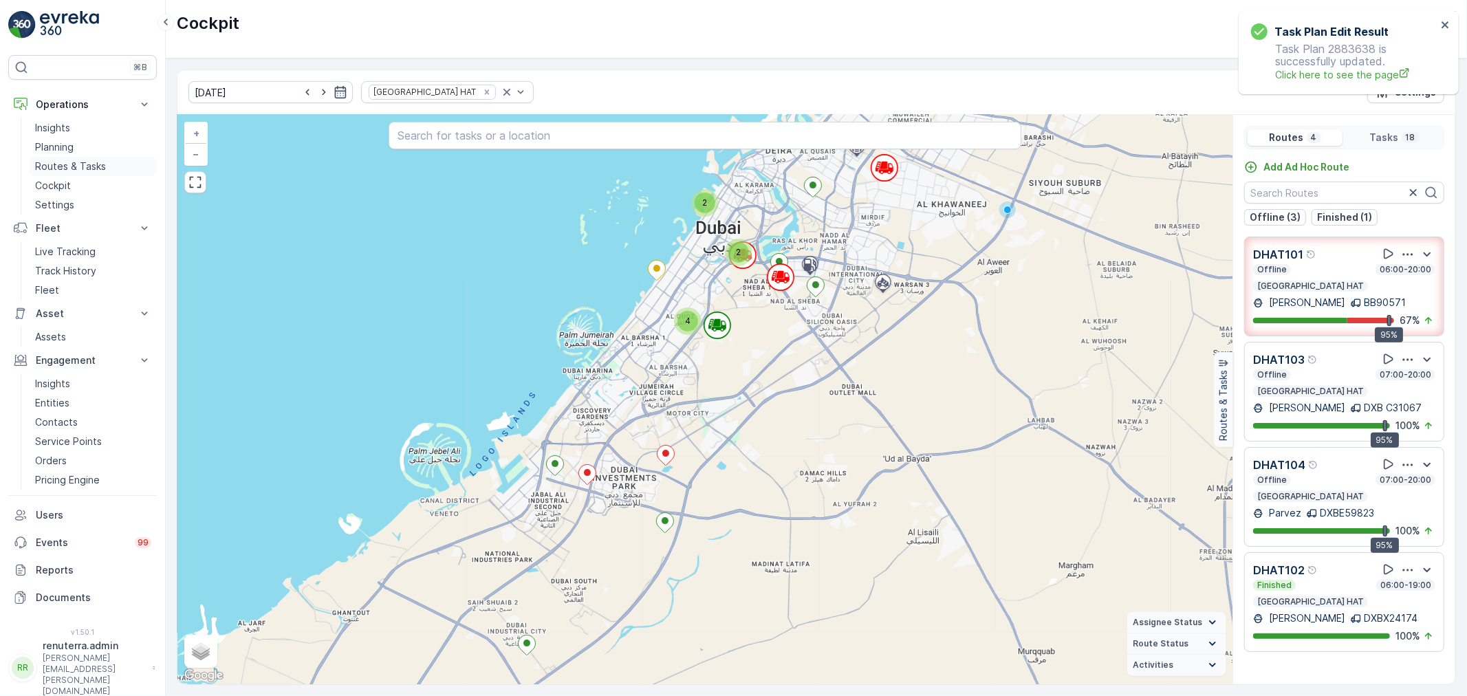
click at [66, 167] on p "Routes & Tasks" at bounding box center [70, 167] width 71 height 14
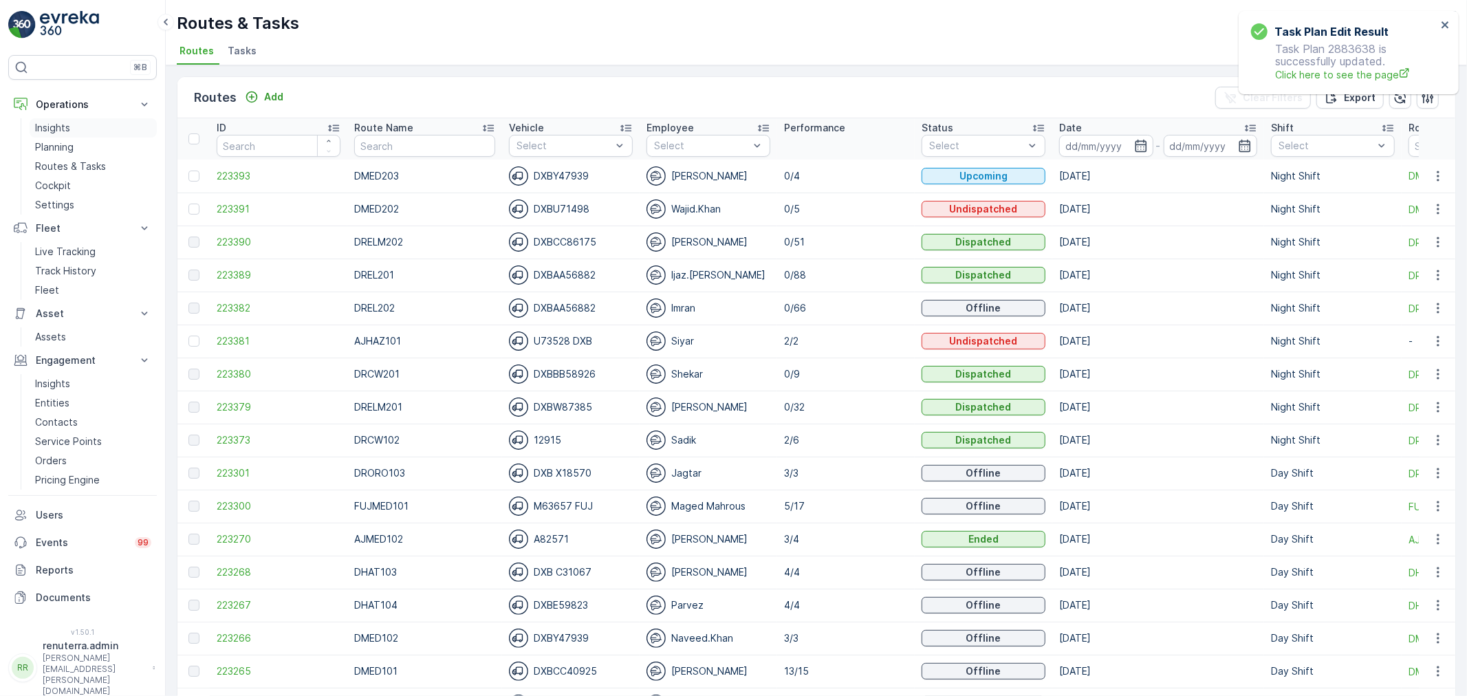
click at [60, 126] on p "Insights" at bounding box center [52, 128] width 35 height 14
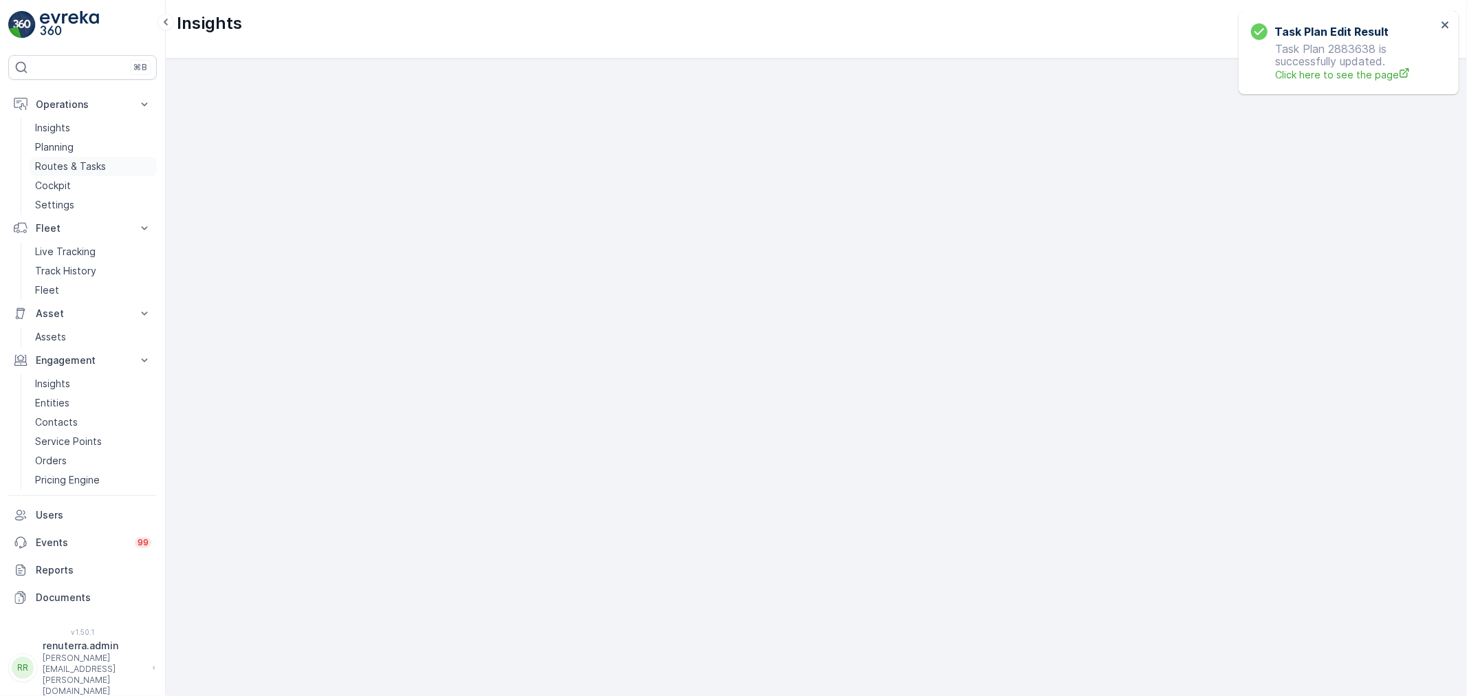
click at [62, 166] on p "Routes & Tasks" at bounding box center [70, 167] width 71 height 14
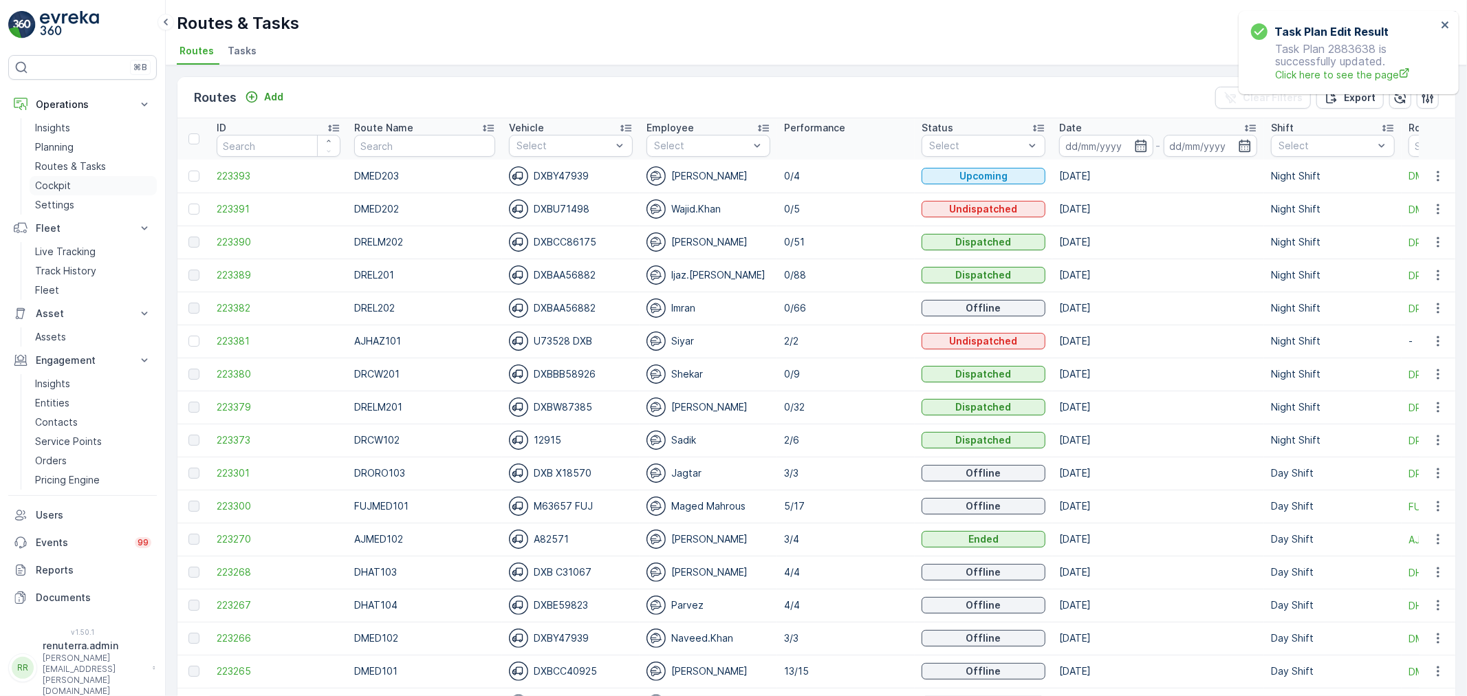
click at [52, 187] on p "Cockpit" at bounding box center [53, 186] width 36 height 14
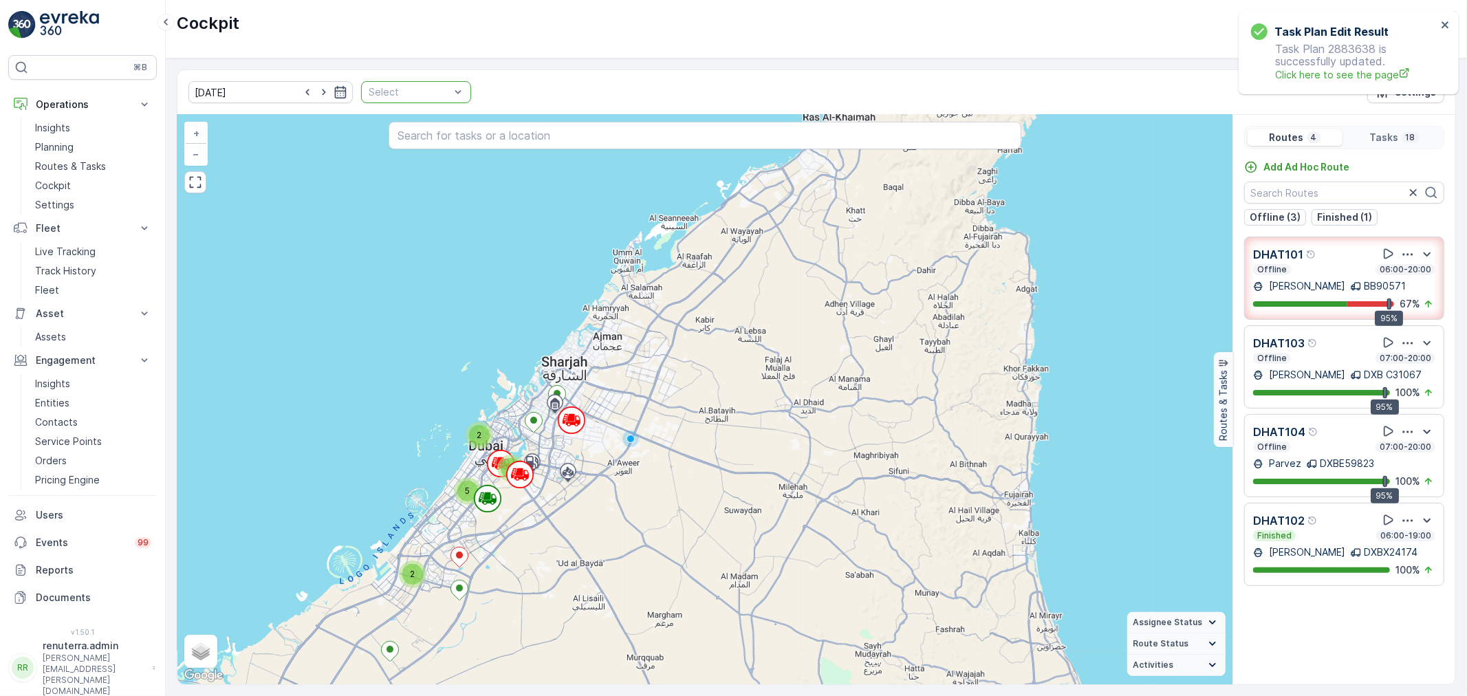
click at [409, 93] on div at bounding box center [409, 92] width 84 height 11
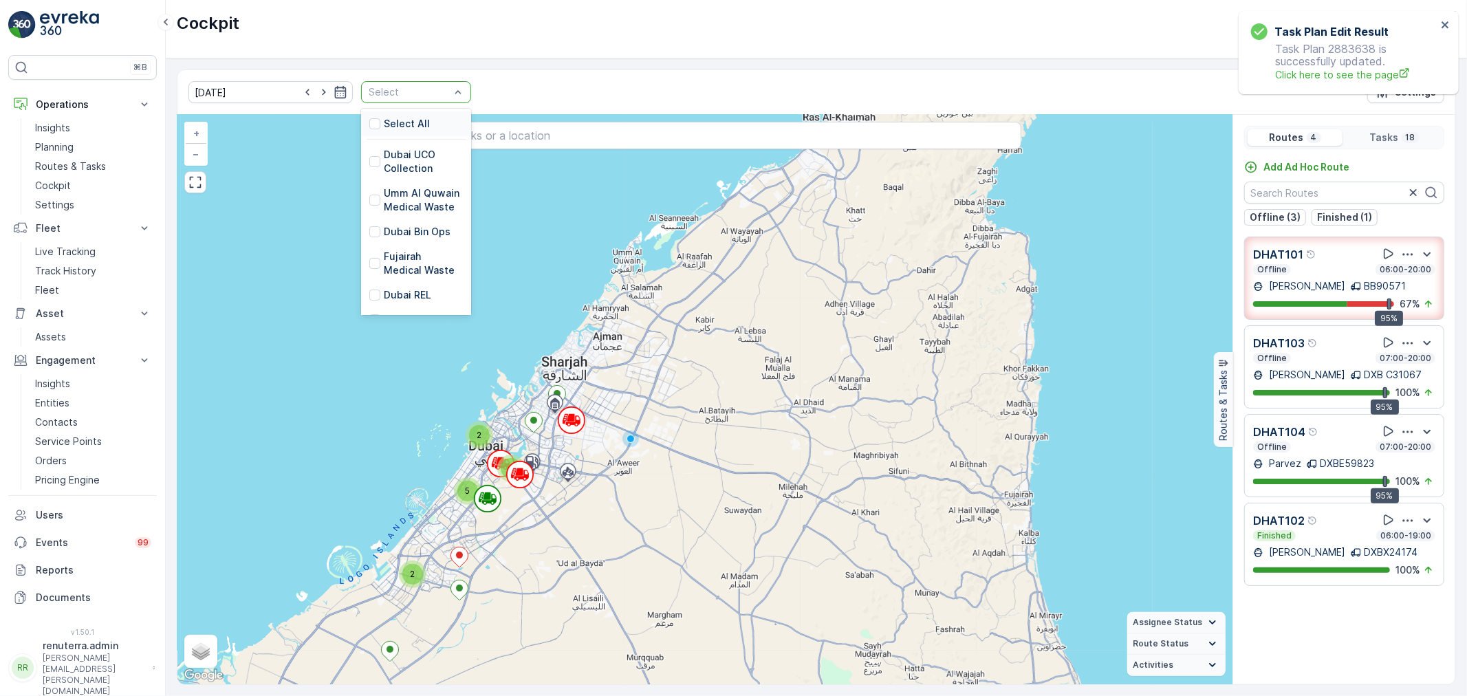
click at [600, 35] on div "Cockpit Renuterra ( +04:00 )" at bounding box center [816, 23] width 1279 height 25
click at [89, 147] on link "Planning" at bounding box center [93, 147] width 127 height 19
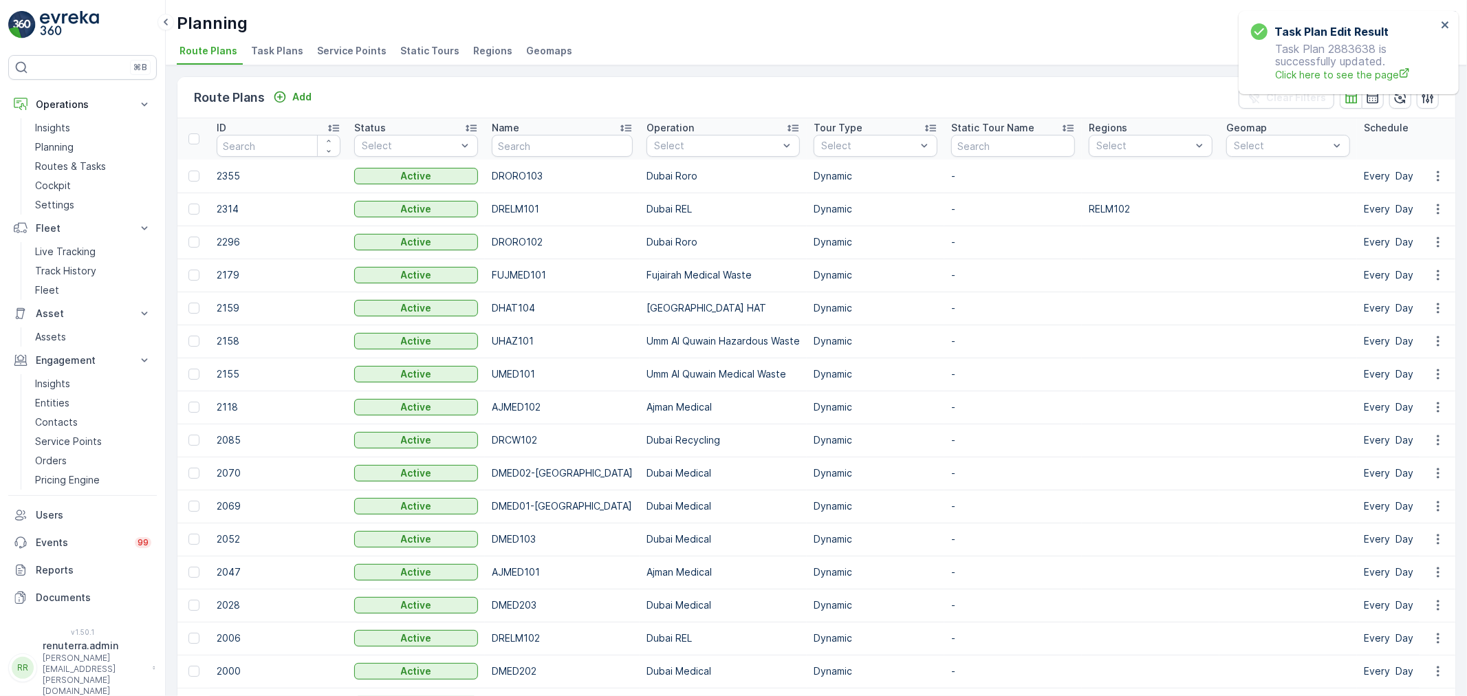
click at [491, 48] on span "Regions" at bounding box center [492, 51] width 39 height 14
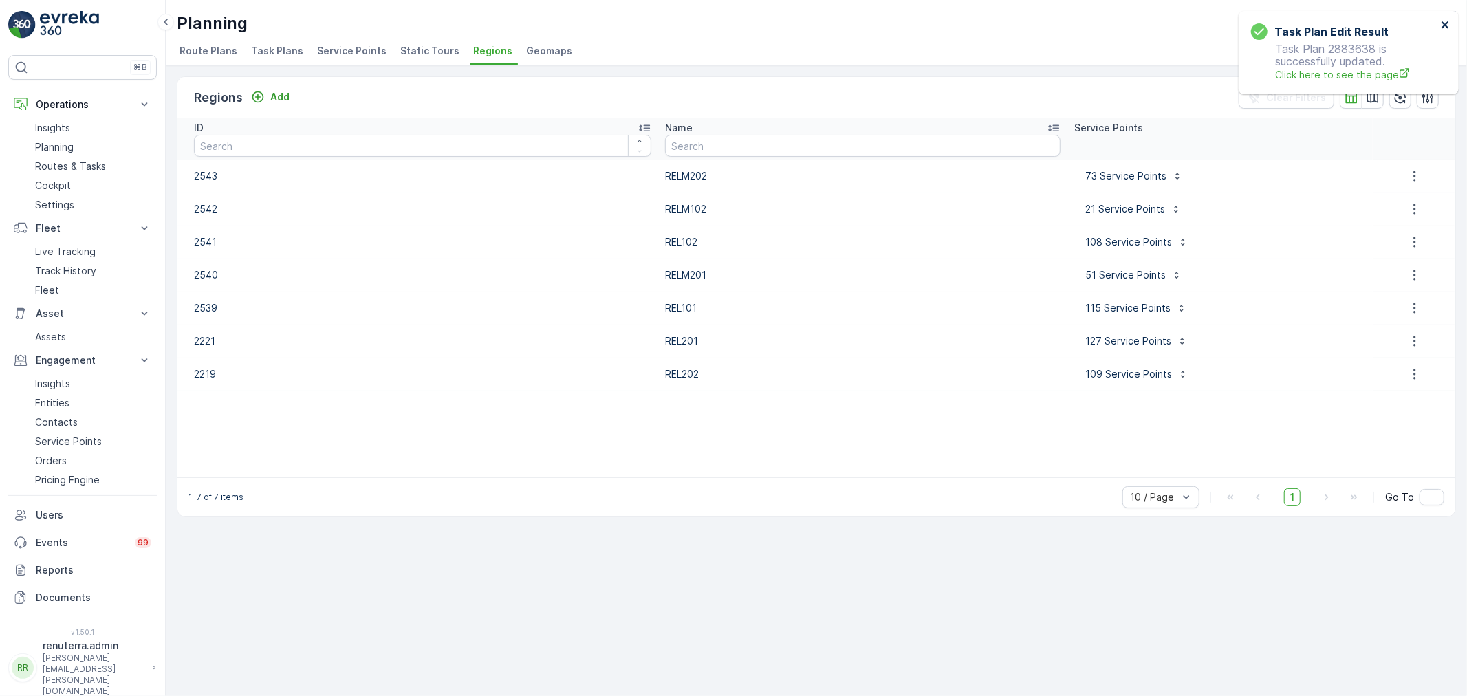
click at [1448, 22] on icon "close" at bounding box center [1445, 24] width 7 height 7
click at [270, 93] on p "Add" at bounding box center [279, 97] width 19 height 14
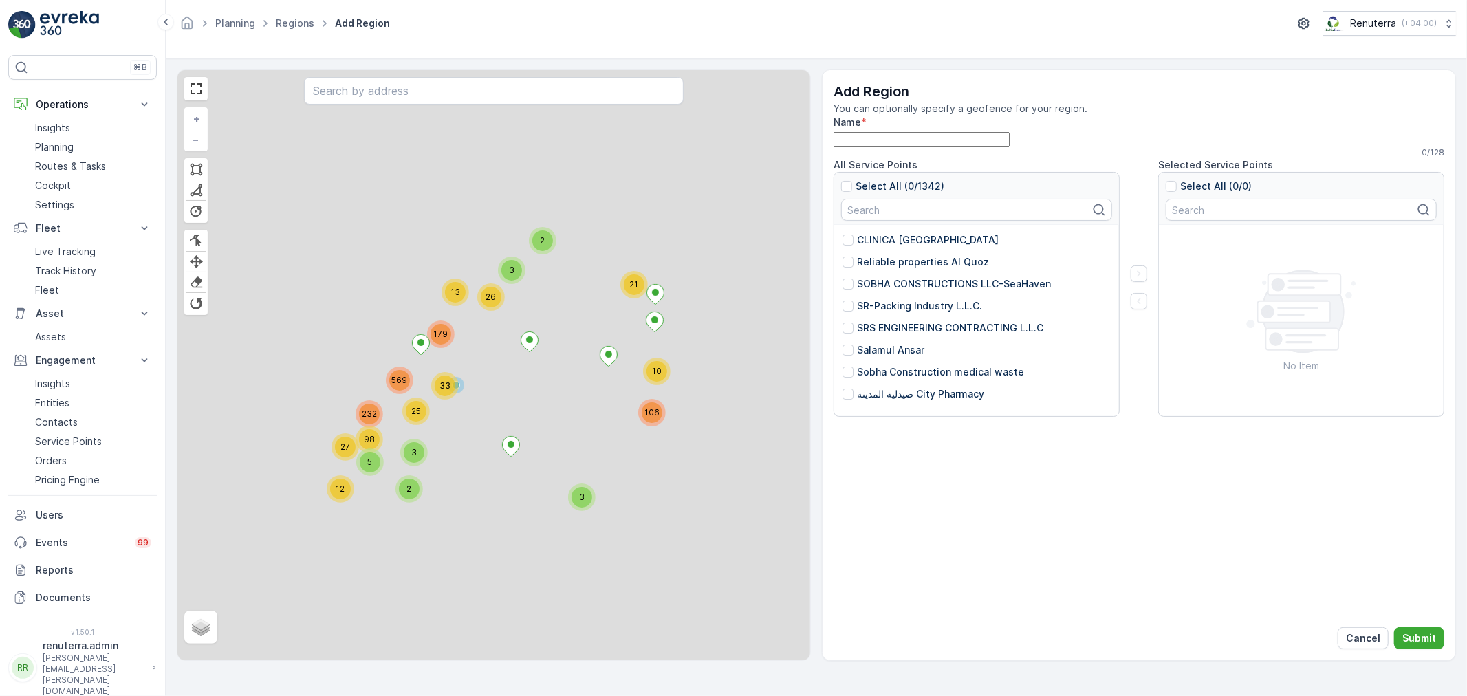
click at [933, 147] on input "Name" at bounding box center [922, 139] width 176 height 15
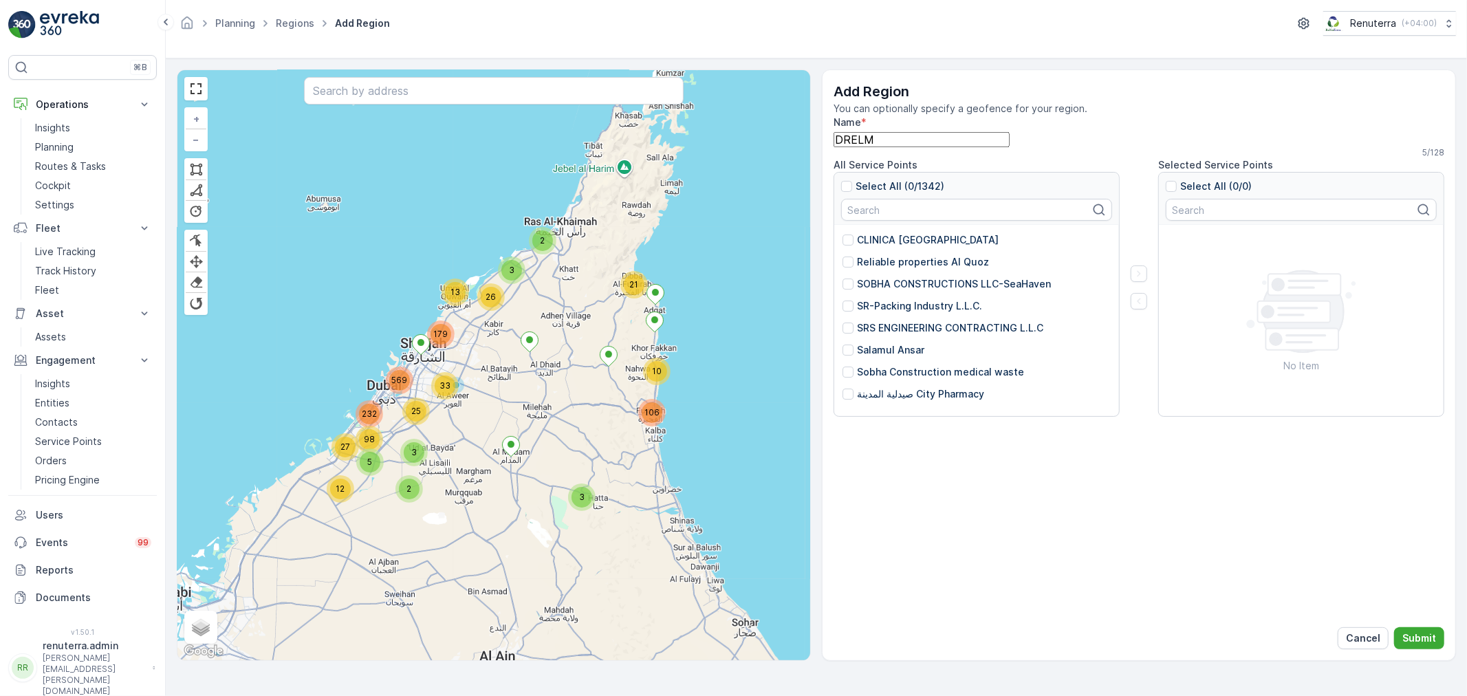
type input "DRELM101"
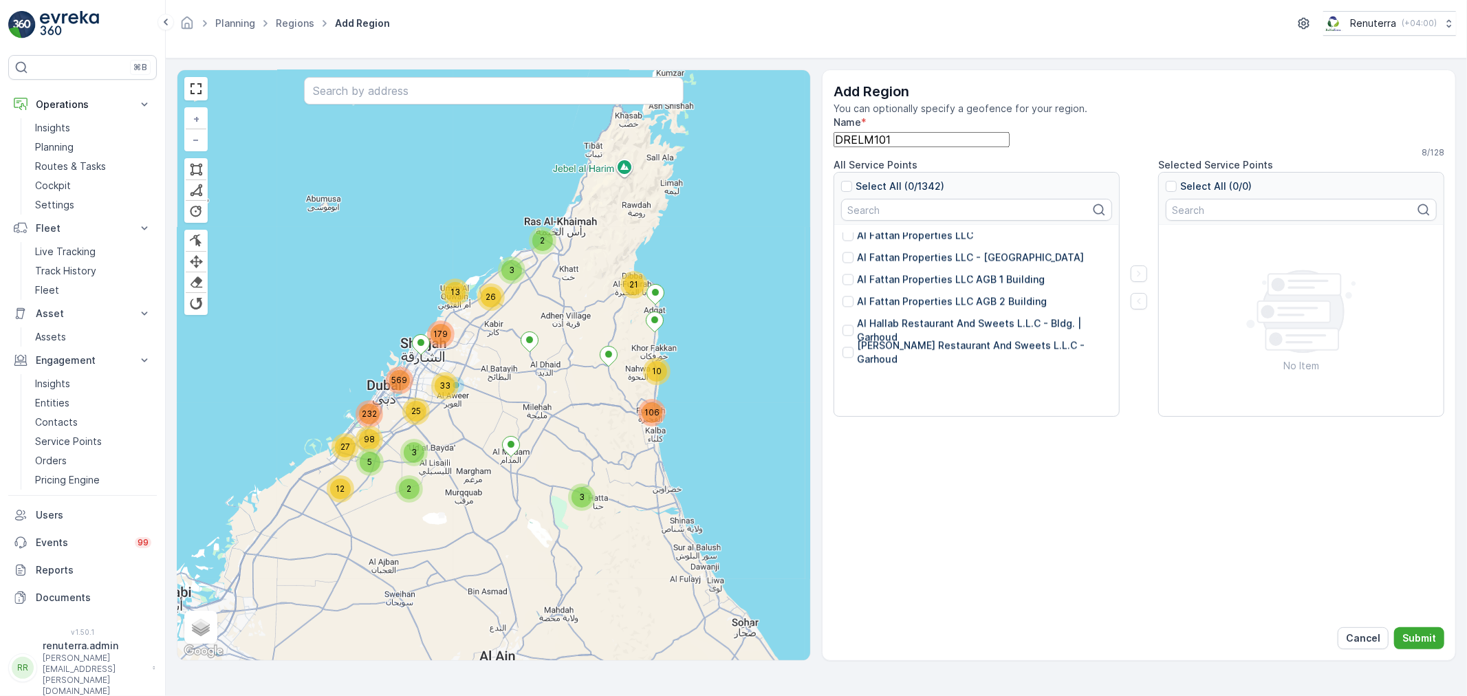
scroll to position [2445, 0]
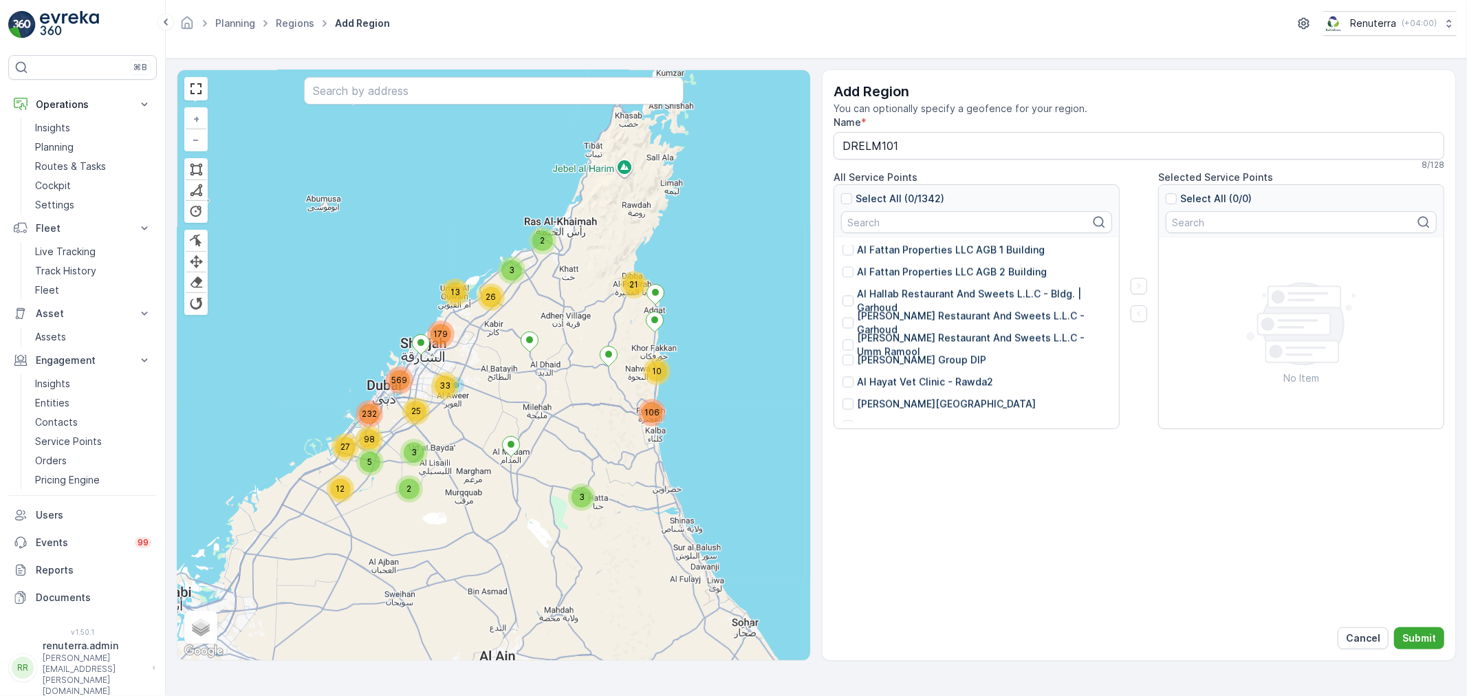
click at [1105, 524] on div "Add Region You can optionally specify a geofence for your region. Name * DRELM1…" at bounding box center [1139, 365] width 634 height 592
click at [1418, 634] on p "Submit" at bounding box center [1420, 638] width 34 height 14
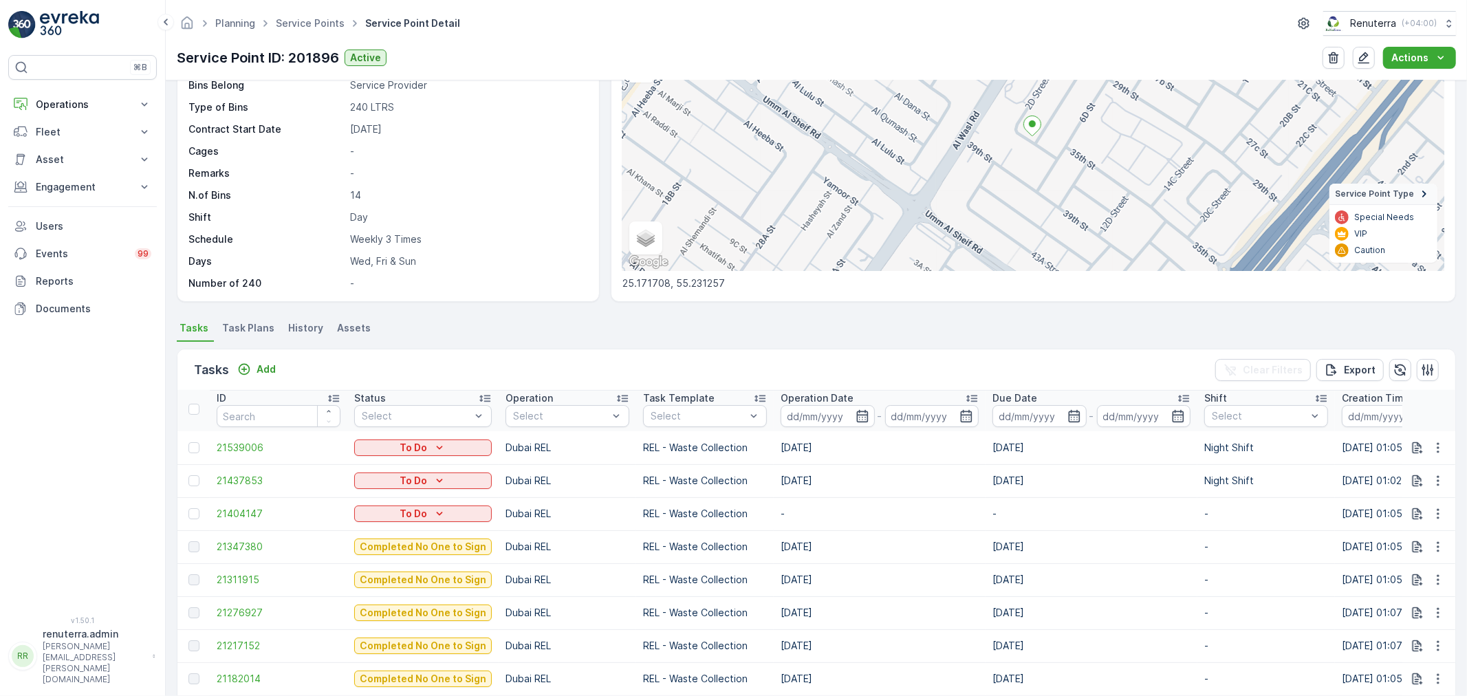
scroll to position [153, 0]
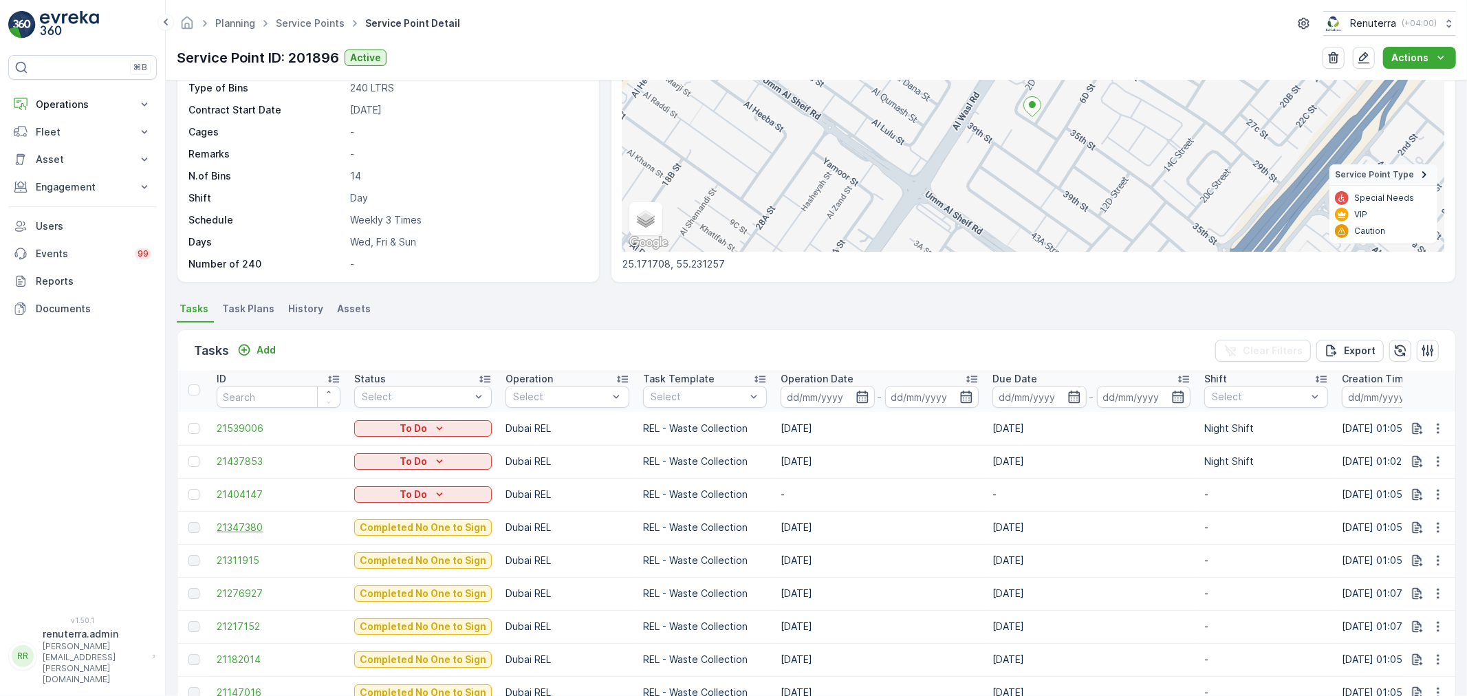
click at [229, 521] on span "21347380" at bounding box center [279, 528] width 124 height 14
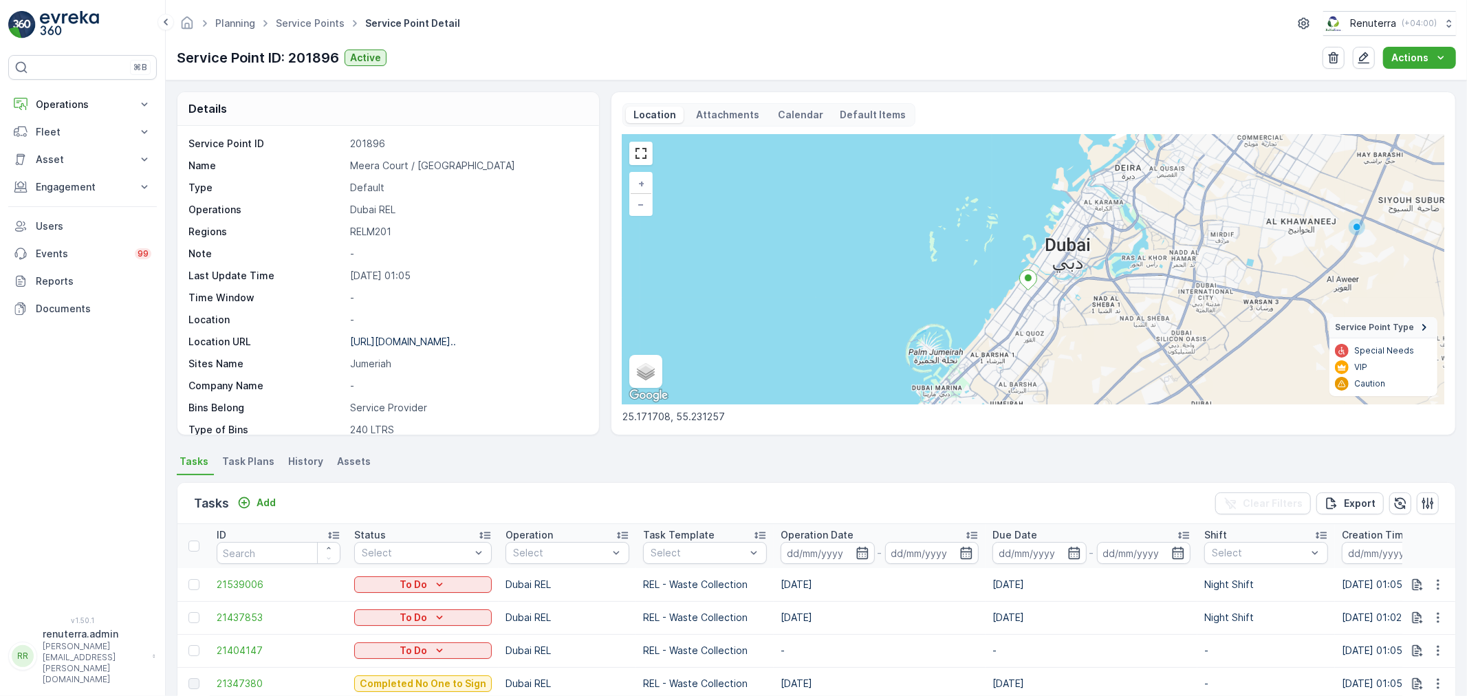
drag, startPoint x: 980, startPoint y: 365, endPoint x: 919, endPoint y: 268, distance: 114.7
click at [919, 268] on div "+ − Satellite Roadmap Terrain Hybrid Leaflet Keyboard shortcuts Map Data Map da…" at bounding box center [1034, 270] width 822 height 270
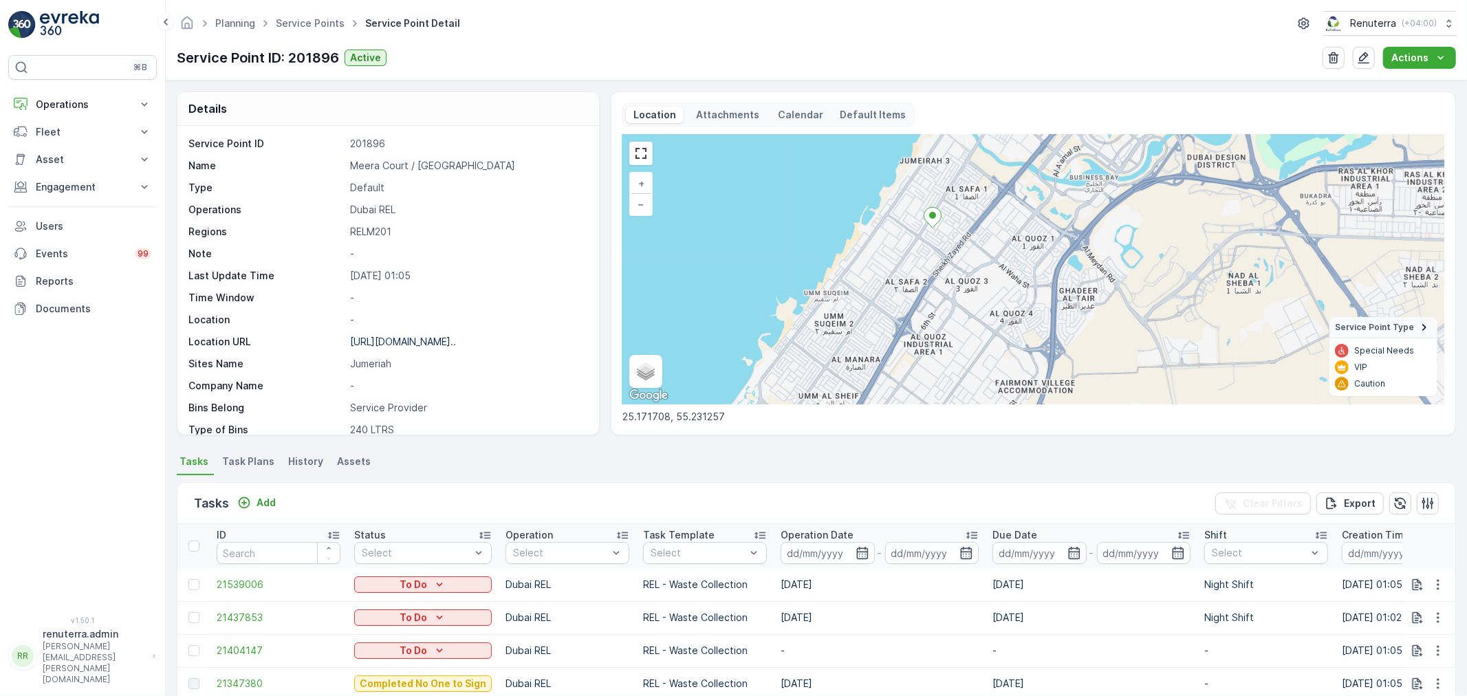
click at [253, 463] on span "Task Plans" at bounding box center [248, 462] width 52 height 14
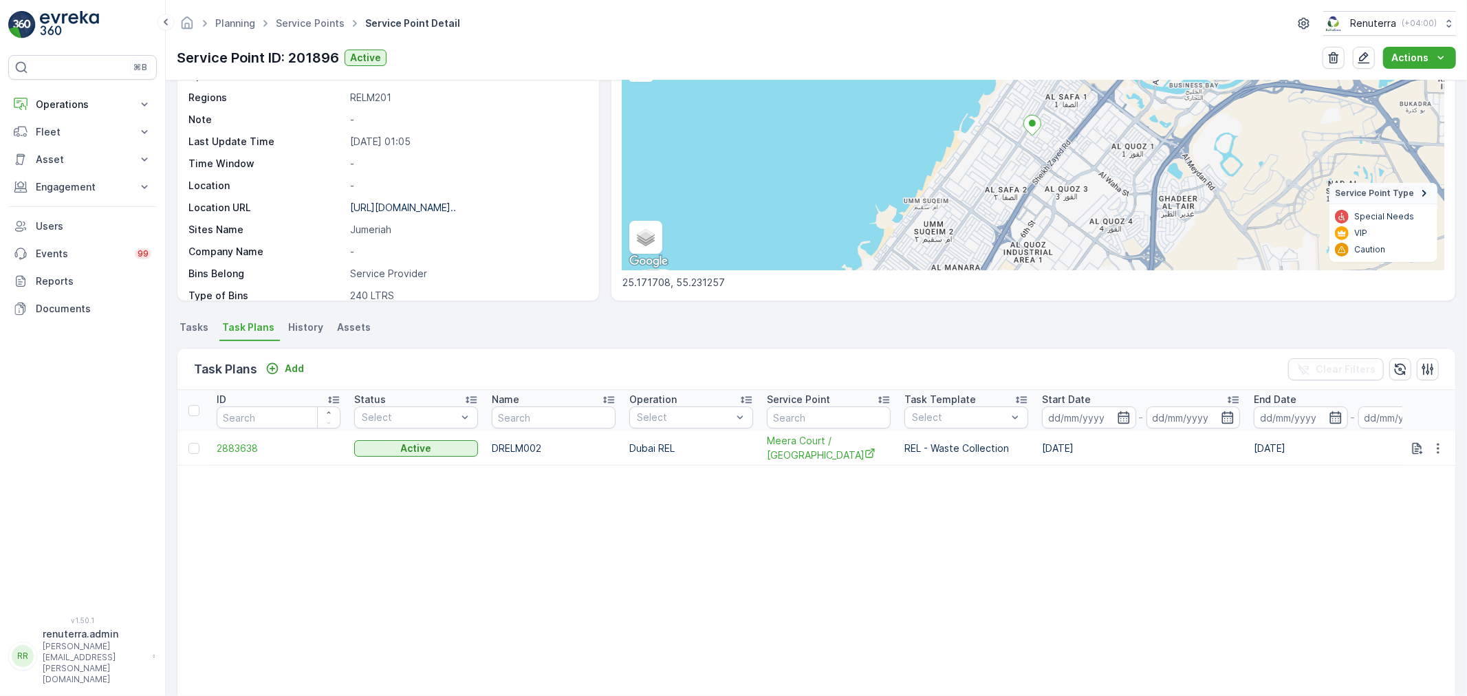
scroll to position [226, 0]
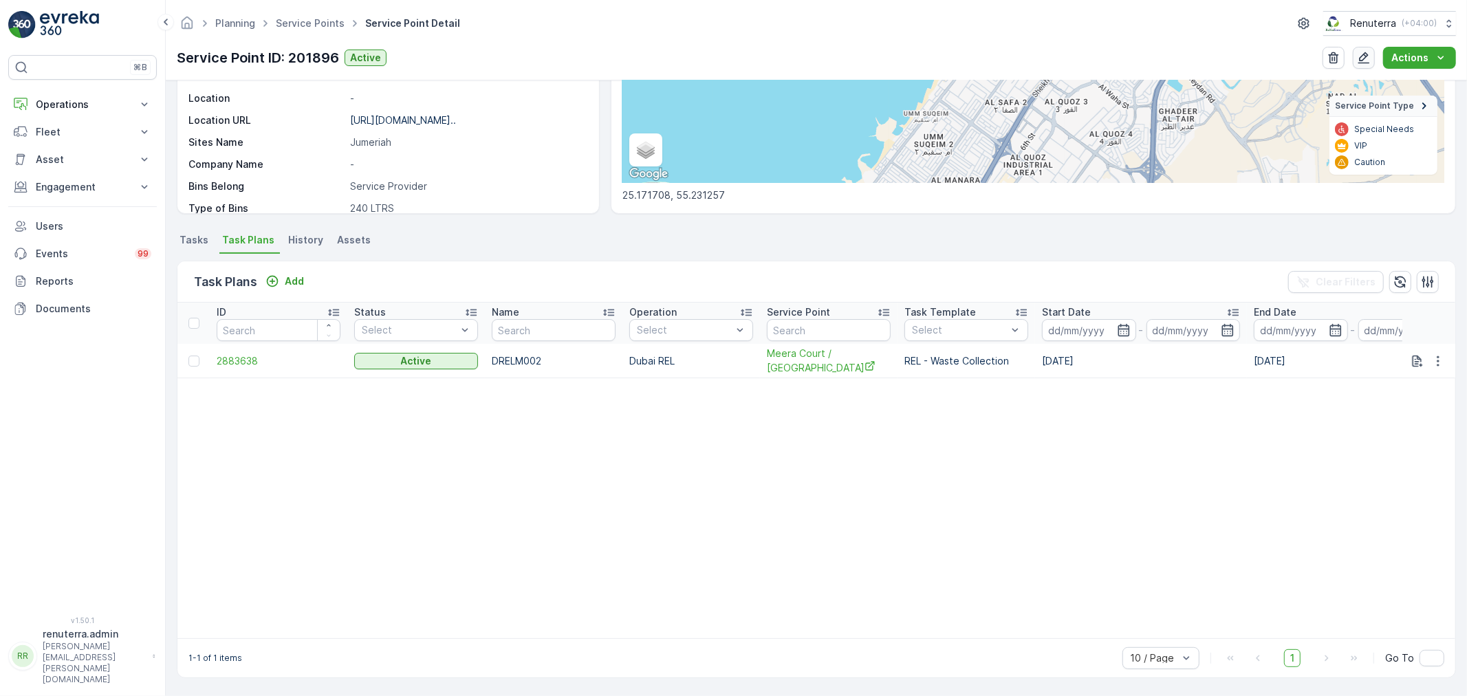
click at [1368, 56] on icon "button" at bounding box center [1365, 58] width 12 height 12
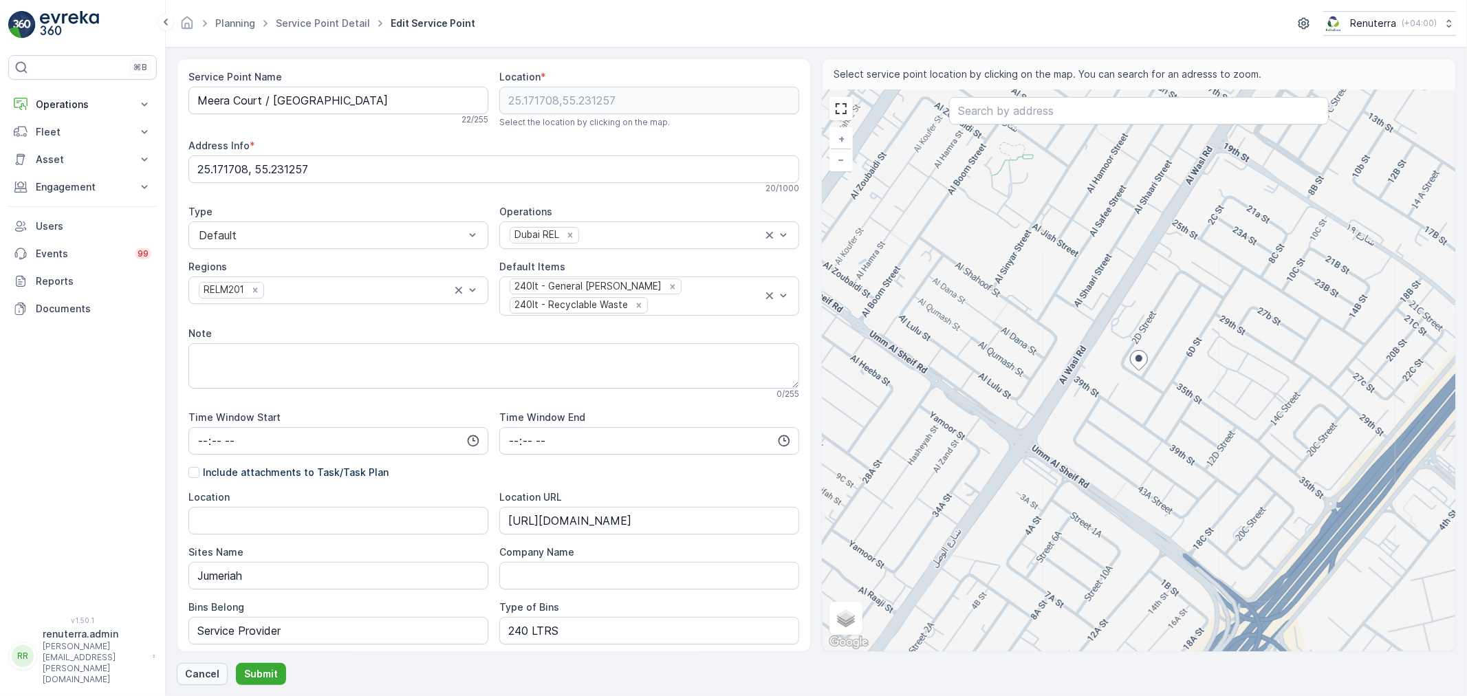
click at [212, 668] on p "Cancel" at bounding box center [202, 674] width 34 height 14
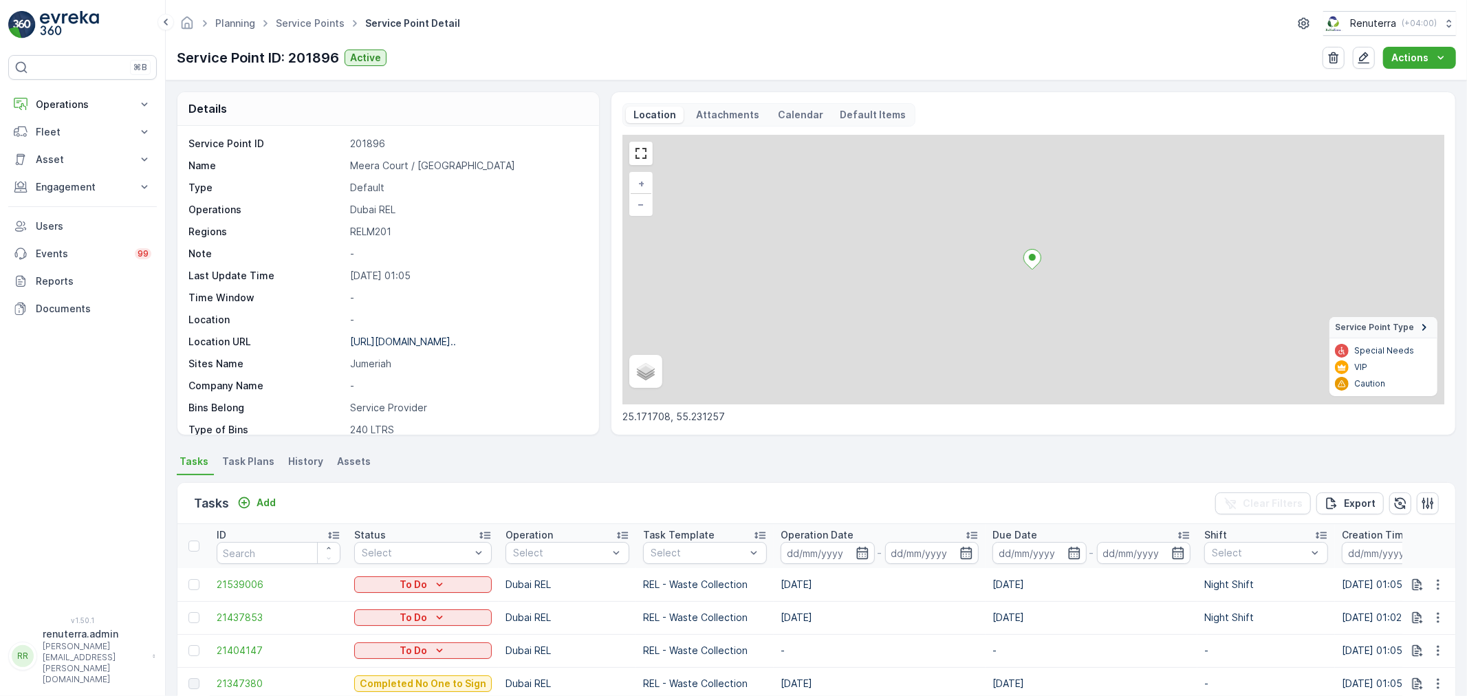
click at [264, 459] on span "Task Plans" at bounding box center [248, 462] width 52 height 14
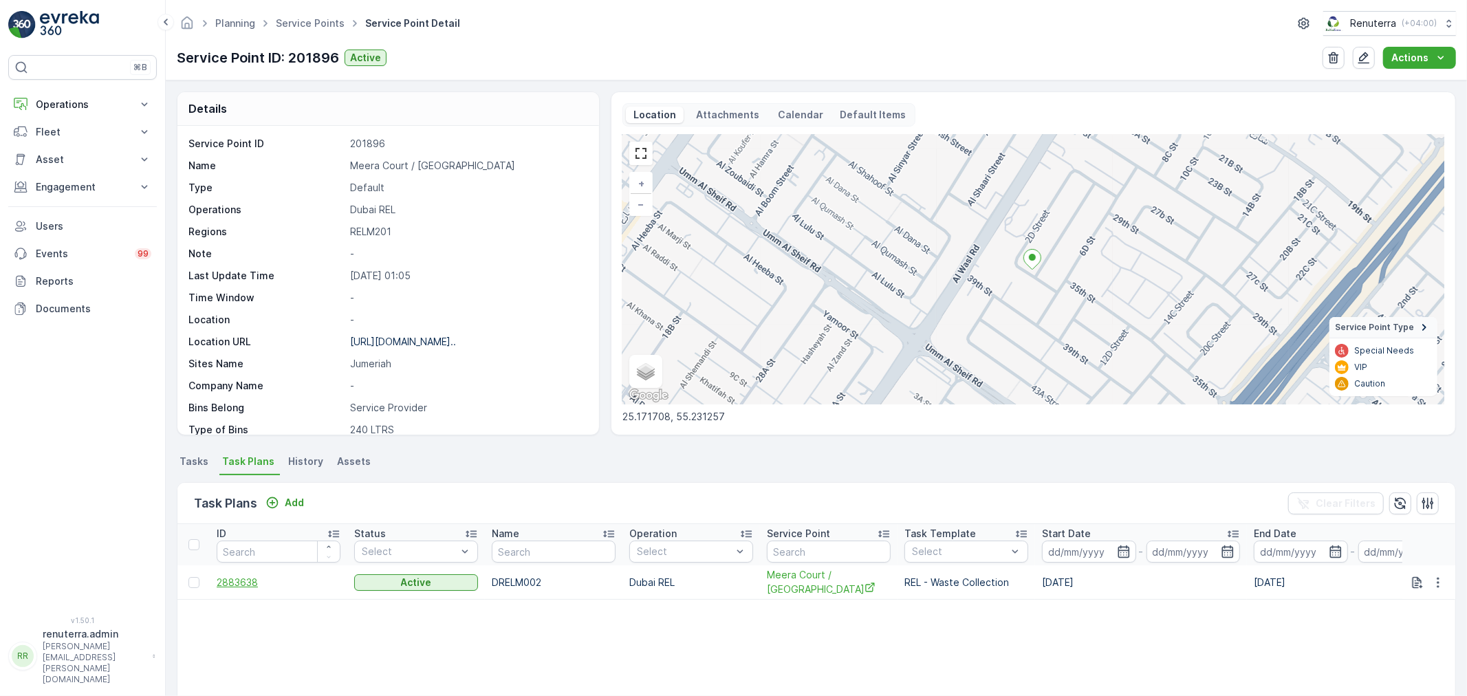
click at [237, 581] on span "2883638" at bounding box center [279, 583] width 124 height 14
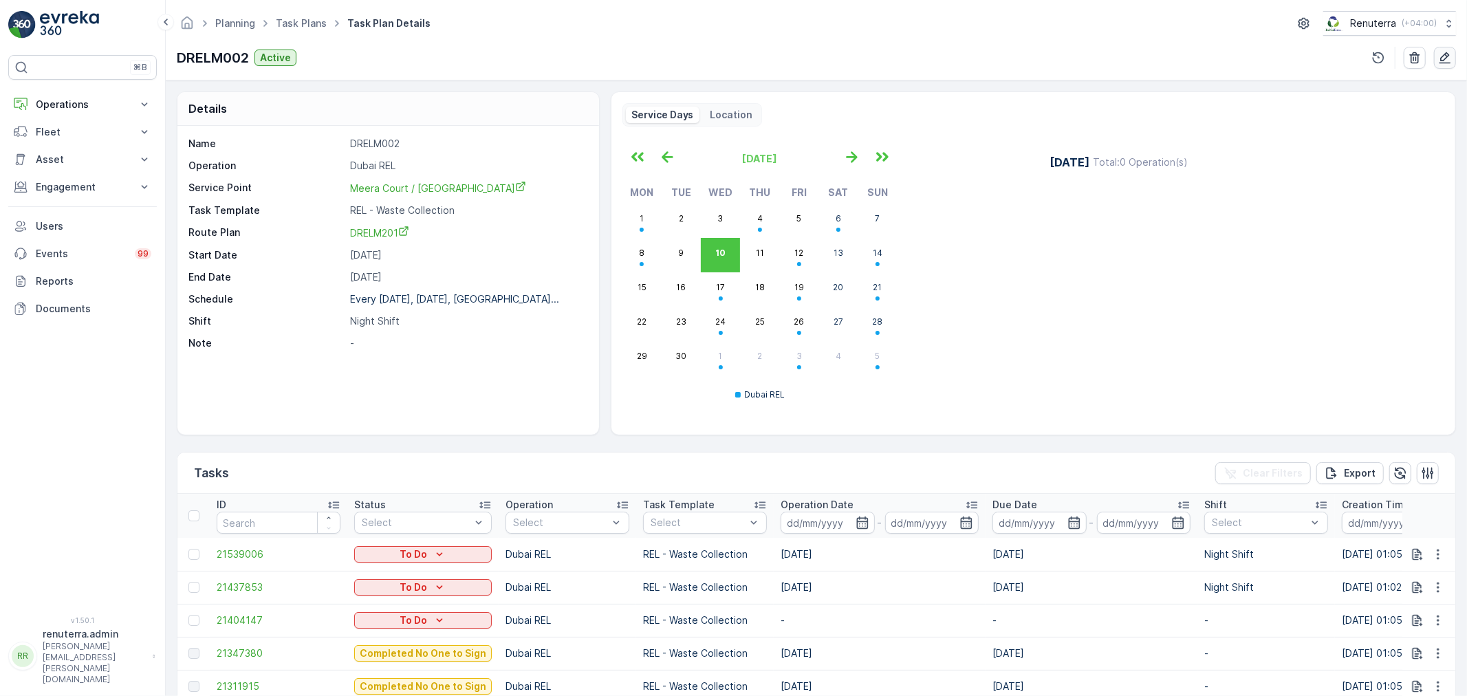
click at [1442, 56] on icon "button" at bounding box center [1445, 58] width 14 height 14
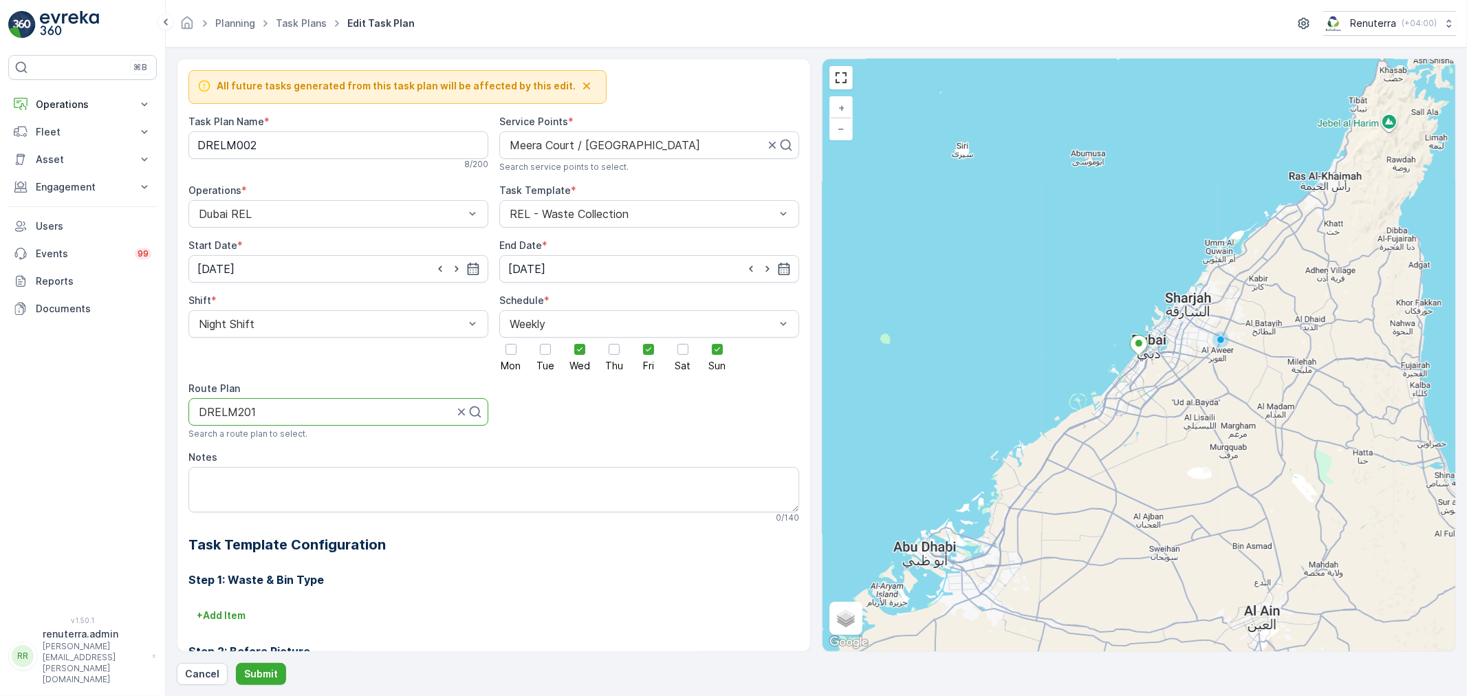
click at [304, 409] on div at bounding box center [325, 412] width 257 height 12
drag, startPoint x: 304, startPoint y: 409, endPoint x: 418, endPoint y: 420, distance: 114.0
click at [265, 404] on div "DRELM201" at bounding box center [338, 412] width 300 height 28
click at [314, 415] on div at bounding box center [332, 412] width 271 height 12
type input "M101"
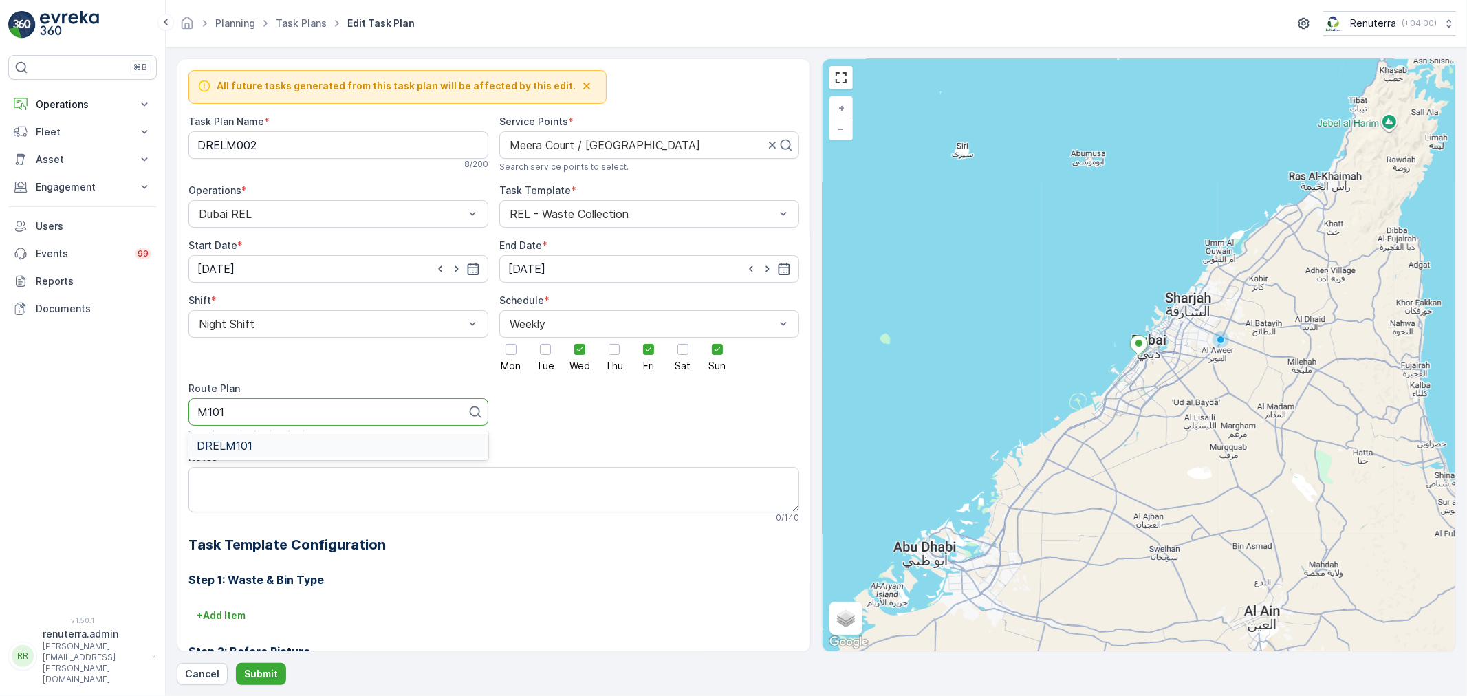
click at [334, 449] on div "DRELM101" at bounding box center [338, 446] width 283 height 12
drag, startPoint x: 273, startPoint y: 145, endPoint x: 177, endPoint y: 141, distance: 95.7
click at [177, 141] on div "All future tasks generated from this task plan will be affected by this edit. T…" at bounding box center [494, 355] width 634 height 594
type Name "RELM004"
click at [466, 269] on icon "button" at bounding box center [473, 269] width 14 height 14
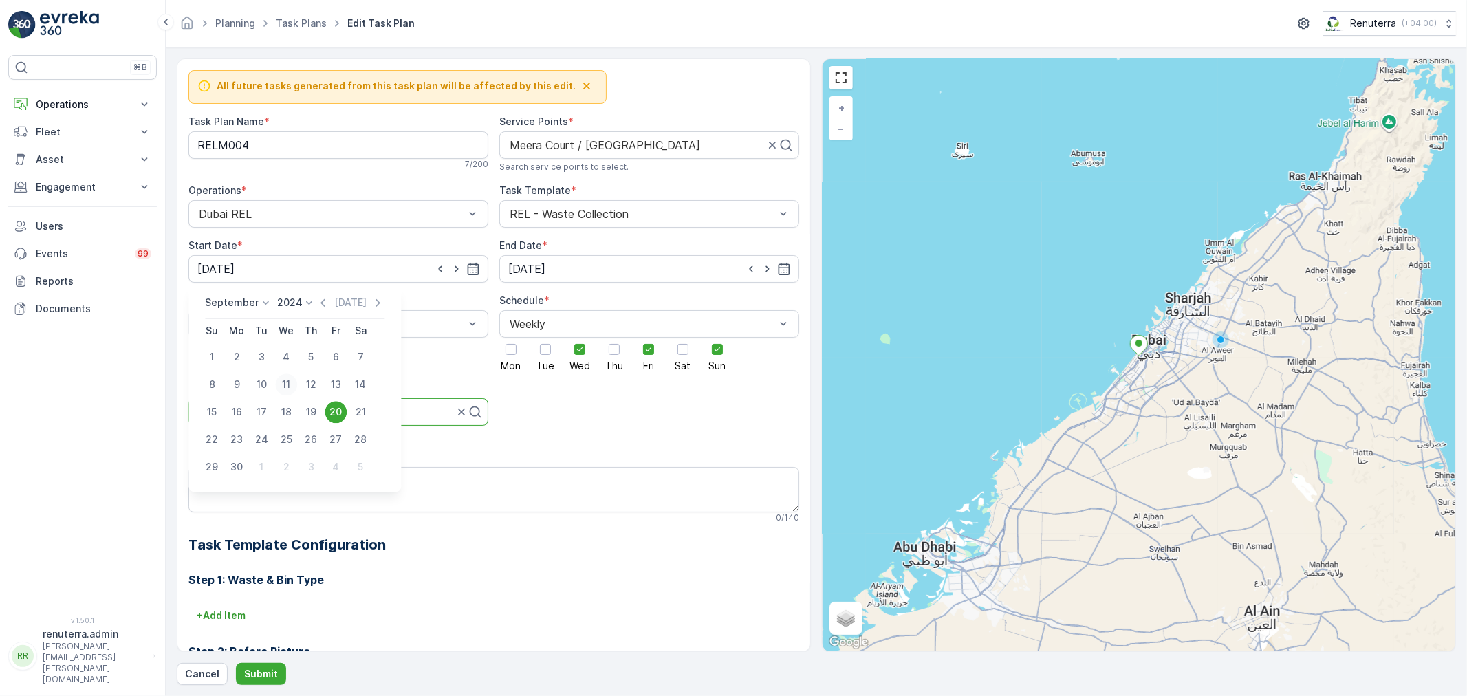
click at [282, 381] on div "11" at bounding box center [286, 385] width 22 height 22
type input "[DATE]"
click at [256, 671] on p "Submit" at bounding box center [261, 674] width 34 height 14
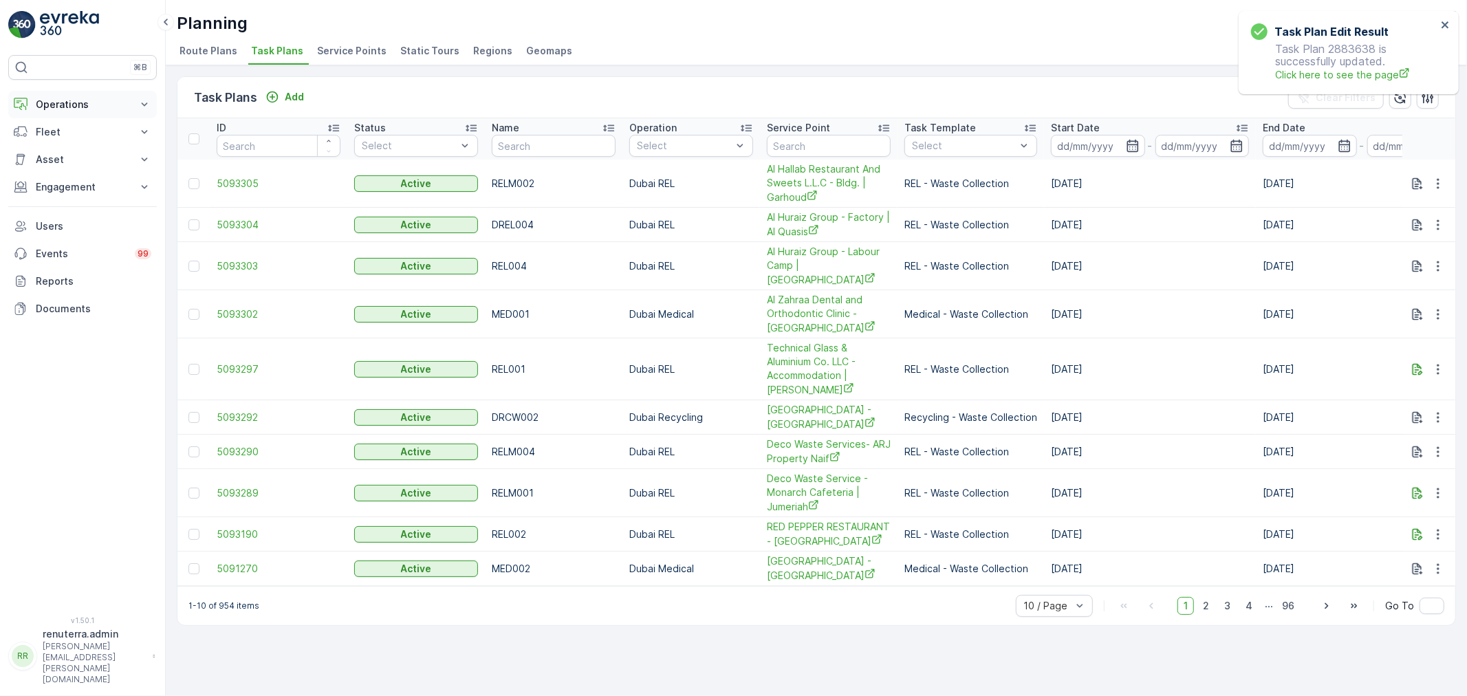
click at [67, 103] on p "Operations" at bounding box center [83, 105] width 94 height 14
click at [78, 149] on link "Planning" at bounding box center [93, 147] width 127 height 19
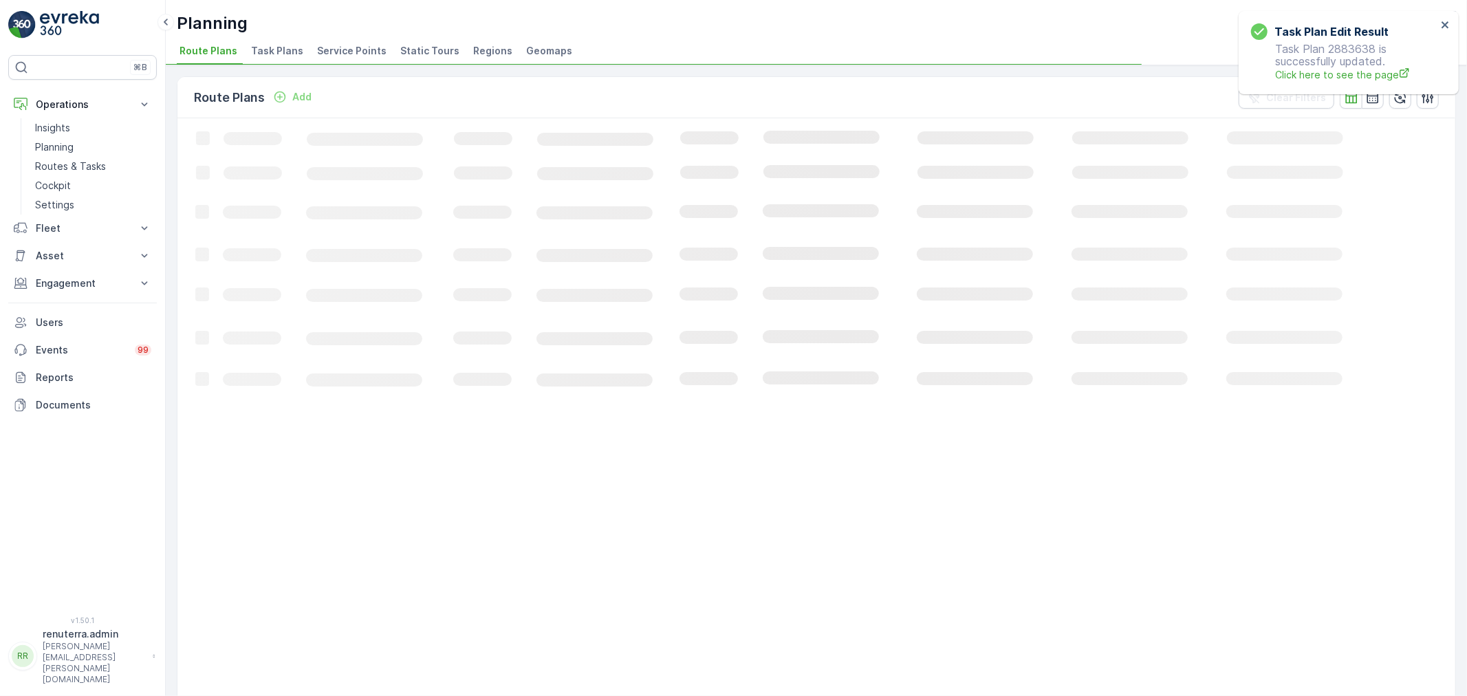
click at [347, 56] on span "Service Points" at bounding box center [351, 51] width 69 height 14
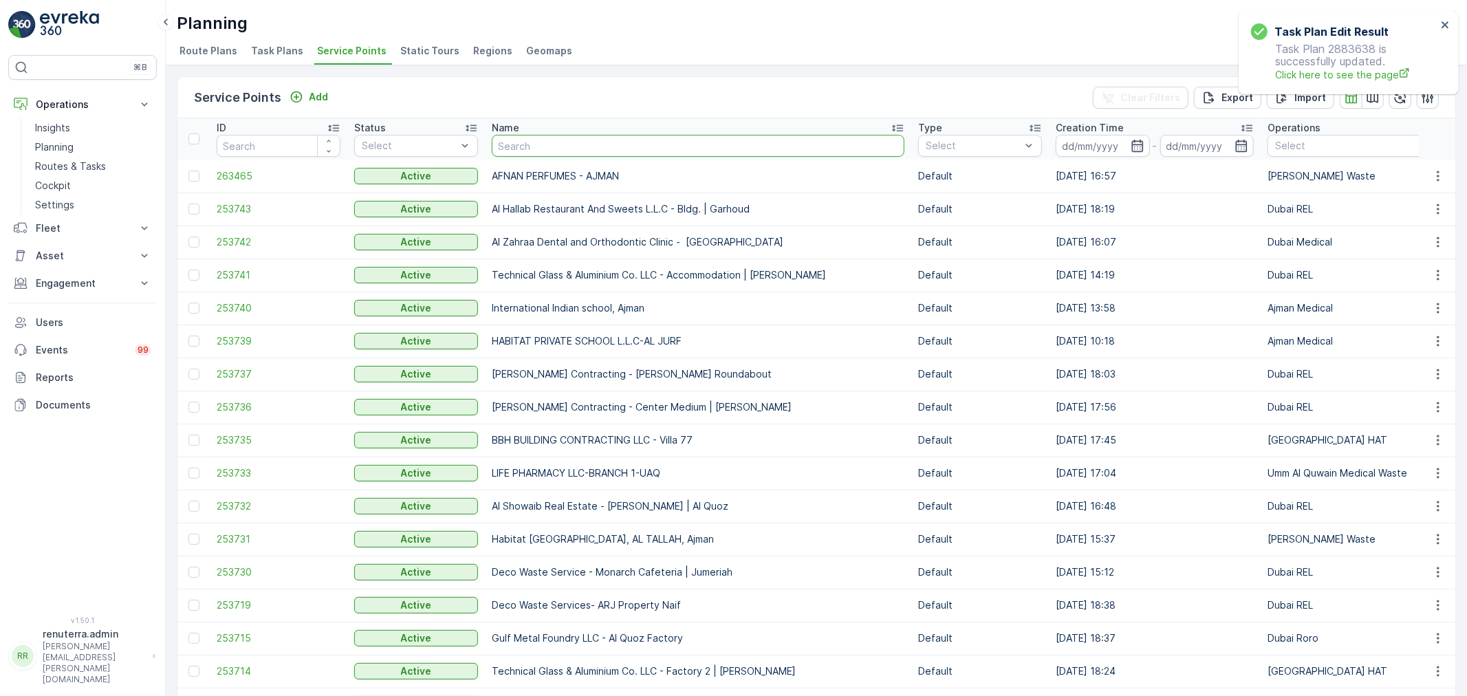
click at [552, 150] on input "text" at bounding box center [698, 146] width 413 height 22
type input "mira"
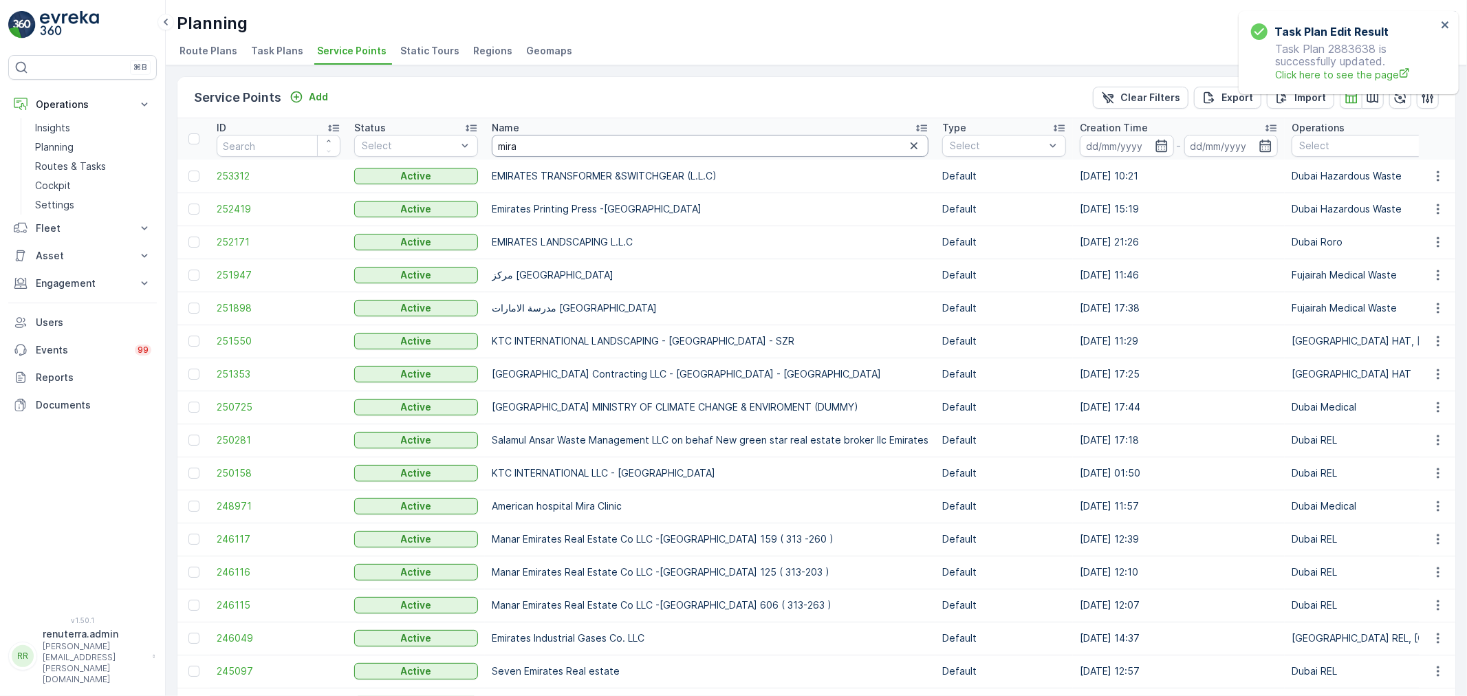
click at [561, 147] on input "mira" at bounding box center [710, 146] width 437 height 22
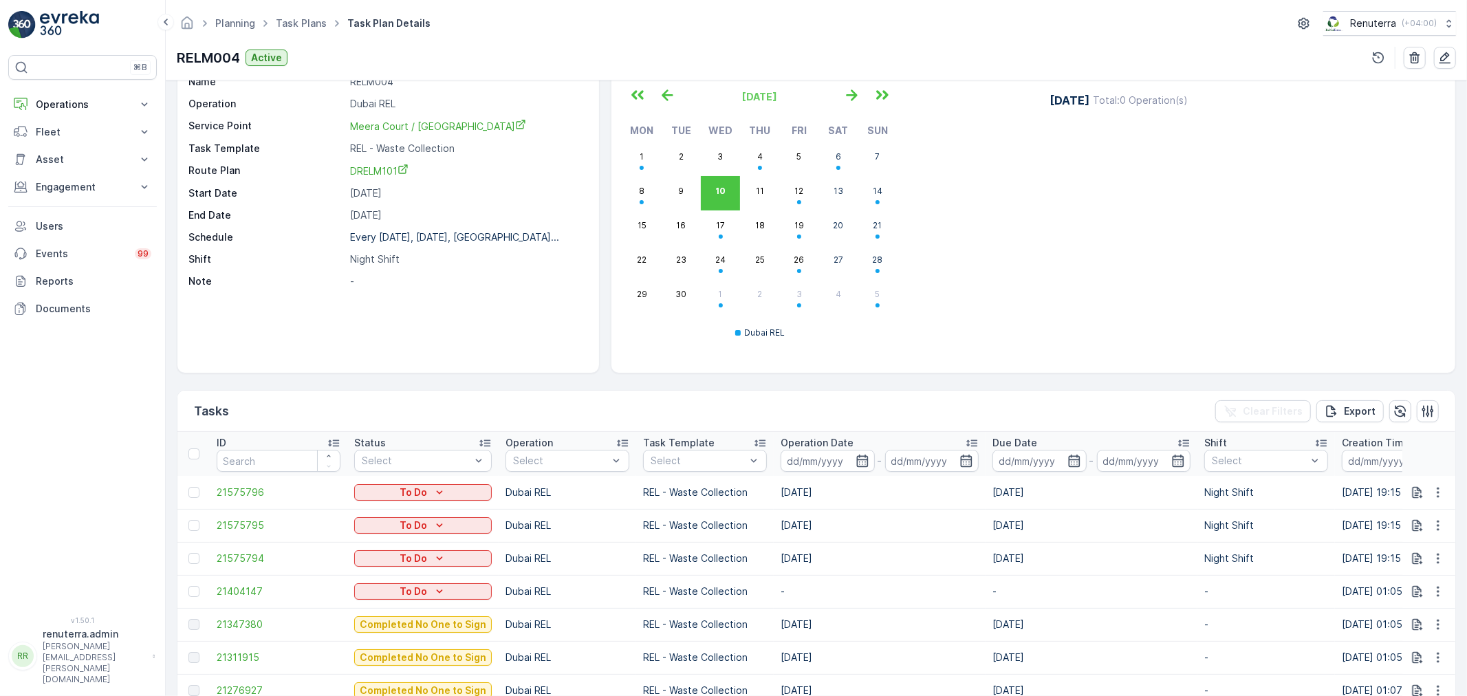
scroll to position [61, 0]
click at [791, 595] on td "-" at bounding box center [880, 592] width 212 height 33
click at [1433, 562] on icon "button" at bounding box center [1438, 560] width 14 height 14
click at [1405, 621] on span "Change Route" at bounding box center [1403, 619] width 67 height 14
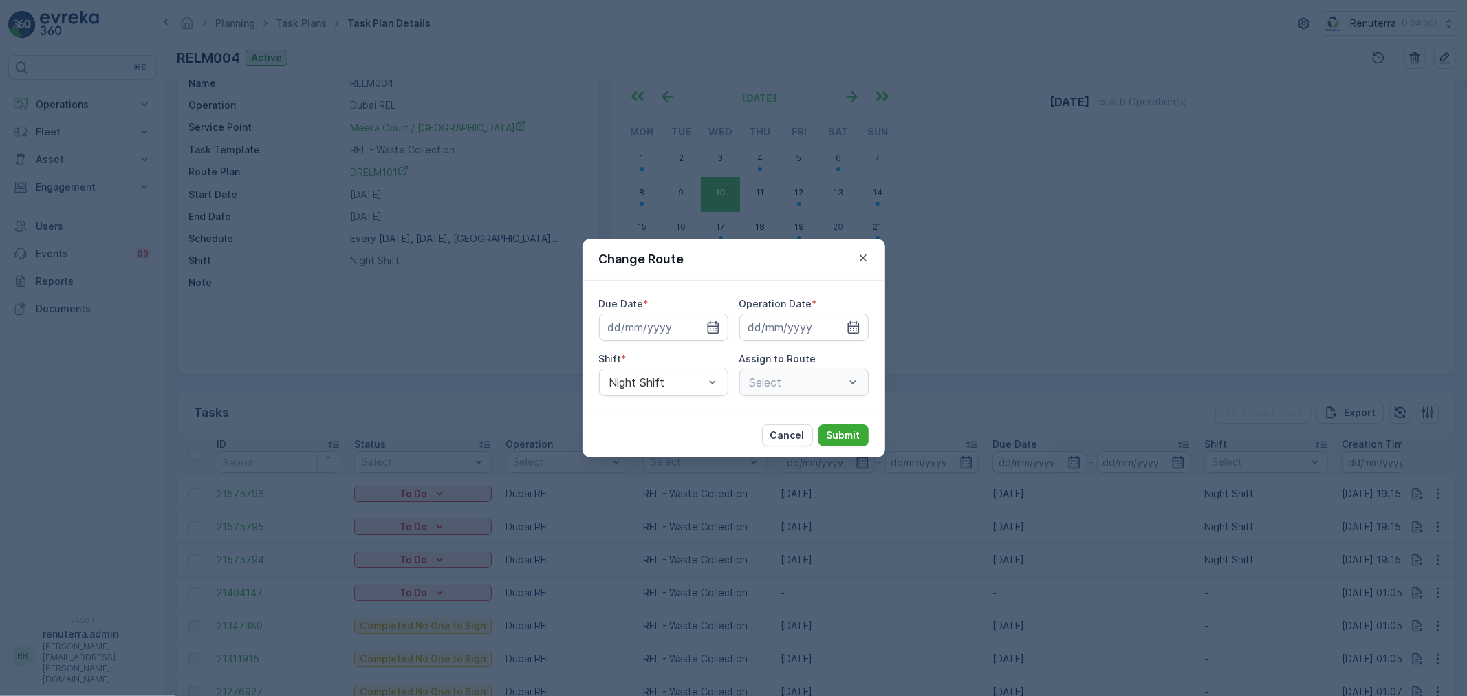
type input "[DATE]"
click at [857, 255] on icon "button" at bounding box center [863, 258] width 14 height 14
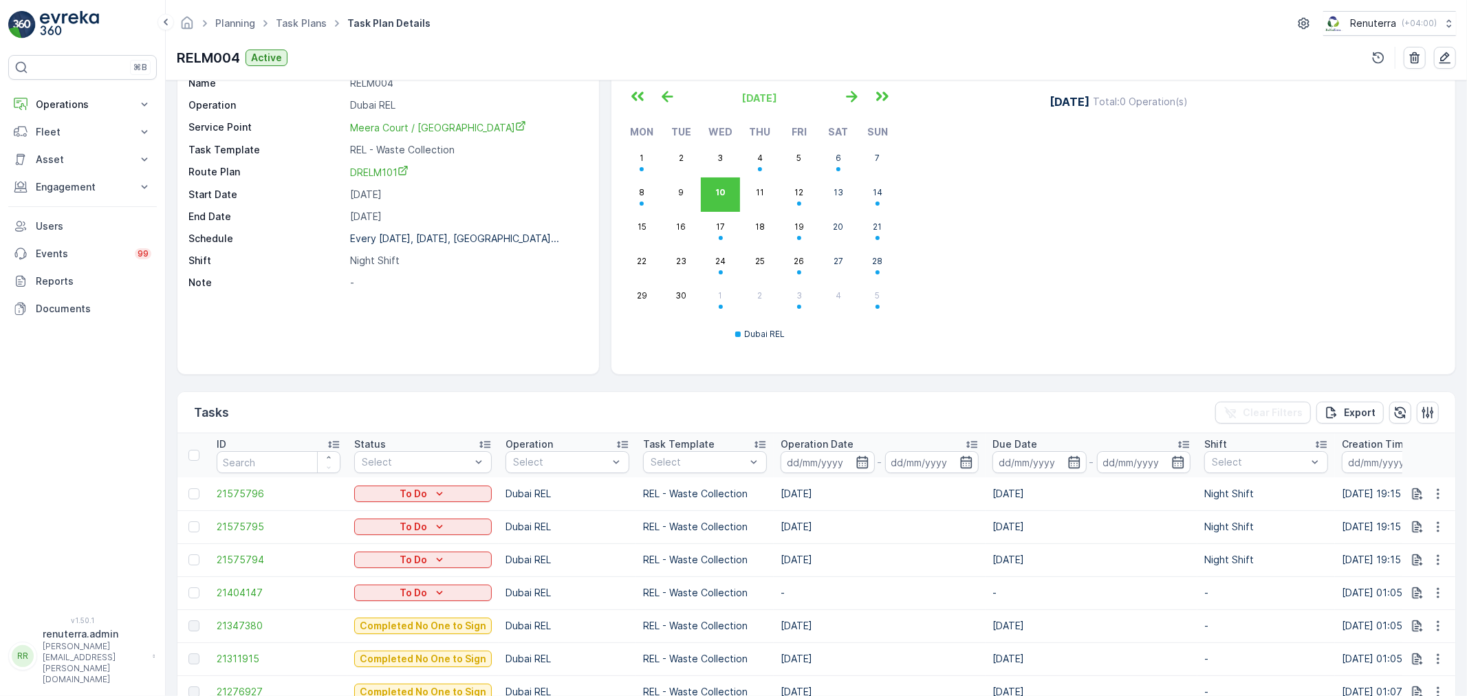
scroll to position [3, 0]
click at [241, 618] on span "21347380" at bounding box center [279, 623] width 124 height 14
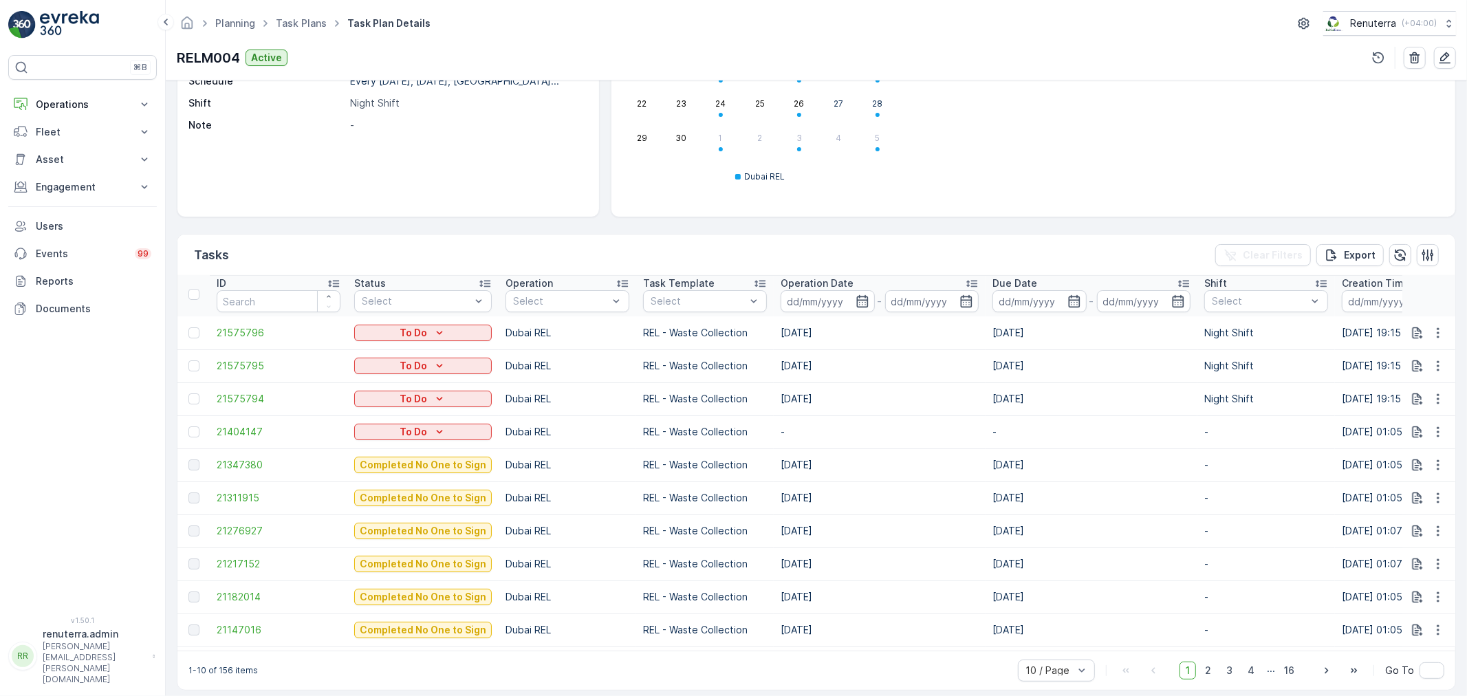
scroll to position [229, 0]
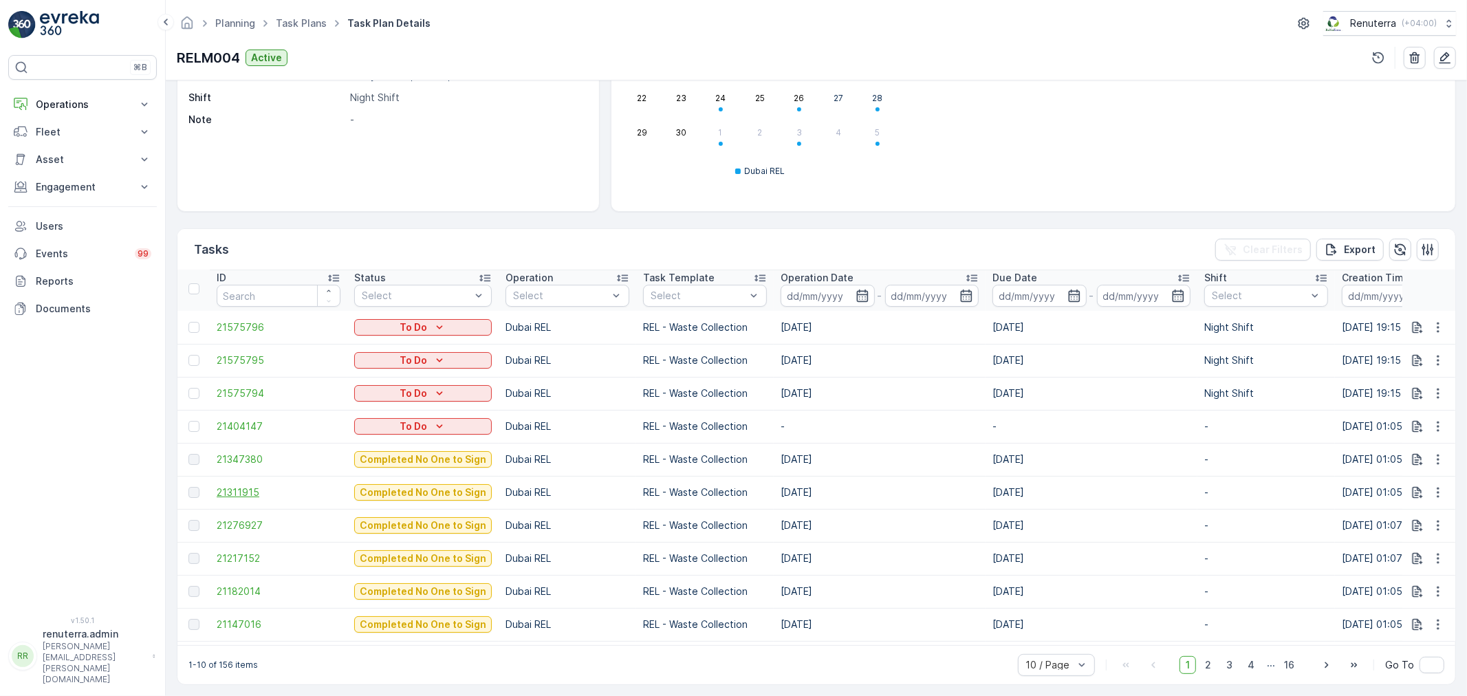
click at [237, 490] on span "21311915" at bounding box center [279, 493] width 124 height 14
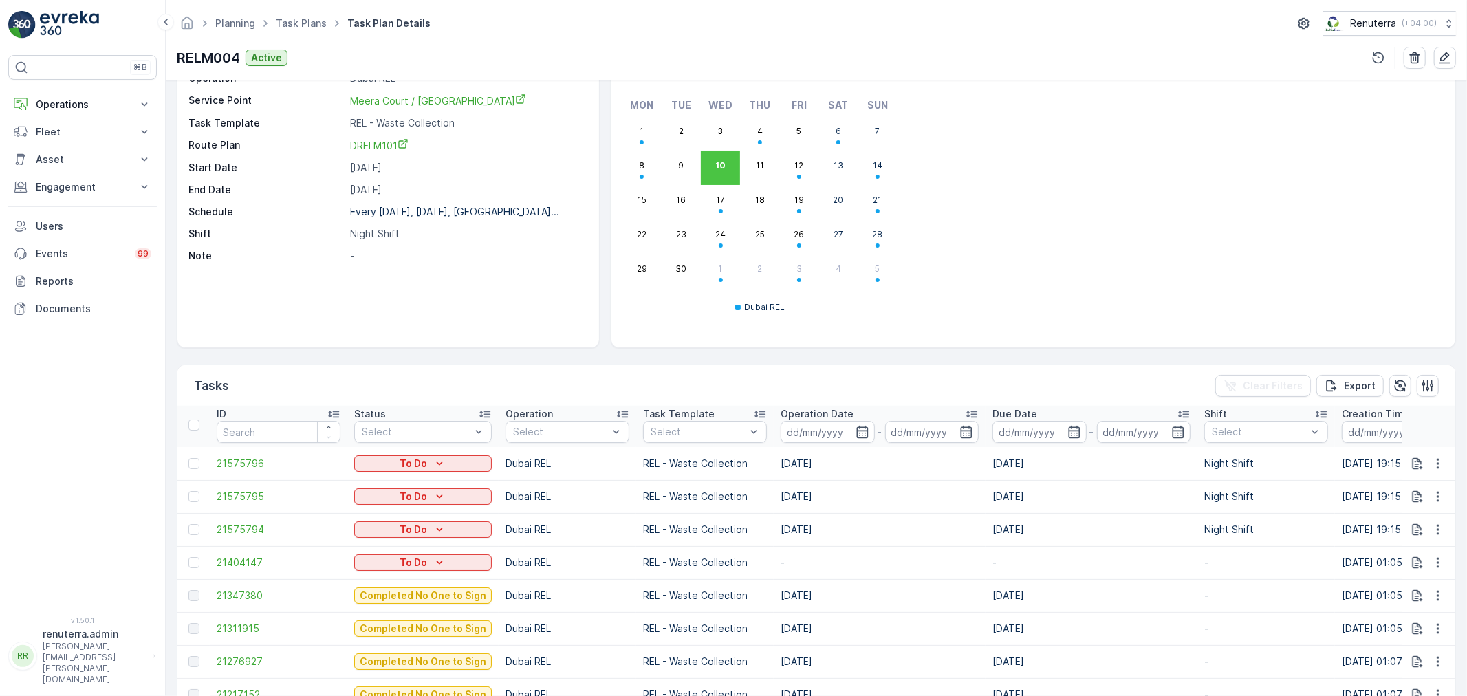
scroll to position [153, 0]
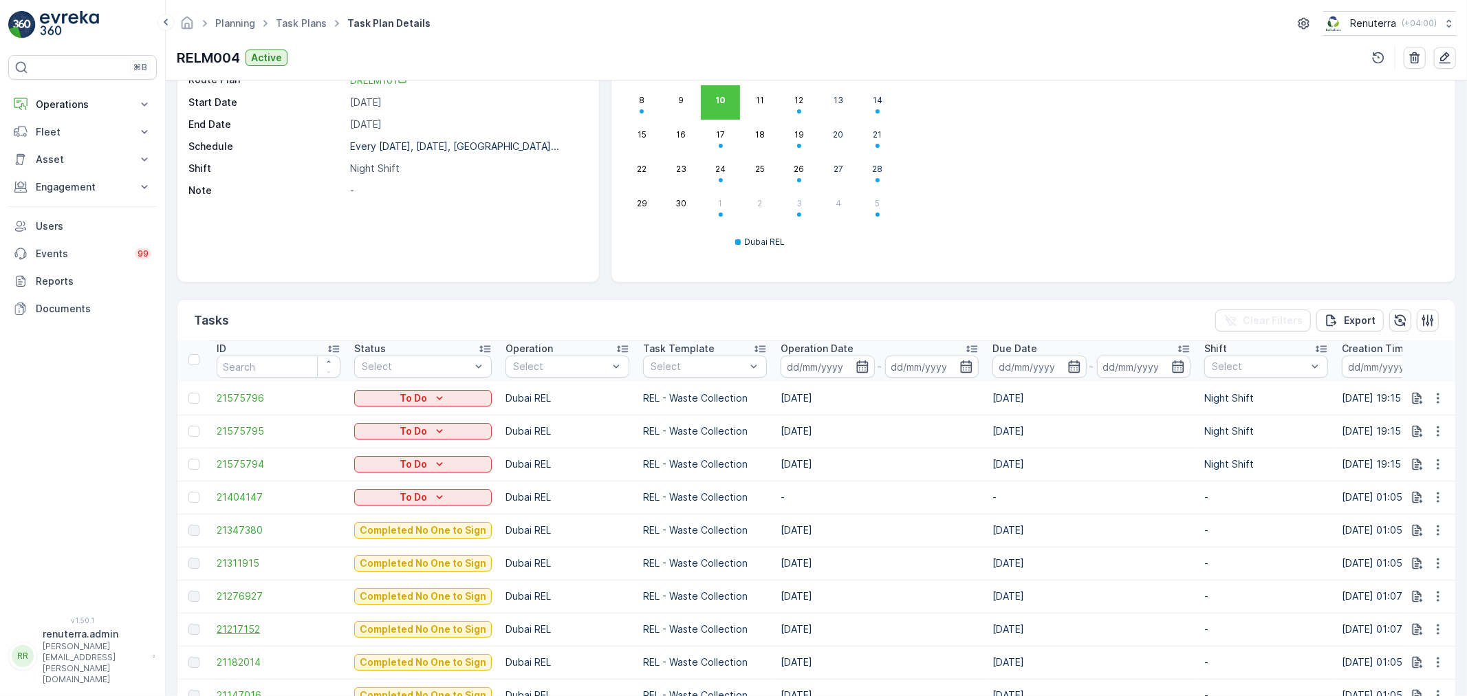
click at [239, 623] on span "21217152" at bounding box center [279, 630] width 124 height 14
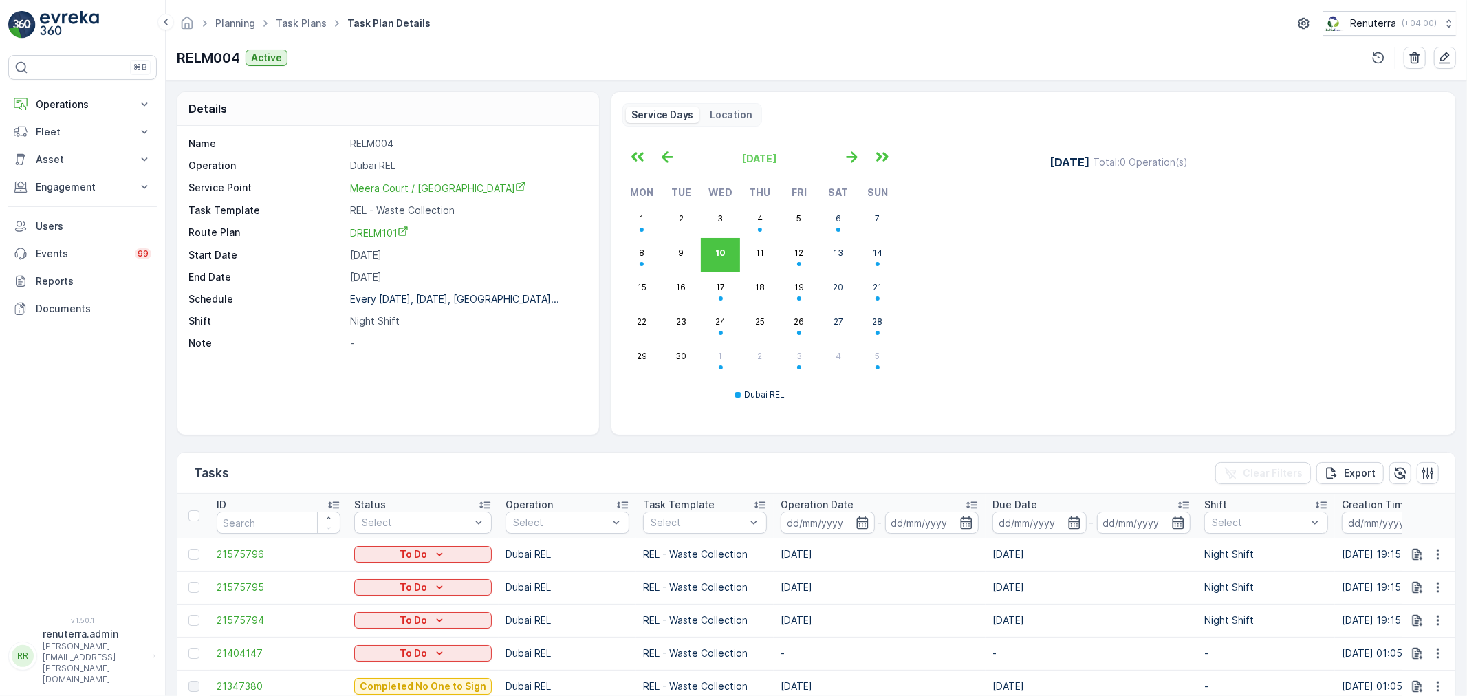
click at [396, 188] on span "Meera Court / [GEOGRAPHIC_DATA]" at bounding box center [438, 188] width 176 height 12
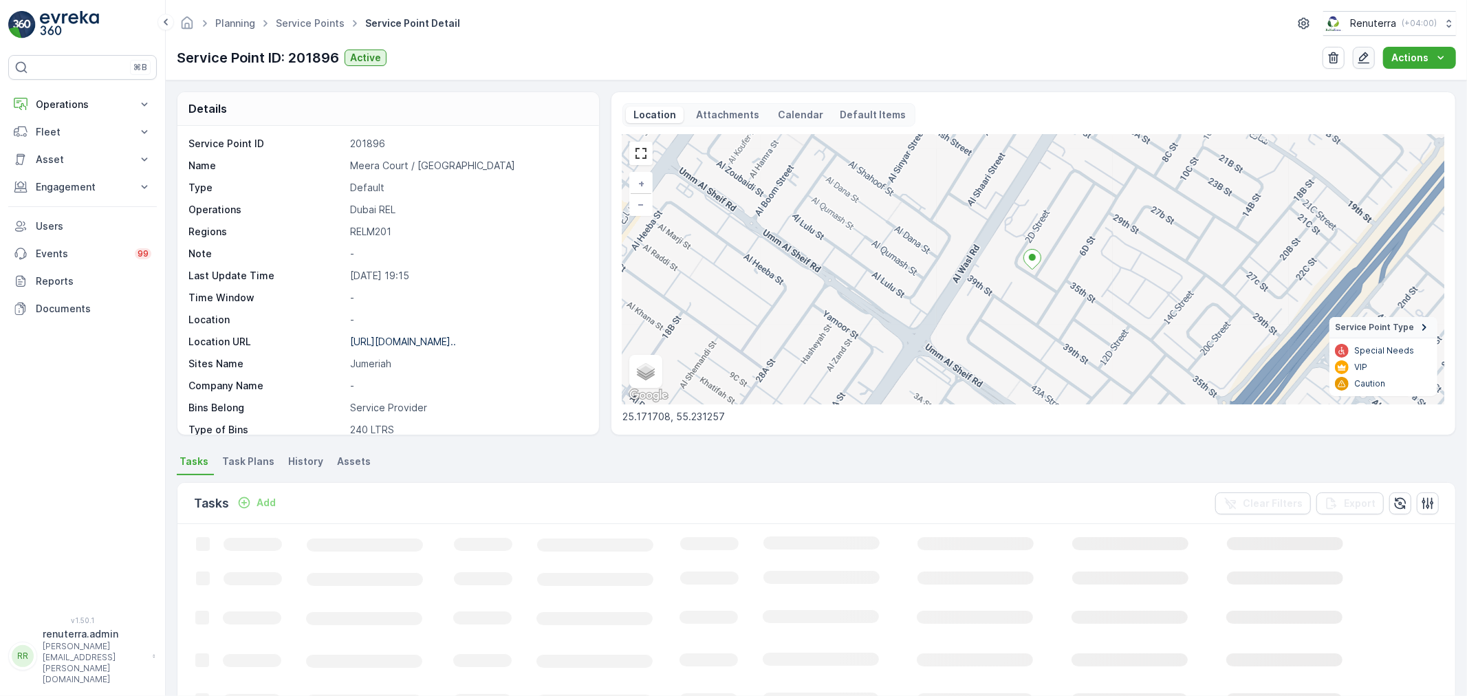
click at [1370, 52] on icon "button" at bounding box center [1364, 58] width 14 height 14
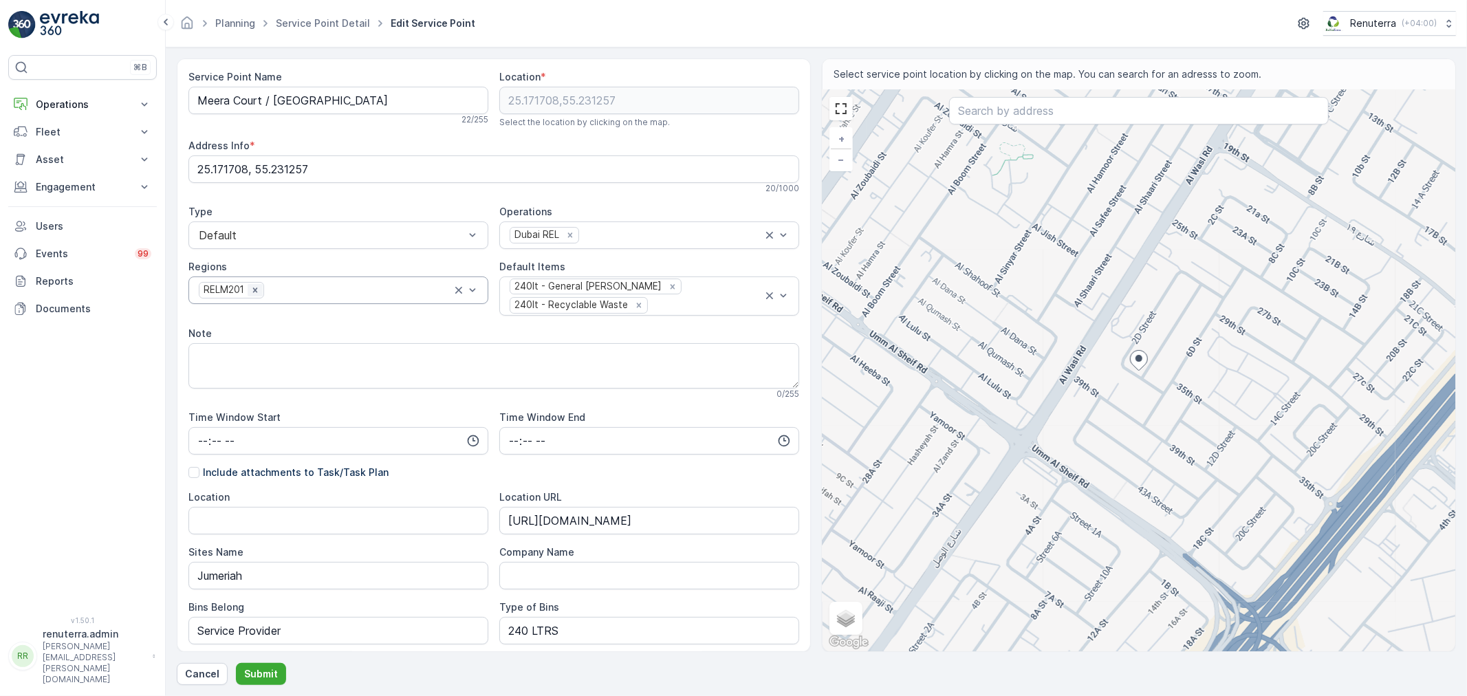
click at [250, 290] on icon "Remove RELM201" at bounding box center [255, 290] width 10 height 10
click at [259, 290] on div at bounding box center [331, 290] width 268 height 12
click at [133, 424] on div "⌘B Operations Insights Planning Routes & Tasks Cockpit Settings Fleet Live Trac…" at bounding box center [82, 327] width 149 height 545
click at [193, 679] on p "Cancel" at bounding box center [202, 674] width 34 height 14
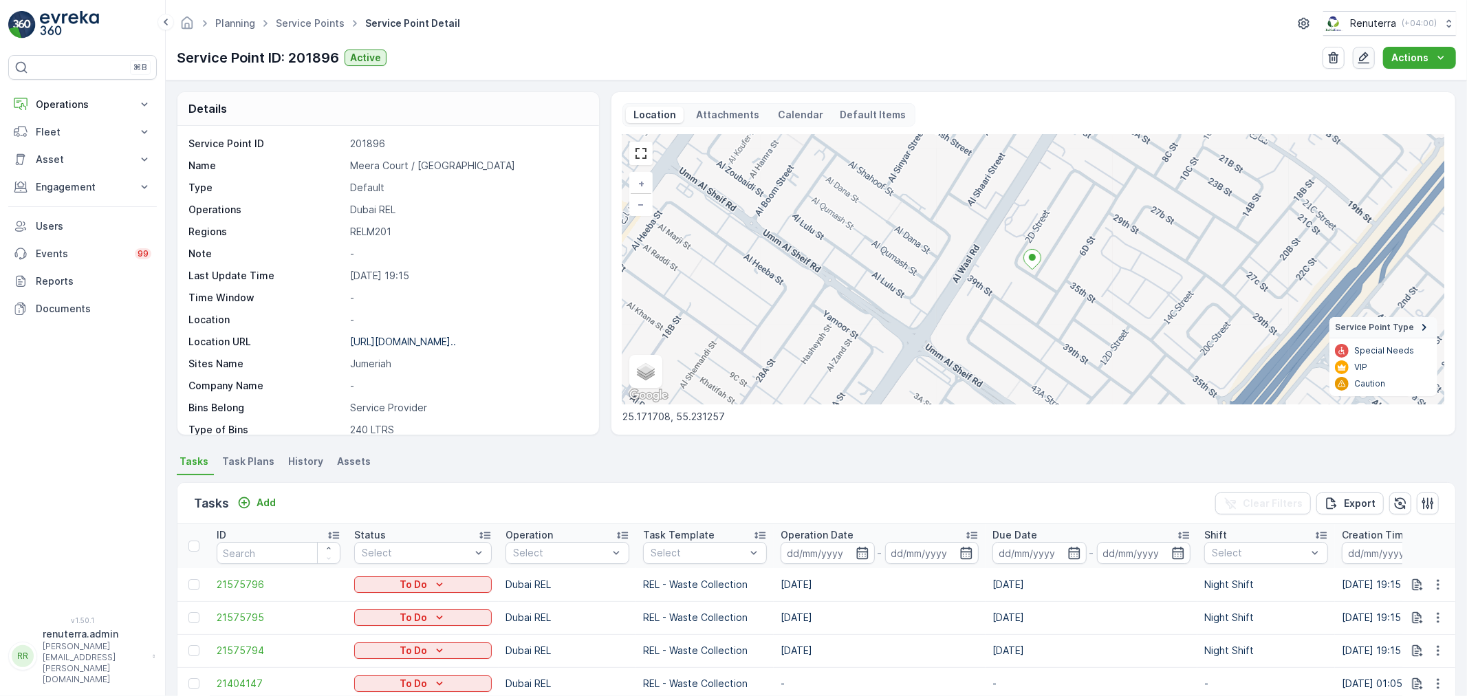
click at [1370, 55] on icon "button" at bounding box center [1364, 58] width 14 height 14
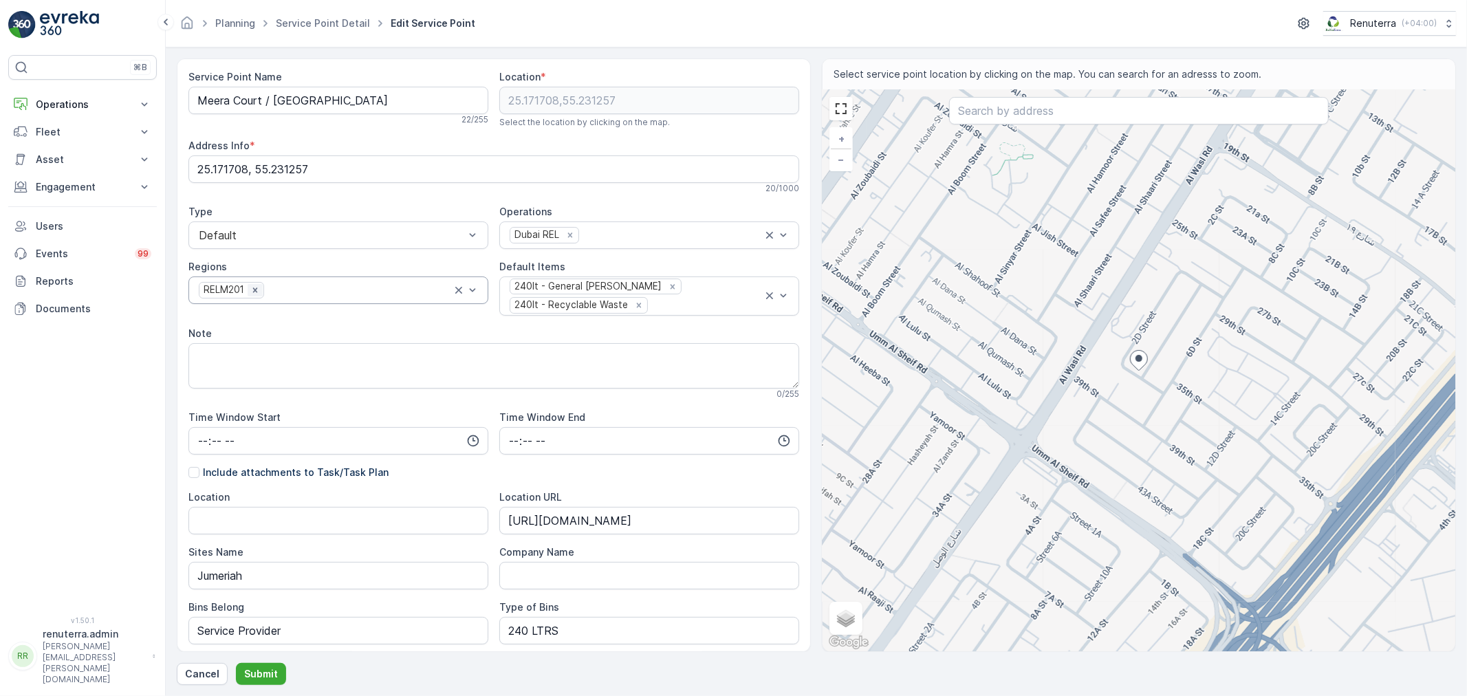
click at [250, 289] on icon "Remove RELM201" at bounding box center [255, 290] width 10 height 10
click at [250, 289] on div at bounding box center [331, 290] width 268 height 12
click at [250, 320] on span "DRELM101" at bounding box center [225, 324] width 56 height 12
click at [260, 671] on p "Submit" at bounding box center [261, 674] width 34 height 14
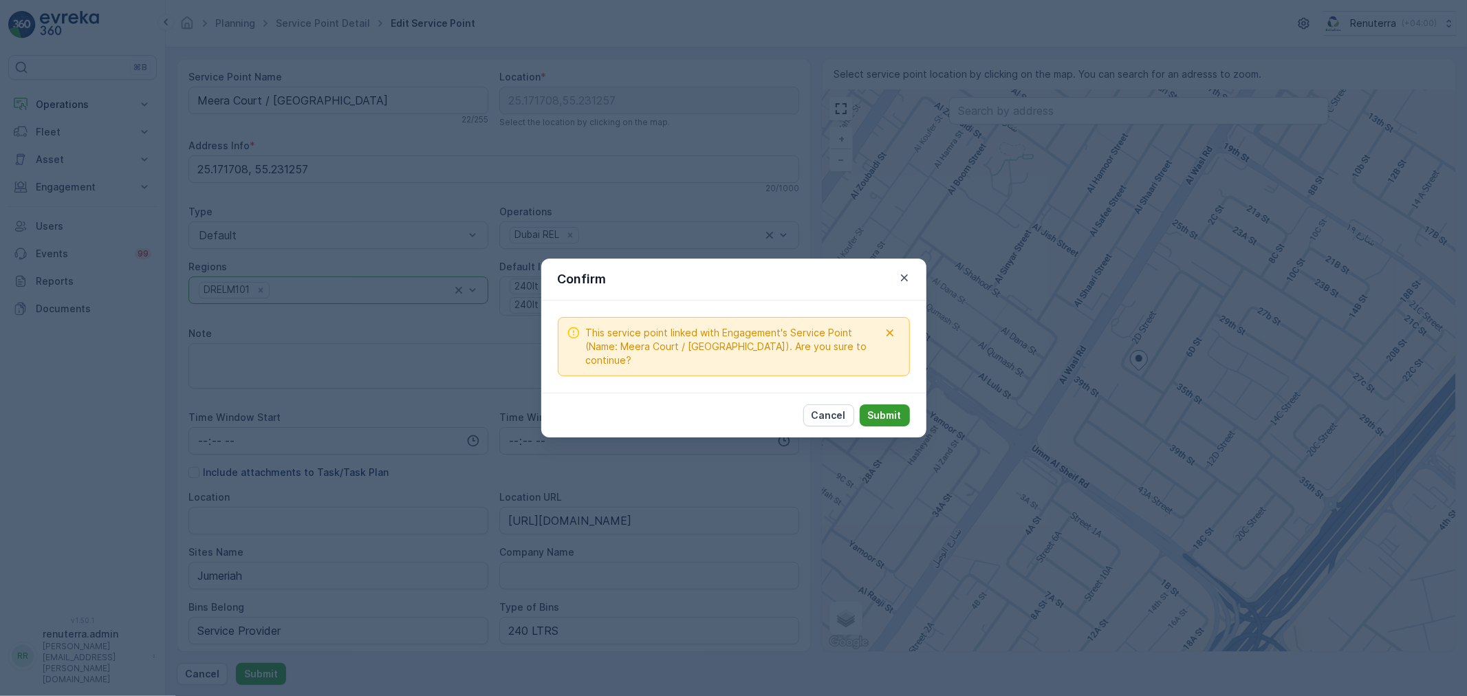
click at [885, 409] on p "Submit" at bounding box center [885, 416] width 34 height 14
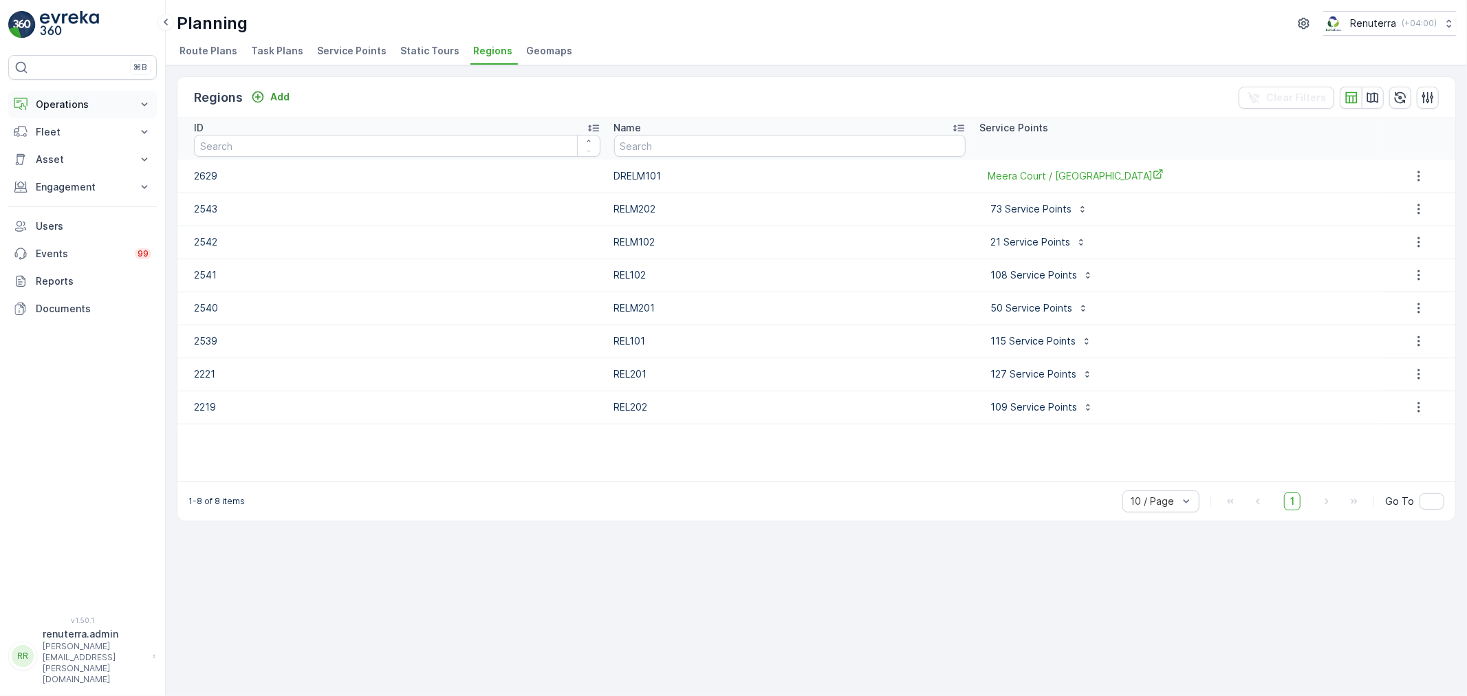
click at [66, 98] on p "Operations" at bounding box center [83, 105] width 94 height 14
click at [65, 168] on p "Routes & Tasks" at bounding box center [70, 167] width 71 height 14
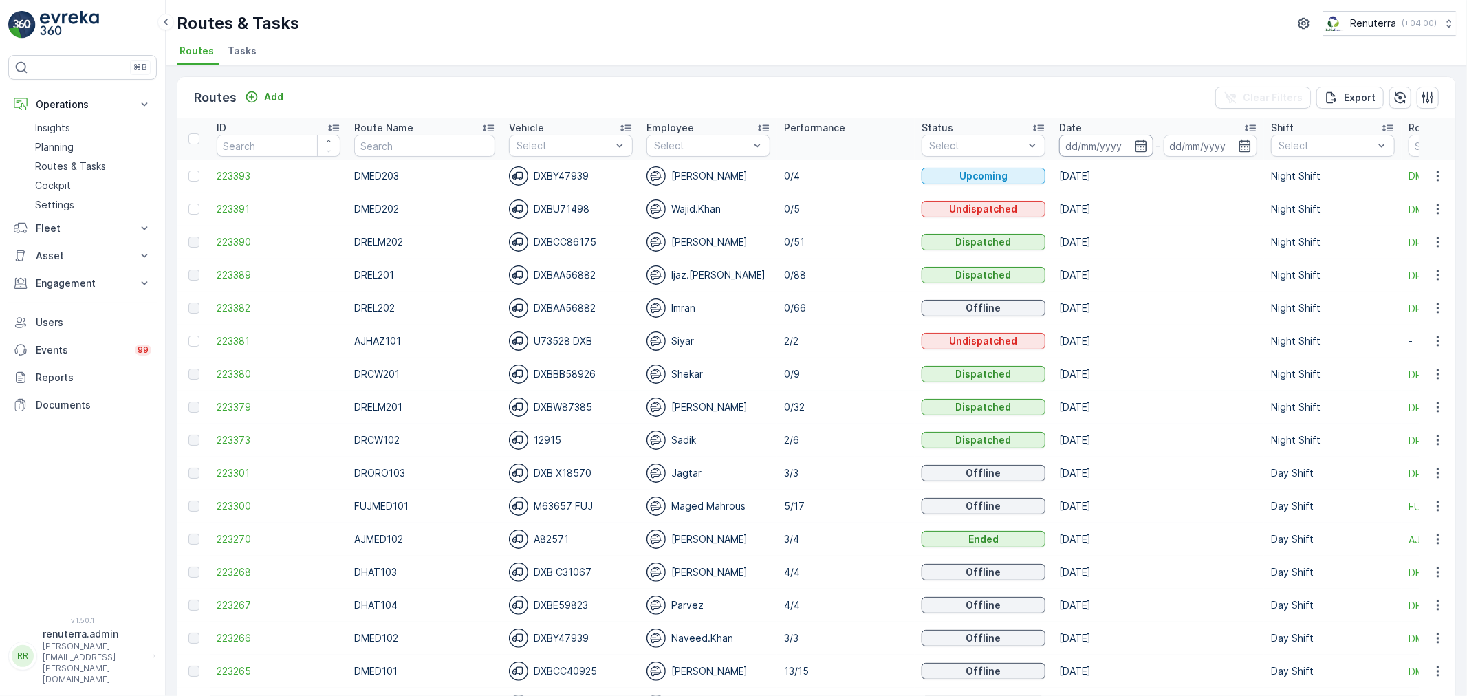
click at [1105, 138] on input at bounding box center [1106, 146] width 94 height 22
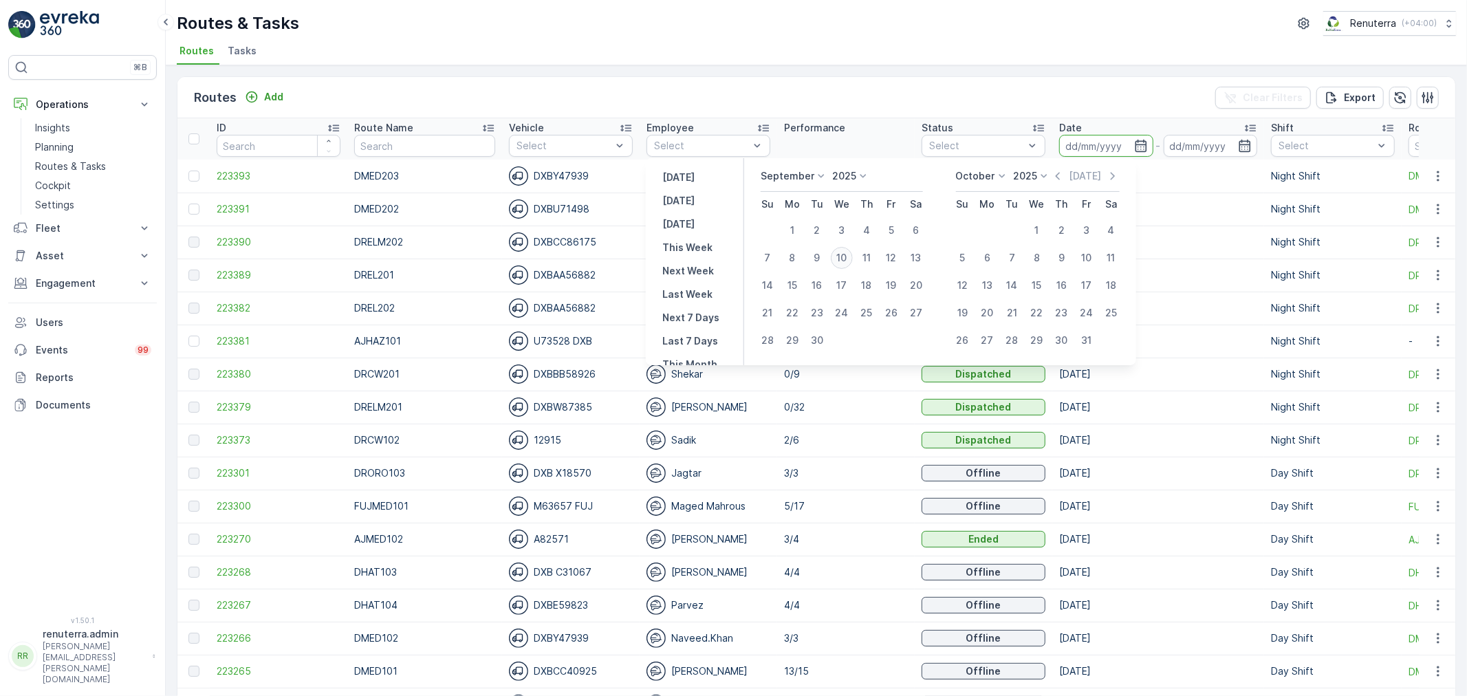
click at [836, 255] on div "10" at bounding box center [842, 258] width 22 height 22
type input "[DATE]"
click at [836, 255] on div "10" at bounding box center [842, 258] width 22 height 22
type input "[DATE]"
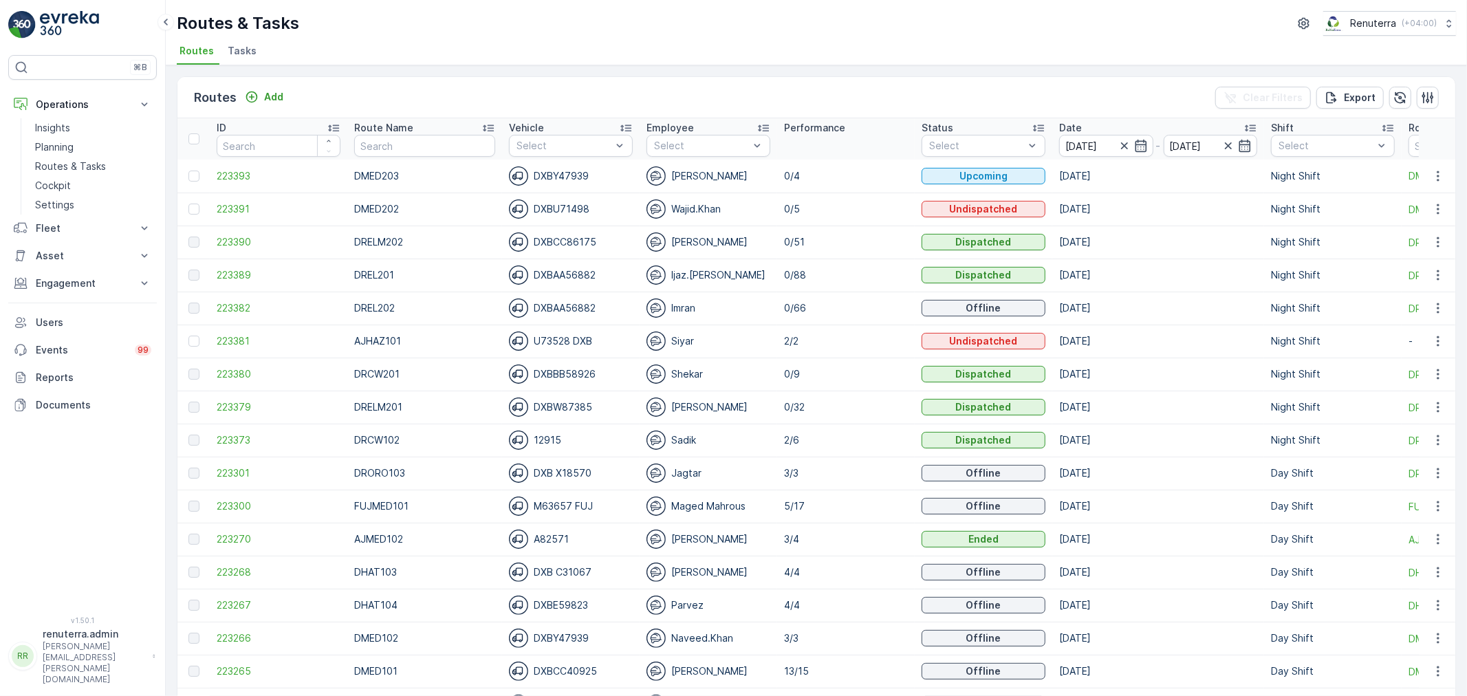
click at [877, 31] on div "Routes & Tasks Renuterra ( +04:00 )" at bounding box center [816, 23] width 1279 height 25
click at [424, 149] on input "text" at bounding box center [424, 146] width 140 height 22
type input "rel"
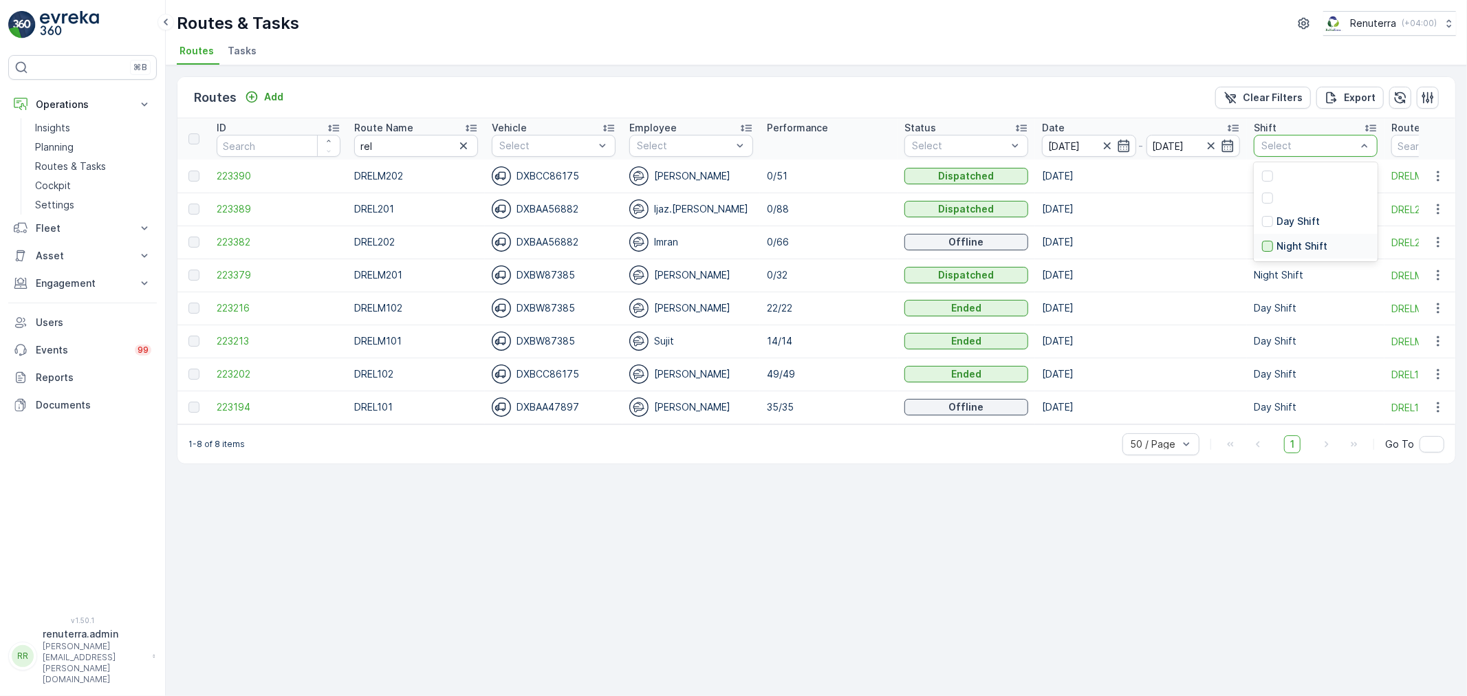
click at [1264, 245] on div at bounding box center [1267, 246] width 11 height 11
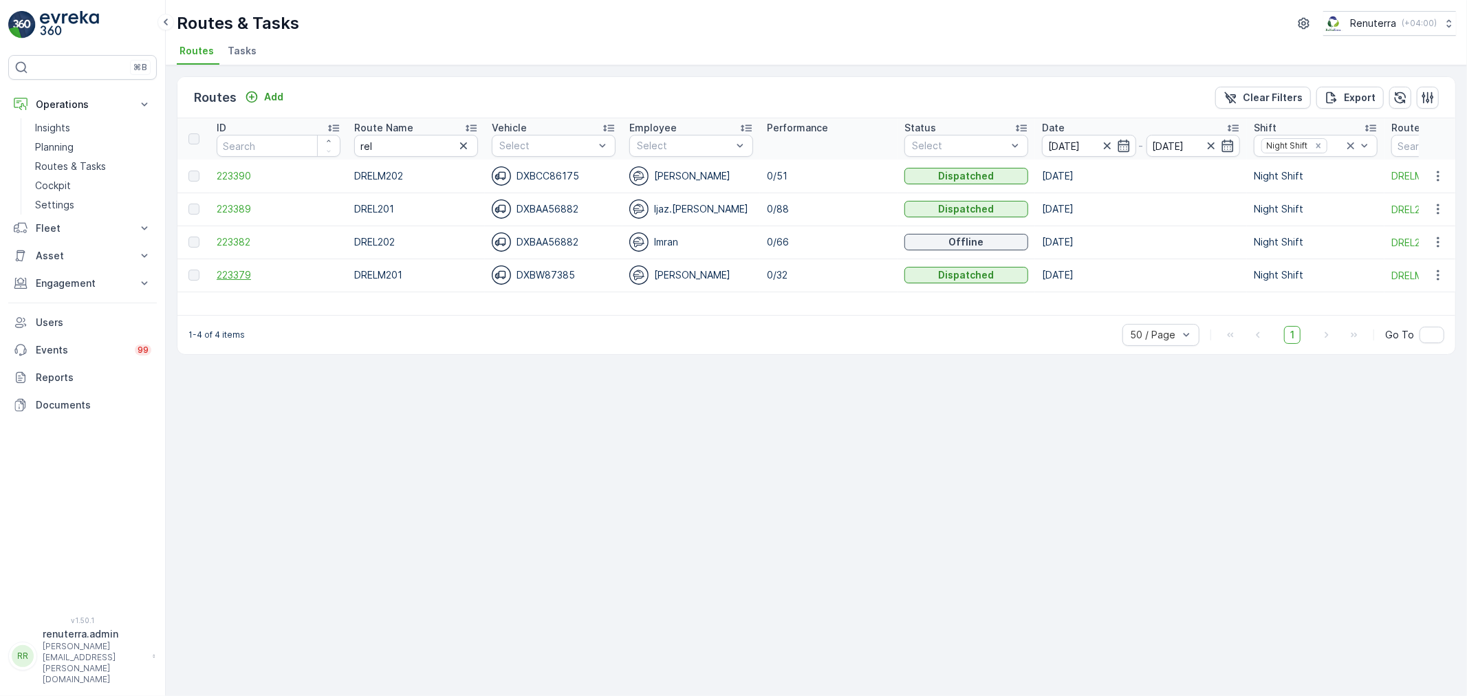
click at [243, 272] on span "223379" at bounding box center [279, 275] width 124 height 14
click at [339, 146] on tr "ID Route Name rel Vehicle Select Employee Select Performance Status Select Date…" at bounding box center [868, 138] width 1382 height 41
type input "roro"
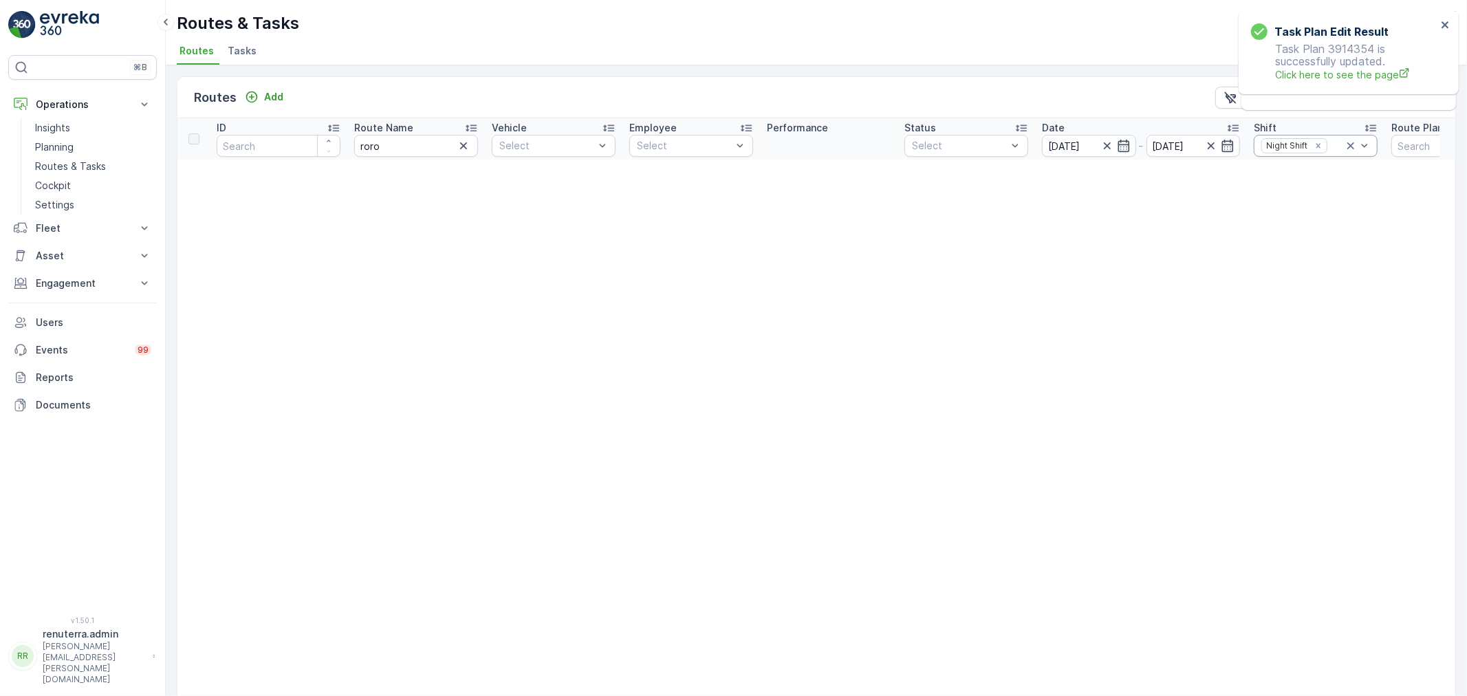
click at [1354, 142] on icon at bounding box center [1351, 146] width 14 height 14
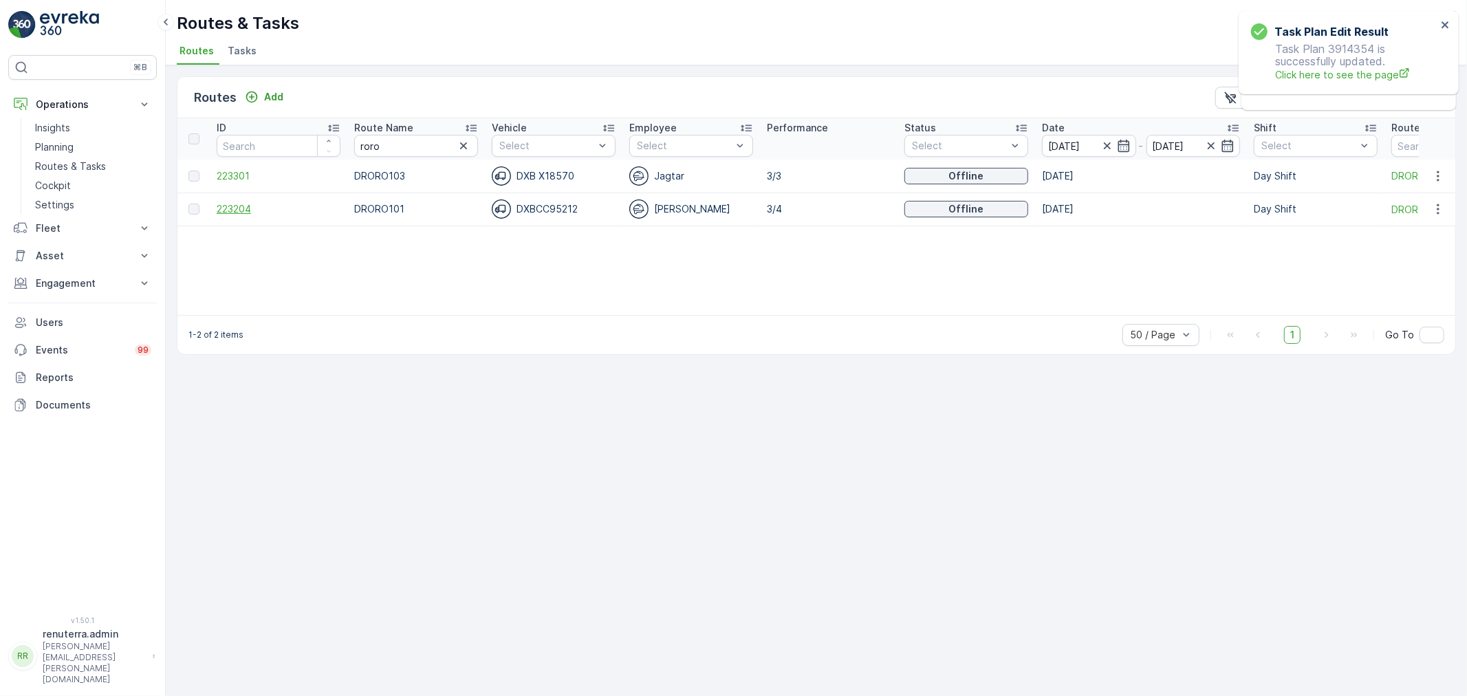
click at [239, 212] on span "223204" at bounding box center [279, 209] width 124 height 14
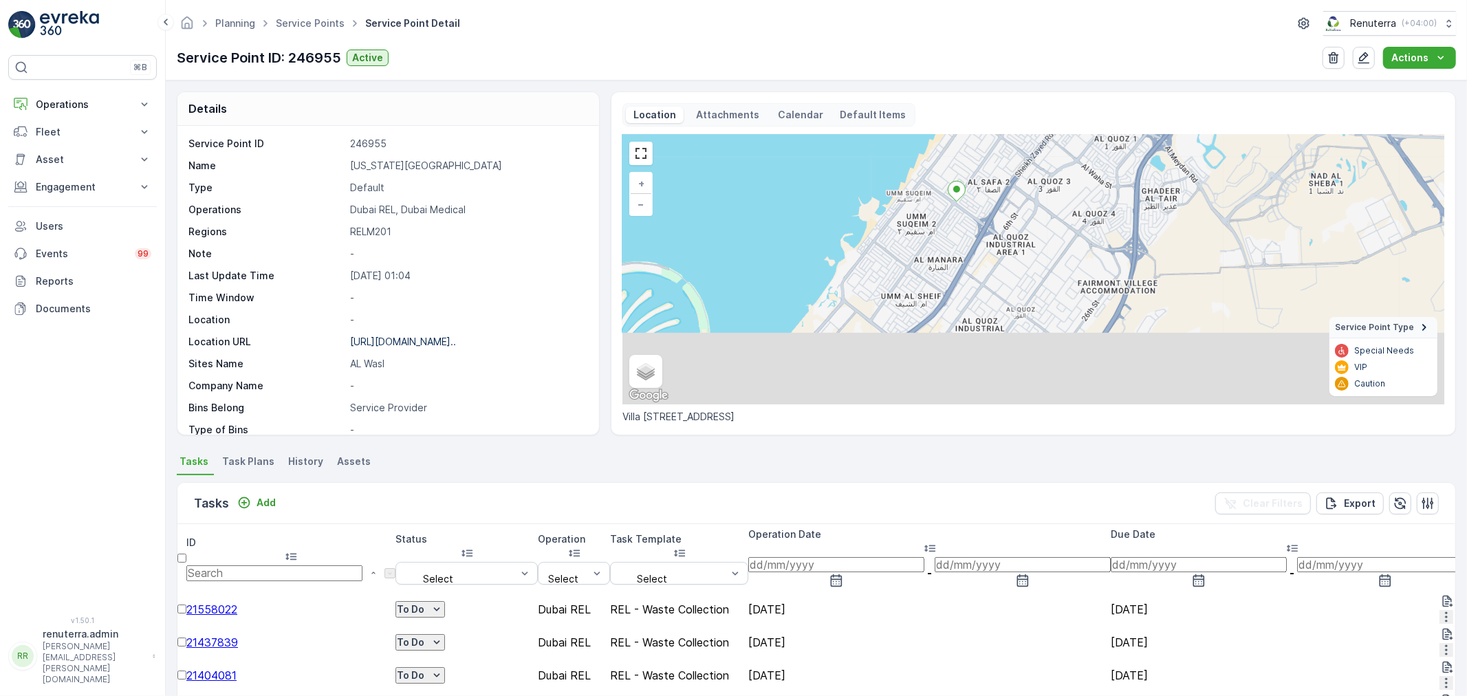
drag, startPoint x: 966, startPoint y: 334, endPoint x: 915, endPoint y: 296, distance: 63.4
click at [973, 228] on div "+ − Satellite Roadmap Terrain Hybrid Leaflet Keyboard shortcuts Map Data Map da…" at bounding box center [1034, 270] width 822 height 270
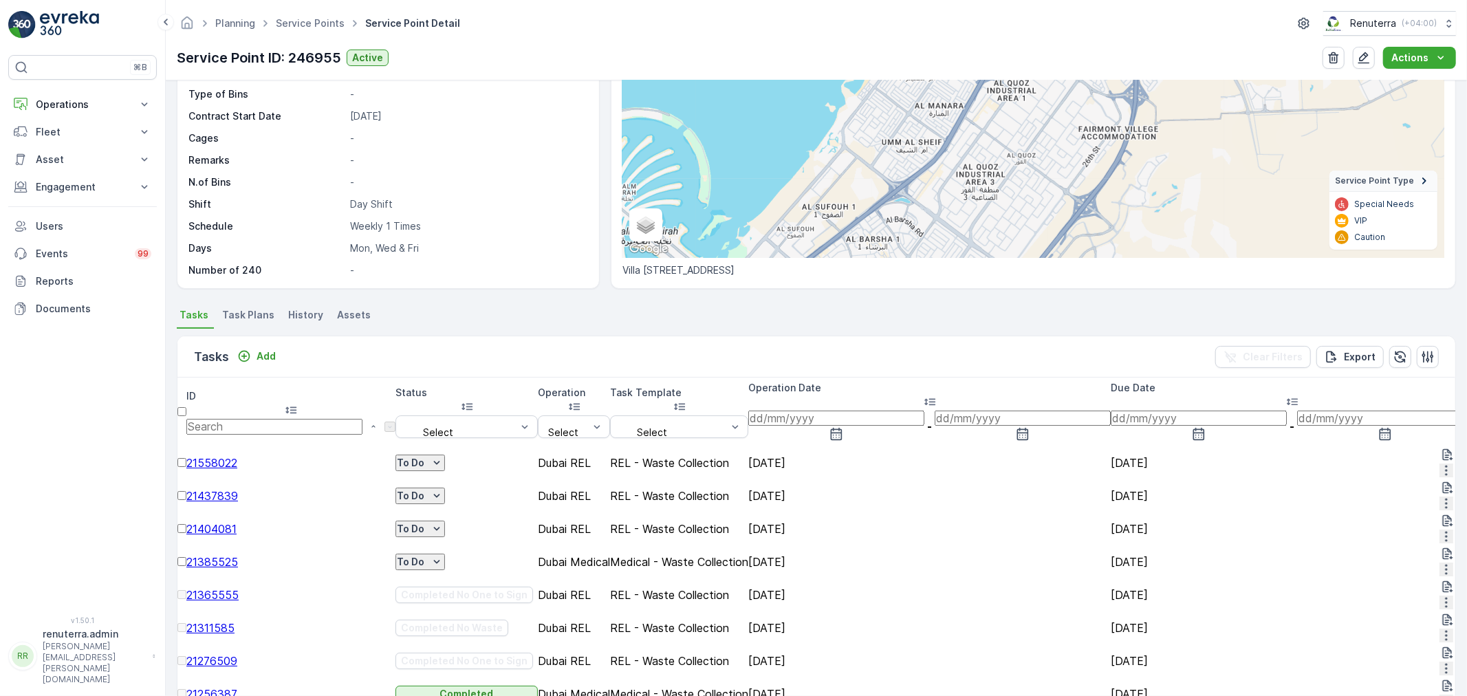
scroll to position [229, 0]
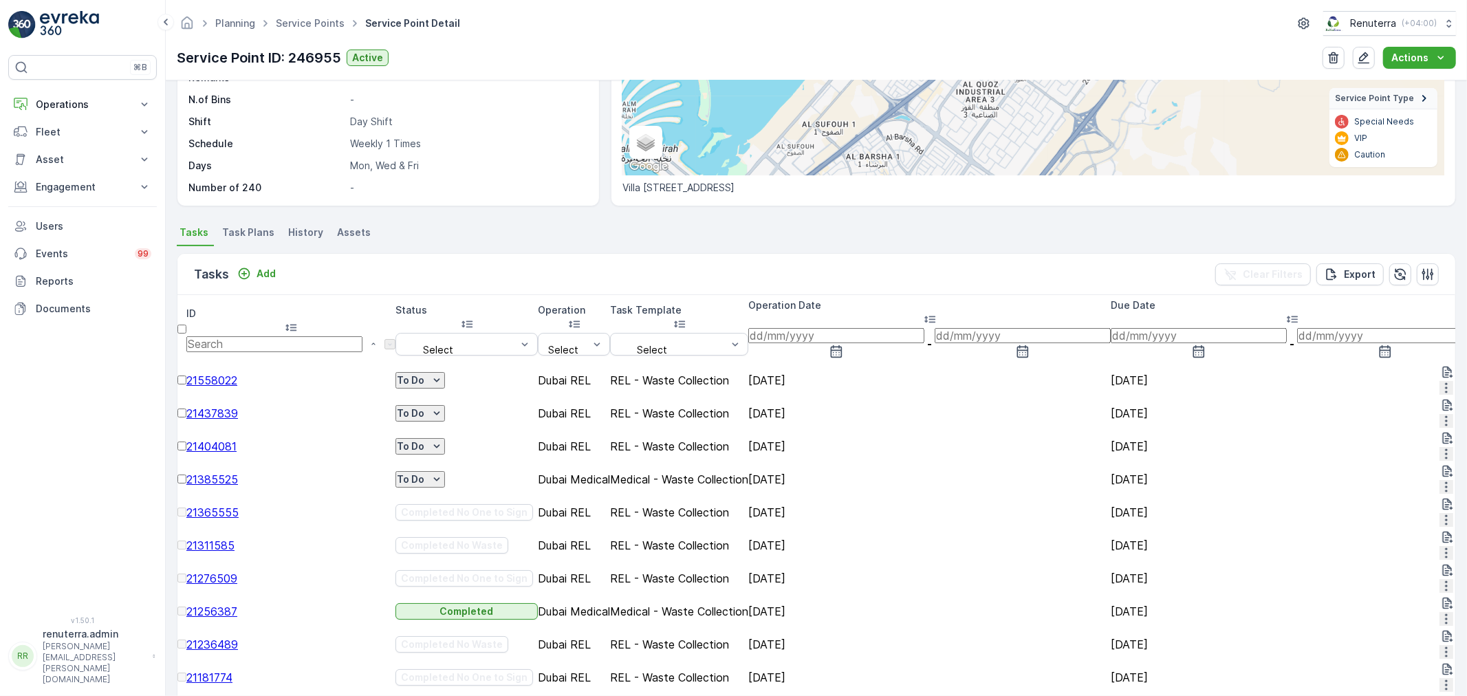
drag, startPoint x: 711, startPoint y: 457, endPoint x: 854, endPoint y: 457, distance: 142.4
click at [854, 463] on tr "21385525 To Do Dubai Medical Medical - Waste Collection [DATE] [DATE] Day Shift…" at bounding box center [1290, 479] width 2226 height 33
drag, startPoint x: 759, startPoint y: 426, endPoint x: 889, endPoint y: 423, distance: 130.1
click at [889, 430] on tr "21404081 To Do Dubai REL REL - Waste Collection [DATE] [DATE] Night Shift [DATE…" at bounding box center [1290, 446] width 2226 height 33
click at [796, 496] on td "[DATE]" at bounding box center [929, 512] width 363 height 33
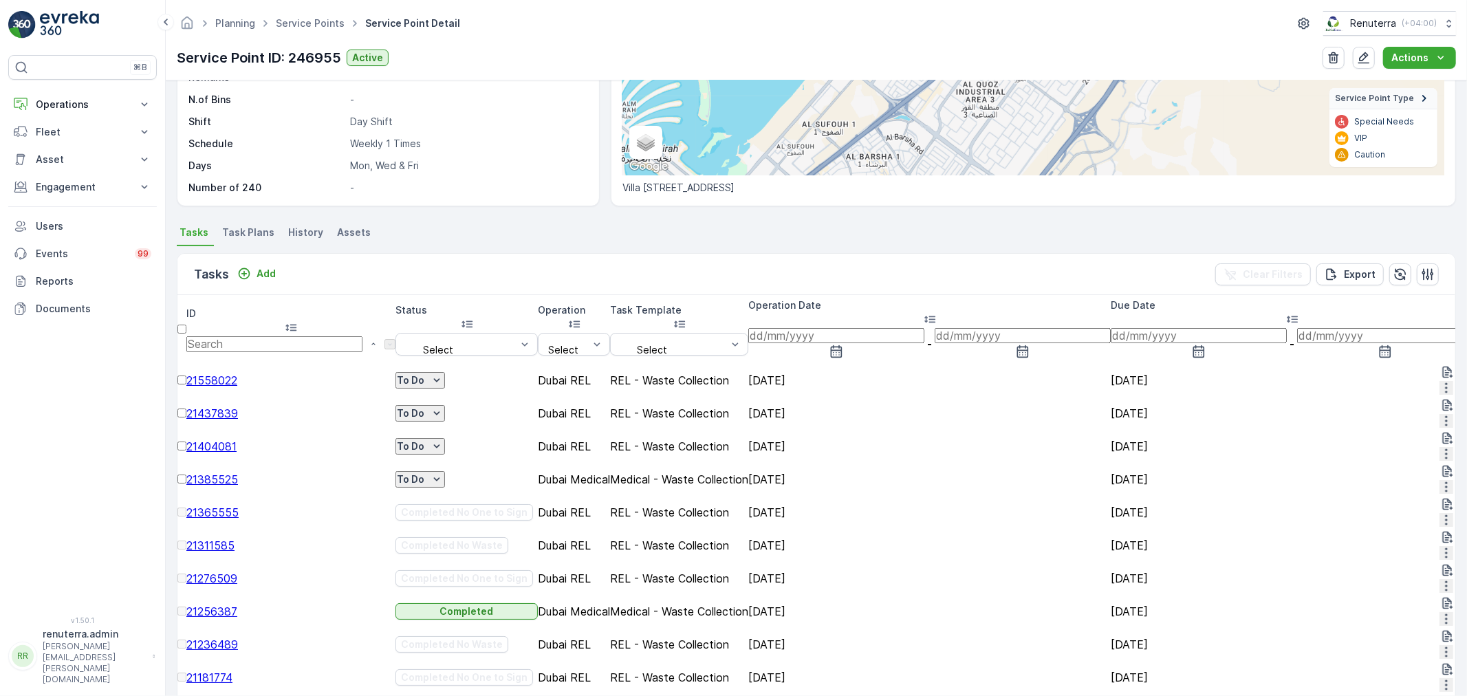
click at [748, 463] on td "Medical - Waste Collection" at bounding box center [679, 479] width 138 height 33
drag, startPoint x: 786, startPoint y: 487, endPoint x: 853, endPoint y: 489, distance: 67.4
click at [853, 496] on td "[DATE]" at bounding box center [929, 512] width 363 height 33
drag, startPoint x: 783, startPoint y: 422, endPoint x: 828, endPoint y: 421, distance: 45.4
click at [828, 430] on td "[DATE]" at bounding box center [929, 446] width 363 height 33
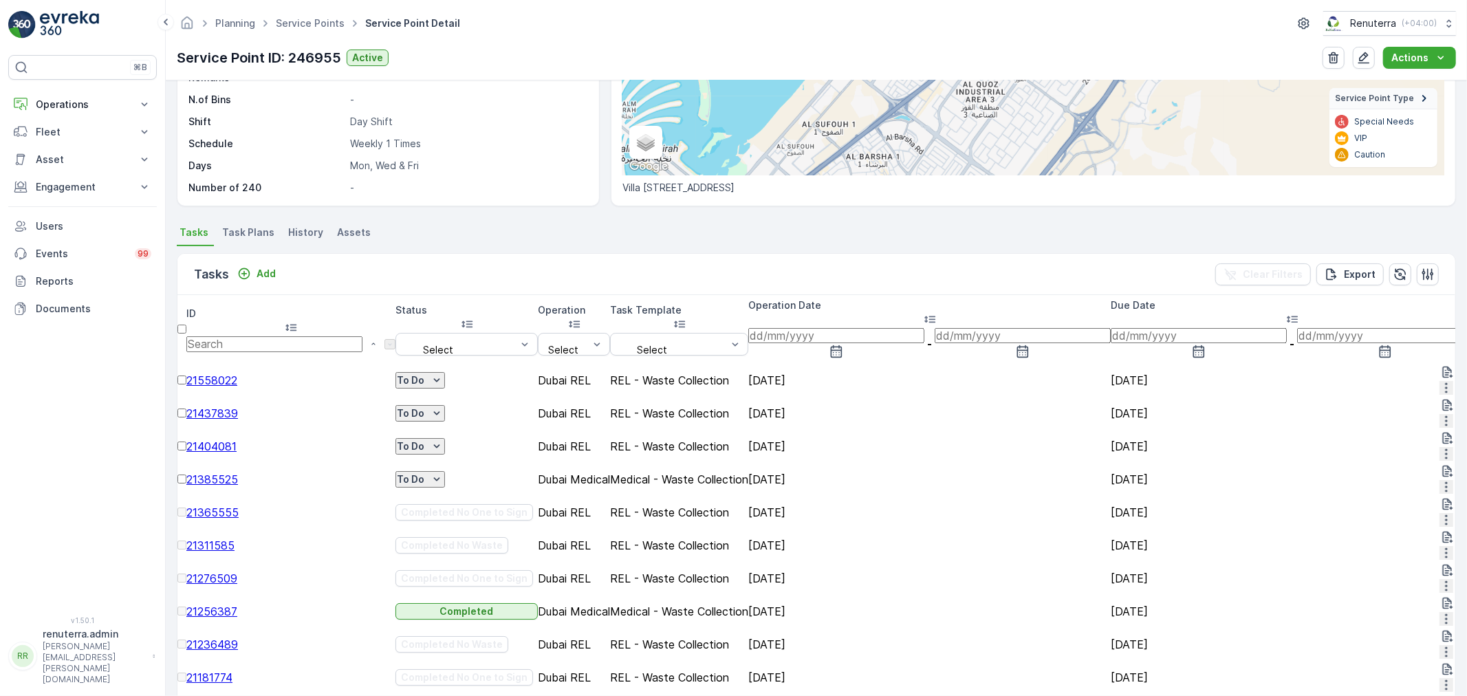
click at [255, 239] on span "Task Plans" at bounding box center [248, 233] width 52 height 14
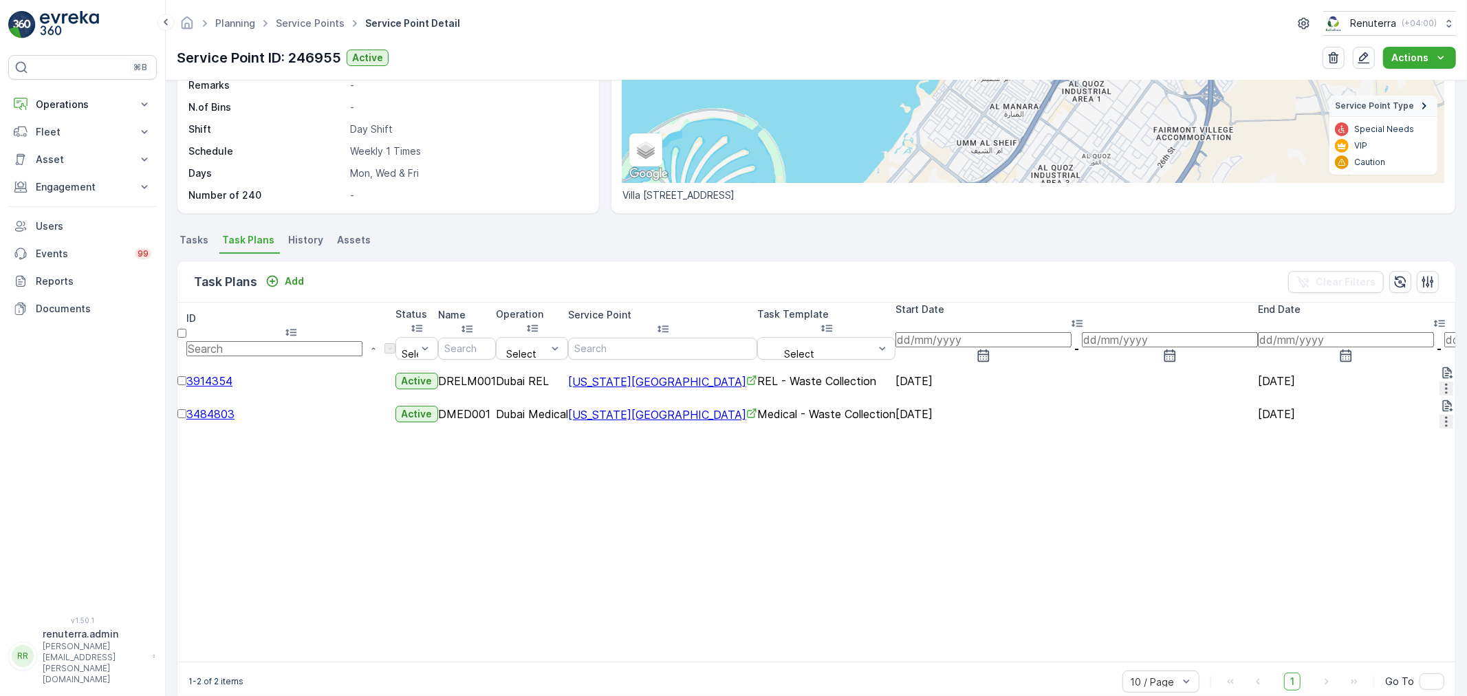
scroll to position [221, 0]
click at [233, 374] on span "3914354" at bounding box center [209, 381] width 46 height 14
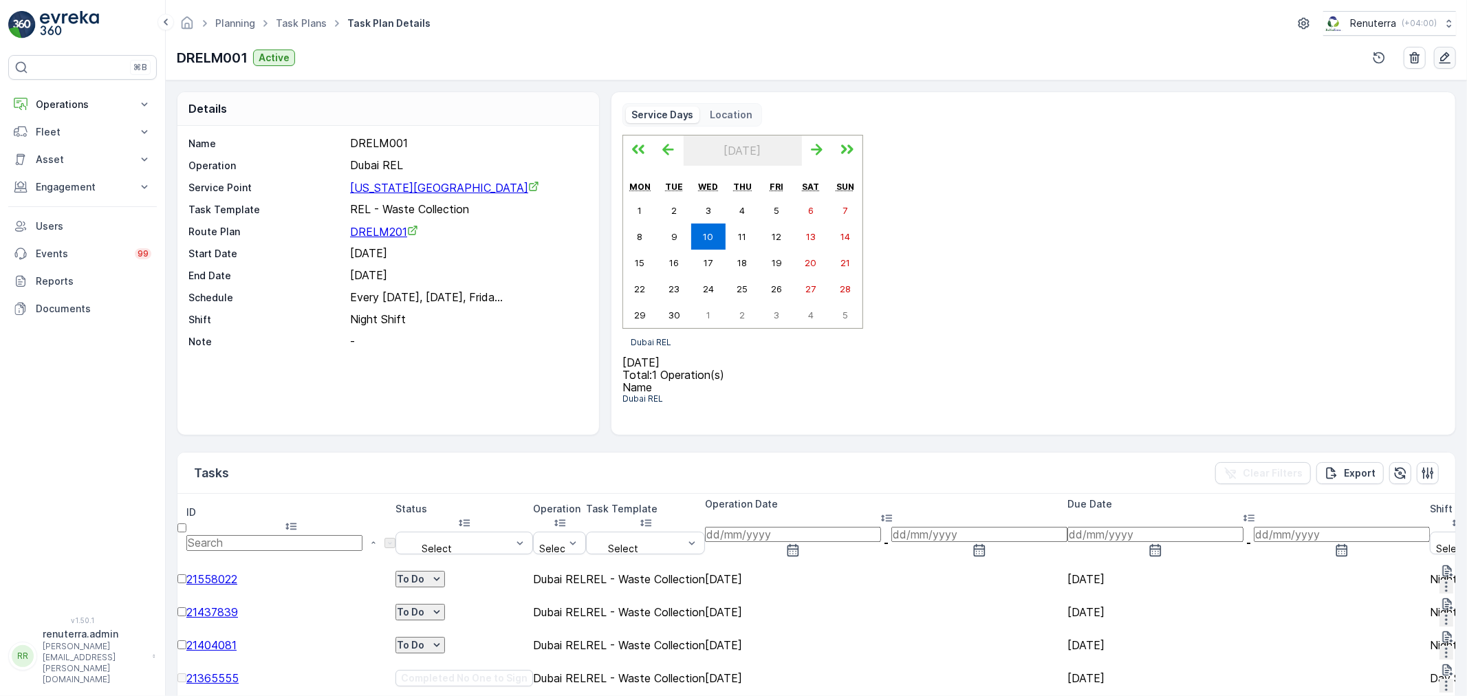
click at [1450, 52] on icon "button" at bounding box center [1445, 58] width 14 height 14
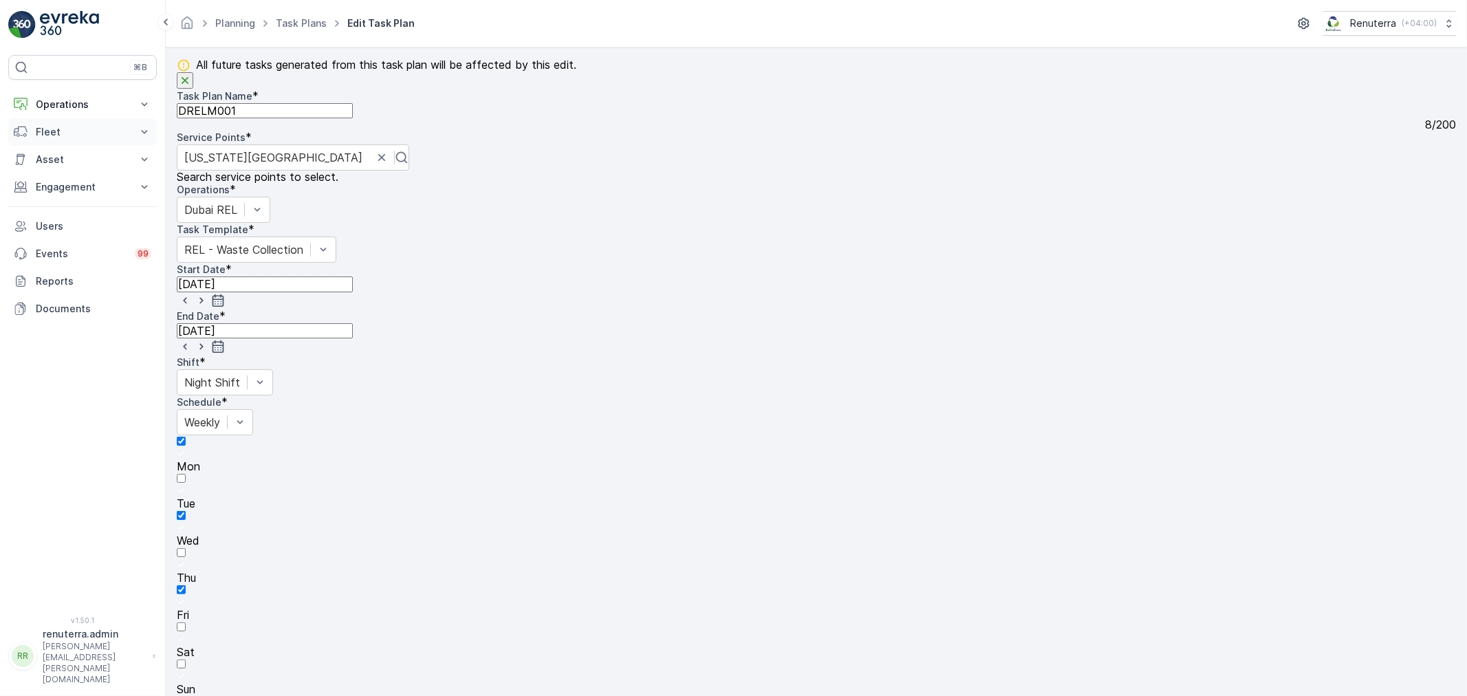
drag, startPoint x: 296, startPoint y: 144, endPoint x: 133, endPoint y: 145, distance: 163.7
click at [133, 145] on div "⌘B Operations Insights Planning Routes & Tasks Cockpit Settings Fleet Live Trac…" at bounding box center [733, 348] width 1467 height 696
drag, startPoint x: 272, startPoint y: 149, endPoint x: 149, endPoint y: 140, distance: 123.5
click at [149, 140] on div "⌘B Operations Insights Planning Routes & Tasks Cockpit Settings Fleet Live Trac…" at bounding box center [733, 348] width 1467 height 696
type Name "RELM004"
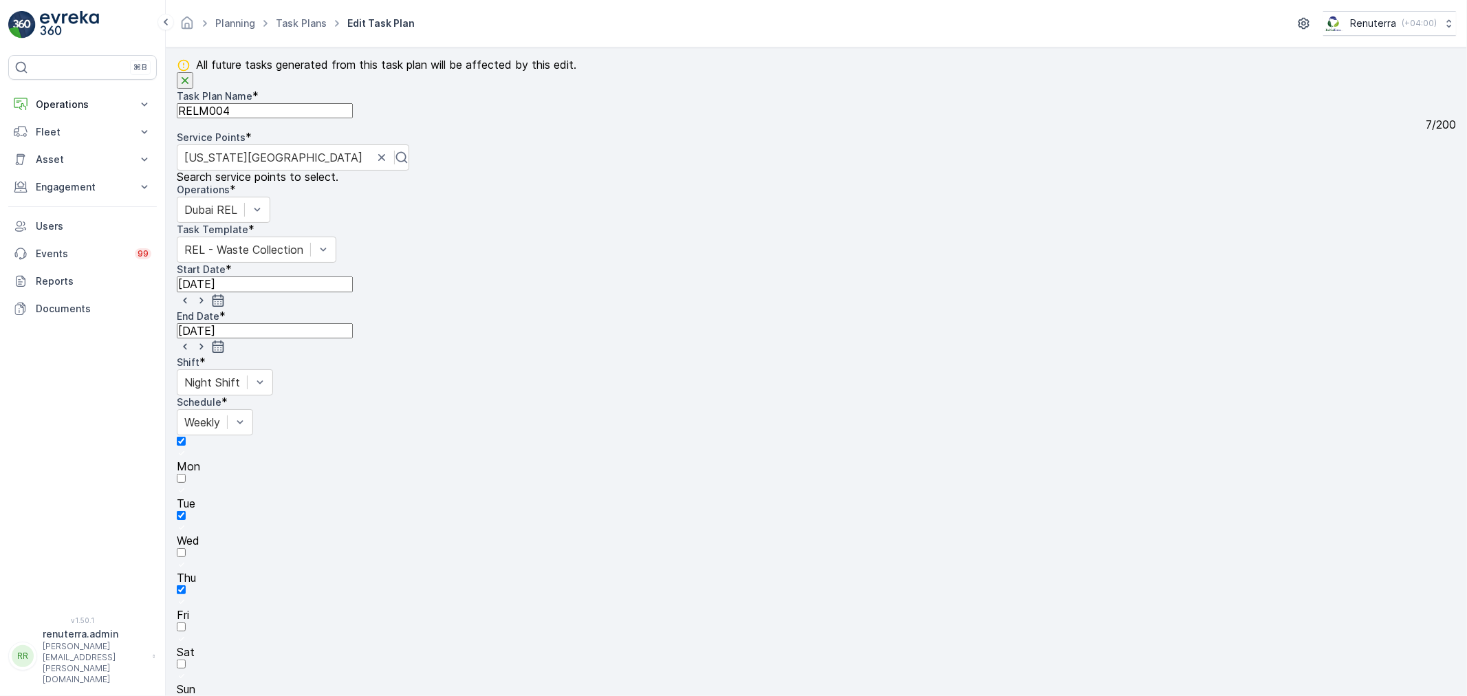
click at [296, 277] on input "18.04.2025" at bounding box center [265, 284] width 176 height 15
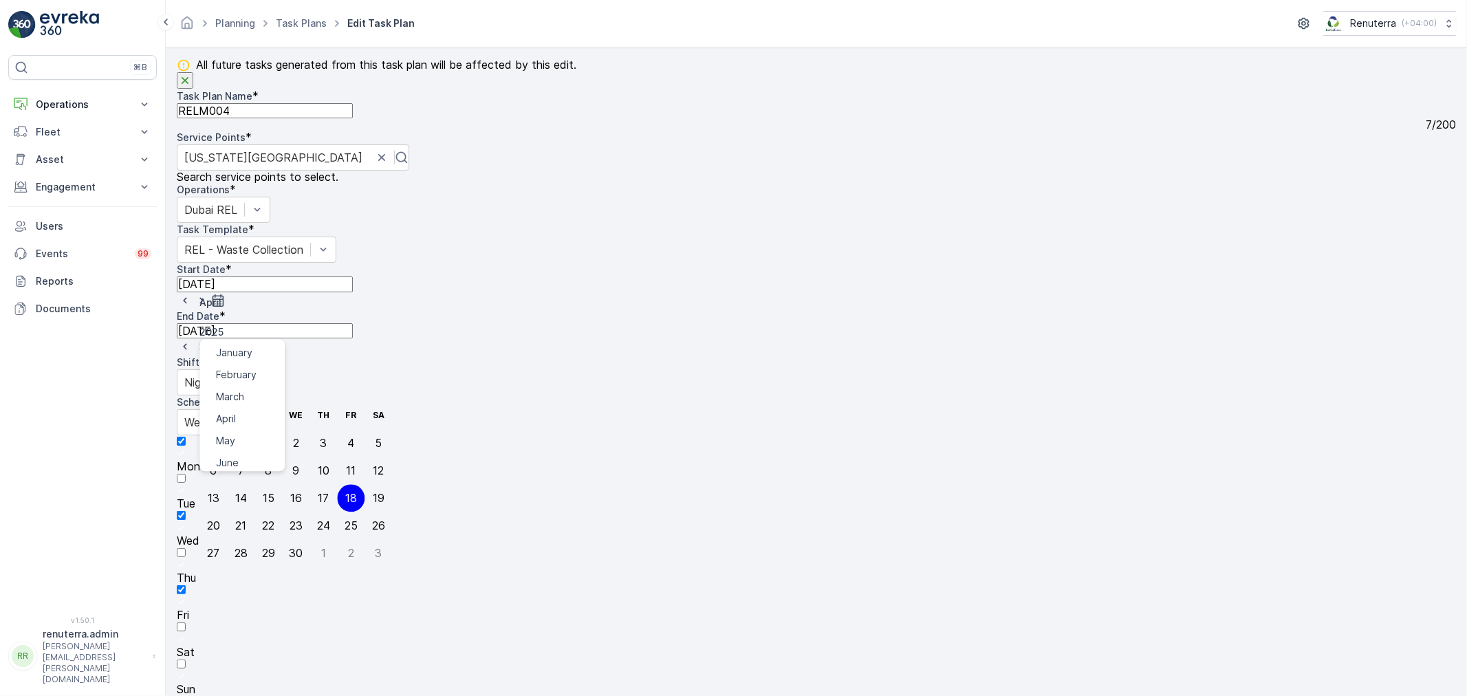
click at [224, 301] on div "April January February March April May June July August September October Novem…" at bounding box center [295, 311] width 193 height 30
click at [238, 418] on span "September" at bounding box center [242, 425] width 52 height 14
click at [318, 464] on div "11" at bounding box center [323, 470] width 10 height 12
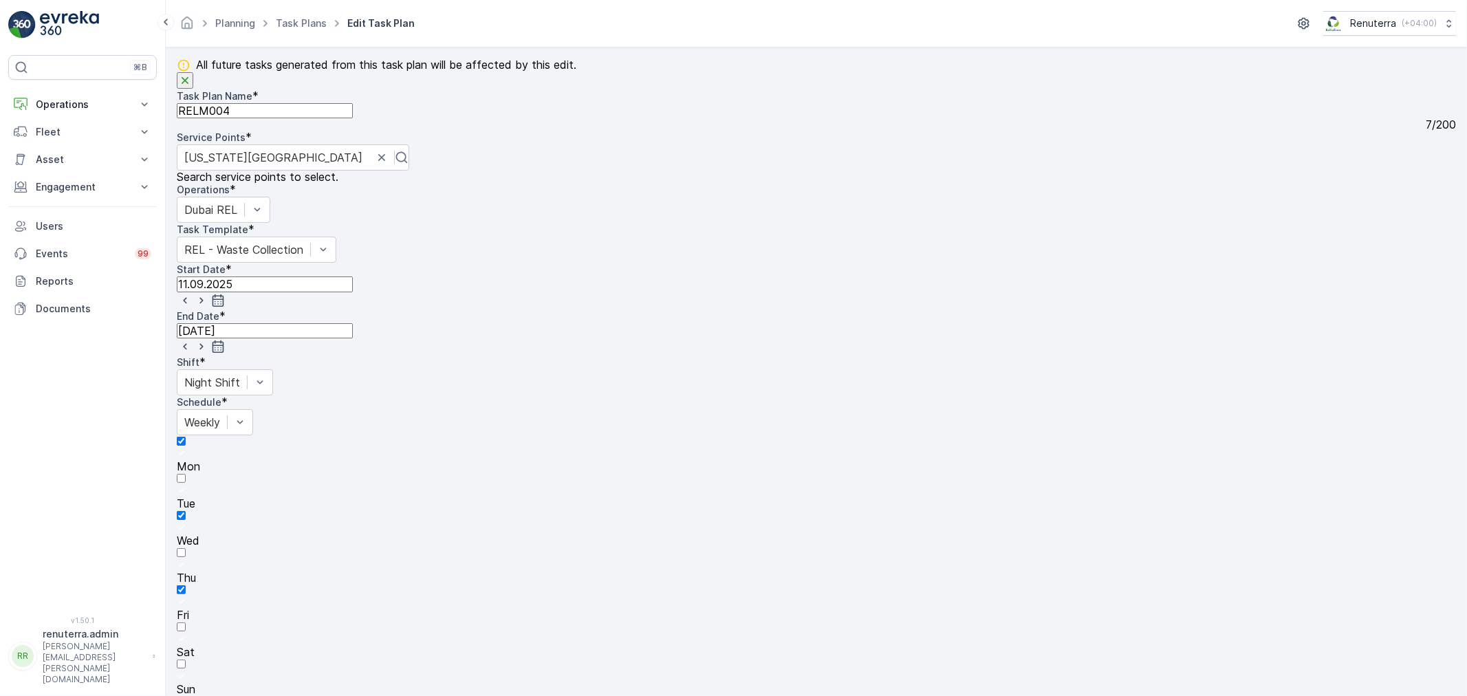
drag, startPoint x: 306, startPoint y: 418, endPoint x: 196, endPoint y: 413, distance: 110.2
type input "DRELM101"
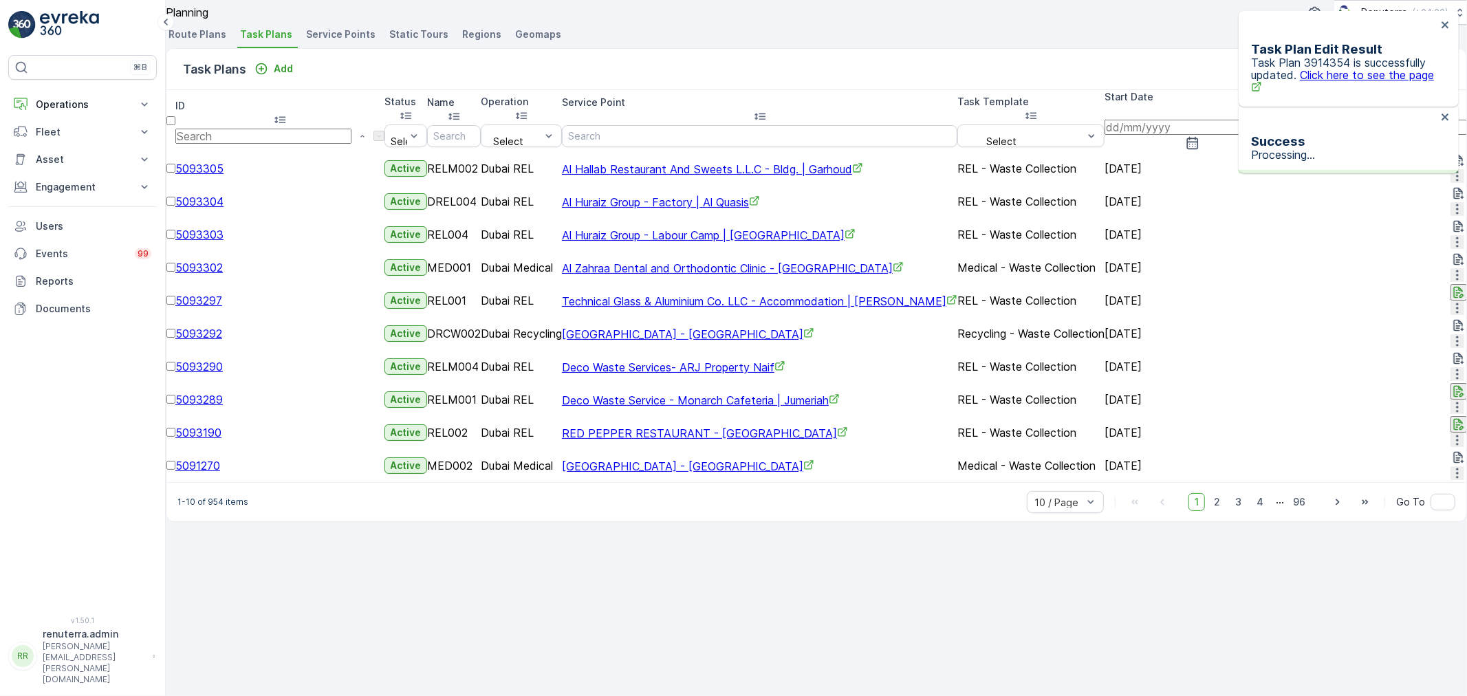
click at [1351, 72] on span "Click here to see the page" at bounding box center [1342, 81] width 183 height 27
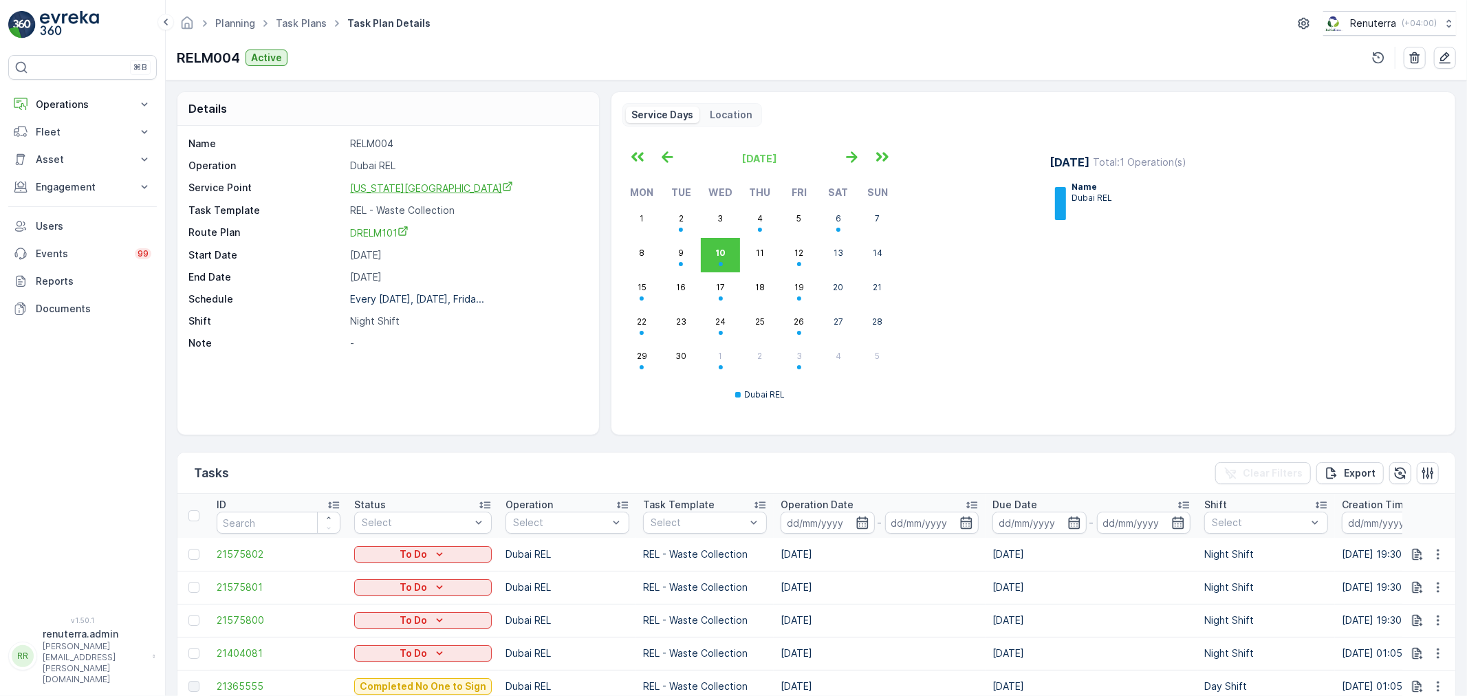
click at [395, 190] on span "[US_STATE][GEOGRAPHIC_DATA]" at bounding box center [431, 188] width 163 height 12
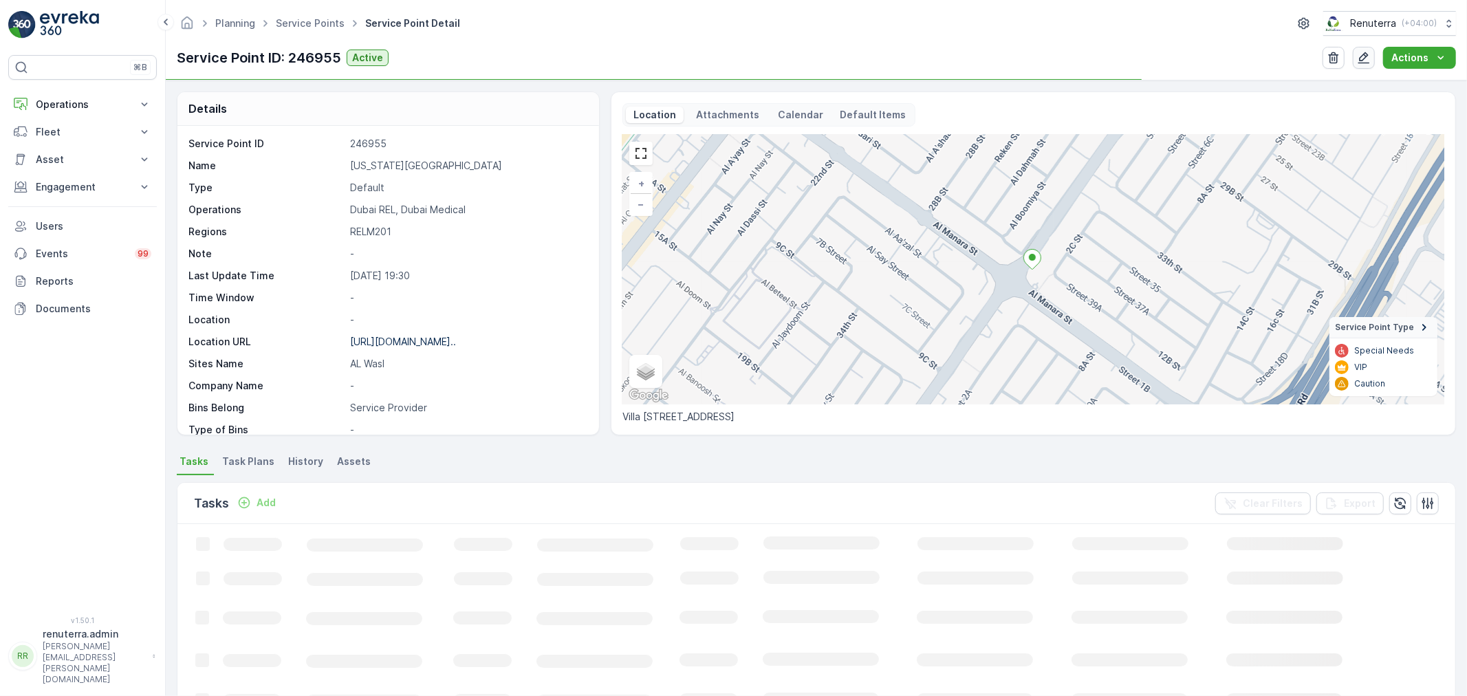
click at [1361, 56] on icon "button" at bounding box center [1364, 58] width 14 height 14
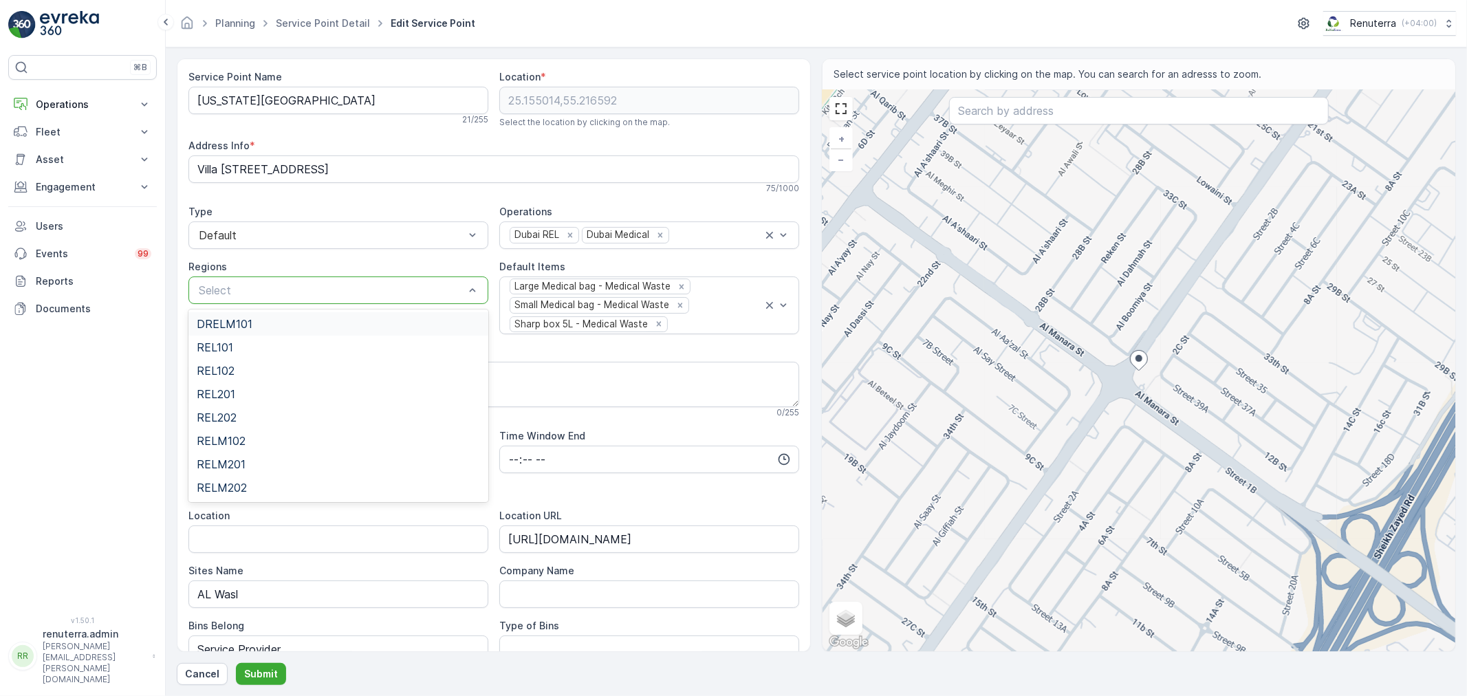
click at [457, 290] on div at bounding box center [331, 290] width 268 height 12
click at [255, 322] on div "DRELM101" at bounding box center [338, 324] width 283 height 12
click at [268, 679] on p "Submit" at bounding box center [261, 674] width 34 height 14
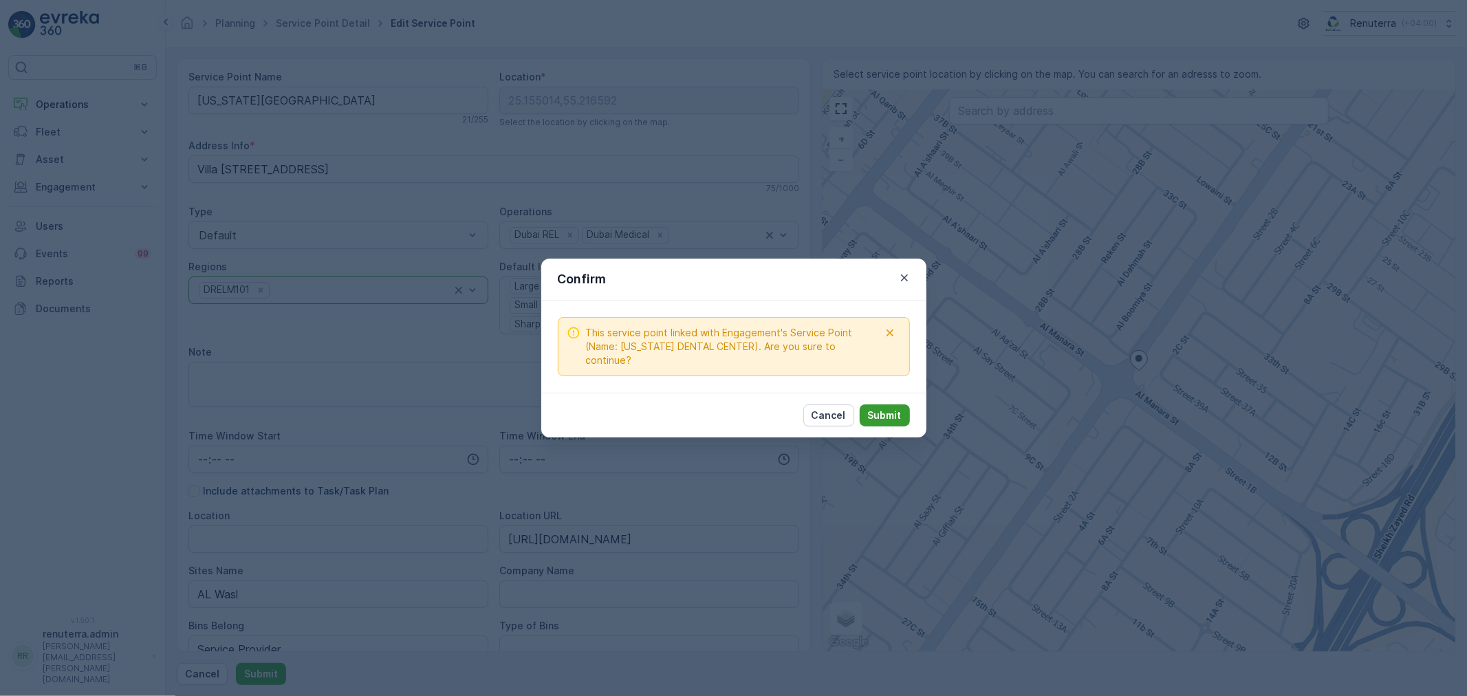
click at [891, 409] on p "Submit" at bounding box center [885, 416] width 34 height 14
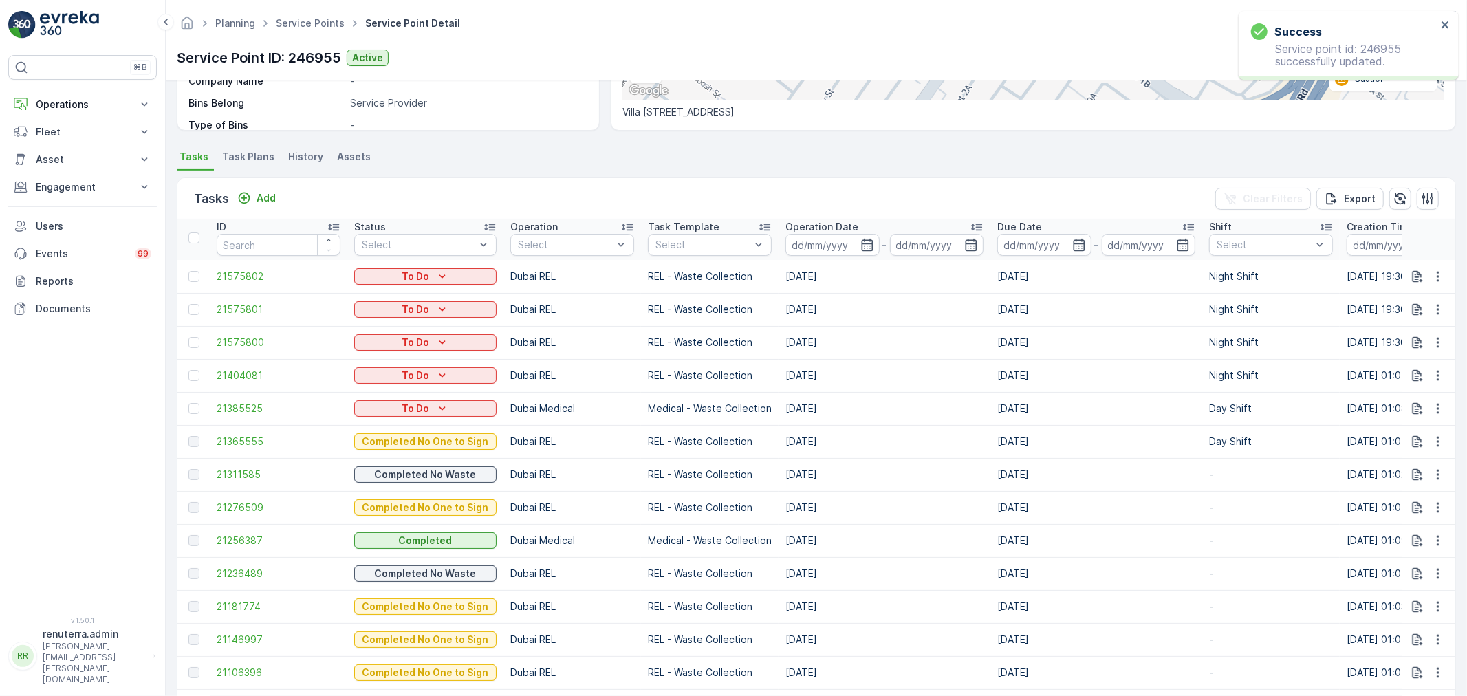
scroll to position [305, 0]
drag, startPoint x: 710, startPoint y: 371, endPoint x: 956, endPoint y: 366, distance: 246.3
click at [956, 366] on tr "21404081 To Do Dubai REL REL - Waste Collection [DATE] [DATE] Night Shift [DATE…" at bounding box center [1265, 374] width 2177 height 33
click at [956, 366] on td "[DATE]" at bounding box center [885, 374] width 212 height 33
click at [1437, 374] on icon "button" at bounding box center [1438, 375] width 2 height 10
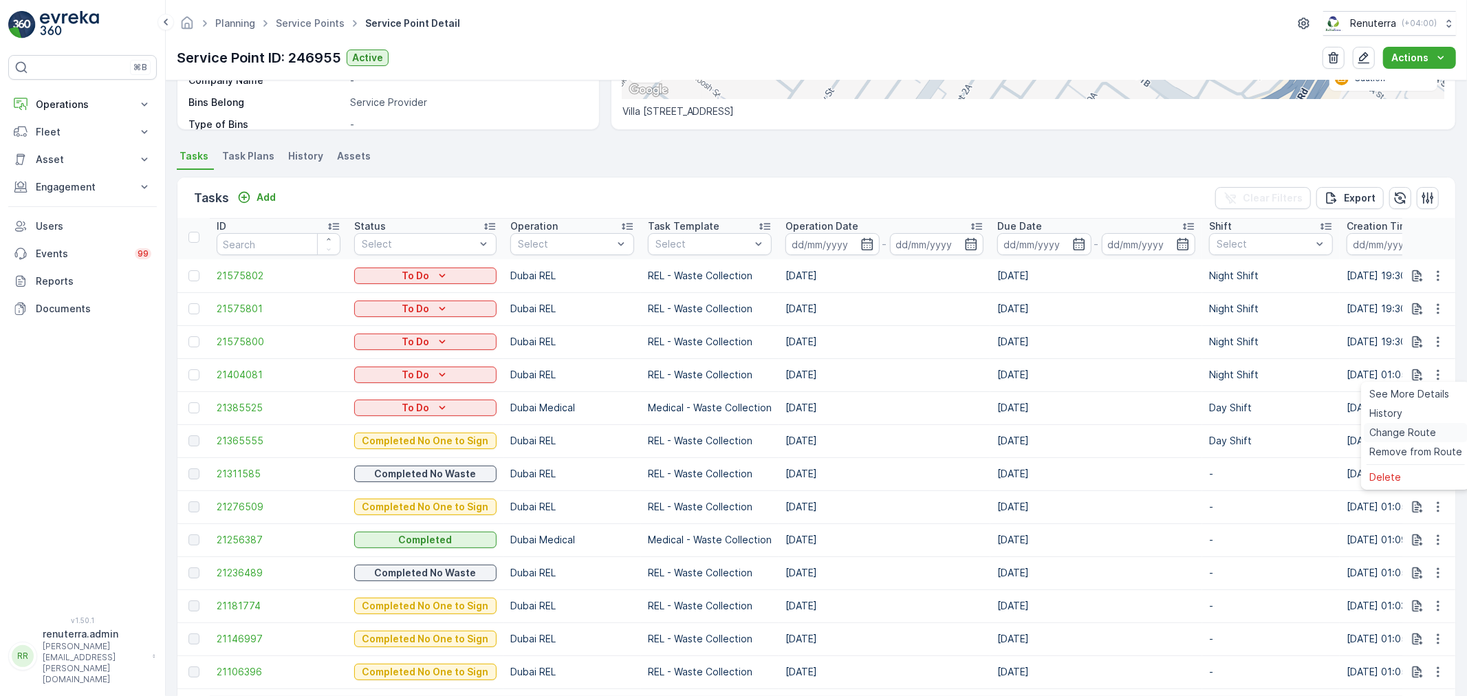
click at [1407, 431] on span "Change Route" at bounding box center [1403, 433] width 67 height 14
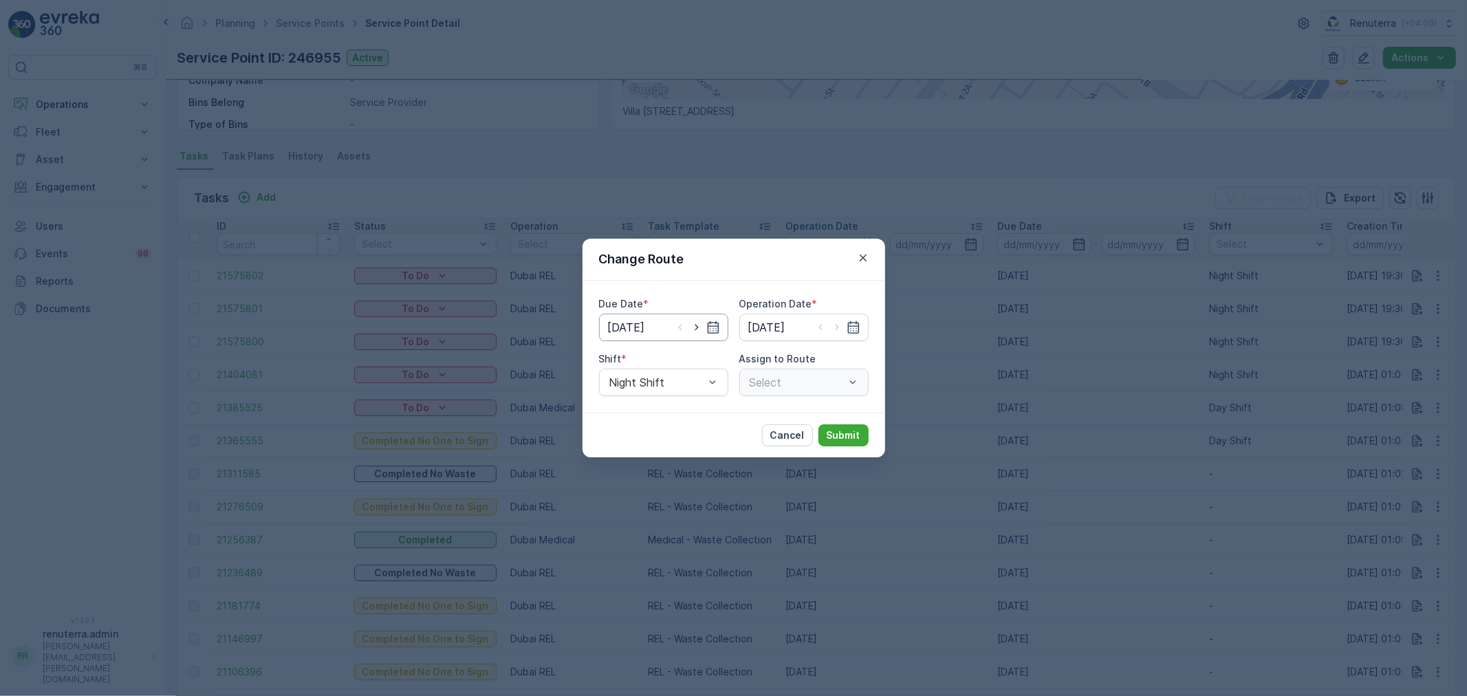
type input "[DATE]"
click at [698, 327] on icon "button" at bounding box center [697, 328] width 14 height 14
type input "[DATE]"
click at [838, 325] on icon "button" at bounding box center [837, 328] width 14 height 14
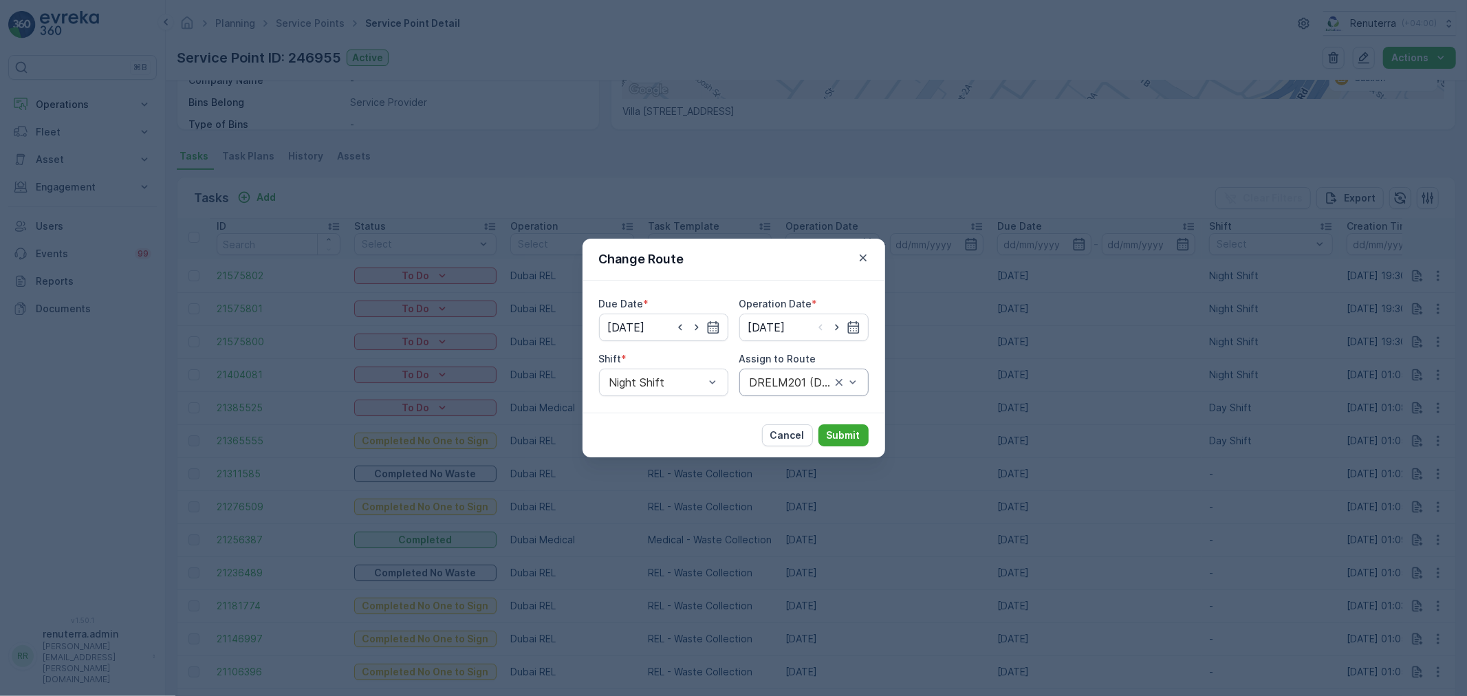
type input "[DATE]"
click at [633, 410] on span "Day Shift" at bounding box center [631, 416] width 49 height 12
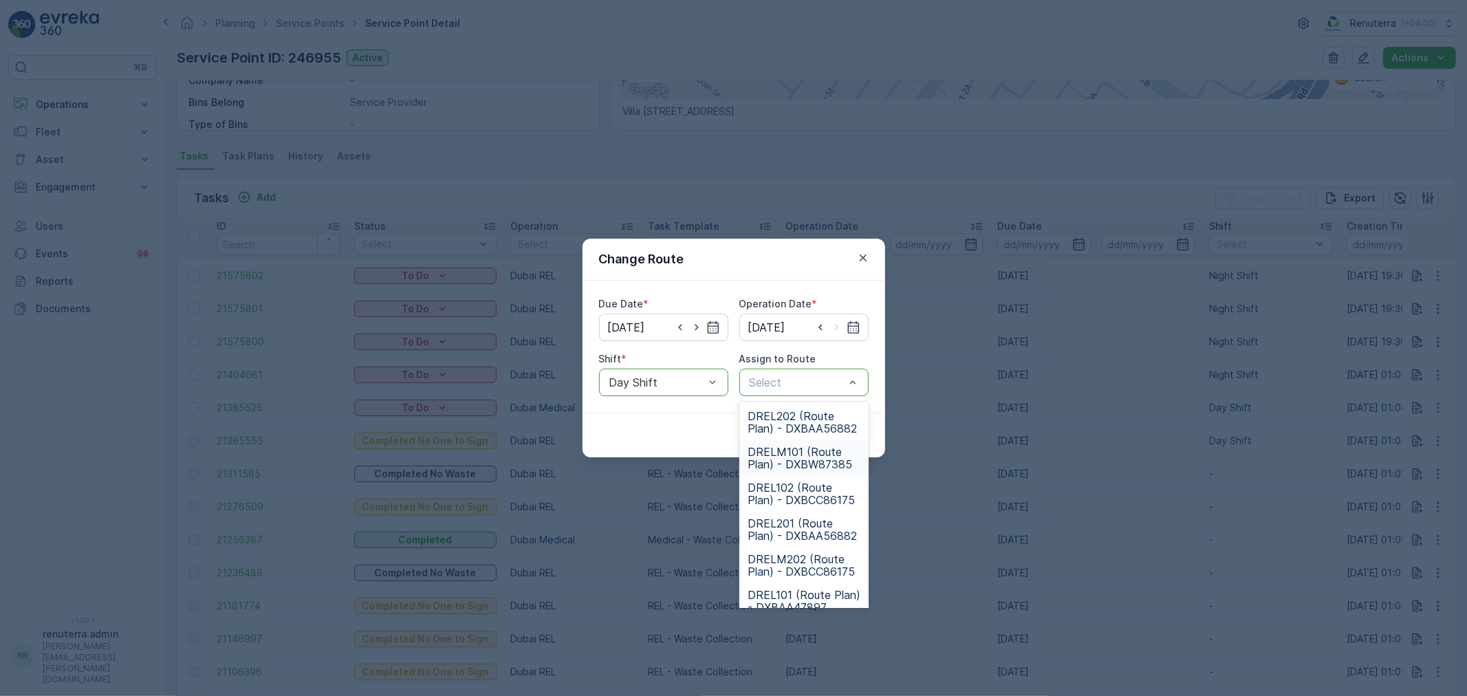
click at [803, 454] on span "DRELM101 (Route Plan) - DXBW87385" at bounding box center [804, 458] width 113 height 25
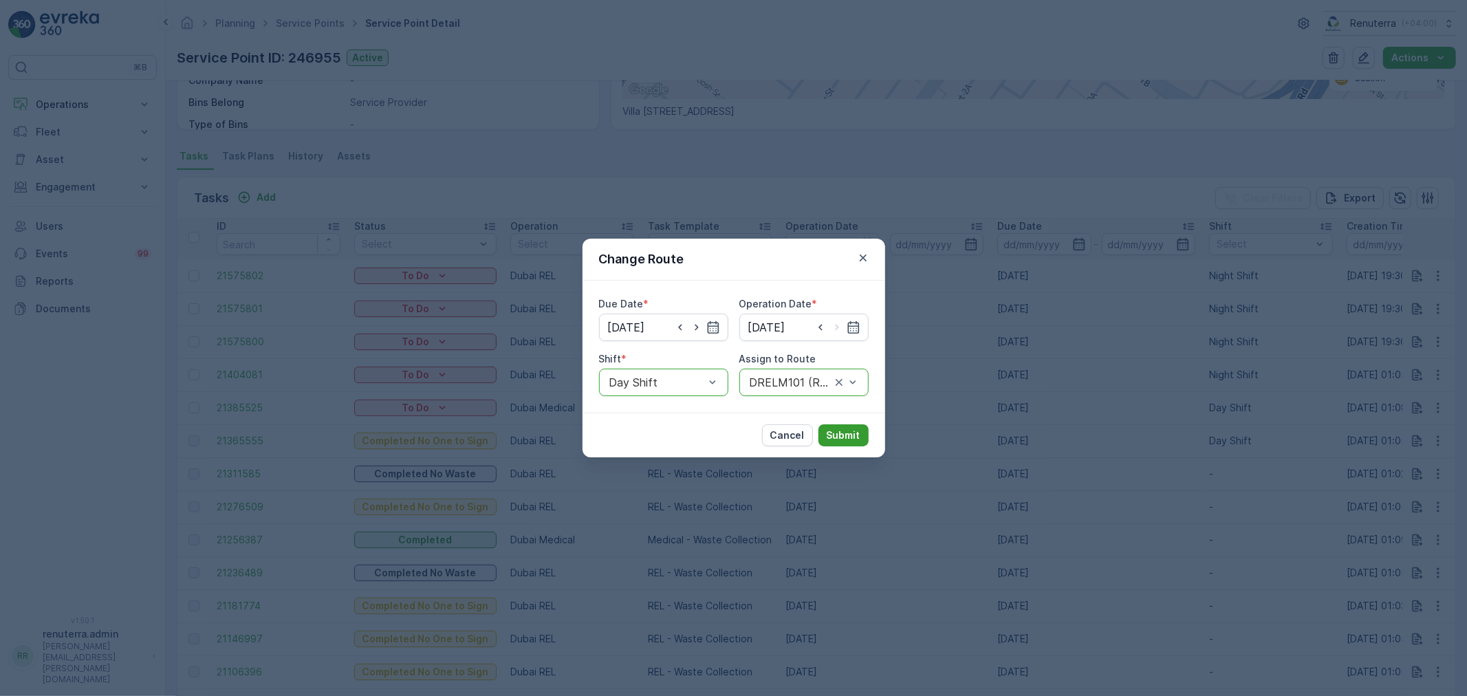
click at [838, 434] on p "Submit" at bounding box center [844, 436] width 34 height 14
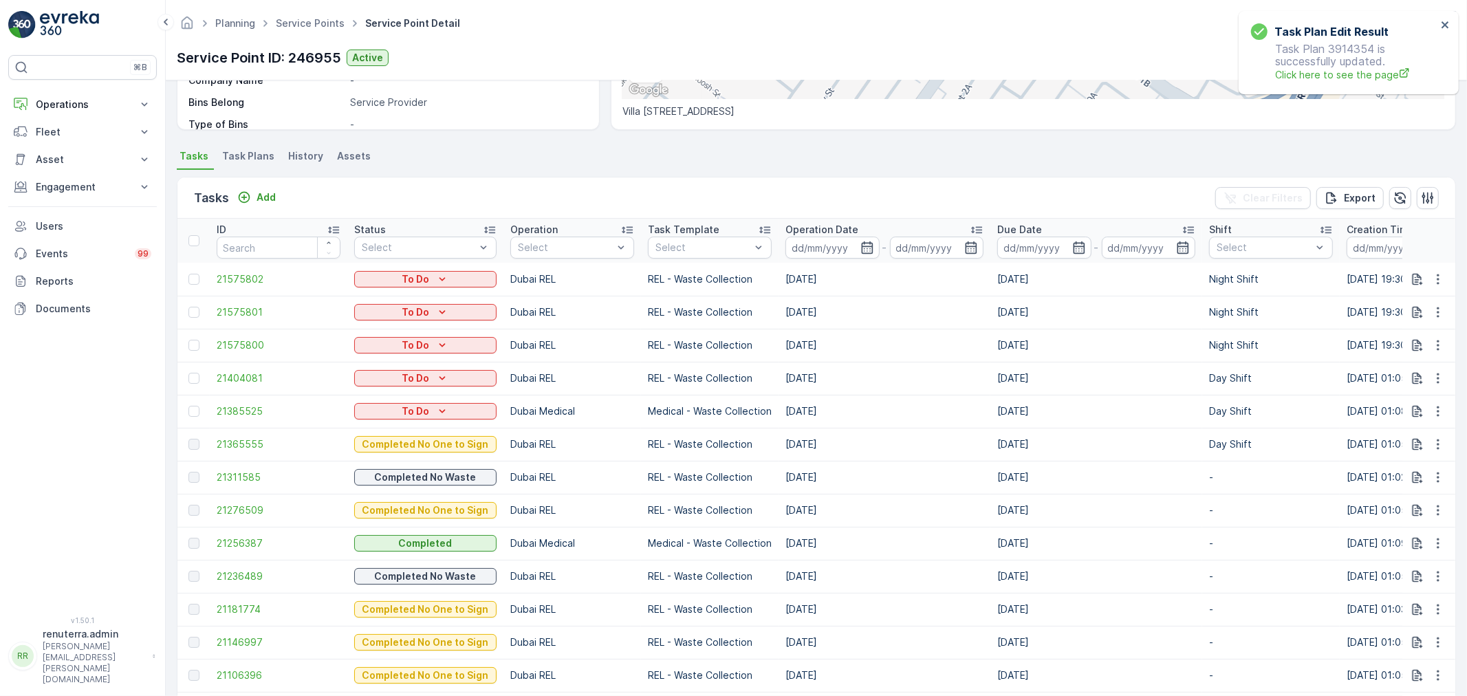
scroll to position [153, 0]
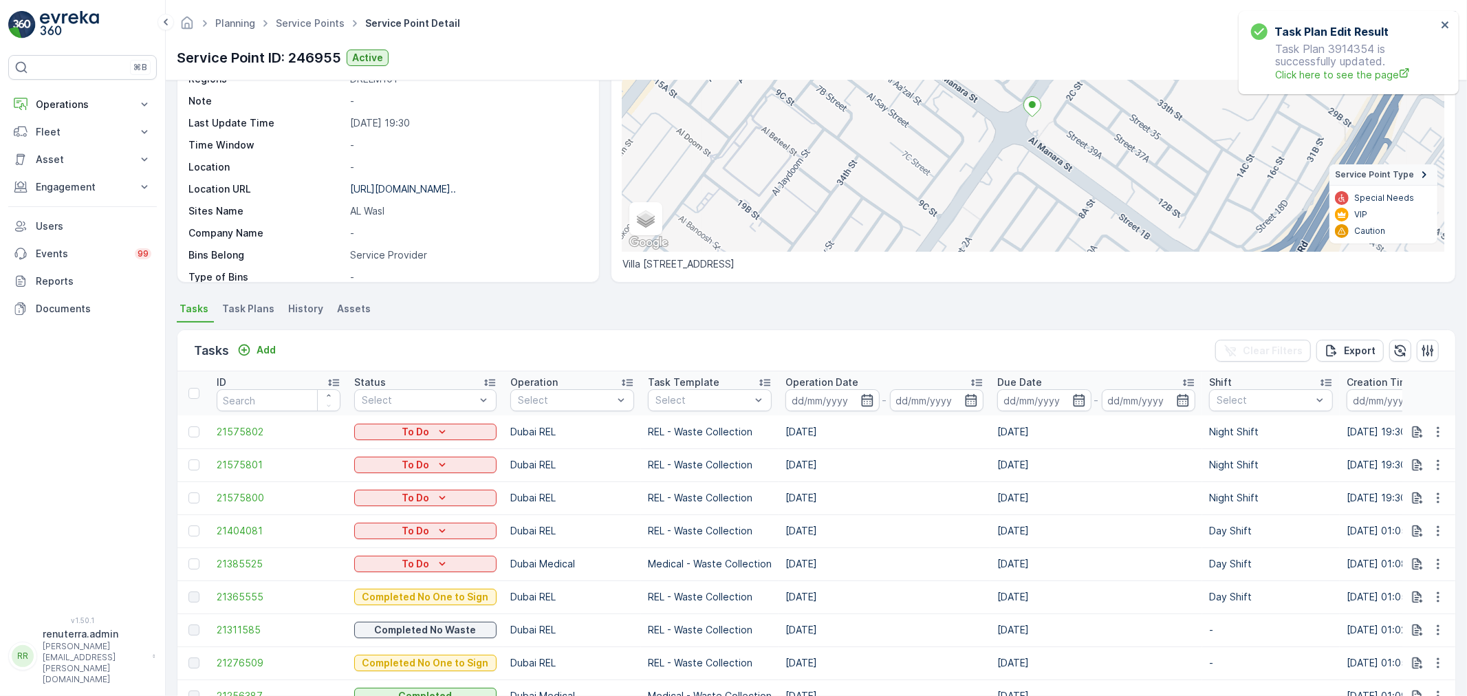
click at [306, 15] on ul "Service Points" at bounding box center [317, 24] width 89 height 20
click at [308, 22] on link "Service Points" at bounding box center [310, 23] width 69 height 12
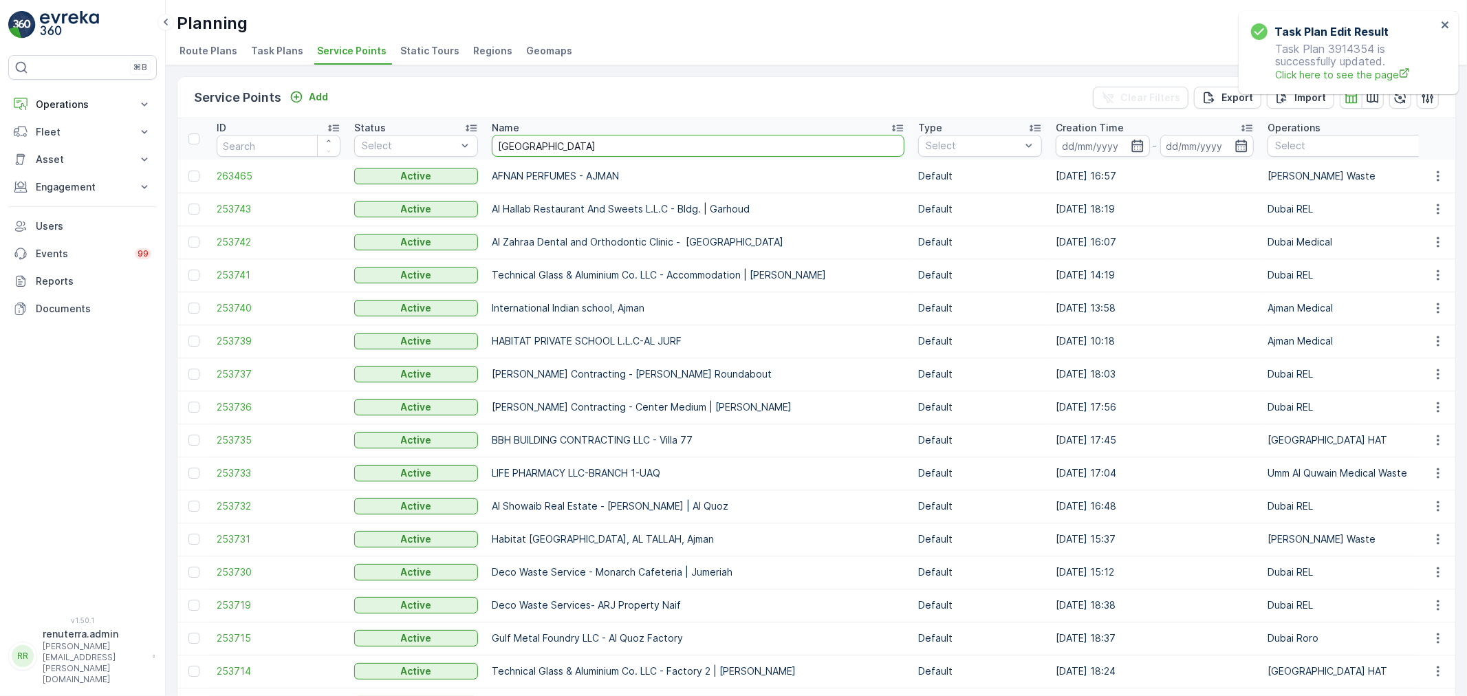
type input "italian"
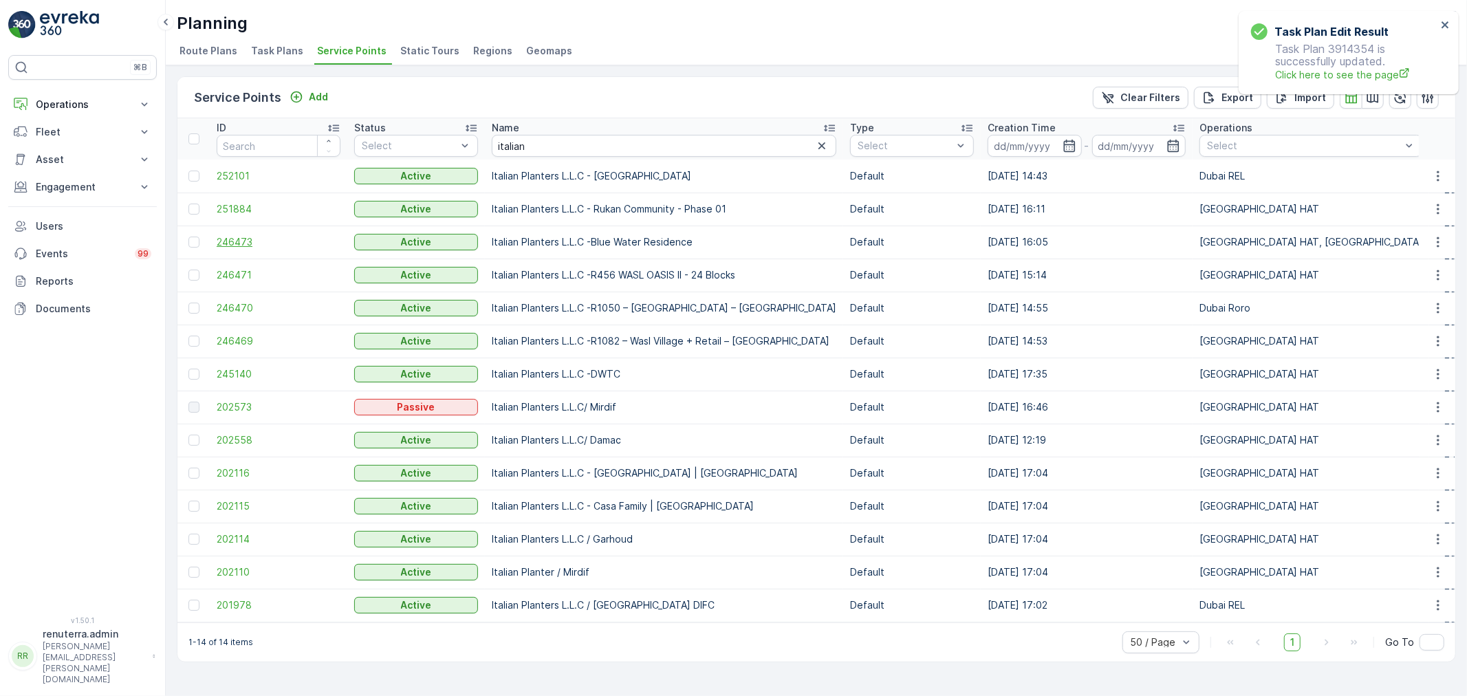
click at [237, 244] on span "246473" at bounding box center [279, 242] width 124 height 14
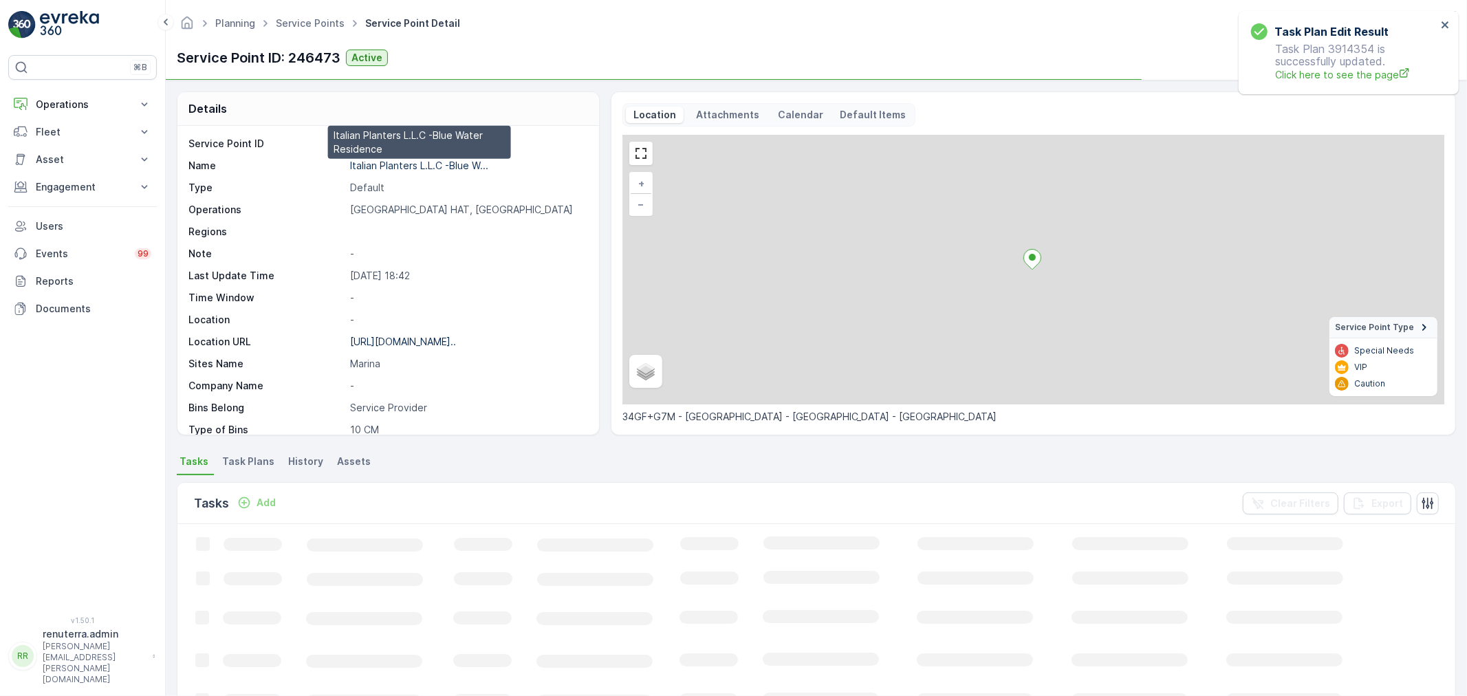
click at [441, 166] on p "Italian Planters L.L.C -Blue W..." at bounding box center [419, 166] width 138 height 12
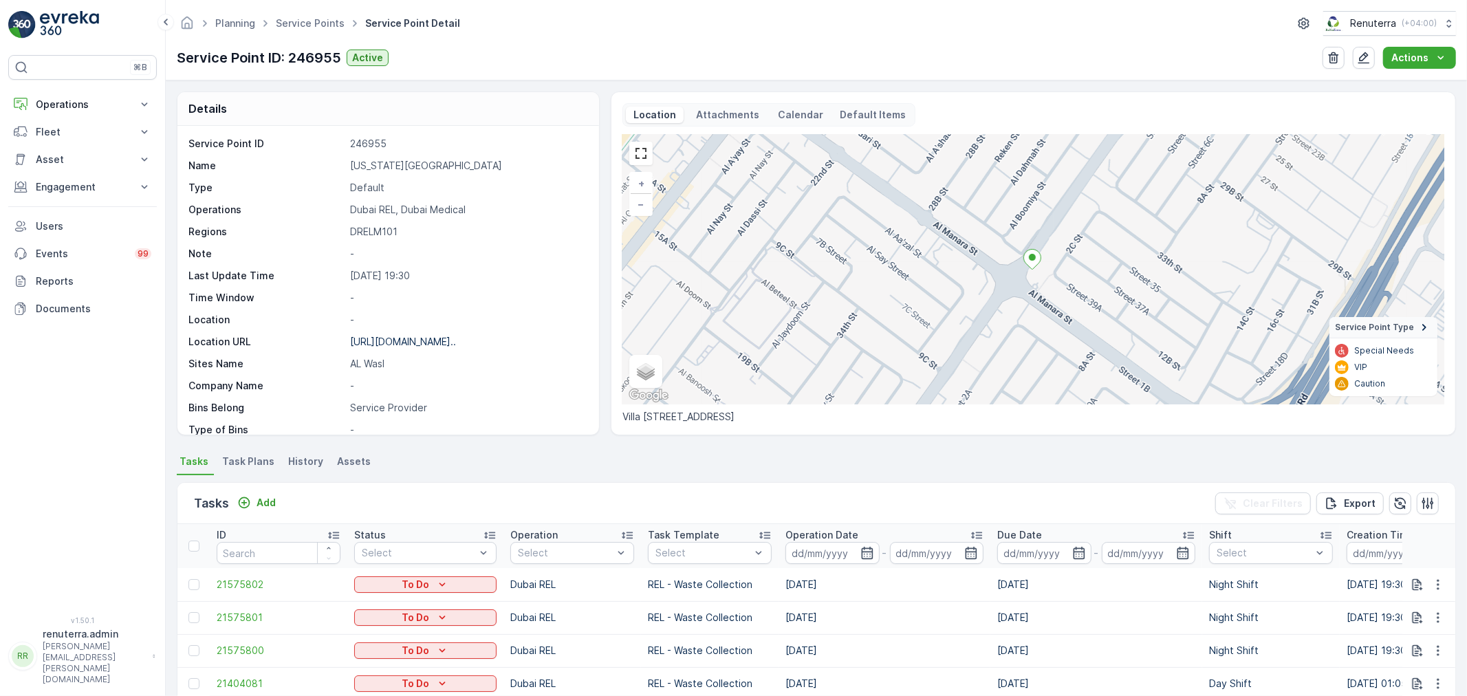
scroll to position [189, 0]
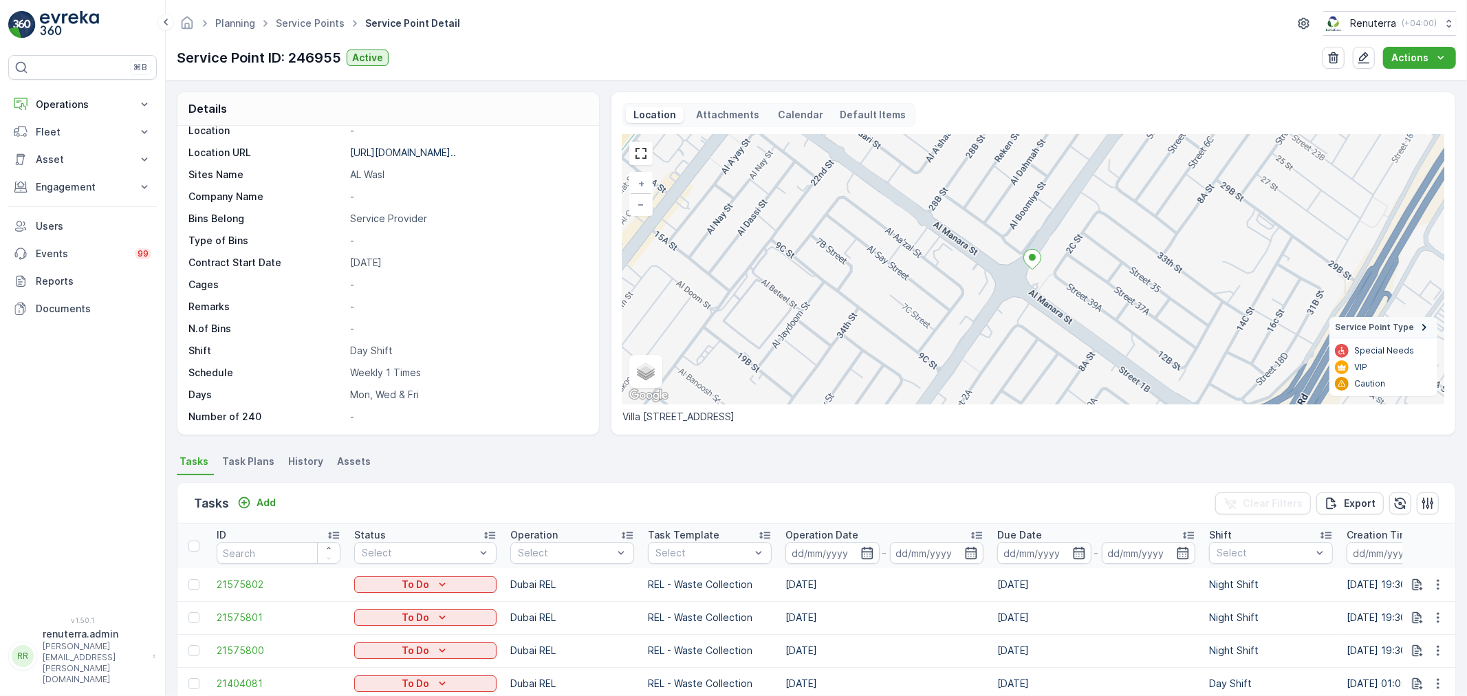
click at [252, 466] on span "Task Plans" at bounding box center [248, 462] width 52 height 14
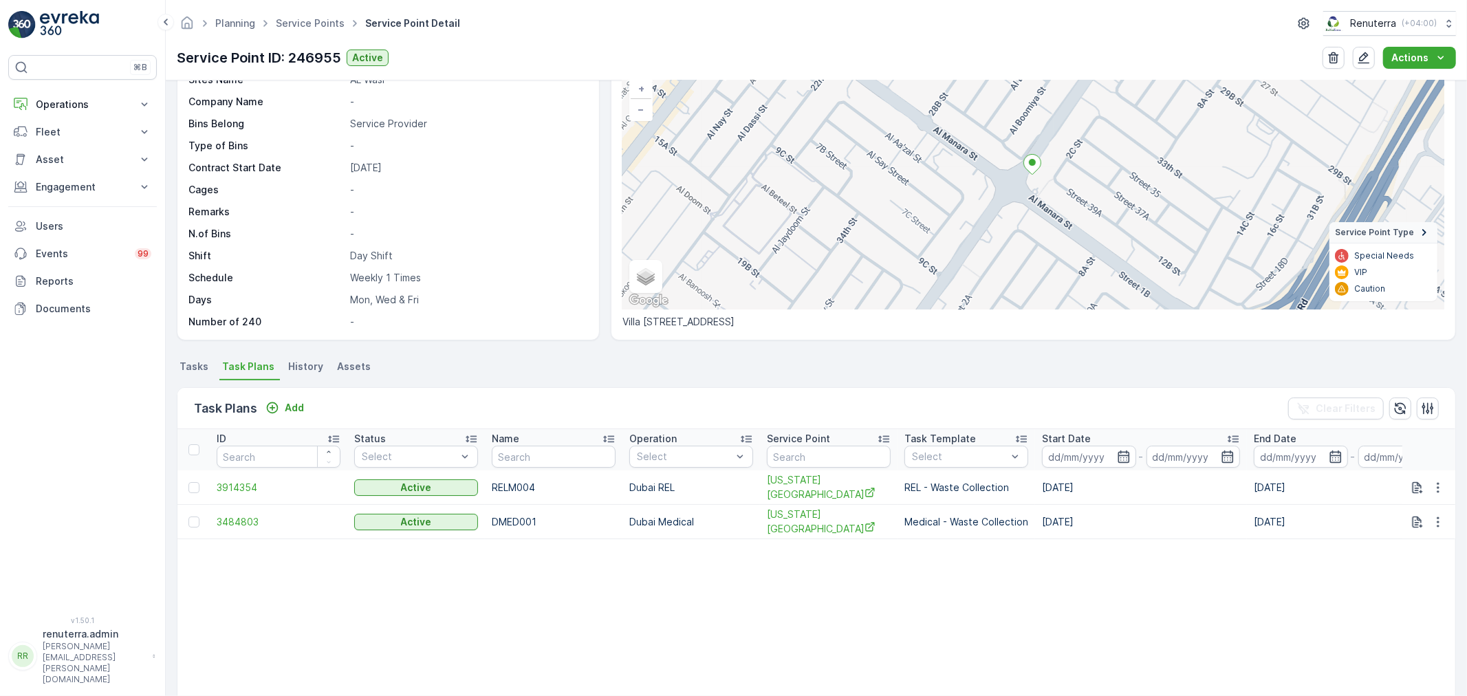
scroll to position [153, 0]
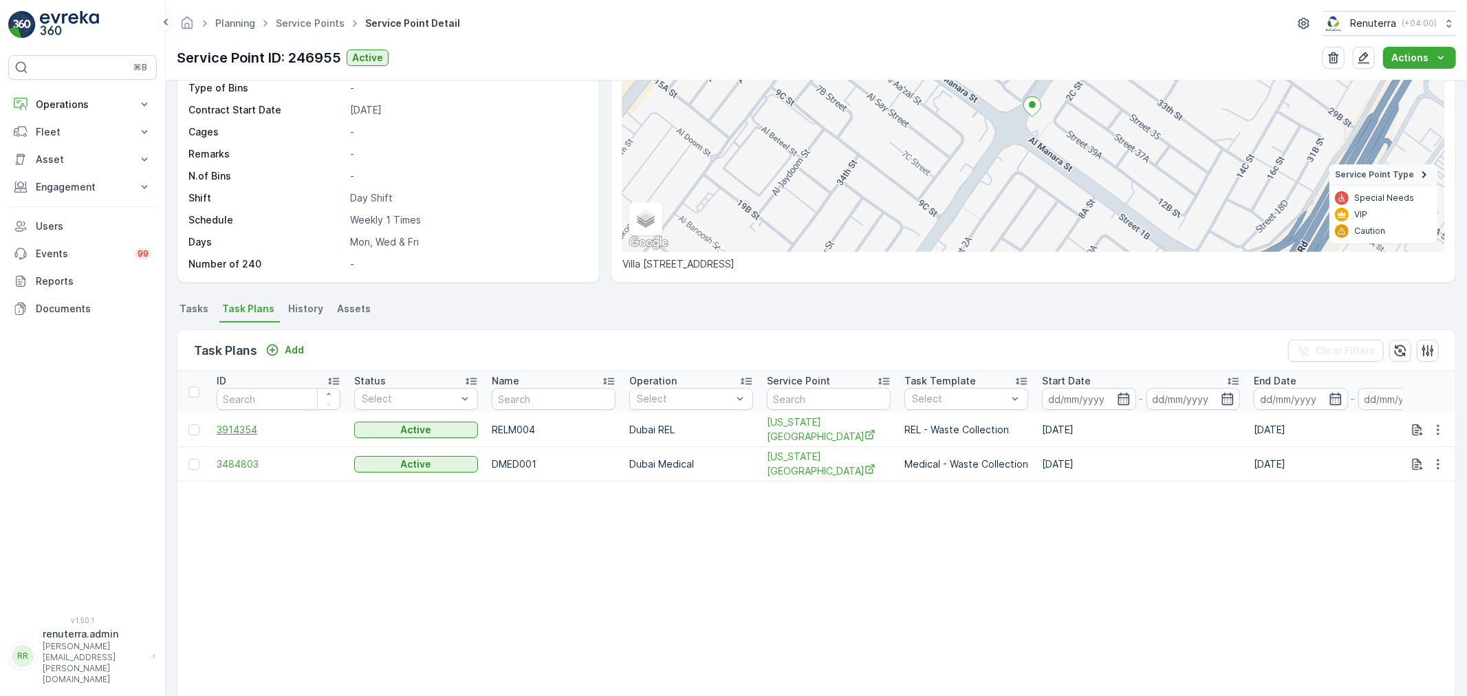
click at [255, 425] on span "3914354" at bounding box center [279, 430] width 124 height 14
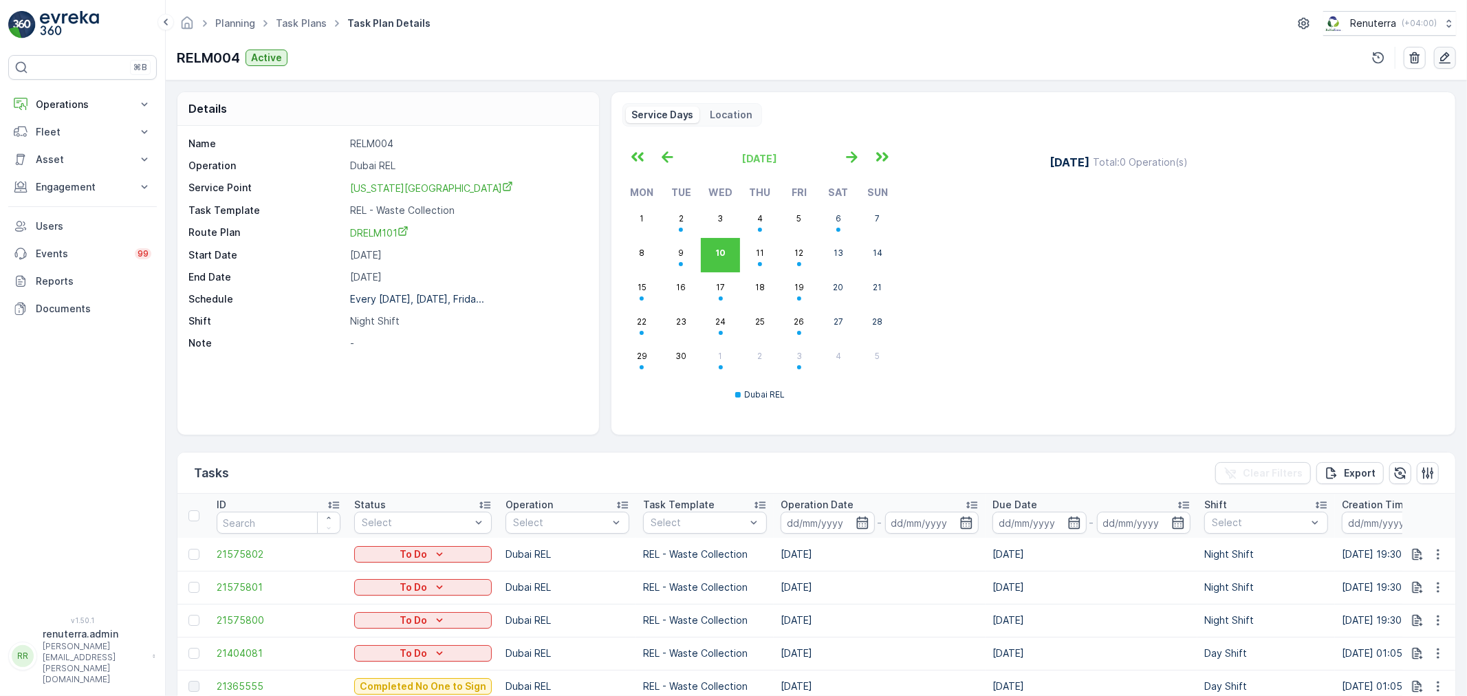
click at [1442, 62] on icon "button" at bounding box center [1445, 58] width 14 height 14
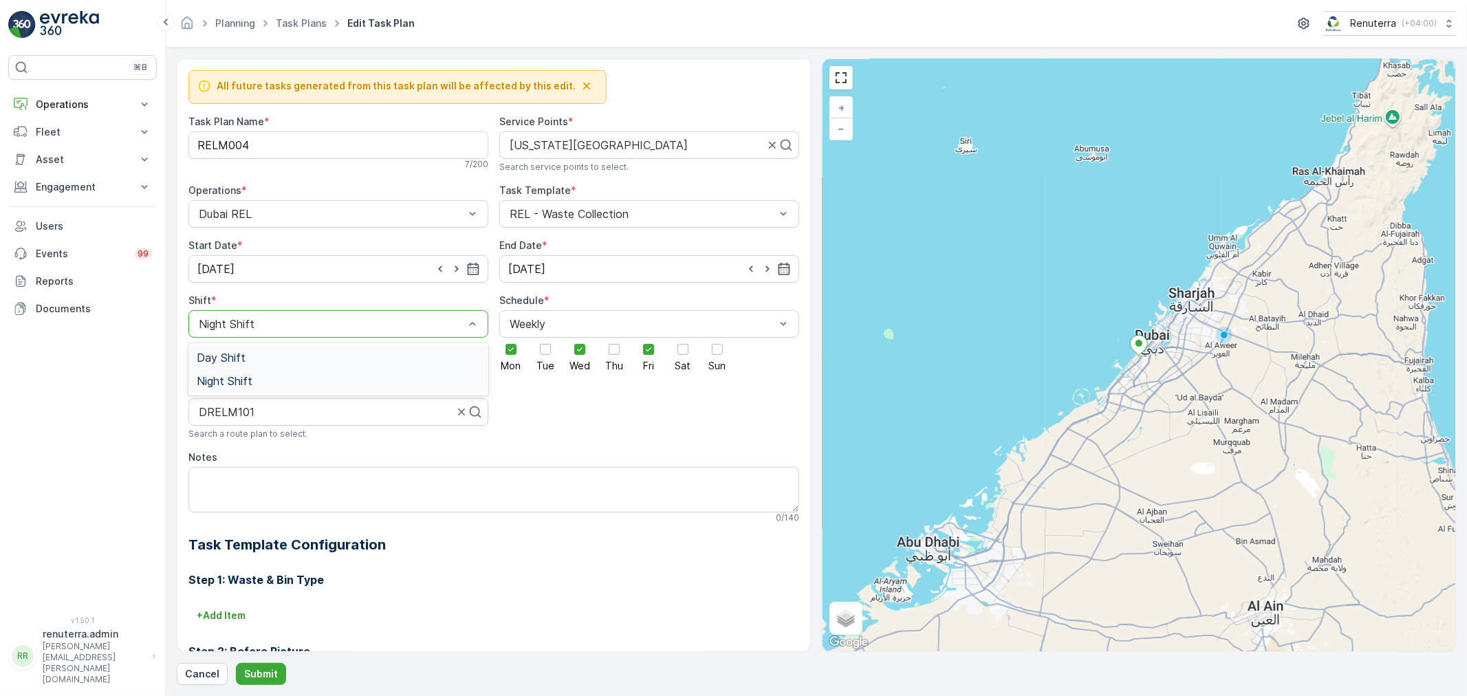
click at [262, 360] on div "Day Shift" at bounding box center [338, 358] width 283 height 12
click at [260, 671] on p "Submit" at bounding box center [261, 674] width 34 height 14
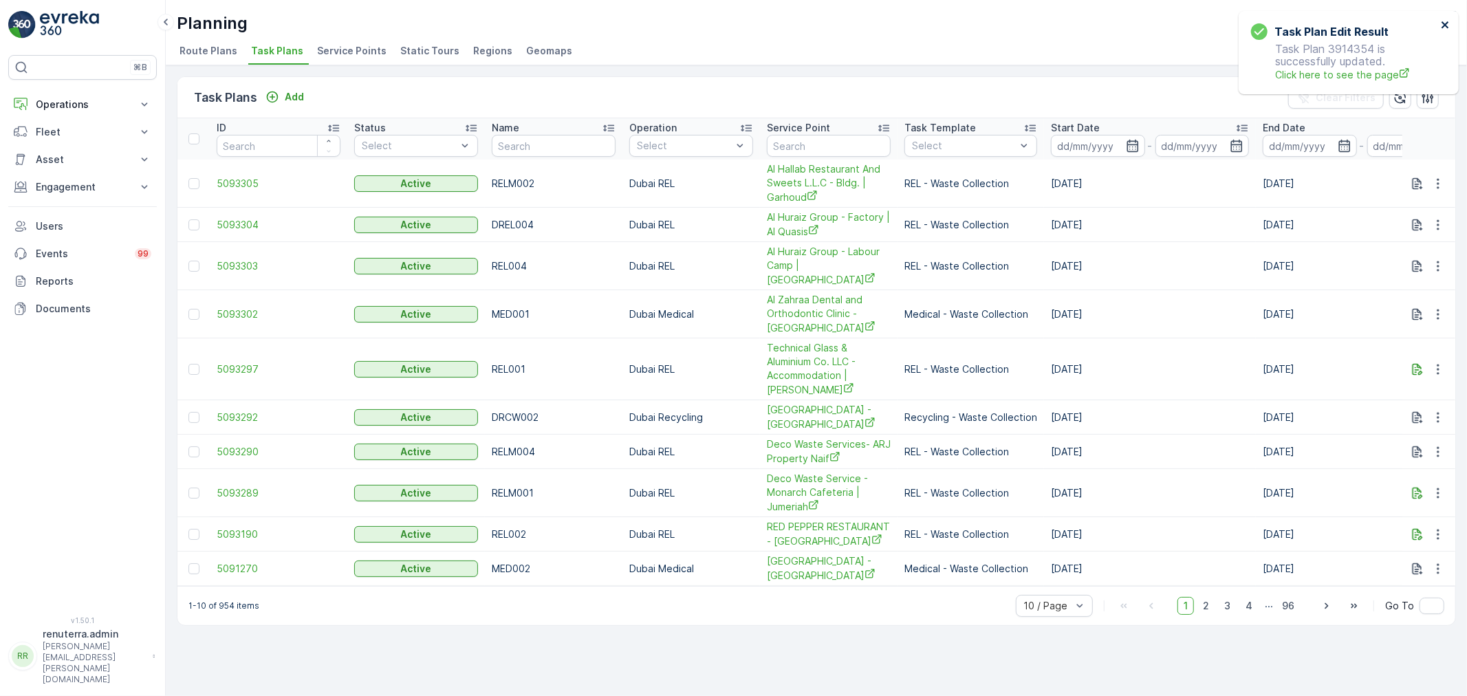
click at [1447, 26] on icon "close" at bounding box center [1445, 24] width 7 height 7
click at [58, 94] on button "Operations" at bounding box center [82, 105] width 149 height 28
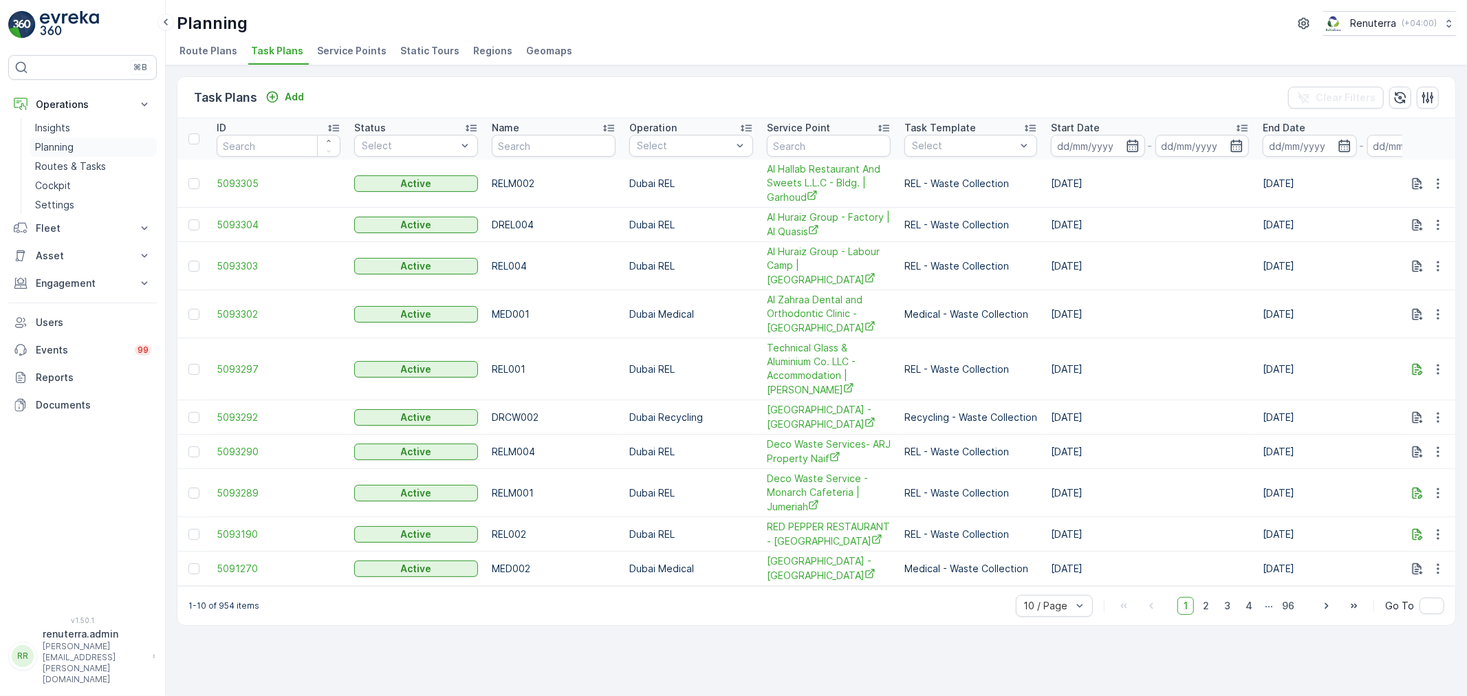
click at [72, 145] on p "Planning" at bounding box center [54, 147] width 39 height 14
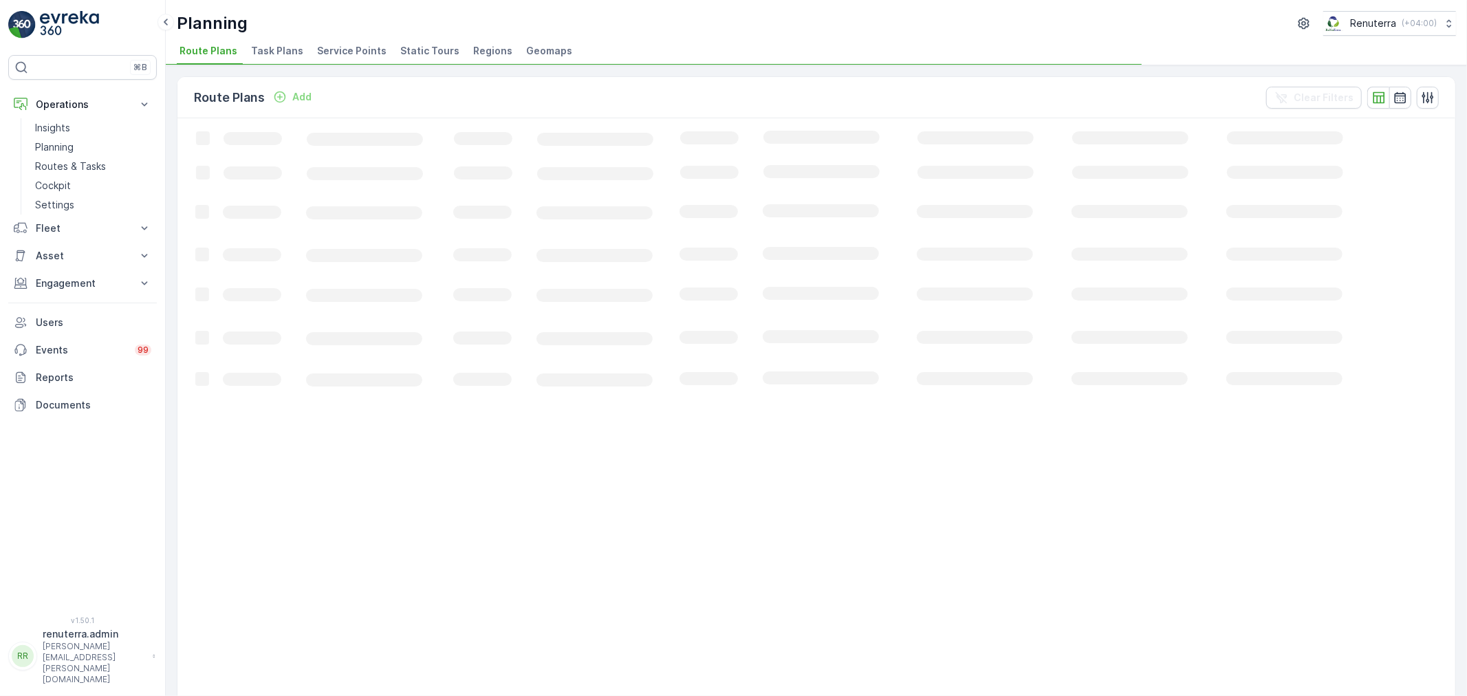
click at [361, 51] on span "Service Points" at bounding box center [351, 51] width 69 height 14
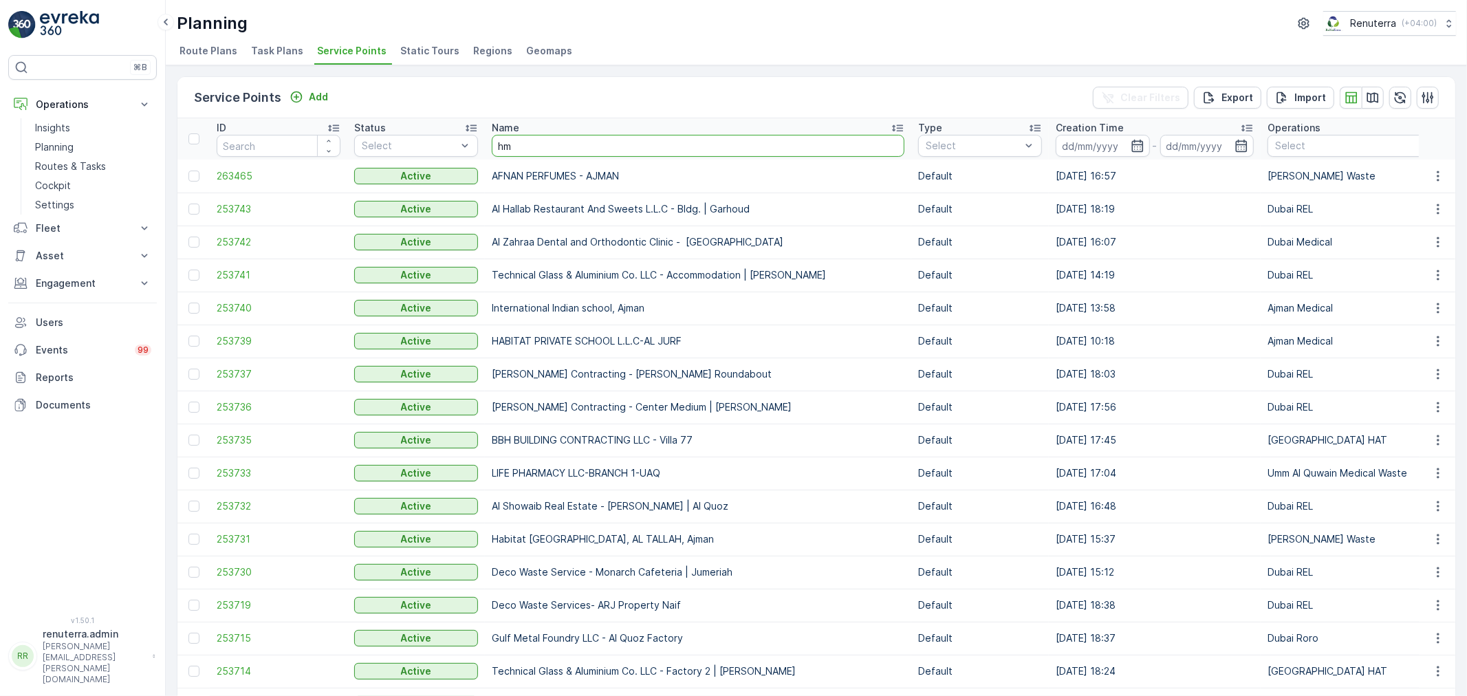
type input "[MEDICAL_DATA]"
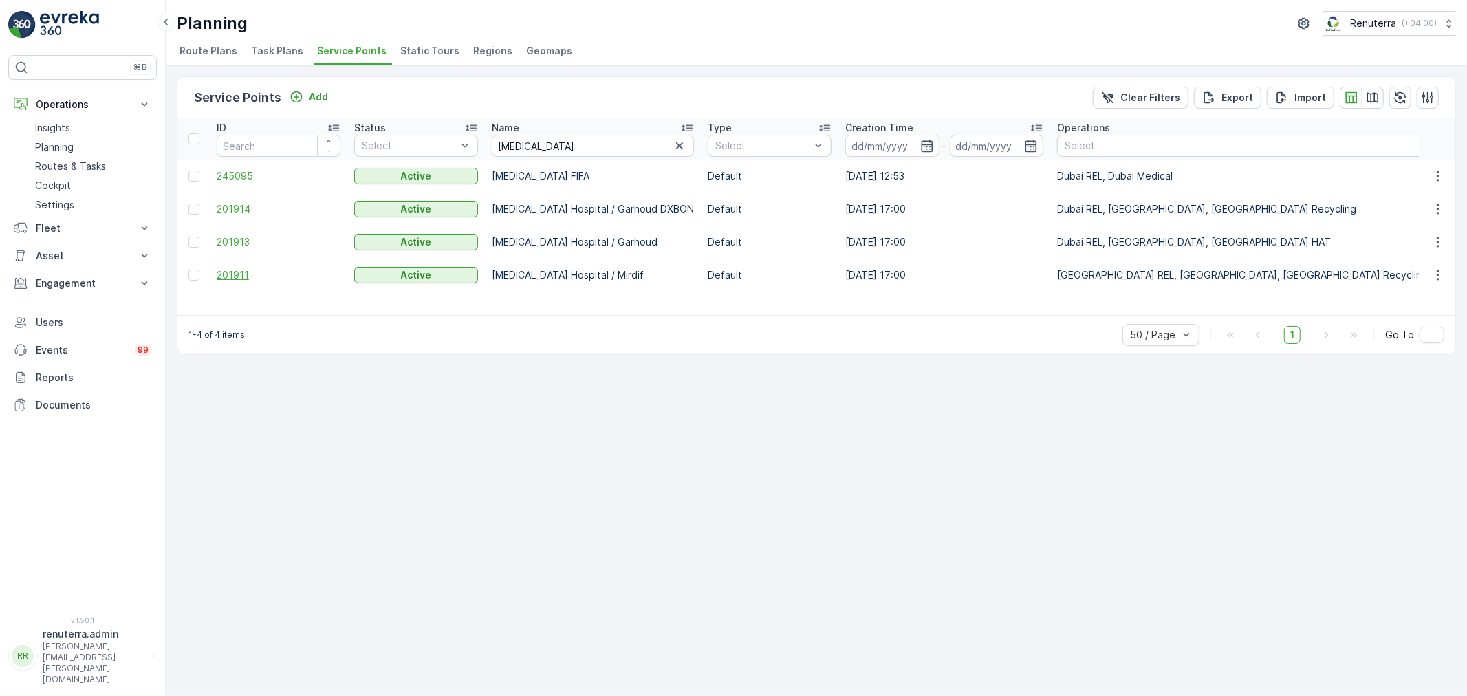
click at [231, 277] on span "201911" at bounding box center [279, 275] width 124 height 14
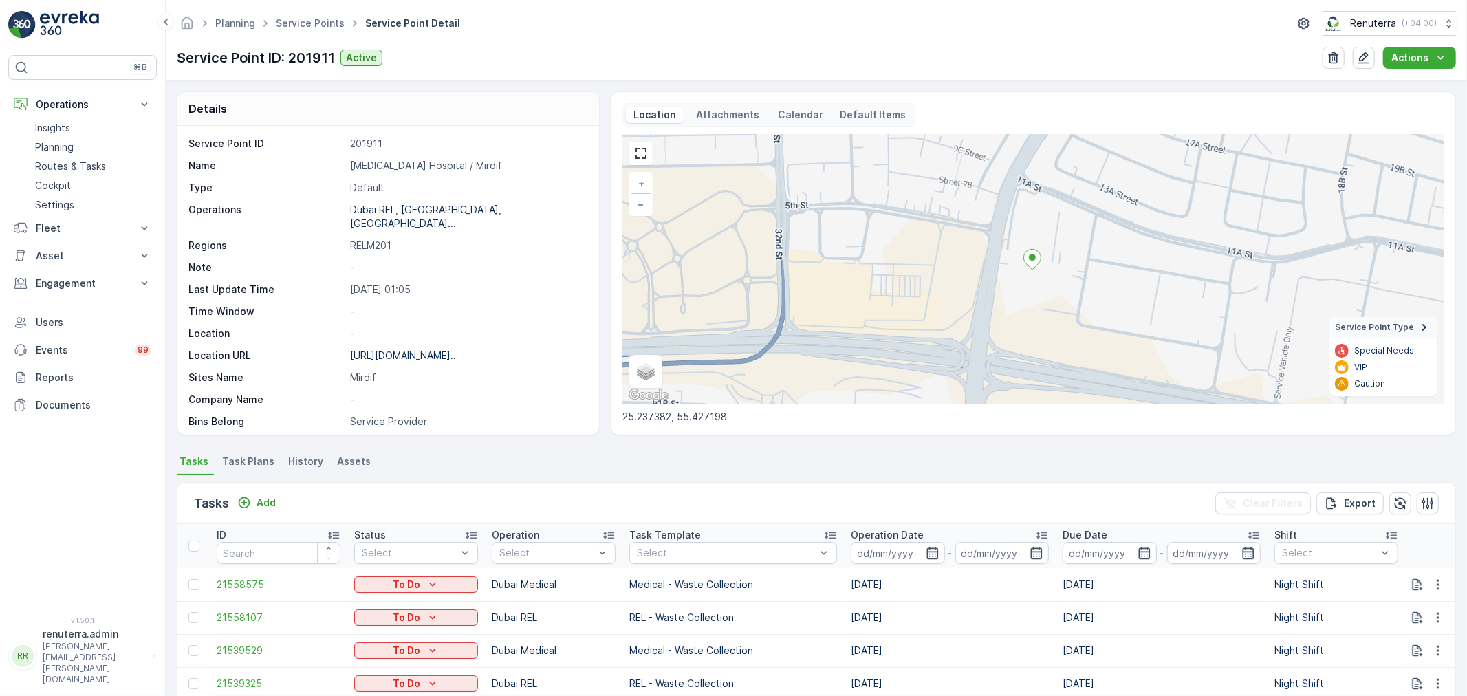
click at [406, 166] on p "[MEDICAL_DATA] Hospital / Mirdif" at bounding box center [467, 166] width 235 height 14
copy p "[MEDICAL_DATA] Hospital / Mirdif"
click at [310, 18] on link "Service Points" at bounding box center [310, 23] width 69 height 12
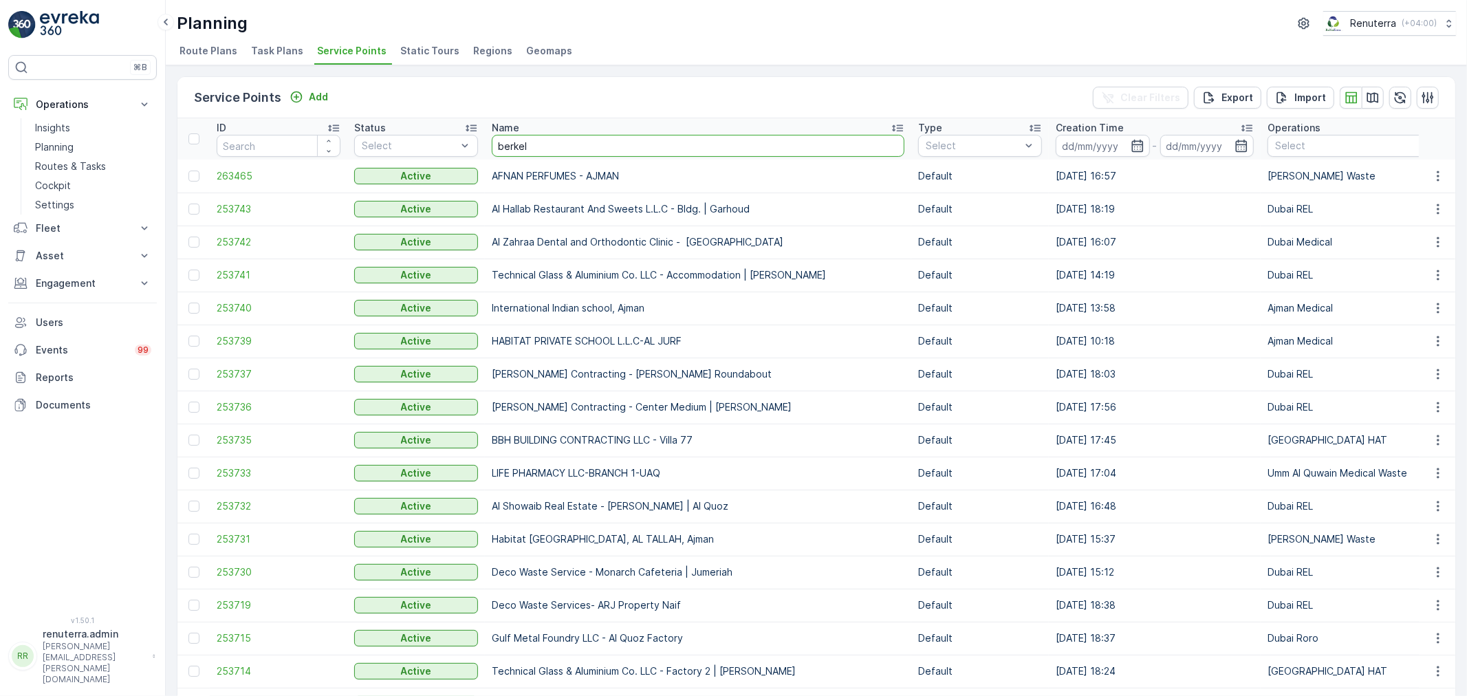
type input "berkely"
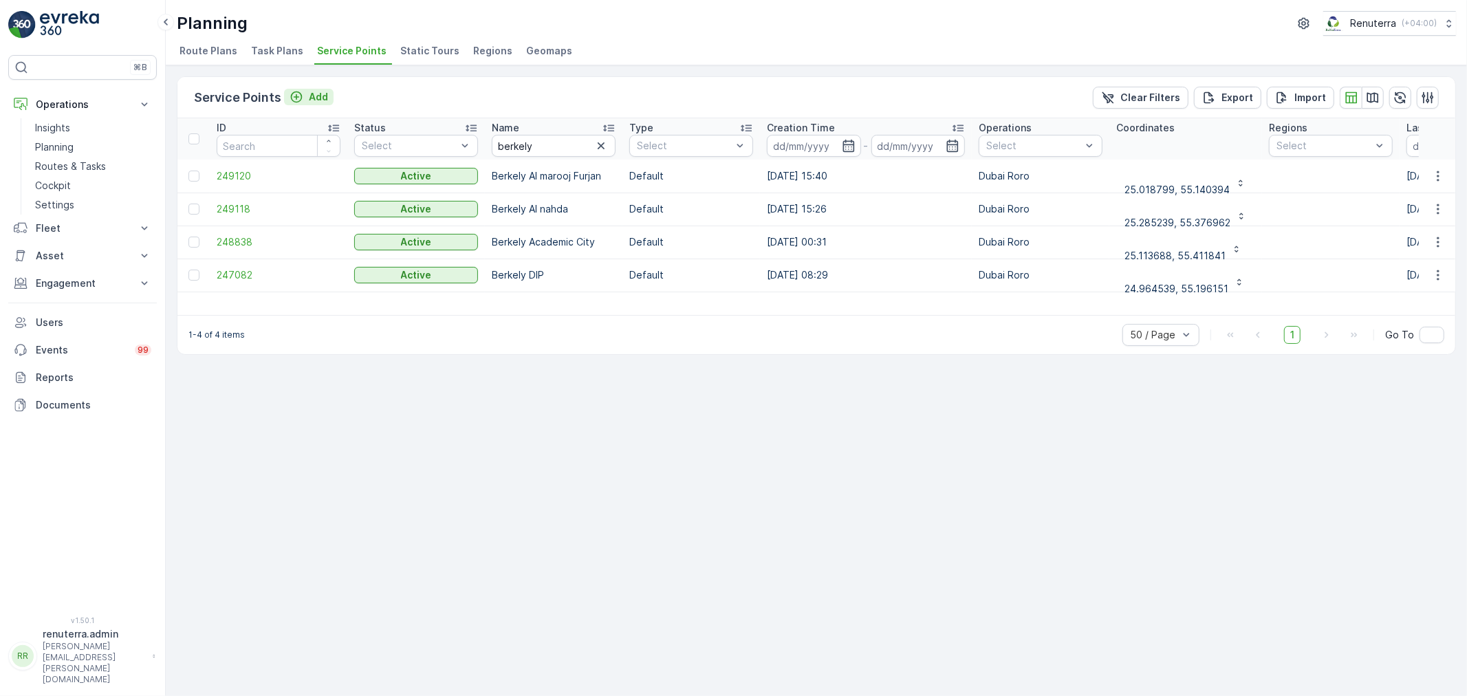
click at [296, 98] on icon "Add" at bounding box center [297, 97] width 14 height 14
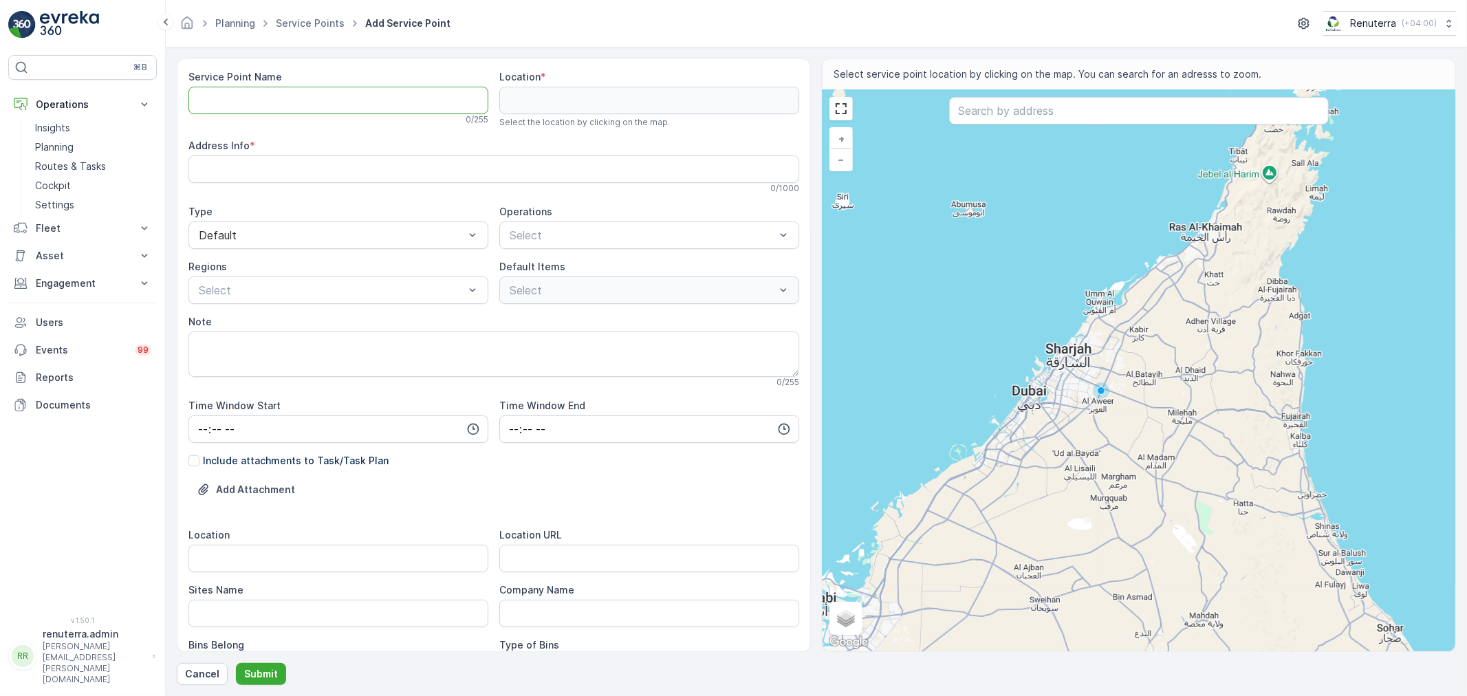
click at [354, 106] on Name "Service Point Name" at bounding box center [338, 101] width 300 height 28
paste Name "Berkely - Gaff Wood | Global Village"
type Name "Berkely - Gaff Wood | Global Village"
click at [1048, 107] on input "text" at bounding box center [1139, 111] width 380 height 28
paste input "Ghaf Woods Sales and Experience Centre"
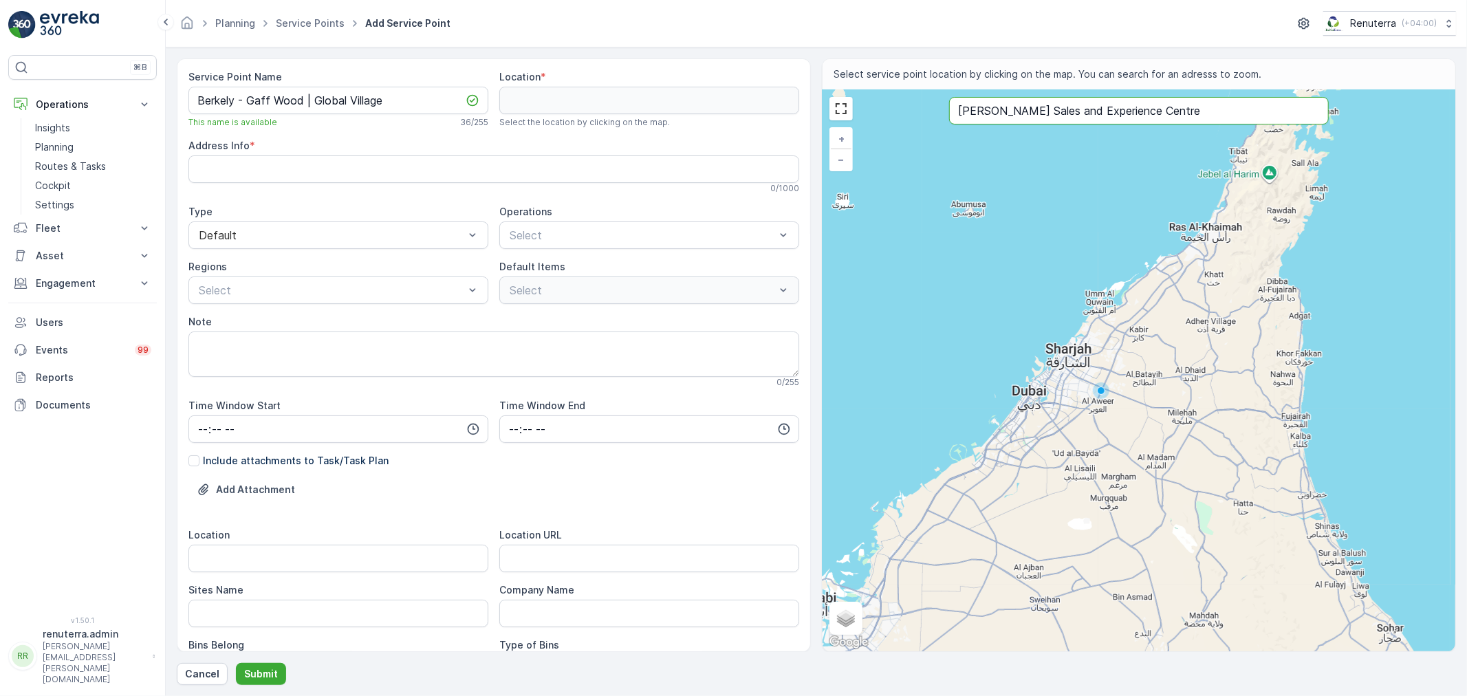
type input "Ghaf Woods Sales and Experience Centre"
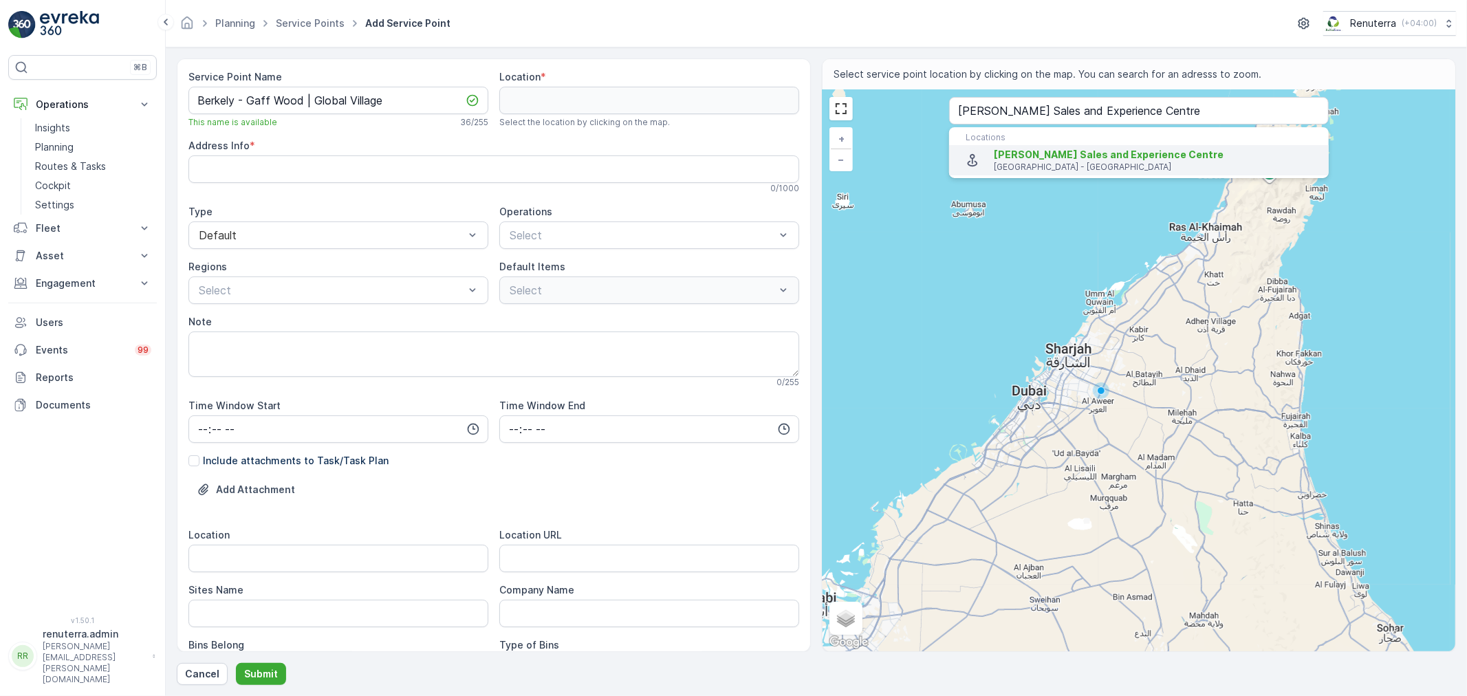
click at [1036, 162] on p "Dubai - United Arab Emirates" at bounding box center [1156, 167] width 324 height 11
type input "25.0790359,55.3132154"
type Info "38H7+J7 - Dubai - United Arab Emirates"
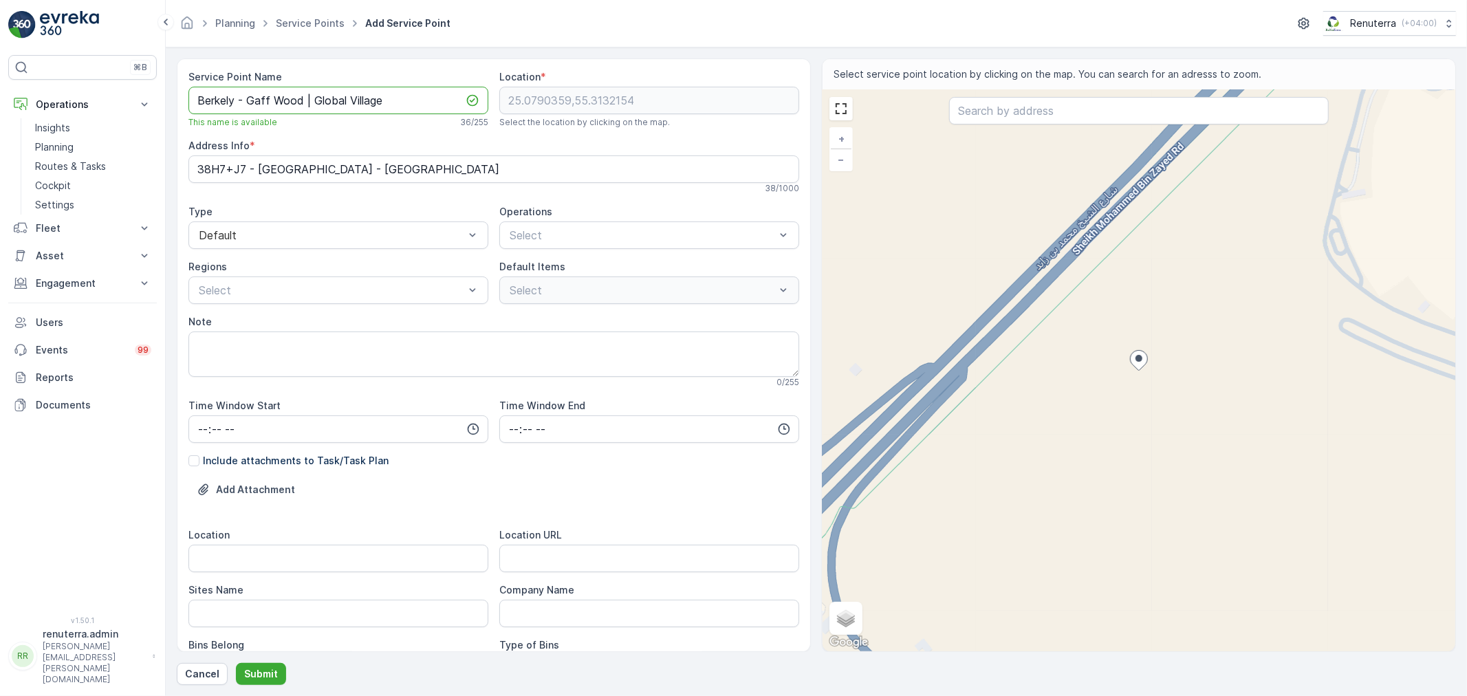
drag, startPoint x: 312, startPoint y: 103, endPoint x: 409, endPoint y: 103, distance: 96.3
click at [409, 103] on Name "Berkely - Gaff Wood | Global Village" at bounding box center [338, 101] width 300 height 28
click at [253, 552] on input "Location" at bounding box center [338, 559] width 300 height 28
paste input "Global Village"
type input "Global Village"
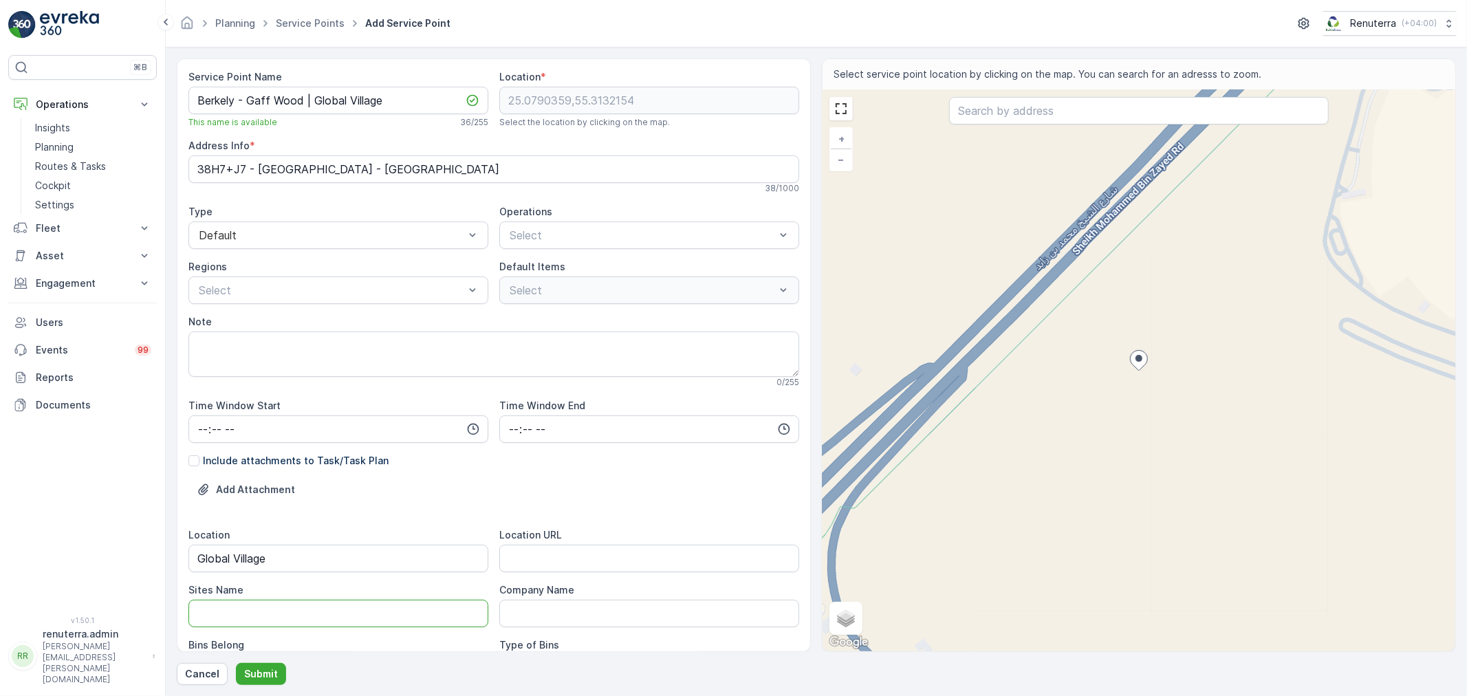
click at [252, 609] on Name "Sites Name" at bounding box center [338, 614] width 300 height 28
paste Name "Global Village"
type Name "Global Village"
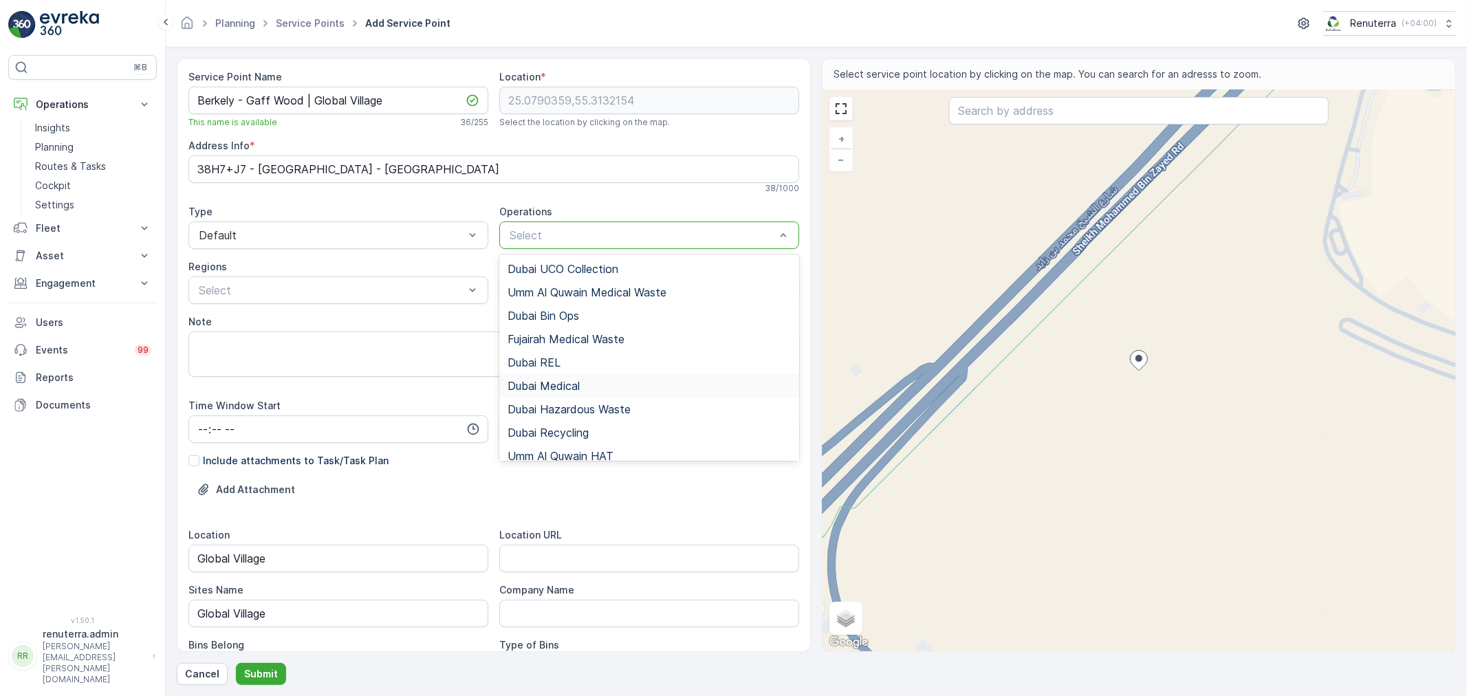
scroll to position [76, 0]
click at [572, 402] on div "Dubai HAT" at bounding box center [649, 403] width 283 height 12
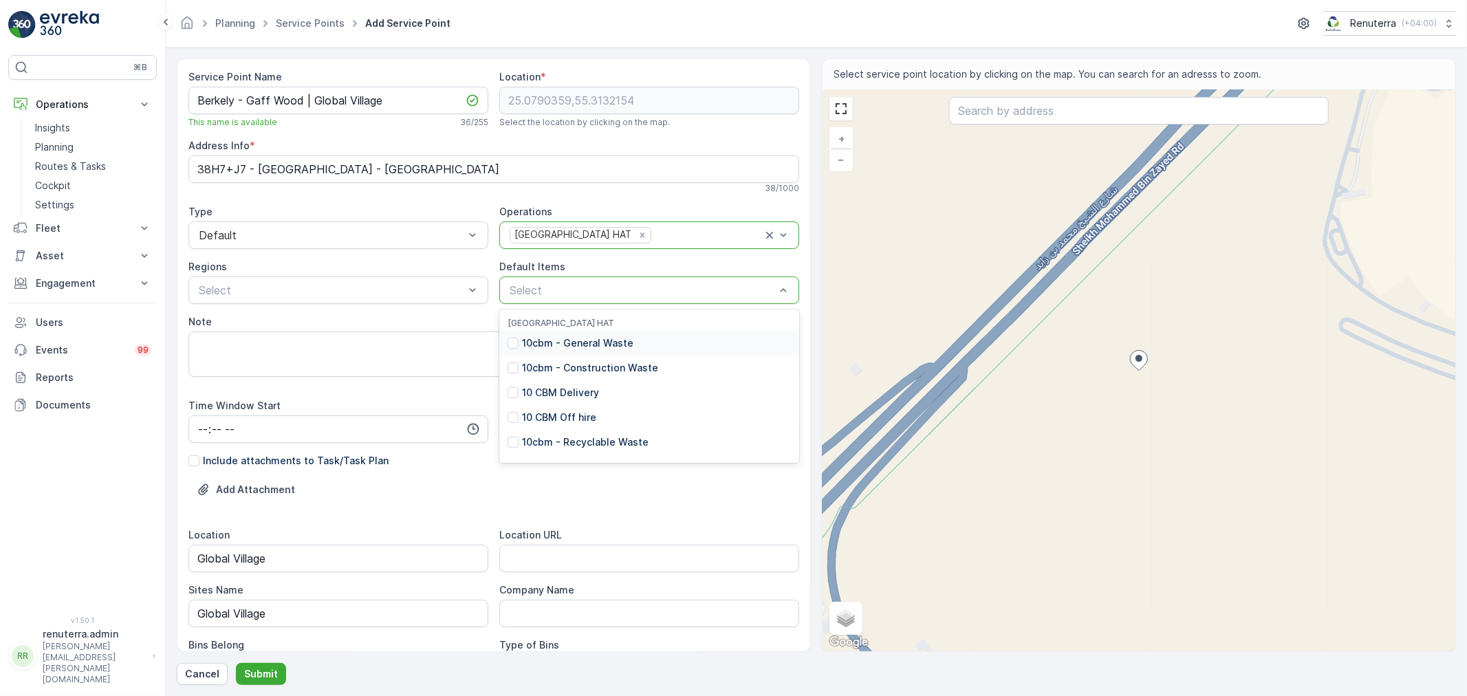
click at [576, 345] on p "10cbm - General Waste" at bounding box center [577, 343] width 111 height 14
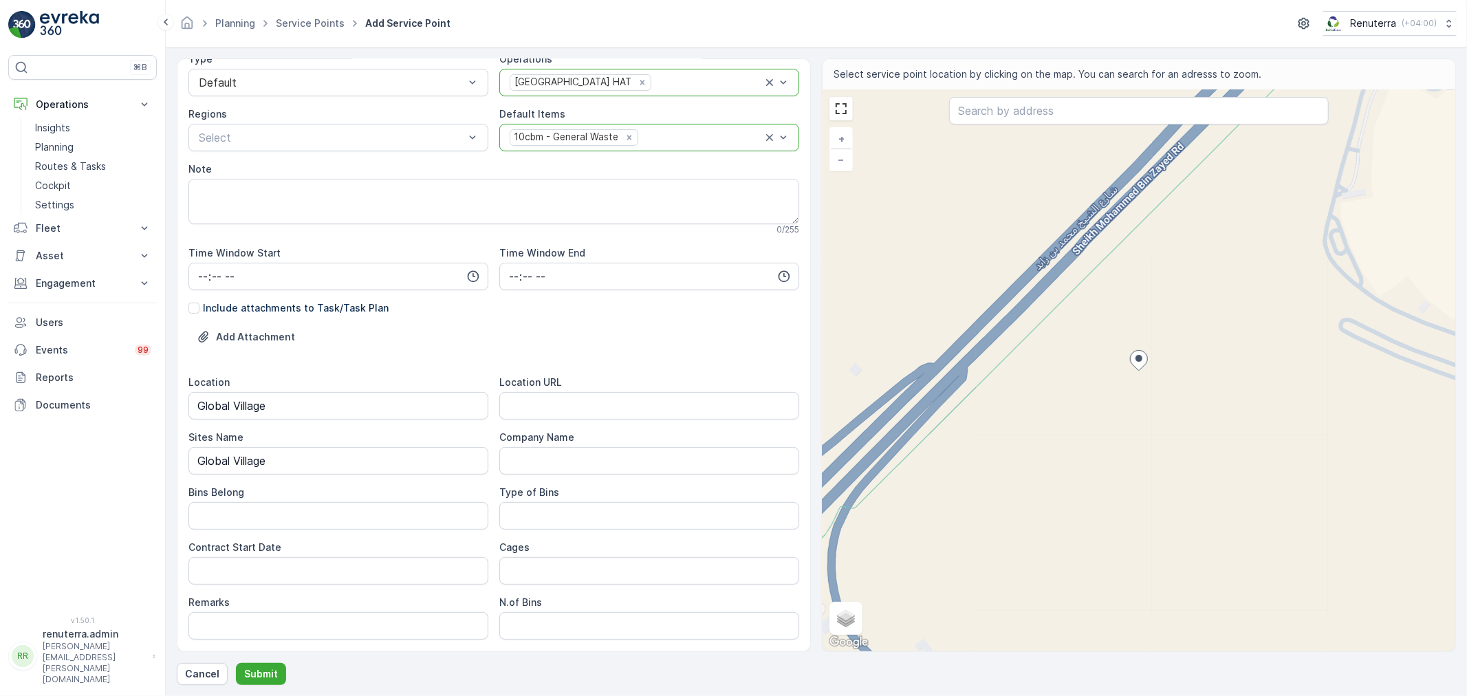
scroll to position [229, 0]
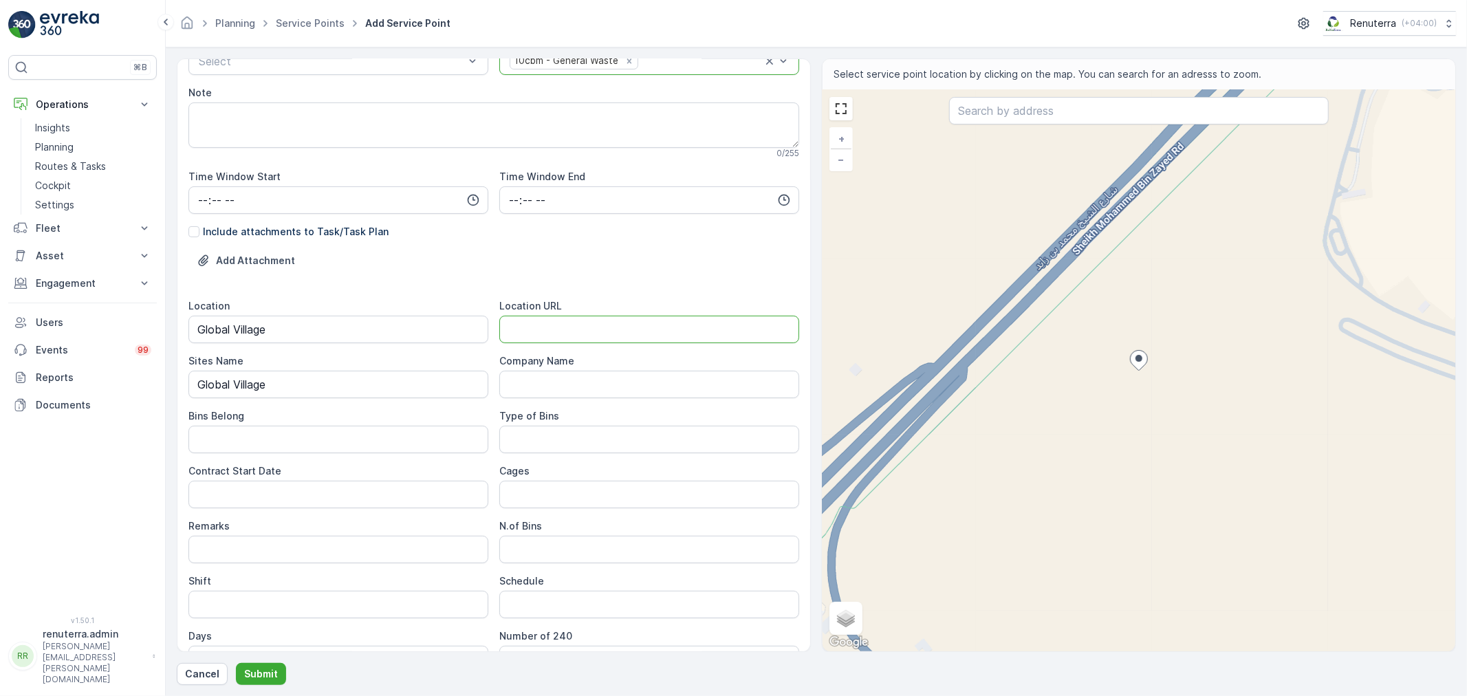
click at [547, 326] on URL "Location URL" at bounding box center [649, 330] width 300 height 28
paste URL "https://maps.app.goo.gl/uYfTuACL6yDUKmX98"
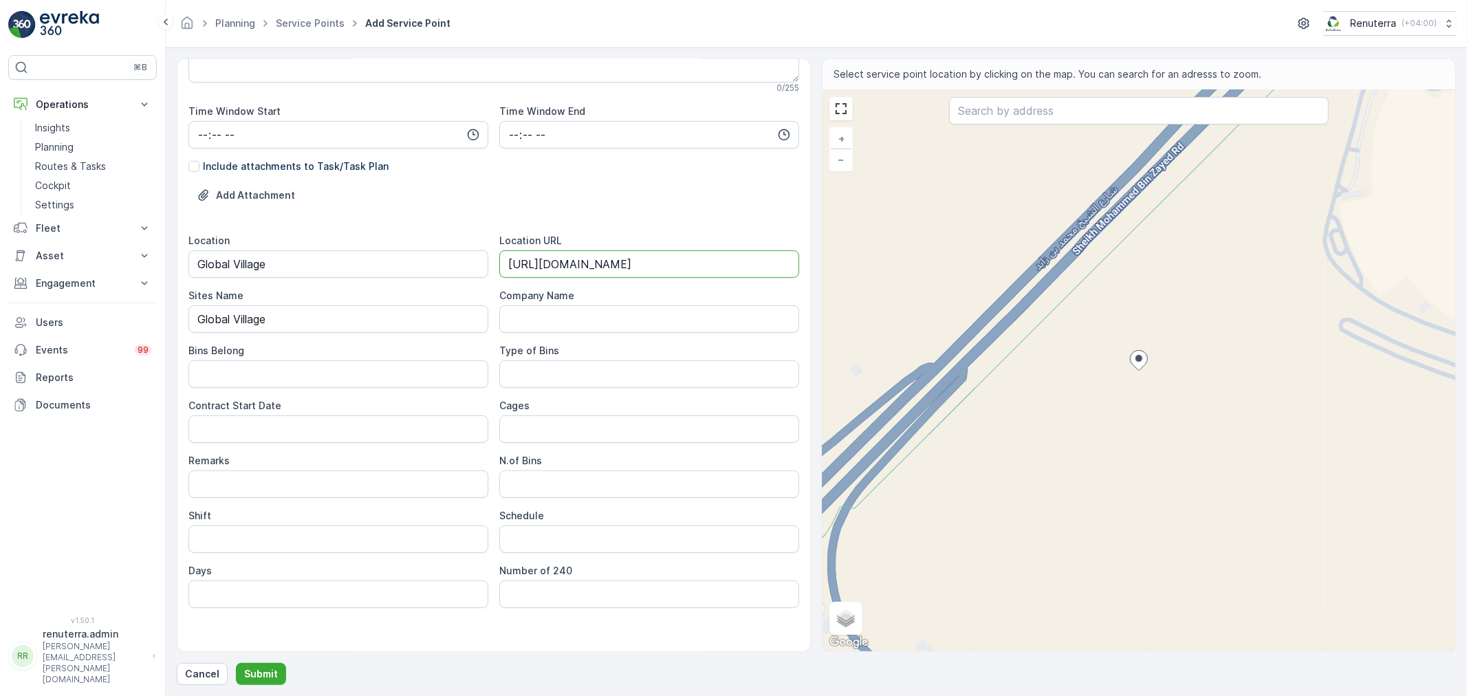
scroll to position [306, 0]
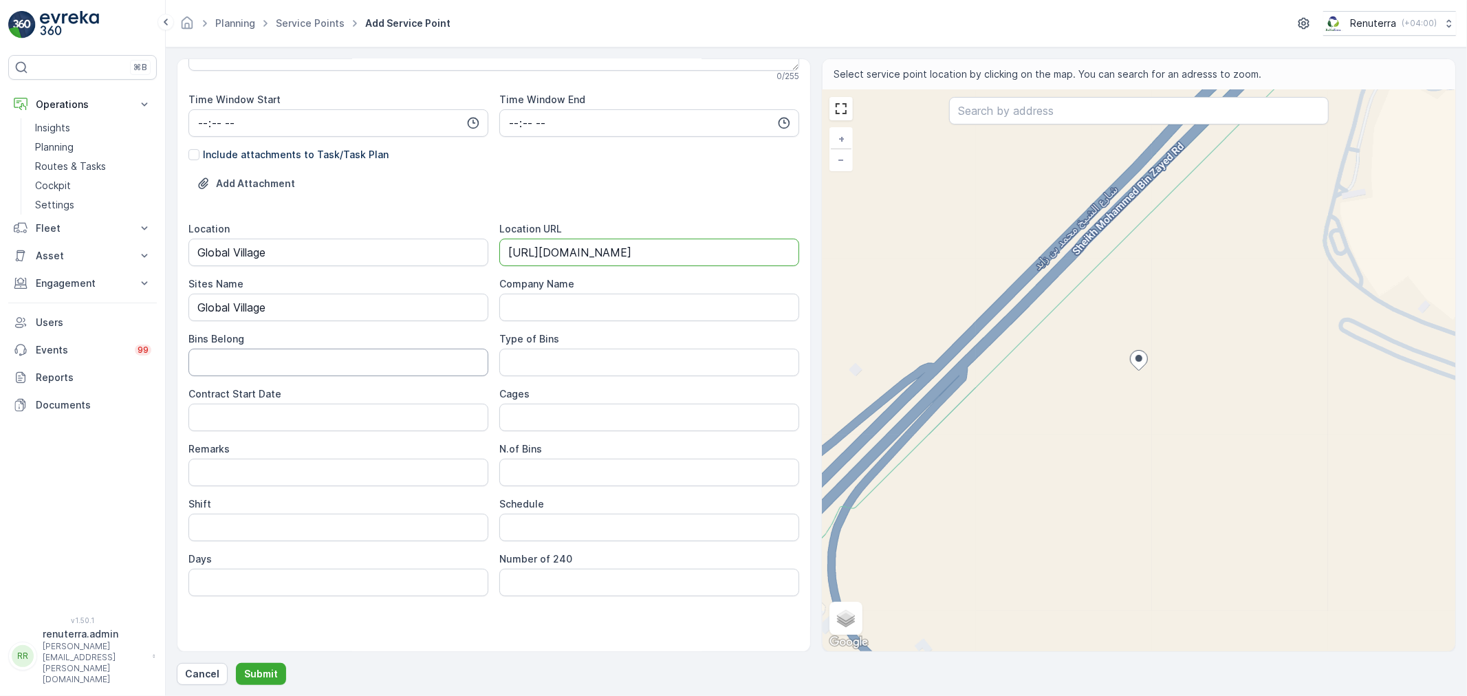
type URL "https://maps.app.goo.gl/uYfTuACL6yDUKmX98"
click at [296, 368] on Belong "Bins Belong" at bounding box center [338, 363] width 300 height 28
type Belong "Service Provider"
click at [553, 360] on Bins "Type of Bins" at bounding box center [649, 363] width 300 height 28
type Bins "10 CBM"
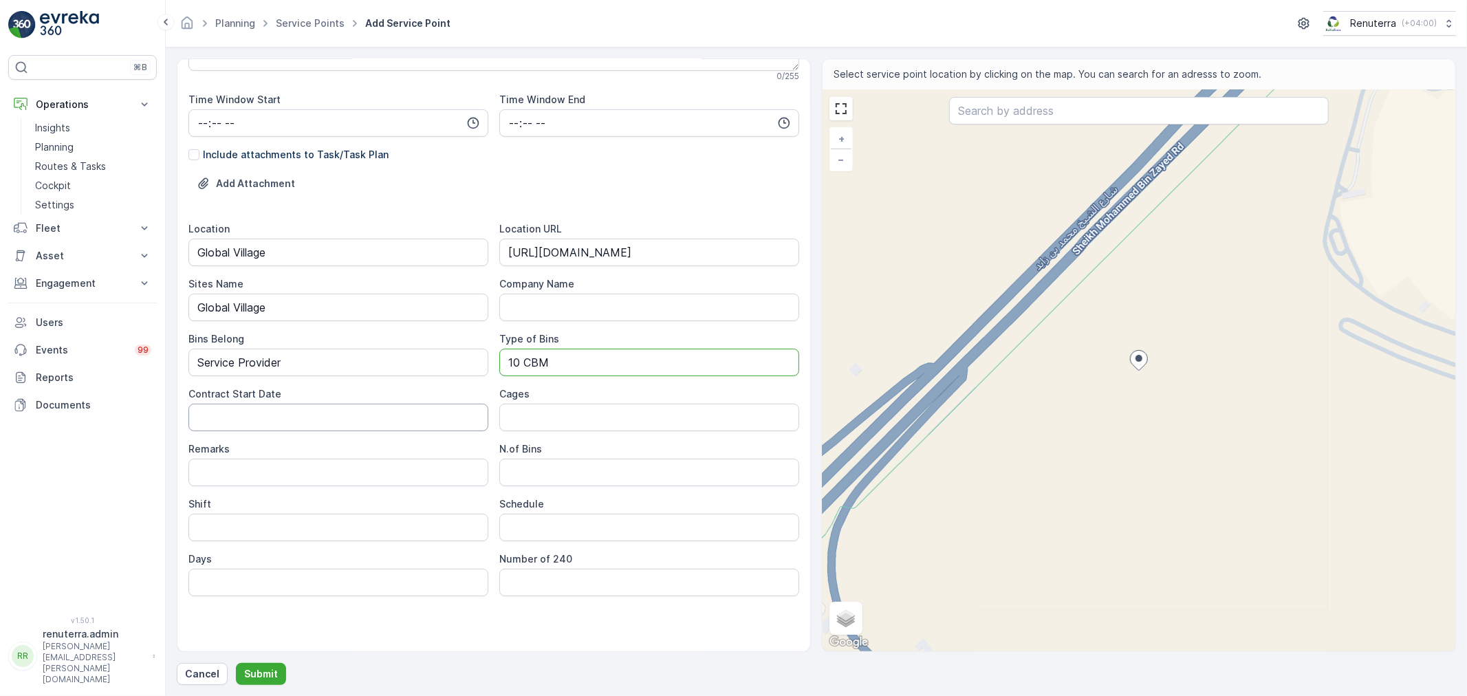
click at [340, 420] on Date "Contract Start Date" at bounding box center [338, 418] width 300 height 28
type Date "10-09-2025"
click at [525, 476] on Bins "N.of Bins" at bounding box center [649, 473] width 300 height 28
type Bins "1"
click at [337, 520] on input "Shift" at bounding box center [338, 528] width 300 height 28
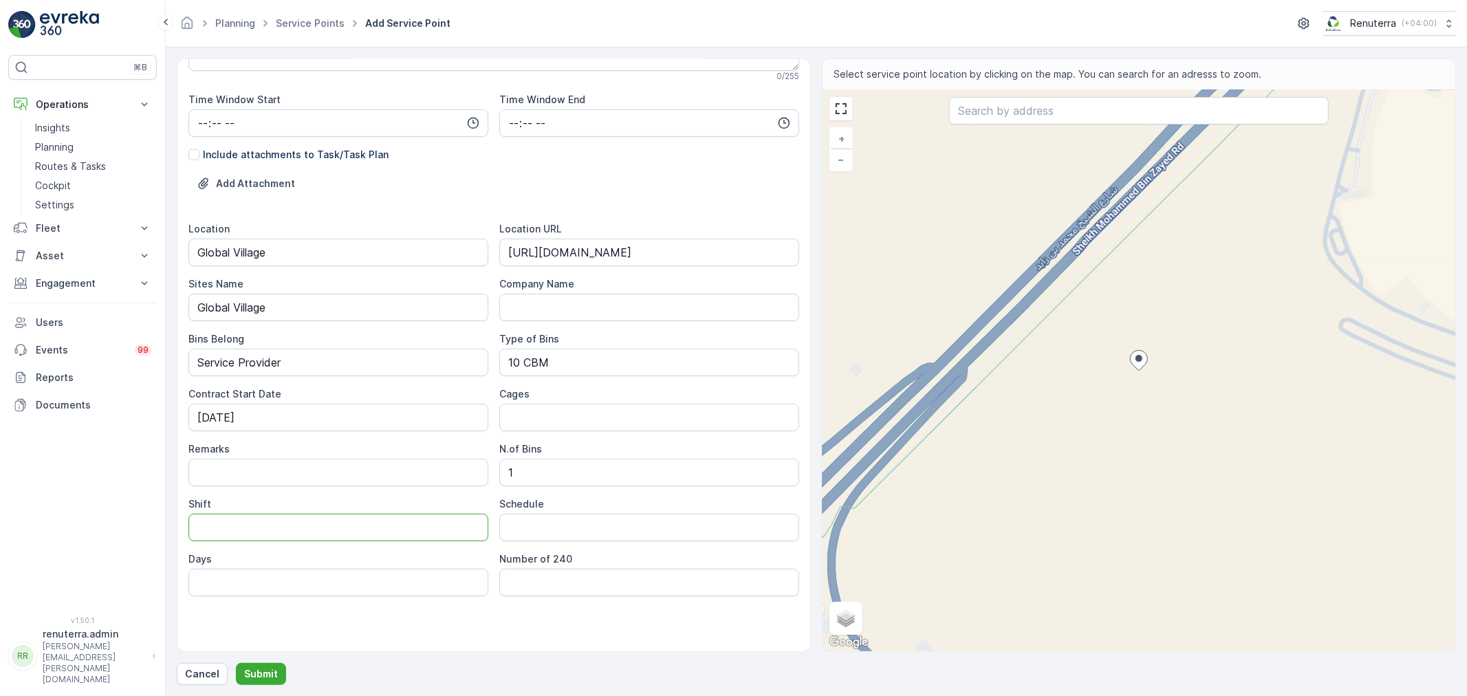
type input "Day Shift"
click at [548, 537] on input "Schedule" at bounding box center [649, 528] width 300 height 28
type input "On Call Basis"
click at [255, 672] on p "Submit" at bounding box center [261, 674] width 34 height 14
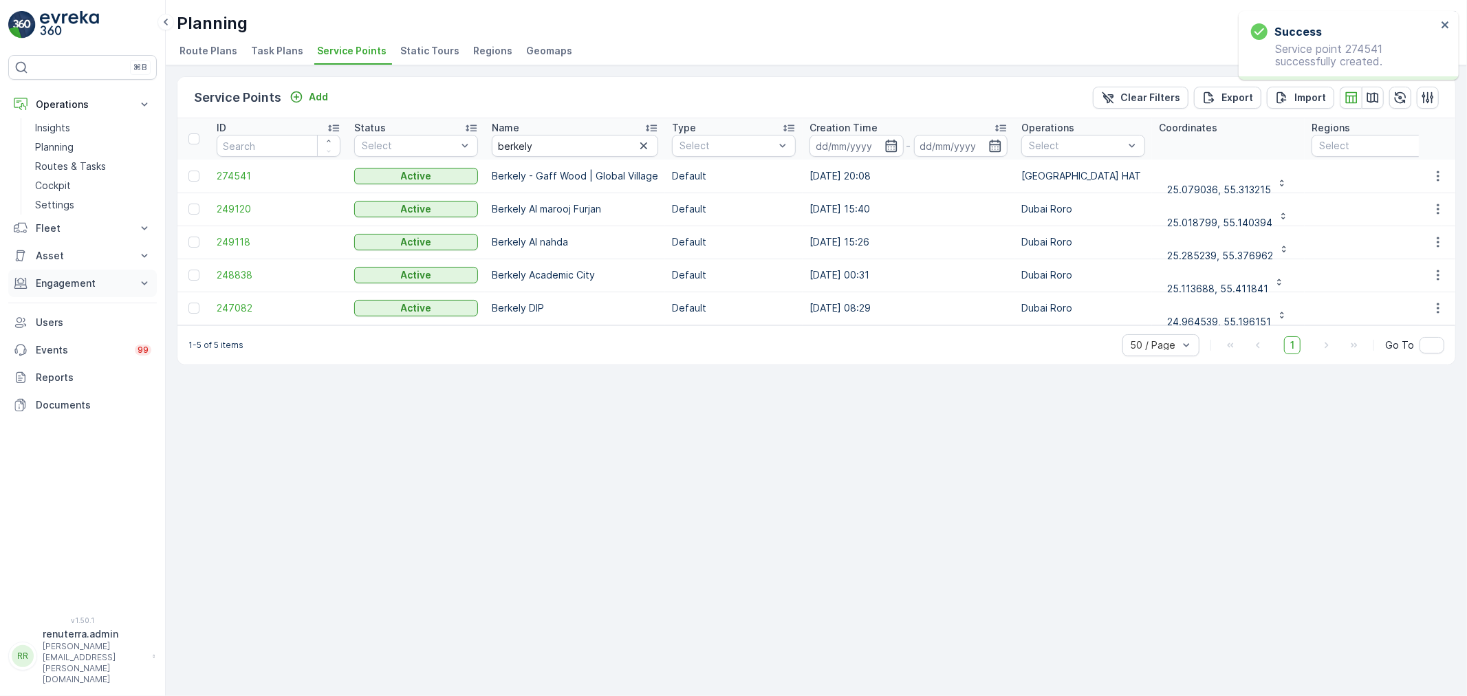
click at [83, 279] on p "Engagement" at bounding box center [83, 284] width 94 height 14
click at [67, 358] on p "Service Points" at bounding box center [68, 365] width 67 height 14
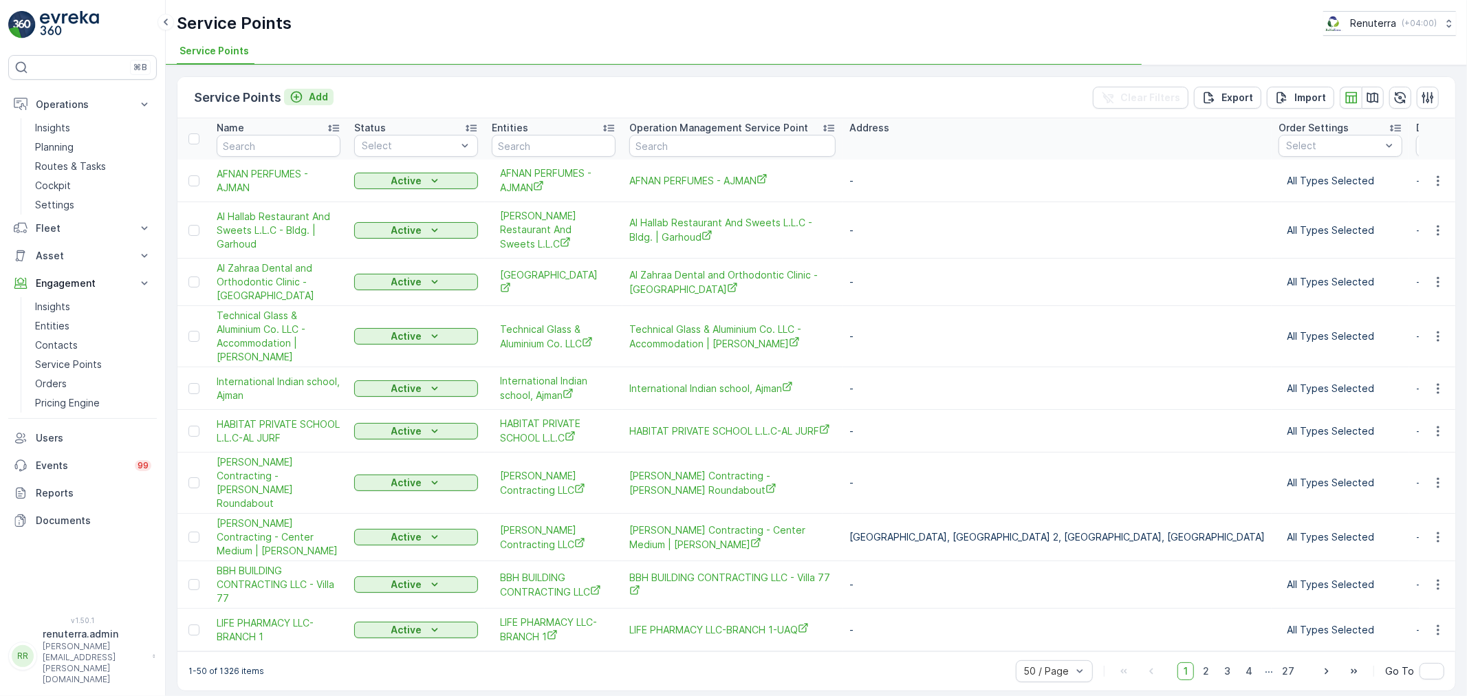
click at [306, 98] on div "Add" at bounding box center [309, 97] width 39 height 14
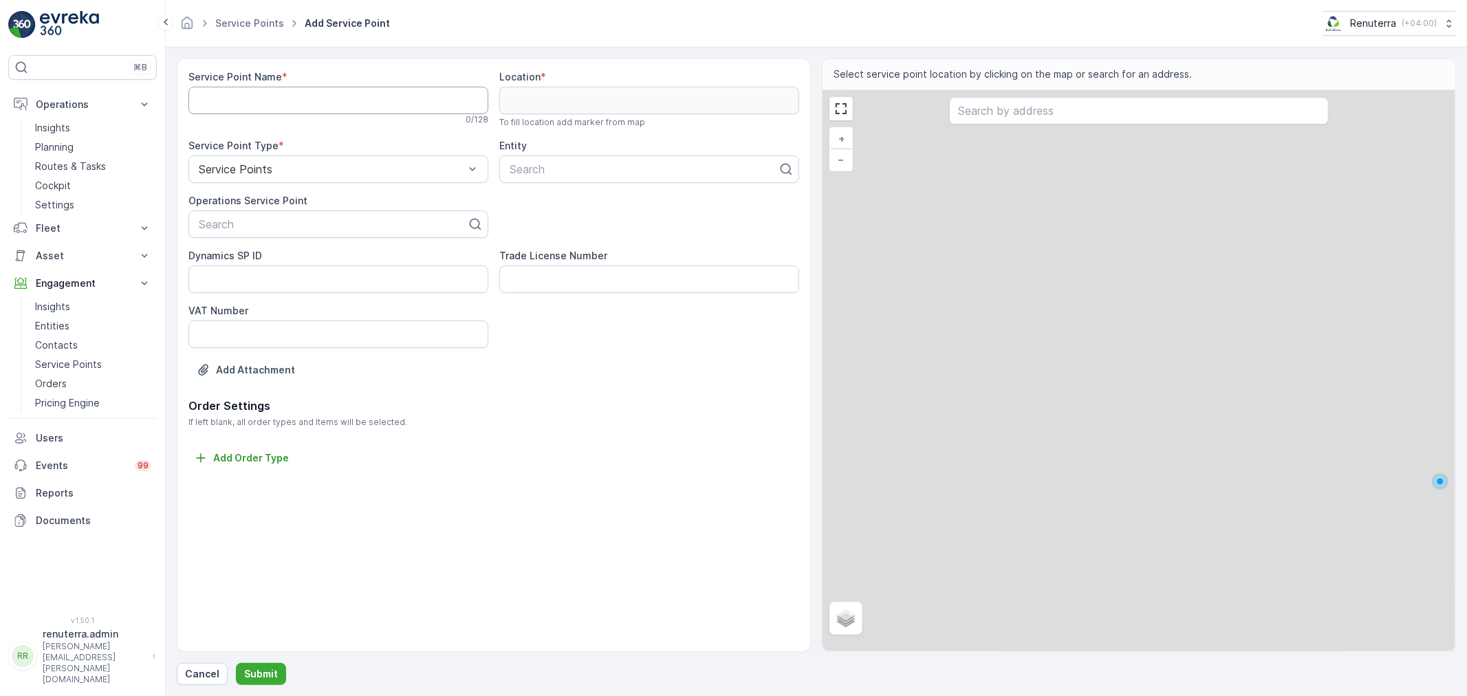
click at [276, 98] on Name "Service Point Name" at bounding box center [338, 101] width 300 height 28
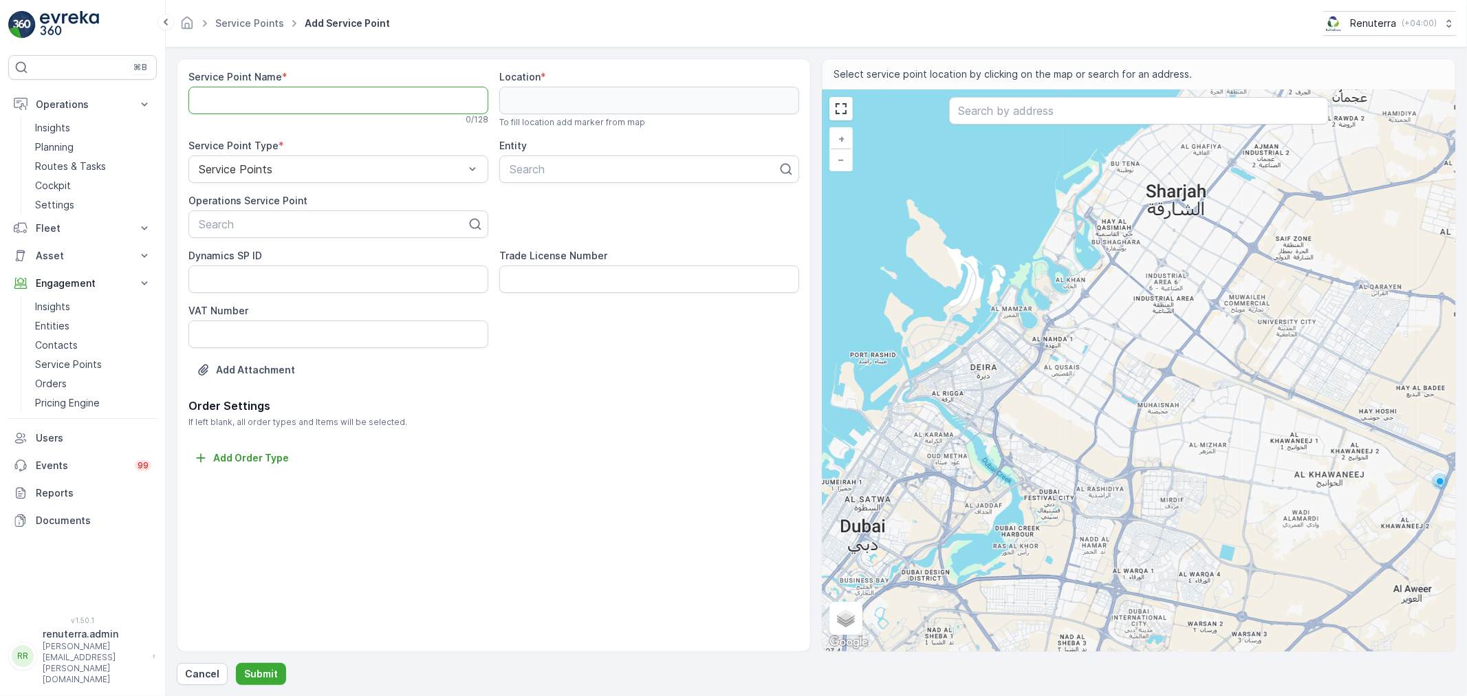
click at [278, 102] on Name "Service Point Name" at bounding box center [338, 101] width 300 height 28
click at [294, 98] on Name "Service Point Name" at bounding box center [338, 101] width 300 height 28
paste Name "Berkely - Gaff Wood | Global Village"
click at [229, 99] on Name "Berkely - Gaff Wood | Global Village" at bounding box center [338, 101] width 300 height 28
type Name "Berkeley - Gaff Wood | Global Village"
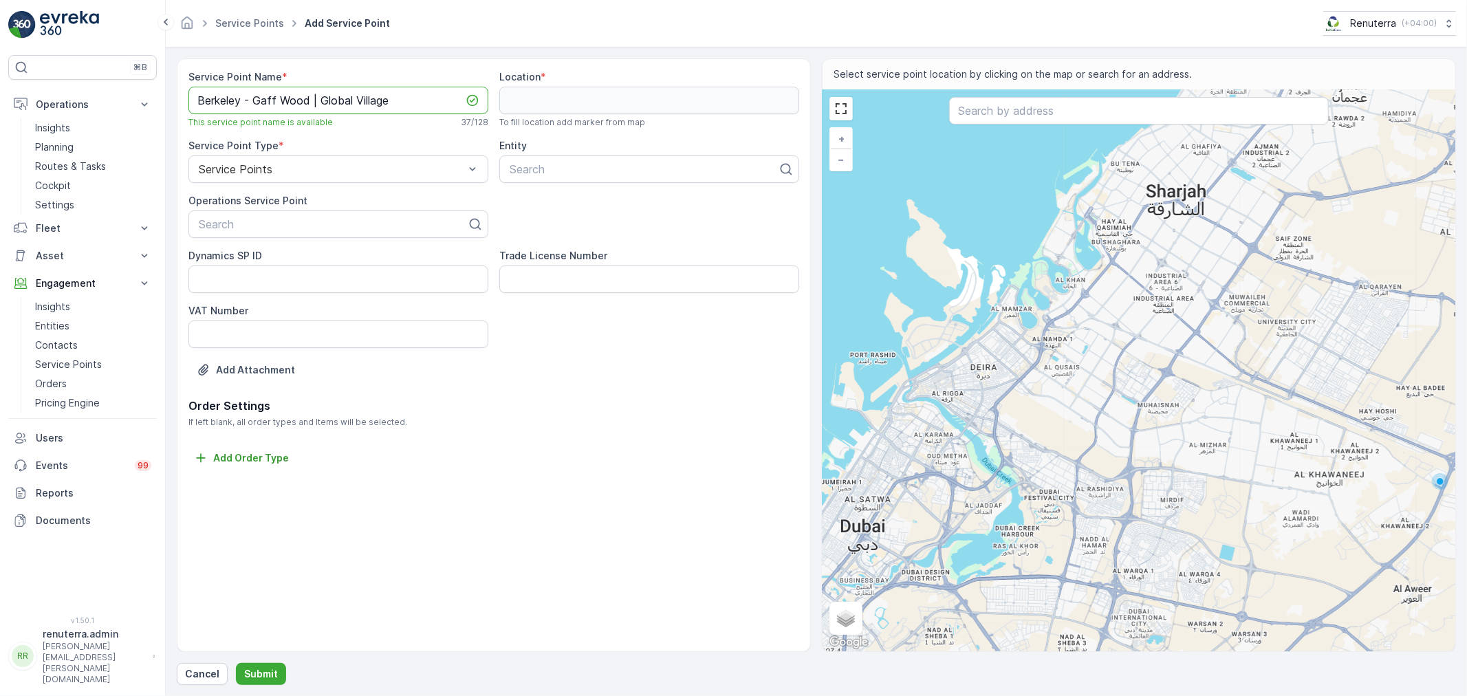
drag, startPoint x: 395, startPoint y: 102, endPoint x: 188, endPoint y: 98, distance: 206.4
click at [188, 98] on Name "Berkeley - Gaff Wood | Global Village" at bounding box center [338, 101] width 300 height 28
click at [52, 142] on p "Planning" at bounding box center [54, 147] width 39 height 14
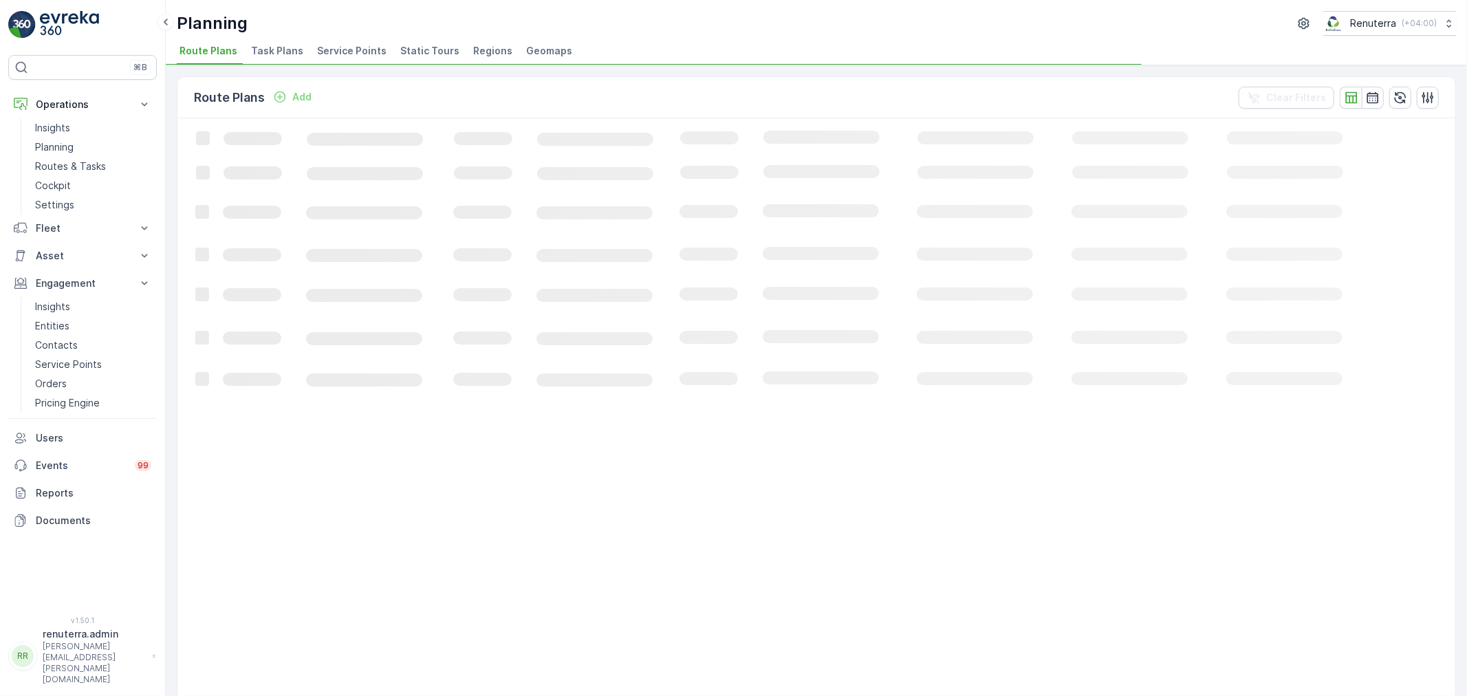
click at [327, 47] on span "Service Points" at bounding box center [351, 51] width 69 height 14
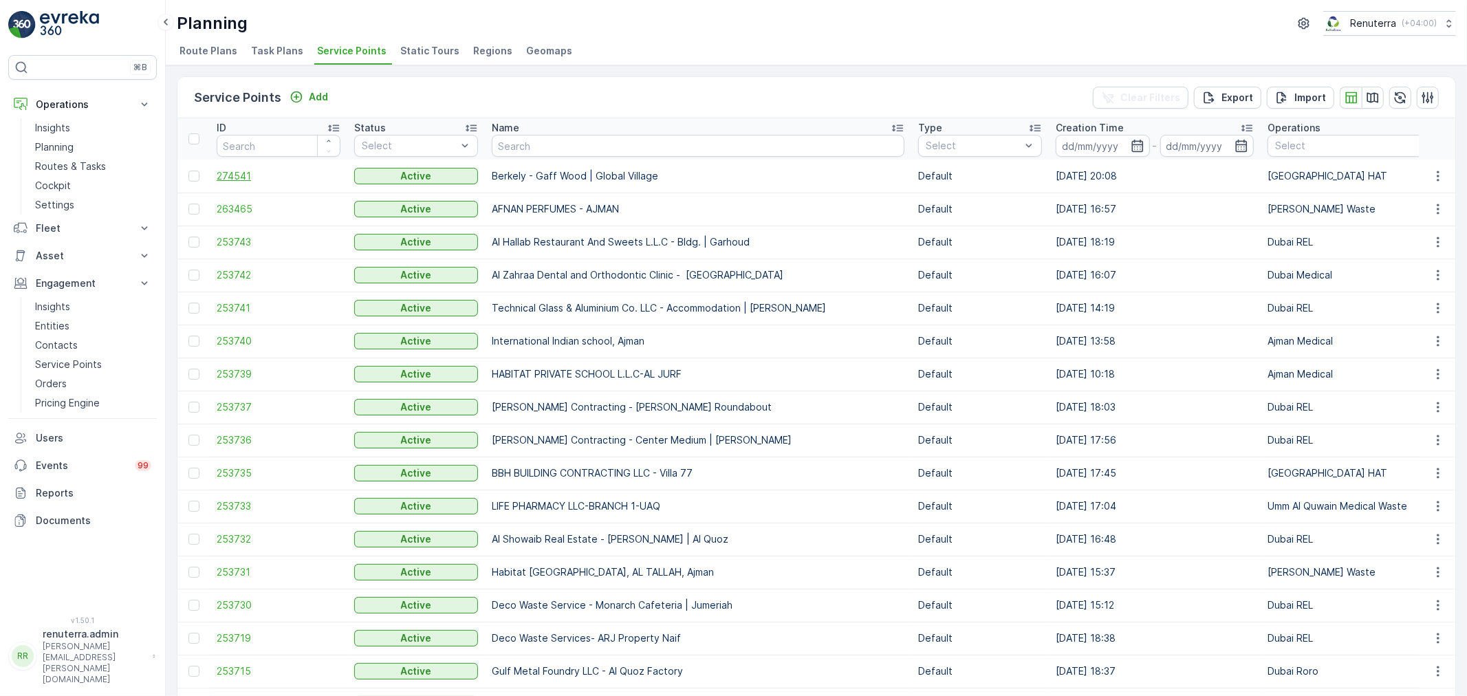
click at [243, 171] on span "274541" at bounding box center [279, 176] width 124 height 14
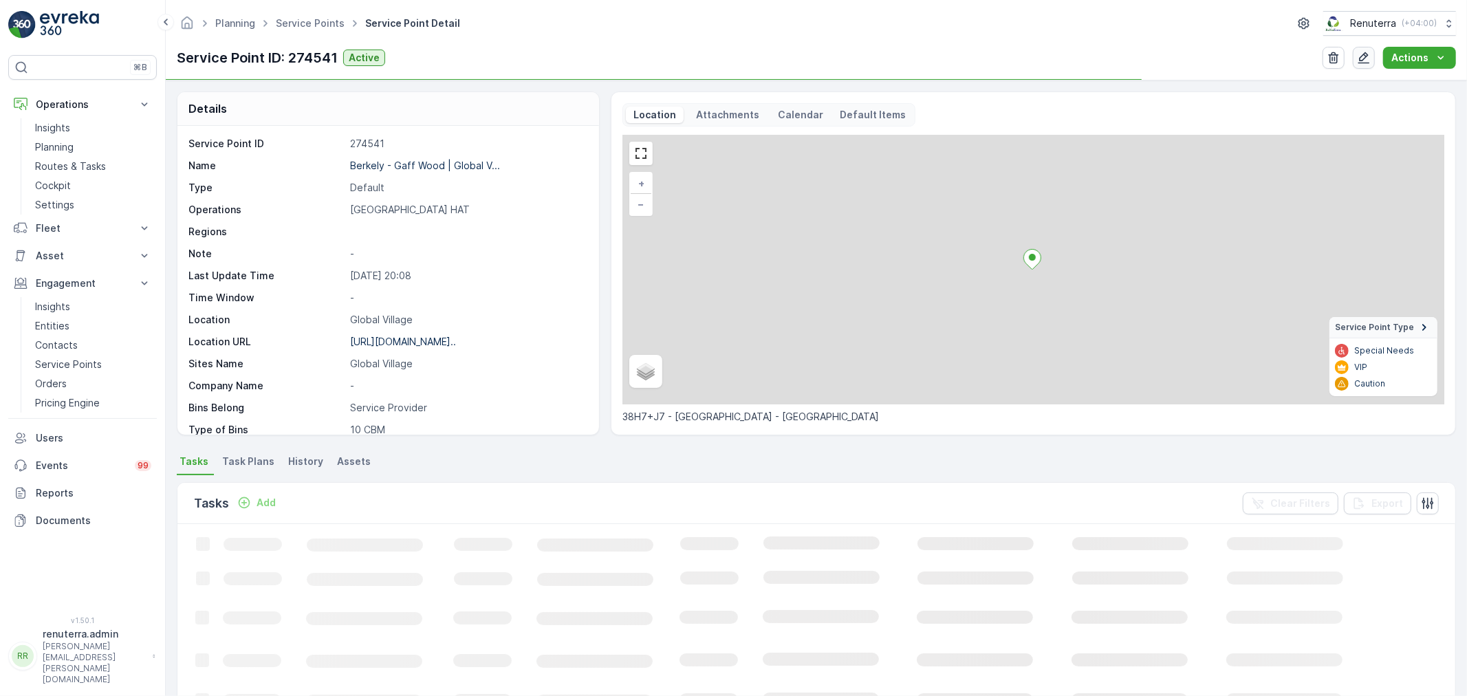
click at [1358, 51] on button "button" at bounding box center [1364, 58] width 22 height 22
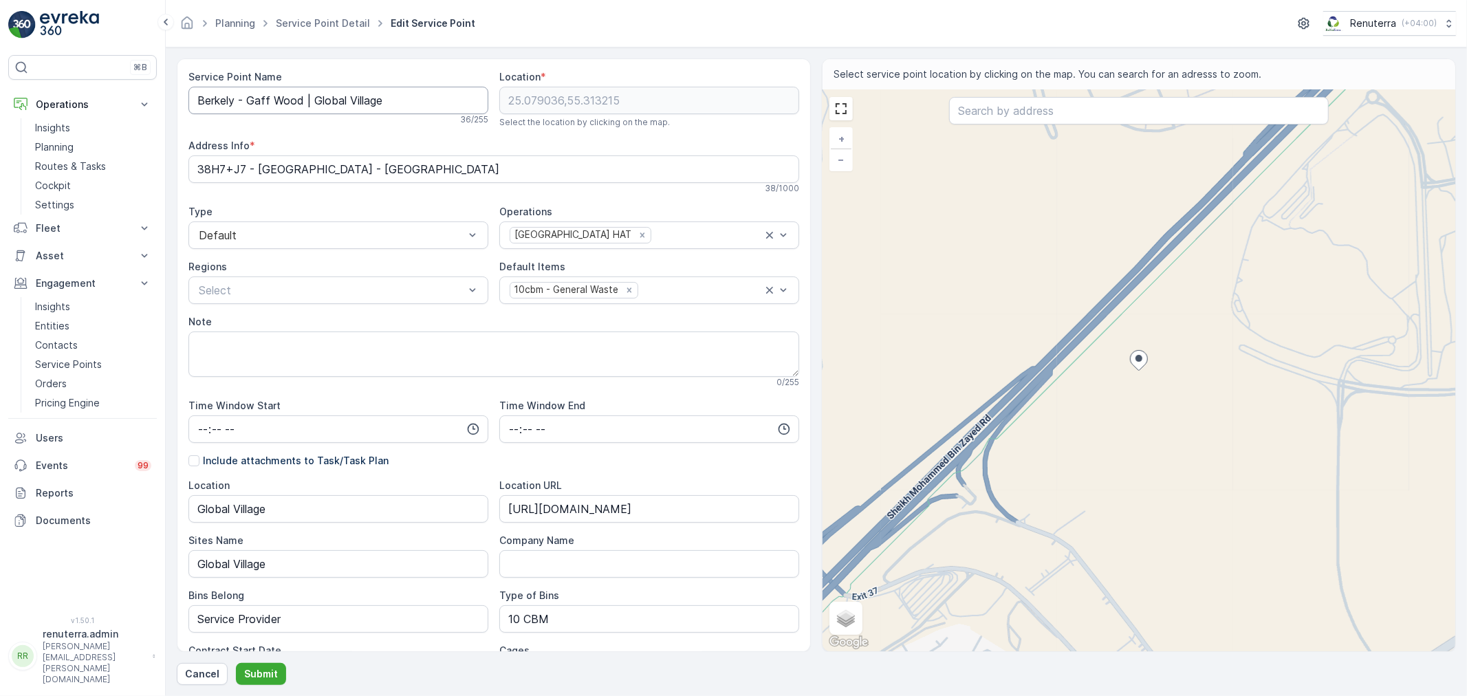
click at [315, 105] on Name "Berkely - Gaff Wood | Global Village" at bounding box center [338, 101] width 300 height 28
paste Name "e"
type Name "Berkeley - Gaff Wood | Global Village"
click at [264, 668] on p "Submit" at bounding box center [261, 674] width 34 height 14
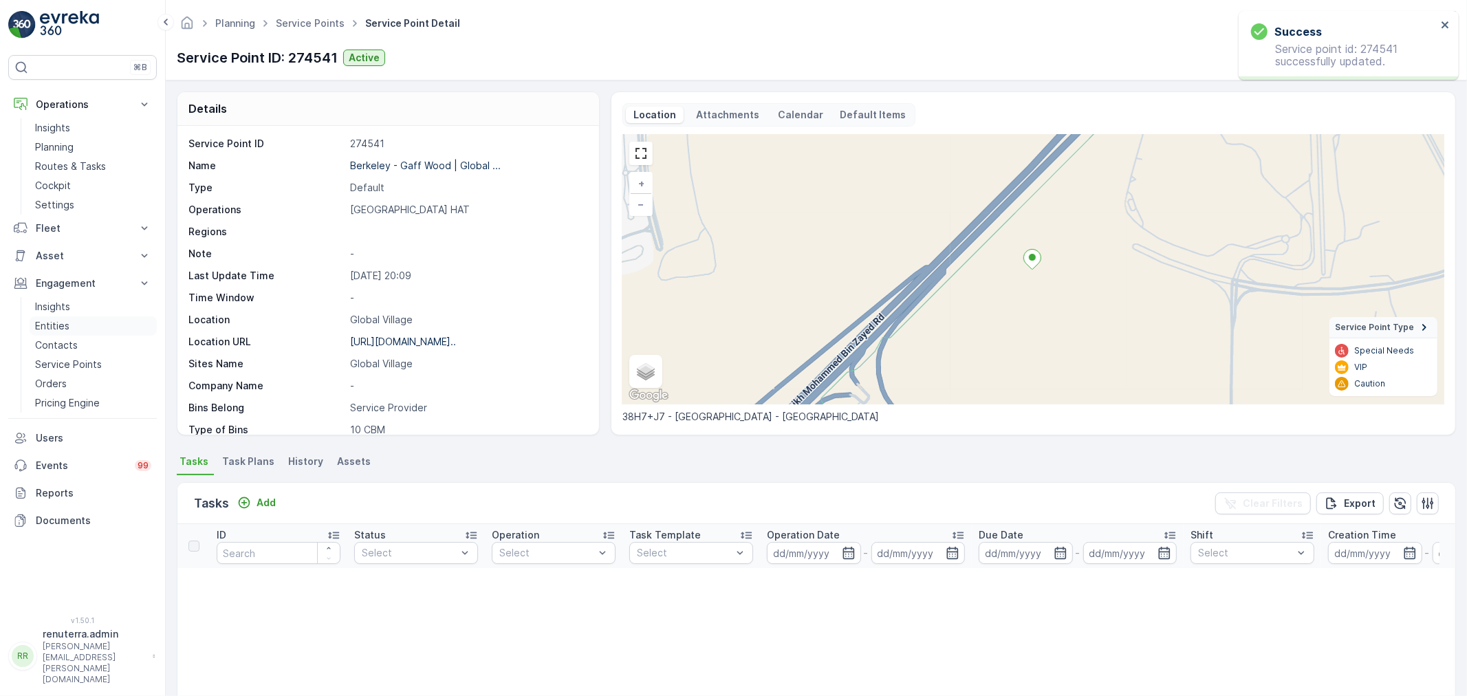
click at [69, 327] on link "Entities" at bounding box center [93, 325] width 127 height 19
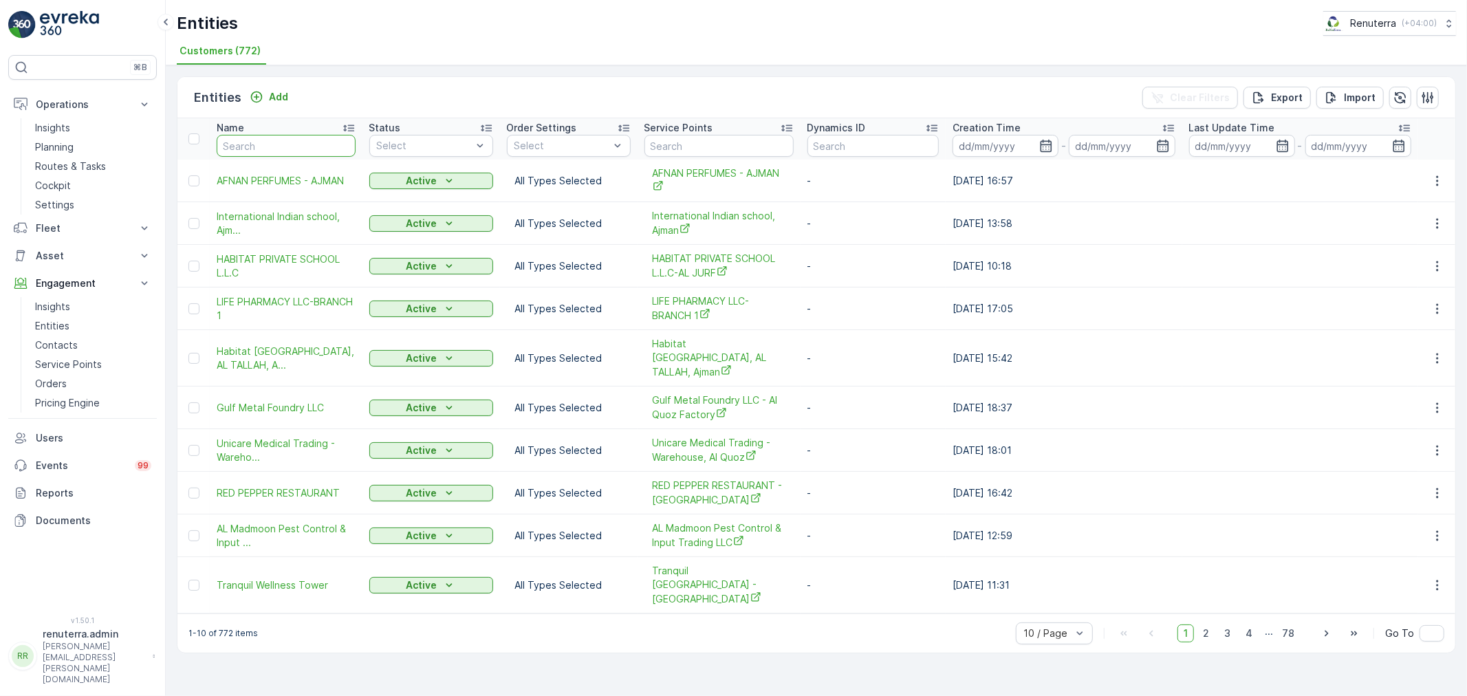
click at [285, 144] on input "text" at bounding box center [286, 146] width 139 height 22
type input "berk"
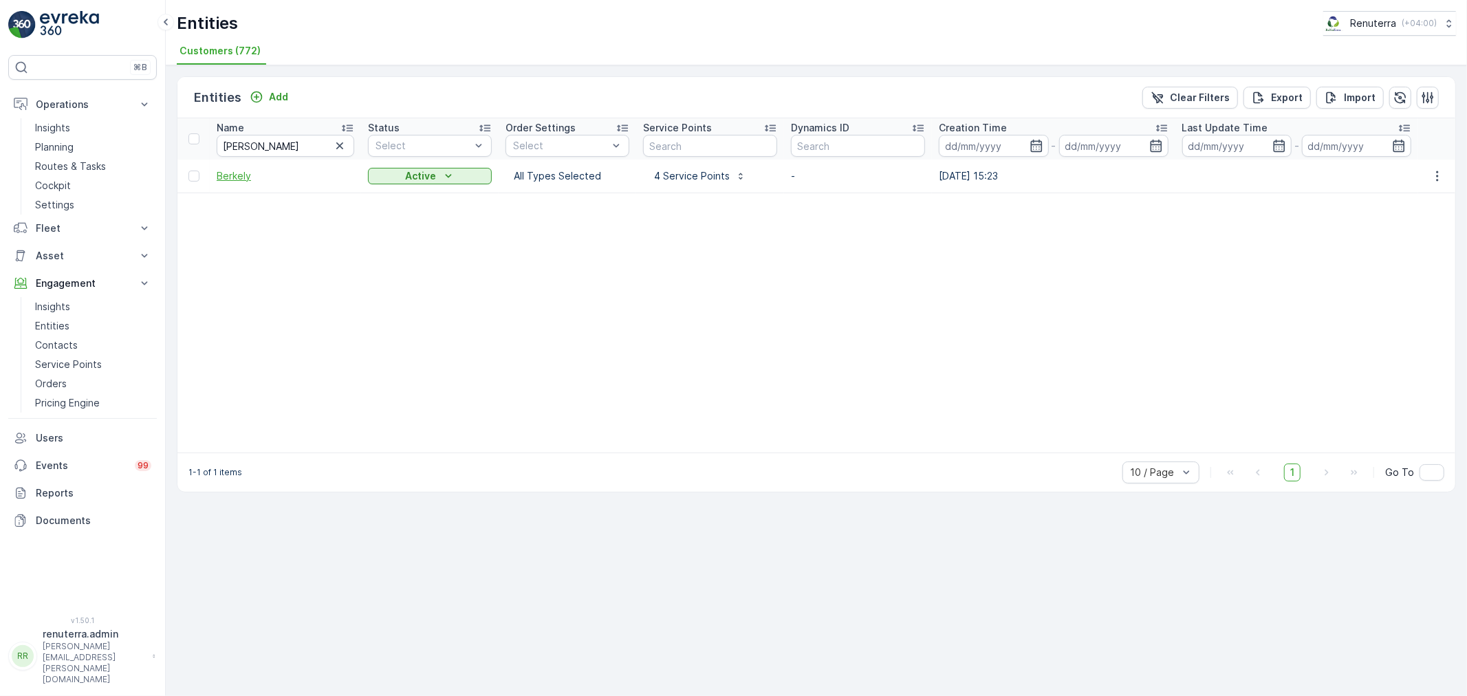
click at [233, 173] on span "Berkely" at bounding box center [286, 176] width 138 height 14
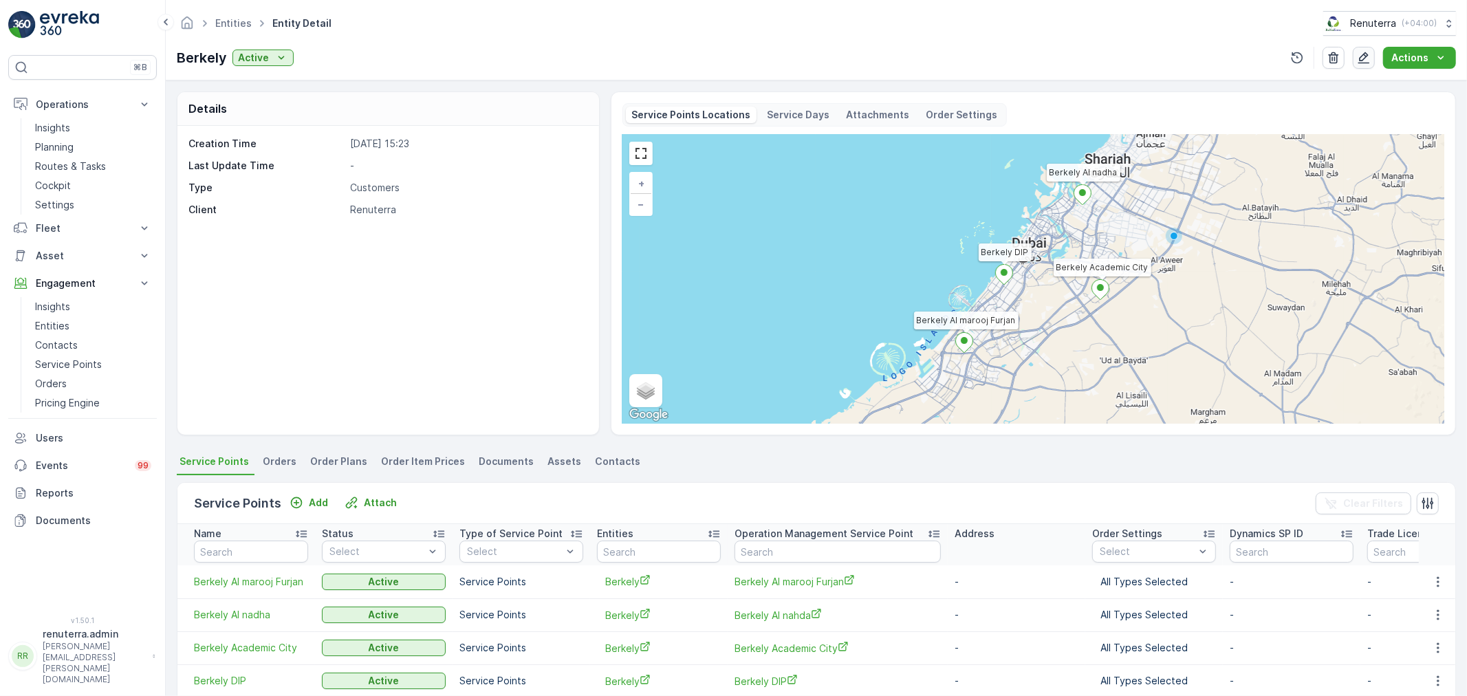
click at [1368, 56] on icon "button" at bounding box center [1364, 58] width 14 height 14
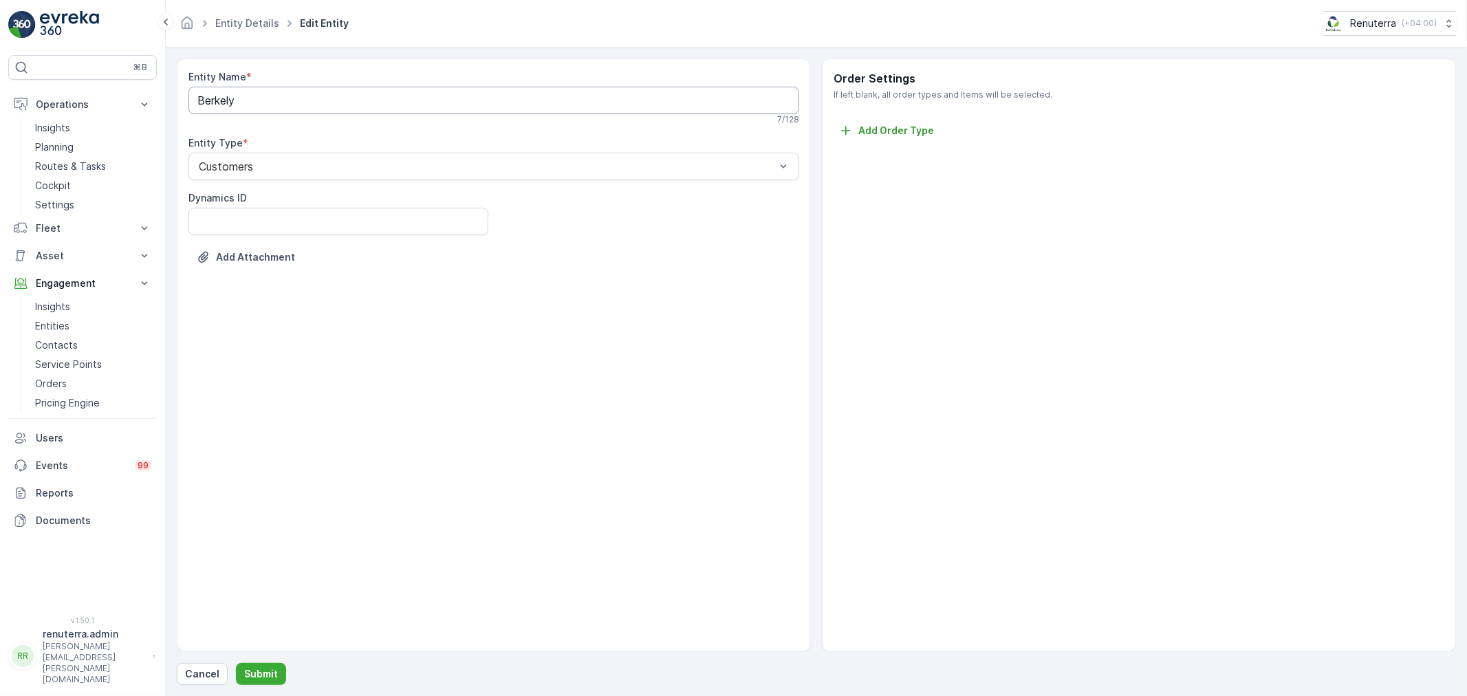
drag, startPoint x: 277, startPoint y: 99, endPoint x: 231, endPoint y: 105, distance: 46.5
click at [274, 100] on Name "Berkely" at bounding box center [493, 101] width 611 height 28
click at [230, 104] on Name "Berkely" at bounding box center [493, 101] width 611 height 28
click at [285, 97] on Name "Berkeley" at bounding box center [493, 101] width 611 height 28
type Name "Berkeley Service LLC"
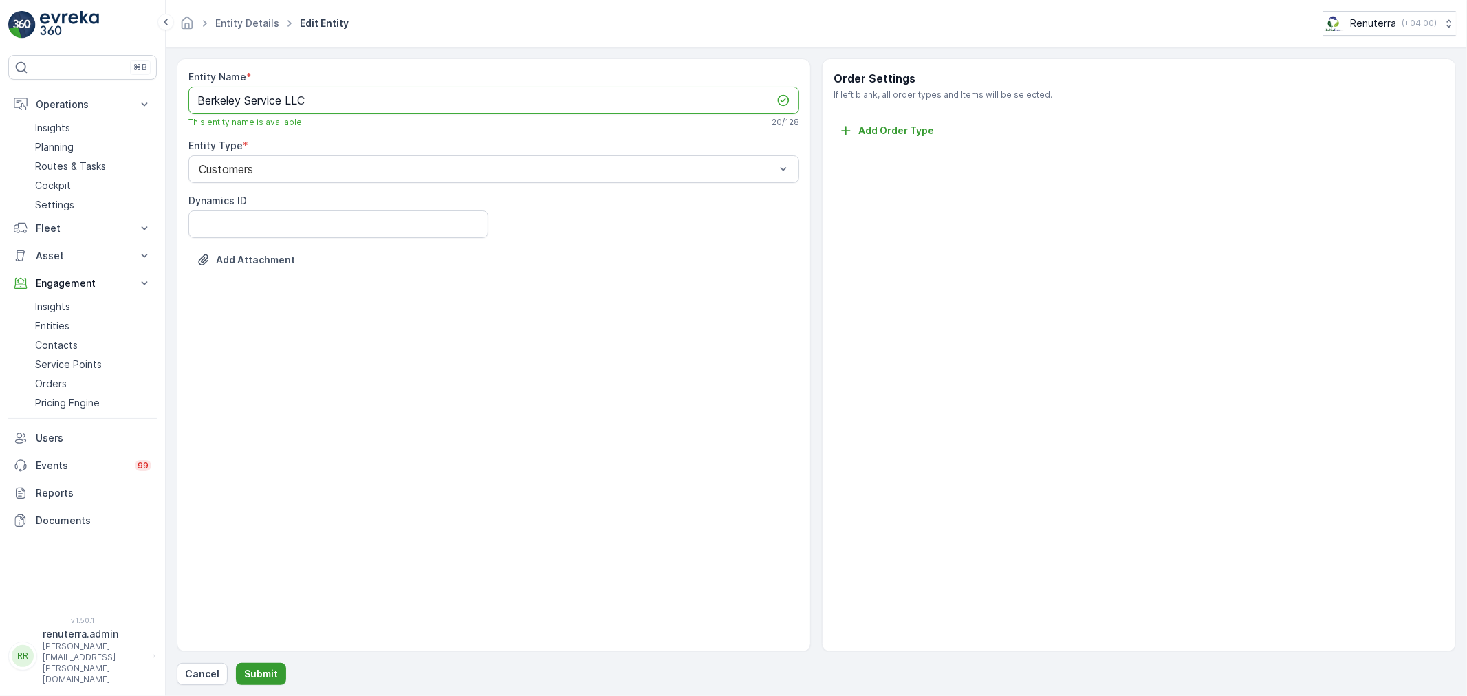
click at [268, 669] on p "Submit" at bounding box center [261, 674] width 34 height 14
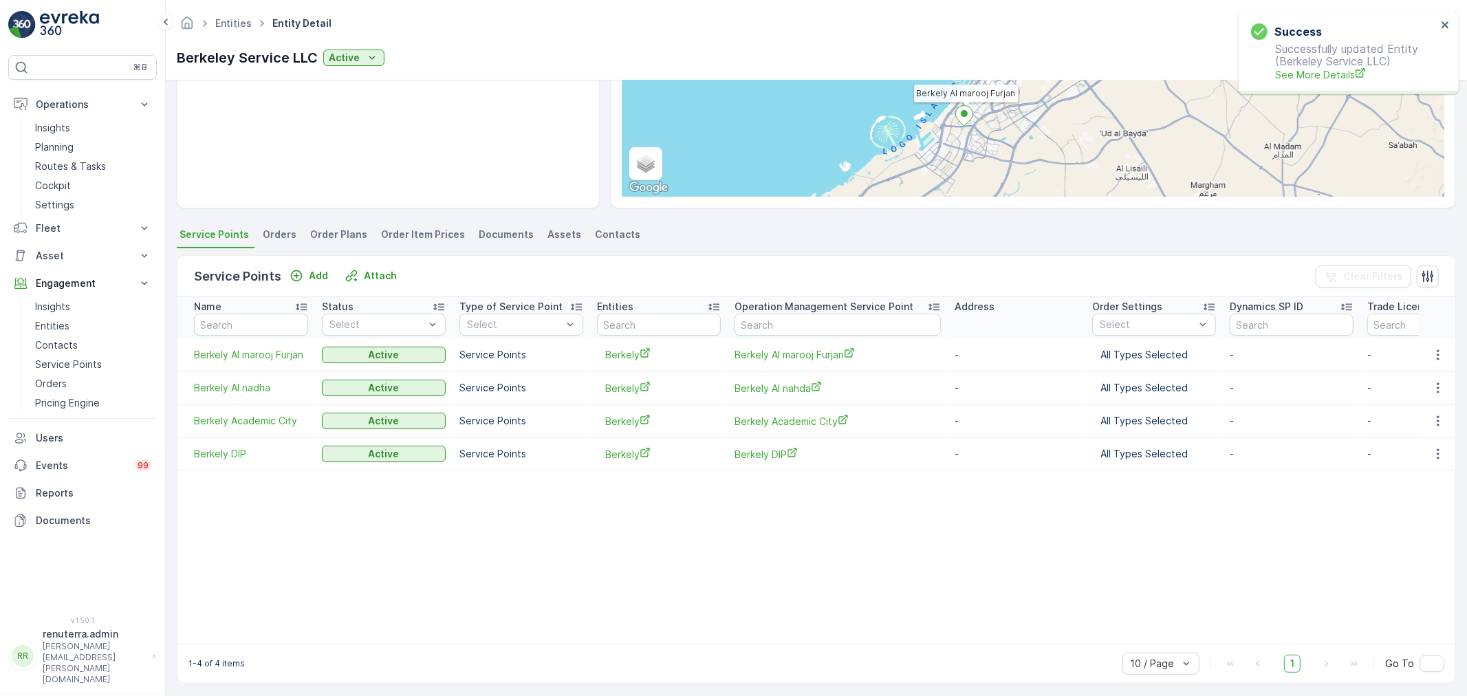
scroll to position [229, 0]
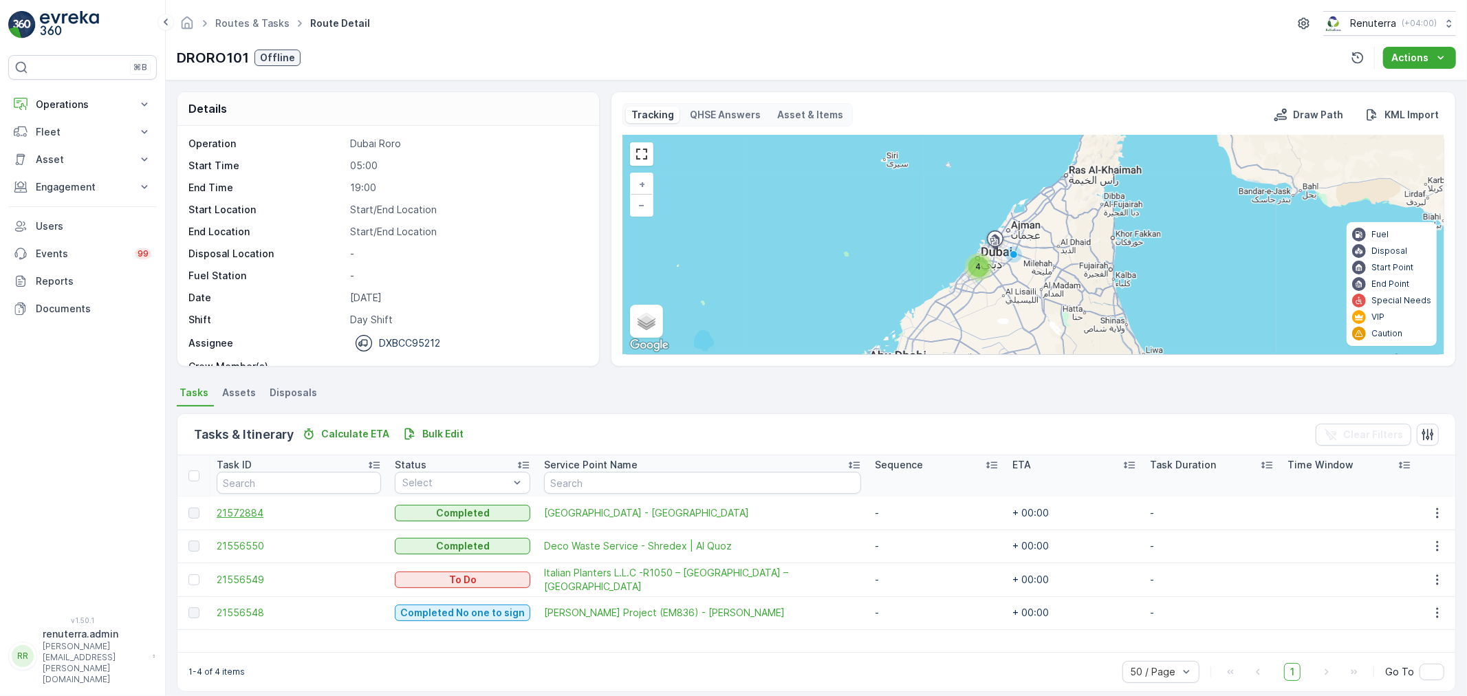
click at [264, 510] on span "21572884" at bounding box center [299, 513] width 164 height 14
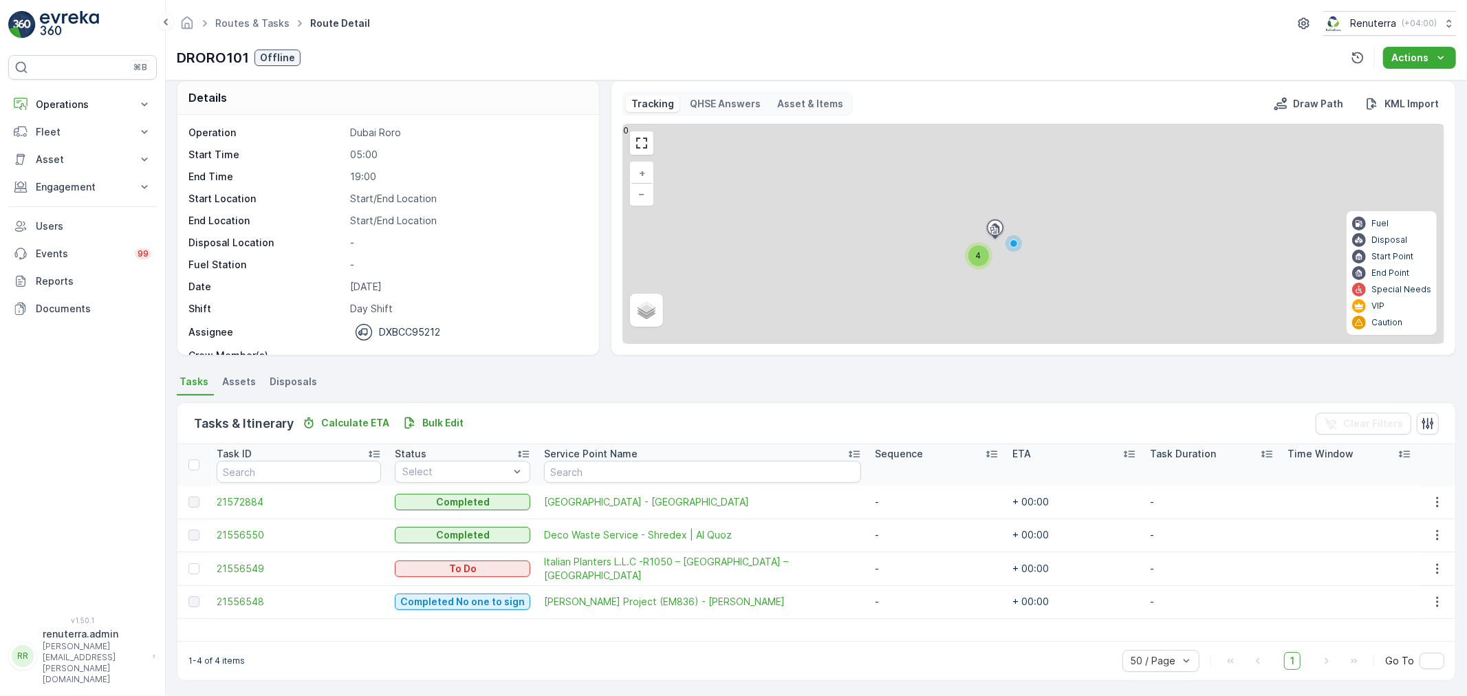
scroll to position [12, 0]
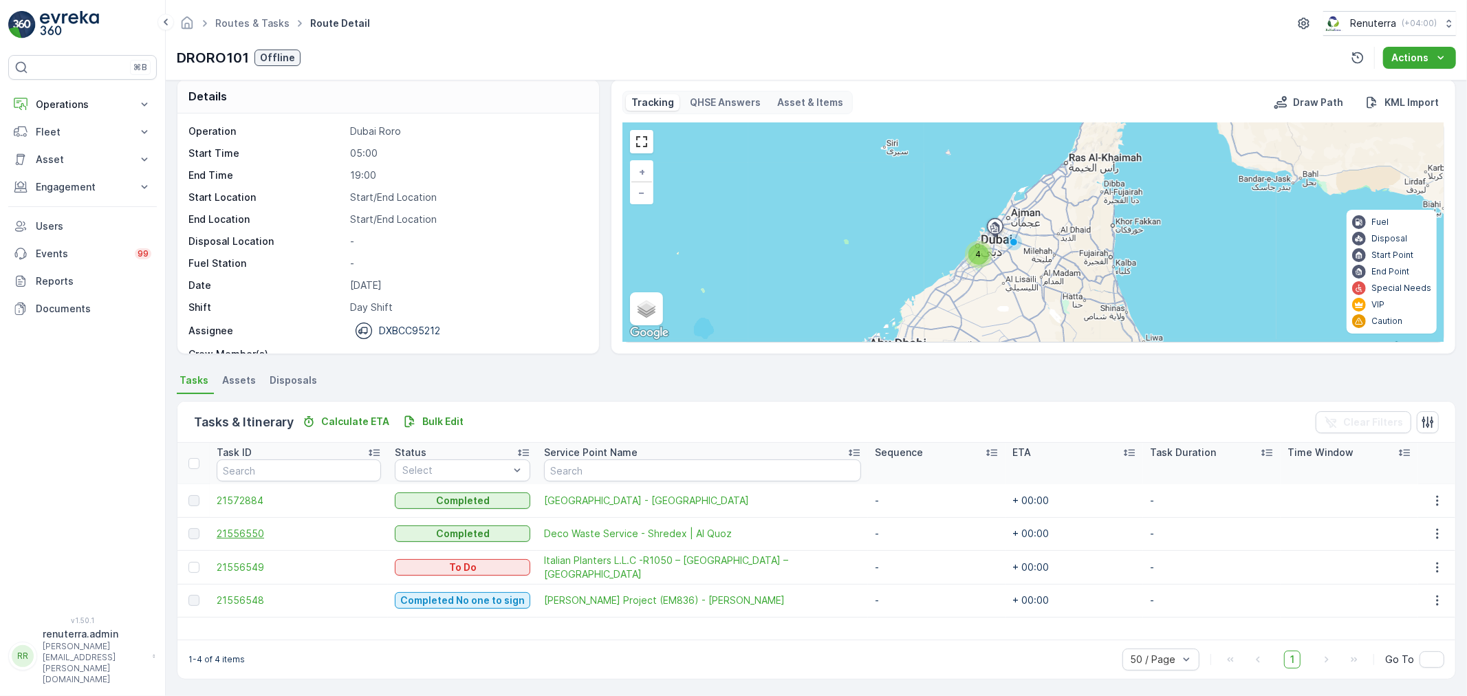
click at [225, 532] on span "21556550" at bounding box center [299, 534] width 164 height 14
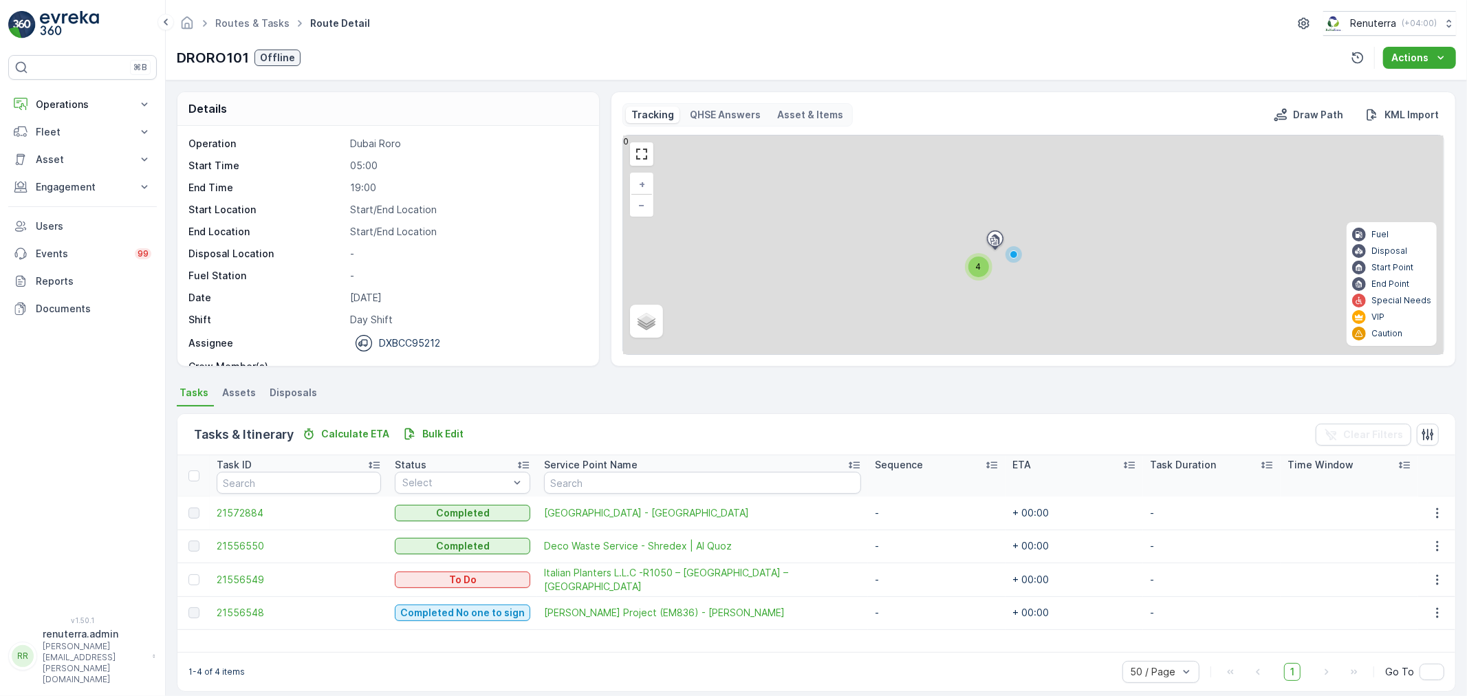
scroll to position [12, 0]
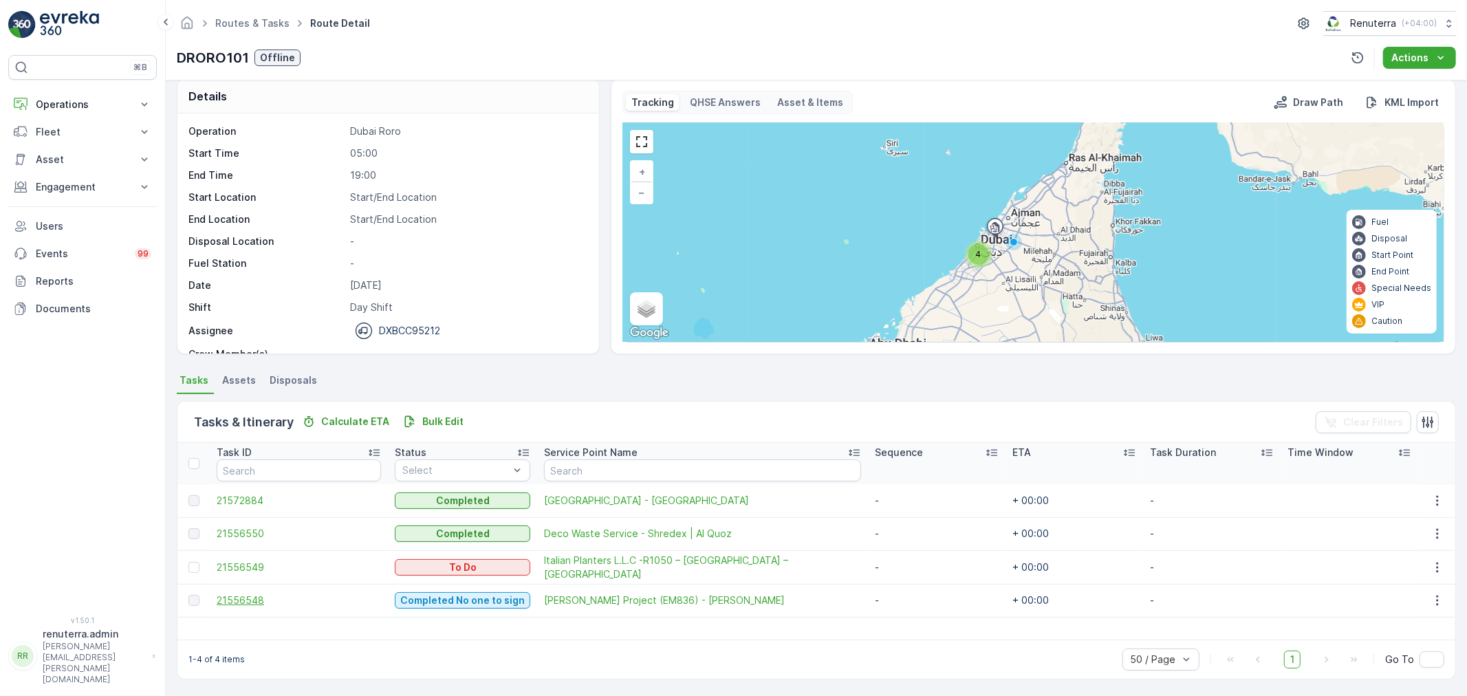
click at [237, 602] on span "21556548" at bounding box center [299, 601] width 164 height 14
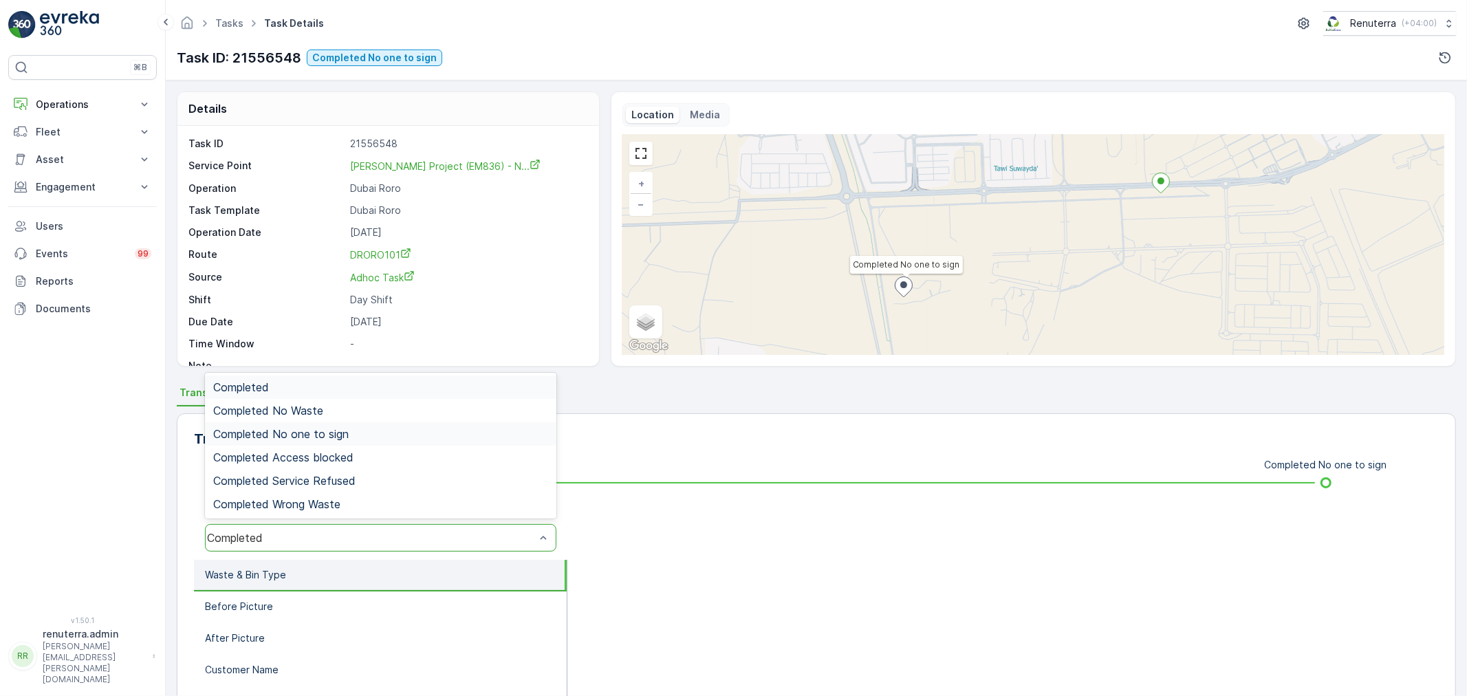
click at [296, 431] on span "Completed No one to sign" at bounding box center [281, 434] width 136 height 12
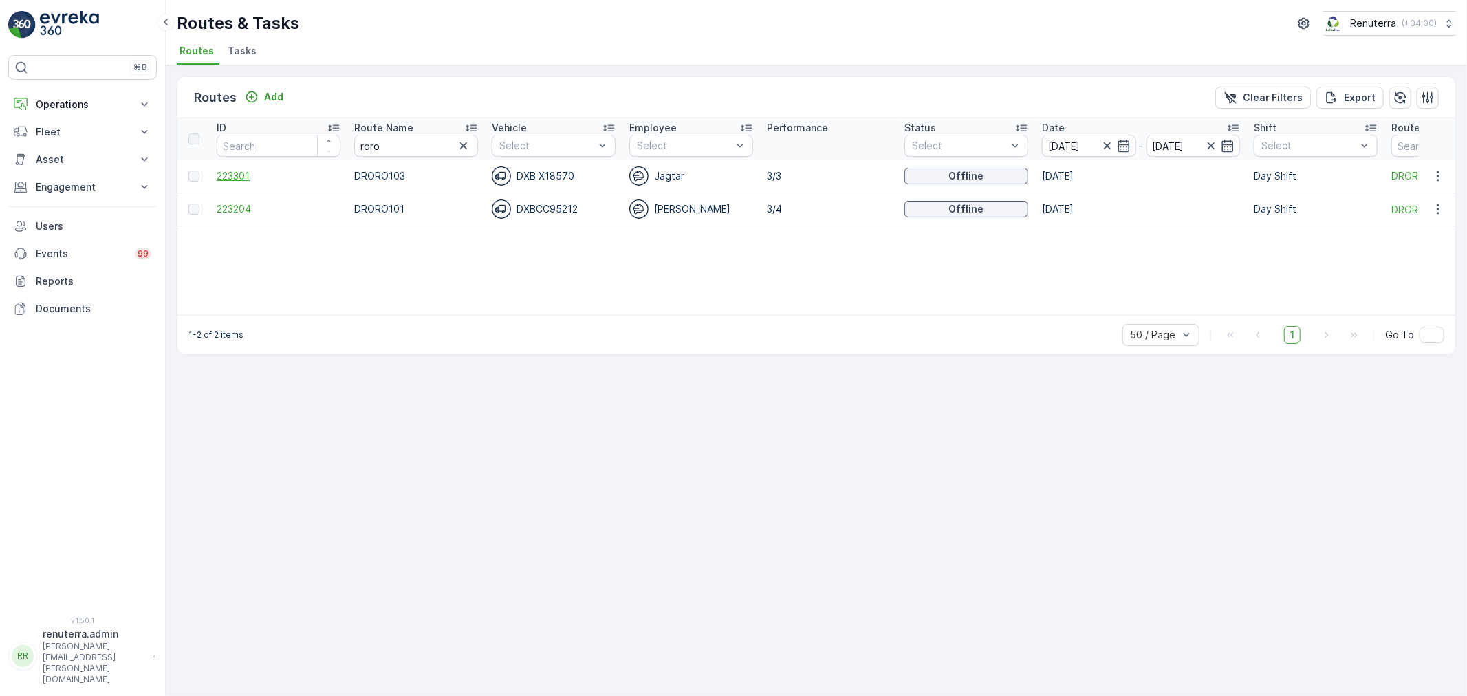
click at [239, 174] on span "223301" at bounding box center [279, 176] width 124 height 14
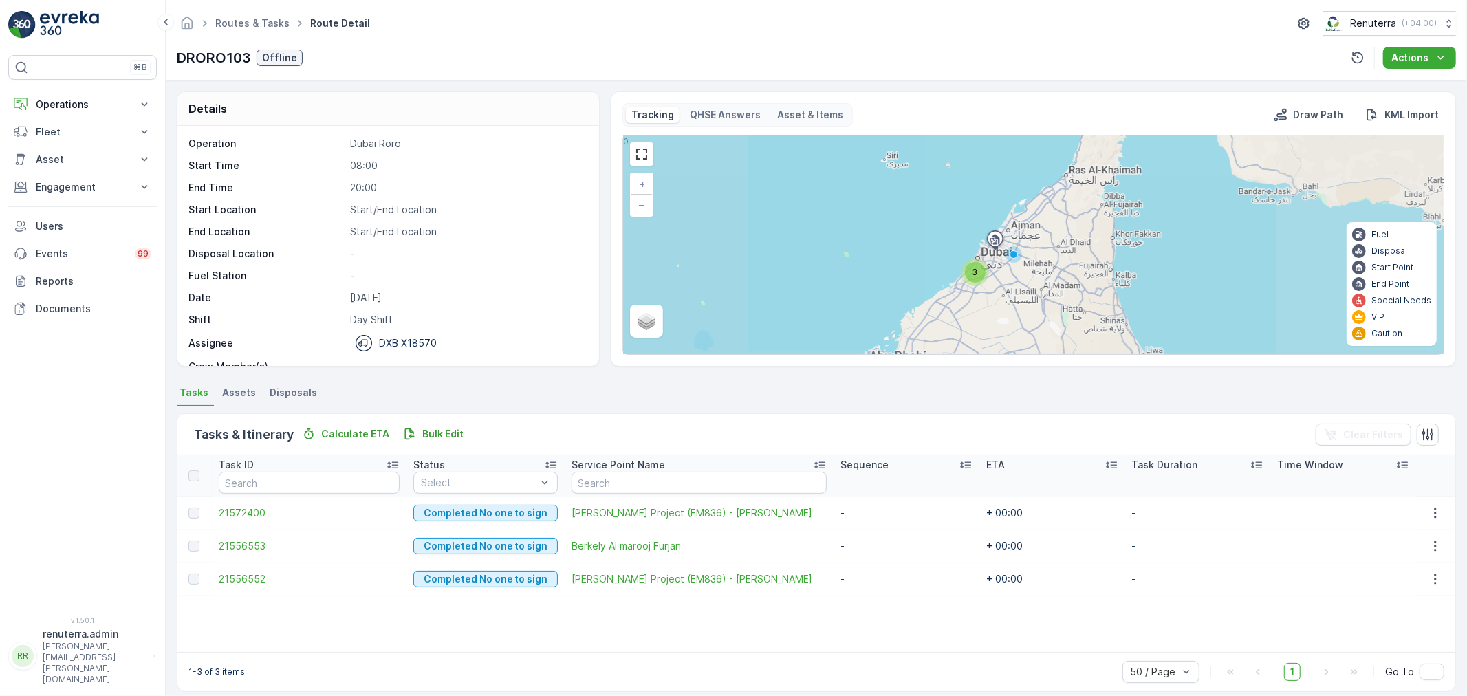
scroll to position [12, 0]
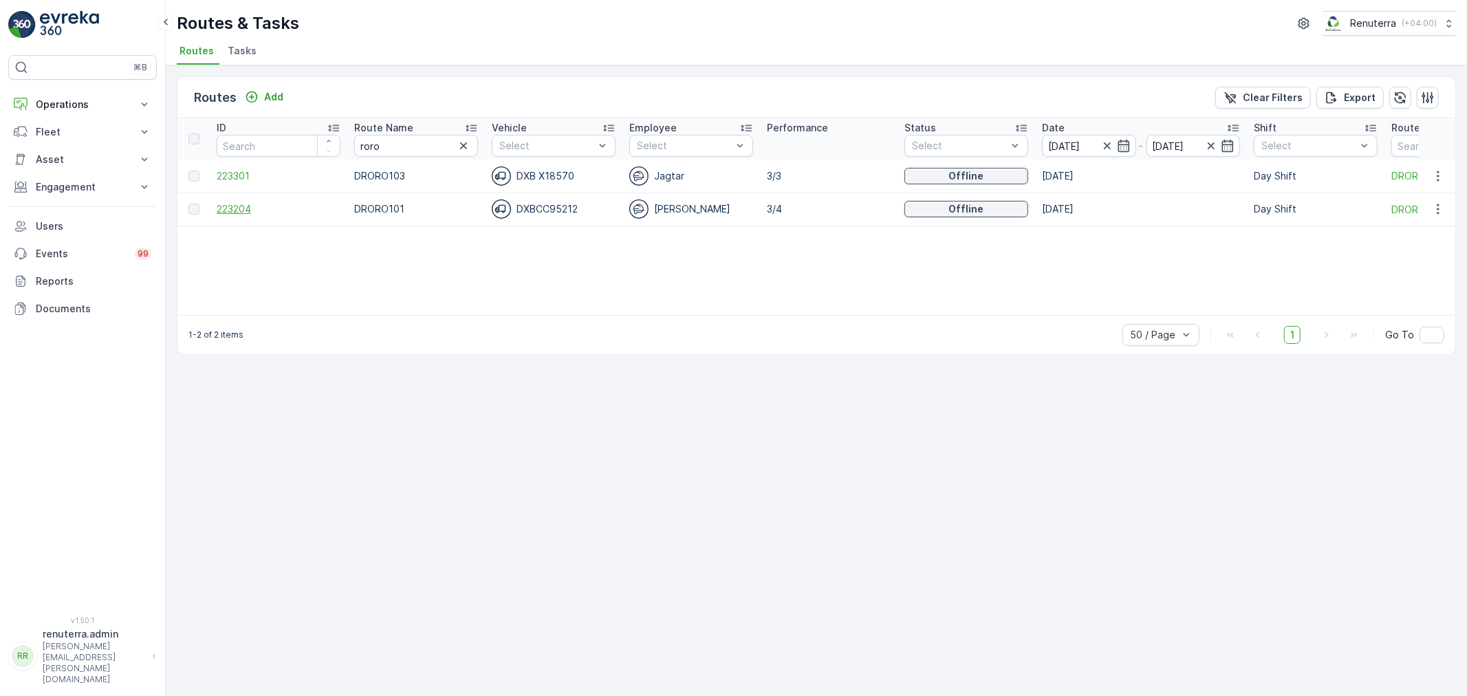
click at [245, 210] on span "223204" at bounding box center [279, 209] width 124 height 14
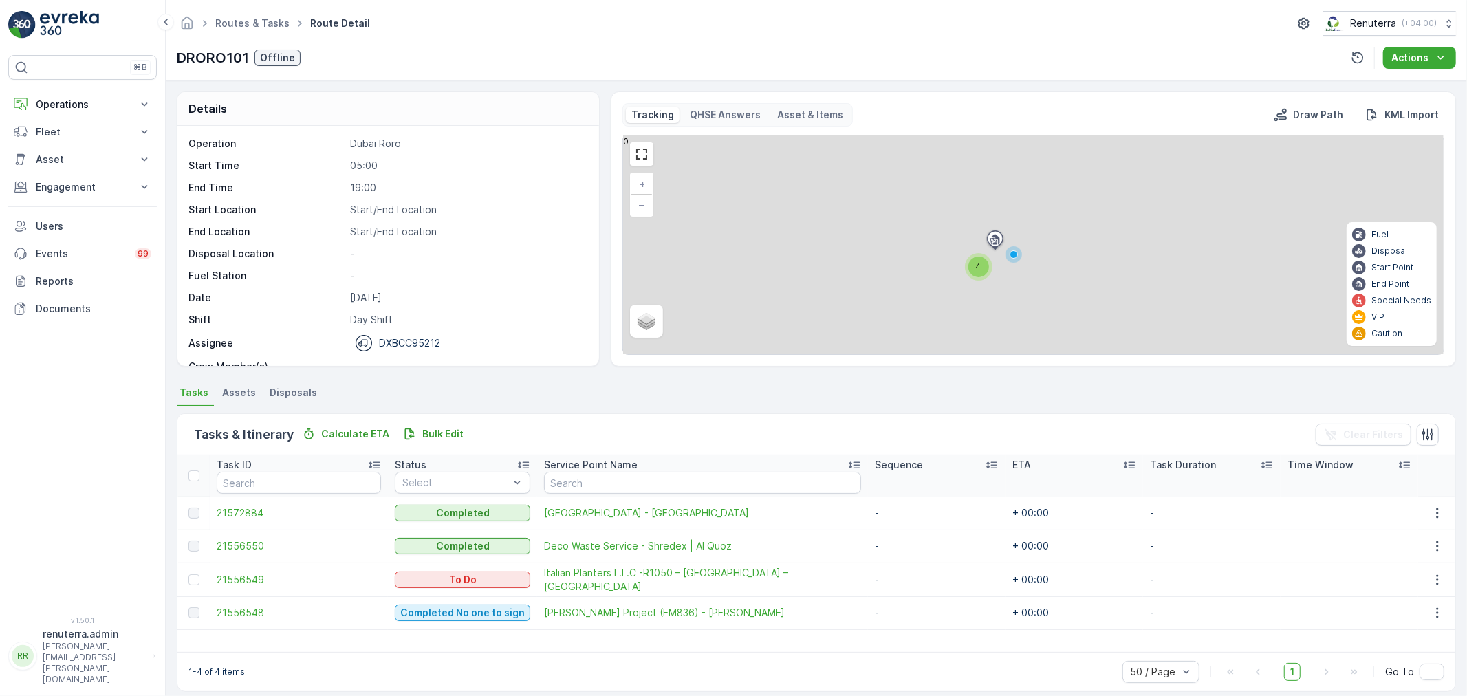
scroll to position [43, 0]
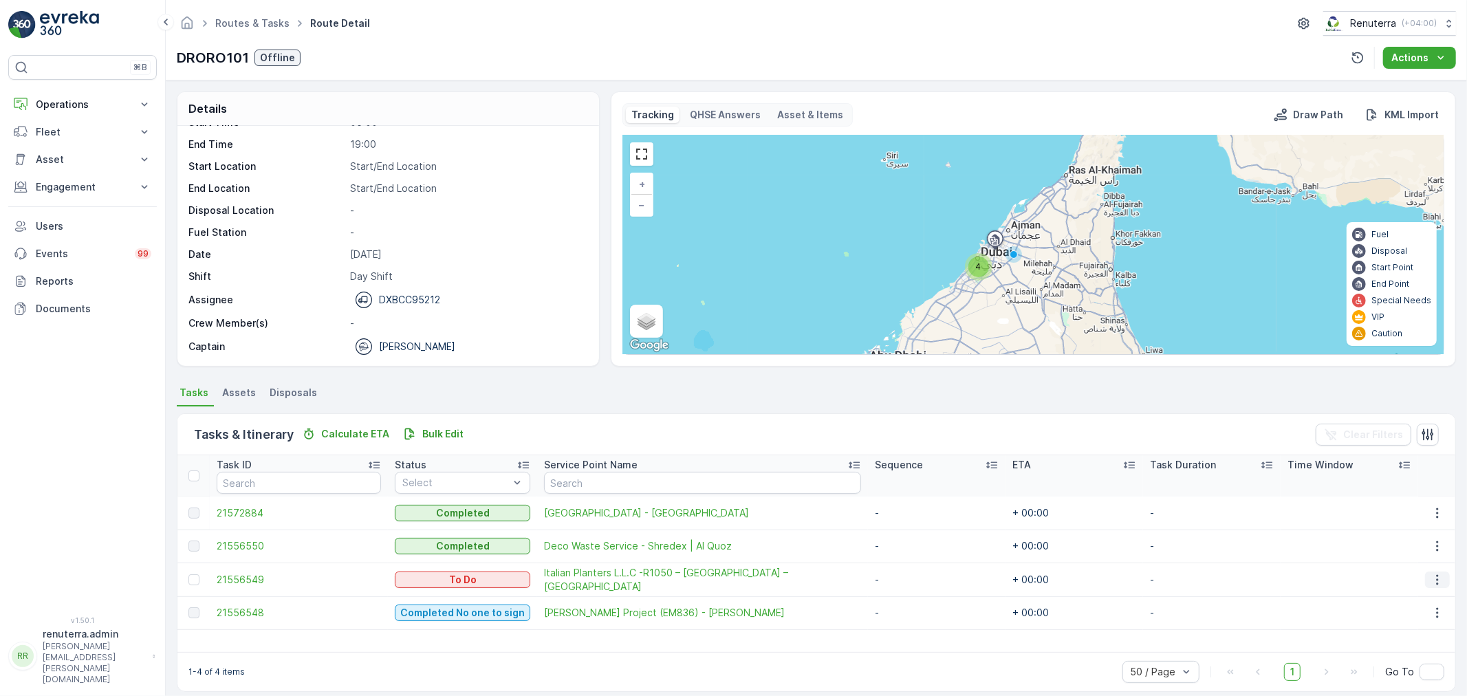
click at [1431, 576] on icon "button" at bounding box center [1438, 580] width 14 height 14
click at [1404, 631] on span "Change Route" at bounding box center [1403, 638] width 67 height 14
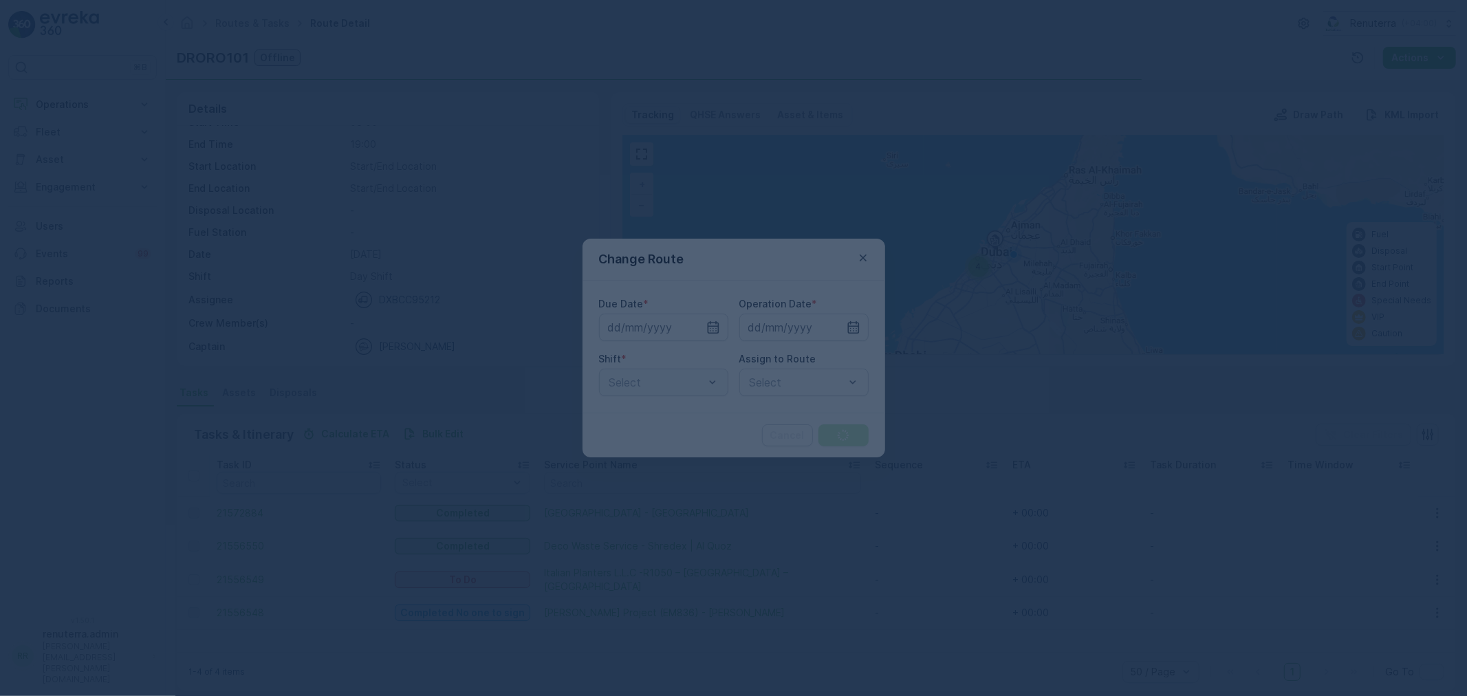
type input "[DATE]"
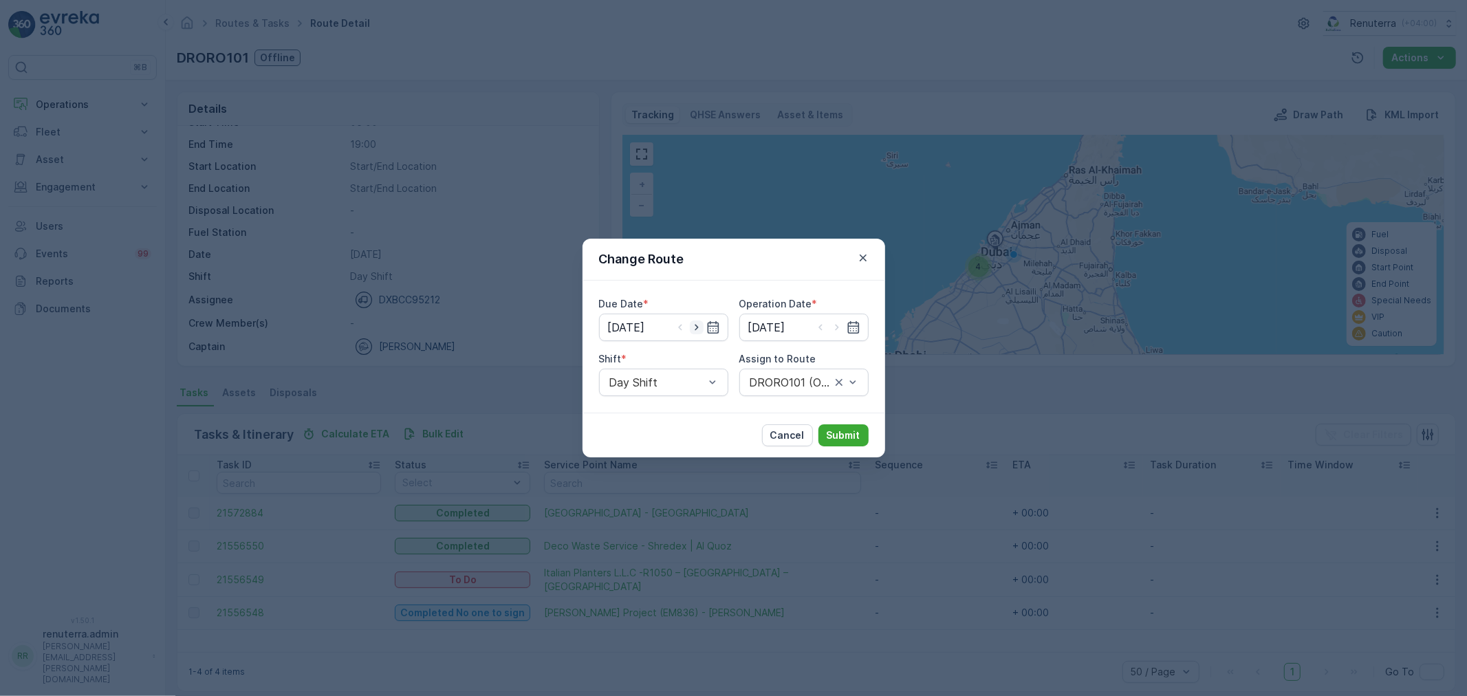
click at [696, 325] on icon "button" at bounding box center [697, 328] width 14 height 14
type input "[DATE]"
click at [836, 329] on icon "button" at bounding box center [836, 328] width 3 height 6
type input "[DATE]"
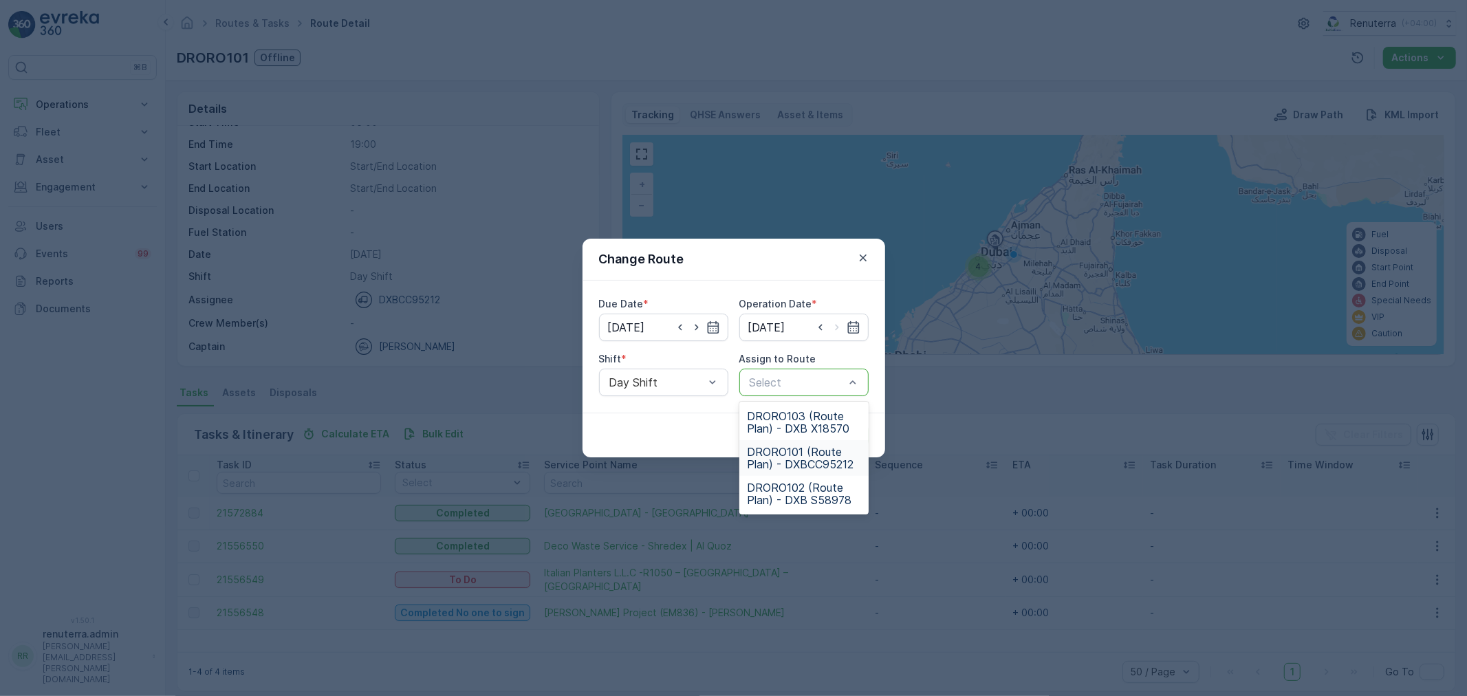
click at [795, 453] on span "DRORO101 (Route Plan) - DXBCC95212" at bounding box center [804, 458] width 113 height 25
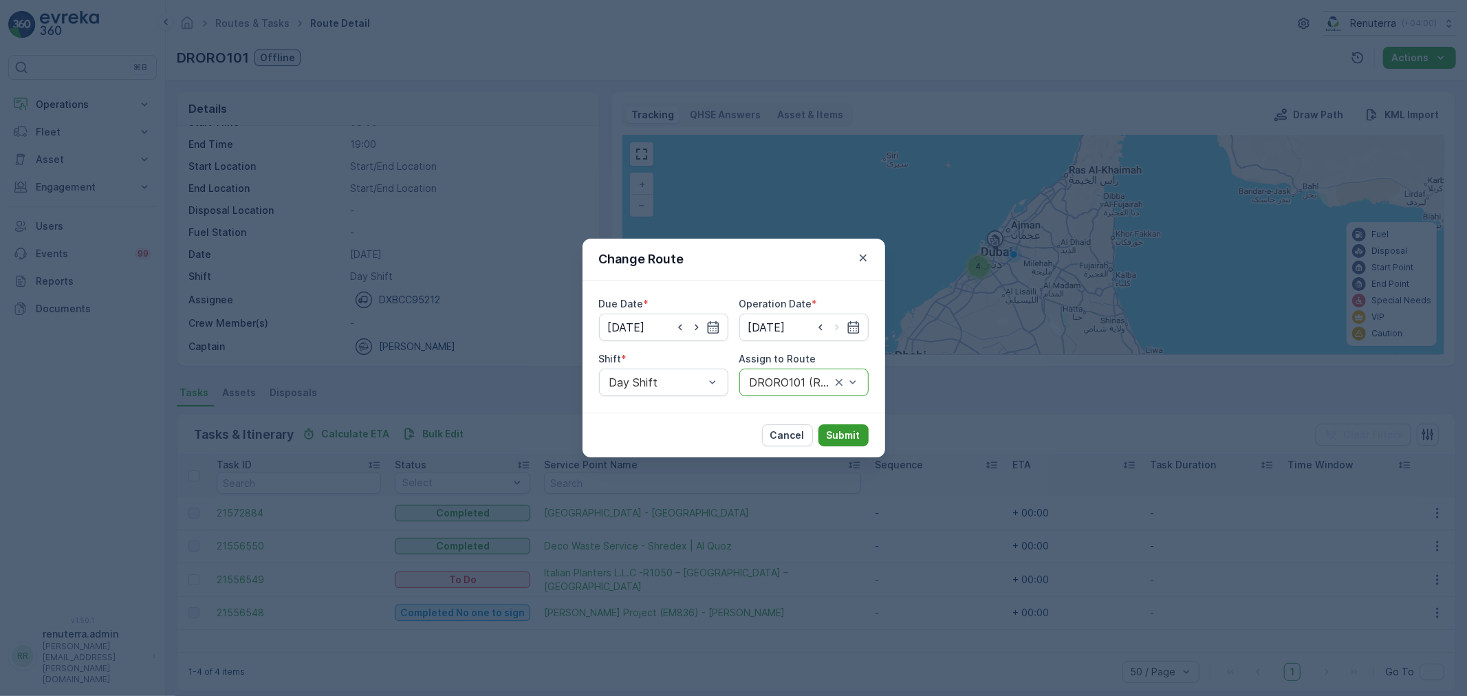
click at [838, 432] on p "Submit" at bounding box center [844, 436] width 34 height 14
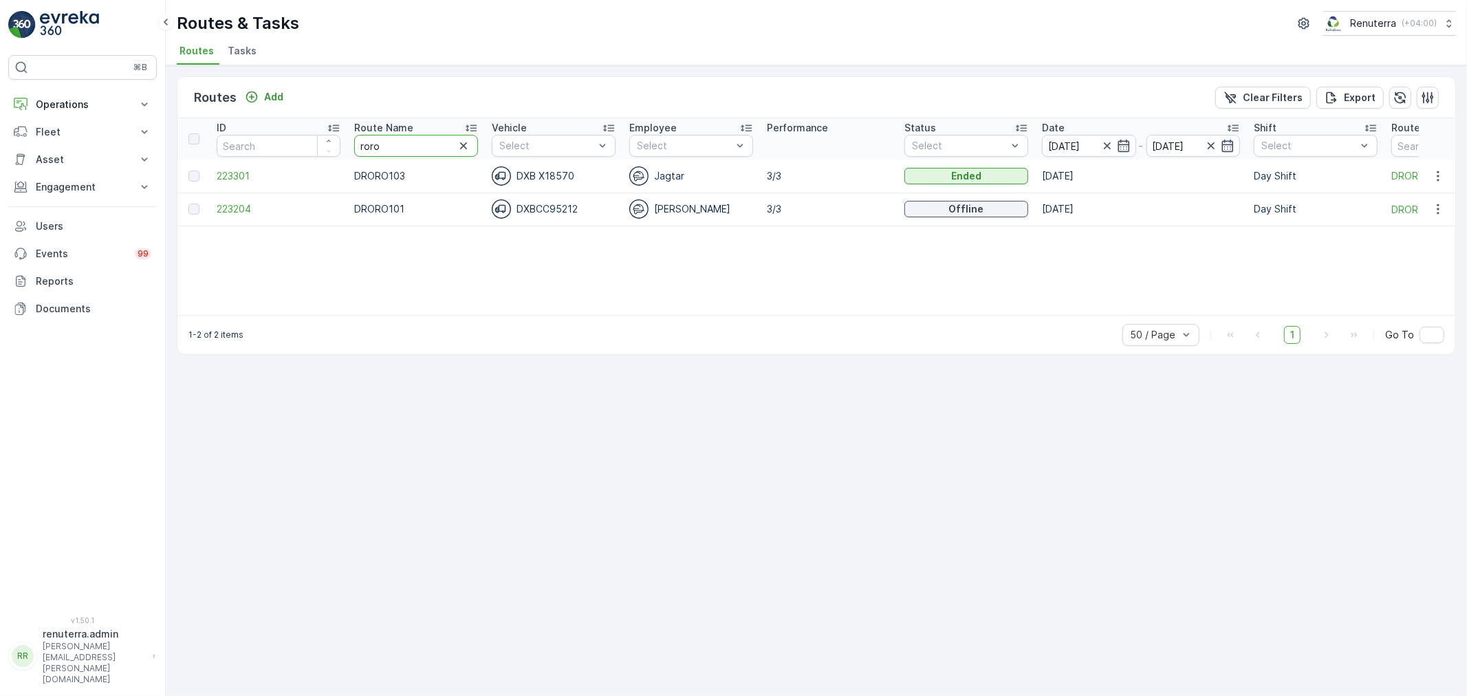
drag, startPoint x: 402, startPoint y: 152, endPoint x: 313, endPoint y: 151, distance: 88.7
click at [313, 151] on tr "ID Route Name roro Vehicle Select Employee Select Performance Status Select Dat…" at bounding box center [868, 138] width 1382 height 41
type input "rel"
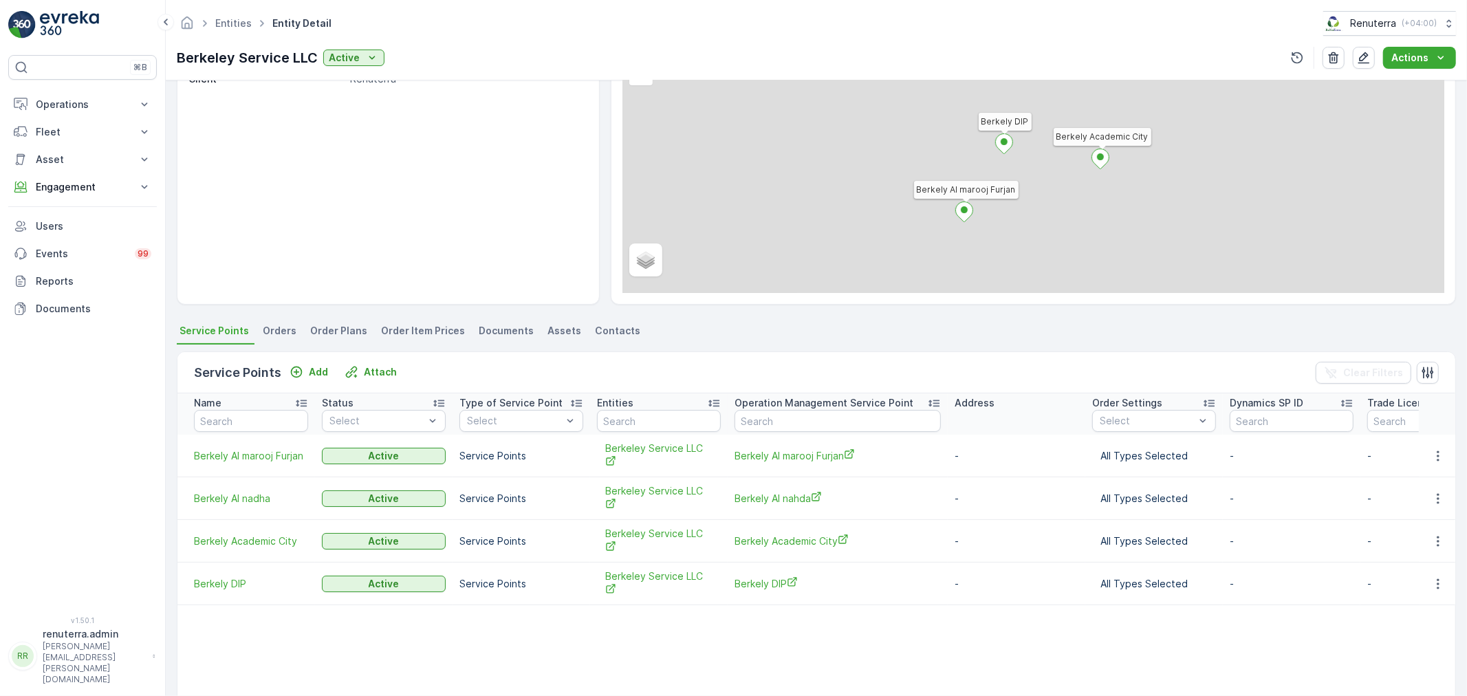
scroll to position [153, 0]
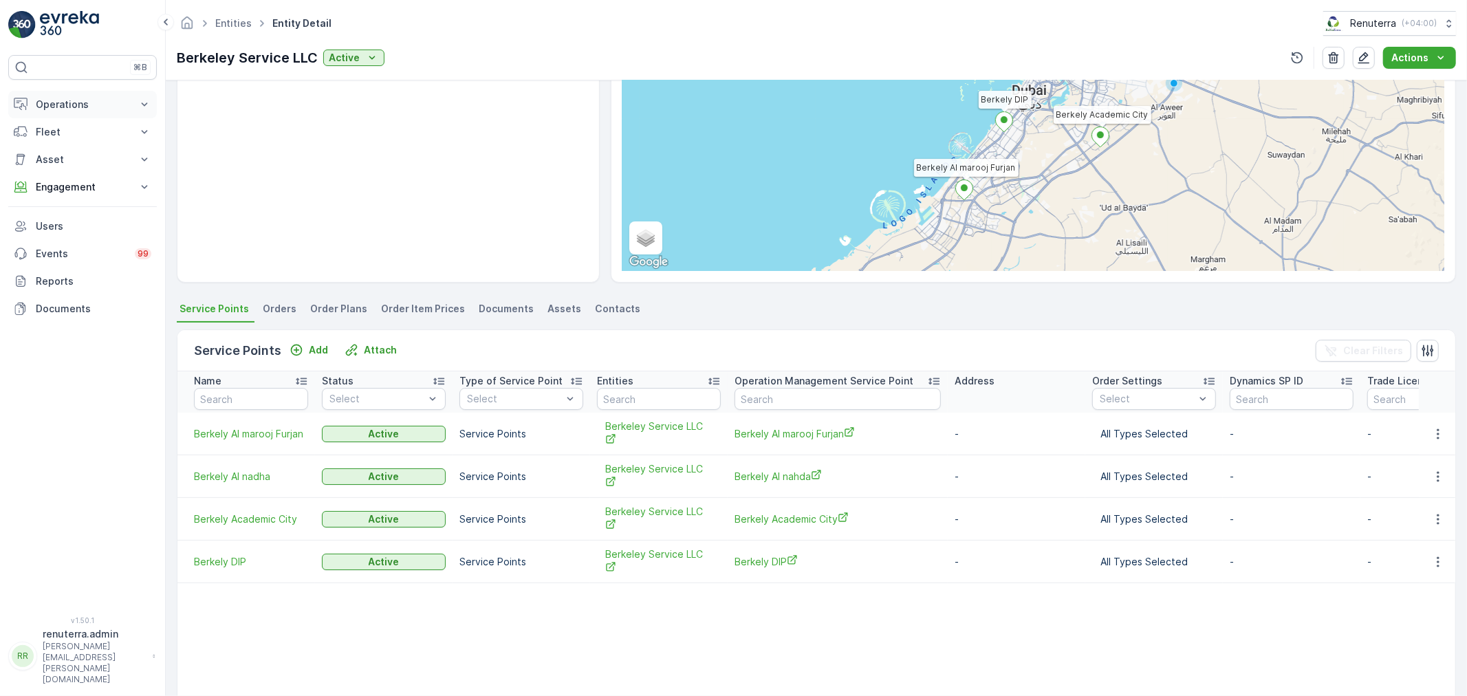
click at [62, 107] on p "Operations" at bounding box center [83, 105] width 94 height 14
click at [74, 279] on p "Engagement" at bounding box center [83, 284] width 94 height 14
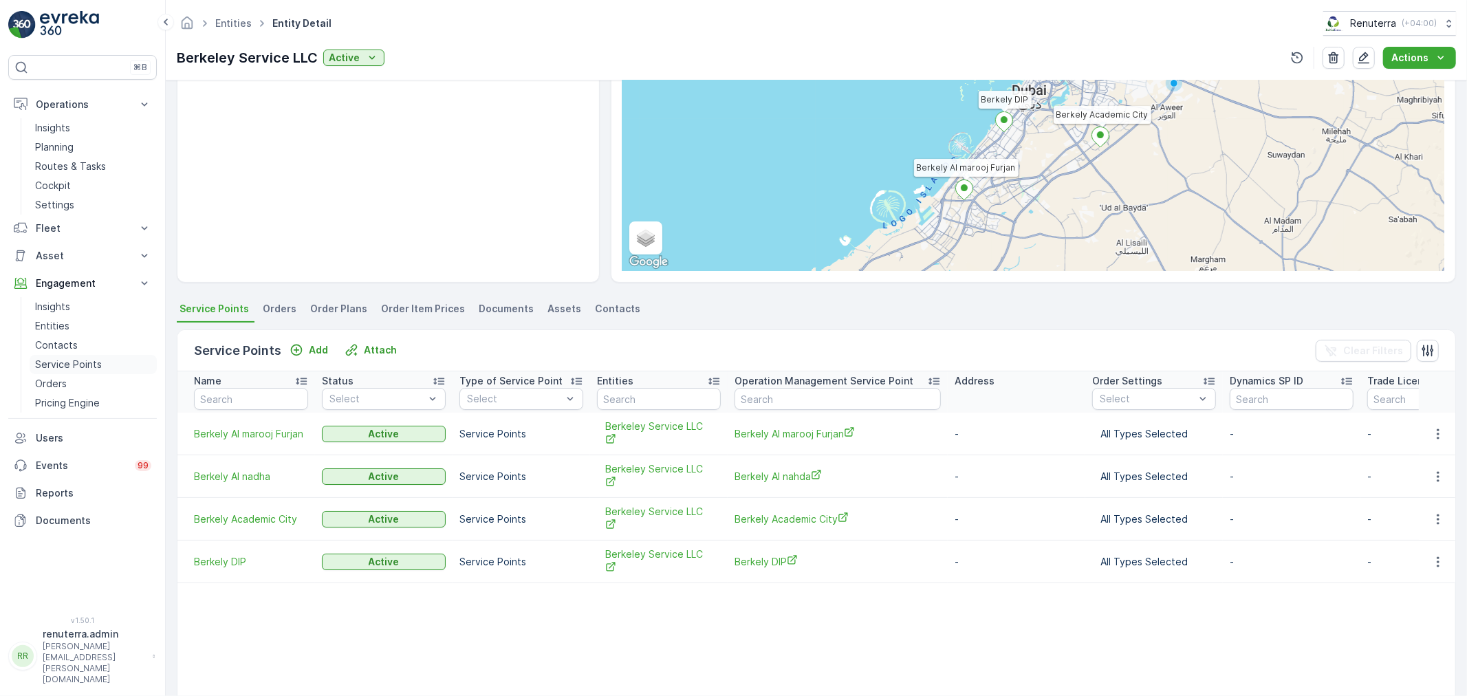
click at [66, 363] on p "Service Points" at bounding box center [68, 365] width 67 height 14
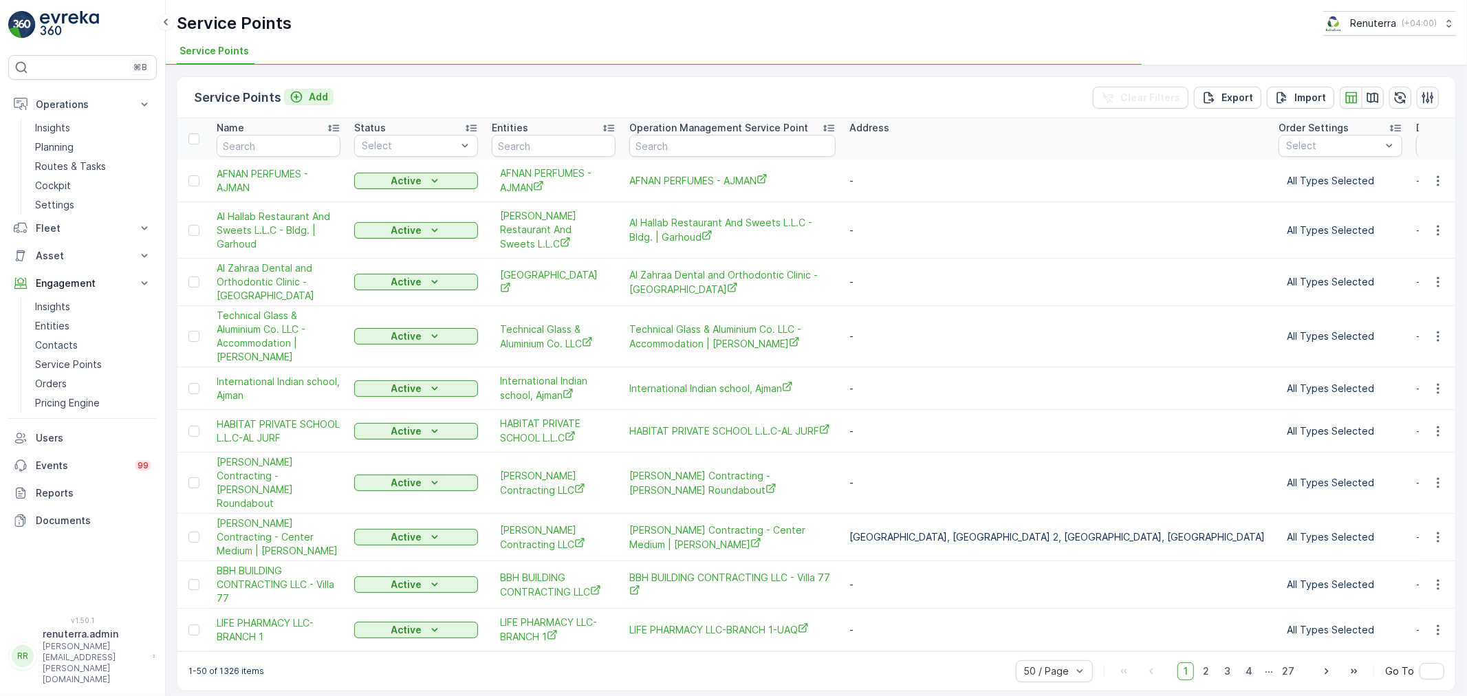
click at [296, 97] on icon "Add" at bounding box center [297, 97] width 14 height 14
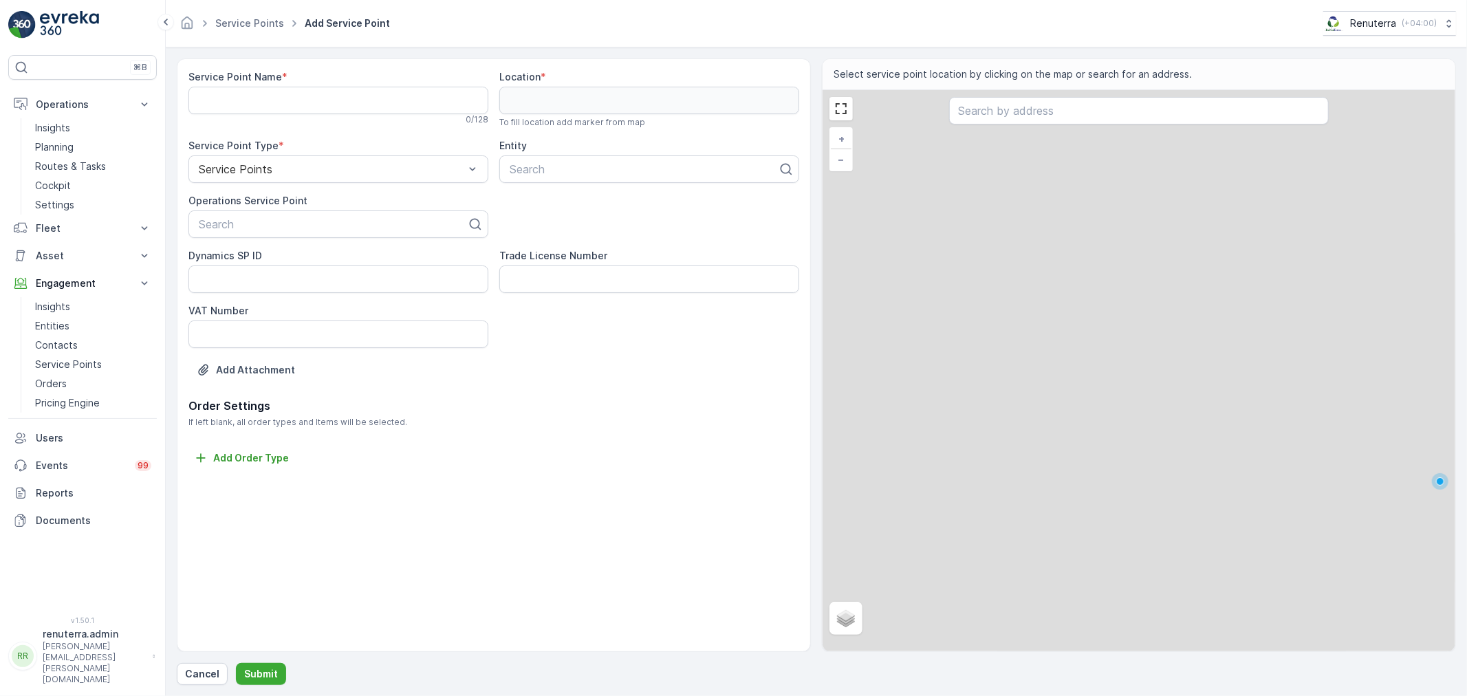
click at [285, 103] on Name "Service Point Name" at bounding box center [338, 101] width 300 height 28
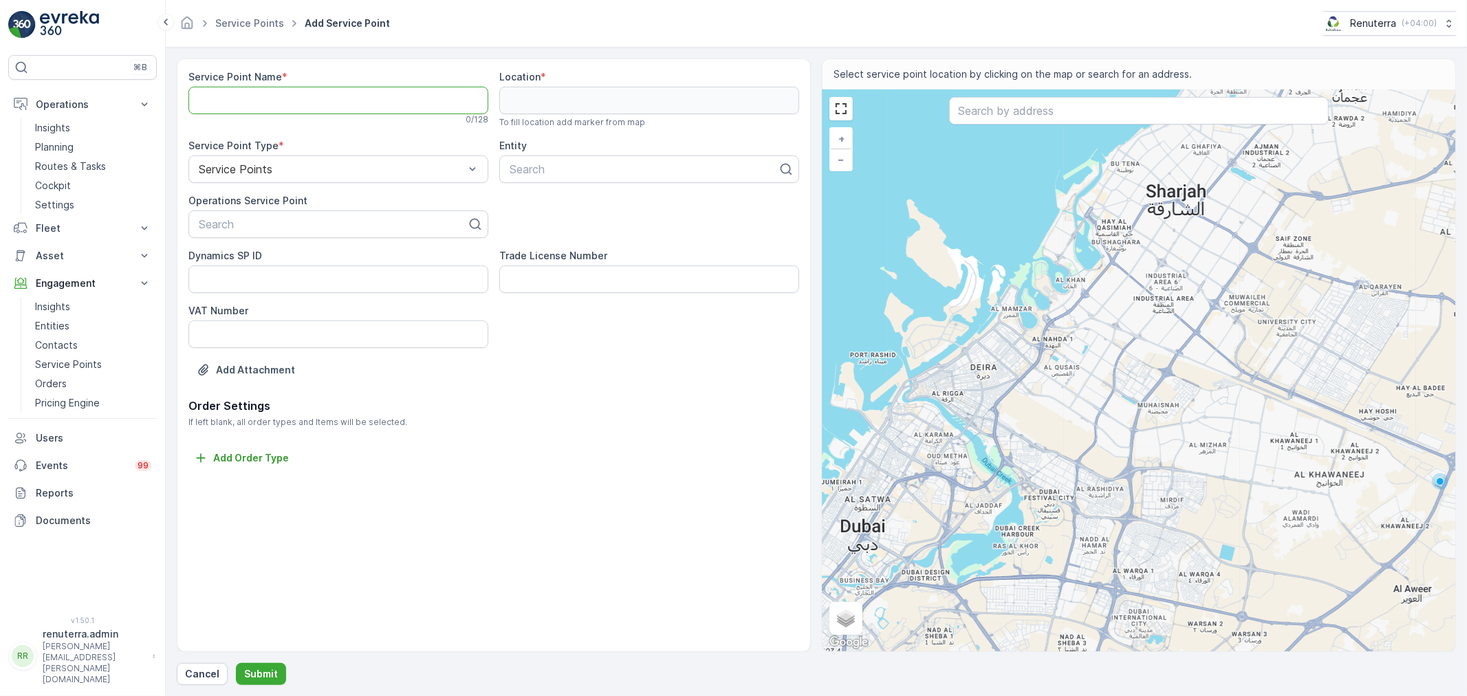
paste Name "Berkeley - Gaff Wood | Global Village"
type Name "Berkeley - Gaff Wood | Global Village"
click at [275, 223] on div at bounding box center [332, 224] width 271 height 12
paste input "Berkeley - Gaff Wood | Global Village"
type input "Berkeley - Gaff Wood | Global Village"
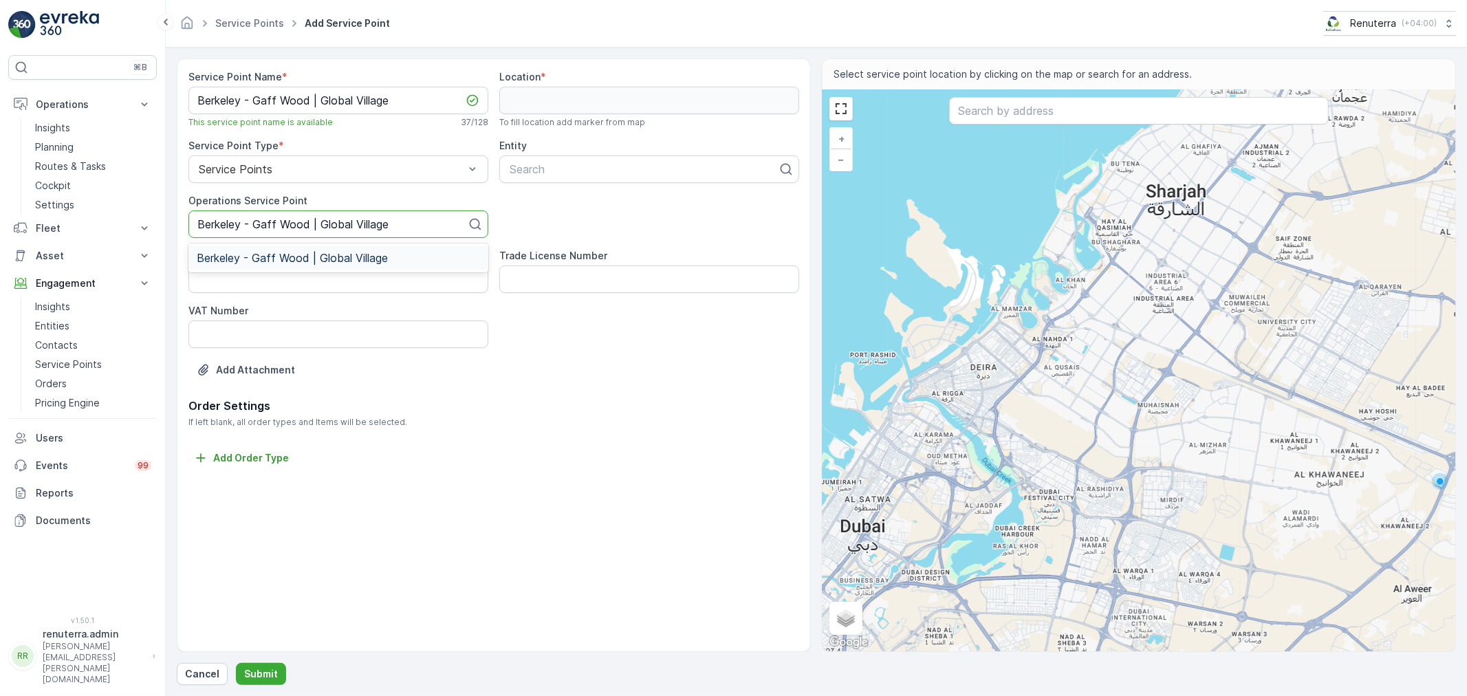
click at [290, 258] on span "Berkeley - Gaff Wood | Global Village" at bounding box center [292, 258] width 191 height 12
click at [546, 166] on div at bounding box center [643, 169] width 271 height 12
type input "ber"
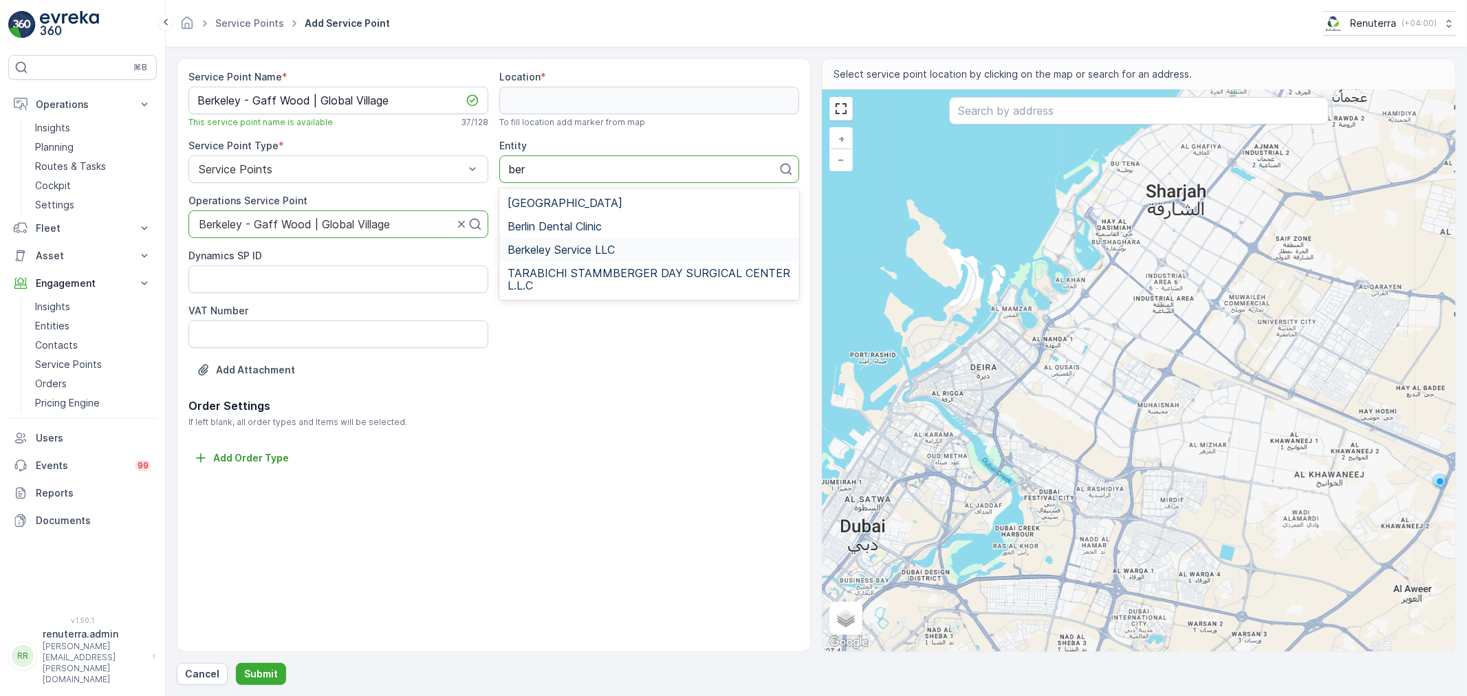
click at [561, 245] on span "Berkeley Service LLC" at bounding box center [561, 250] width 107 height 12
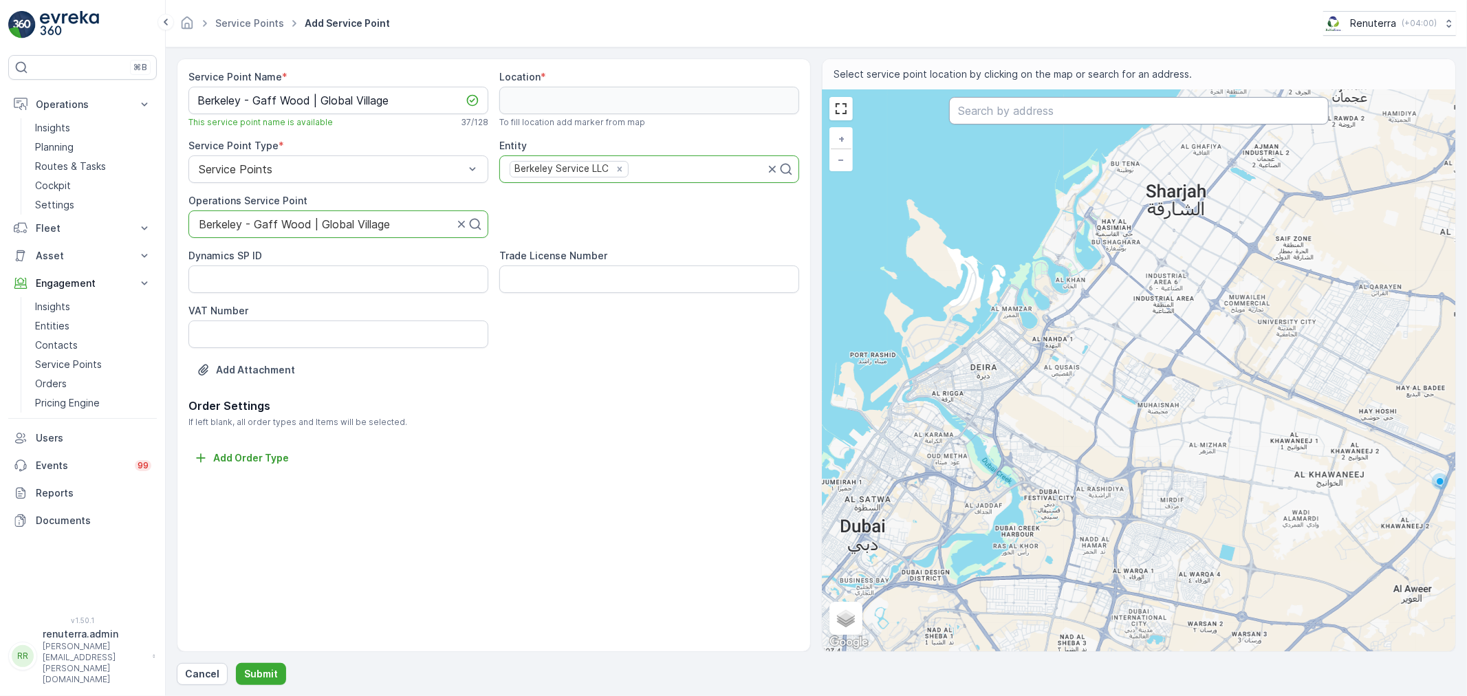
click at [1034, 111] on input "text" at bounding box center [1139, 111] width 380 height 28
paste input "[PERSON_NAME] Sales and Experience Centre"
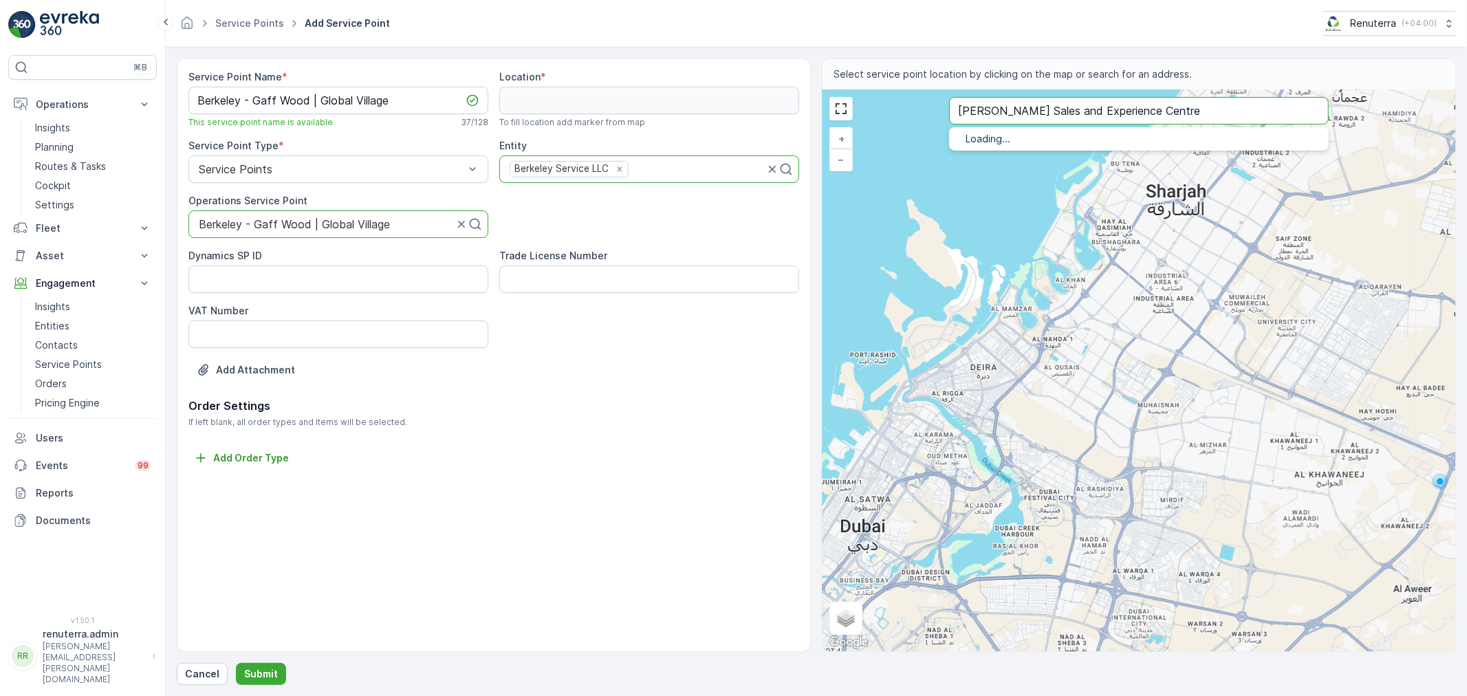
type input "[PERSON_NAME] Sales and Experience Centre"
click at [1028, 162] on p "[GEOGRAPHIC_DATA] - [GEOGRAPHIC_DATA]" at bounding box center [1156, 167] width 324 height 11
type input "25.0790359,55.3132154"
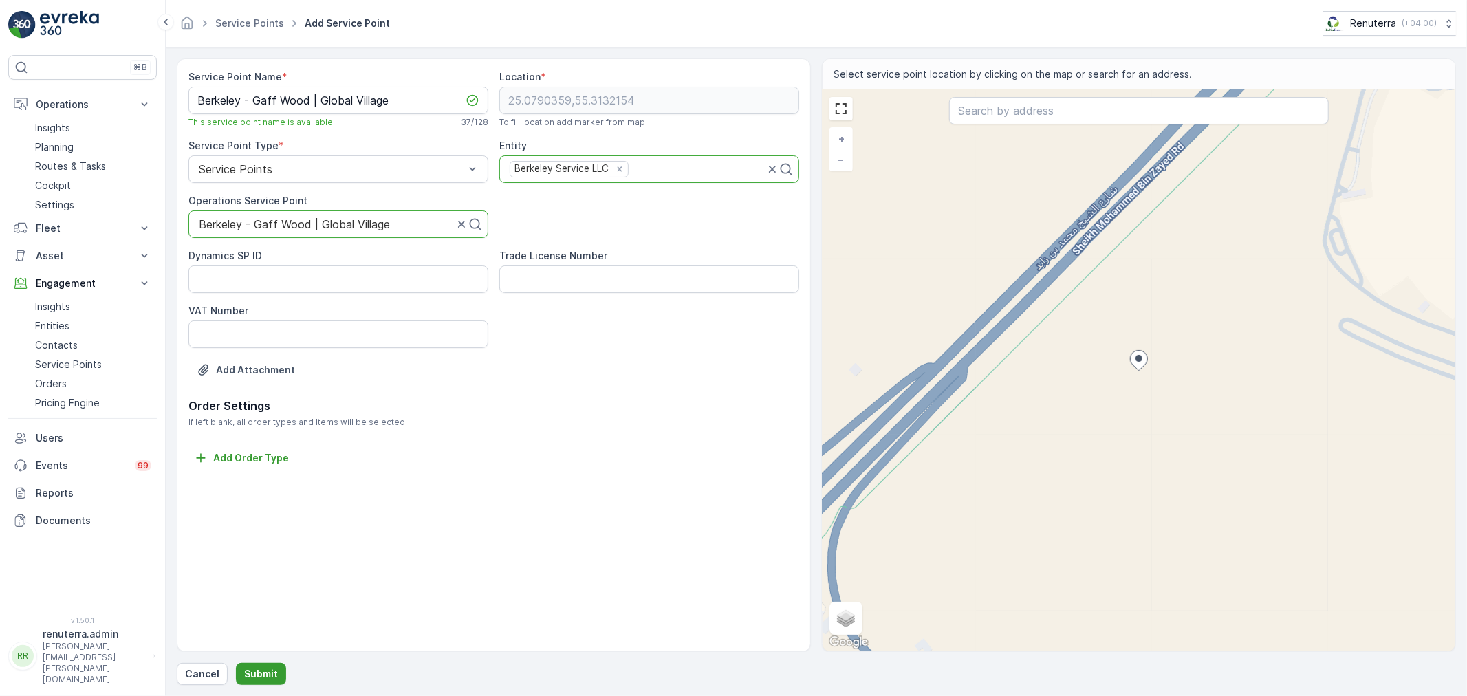
click at [264, 667] on p "Submit" at bounding box center [261, 674] width 34 height 14
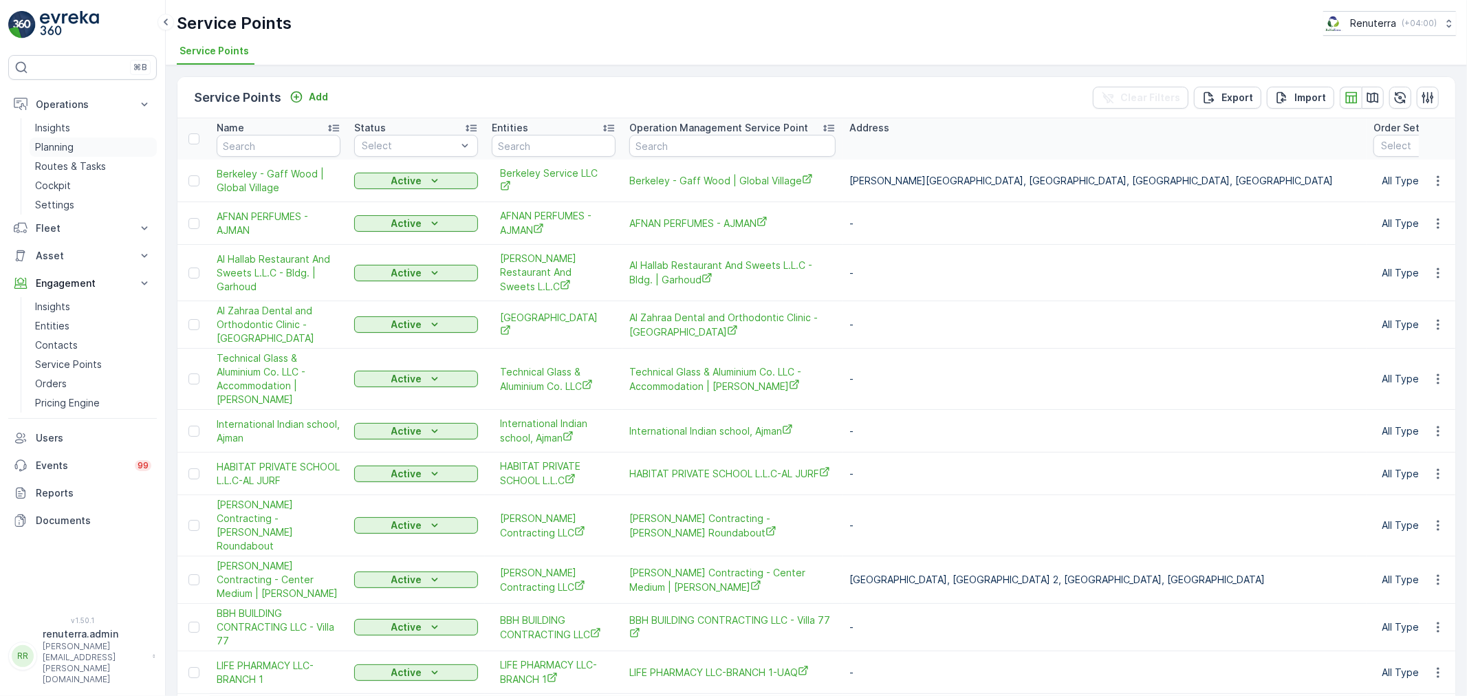
click at [73, 142] on p "Planning" at bounding box center [54, 147] width 39 height 14
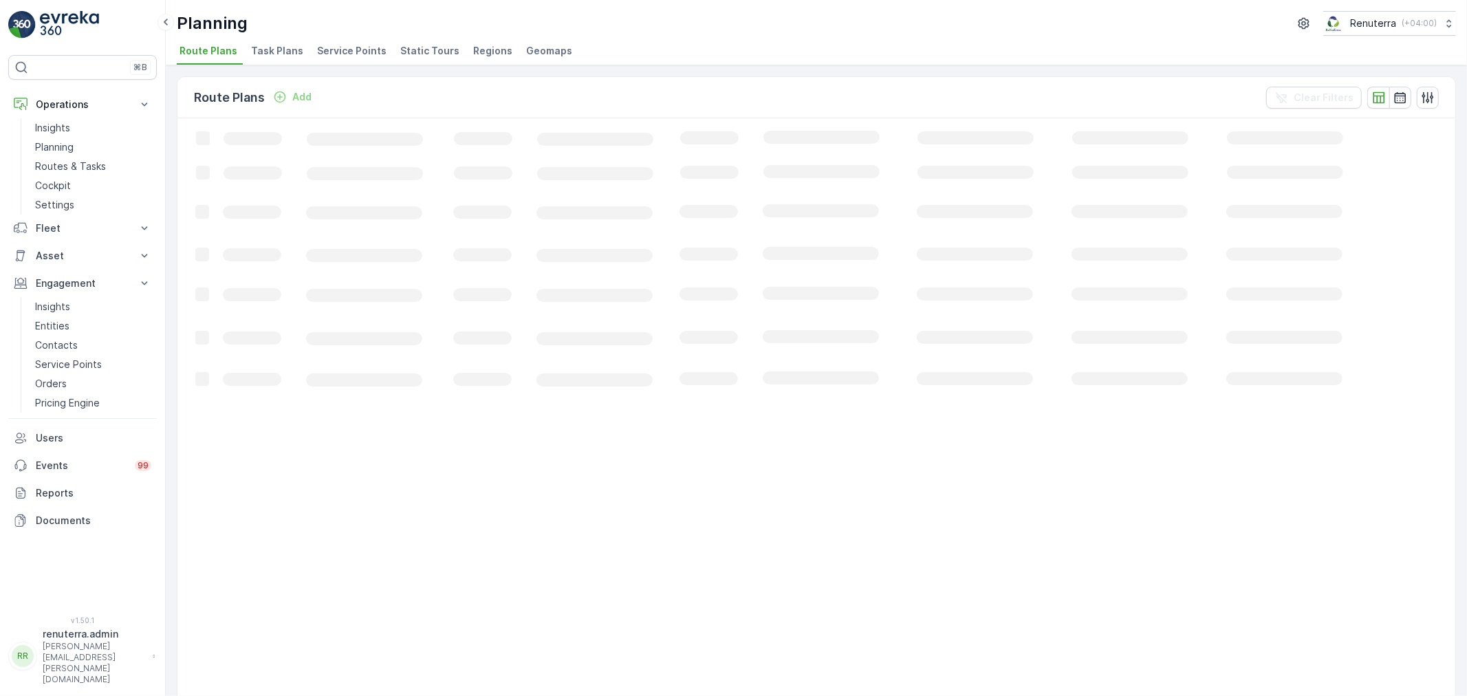
click at [354, 47] on span "Service Points" at bounding box center [351, 51] width 69 height 14
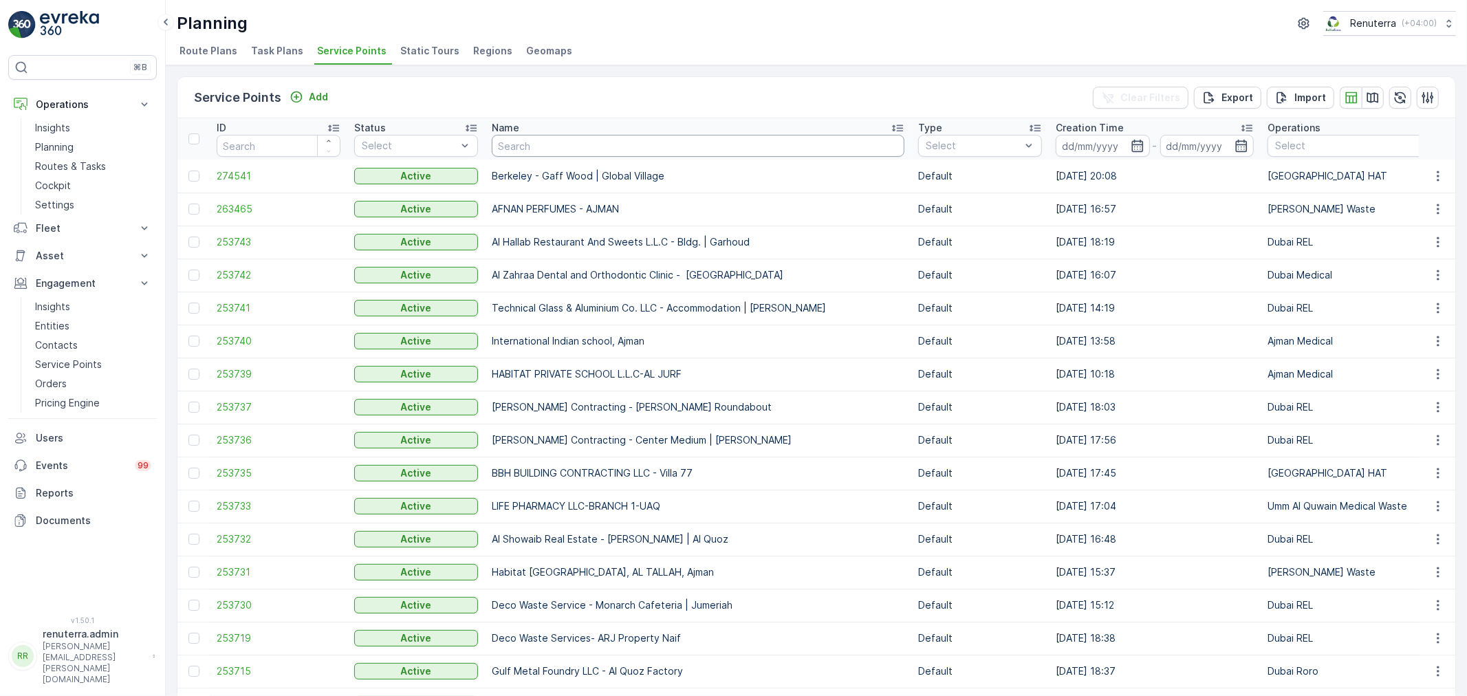
click at [583, 140] on input "text" at bounding box center [698, 146] width 413 height 22
type input "a"
type input "alab"
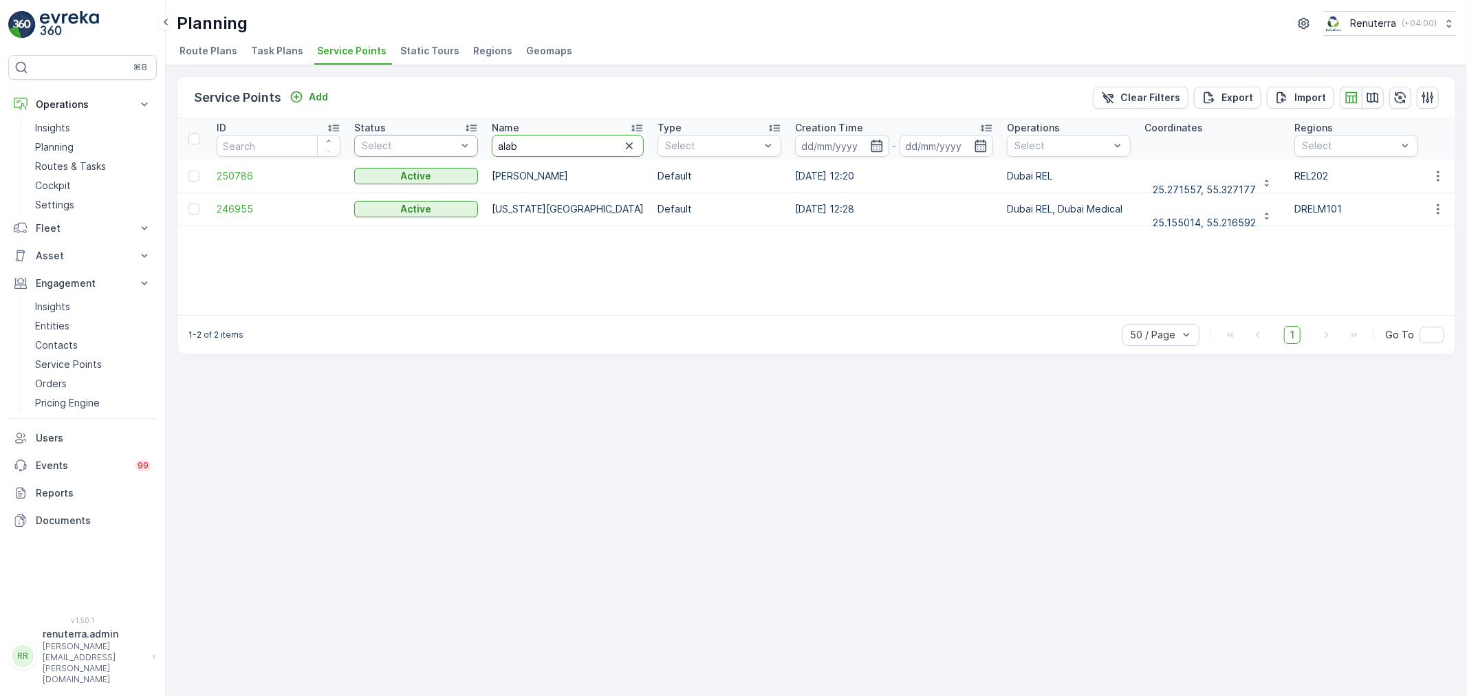
drag, startPoint x: 552, startPoint y: 147, endPoint x: 476, endPoint y: 141, distance: 75.9
type input "con"
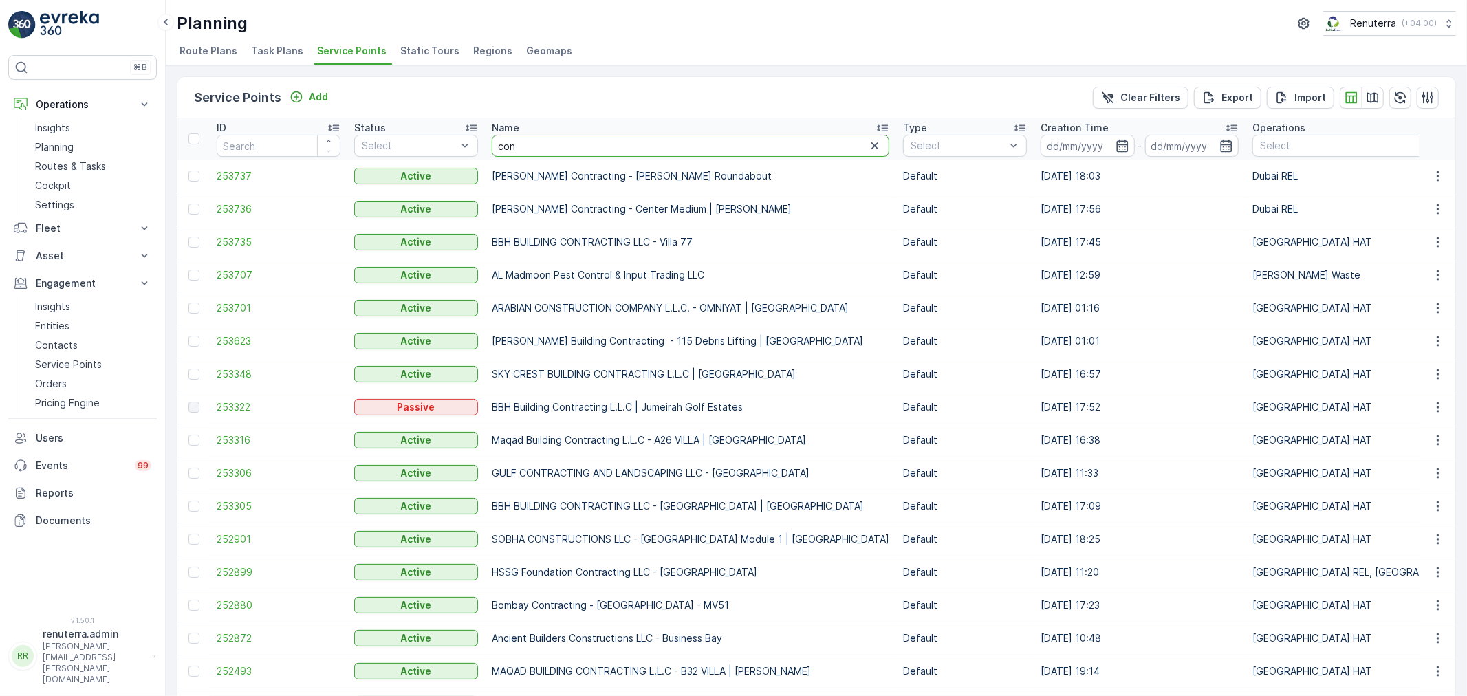
drag, startPoint x: 532, startPoint y: 215, endPoint x: 491, endPoint y: 147, distance: 79.6
click at [492, 147] on input "con" at bounding box center [691, 146] width 398 height 22
type input "kha"
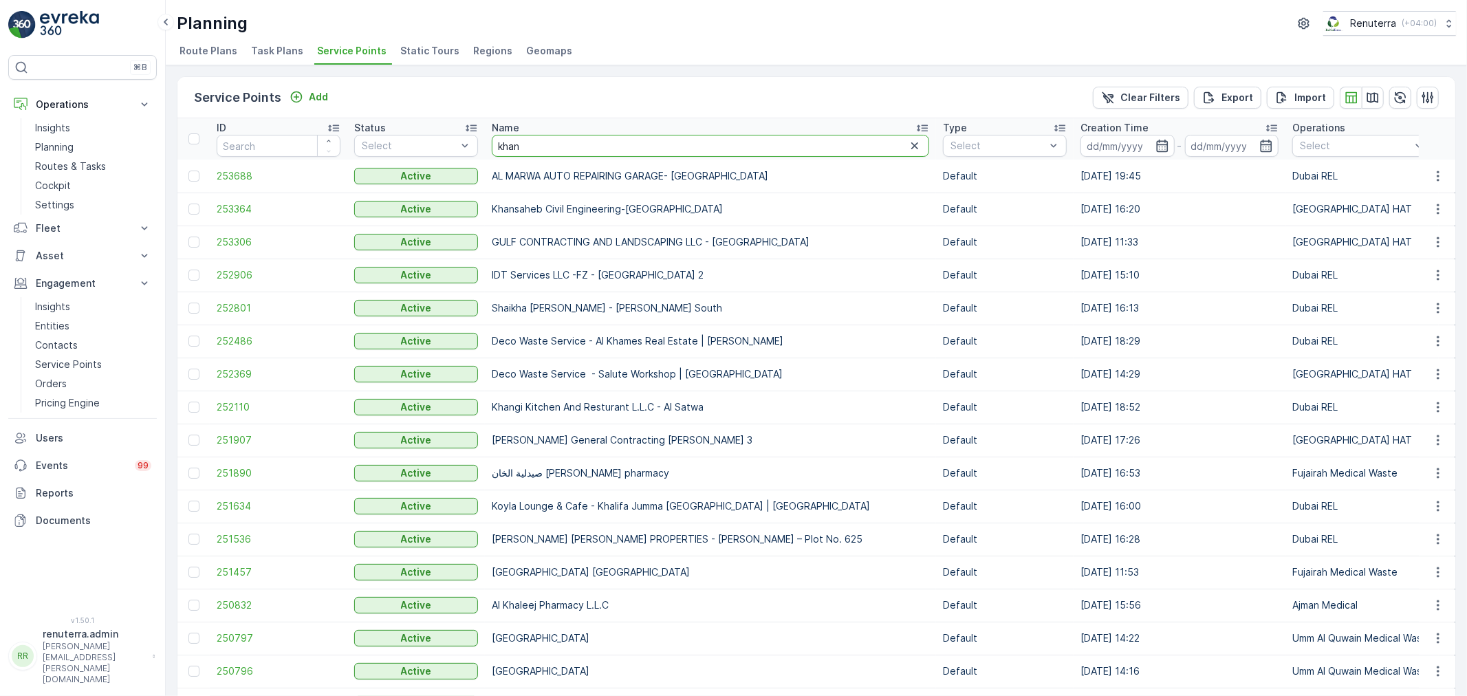
type input "[PERSON_NAME]"
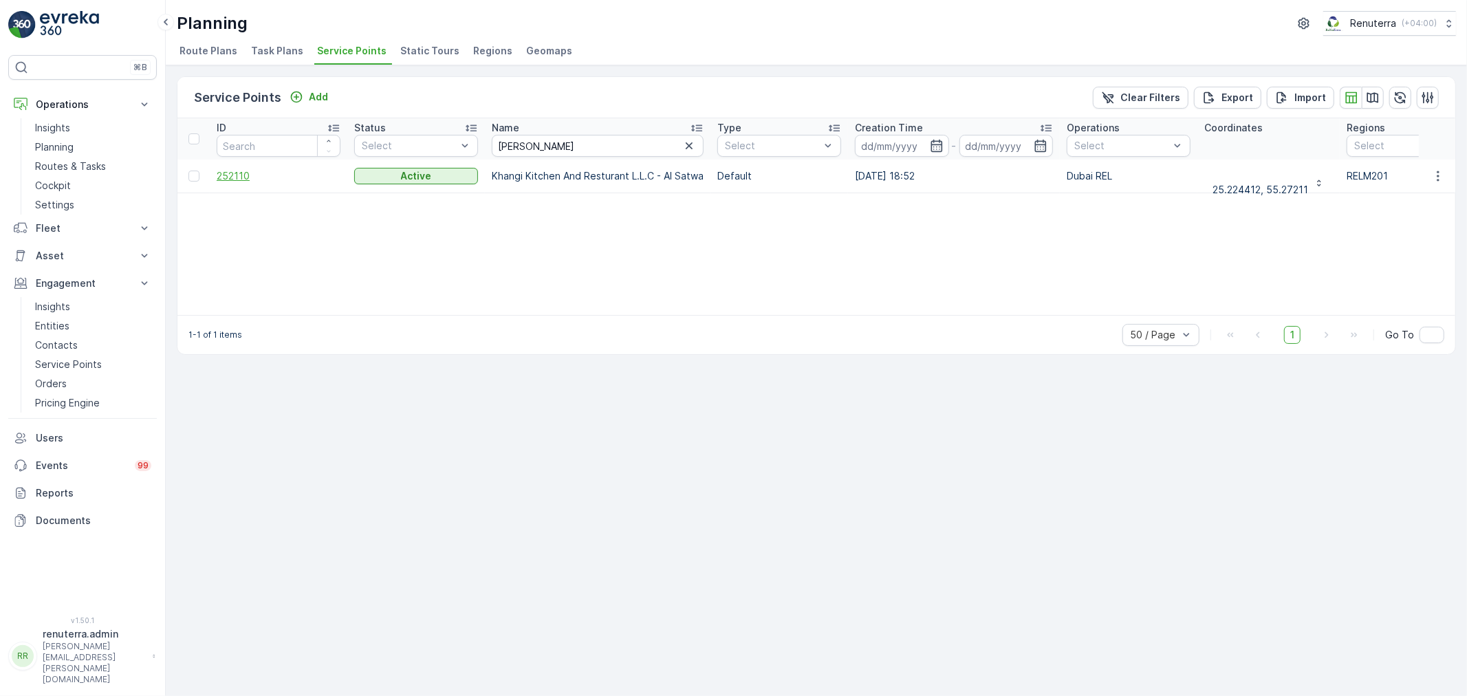
click at [245, 173] on span "252110" at bounding box center [279, 176] width 124 height 14
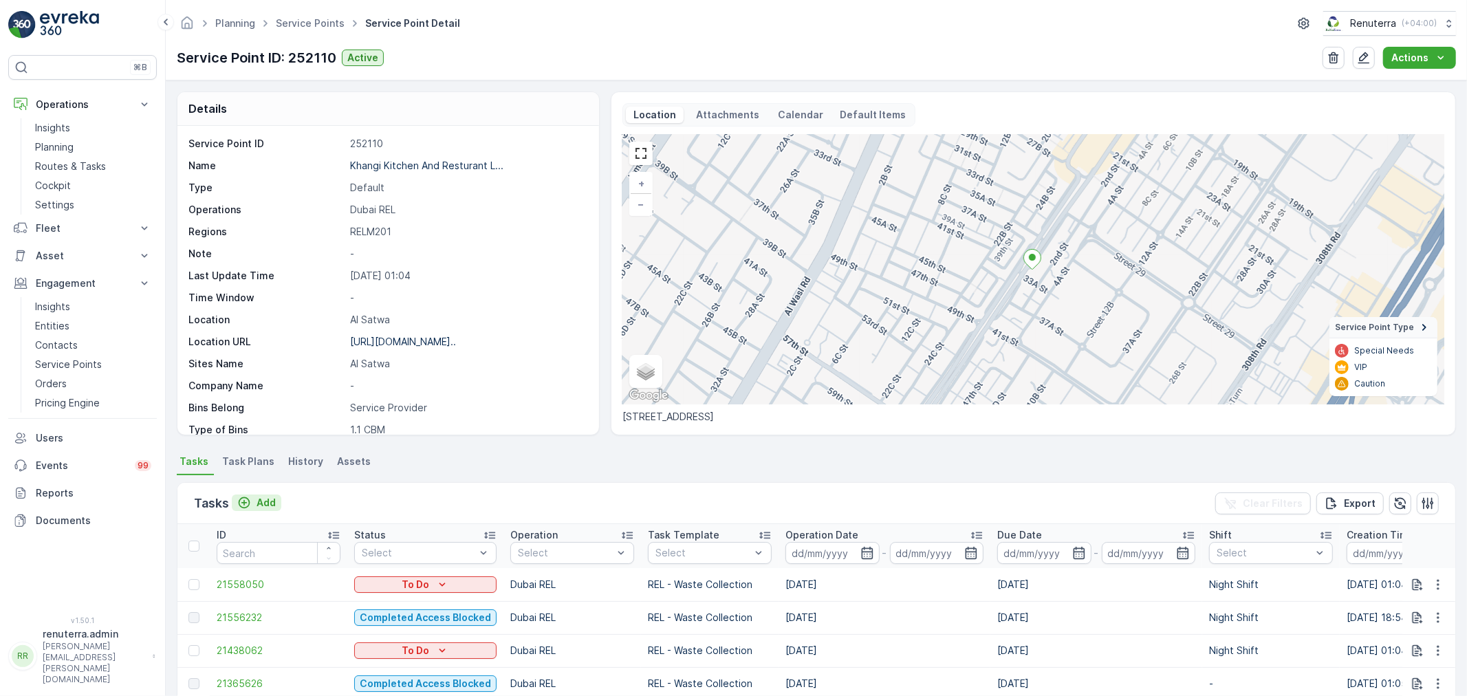
click at [266, 500] on p "Add" at bounding box center [266, 503] width 19 height 14
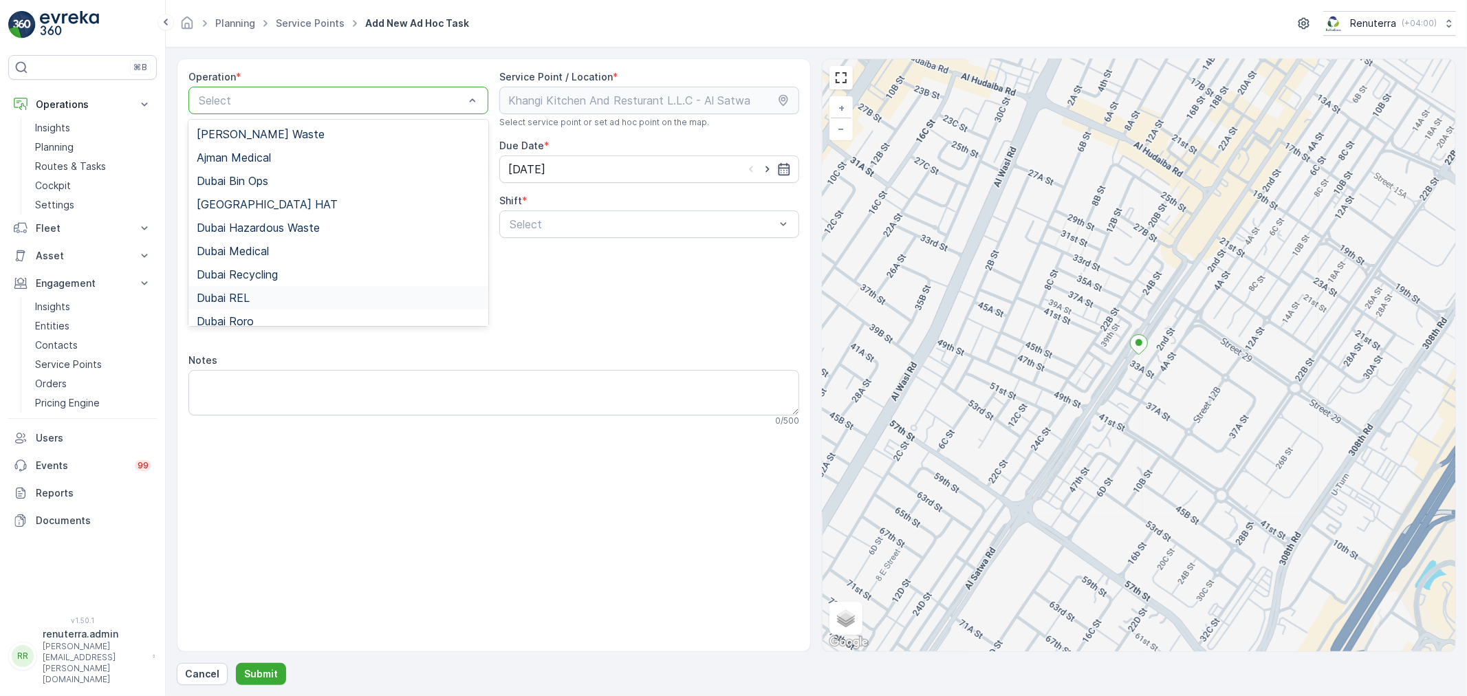
click at [250, 290] on div "Dubai REL" at bounding box center [338, 297] width 300 height 23
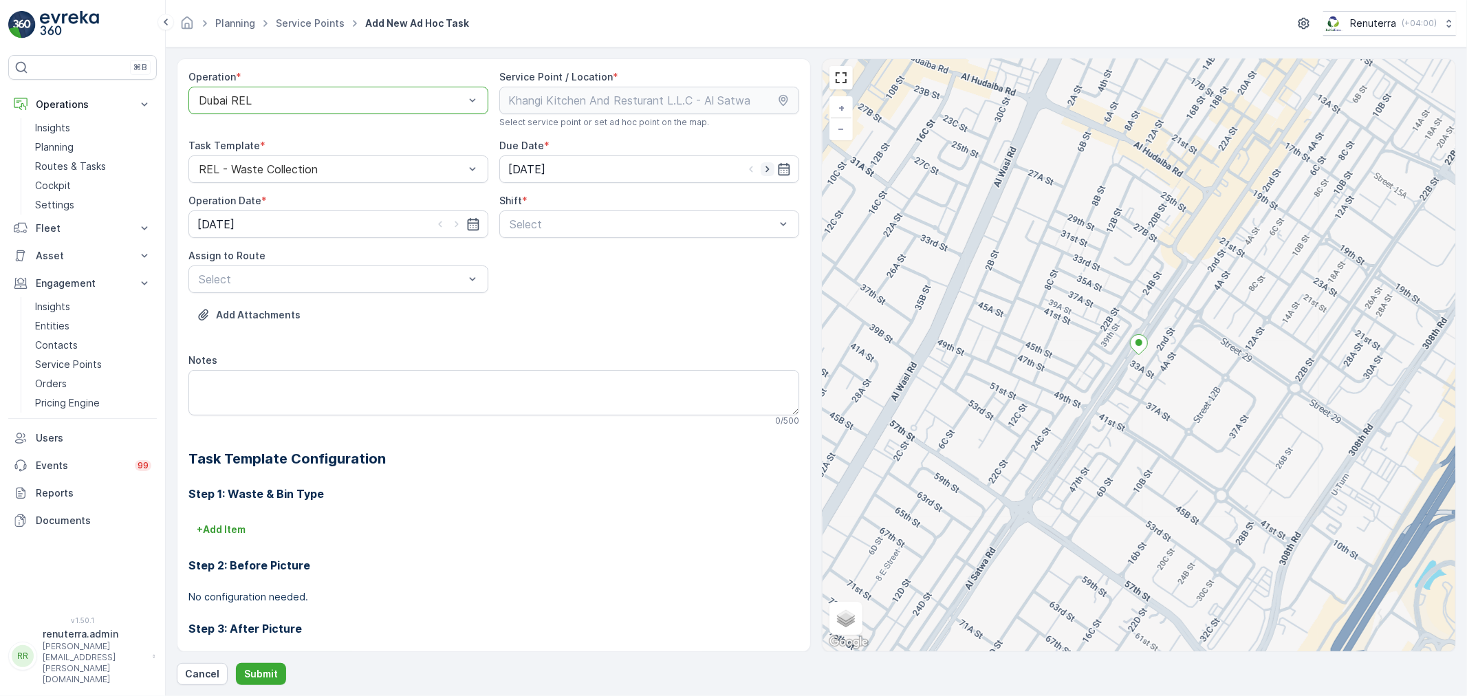
click at [761, 166] on icon "button" at bounding box center [768, 169] width 14 height 14
click at [748, 166] on icon "button" at bounding box center [751, 169] width 14 height 14
type input "[DATE]"
click at [535, 260] on span "Day Shift" at bounding box center [532, 258] width 49 height 12
click at [559, 225] on div at bounding box center [642, 224] width 268 height 12
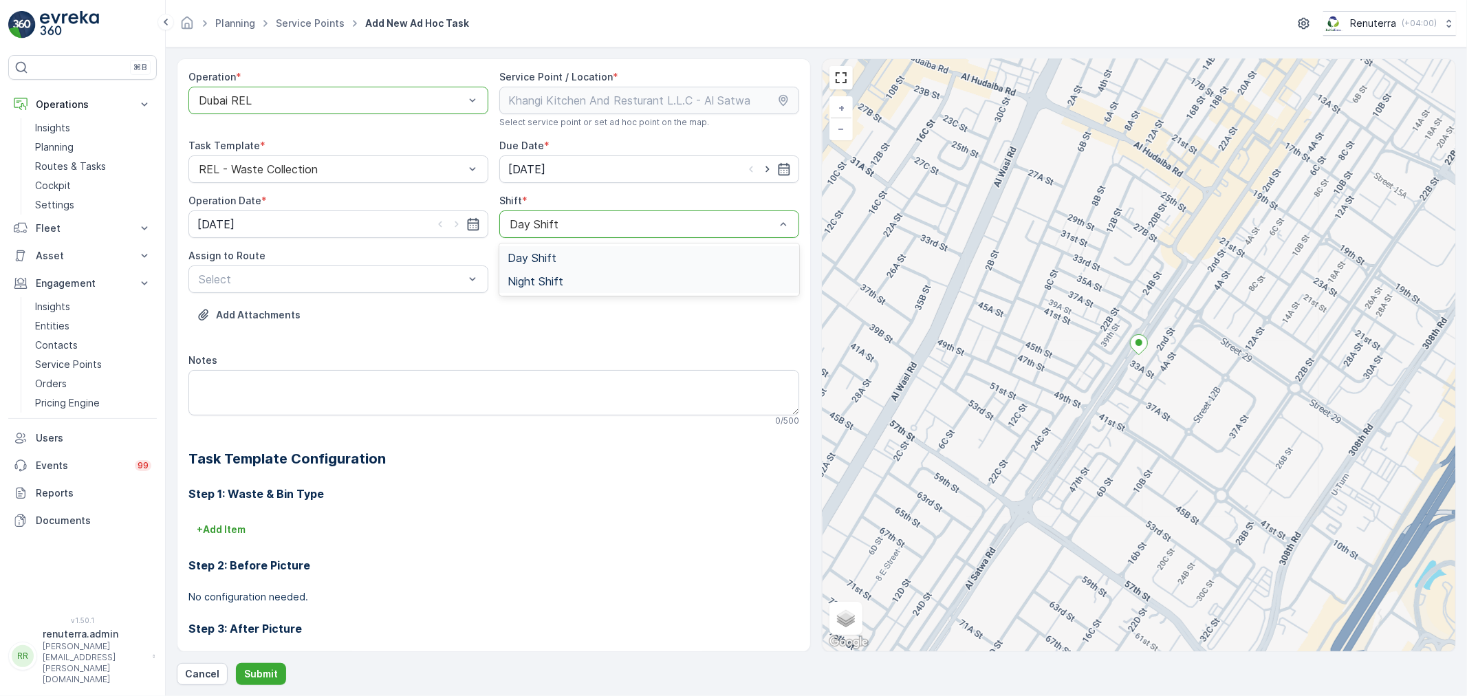
click at [537, 283] on span "Night Shift" at bounding box center [536, 281] width 56 height 12
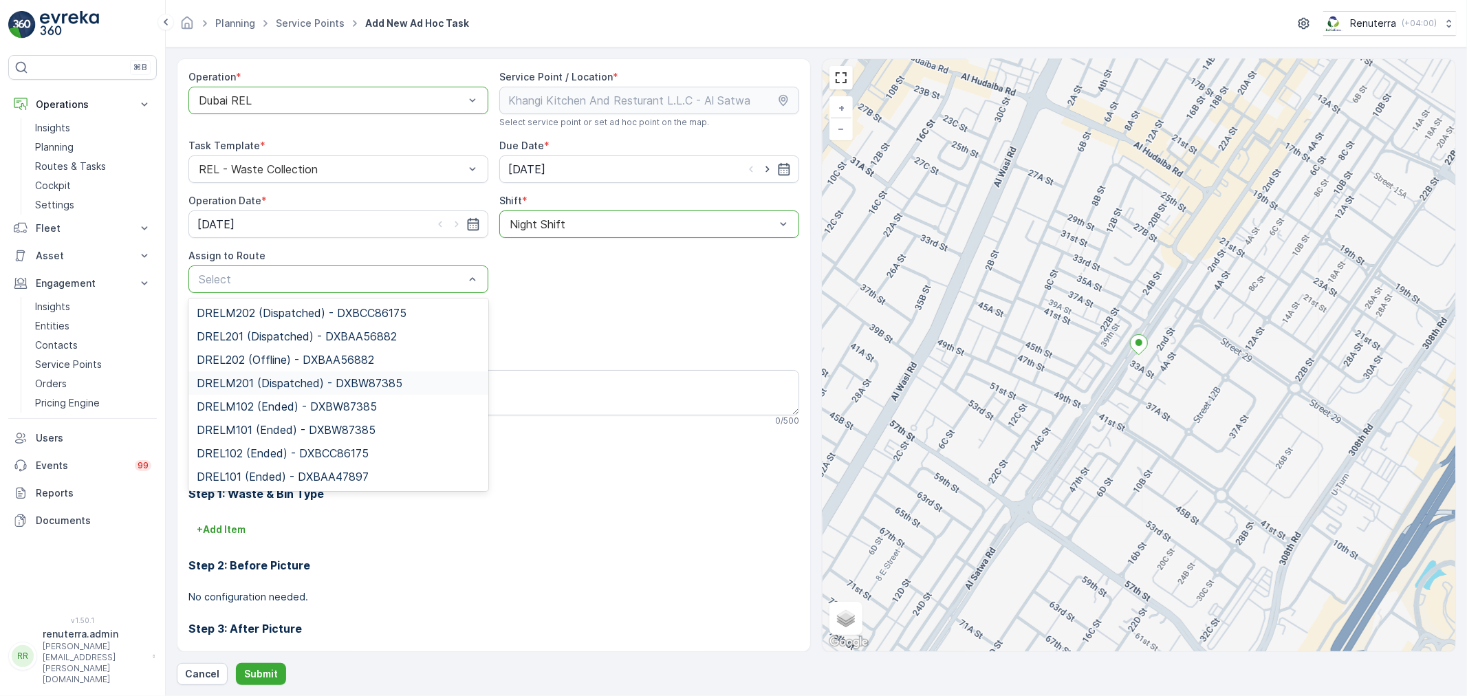
click at [299, 382] on span "DRELM201 (Dispatched) - DXBW87385" at bounding box center [300, 383] width 206 height 12
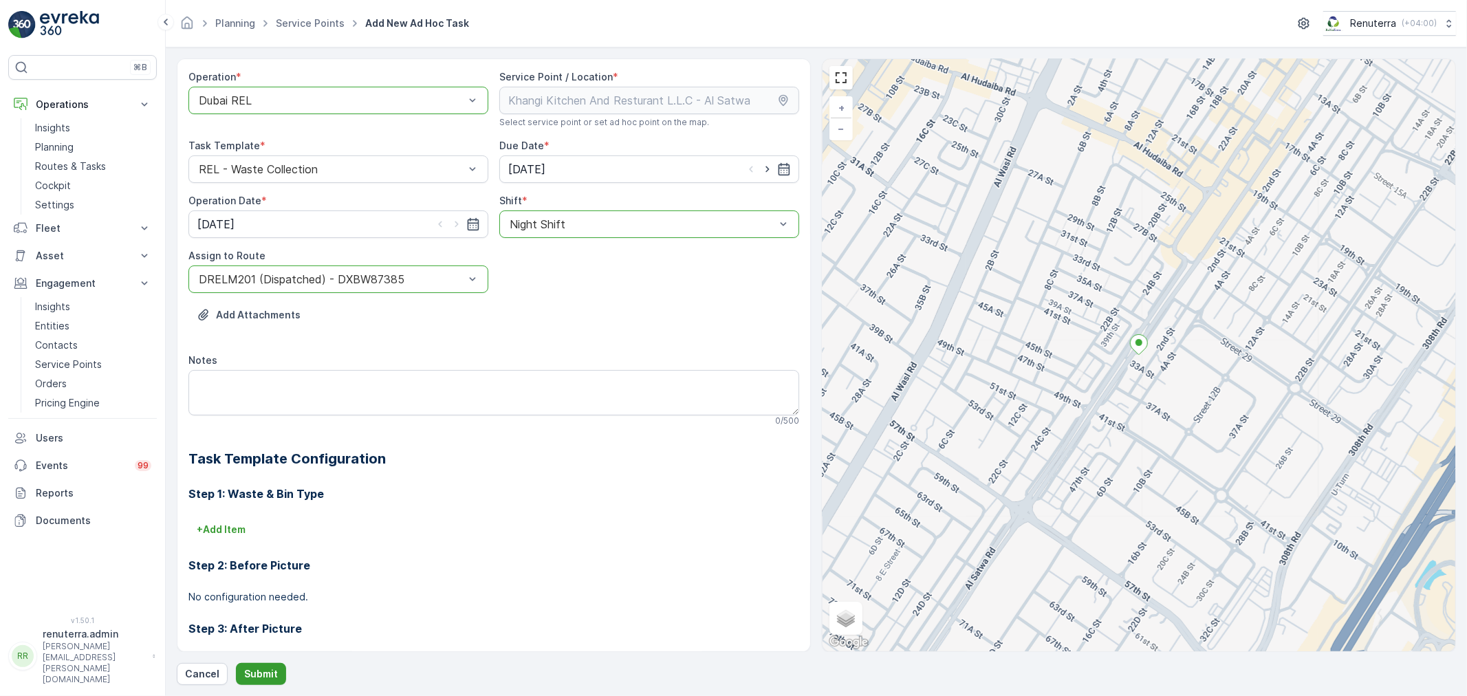
click at [267, 671] on p "Submit" at bounding box center [261, 674] width 34 height 14
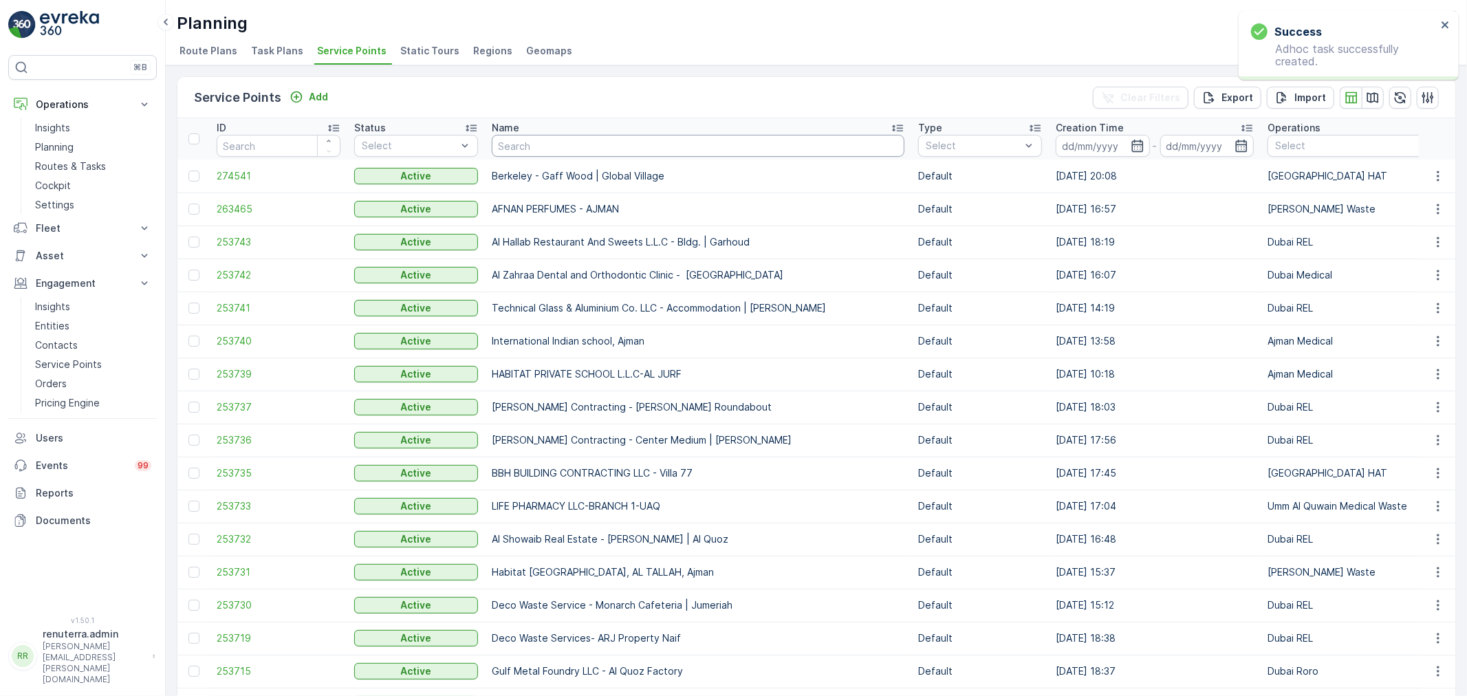
click at [600, 152] on input "text" at bounding box center [698, 146] width 413 height 22
type input "saadi"
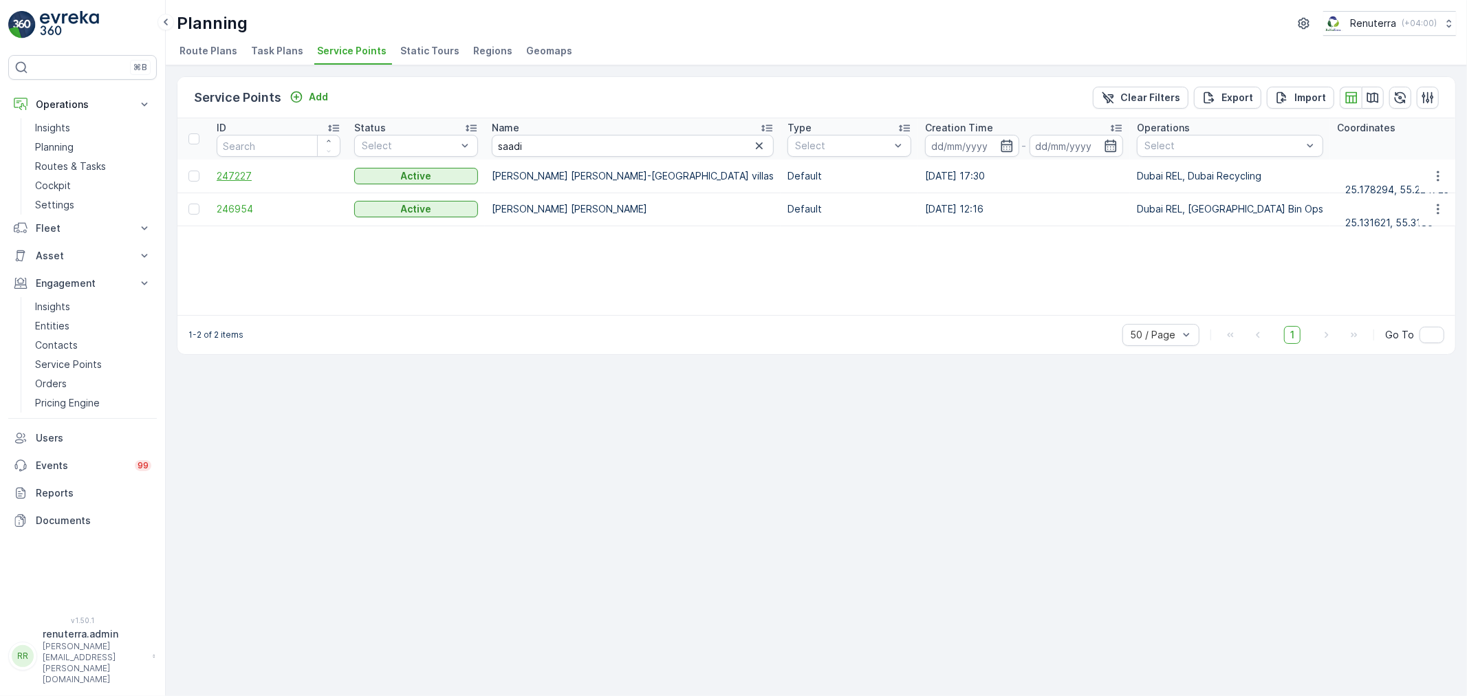
click at [250, 169] on span "247227" at bounding box center [279, 176] width 124 height 14
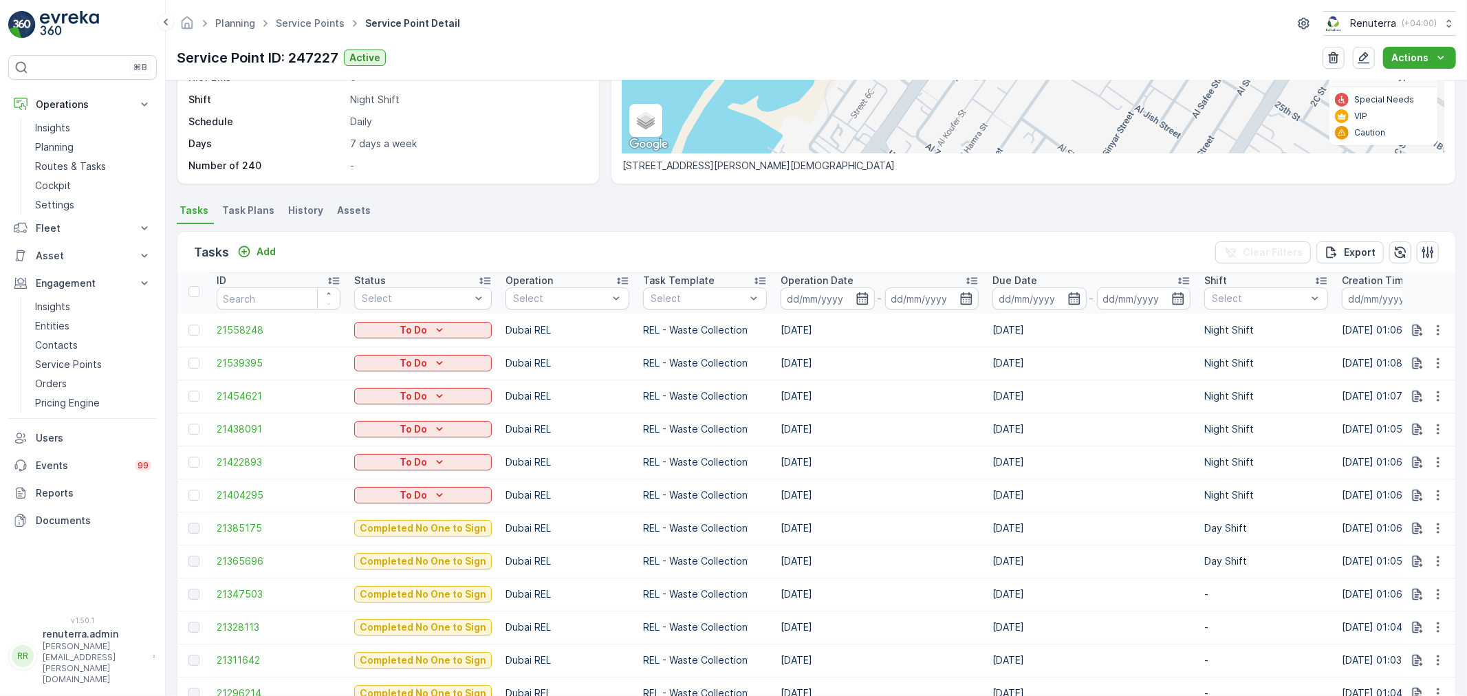
scroll to position [382, 0]
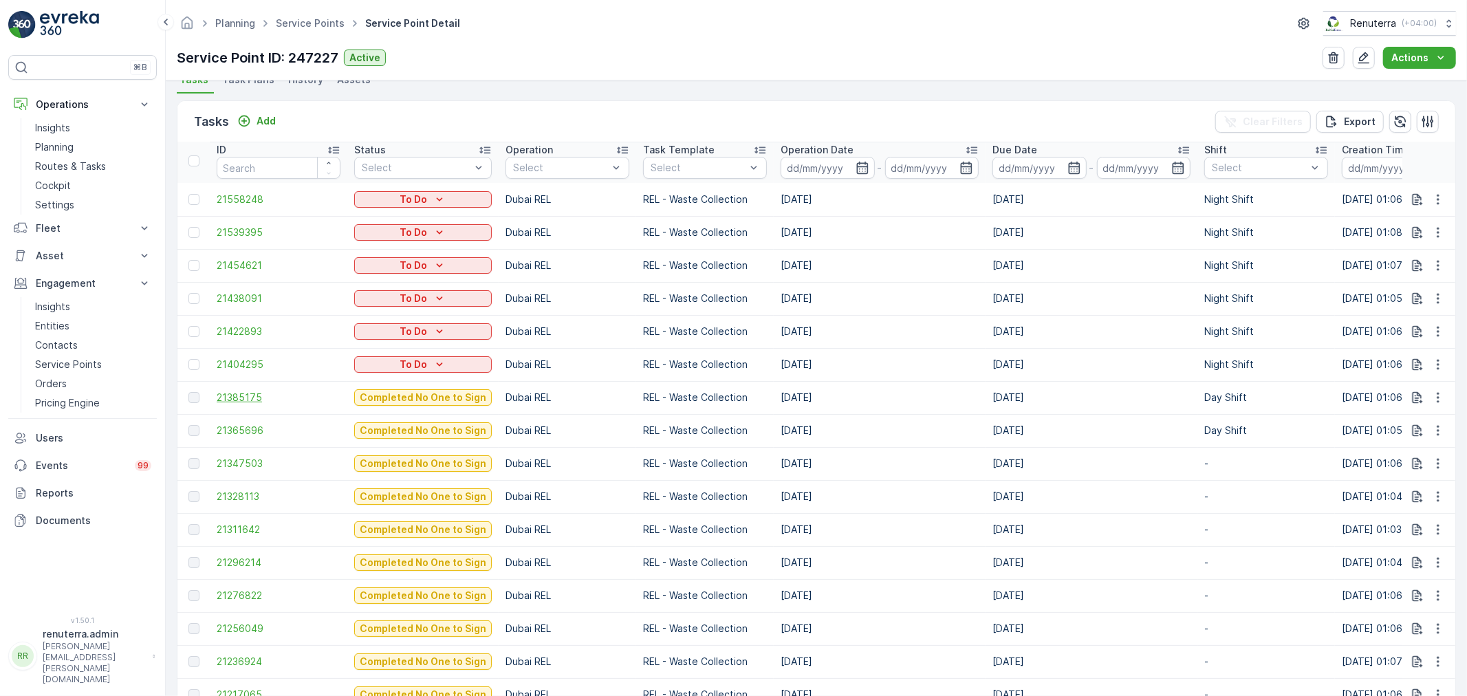
click at [244, 391] on span "21385175" at bounding box center [279, 398] width 124 height 14
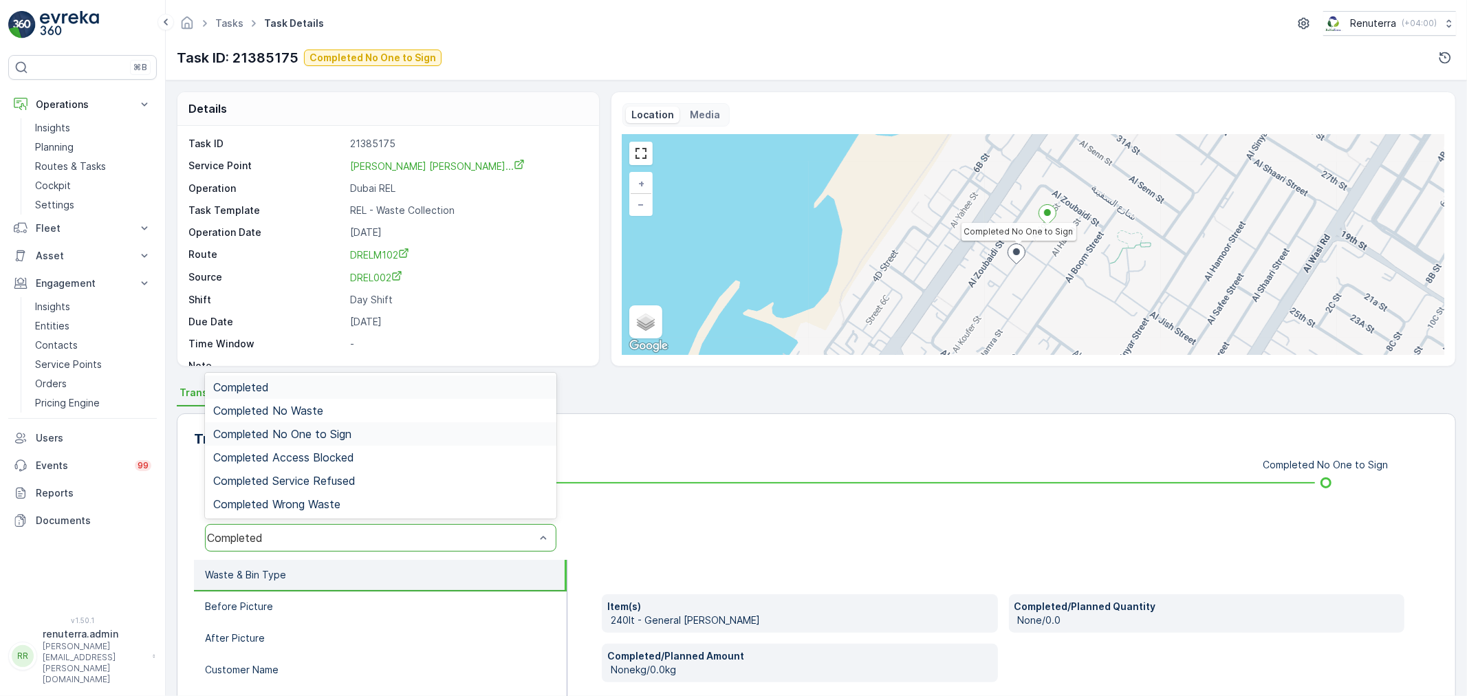
click at [321, 432] on span "Completed No One to Sign" at bounding box center [282, 434] width 138 height 12
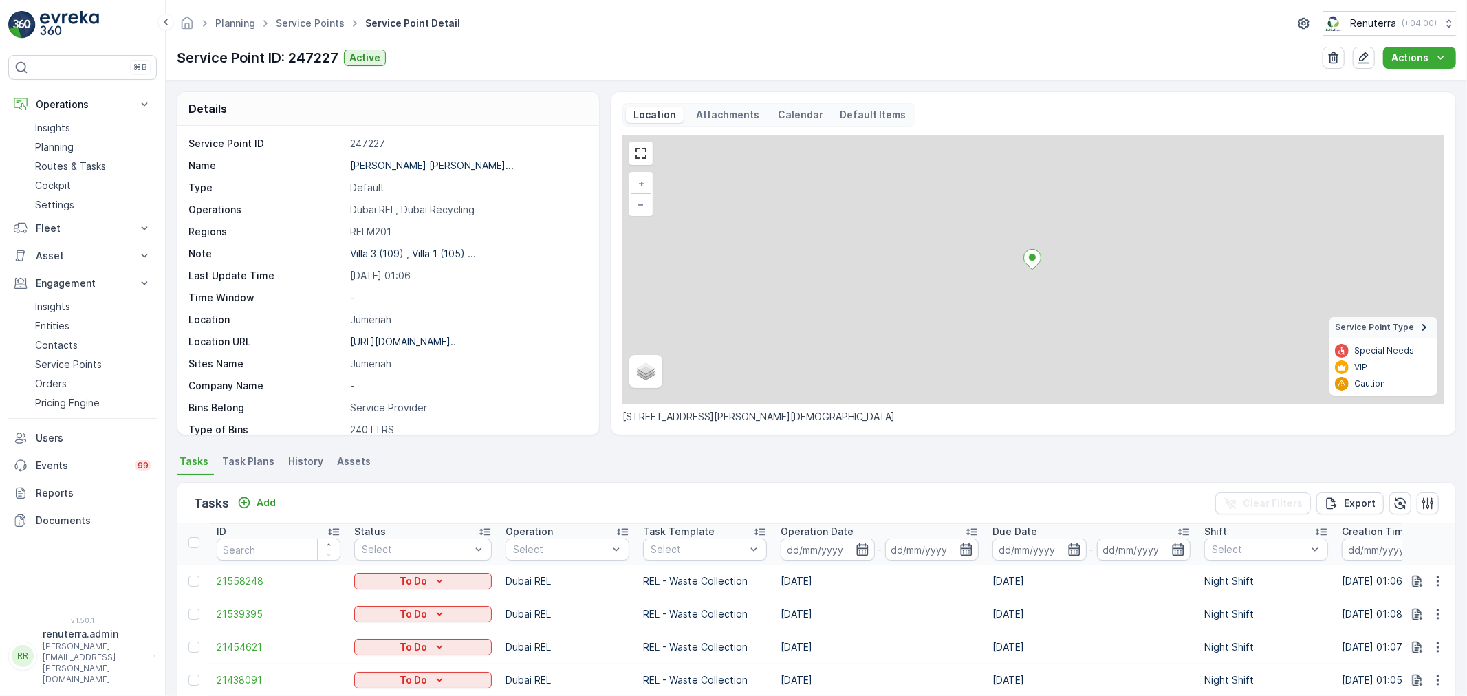
scroll to position [458, 0]
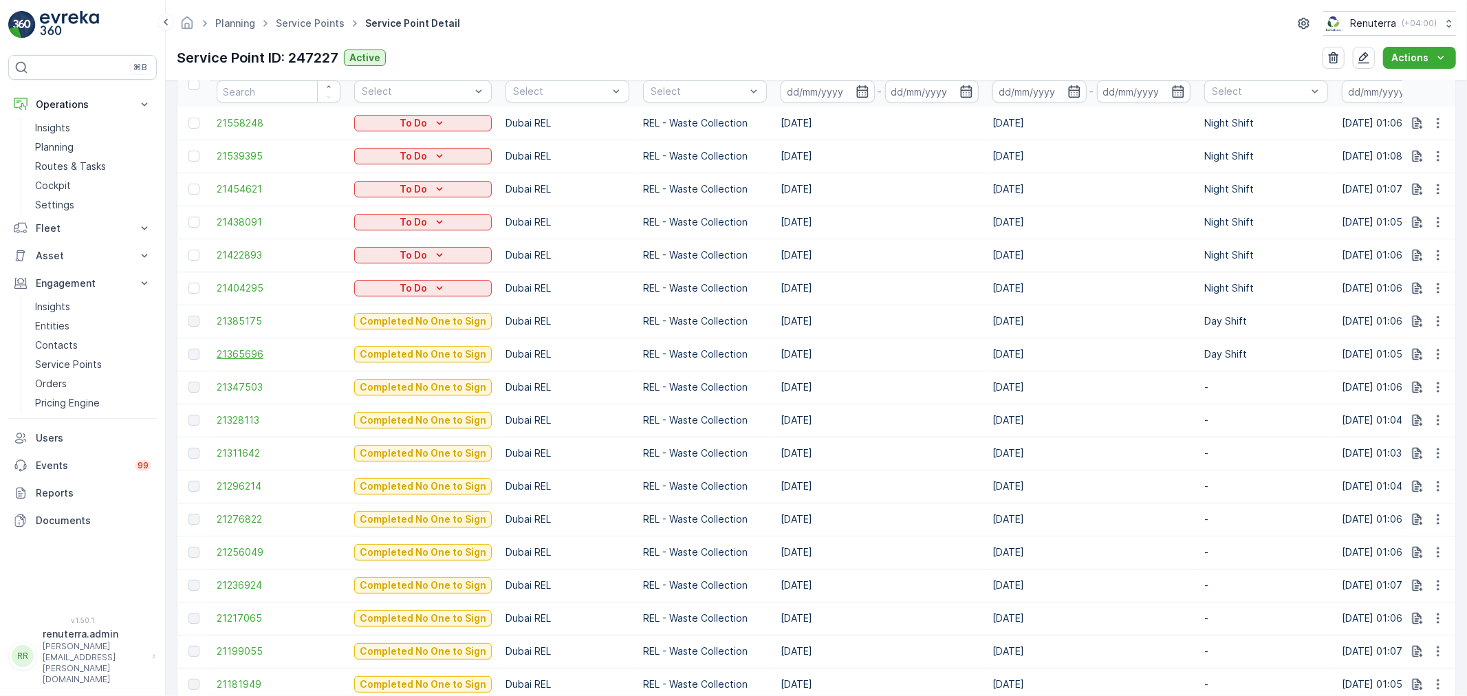
click at [250, 352] on span "21365696" at bounding box center [279, 354] width 124 height 14
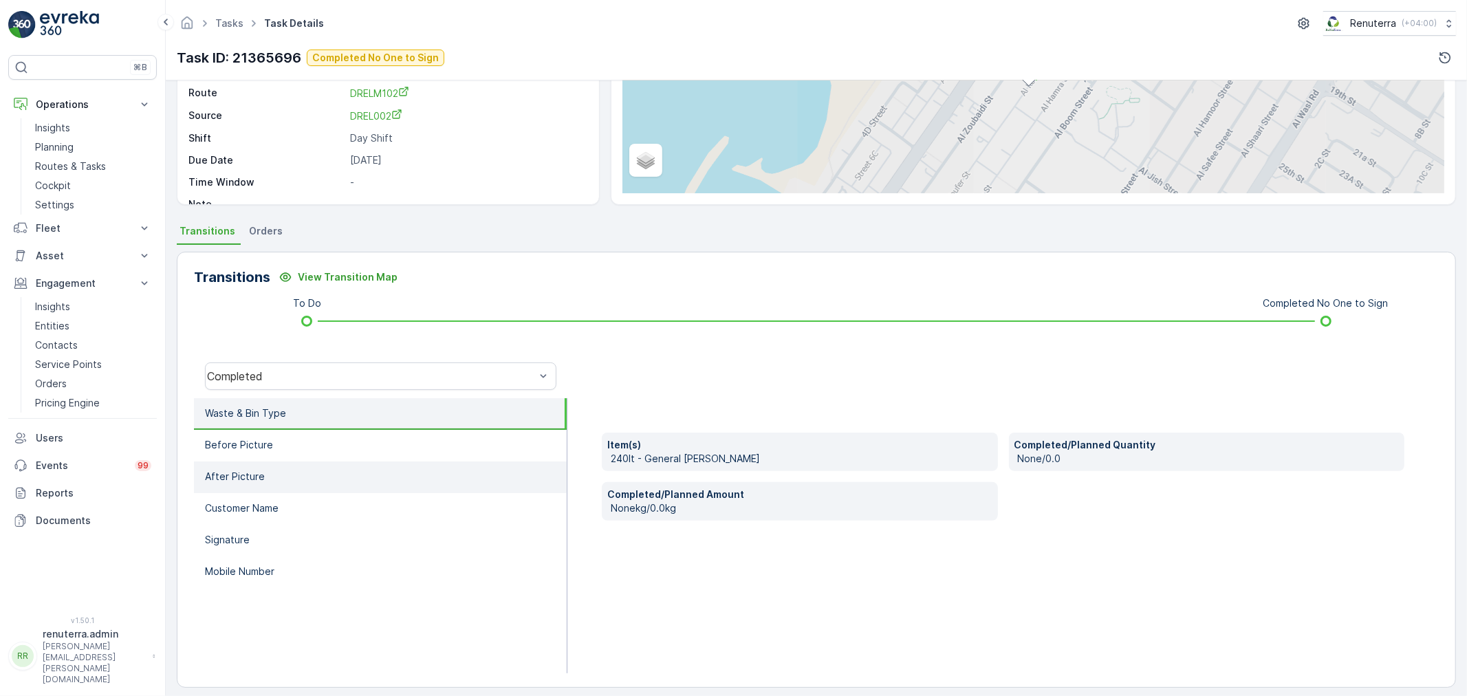
scroll to position [170, 0]
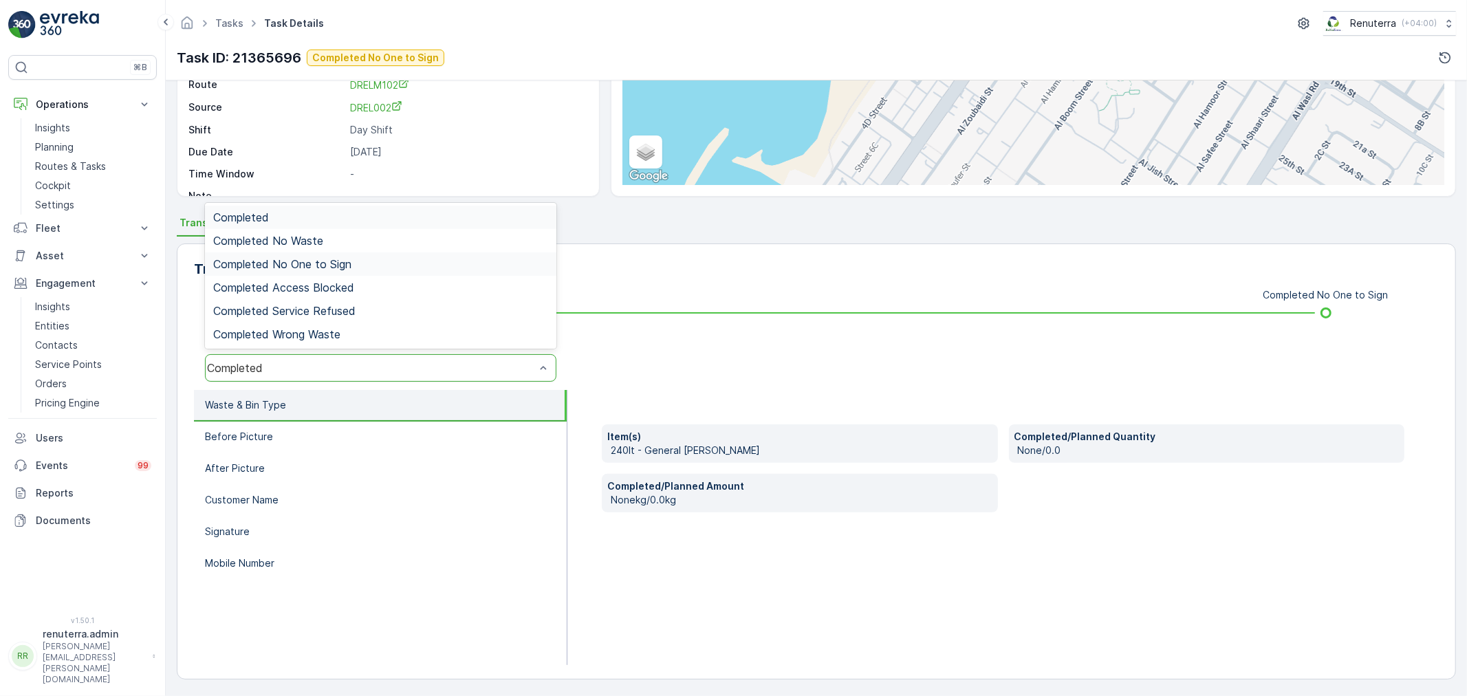
click at [311, 261] on span "Completed No One to Sign" at bounding box center [282, 264] width 138 height 12
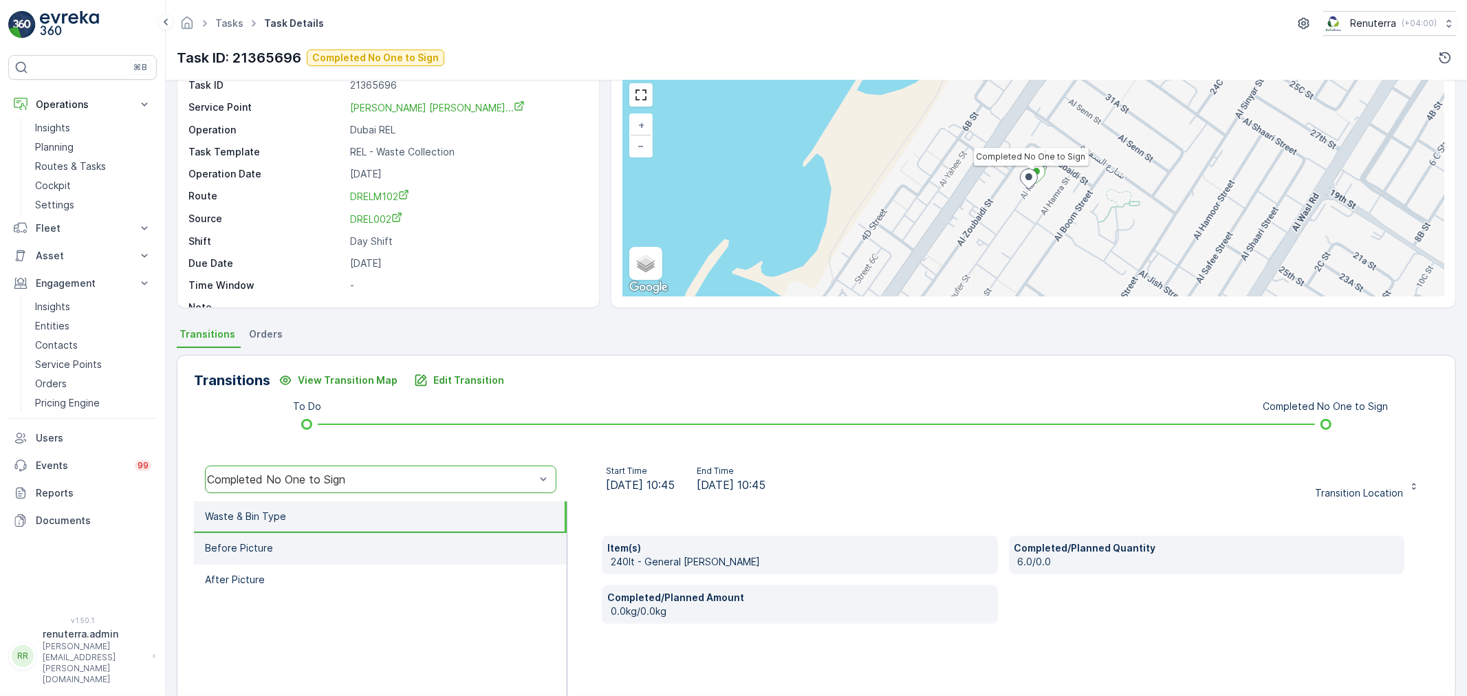
scroll to position [0, 0]
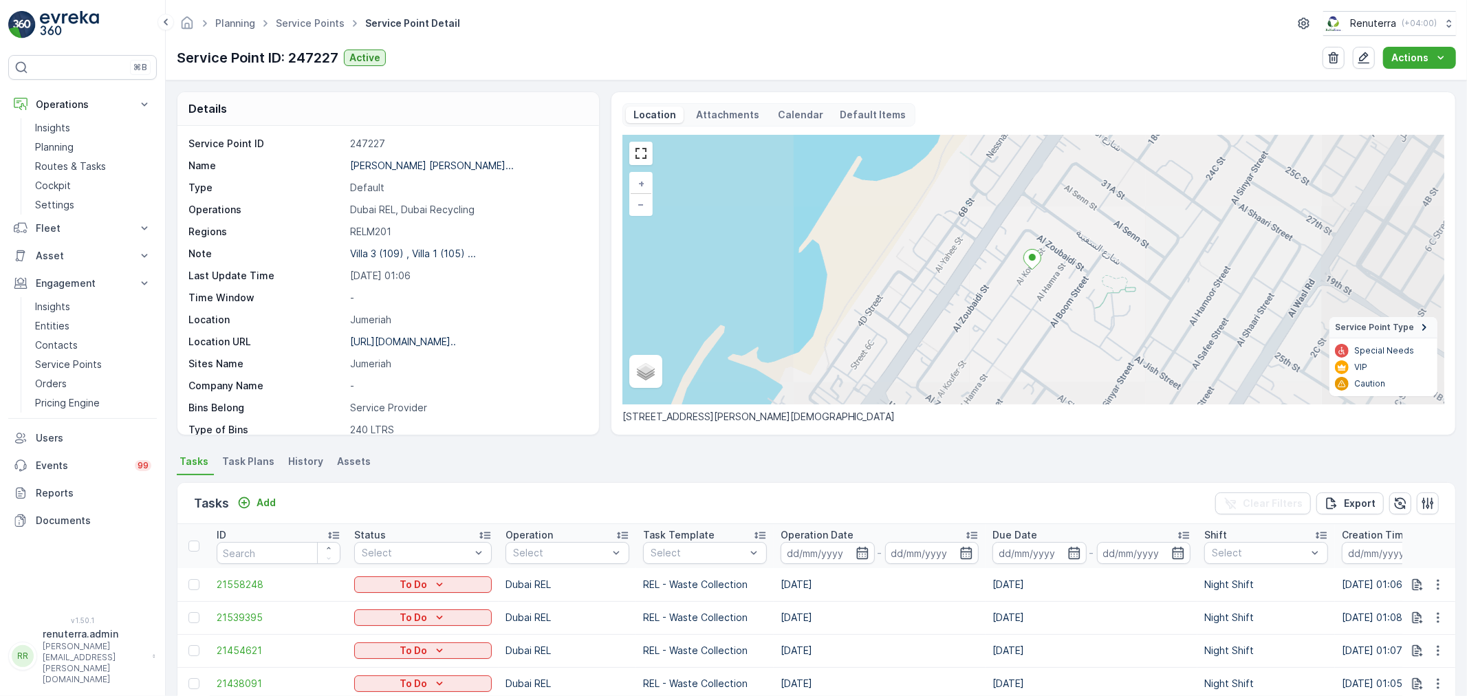
click at [252, 455] on span "Task Plans" at bounding box center [248, 462] width 52 height 14
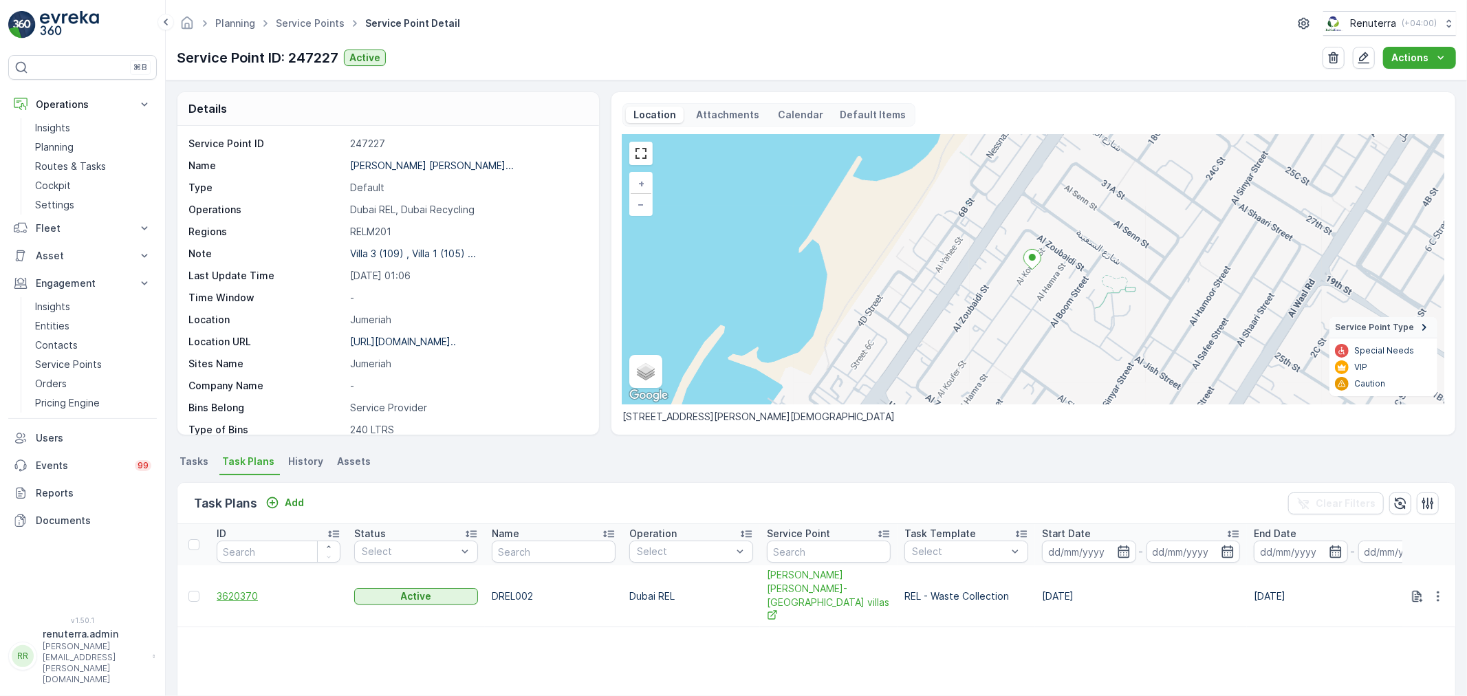
click at [241, 590] on span "3620370" at bounding box center [279, 597] width 124 height 14
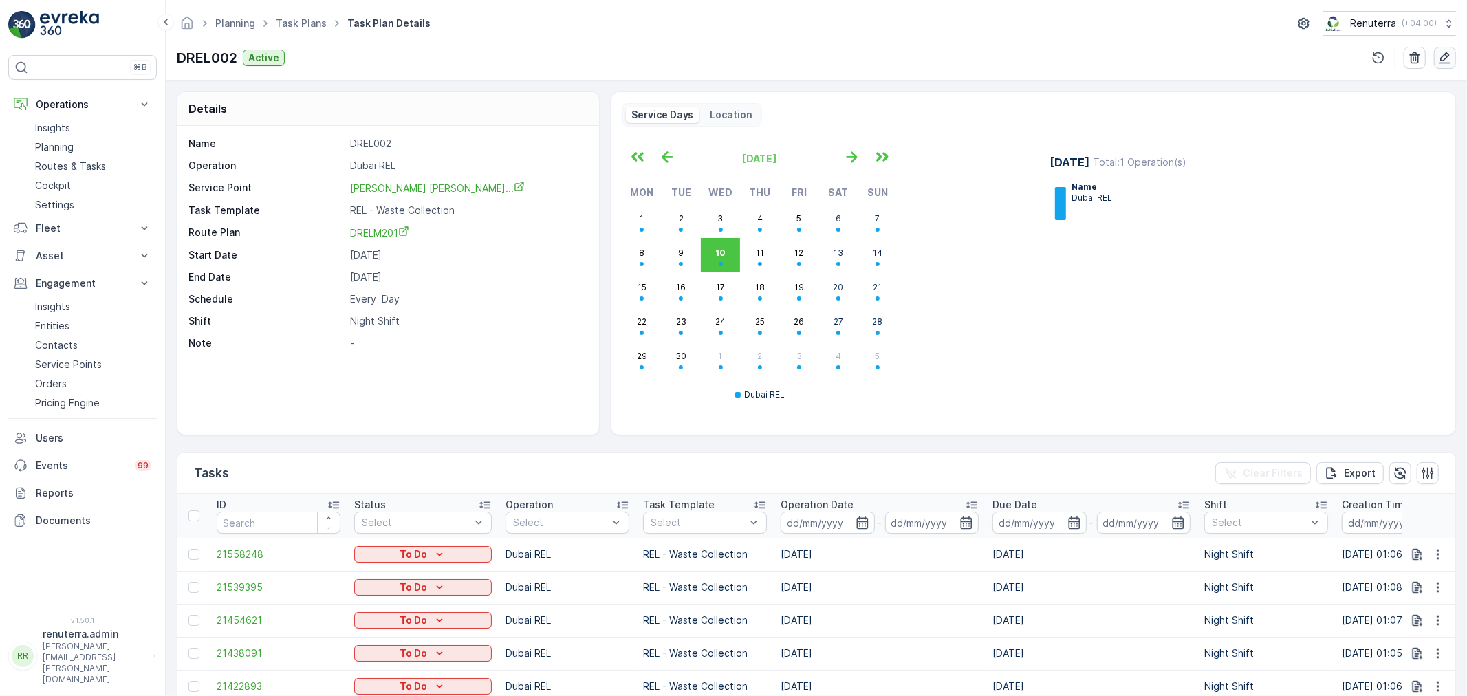
click at [1447, 53] on icon "button" at bounding box center [1446, 58] width 12 height 12
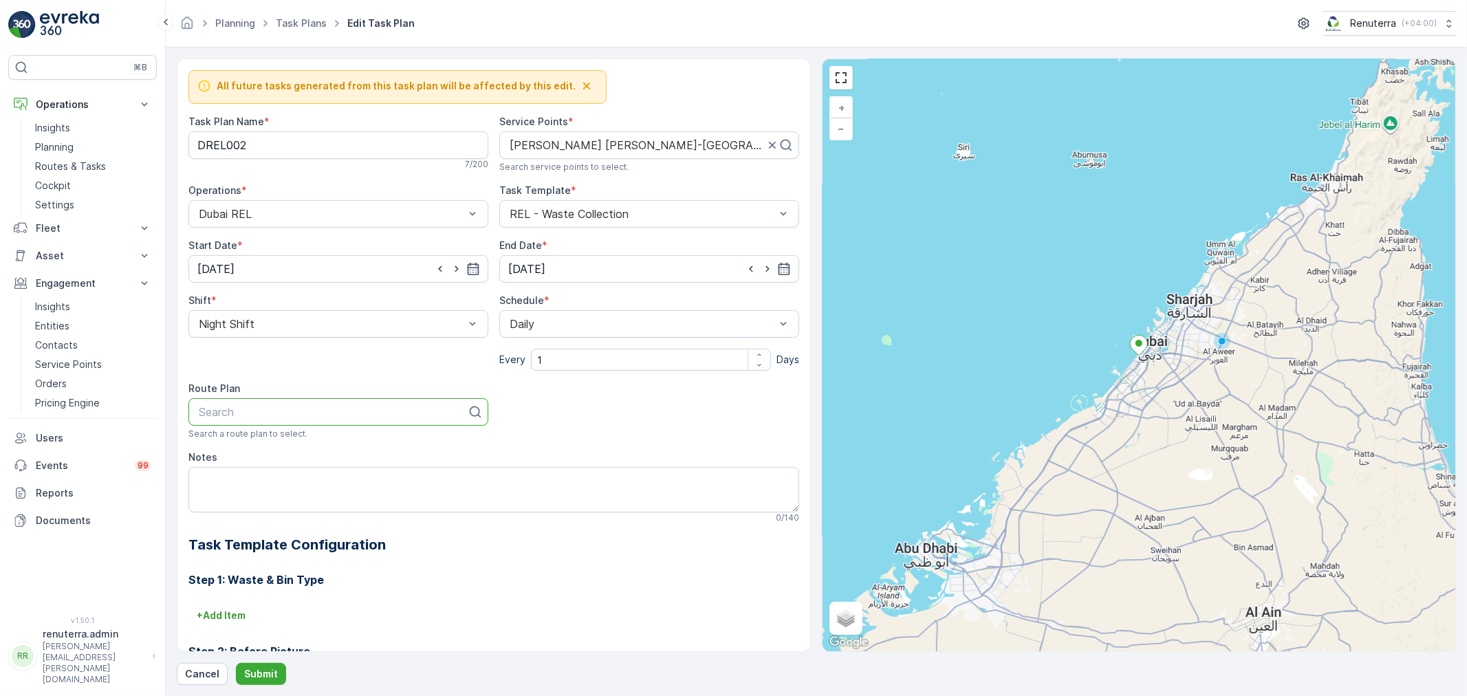
click at [366, 409] on div at bounding box center [332, 412] width 271 height 12
type input "MR102"
drag, startPoint x: 263, startPoint y: 411, endPoint x: 162, endPoint y: 402, distance: 102.1
click at [162, 402] on div "⌘B Operations Insights Planning Routes & Tasks Cockpit Settings Fleet Live Trac…" at bounding box center [733, 348] width 1467 height 696
click at [238, 415] on div at bounding box center [332, 412] width 271 height 12
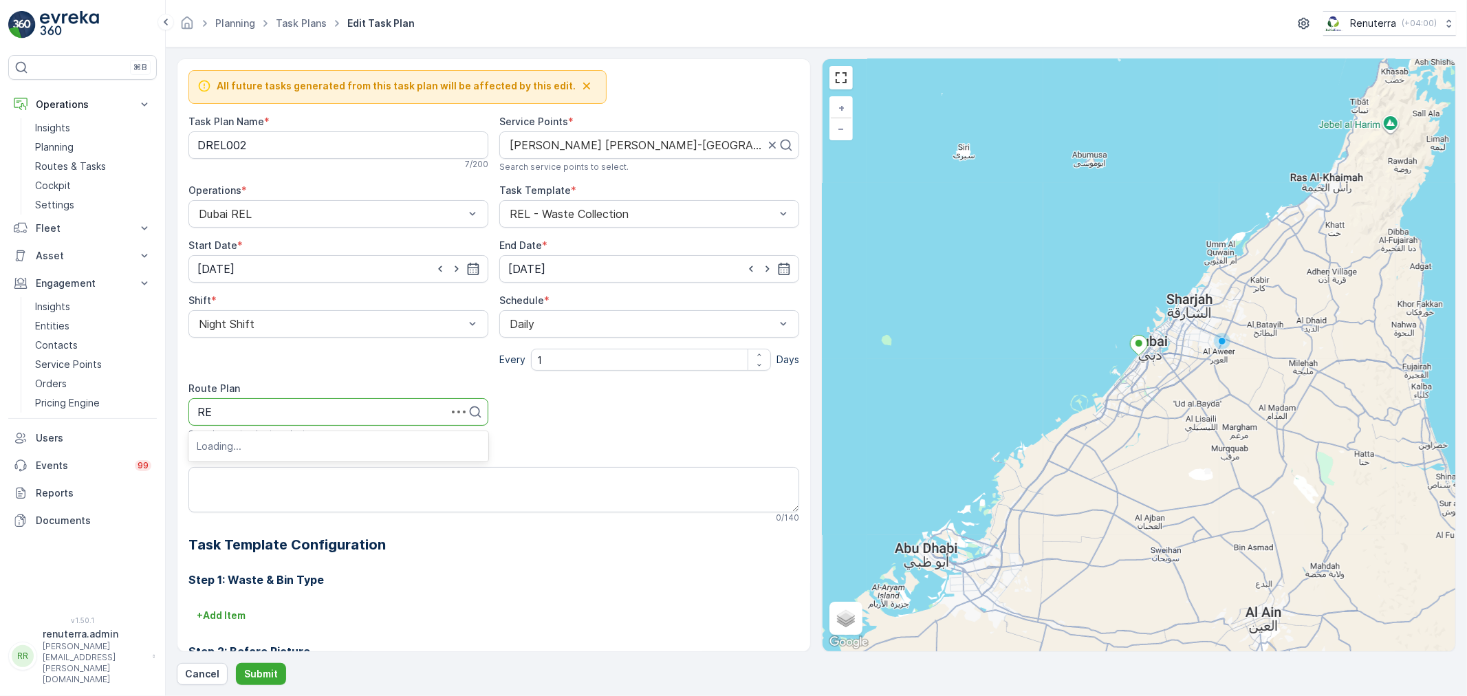
type input "REL"
click at [249, 581] on span "DRELM102" at bounding box center [225, 586] width 57 height 12
click at [300, 140] on Name "DREL002" at bounding box center [338, 145] width 300 height 28
drag, startPoint x: 269, startPoint y: 142, endPoint x: 160, endPoint y: 135, distance: 109.6
click at [160, 135] on div "⌘B Operations Insights Planning Routes & Tasks Cockpit Settings Fleet Live Trac…" at bounding box center [733, 348] width 1467 height 696
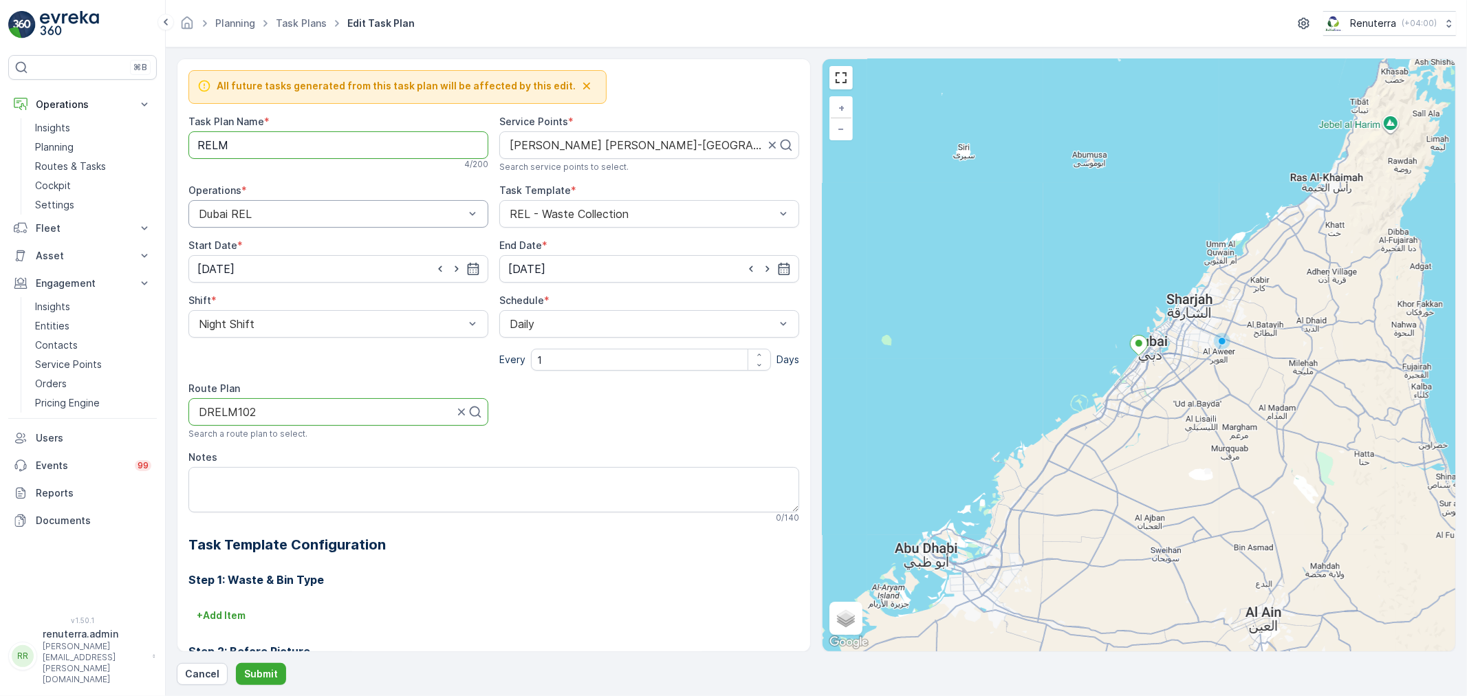
type Name "RELM003"
click at [471, 272] on icon "button" at bounding box center [473, 269] width 14 height 14
click at [231, 303] on p "February" at bounding box center [225, 303] width 41 height 14
click at [237, 370] on span "September" at bounding box center [239, 372] width 52 height 14
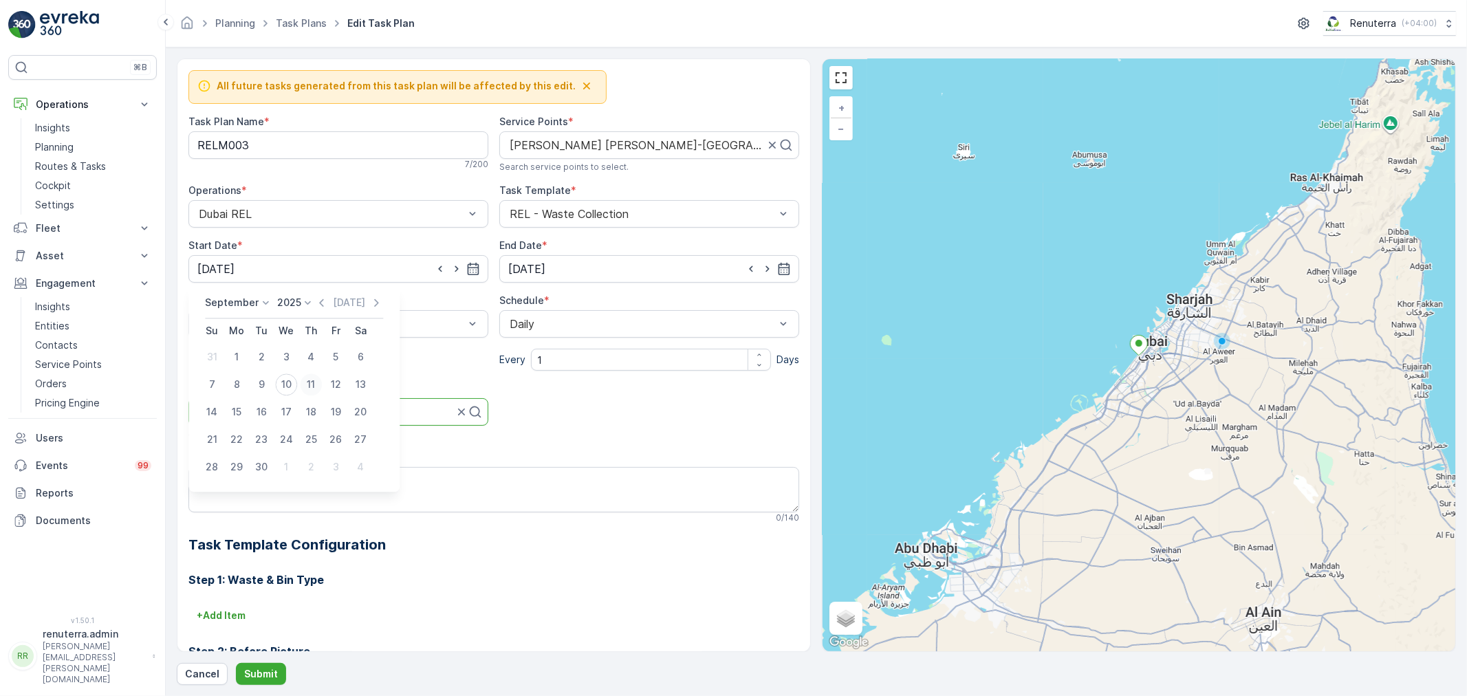
click at [305, 383] on div "11" at bounding box center [311, 385] width 22 height 22
type input "[DATE]"
click at [256, 671] on p "Submit" at bounding box center [261, 674] width 34 height 14
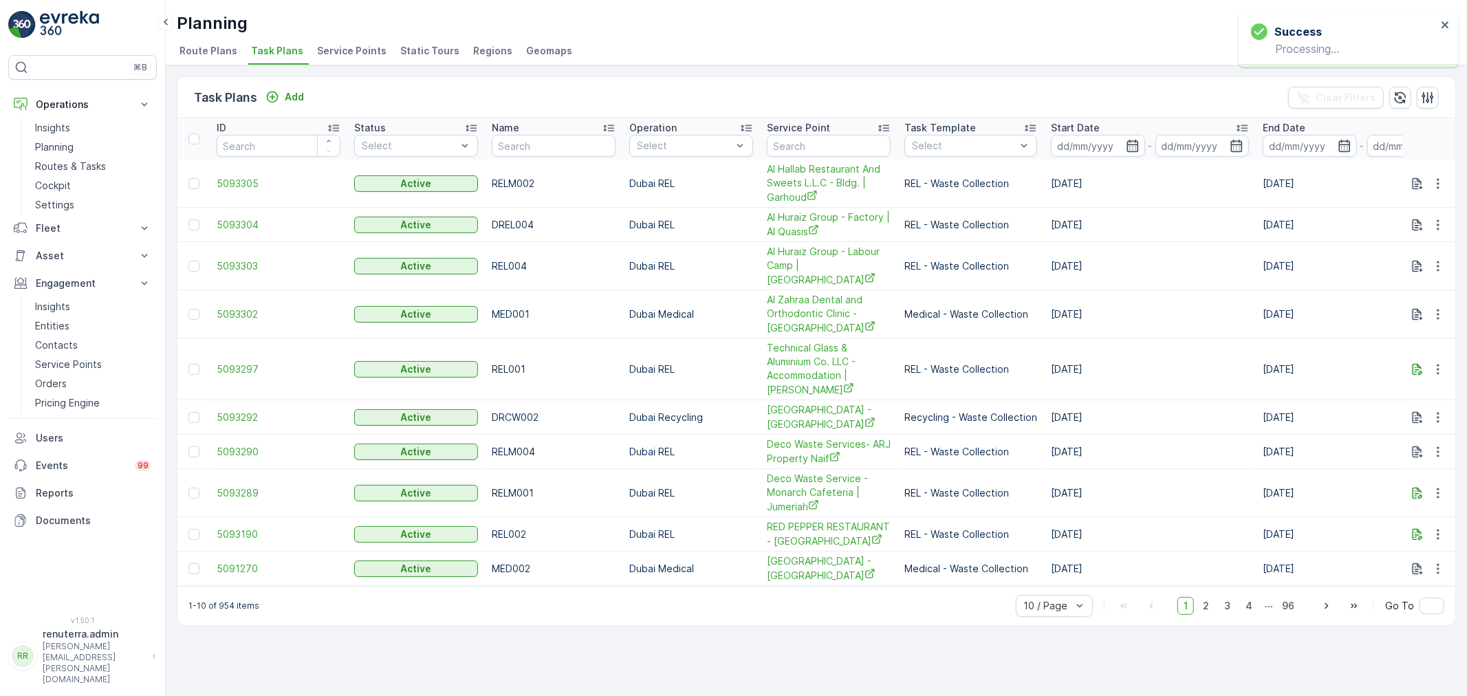
click at [348, 55] on span "Service Points" at bounding box center [351, 51] width 69 height 14
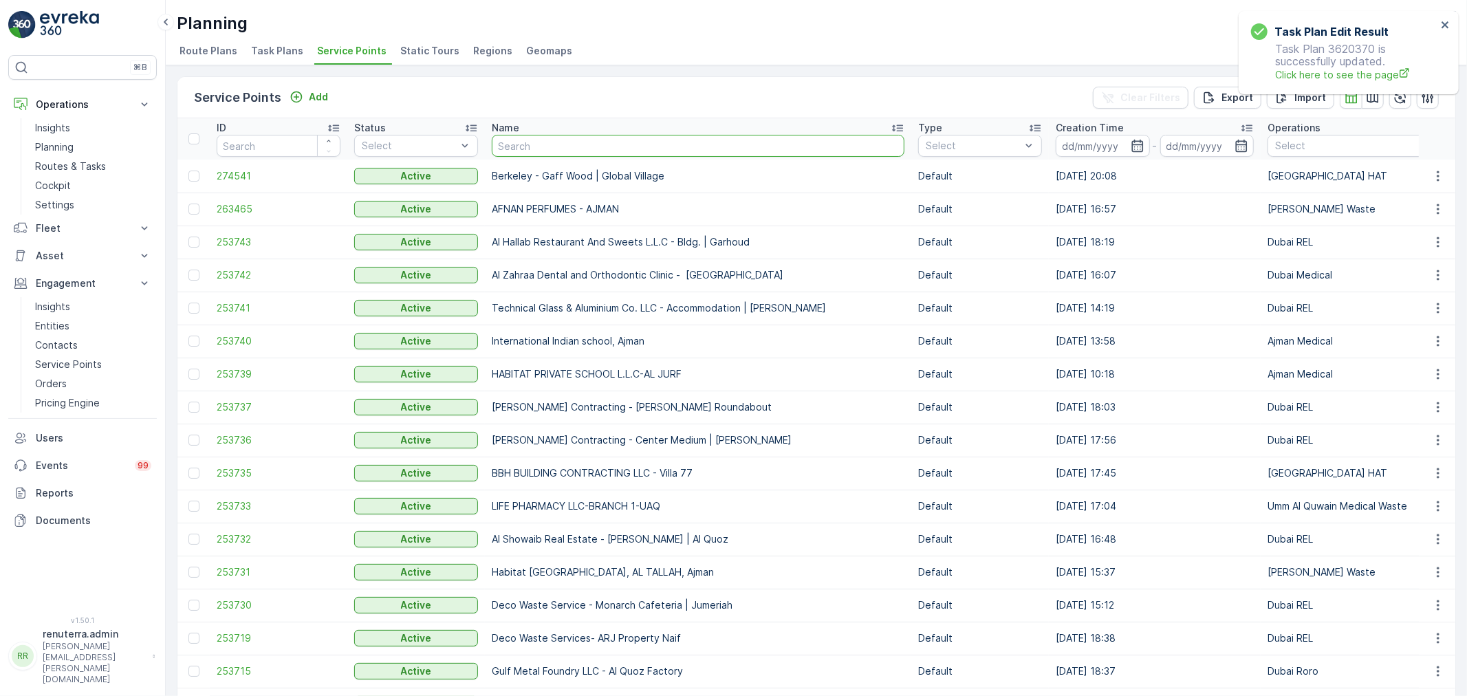
click at [538, 150] on input "text" at bounding box center [698, 146] width 413 height 22
type input "saadi"
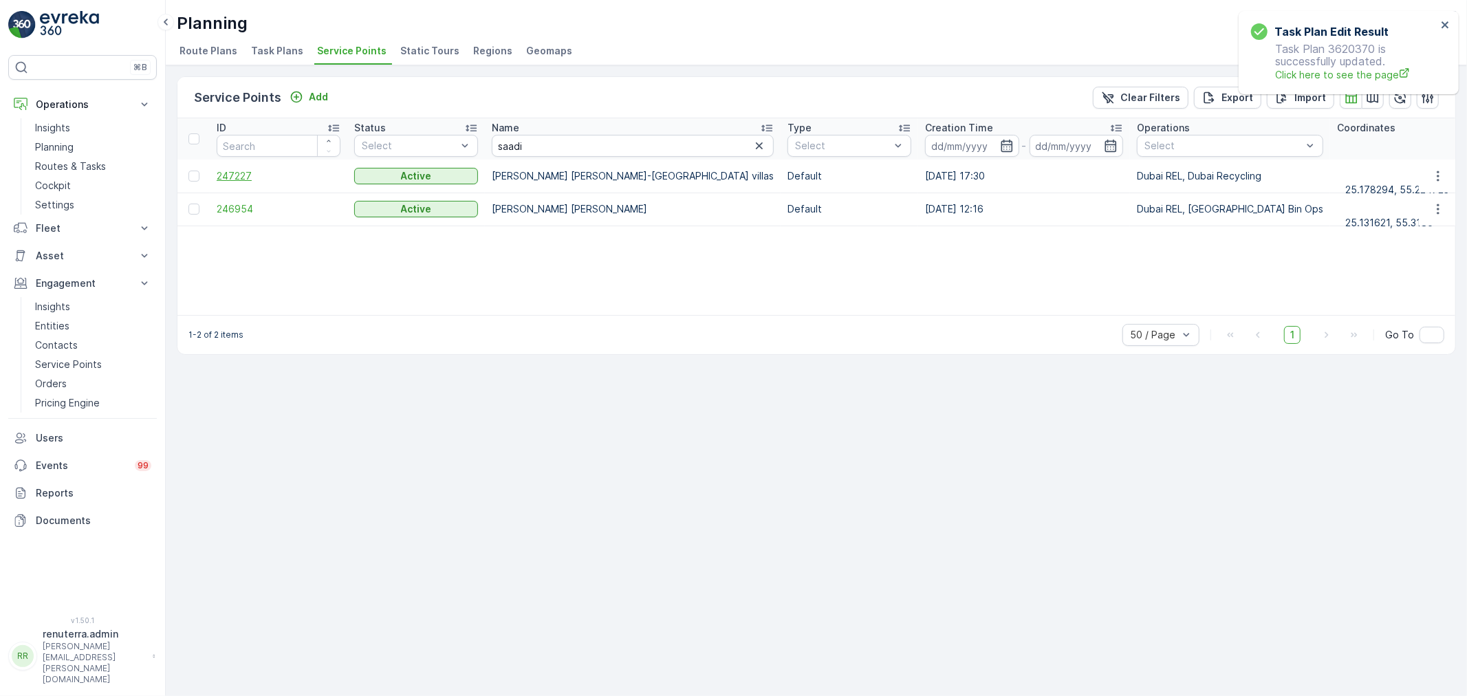
click at [239, 176] on span "247227" at bounding box center [279, 176] width 124 height 14
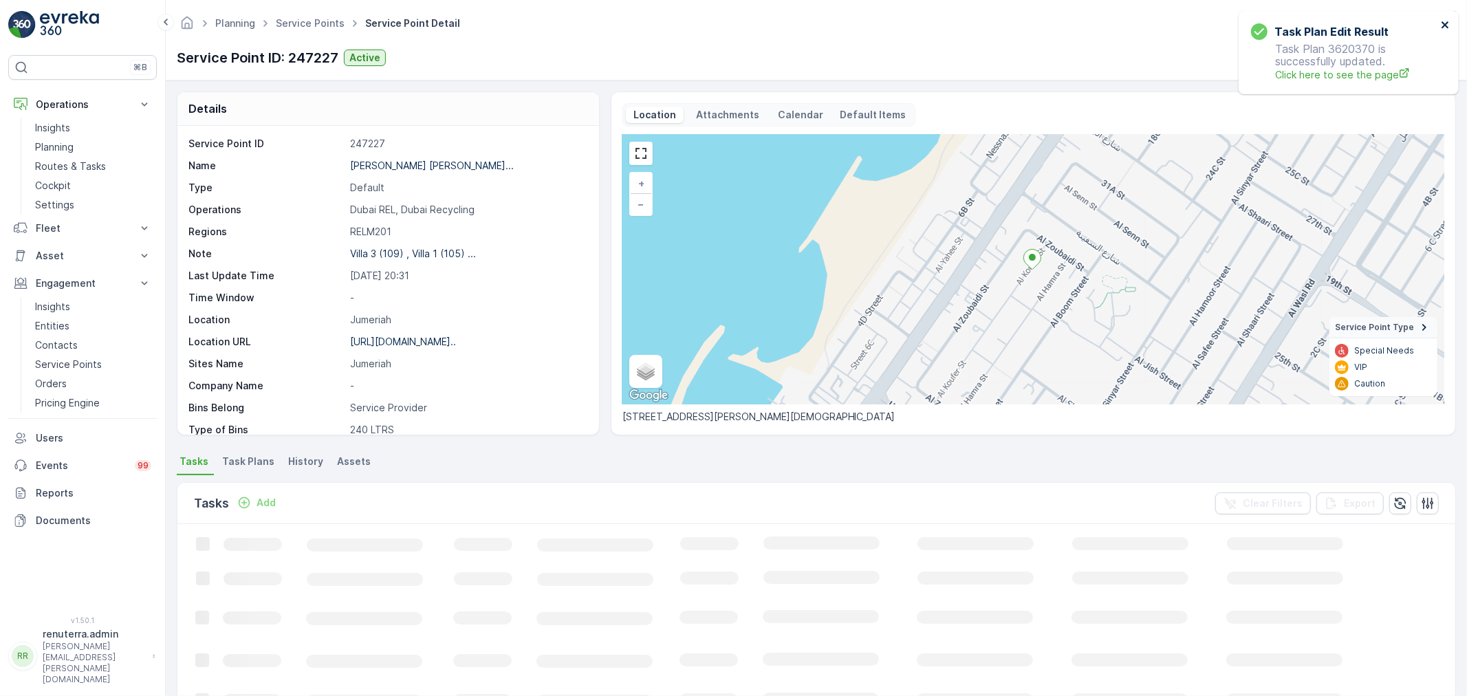
click at [1445, 24] on icon "close" at bounding box center [1445, 24] width 7 height 7
click at [1361, 58] on icon "button" at bounding box center [1364, 58] width 14 height 14
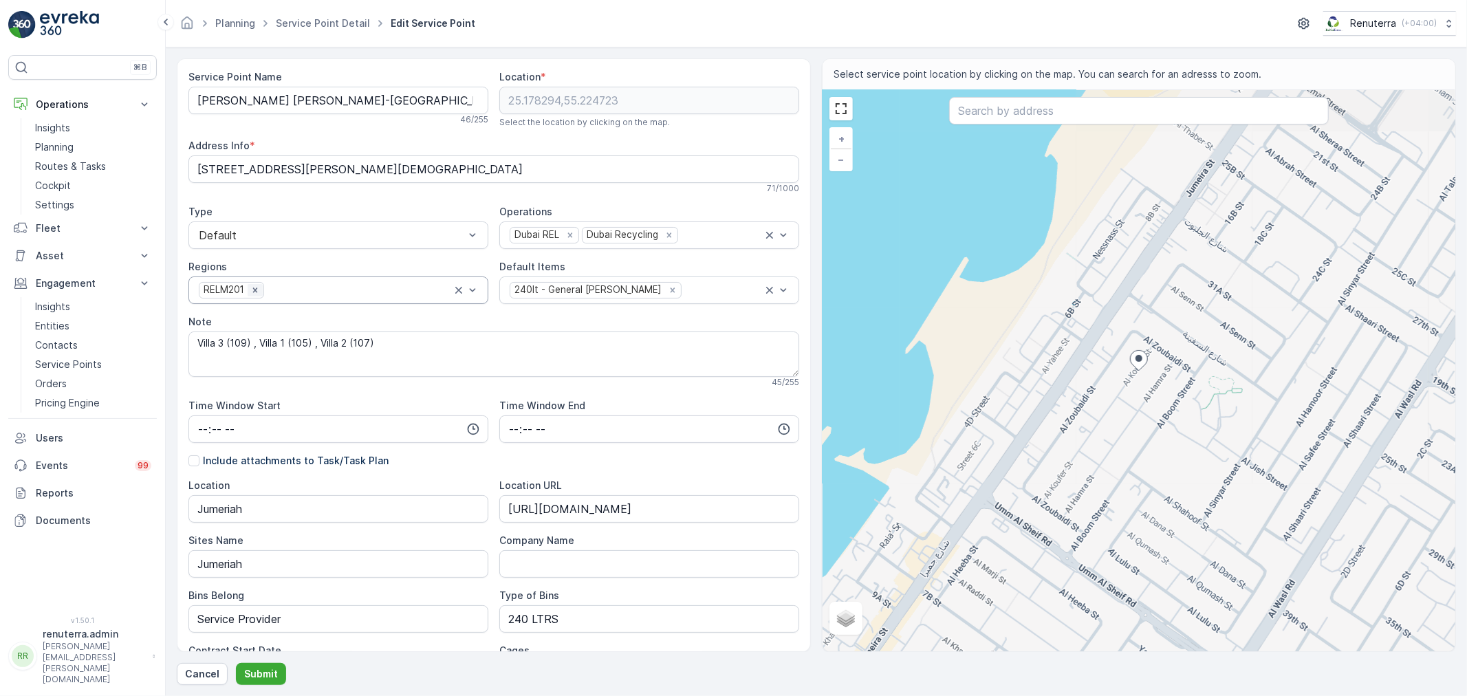
click at [258, 292] on icon "Remove RELM201" at bounding box center [255, 290] width 10 height 10
click at [258, 292] on div at bounding box center [331, 290] width 268 height 12
click at [241, 442] on span "RELM102" at bounding box center [221, 441] width 49 height 12
click at [253, 672] on p "Submit" at bounding box center [261, 674] width 34 height 14
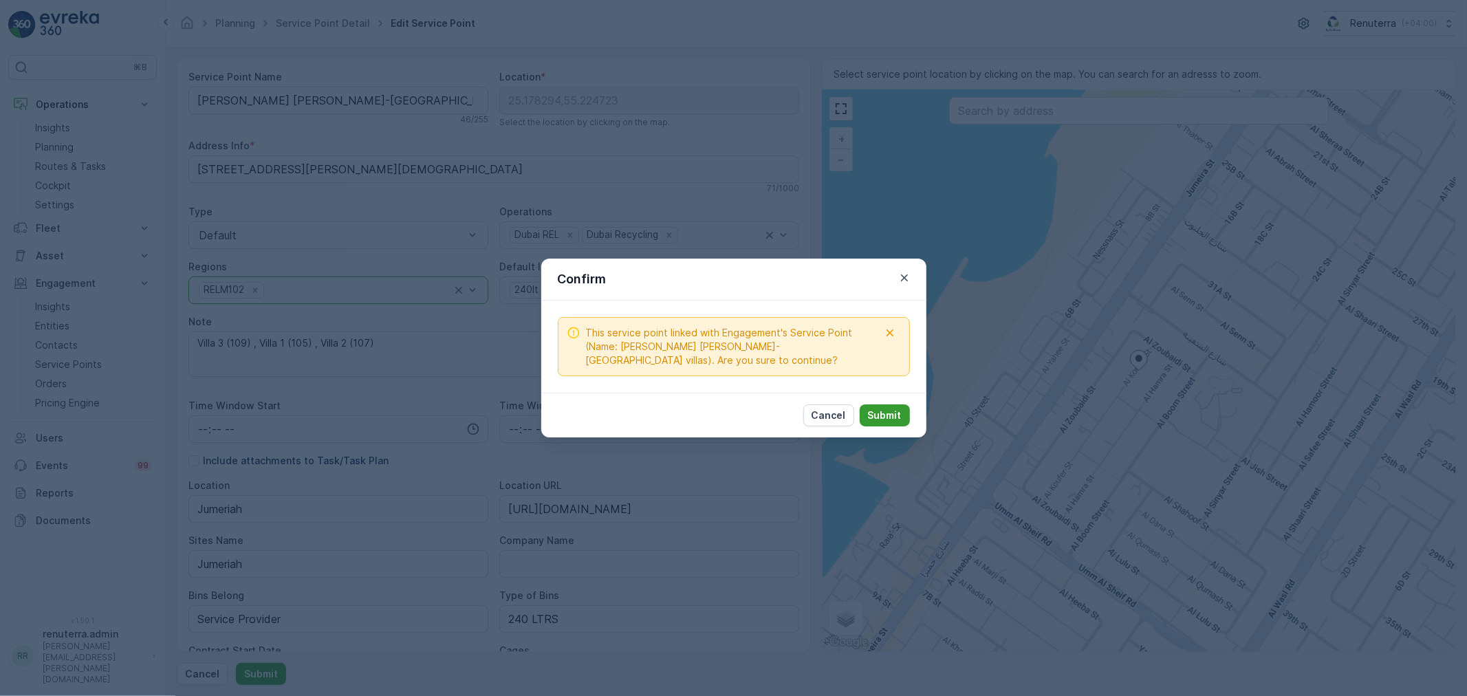
click at [887, 413] on p "Submit" at bounding box center [885, 416] width 34 height 14
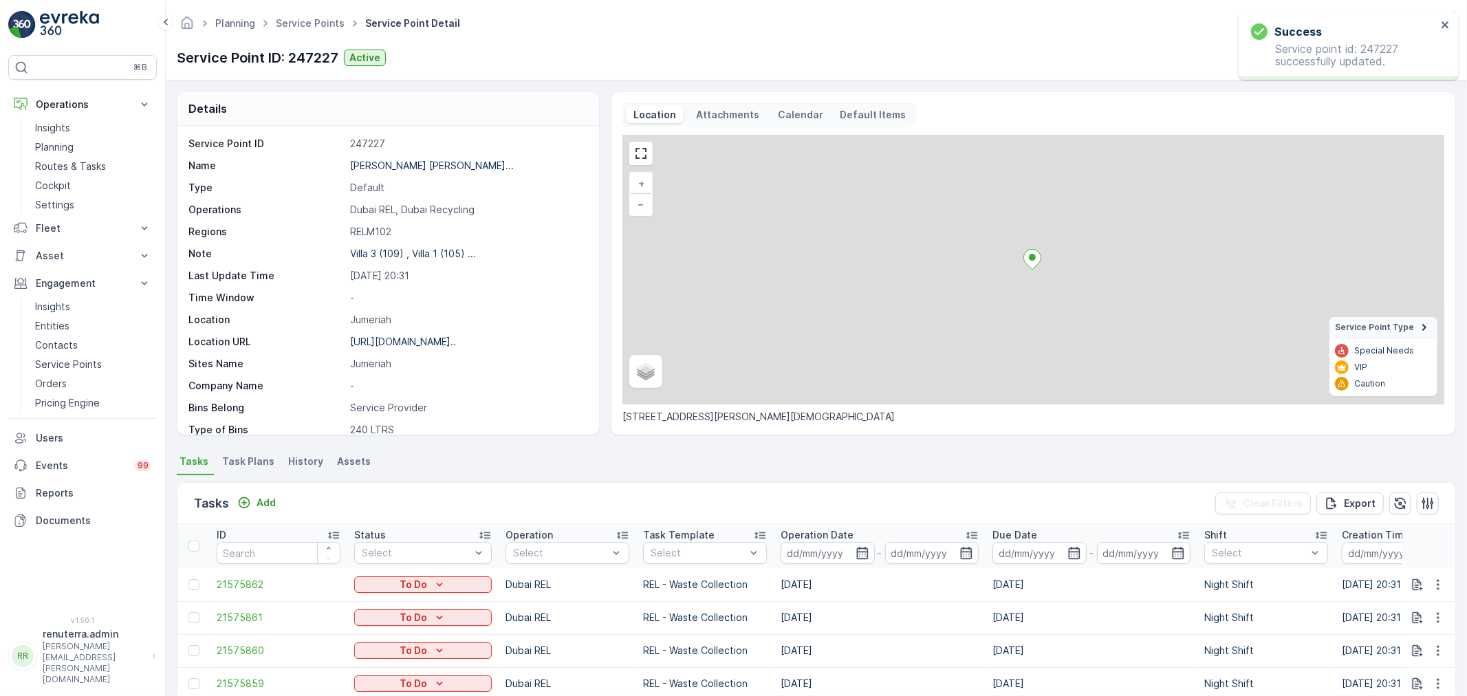
scroll to position [189, 0]
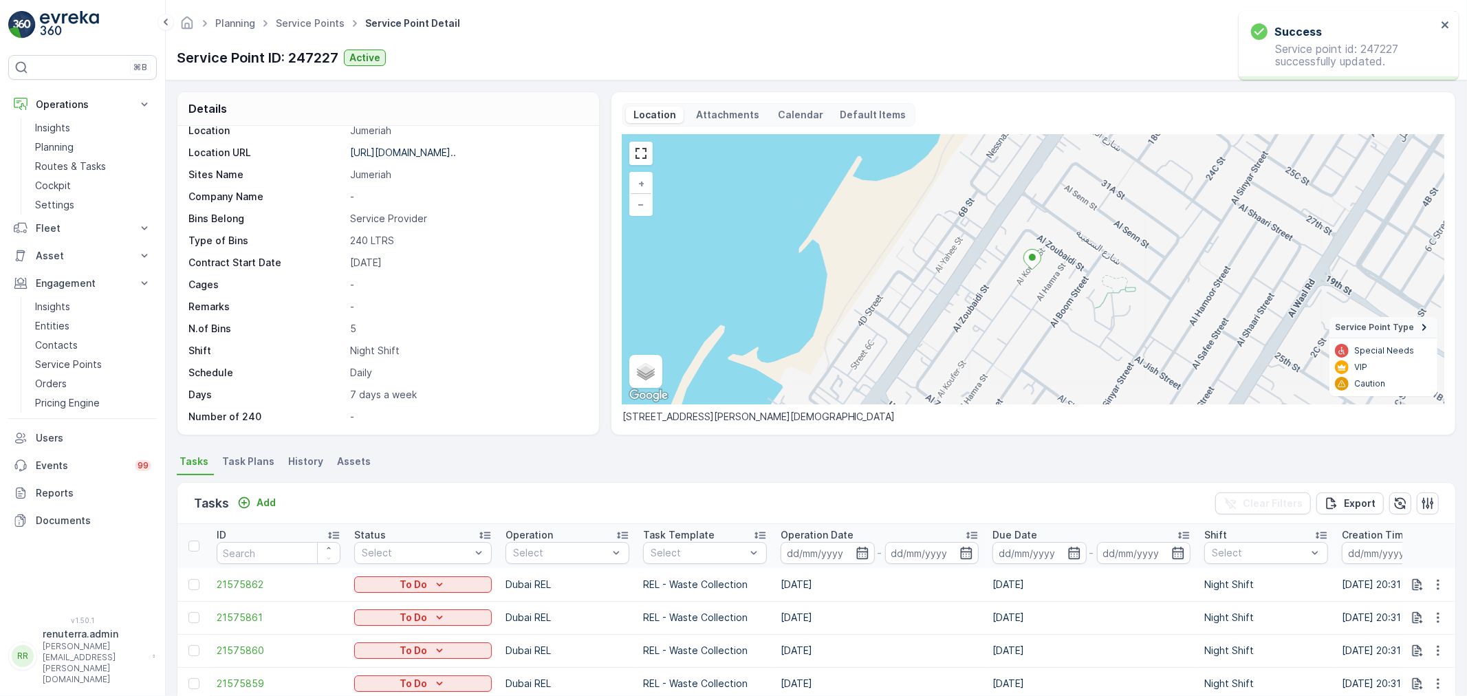
click at [1089, 59] on div "Service Point ID: 247227 Active Actions" at bounding box center [816, 58] width 1279 height 22
click at [1358, 59] on button "button" at bounding box center [1364, 58] width 22 height 22
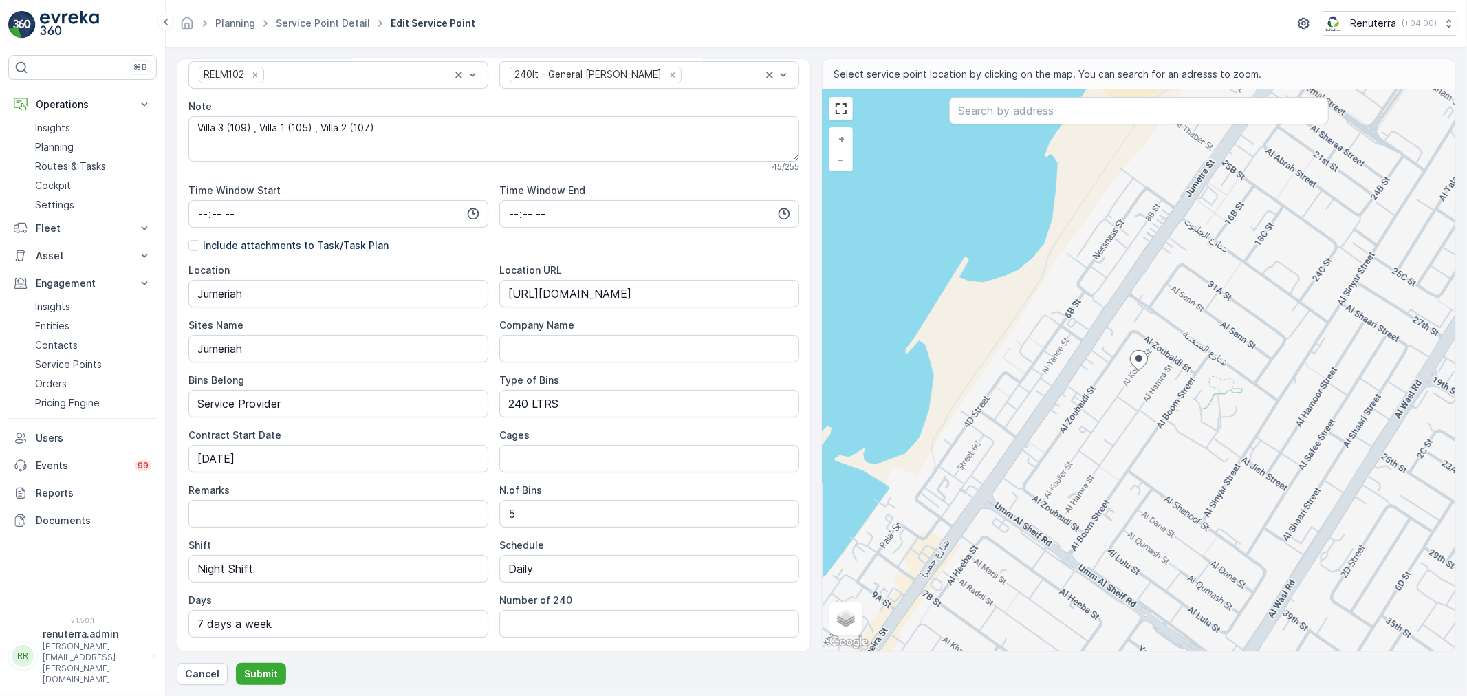
scroll to position [257, 0]
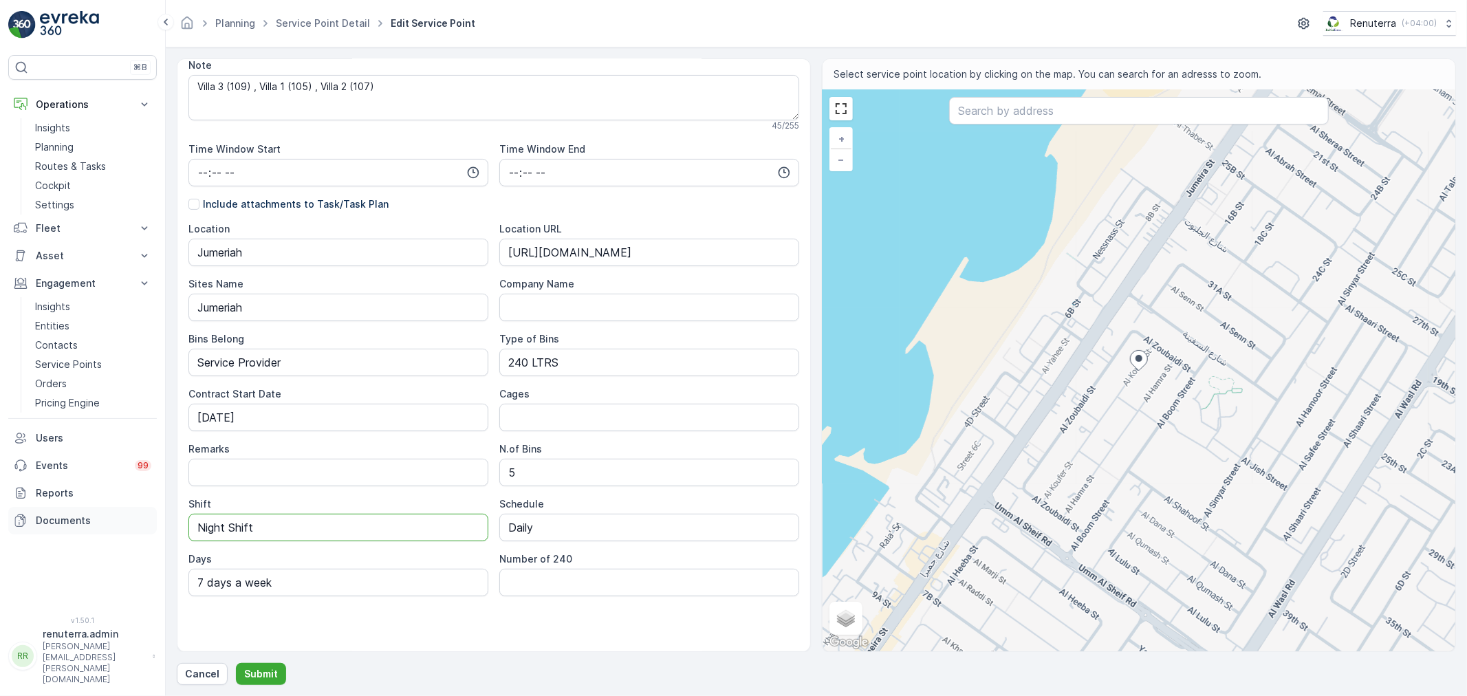
drag, startPoint x: 279, startPoint y: 532, endPoint x: 155, endPoint y: 526, distance: 124.0
click at [156, 525] on div "⌘B Operations Insights Planning Routes & Tasks Cockpit Settings Fleet Live Trac…" at bounding box center [733, 348] width 1467 height 696
type input "Day Shift"
click at [263, 675] on p "Submit" at bounding box center [261, 674] width 34 height 14
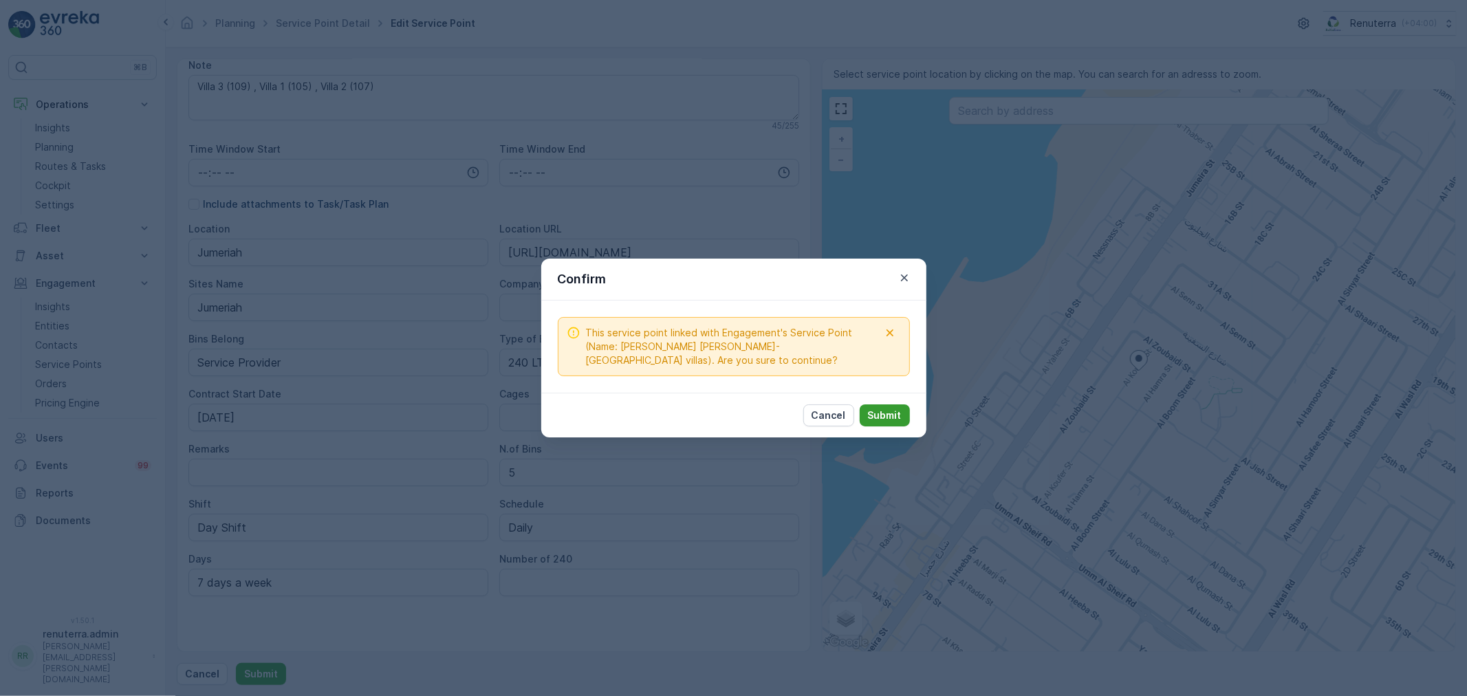
click at [887, 414] on p "Submit" at bounding box center [885, 416] width 34 height 14
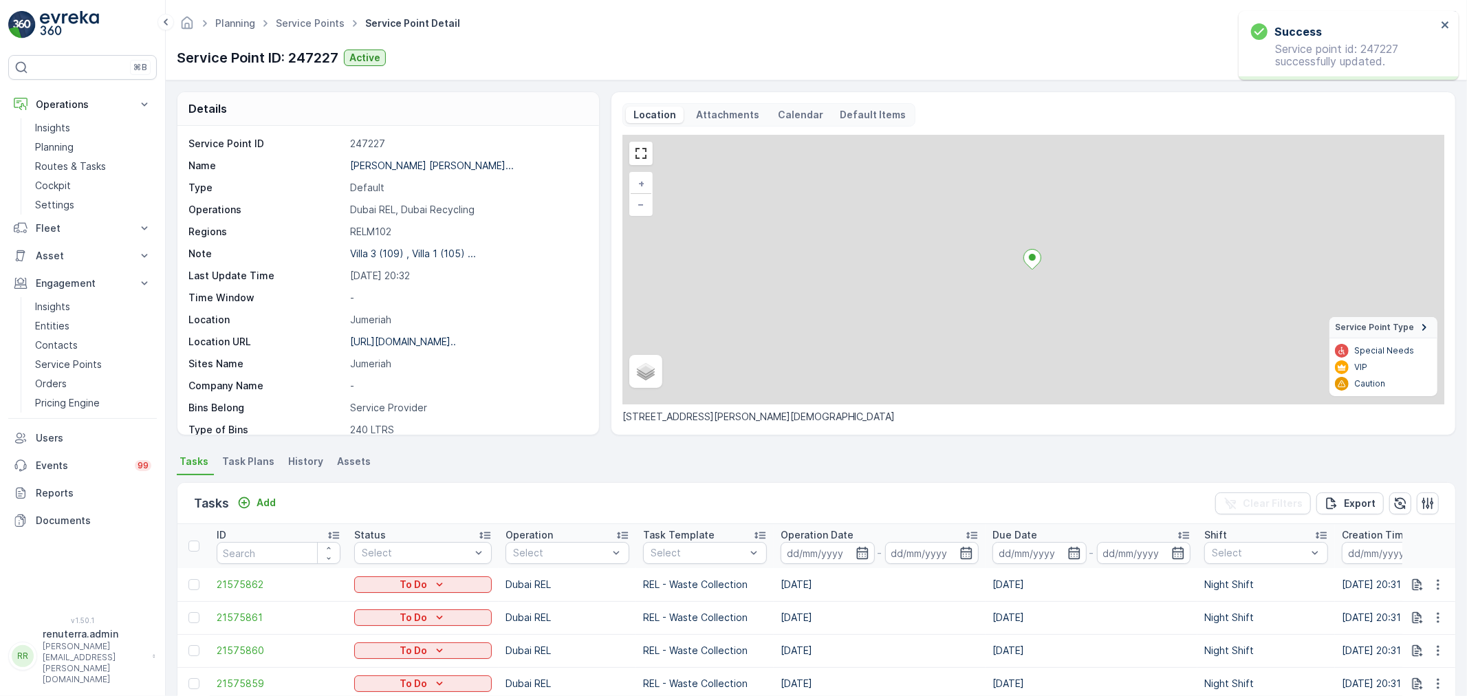
click at [251, 457] on span "Task Plans" at bounding box center [248, 462] width 52 height 14
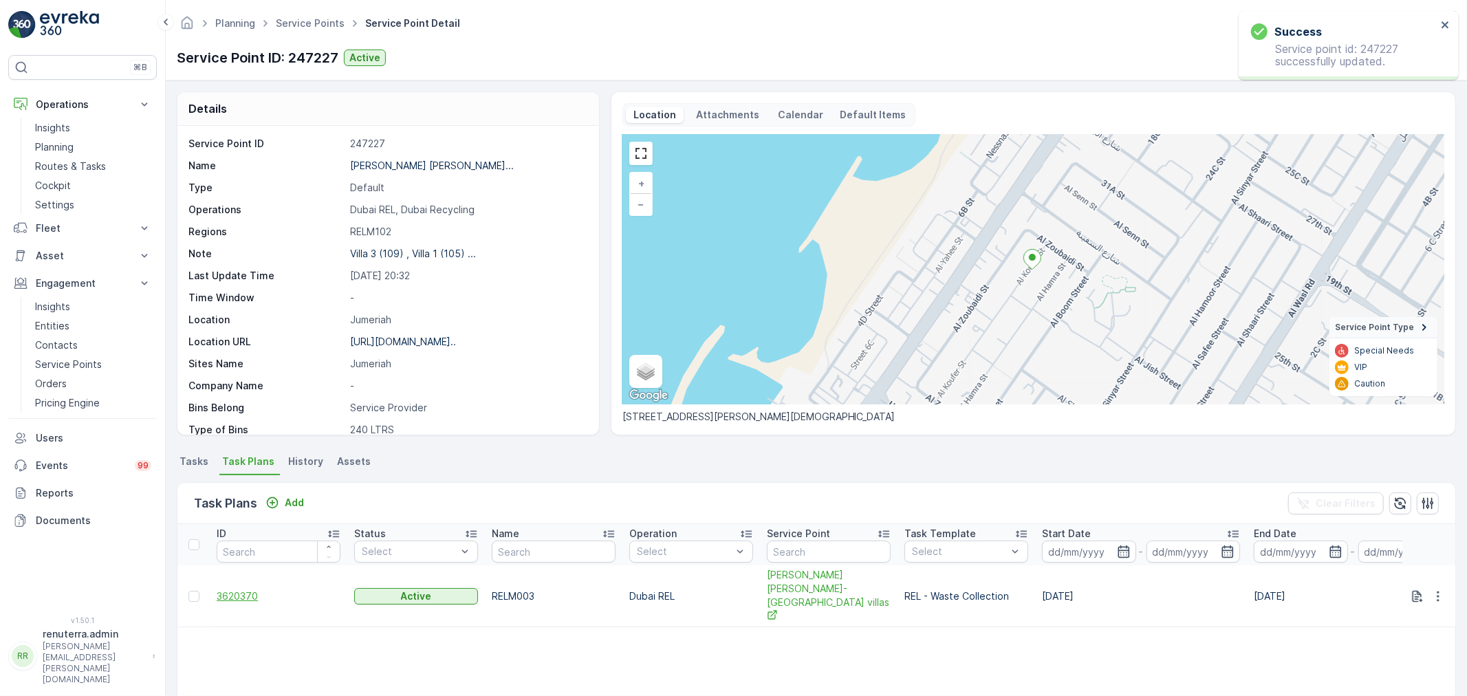
click at [236, 590] on span "3620370" at bounding box center [279, 597] width 124 height 14
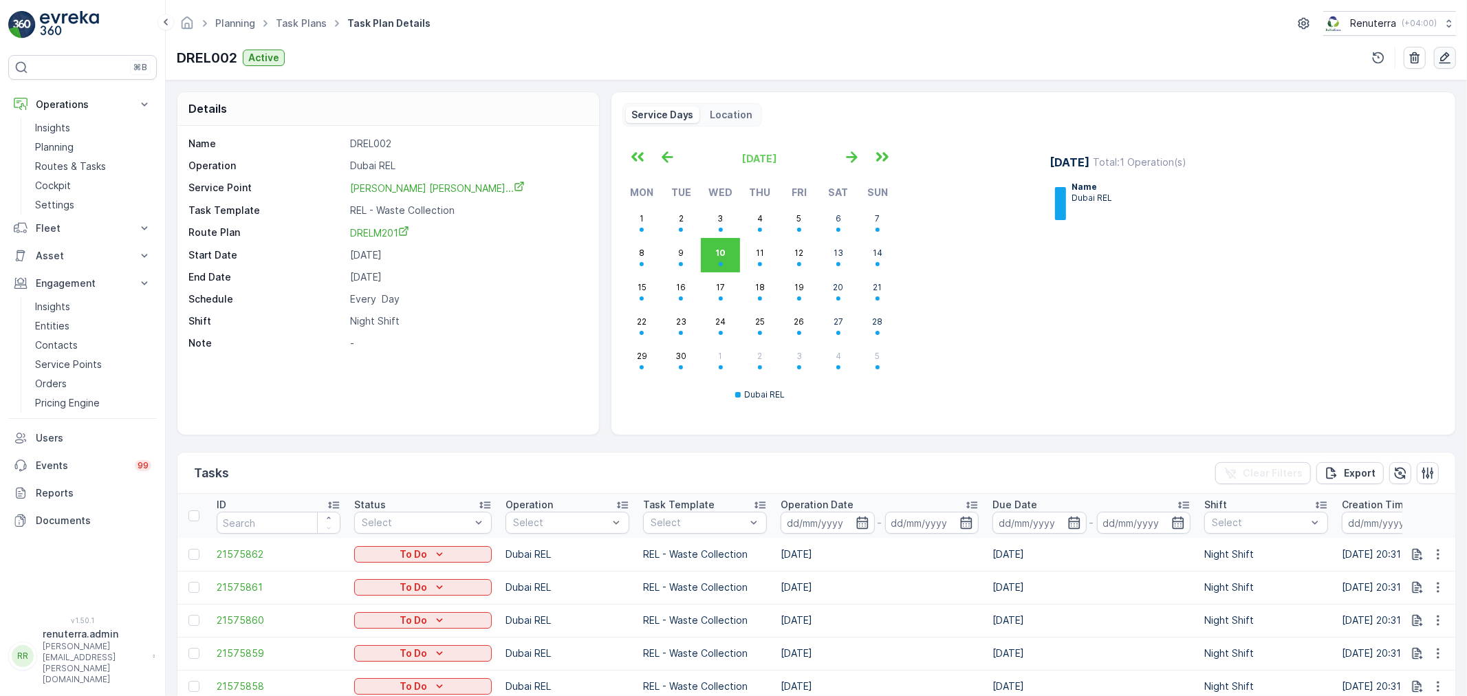
click at [1447, 62] on icon "button" at bounding box center [1445, 58] width 14 height 14
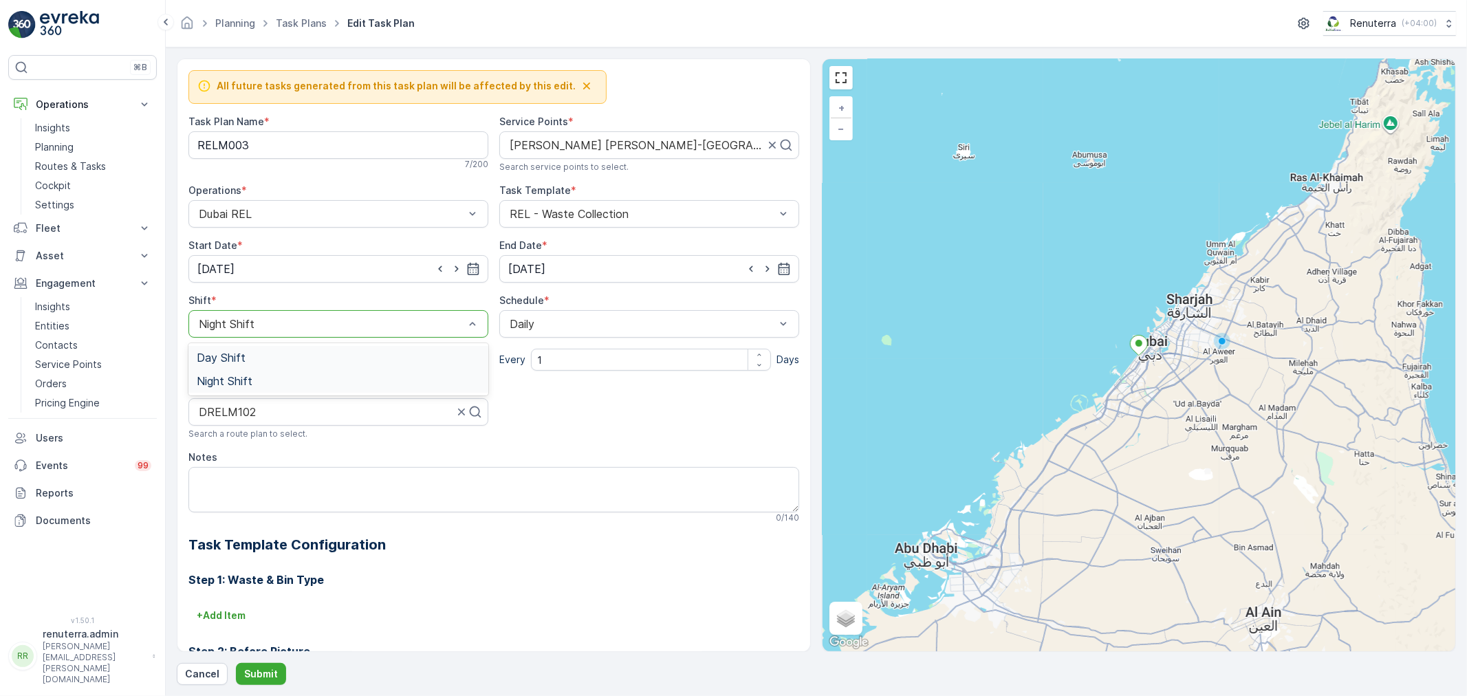
click at [235, 360] on span "Day Shift" at bounding box center [221, 358] width 49 height 12
click at [268, 668] on p "Submit" at bounding box center [261, 674] width 34 height 14
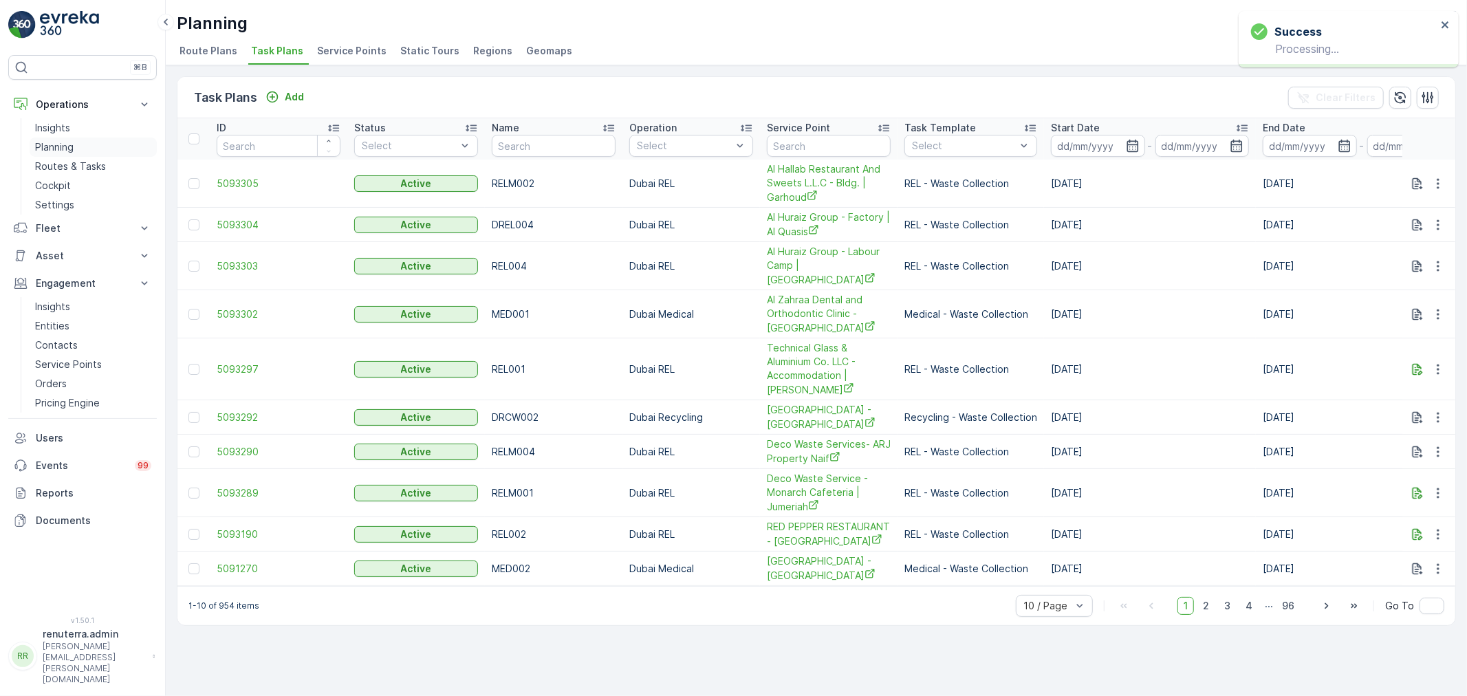
click at [56, 148] on p "Planning" at bounding box center [54, 147] width 39 height 14
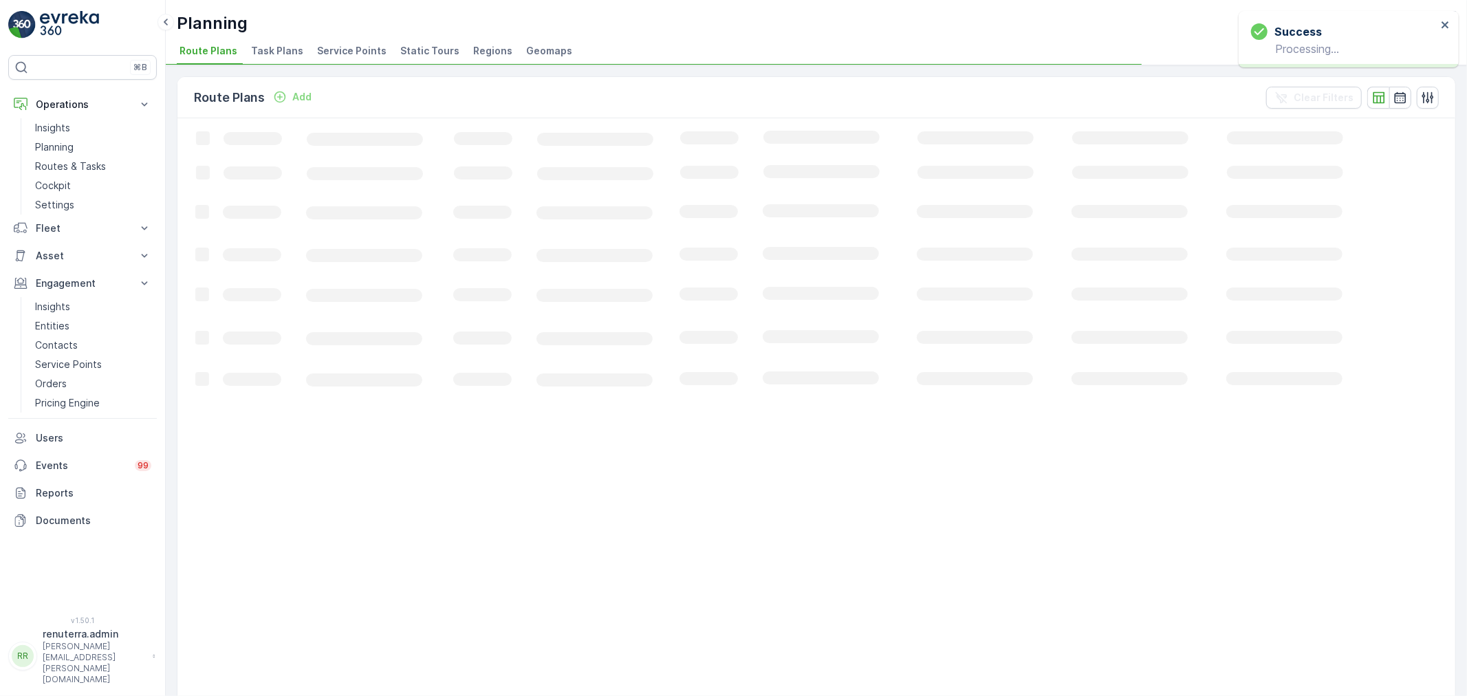
click at [341, 47] on span "Service Points" at bounding box center [351, 51] width 69 height 14
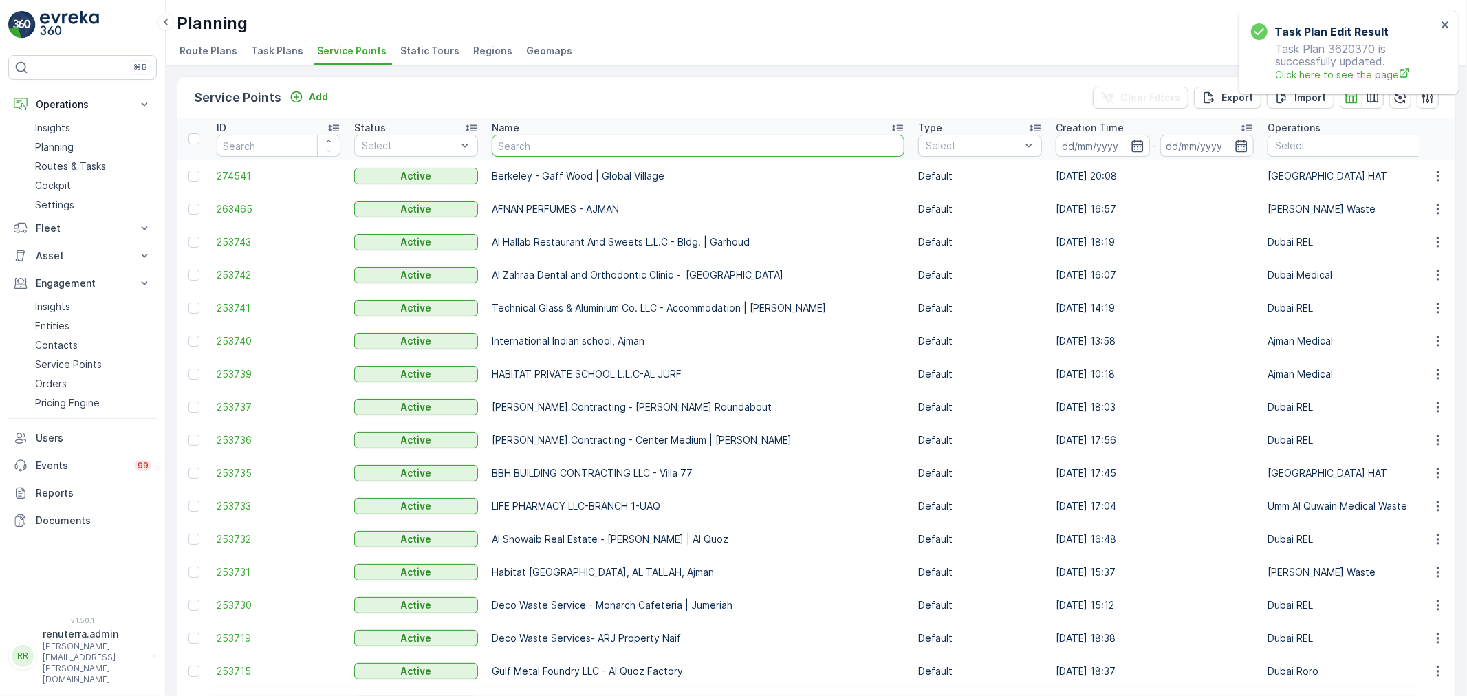
click at [550, 143] on input "text" at bounding box center [698, 146] width 413 height 22
type input "saadi"
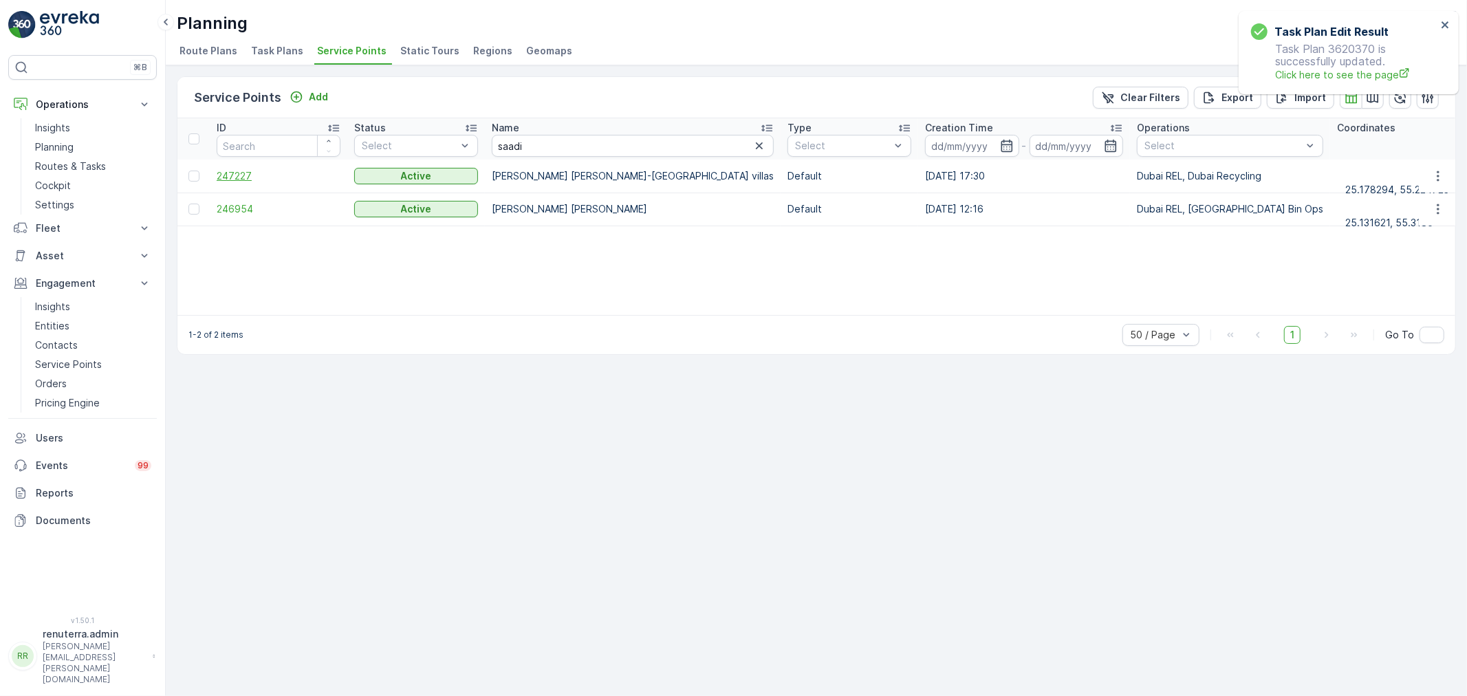
click at [242, 169] on span "247227" at bounding box center [279, 176] width 124 height 14
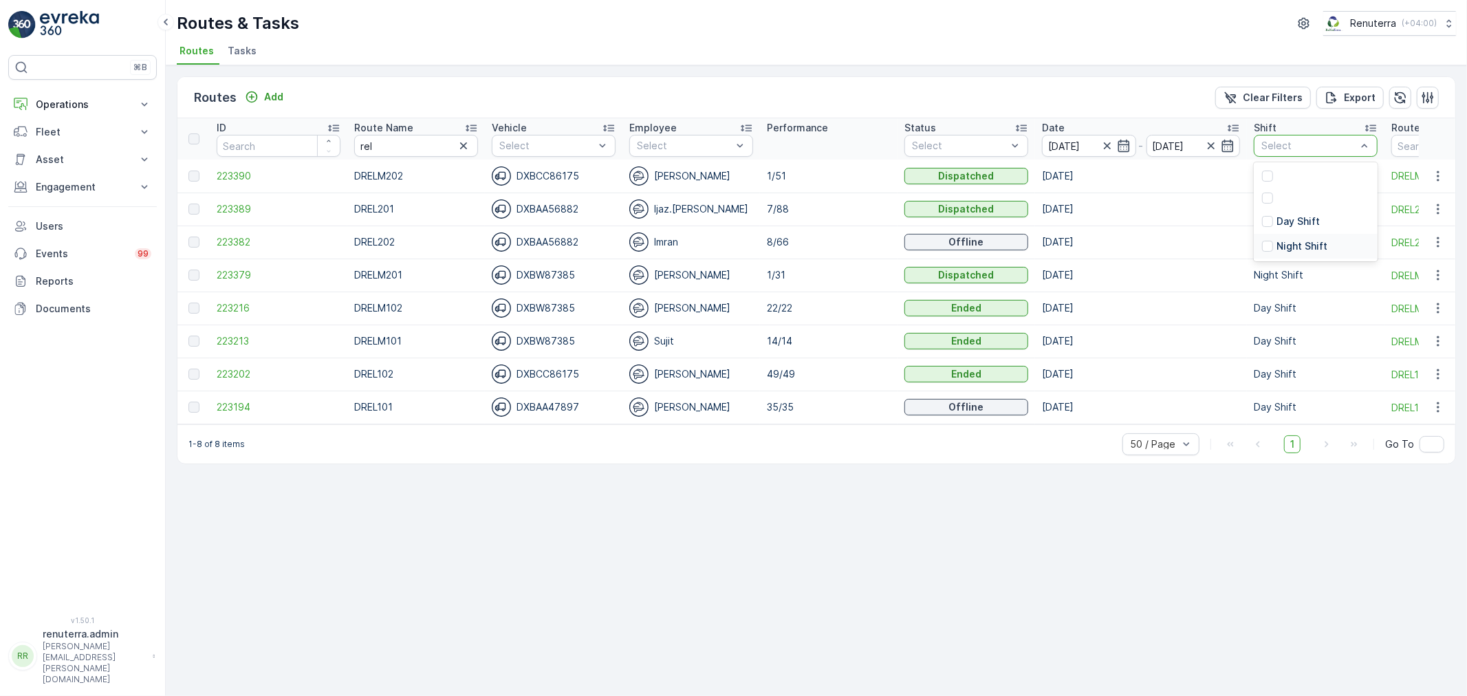
click at [1288, 244] on p "Night Shift" at bounding box center [1302, 246] width 51 height 14
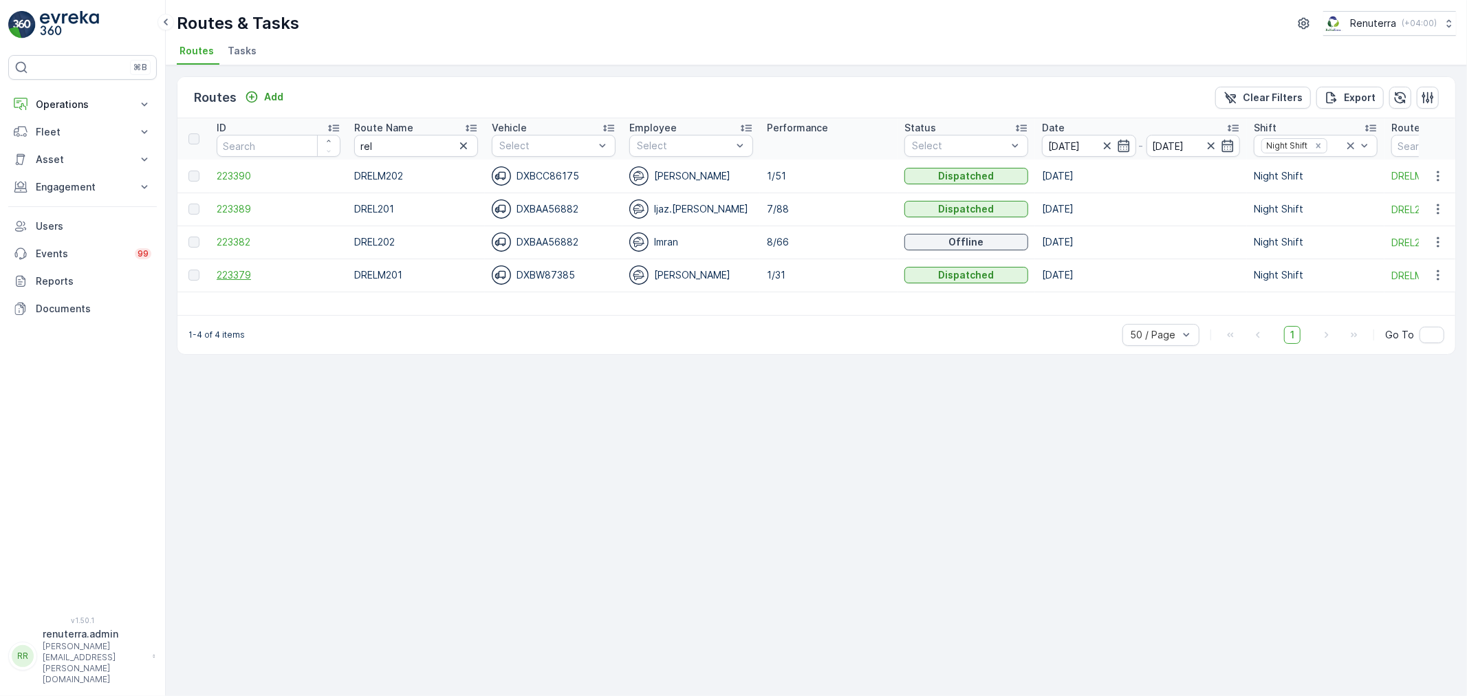
click at [241, 269] on span "223379" at bounding box center [279, 275] width 124 height 14
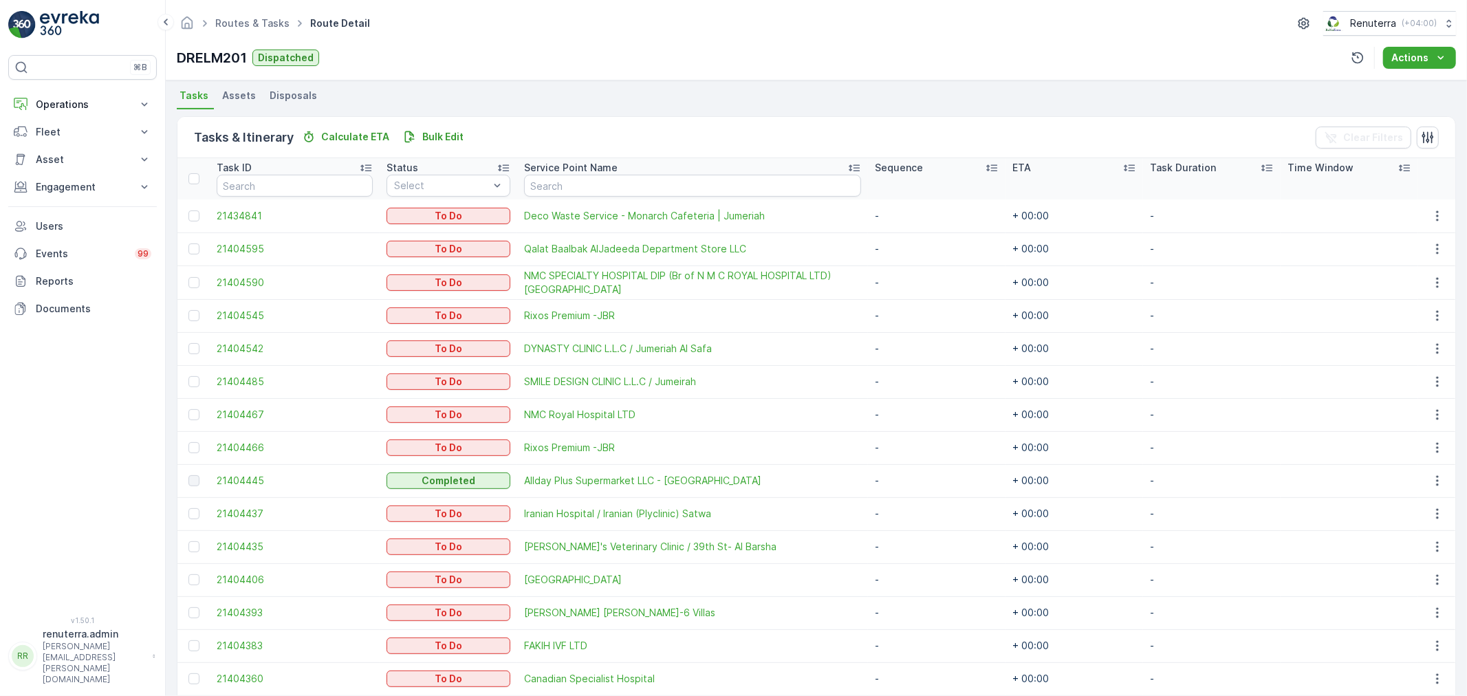
scroll to position [305, 0]
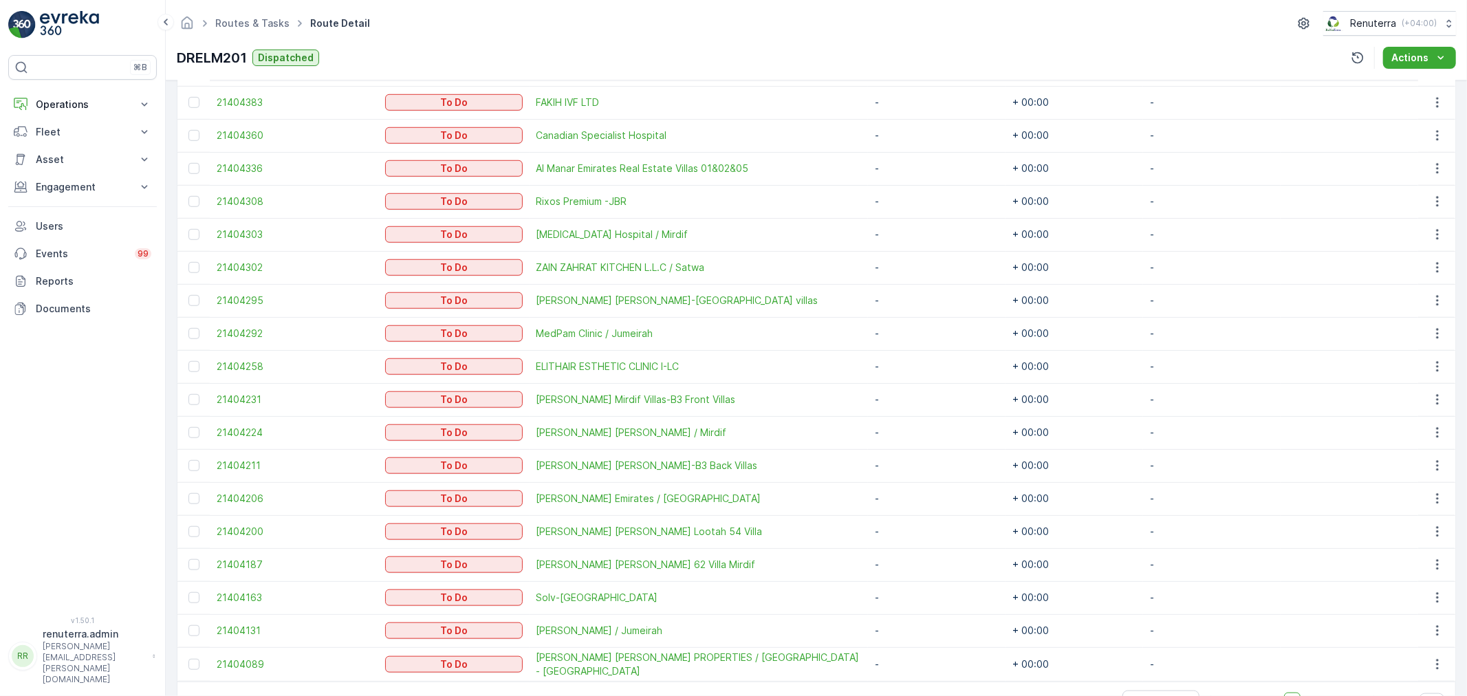
scroll to position [916, 0]
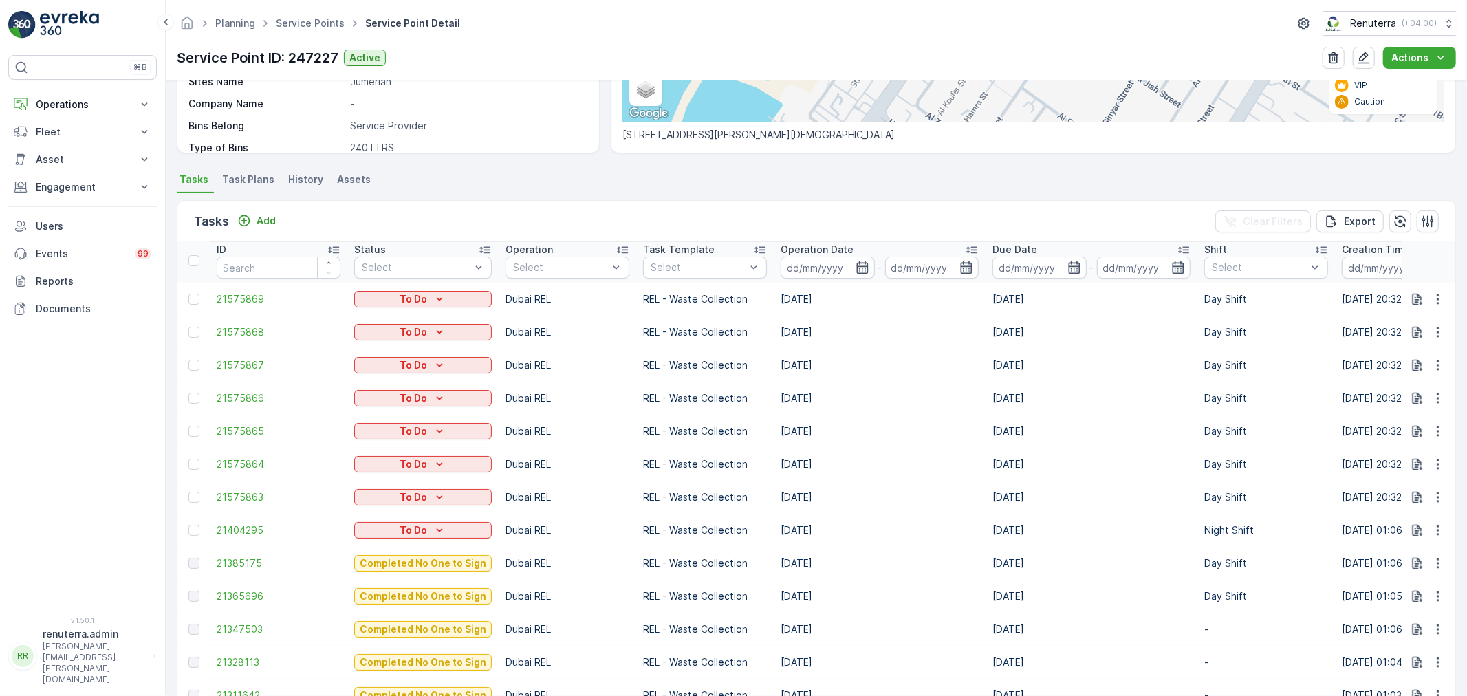
scroll to position [305, 0]
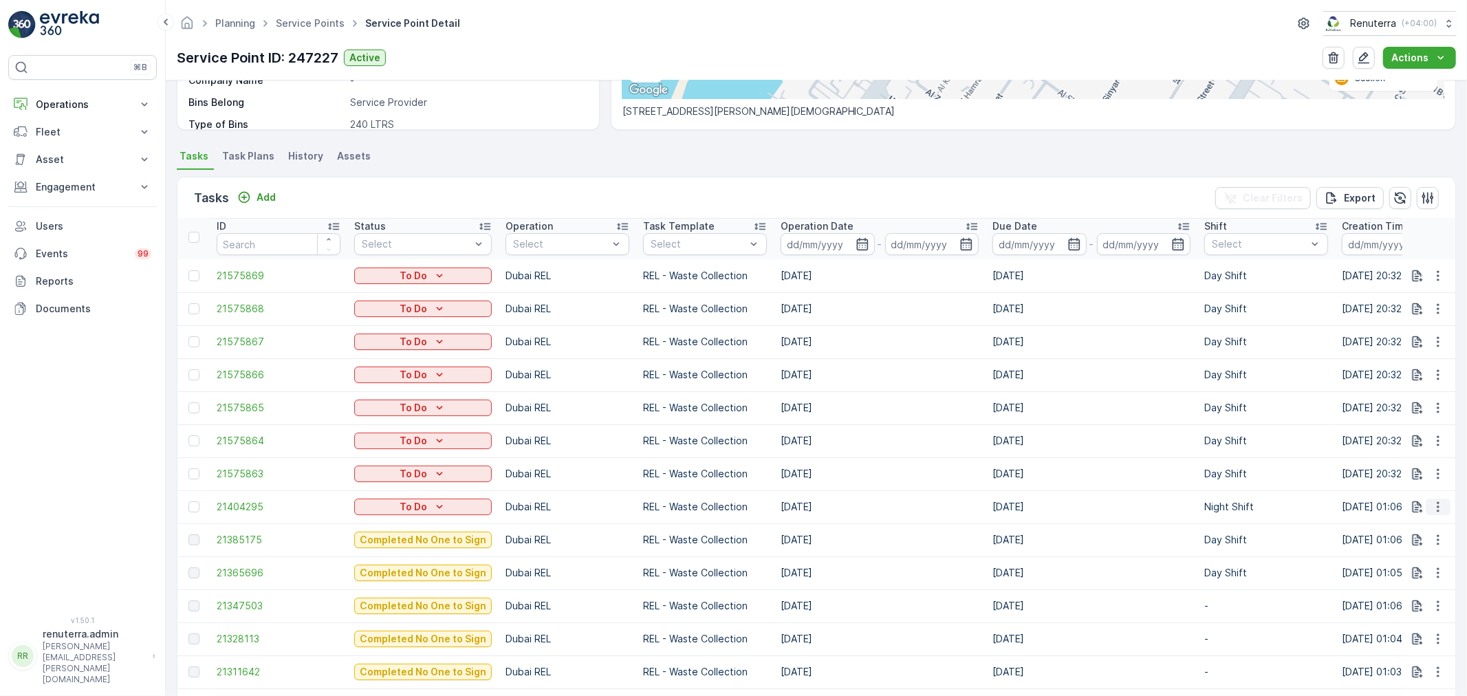
click at [1431, 500] on icon "button" at bounding box center [1438, 507] width 14 height 14
click at [1400, 579] on span "Remove from Route" at bounding box center [1416, 584] width 93 height 14
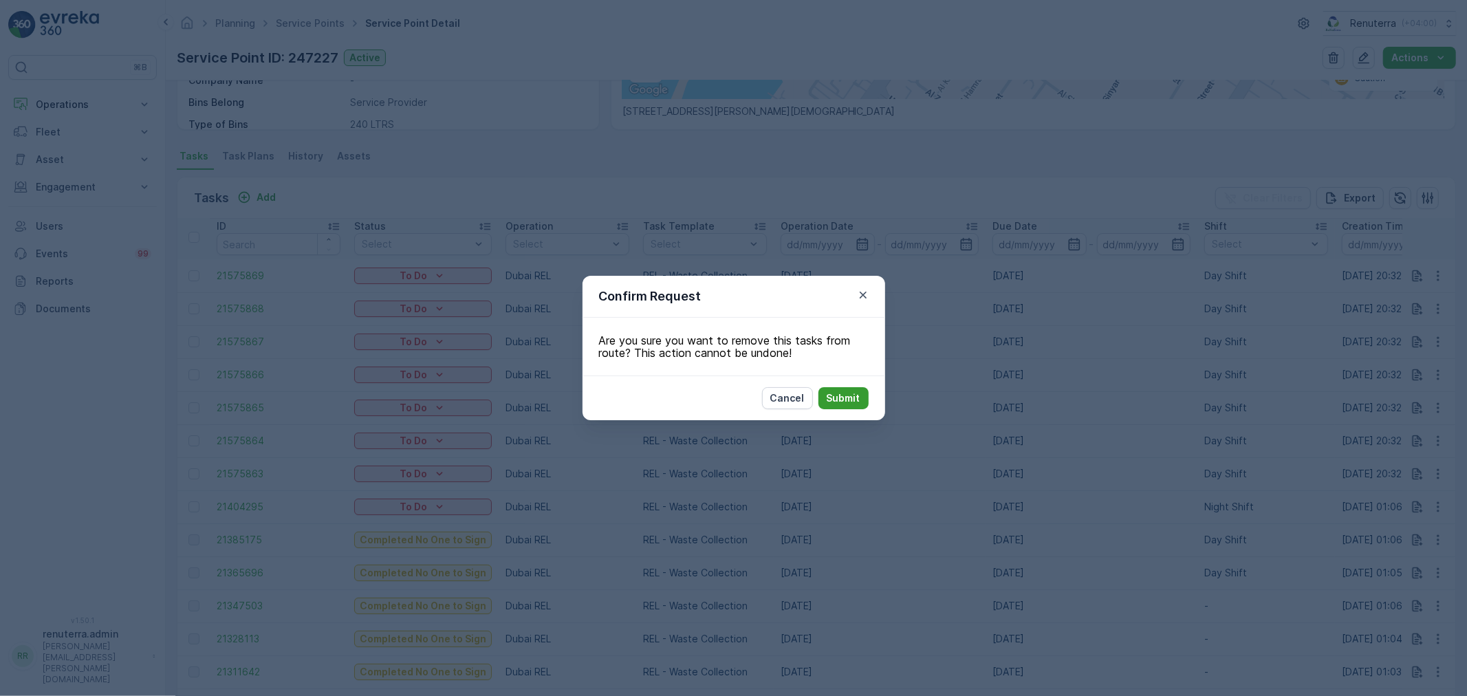
click at [836, 400] on p "Submit" at bounding box center [844, 398] width 34 height 14
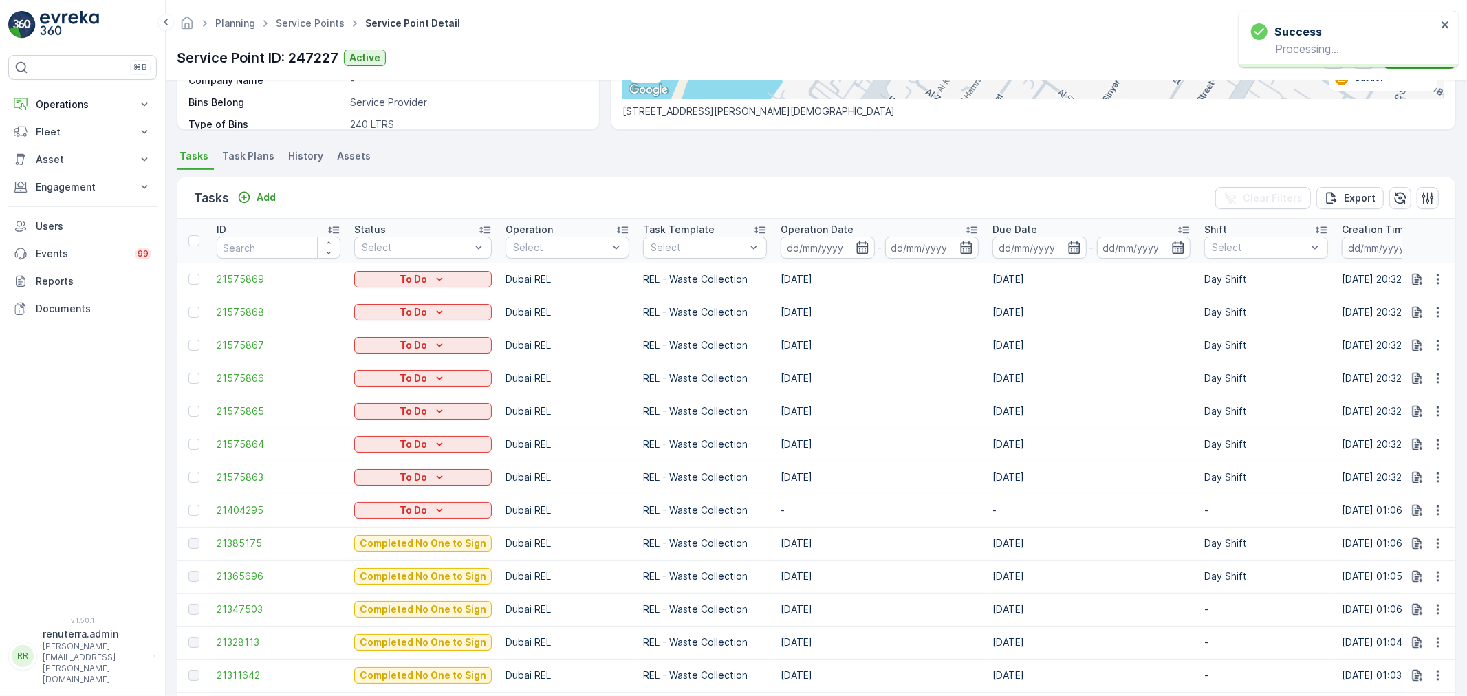
scroll to position [3, 0]
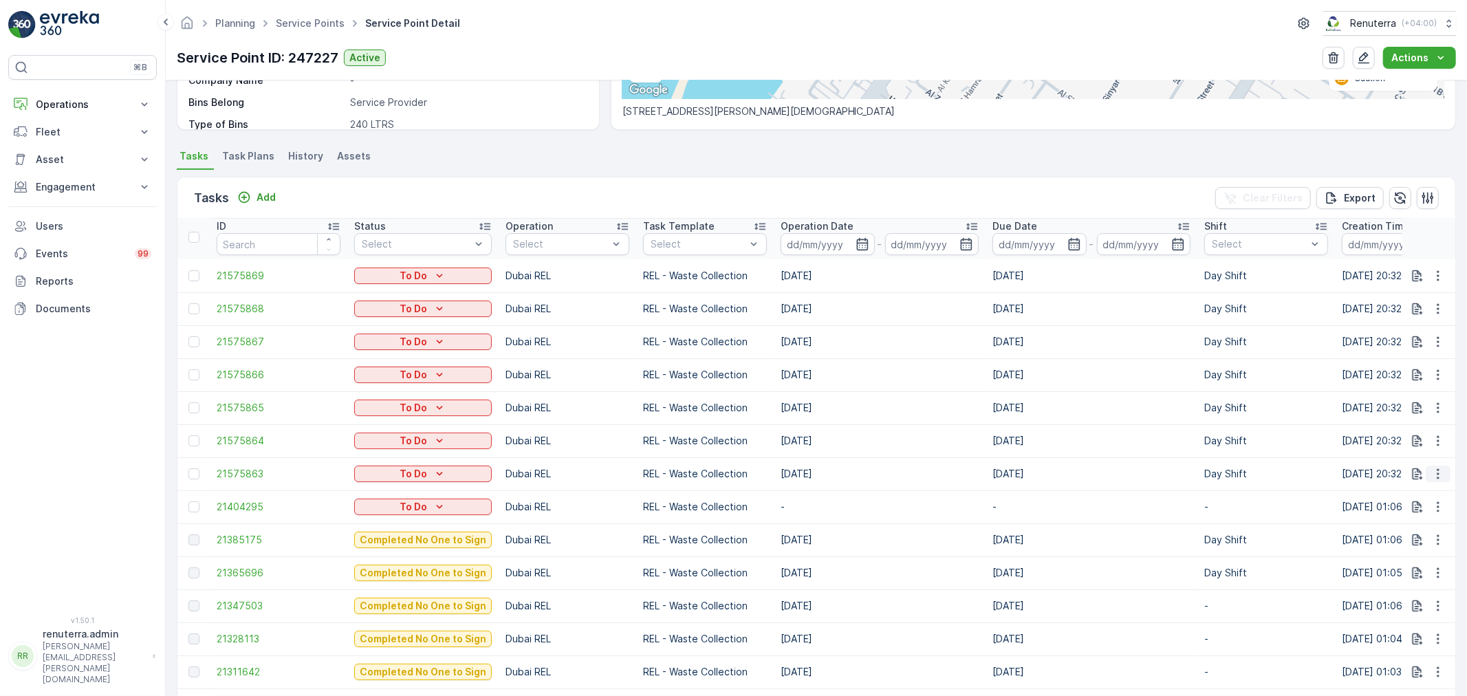
click at [1431, 471] on icon "button" at bounding box center [1438, 474] width 14 height 14
click at [1397, 528] on span "Change Route" at bounding box center [1403, 532] width 67 height 14
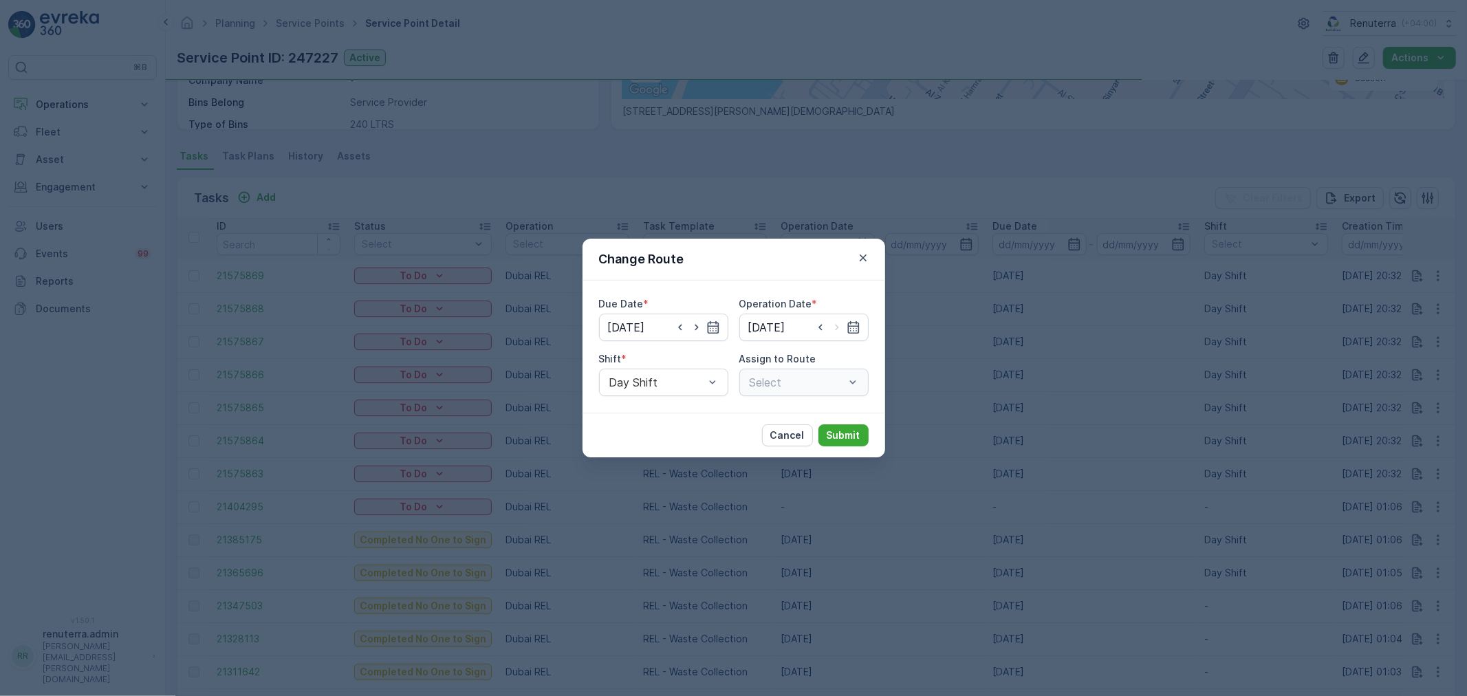
type input "[DATE]"
click at [862, 257] on icon "button" at bounding box center [862, 258] width 7 height 7
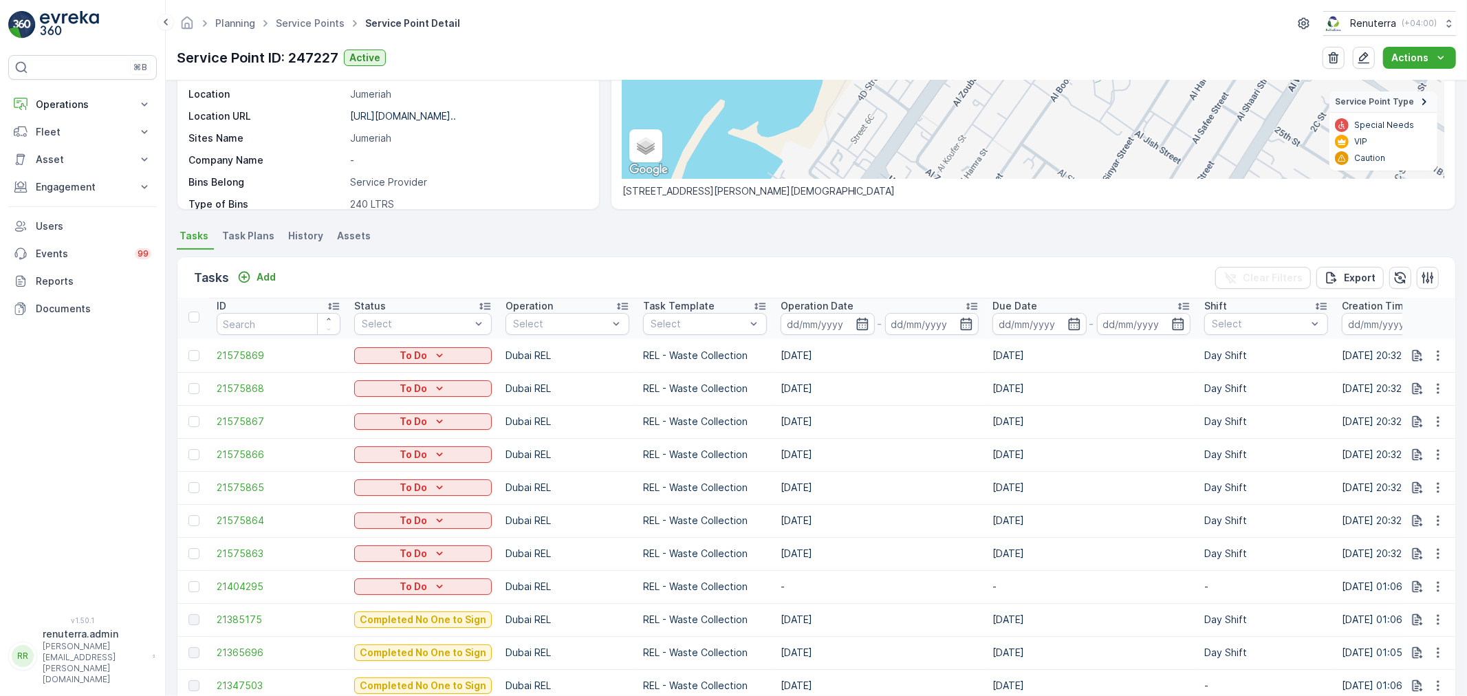
scroll to position [76, 0]
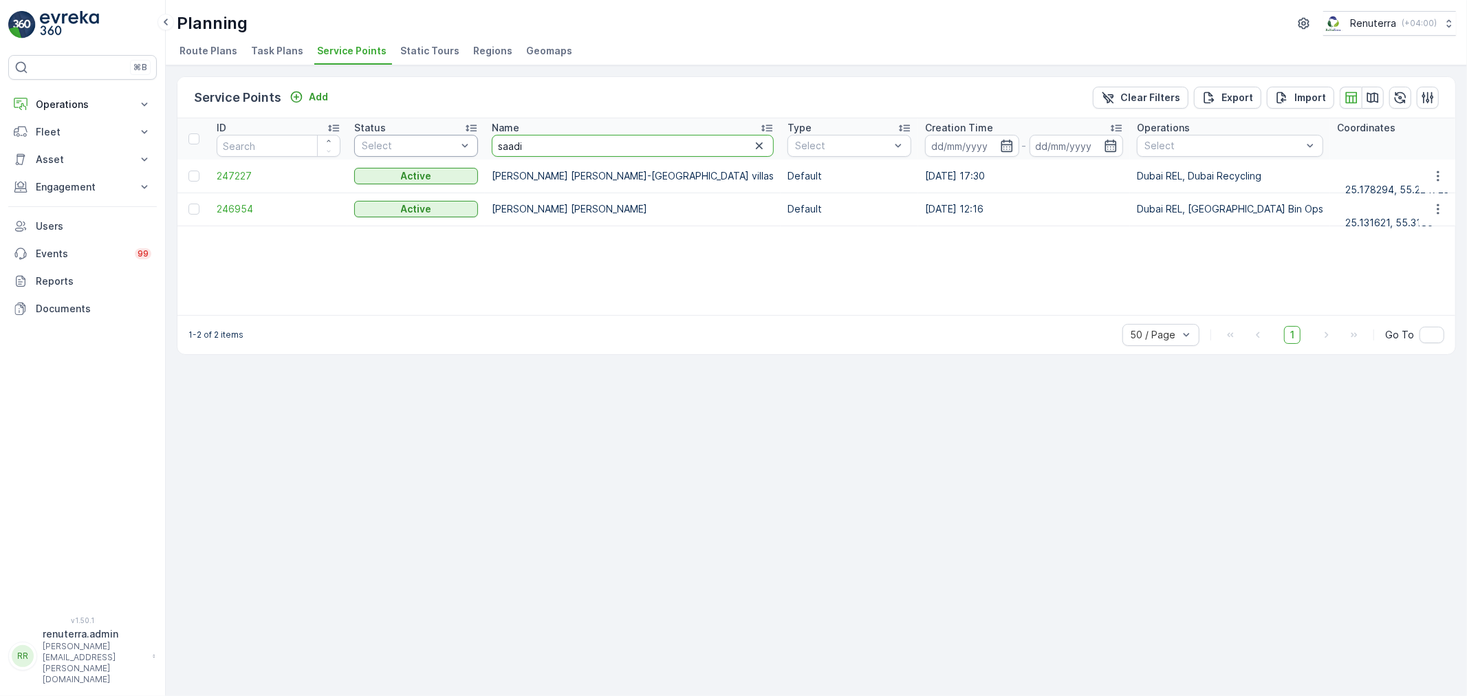
drag, startPoint x: 555, startPoint y: 142, endPoint x: 470, endPoint y: 133, distance: 85.7
type input "med"
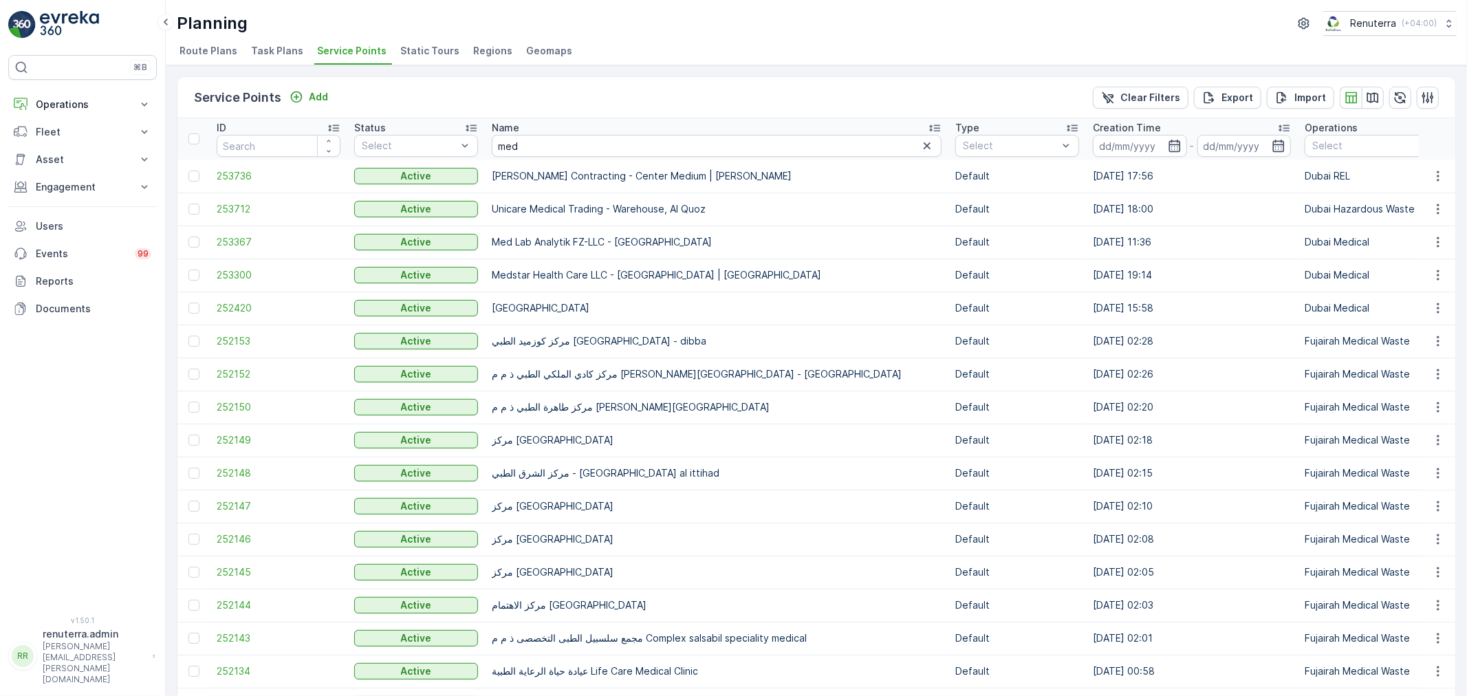
drag, startPoint x: 486, startPoint y: 256, endPoint x: 546, endPoint y: 149, distance: 122.3
click at [546, 149] on input "med" at bounding box center [717, 146] width 450 height 22
type input "medpam"
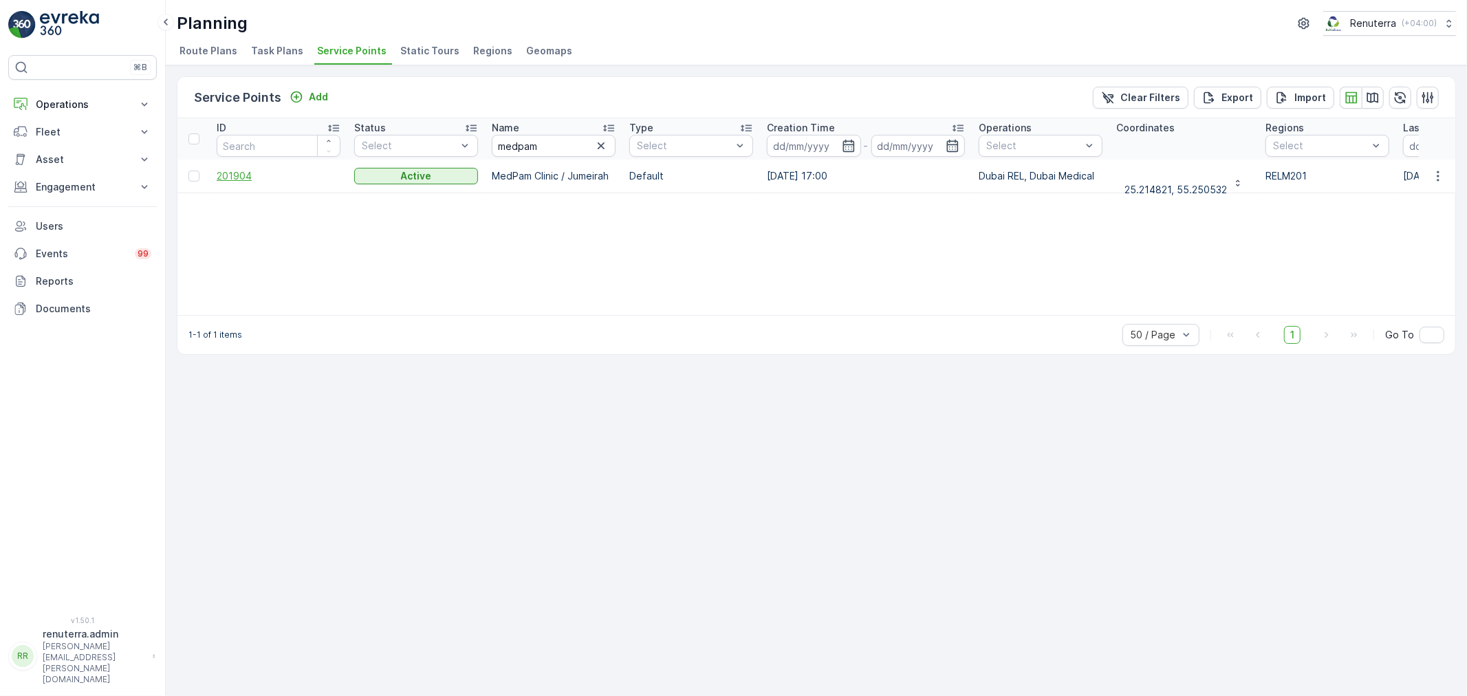
click at [243, 176] on span "201904" at bounding box center [279, 176] width 124 height 14
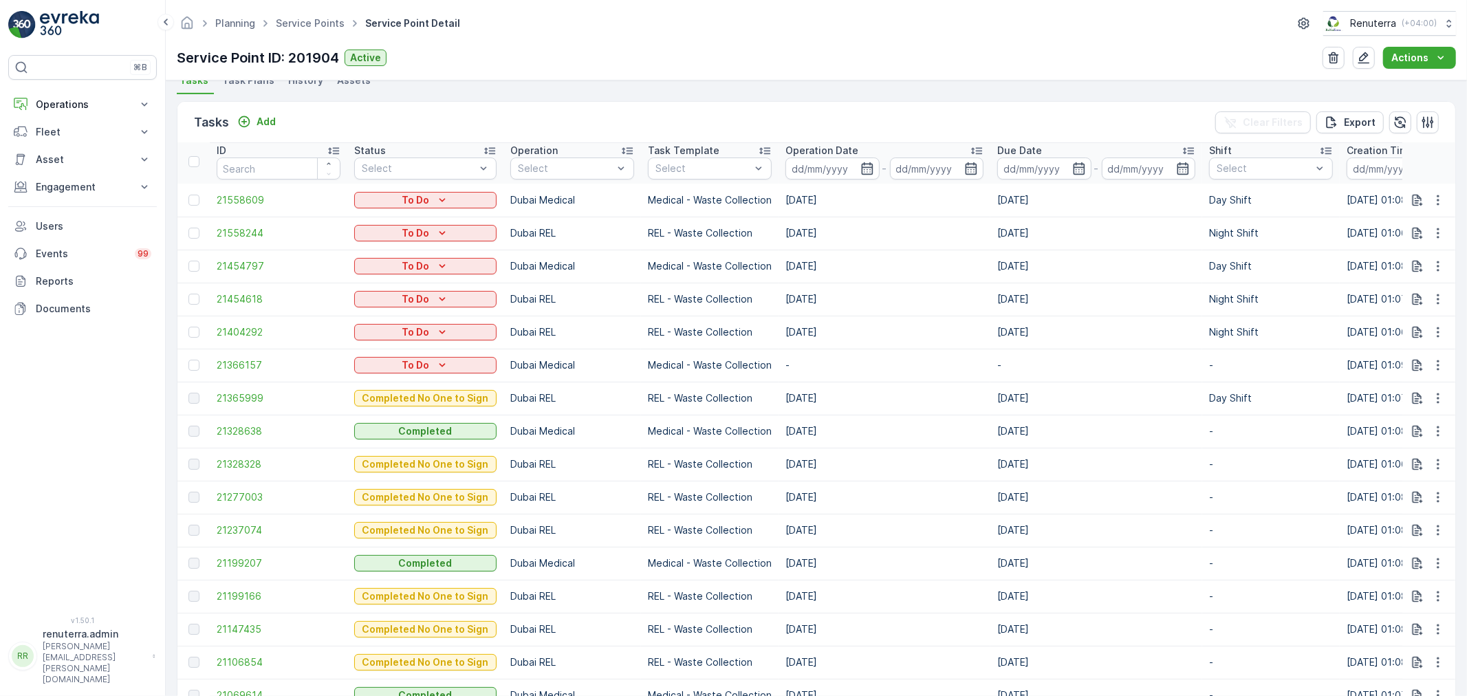
scroll to position [382, 0]
click at [235, 395] on span "21365999" at bounding box center [279, 398] width 124 height 14
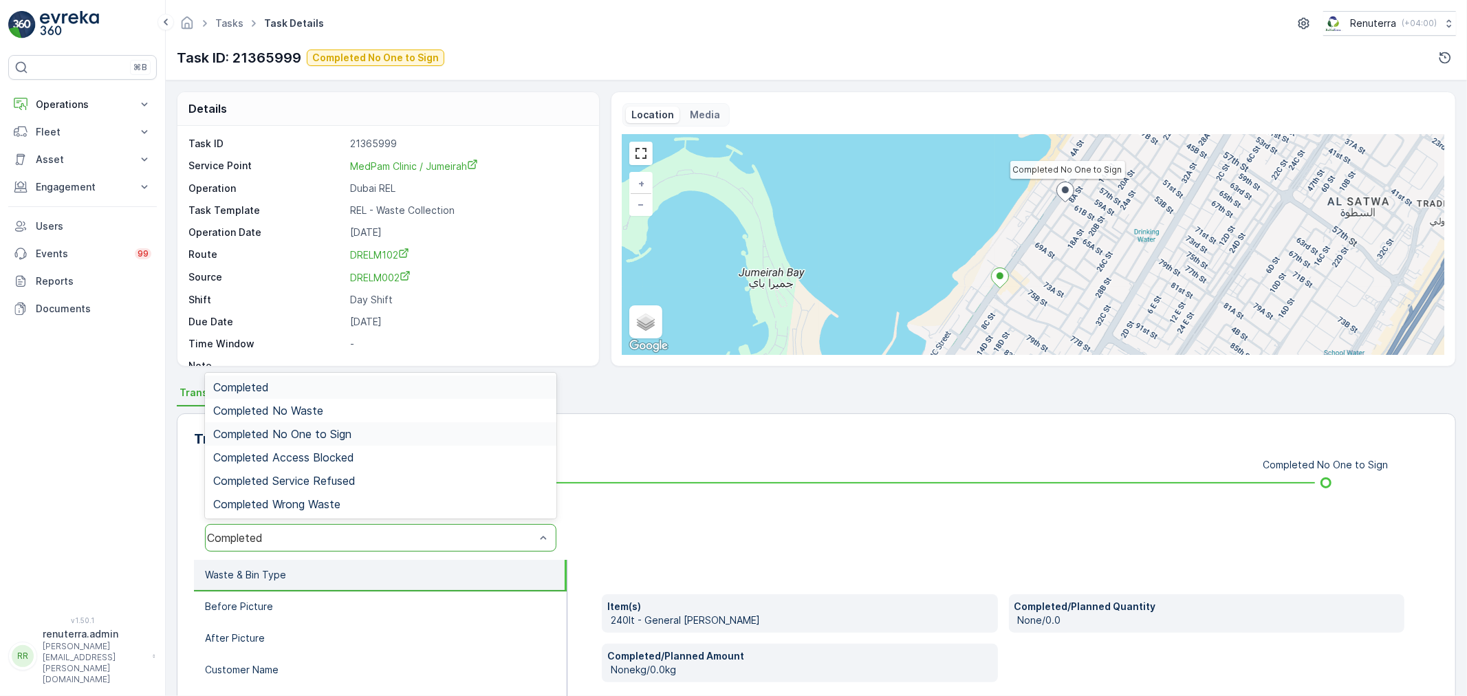
click at [314, 435] on span "Completed No One to Sign" at bounding box center [282, 434] width 138 height 12
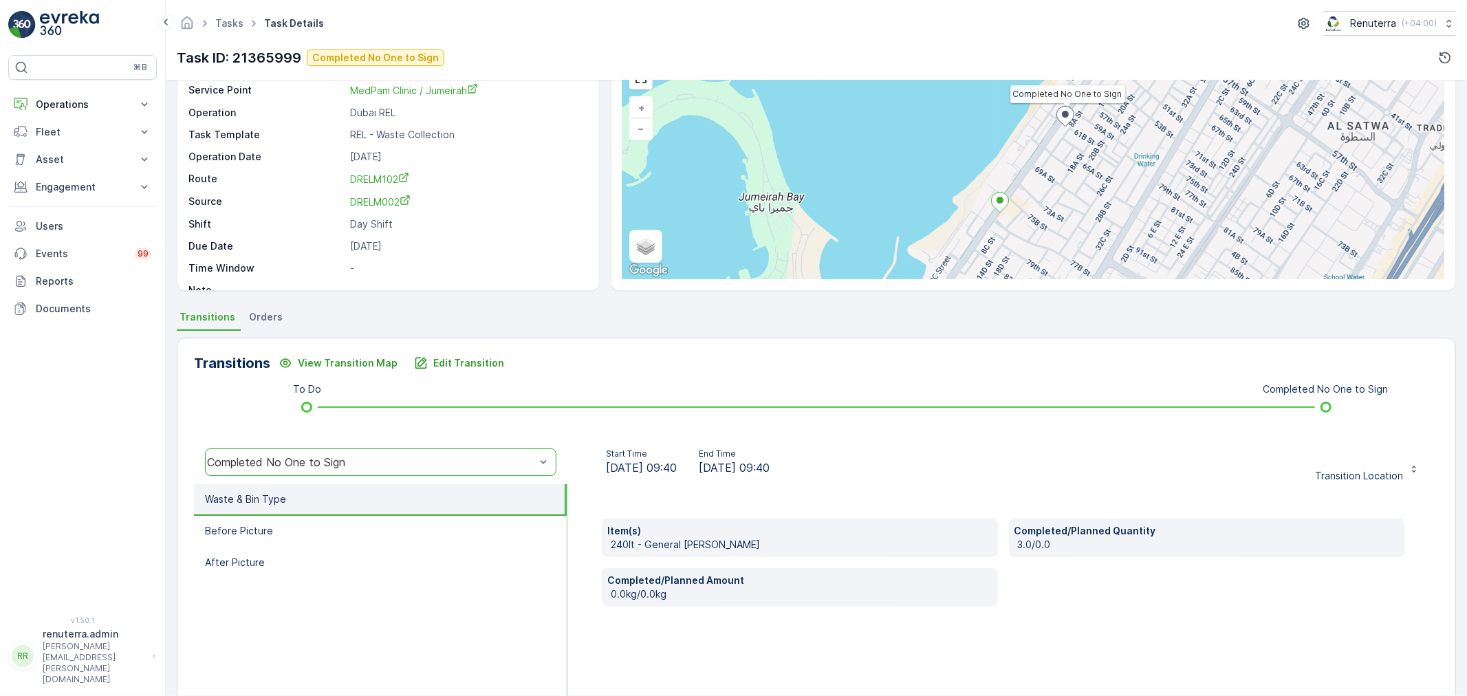
scroll to position [76, 0]
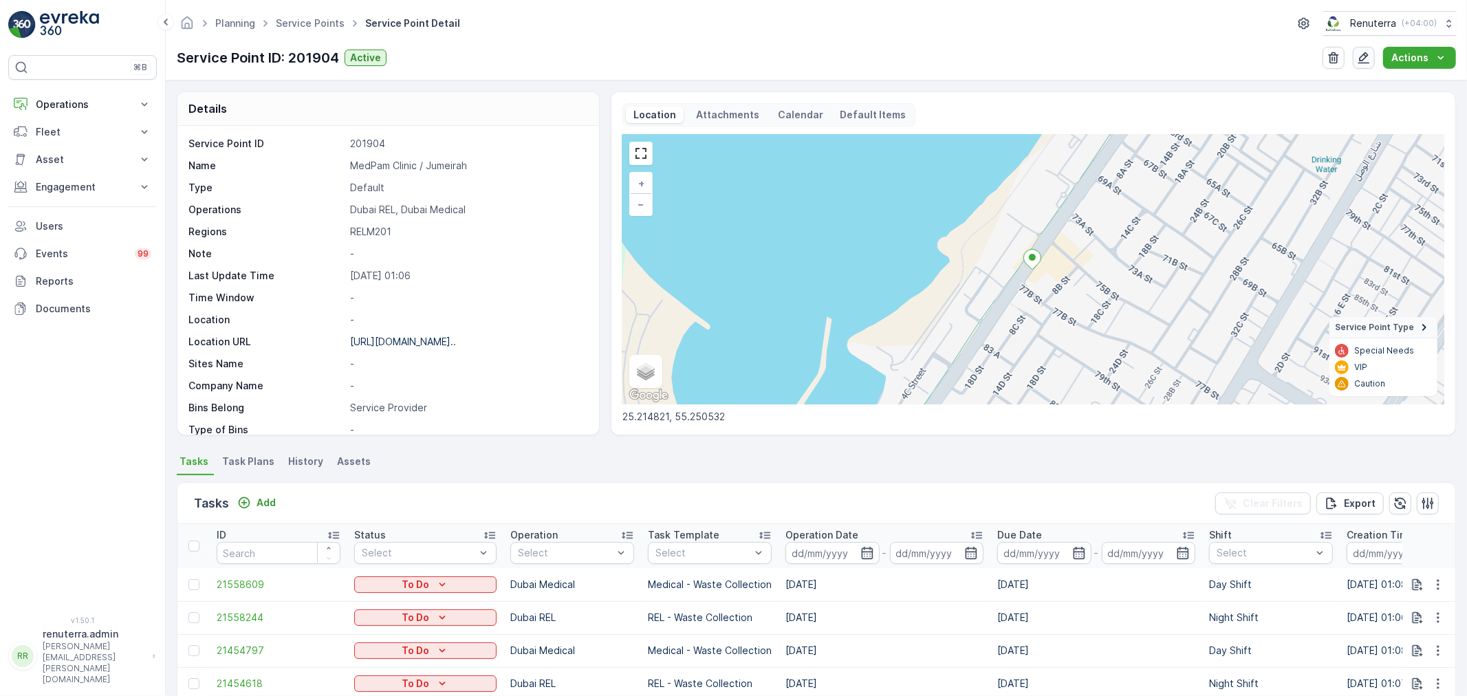
click at [1361, 57] on icon "button" at bounding box center [1364, 58] width 14 height 14
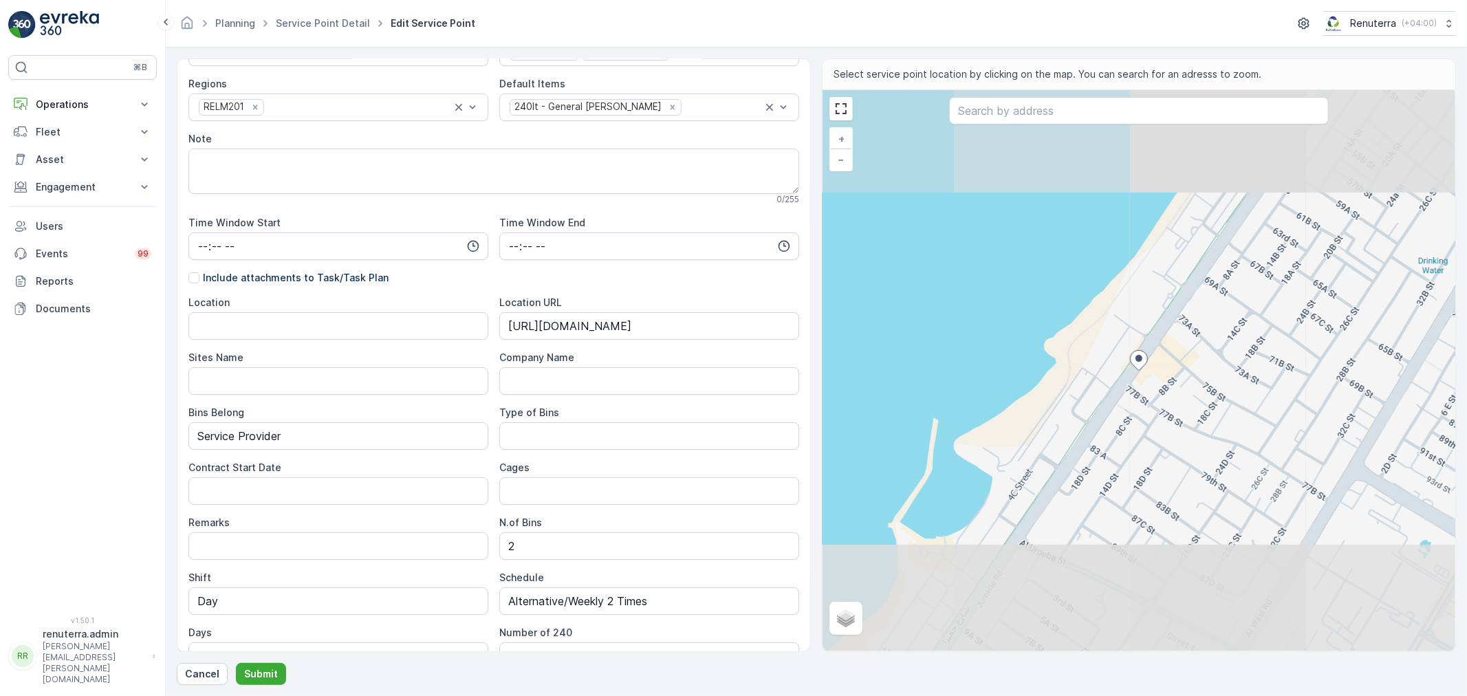
scroll to position [229, 0]
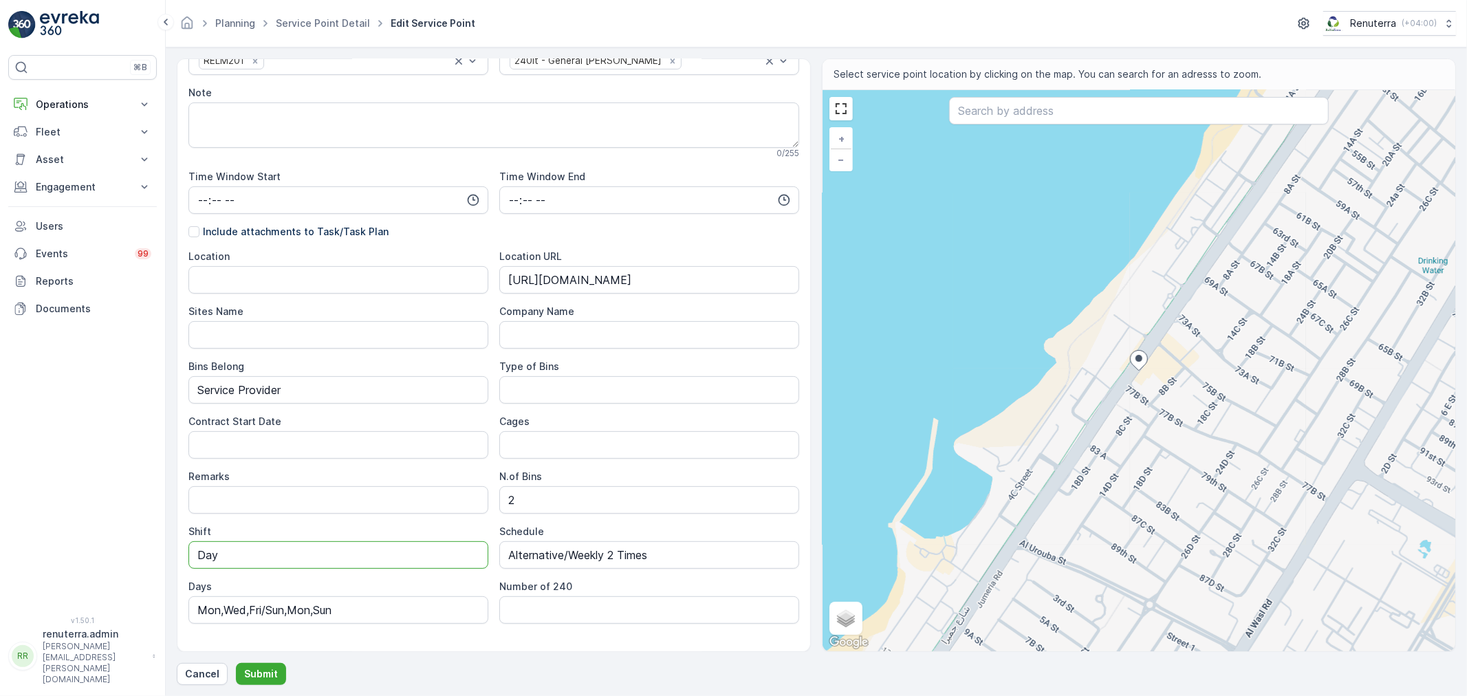
drag, startPoint x: 257, startPoint y: 561, endPoint x: 183, endPoint y: 555, distance: 74.5
click at [184, 555] on div "Service Point Name MedPam Clinic / [GEOGRAPHIC_DATA] 24 / 255 Location * [GEOGR…" at bounding box center [494, 355] width 634 height 594
type input "Day Shift"
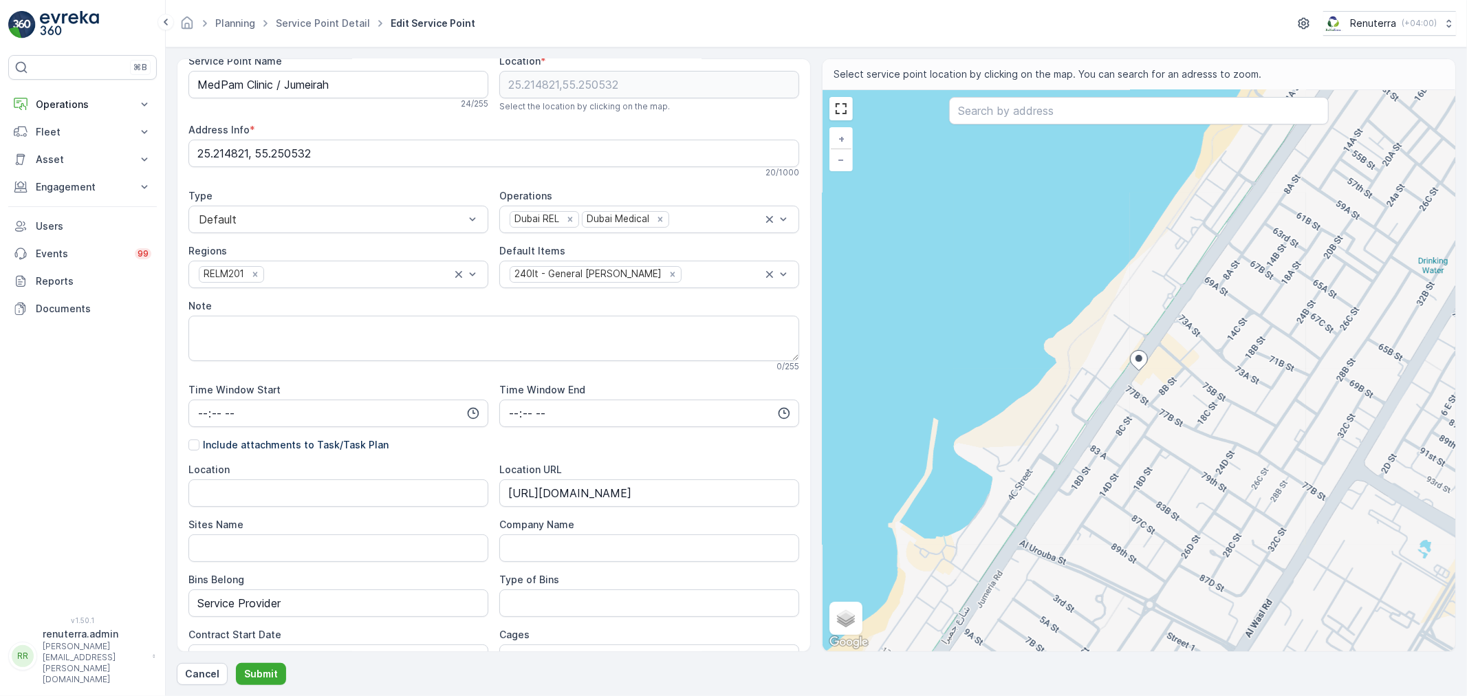
scroll to position [0, 0]
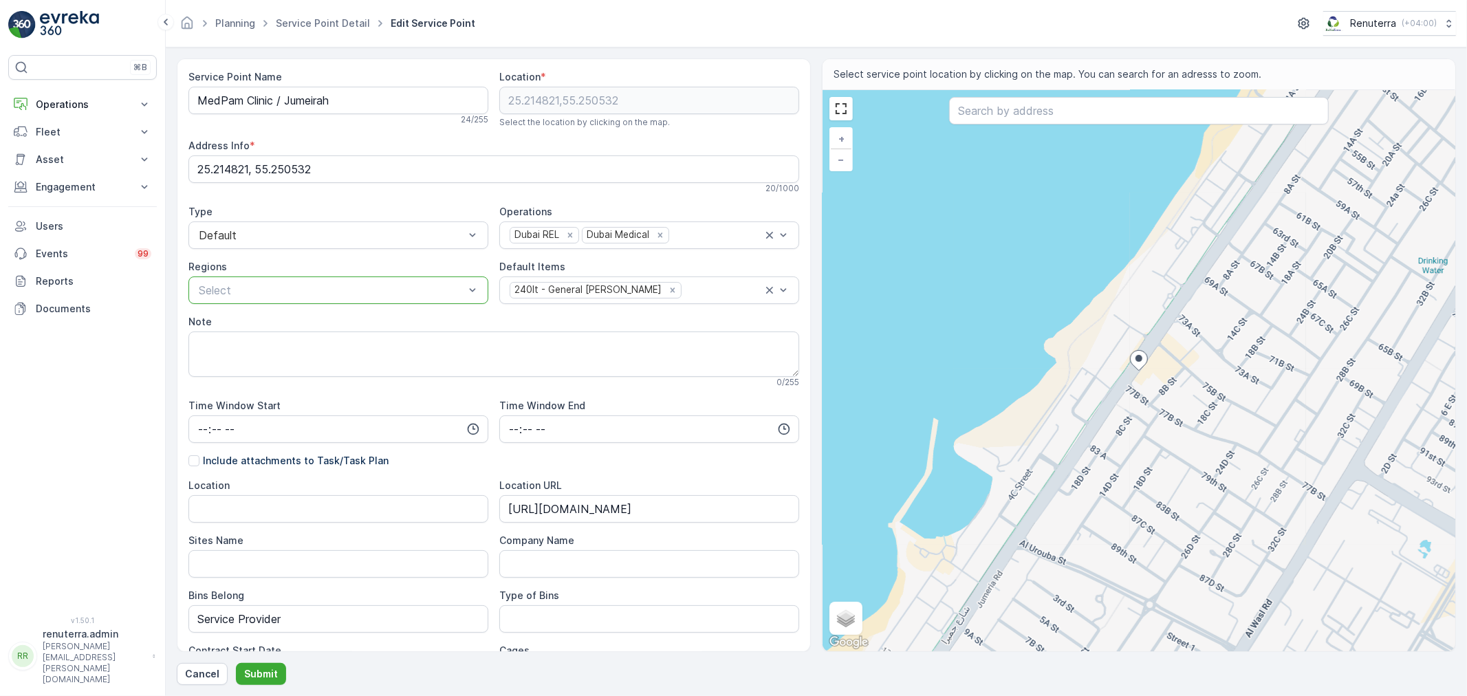
click at [420, 290] on div at bounding box center [331, 290] width 268 height 12
click at [263, 437] on div "RELM102" at bounding box center [338, 441] width 283 height 12
click at [261, 671] on p "Submit" at bounding box center [261, 674] width 34 height 14
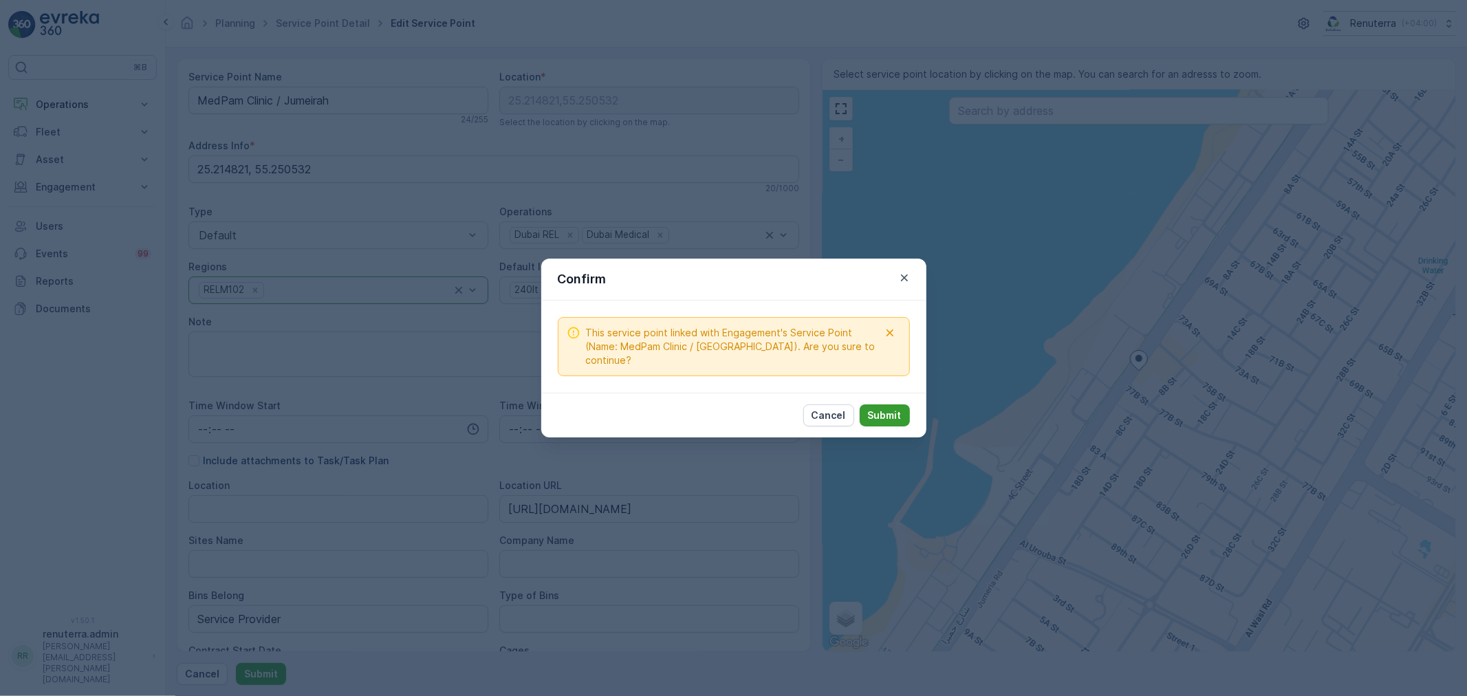
click at [896, 409] on p "Submit" at bounding box center [885, 416] width 34 height 14
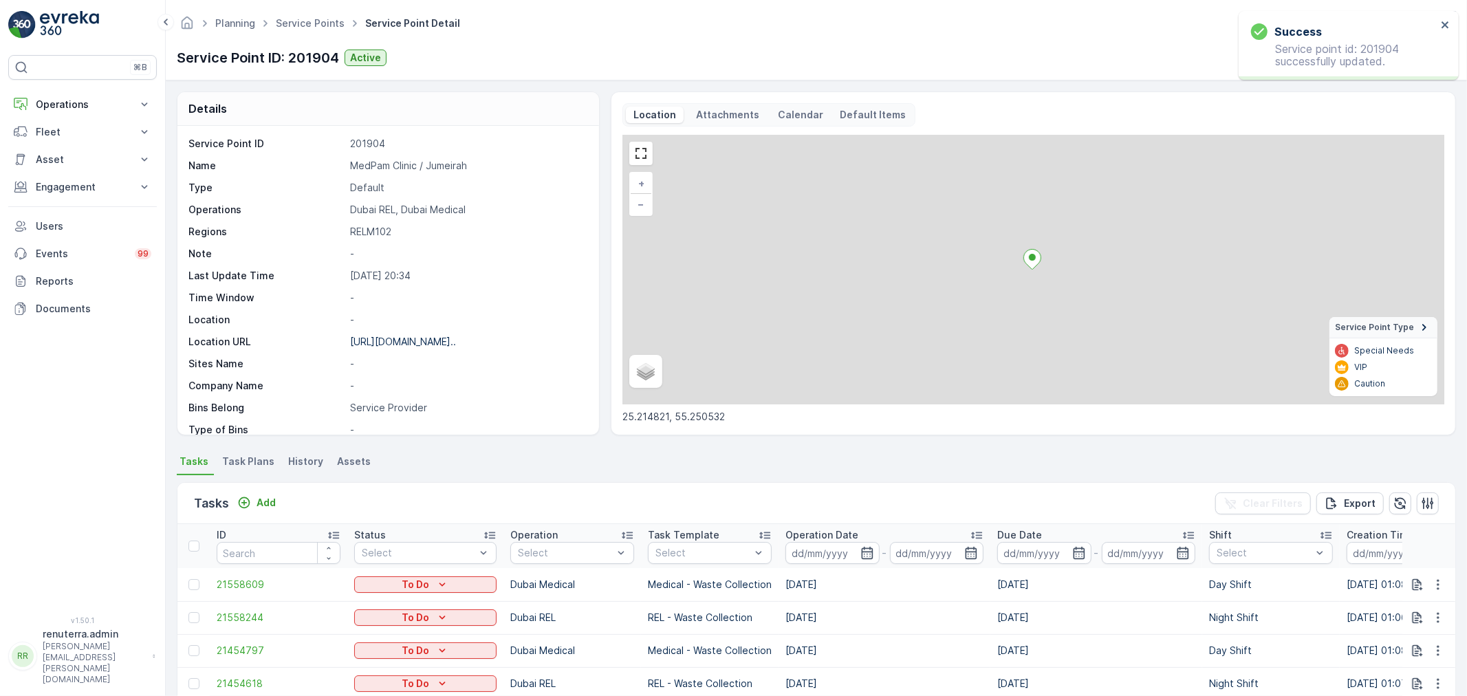
click at [259, 462] on span "Task Plans" at bounding box center [248, 462] width 52 height 14
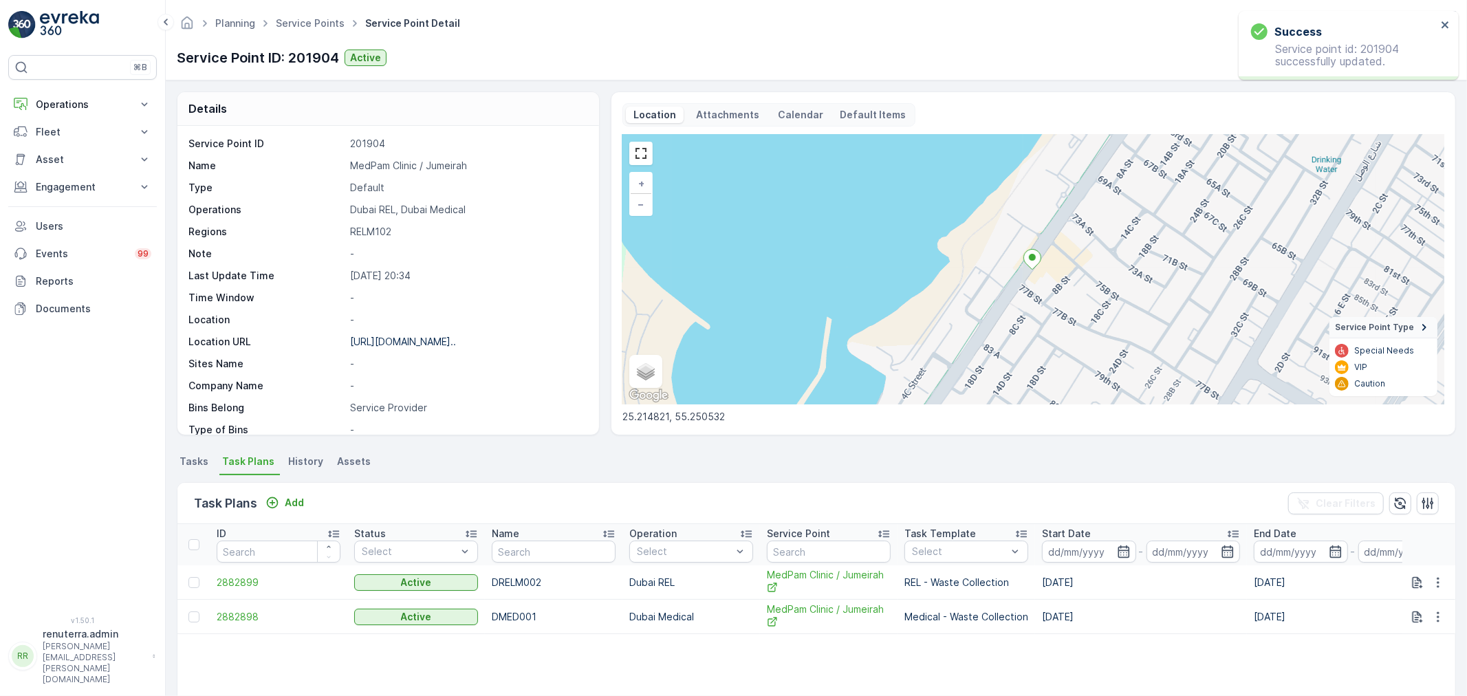
scroll to position [76, 0]
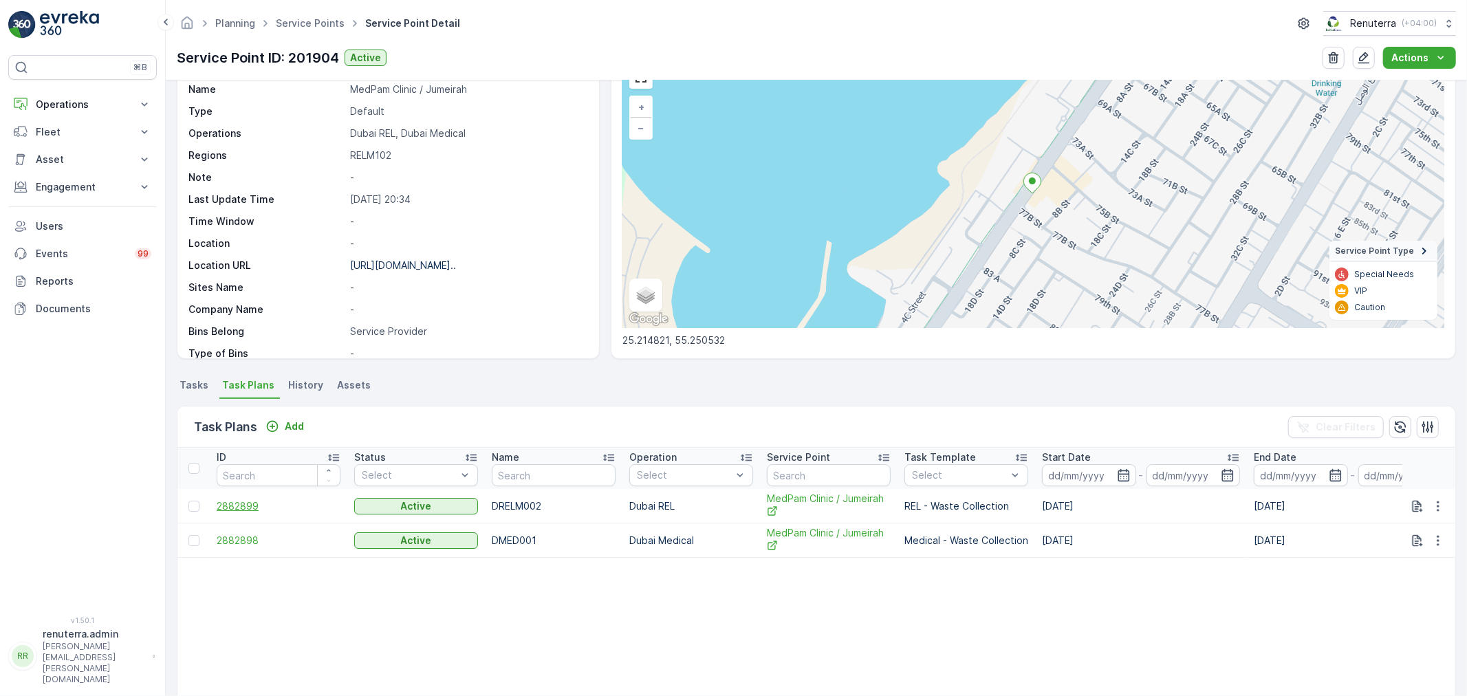
click at [252, 505] on span "2882899" at bounding box center [279, 506] width 124 height 14
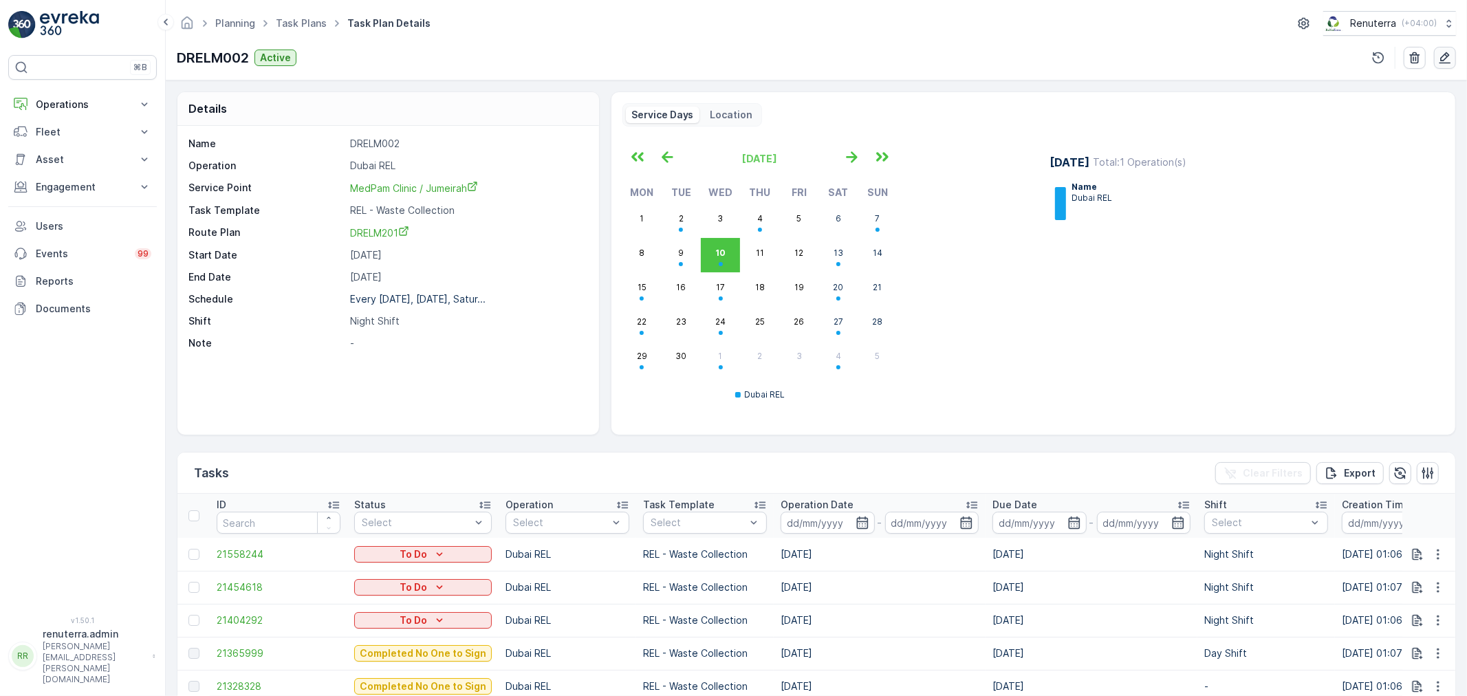
click at [1440, 58] on icon "button" at bounding box center [1445, 58] width 14 height 14
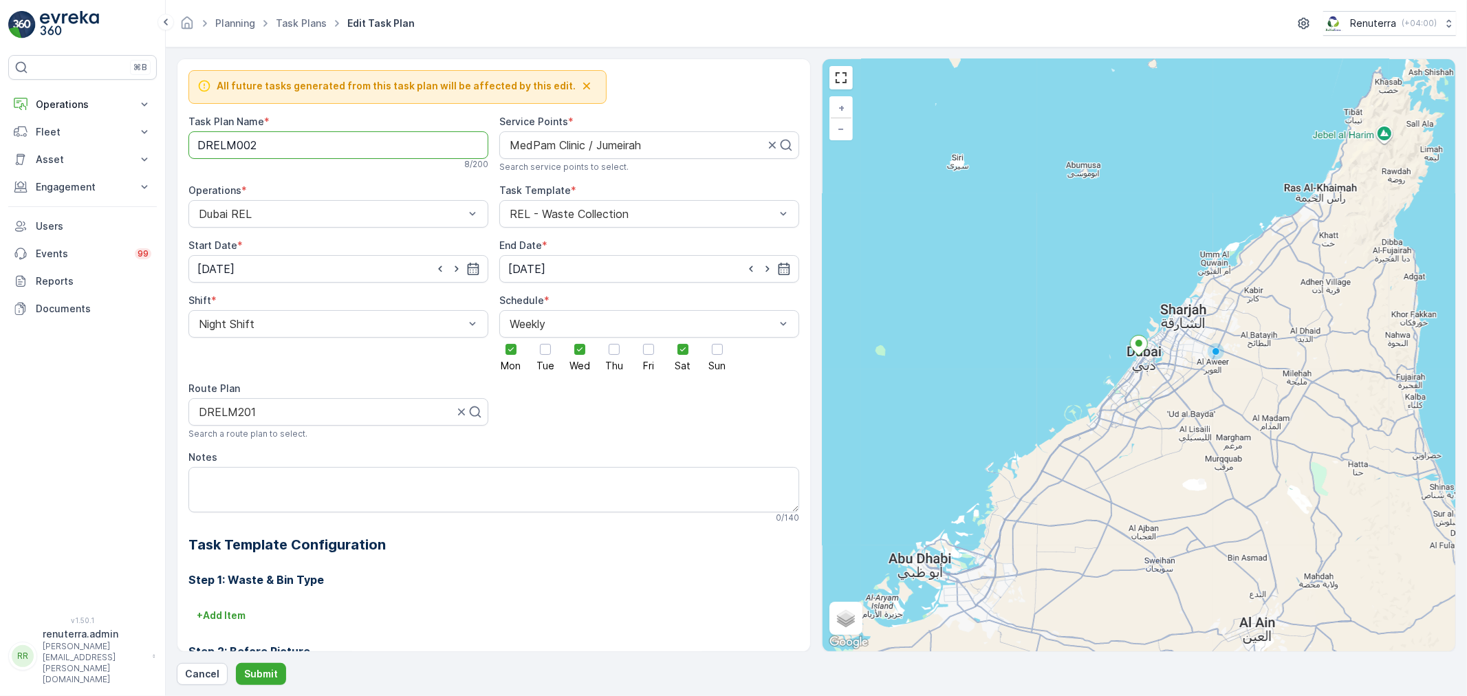
drag, startPoint x: 283, startPoint y: 147, endPoint x: 175, endPoint y: 140, distance: 108.9
click at [175, 140] on form "All future tasks generated from this task plan will be affected by this edit. T…" at bounding box center [816, 371] width 1301 height 649
type Name "RELM003"
click at [321, 415] on div at bounding box center [325, 412] width 257 height 12
click at [299, 413] on div at bounding box center [332, 412] width 271 height 12
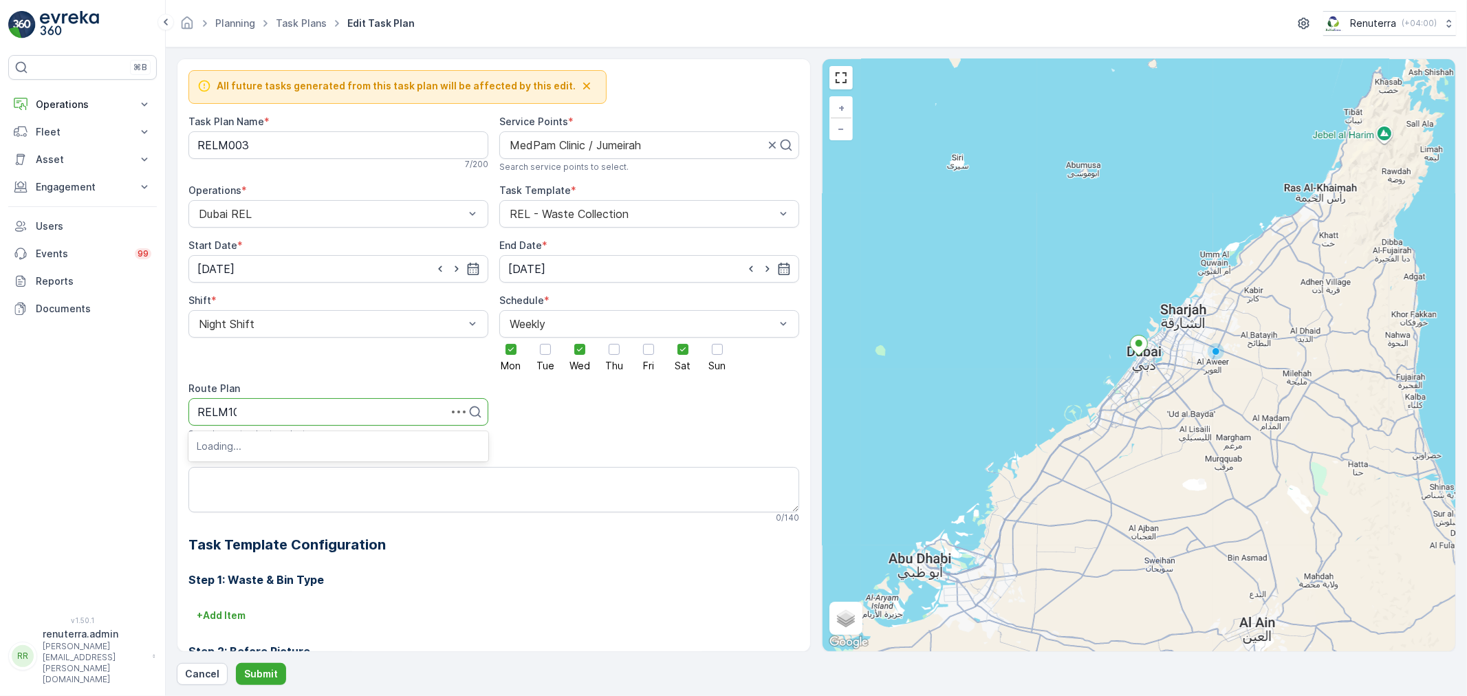
type input "RELM102"
click at [286, 447] on div "DRELM102" at bounding box center [338, 446] width 283 height 12
click at [356, 271] on input "[DATE]" at bounding box center [338, 269] width 300 height 28
click at [289, 383] on div "11" at bounding box center [286, 385] width 22 height 22
type input "[DATE]"
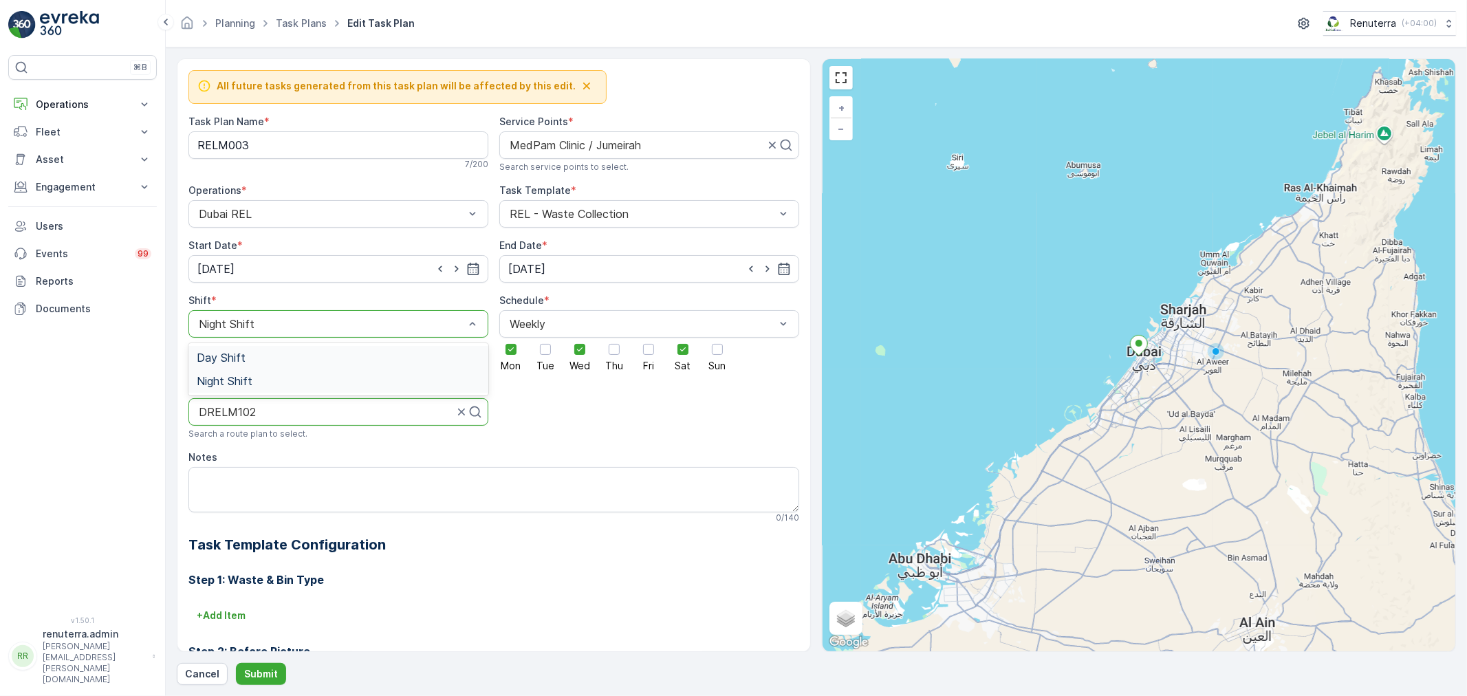
click at [246, 354] on div "Day Shift" at bounding box center [338, 358] width 283 height 12
click at [264, 674] on p "Submit" at bounding box center [261, 674] width 34 height 14
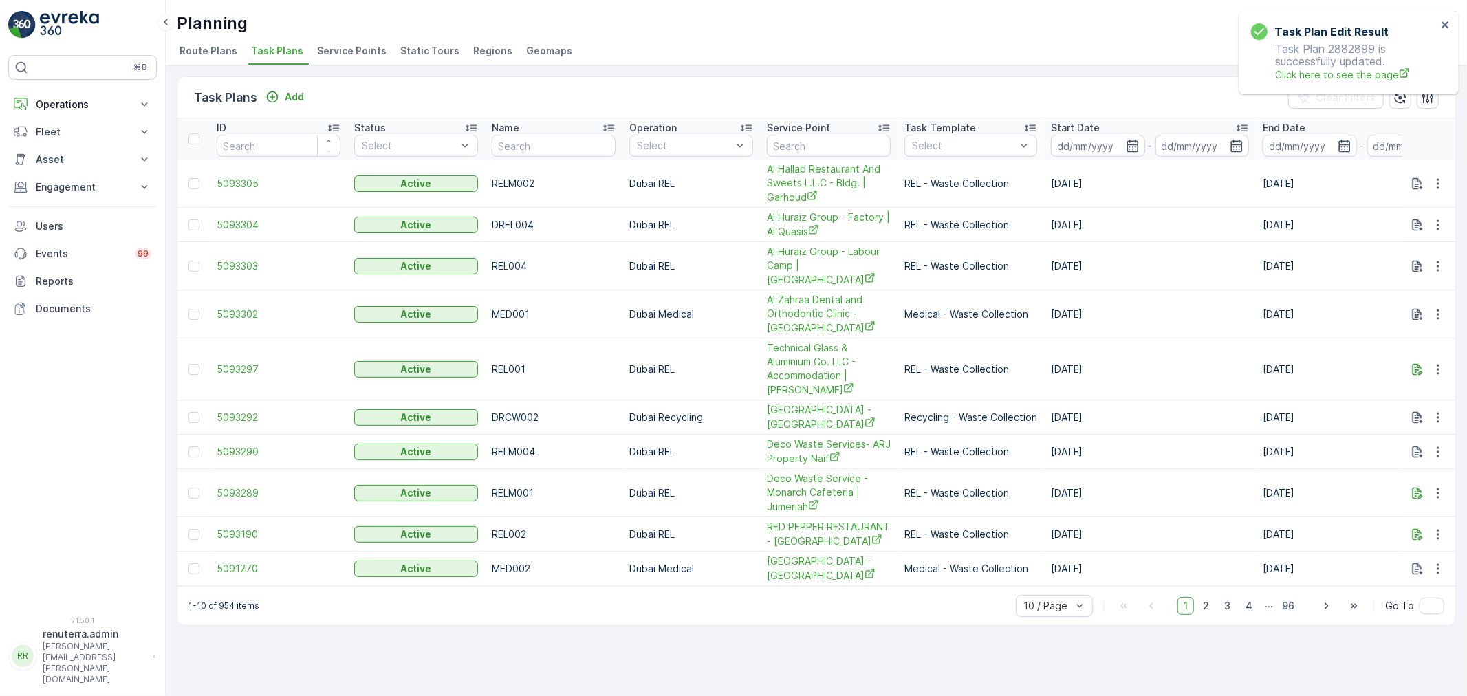
click at [338, 51] on span "Service Points" at bounding box center [351, 51] width 69 height 14
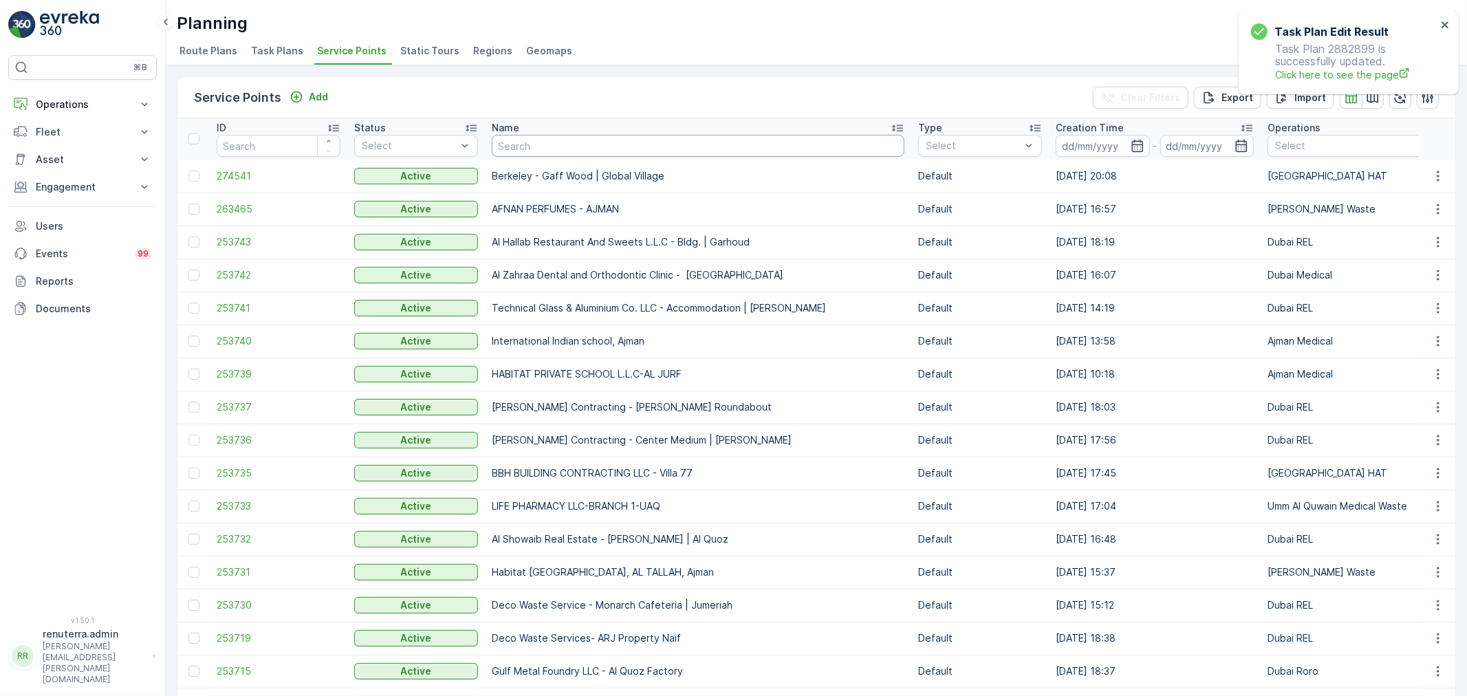
click at [548, 144] on input "text" at bounding box center [698, 146] width 413 height 22
type input "medpam"
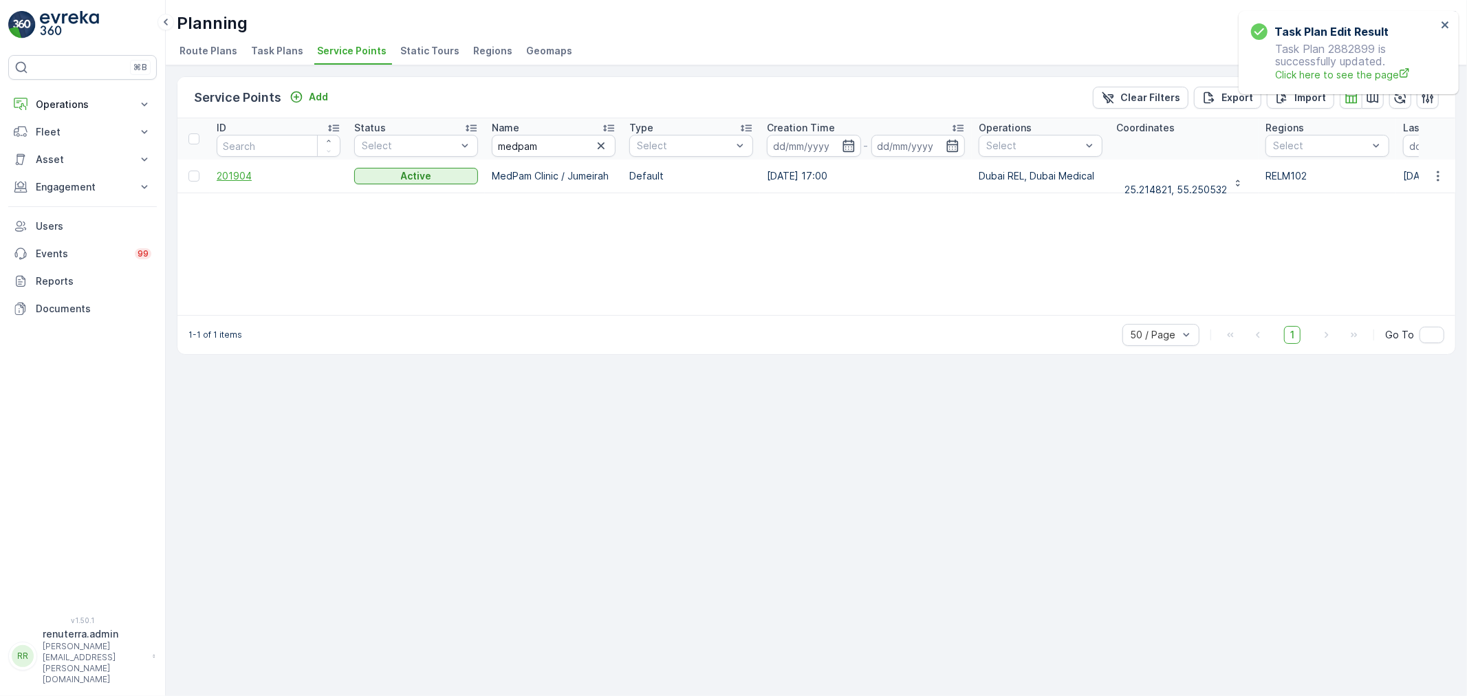
click at [235, 177] on span "201904" at bounding box center [279, 176] width 124 height 14
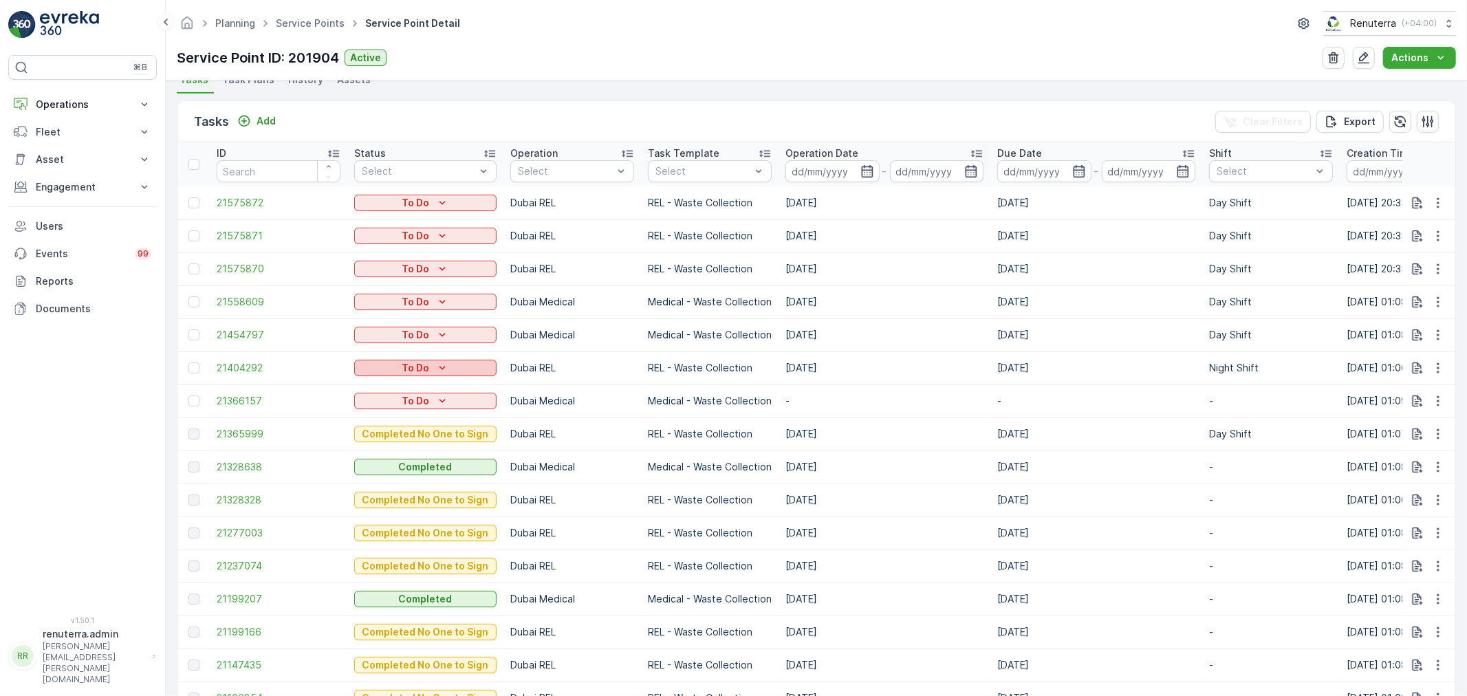
scroll to position [229, 0]
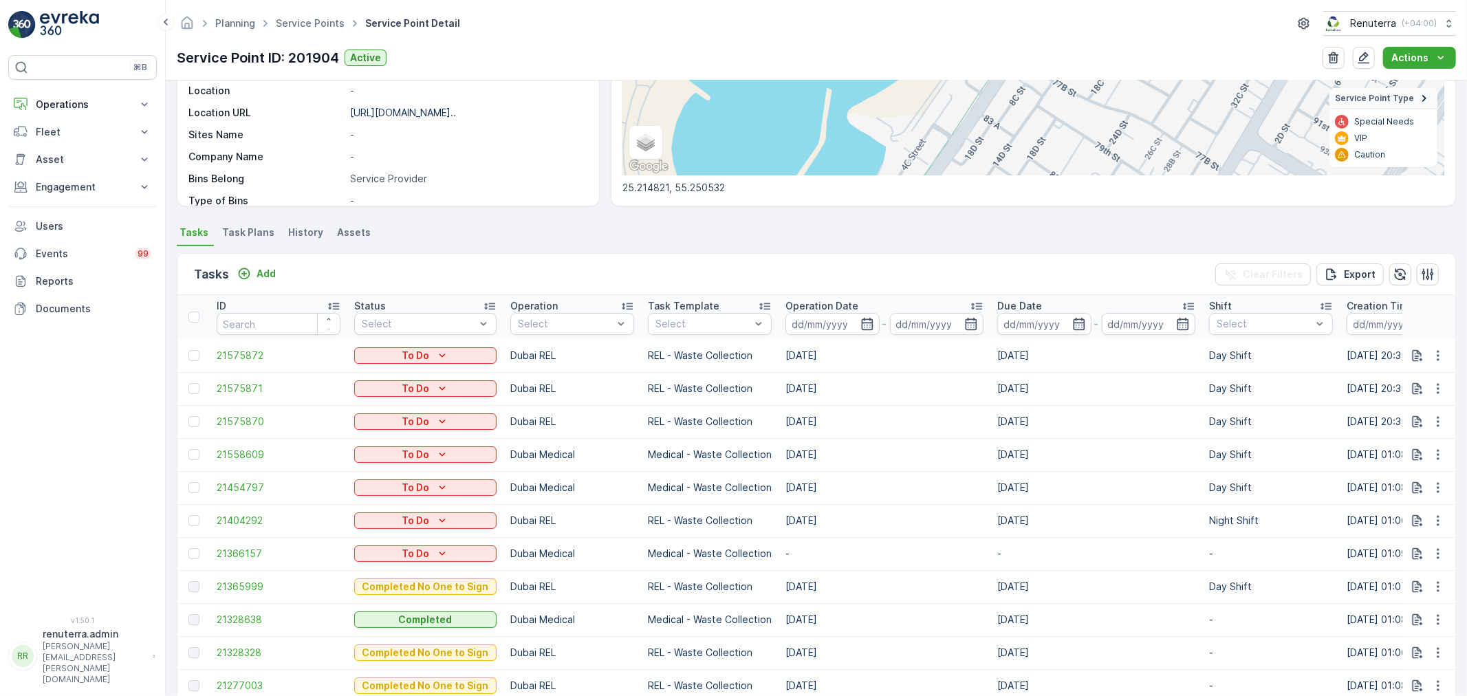
click at [256, 229] on span "Task Plans" at bounding box center [248, 233] width 52 height 14
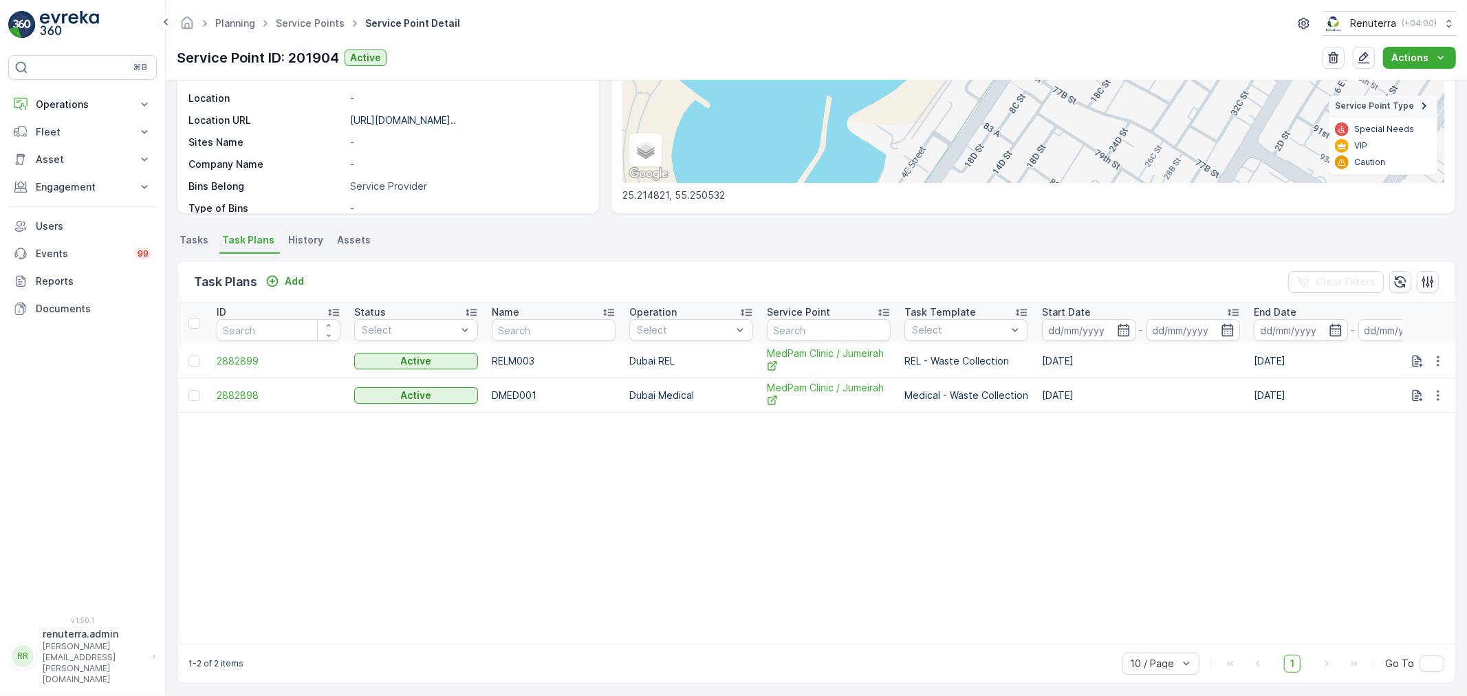
scroll to position [221, 0]
click at [246, 358] on span "2882899" at bounding box center [279, 361] width 124 height 14
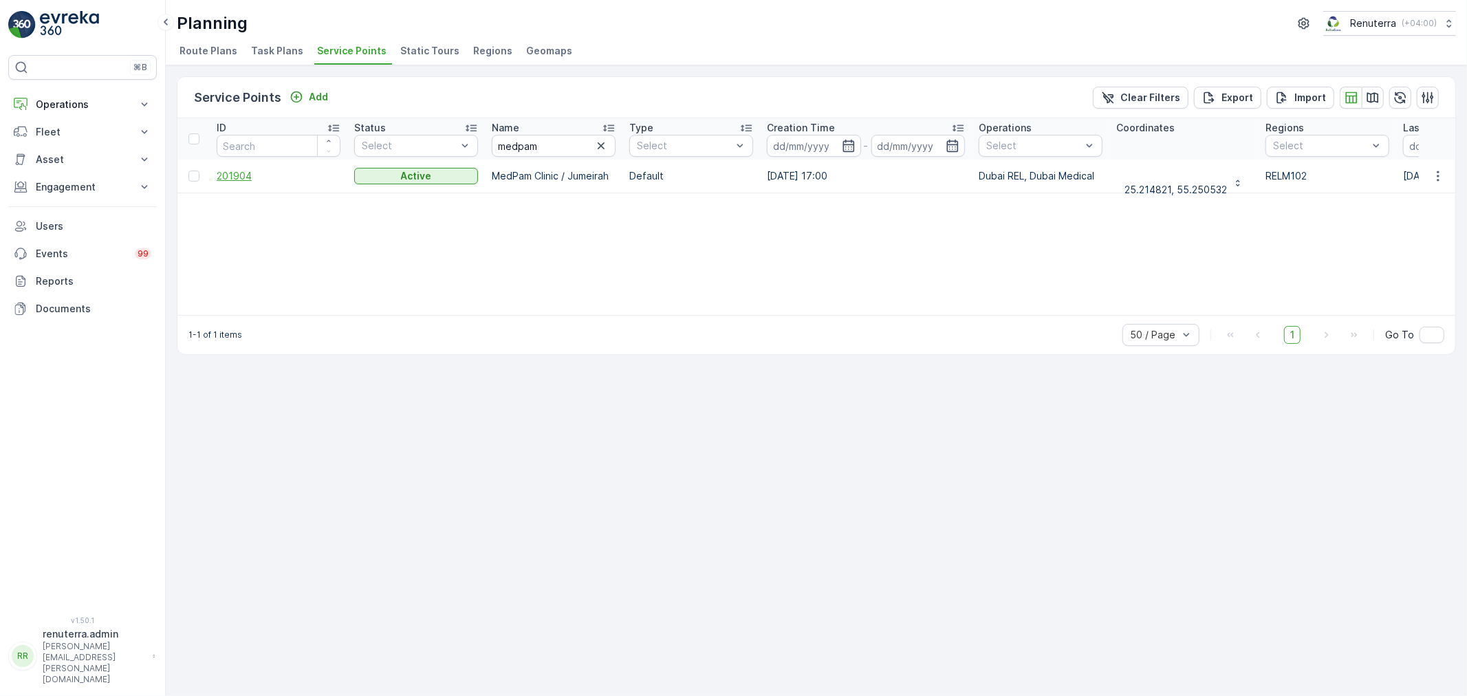
click at [237, 174] on span "201904" at bounding box center [279, 176] width 124 height 14
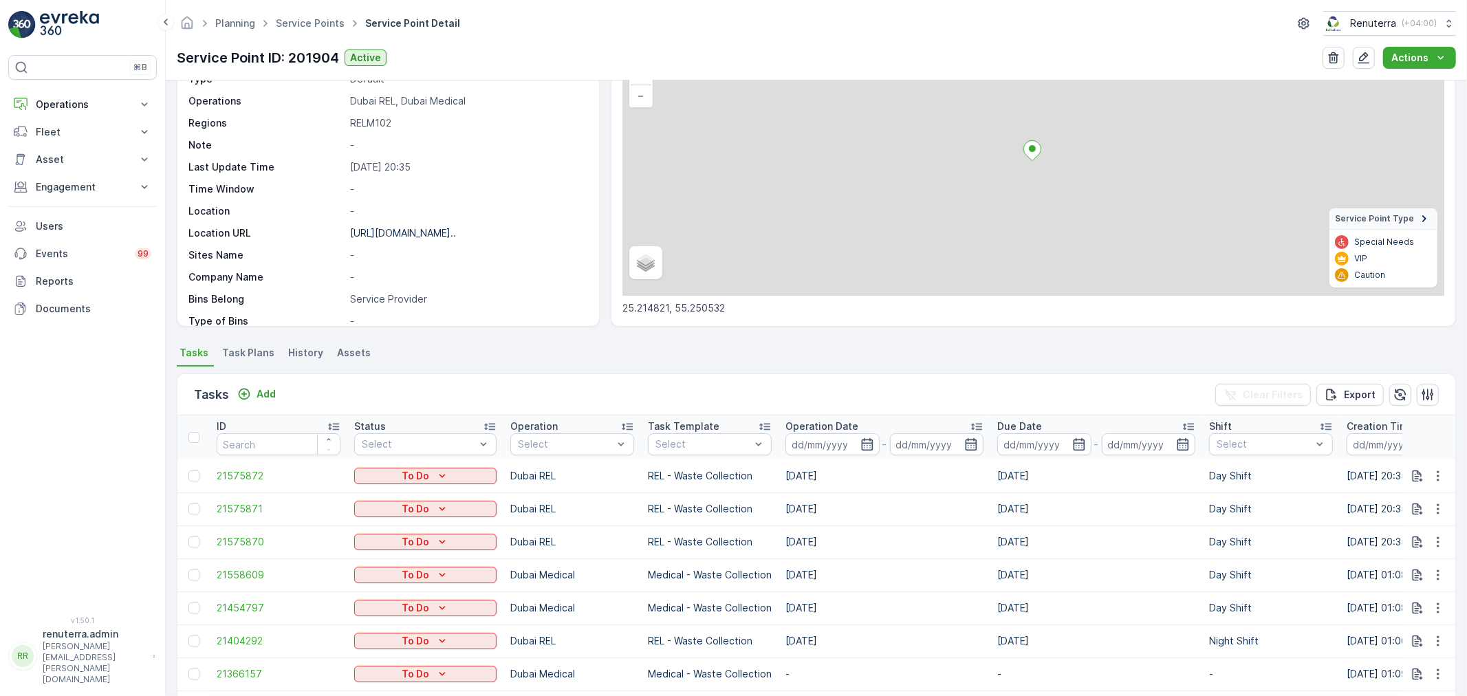
scroll to position [305, 0]
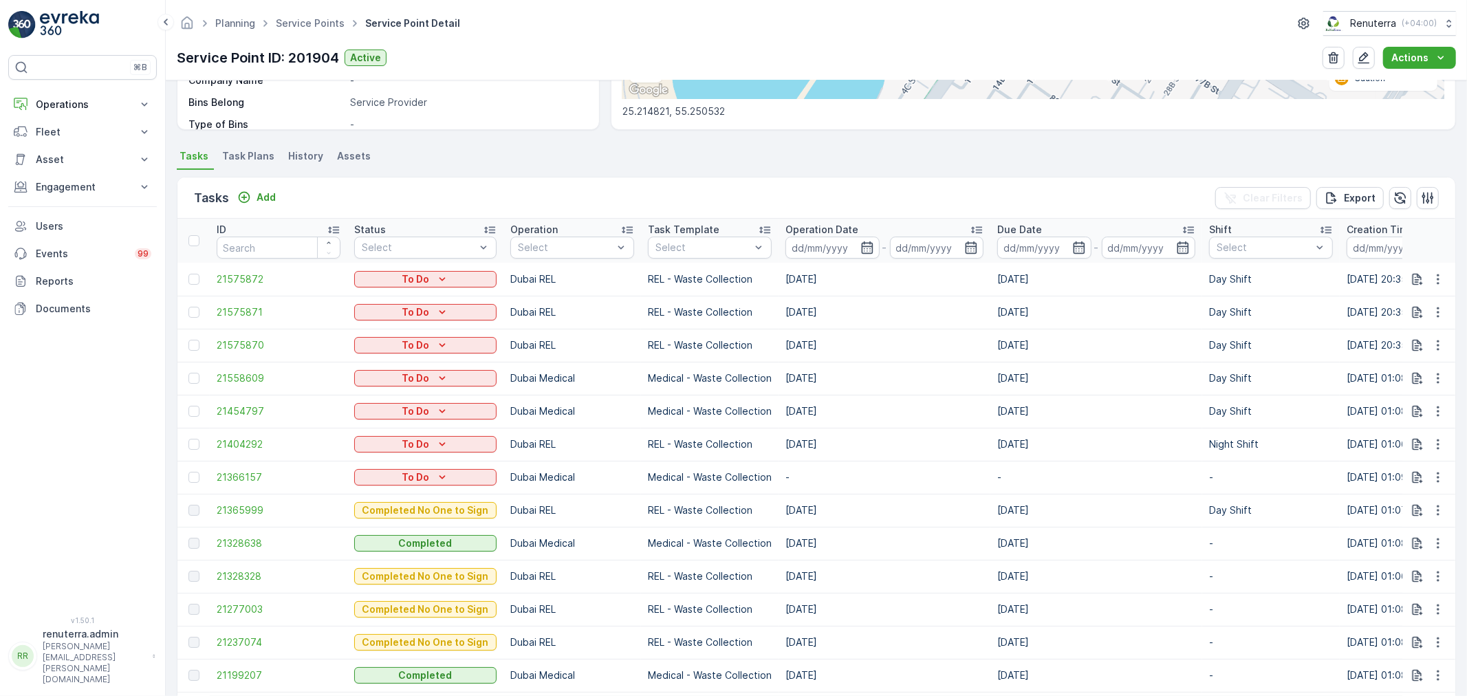
click at [788, 472] on td "-" at bounding box center [885, 477] width 212 height 33
drag, startPoint x: 796, startPoint y: 444, endPoint x: 806, endPoint y: 444, distance: 9.6
click at [806, 444] on td "[DATE]" at bounding box center [885, 444] width 212 height 33
click at [1434, 441] on icon "button" at bounding box center [1438, 444] width 14 height 14
click at [1410, 505] on span "Change Route" at bounding box center [1403, 503] width 67 height 14
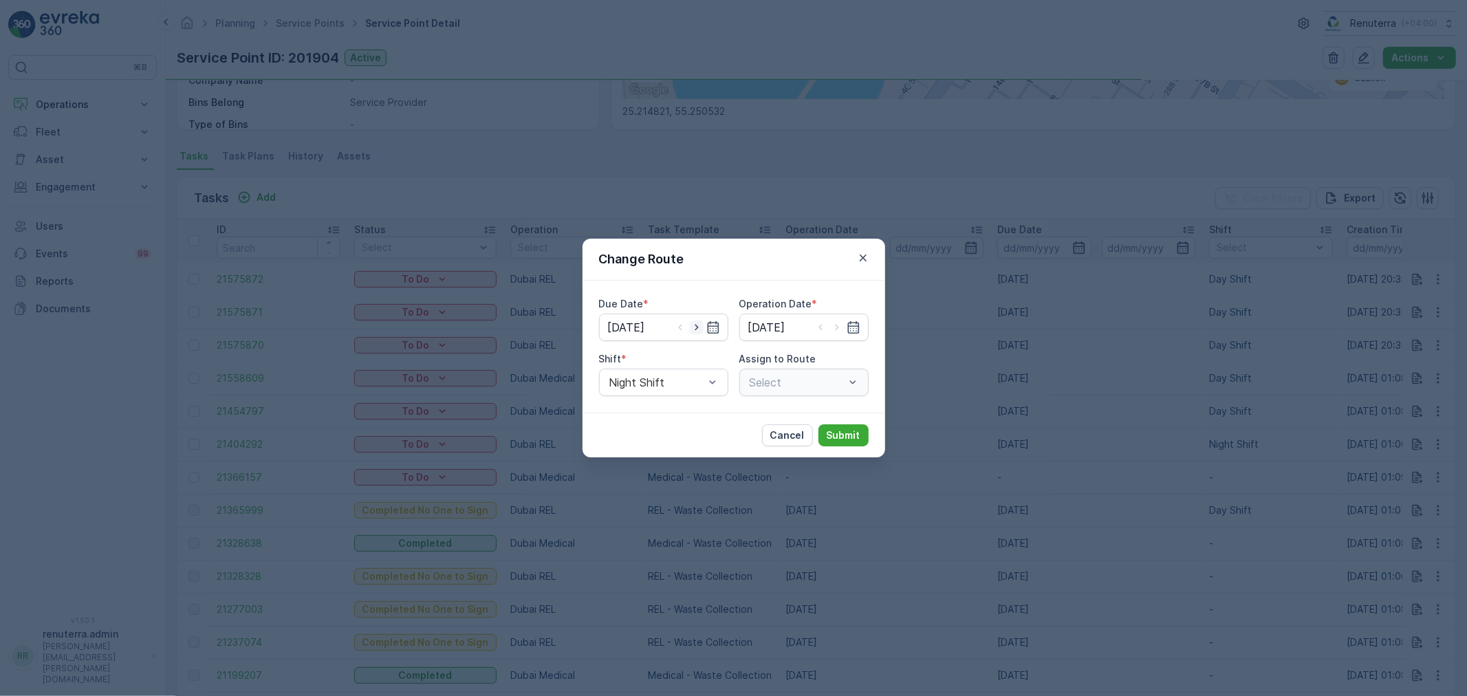
type input "[DATE]"
click at [695, 324] on icon "button" at bounding box center [697, 328] width 14 height 14
type input "[DATE]"
click at [840, 325] on icon "button" at bounding box center [837, 328] width 14 height 14
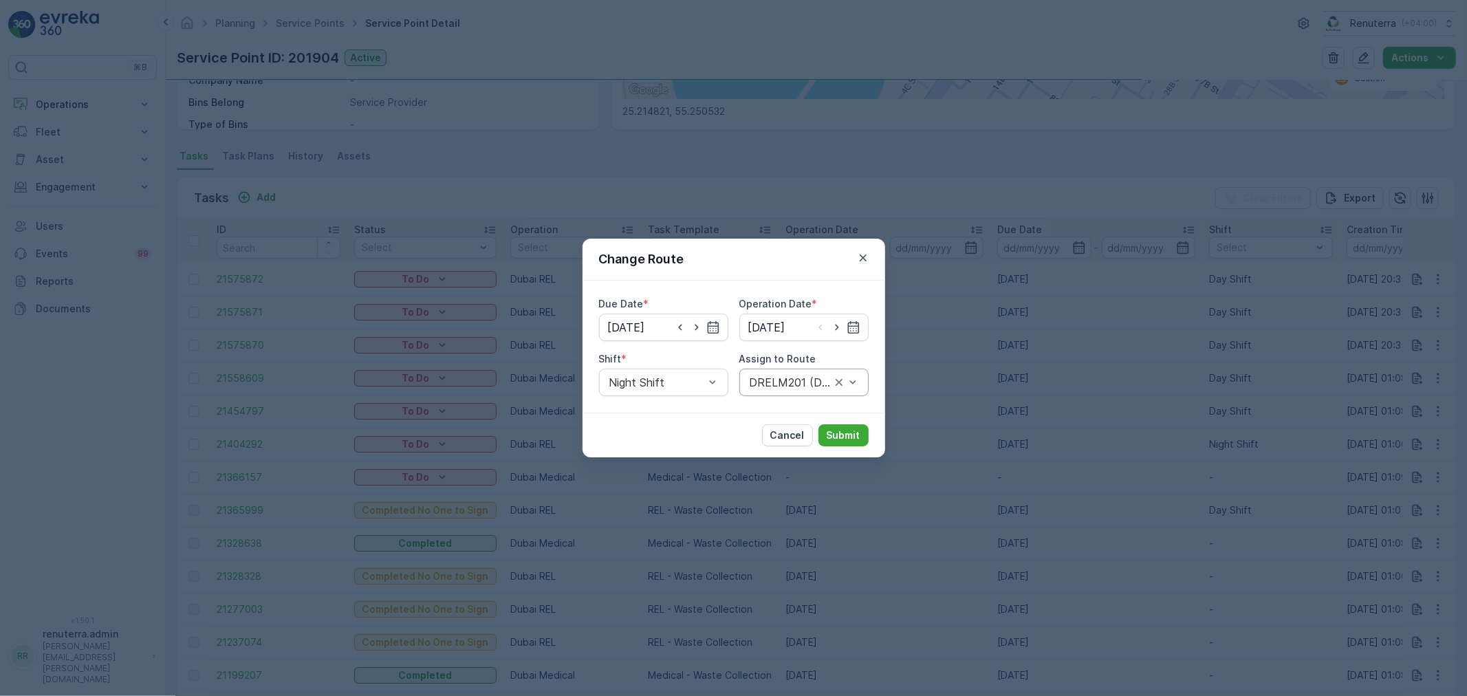
type input "[DATE]"
click at [637, 418] on span "Day Shift" at bounding box center [631, 416] width 49 height 12
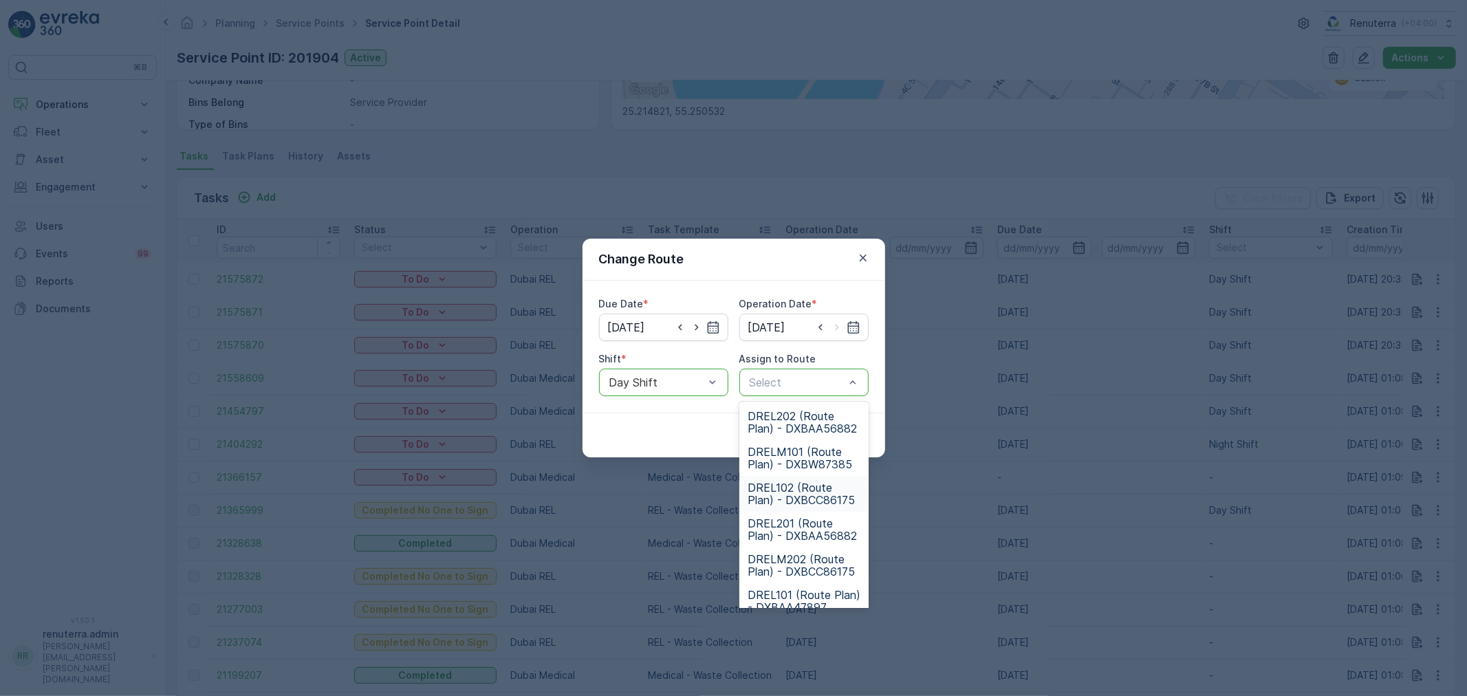
click at [783, 492] on span "DREL102 (Route Plan) - DXBCC86175" at bounding box center [804, 494] width 113 height 25
click at [790, 386] on div at bounding box center [790, 382] width 84 height 12
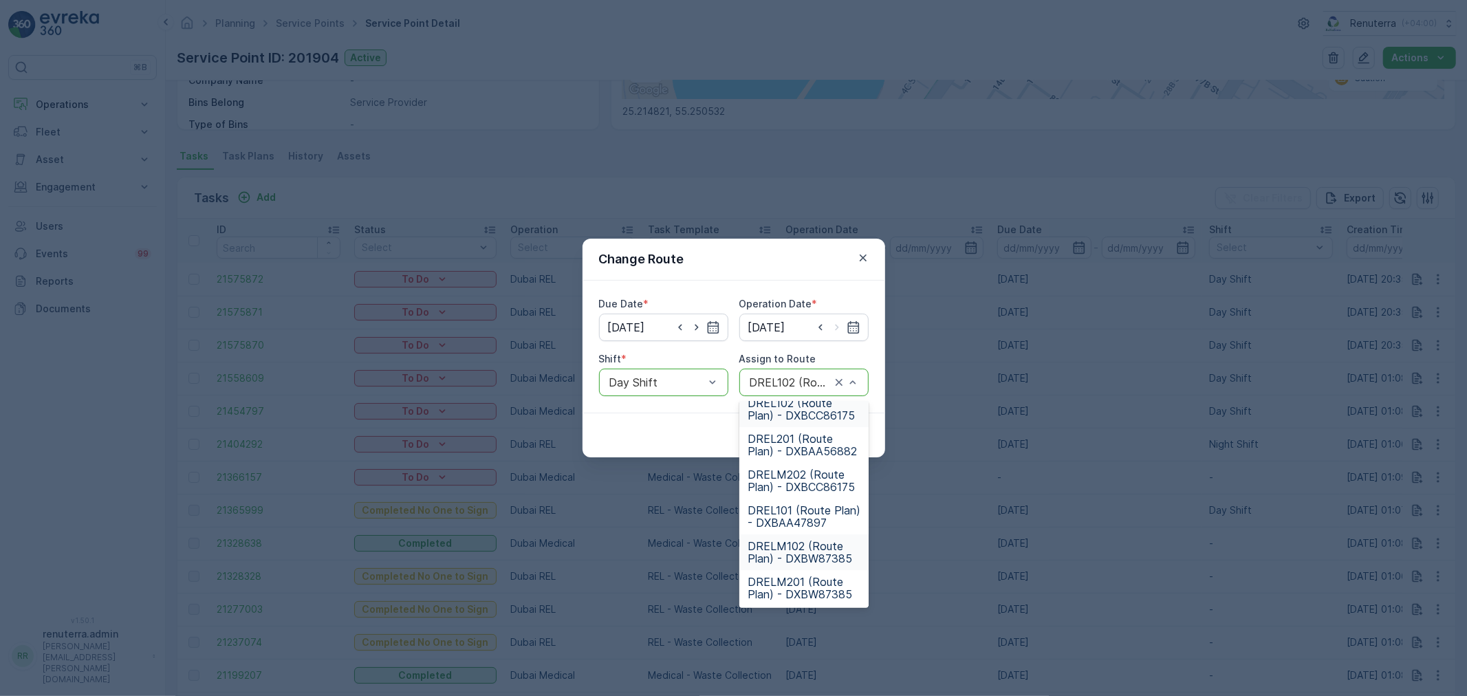
click at [788, 544] on span "DRELM102 (Route Plan) - DXBW87385" at bounding box center [804, 552] width 113 height 25
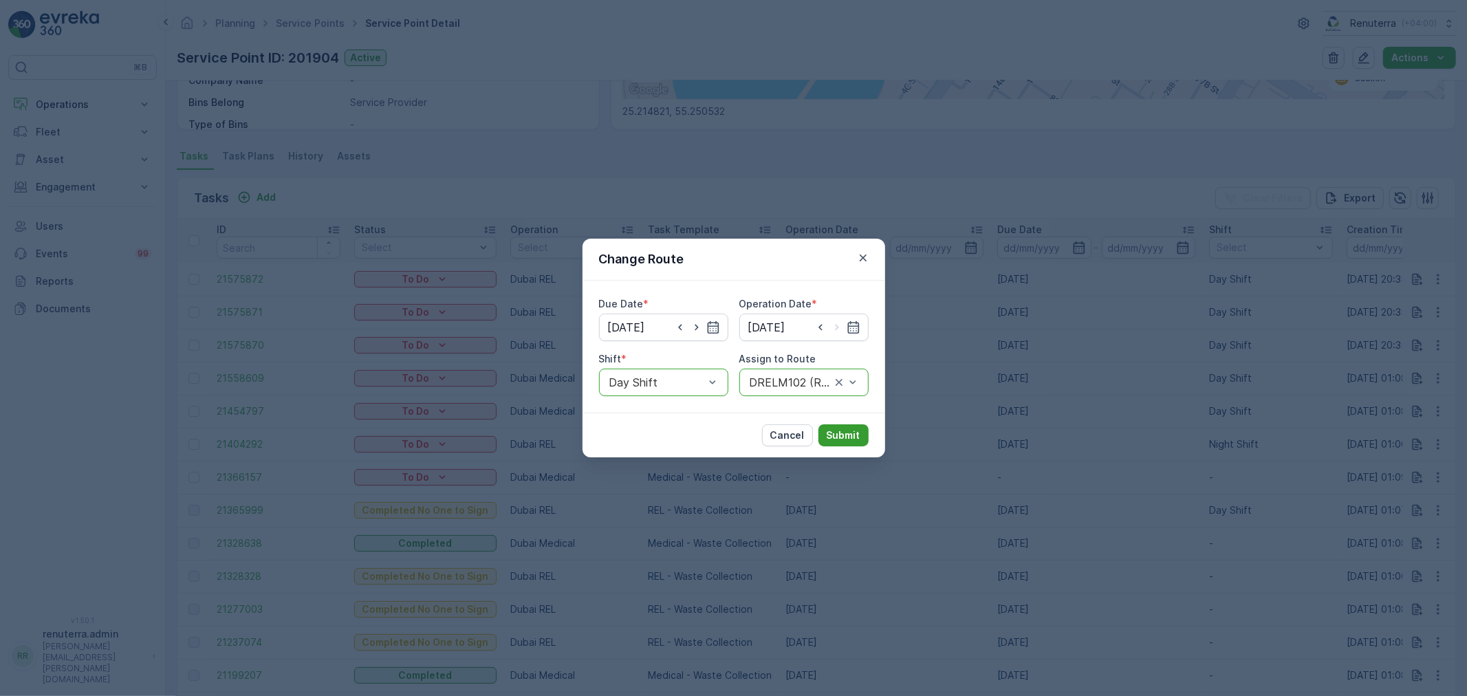
click at [846, 433] on p "Submit" at bounding box center [844, 436] width 34 height 14
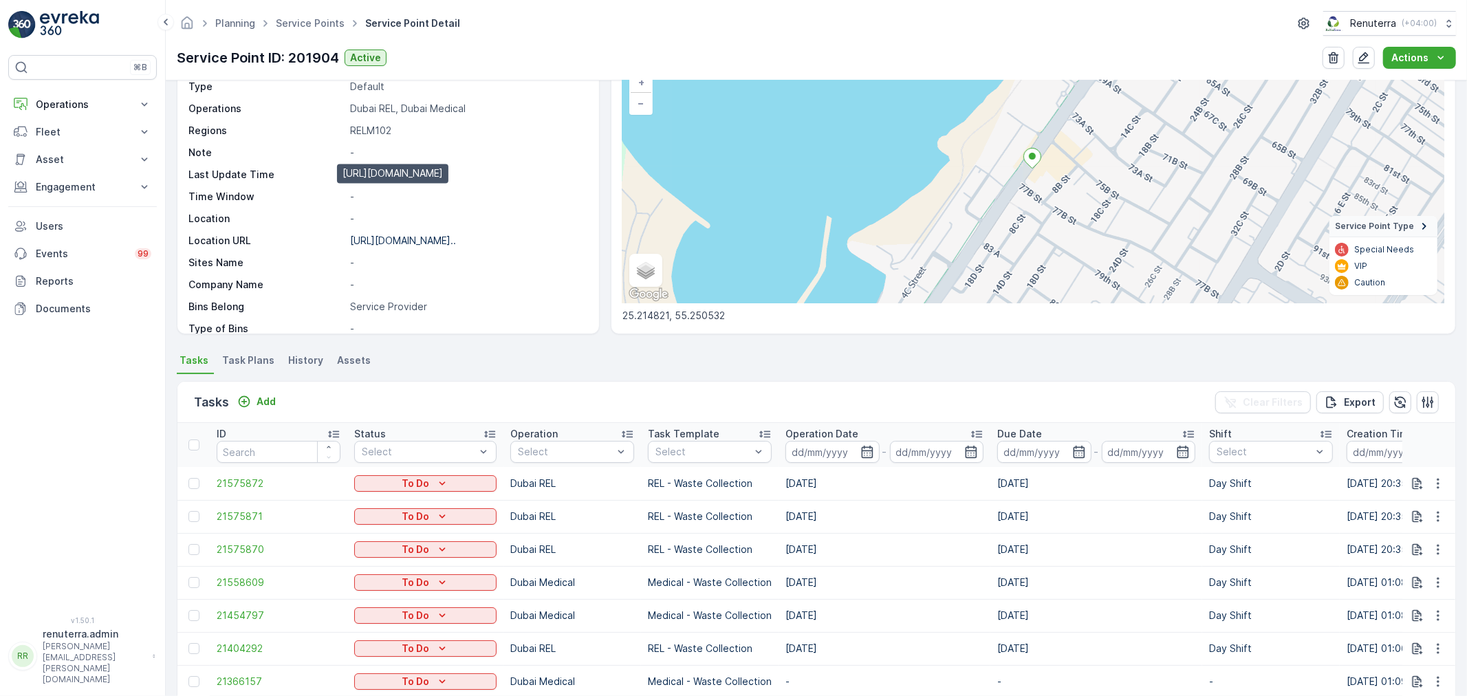
scroll to position [0, 0]
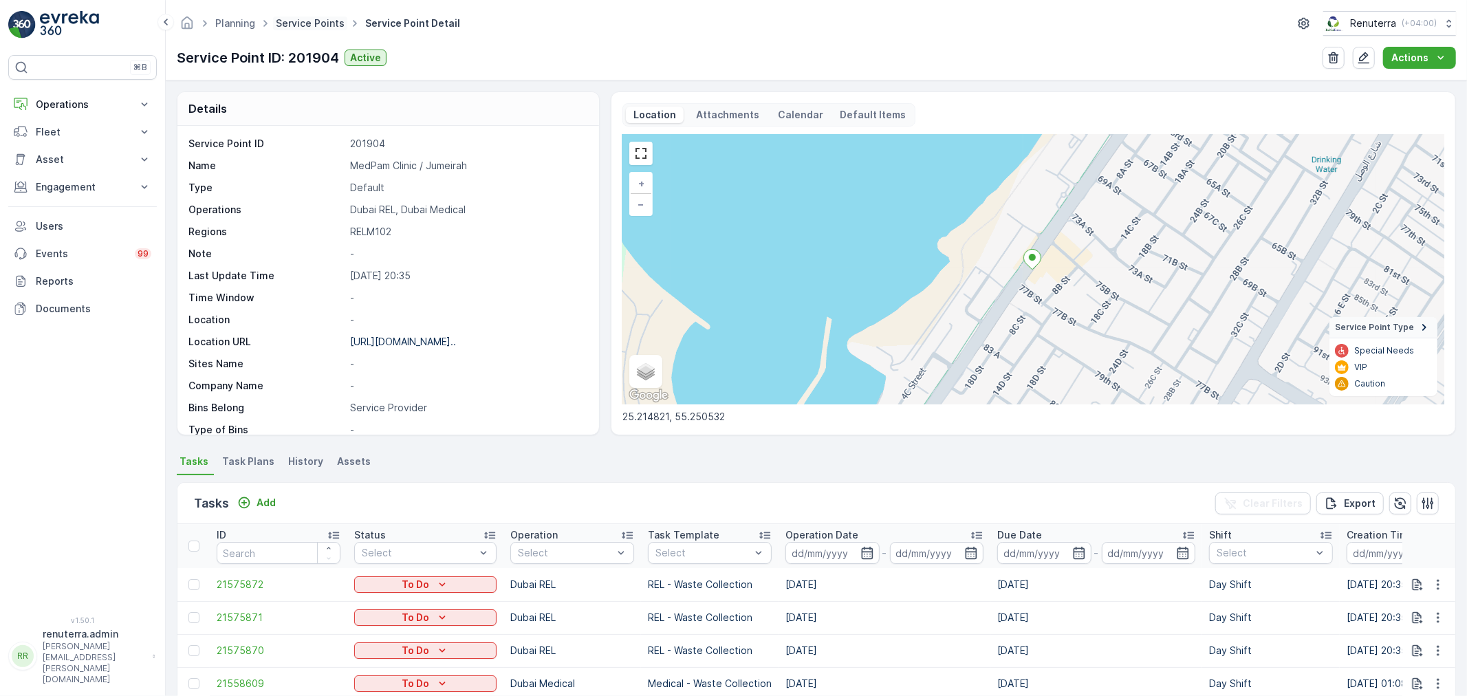
click at [290, 23] on link "Service Points" at bounding box center [310, 23] width 69 height 12
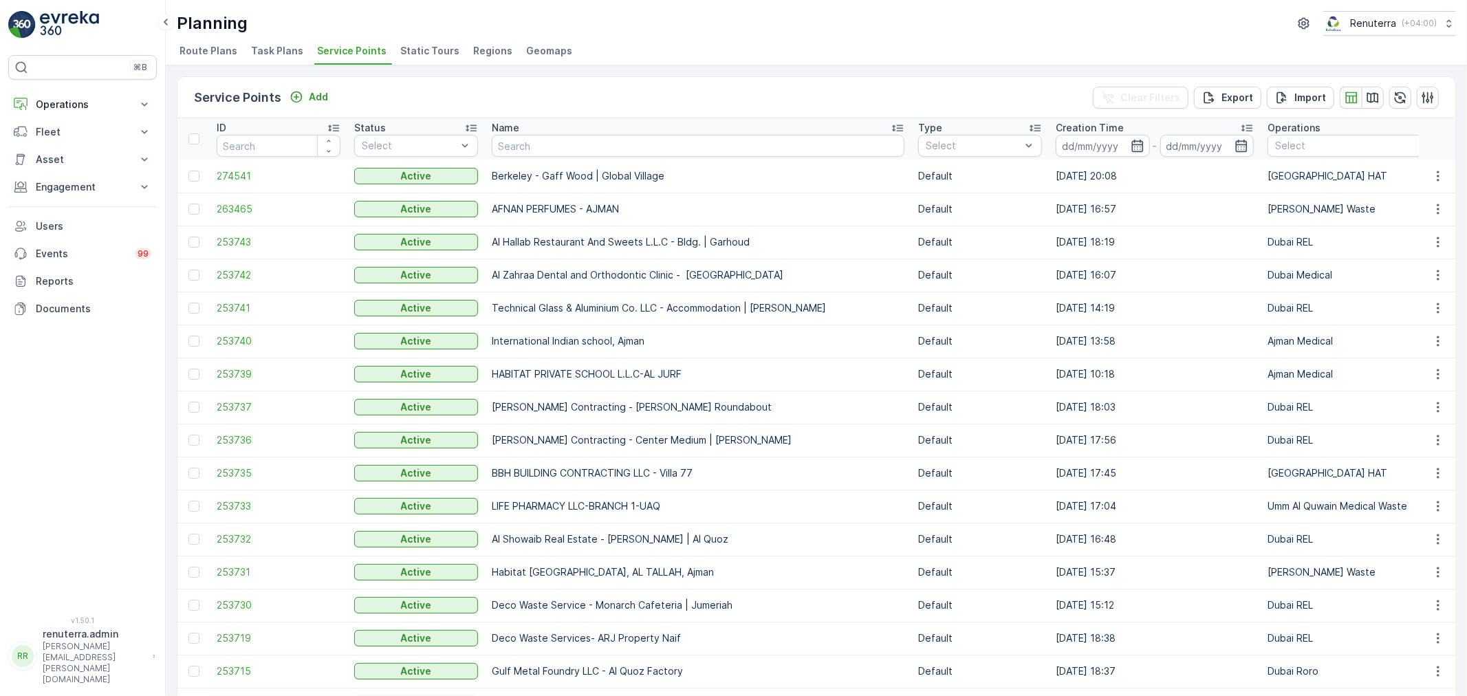
click at [616, 153] on input "text" at bounding box center [698, 146] width 413 height 22
type input "elitha"
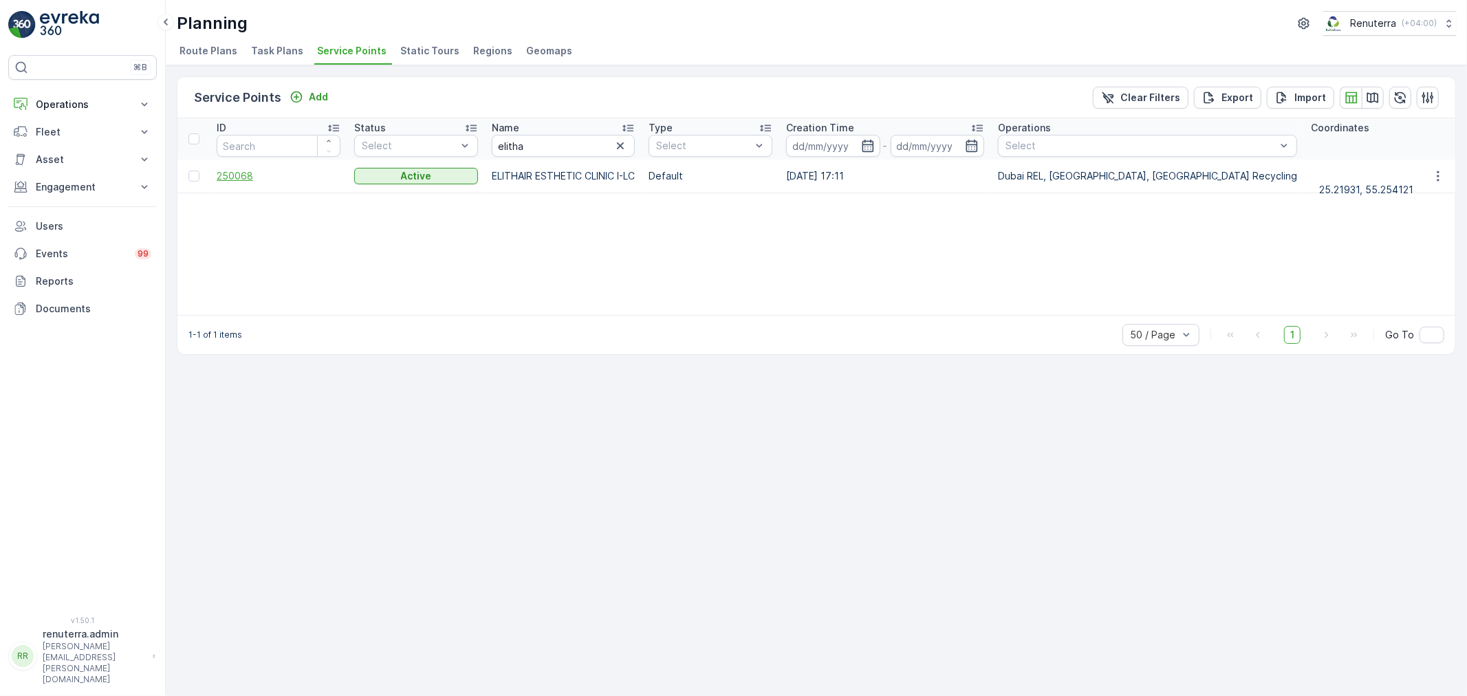
click at [248, 172] on span "250068" at bounding box center [279, 176] width 124 height 14
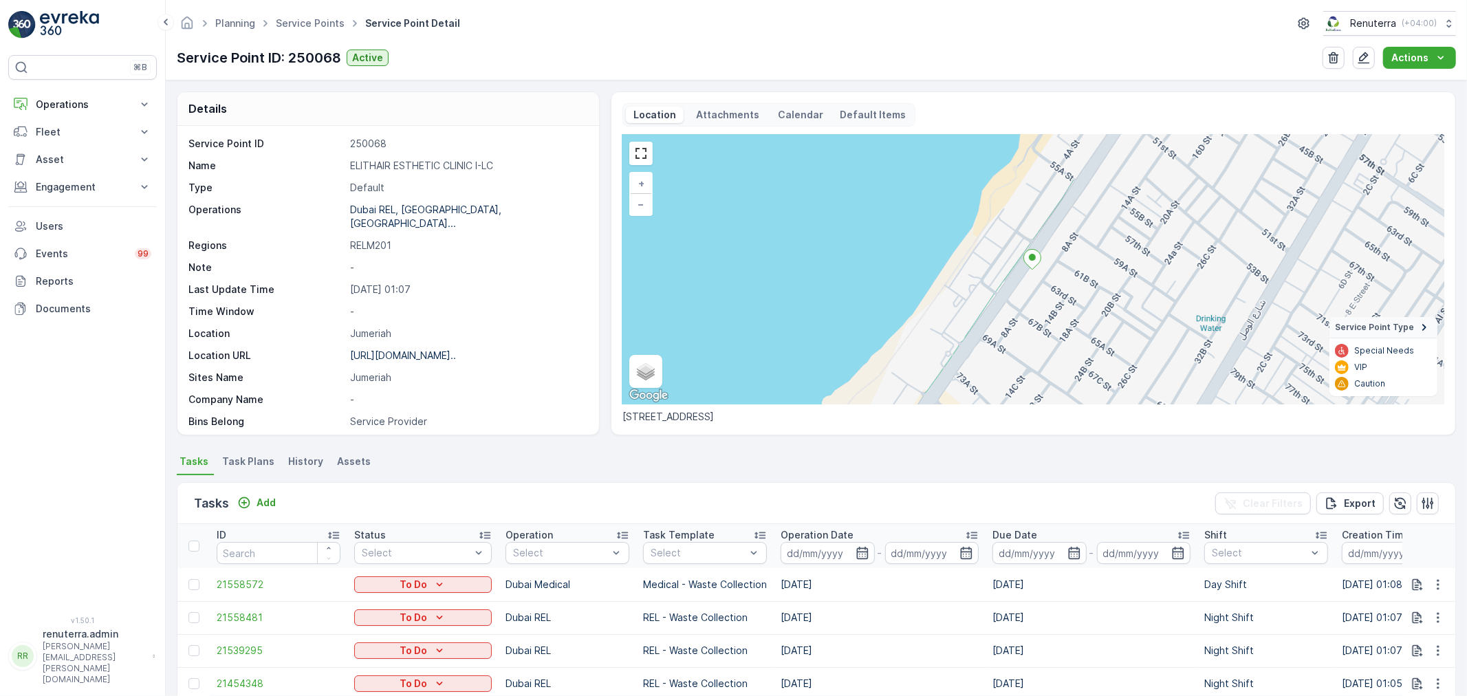
scroll to position [305, 0]
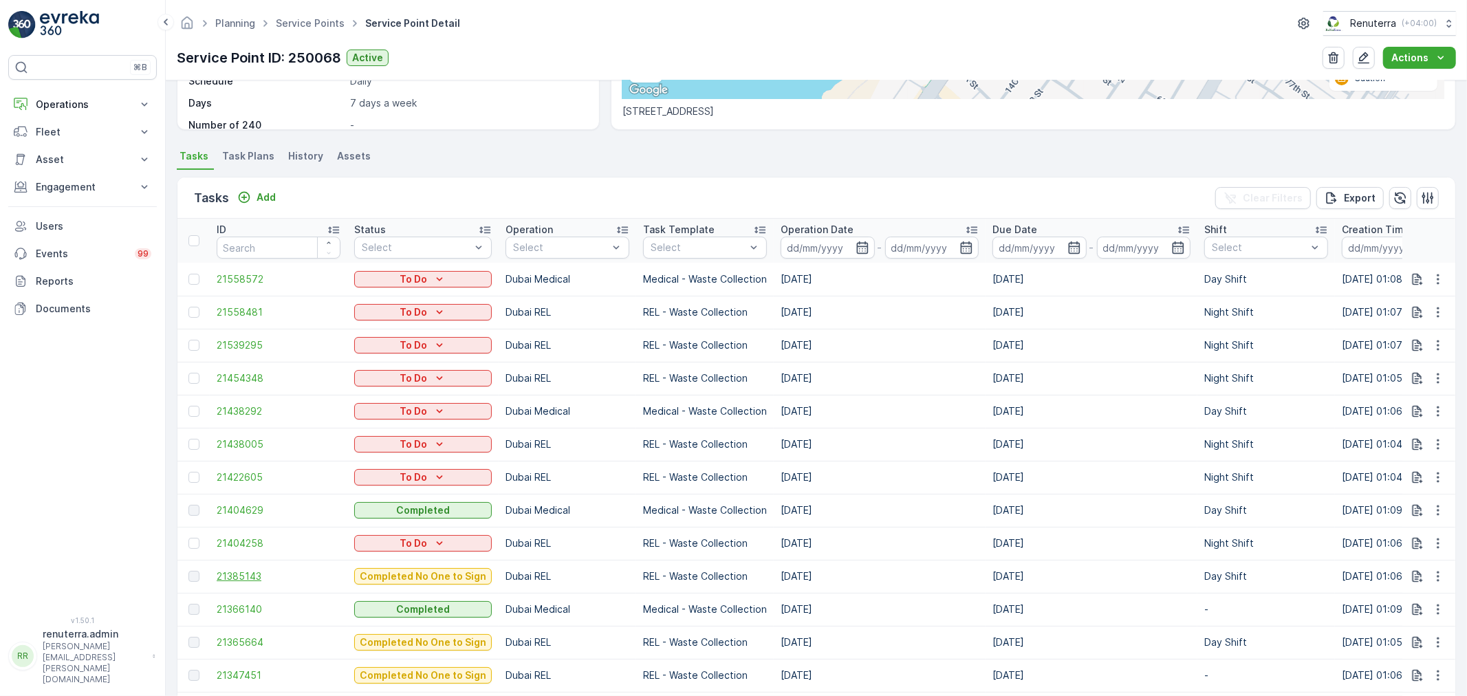
click at [257, 574] on span "21385143" at bounding box center [279, 577] width 124 height 14
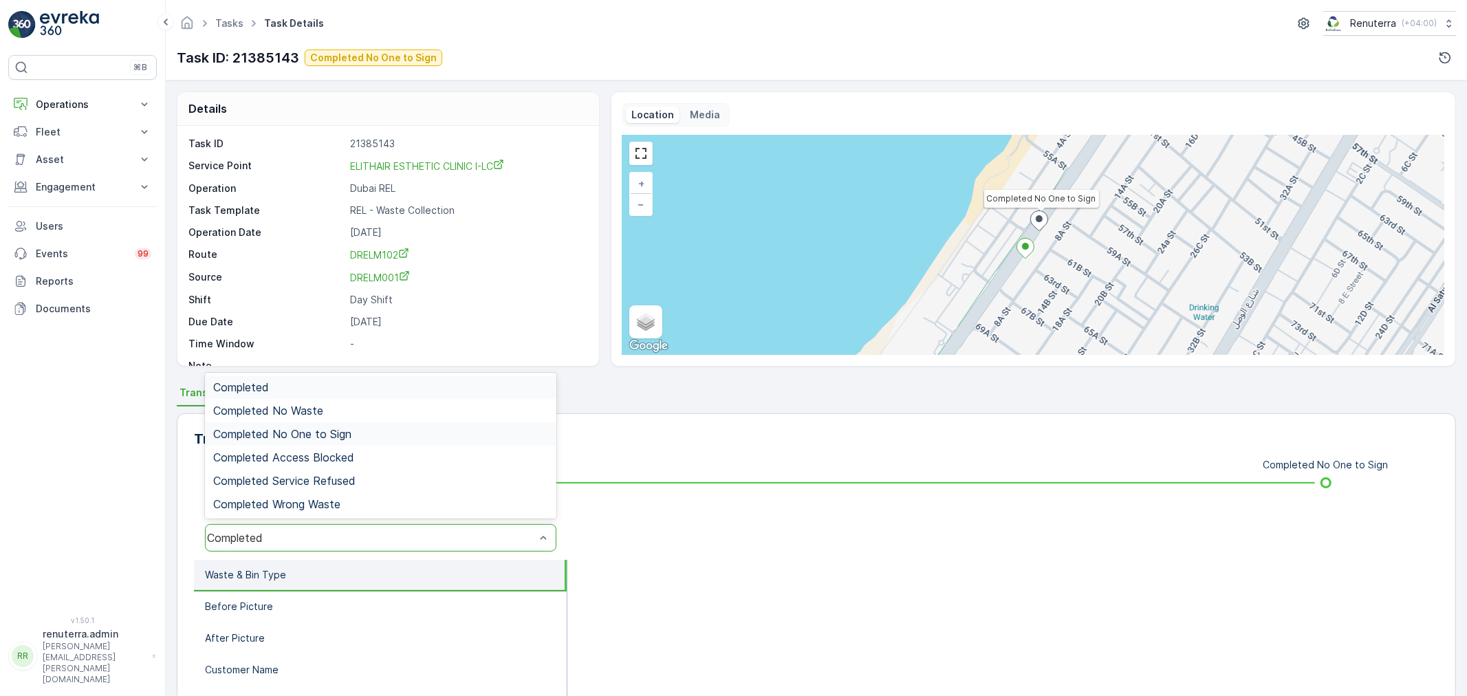
click at [338, 432] on span "Completed No One to Sign" at bounding box center [282, 434] width 138 height 12
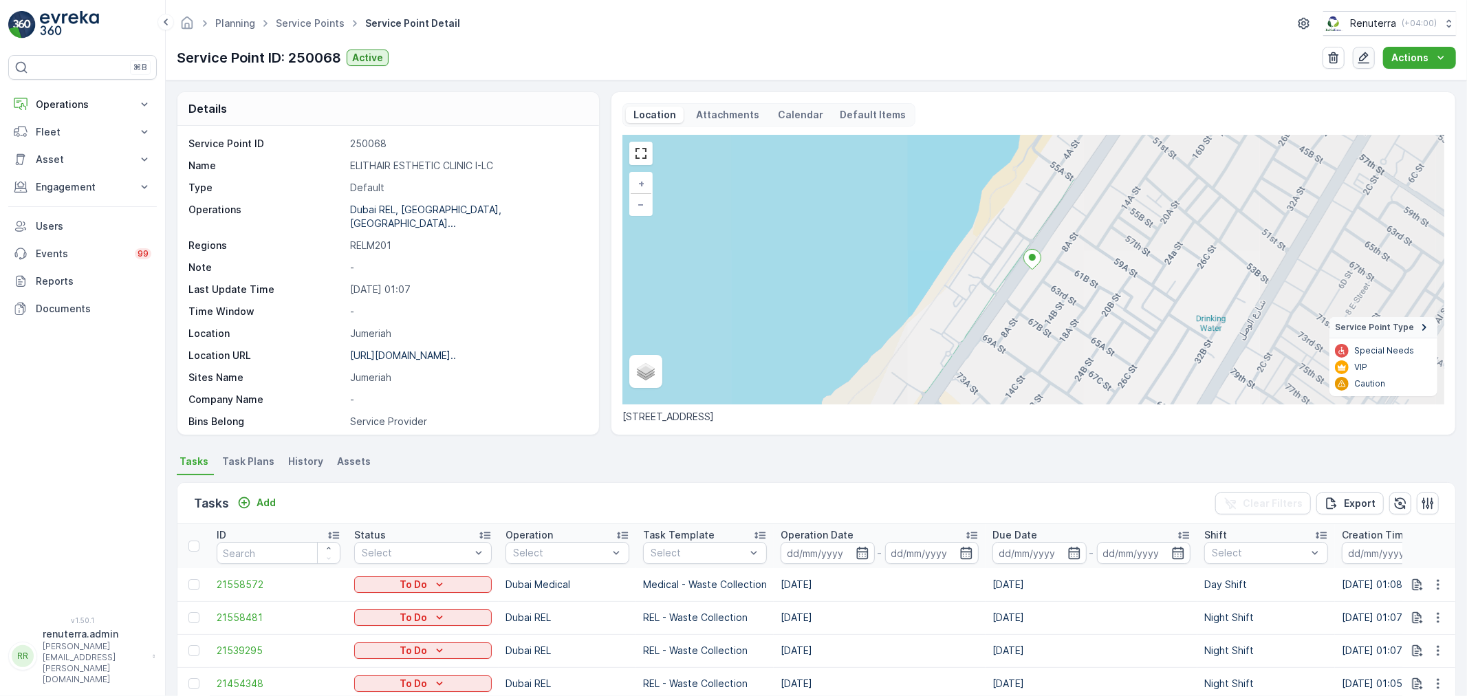
click at [1371, 58] on icon "button" at bounding box center [1364, 58] width 14 height 14
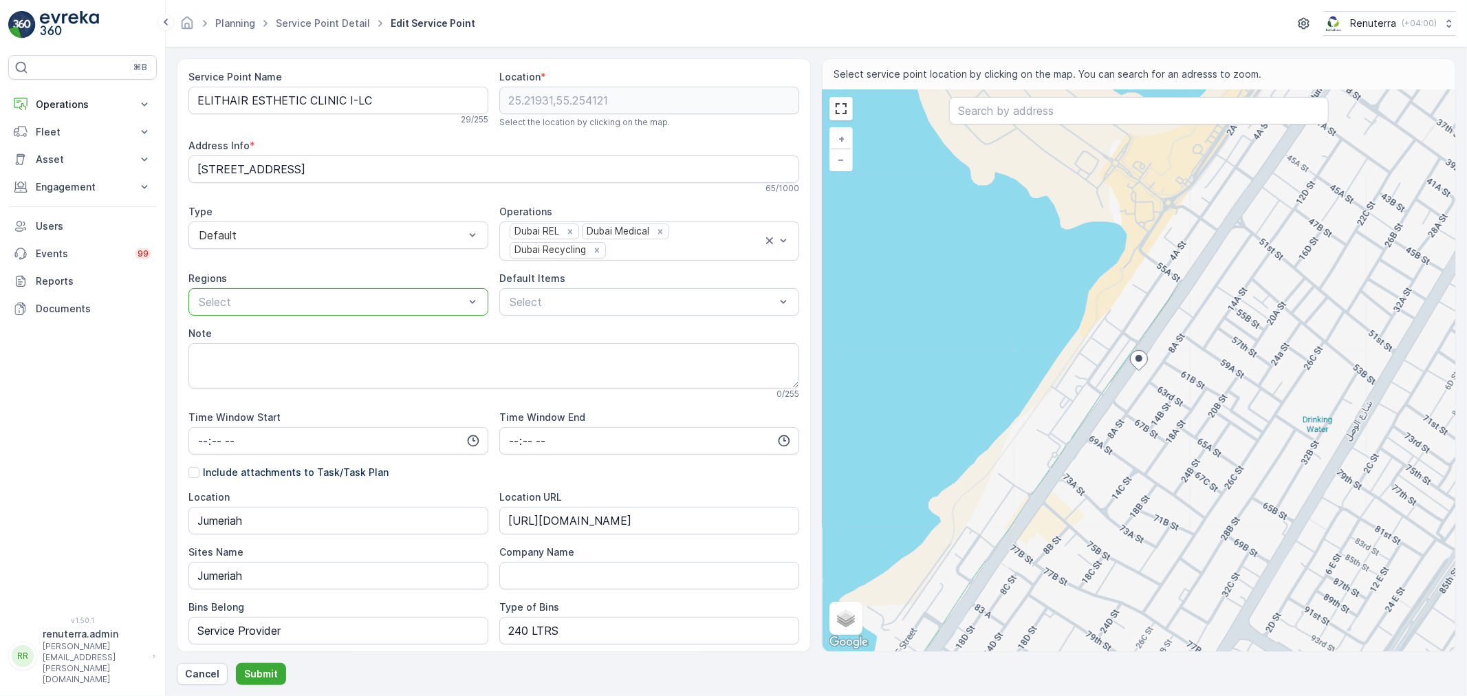
click at [383, 303] on div at bounding box center [331, 302] width 268 height 12
click at [245, 452] on div "RELM102" at bounding box center [338, 452] width 283 height 12
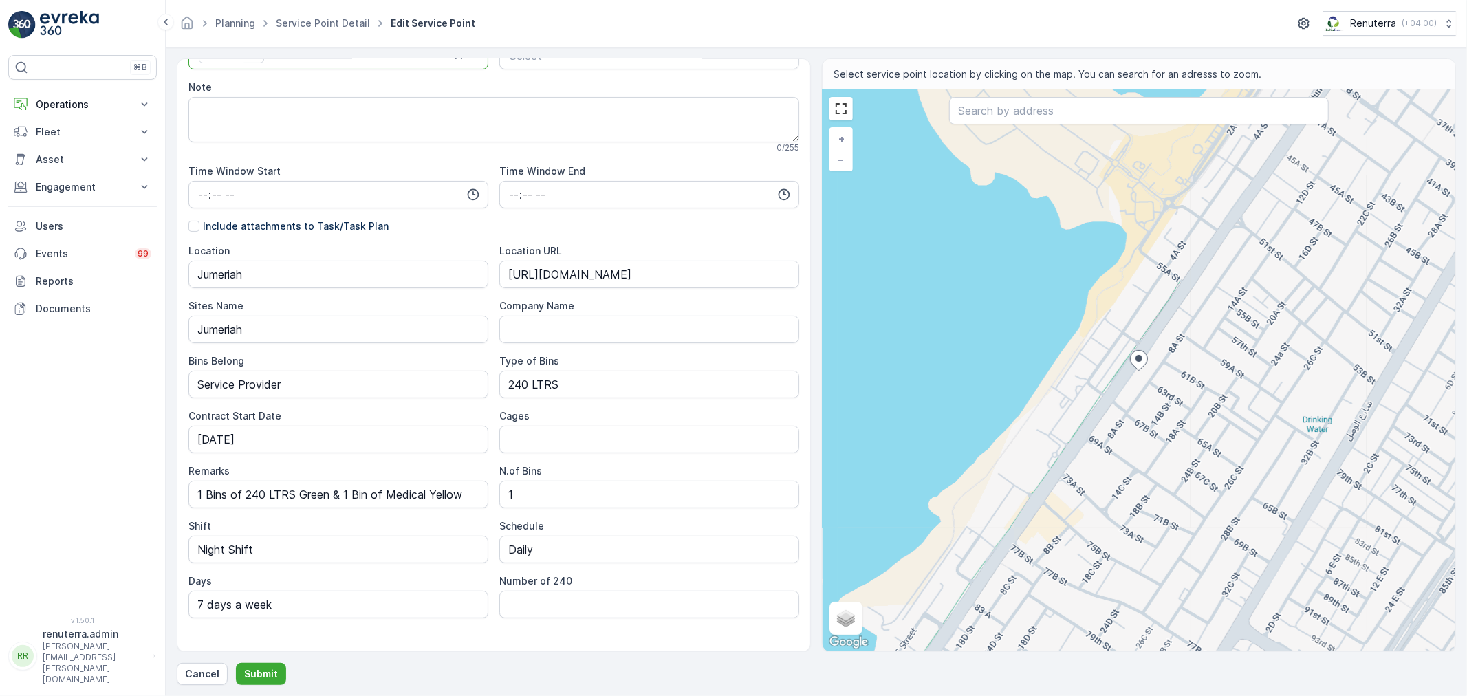
scroll to position [268, 0]
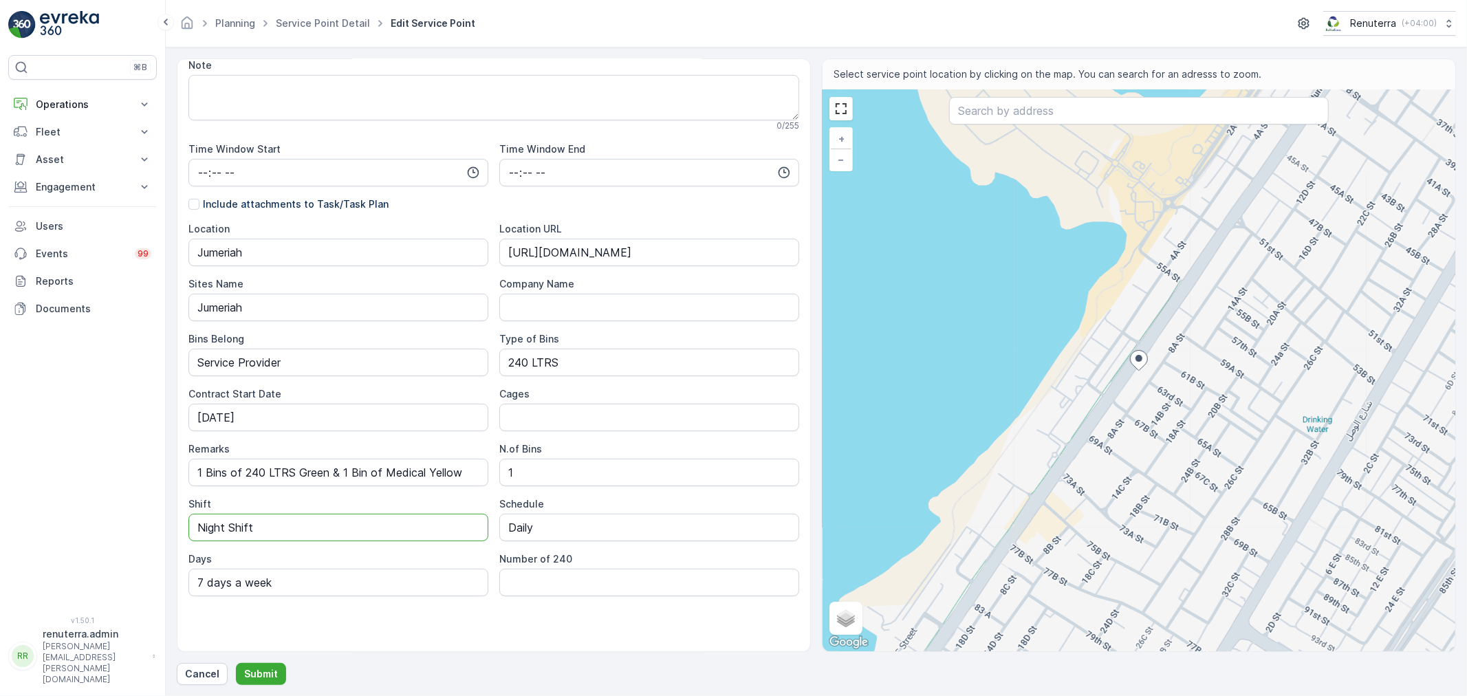
drag, startPoint x: 285, startPoint y: 528, endPoint x: 160, endPoint y: 523, distance: 125.3
click at [160, 523] on div "⌘B Operations Insights Planning Routes & Tasks Cockpit Settings Fleet Live Trac…" at bounding box center [733, 348] width 1467 height 696
type input "Day Shift"
click at [258, 678] on p "Submit" at bounding box center [261, 674] width 34 height 14
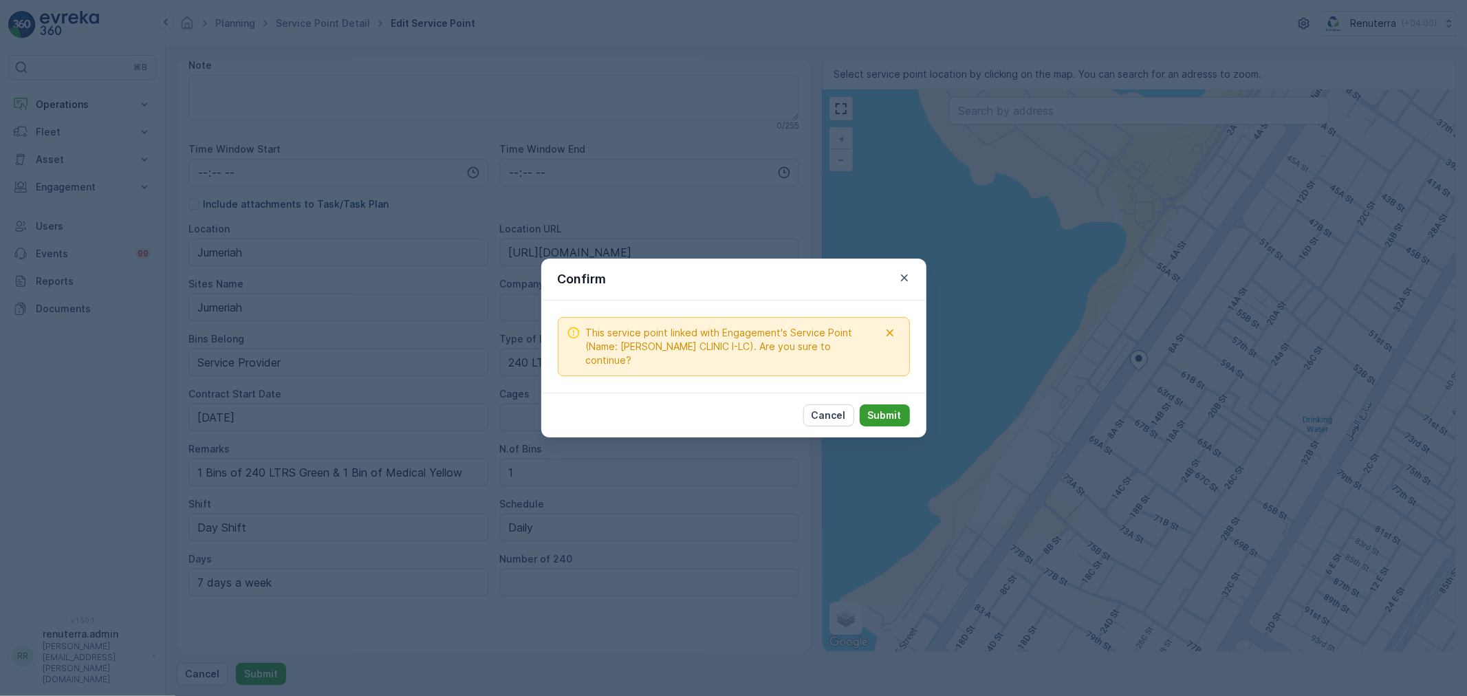
click at [888, 413] on p "Submit" at bounding box center [885, 416] width 34 height 14
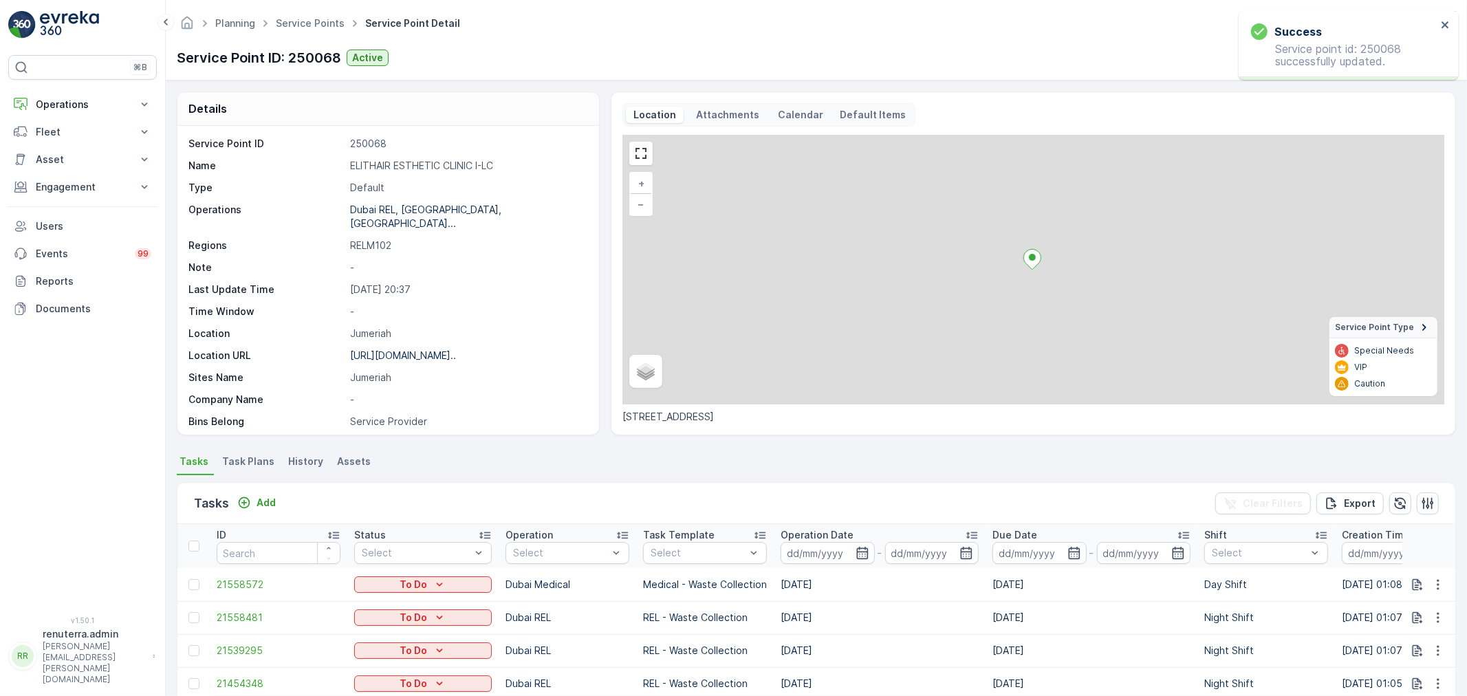
click at [249, 461] on span "Task Plans" at bounding box center [248, 462] width 52 height 14
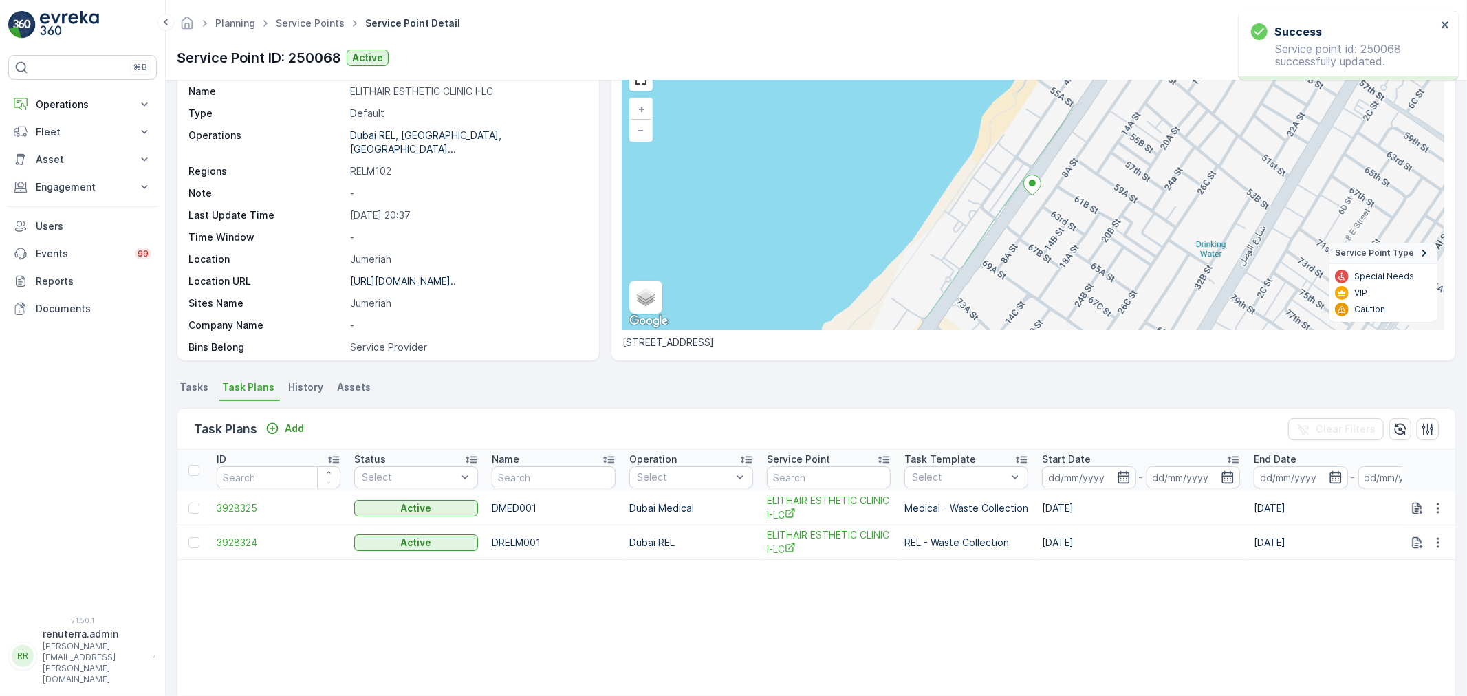
scroll to position [76, 0]
click at [228, 539] on span "3928324" at bounding box center [279, 541] width 124 height 14
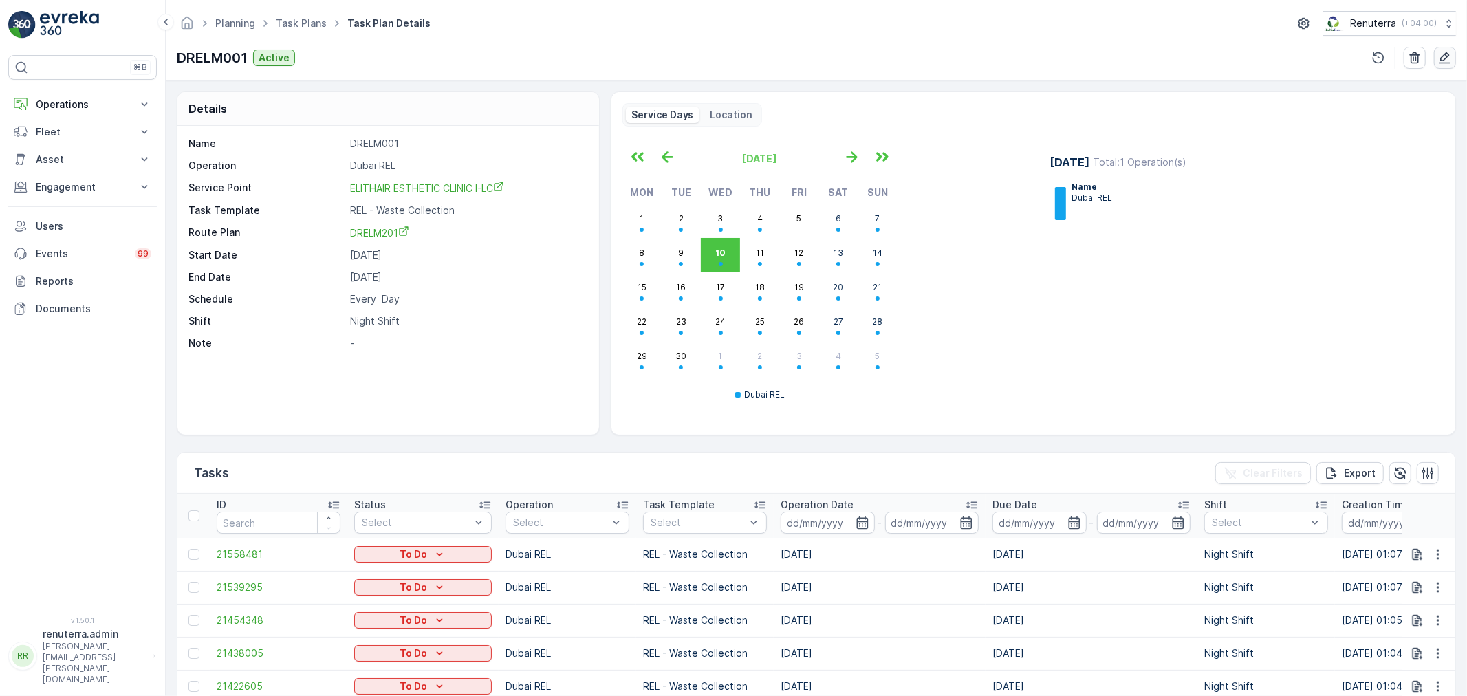
click at [1449, 55] on icon "button" at bounding box center [1446, 58] width 12 height 12
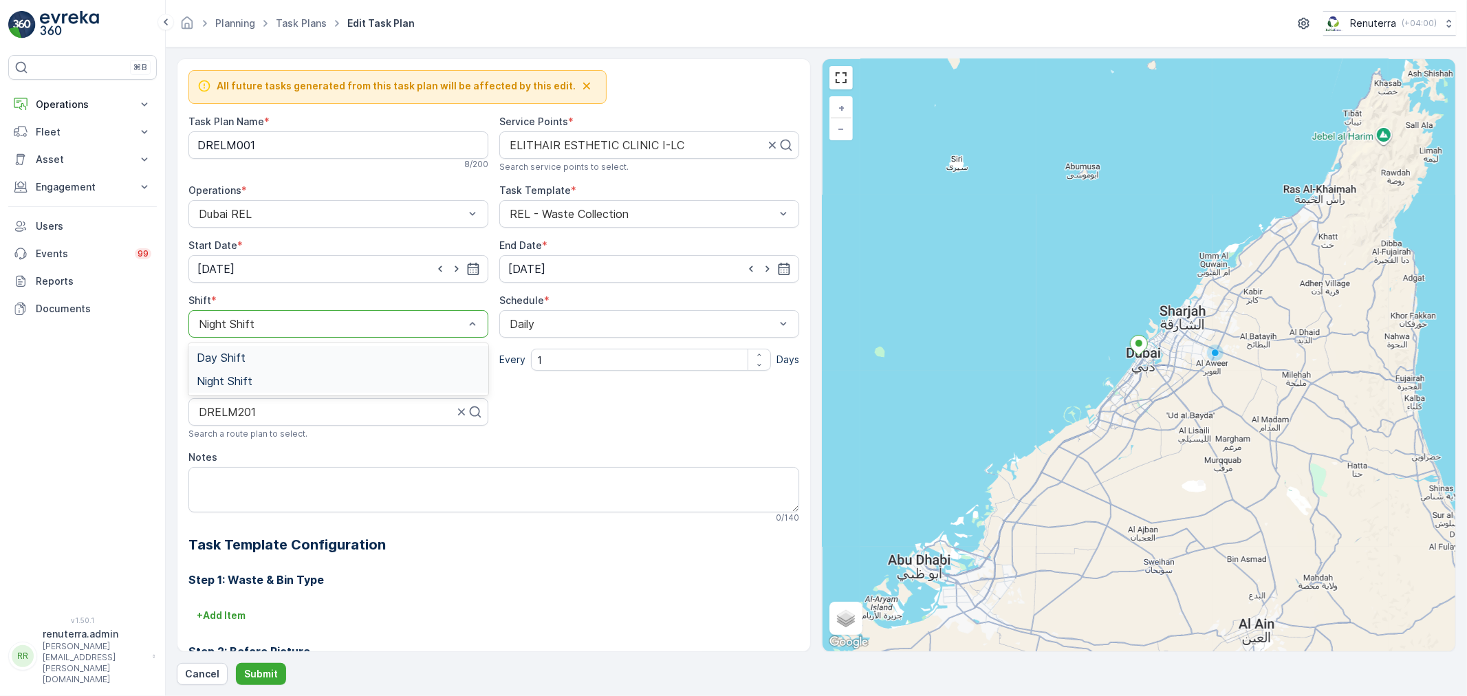
click at [228, 359] on span "Day Shift" at bounding box center [221, 358] width 49 height 12
drag, startPoint x: 316, startPoint y: 147, endPoint x: 188, endPoint y: 142, distance: 128.8
click at [188, 142] on Name "DRELM001" at bounding box center [338, 145] width 300 height 28
type Name "RELM003"
click at [307, 272] on input "[DATE]" at bounding box center [338, 269] width 300 height 28
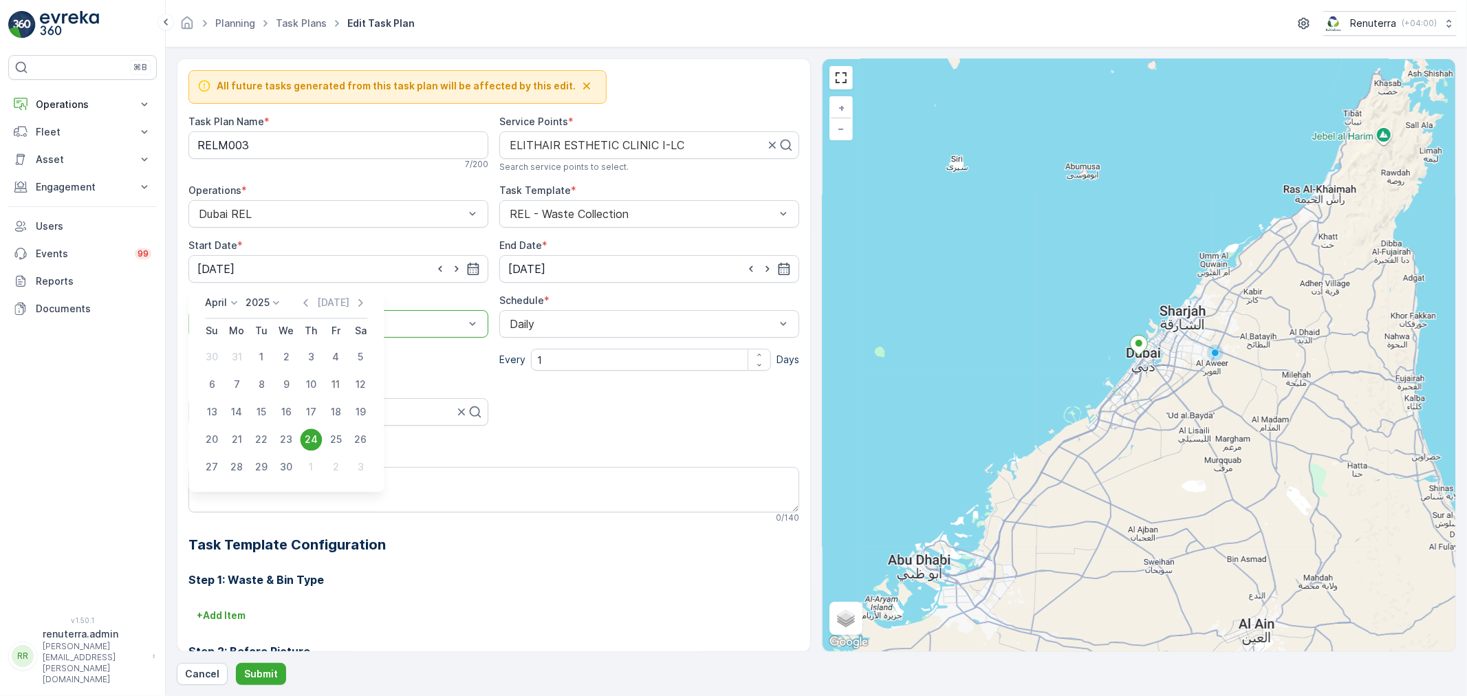
click at [221, 300] on p "April" at bounding box center [216, 303] width 22 height 14
click at [234, 393] on span "September" at bounding box center [239, 400] width 52 height 14
click at [305, 387] on div "11" at bounding box center [311, 385] width 22 height 22
type input "[DATE]"
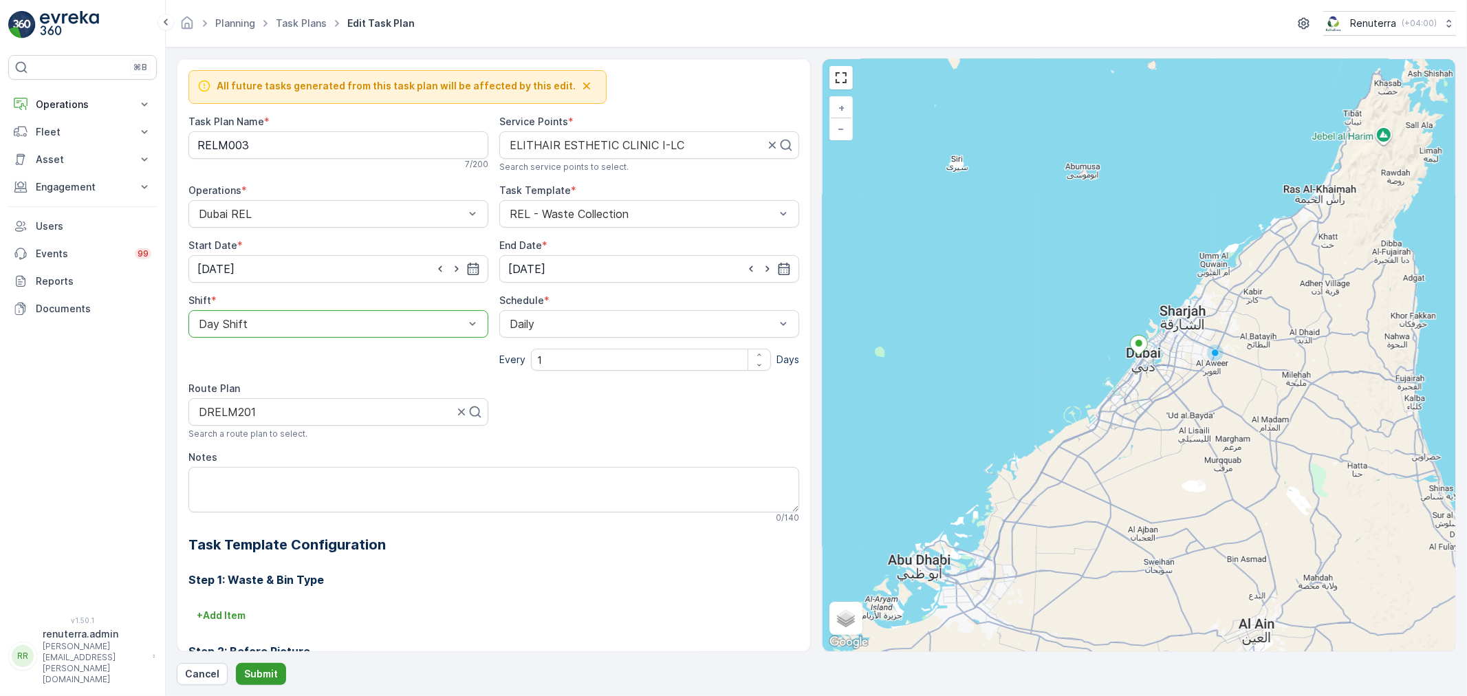
click at [250, 671] on p "Submit" at bounding box center [261, 674] width 34 height 14
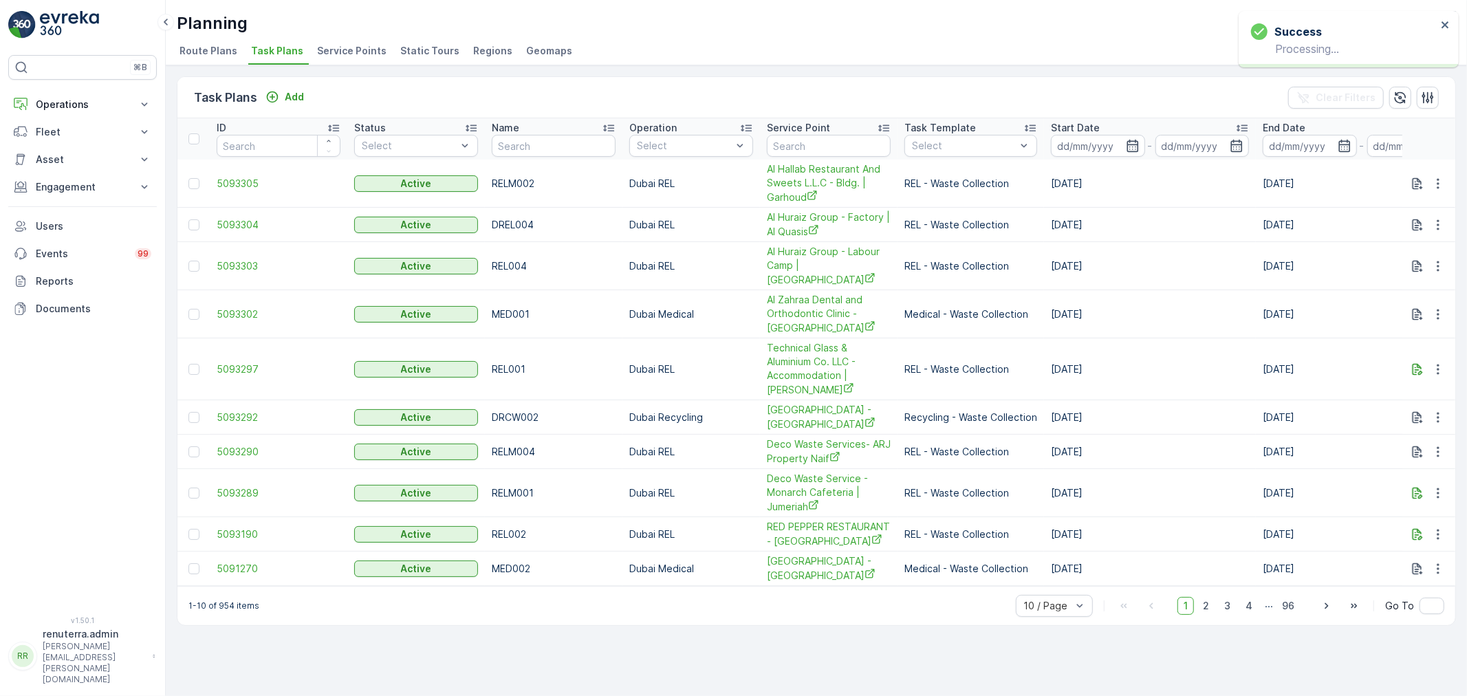
click at [347, 50] on span "Service Points" at bounding box center [351, 51] width 69 height 14
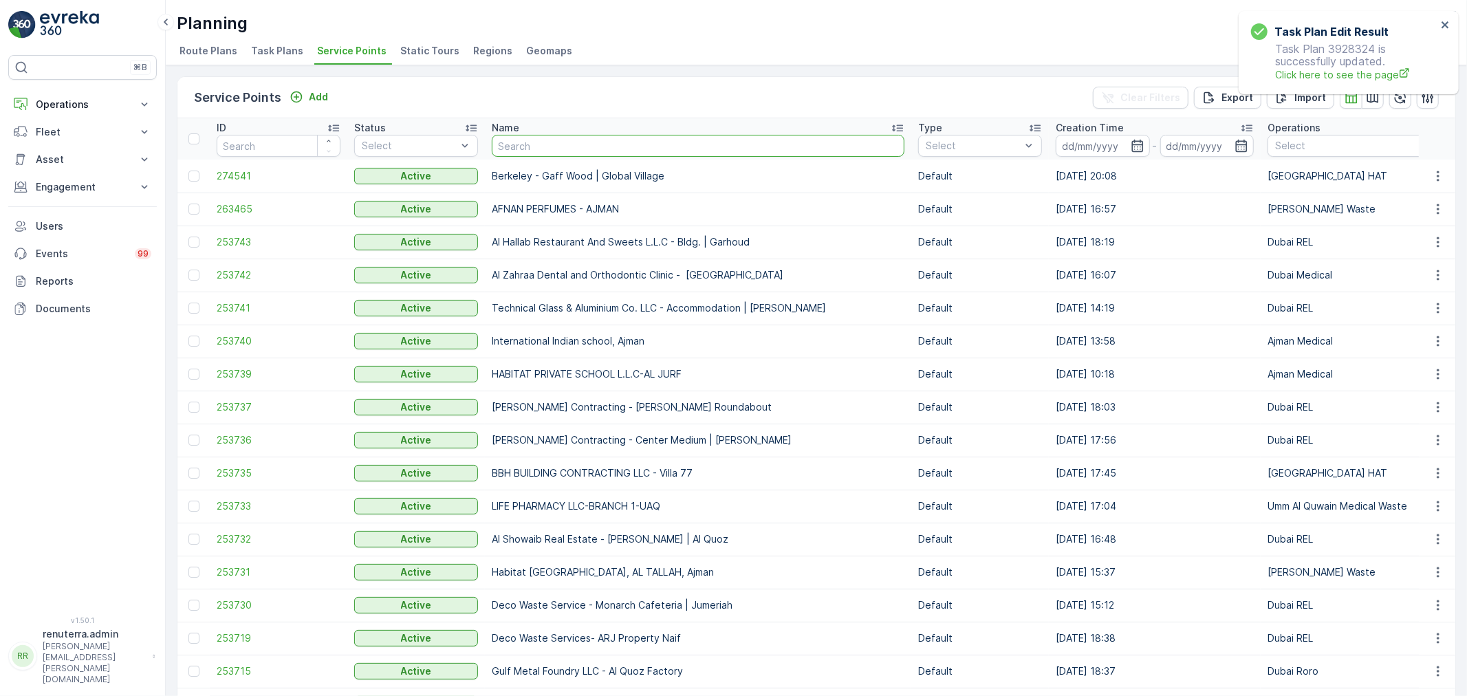
click at [594, 145] on input "text" at bounding box center [698, 146] width 413 height 22
type input "elit"
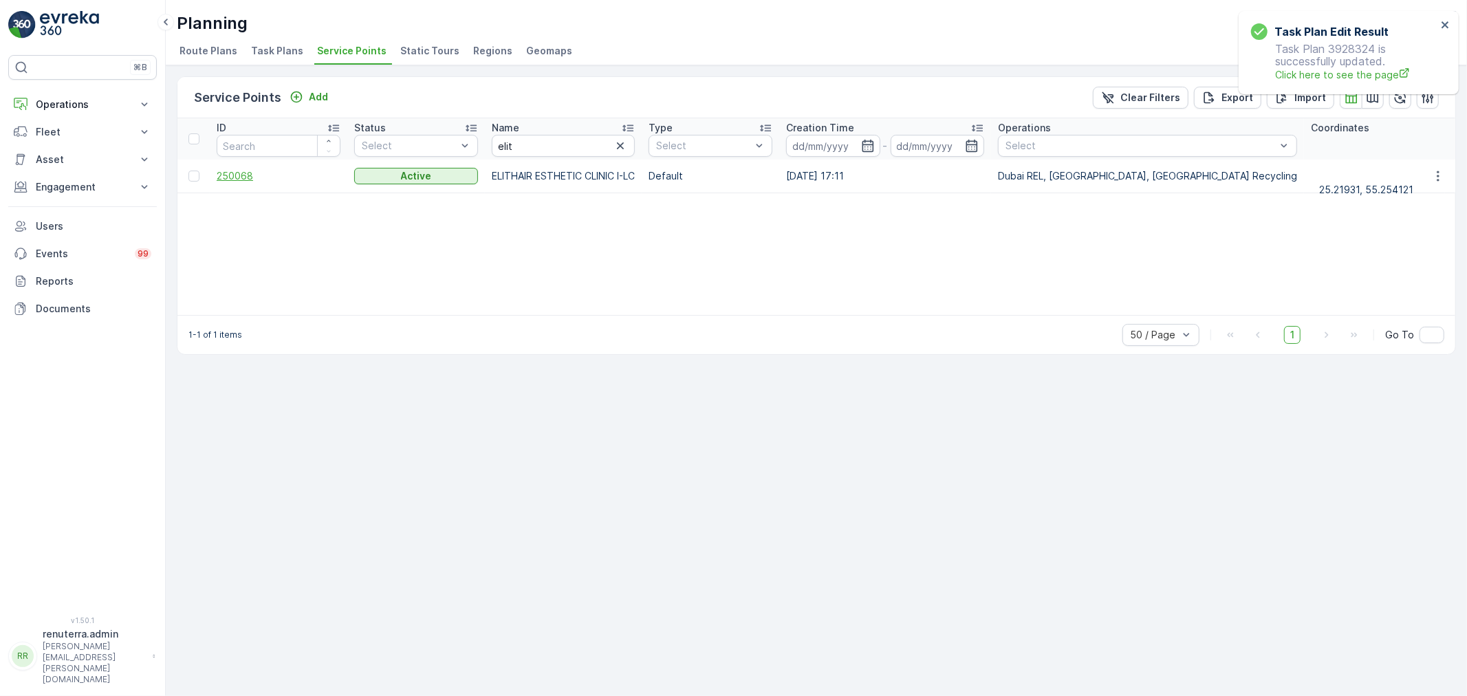
click at [246, 175] on span "250068" at bounding box center [279, 176] width 124 height 14
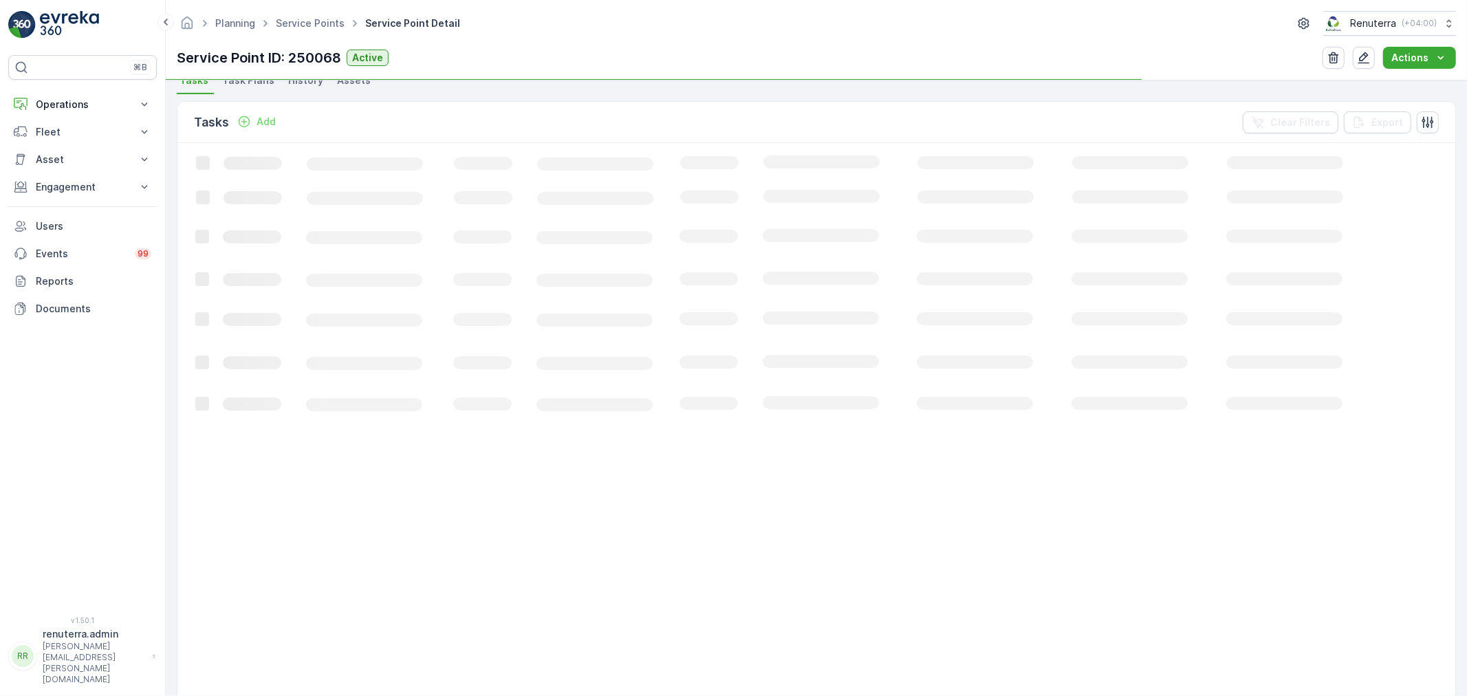
scroll to position [382, 0]
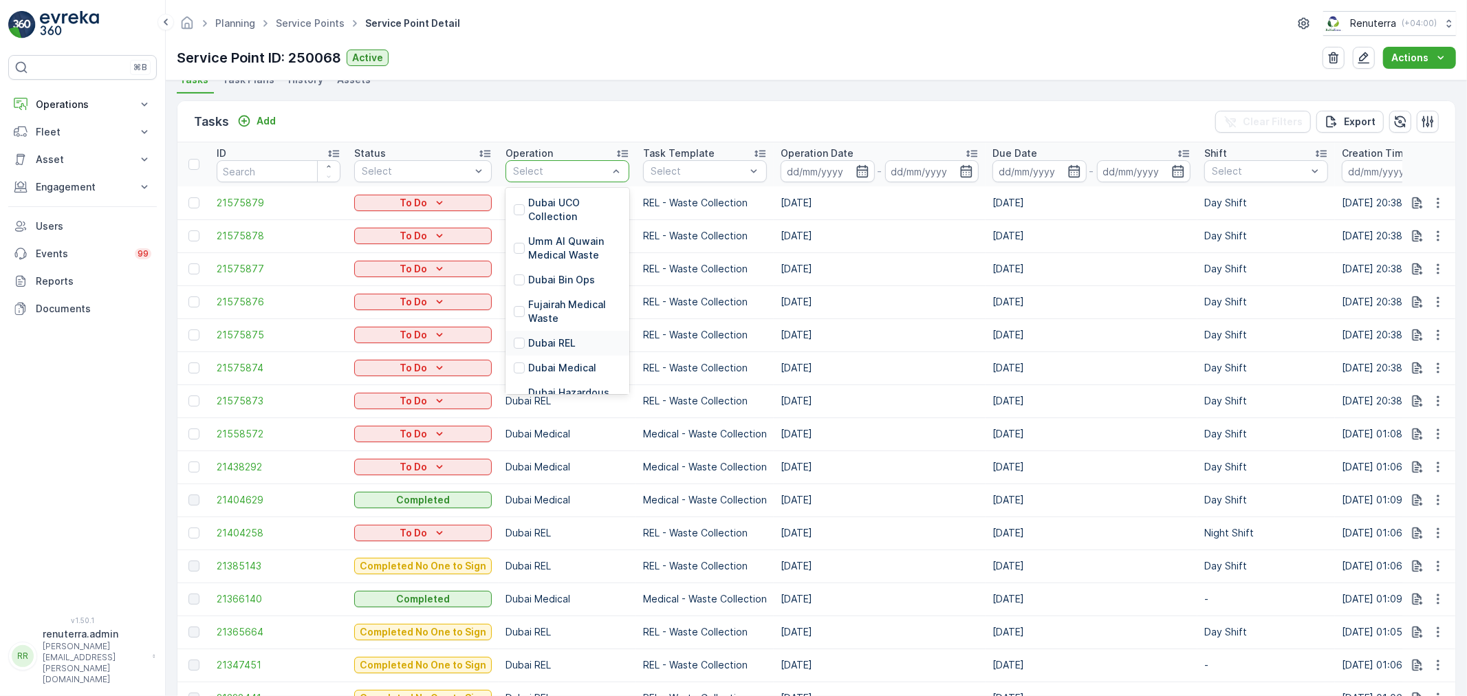
click at [531, 341] on p "Dubai REL" at bounding box center [551, 343] width 47 height 14
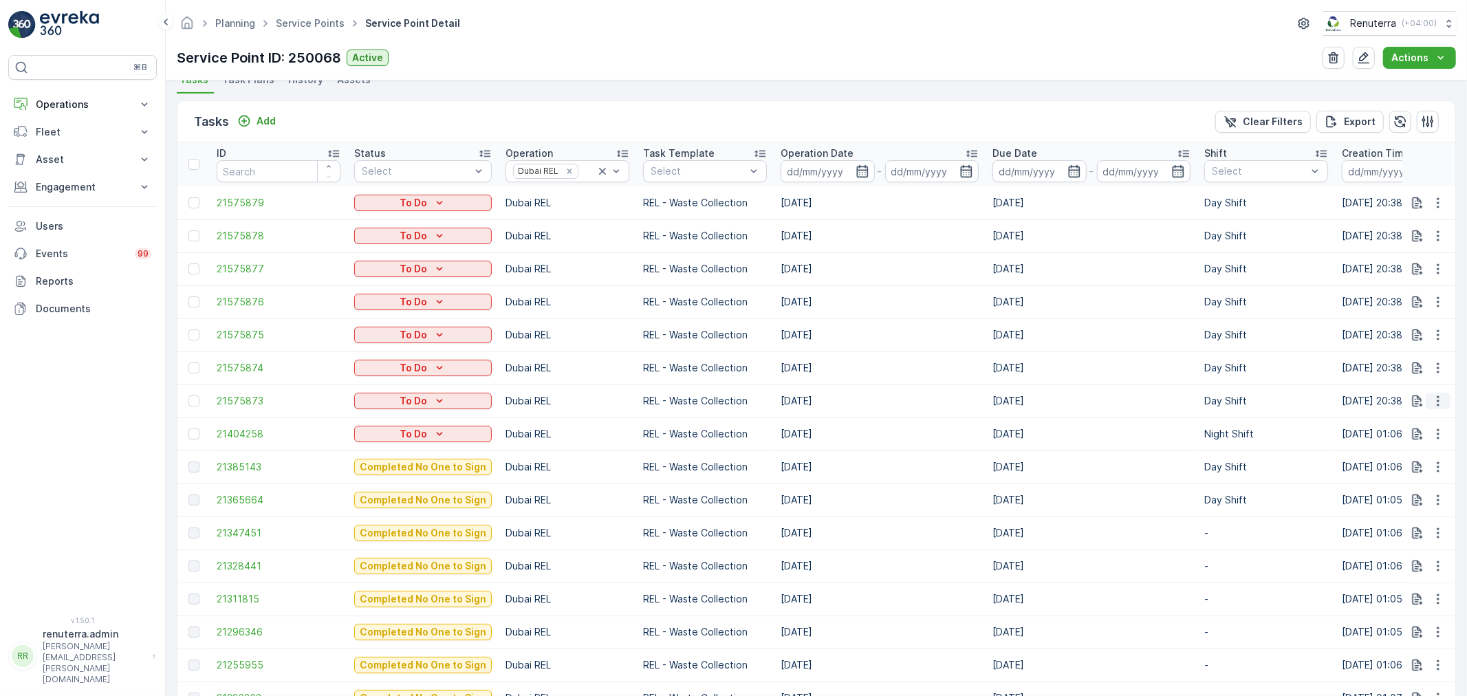
click at [1437, 396] on icon "button" at bounding box center [1438, 401] width 2 height 10
click at [1391, 457] on span "Change Route" at bounding box center [1403, 460] width 67 height 14
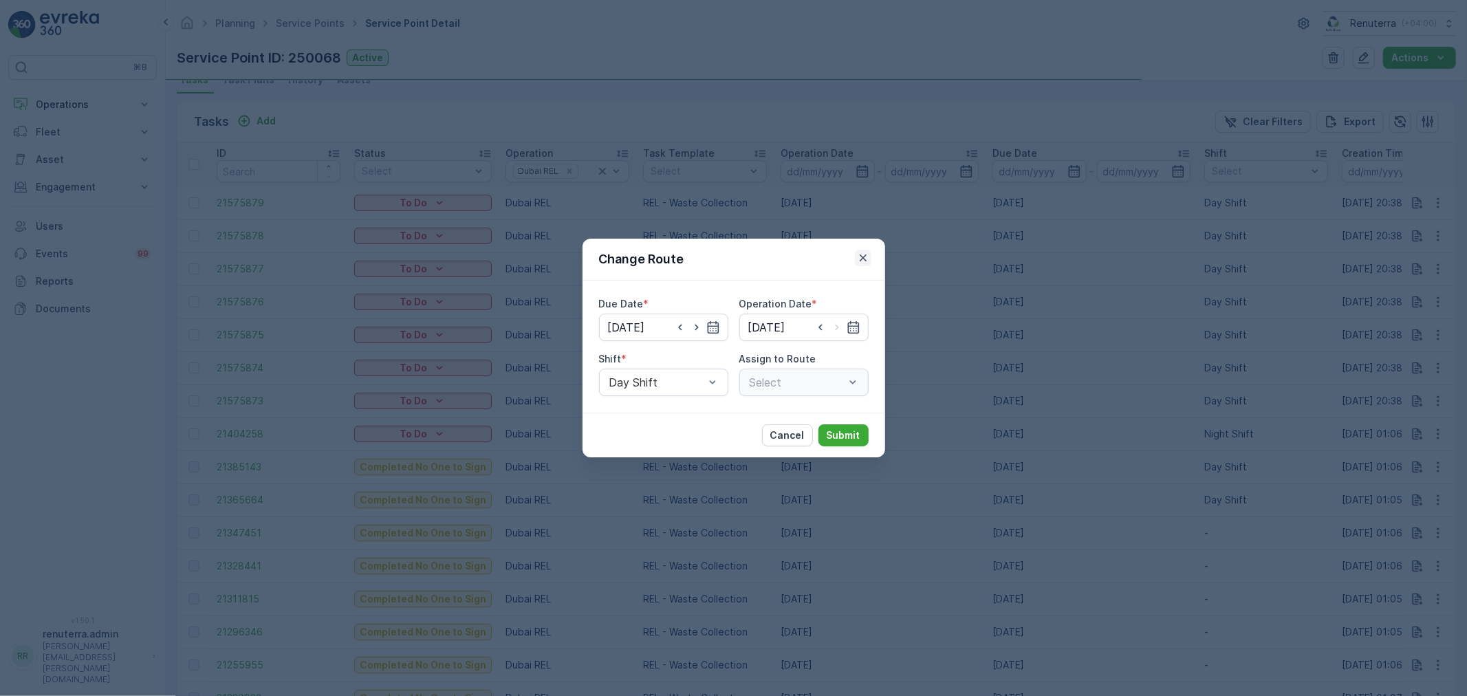
type input "[DATE]"
click at [867, 256] on icon "button" at bounding box center [863, 258] width 14 height 14
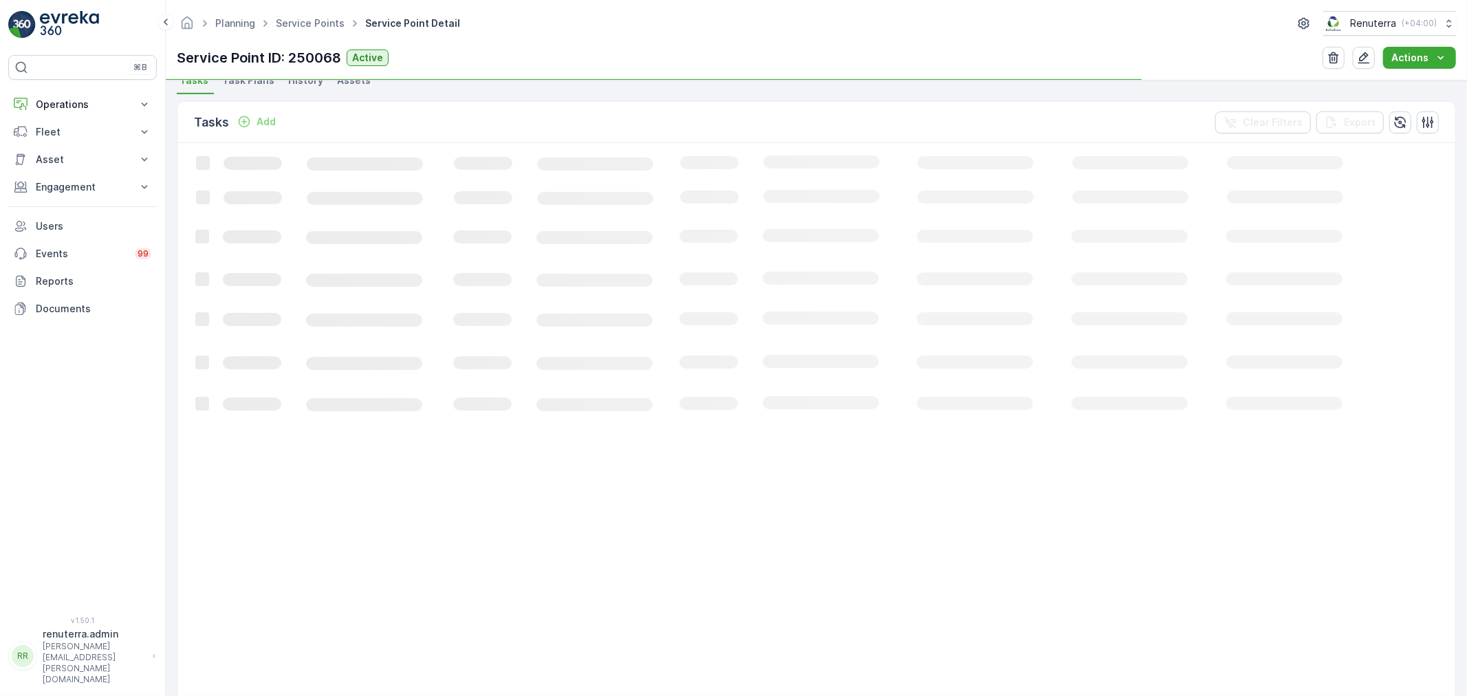
scroll to position [382, 0]
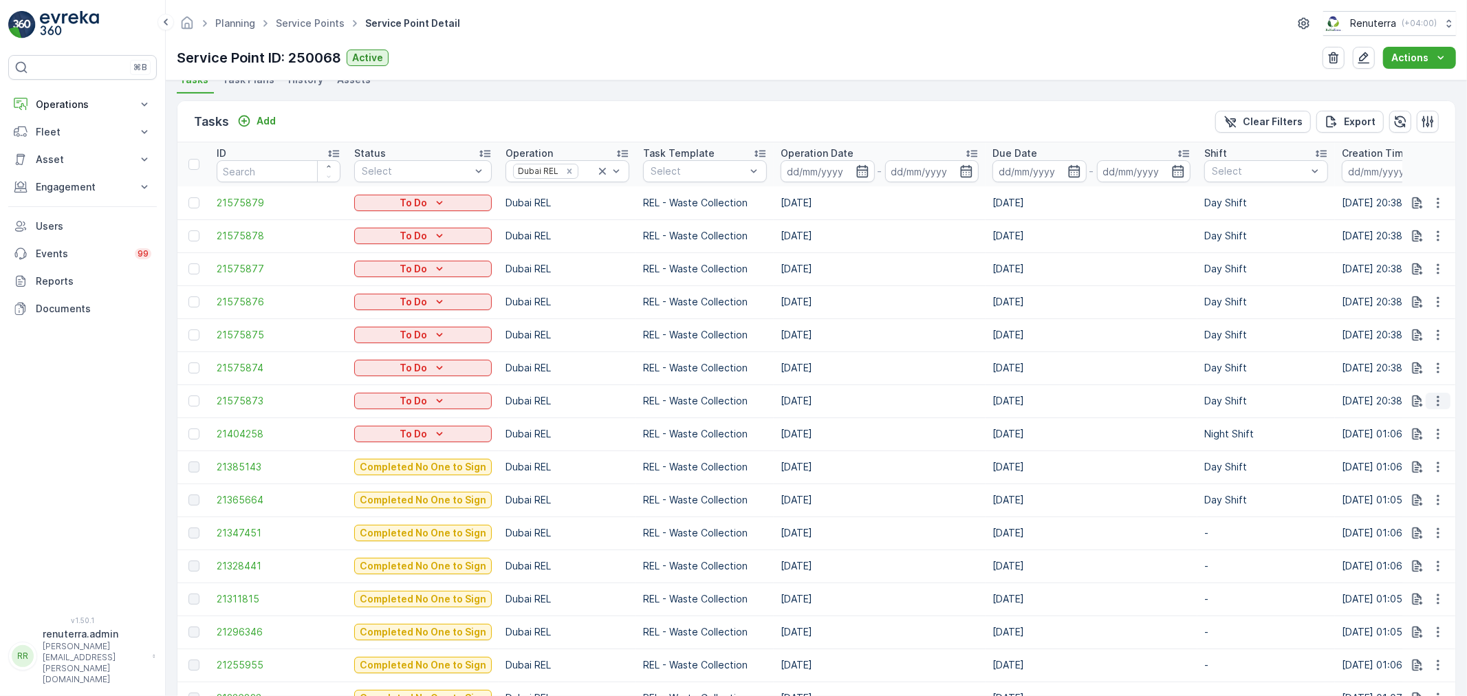
click at [1436, 398] on icon "button" at bounding box center [1438, 401] width 14 height 14
click at [1405, 458] on span "Change Route" at bounding box center [1403, 460] width 67 height 14
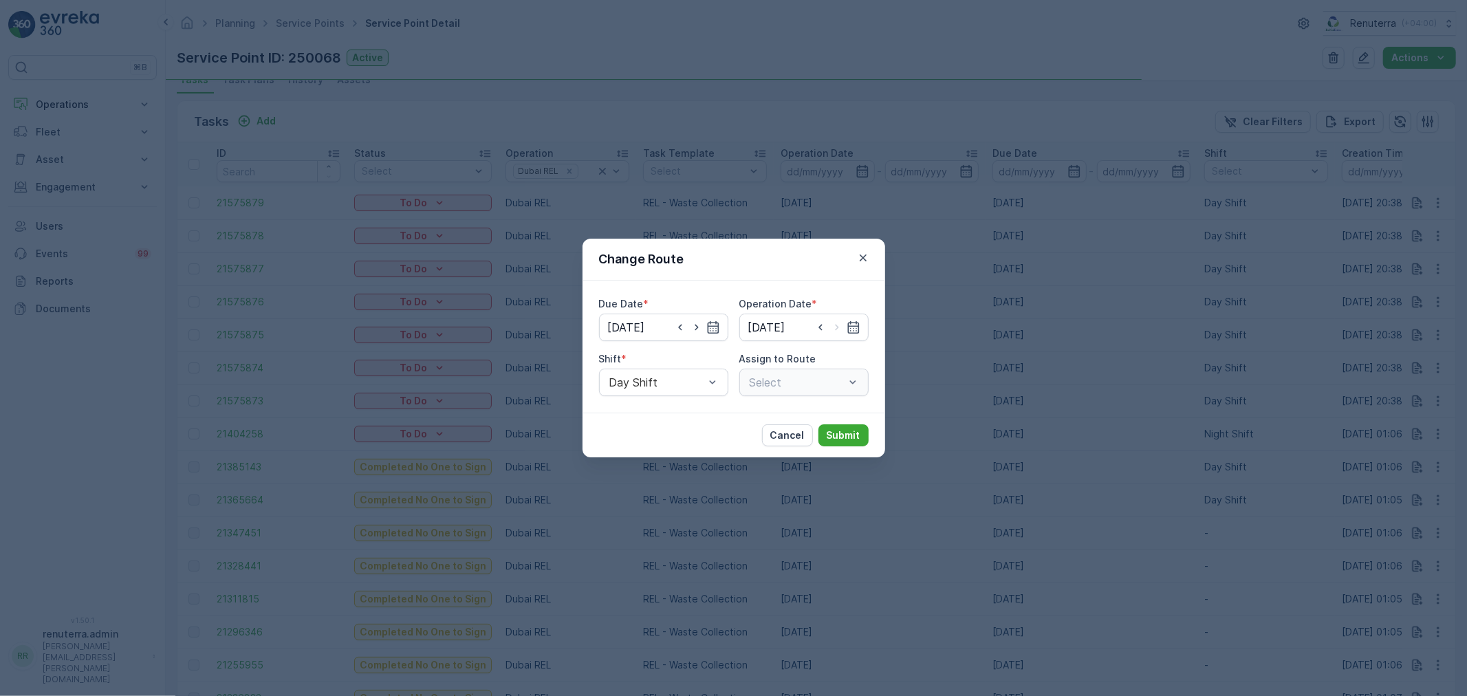
type input "[DATE]"
click at [863, 262] on icon "button" at bounding box center [863, 258] width 14 height 14
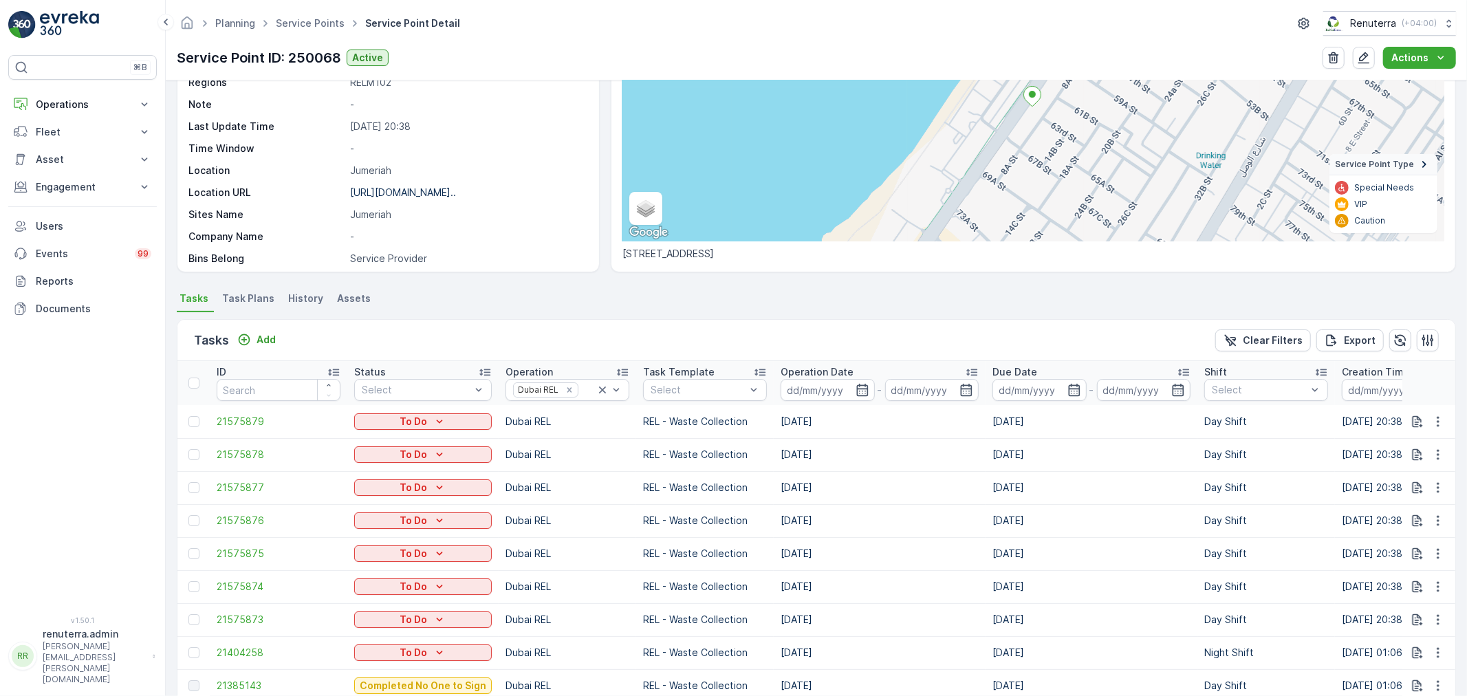
scroll to position [153, 0]
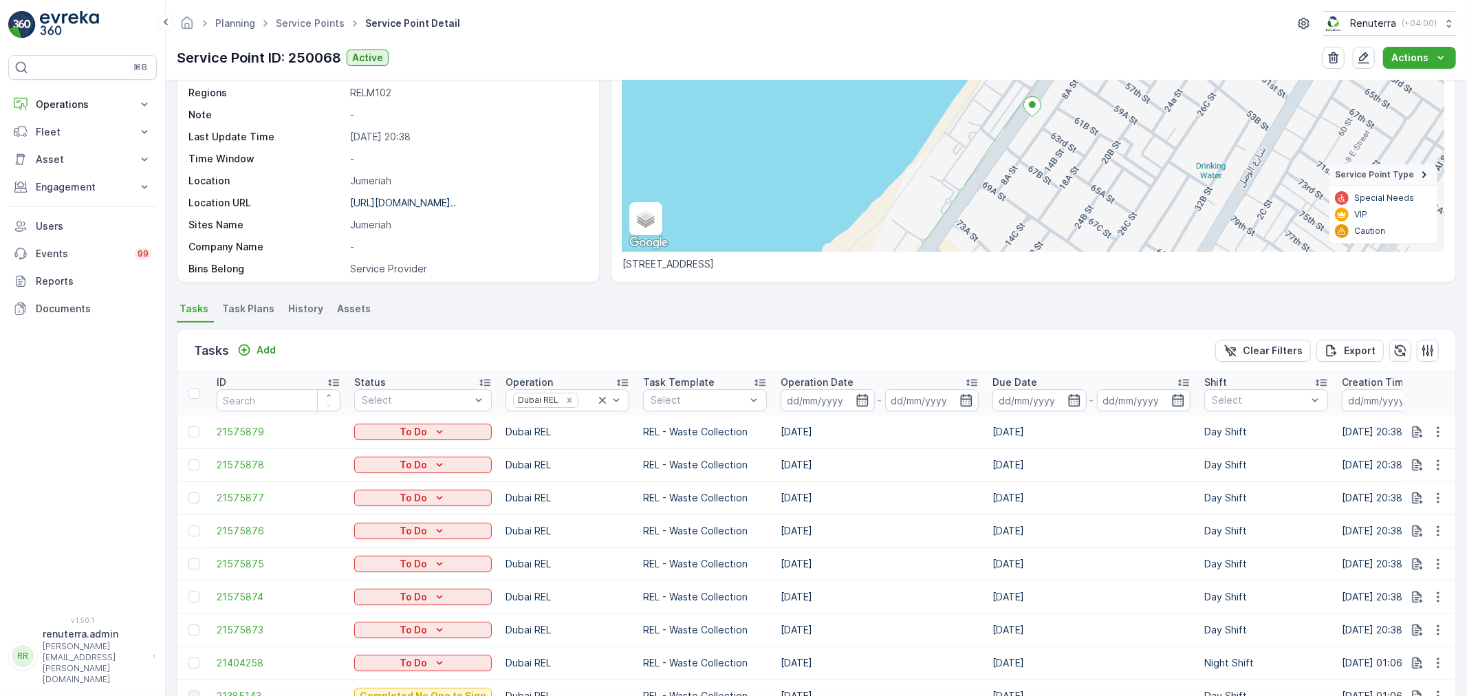
click at [258, 317] on li "Task Plans" at bounding box center [249, 310] width 61 height 23
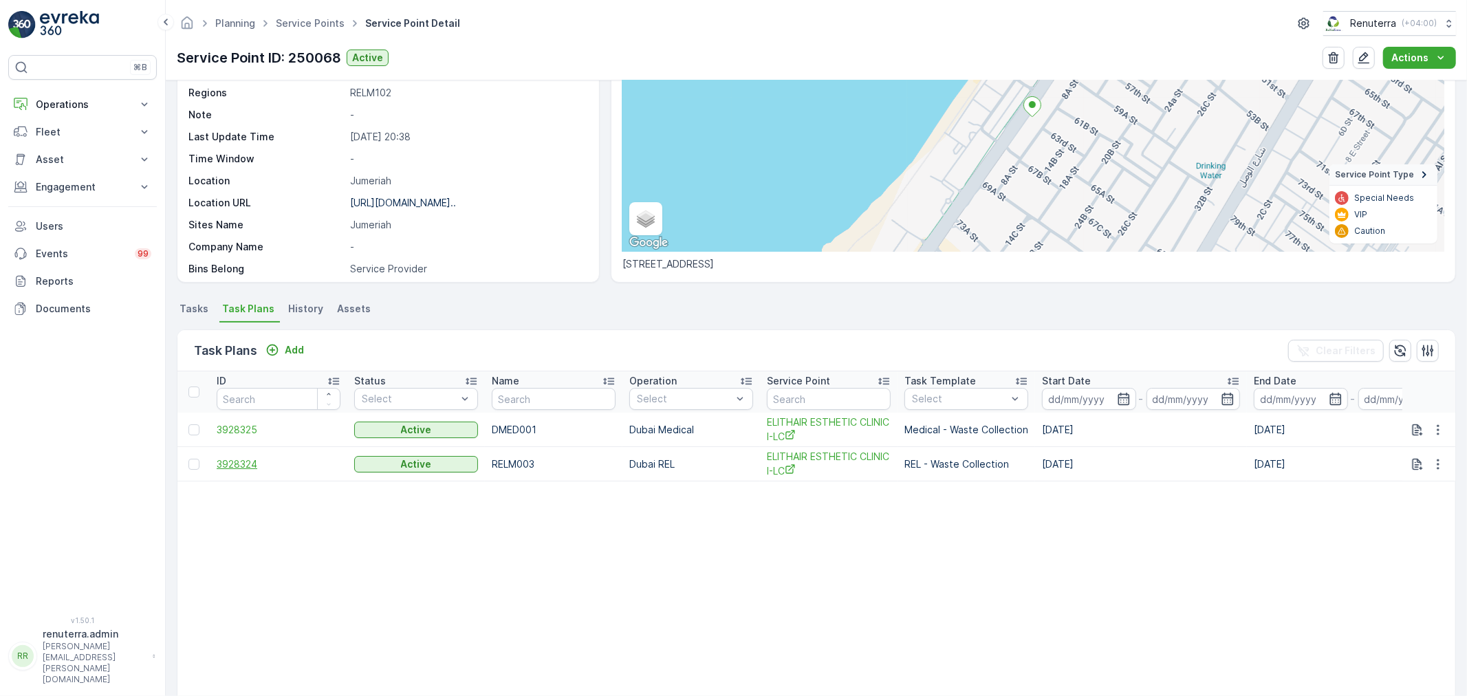
click at [248, 465] on span "3928324" at bounding box center [279, 464] width 124 height 14
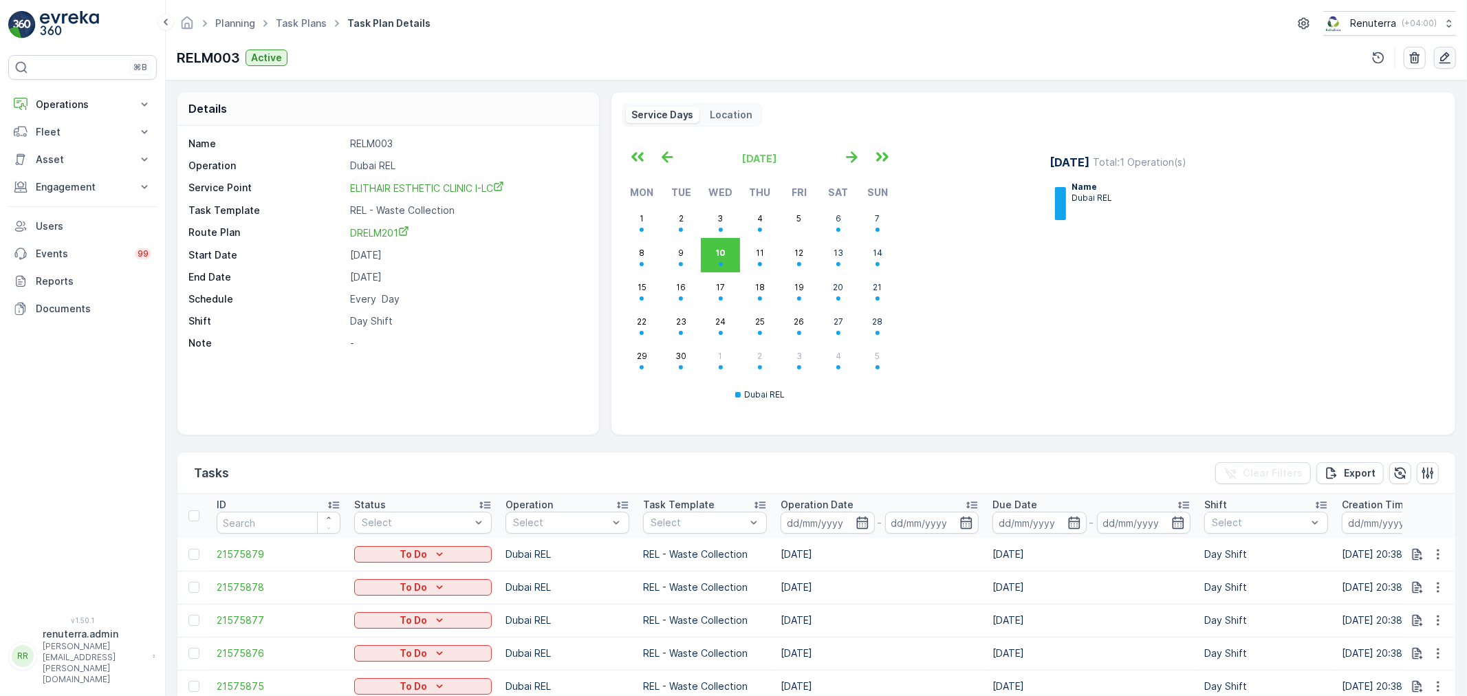
click at [1442, 52] on icon "button" at bounding box center [1445, 58] width 14 height 14
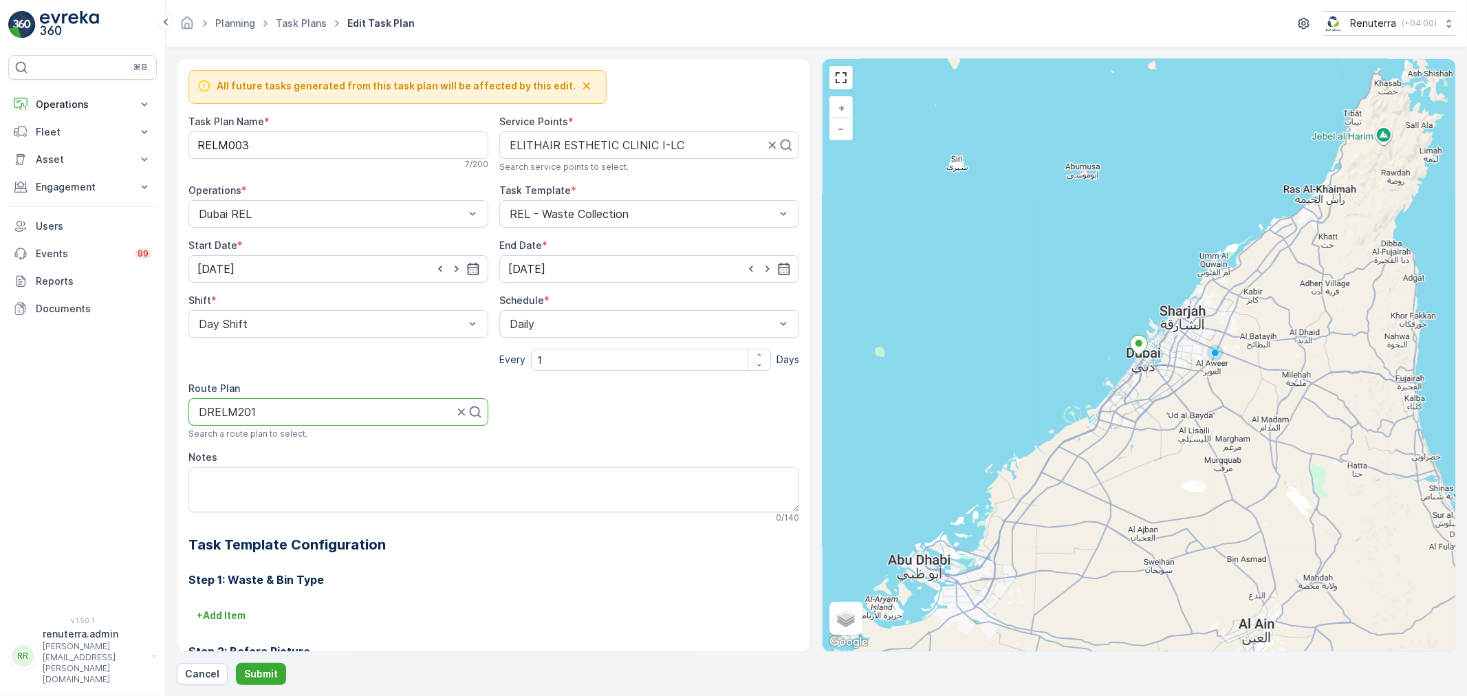
drag, startPoint x: 283, startPoint y: 413, endPoint x: 138, endPoint y: 407, distance: 144.6
click at [138, 407] on div "⌘B Operations Insights Planning Routes & Tasks Cockpit Settings Fleet Live Trac…" at bounding box center [733, 348] width 1467 height 696
click at [291, 415] on div at bounding box center [332, 412] width 271 height 12
type input "DRELM102"
click at [287, 449] on div "DRELM102" at bounding box center [338, 446] width 283 height 12
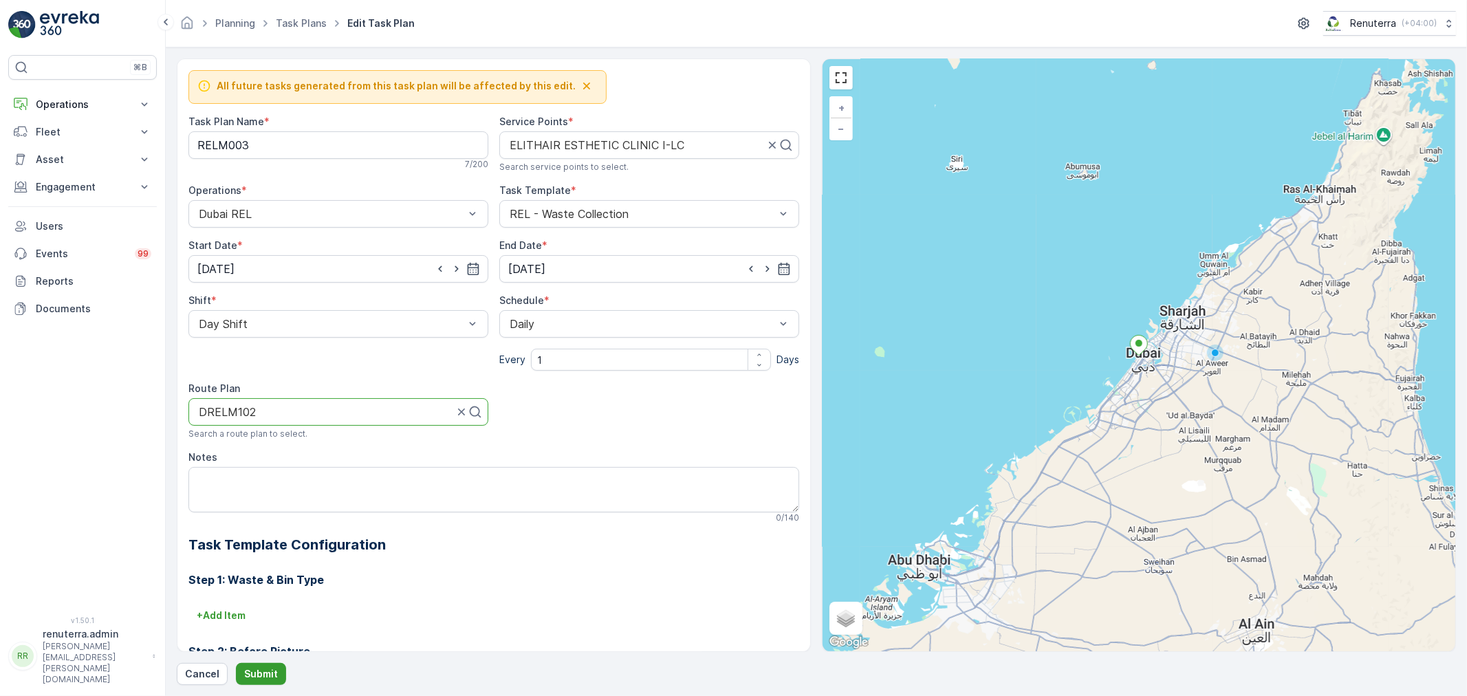
click at [267, 673] on p "Submit" at bounding box center [261, 674] width 34 height 14
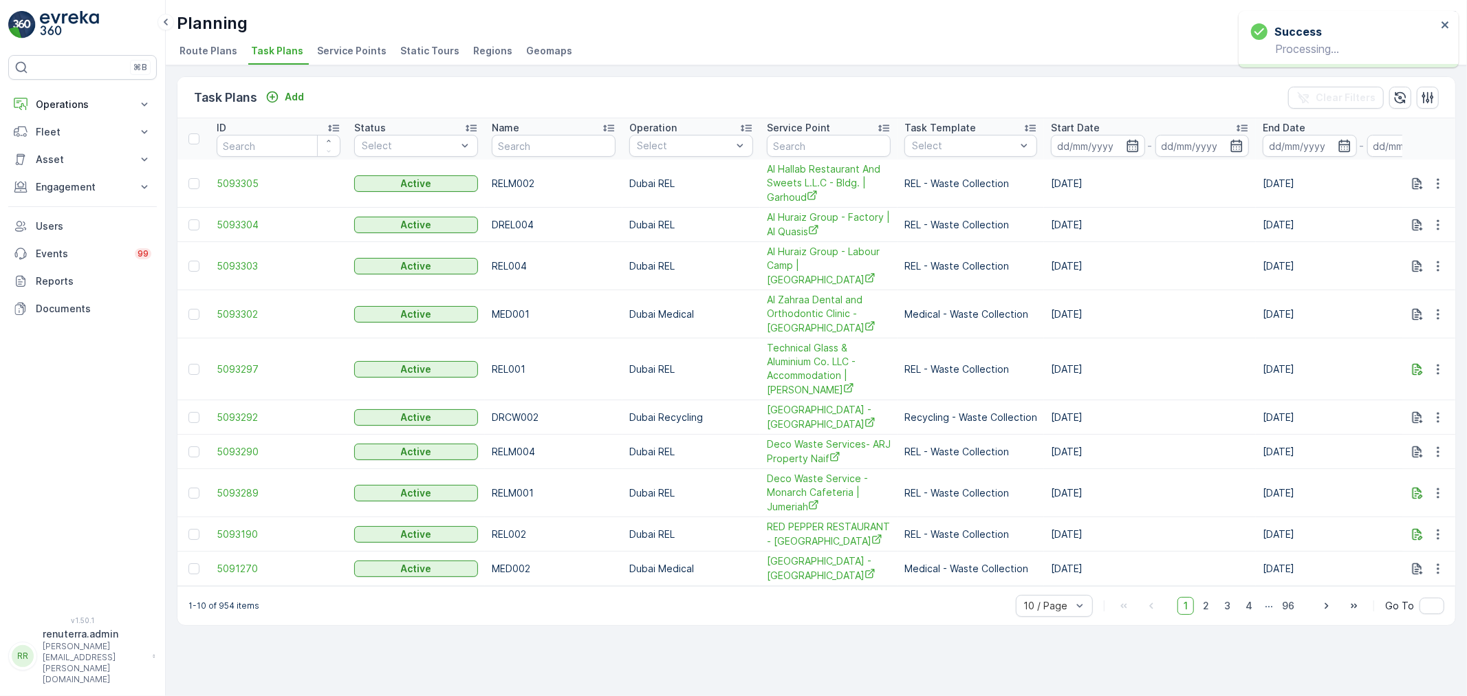
click at [344, 49] on span "Service Points" at bounding box center [351, 51] width 69 height 14
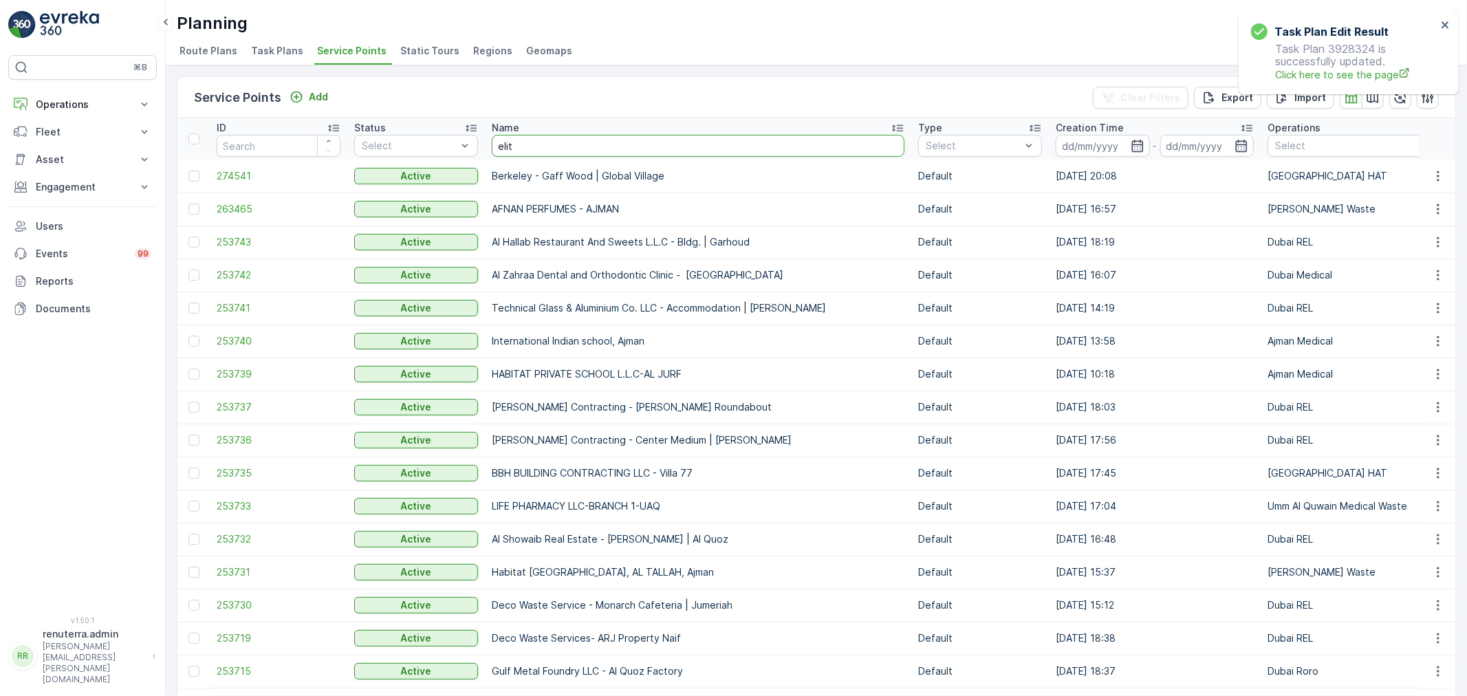
type input "elith"
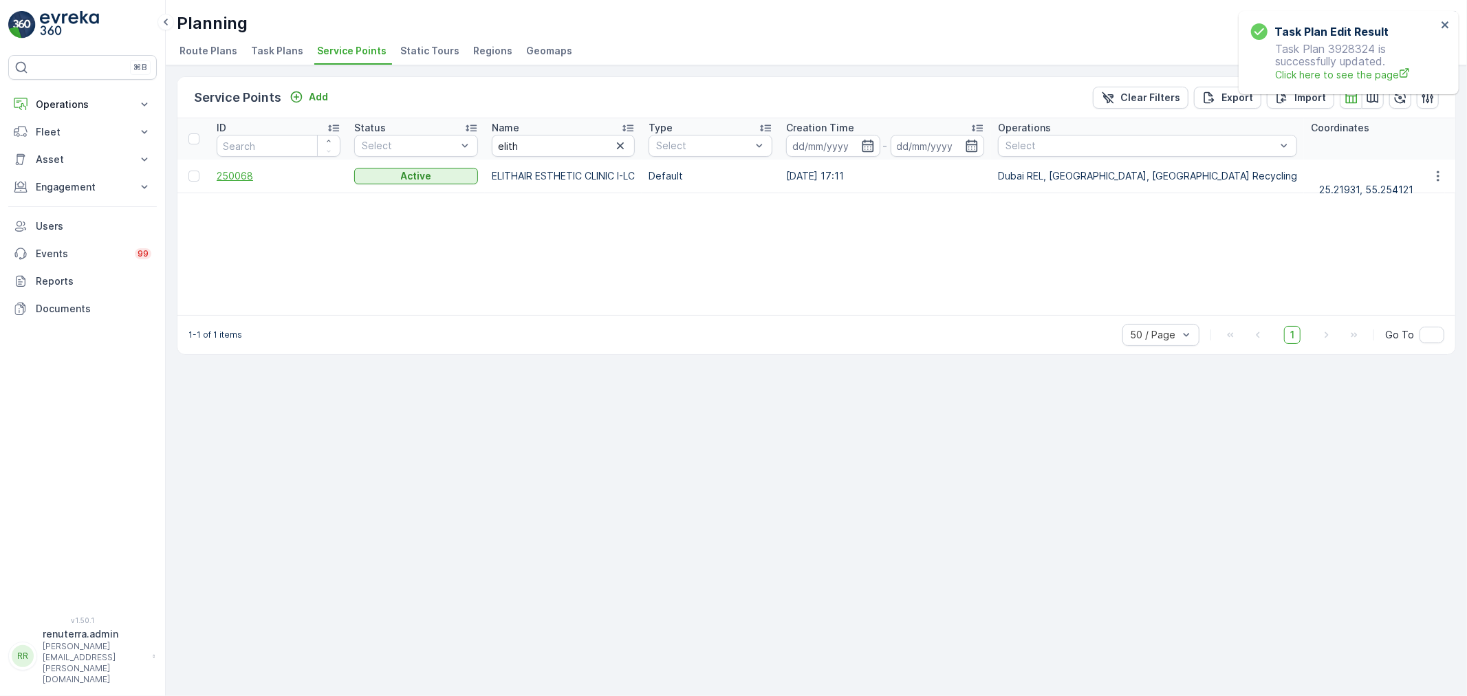
click at [238, 176] on span "250068" at bounding box center [279, 176] width 124 height 14
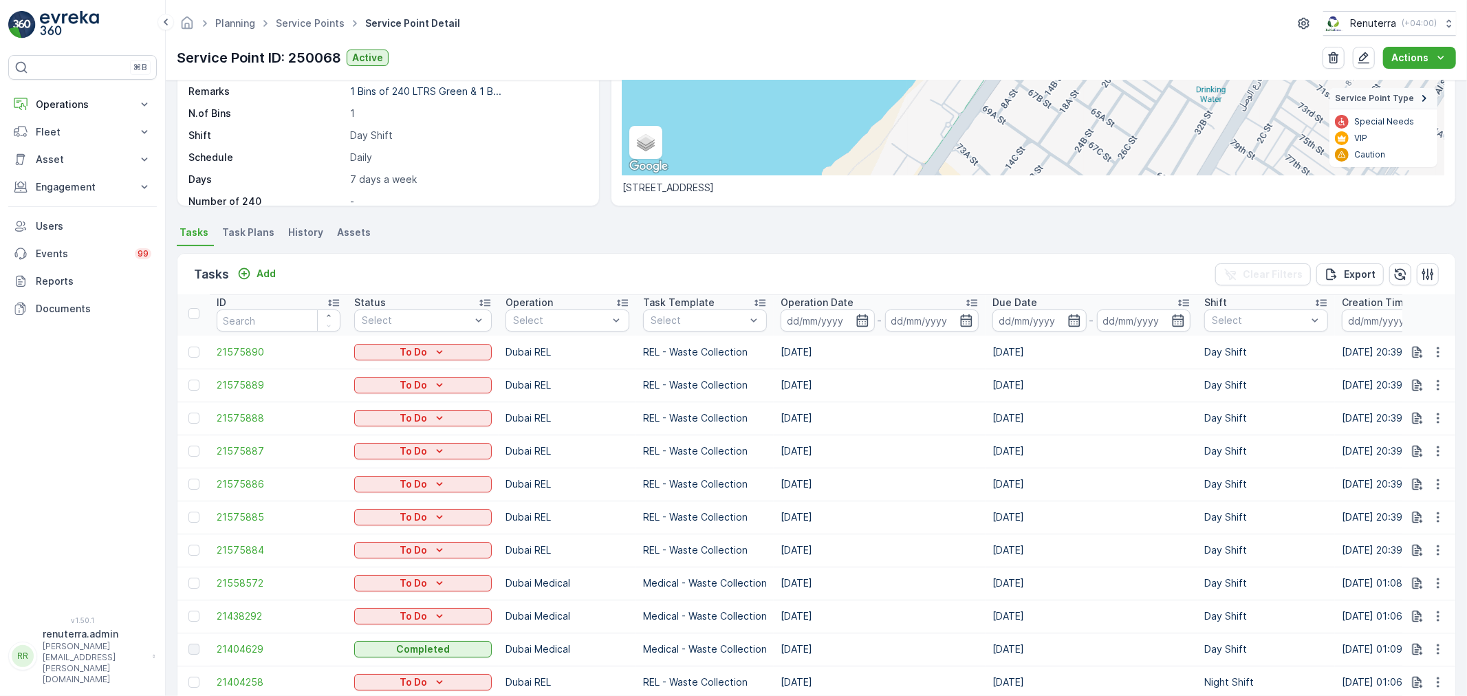
scroll to position [305, 0]
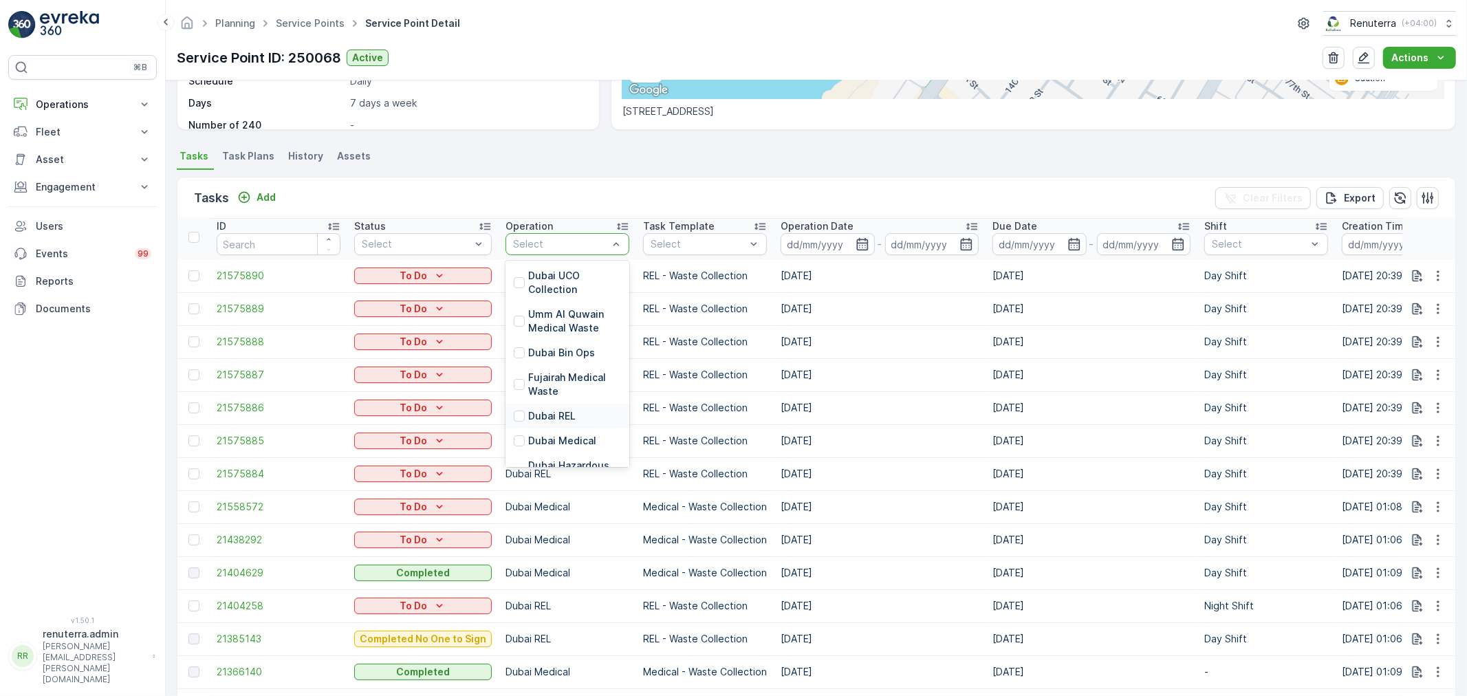
click at [534, 413] on p "Dubai REL" at bounding box center [551, 416] width 47 height 14
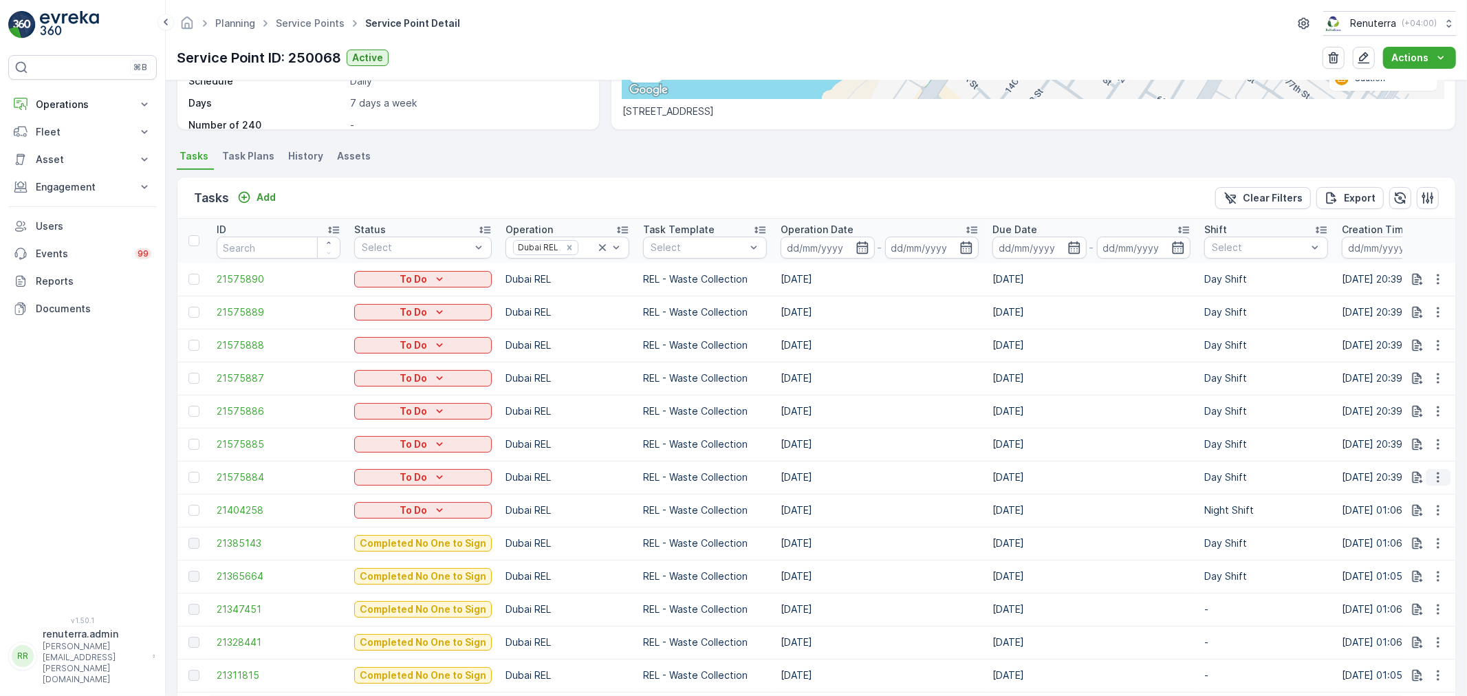
click at [1431, 475] on icon "button" at bounding box center [1438, 478] width 14 height 14
click at [1394, 529] on span "Change Route" at bounding box center [1403, 536] width 67 height 14
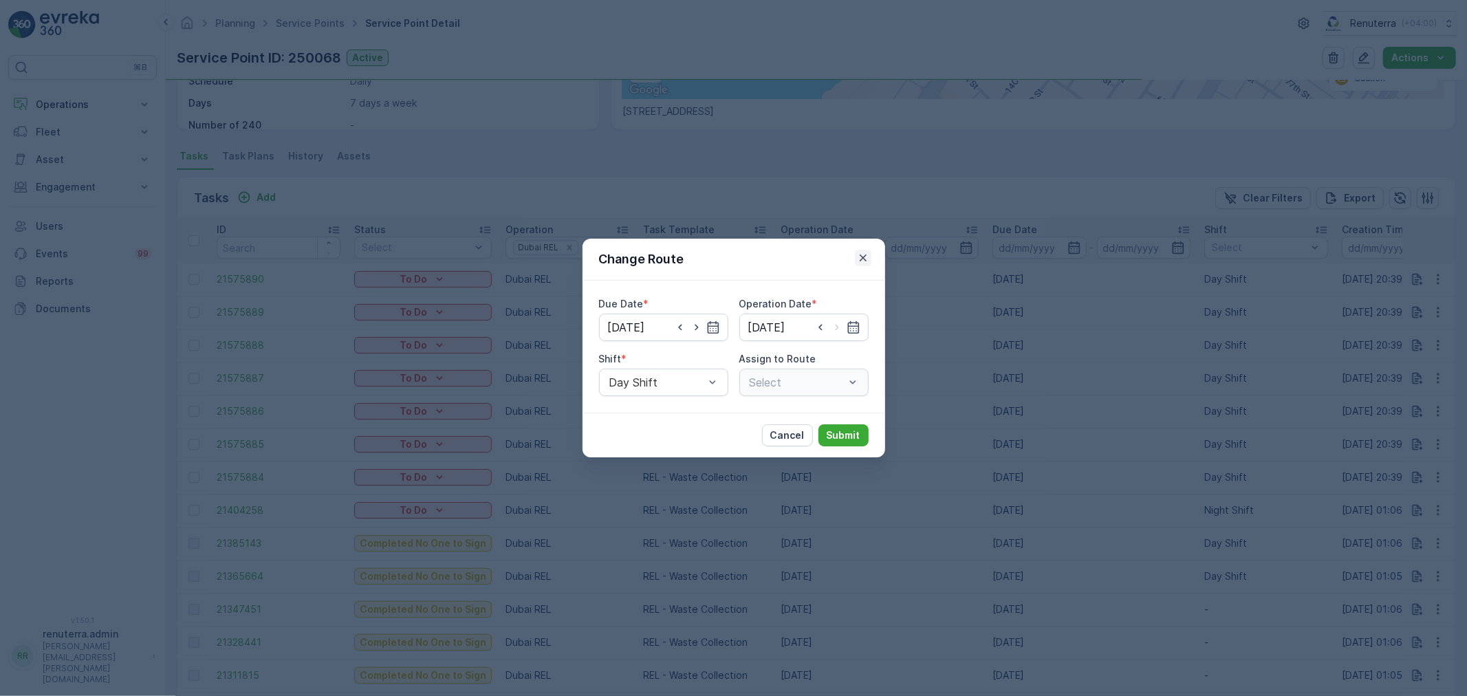
type input "[DATE]"
click at [857, 257] on icon "button" at bounding box center [863, 258] width 14 height 14
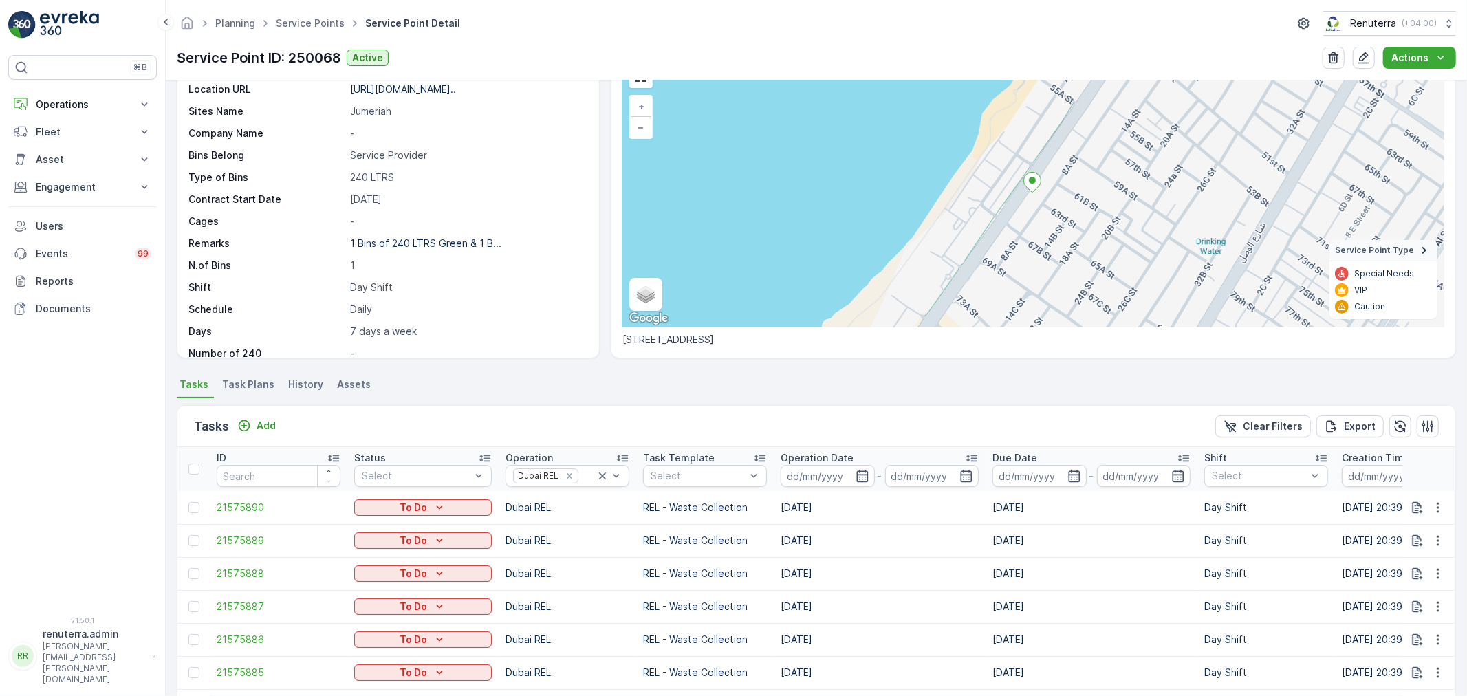
scroll to position [76, 0]
click at [324, 24] on link "Service Points" at bounding box center [310, 23] width 69 height 12
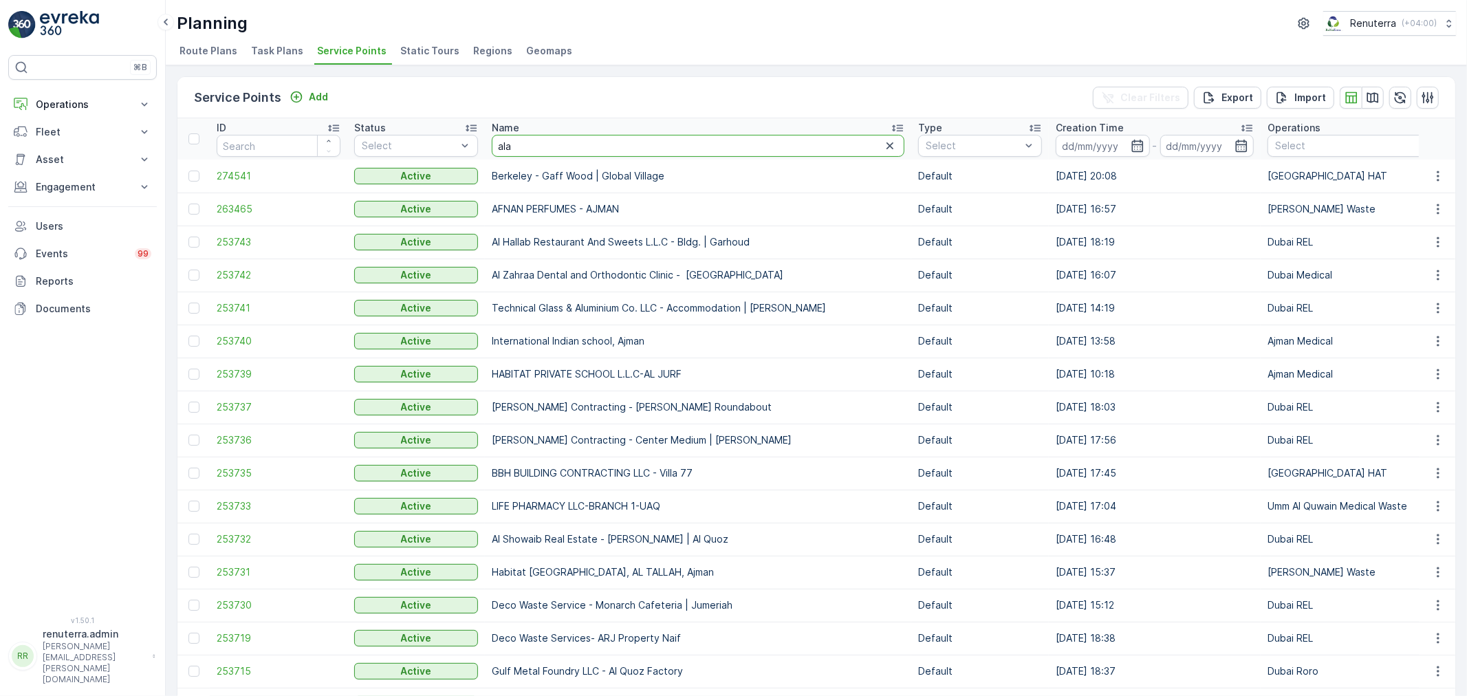
type input "alab"
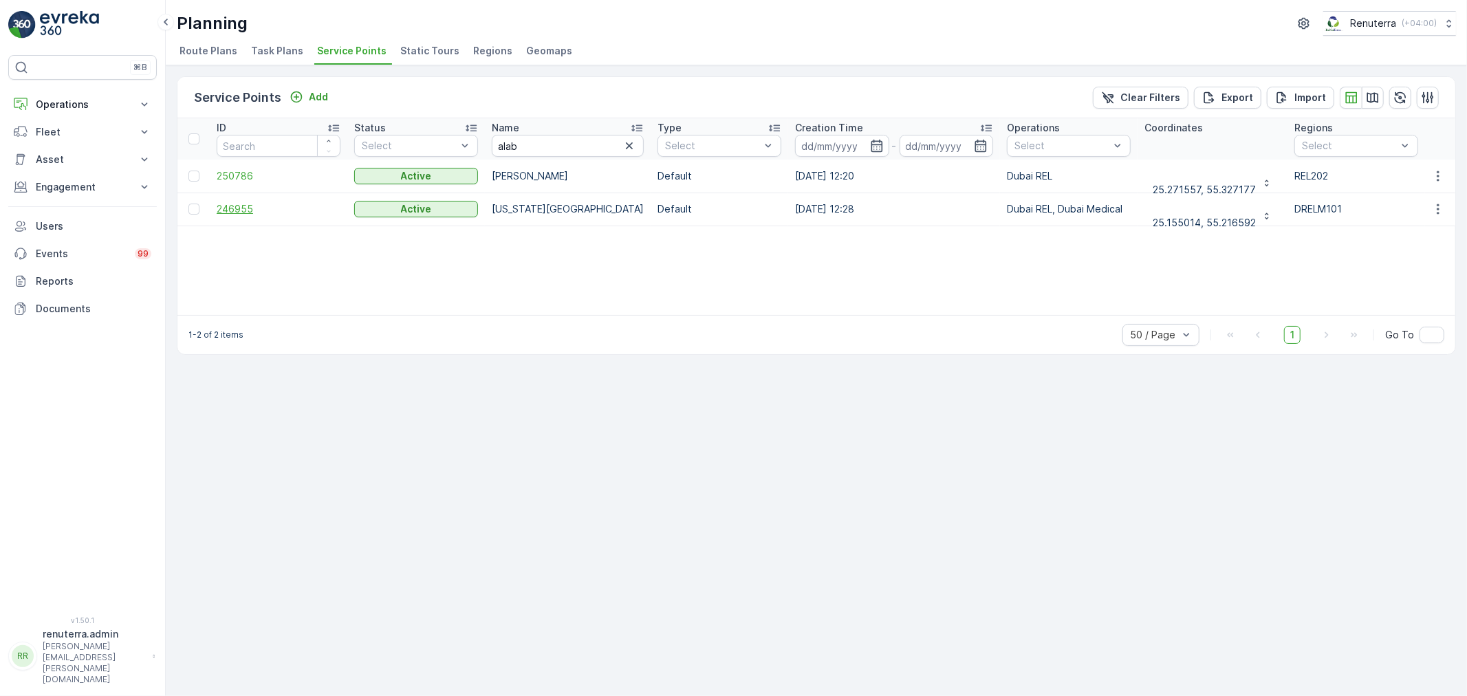
click at [239, 208] on span "246955" at bounding box center [279, 209] width 124 height 14
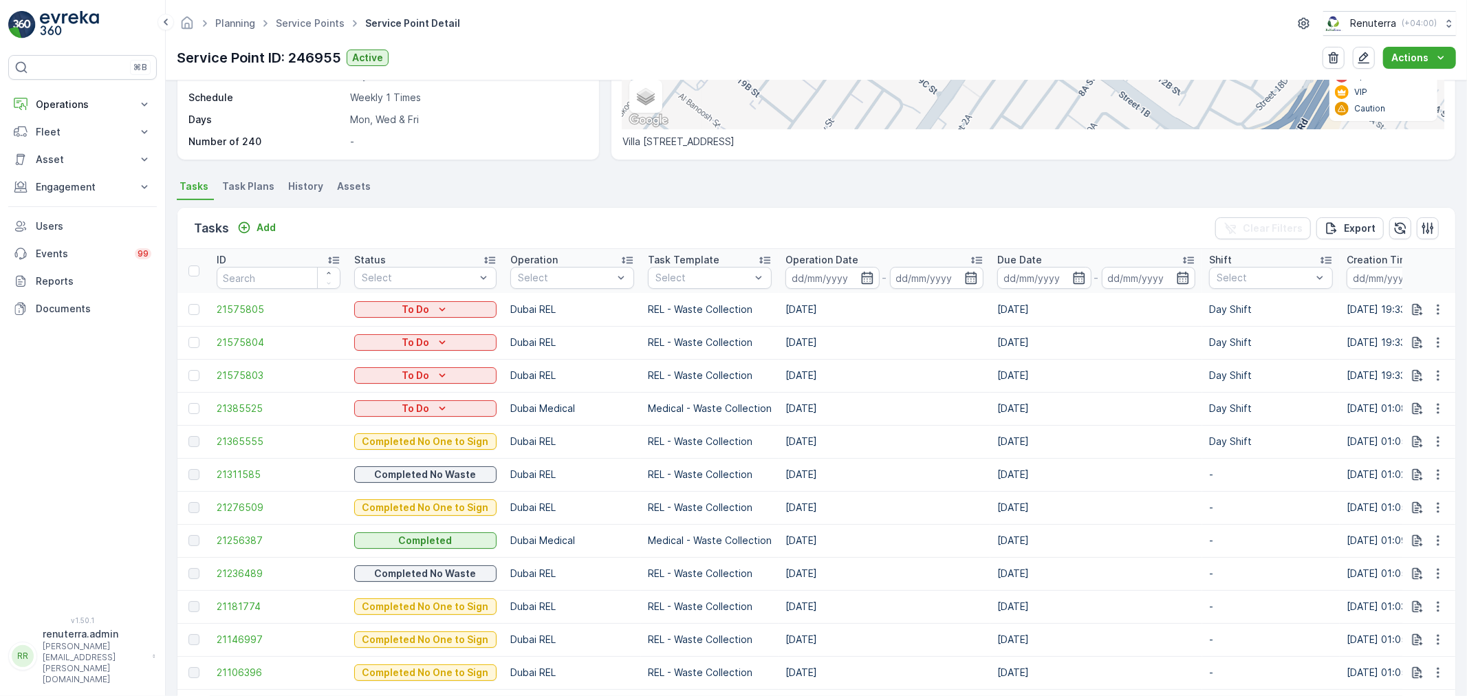
scroll to position [305, 0]
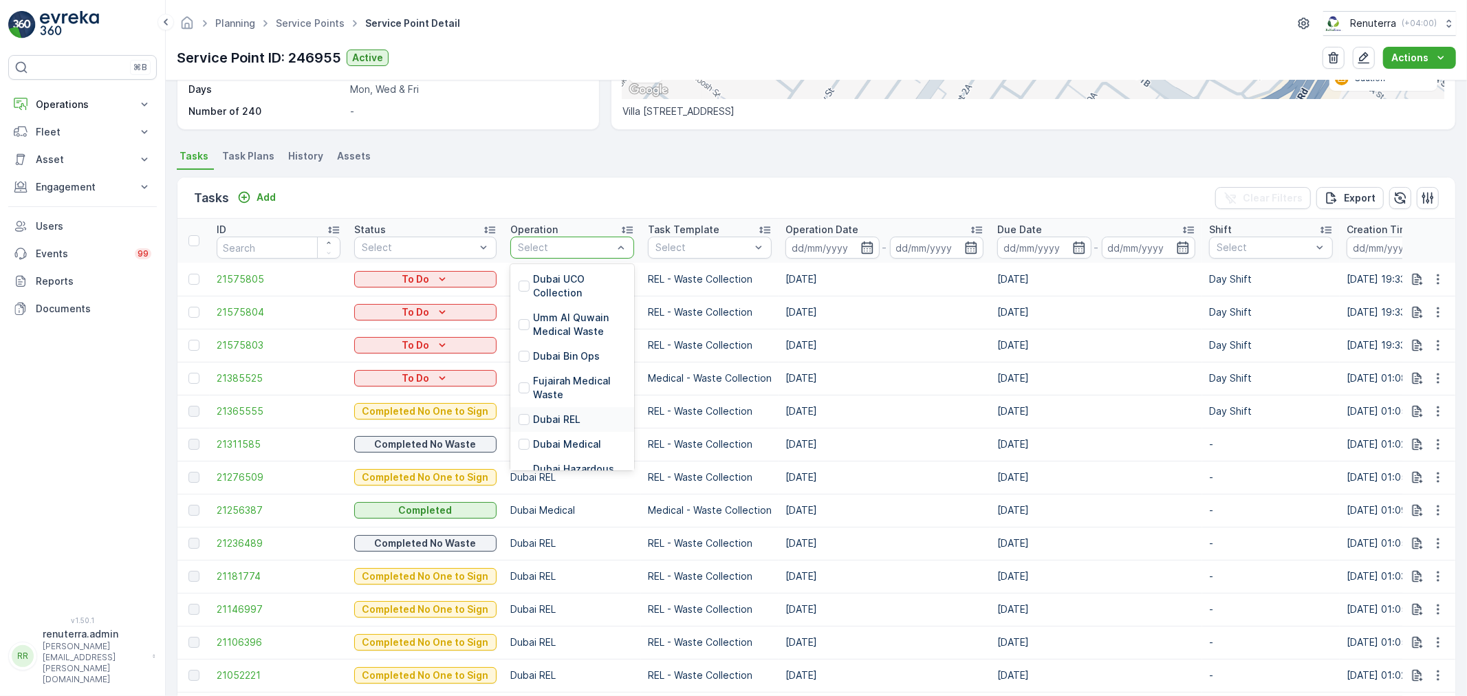
click at [547, 421] on p "Dubai REL" at bounding box center [556, 420] width 47 height 14
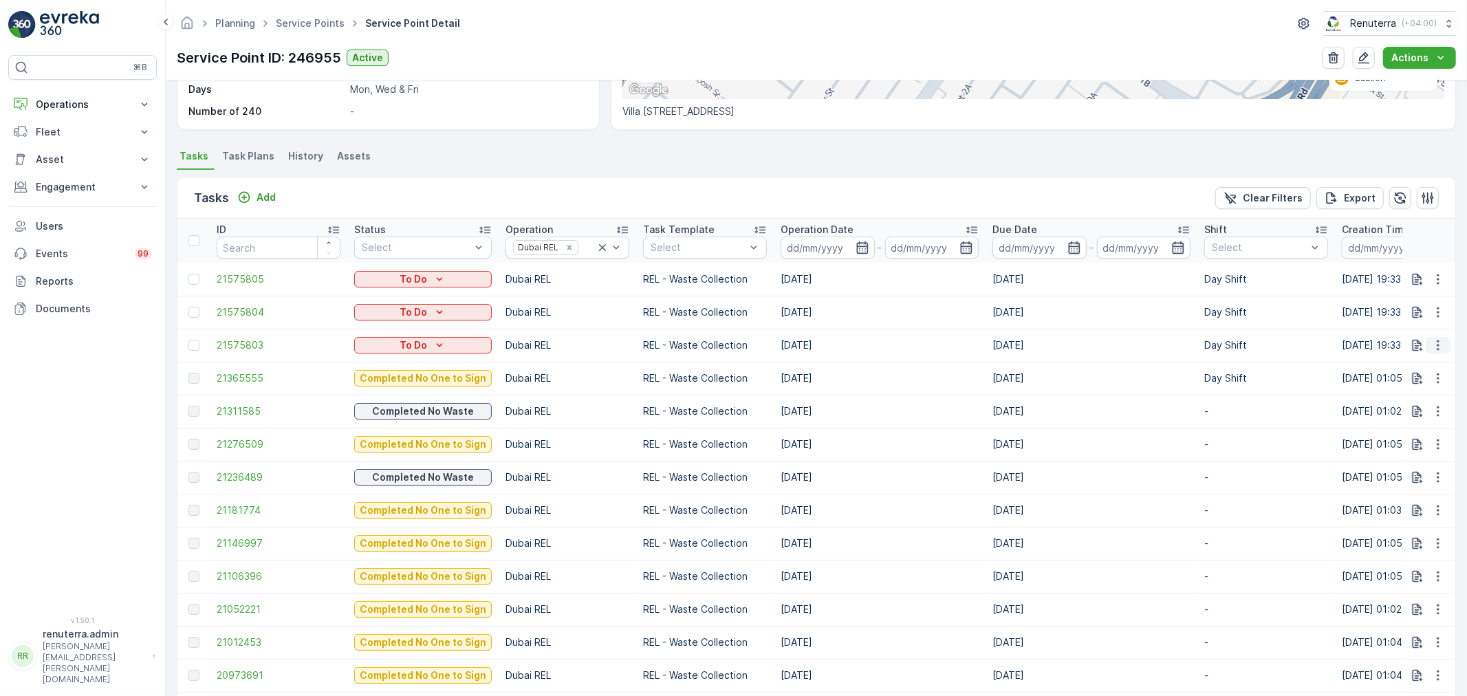
click at [1431, 345] on icon "button" at bounding box center [1438, 345] width 14 height 14
click at [1399, 400] on span "Change Route" at bounding box center [1403, 404] width 67 height 14
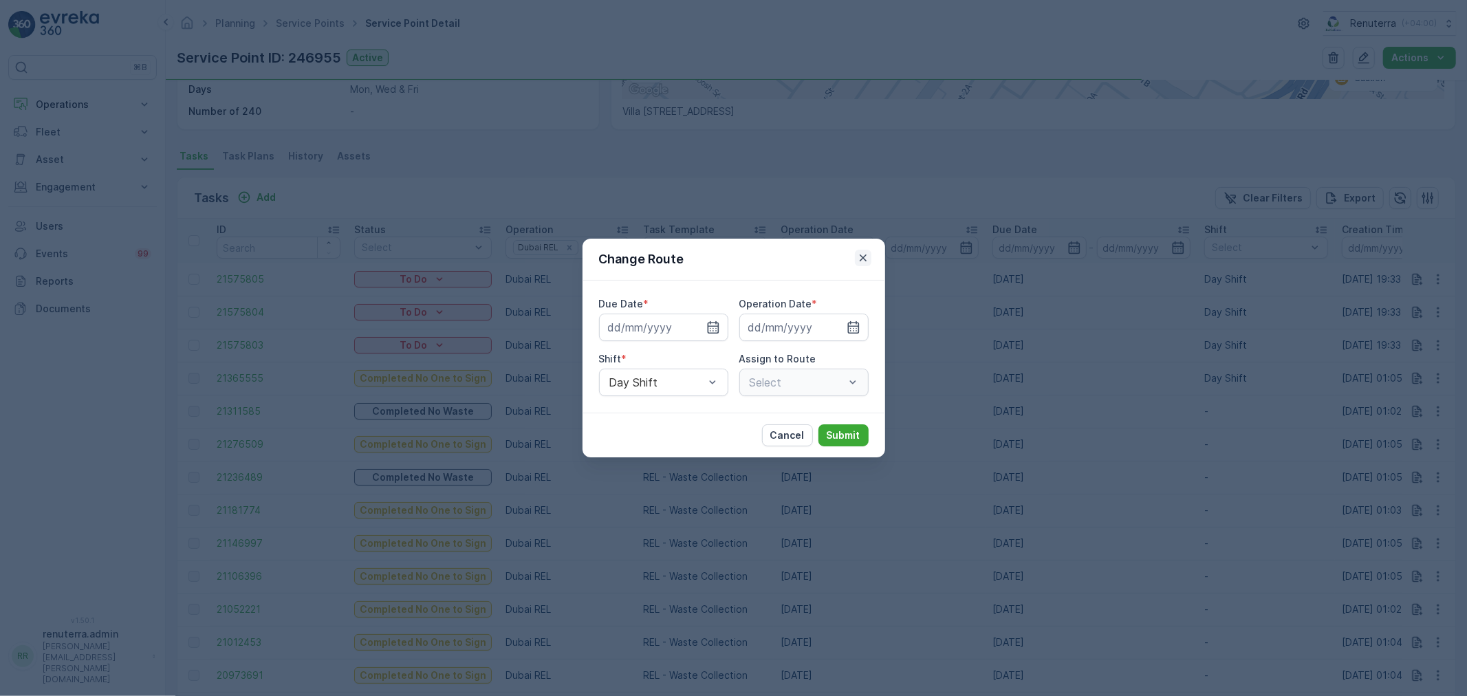
type input "[DATE]"
click at [863, 258] on icon "button" at bounding box center [862, 258] width 7 height 7
